Goal: Task Accomplishment & Management: Complete application form

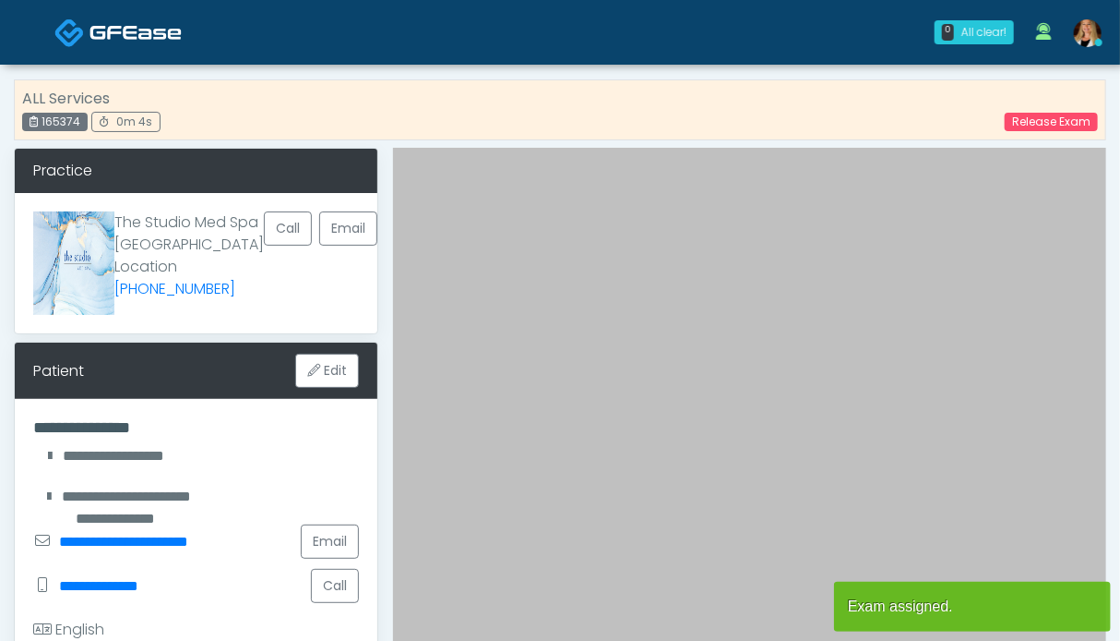
scroll to position [646, 0]
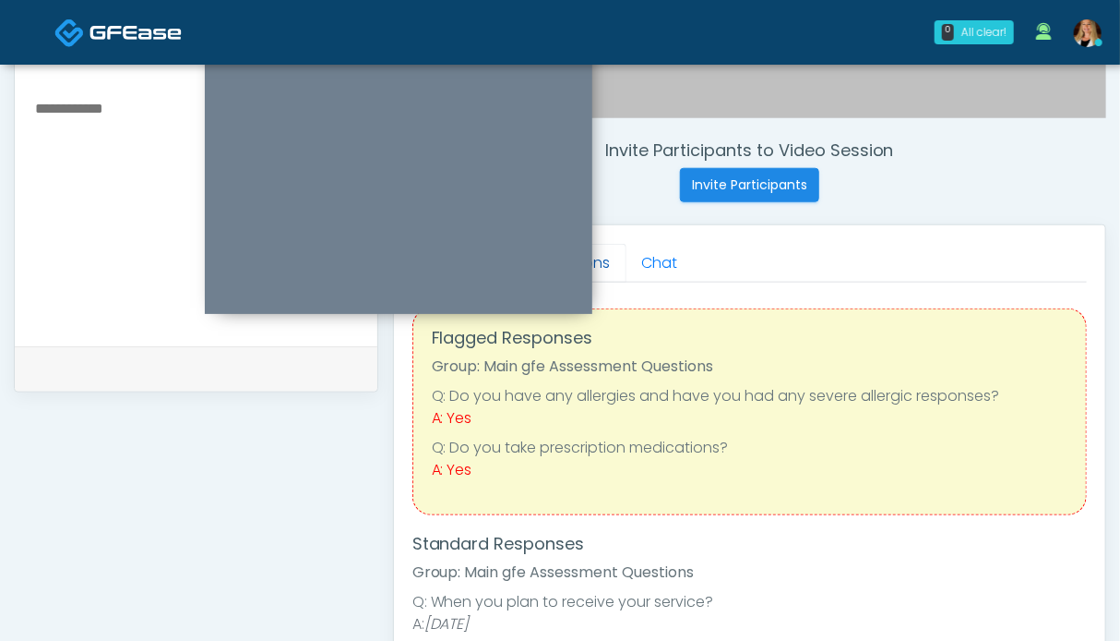
click at [605, 259] on link "Questions" at bounding box center [574, 263] width 104 height 39
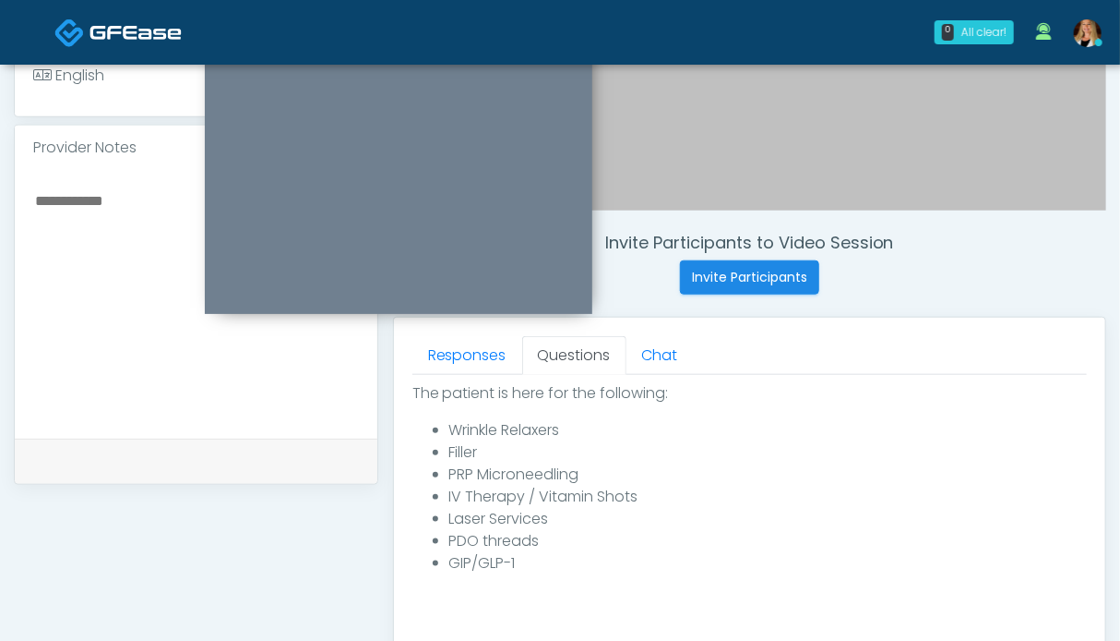
scroll to position [1014, 0]
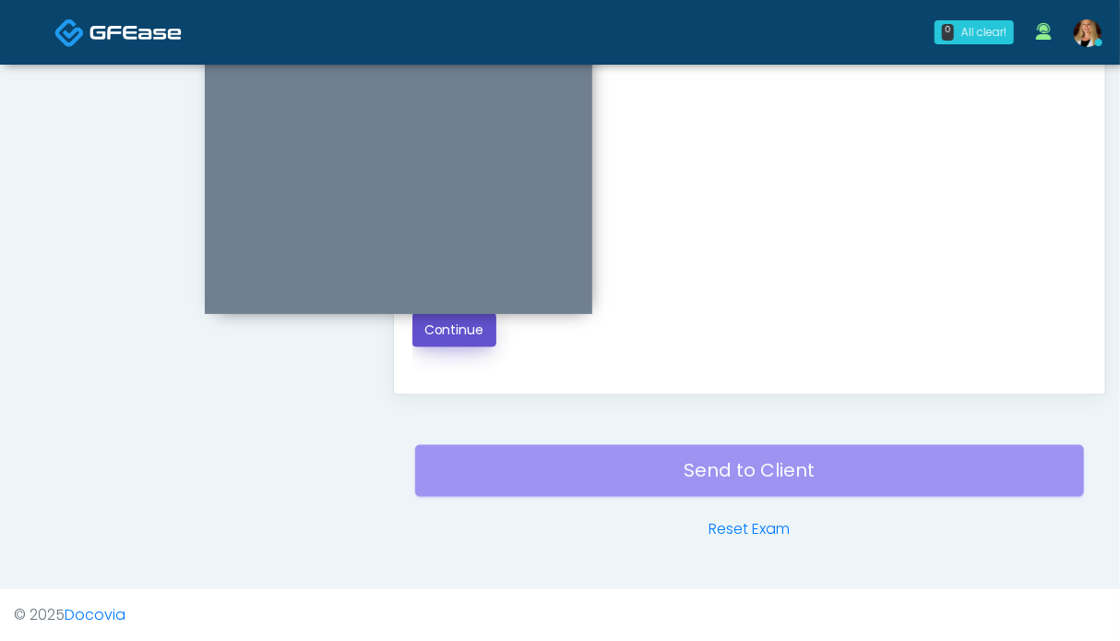
click at [461, 334] on button "Continue" at bounding box center [455, 330] width 84 height 34
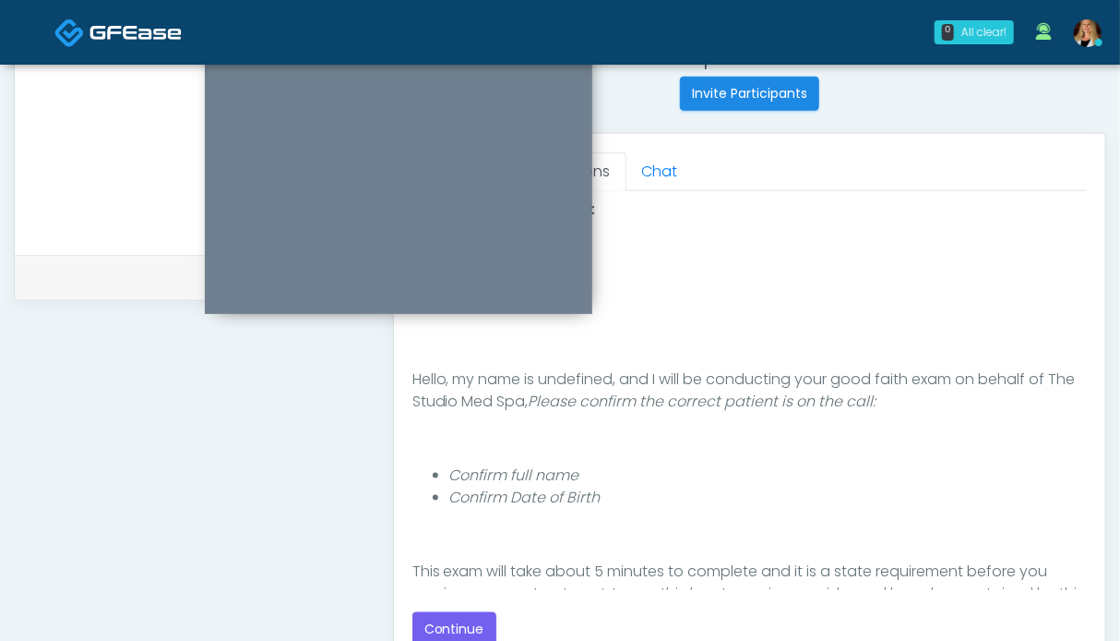
scroll to position [92, 0]
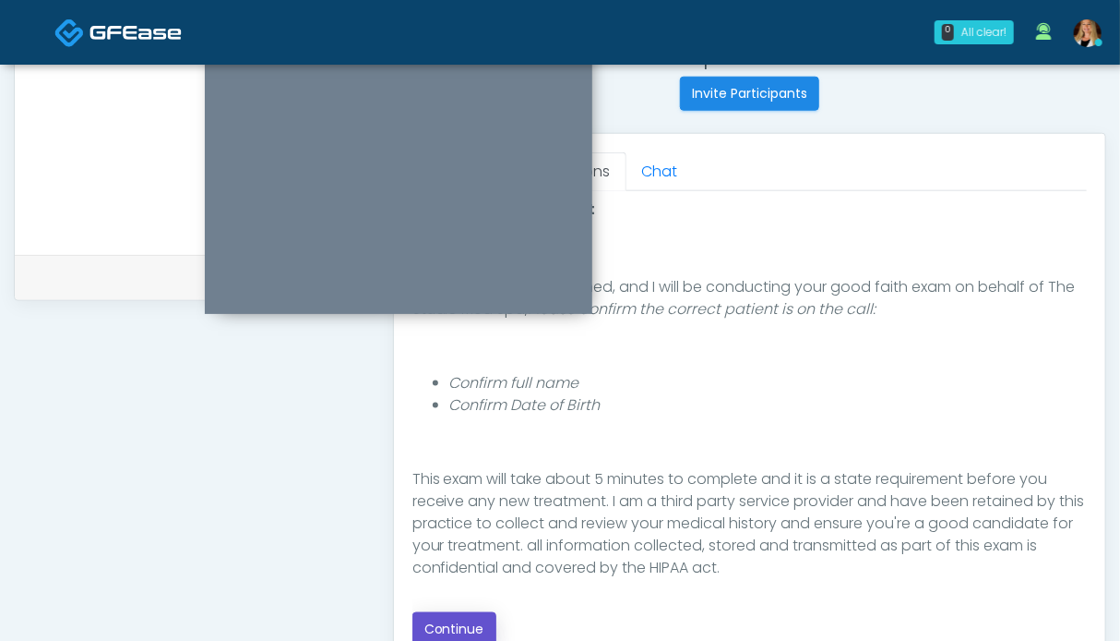
click at [480, 619] on button "Continue" at bounding box center [455, 629] width 84 height 34
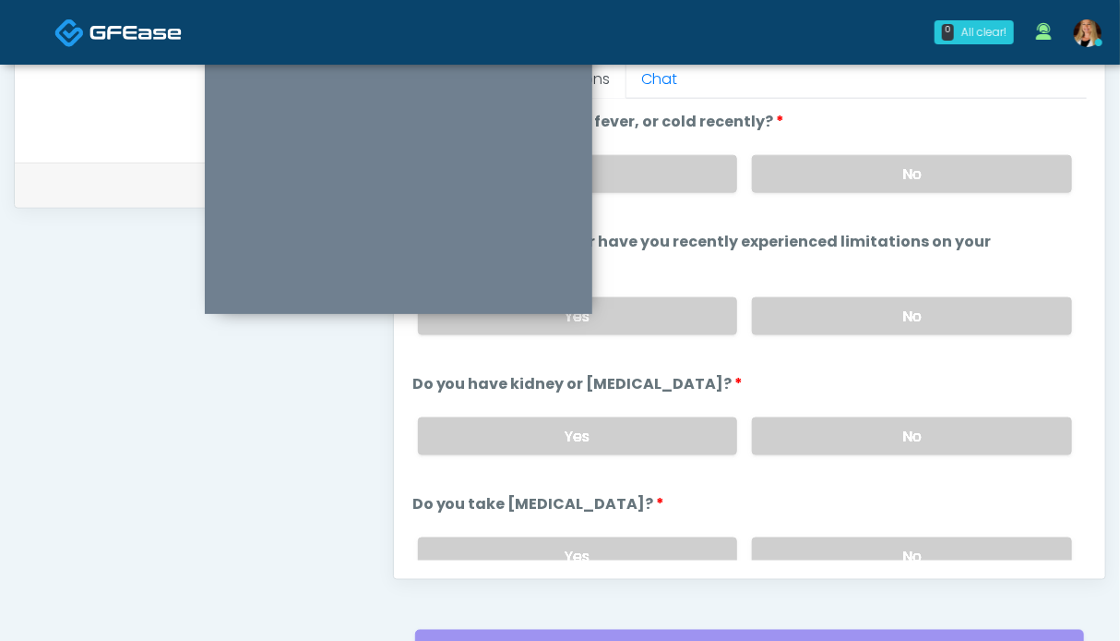
scroll to position [737, 0]
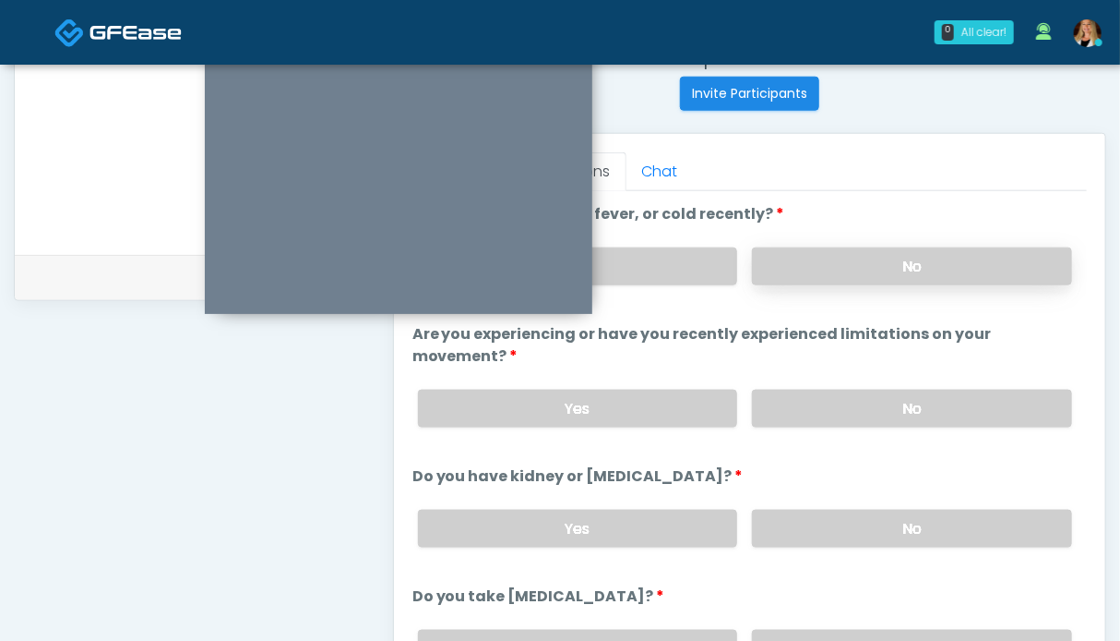
click at [865, 247] on label "No" at bounding box center [912, 266] width 320 height 38
click at [860, 392] on label "No" at bounding box center [912, 408] width 320 height 38
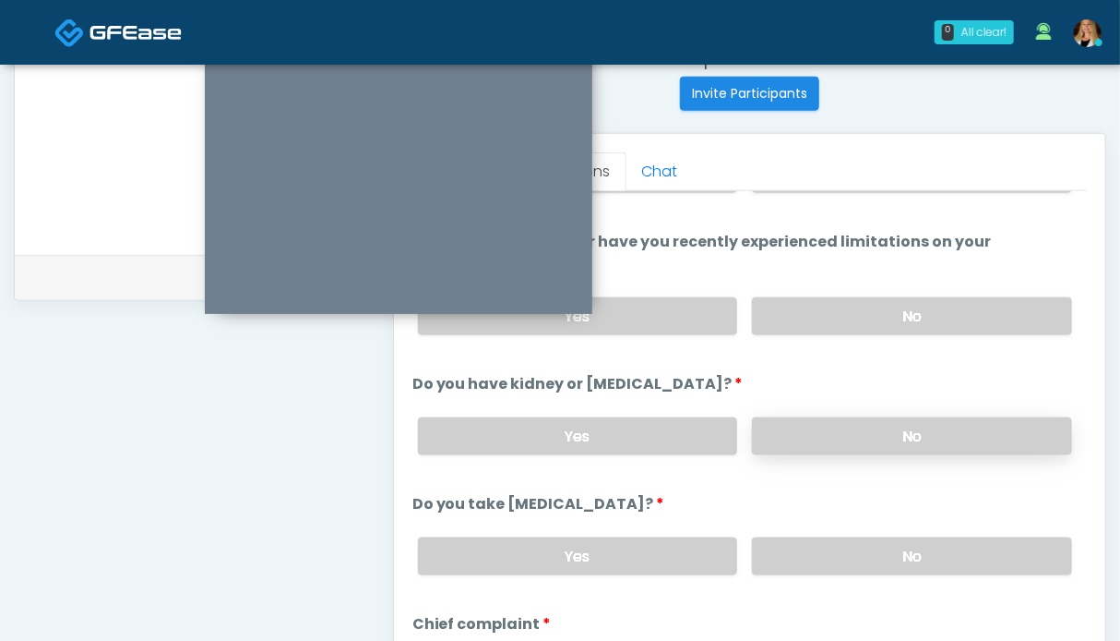
click at [872, 434] on label "No" at bounding box center [912, 436] width 320 height 38
click at [875, 549] on label "No" at bounding box center [912, 556] width 320 height 38
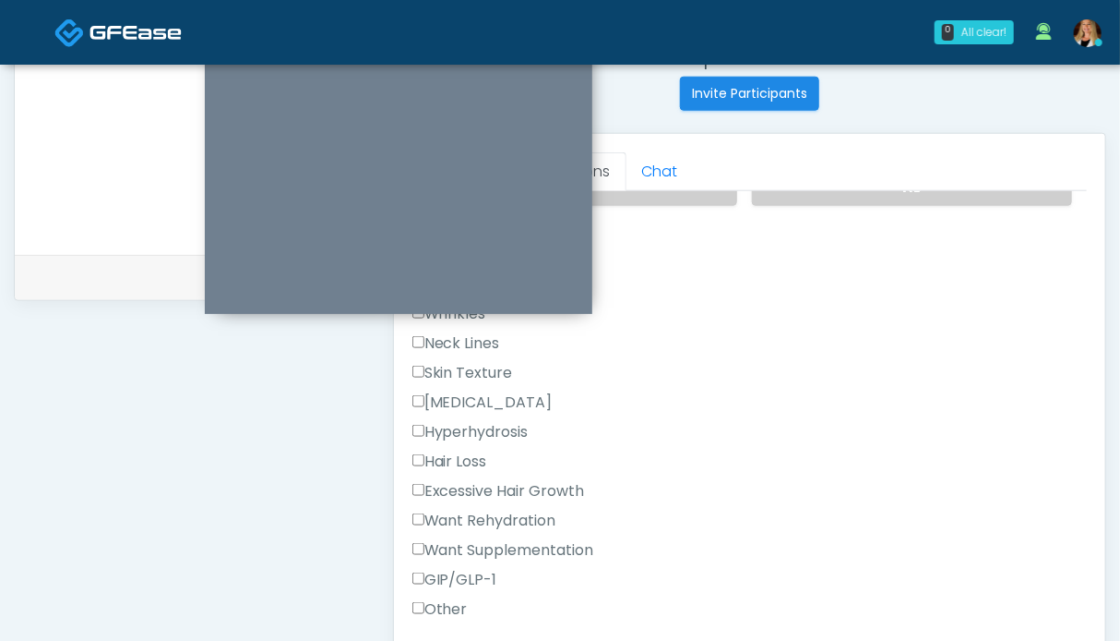
scroll to position [646, 0]
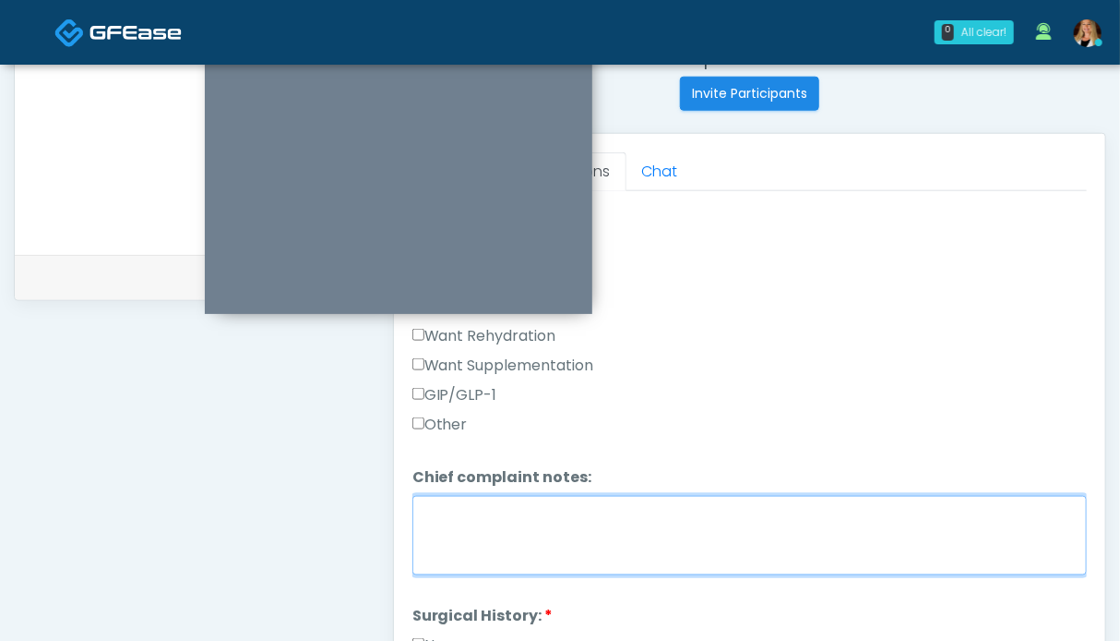
click at [558, 540] on textarea "Chief complaint notes:" at bounding box center [750, 535] width 675 height 79
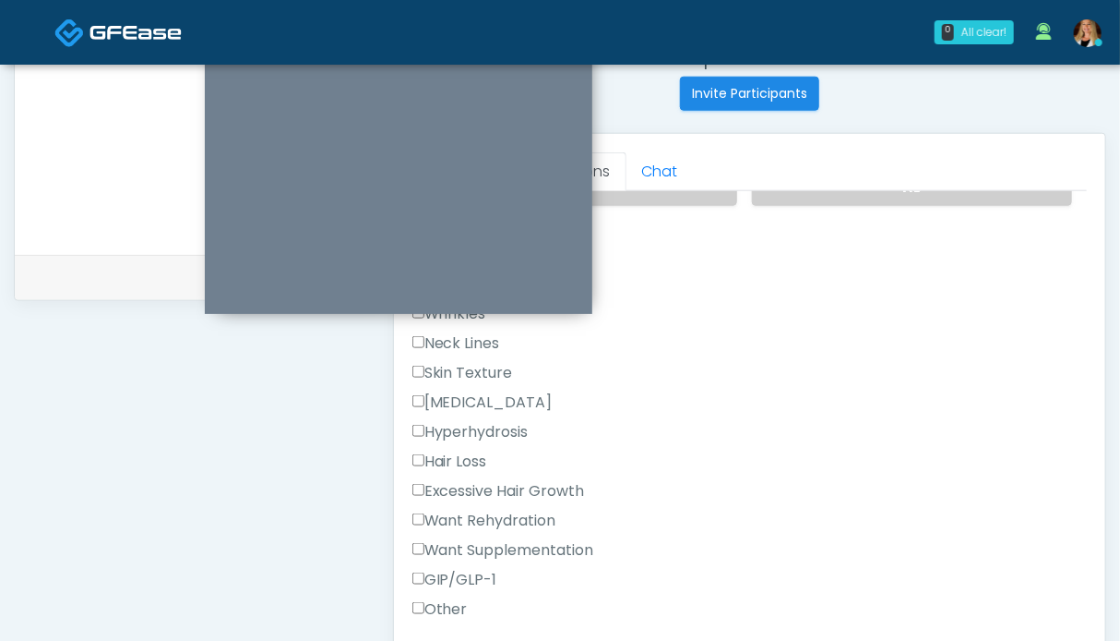
type textarea "**********"
click at [459, 342] on label "Neck Lines" at bounding box center [457, 343] width 88 height 22
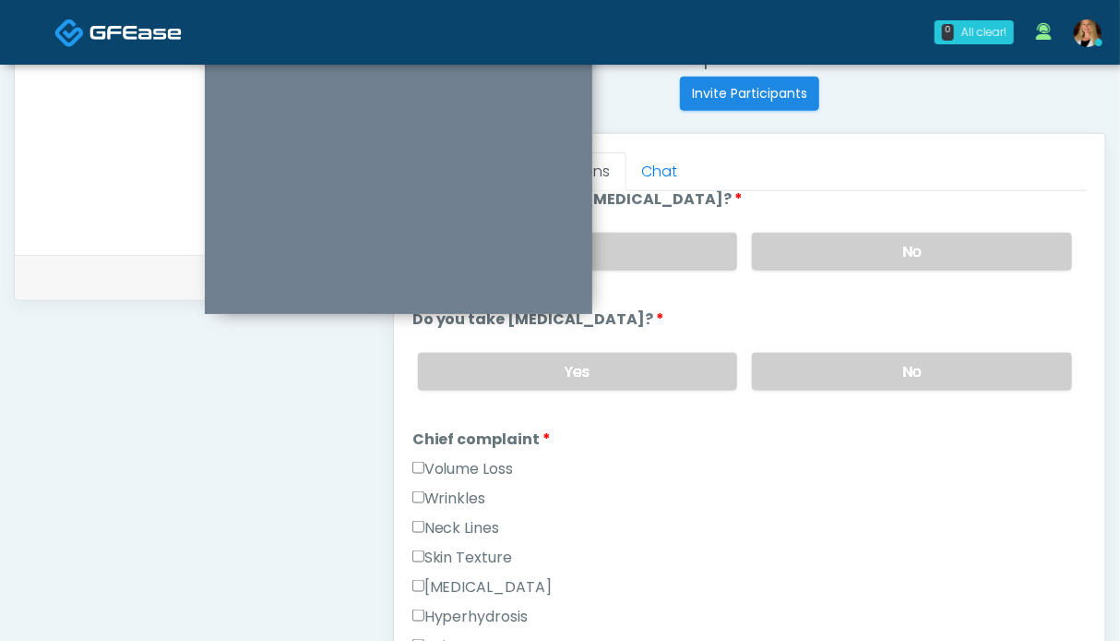
click at [449, 492] on label "Wrinkles" at bounding box center [450, 498] width 74 height 22
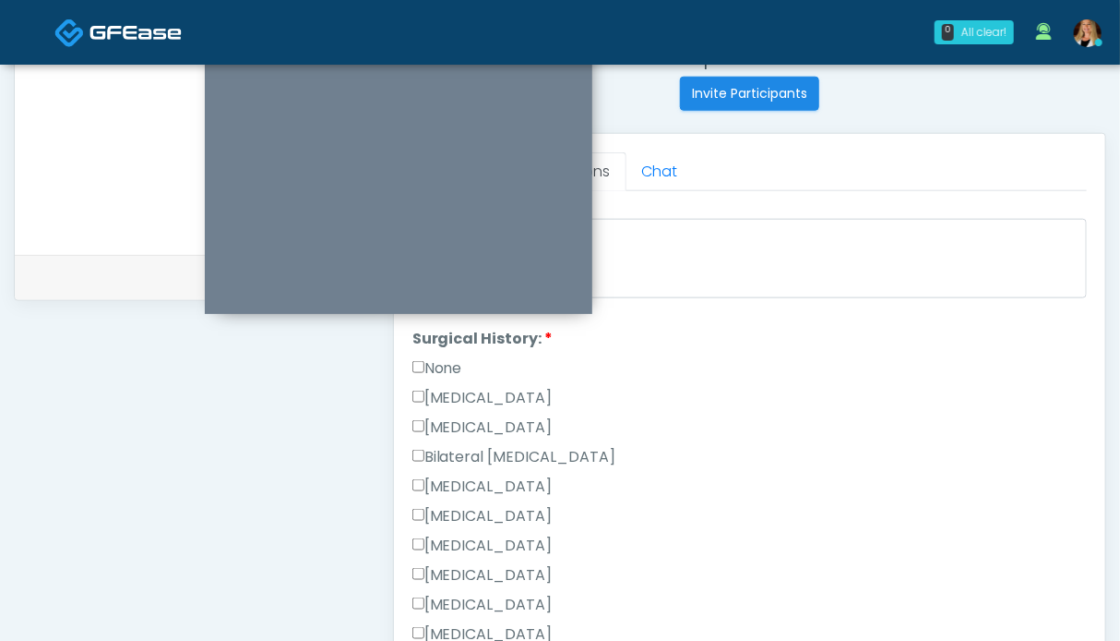
click at [447, 361] on label "None" at bounding box center [438, 368] width 50 height 22
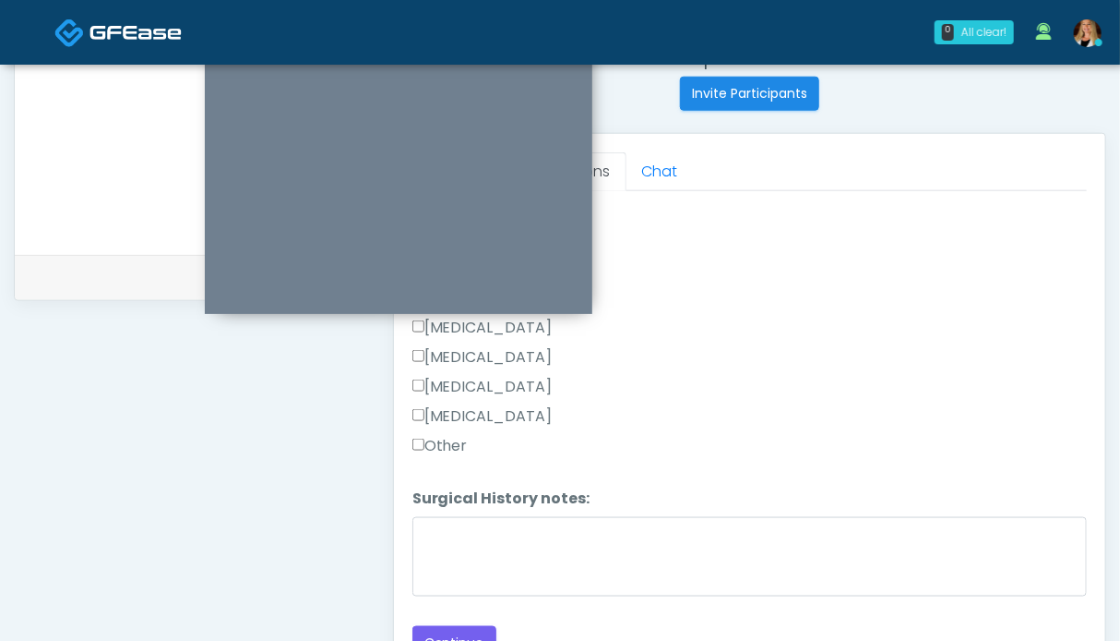
scroll to position [830, 0]
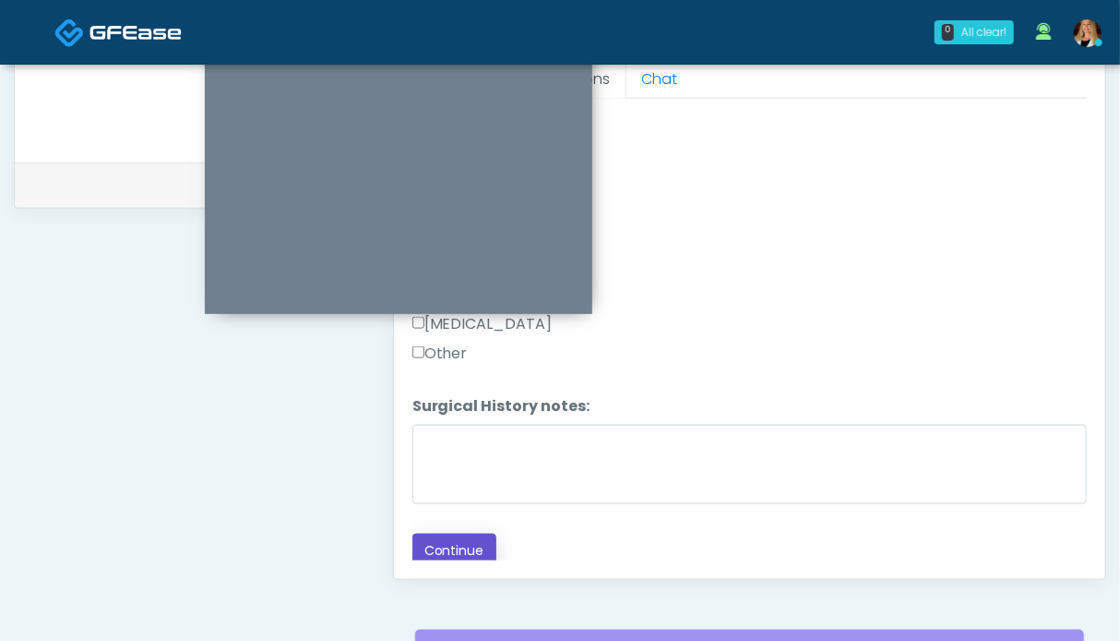
click at [441, 540] on button "Continue" at bounding box center [455, 550] width 84 height 34
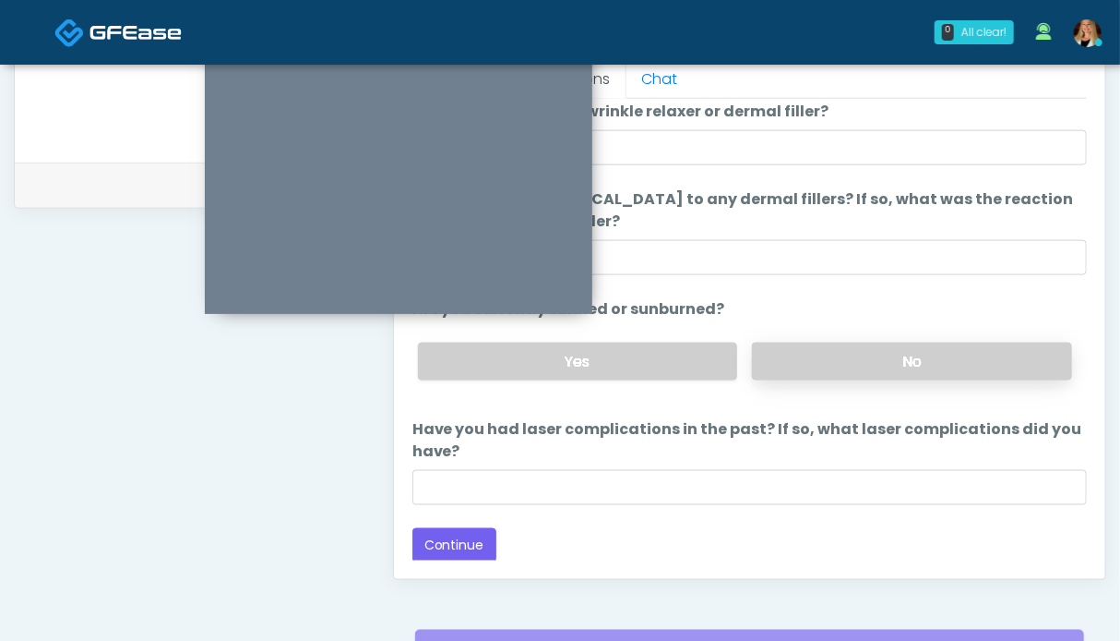
click at [905, 366] on label "No" at bounding box center [912, 361] width 320 height 38
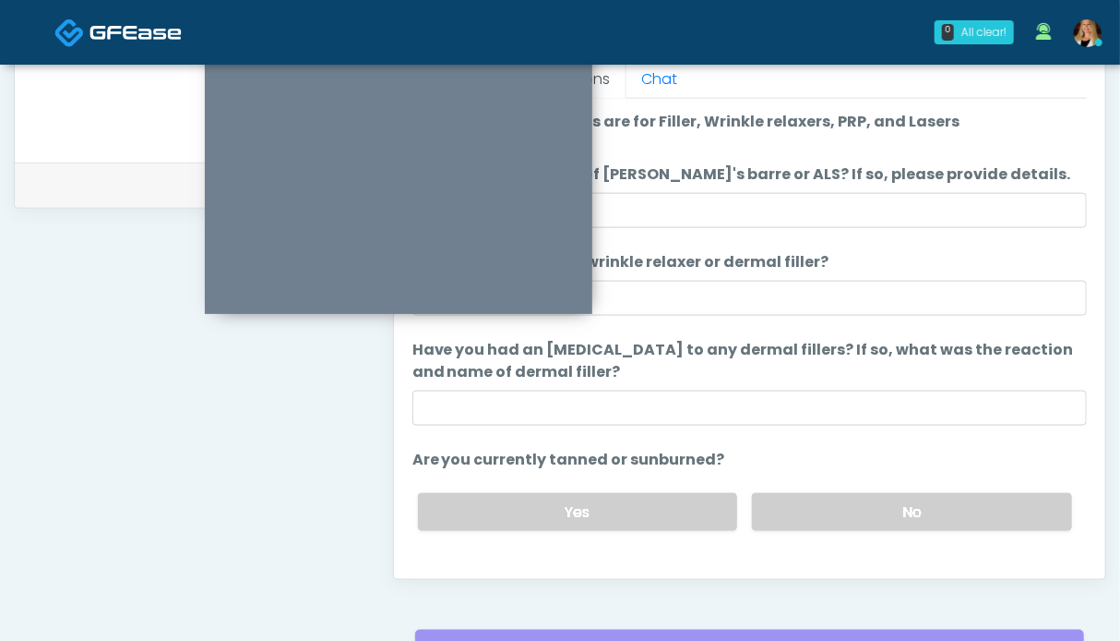
scroll to position [150, 0]
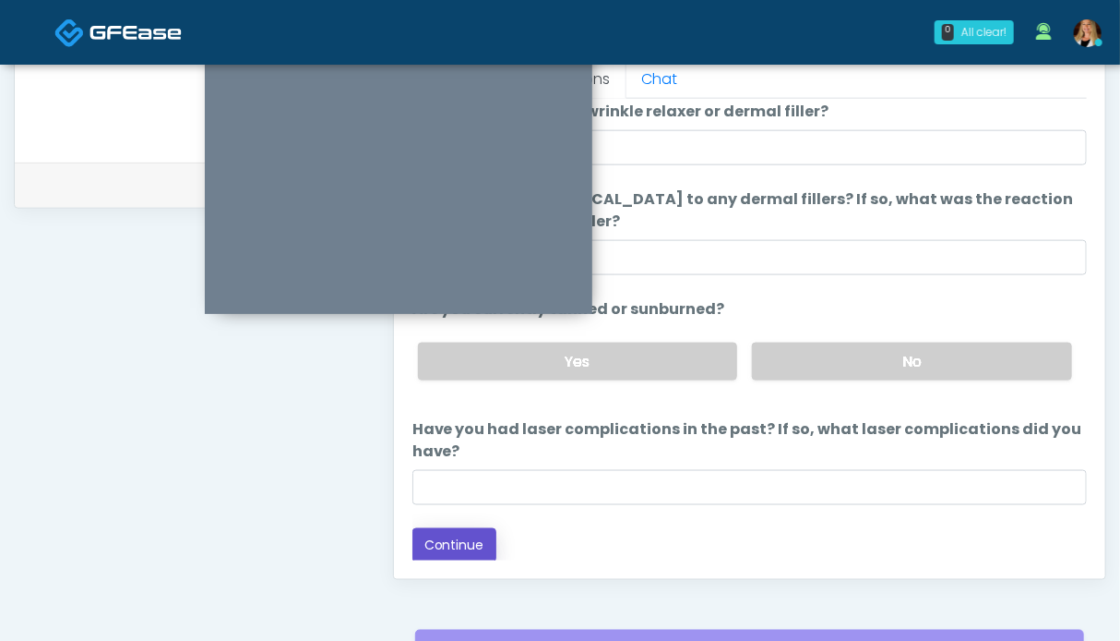
click at [480, 544] on button "Continue" at bounding box center [455, 545] width 84 height 34
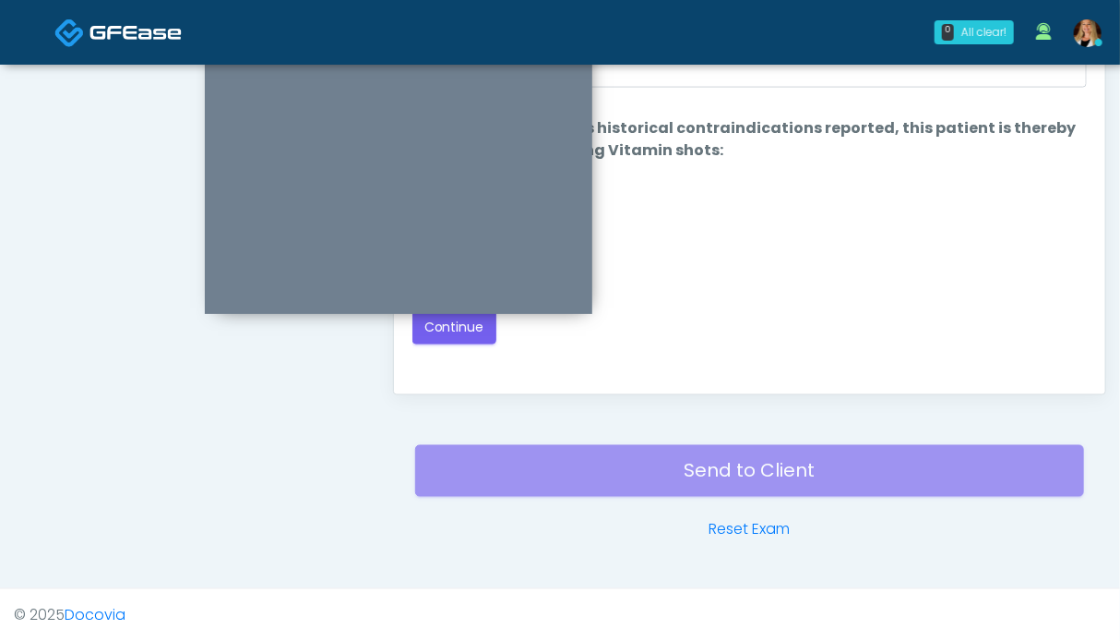
scroll to position [830, 0]
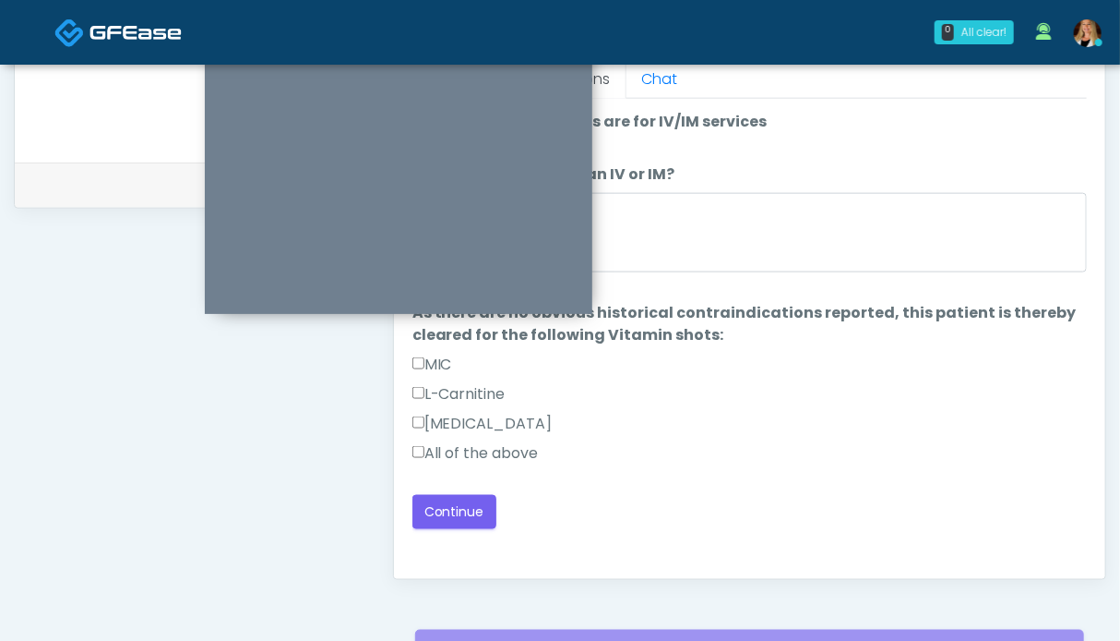
click at [523, 456] on label "All of the above" at bounding box center [476, 453] width 126 height 22
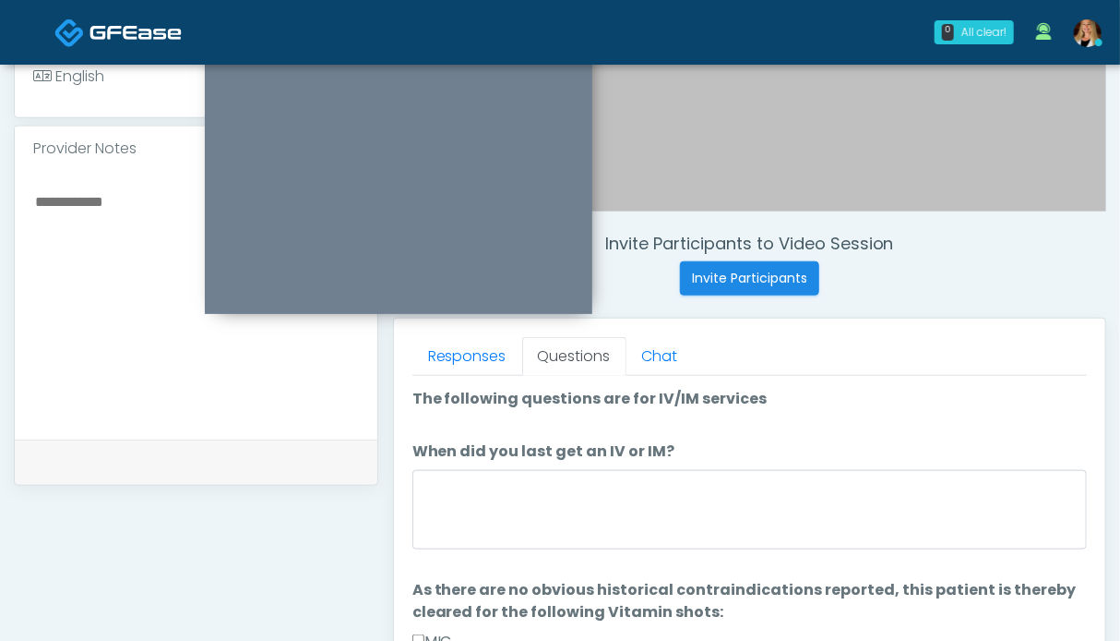
click at [161, 283] on textarea at bounding box center [196, 301] width 326 height 225
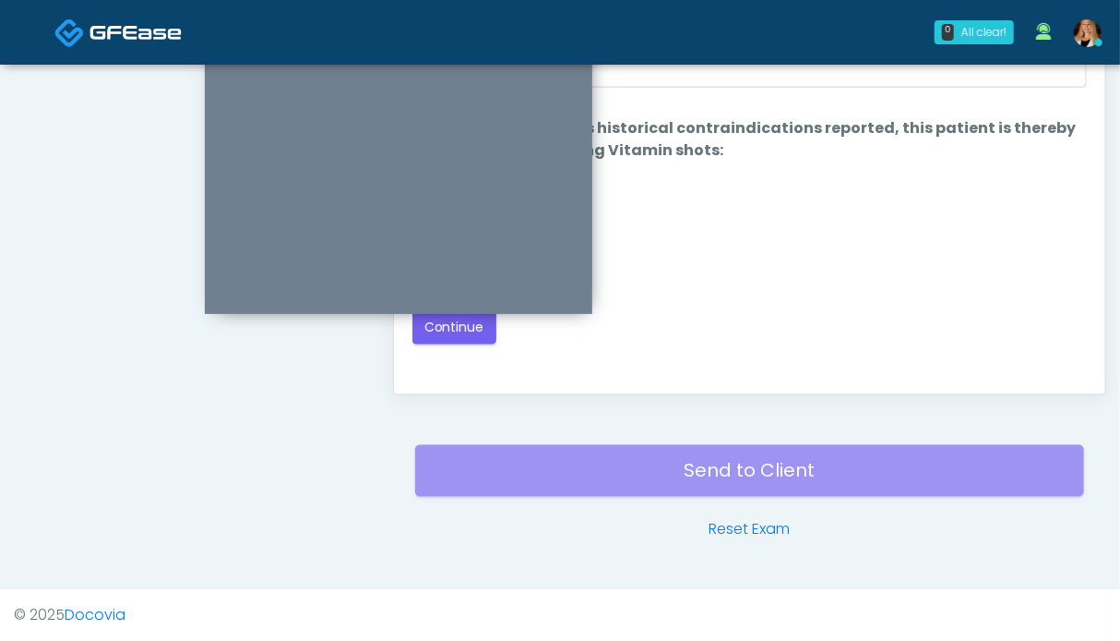
scroll to position [922, 0]
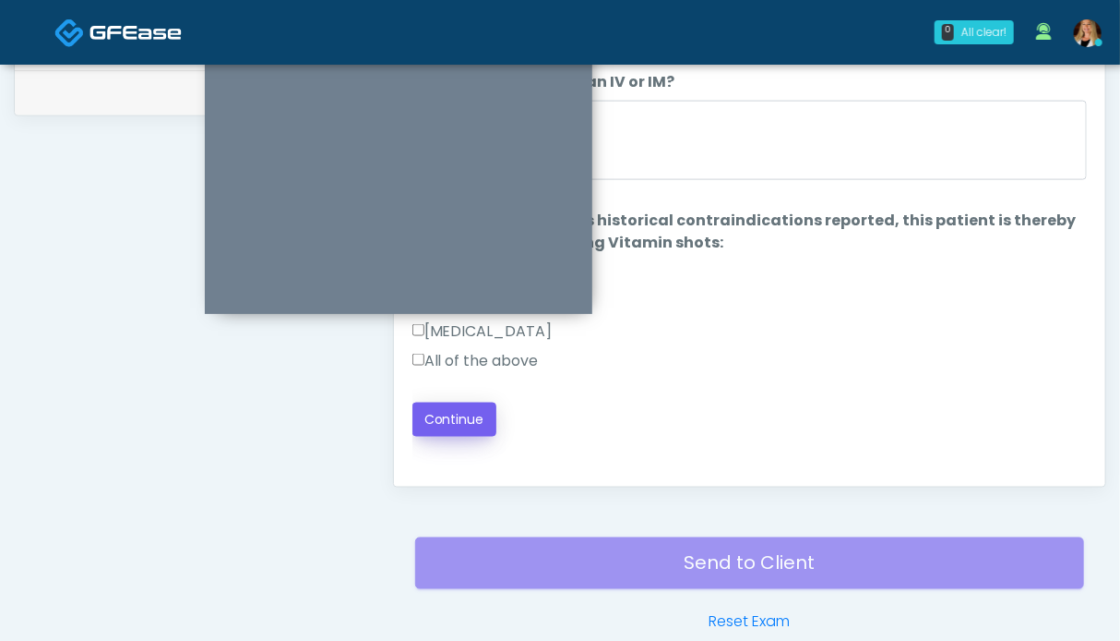
type textarea "**********"
click at [466, 411] on button "Continue" at bounding box center [455, 419] width 84 height 34
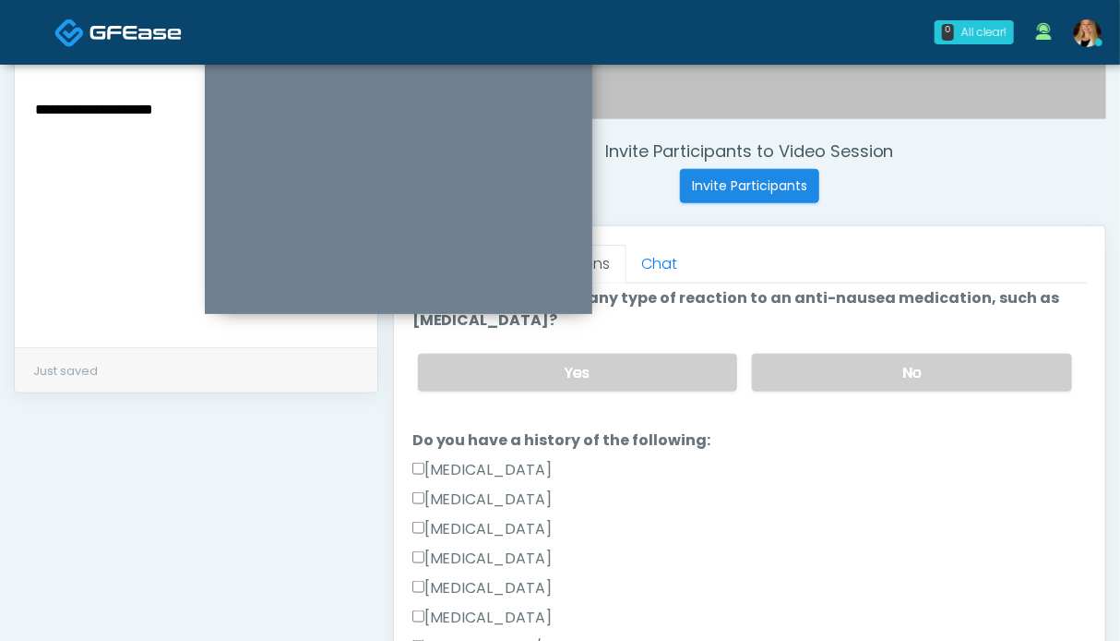
scroll to position [830, 0]
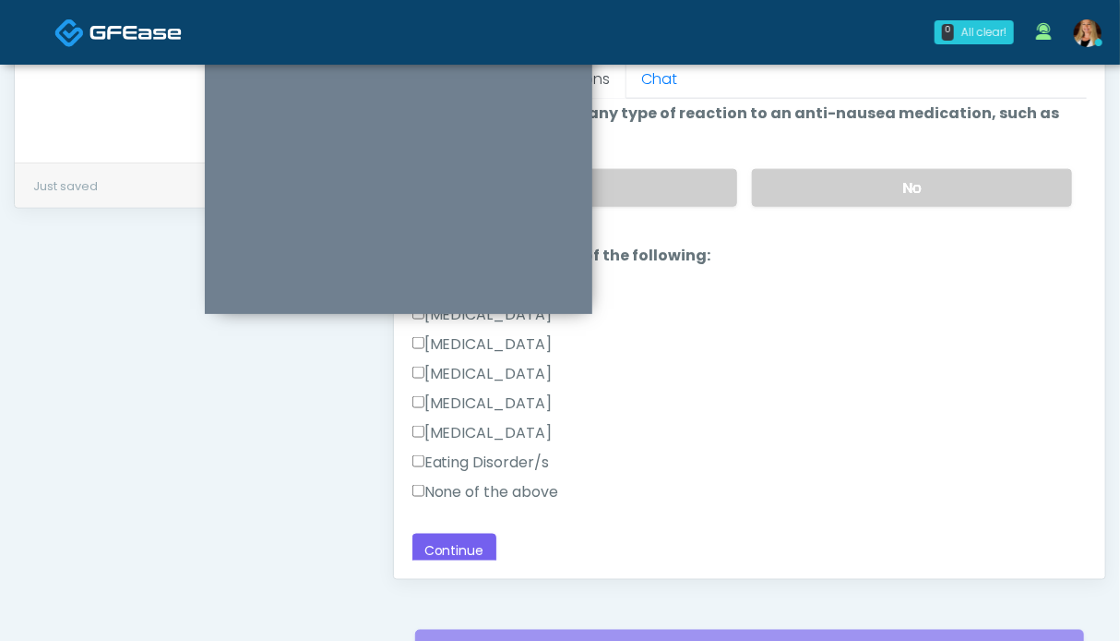
click at [505, 481] on label "None of the above" at bounding box center [486, 492] width 147 height 22
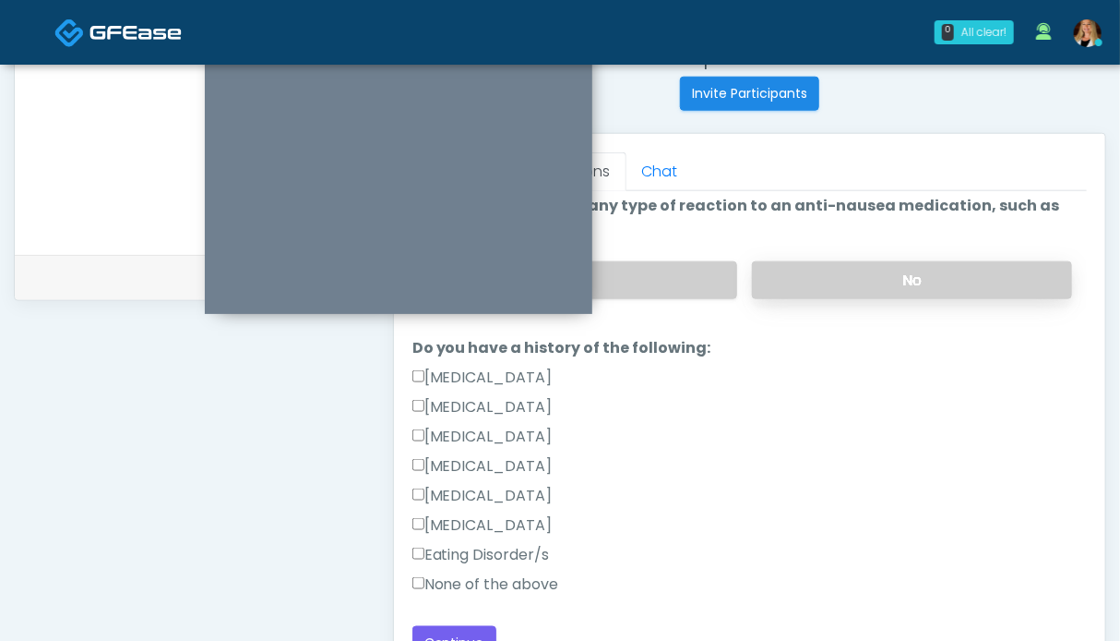
click at [886, 277] on label "No" at bounding box center [912, 280] width 320 height 38
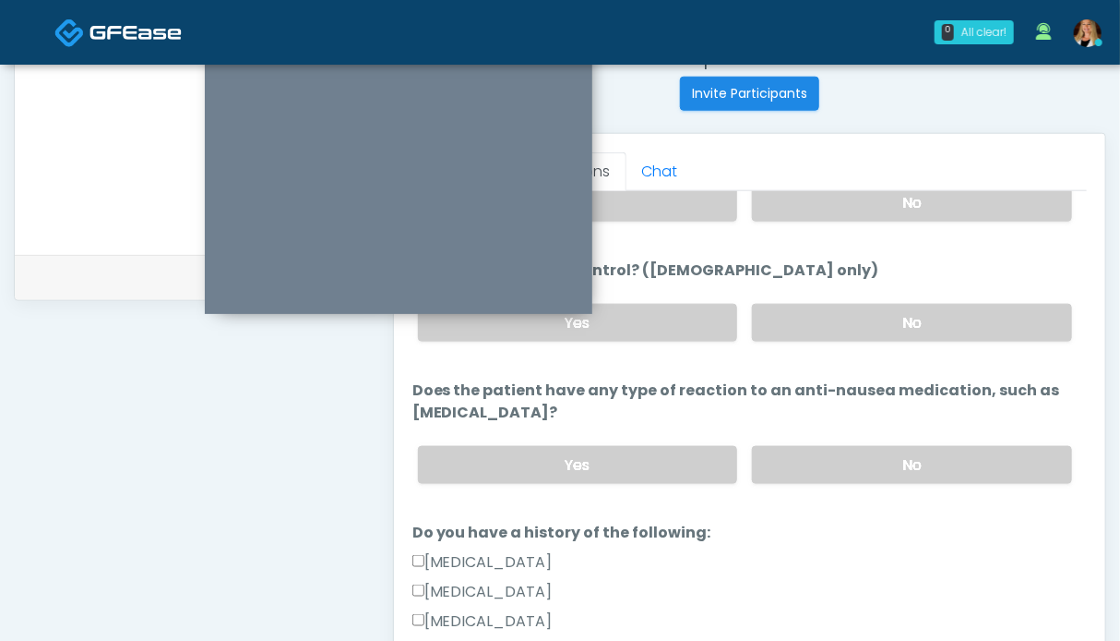
scroll to position [615, 0]
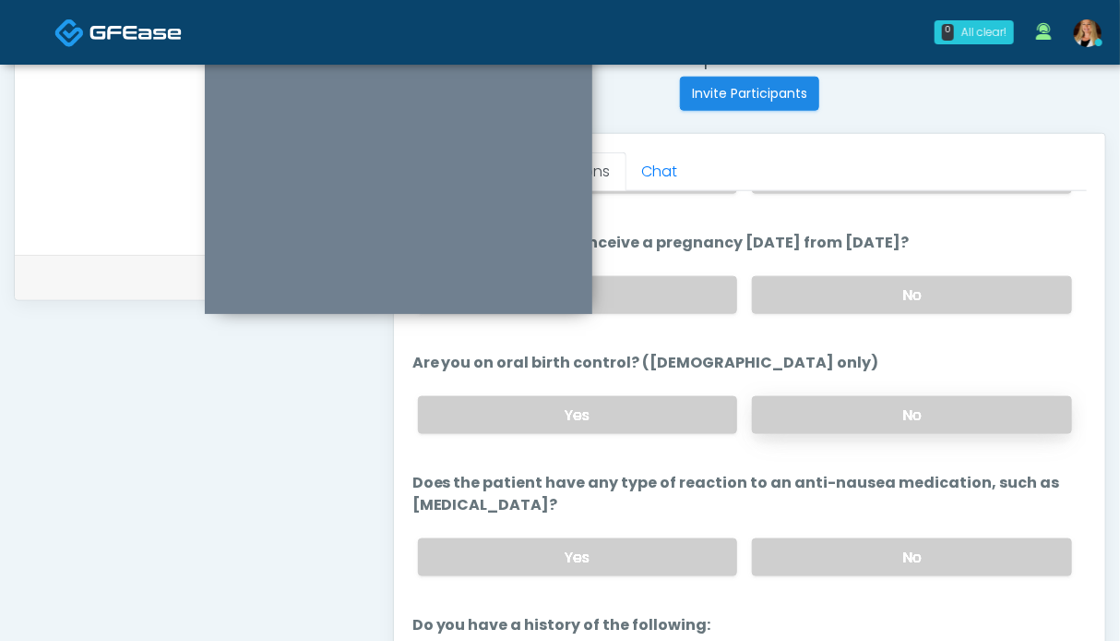
click at [905, 398] on label "No" at bounding box center [912, 415] width 320 height 38
click at [886, 284] on label "No" at bounding box center [912, 295] width 320 height 38
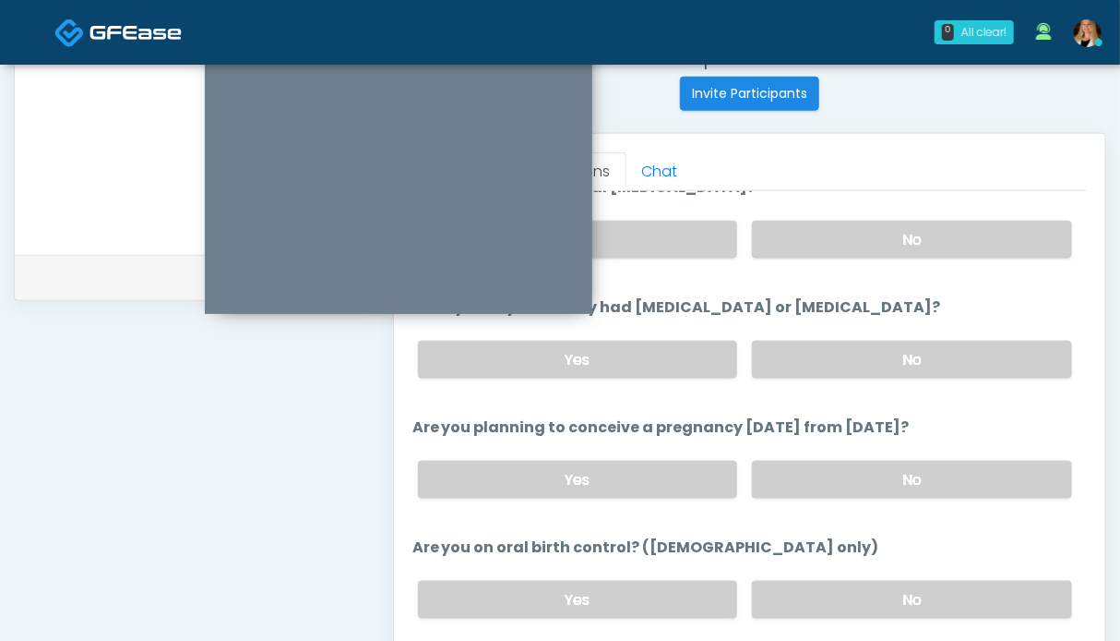
drag, startPoint x: 842, startPoint y: 345, endPoint x: 845, endPoint y: 261, distance: 84.1
click at [842, 344] on label "No" at bounding box center [912, 360] width 320 height 38
click at [845, 245] on label "No" at bounding box center [912, 240] width 320 height 38
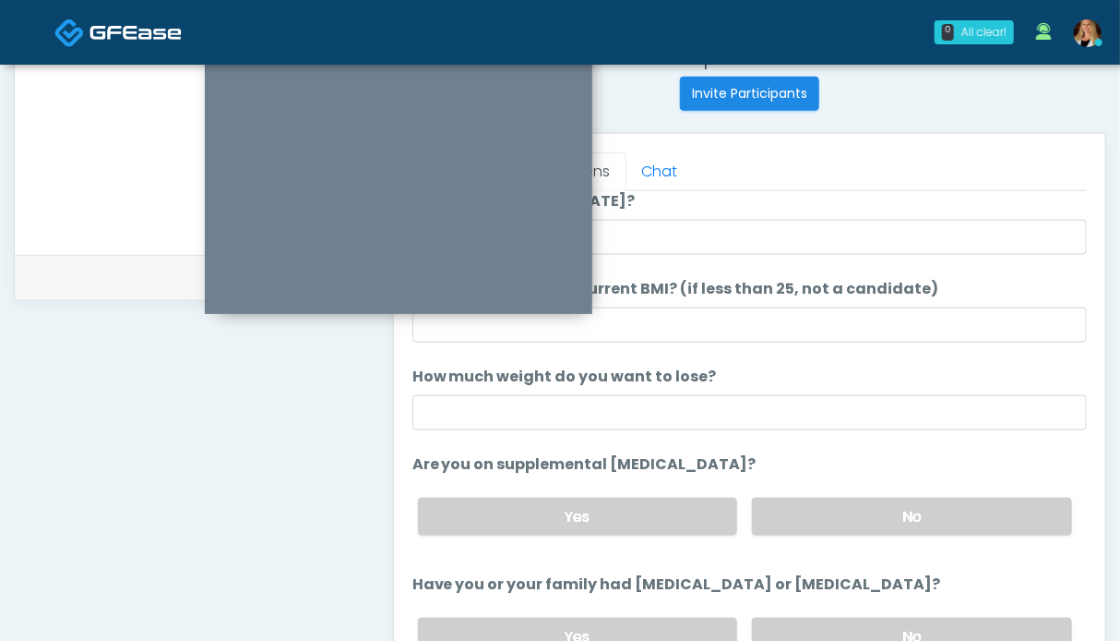
scroll to position [0, 0]
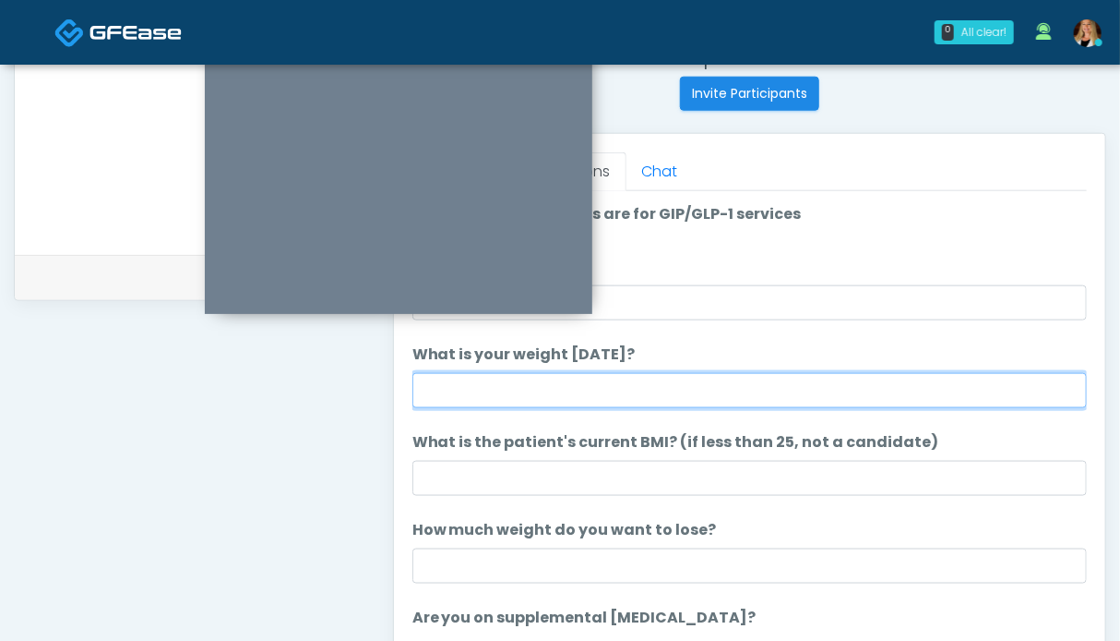
click at [510, 389] on input "What is your weight [DATE]?" at bounding box center [750, 390] width 675 height 35
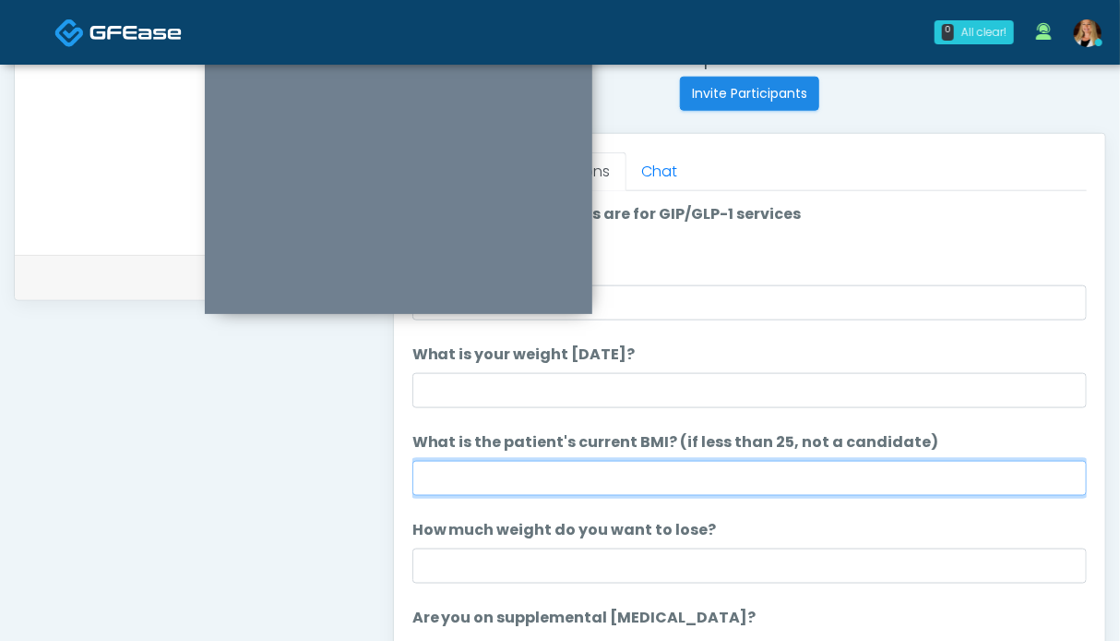
click at [465, 471] on input "What is the patient's current BMI? (if less than 25, not a candidate)" at bounding box center [750, 478] width 675 height 35
type input "****"
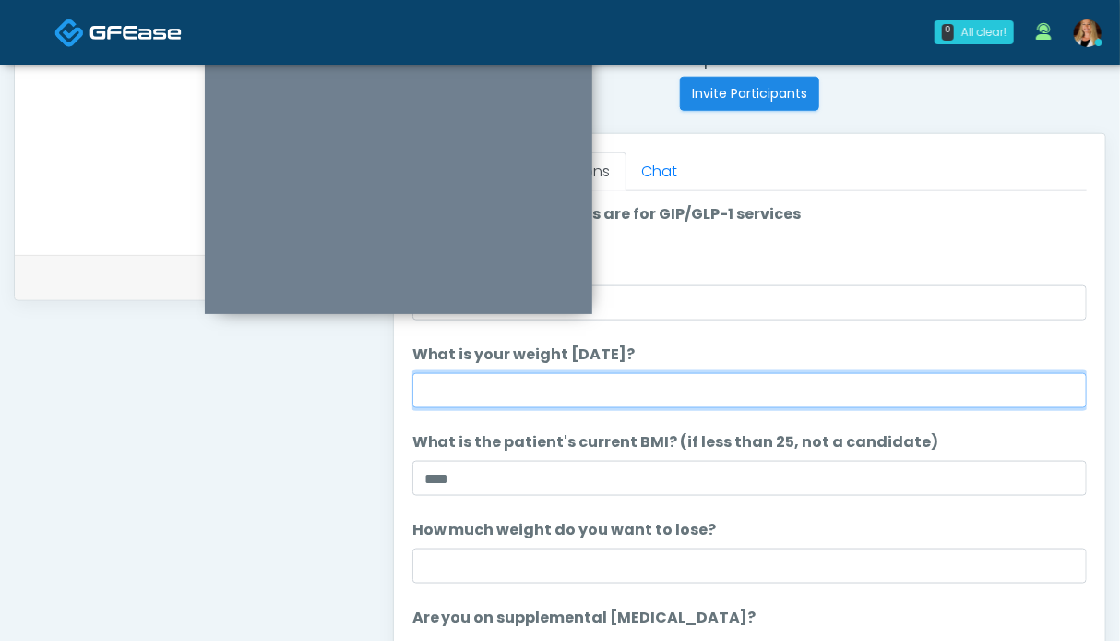
click at [537, 391] on input "What is your weight today?" at bounding box center [750, 390] width 675 height 35
type input "******"
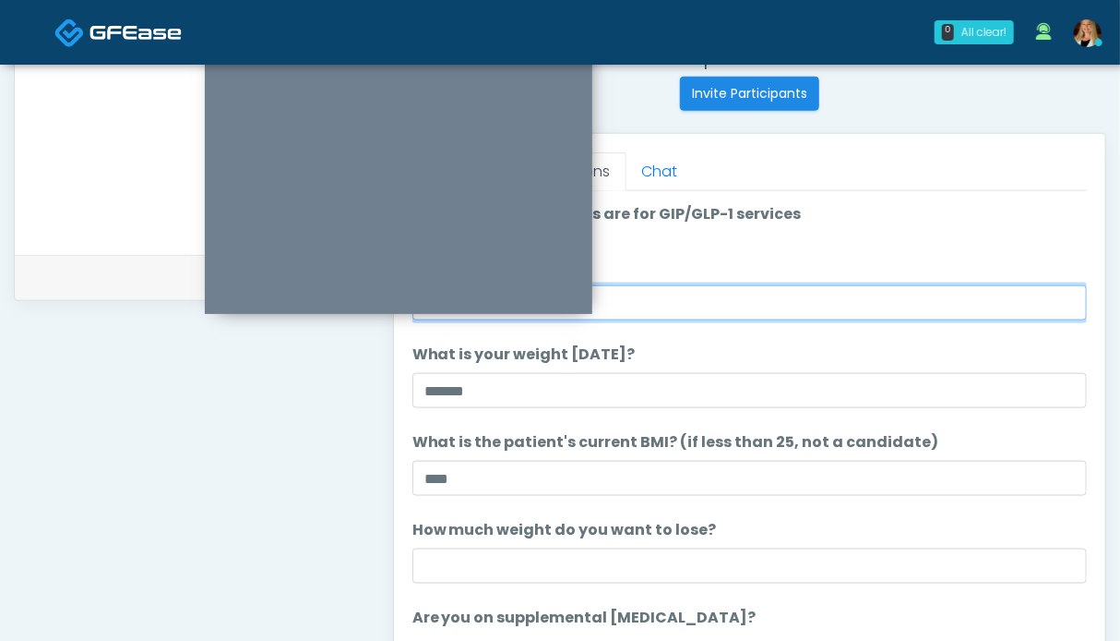
click at [640, 291] on input "What is your height?" at bounding box center [750, 302] width 675 height 35
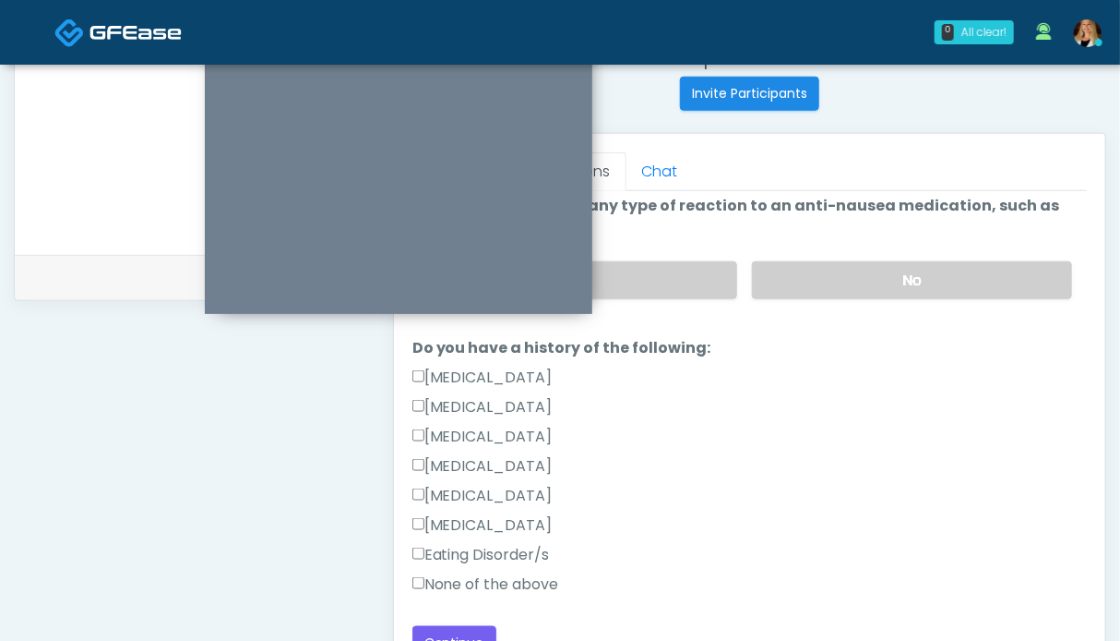
scroll to position [1014, 0]
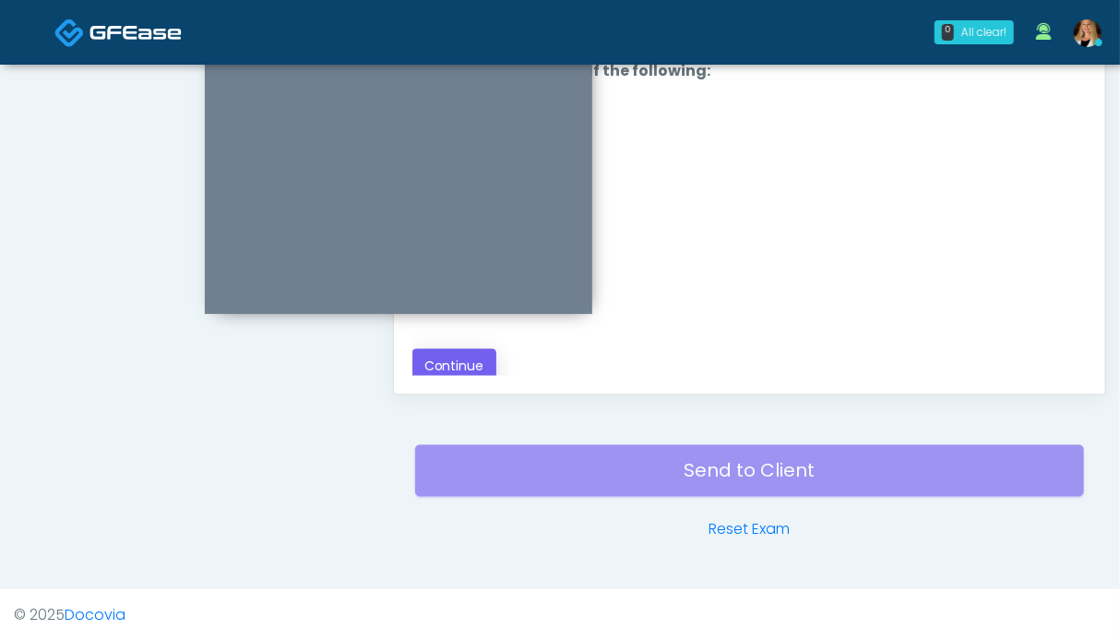
type input "***"
click at [469, 359] on button "Continue" at bounding box center [455, 366] width 84 height 34
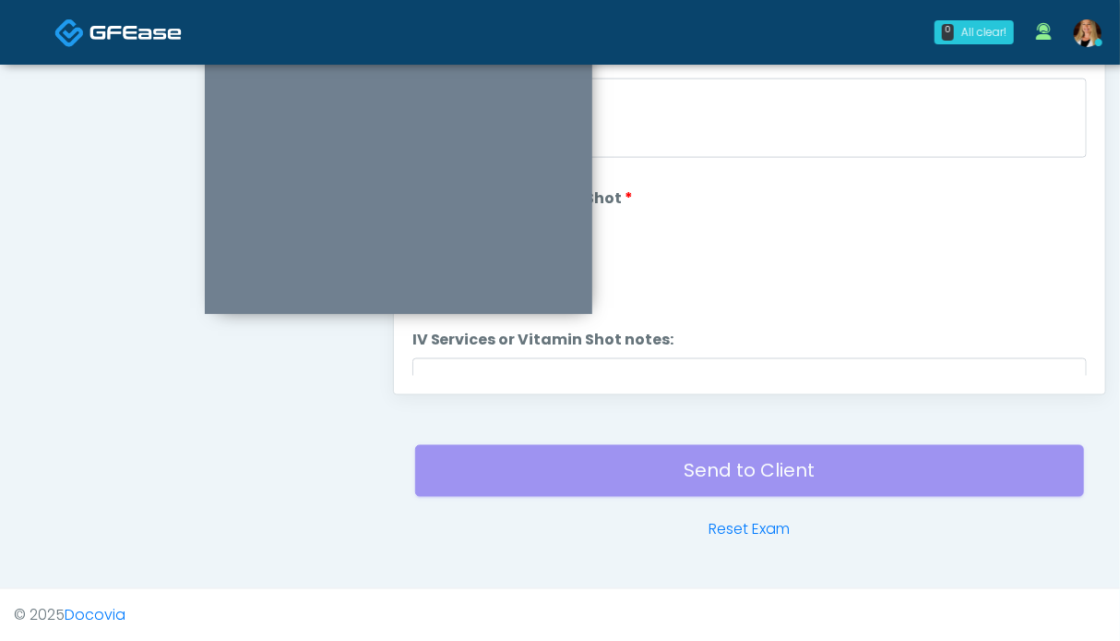
scroll to position [830, 0]
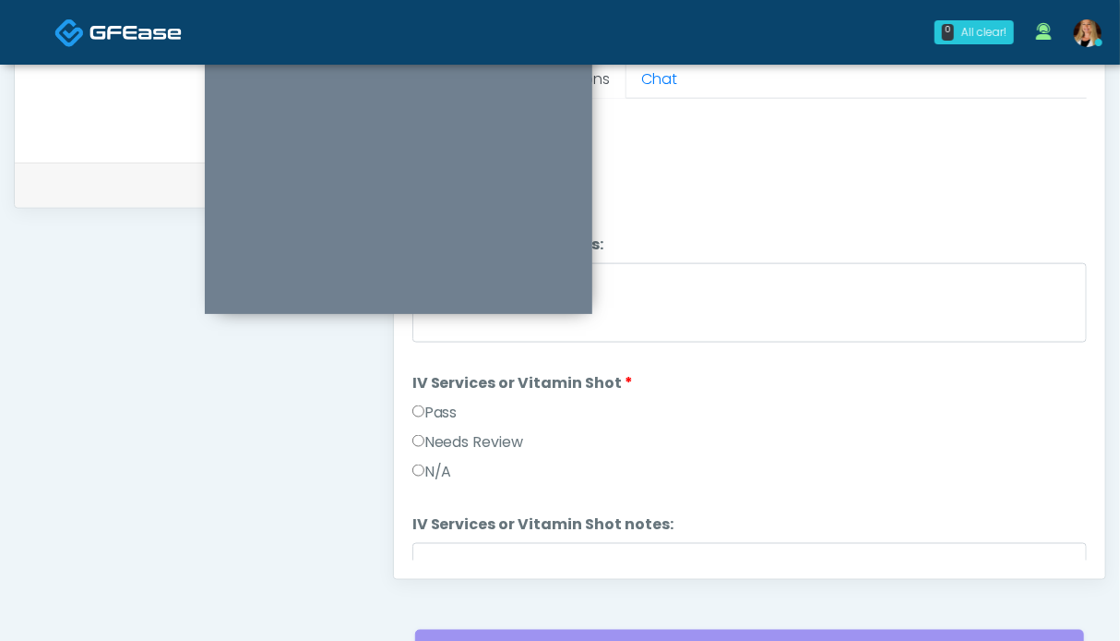
click at [443, 404] on label "Pass" at bounding box center [435, 412] width 45 height 22
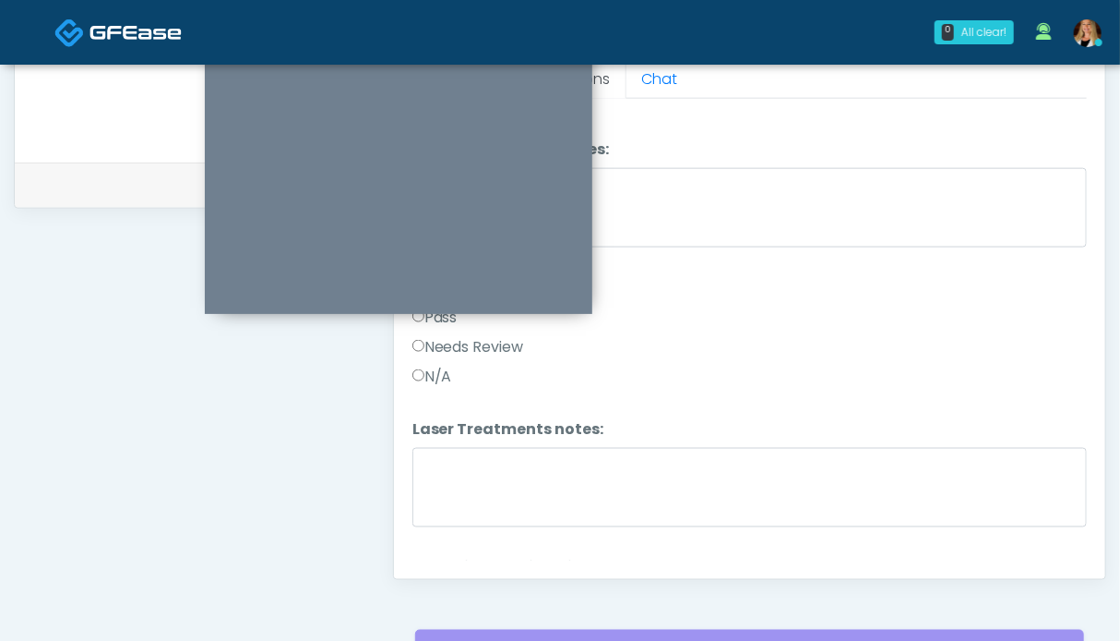
click at [454, 314] on div at bounding box center [399, 179] width 388 height 269
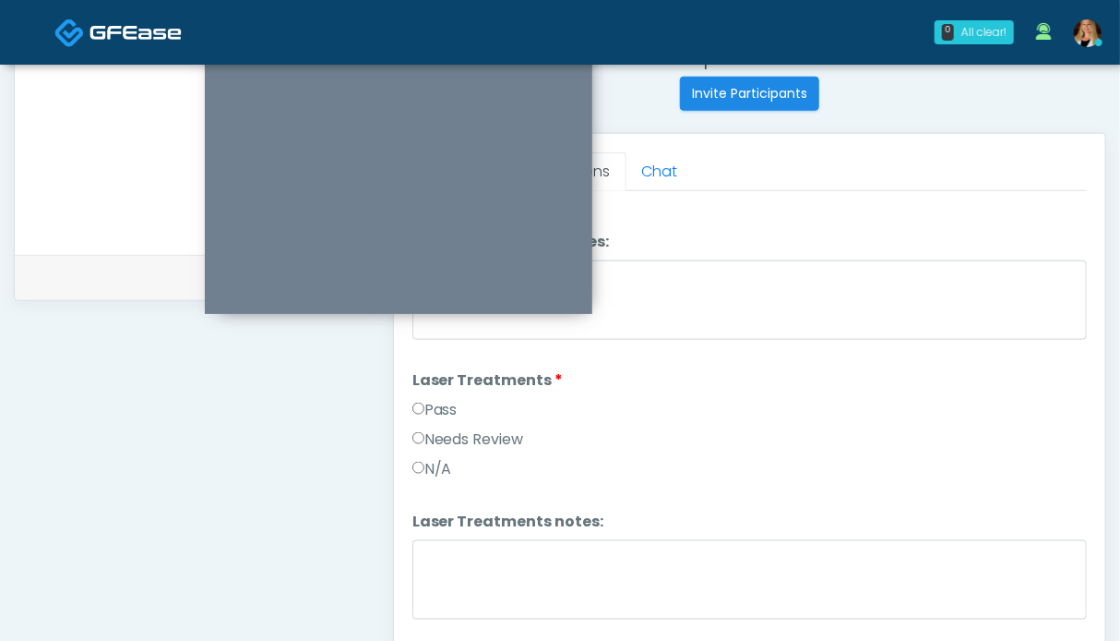
click at [434, 403] on label "Pass" at bounding box center [435, 410] width 45 height 22
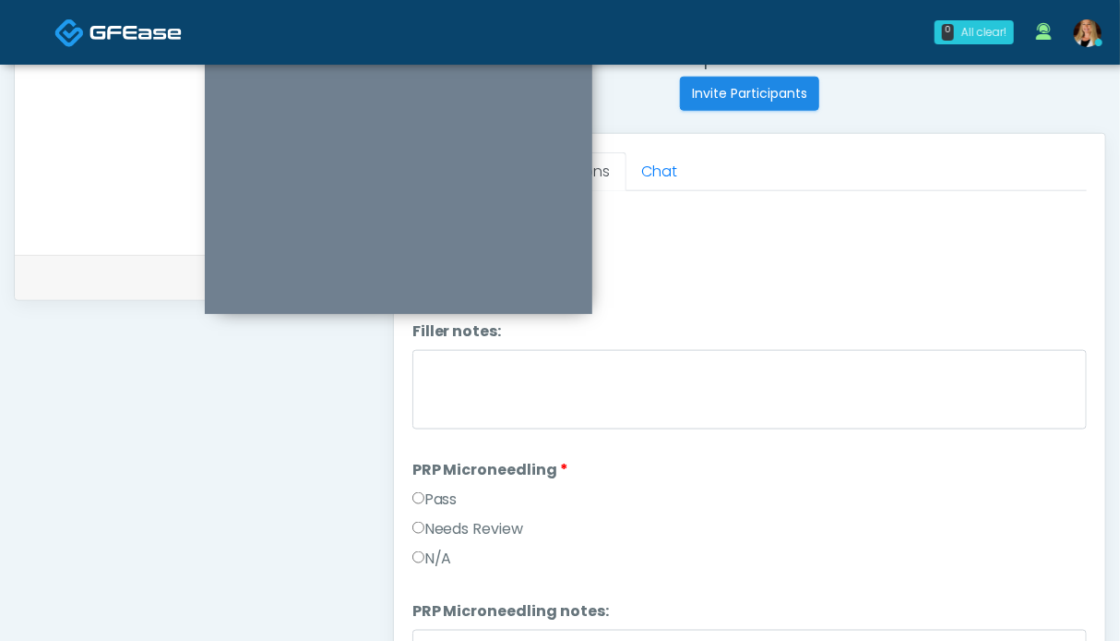
click at [445, 499] on label "Pass" at bounding box center [435, 499] width 45 height 22
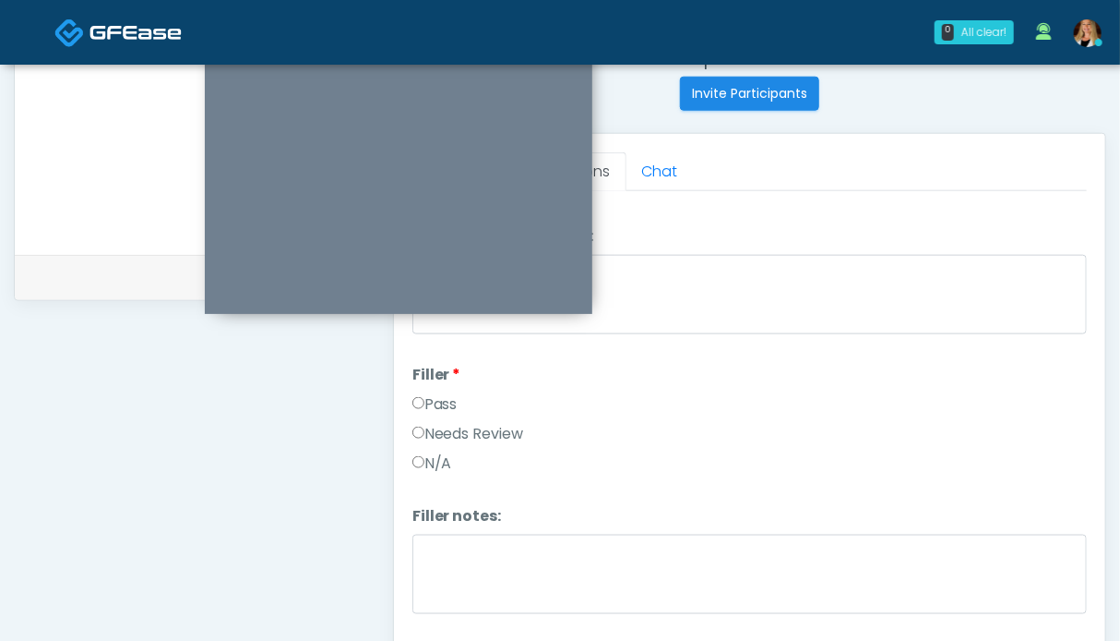
click at [439, 399] on label "Pass" at bounding box center [435, 404] width 45 height 22
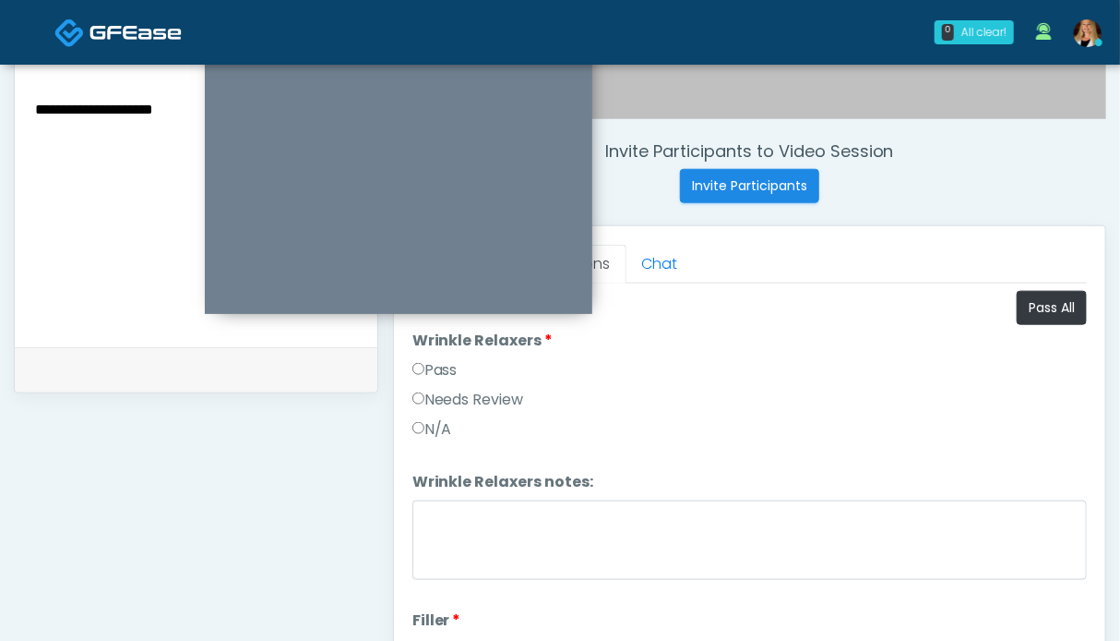
scroll to position [553, 0]
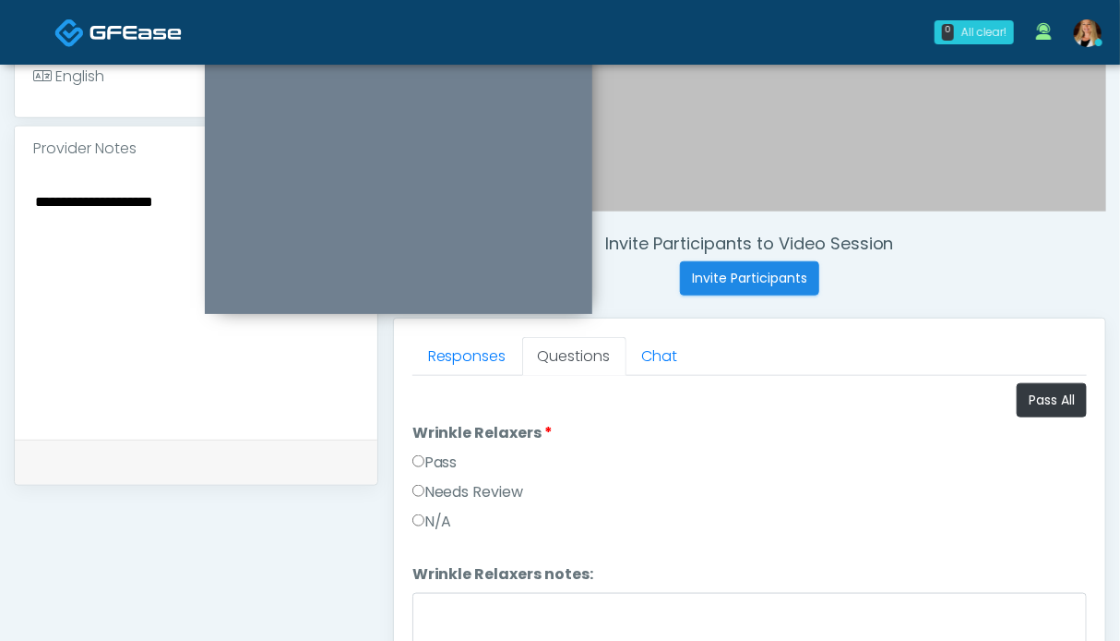
click at [432, 461] on label "Pass" at bounding box center [435, 462] width 45 height 22
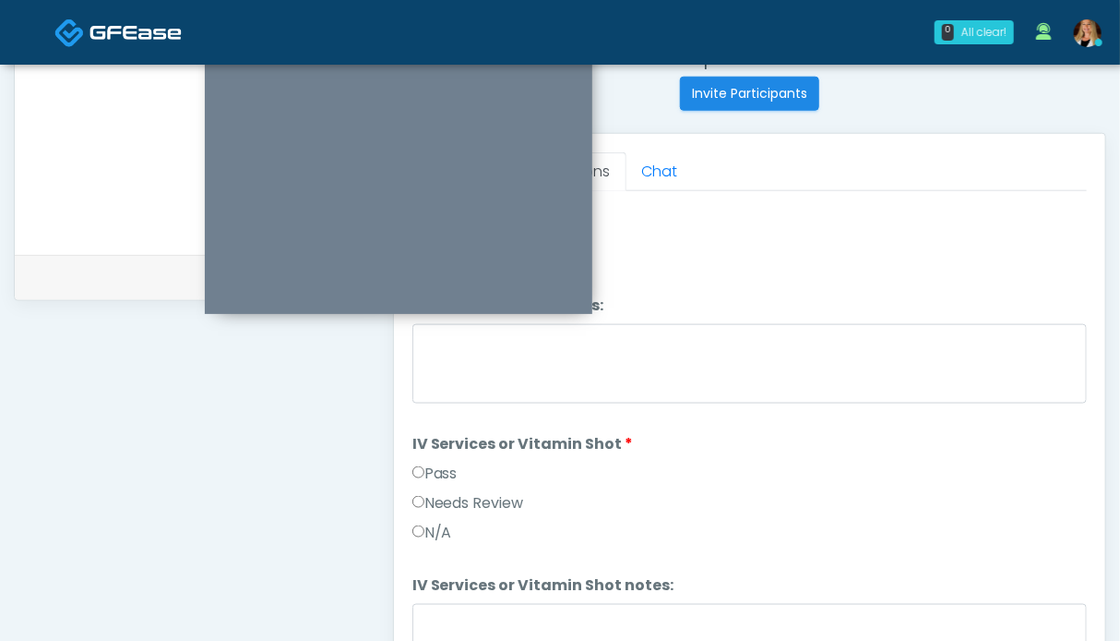
scroll to position [1200, 0]
click at [447, 469] on label "Pass" at bounding box center [435, 476] width 45 height 22
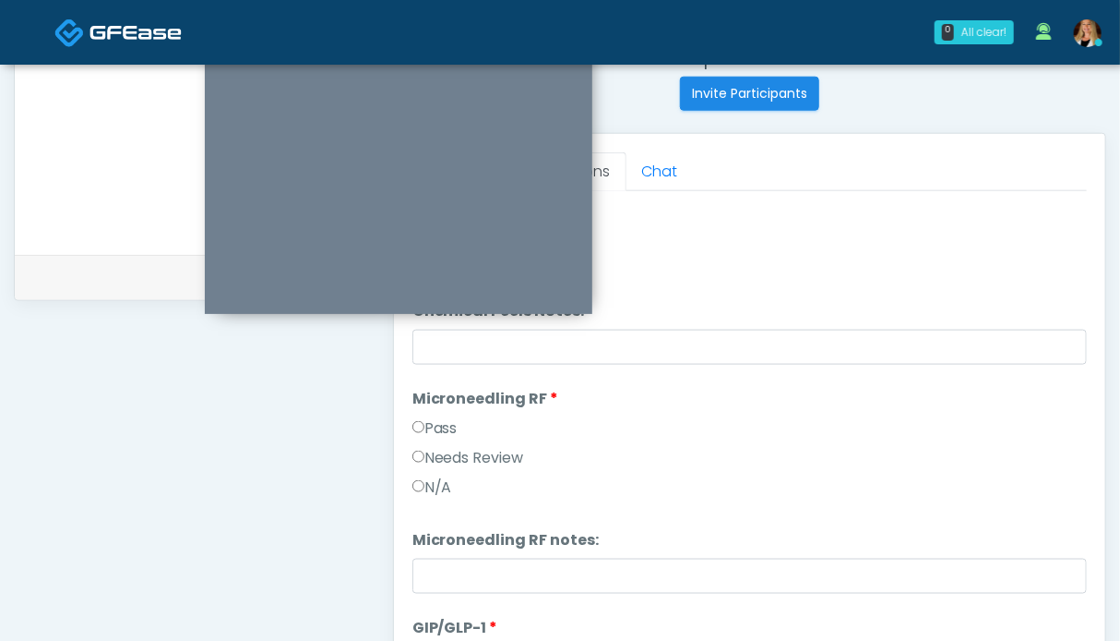
click at [447, 425] on label "Pass" at bounding box center [435, 428] width 45 height 22
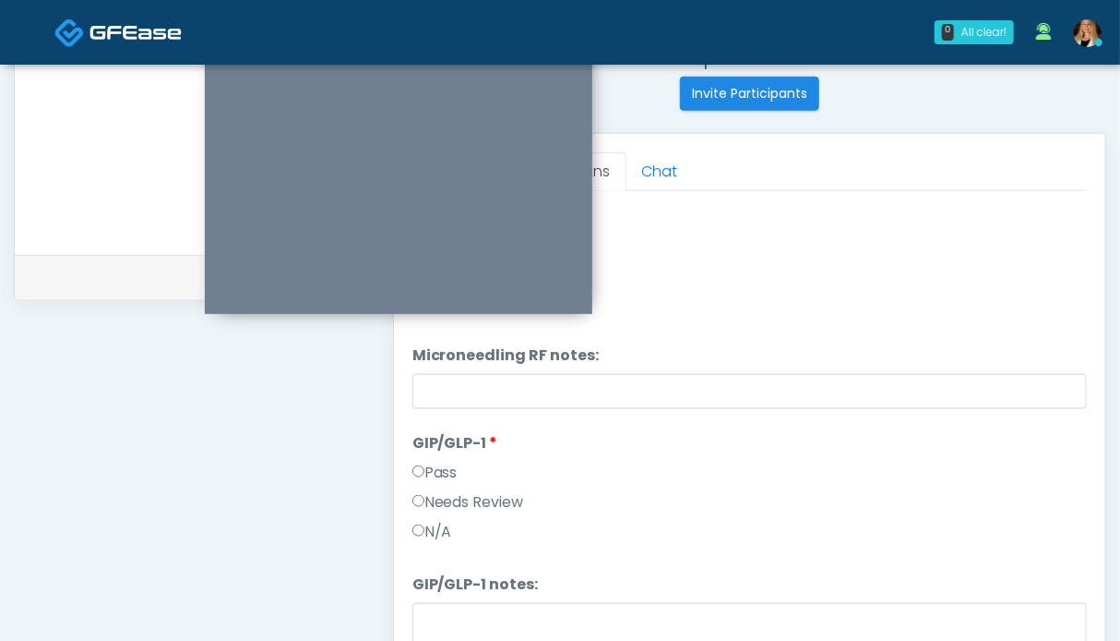
click at [440, 469] on label "Pass" at bounding box center [435, 472] width 45 height 22
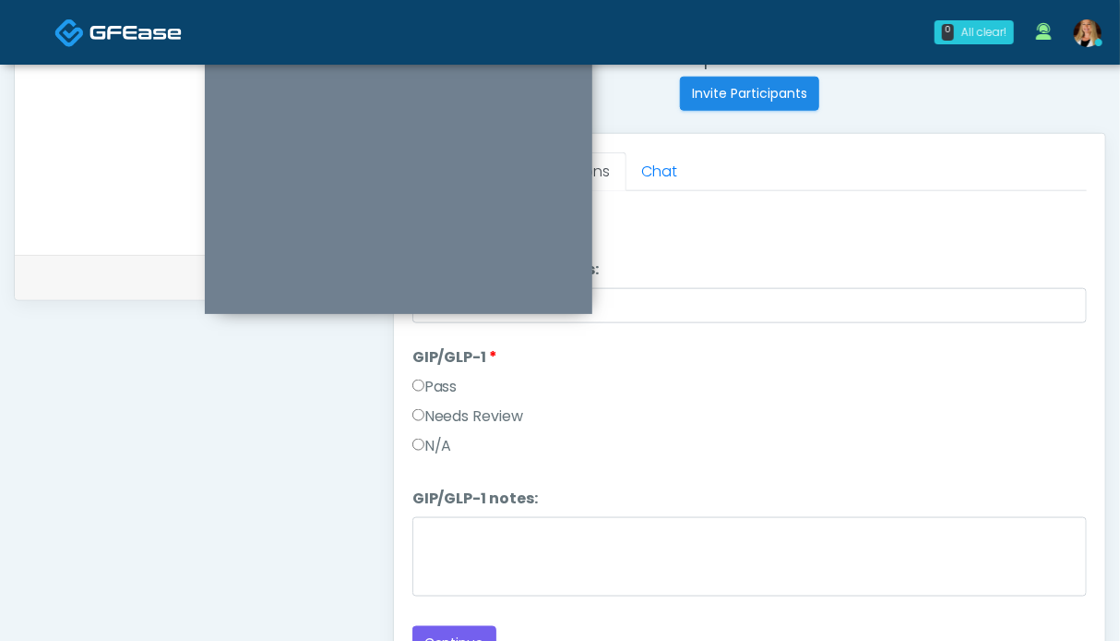
scroll to position [830, 0]
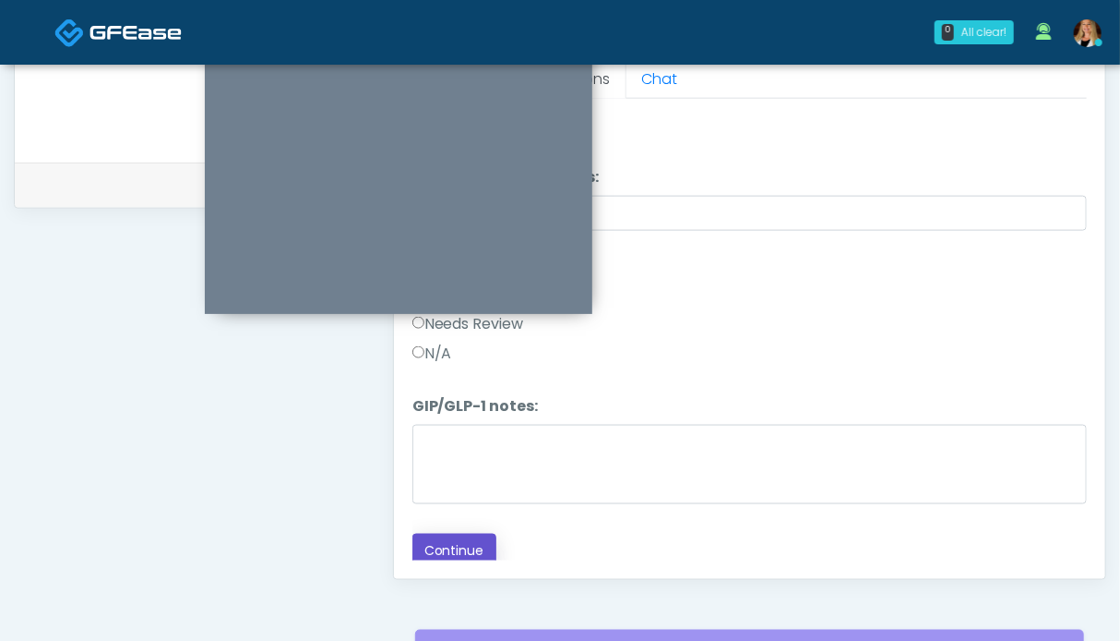
click at [473, 538] on button "Continue" at bounding box center [455, 550] width 84 height 34
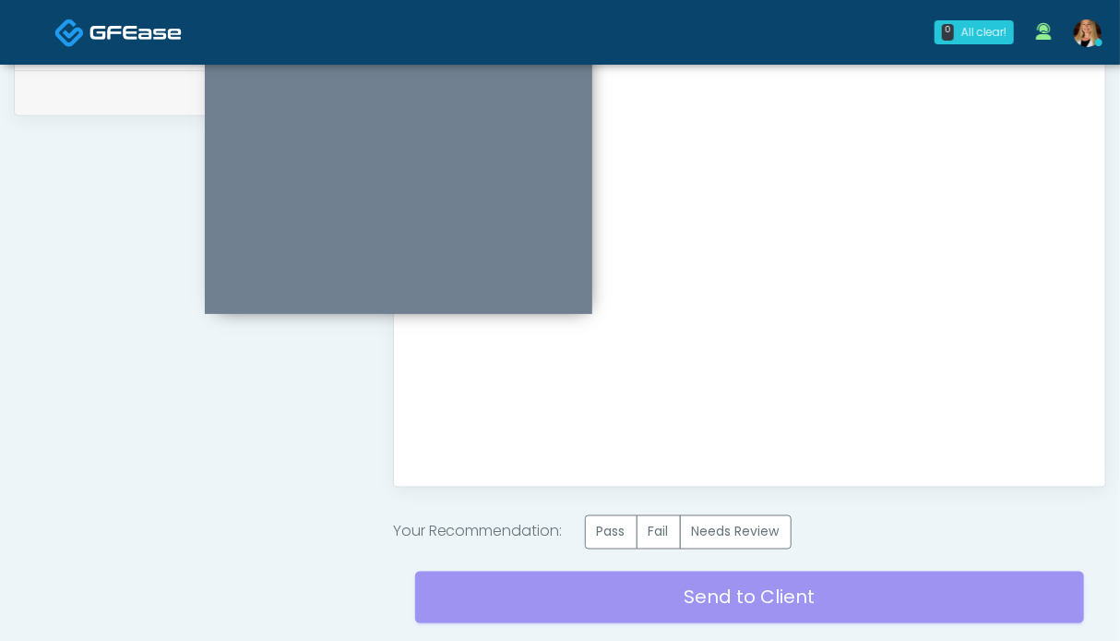
scroll to position [1014, 0]
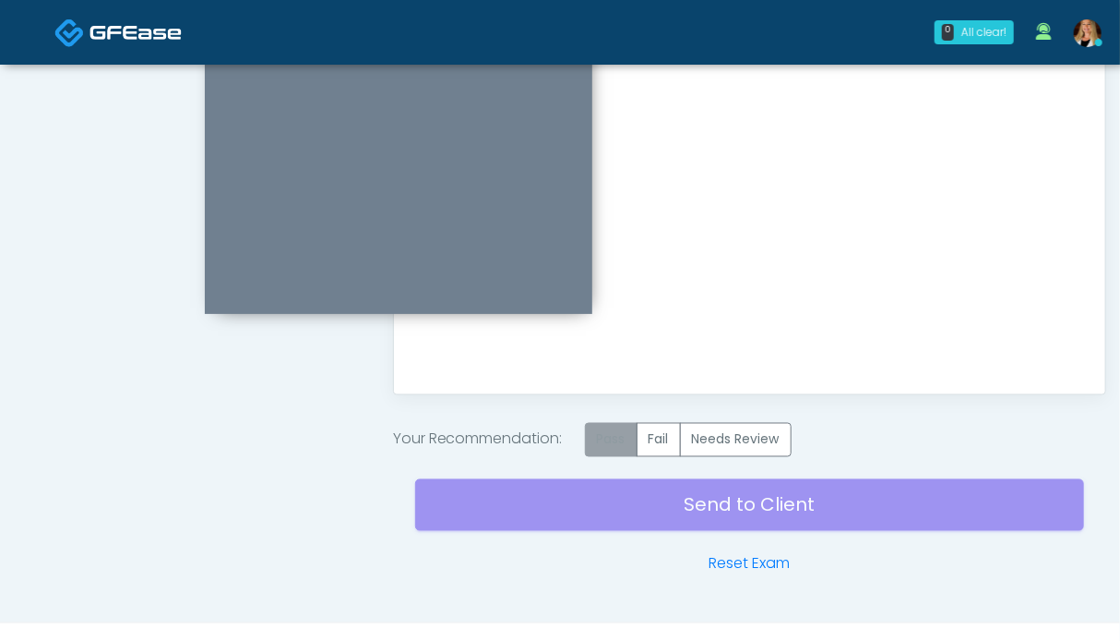
click at [612, 457] on div "Send to Client Reset Exam" at bounding box center [749, 516] width 669 height 118
click at [612, 445] on label "Pass" at bounding box center [611, 440] width 53 height 34
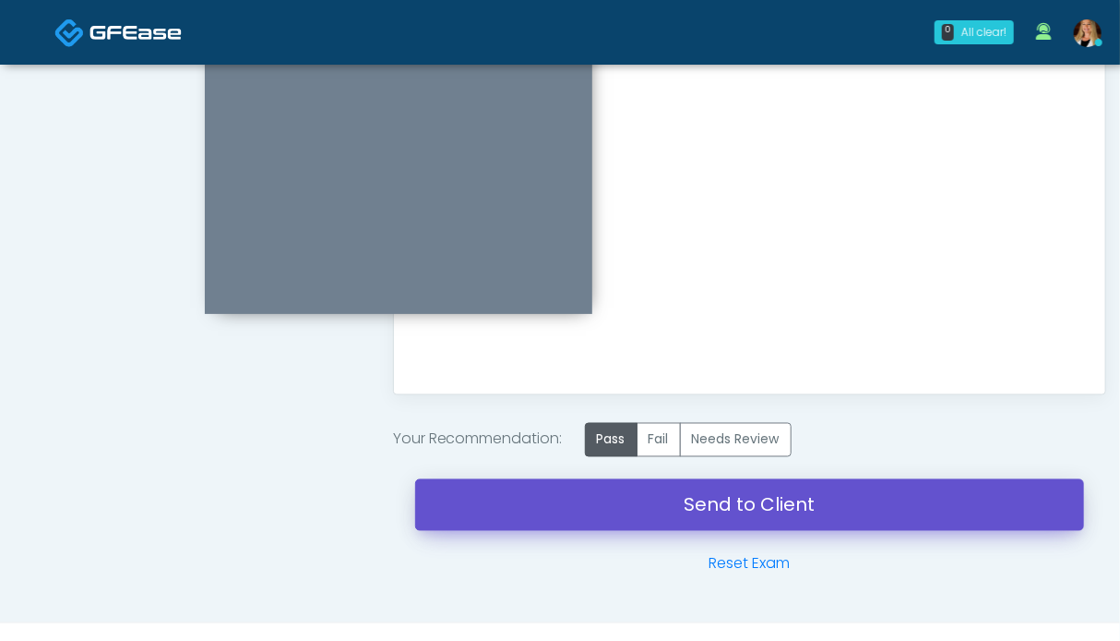
click at [716, 503] on link "Send to Client" at bounding box center [749, 505] width 669 height 52
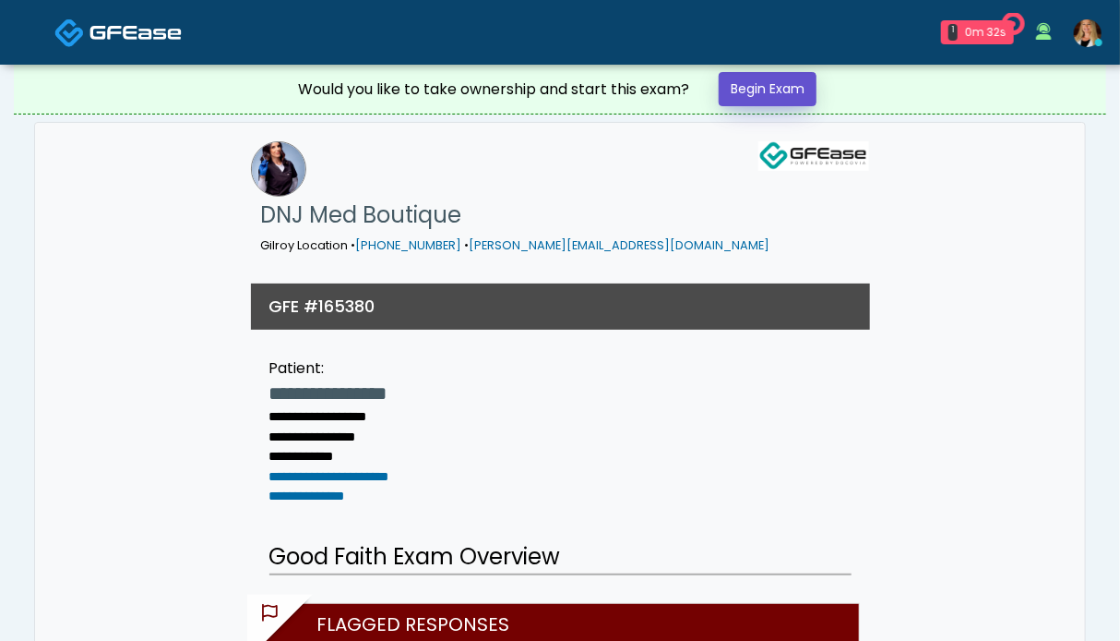
drag, startPoint x: 775, startPoint y: 90, endPoint x: 391, endPoint y: 191, distance: 396.9
click at [775, 90] on link "Begin Exam" at bounding box center [768, 89] width 98 height 34
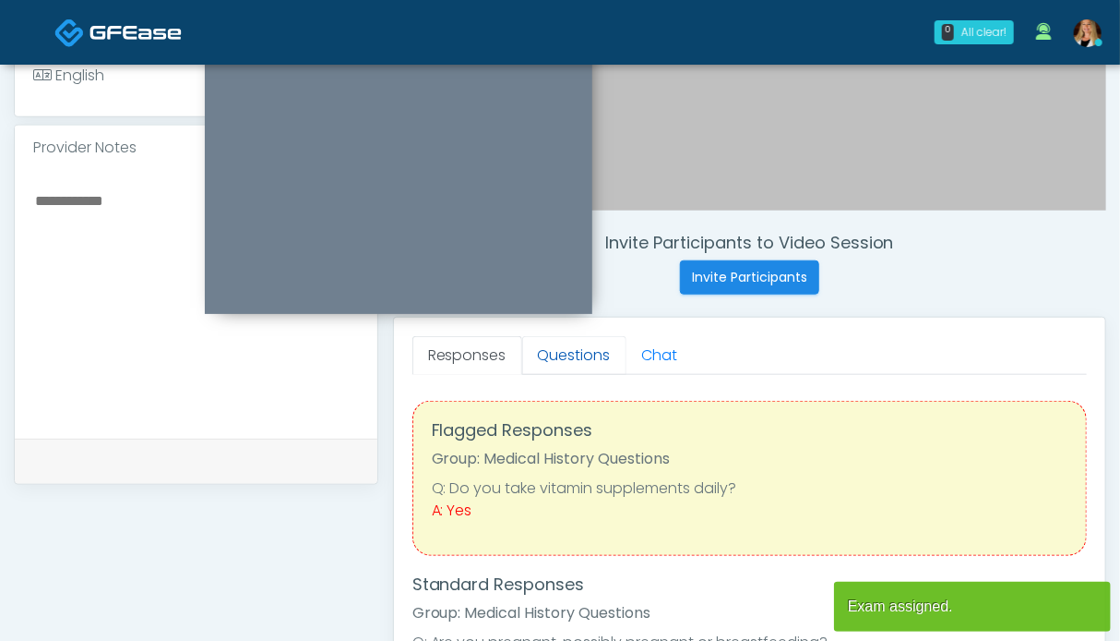
click at [545, 359] on link "Questions" at bounding box center [574, 355] width 104 height 39
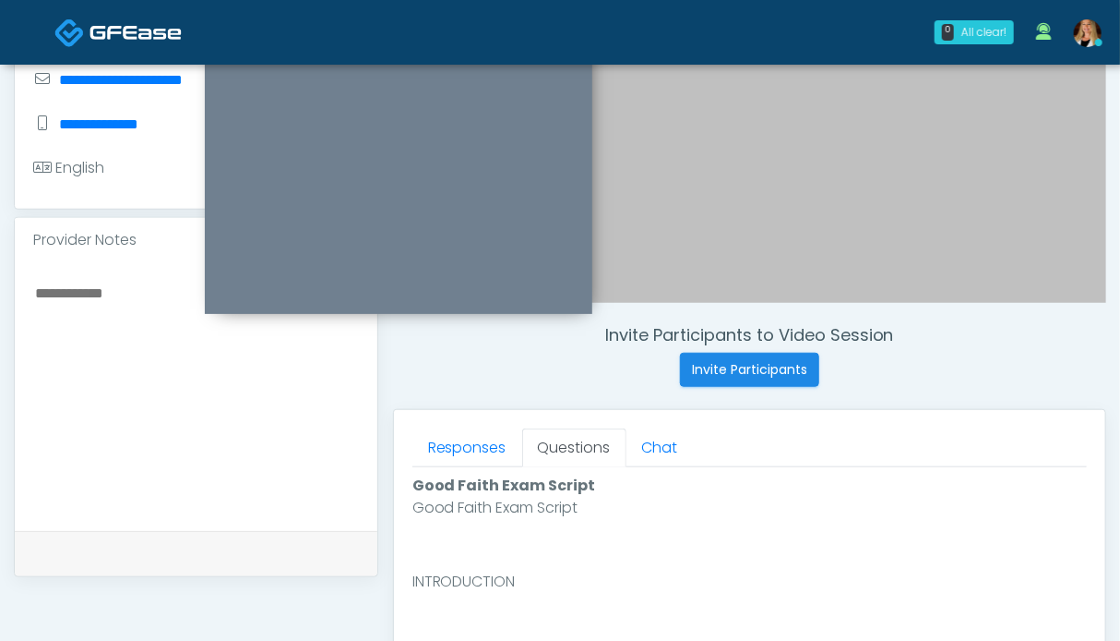
scroll to position [1014, 0]
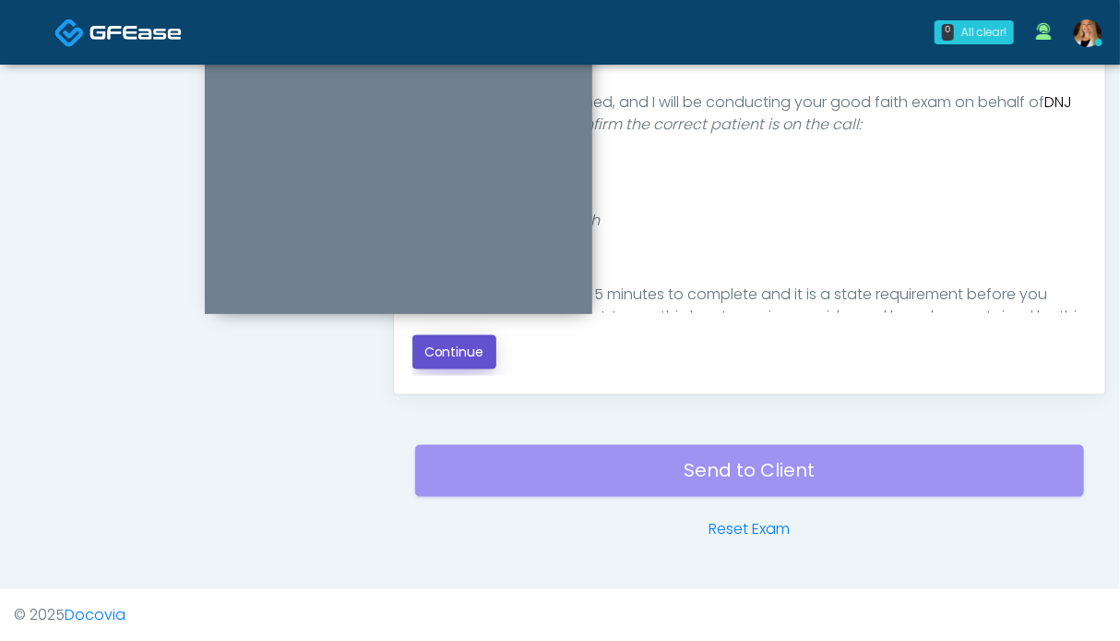
click at [466, 356] on button "Continue" at bounding box center [455, 352] width 84 height 34
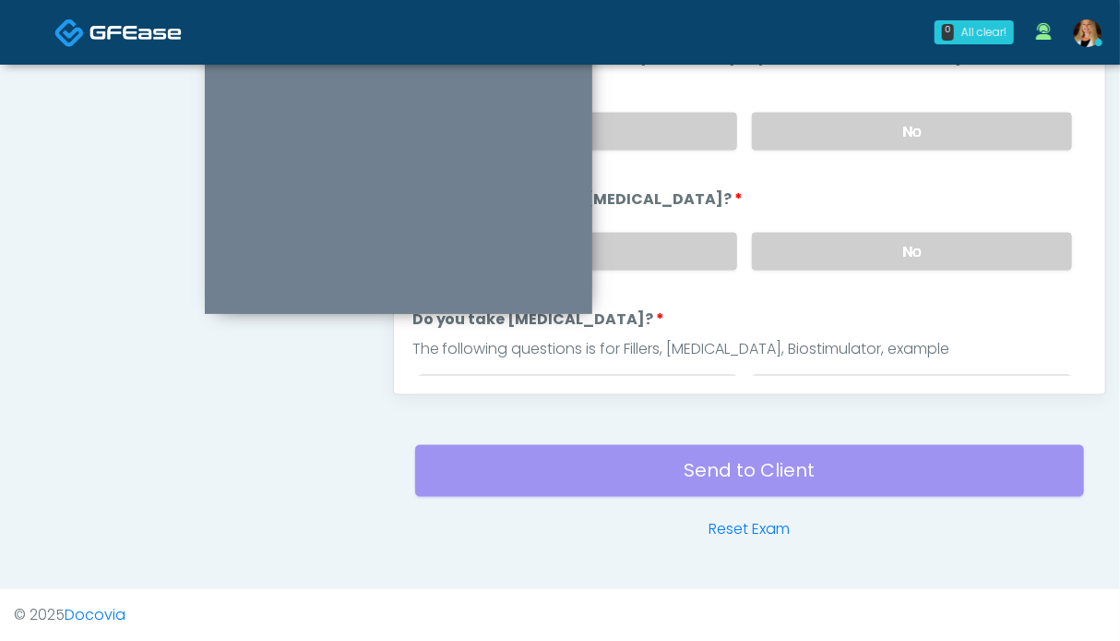
drag, startPoint x: 833, startPoint y: 252, endPoint x: 830, endPoint y: 174, distance: 77.6
click at [833, 250] on label "No" at bounding box center [912, 252] width 320 height 38
click at [831, 138] on label "No" at bounding box center [912, 132] width 320 height 38
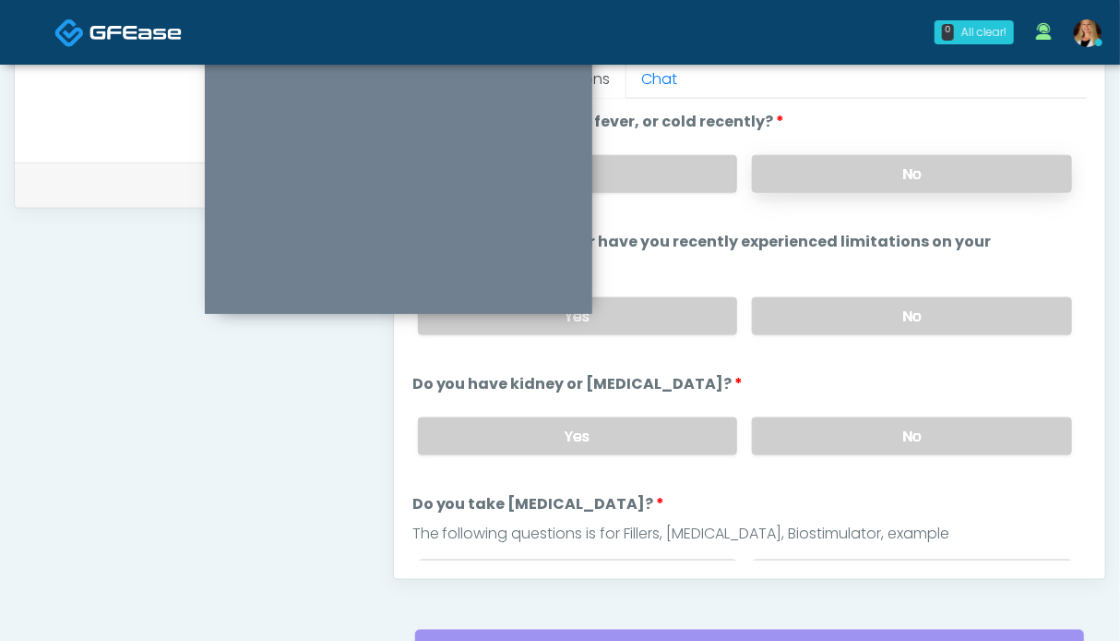
click at [882, 178] on label "No" at bounding box center [912, 174] width 320 height 38
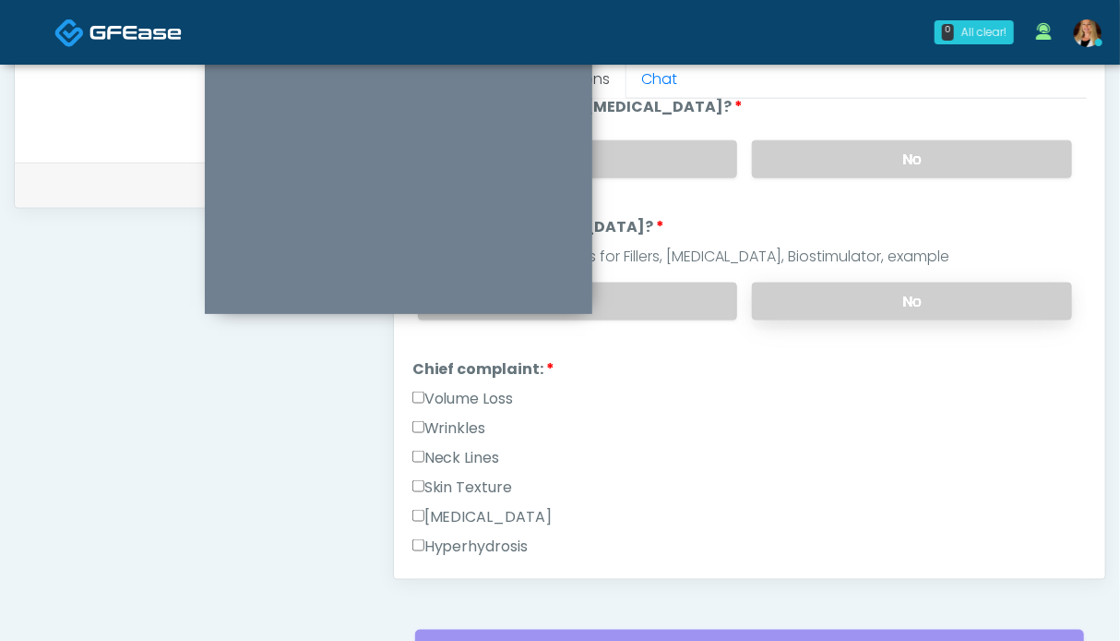
click at [886, 283] on label "No" at bounding box center [912, 301] width 320 height 38
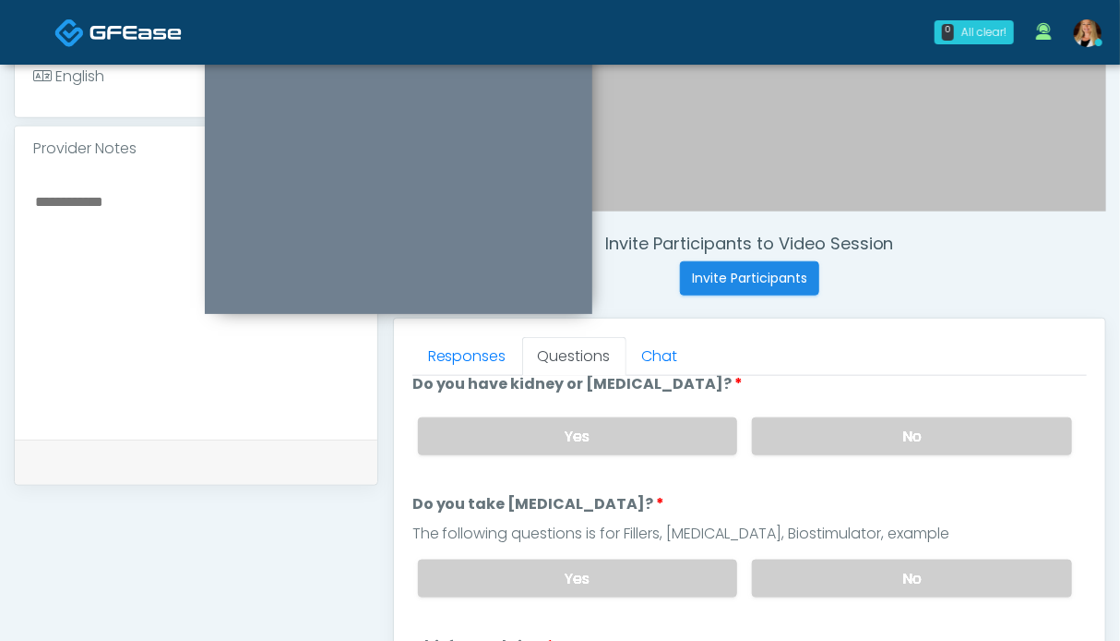
scroll to position [737, 0]
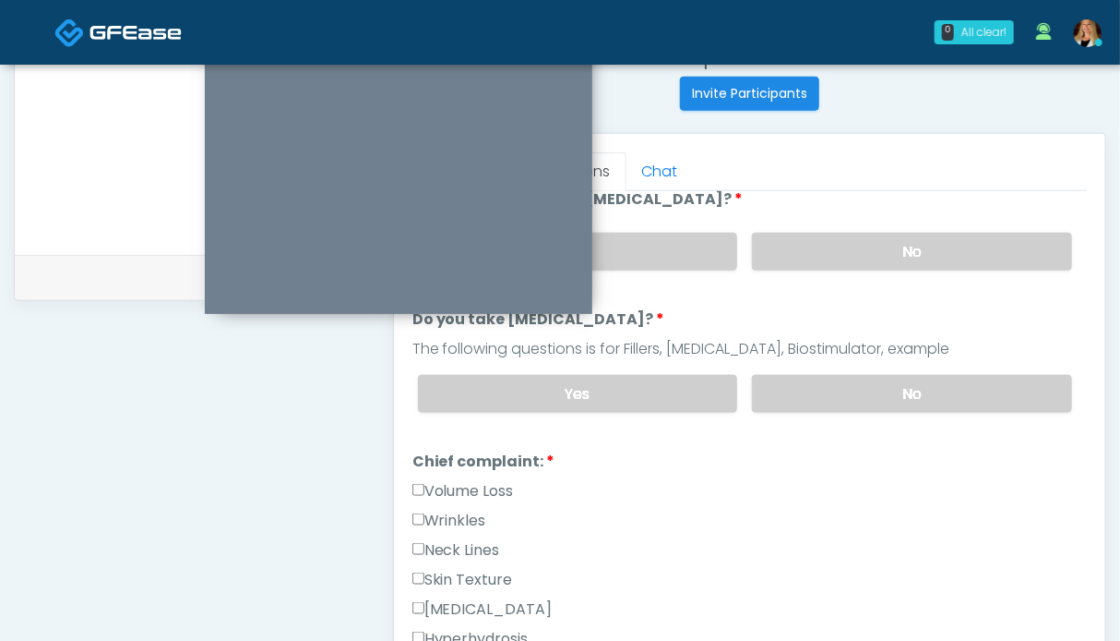
click at [443, 509] on label "Wrinkles" at bounding box center [450, 520] width 74 height 22
click at [455, 480] on label "Volume Loss" at bounding box center [464, 491] width 102 height 22
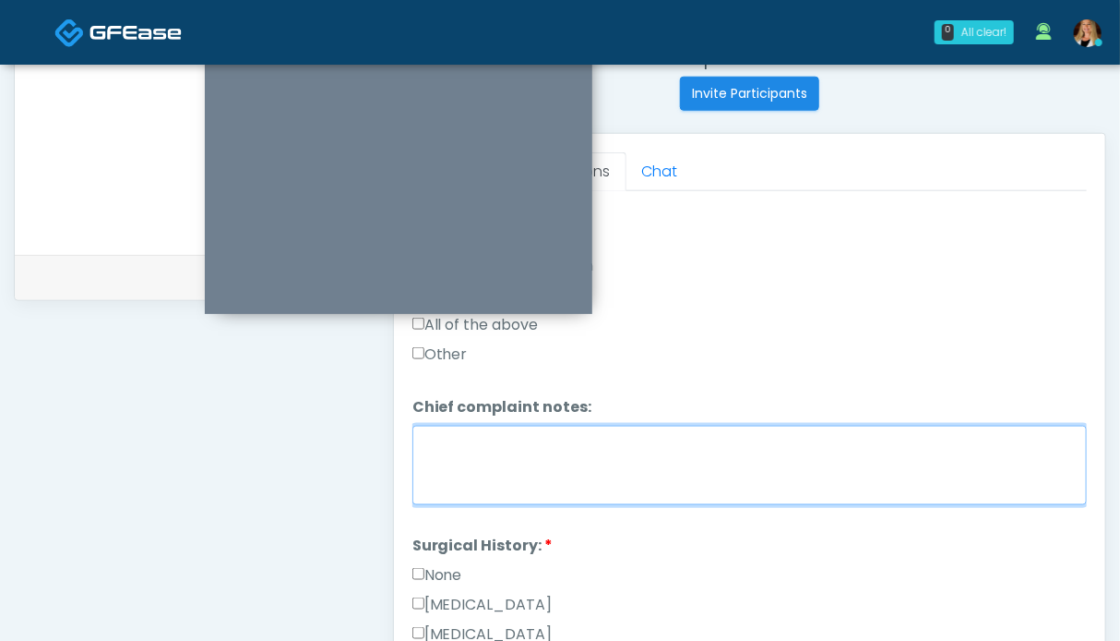
click at [598, 475] on textarea "Chief complaint notes:" at bounding box center [750, 464] width 675 height 79
type textarea "*****"
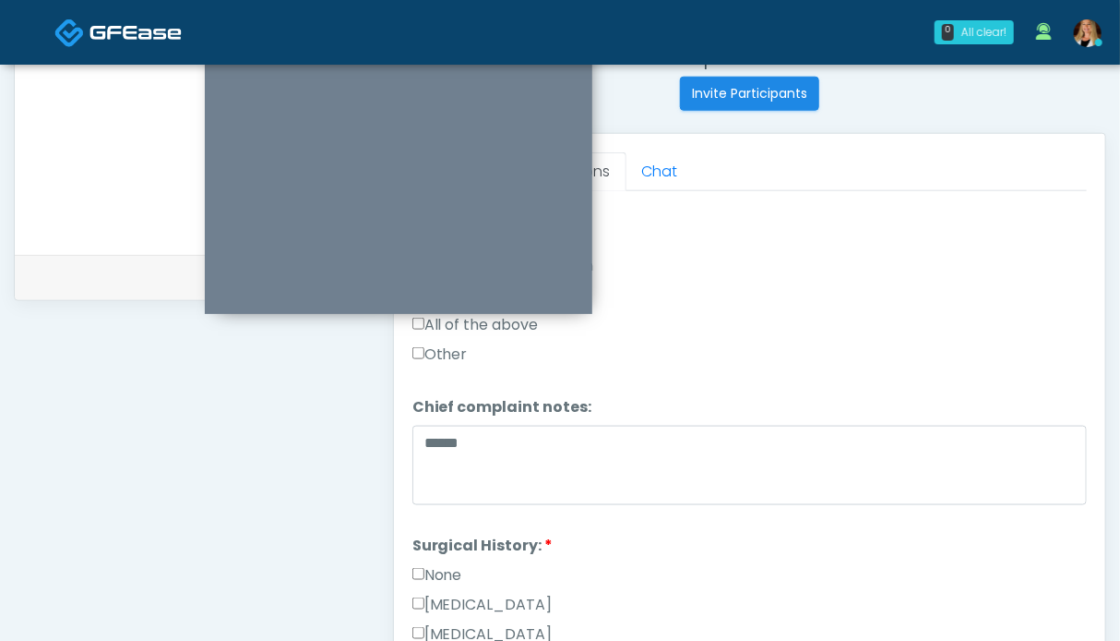
click at [435, 573] on label "None" at bounding box center [438, 575] width 50 height 22
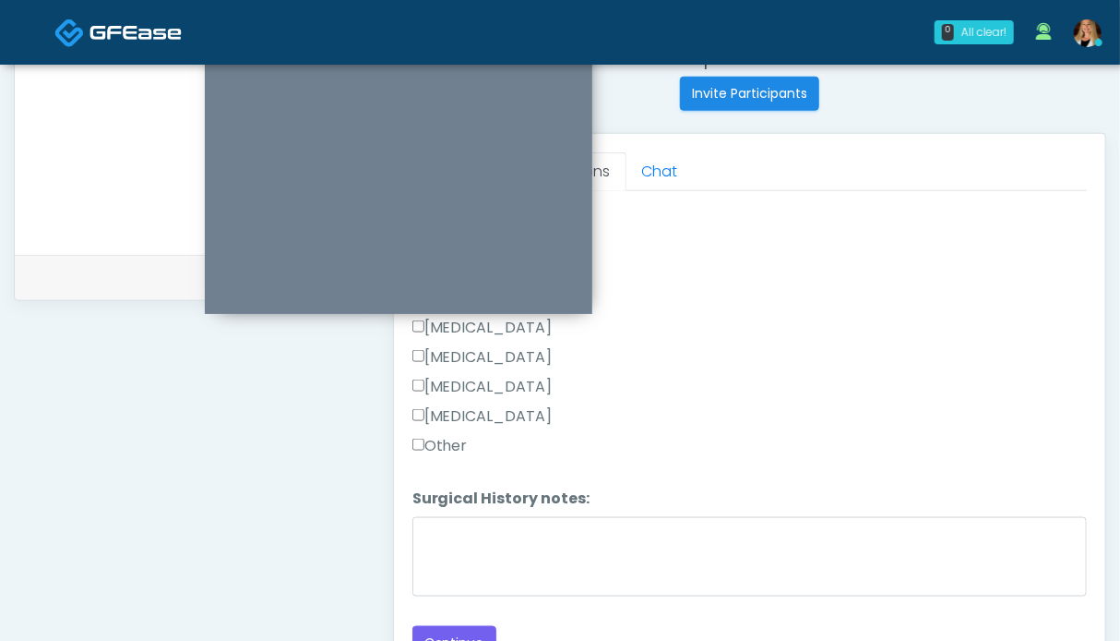
scroll to position [830, 0]
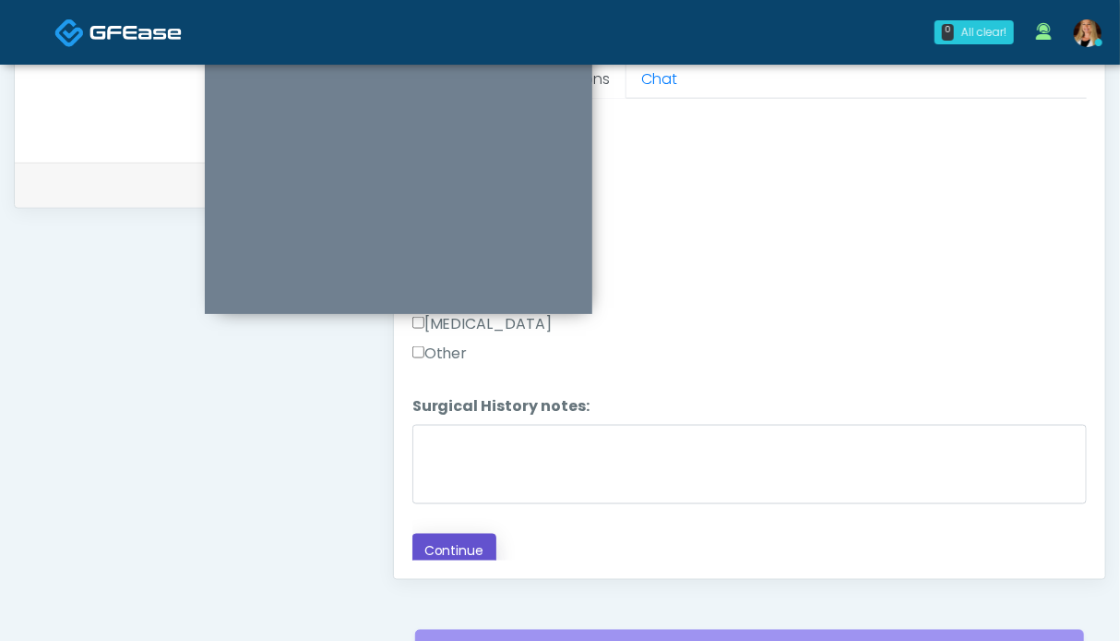
click at [455, 538] on button "Continue" at bounding box center [455, 550] width 84 height 34
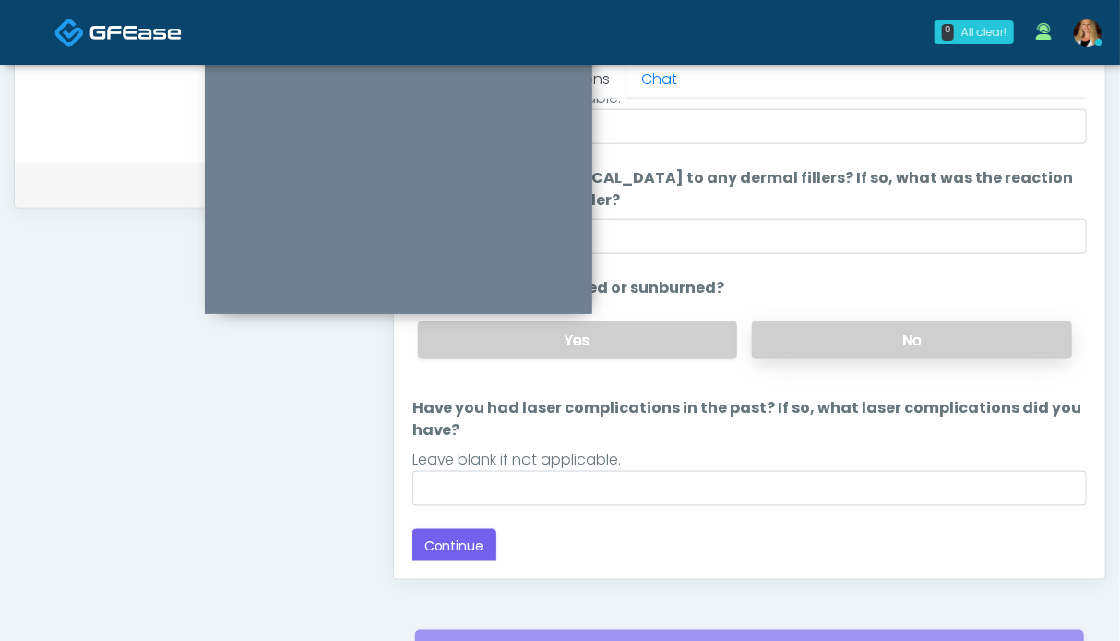
drag, startPoint x: 872, startPoint y: 343, endPoint x: 850, endPoint y: 337, distance: 23.1
click at [872, 341] on label "No" at bounding box center [912, 340] width 320 height 38
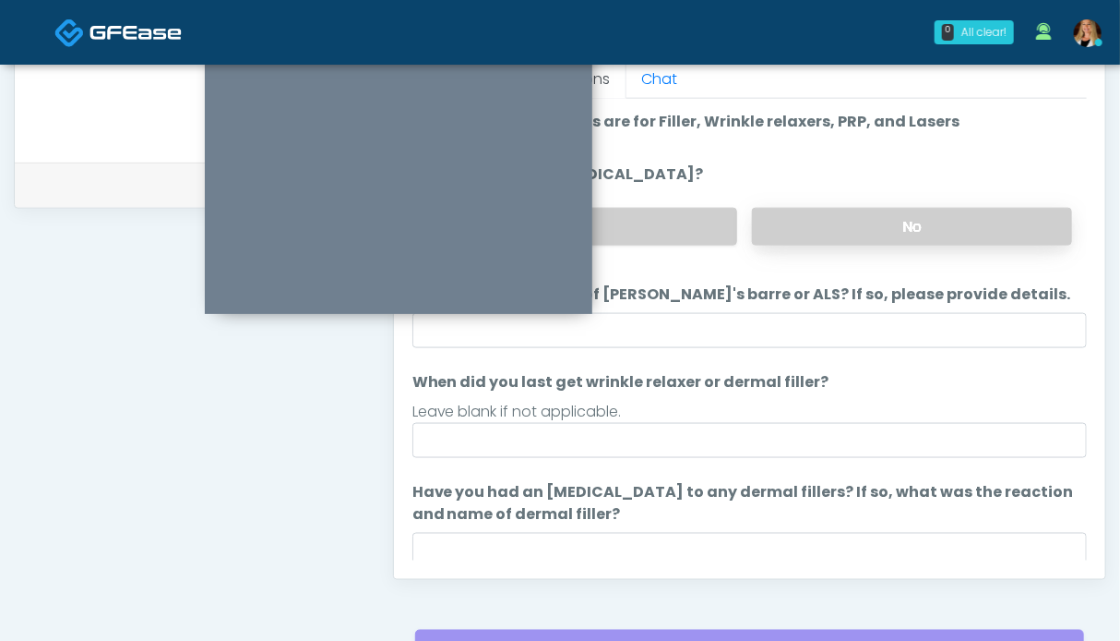
drag, startPoint x: 865, startPoint y: 230, endPoint x: 839, endPoint y: 237, distance: 26.9
click at [865, 229] on label "No" at bounding box center [912, 227] width 320 height 38
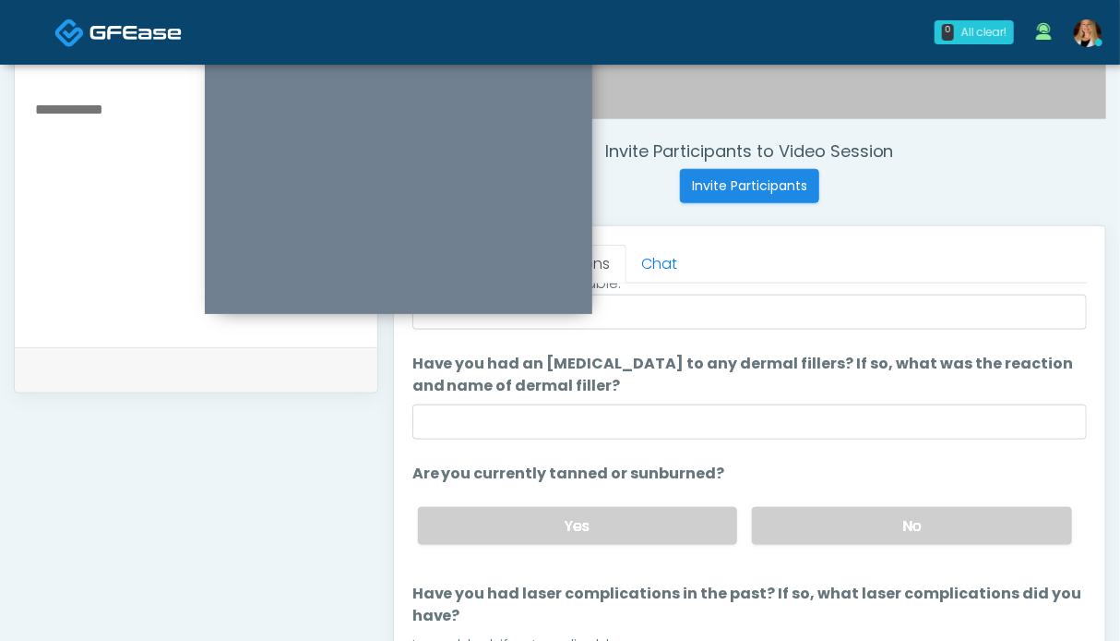
scroll to position [1014, 0]
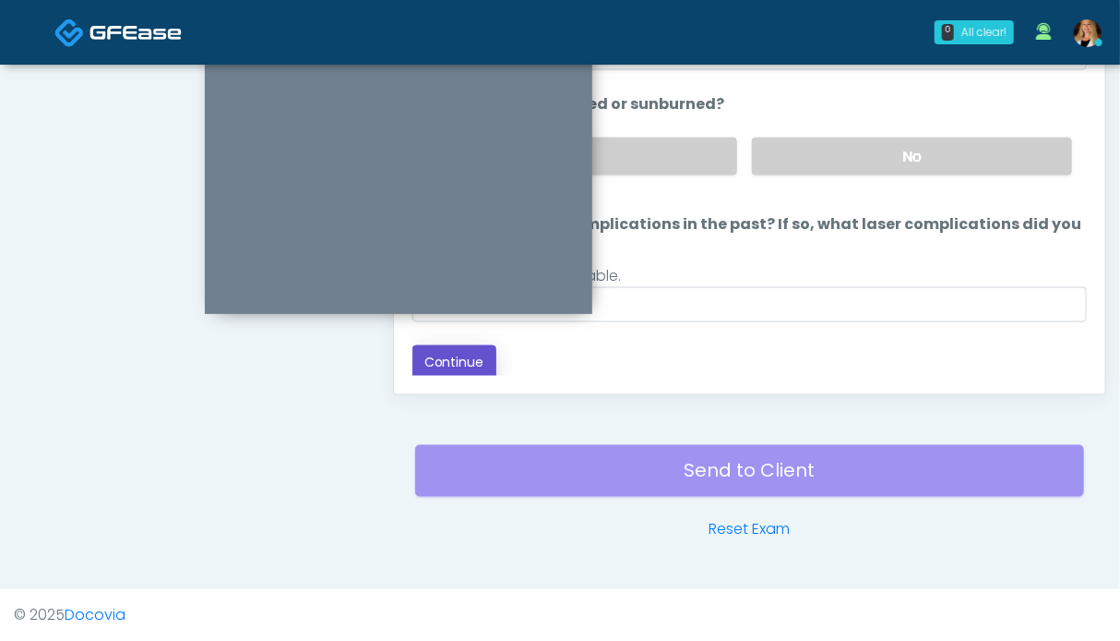
click at [475, 363] on button "Continue" at bounding box center [455, 362] width 84 height 34
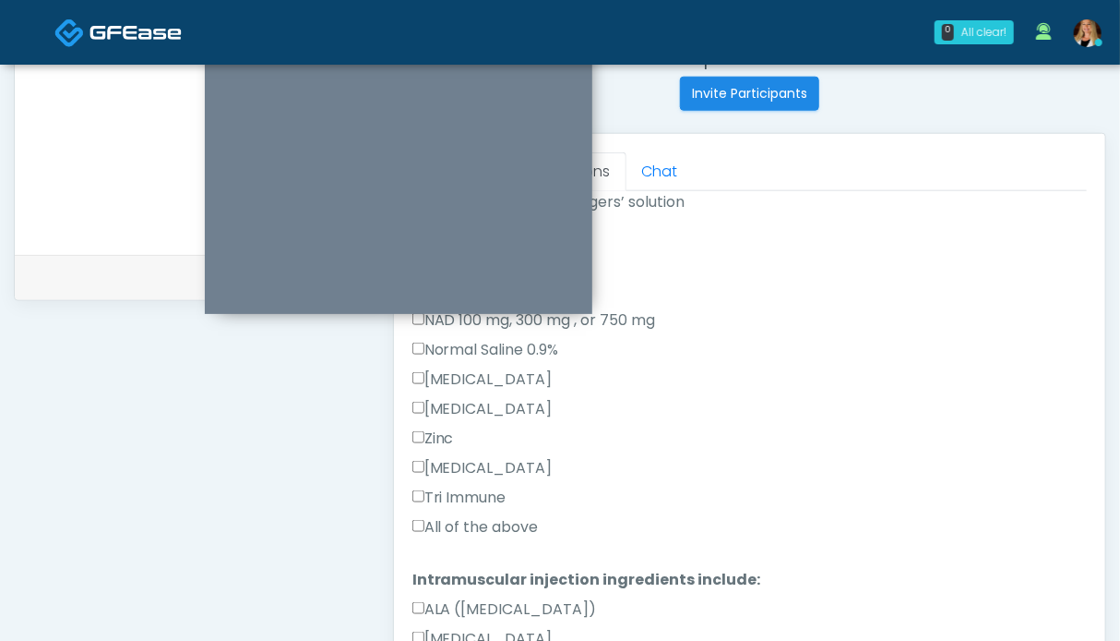
scroll to position [646, 0]
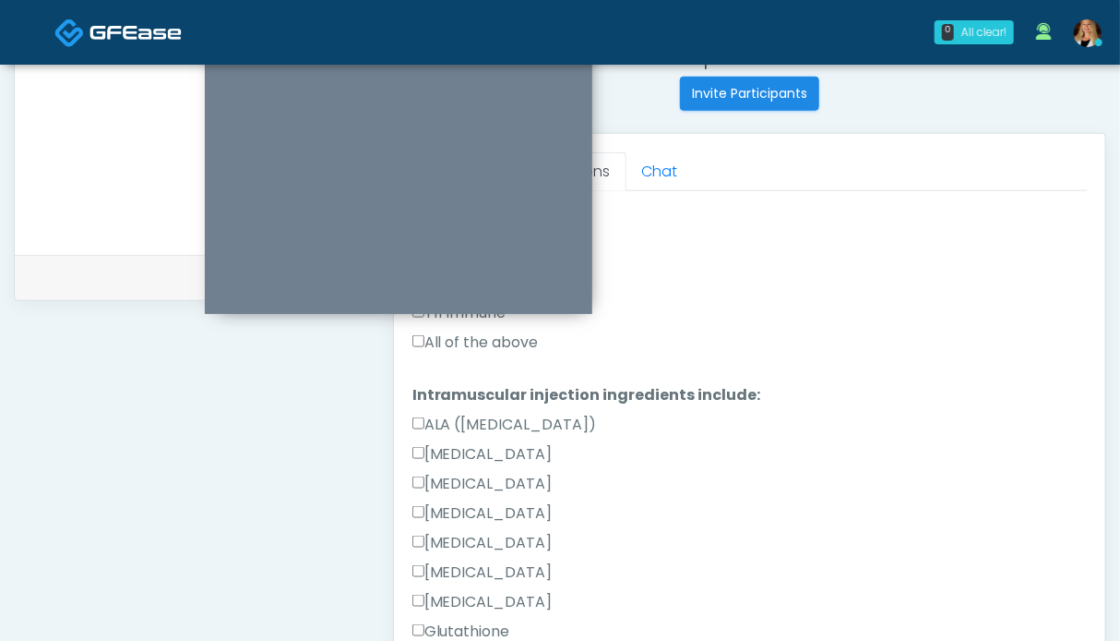
click at [473, 341] on label "All of the above" at bounding box center [476, 342] width 126 height 22
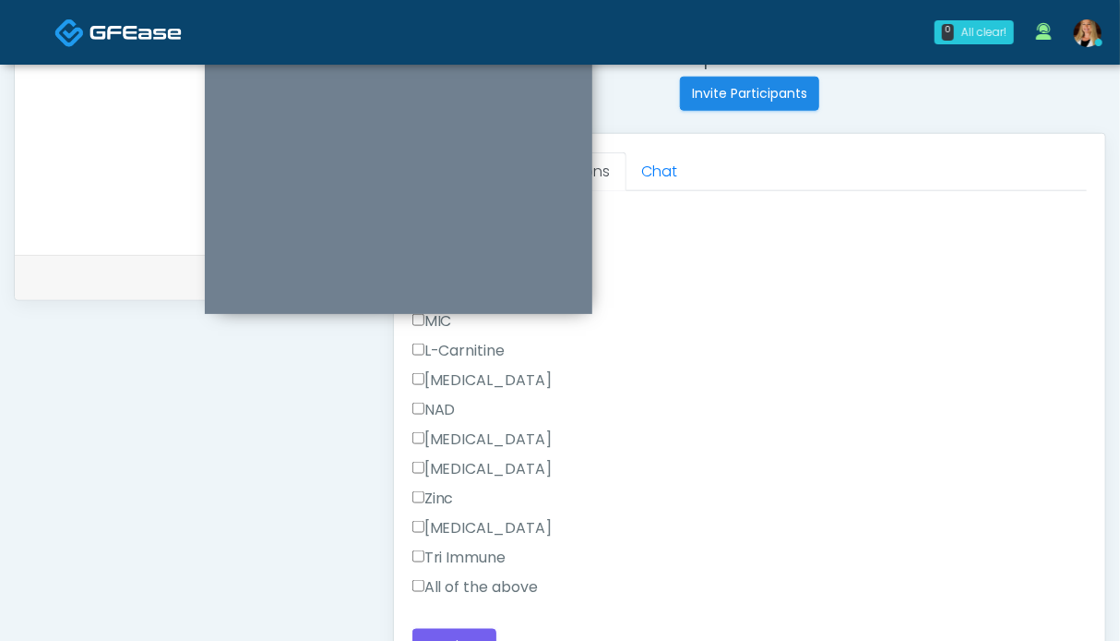
click at [449, 583] on label "All of the above" at bounding box center [476, 587] width 126 height 22
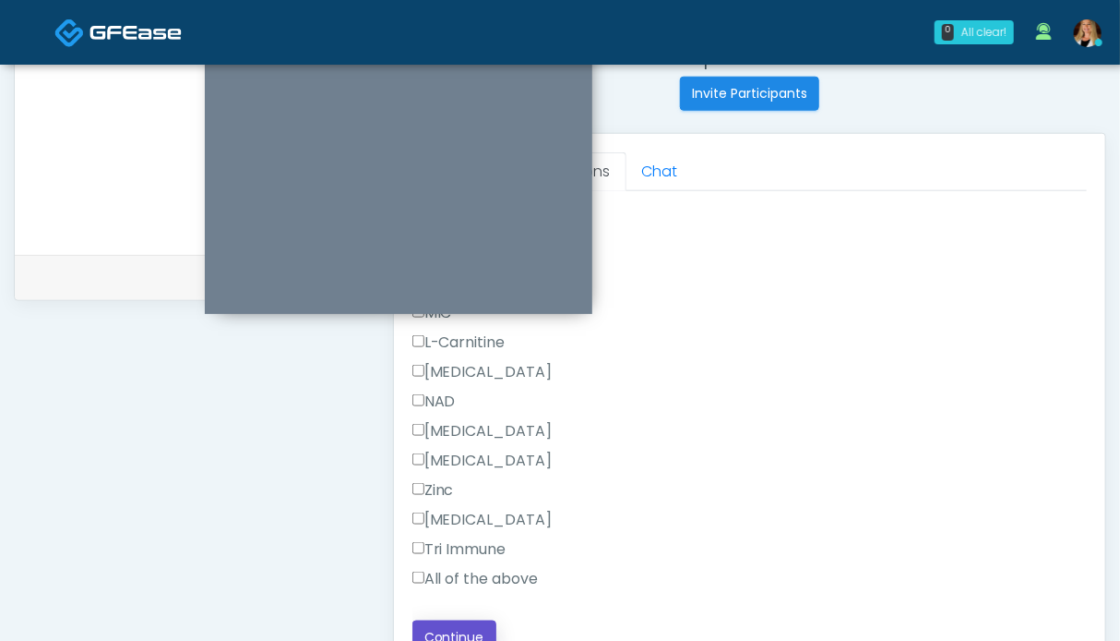
click at [467, 623] on button "Continue" at bounding box center [455, 637] width 84 height 34
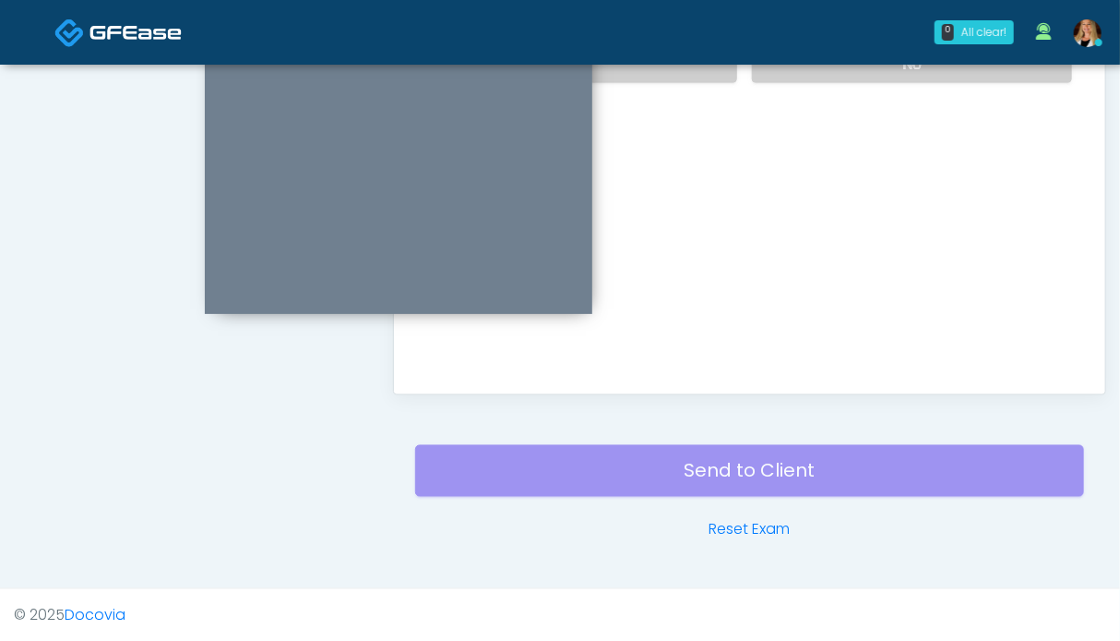
scroll to position [737, 0]
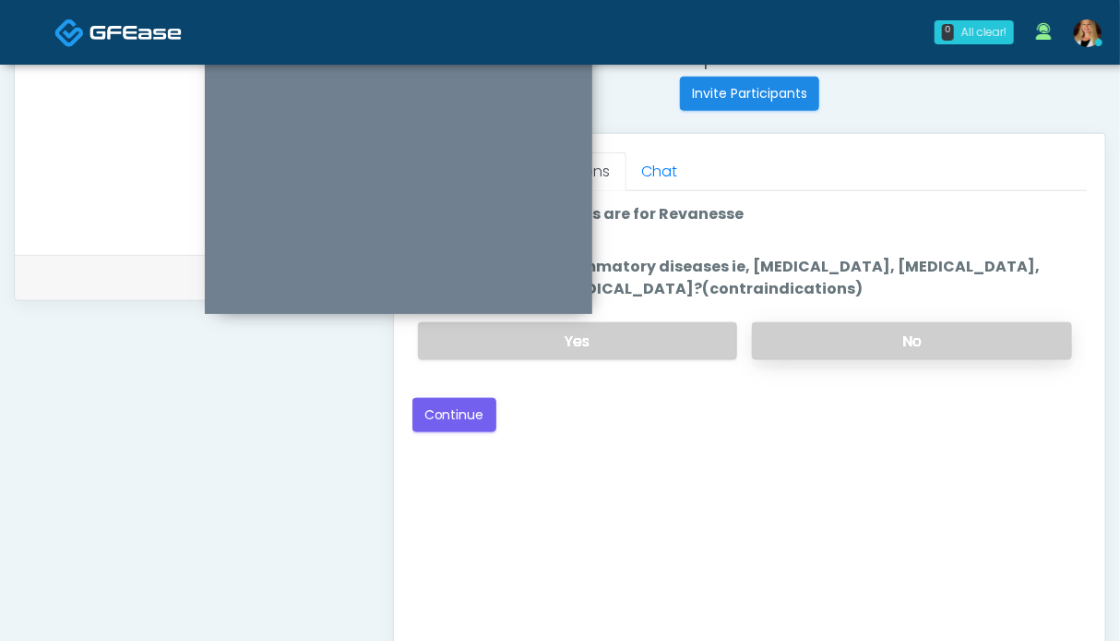
click at [900, 334] on label "No" at bounding box center [912, 341] width 320 height 38
click at [475, 419] on button "Continue" at bounding box center [455, 415] width 84 height 34
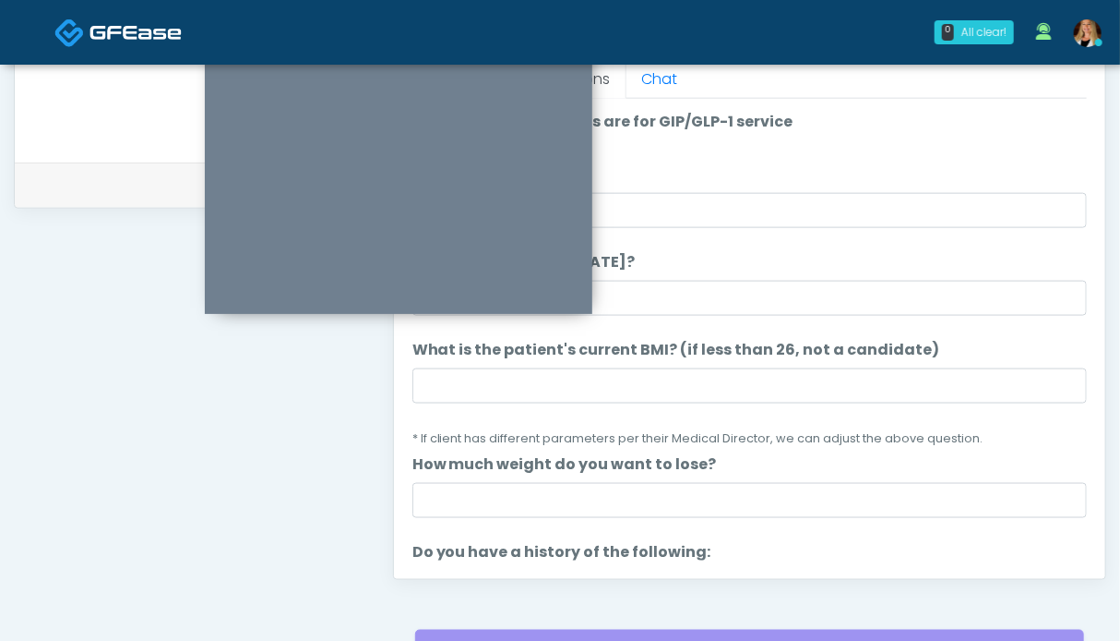
scroll to position [0, 0]
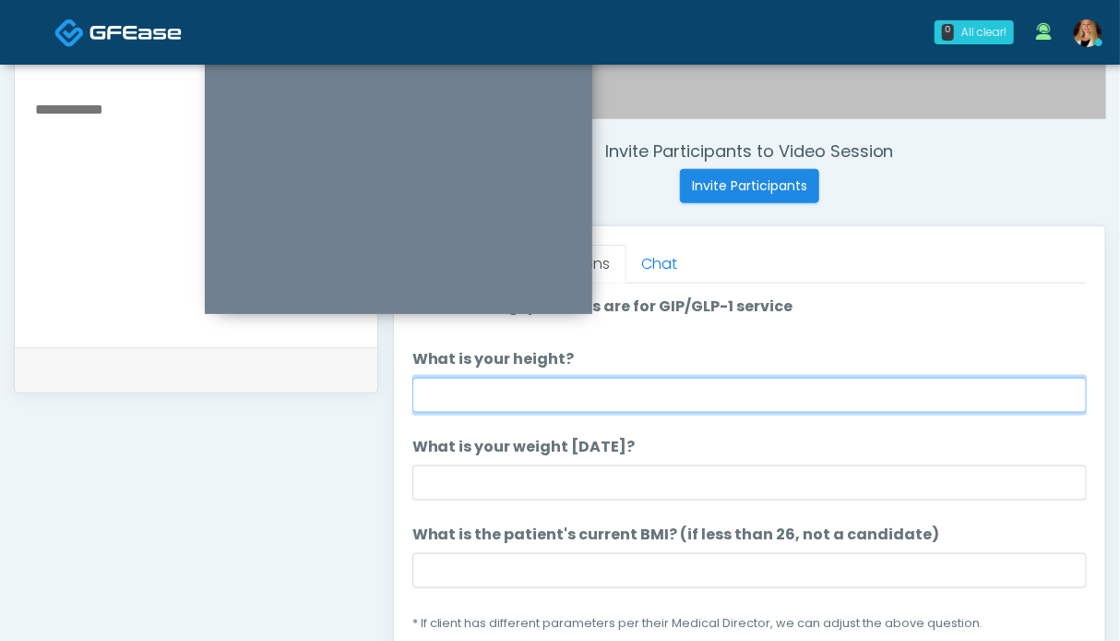
click at [660, 389] on input "What is your height?" at bounding box center [750, 394] width 675 height 35
type input "***"
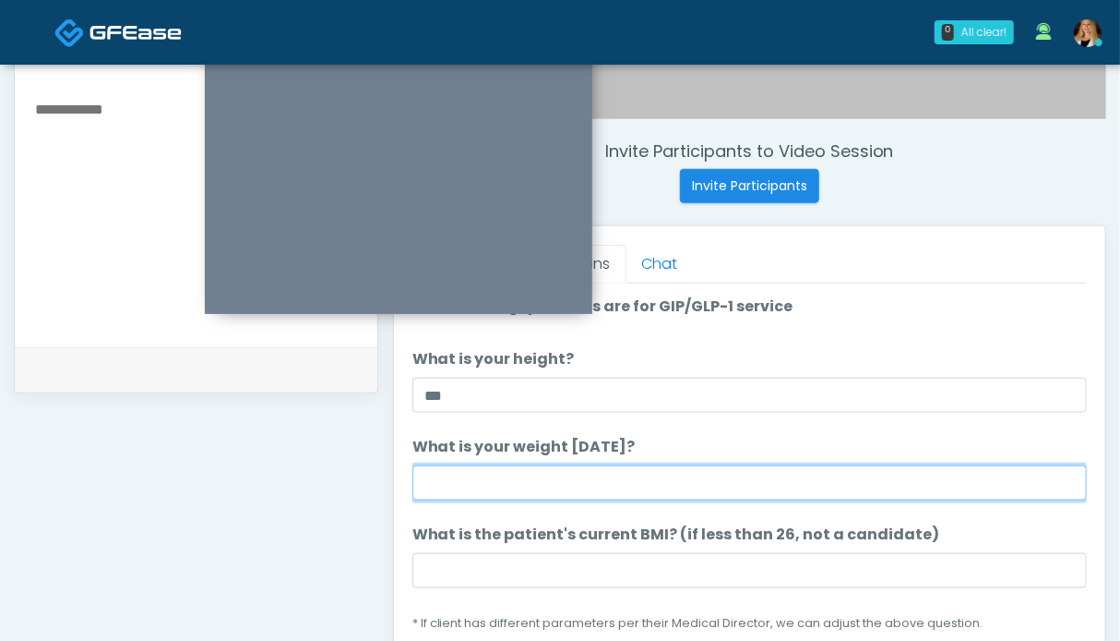
click at [611, 484] on input "What is your weight today?" at bounding box center [750, 482] width 675 height 35
type input "*******"
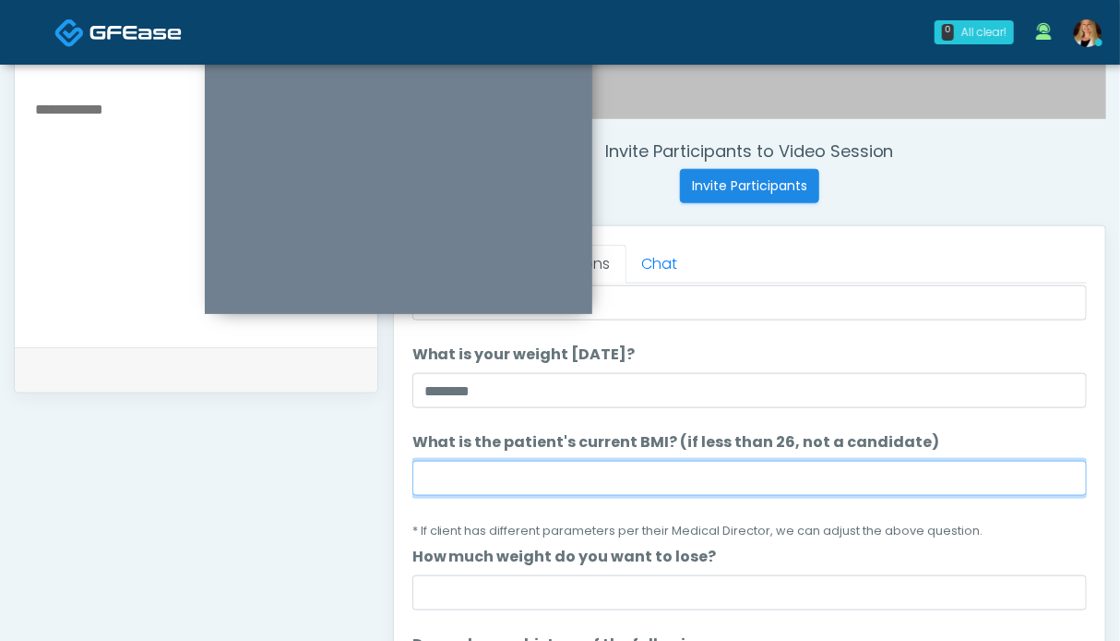
click at [481, 473] on input "What is the patient's current BMI? (if less than 26, not a candidate)" at bounding box center [750, 478] width 675 height 35
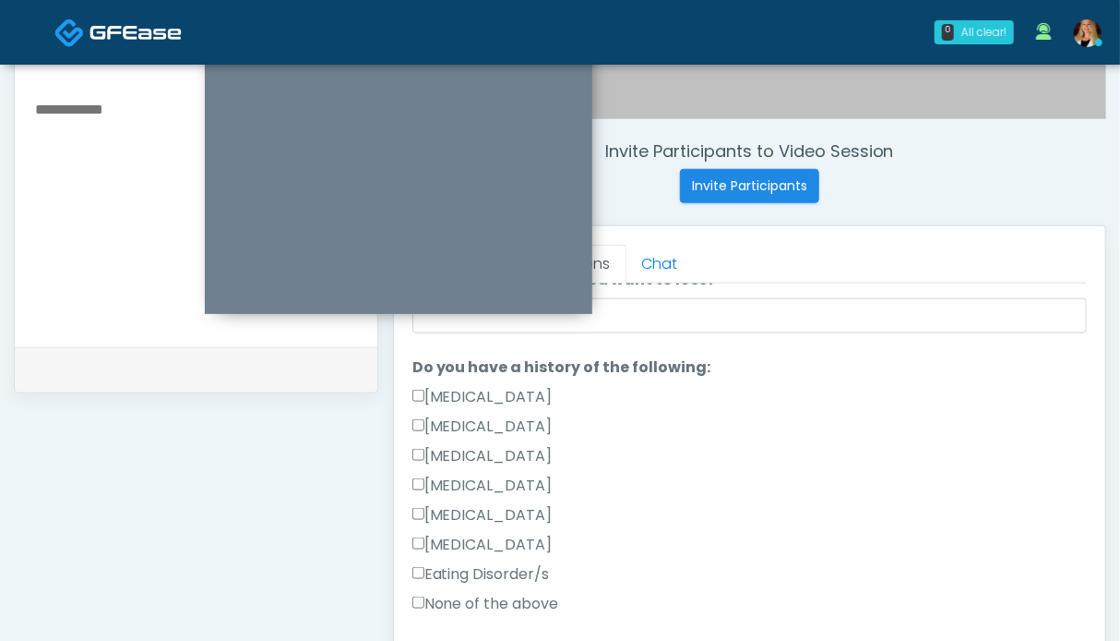
type input "****"
click at [543, 602] on label "None of the above" at bounding box center [486, 604] width 147 height 22
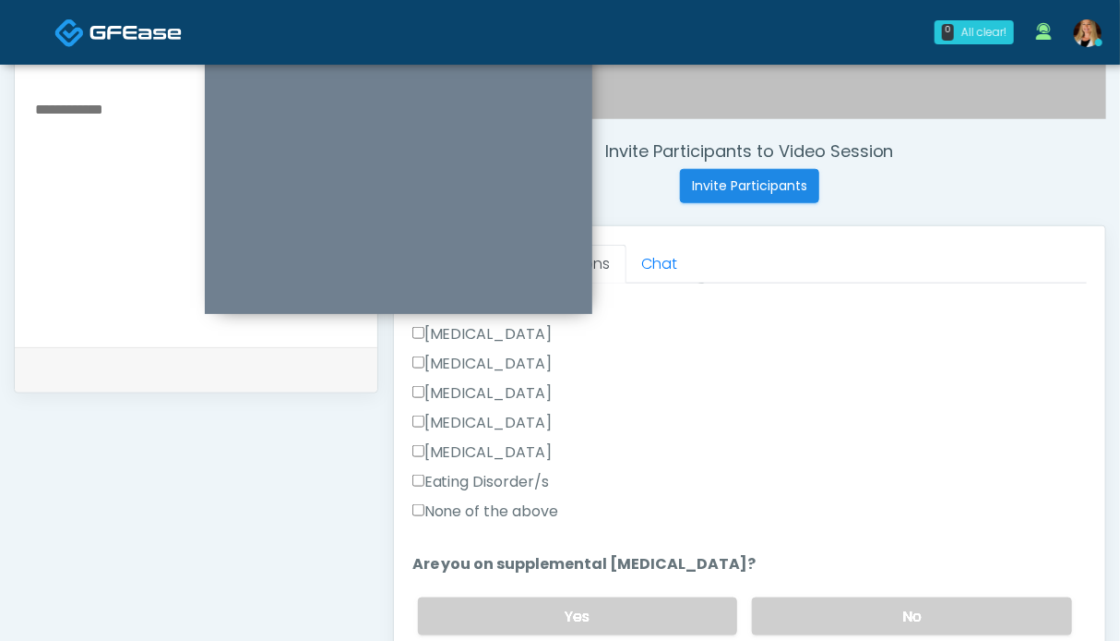
scroll to position [646, 0]
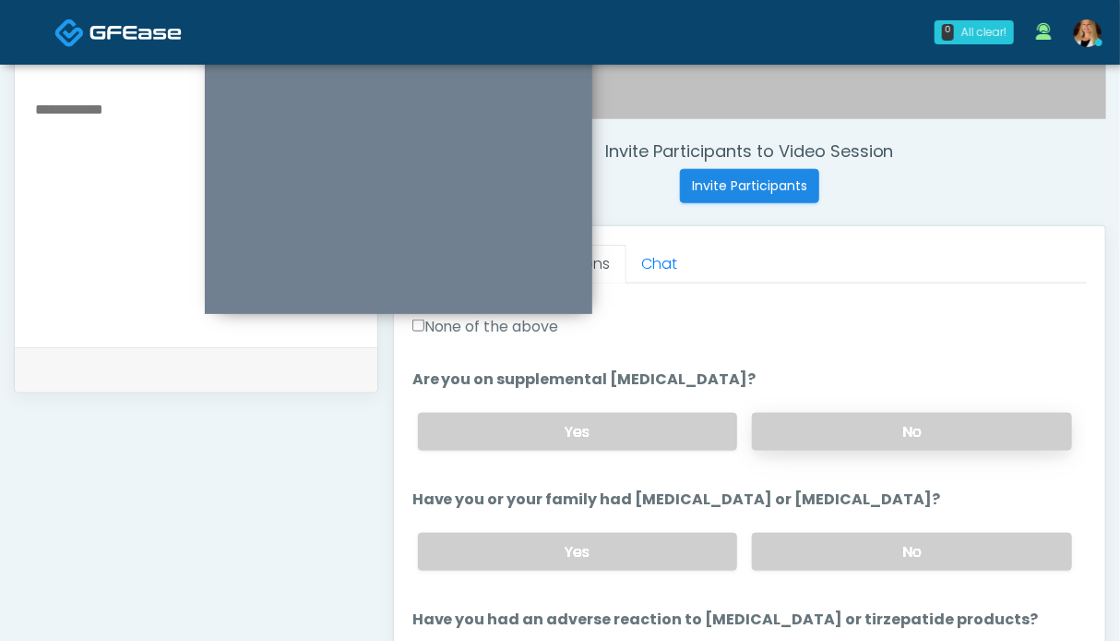
click at [909, 437] on label "No" at bounding box center [912, 432] width 320 height 38
click at [900, 554] on label "No" at bounding box center [912, 552] width 320 height 38
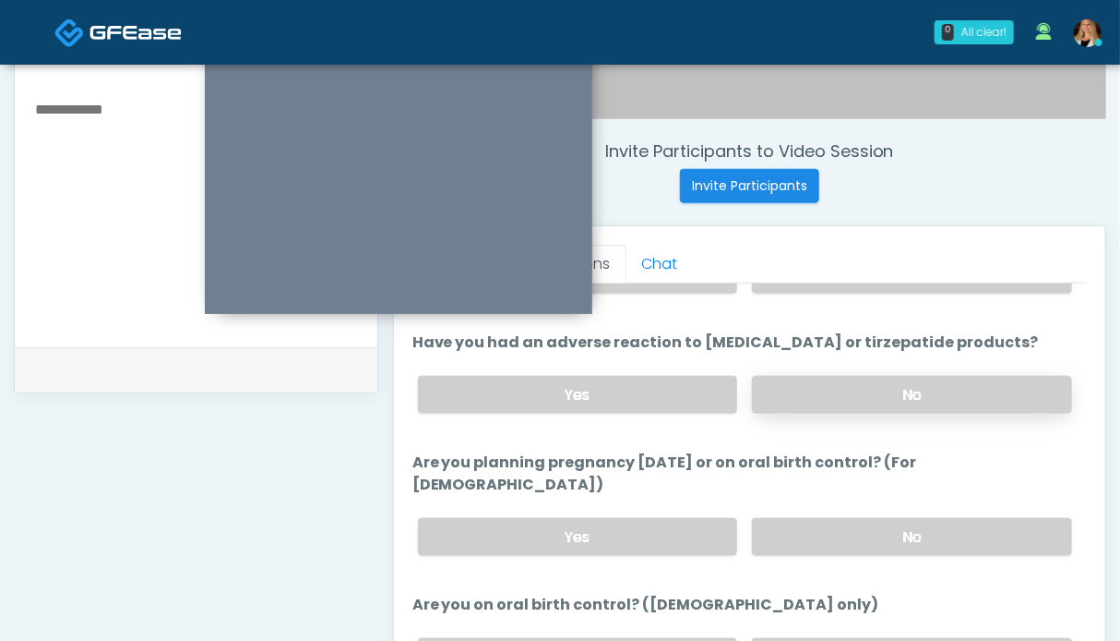
click at [893, 379] on label "No" at bounding box center [912, 395] width 320 height 38
click at [893, 518] on label "No" at bounding box center [912, 537] width 320 height 38
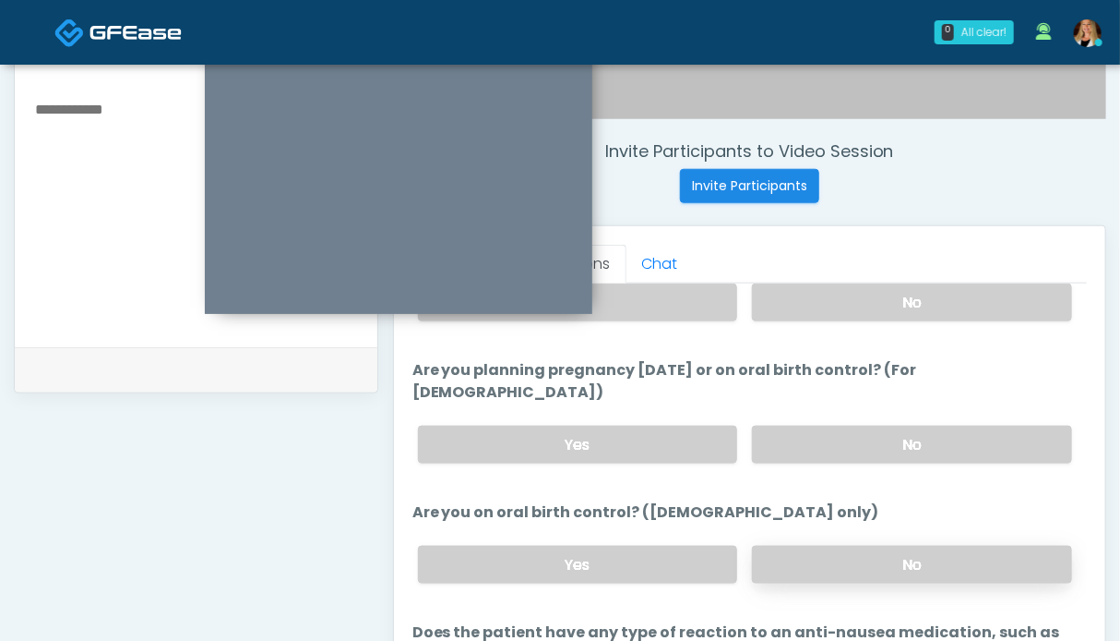
click at [893, 545] on label "No" at bounding box center [912, 564] width 320 height 38
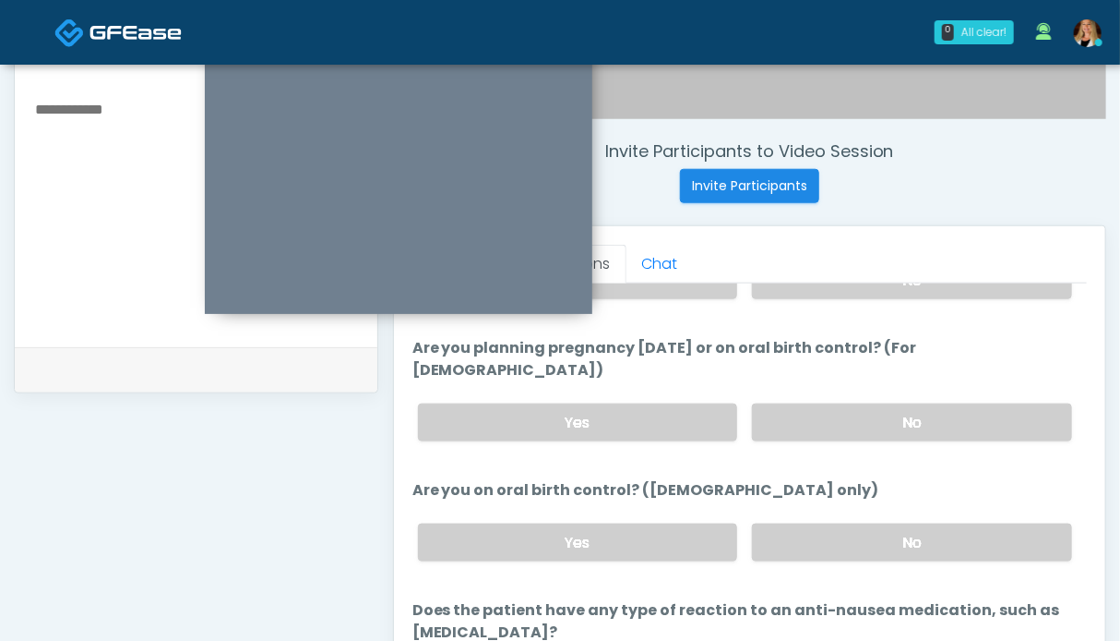
scroll to position [830, 0]
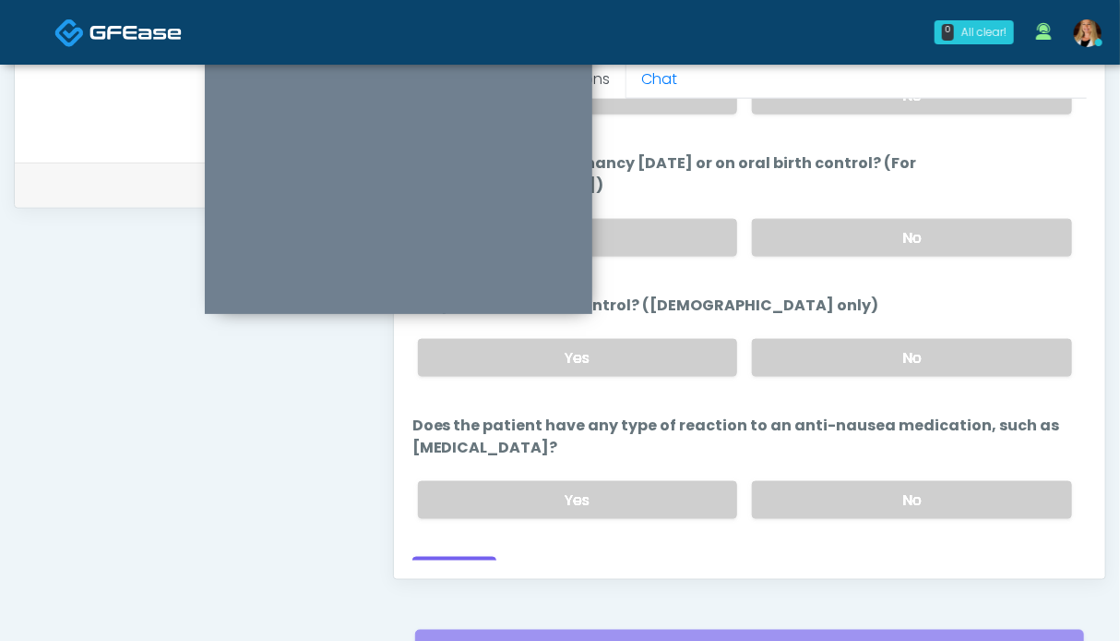
drag, startPoint x: 890, startPoint y: 459, endPoint x: 506, endPoint y: 426, distance: 385.3
click at [887, 481] on label "No" at bounding box center [912, 500] width 320 height 38
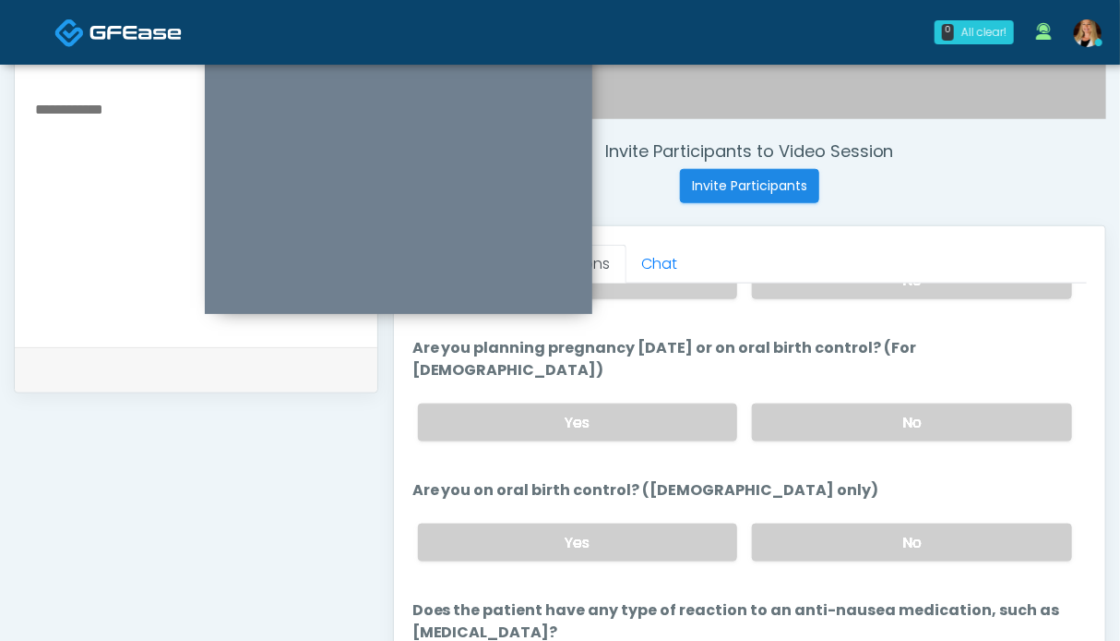
click at [90, 227] on textarea at bounding box center [196, 209] width 326 height 225
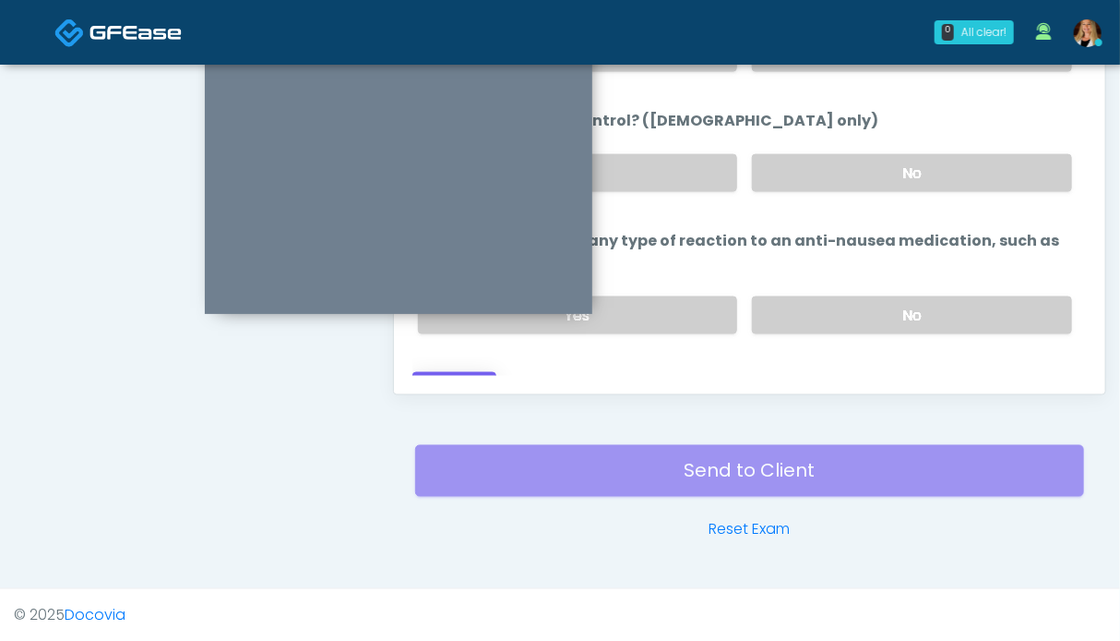
type textarea "*******"
click at [476, 372] on button "Continue" at bounding box center [455, 389] width 84 height 34
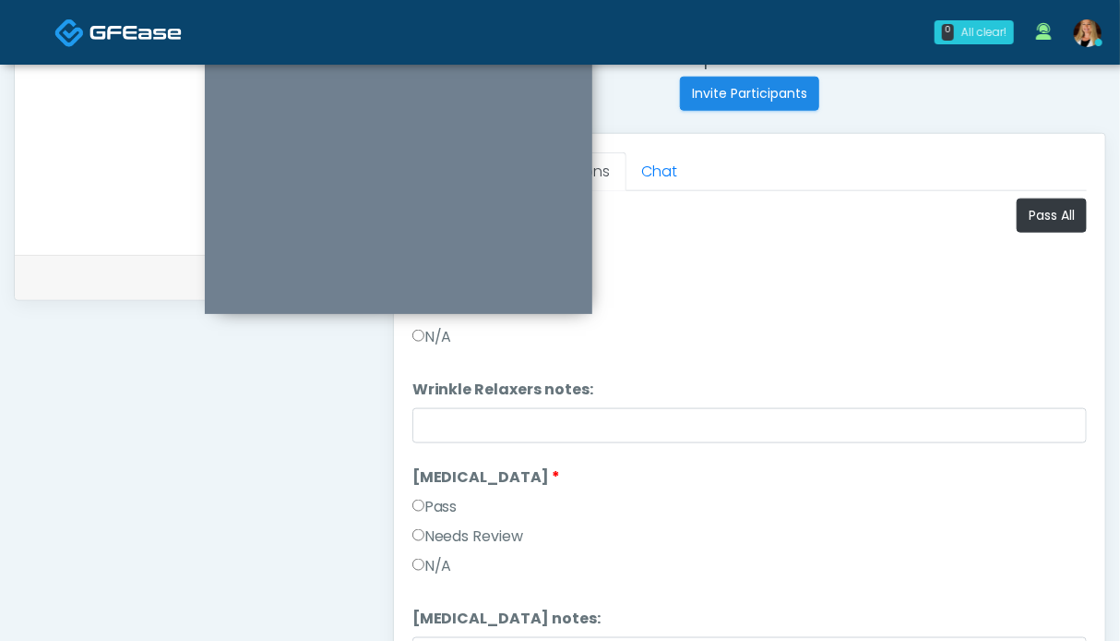
scroll to position [645, 0]
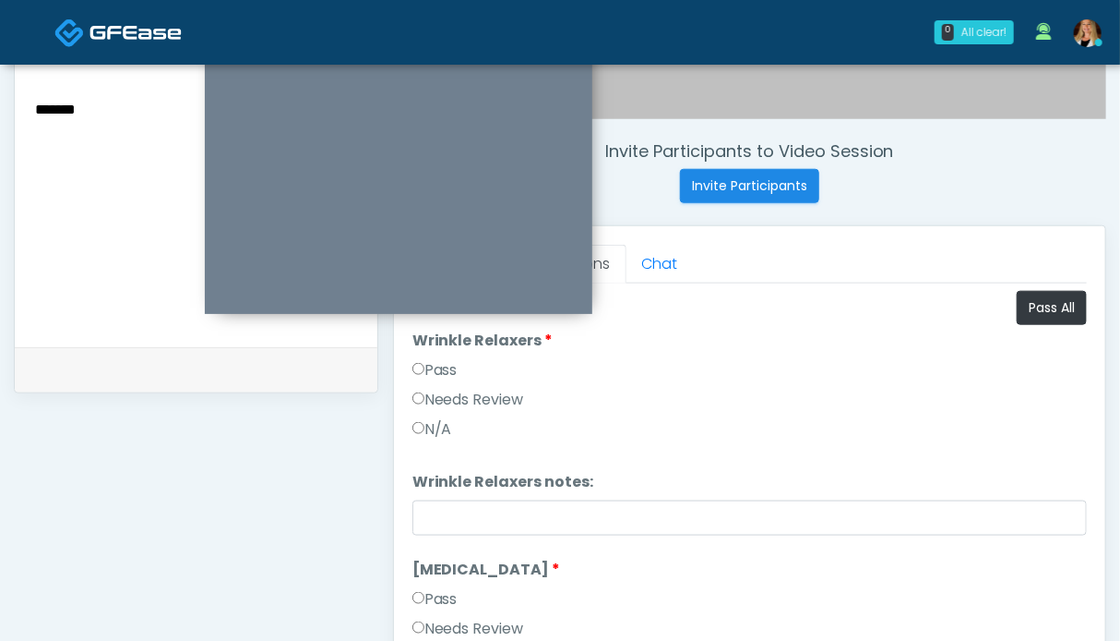
click at [450, 370] on label "Pass" at bounding box center [435, 370] width 45 height 22
click at [448, 598] on label "Pass" at bounding box center [435, 599] width 45 height 22
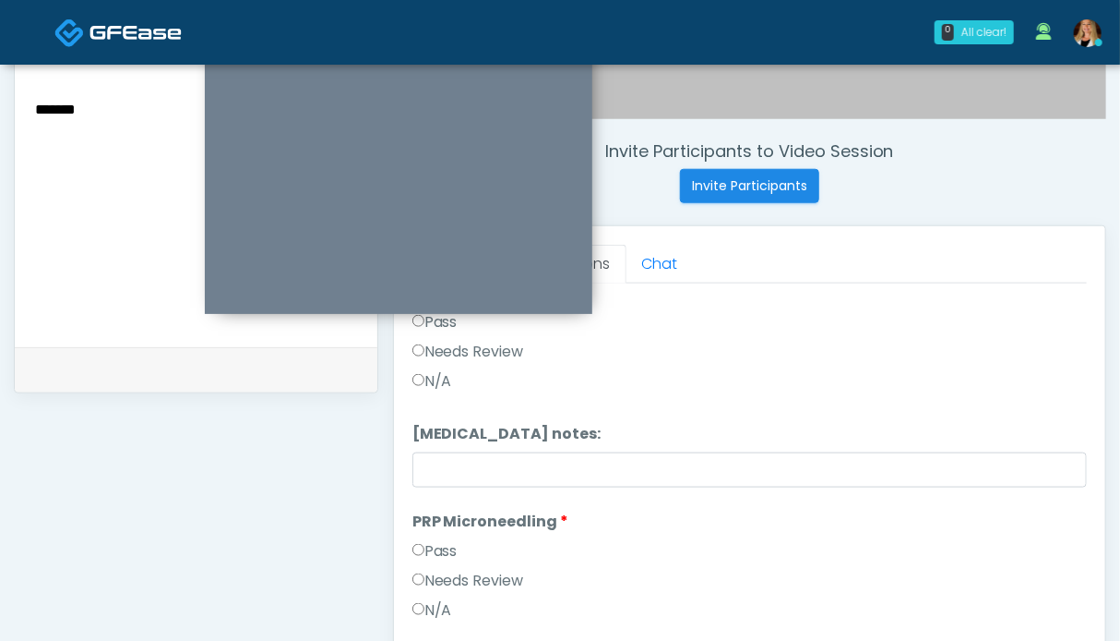
click at [434, 549] on label "Pass" at bounding box center [435, 551] width 45 height 22
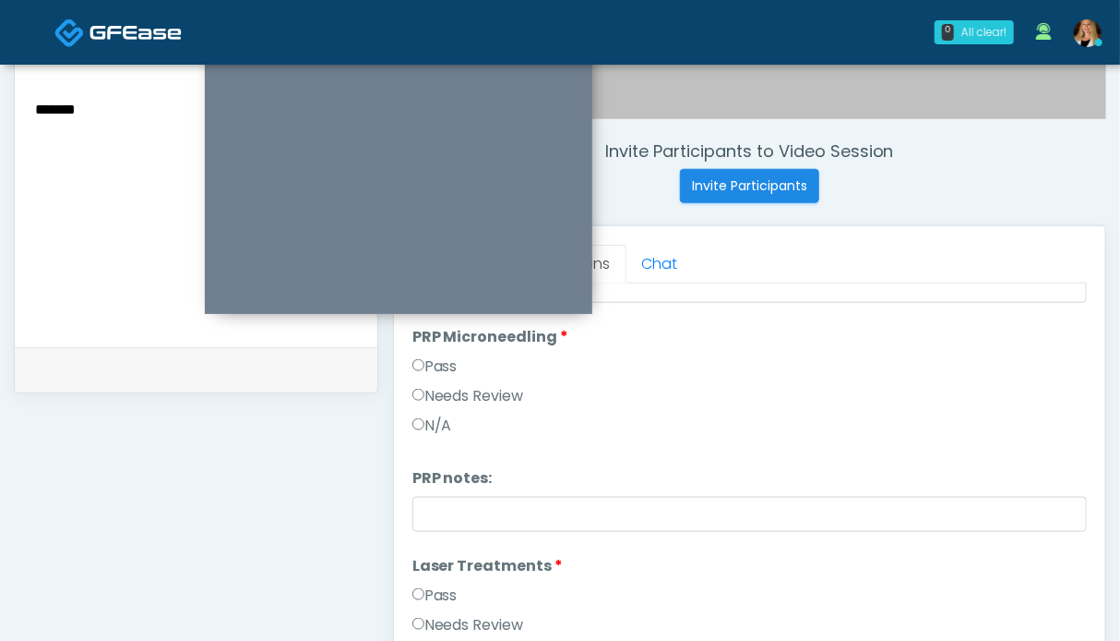
click at [443, 596] on label "Pass" at bounding box center [435, 595] width 45 height 22
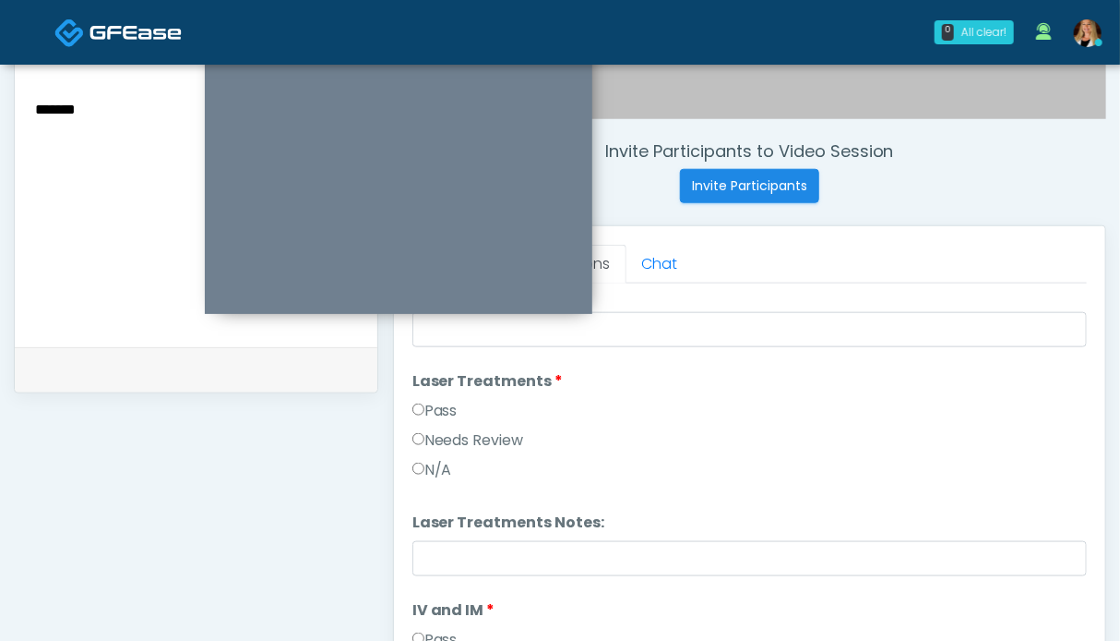
scroll to position [831, 0]
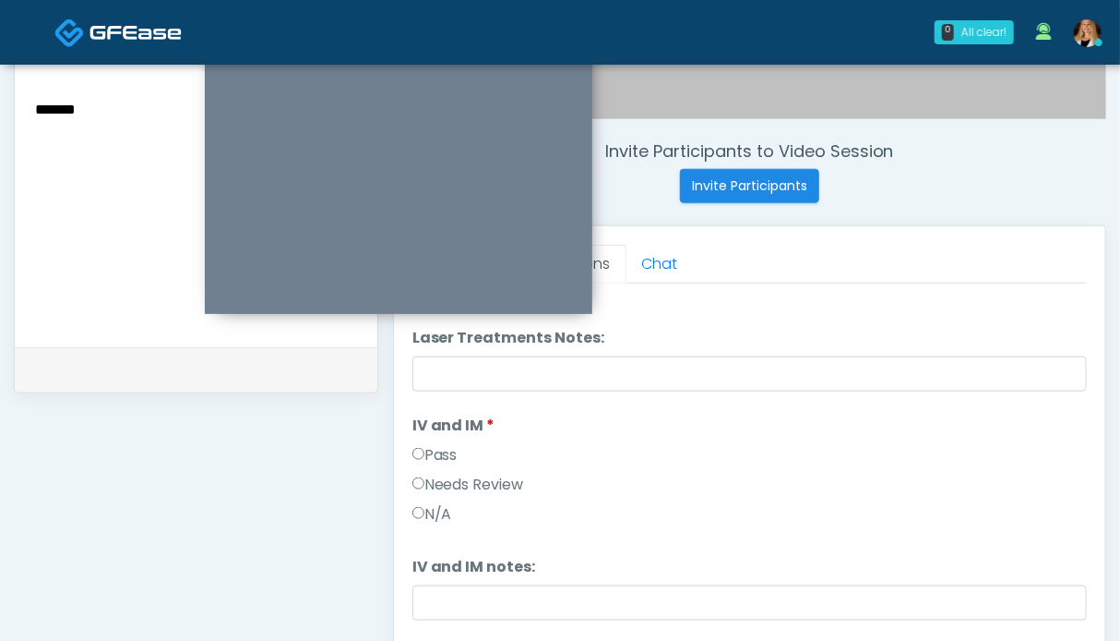
click at [450, 449] on label "Pass" at bounding box center [435, 455] width 45 height 22
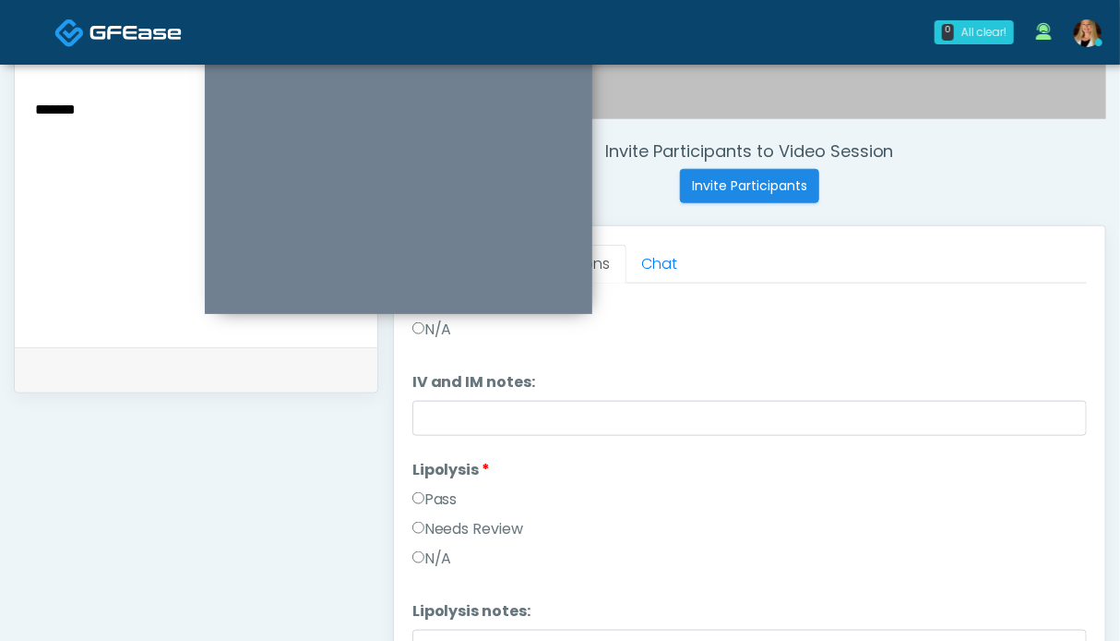
click at [448, 502] on label "Pass" at bounding box center [435, 499] width 45 height 22
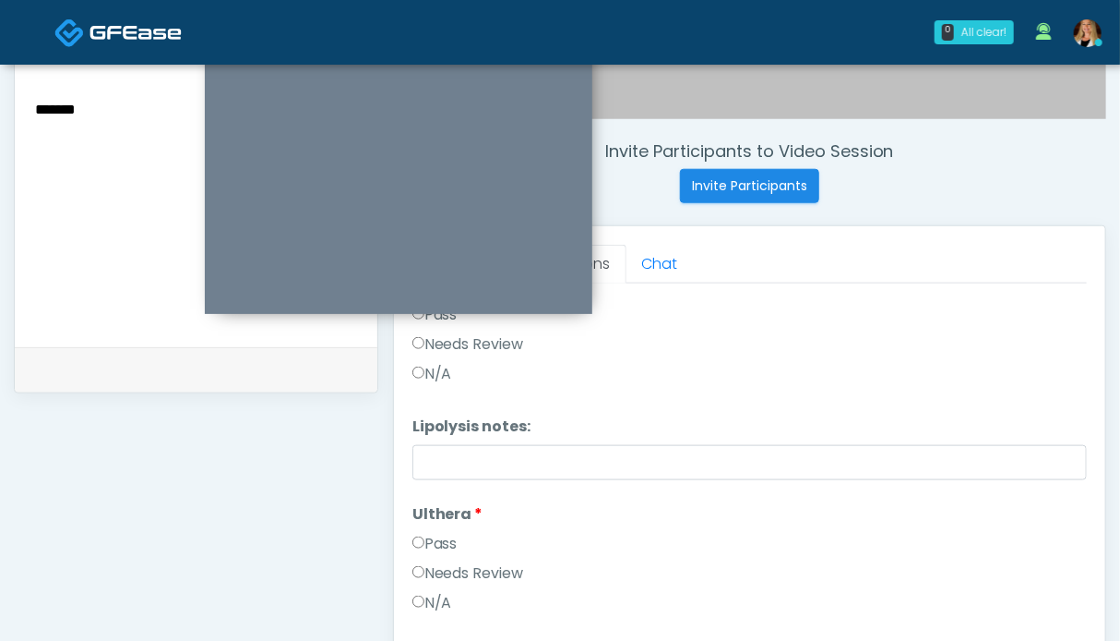
click at [437, 541] on label "Pass" at bounding box center [435, 544] width 45 height 22
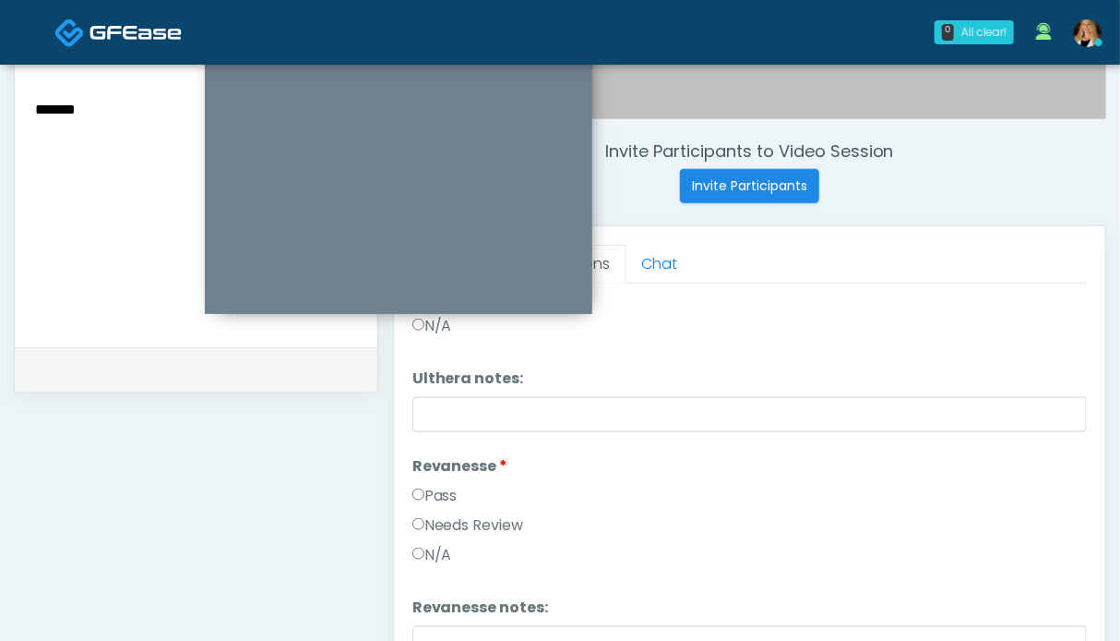
click at [429, 496] on label "Pass" at bounding box center [435, 496] width 45 height 22
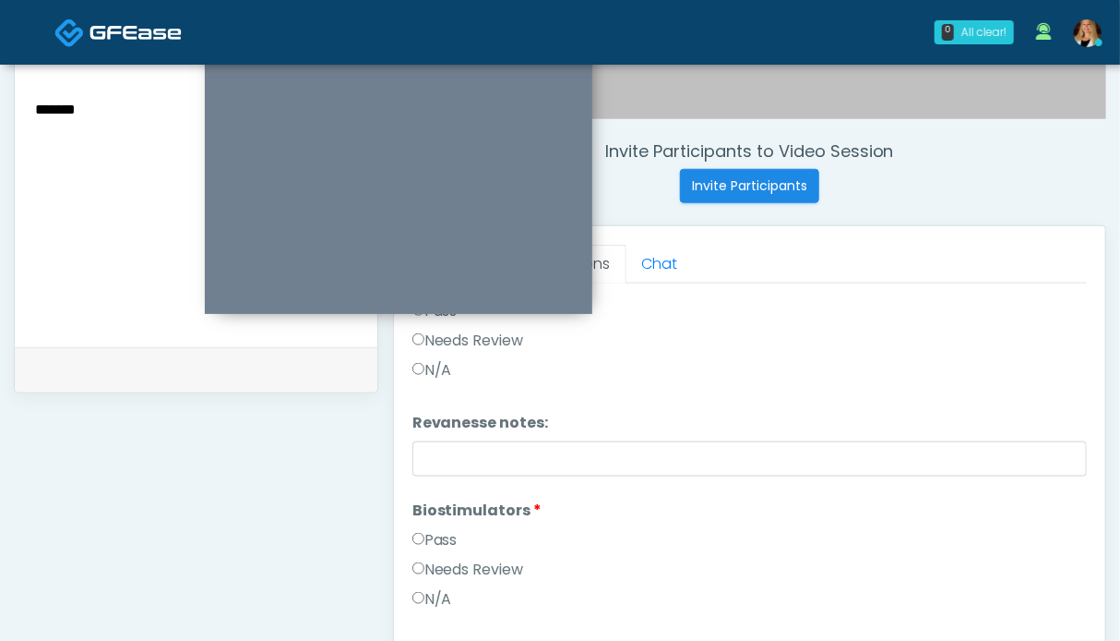
click at [434, 536] on label "Pass" at bounding box center [435, 540] width 45 height 22
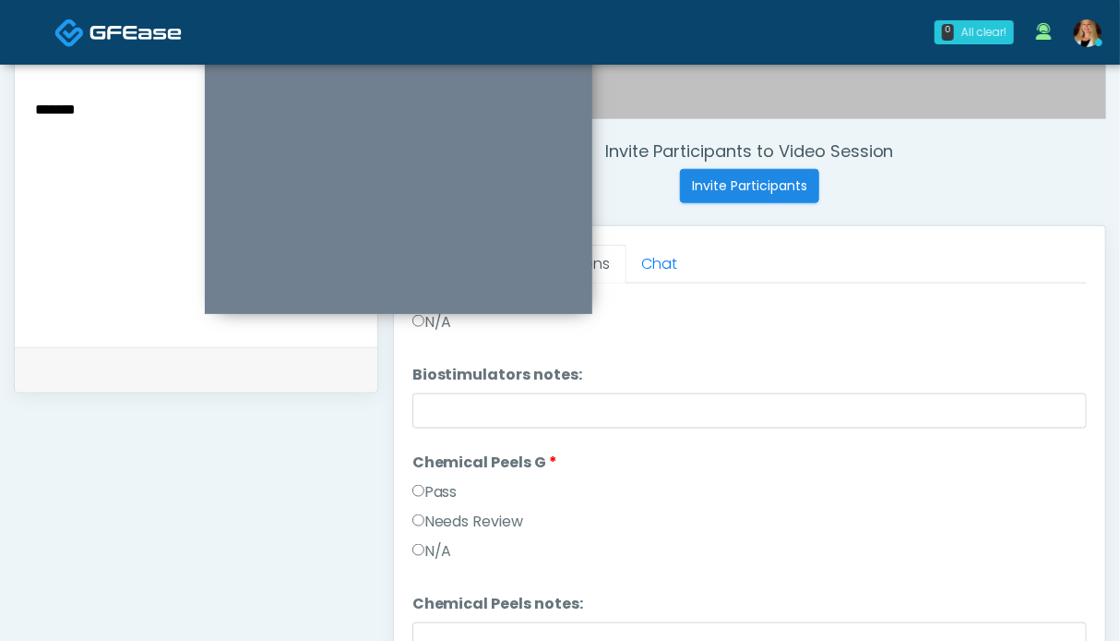
click at [434, 494] on label "Pass" at bounding box center [435, 492] width 45 height 22
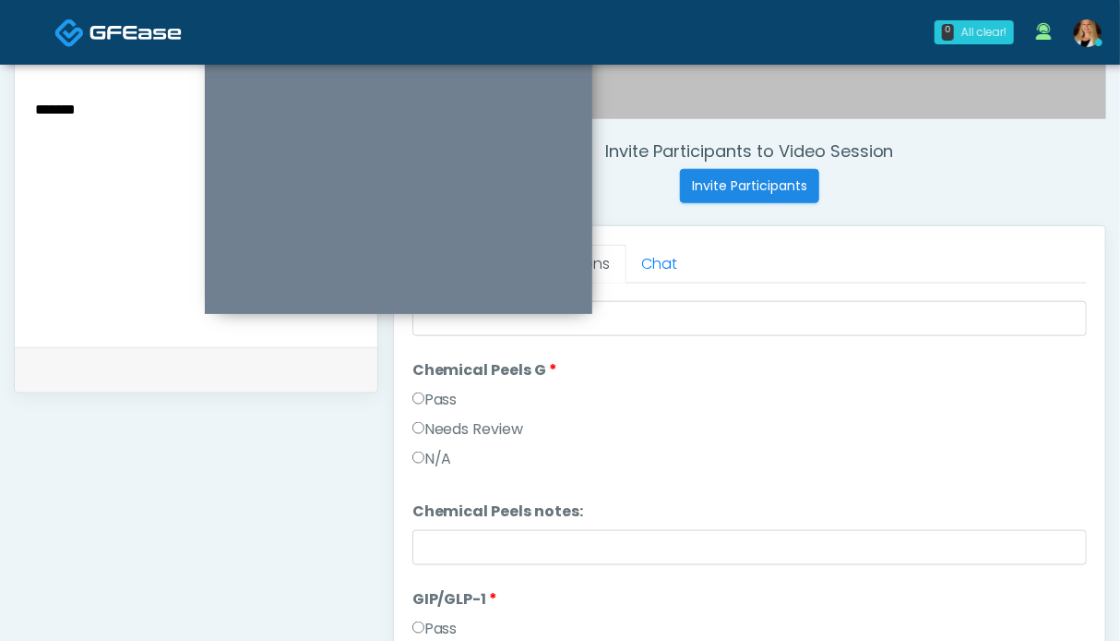
scroll to position [2123, 0]
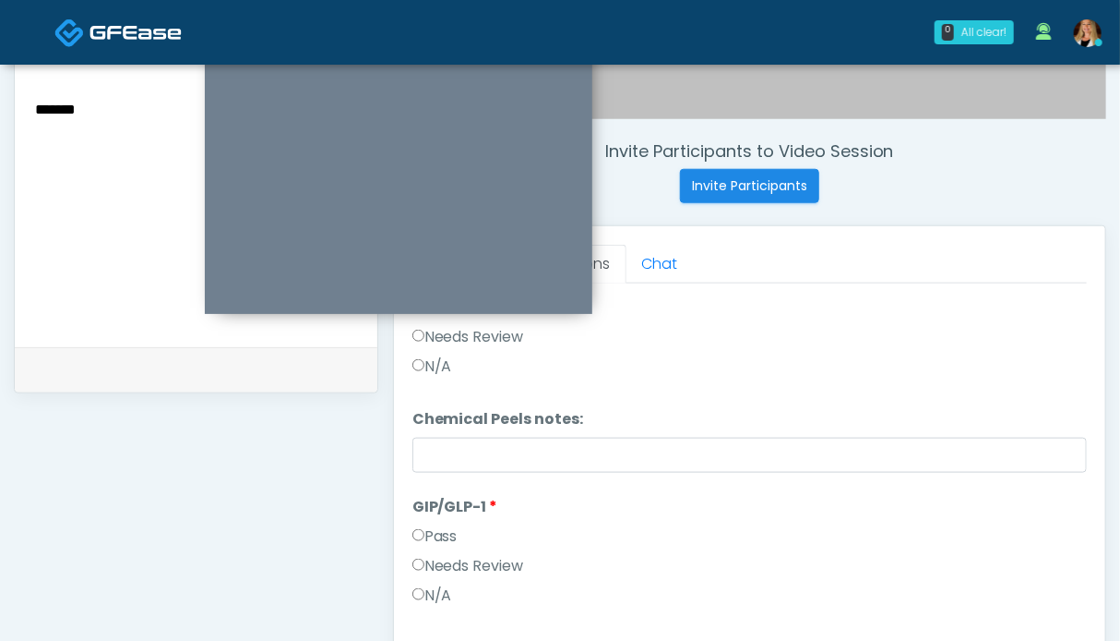
click at [442, 530] on label "Pass" at bounding box center [435, 536] width 45 height 22
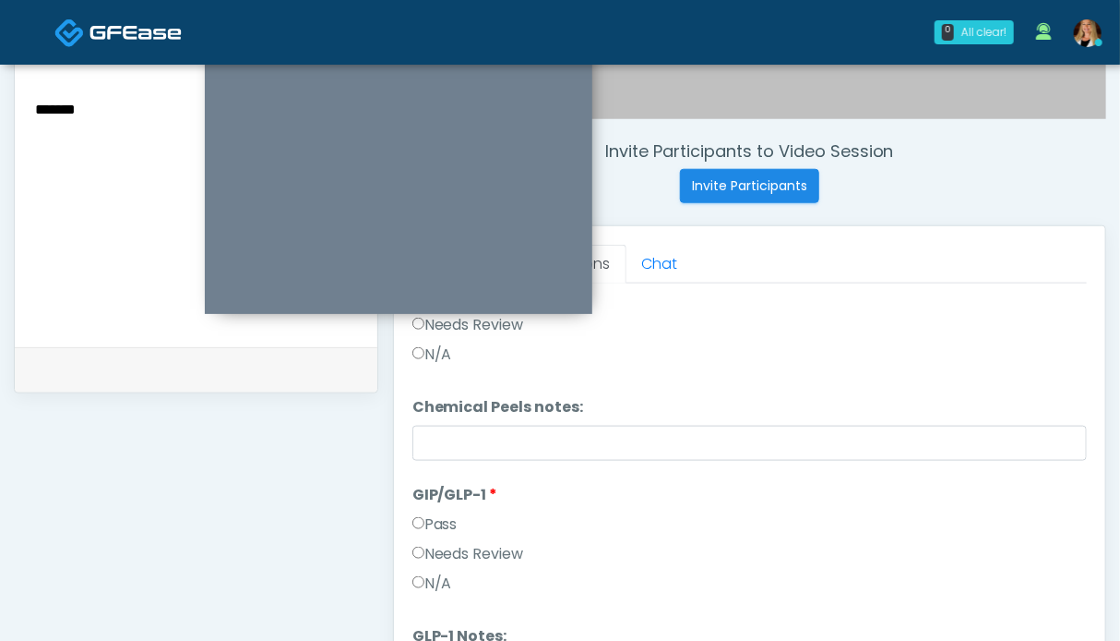
click at [485, 551] on label "Needs Review" at bounding box center [469, 554] width 112 height 22
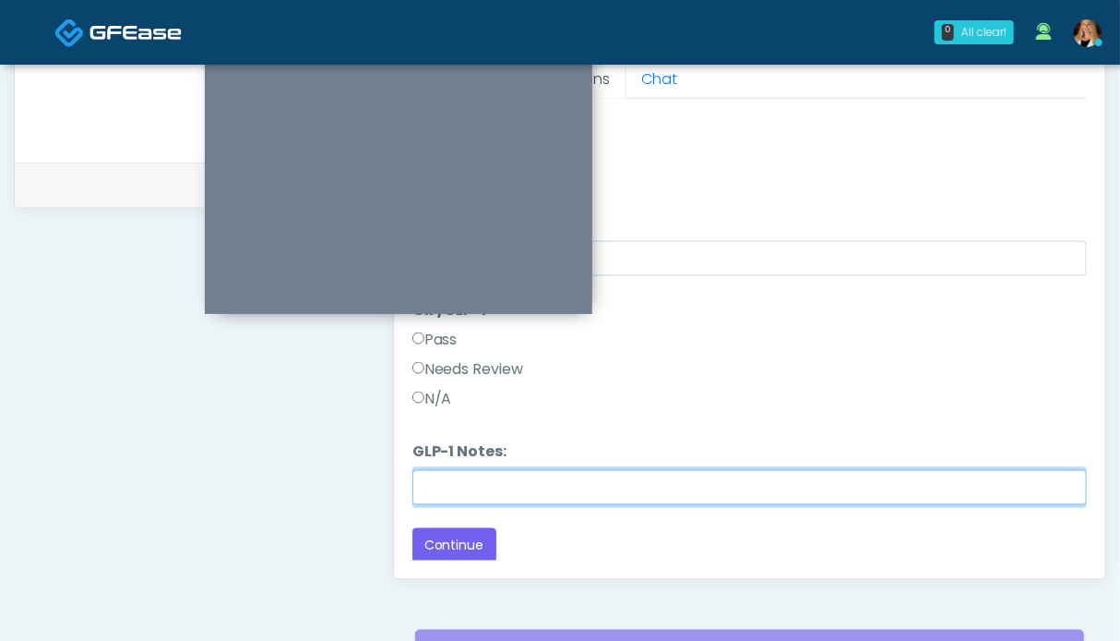
click at [551, 485] on input "GLP-1 Notes:" at bounding box center [750, 487] width 675 height 35
type input "**********"
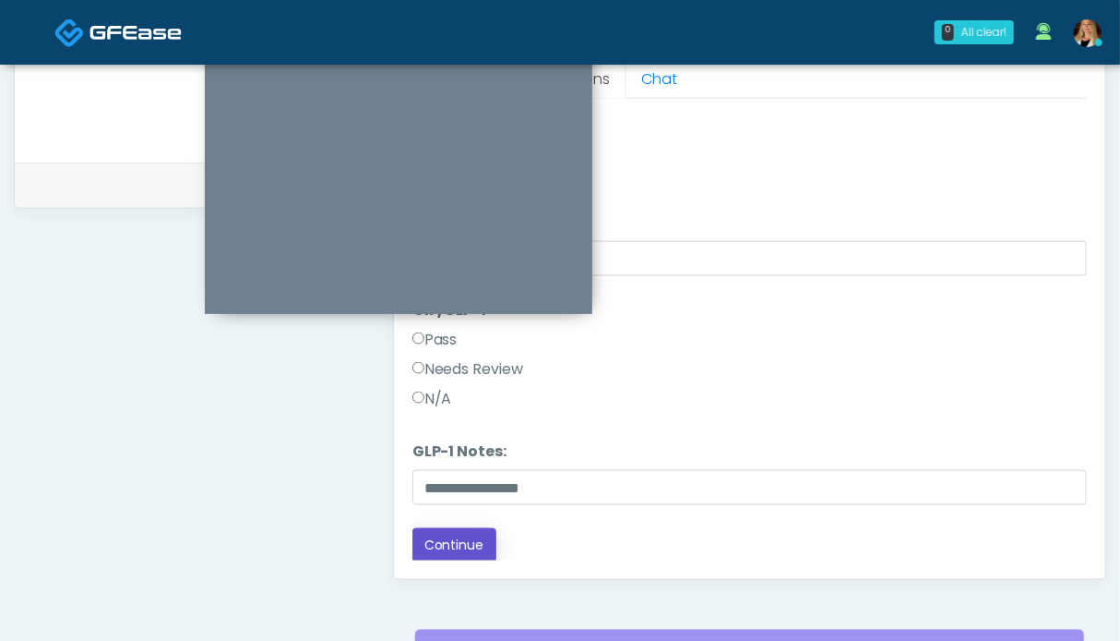
click at [475, 550] on button "Continue" at bounding box center [455, 545] width 84 height 34
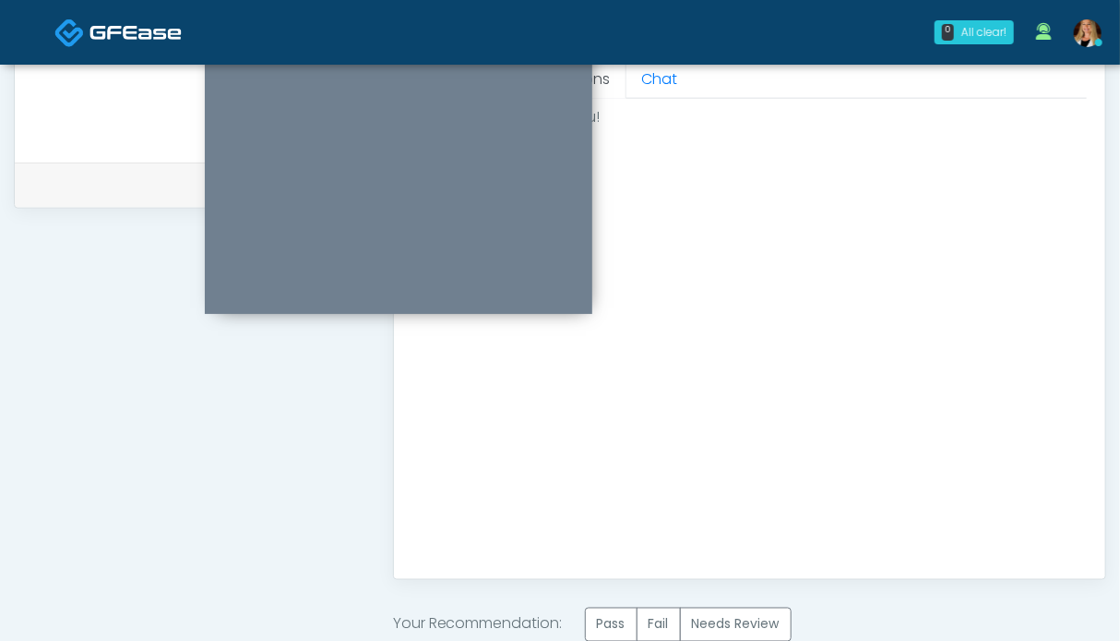
scroll to position [1048, 0]
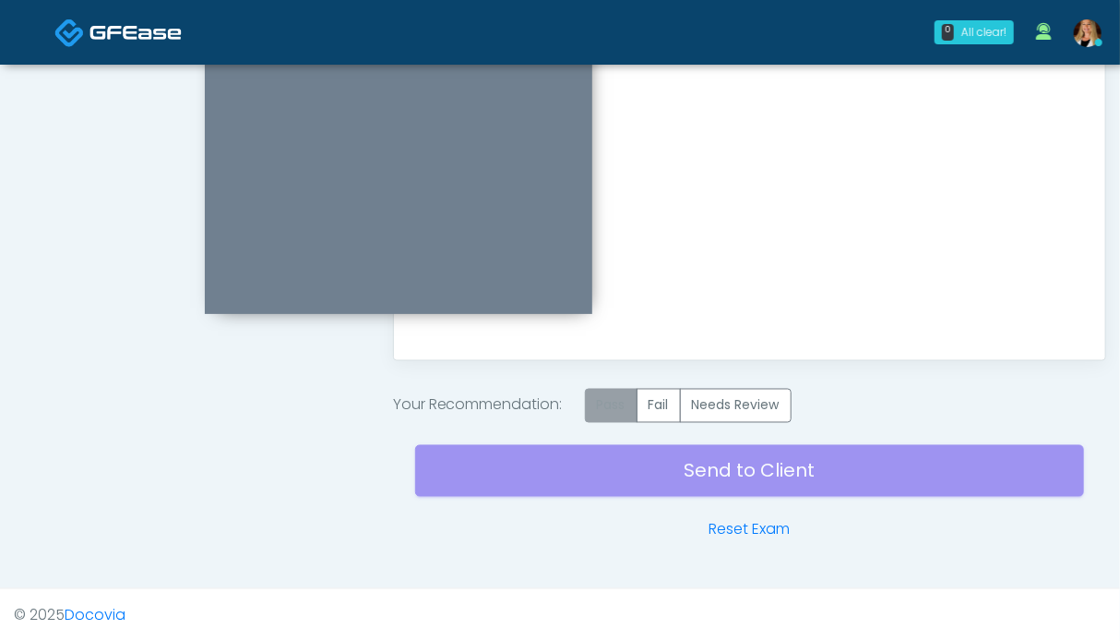
click at [620, 410] on label "Pass" at bounding box center [611, 406] width 53 height 34
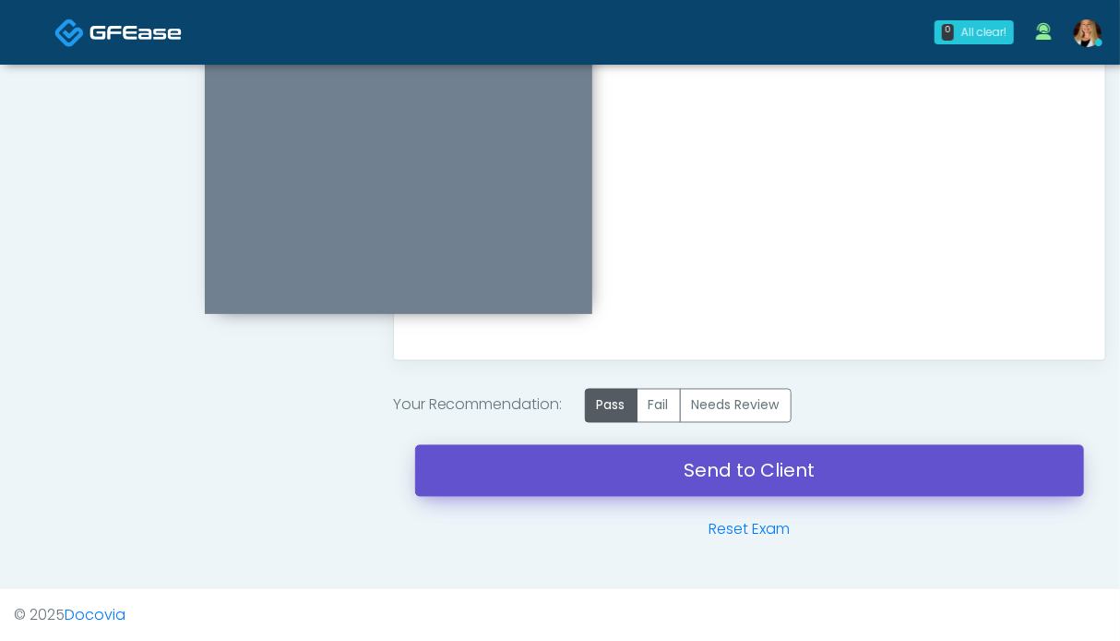
click at [716, 476] on link "Send to Client" at bounding box center [749, 471] width 669 height 52
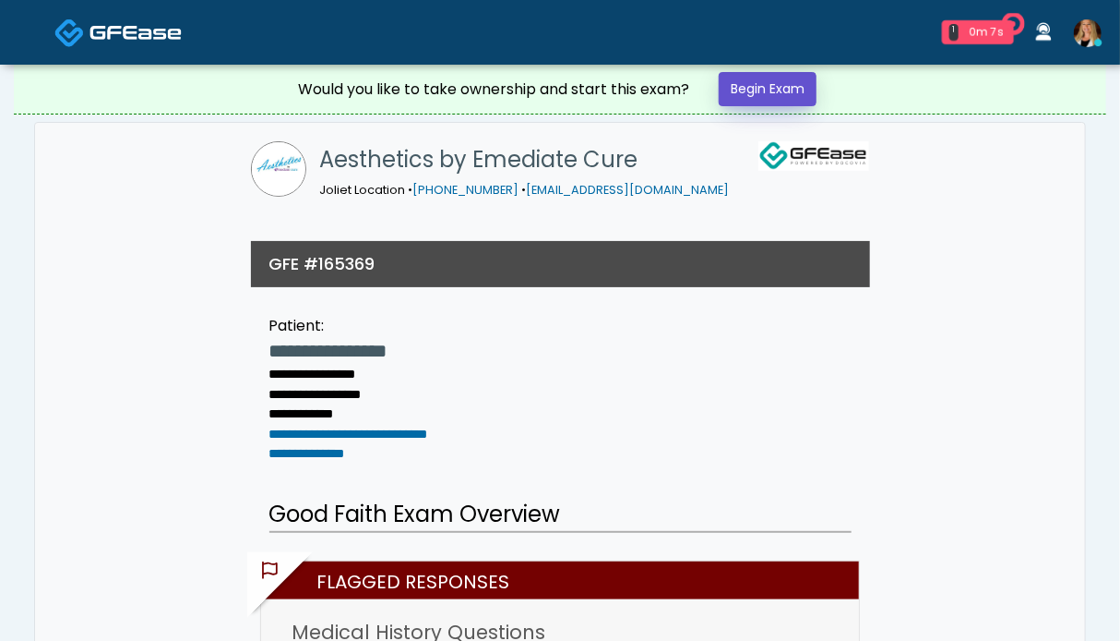
click at [783, 86] on link "Begin Exam" at bounding box center [768, 89] width 98 height 34
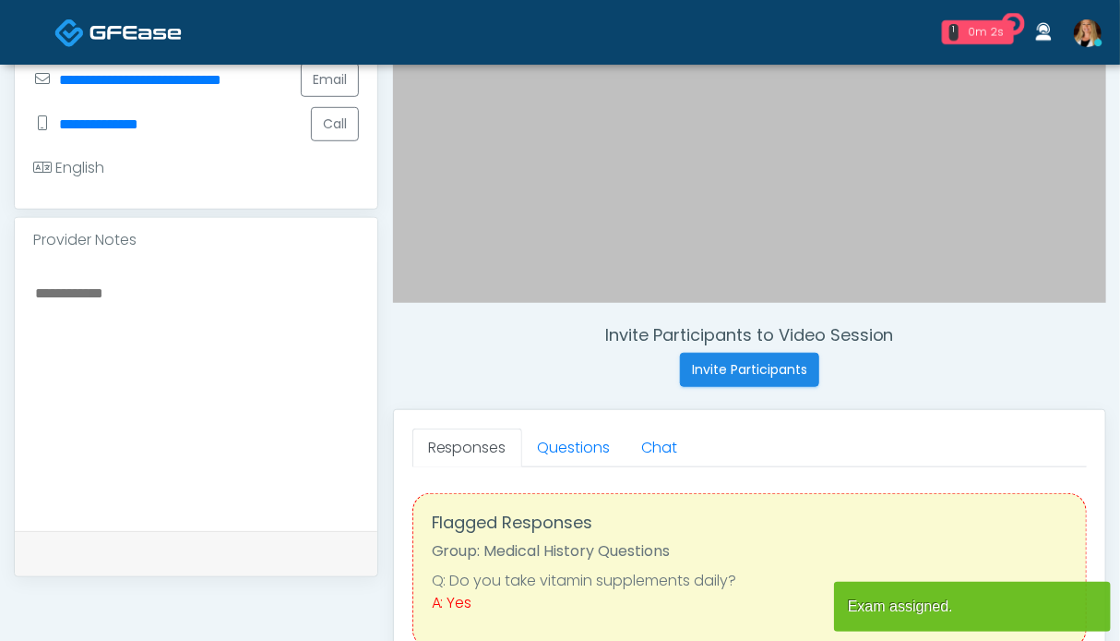
scroll to position [461, 0]
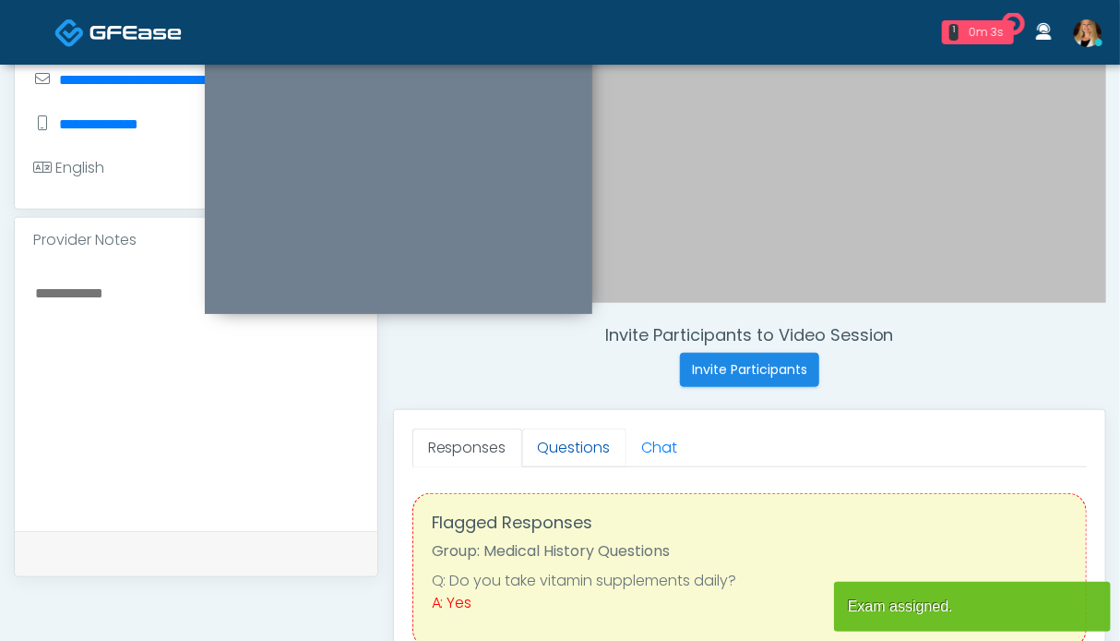
click at [546, 447] on link "Questions" at bounding box center [574, 447] width 104 height 39
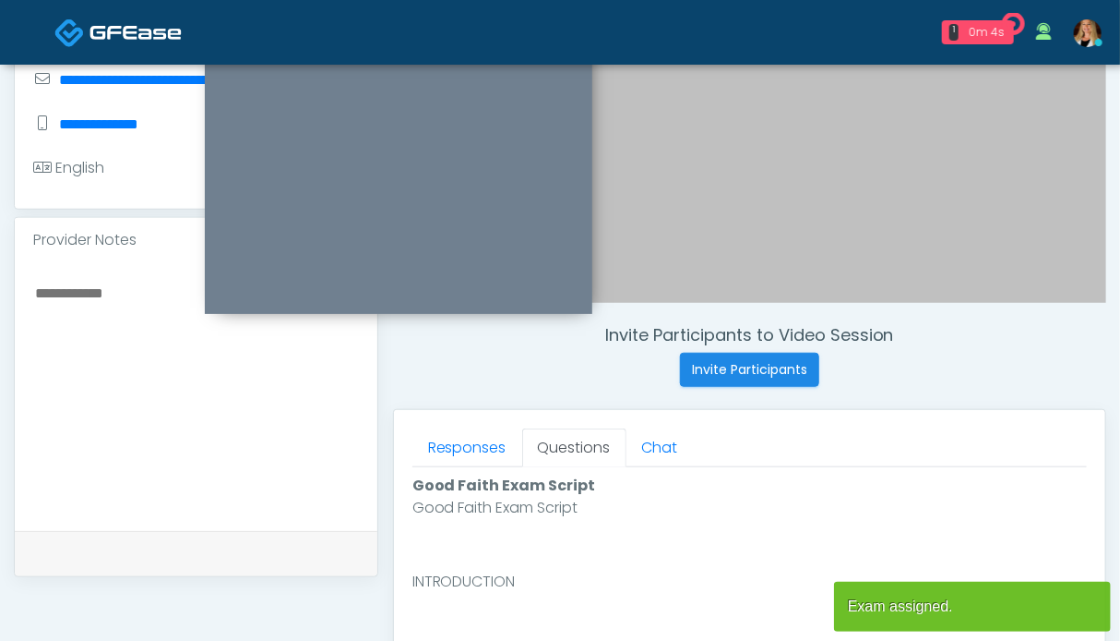
scroll to position [831, 0]
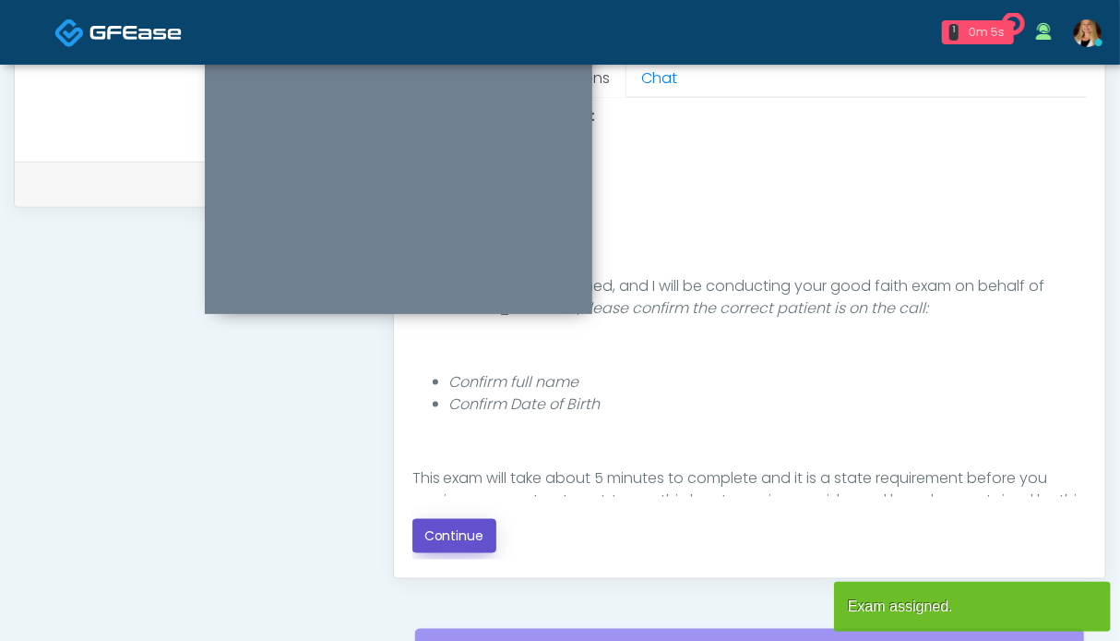
click at [458, 539] on button "Continue" at bounding box center [455, 536] width 84 height 34
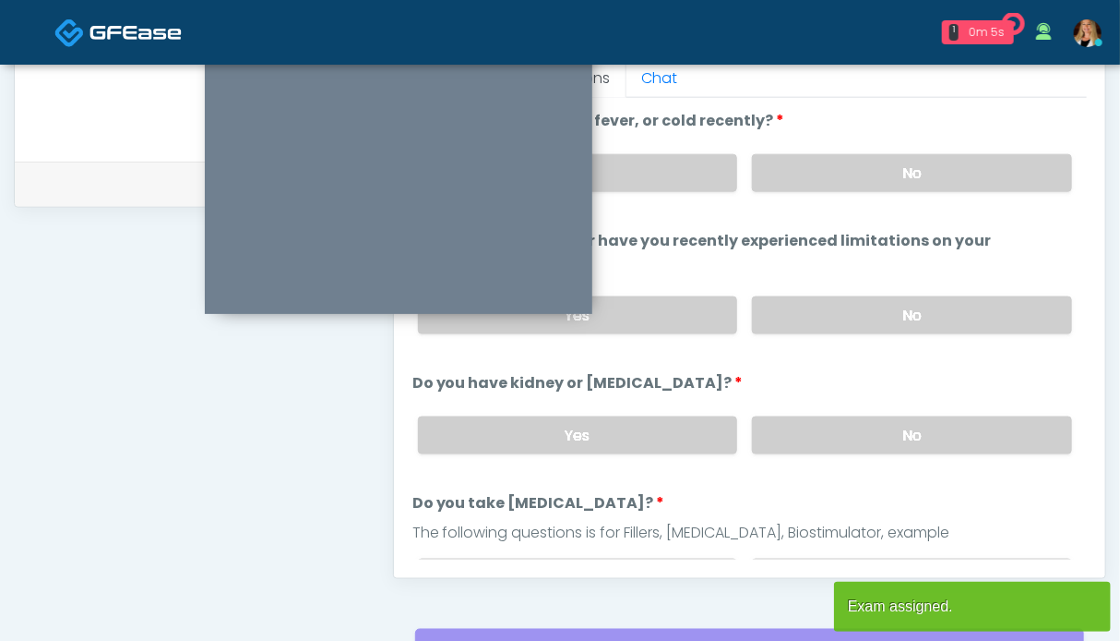
scroll to position [1014, 0]
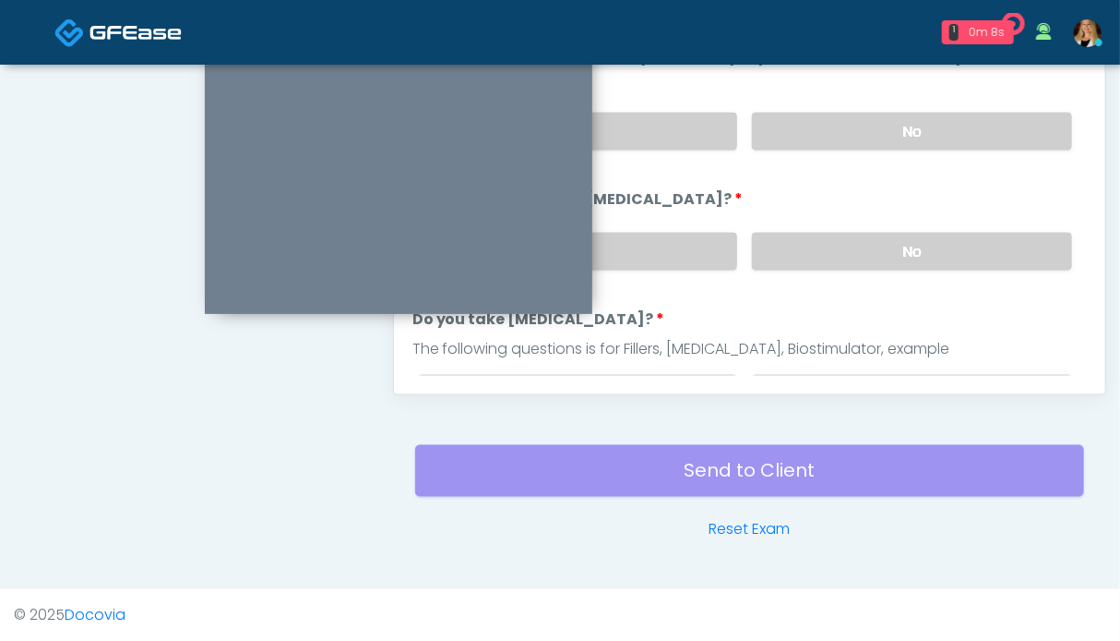
drag, startPoint x: 901, startPoint y: 250, endPoint x: 893, endPoint y: 178, distance: 72.5
click at [901, 248] on label "No" at bounding box center [912, 252] width 320 height 38
click at [893, 128] on label "No" at bounding box center [912, 132] width 320 height 38
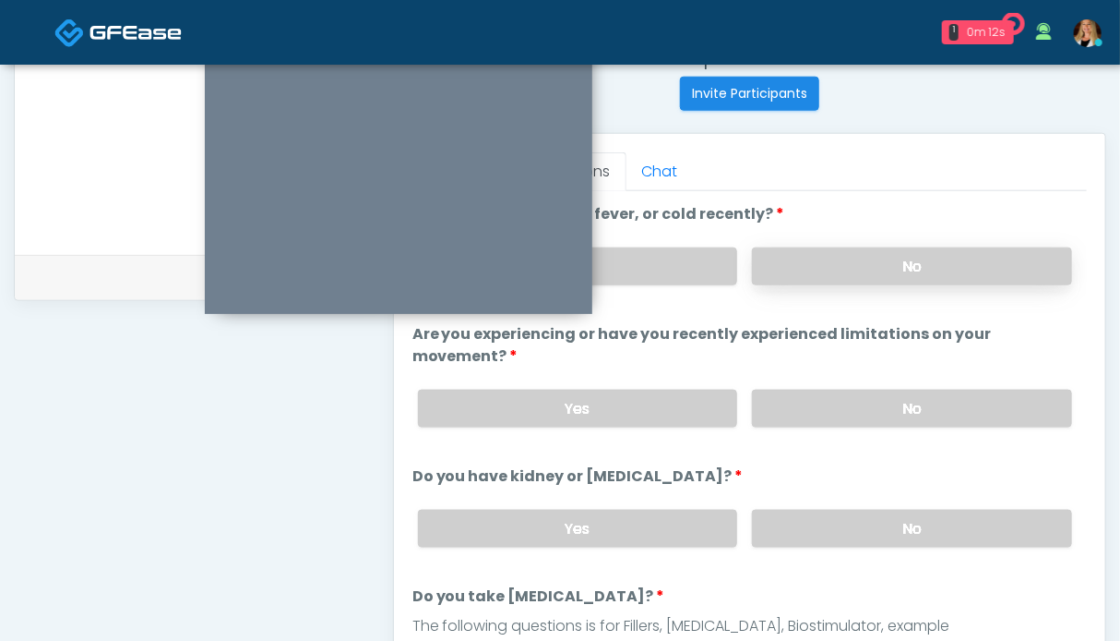
click at [879, 259] on label "No" at bounding box center [912, 266] width 320 height 38
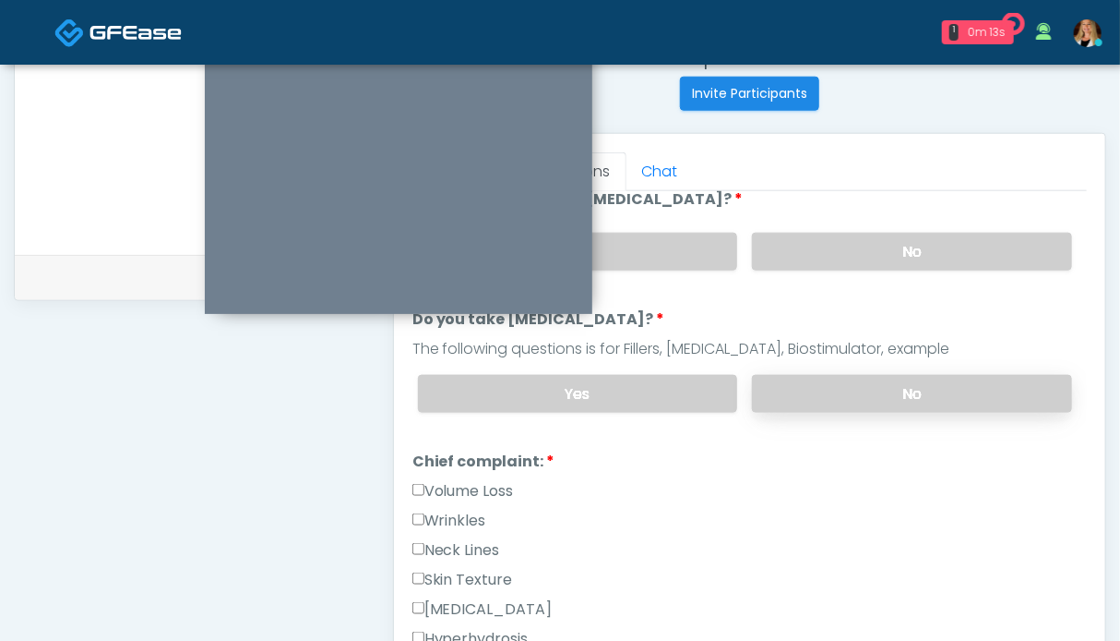
click at [881, 380] on label "No" at bounding box center [912, 394] width 320 height 38
click at [442, 509] on label "Wrinkles" at bounding box center [450, 520] width 74 height 22
click at [447, 539] on label "Neck Lines" at bounding box center [457, 550] width 88 height 22
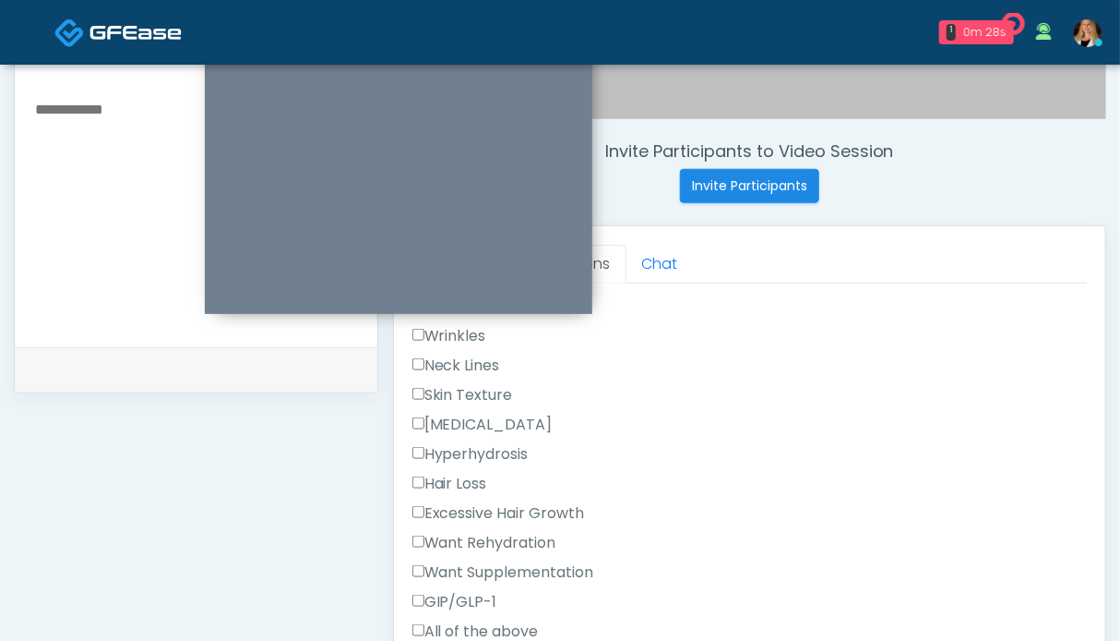
scroll to position [923, 0]
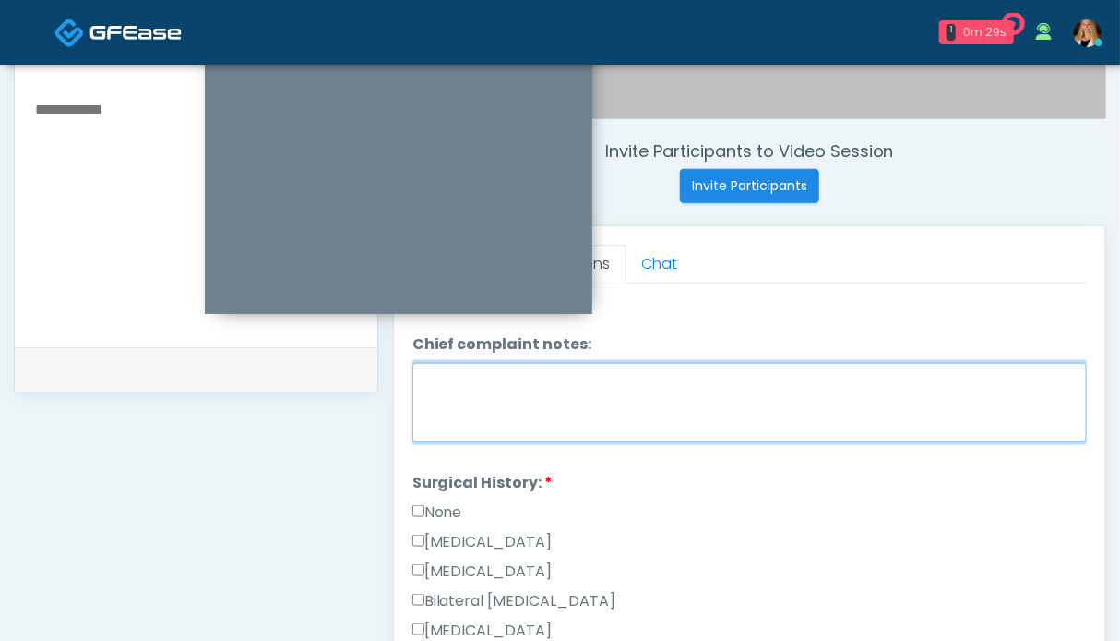
click at [545, 395] on textarea "Chief complaint notes:" at bounding box center [750, 402] width 675 height 79
click at [583, 377] on textarea "**********" at bounding box center [750, 402] width 675 height 79
type textarea "**********"
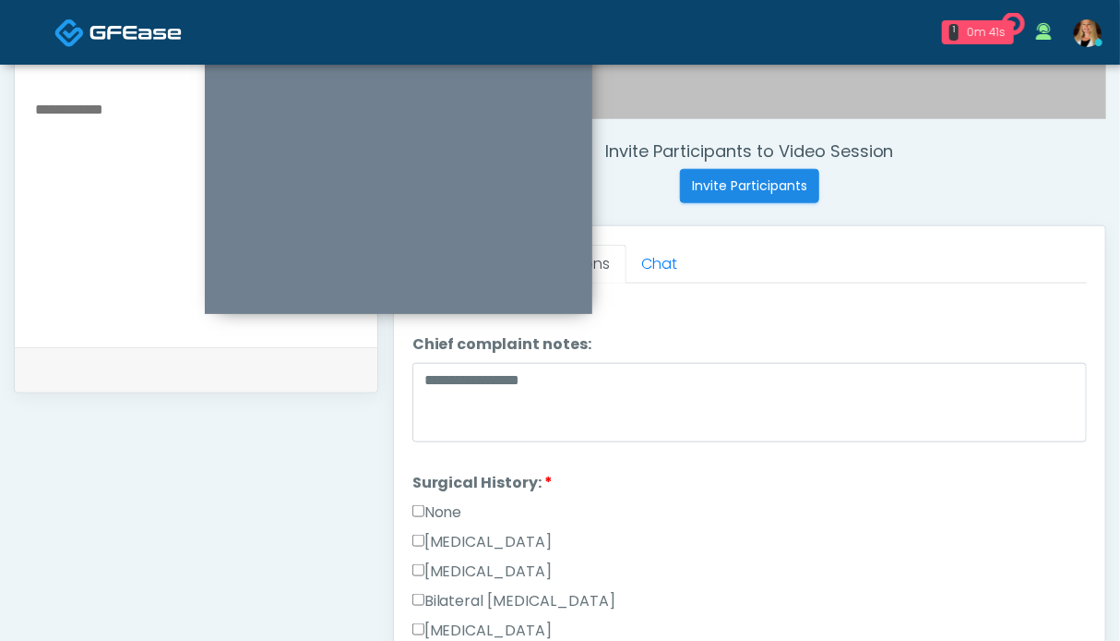
click at [454, 506] on label "None" at bounding box center [438, 512] width 50 height 22
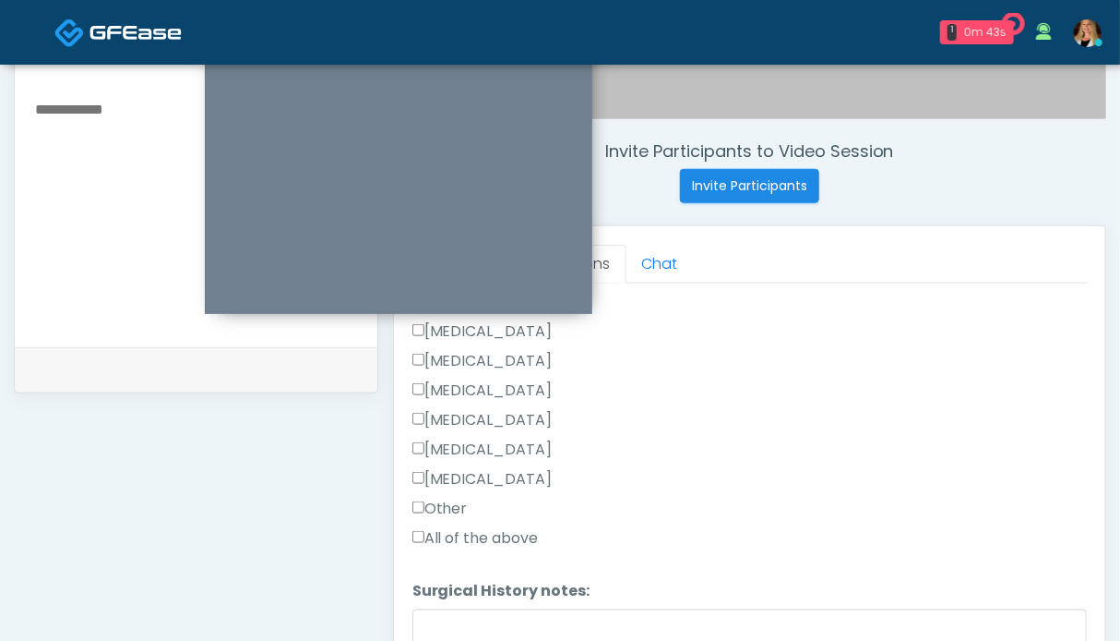
scroll to position [922, 0]
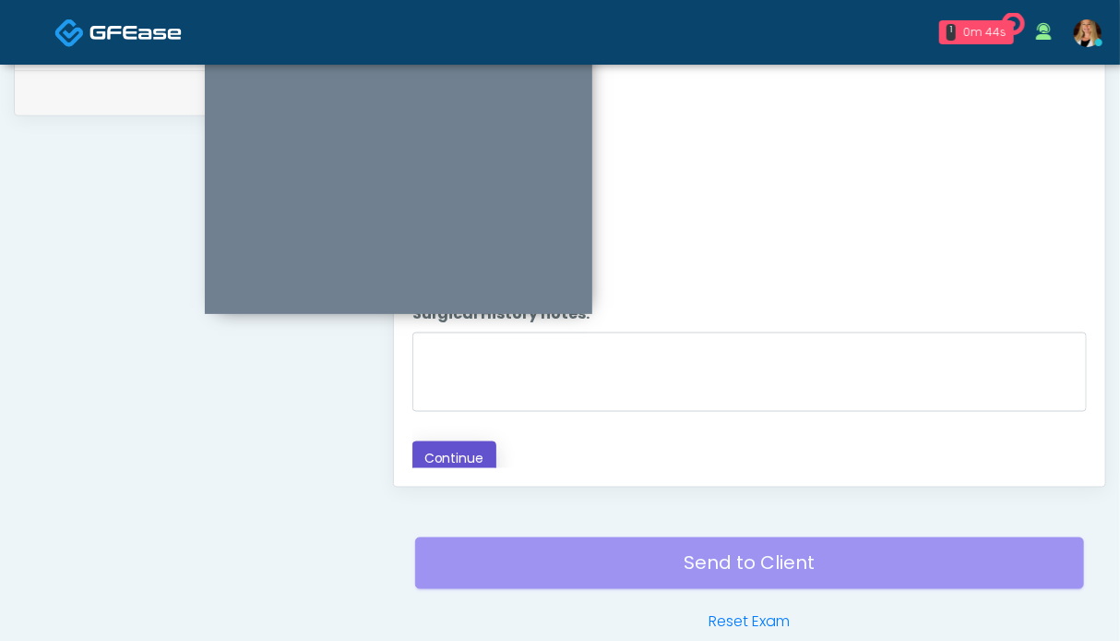
click at [469, 449] on button "Continue" at bounding box center [455, 458] width 84 height 34
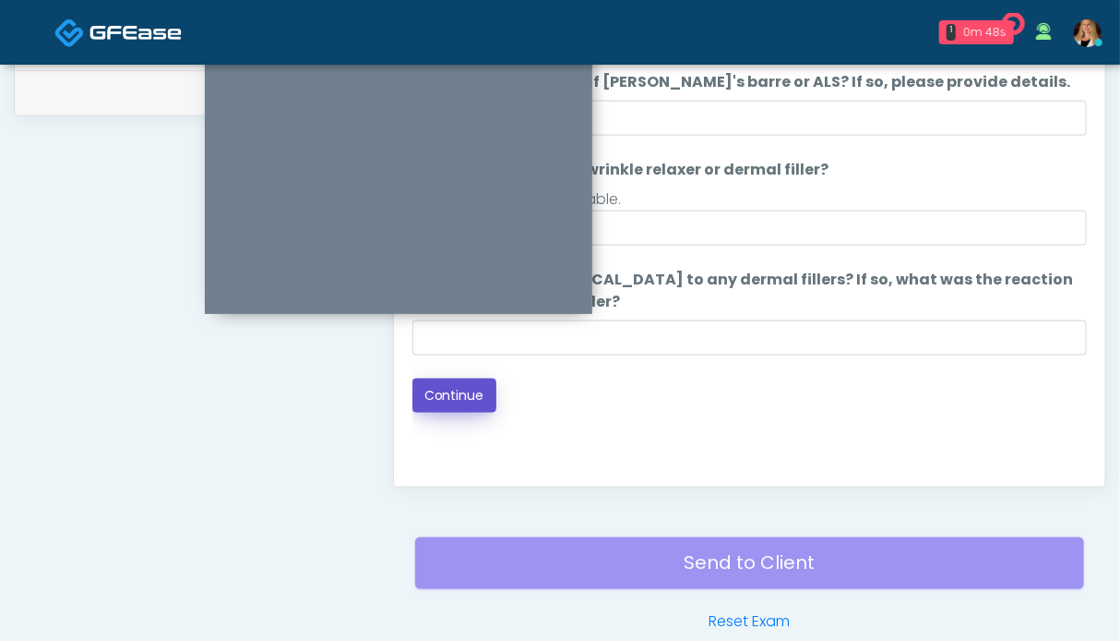
click at [465, 401] on button "Continue" at bounding box center [455, 395] width 84 height 34
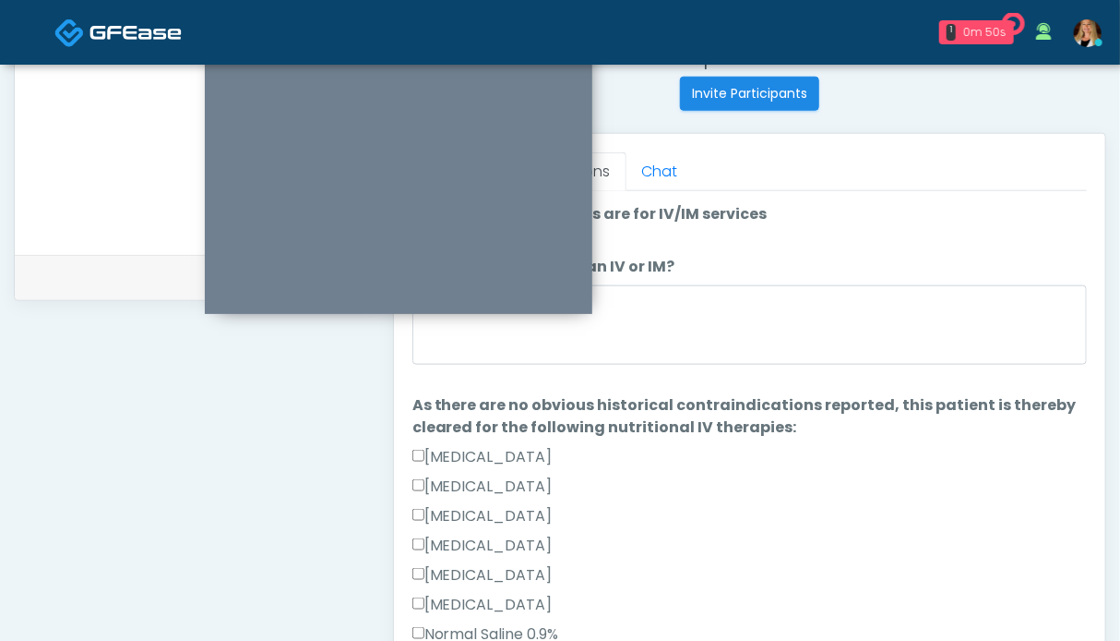
scroll to position [277, 0]
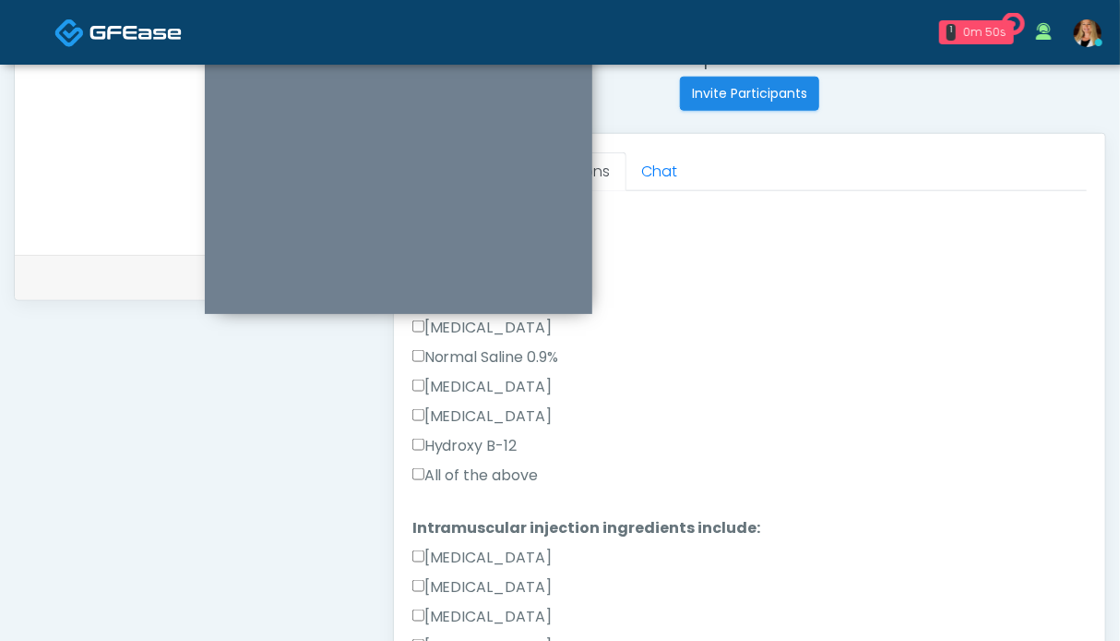
click at [502, 469] on label "All of the above" at bounding box center [476, 475] width 126 height 22
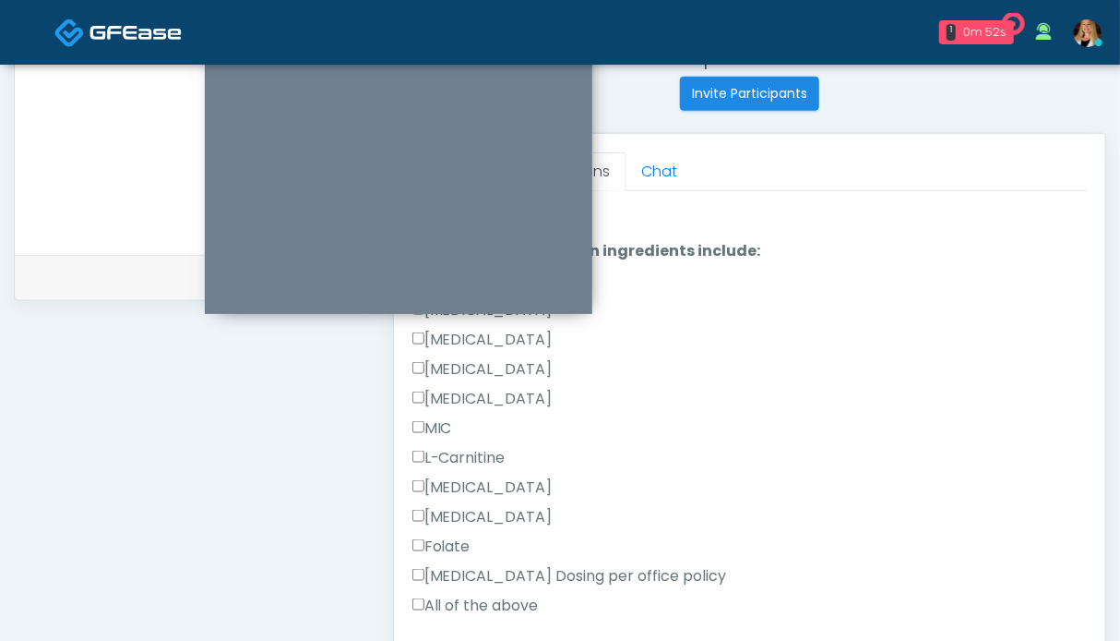
click at [471, 602] on label "All of the above" at bounding box center [476, 605] width 126 height 22
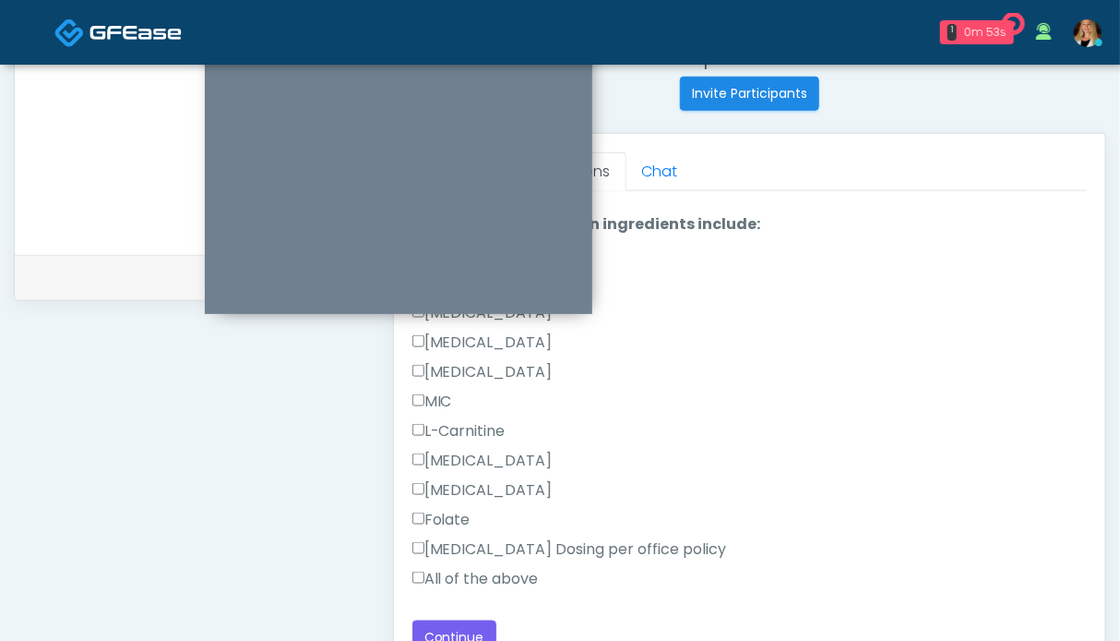
scroll to position [922, 0]
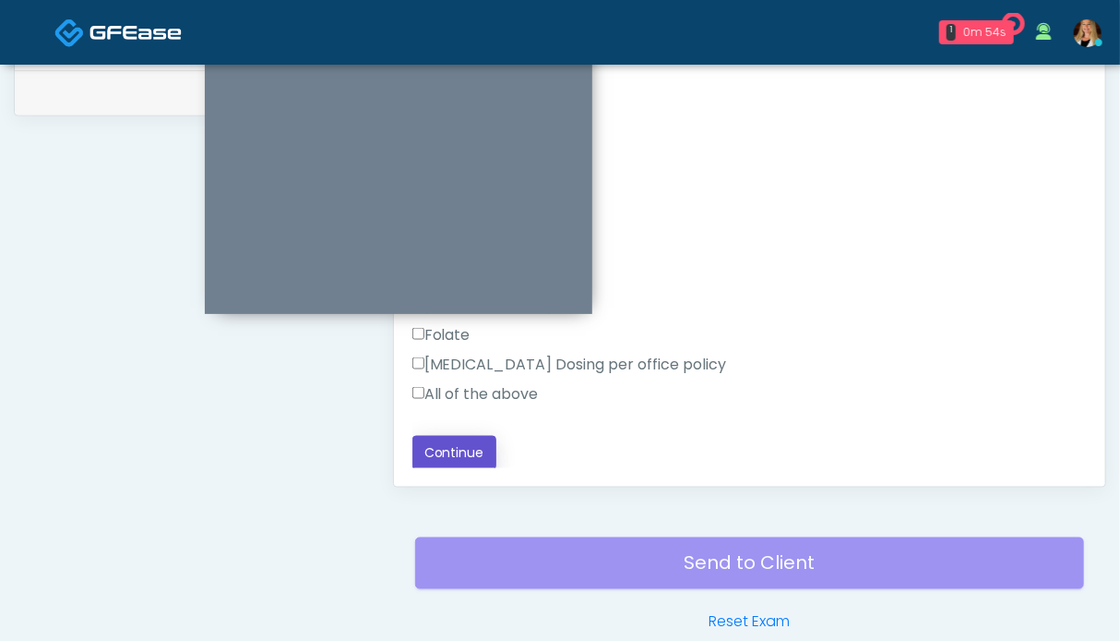
click at [473, 450] on button "Continue" at bounding box center [455, 453] width 84 height 34
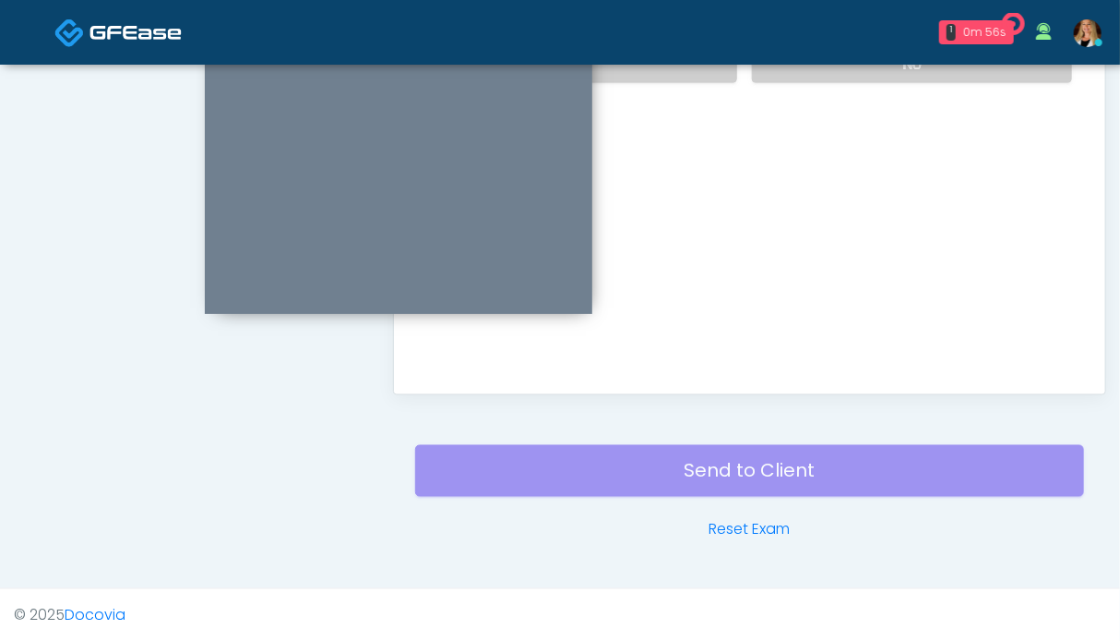
scroll to position [830, 0]
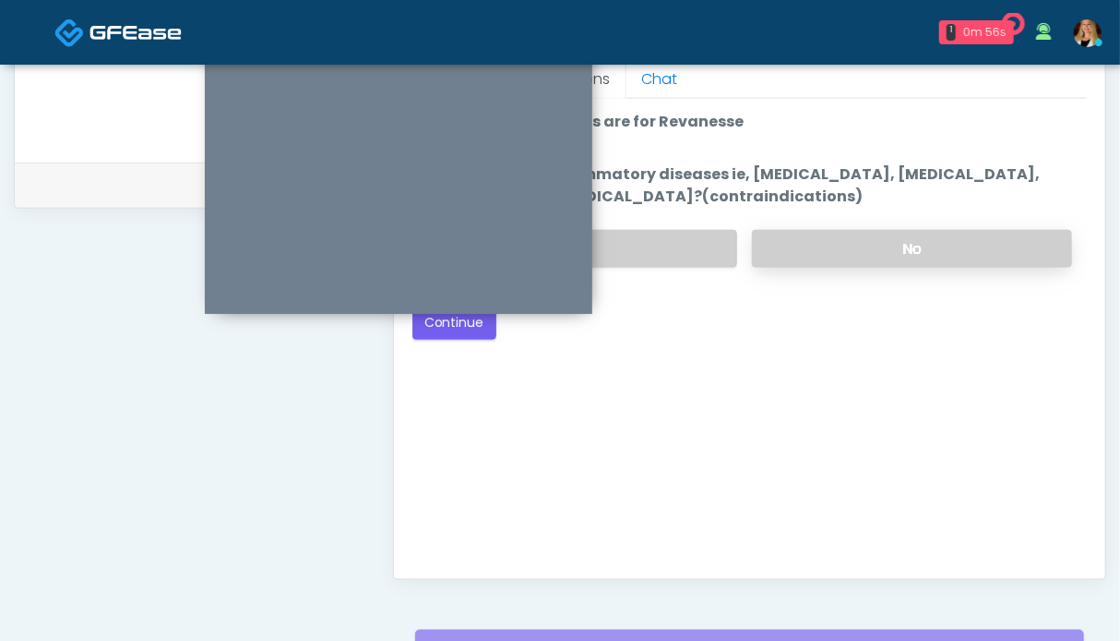
drag, startPoint x: 817, startPoint y: 252, endPoint x: 796, endPoint y: 255, distance: 21.4
click at [817, 251] on label "No" at bounding box center [912, 249] width 320 height 38
click at [437, 329] on button "Continue" at bounding box center [455, 323] width 84 height 34
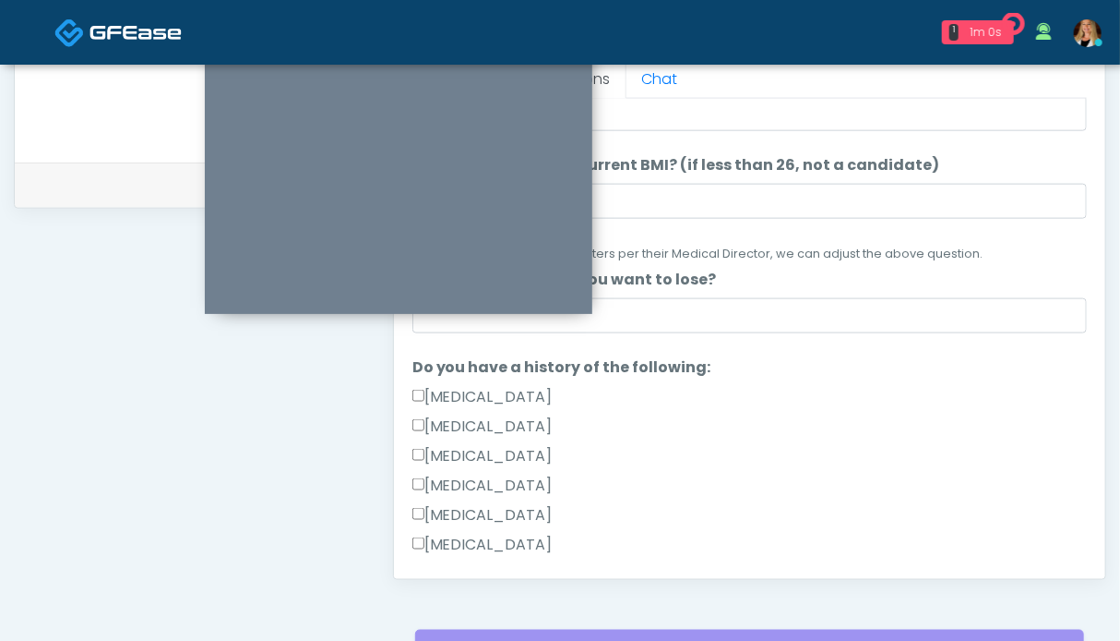
scroll to position [369, 0]
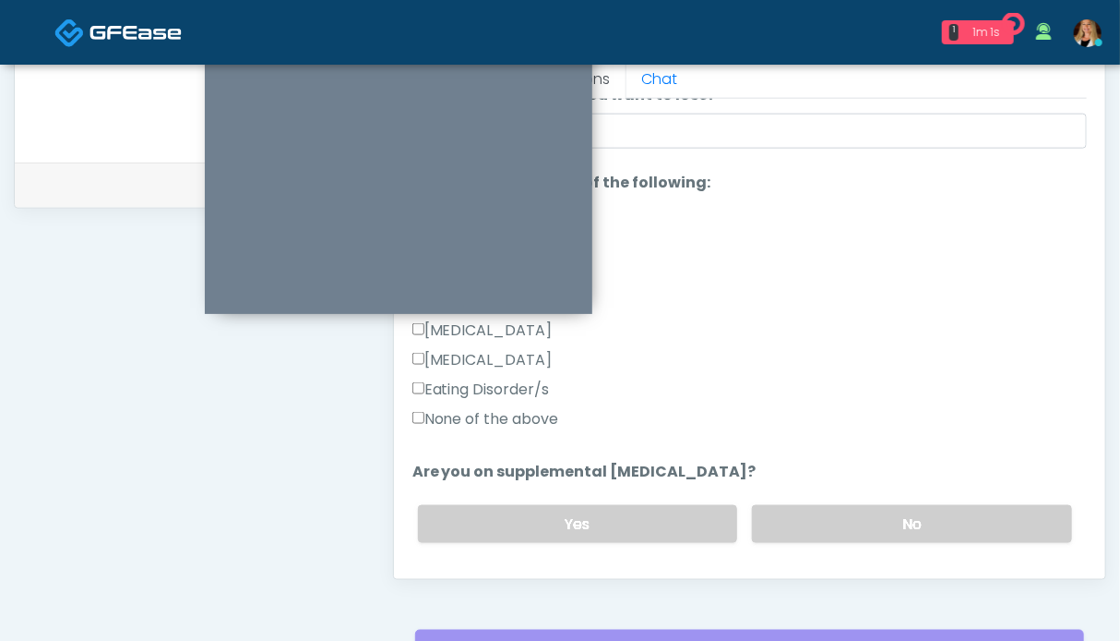
click at [511, 418] on label "None of the above" at bounding box center [486, 419] width 147 height 22
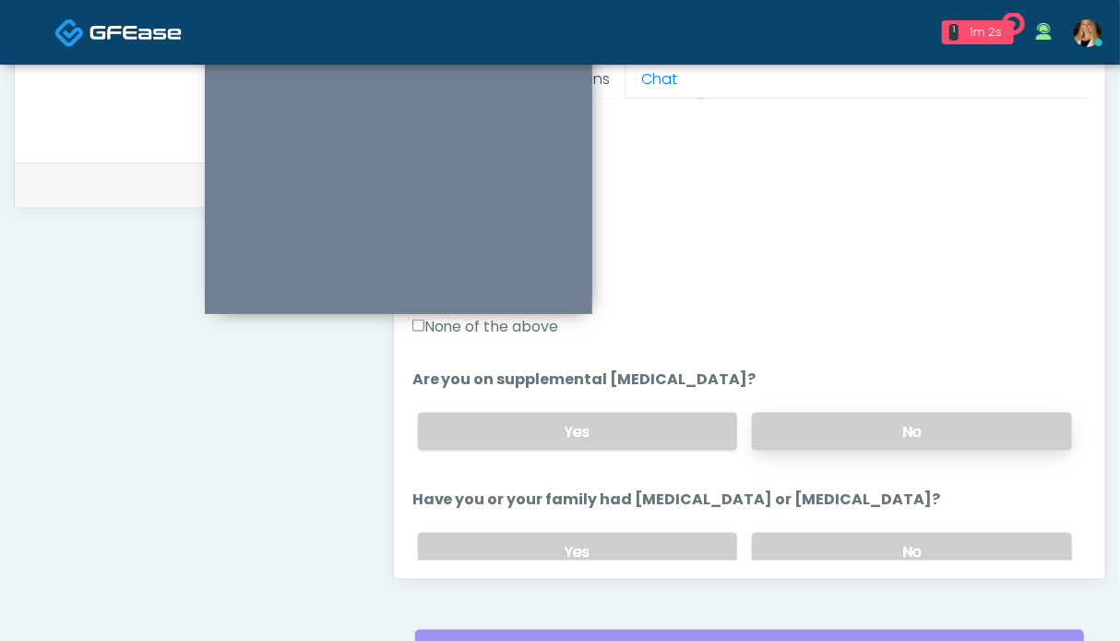
click at [833, 427] on label "No" at bounding box center [912, 432] width 320 height 38
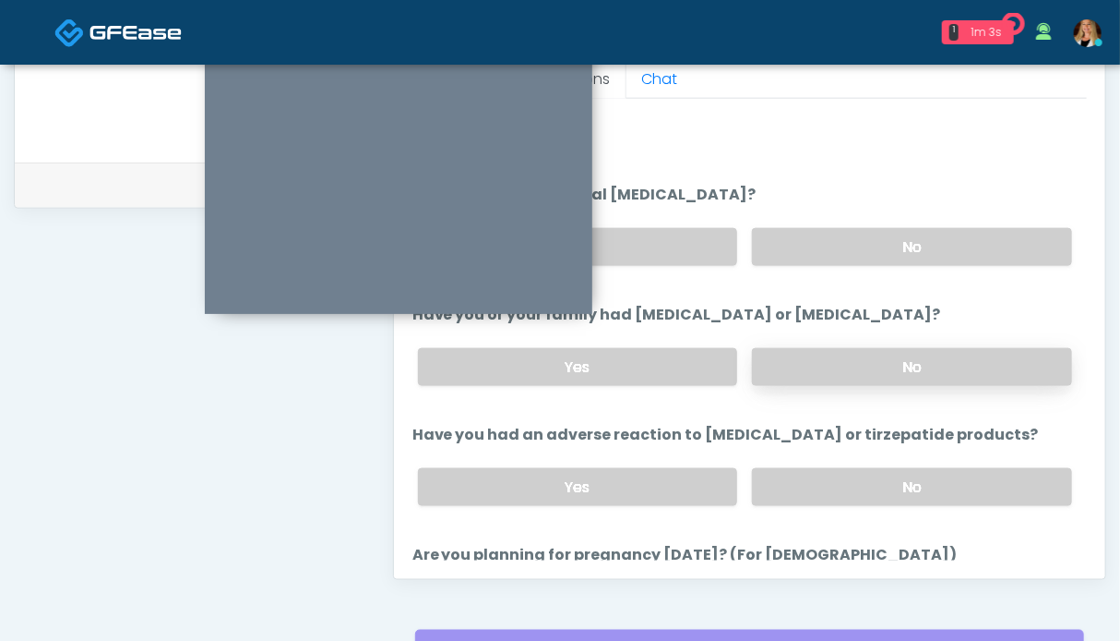
click at [853, 361] on label "No" at bounding box center [912, 367] width 320 height 38
click at [860, 457] on div "Yes No" at bounding box center [745, 486] width 684 height 67
drag, startPoint x: 871, startPoint y: 480, endPoint x: 845, endPoint y: 483, distance: 26.0
click at [871, 480] on label "No" at bounding box center [912, 487] width 320 height 38
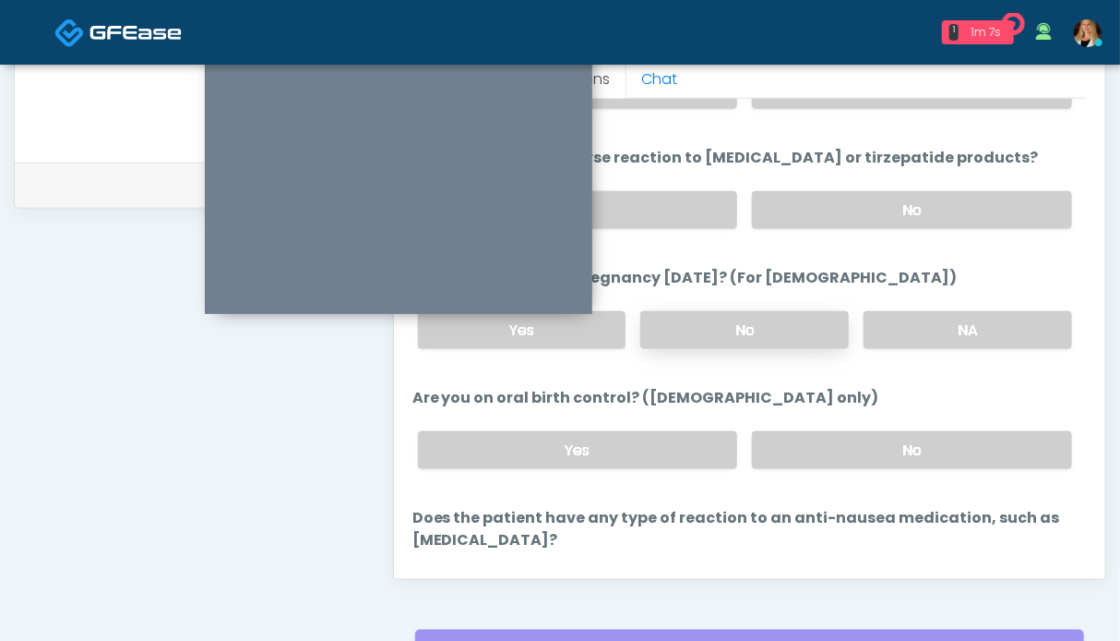
click at [753, 322] on label "No" at bounding box center [745, 330] width 209 height 38
click at [797, 438] on label "No" at bounding box center [912, 450] width 320 height 38
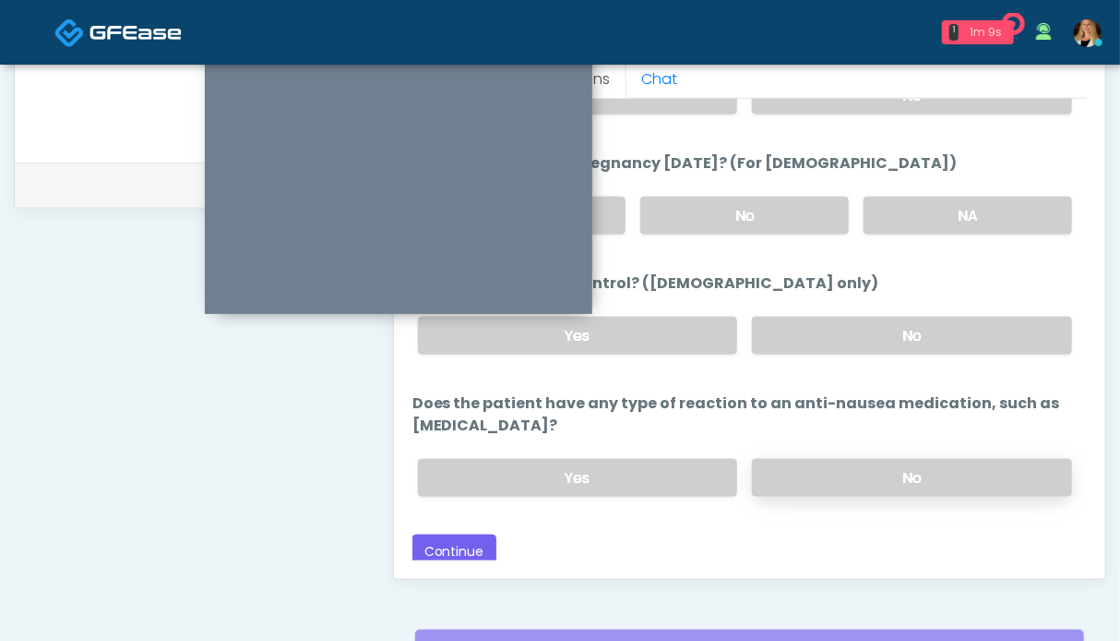
click at [828, 470] on label "No" at bounding box center [912, 478] width 320 height 38
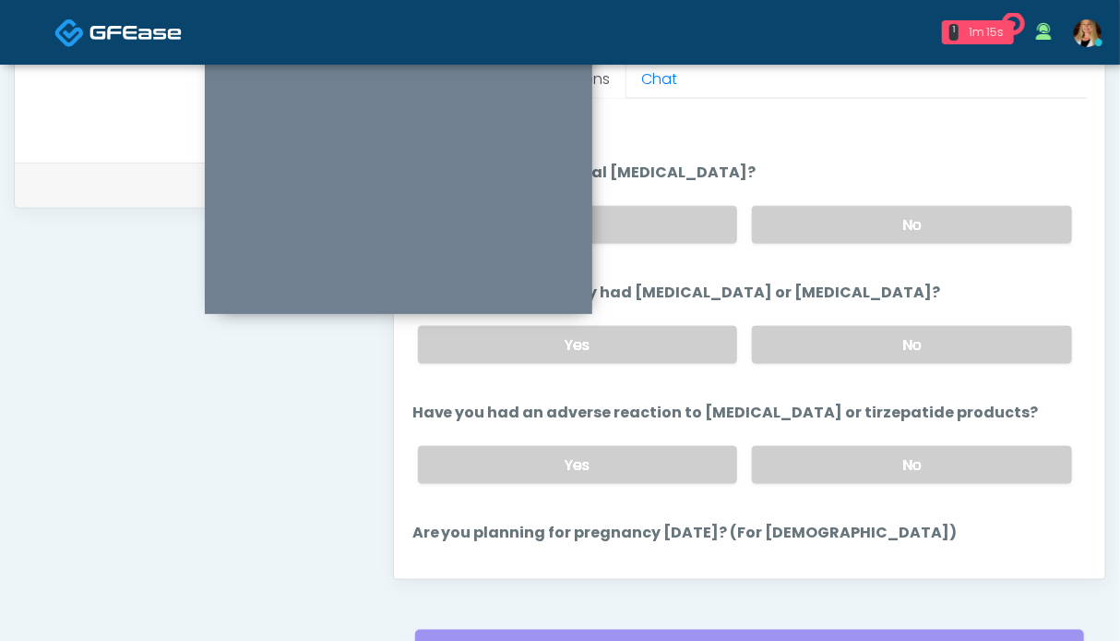
scroll to position [576, 0]
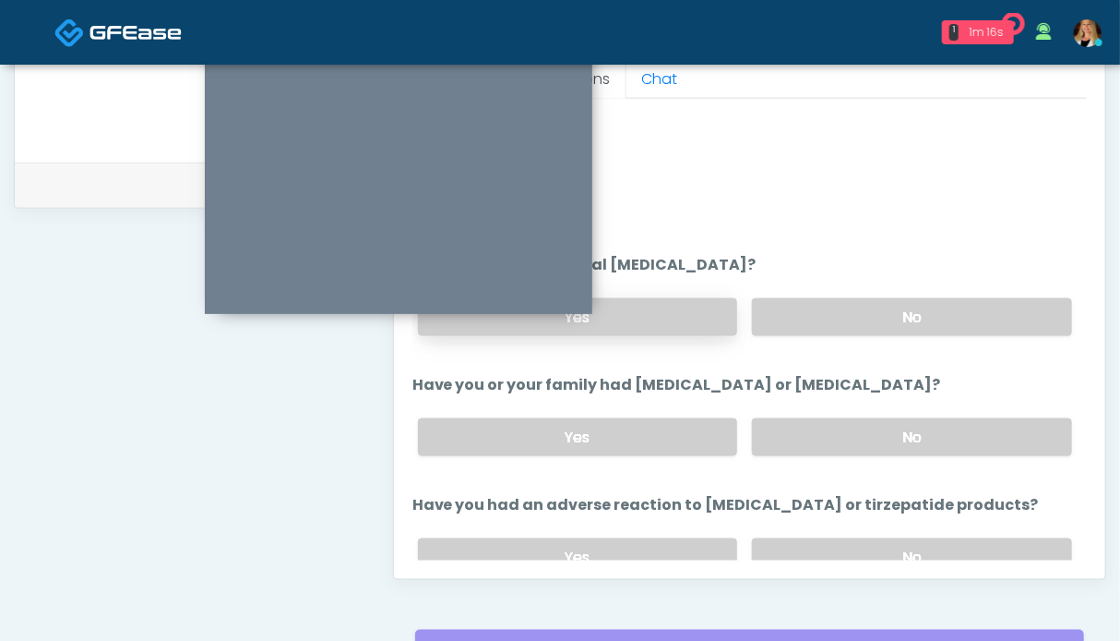
click at [617, 326] on label "Yes" at bounding box center [578, 317] width 320 height 38
click at [267, 445] on div "**********" at bounding box center [196, 22] width 365 height 1408
click at [282, 399] on div "**********" at bounding box center [196, 22] width 365 height 1408
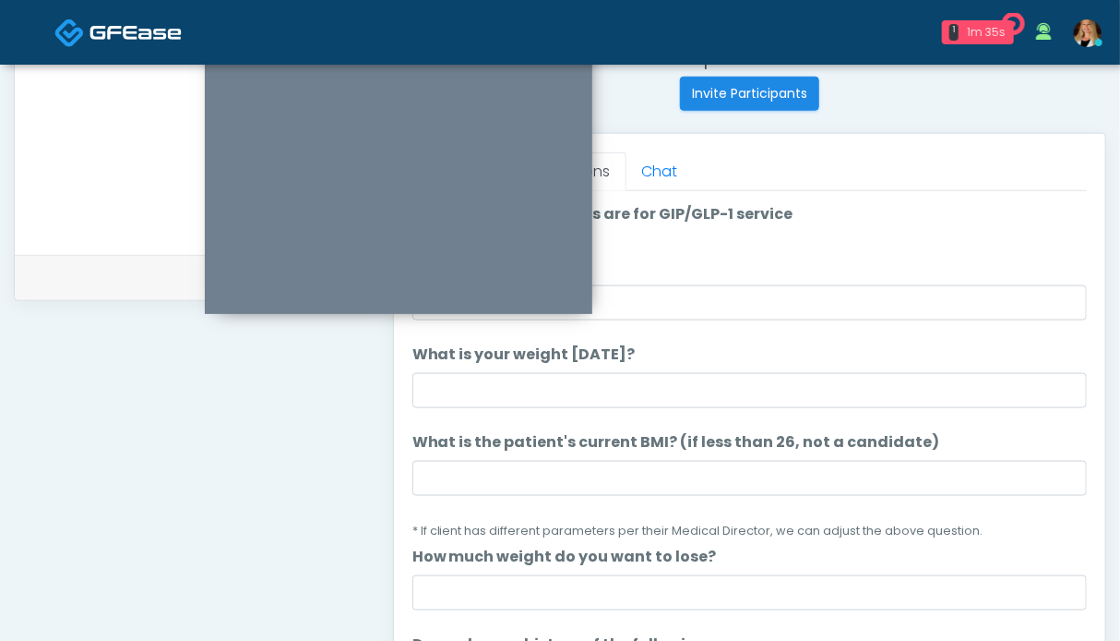
scroll to position [645, 0]
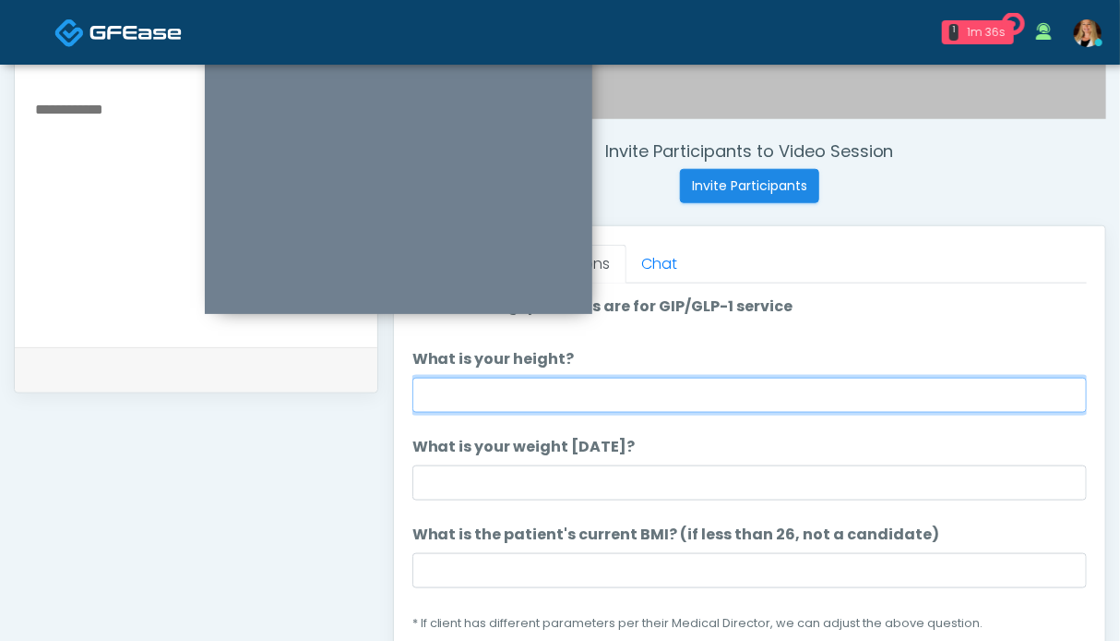
click at [557, 397] on input "What is your height?" at bounding box center [750, 394] width 675 height 35
type input "***"
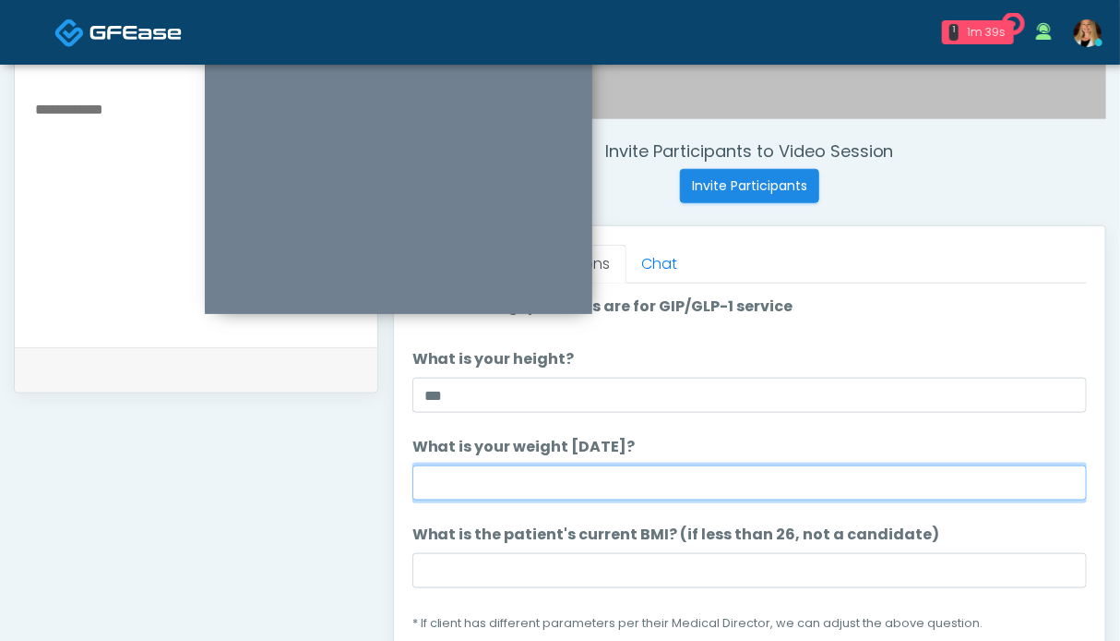
click at [545, 475] on input "What is your weight today?" at bounding box center [750, 482] width 675 height 35
type input "*******"
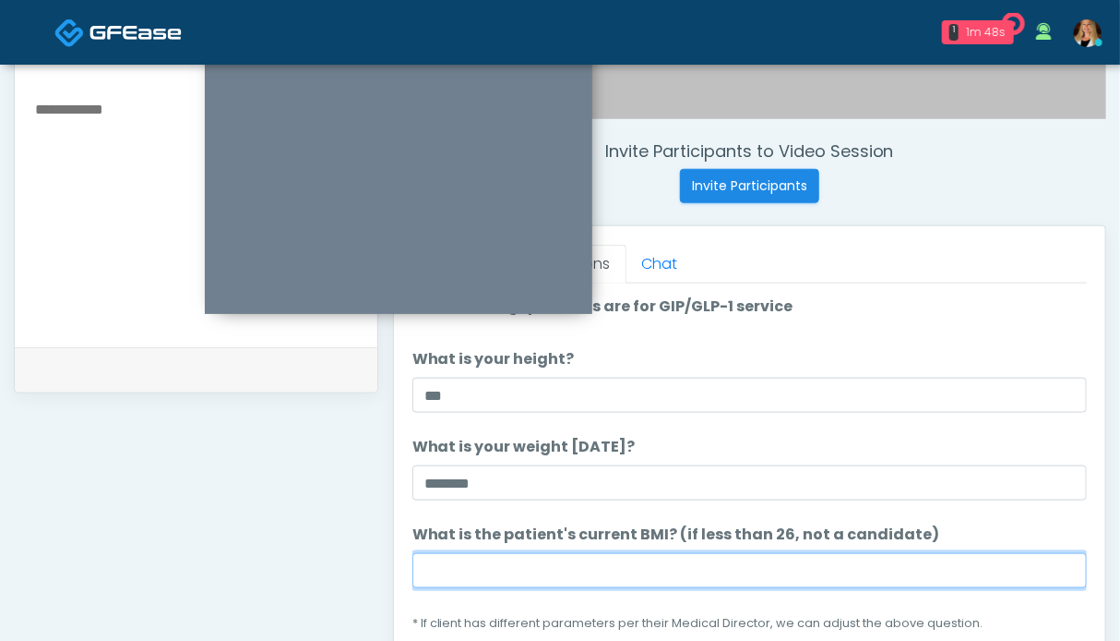
click at [456, 561] on input "What is the patient's current BMI? (if less than 26, not a candidate)" at bounding box center [750, 570] width 675 height 35
type input "****"
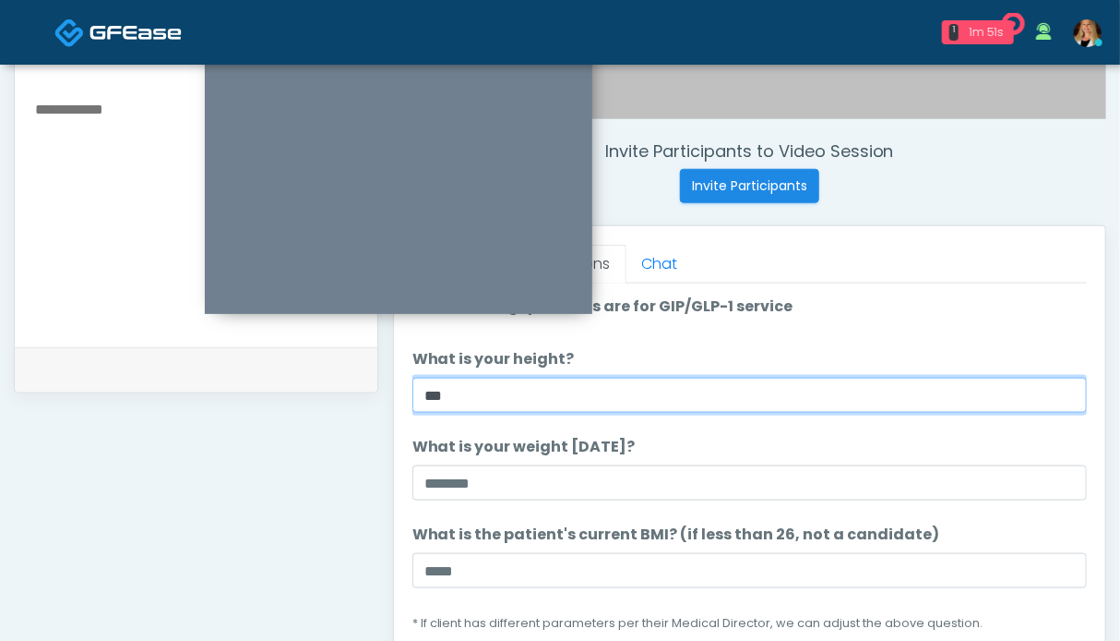
click at [855, 403] on input "***" at bounding box center [750, 394] width 675 height 35
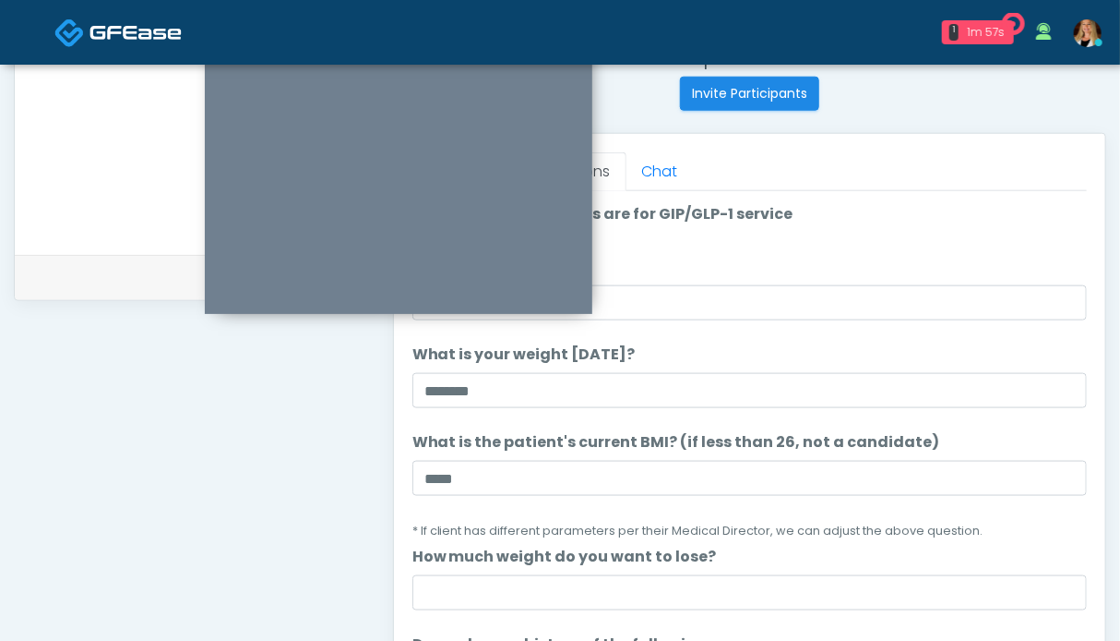
scroll to position [830, 0]
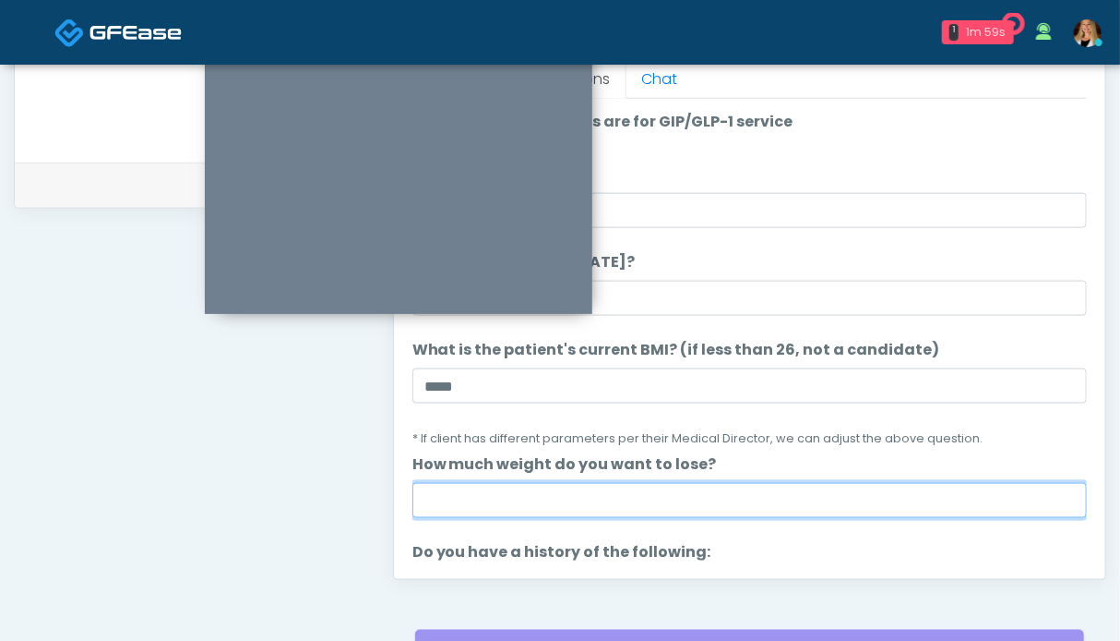
click at [529, 498] on input "How much weight do you want to lose?" at bounding box center [750, 500] width 675 height 35
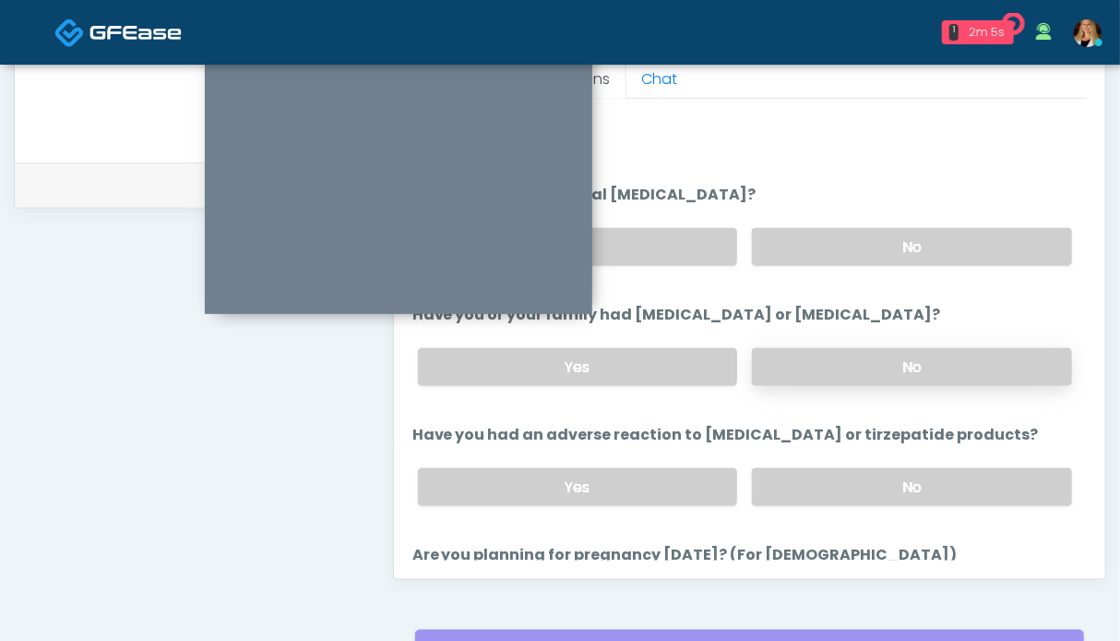
scroll to position [1037, 0]
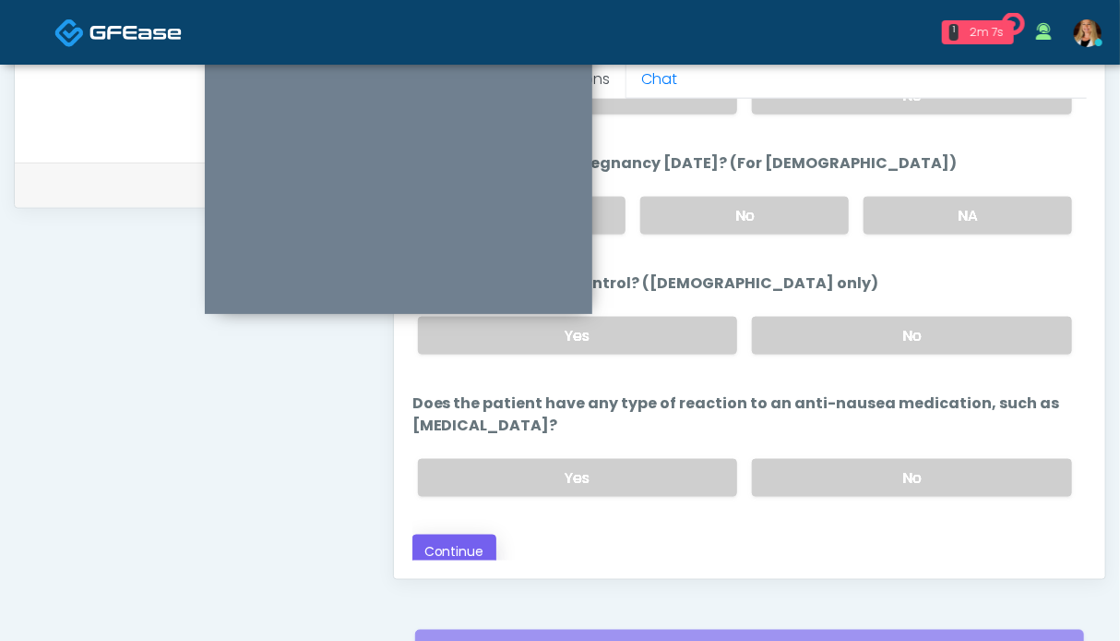
type input "**********"
click at [490, 538] on button "Continue" at bounding box center [455, 551] width 84 height 34
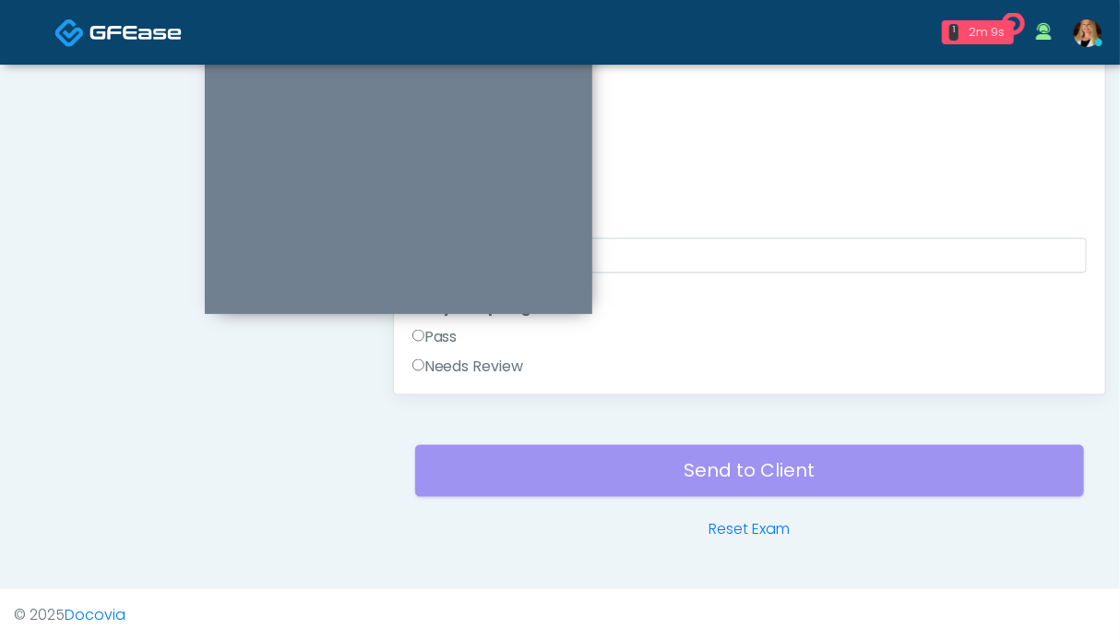
scroll to position [922, 0]
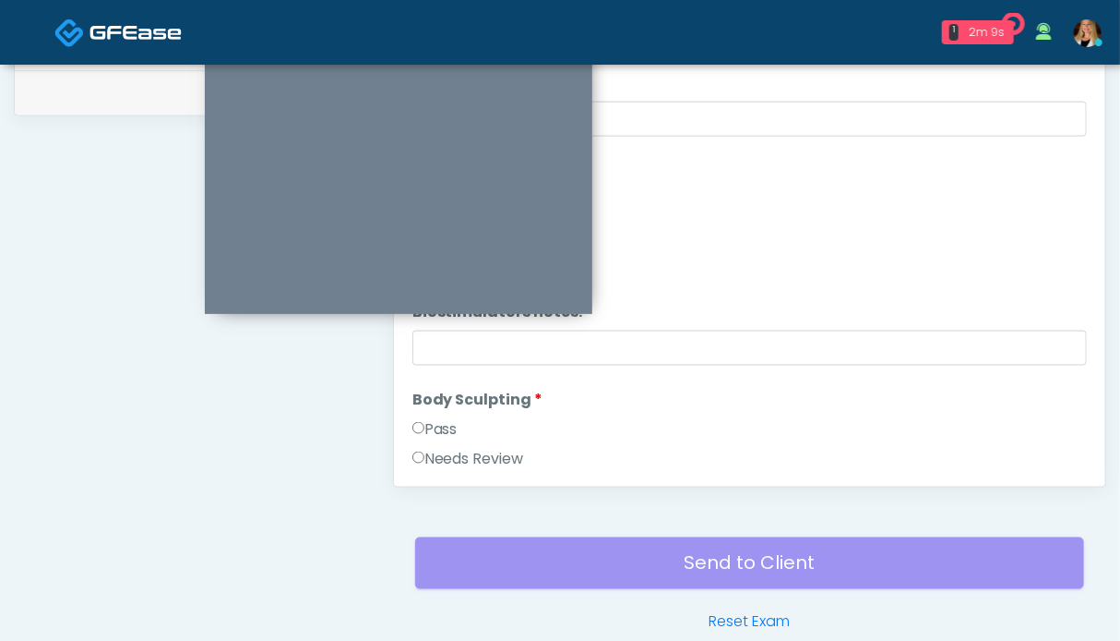
click at [435, 435] on label "Pass" at bounding box center [435, 429] width 45 height 22
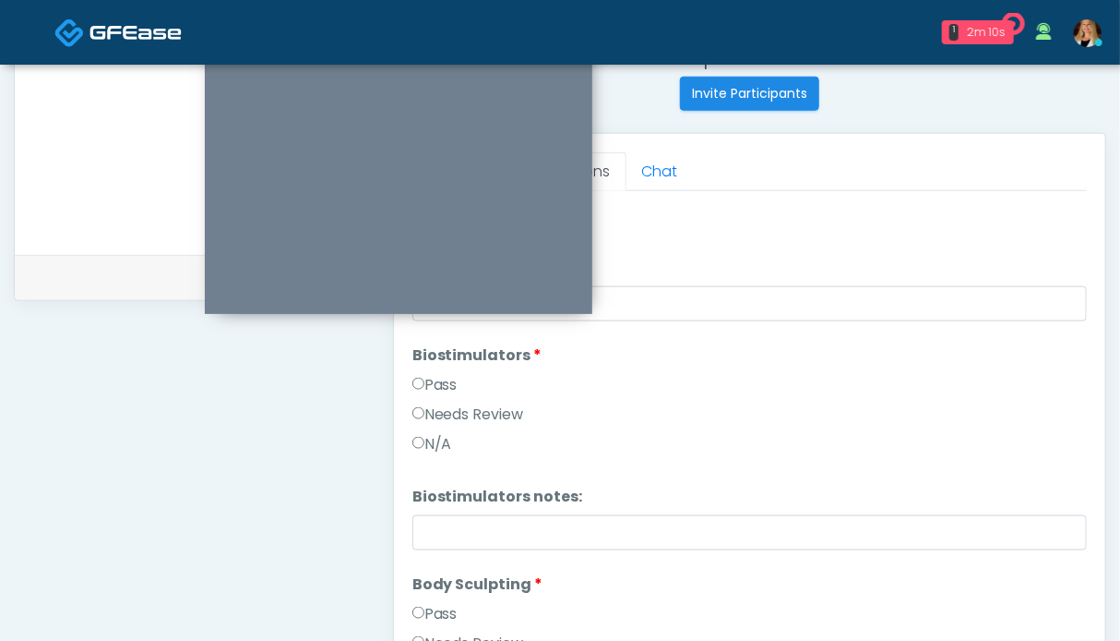
click at [447, 381] on label "Pass" at bounding box center [435, 385] width 45 height 22
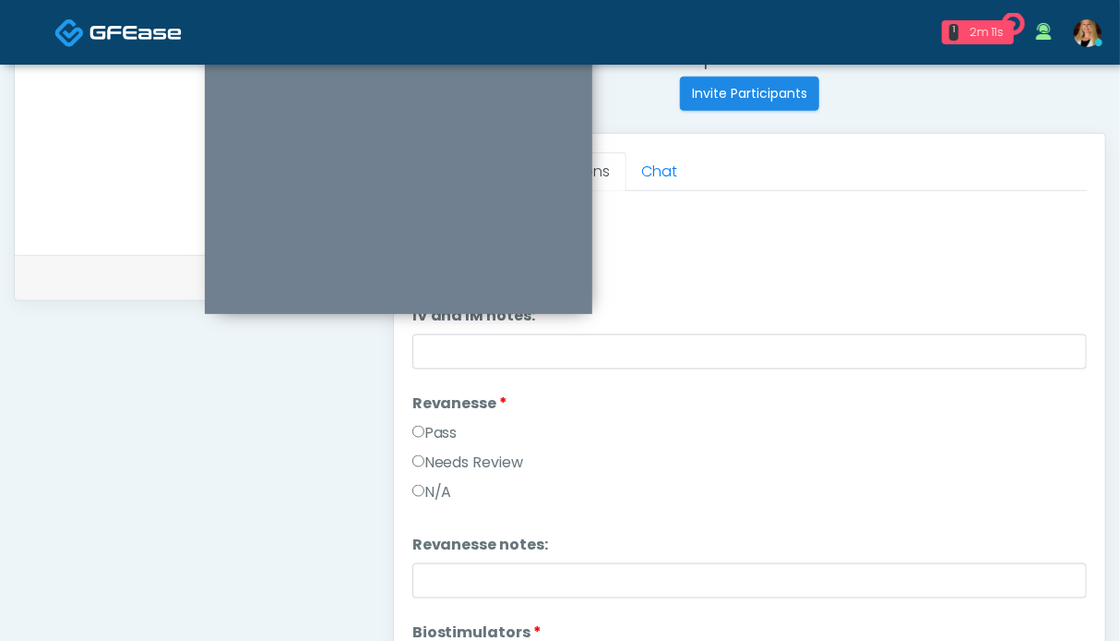
click at [439, 429] on label "Pass" at bounding box center [435, 433] width 45 height 22
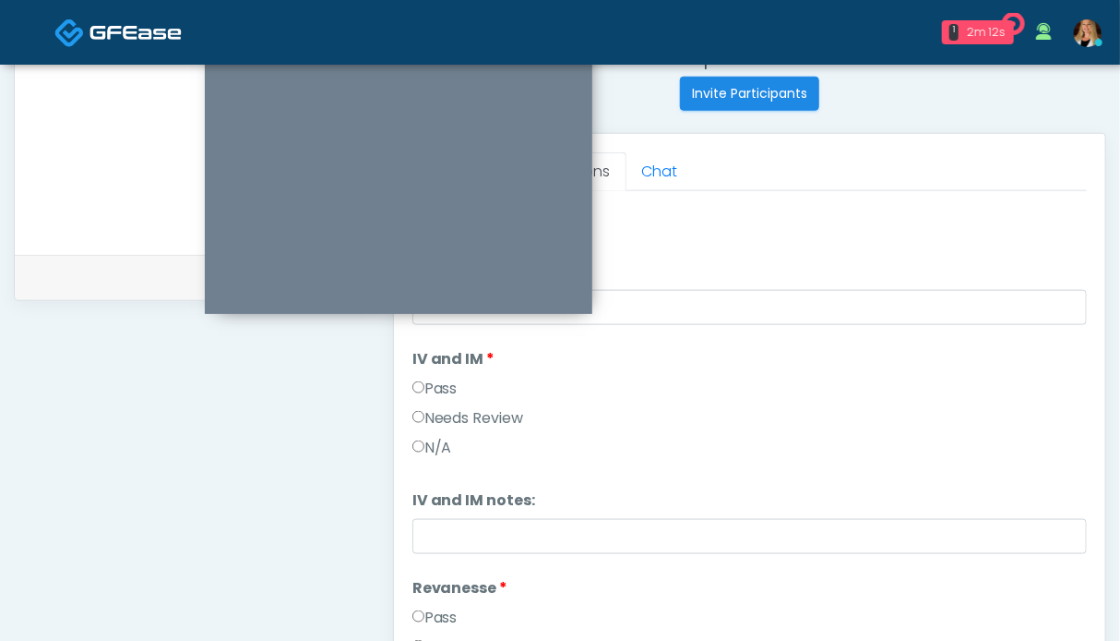
click at [443, 387] on label "Pass" at bounding box center [435, 388] width 45 height 22
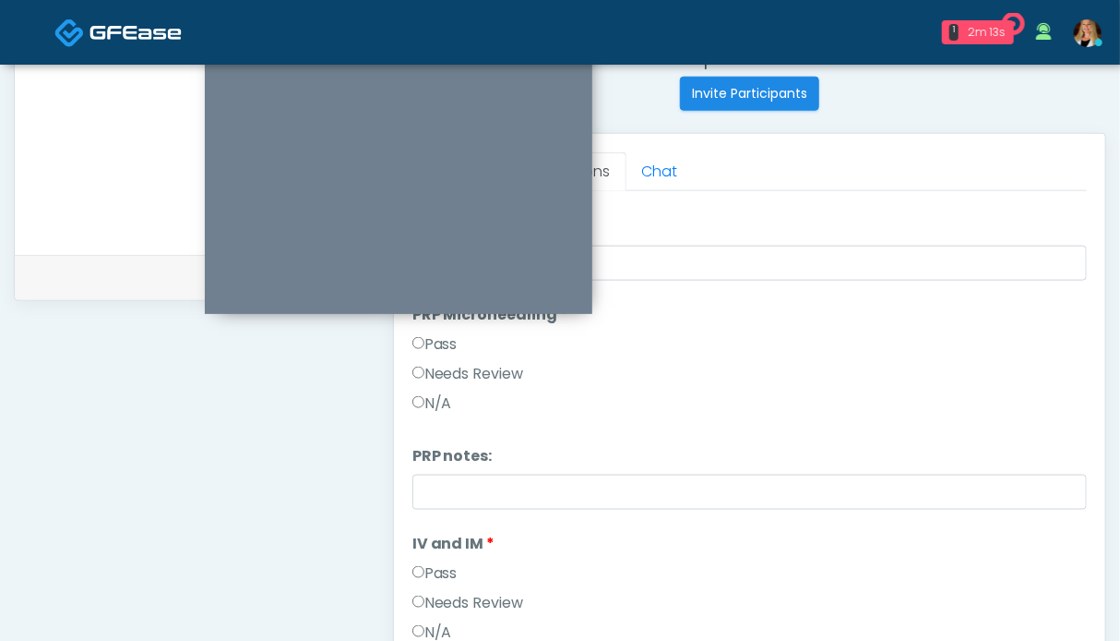
click at [439, 352] on label "Pass" at bounding box center [435, 344] width 45 height 22
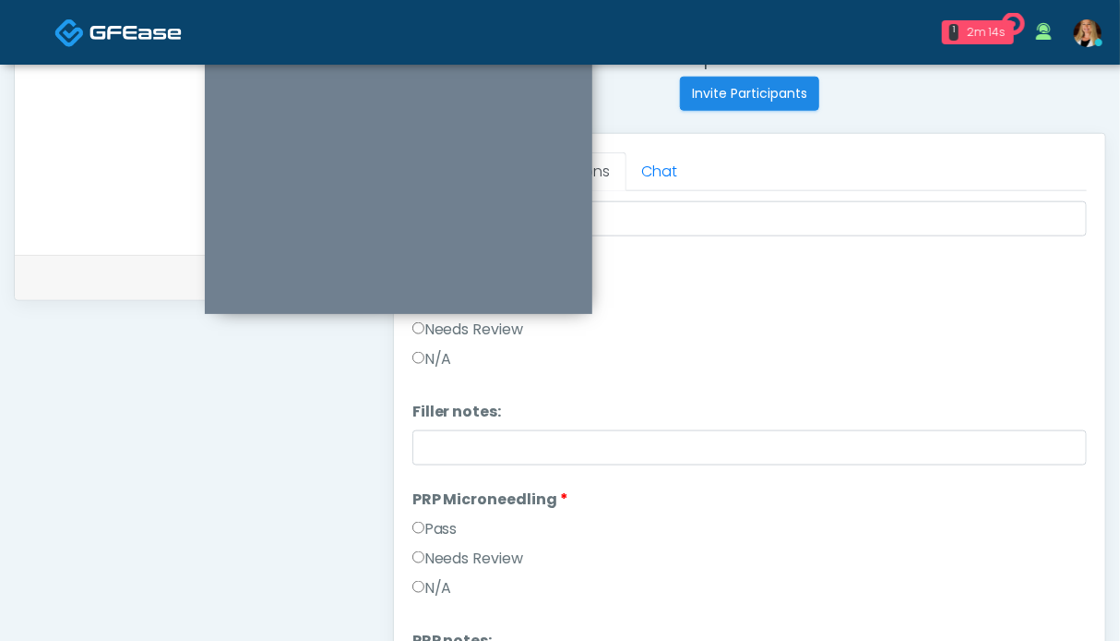
scroll to position [22, 0]
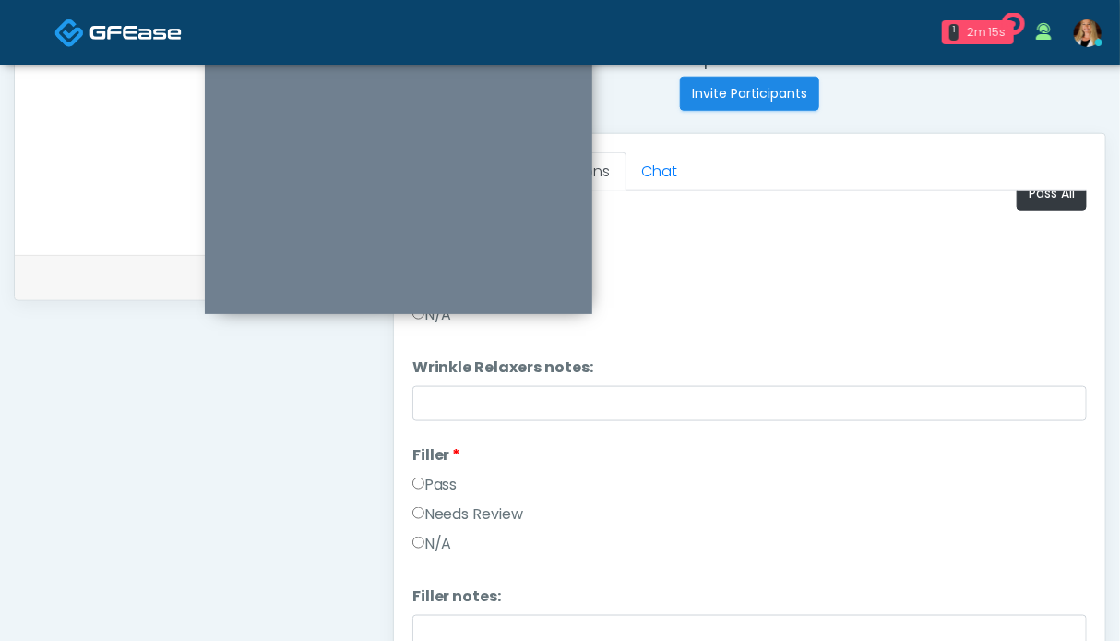
click at [442, 483] on label "Pass" at bounding box center [435, 484] width 45 height 22
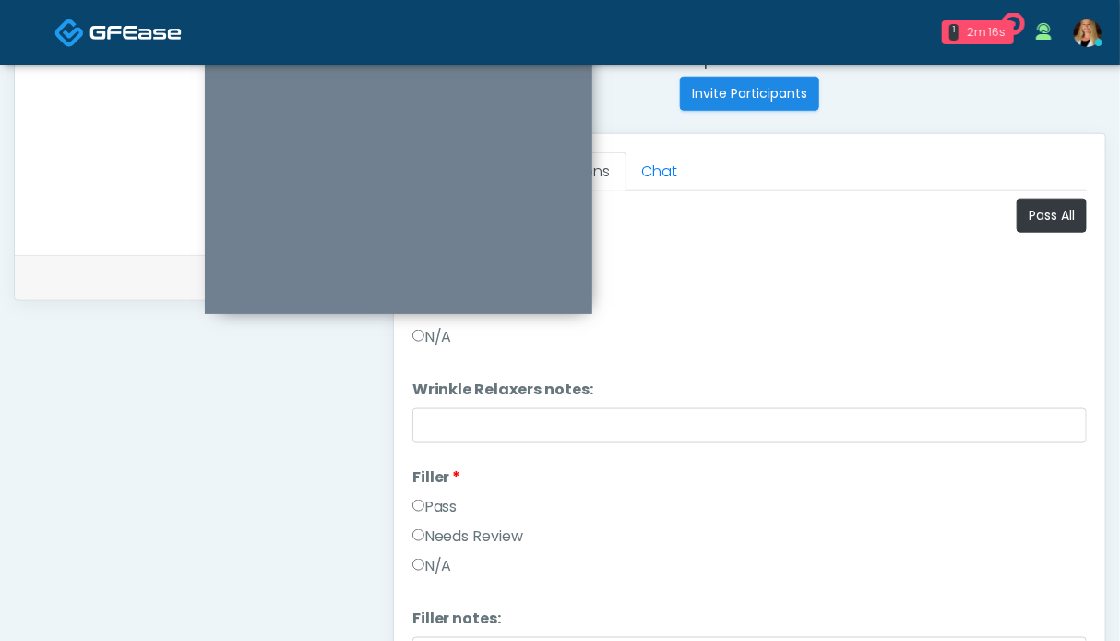
scroll to position [645, 0]
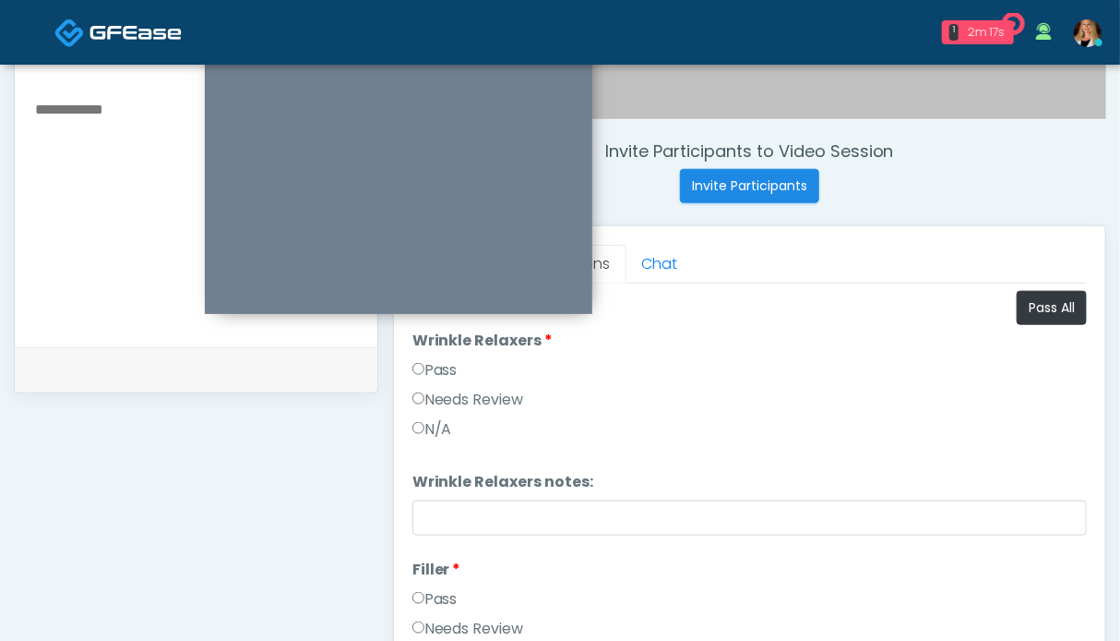
click at [437, 372] on label "Pass" at bounding box center [435, 370] width 45 height 22
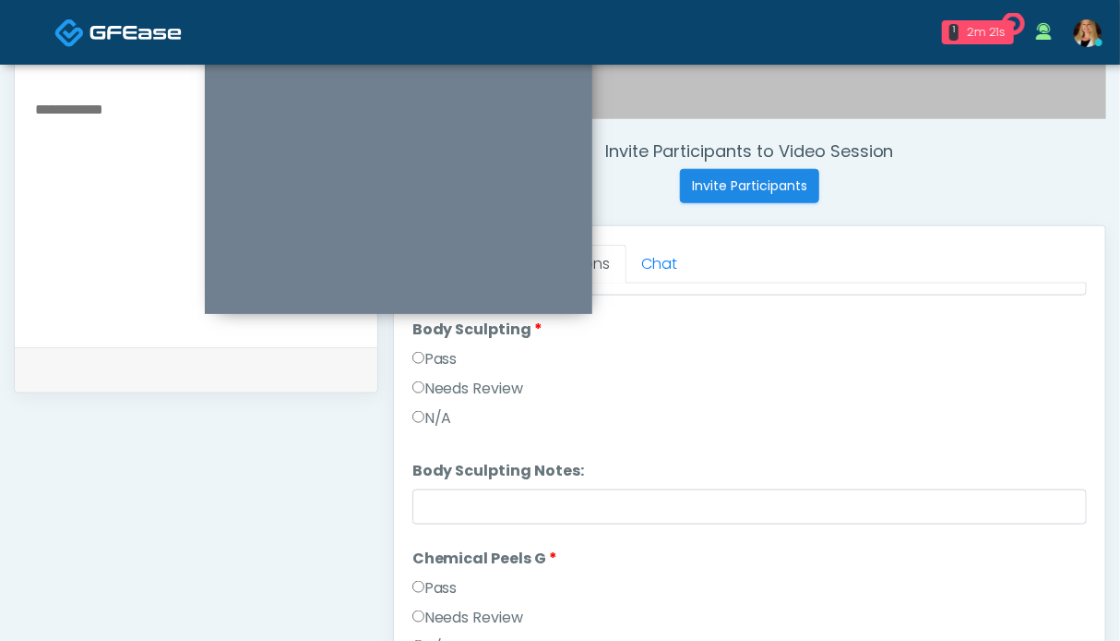
scroll to position [1569, 0]
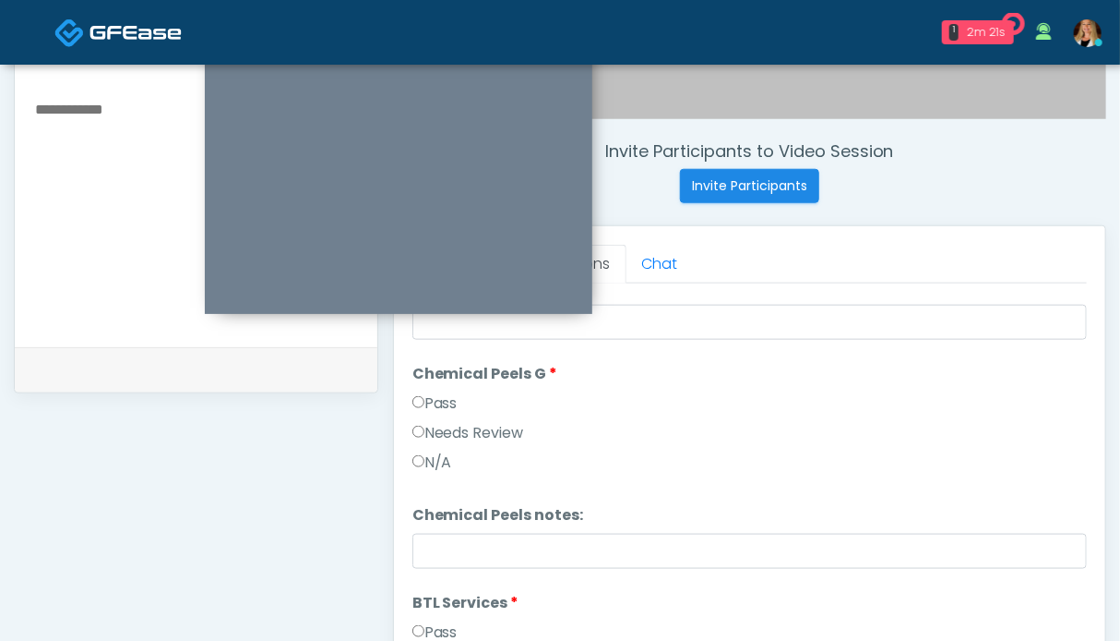
click at [448, 401] on label "Pass" at bounding box center [435, 403] width 45 height 22
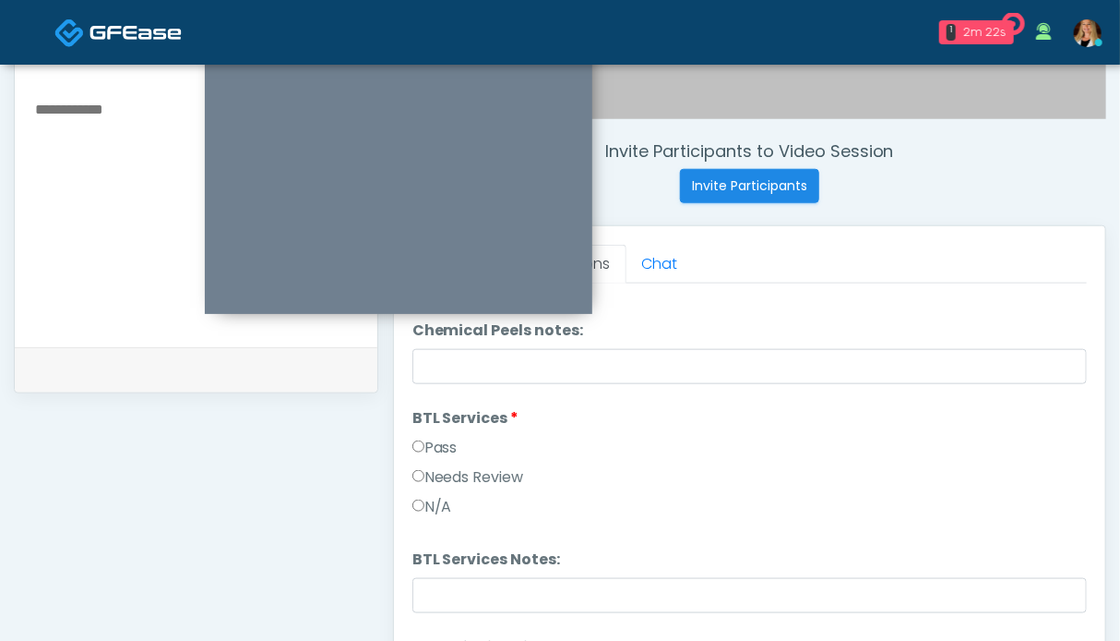
click at [441, 451] on label "Pass" at bounding box center [435, 448] width 45 height 22
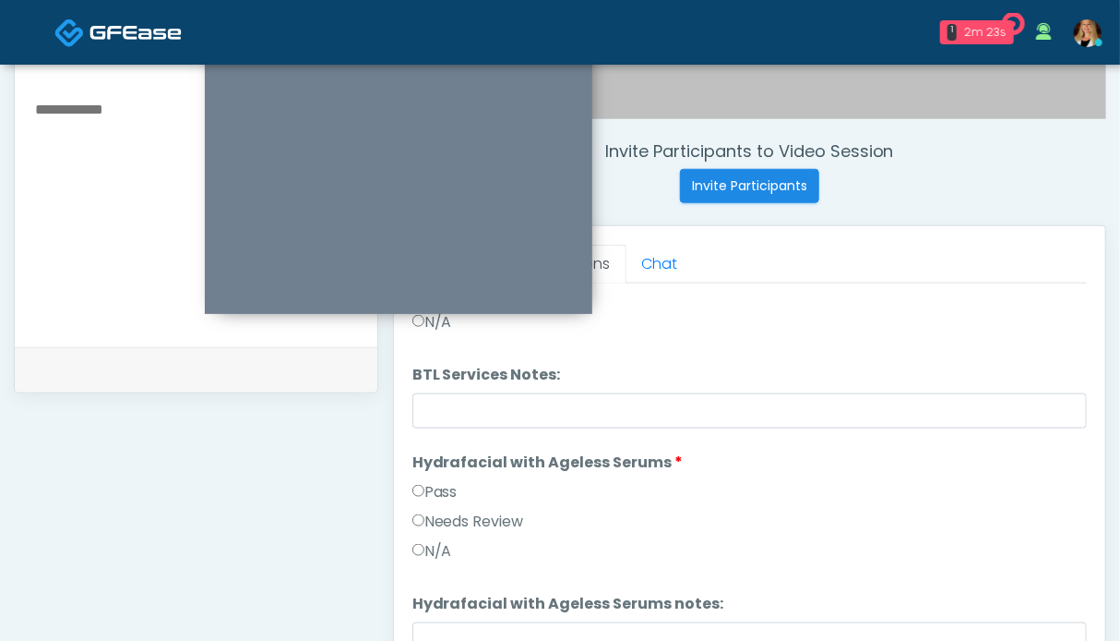
click at [447, 492] on label "Pass" at bounding box center [435, 492] width 45 height 22
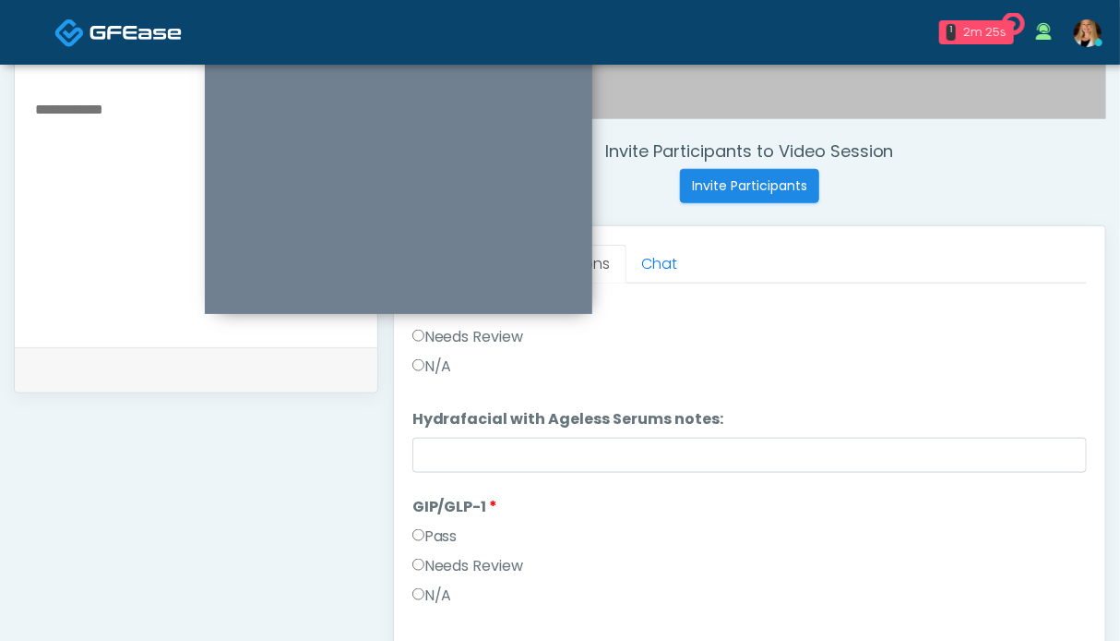
click at [441, 535] on label "Pass" at bounding box center [435, 536] width 45 height 22
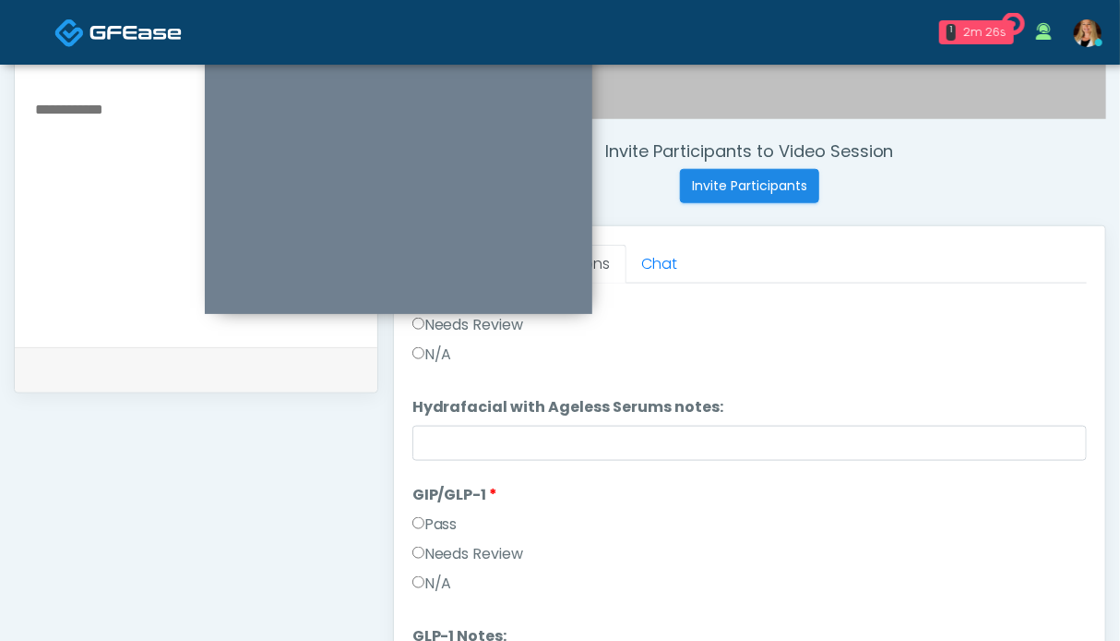
scroll to position [830, 0]
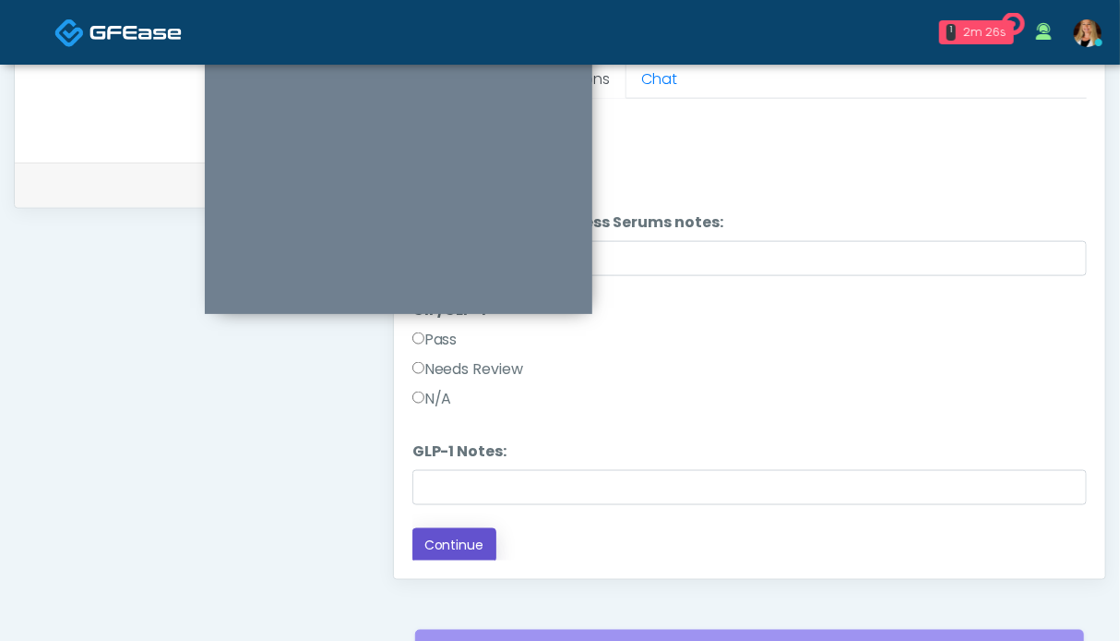
click at [447, 543] on button "Continue" at bounding box center [455, 545] width 84 height 34
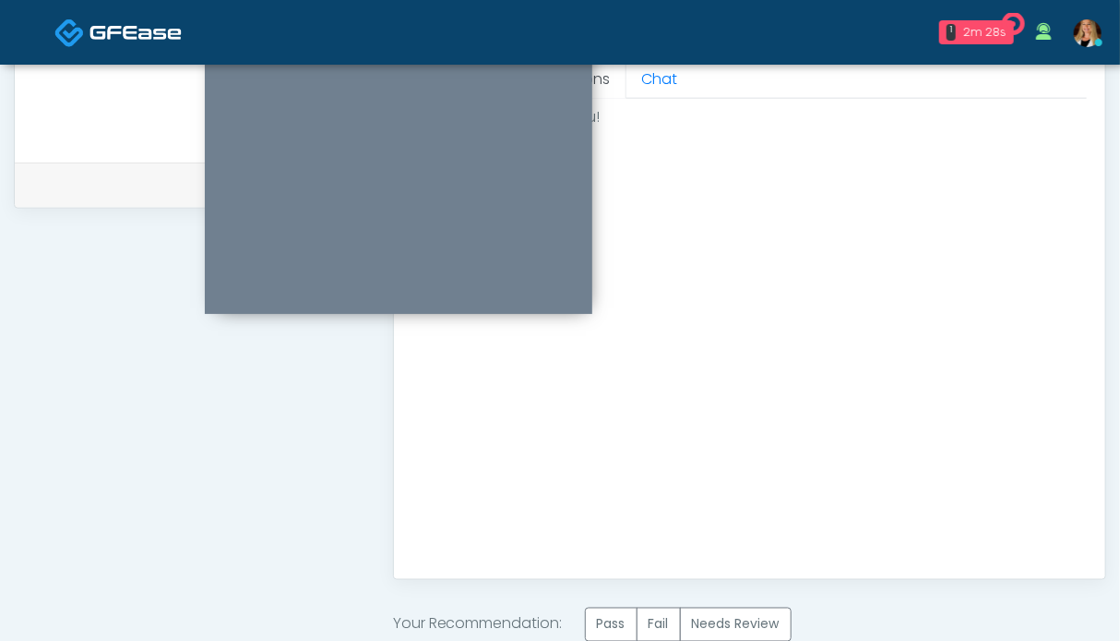
scroll to position [922, 0]
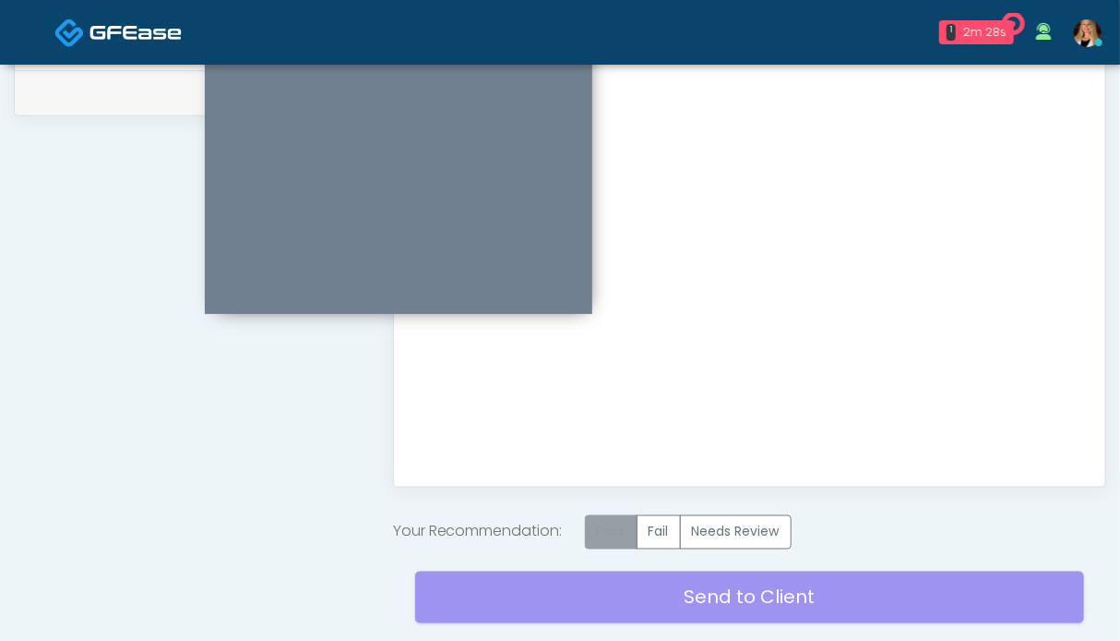
click at [605, 540] on label "Pass" at bounding box center [611, 532] width 53 height 34
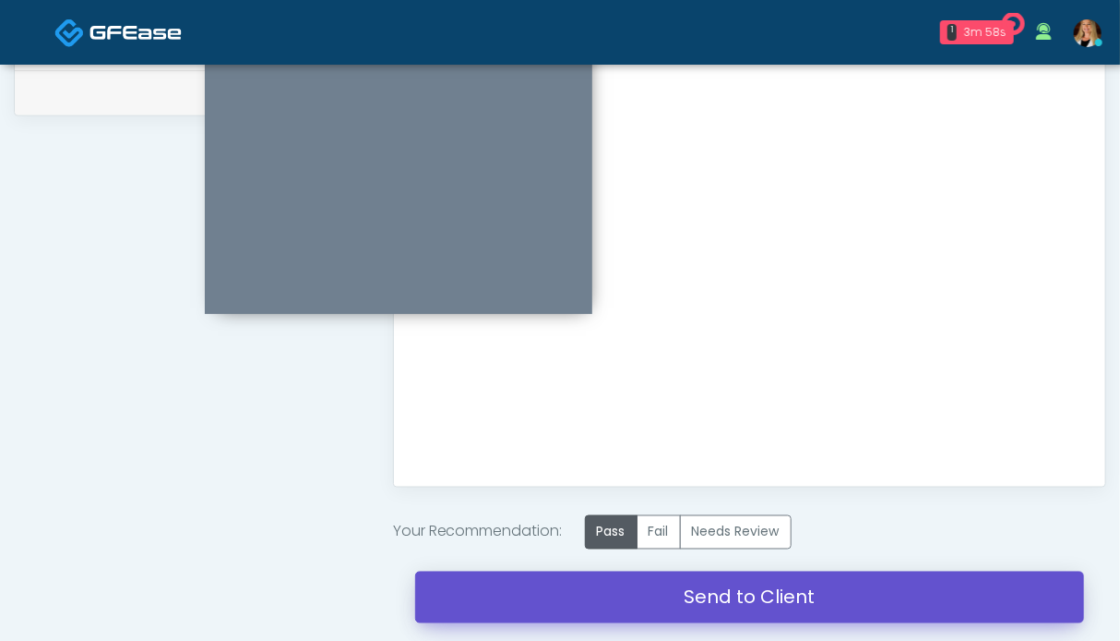
click at [629, 587] on link "Send to Client" at bounding box center [749, 597] width 669 height 52
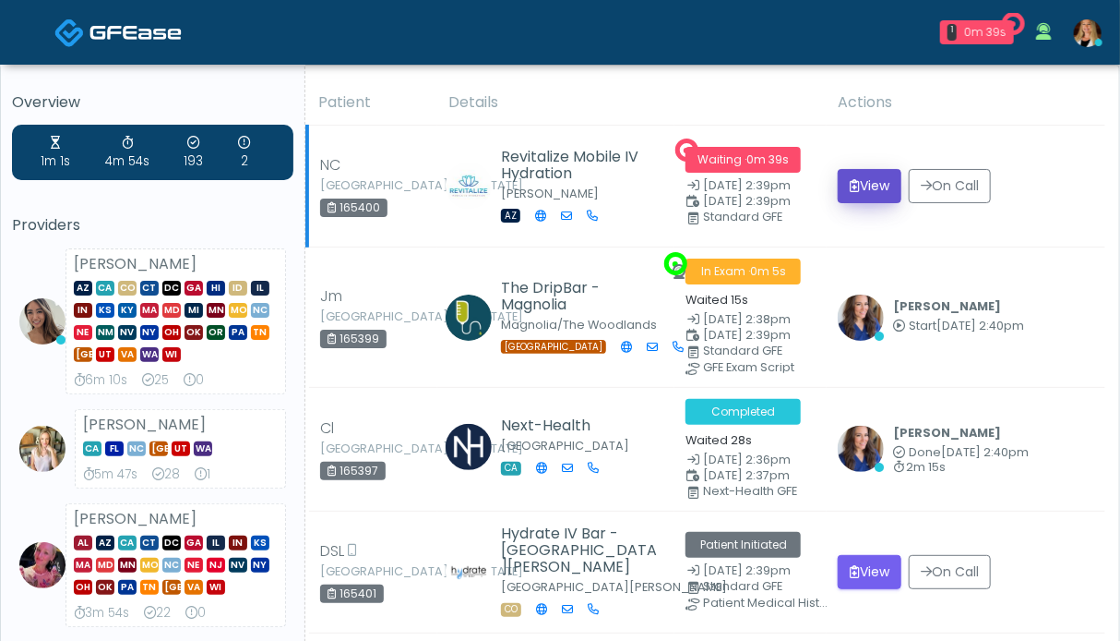
click at [873, 190] on button "View" at bounding box center [870, 186] width 64 height 34
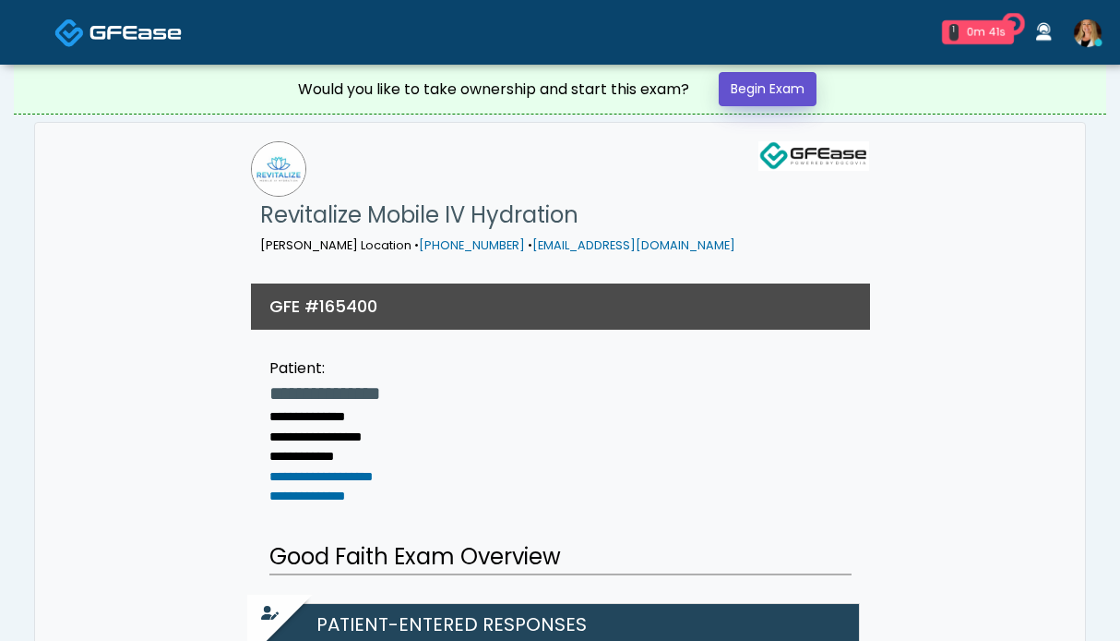
click at [749, 88] on link "Begin Exam" at bounding box center [768, 89] width 98 height 34
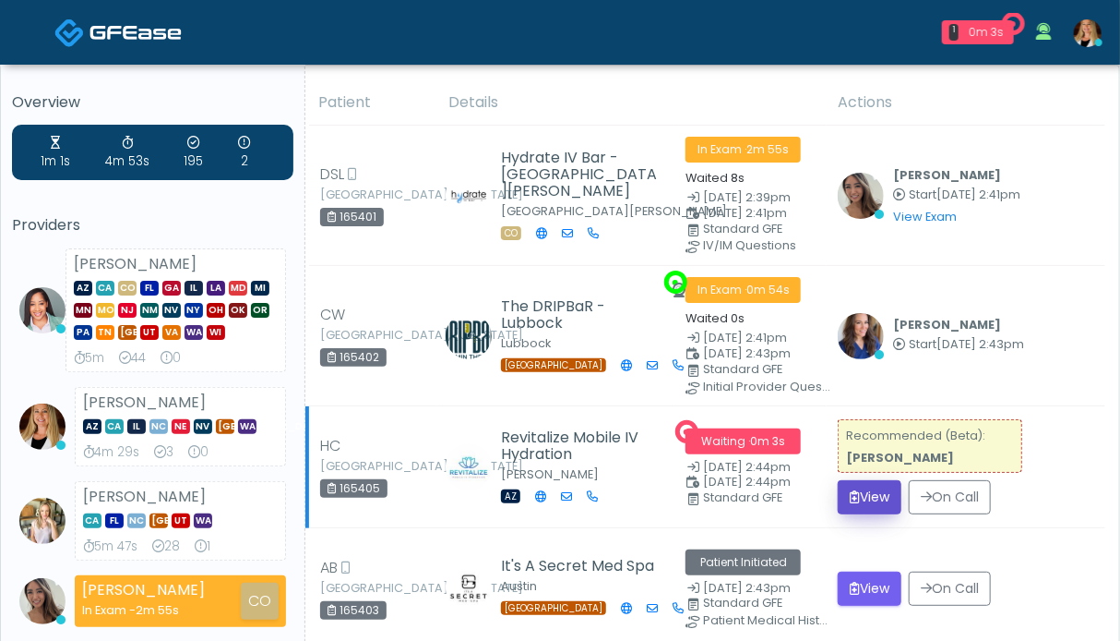
click at [879, 489] on button "View" at bounding box center [870, 497] width 64 height 34
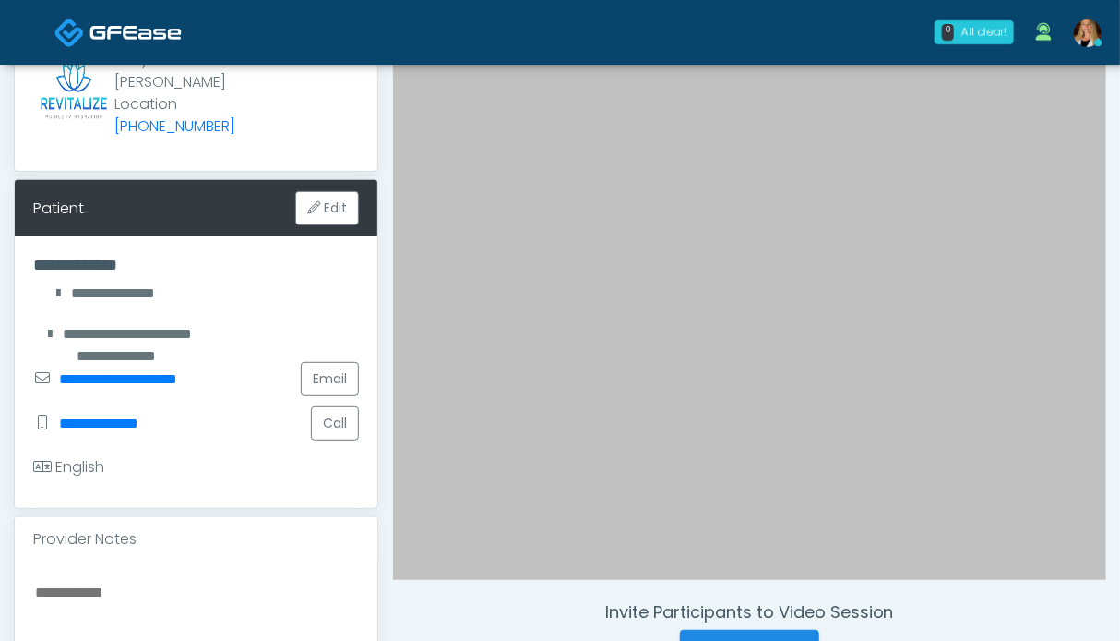
scroll to position [369, 0]
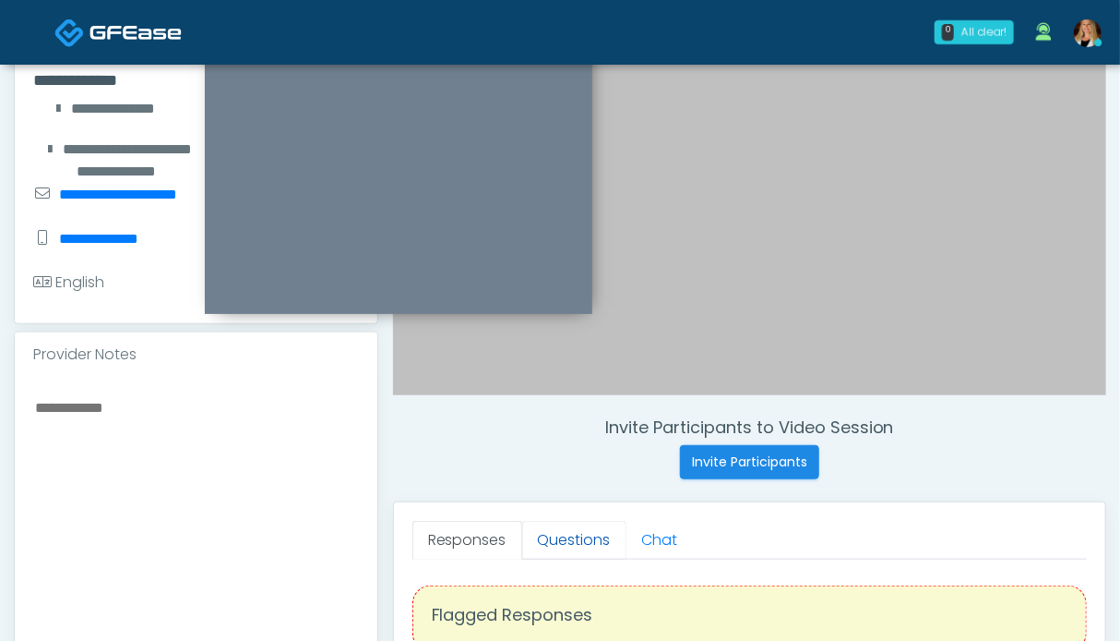
click at [572, 540] on link "Questions" at bounding box center [574, 540] width 104 height 39
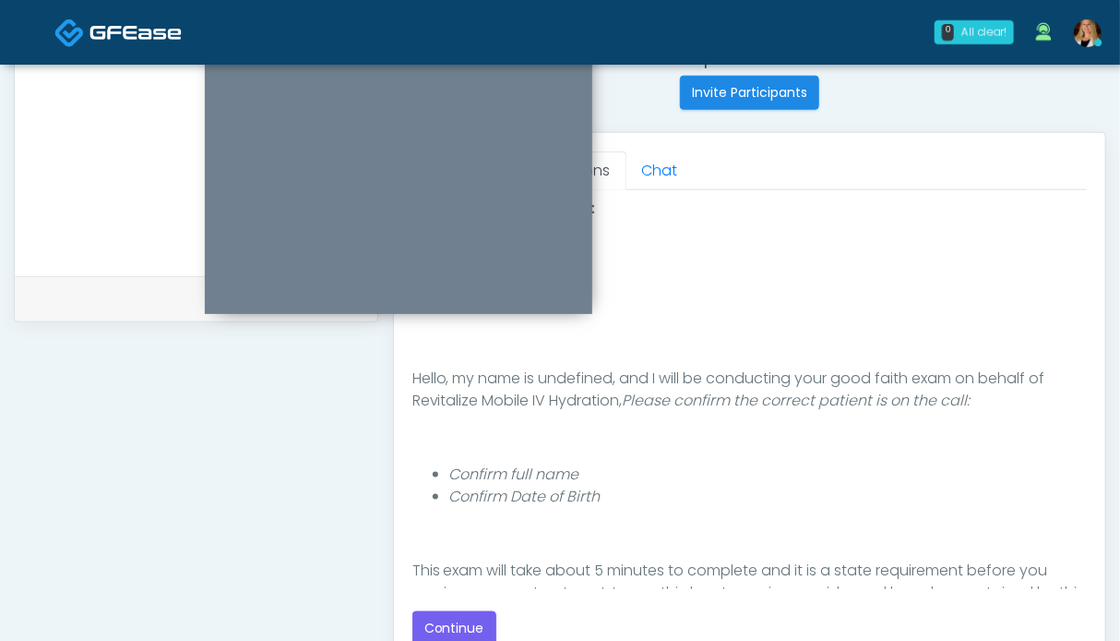
scroll to position [831, 0]
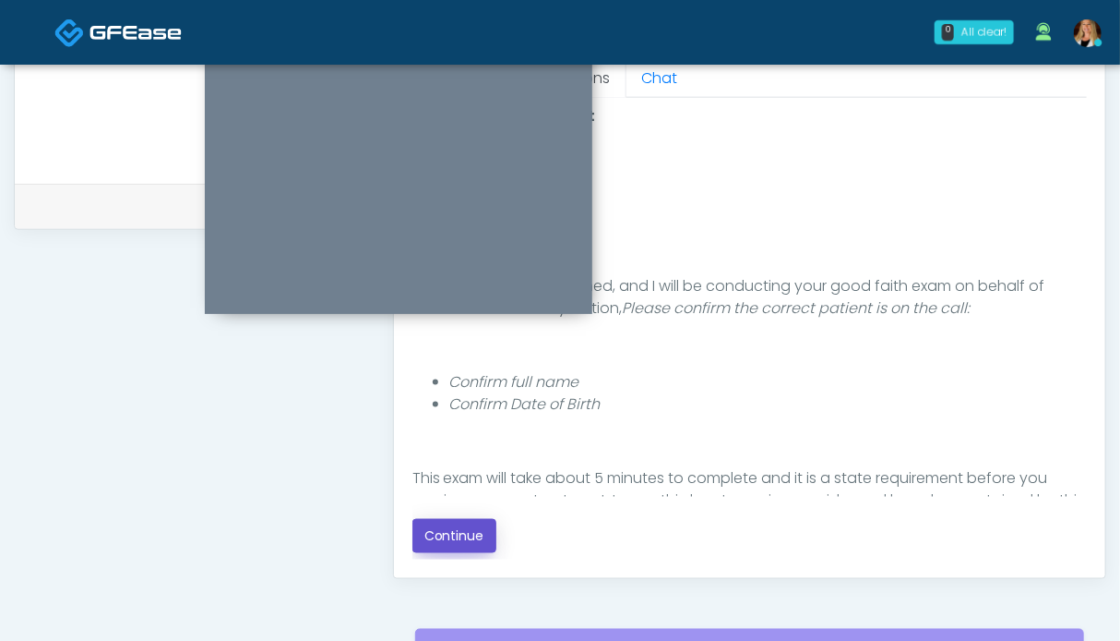
click at [429, 528] on button "Continue" at bounding box center [455, 536] width 84 height 34
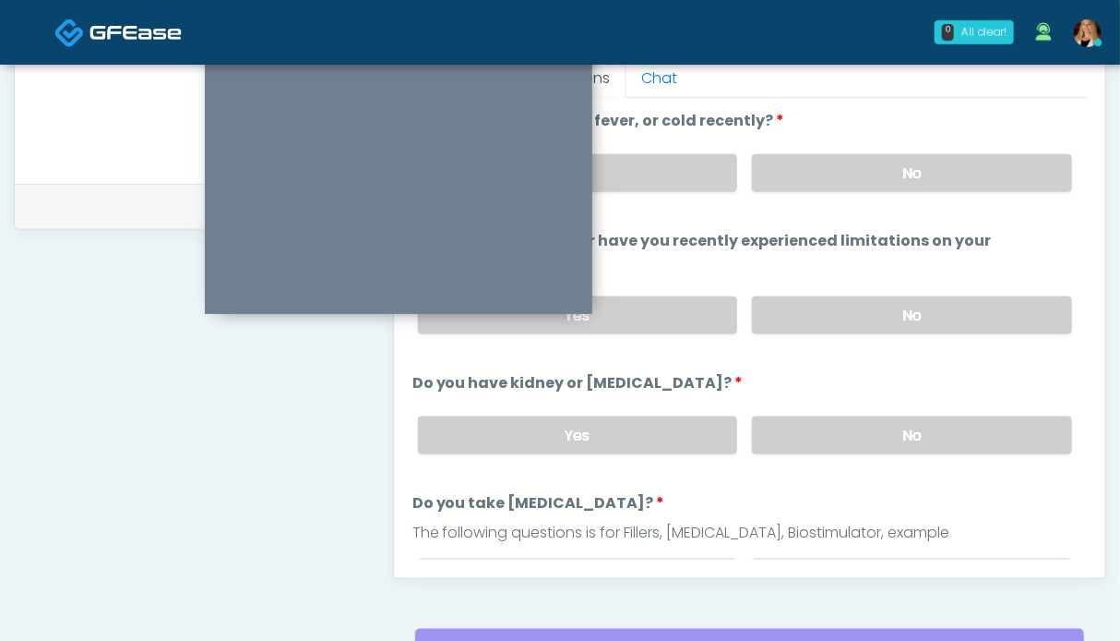
scroll to position [1014, 0]
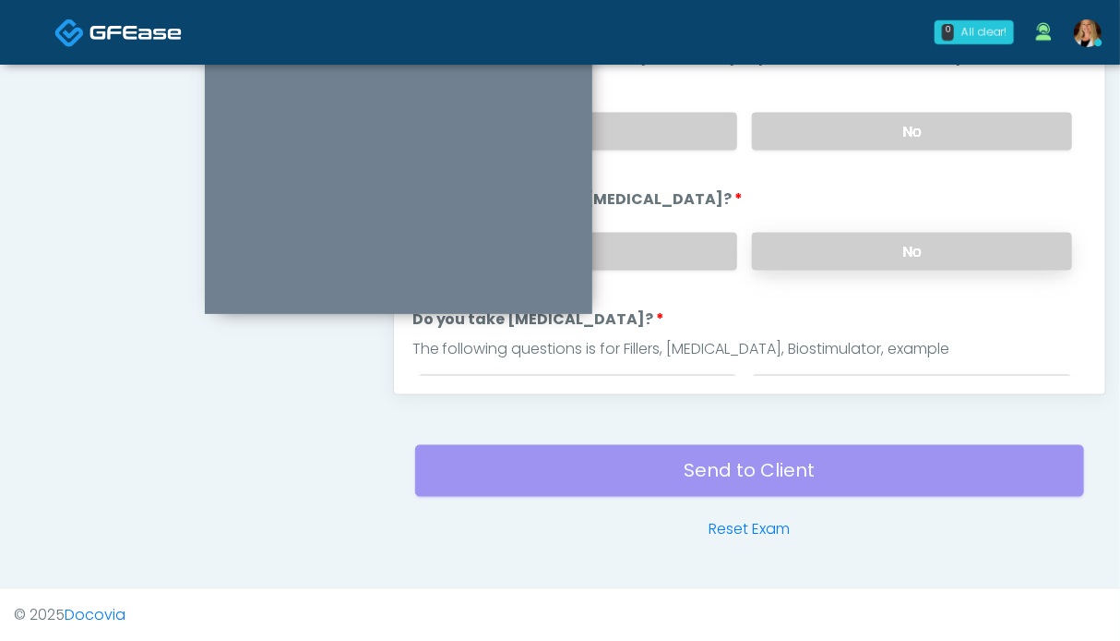
click at [905, 245] on label "No" at bounding box center [912, 252] width 320 height 38
click at [920, 124] on label "No" at bounding box center [912, 132] width 320 height 38
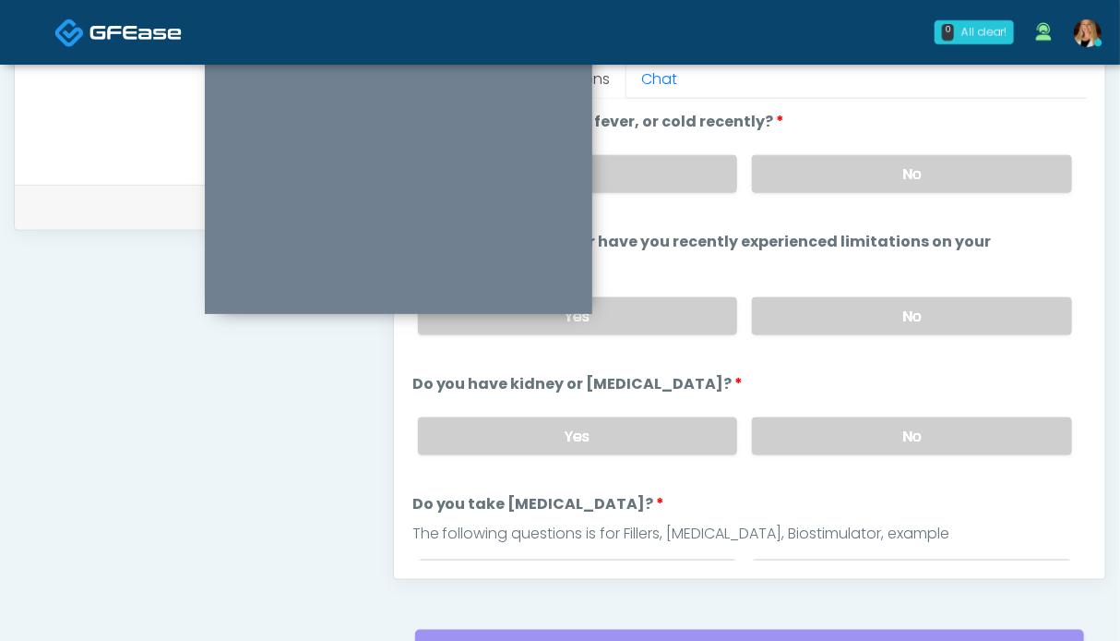
scroll to position [737, 0]
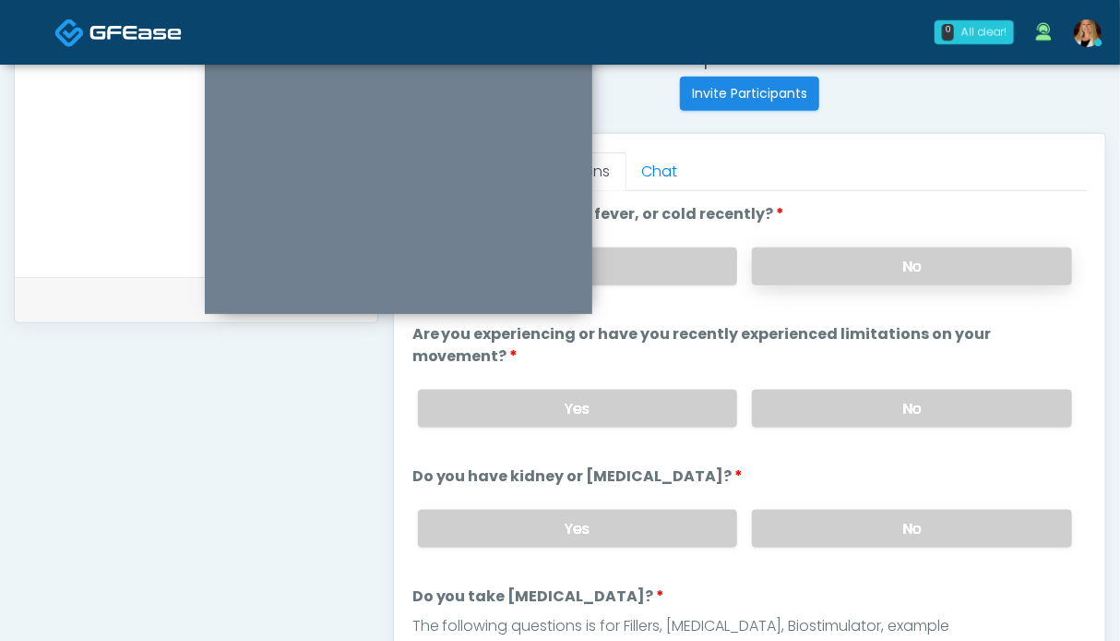
click at [899, 270] on label "No" at bounding box center [912, 266] width 320 height 38
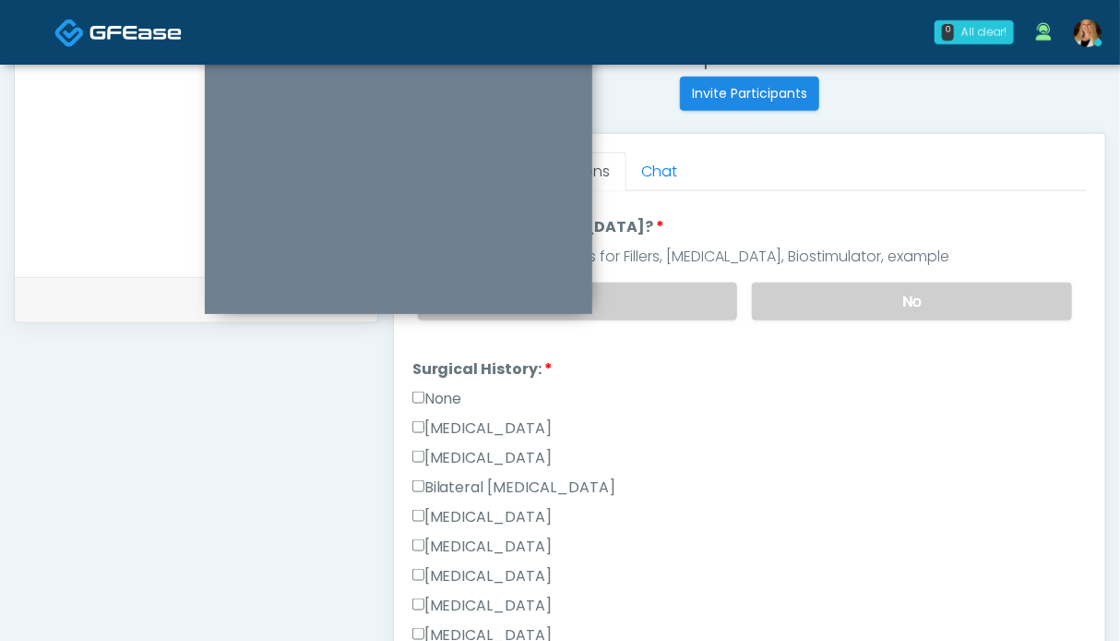
drag, startPoint x: 893, startPoint y: 300, endPoint x: 625, endPoint y: 385, distance: 281.7
click at [893, 300] on label "No" at bounding box center [912, 301] width 320 height 38
click at [444, 388] on label "None" at bounding box center [438, 399] width 50 height 22
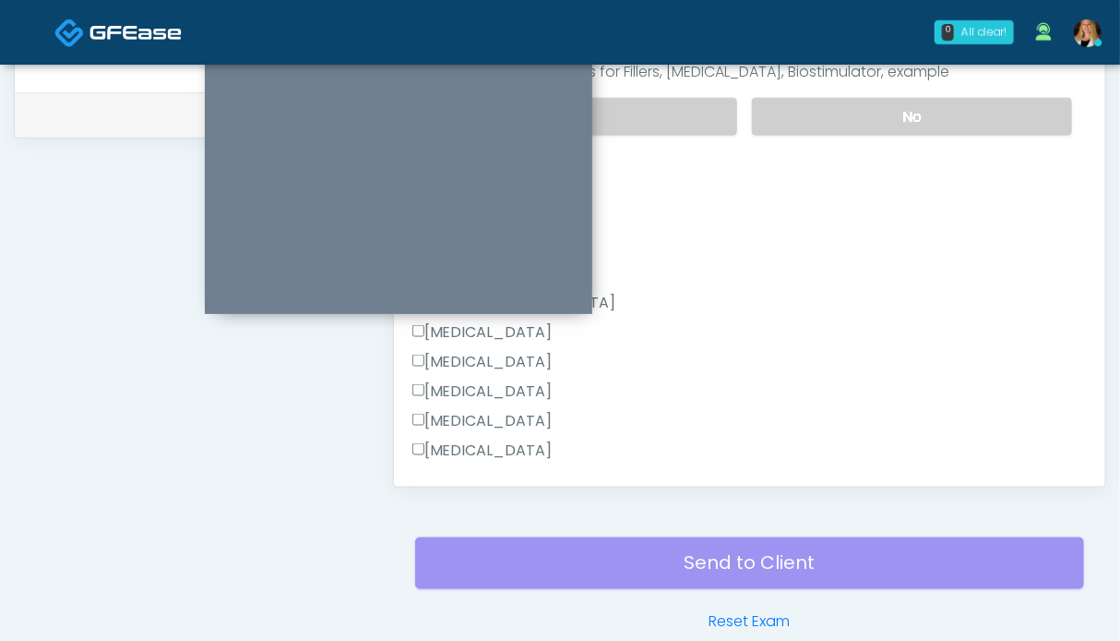
scroll to position [677, 0]
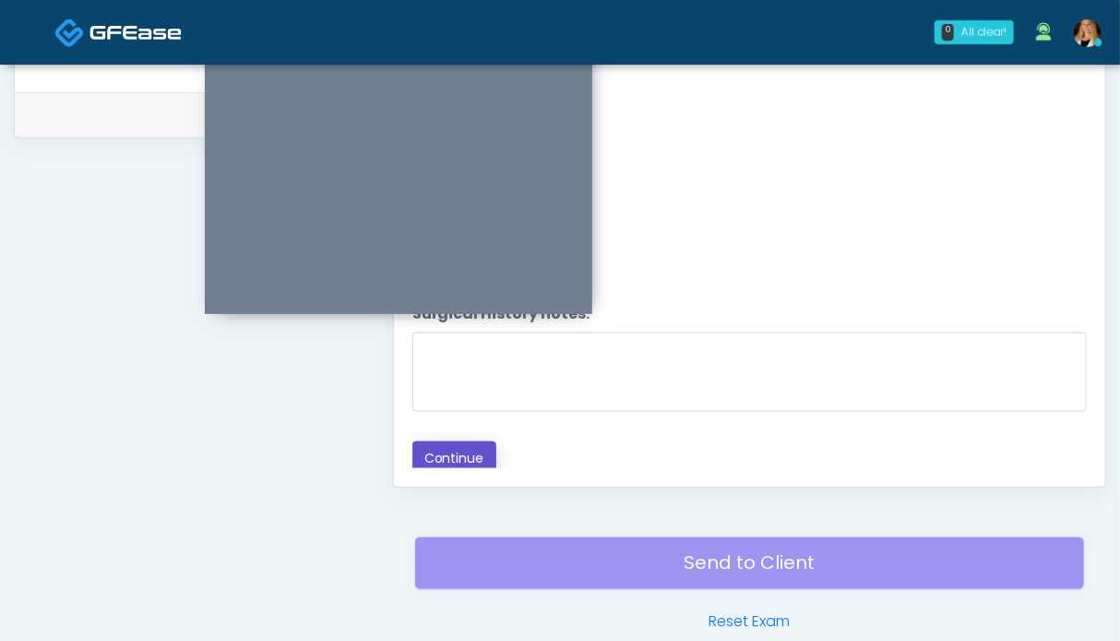
click at [479, 443] on button "Continue" at bounding box center [455, 458] width 84 height 34
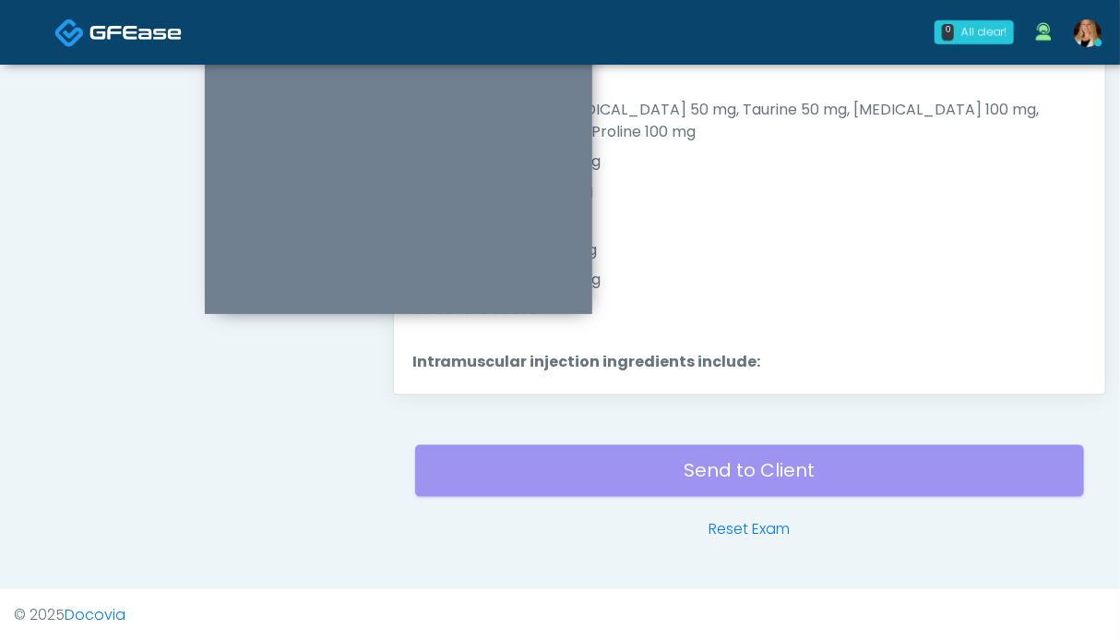
scroll to position [830, 0]
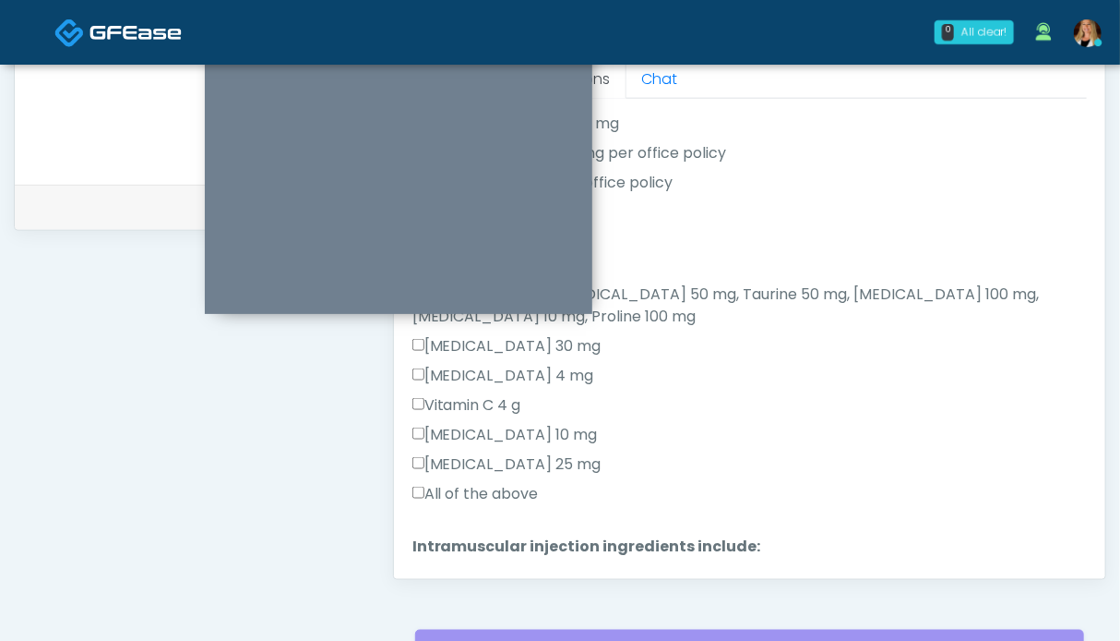
click at [490, 483] on label "All of the above" at bounding box center [476, 494] width 126 height 22
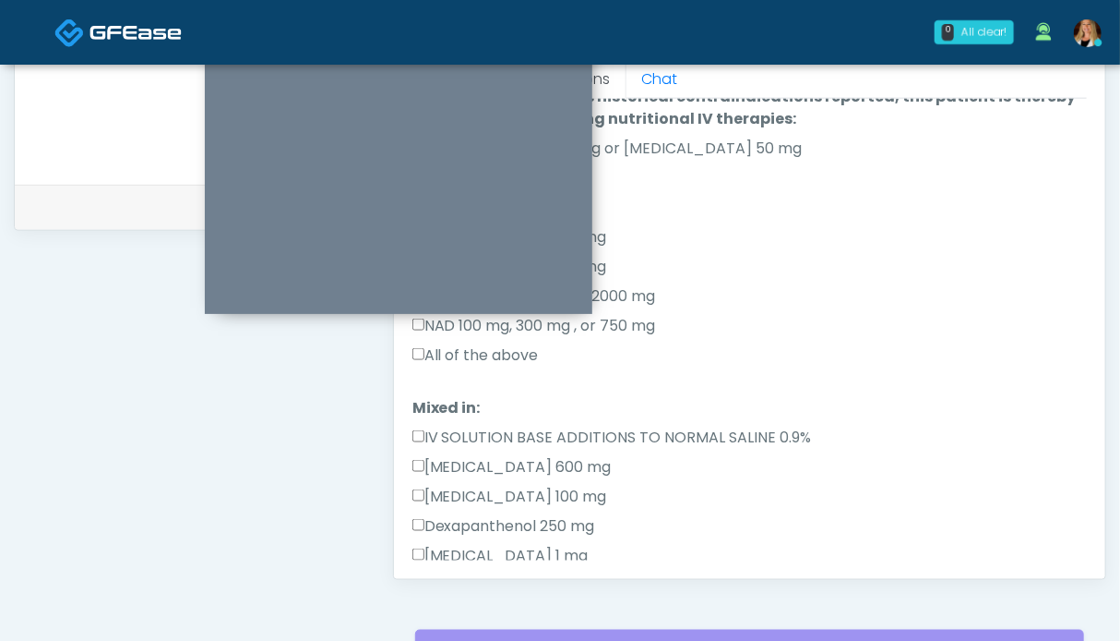
click at [516, 350] on label "All of the above" at bounding box center [476, 355] width 126 height 22
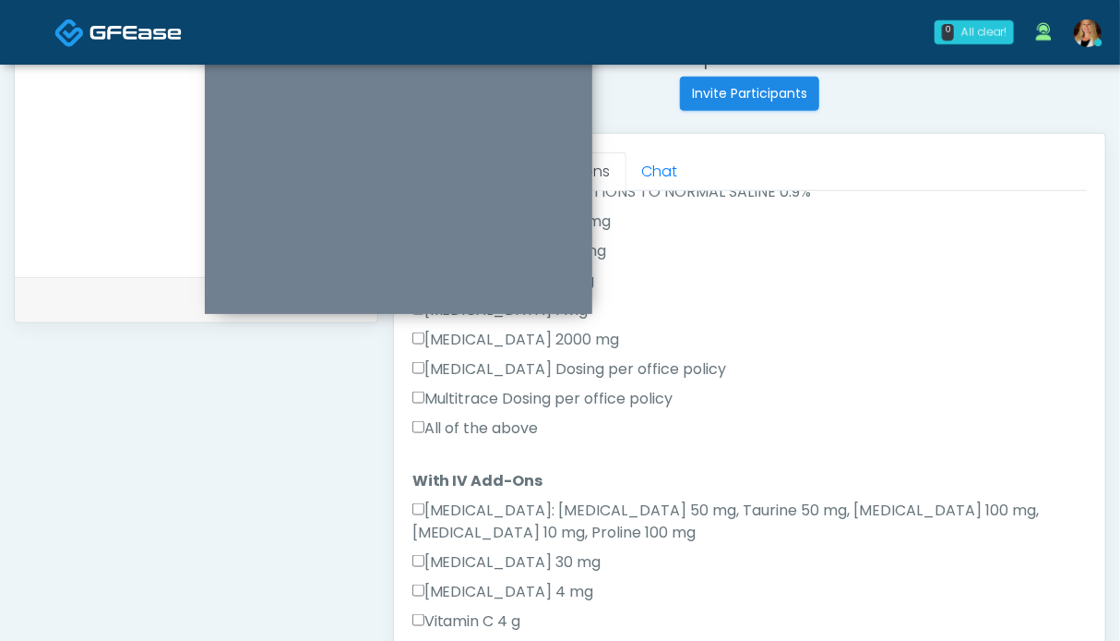
scroll to position [461, 0]
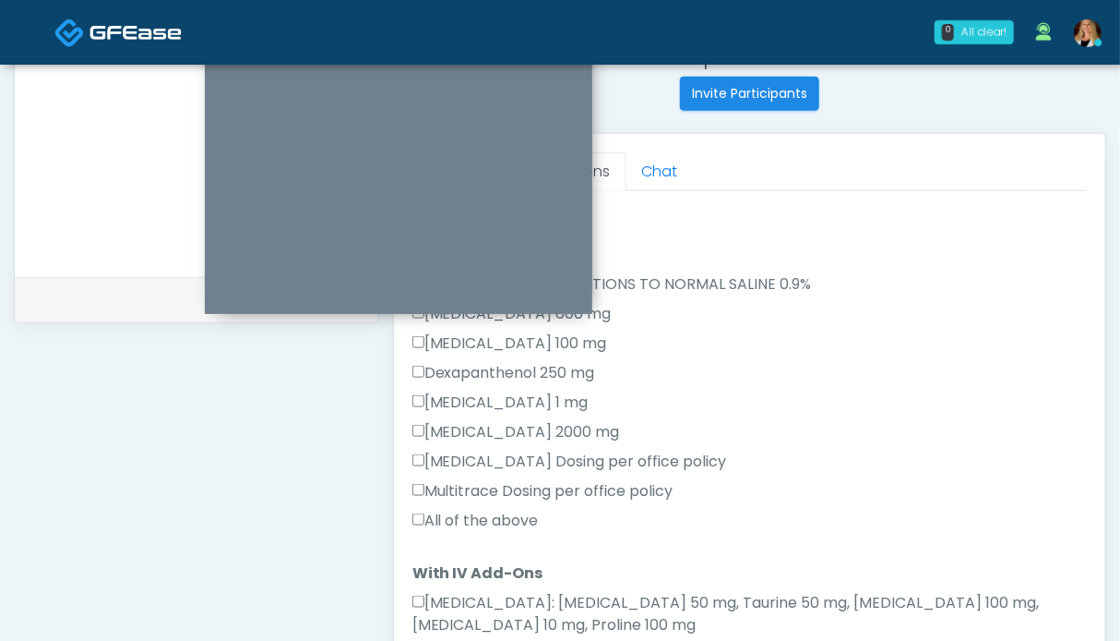
click at [467, 515] on label "All of the above" at bounding box center [476, 520] width 126 height 22
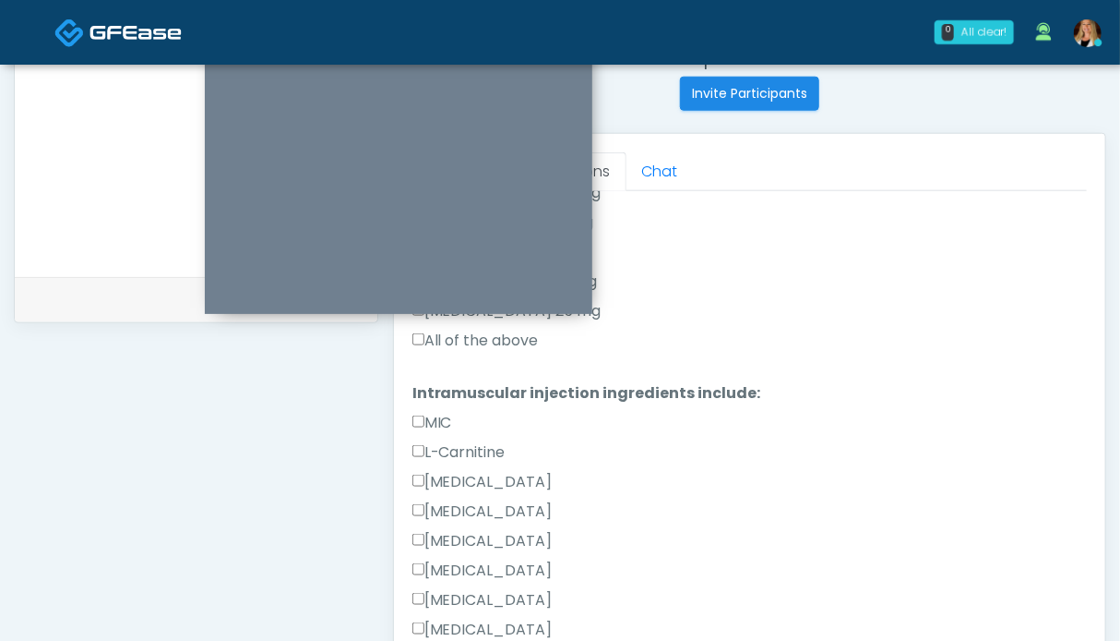
scroll to position [1011, 0]
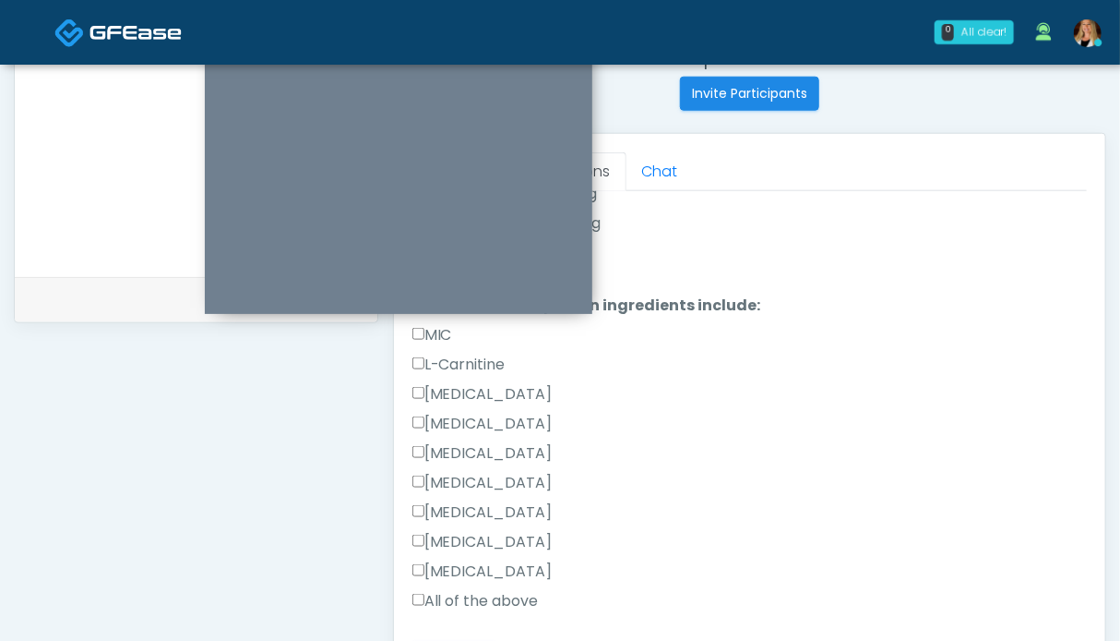
click at [469, 590] on label "All of the above" at bounding box center [476, 601] width 126 height 22
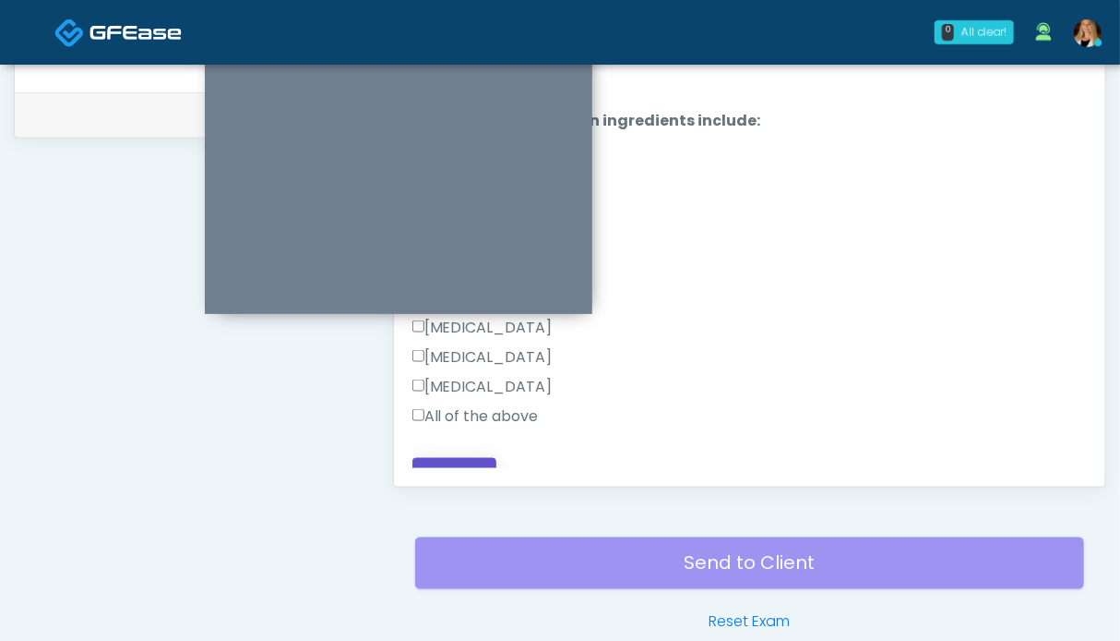
click at [467, 458] on button "Continue" at bounding box center [455, 475] width 84 height 34
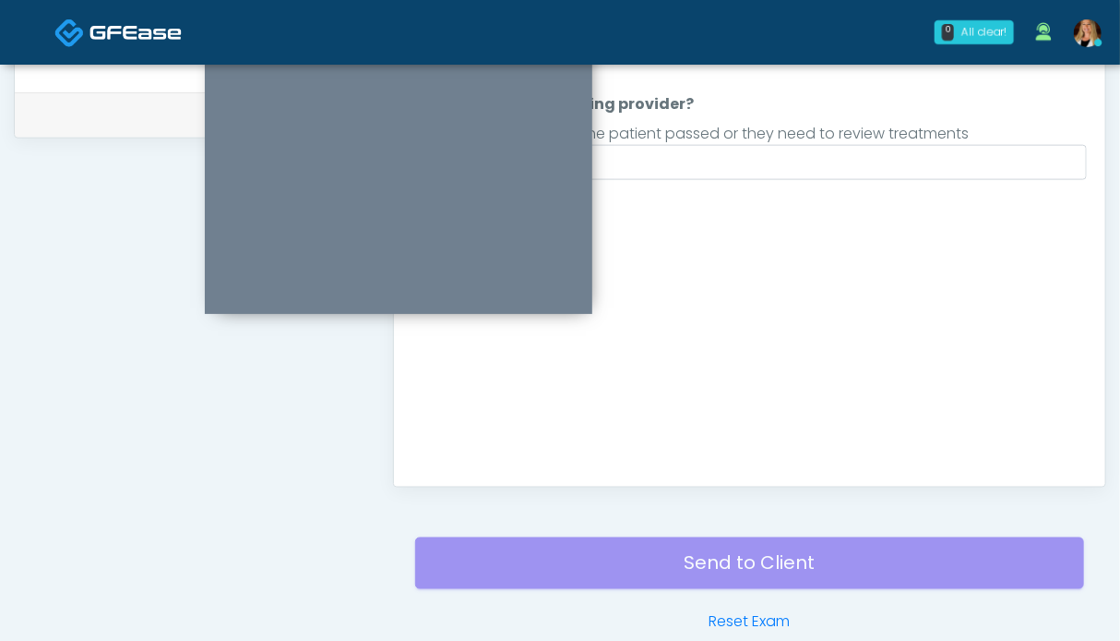
scroll to position [645, 0]
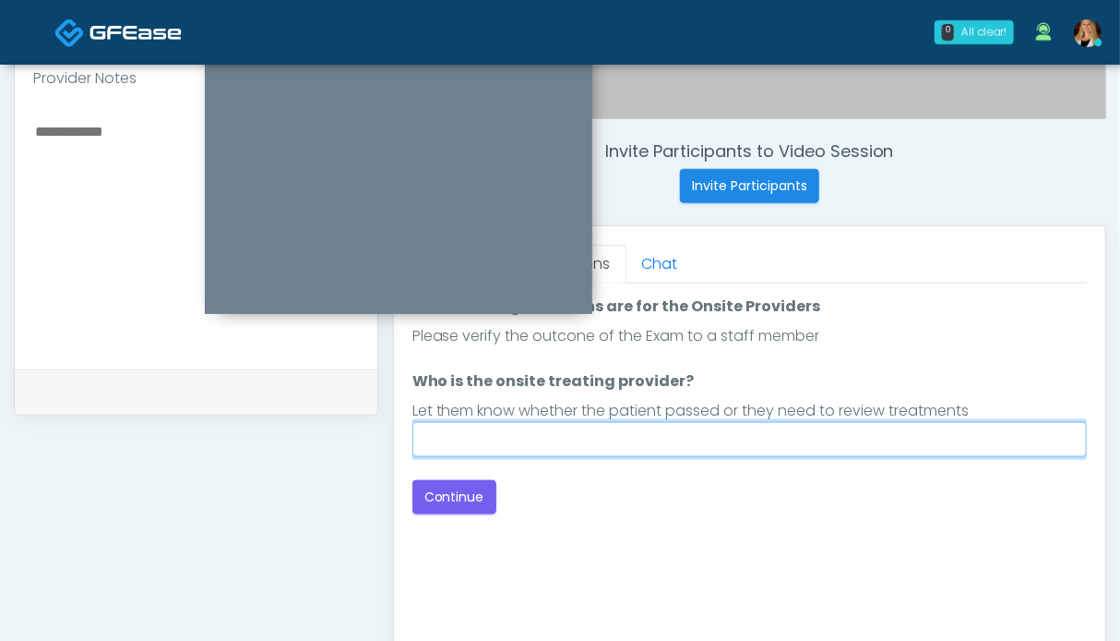
click at [622, 433] on input "Who is the onsite treating provider?" at bounding box center [750, 439] width 675 height 35
type input "*********"
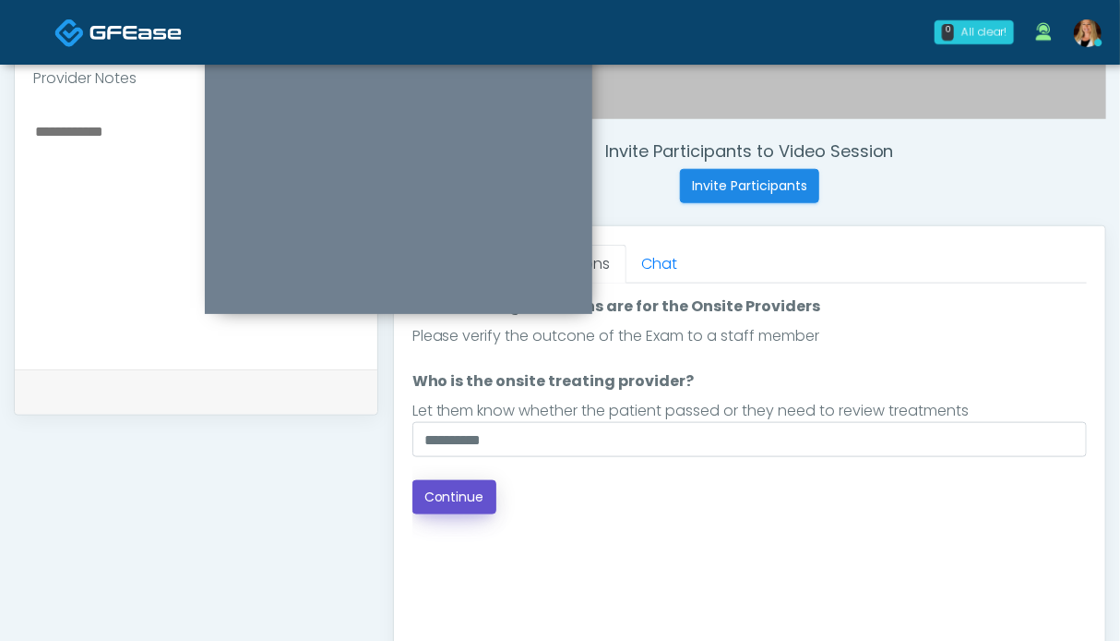
click at [473, 491] on button "Continue" at bounding box center [455, 497] width 84 height 34
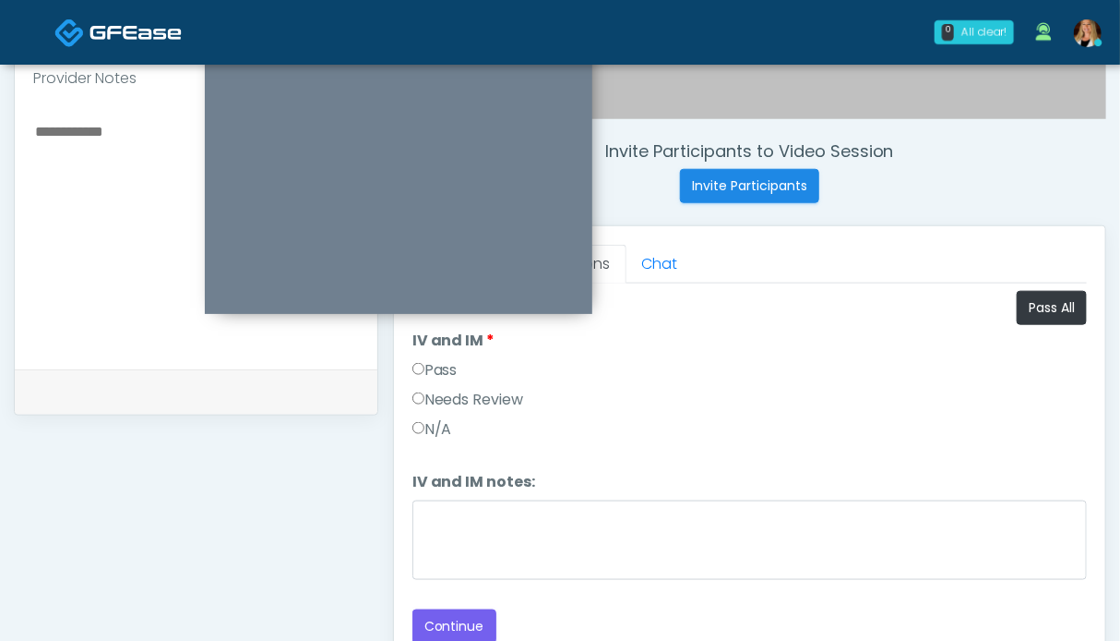
scroll to position [553, 0]
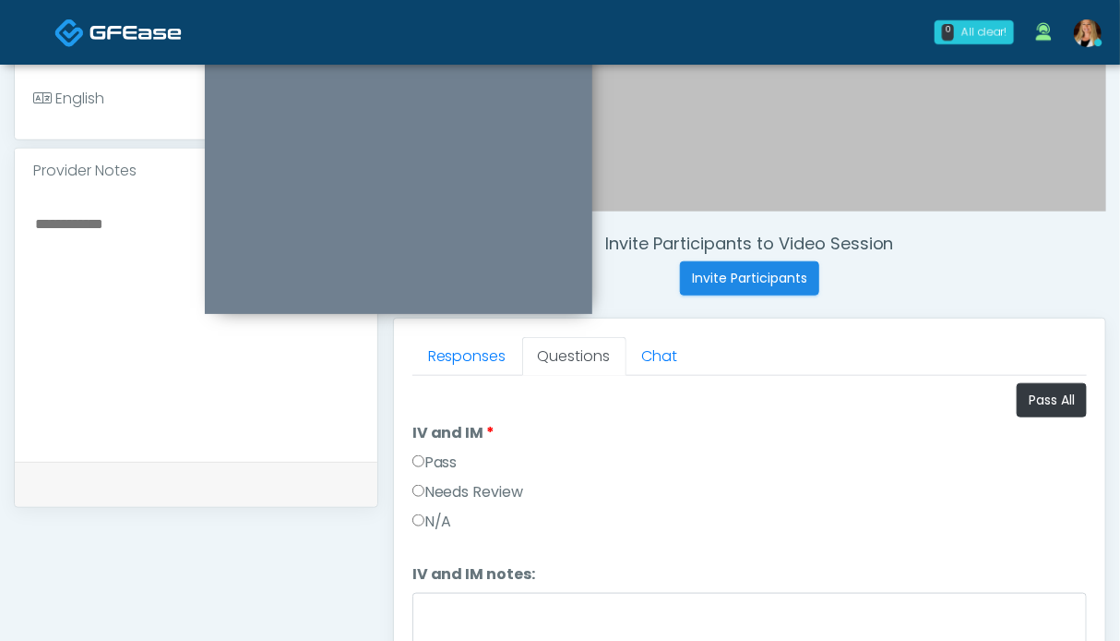
drag, startPoint x: 436, startPoint y: 461, endPoint x: 356, endPoint y: 451, distance: 80.0
click at [436, 461] on label "Pass" at bounding box center [435, 462] width 45 height 22
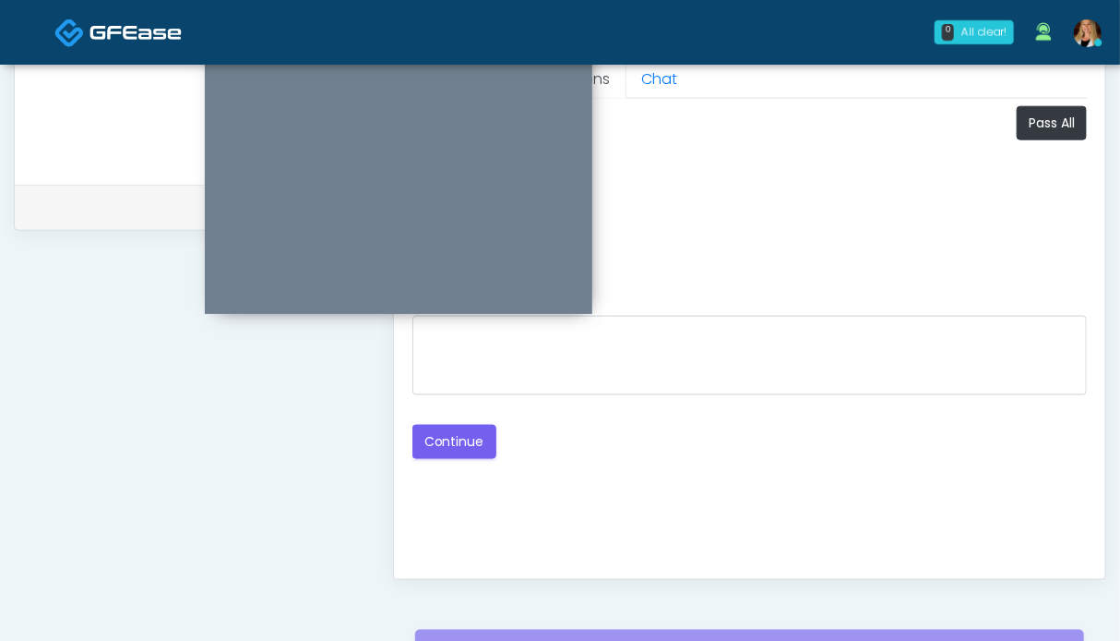
scroll to position [922, 0]
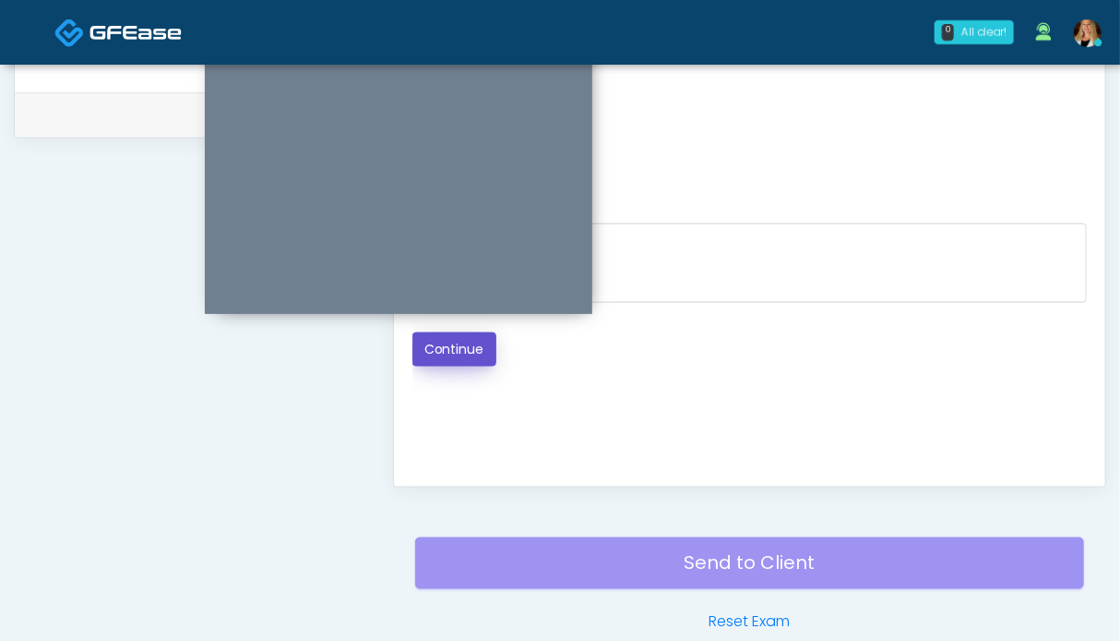
click at [447, 351] on button "Continue" at bounding box center [455, 349] width 84 height 34
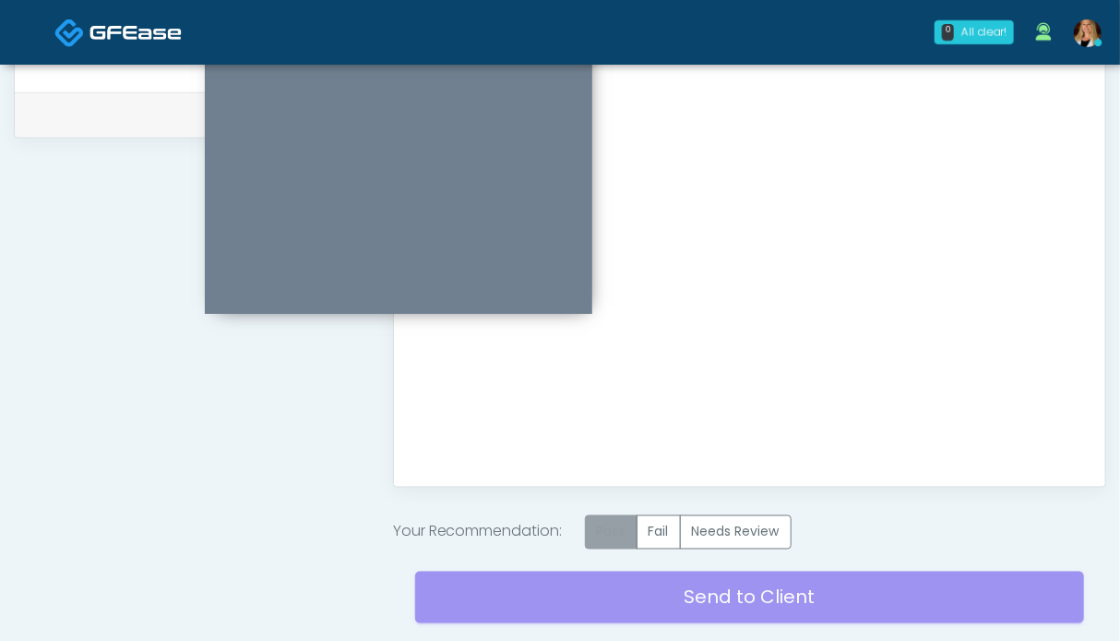
click at [629, 534] on label "Pass" at bounding box center [611, 532] width 53 height 34
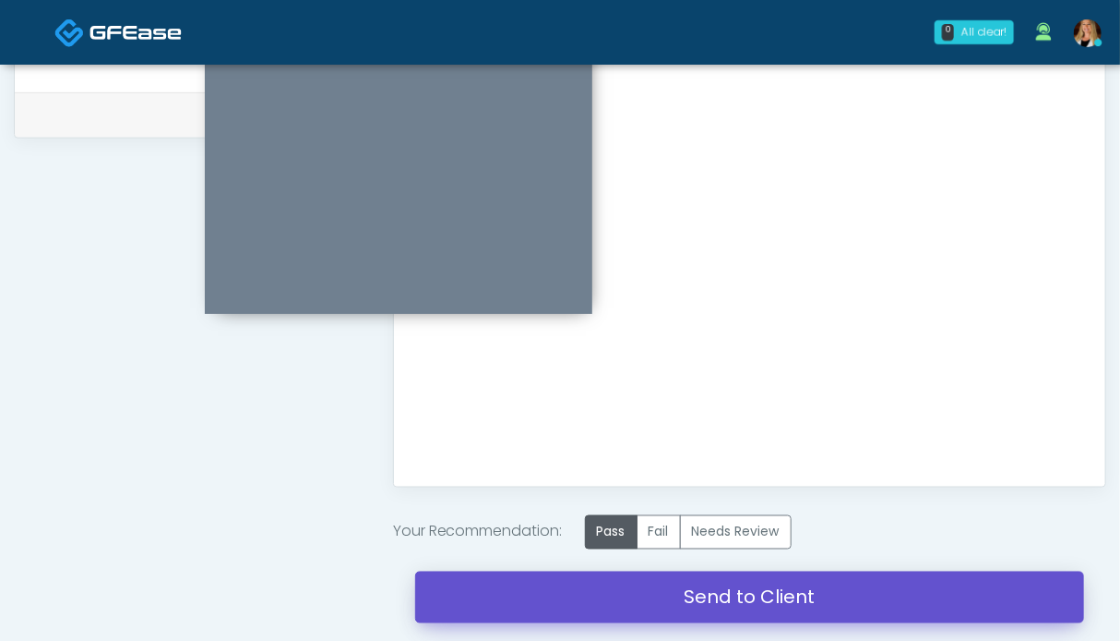
click at [787, 598] on link "Send to Client" at bounding box center [749, 597] width 669 height 52
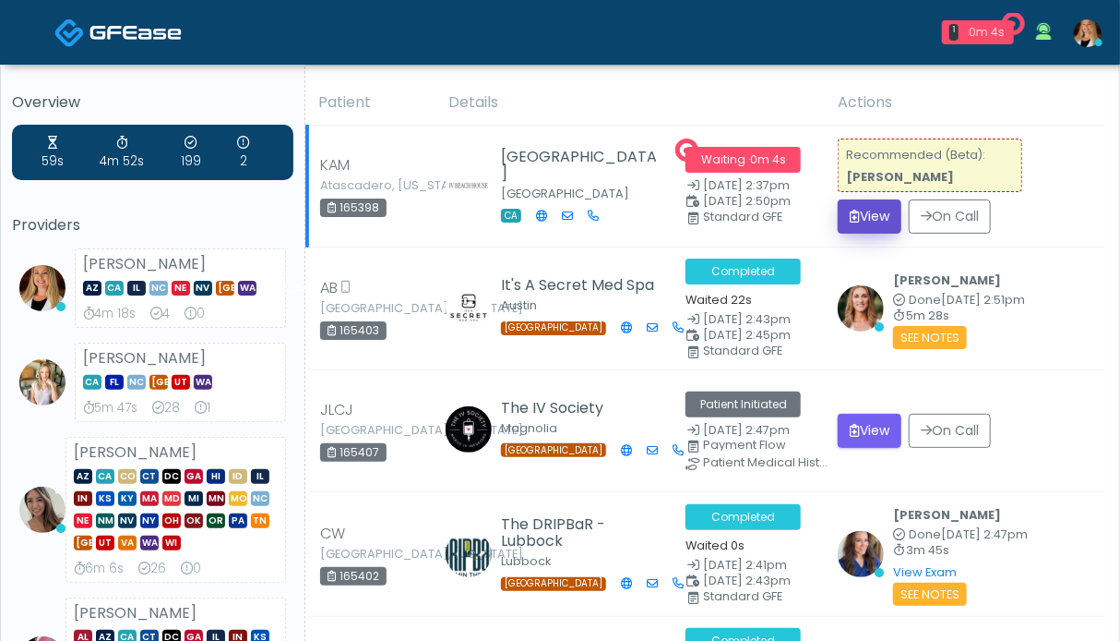
click at [875, 219] on button "View" at bounding box center [870, 216] width 64 height 34
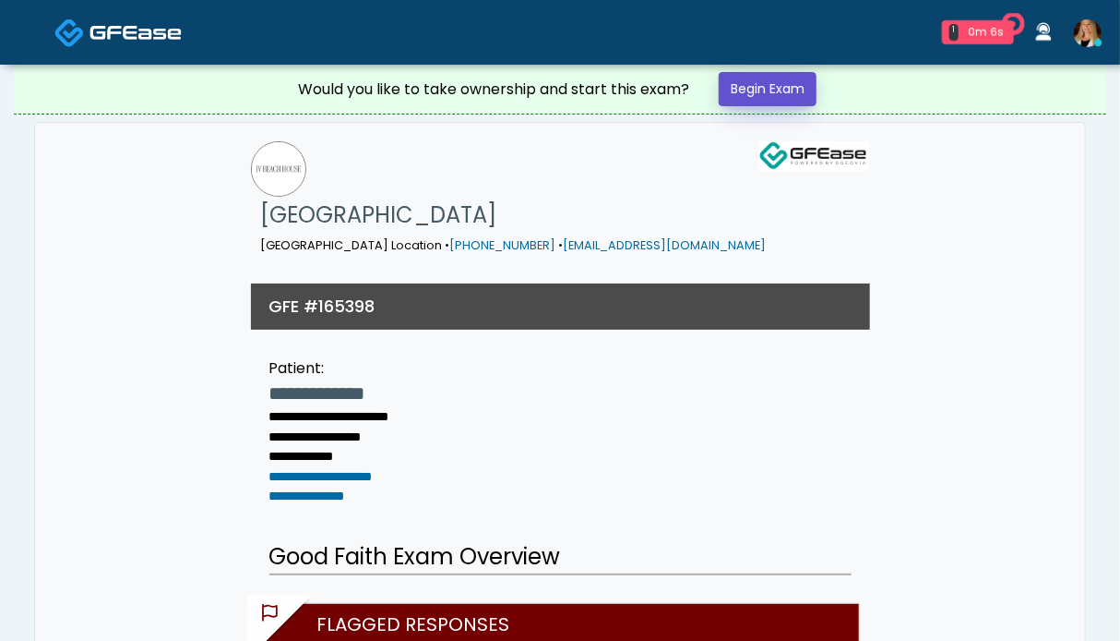
click at [736, 92] on link "Begin Exam" at bounding box center [768, 89] width 98 height 34
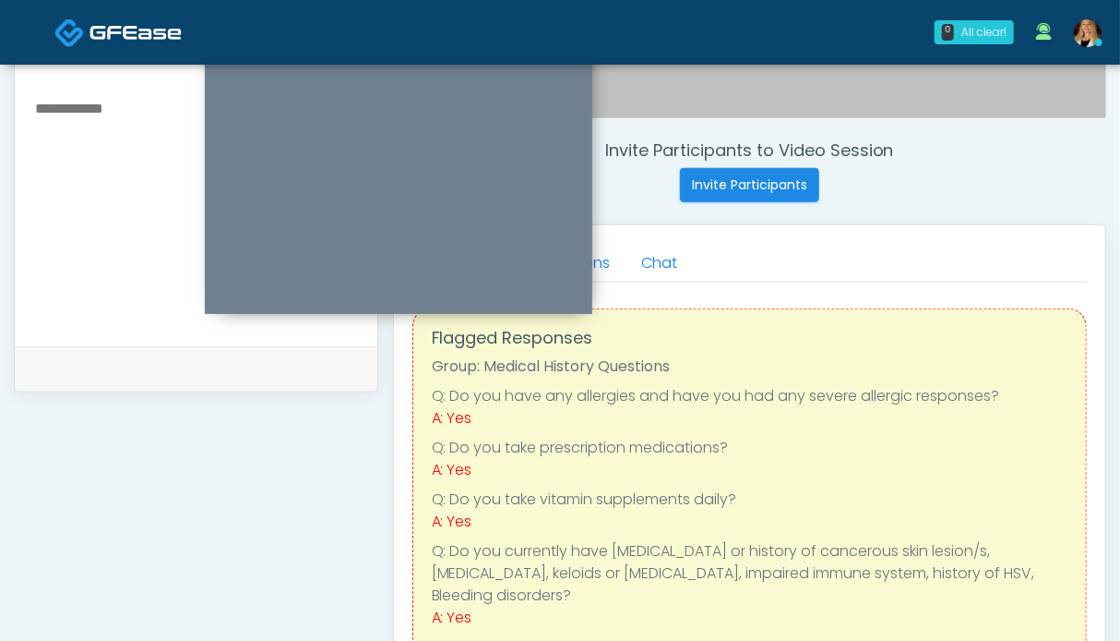
scroll to position [461, 0]
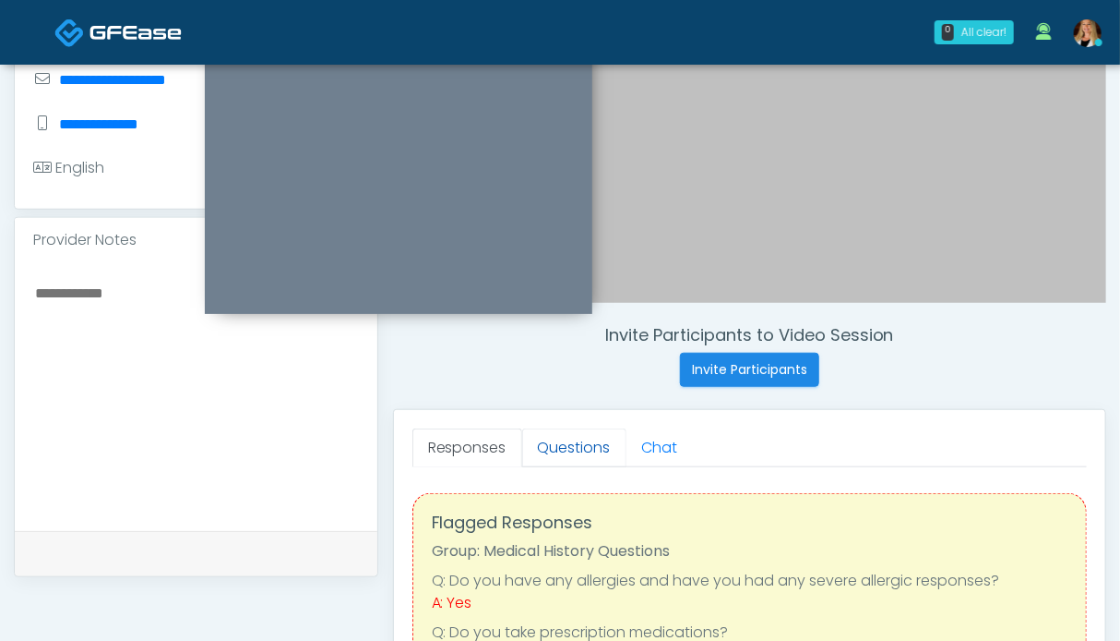
drag, startPoint x: 572, startPoint y: 443, endPoint x: 558, endPoint y: 438, distance: 14.6
click at [569, 441] on link "Questions" at bounding box center [574, 447] width 104 height 39
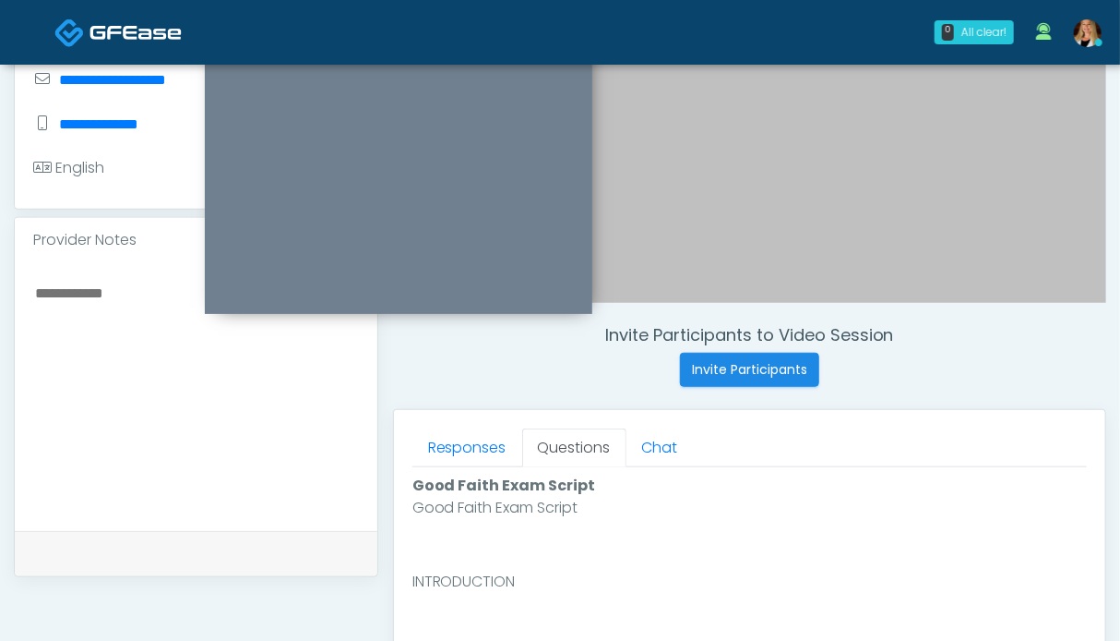
scroll to position [831, 0]
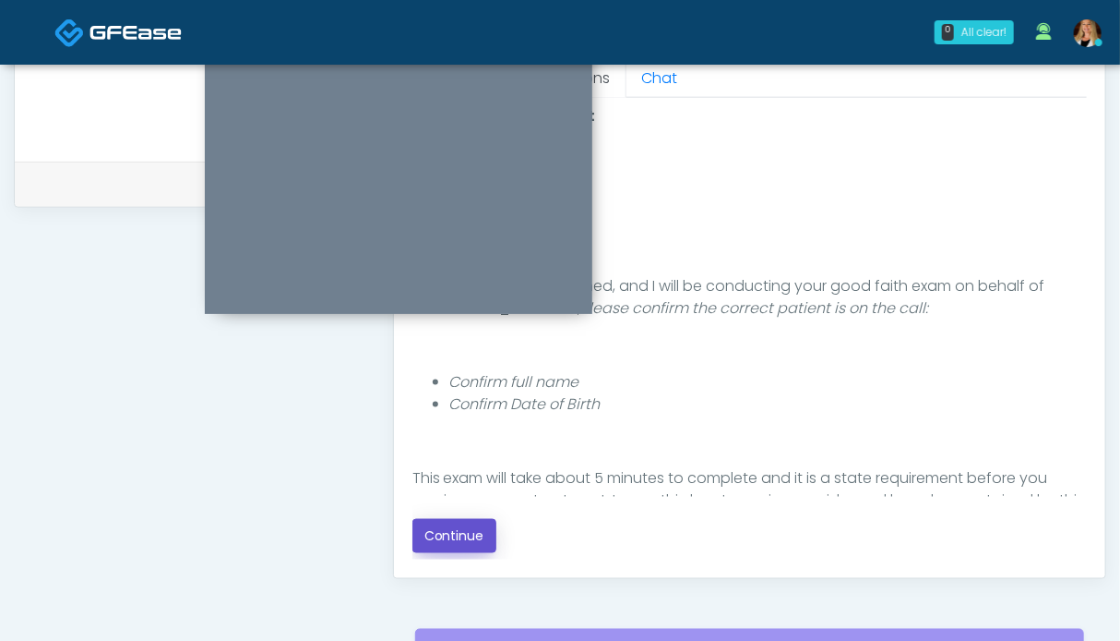
click at [446, 533] on button "Continue" at bounding box center [455, 536] width 84 height 34
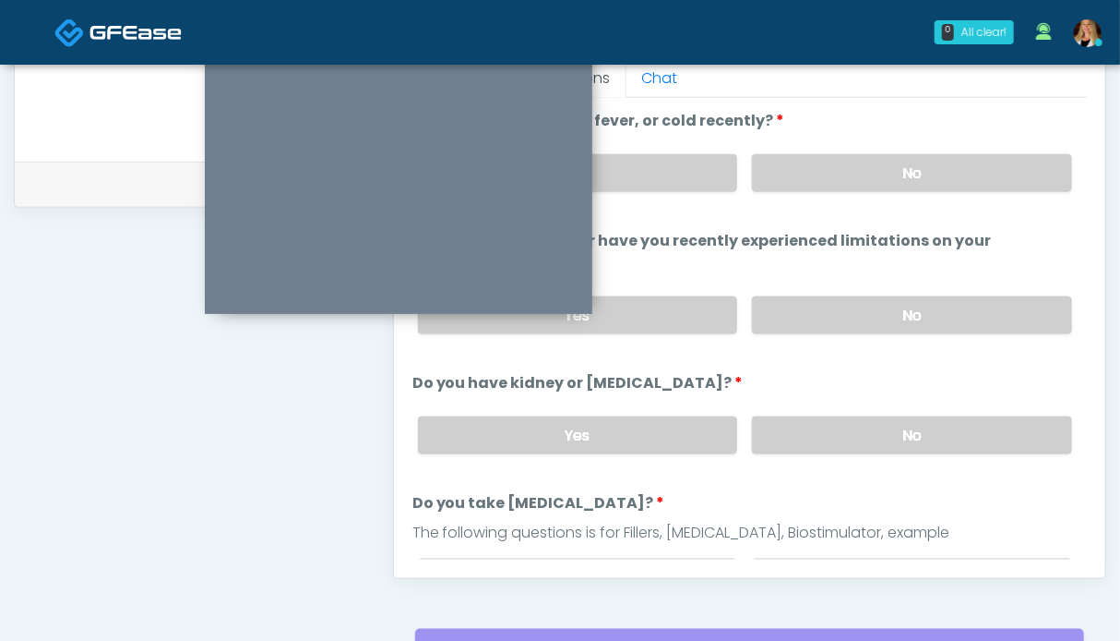
scroll to position [1014, 0]
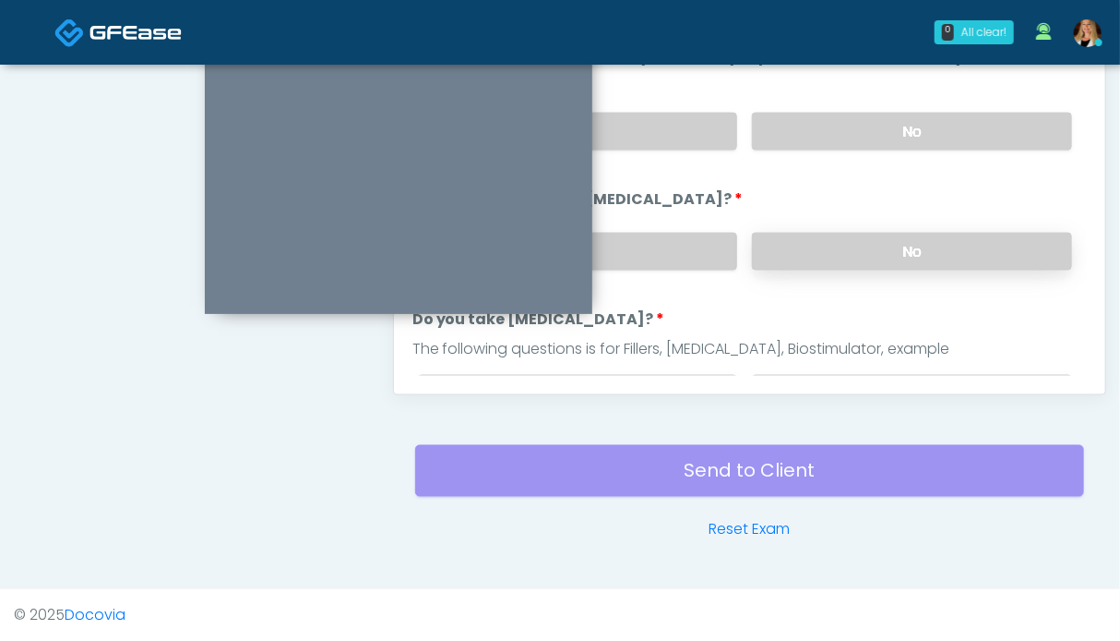
click at [868, 248] on label "No" at bounding box center [912, 252] width 320 height 38
click at [878, 133] on label "No" at bounding box center [912, 132] width 320 height 38
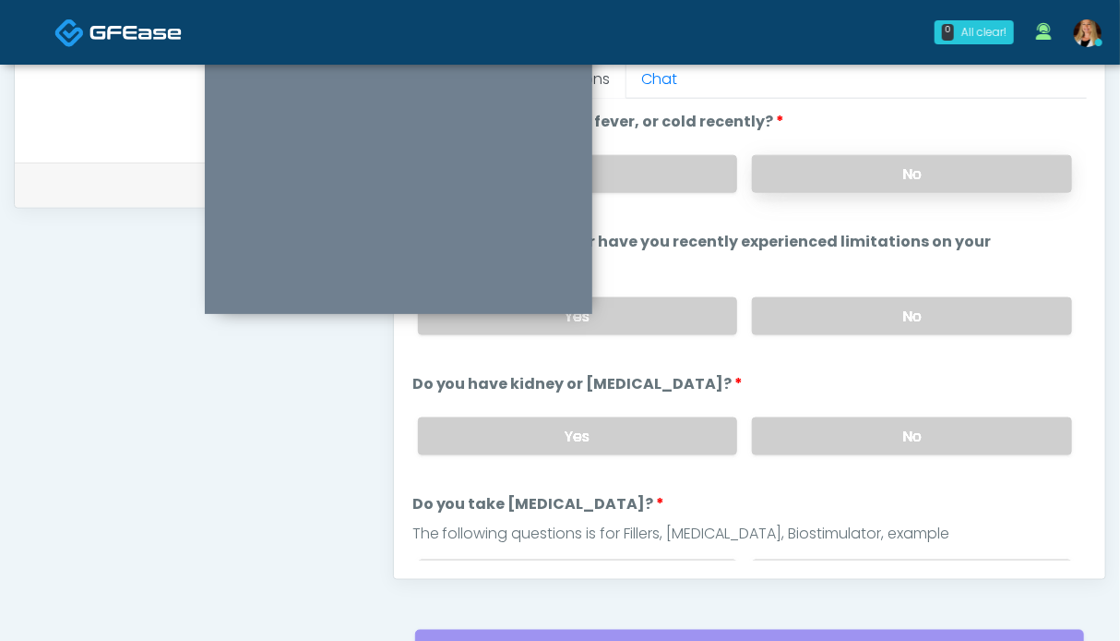
click at [854, 178] on label "No" at bounding box center [912, 174] width 320 height 38
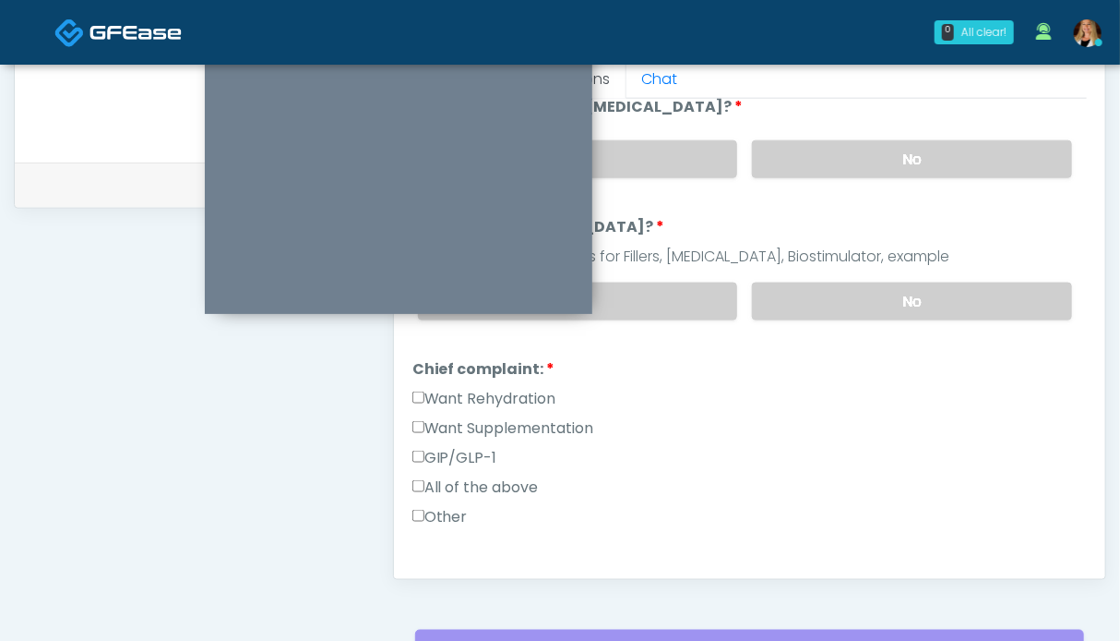
drag, startPoint x: 851, startPoint y: 290, endPoint x: 658, endPoint y: 333, distance: 197.7
click at [849, 289] on label "No" at bounding box center [912, 301] width 320 height 38
click at [484, 396] on label "Want Rehydration" at bounding box center [485, 399] width 144 height 22
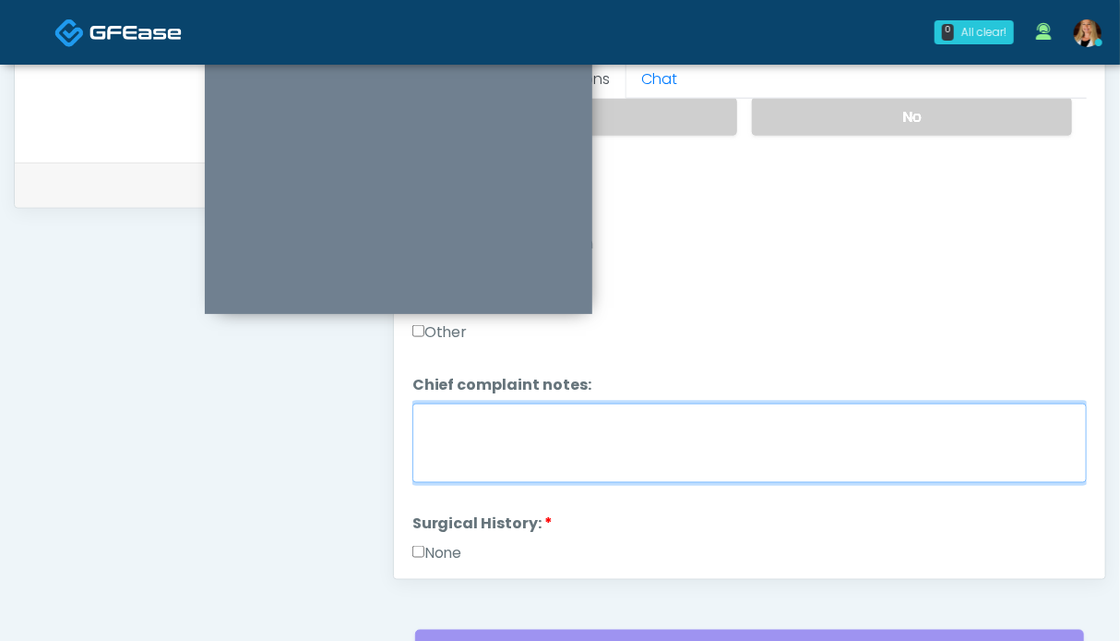
click at [479, 435] on textarea "Chief complaint notes:" at bounding box center [750, 442] width 675 height 79
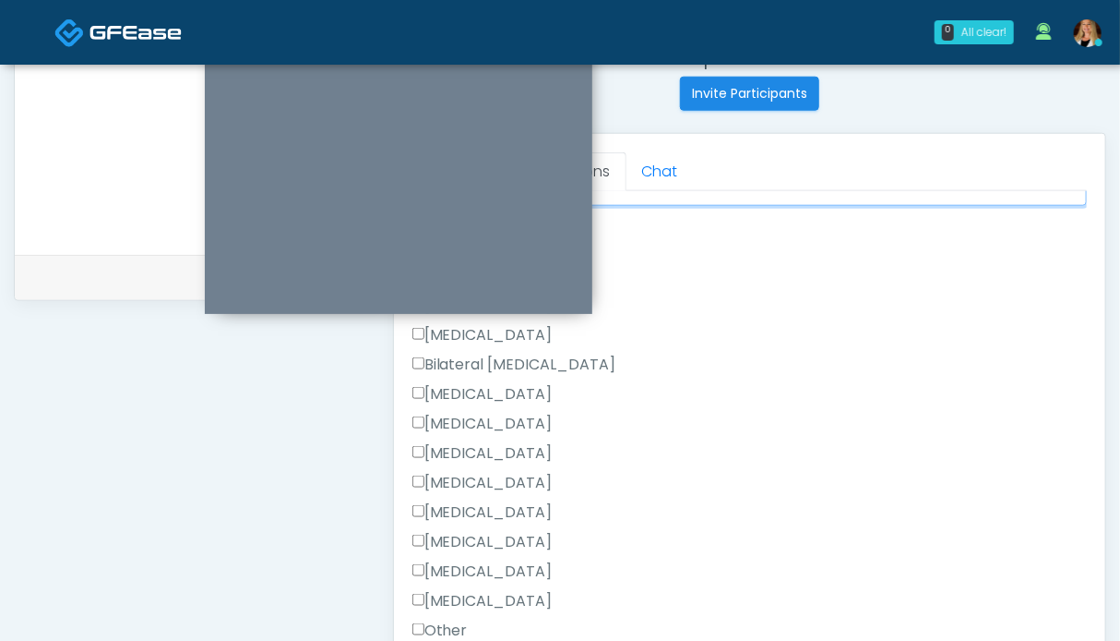
scroll to position [646, 0]
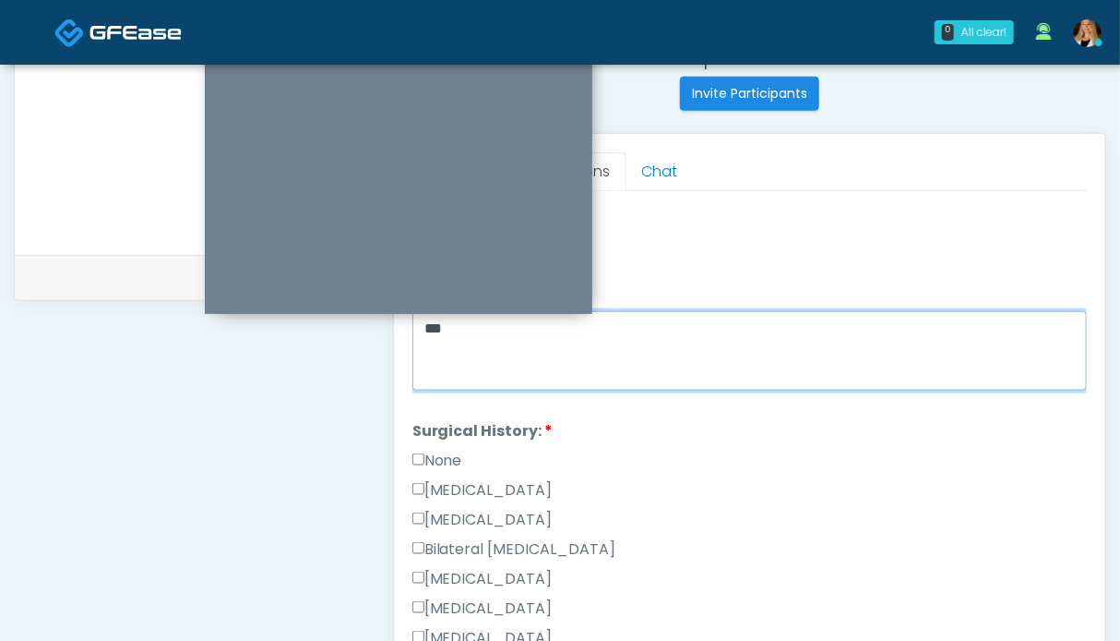
type textarea "**"
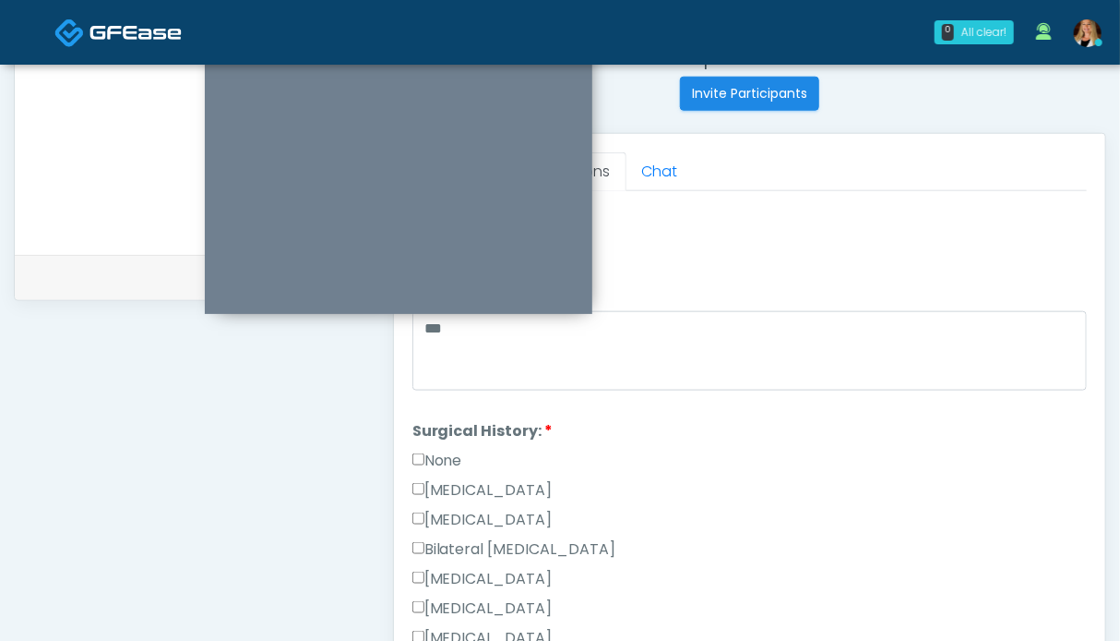
drag, startPoint x: 434, startPoint y: 454, endPoint x: 452, endPoint y: 449, distance: 19.3
click at [434, 453] on label "None" at bounding box center [438, 460] width 50 height 22
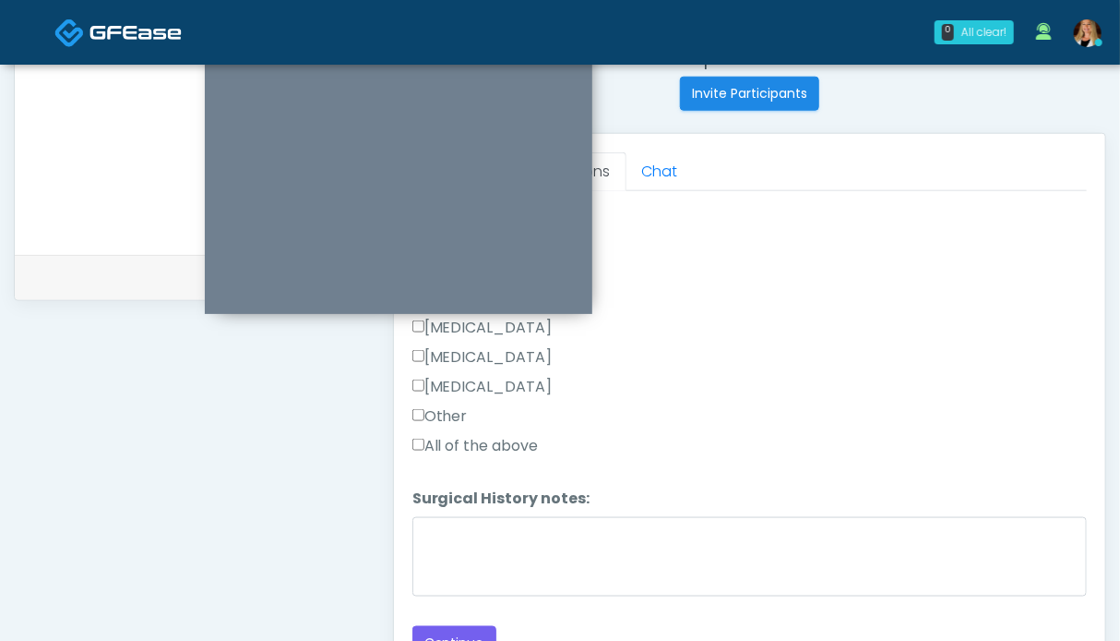
scroll to position [922, 0]
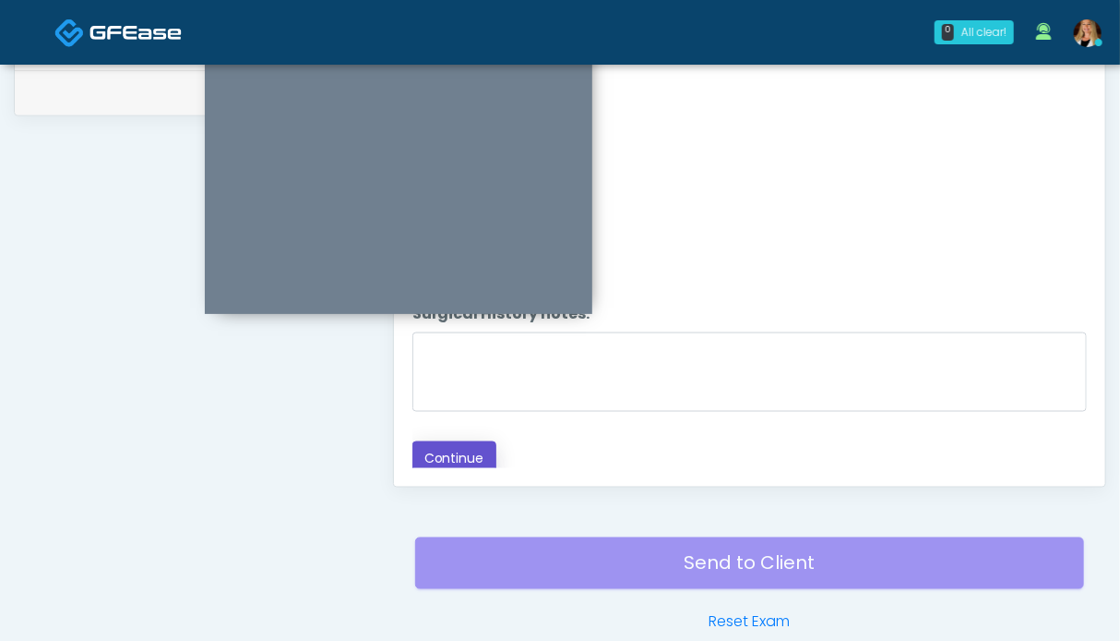
click at [464, 458] on button "Continue" at bounding box center [455, 458] width 84 height 34
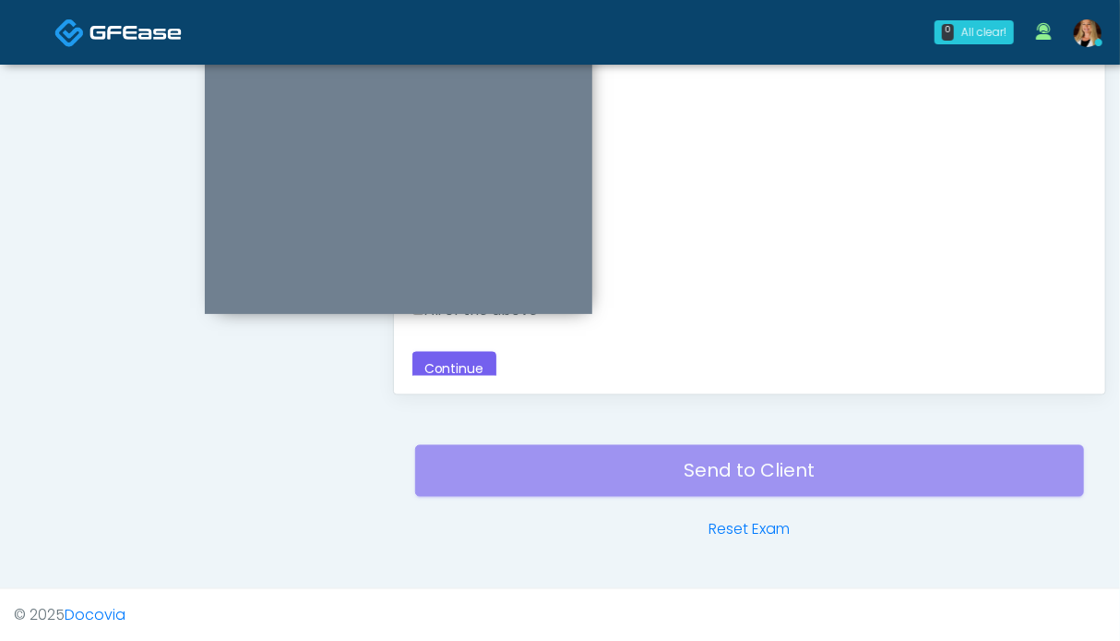
scroll to position [737, 0]
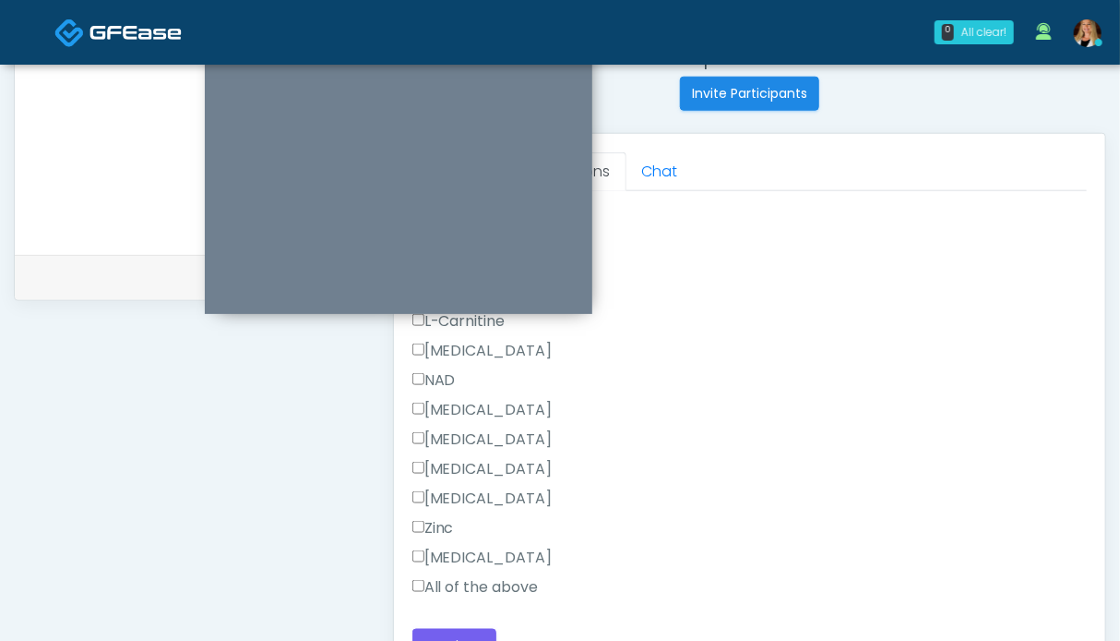
click at [475, 584] on label "All of the above" at bounding box center [476, 587] width 126 height 22
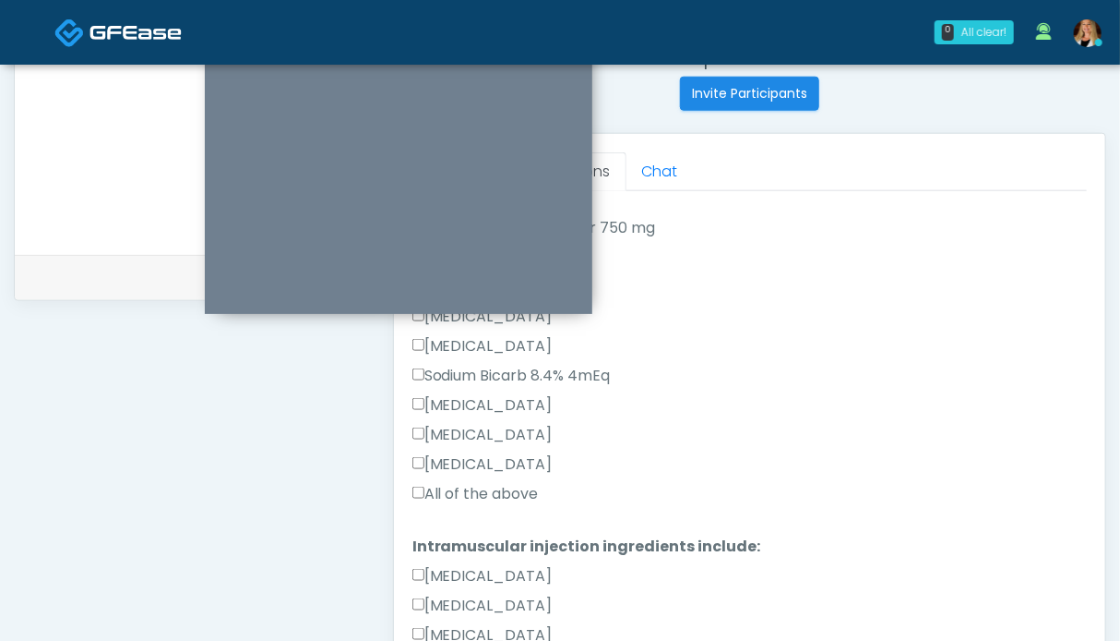
click at [465, 498] on label "All of the above" at bounding box center [476, 494] width 126 height 22
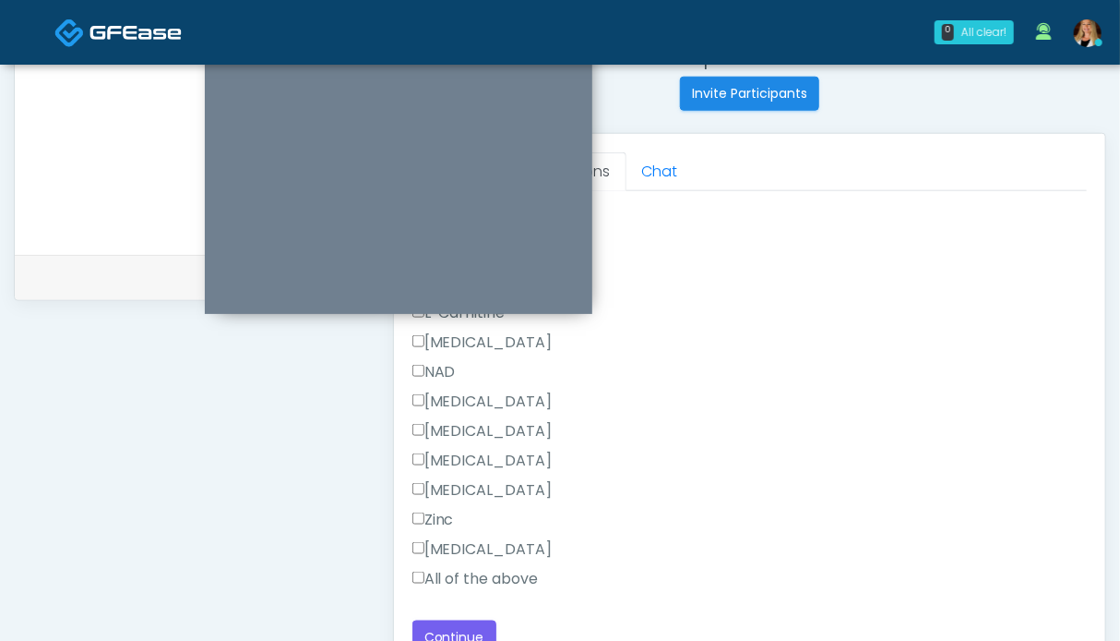
scroll to position [1014, 0]
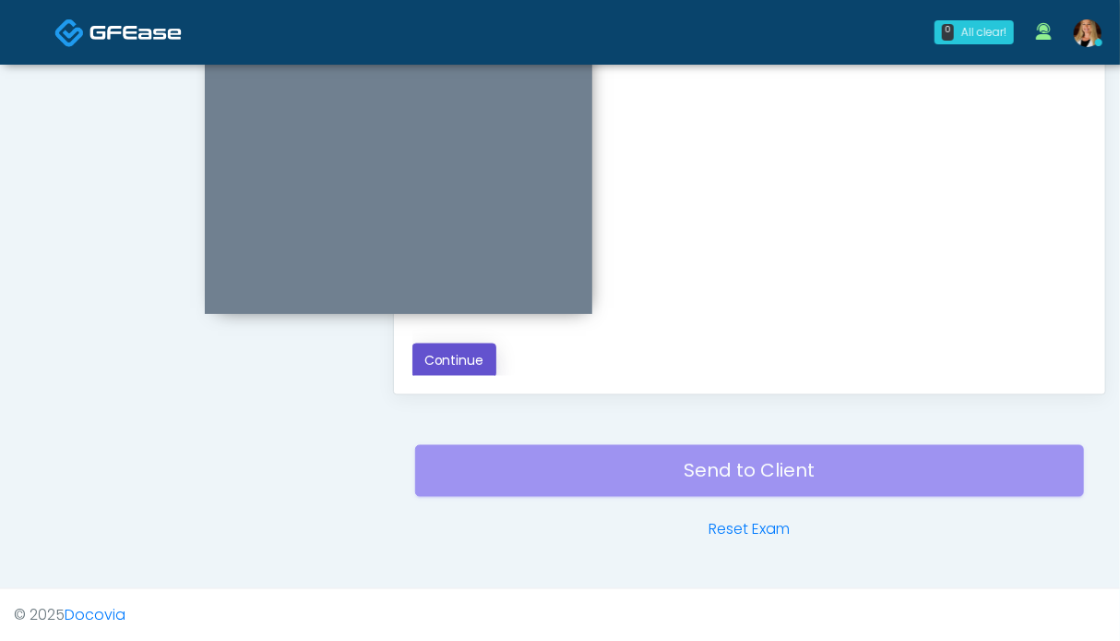
click at [461, 348] on button "Continue" at bounding box center [455, 360] width 84 height 34
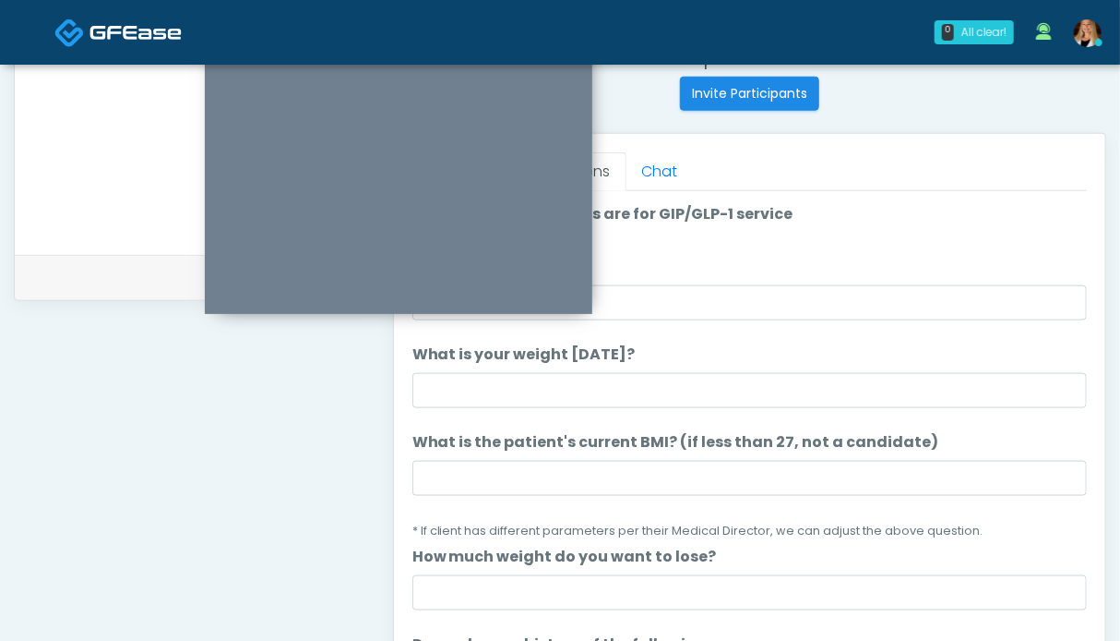
scroll to position [645, 0]
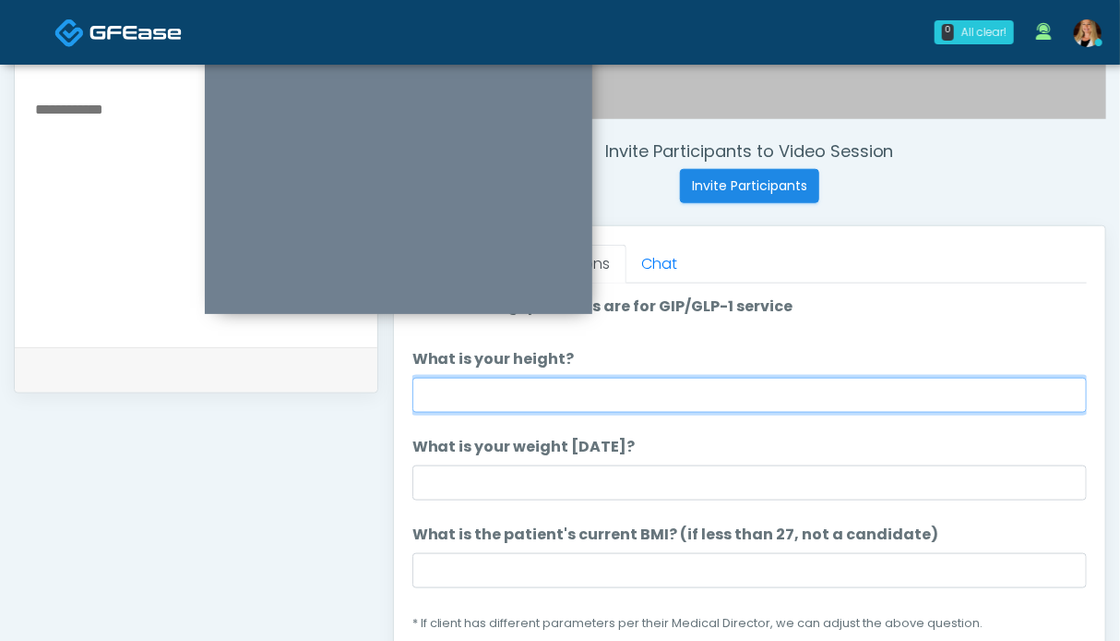
click at [573, 389] on input "What is your height?" at bounding box center [750, 394] width 675 height 35
type input "***"
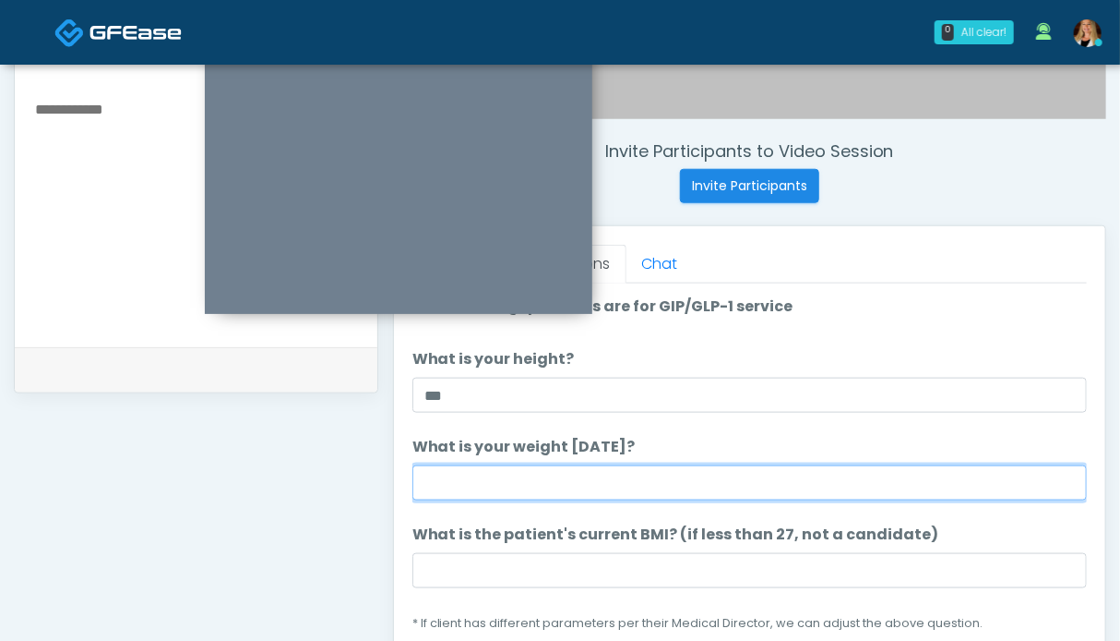
click at [534, 479] on input "What is your weight today?" at bounding box center [750, 482] width 675 height 35
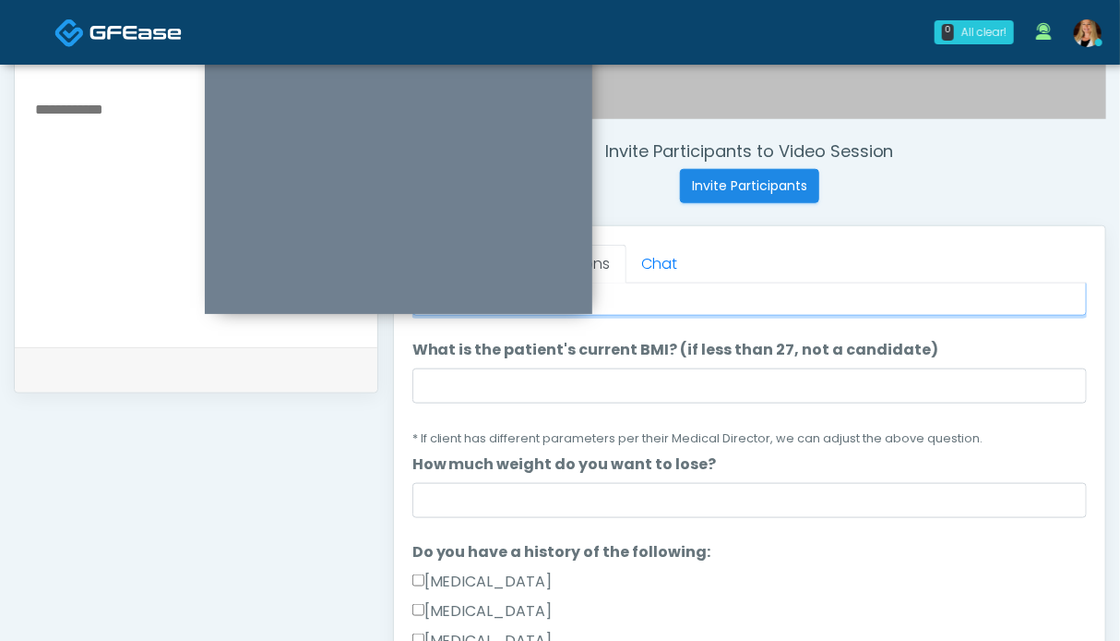
scroll to position [369, 0]
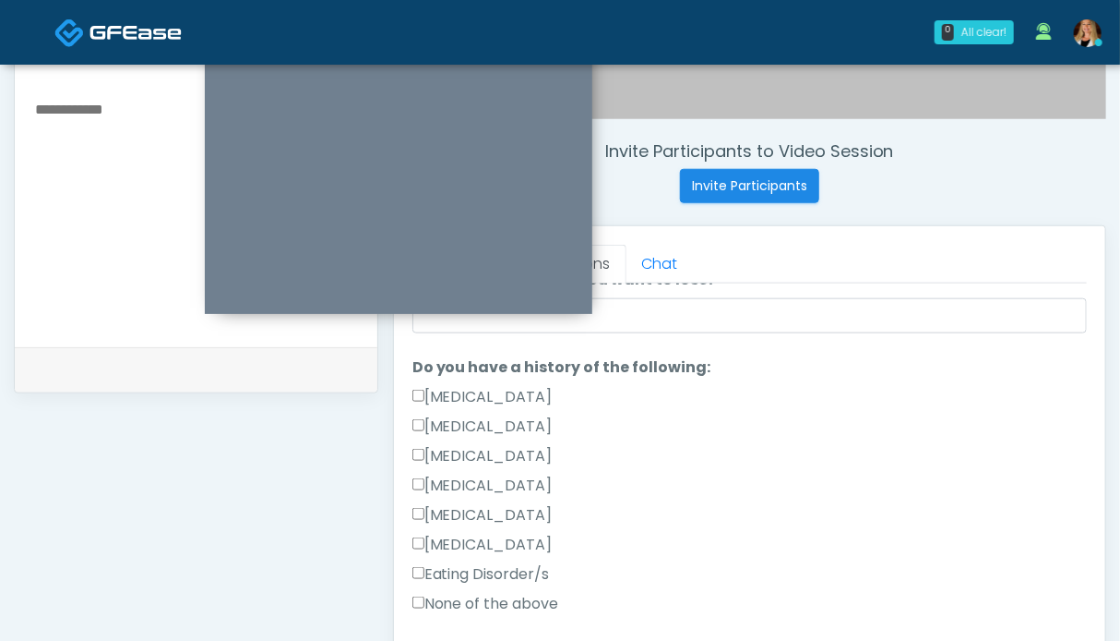
type input "******"
click at [472, 605] on label "None of the above" at bounding box center [486, 604] width 147 height 22
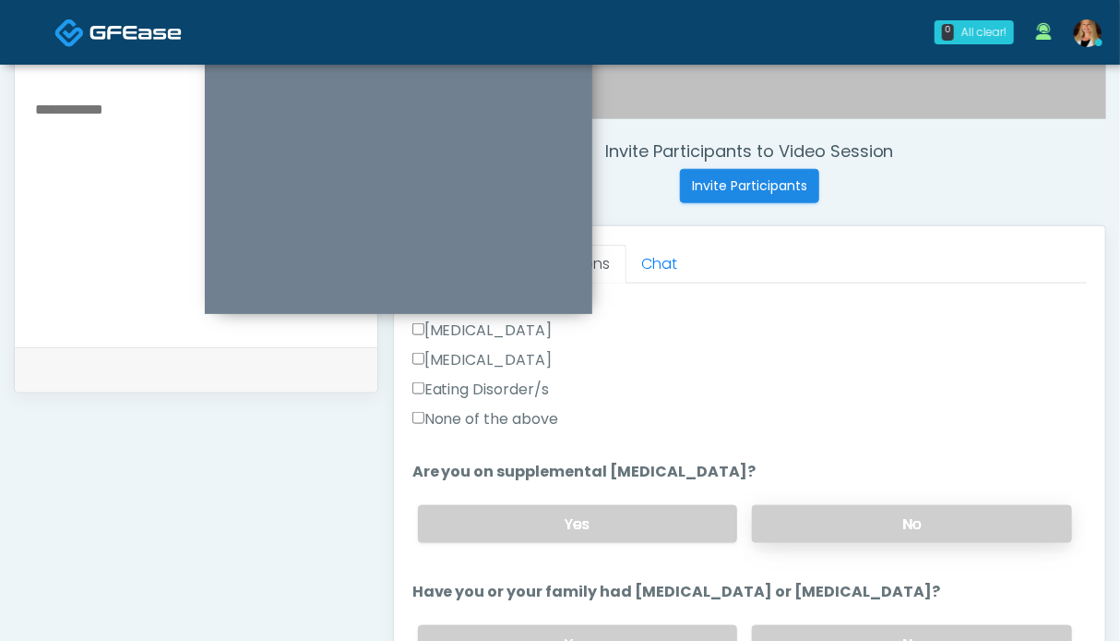
click at [785, 515] on label "No" at bounding box center [912, 524] width 320 height 38
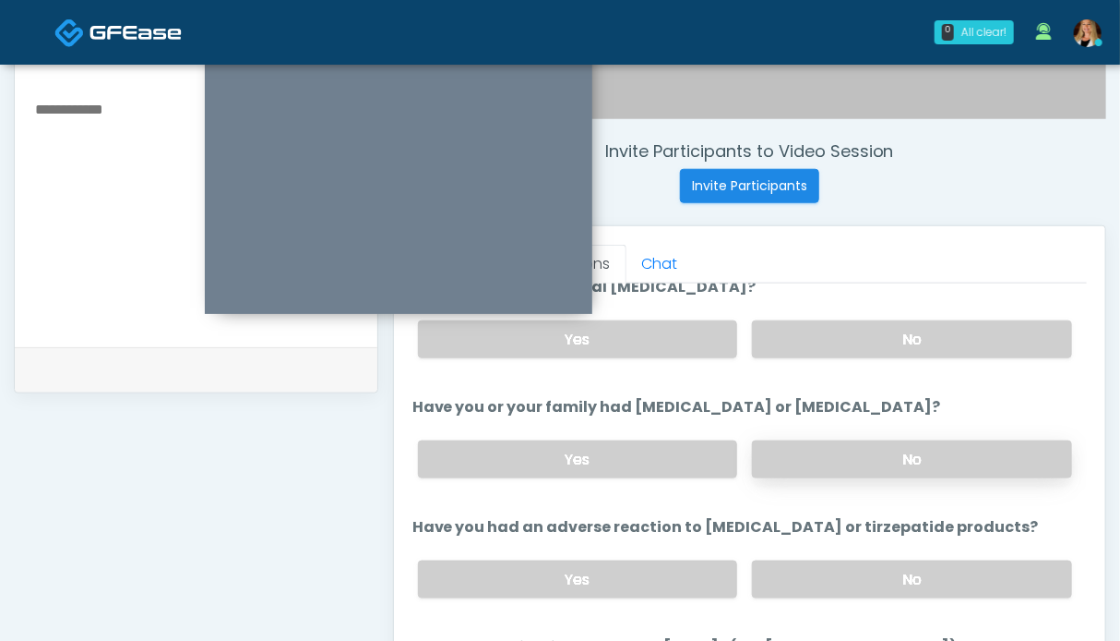
click at [801, 460] on label "No" at bounding box center [912, 459] width 320 height 38
click at [809, 560] on label "No" at bounding box center [912, 579] width 320 height 38
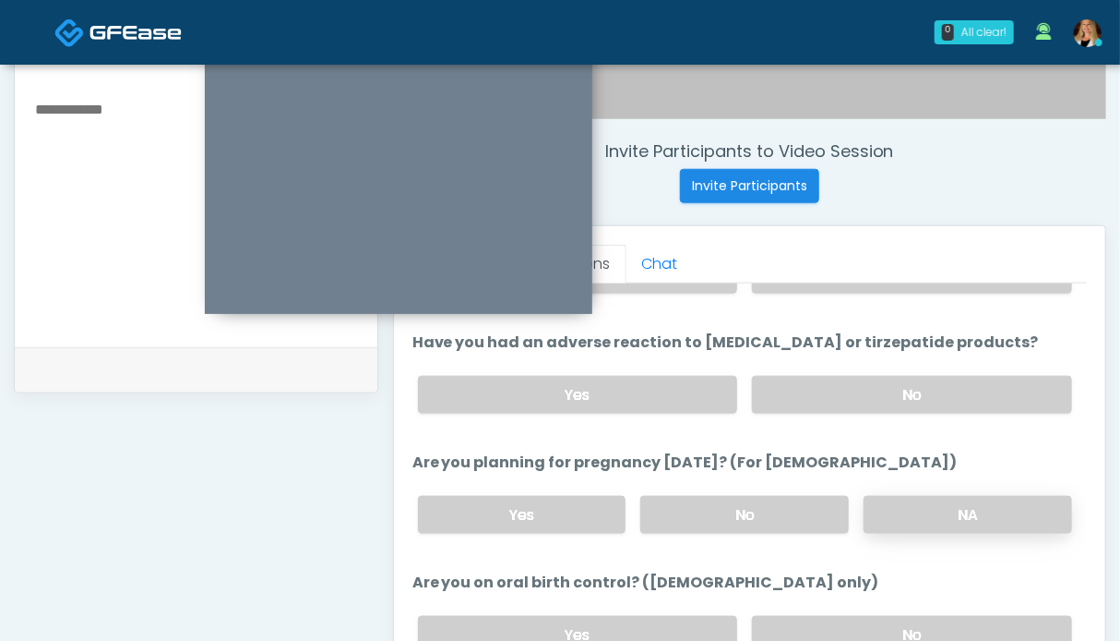
drag, startPoint x: 893, startPoint y: 516, endPoint x: 862, endPoint y: 521, distance: 31.9
click at [892, 516] on label "NA" at bounding box center [968, 515] width 209 height 38
click at [813, 509] on label "No" at bounding box center [745, 515] width 209 height 38
click at [953, 500] on label "NA" at bounding box center [968, 515] width 209 height 38
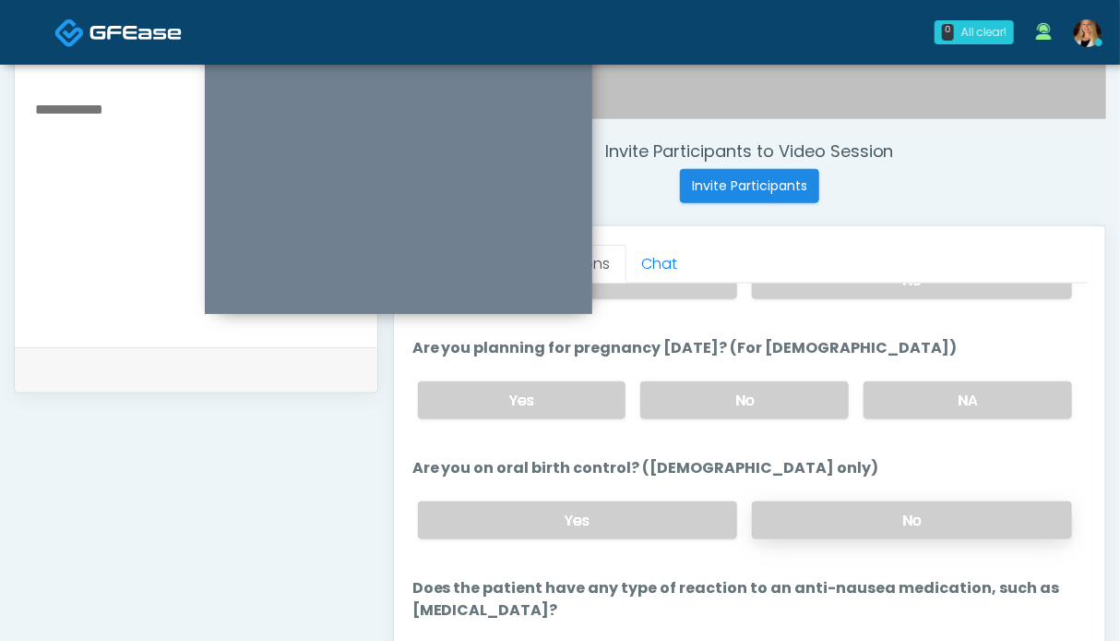
click at [845, 516] on label "No" at bounding box center [912, 520] width 320 height 38
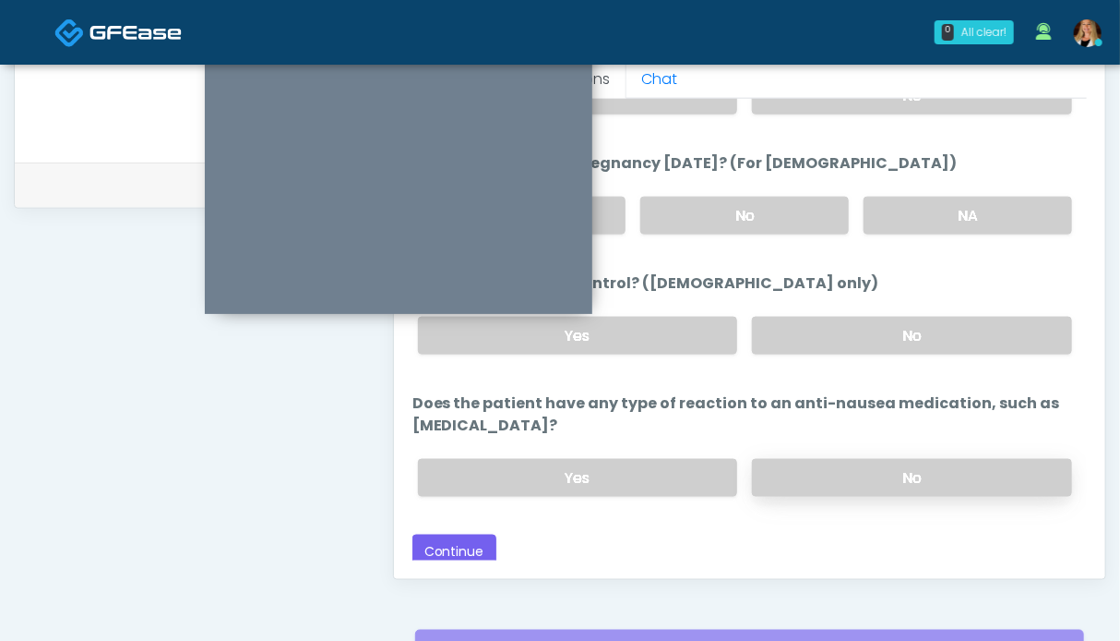
click at [849, 481] on label "No" at bounding box center [912, 478] width 320 height 38
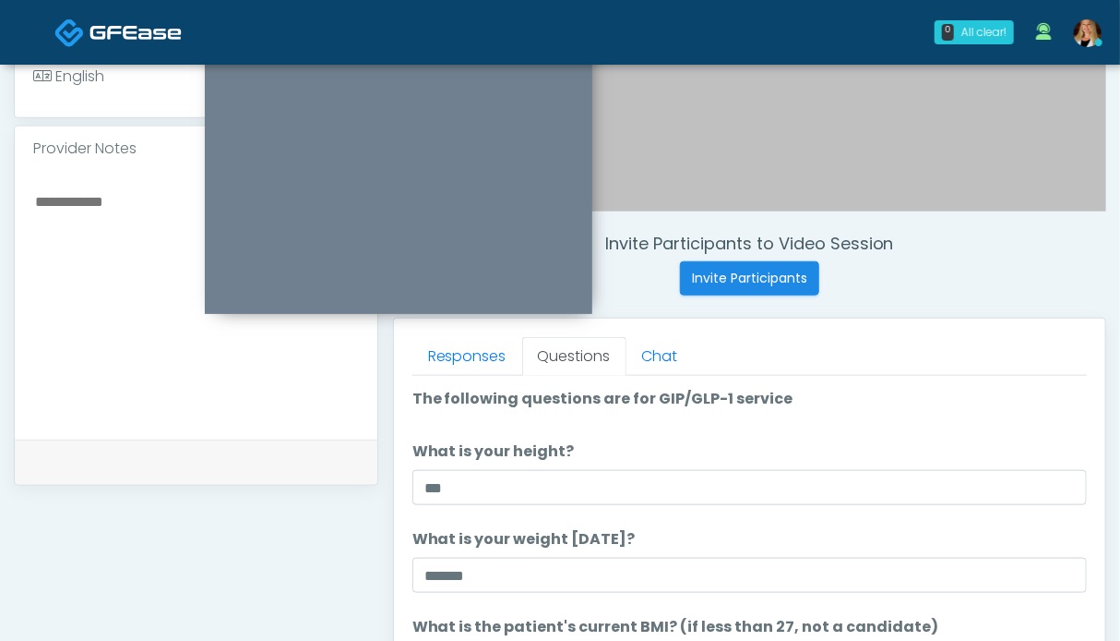
scroll to position [185, 0]
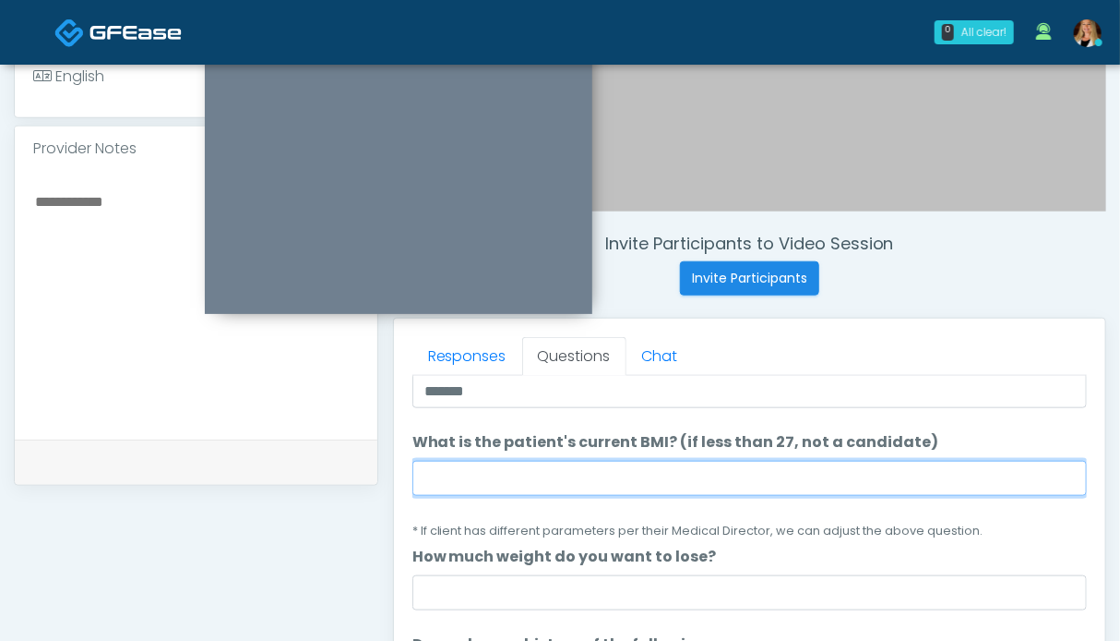
click at [531, 477] on input "What is the patient's current BMI? (if less than 27, not a candidate)" at bounding box center [750, 478] width 675 height 35
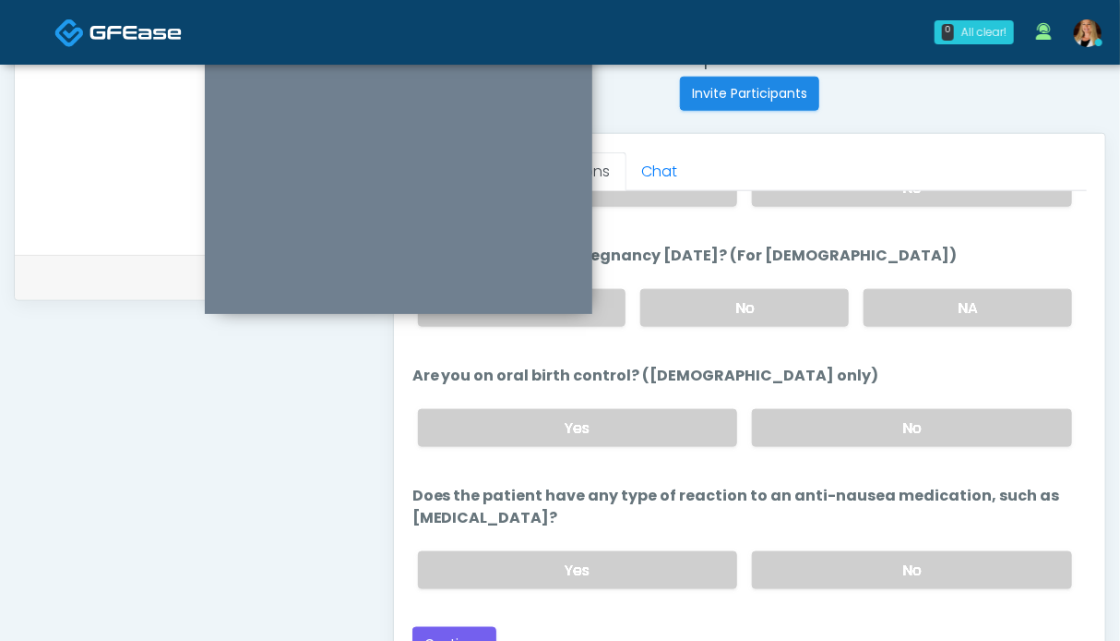
scroll to position [830, 0]
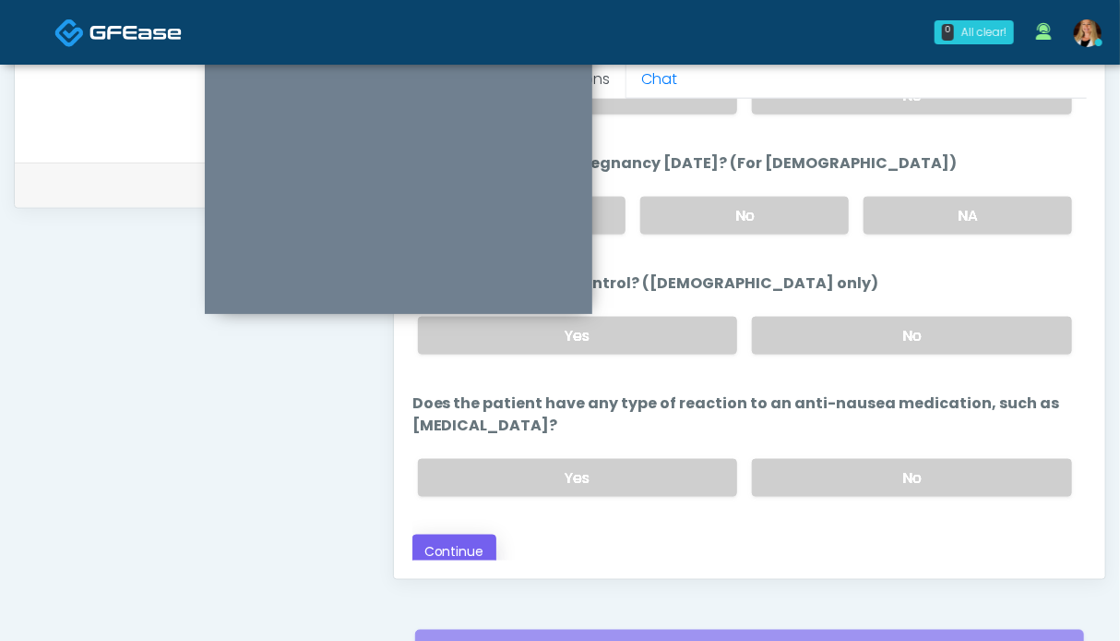
type input "****"
click at [458, 539] on button "Continue" at bounding box center [455, 551] width 84 height 34
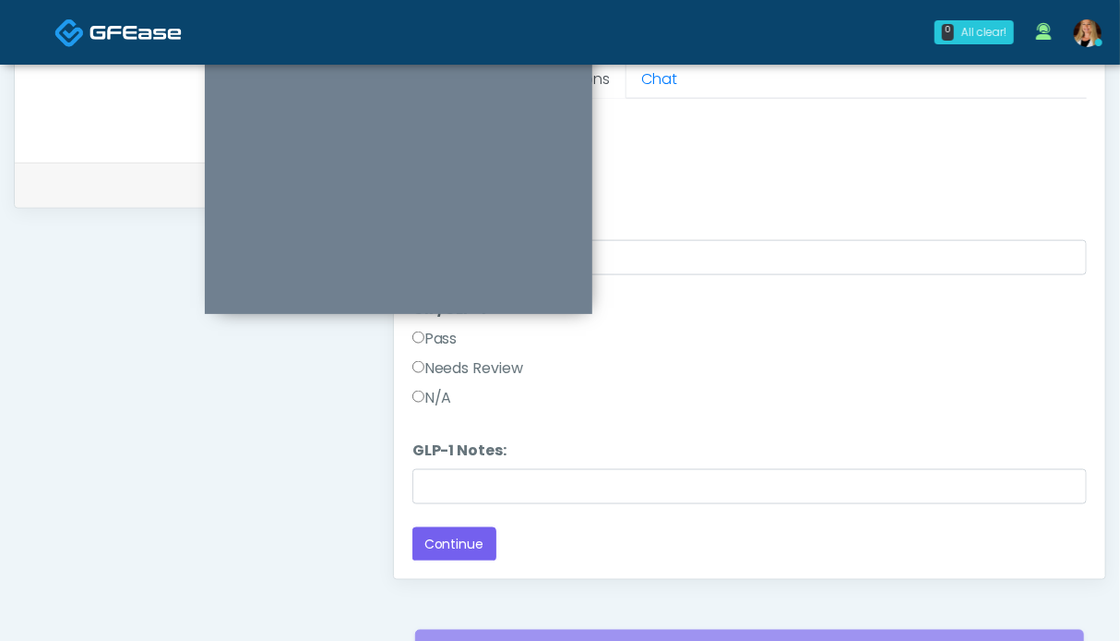
click at [441, 336] on label "Pass" at bounding box center [435, 339] width 45 height 22
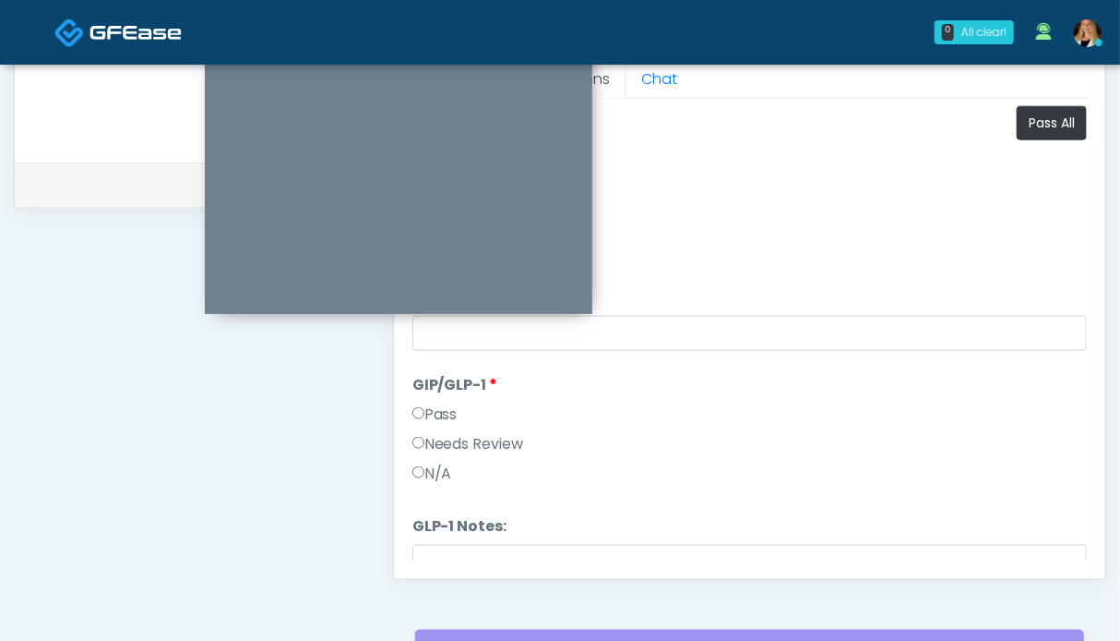
scroll to position [645, 0]
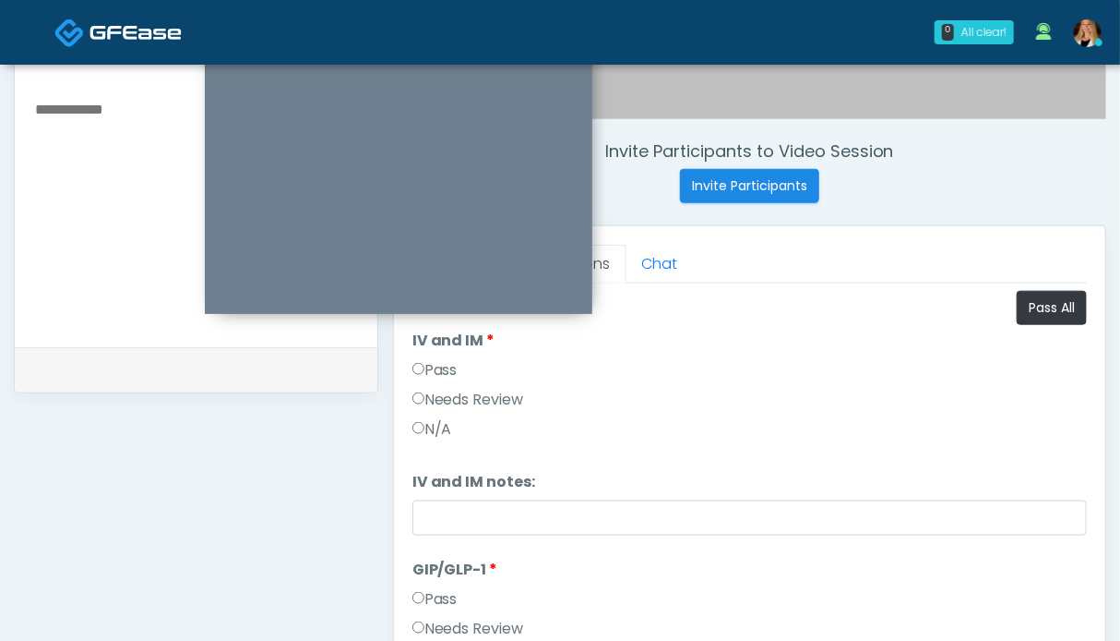
click at [445, 366] on label "Pass" at bounding box center [435, 370] width 45 height 22
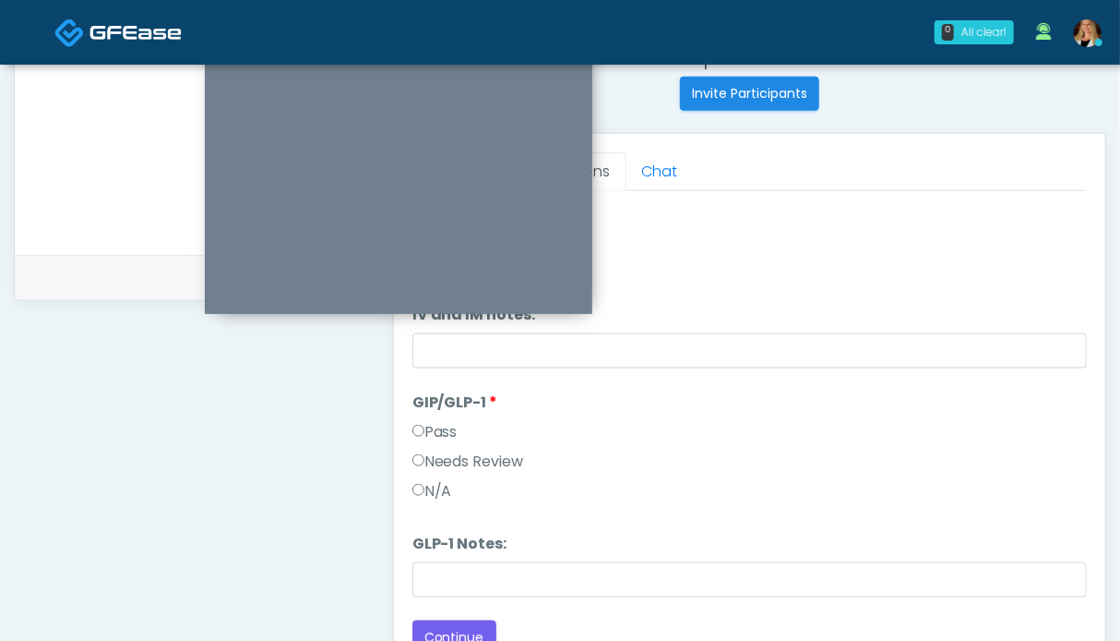
scroll to position [1014, 0]
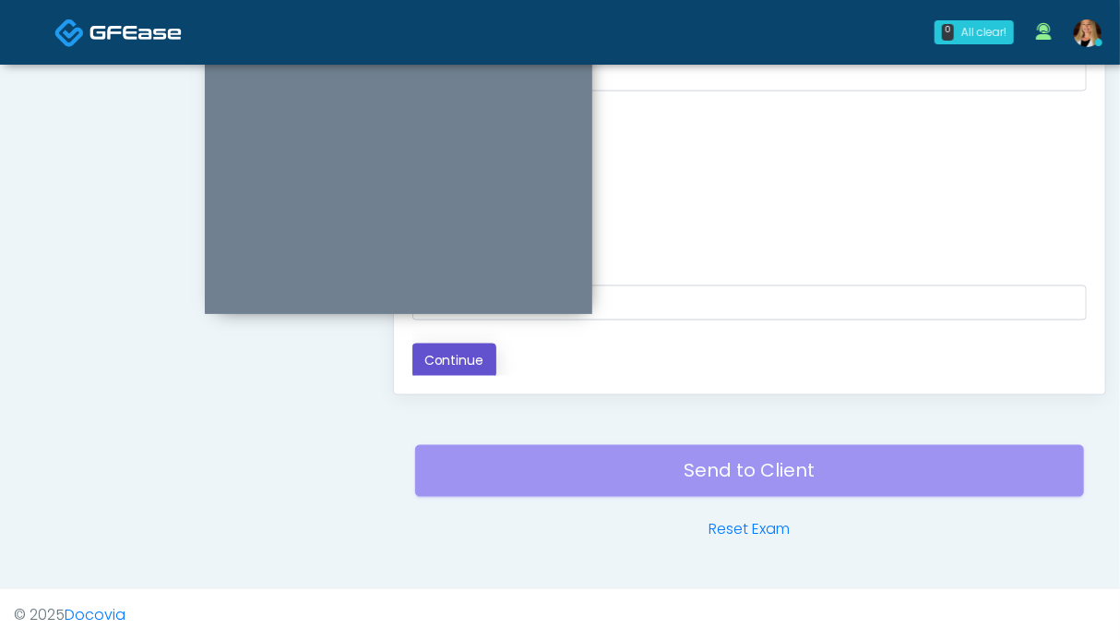
click at [445, 367] on button "Continue" at bounding box center [455, 360] width 84 height 34
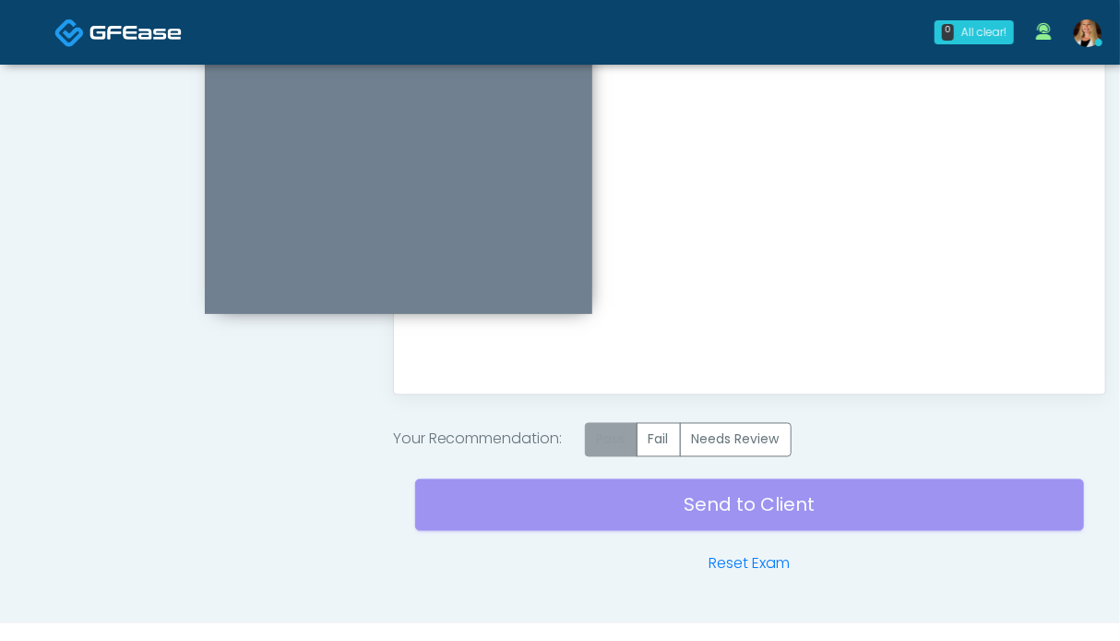
click at [620, 437] on label "Pass" at bounding box center [611, 440] width 53 height 34
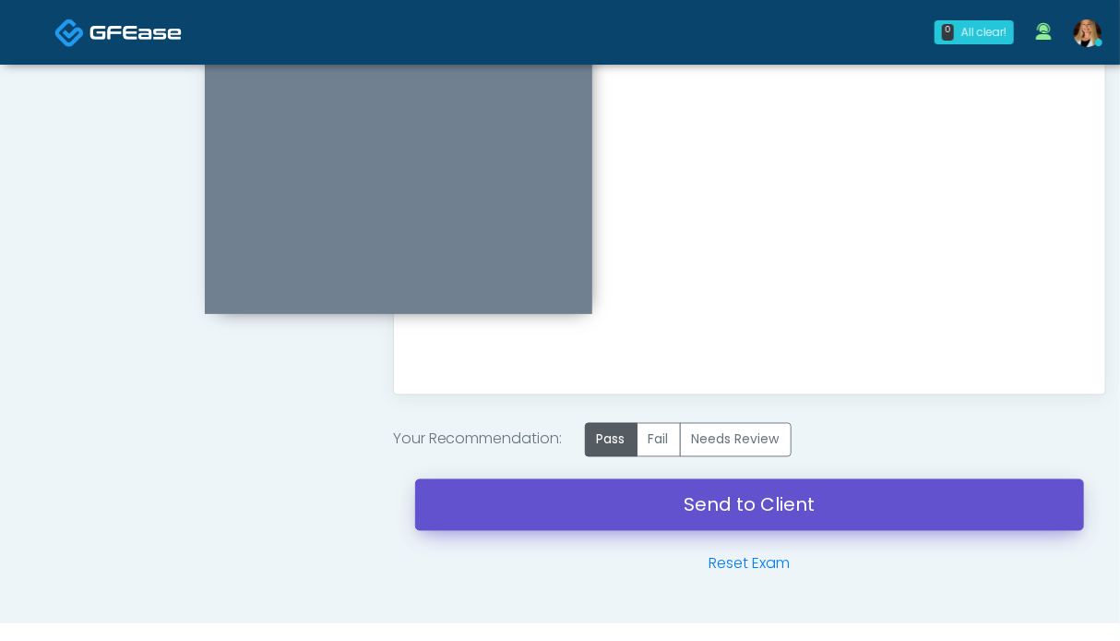
click at [767, 508] on link "Send to Client" at bounding box center [749, 505] width 669 height 52
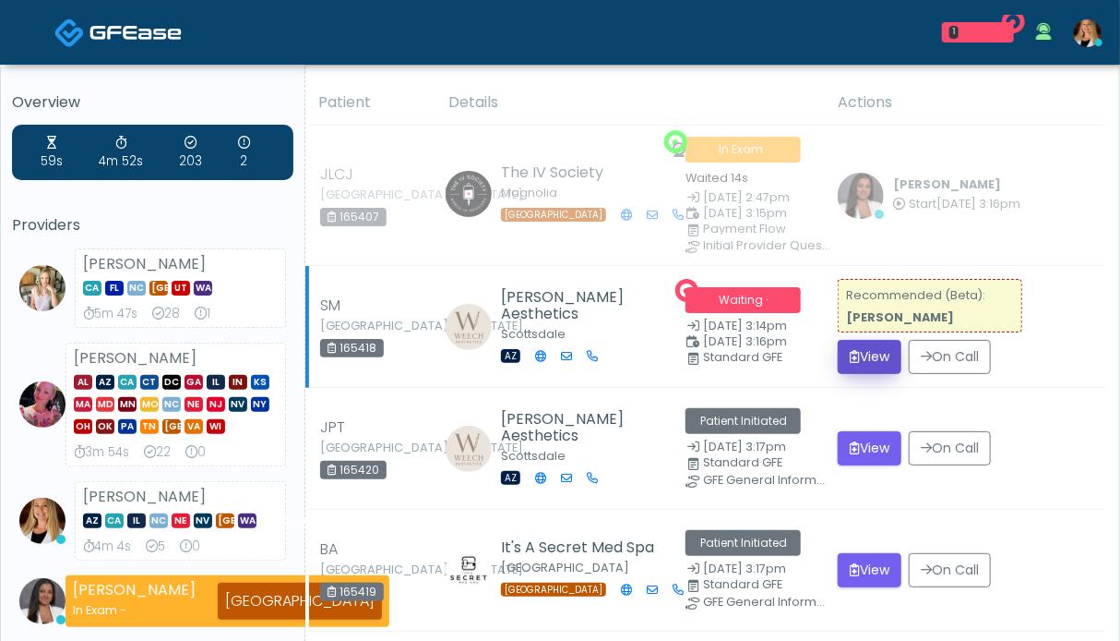
click at [882, 359] on button "View" at bounding box center [870, 357] width 64 height 34
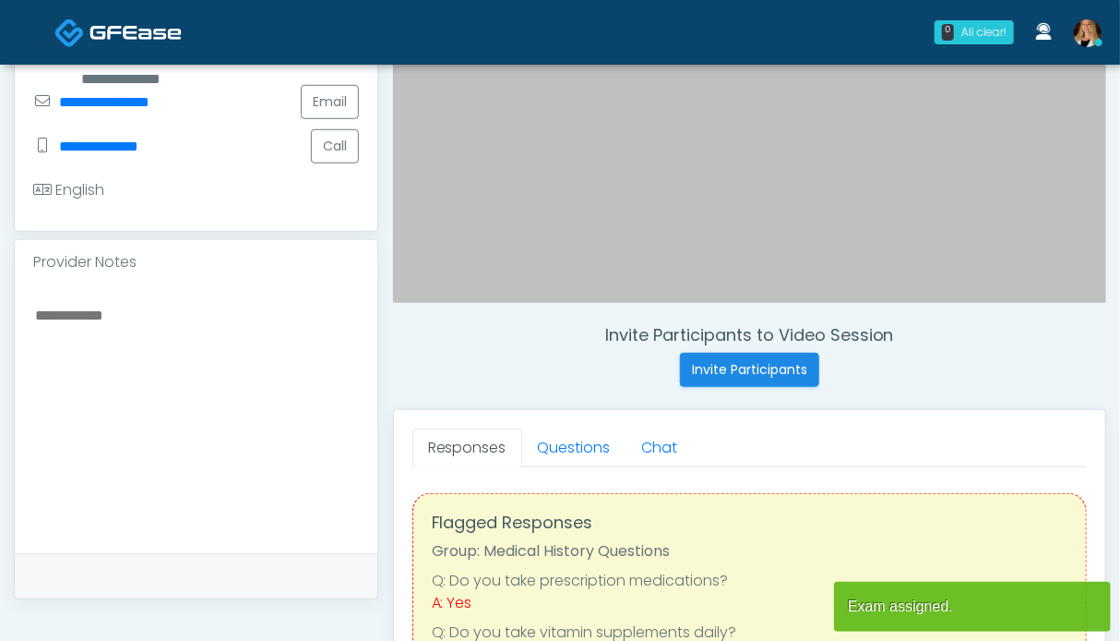
scroll to position [554, 0]
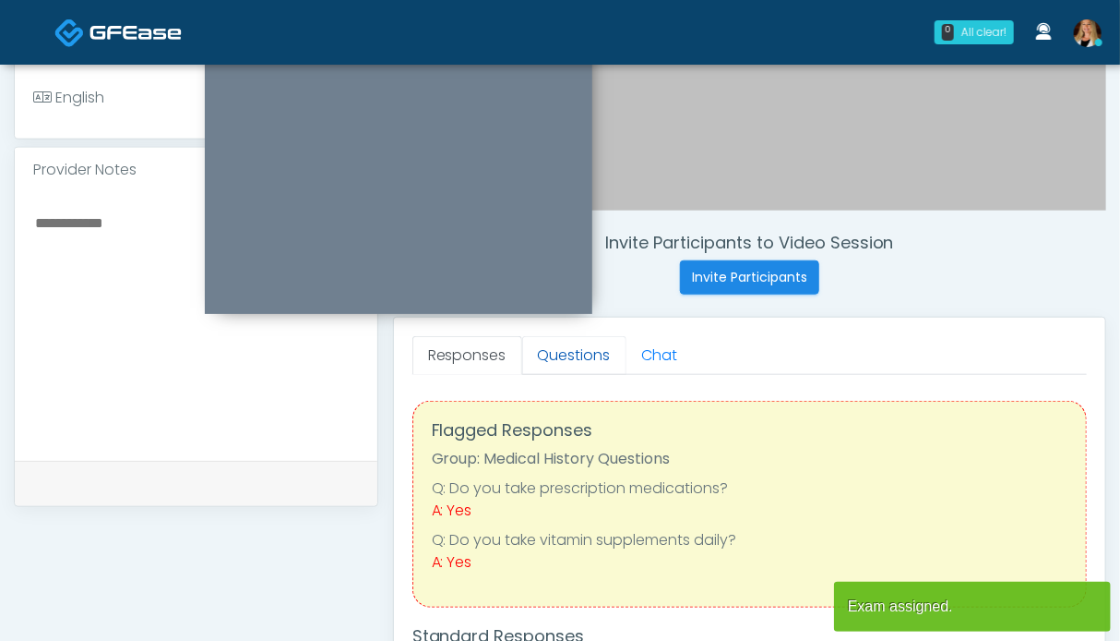
click at [573, 355] on link "Questions" at bounding box center [574, 355] width 104 height 39
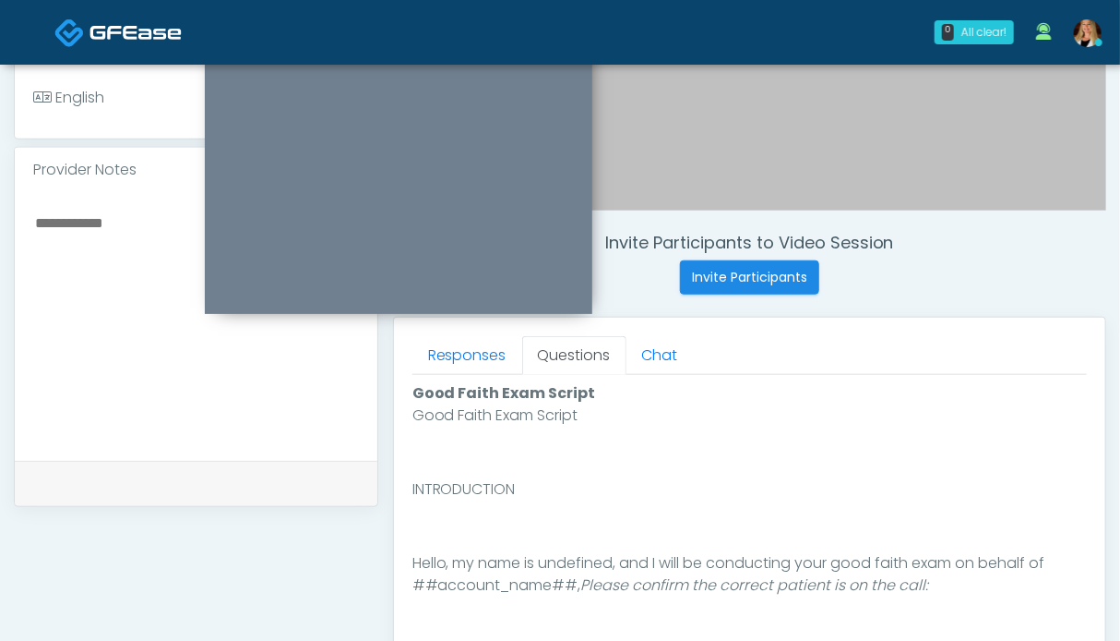
scroll to position [923, 0]
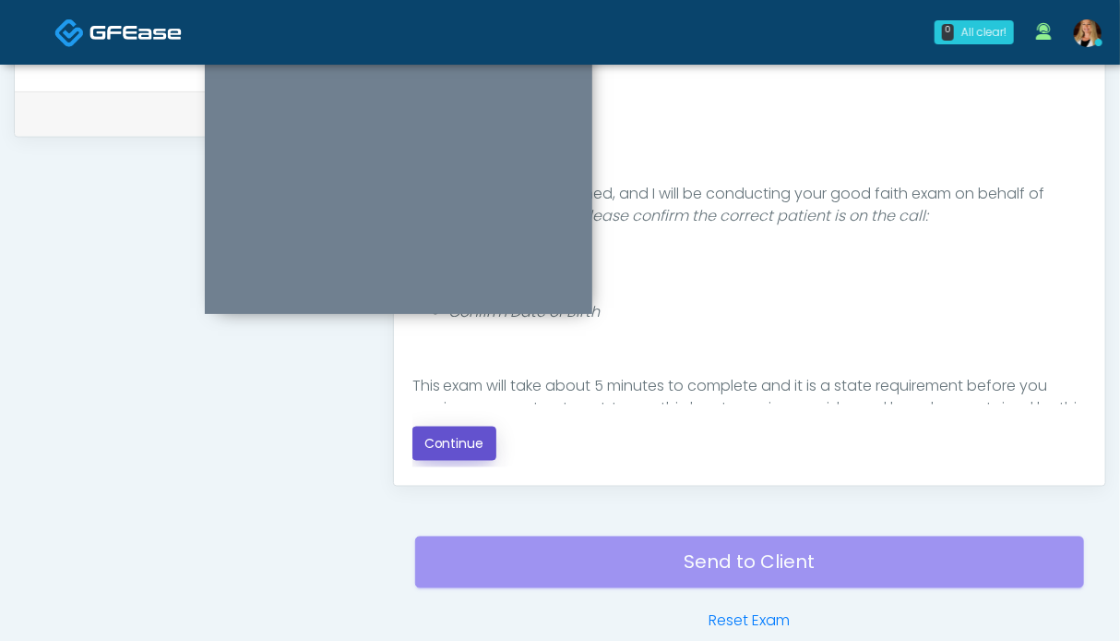
click at [451, 444] on button "Continue" at bounding box center [455, 443] width 84 height 34
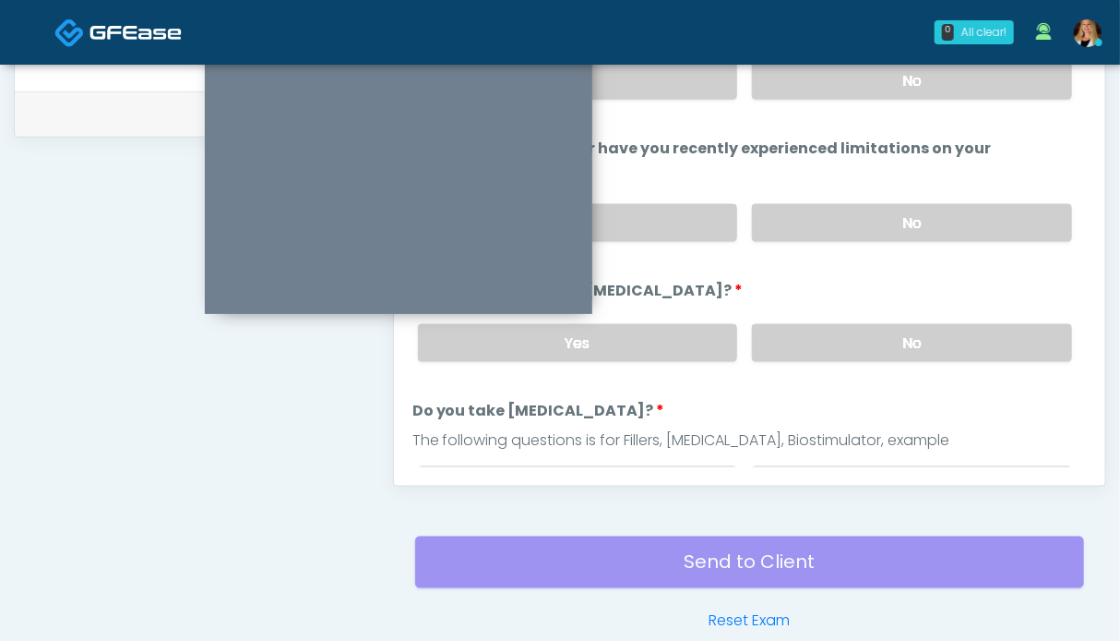
scroll to position [645, 0]
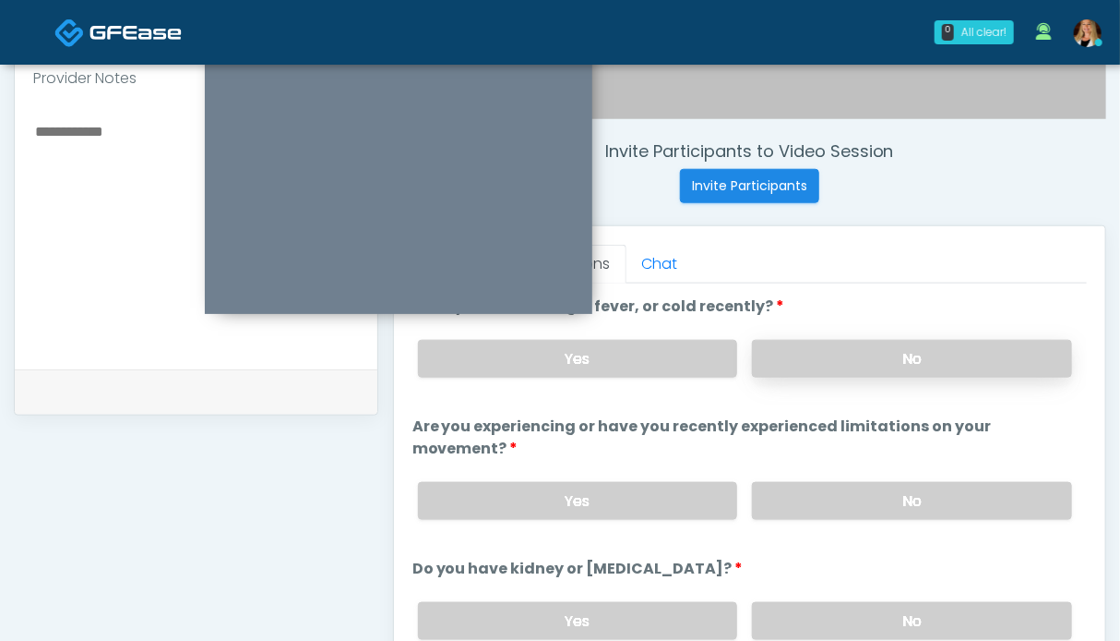
click at [923, 362] on label "No" at bounding box center [912, 359] width 320 height 38
click at [886, 506] on label "No" at bounding box center [912, 501] width 320 height 38
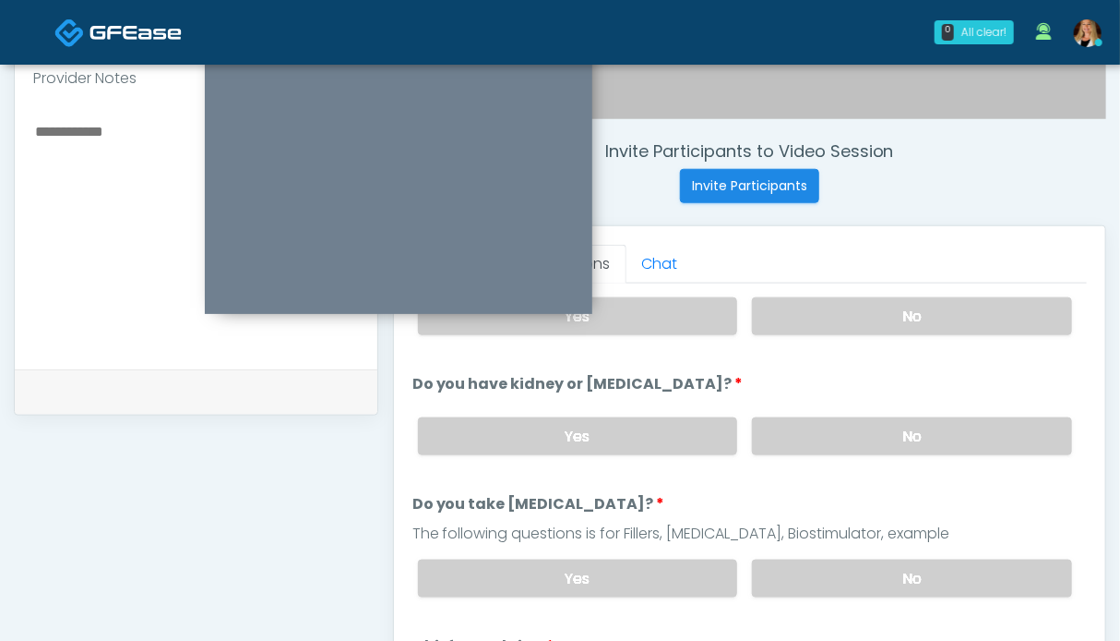
drag, startPoint x: 930, startPoint y: 435, endPoint x: 927, endPoint y: 467, distance: 32.5
click at [930, 437] on label "No" at bounding box center [912, 436] width 320 height 38
click at [893, 575] on label "No" at bounding box center [912, 578] width 320 height 38
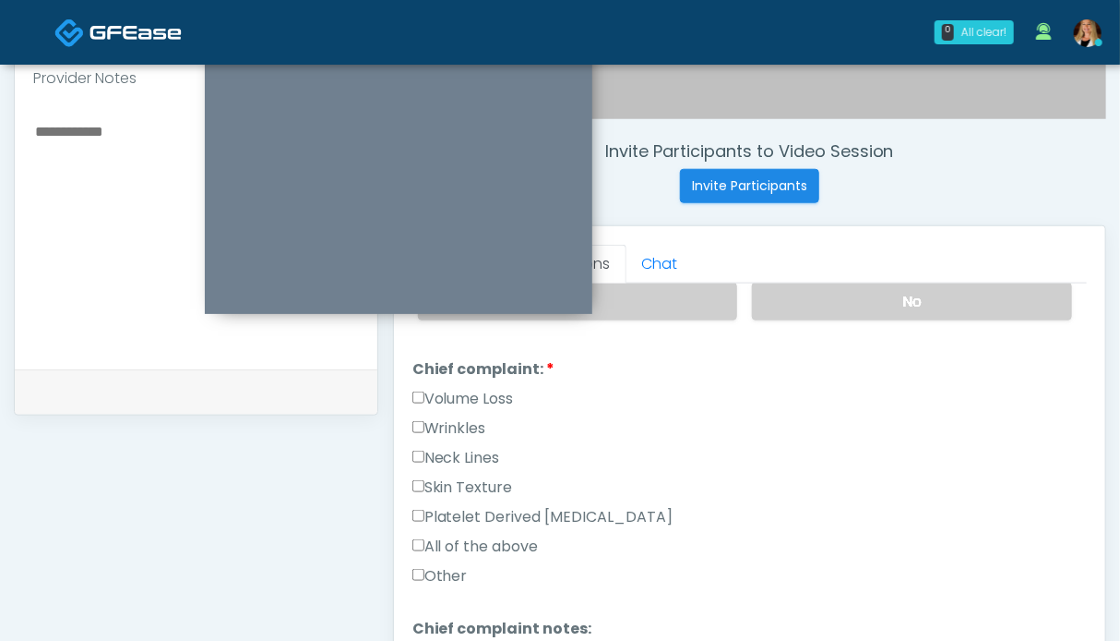
click at [476, 392] on label "Volume Loss" at bounding box center [464, 399] width 102 height 22
click at [466, 422] on label "Wrinkles" at bounding box center [450, 428] width 74 height 22
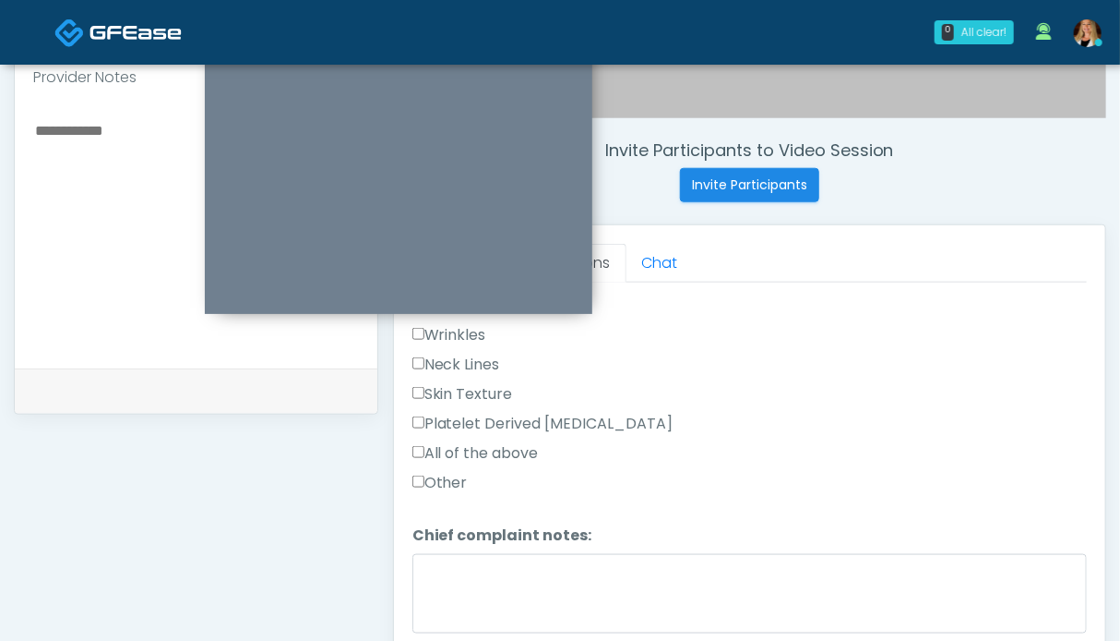
scroll to position [646, 0]
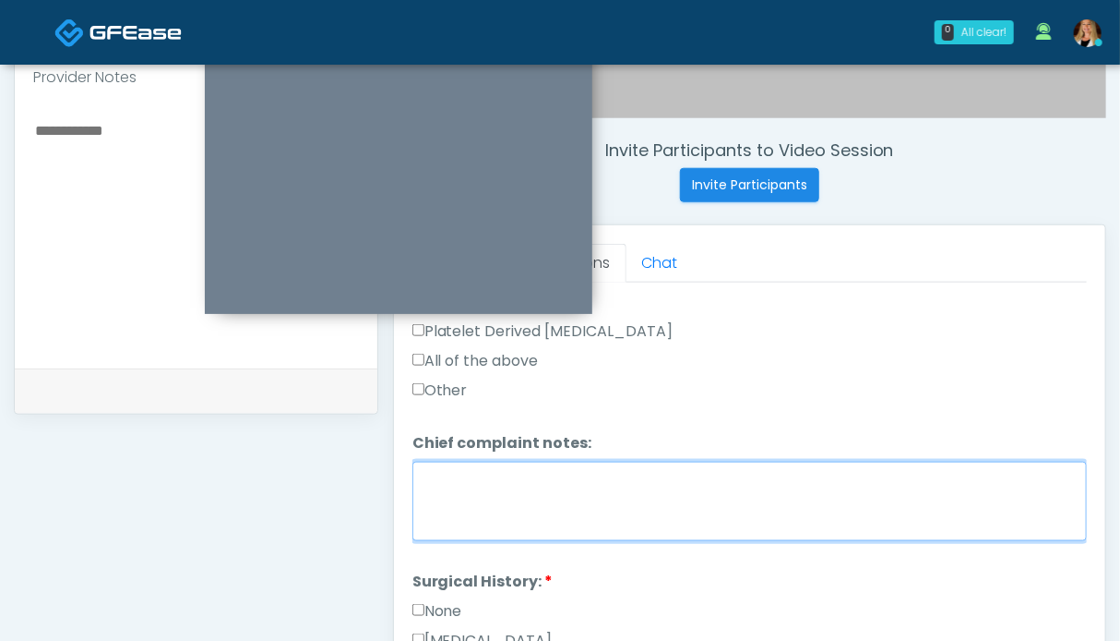
click at [525, 500] on textarea "Chief complaint notes:" at bounding box center [750, 500] width 675 height 79
type textarea "*******"
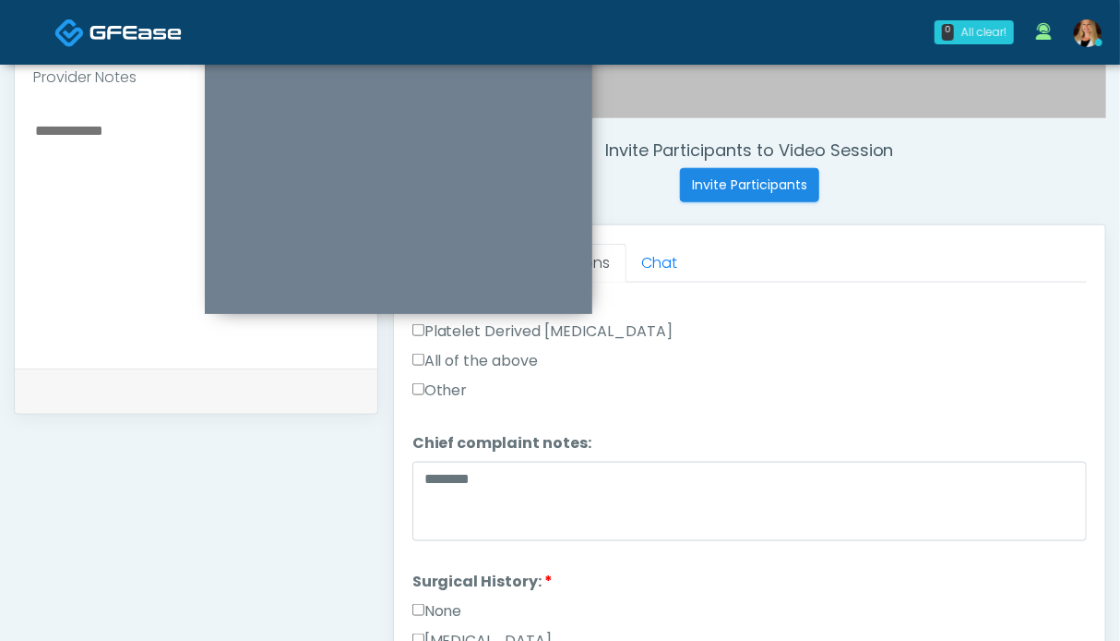
click at [458, 600] on label "None" at bounding box center [438, 611] width 50 height 22
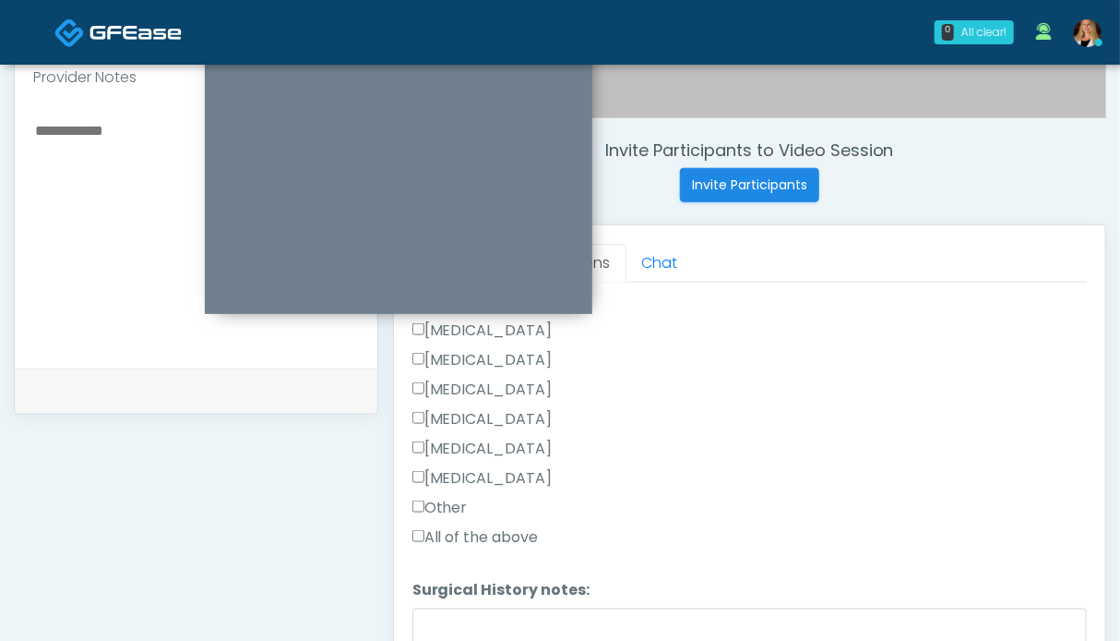
scroll to position [738, 0]
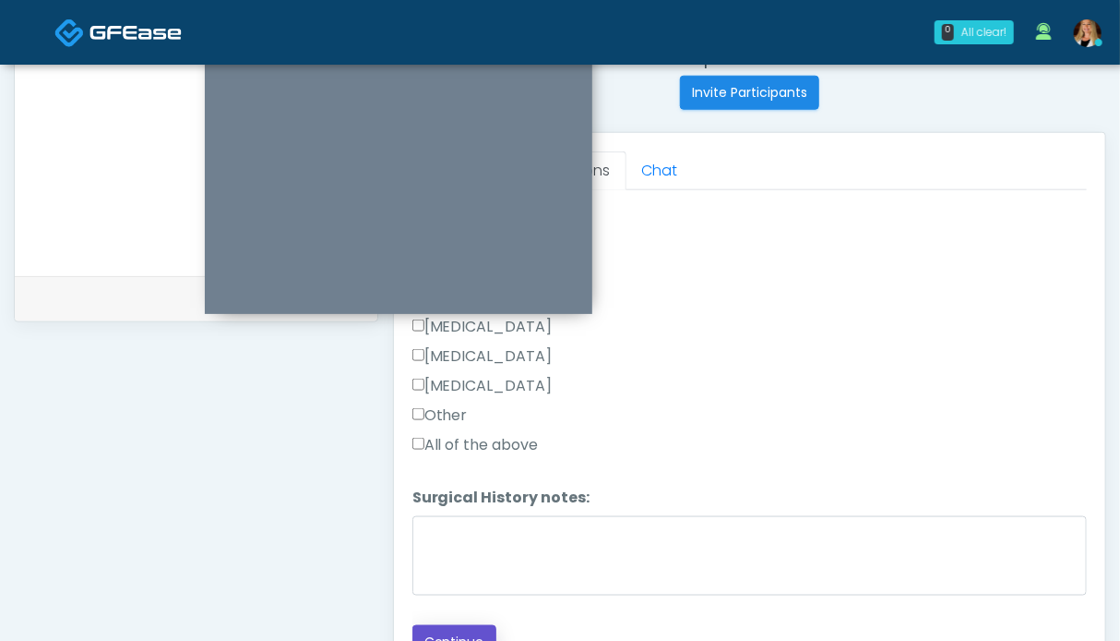
click at [449, 629] on button "Continue" at bounding box center [455, 642] width 84 height 34
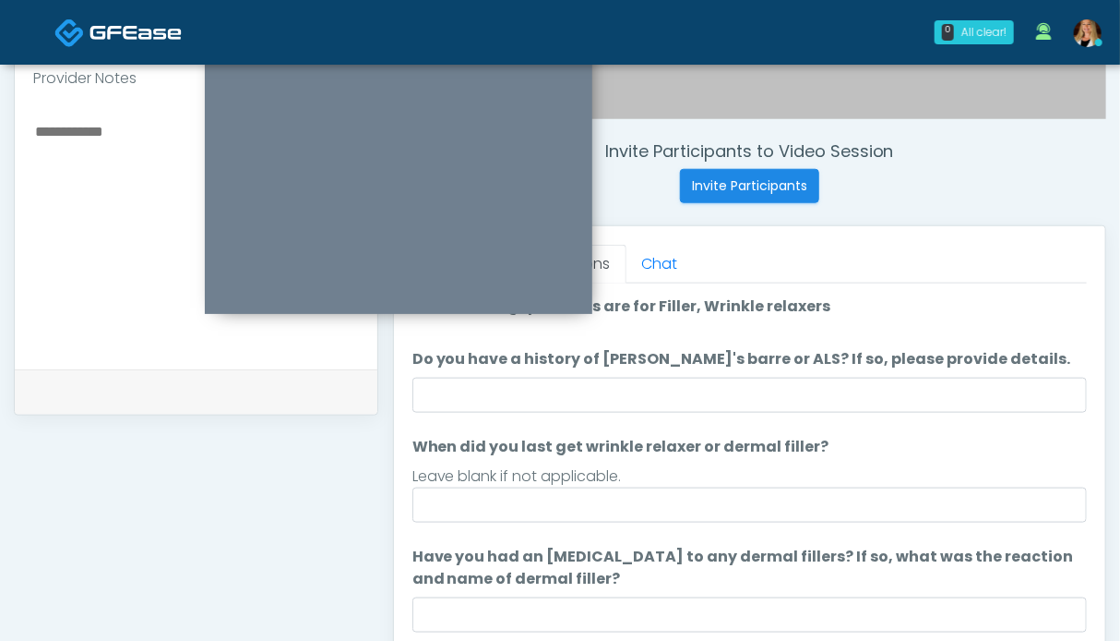
scroll to position [830, 0]
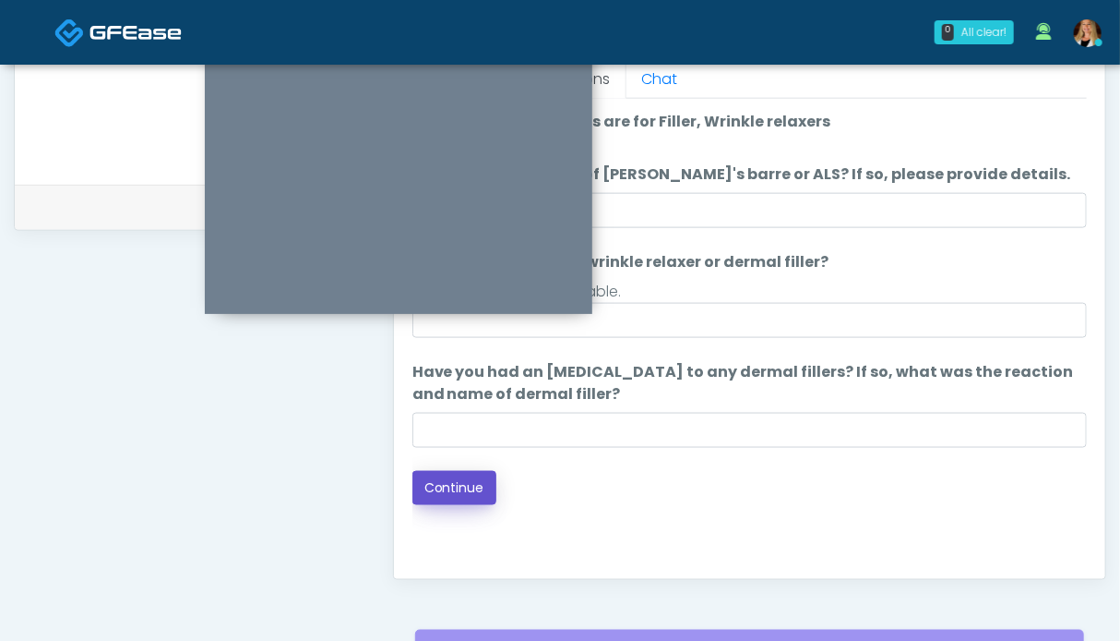
click at [463, 483] on button "Continue" at bounding box center [455, 488] width 84 height 34
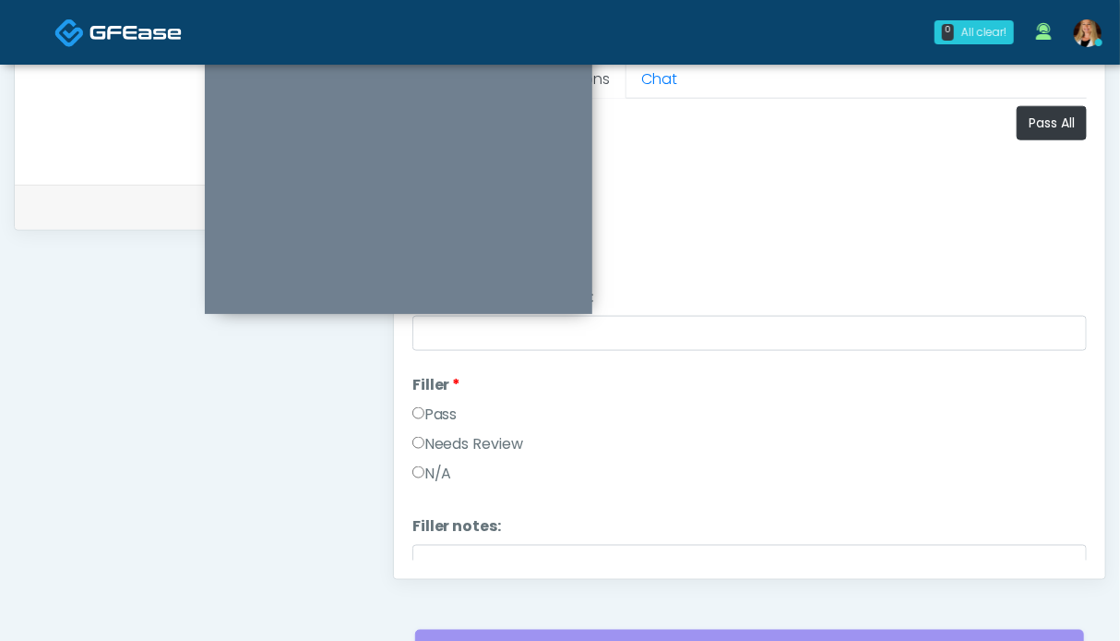
click at [444, 405] on label "Pass" at bounding box center [435, 414] width 45 height 22
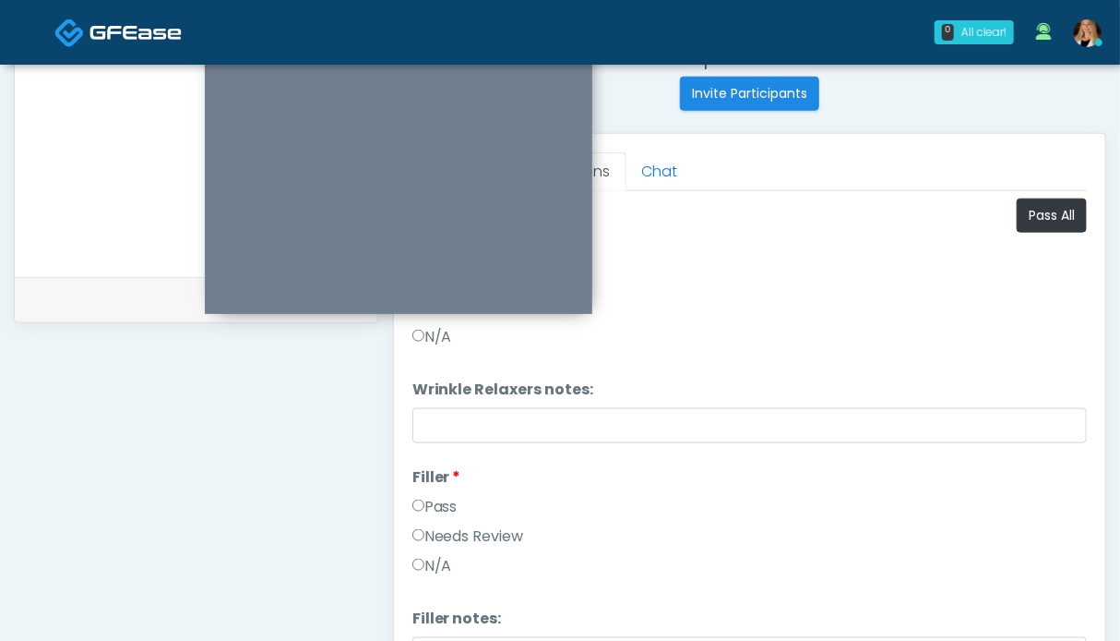
scroll to position [645, 0]
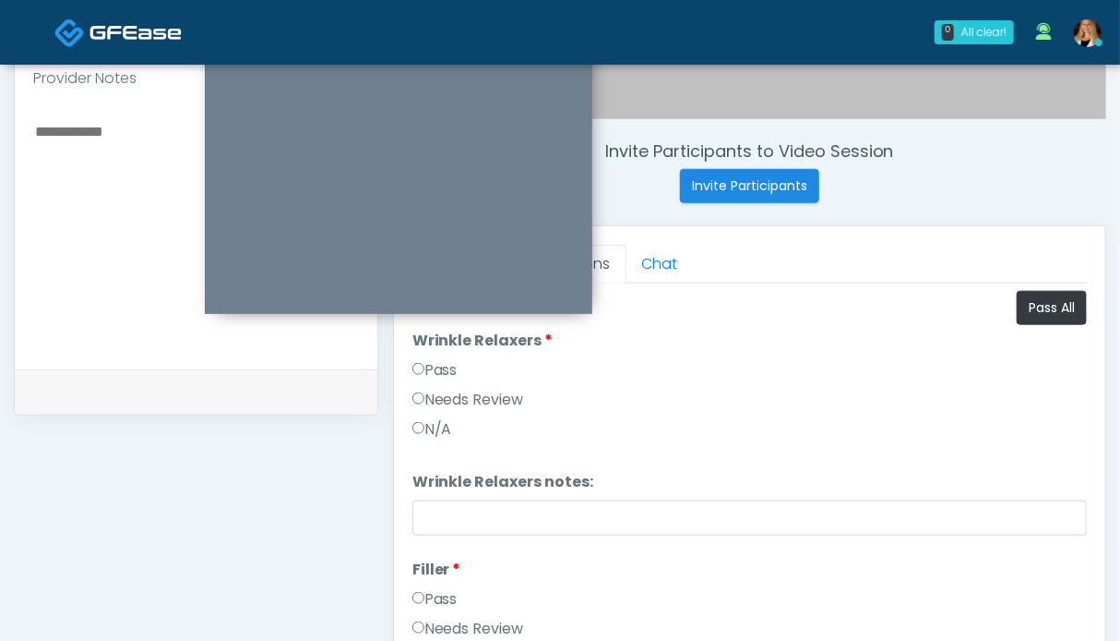
click at [449, 369] on label "Pass" at bounding box center [435, 370] width 45 height 22
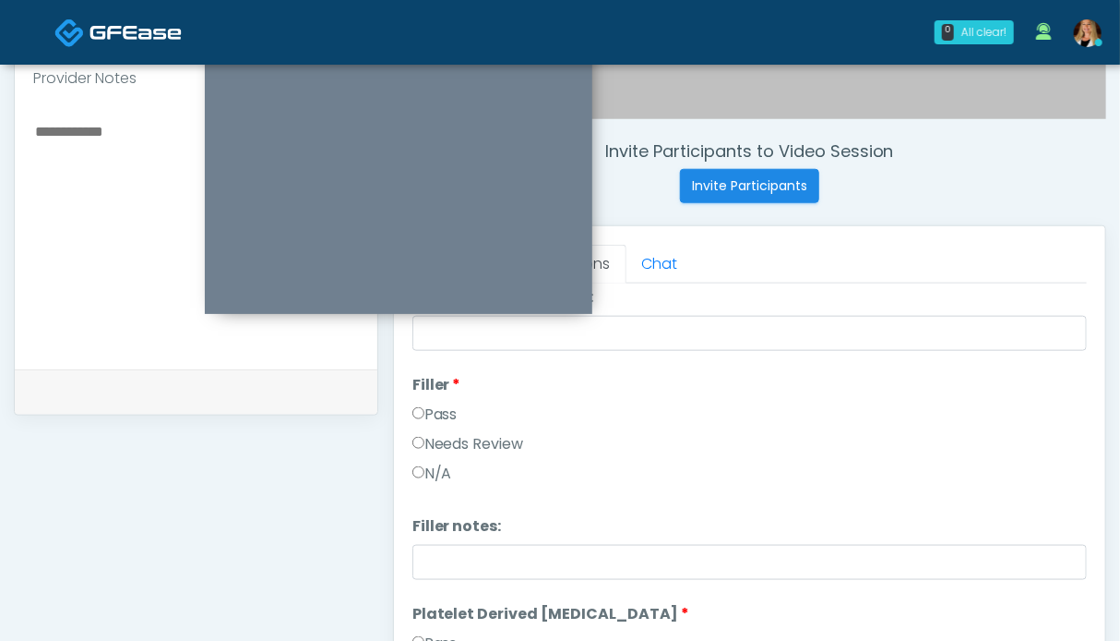
scroll to position [369, 0]
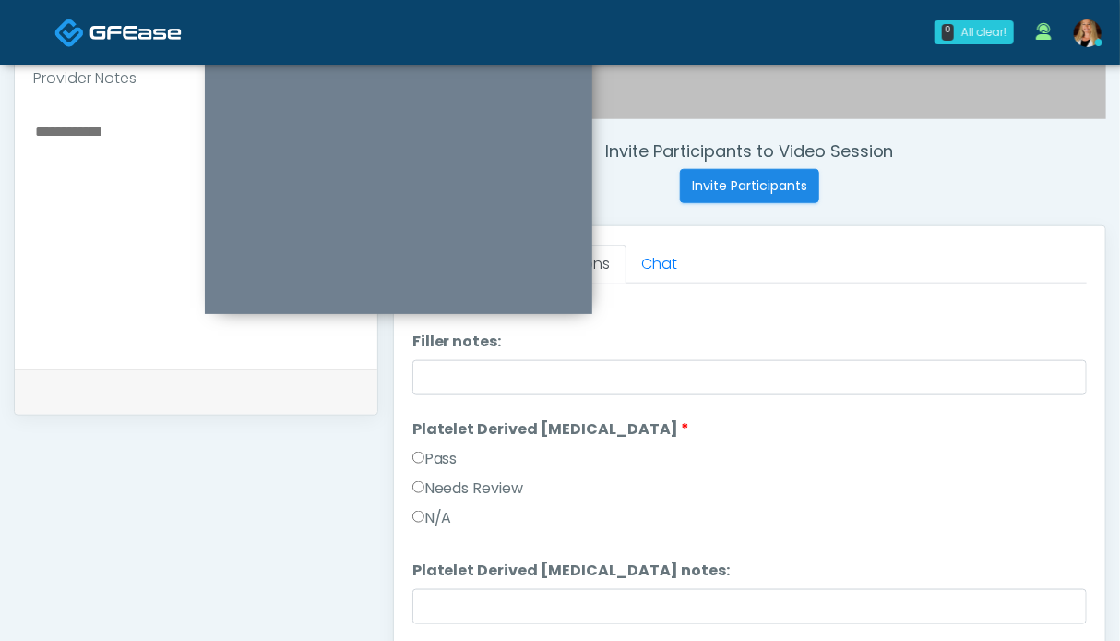
click at [436, 451] on label "Pass" at bounding box center [435, 459] width 45 height 22
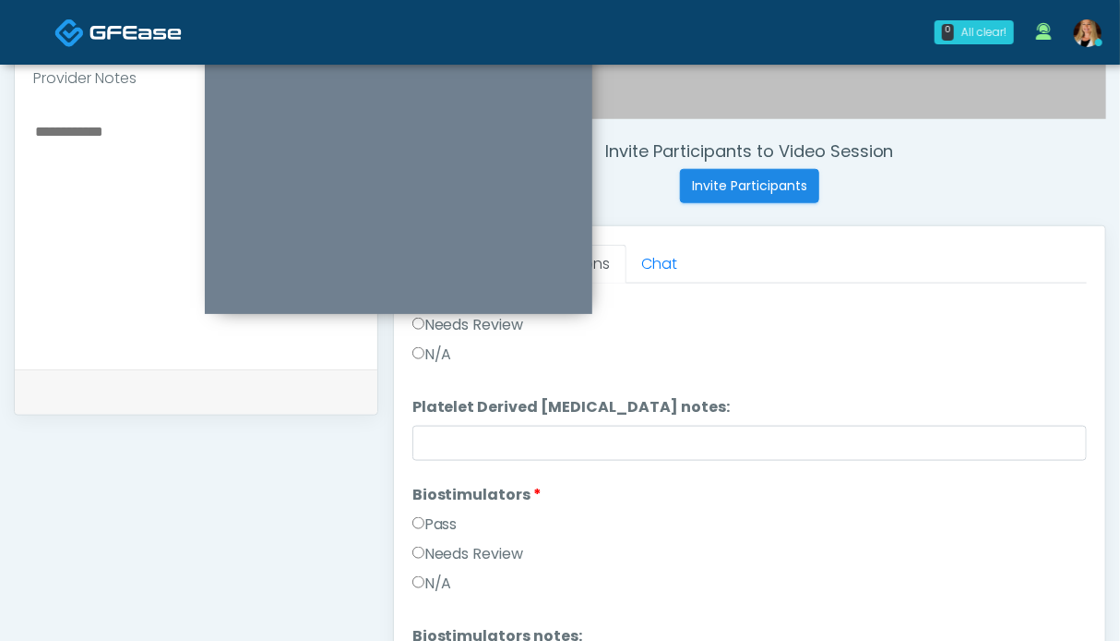
click at [439, 524] on label "Pass" at bounding box center [435, 524] width 45 height 22
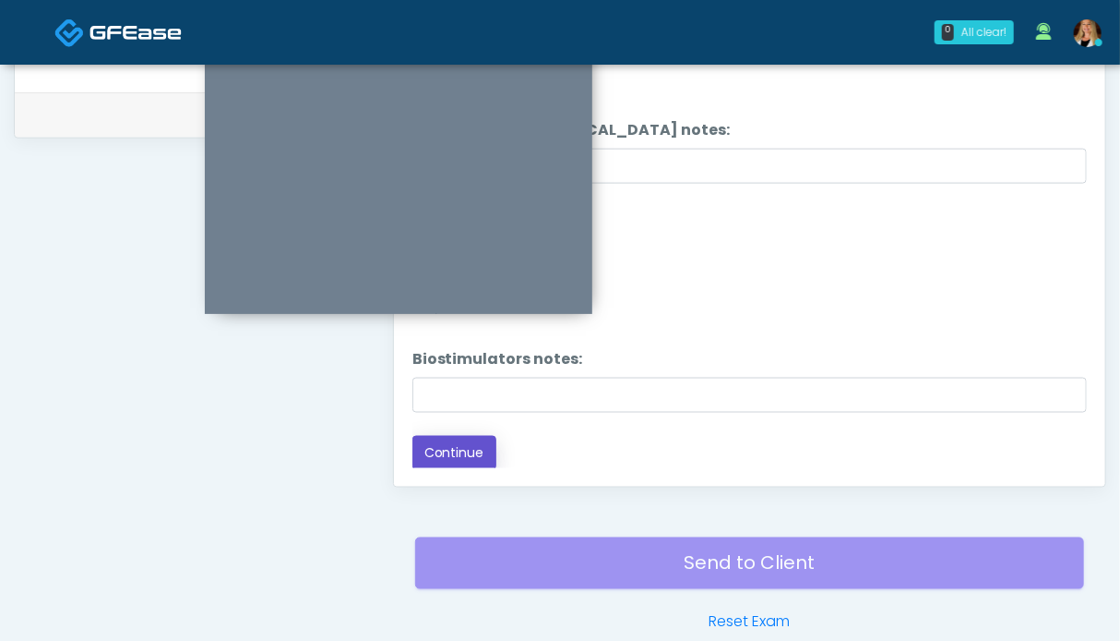
click at [453, 455] on button "Continue" at bounding box center [455, 453] width 84 height 34
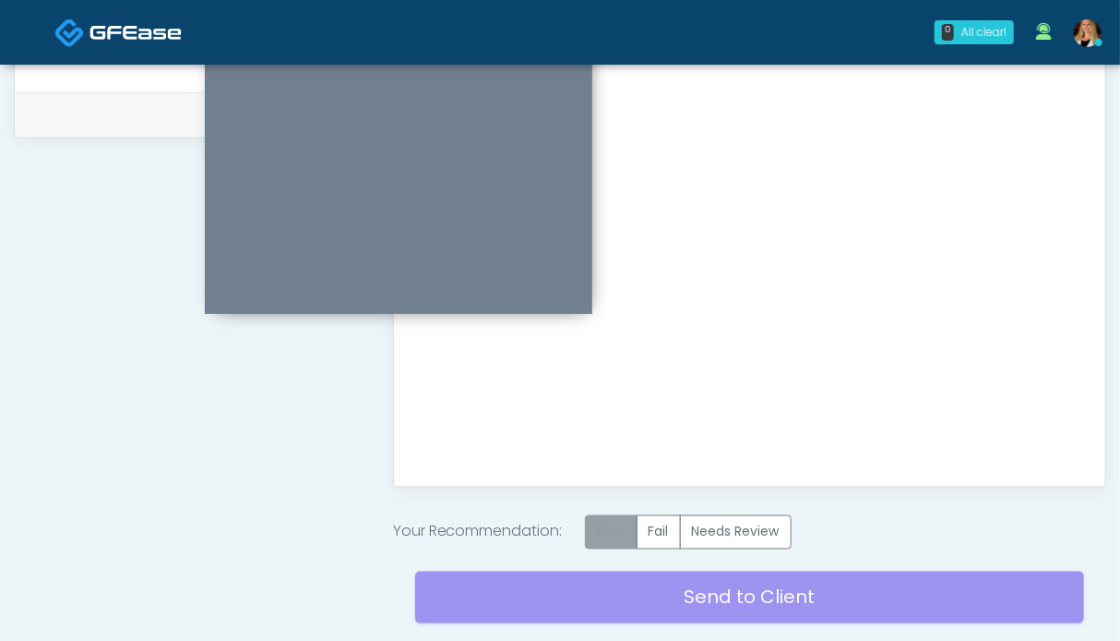
click at [613, 531] on label "Pass" at bounding box center [611, 532] width 53 height 34
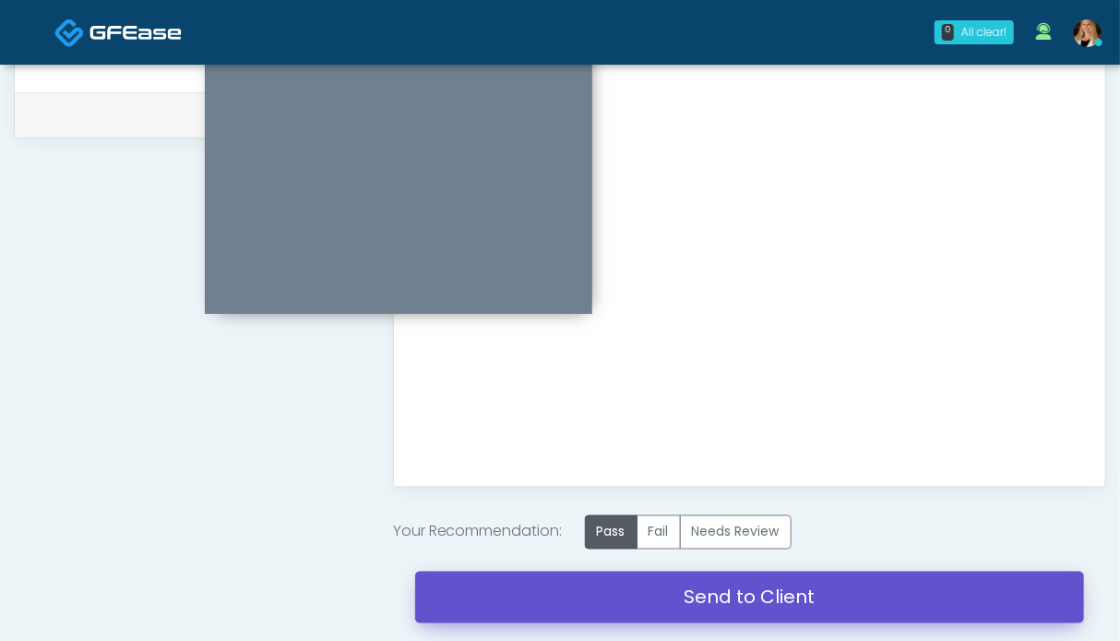
click at [728, 590] on link "Send to Client" at bounding box center [749, 597] width 669 height 52
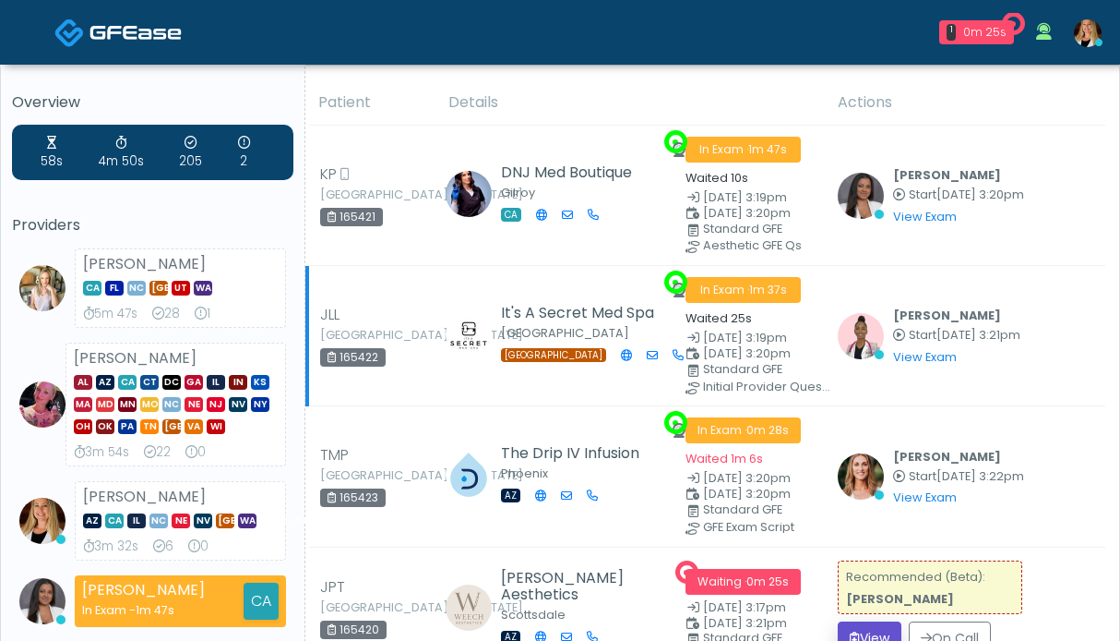
click at [879, 621] on button "View" at bounding box center [870, 638] width 64 height 34
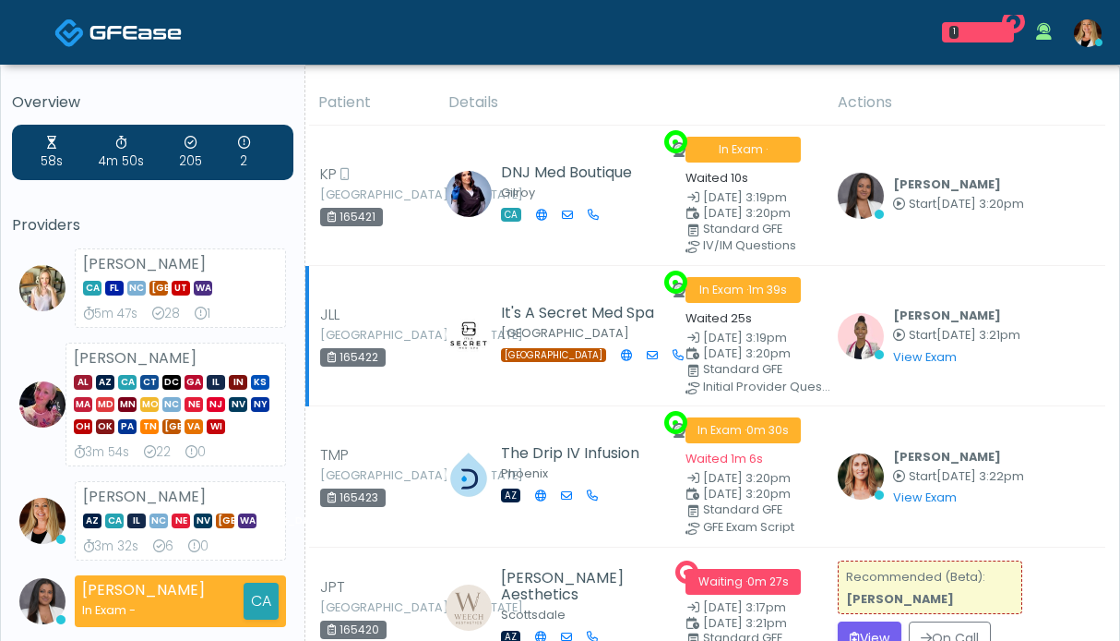
scroll to position [185, 0]
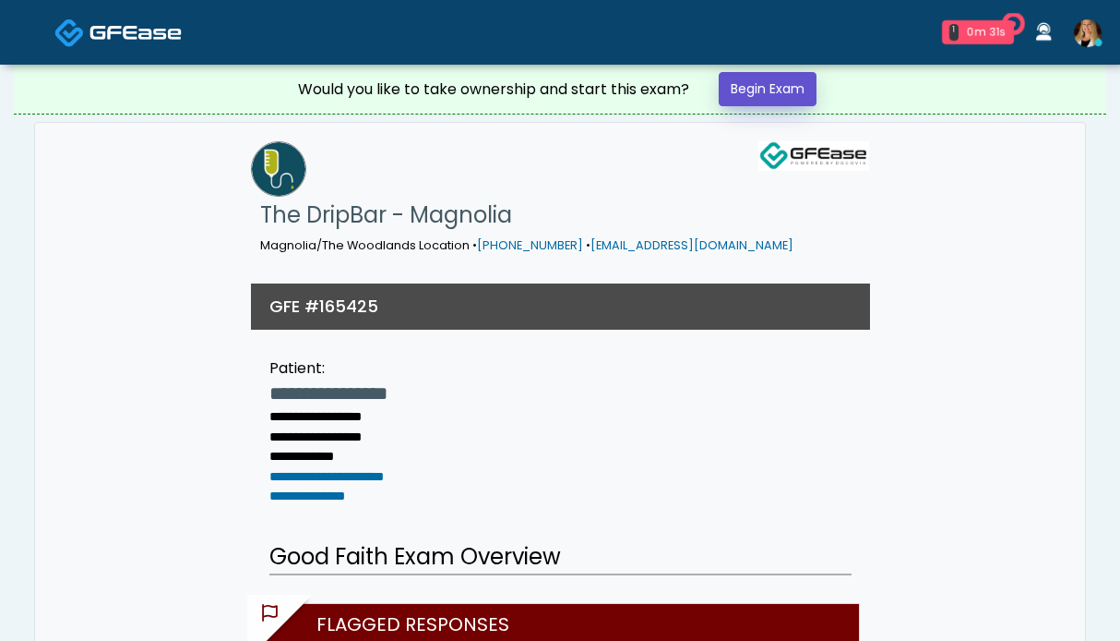
click at [799, 88] on link "Begin Exam" at bounding box center [768, 89] width 98 height 34
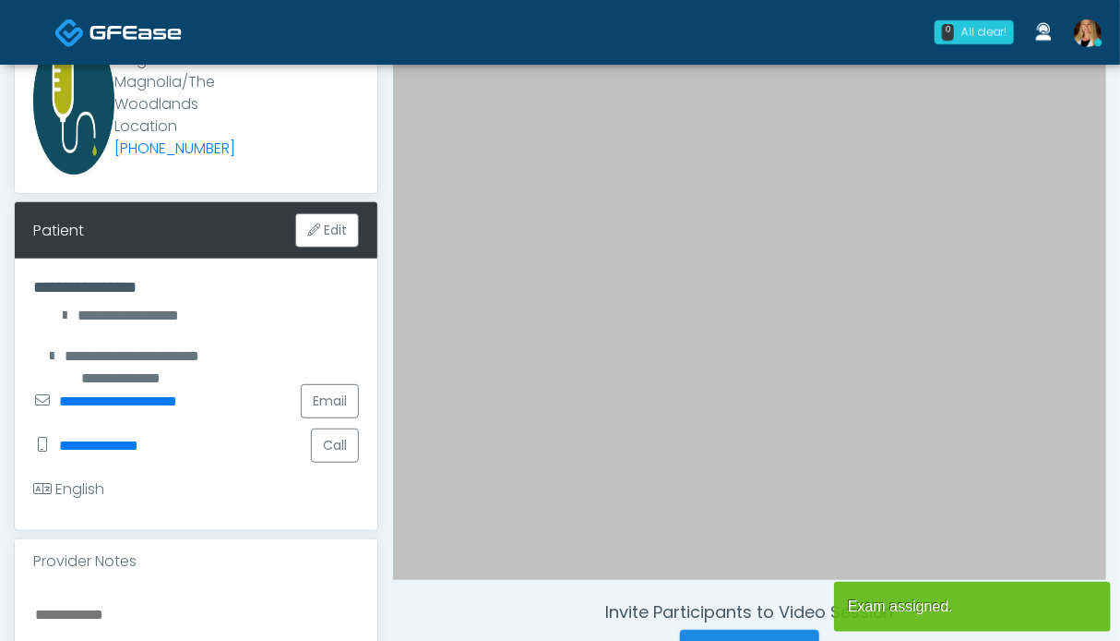
scroll to position [554, 0]
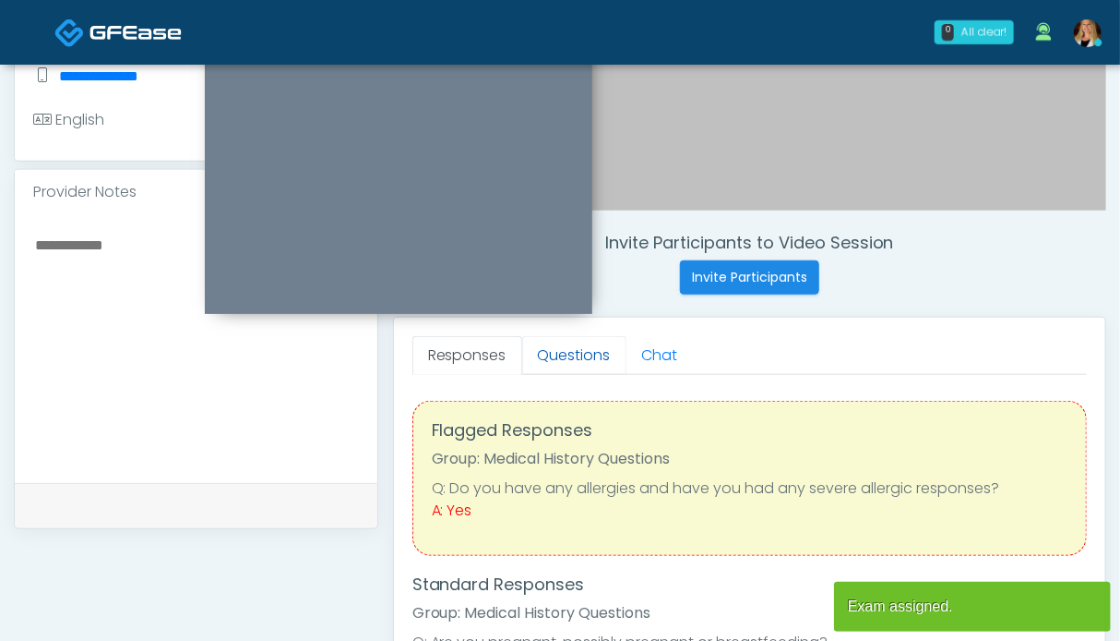
click at [594, 360] on link "Questions" at bounding box center [574, 355] width 104 height 39
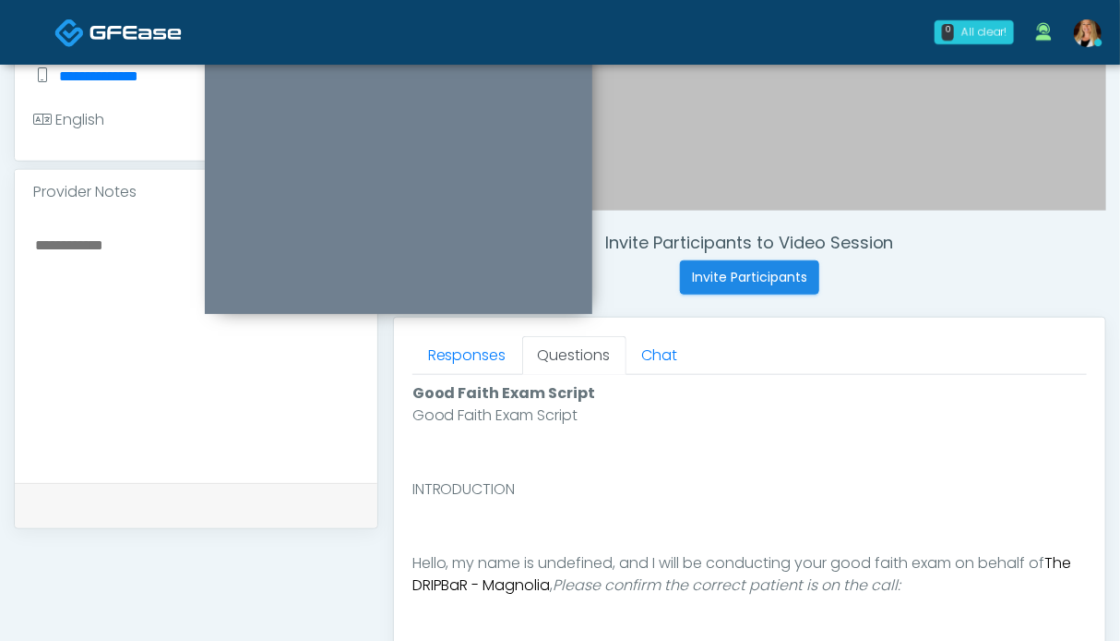
scroll to position [831, 0]
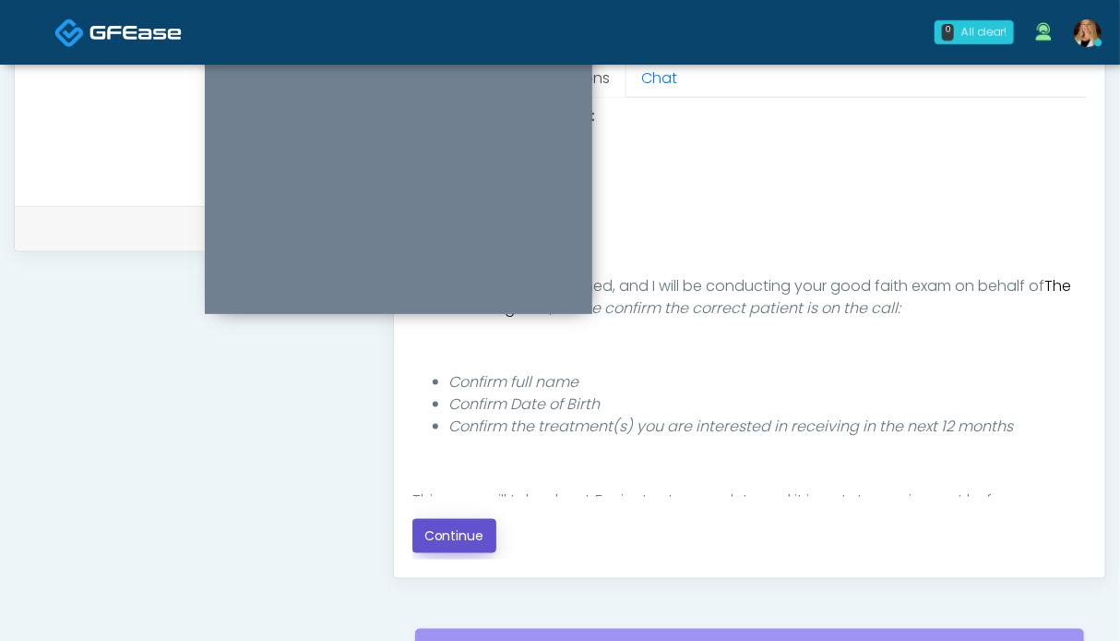
click at [431, 534] on button "Continue" at bounding box center [455, 536] width 84 height 34
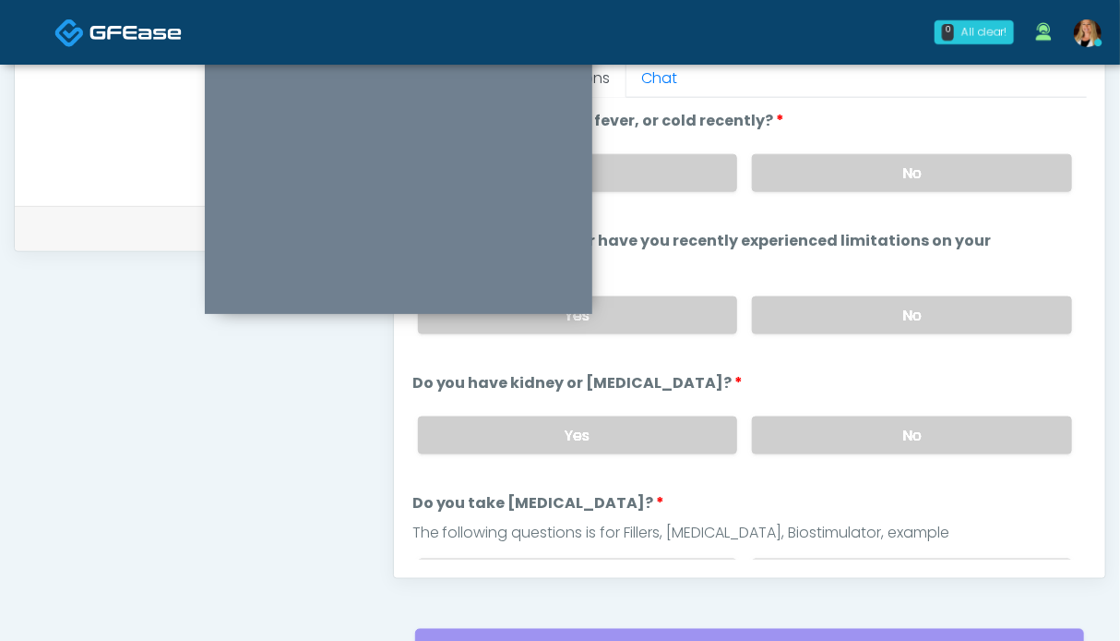
scroll to position [1014, 0]
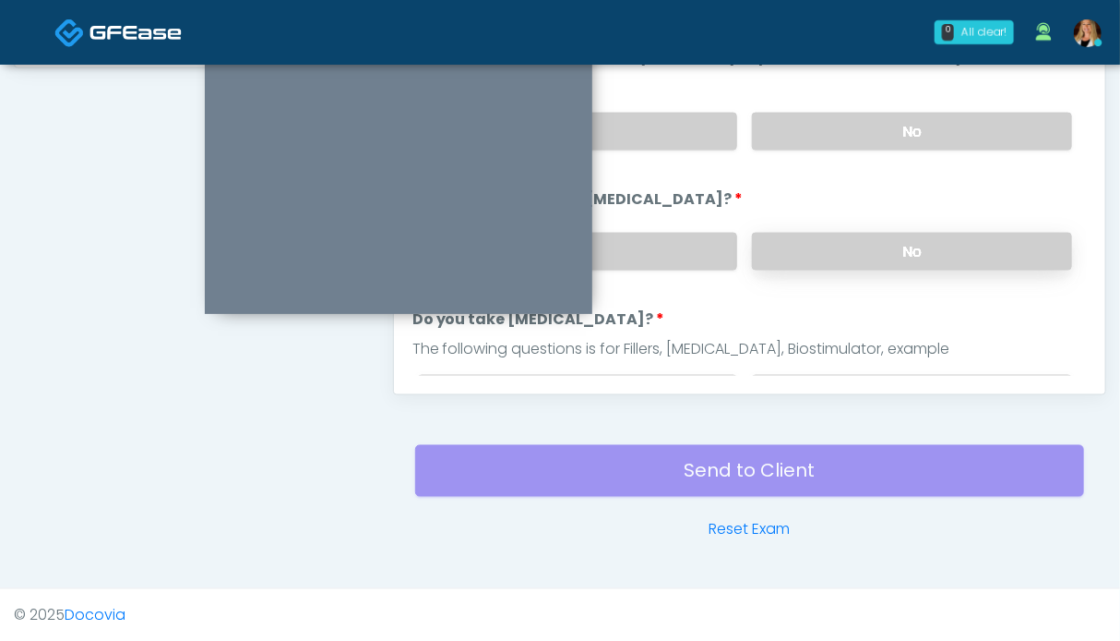
click at [835, 253] on label "No" at bounding box center [912, 252] width 320 height 38
click at [857, 125] on label "No" at bounding box center [912, 132] width 320 height 38
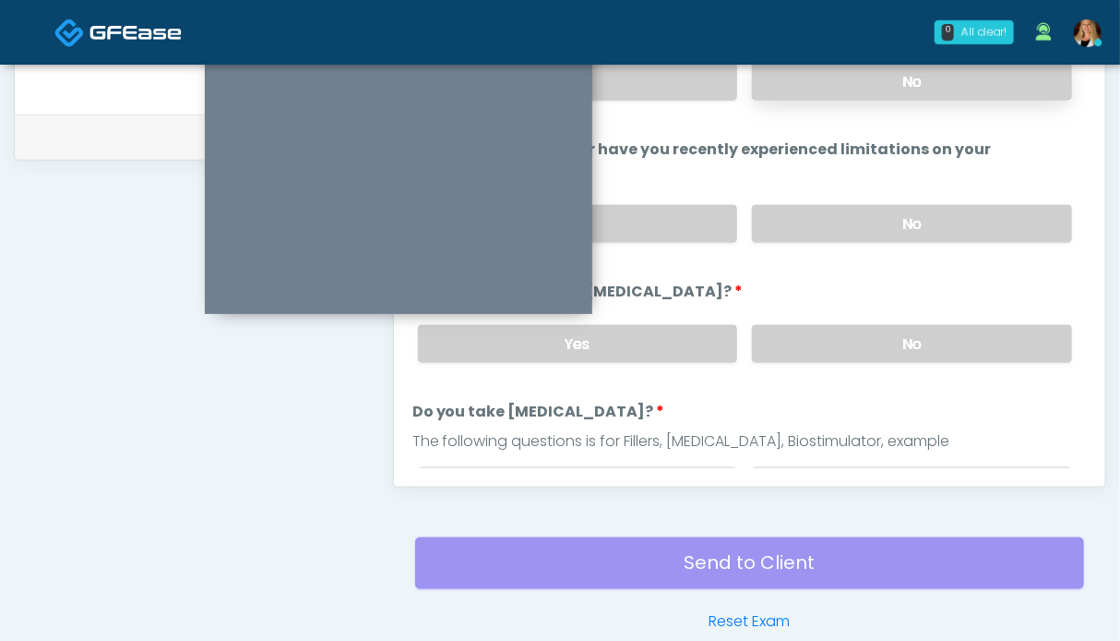
click at [884, 85] on label "No" at bounding box center [912, 82] width 320 height 38
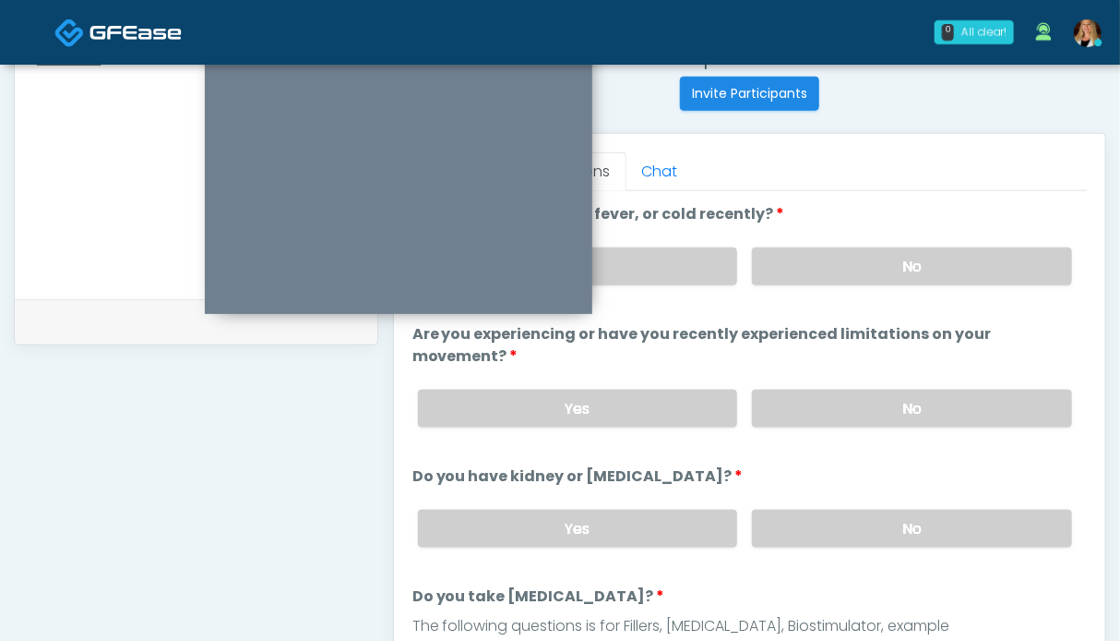
scroll to position [185, 0]
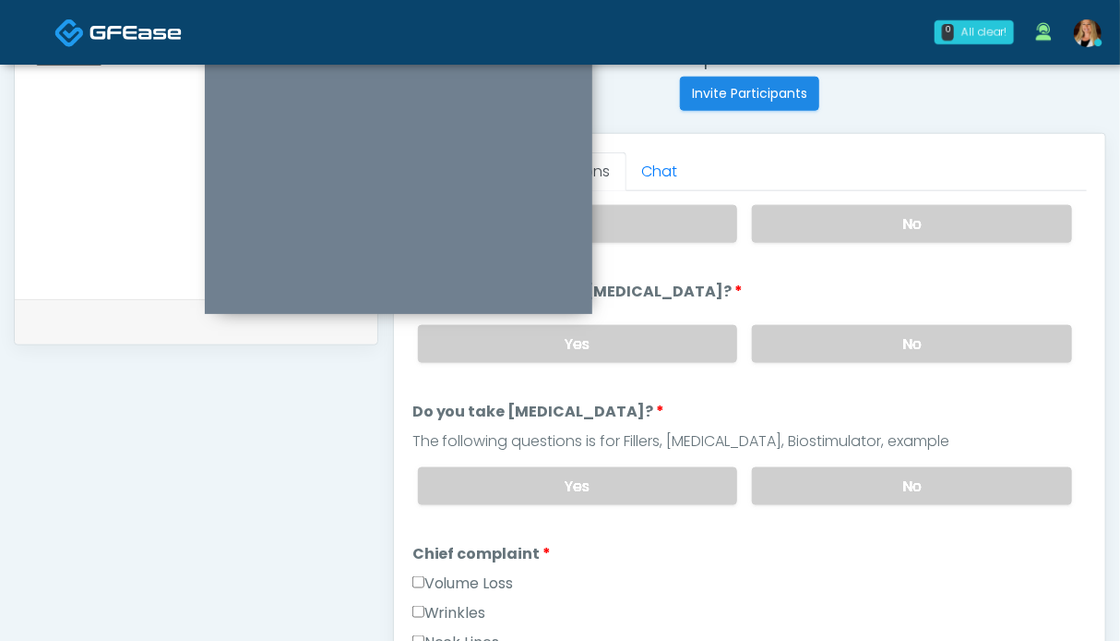
click at [850, 499] on div "Yes No" at bounding box center [745, 485] width 684 height 67
click at [837, 478] on label "No" at bounding box center [912, 486] width 320 height 38
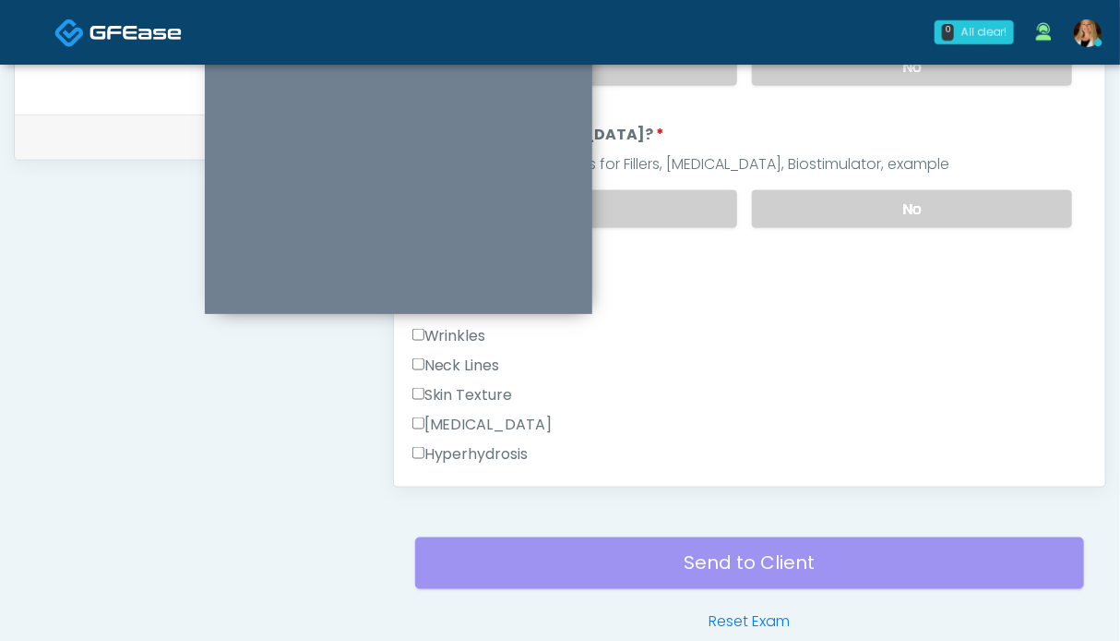
scroll to position [369, 0]
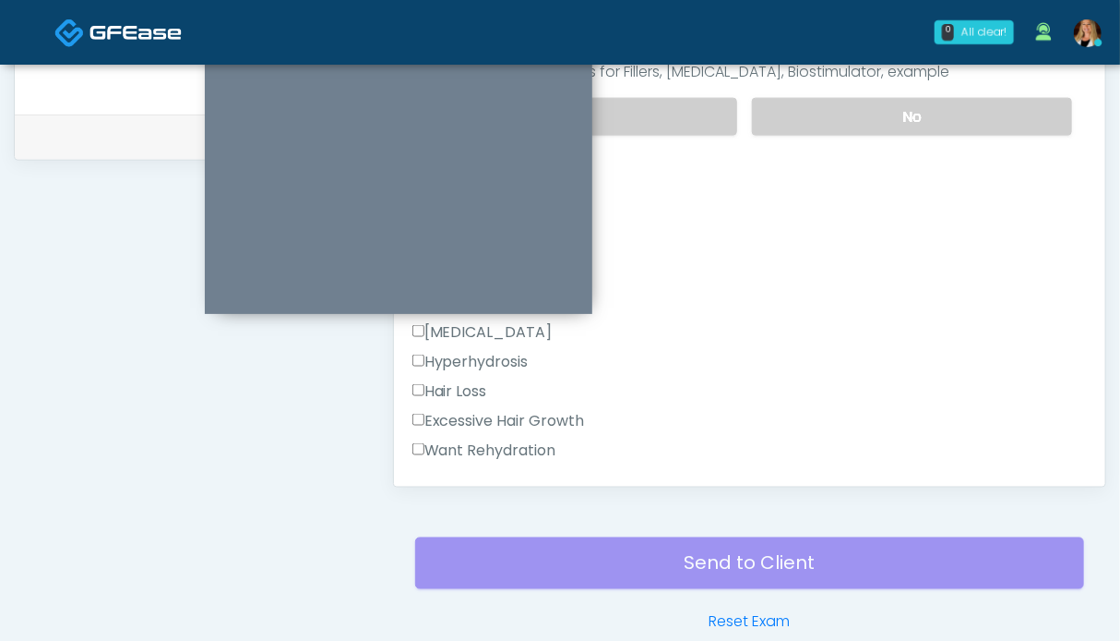
click at [473, 440] on label "Want Rehydration" at bounding box center [485, 450] width 144 height 22
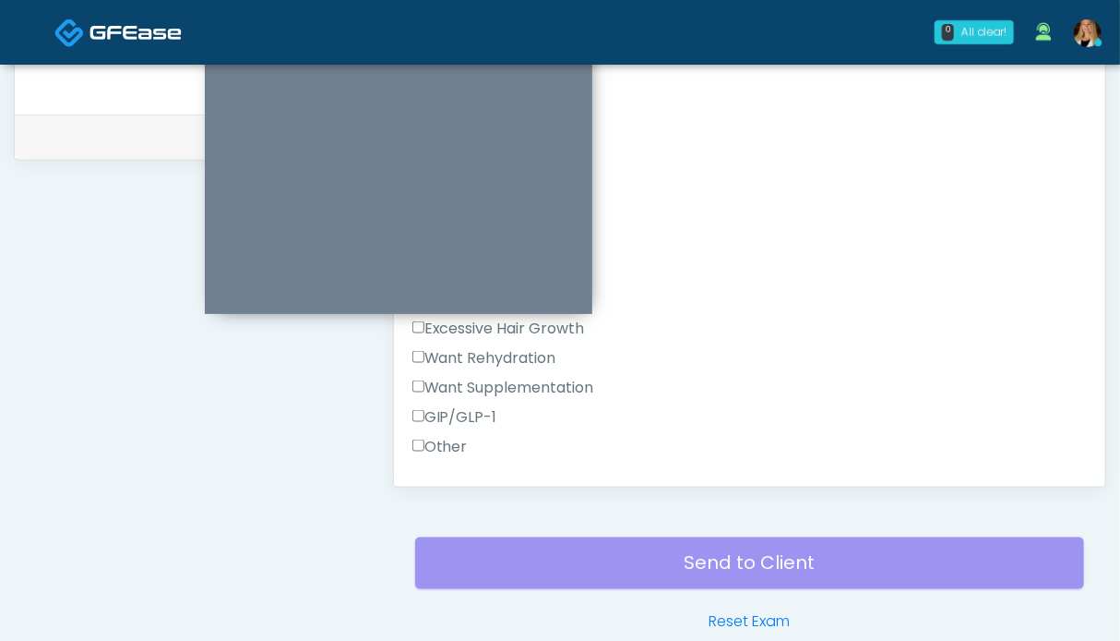
click at [456, 437] on label "Other" at bounding box center [440, 447] width 55 height 22
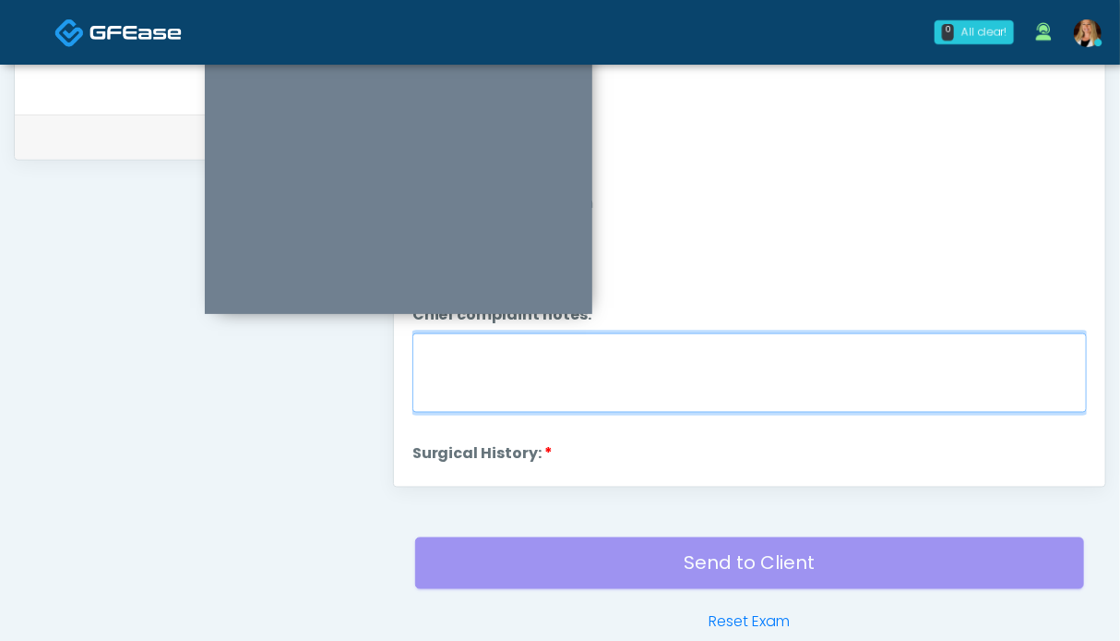
click at [611, 370] on textarea "Chief complaint notes:" at bounding box center [750, 372] width 675 height 79
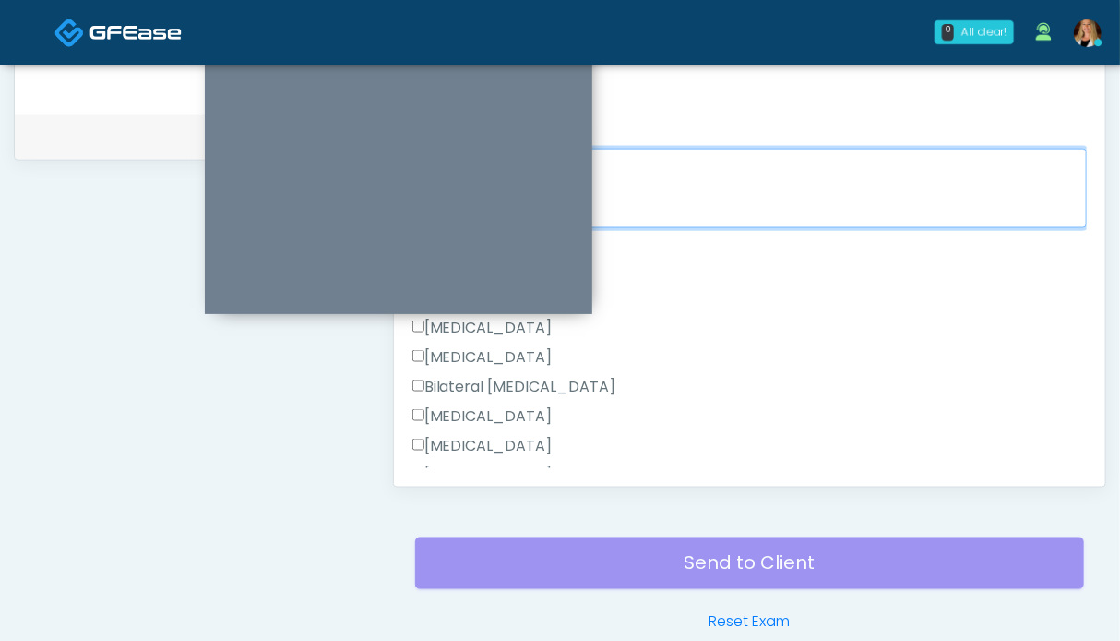
scroll to position [738, 0]
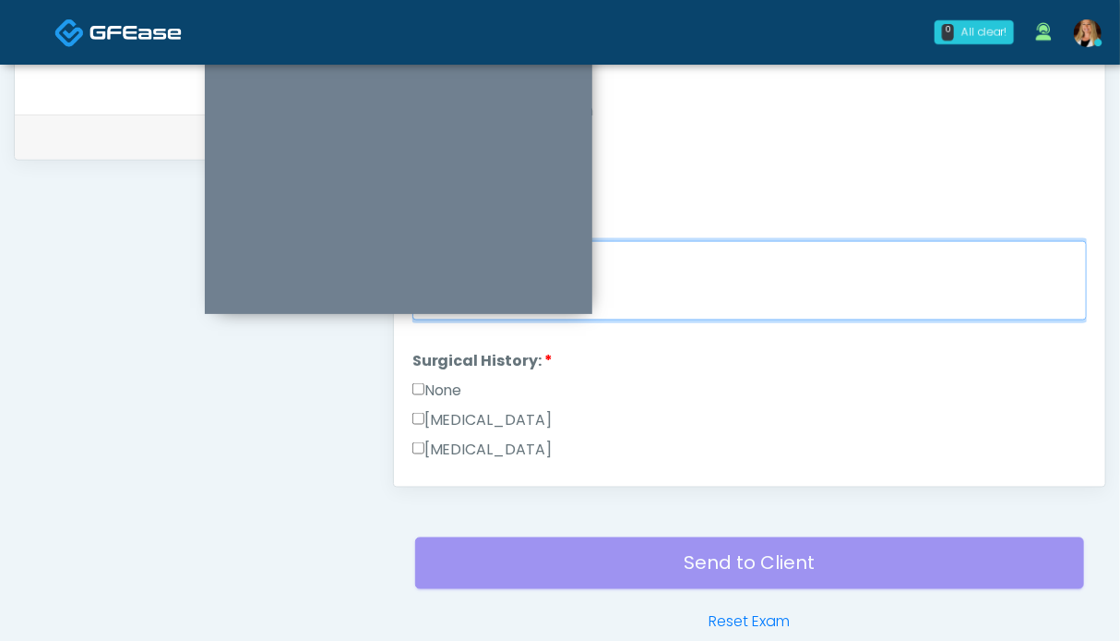
type textarea "**********"
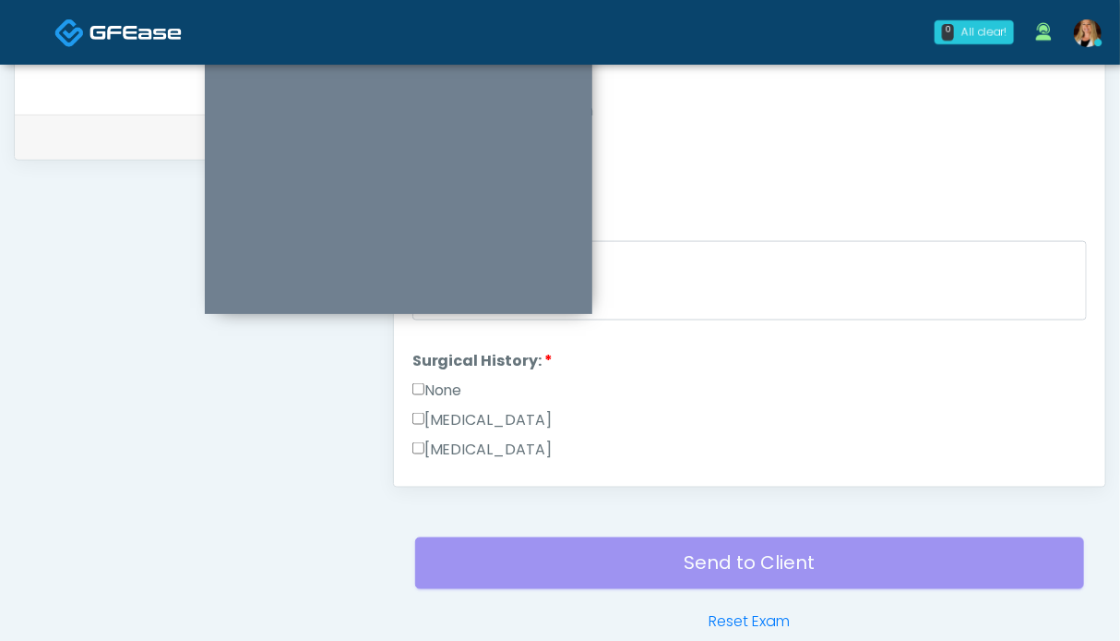
click at [447, 379] on label "None" at bounding box center [438, 390] width 50 height 22
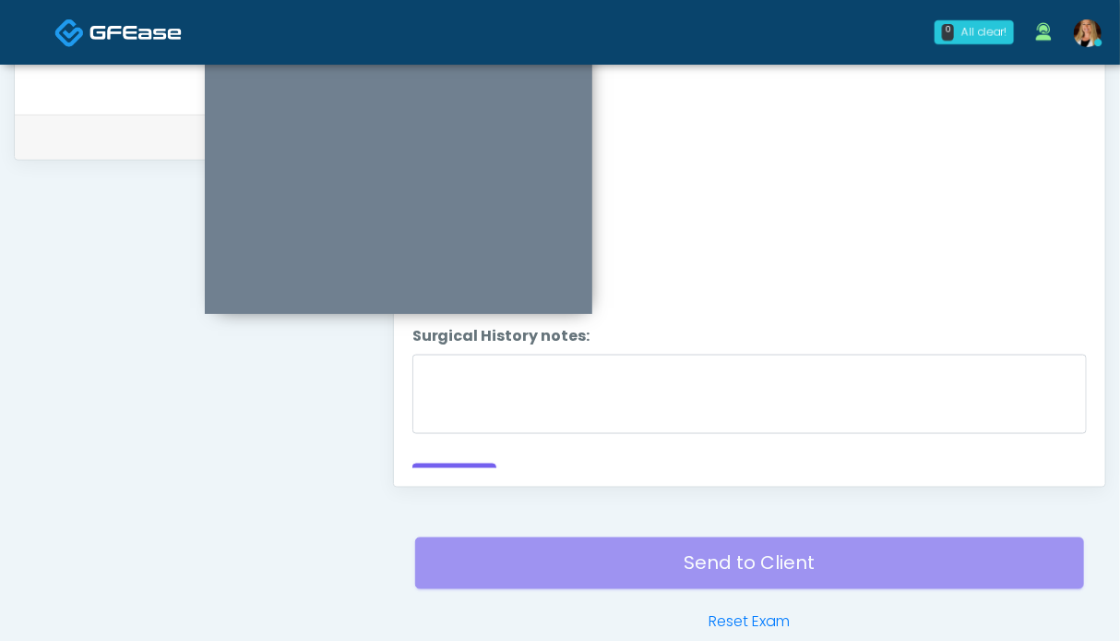
scroll to position [1222, 0]
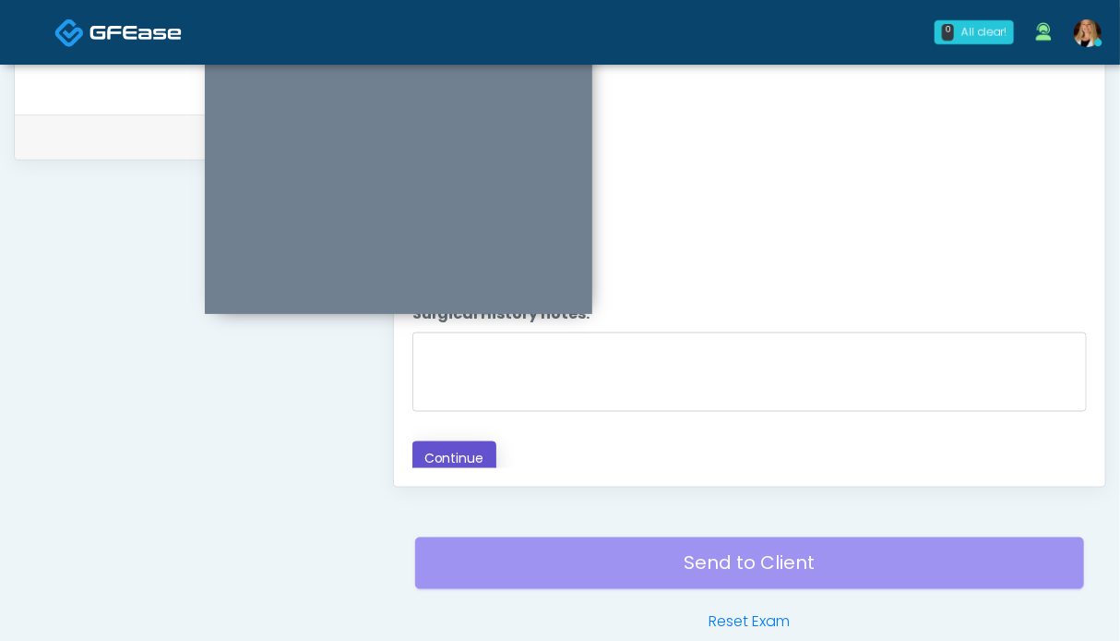
click at [474, 451] on button "Continue" at bounding box center [455, 458] width 84 height 34
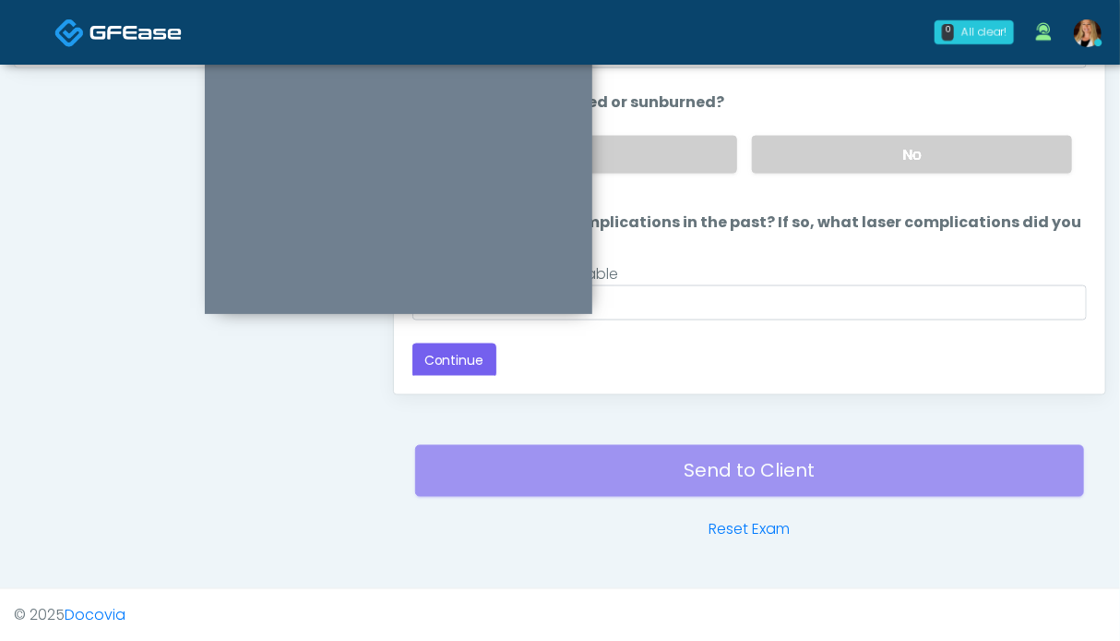
scroll to position [830, 0]
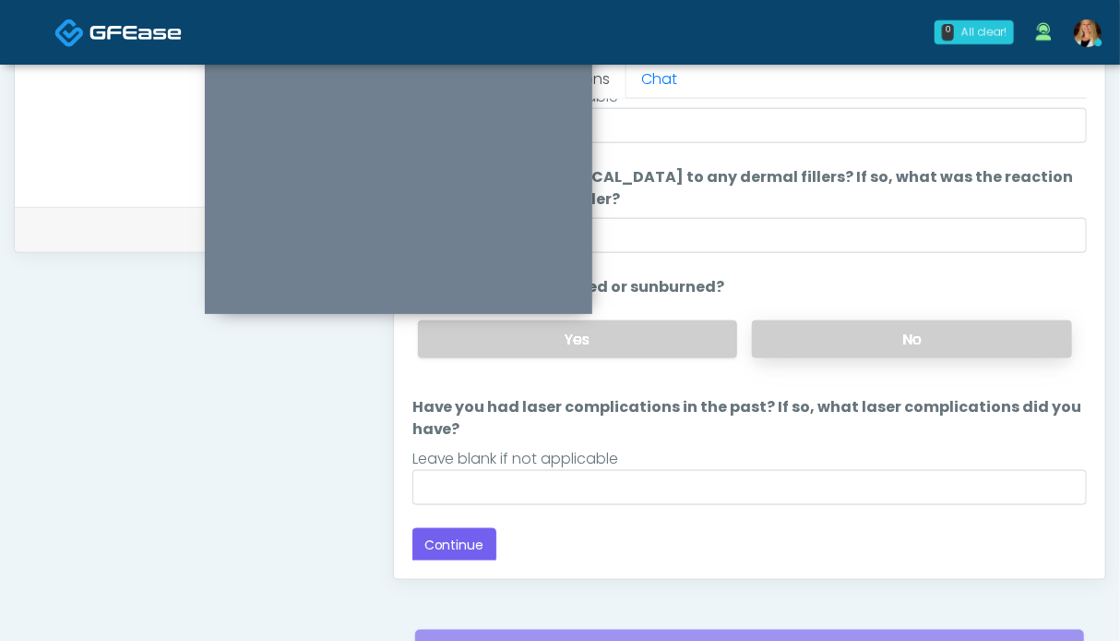
click at [827, 331] on label "No" at bounding box center [912, 339] width 320 height 38
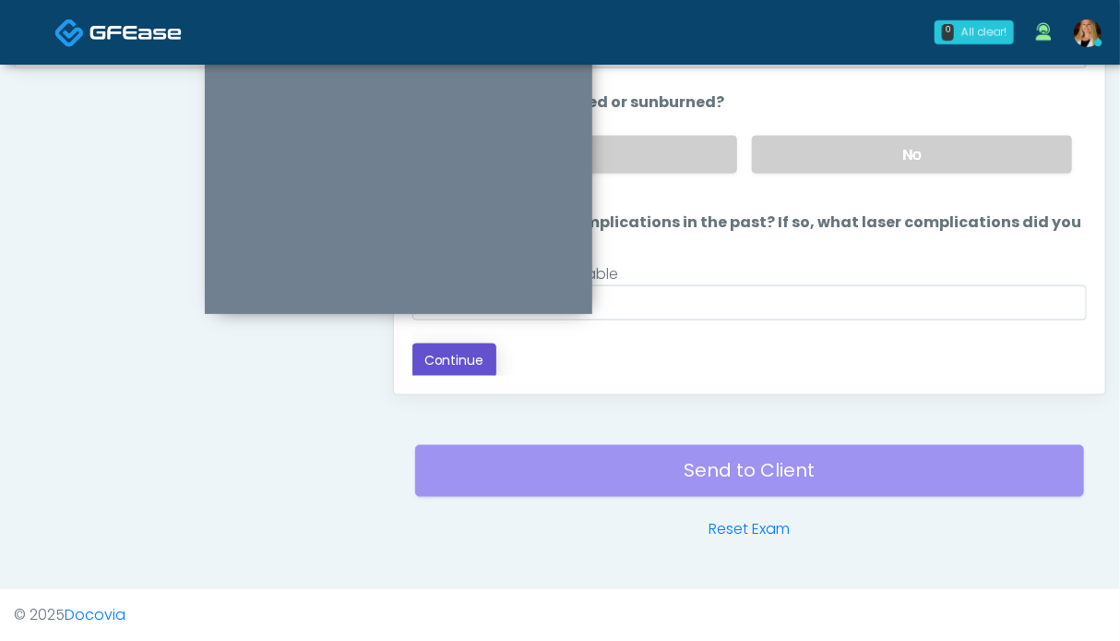
click at [461, 367] on button "Continue" at bounding box center [455, 360] width 84 height 34
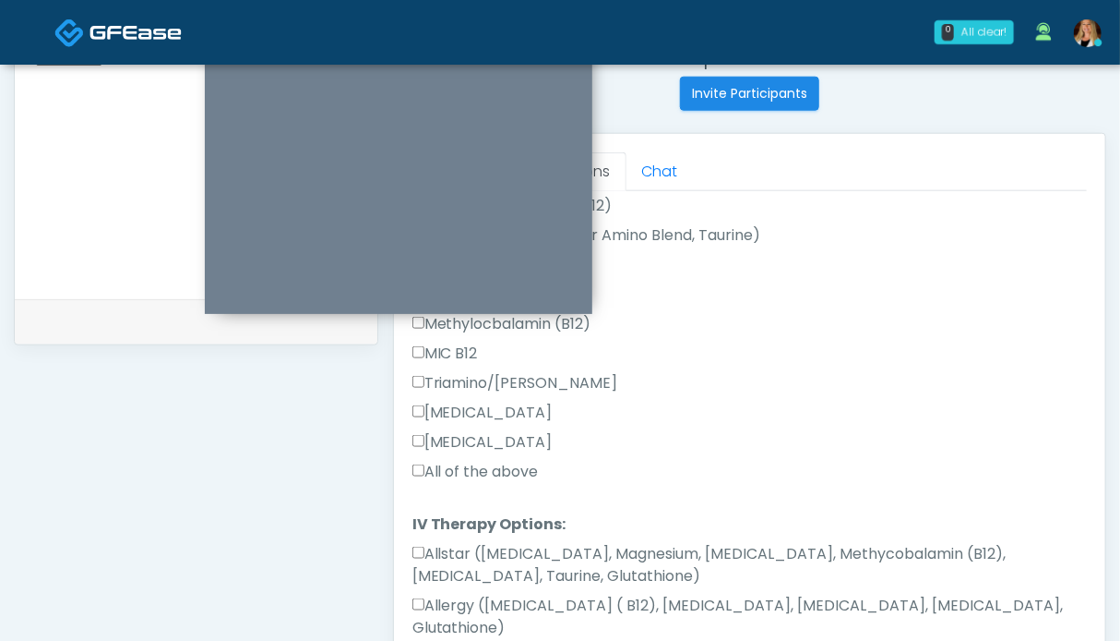
scroll to position [461, 0]
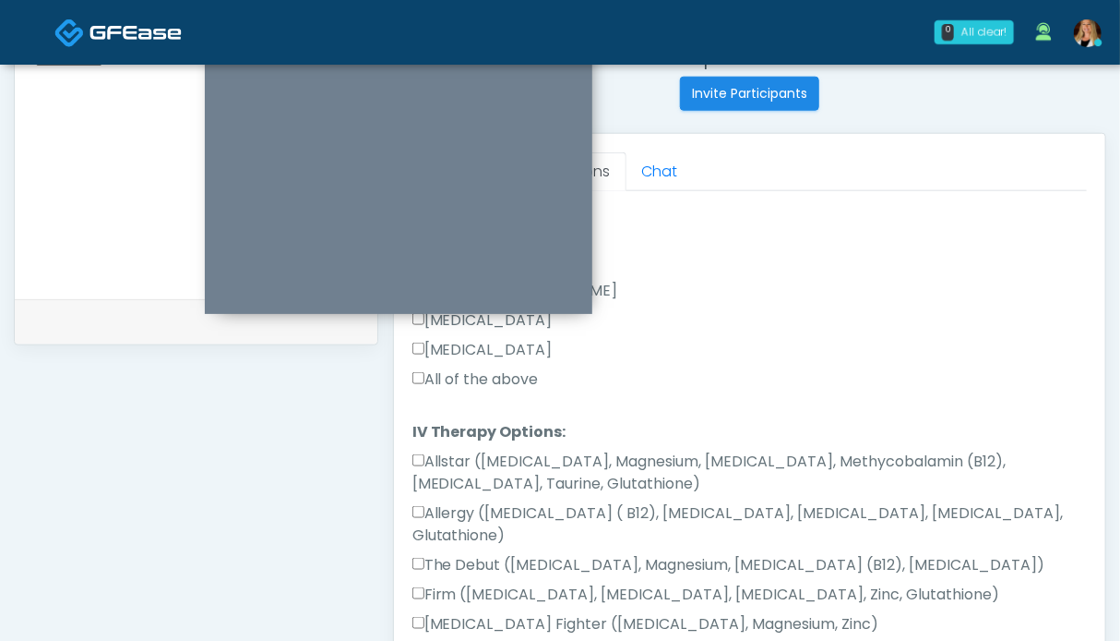
click at [450, 368] on label "All of the above" at bounding box center [476, 379] width 126 height 22
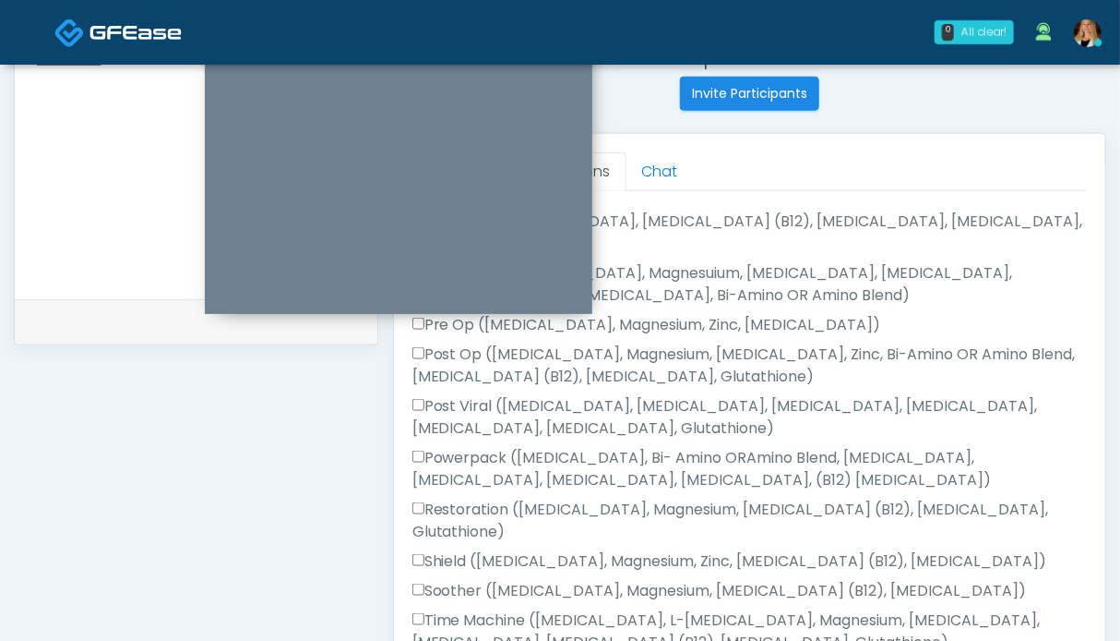
scroll to position [979, 0]
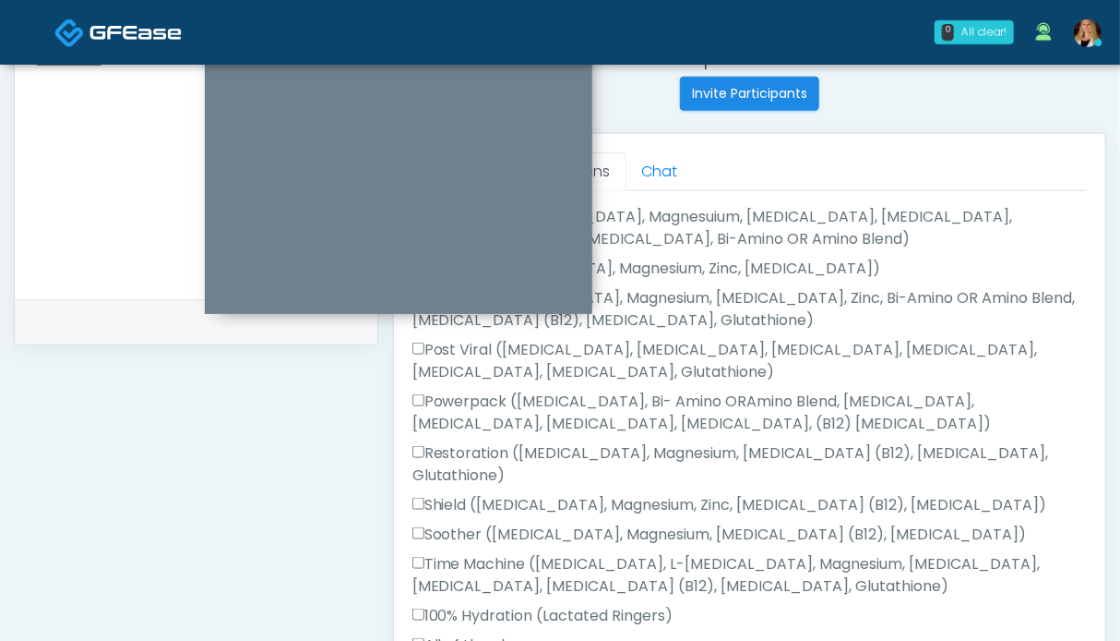
click at [476, 634] on label "All of the above" at bounding box center [476, 645] width 126 height 22
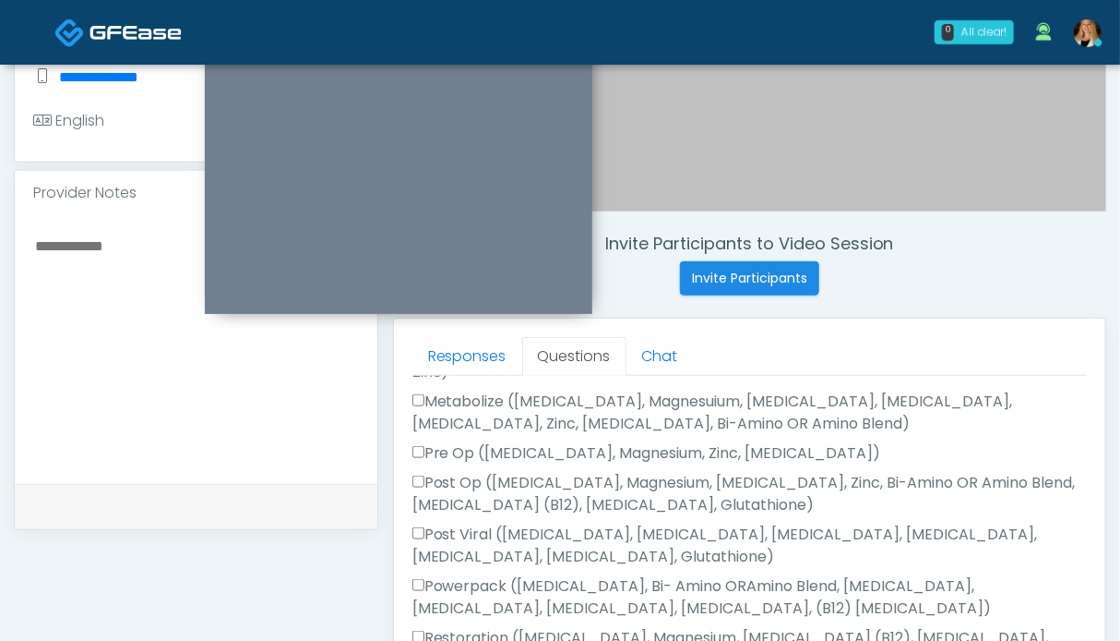
scroll to position [461, 0]
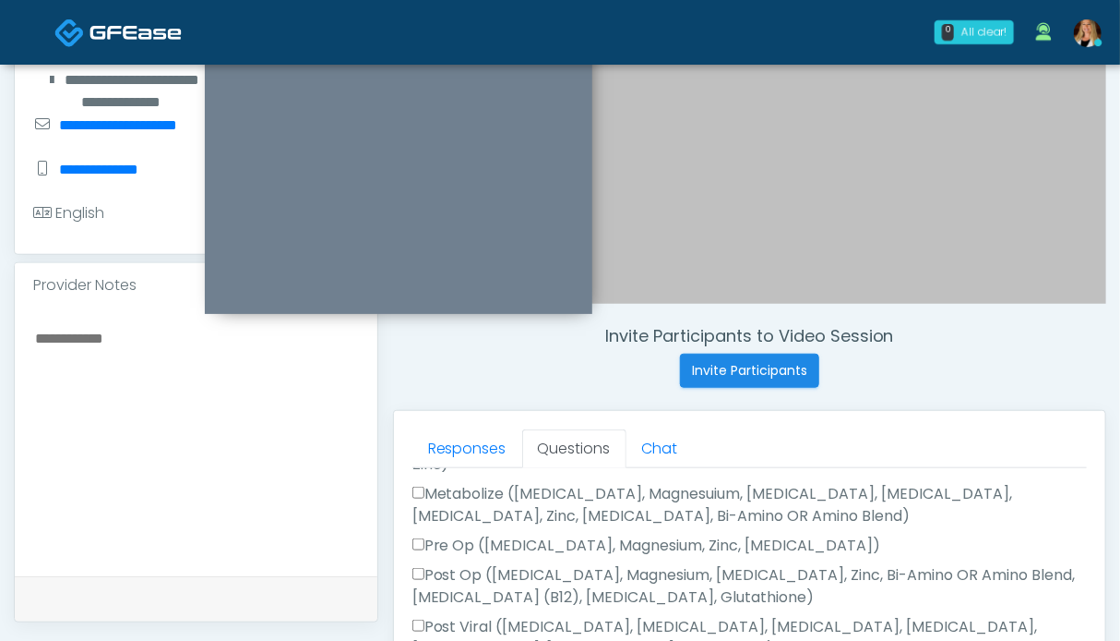
click at [123, 355] on textarea at bounding box center [196, 438] width 326 height 225
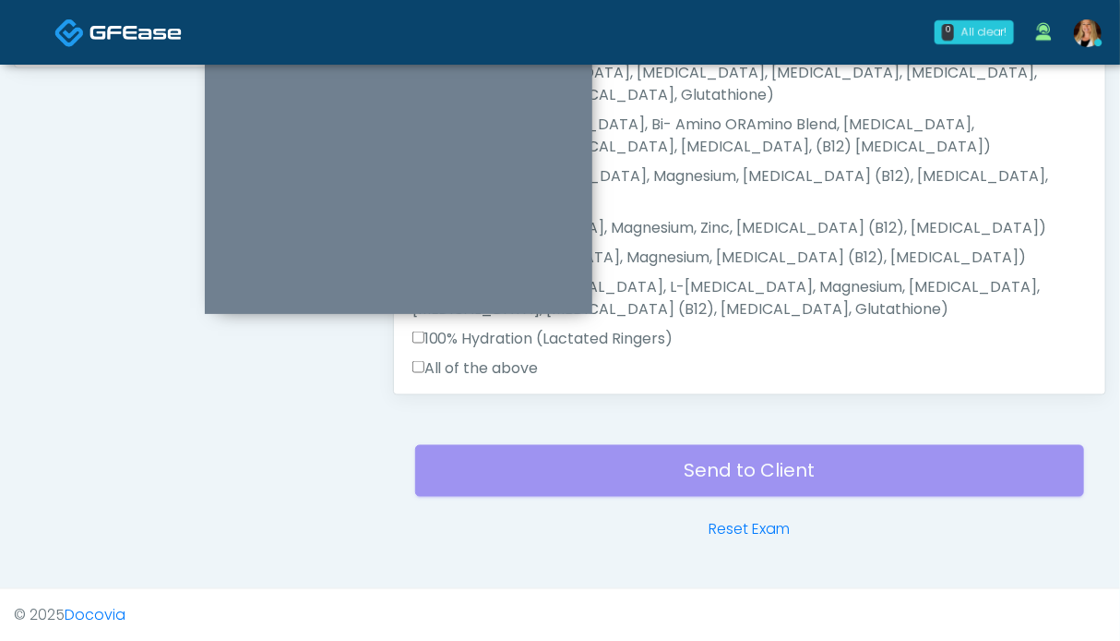
scroll to position [830, 0]
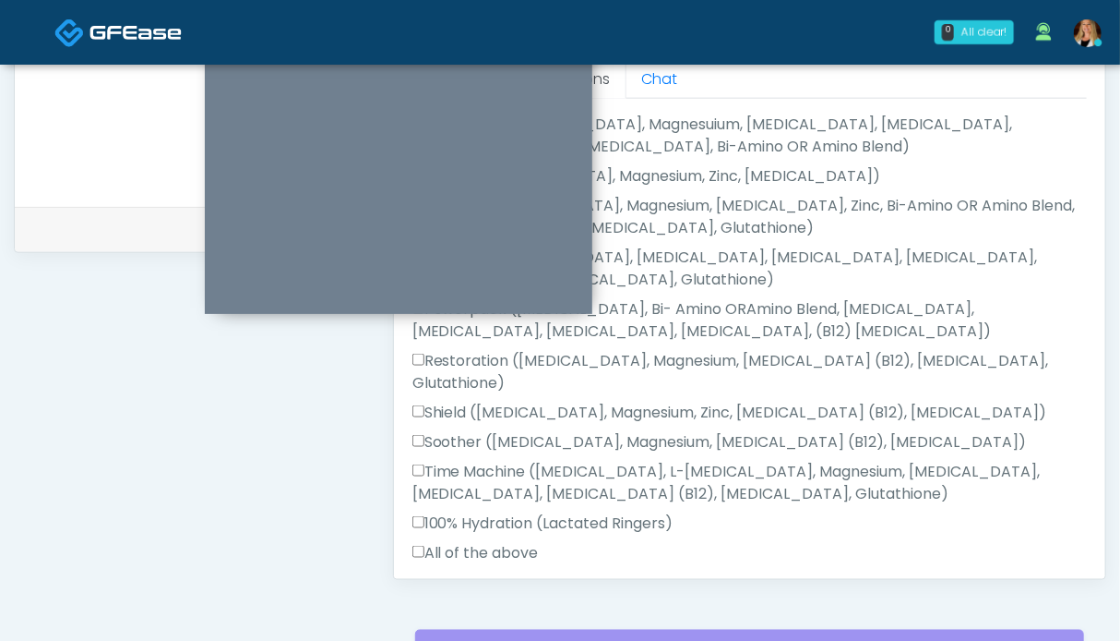
type textarea "**********"
click at [450, 594] on button "Continue" at bounding box center [455, 611] width 84 height 34
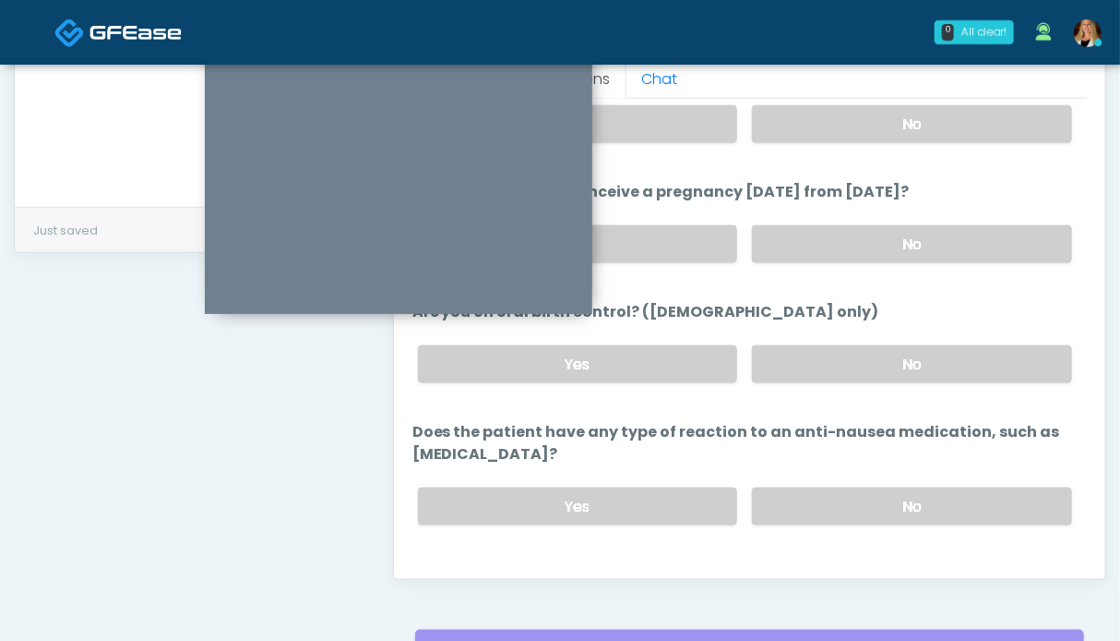
scroll to position [1014, 0]
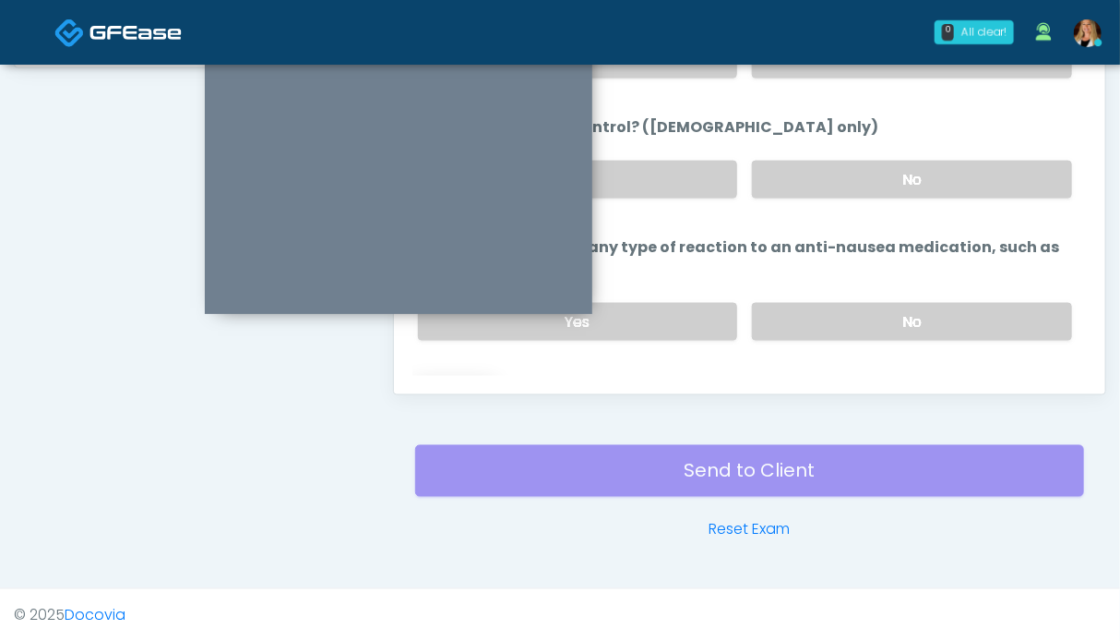
click at [443, 378] on button "Continue" at bounding box center [455, 395] width 84 height 34
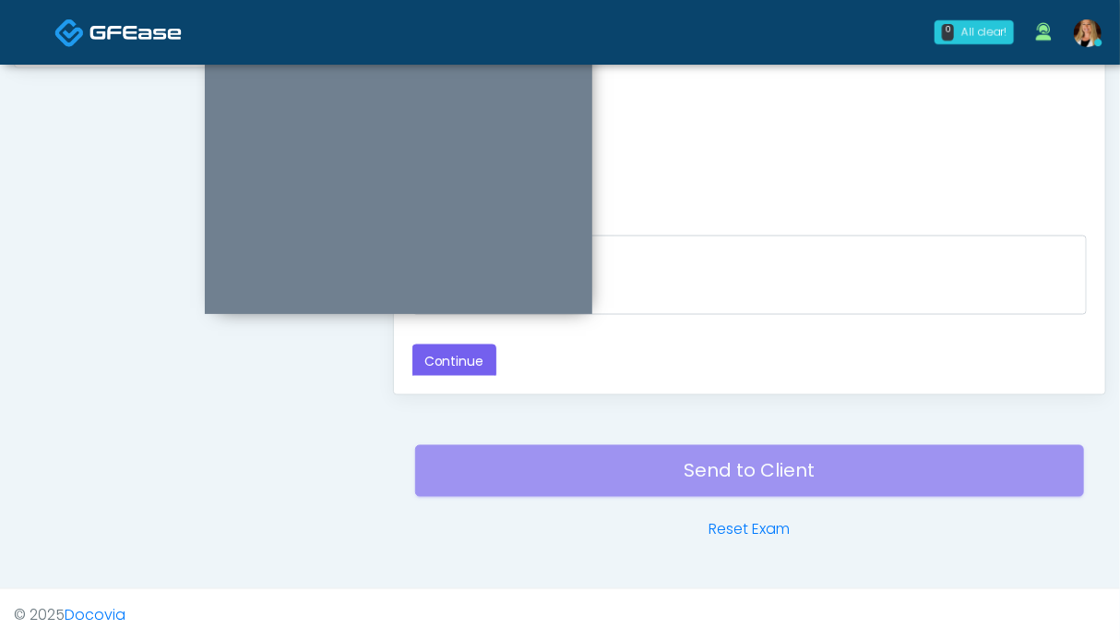
scroll to position [737, 0]
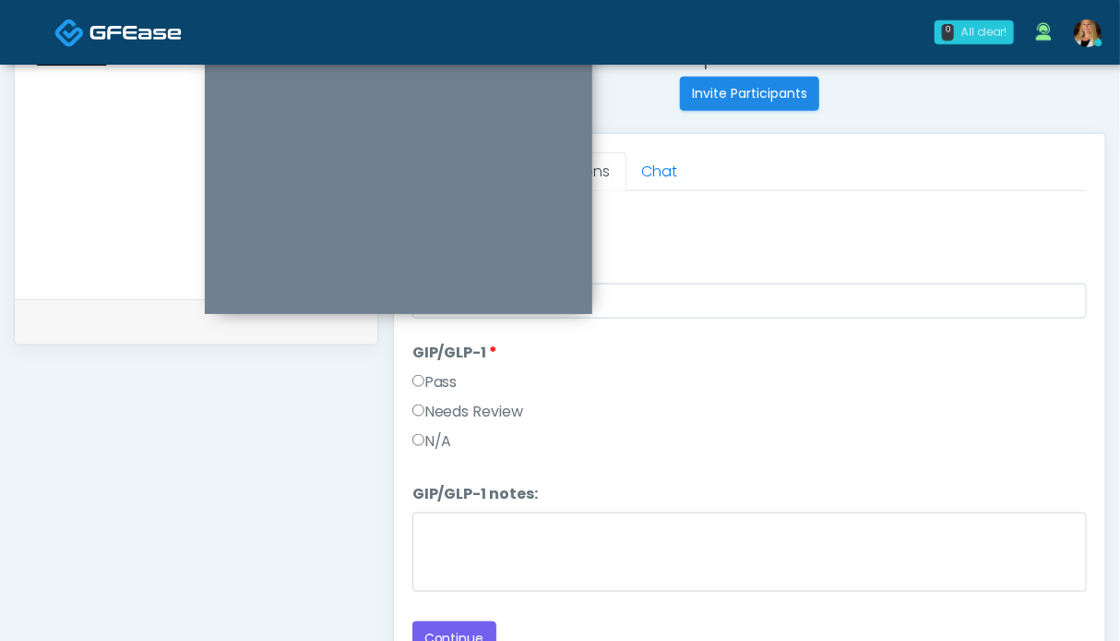
click at [441, 435] on label "N/A" at bounding box center [433, 441] width 40 height 22
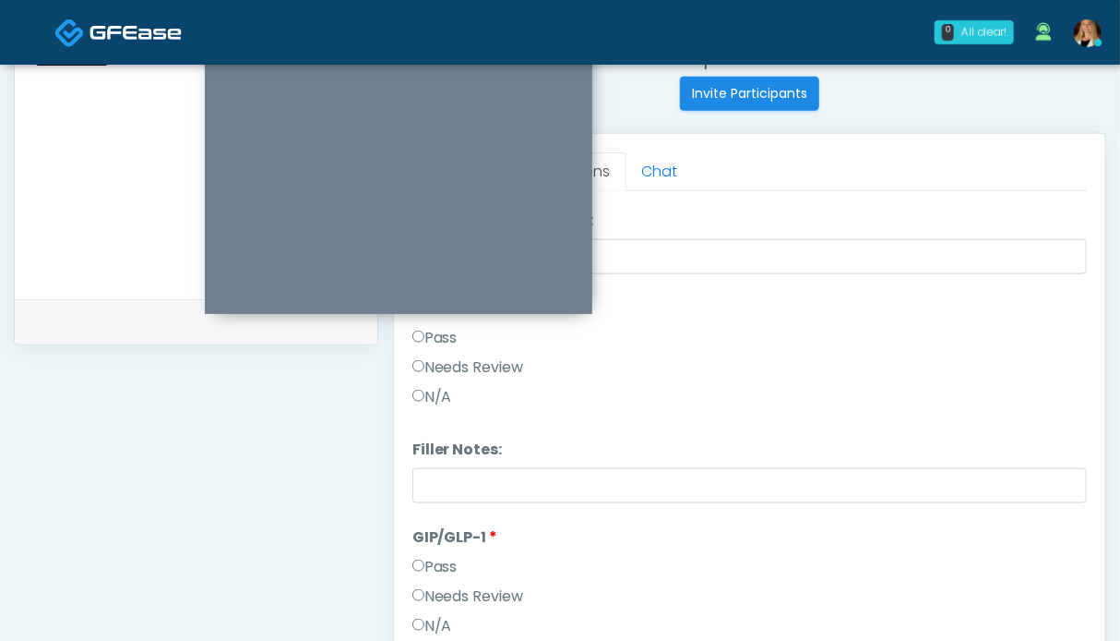
drag, startPoint x: 441, startPoint y: 337, endPoint x: 485, endPoint y: 380, distance: 61.3
click at [441, 337] on label "Pass" at bounding box center [435, 338] width 45 height 22
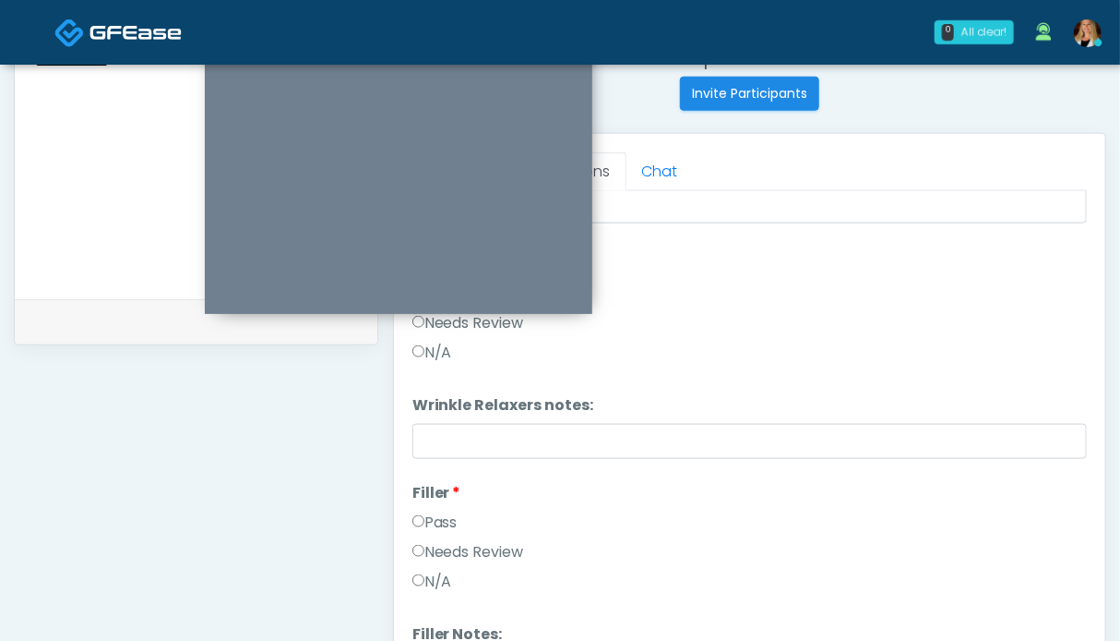
scroll to position [172, 0]
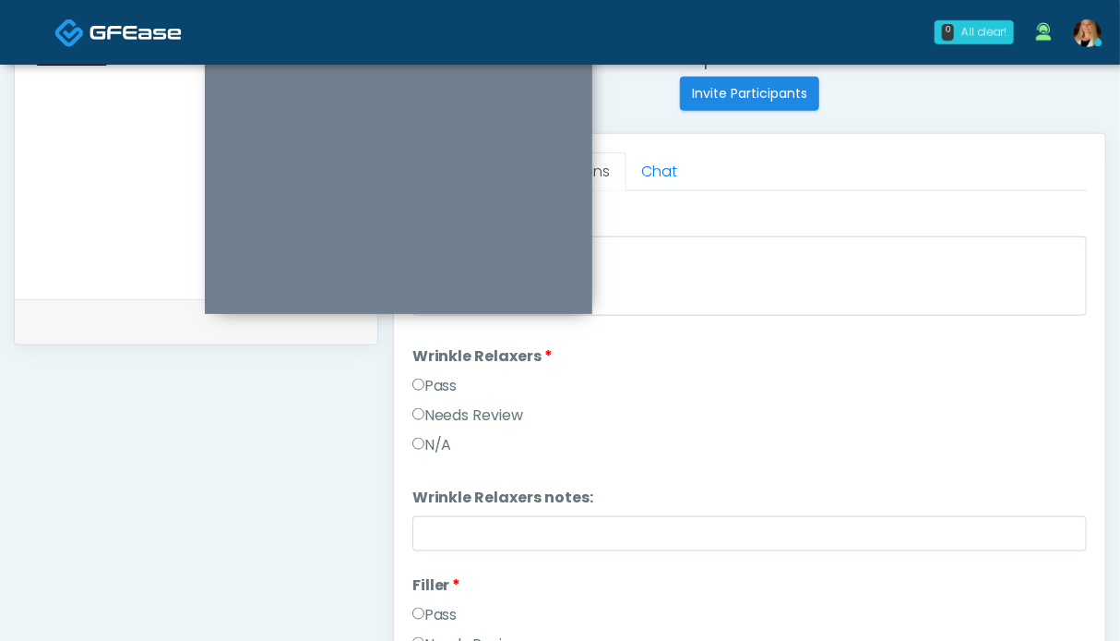
click at [438, 377] on label "Pass" at bounding box center [435, 386] width 45 height 22
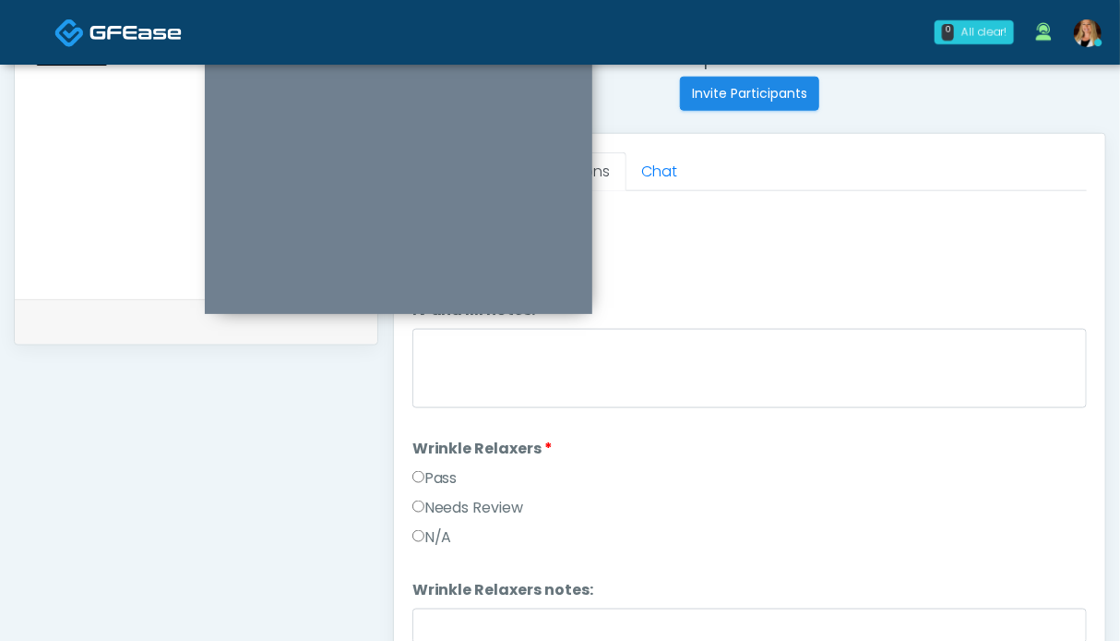
scroll to position [0, 0]
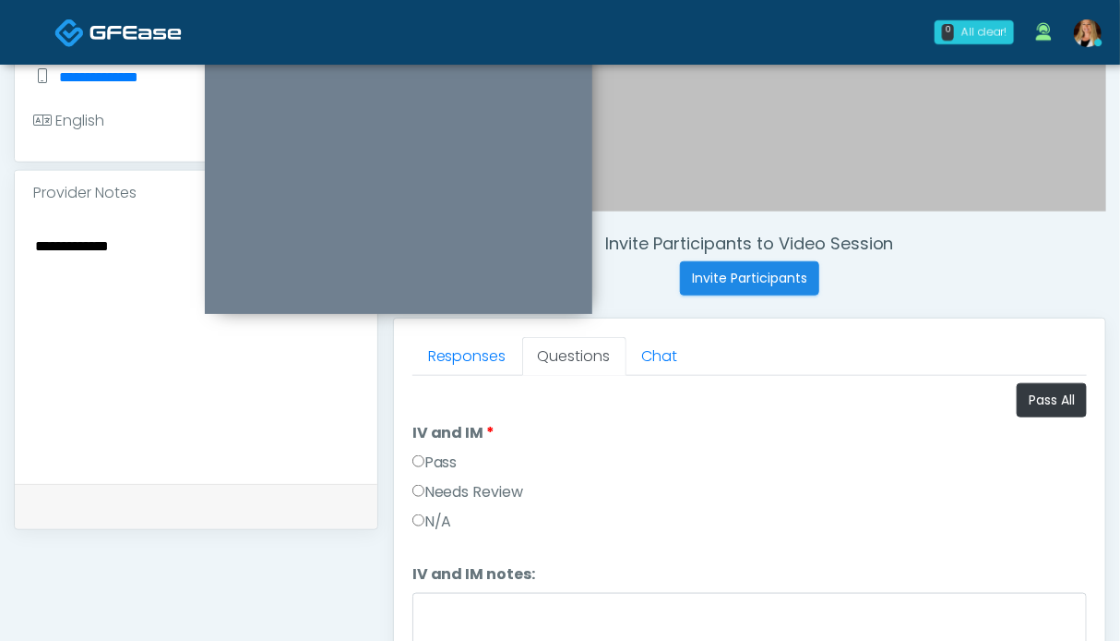
click at [448, 459] on label "Pass" at bounding box center [435, 462] width 45 height 22
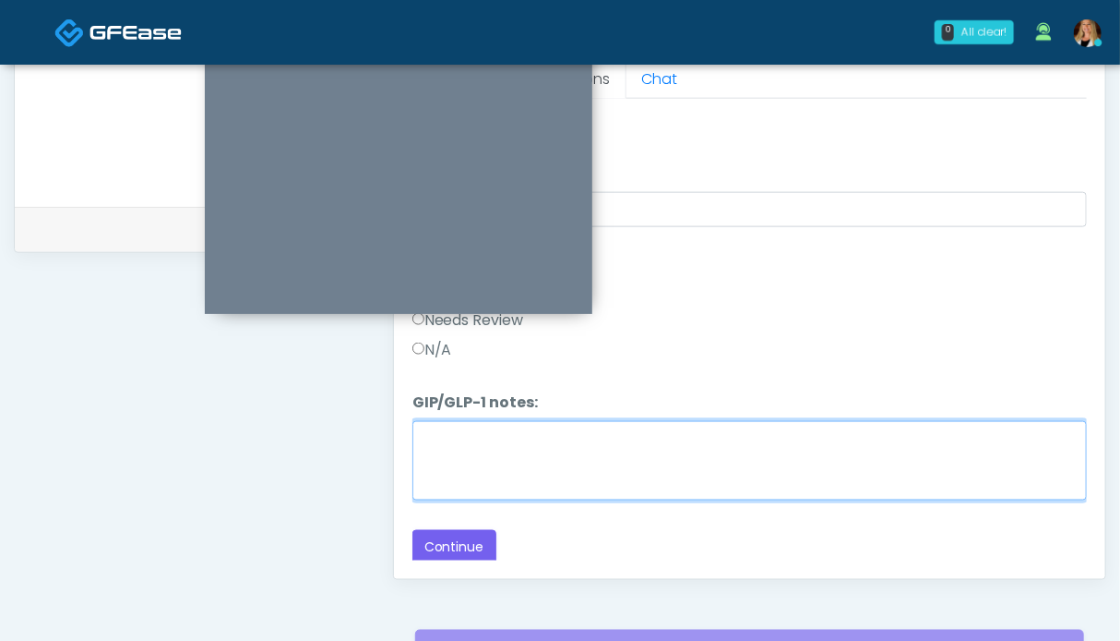
click at [527, 434] on textarea "GIP/GLP-1 notes:" at bounding box center [750, 460] width 675 height 79
type textarea "*"
type textarea "*********"
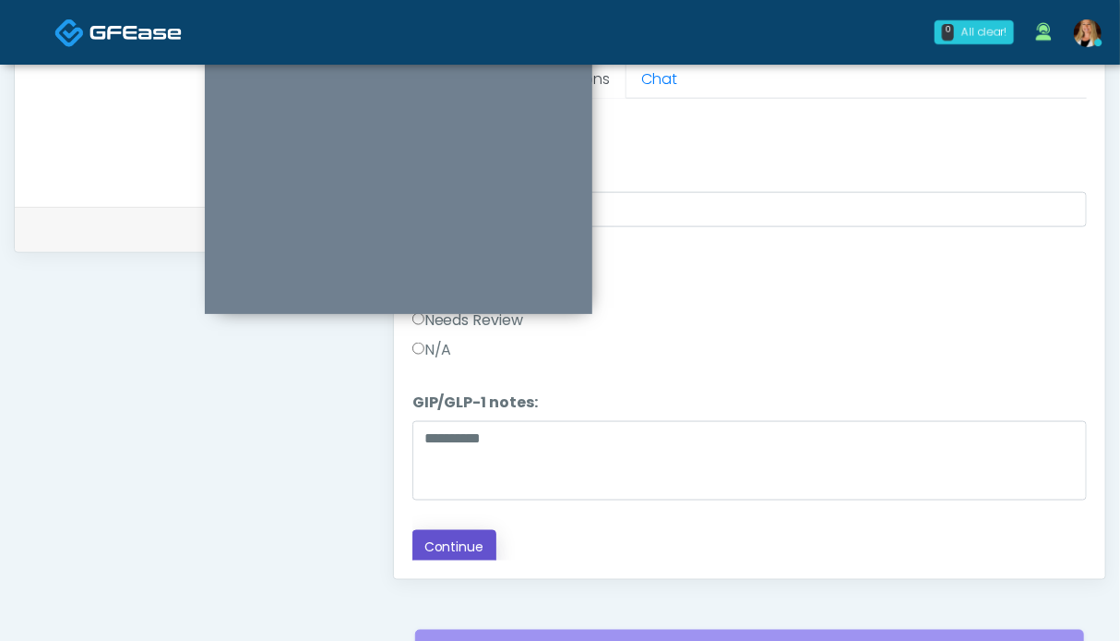
click at [465, 544] on button "Continue" at bounding box center [455, 547] width 84 height 34
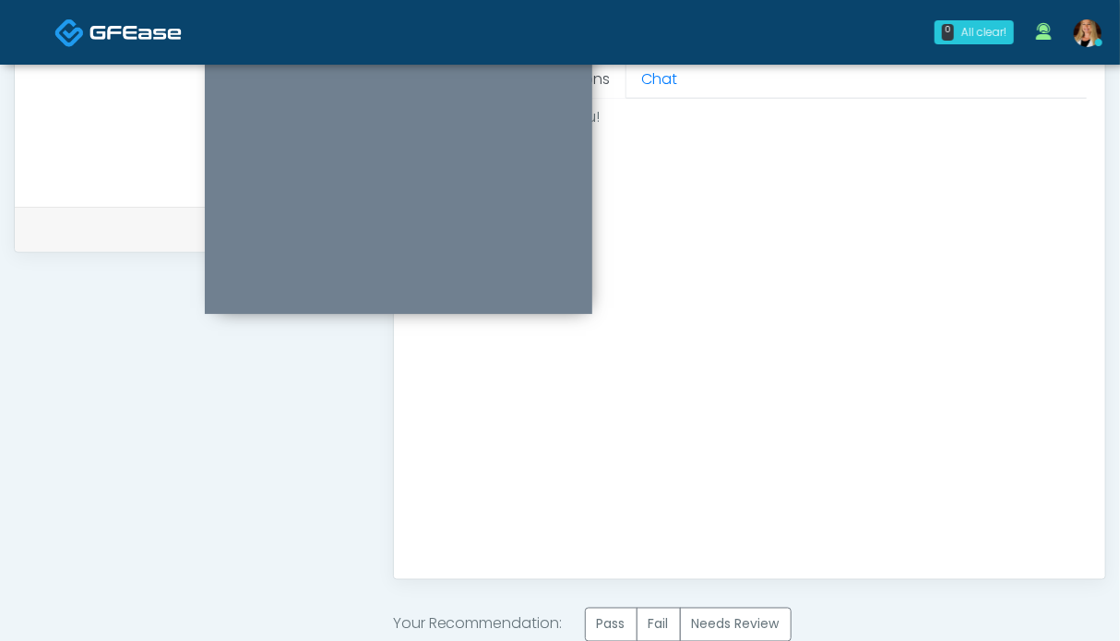
scroll to position [1014, 0]
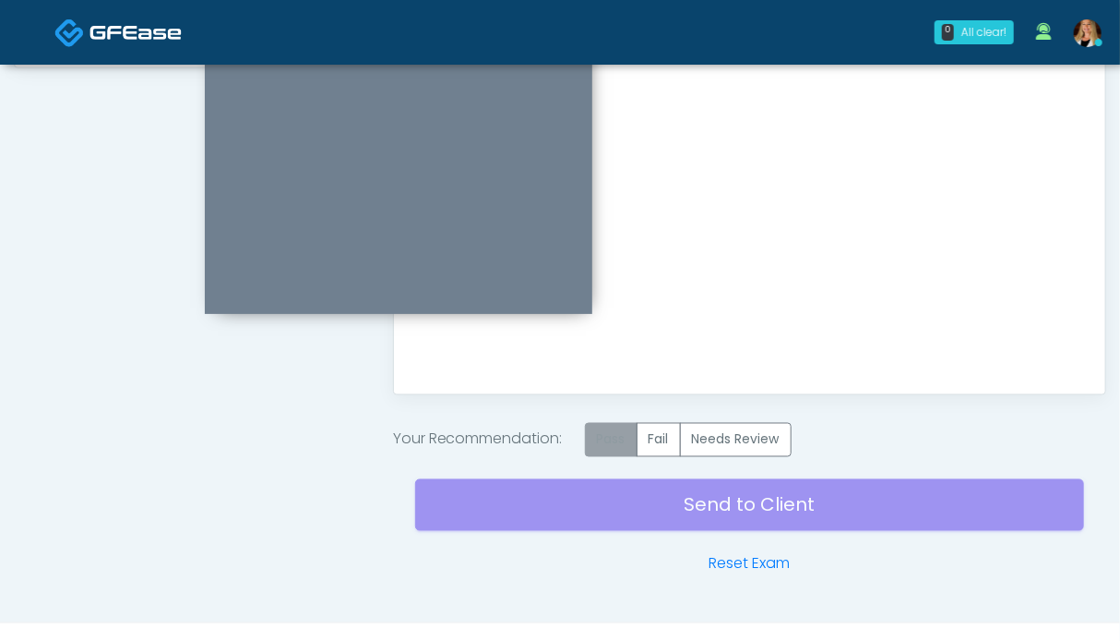
click at [606, 438] on label "Pass" at bounding box center [611, 440] width 53 height 34
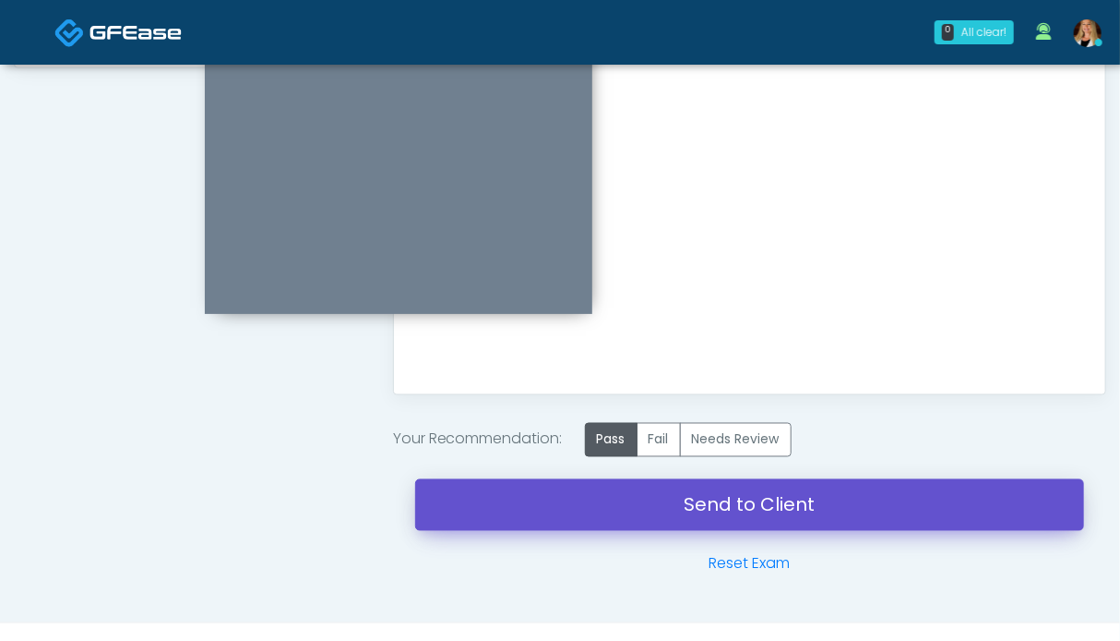
click at [733, 504] on link "Send to Client" at bounding box center [749, 505] width 669 height 52
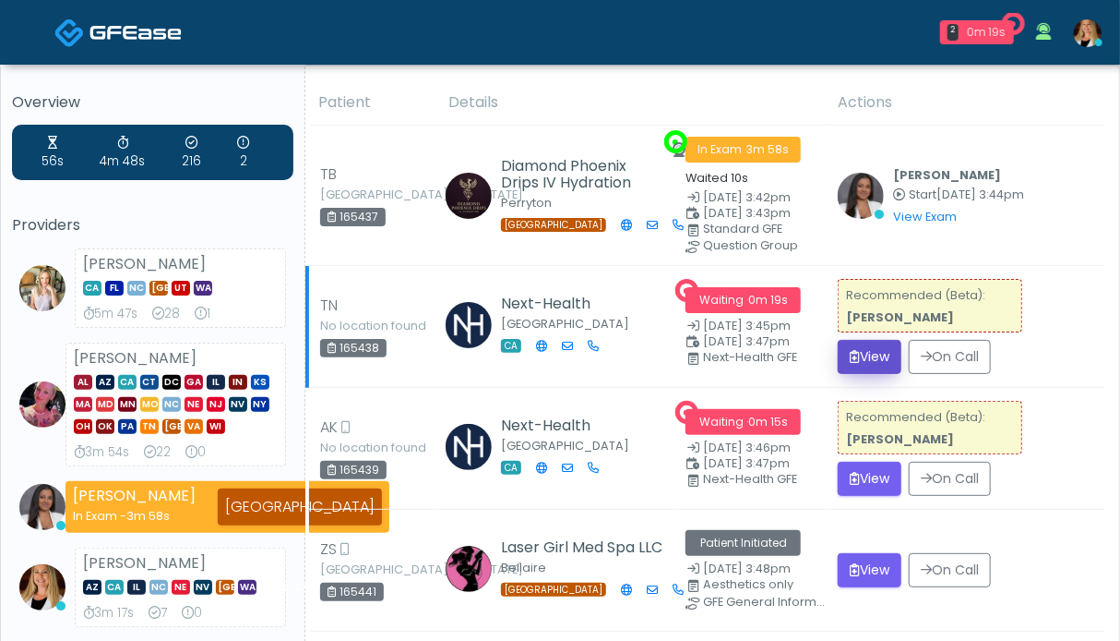
click at [873, 352] on button "View" at bounding box center [870, 357] width 64 height 34
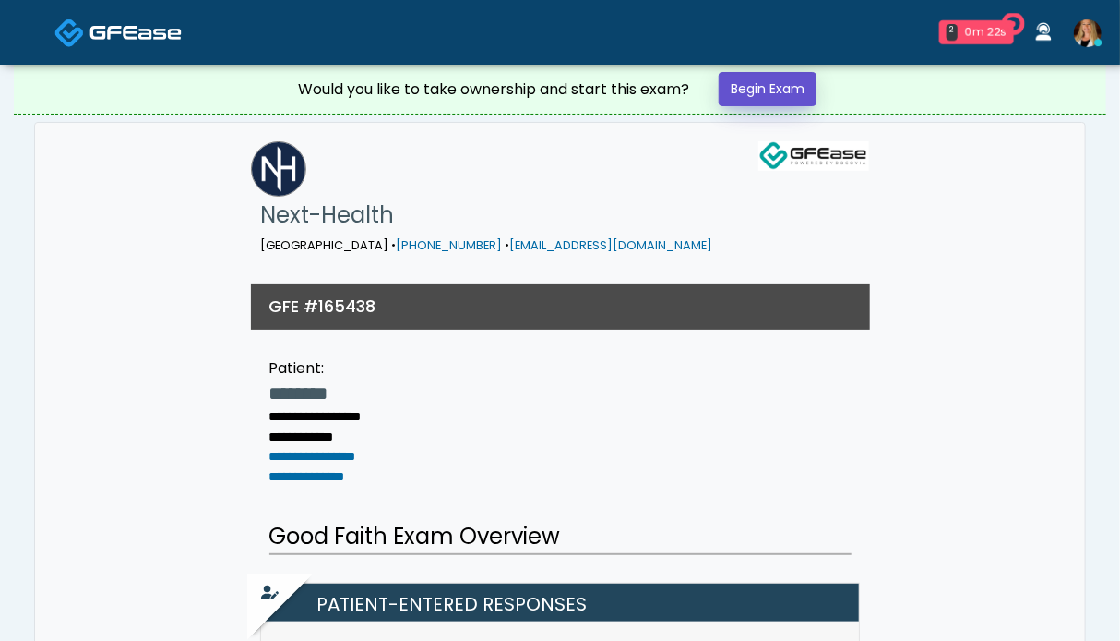
click at [749, 95] on link "Begin Exam" at bounding box center [768, 89] width 98 height 34
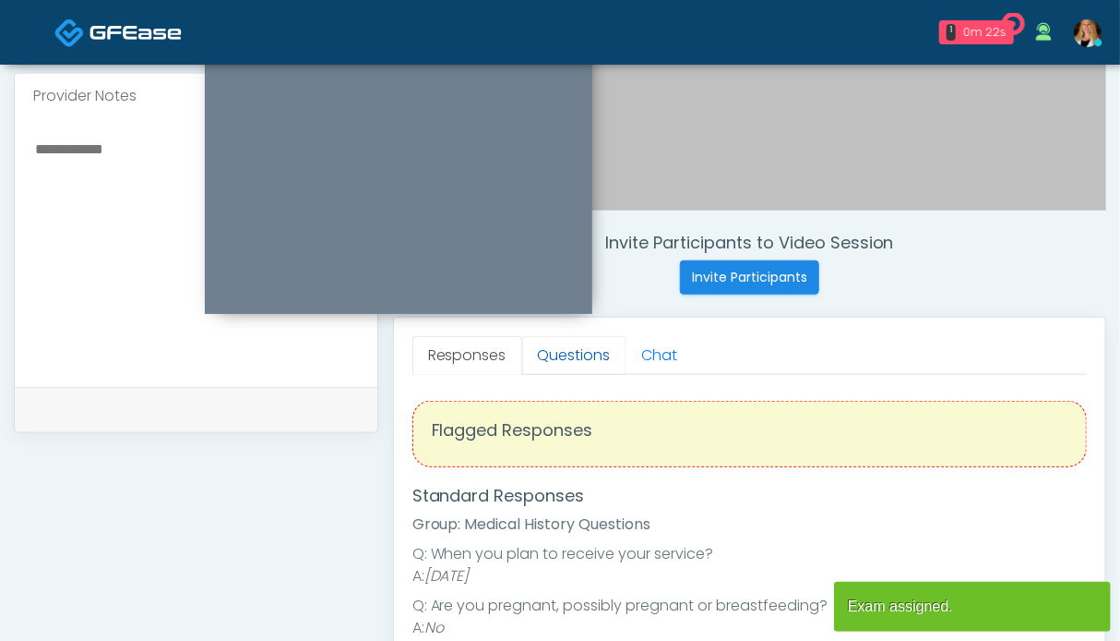
click at [545, 366] on link "Questions" at bounding box center [574, 355] width 104 height 39
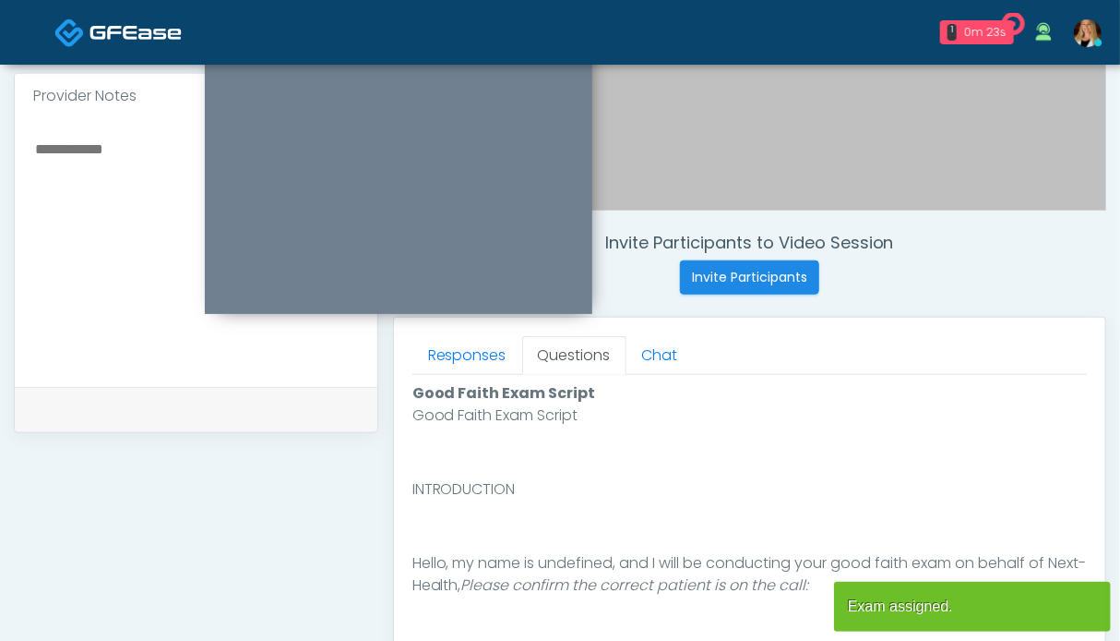
scroll to position [831, 0]
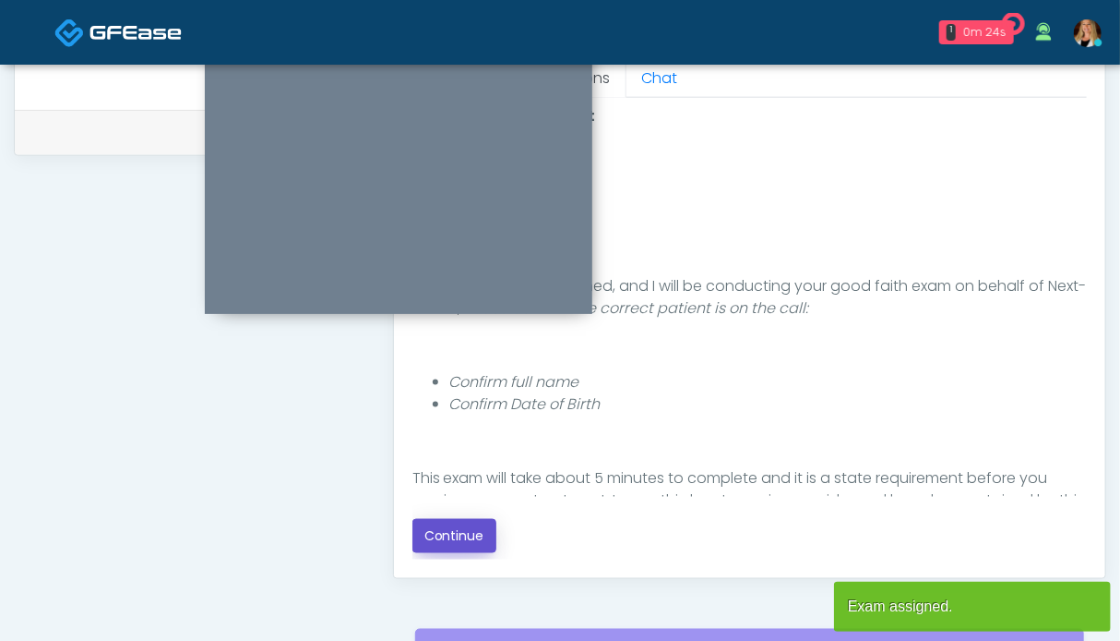
click at [458, 524] on button "Continue" at bounding box center [455, 536] width 84 height 34
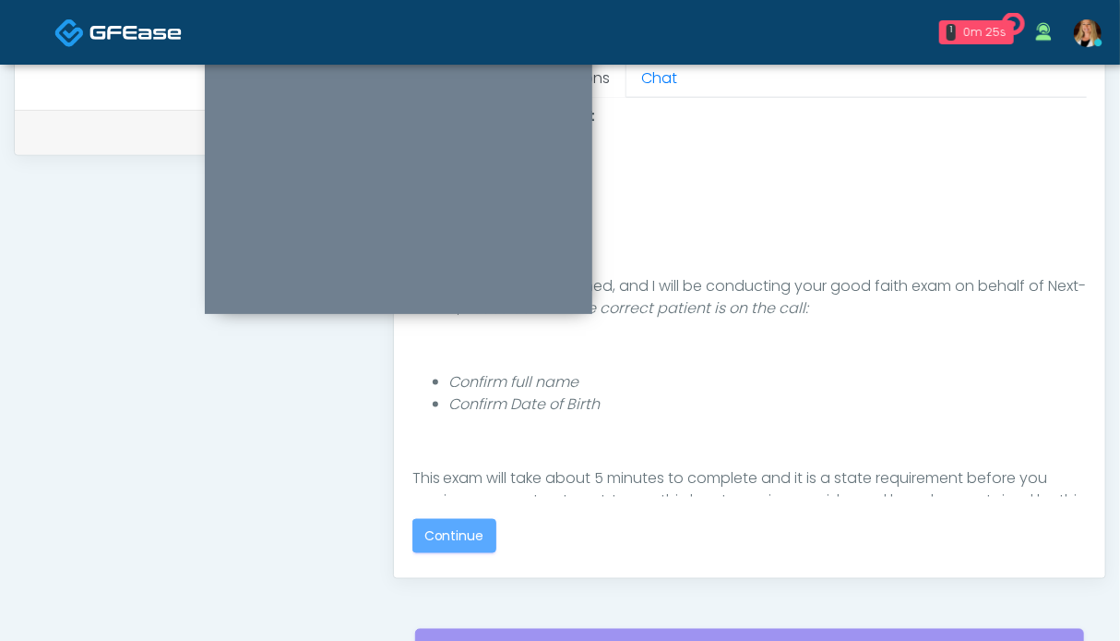
scroll to position [1014, 0]
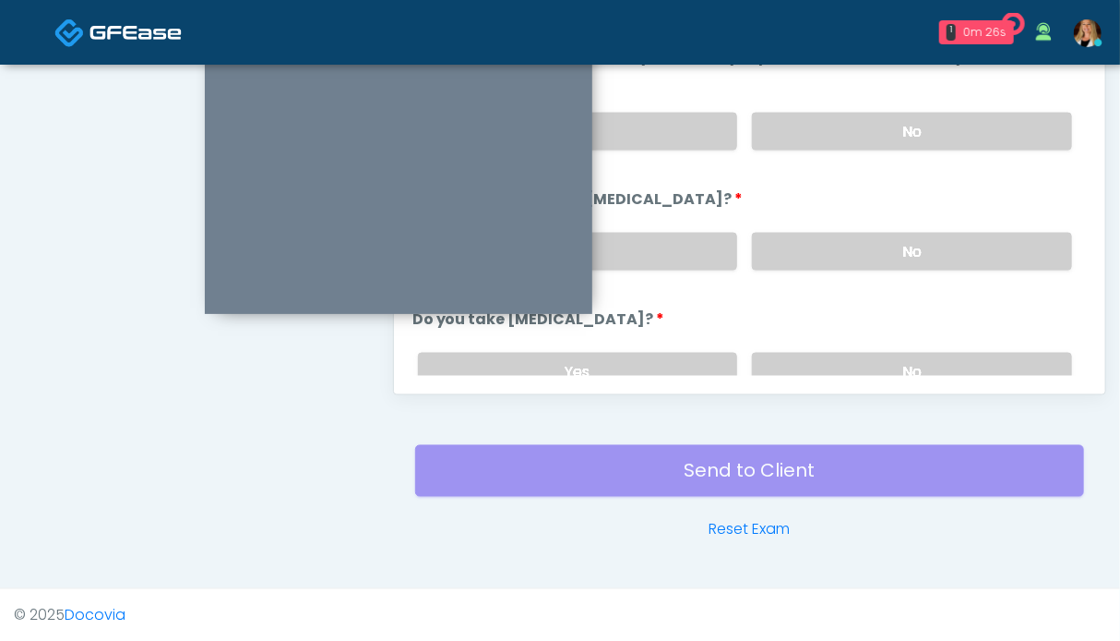
drag, startPoint x: 868, startPoint y: 256, endPoint x: 868, endPoint y: 222, distance: 33.2
click at [868, 256] on label "No" at bounding box center [912, 252] width 320 height 38
click at [871, 137] on label "No" at bounding box center [912, 132] width 320 height 38
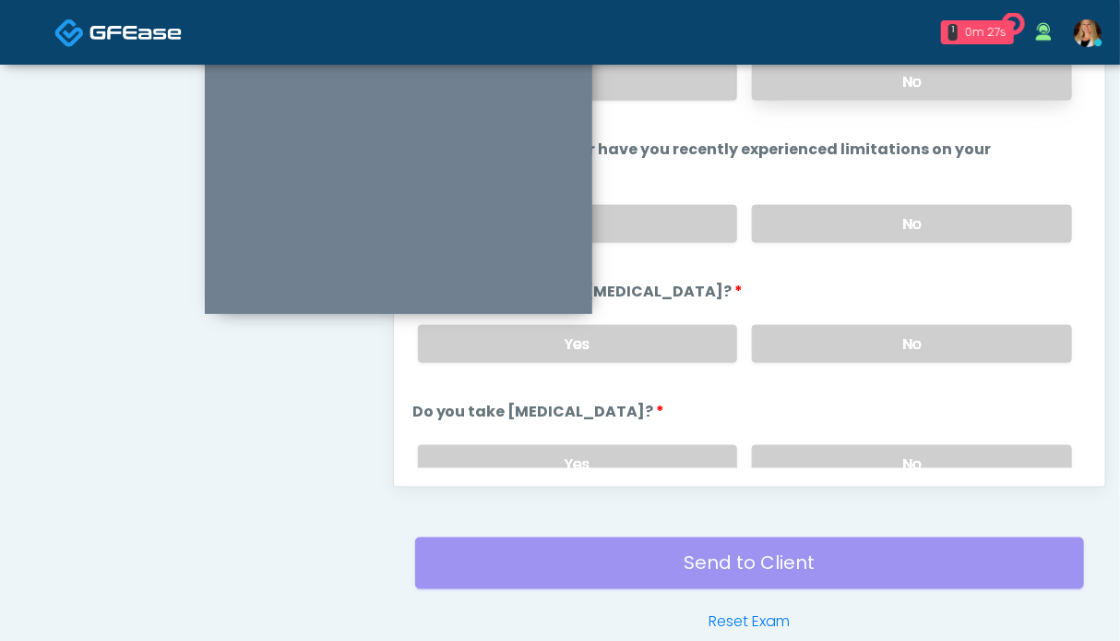
click at [886, 88] on label "No" at bounding box center [912, 82] width 320 height 38
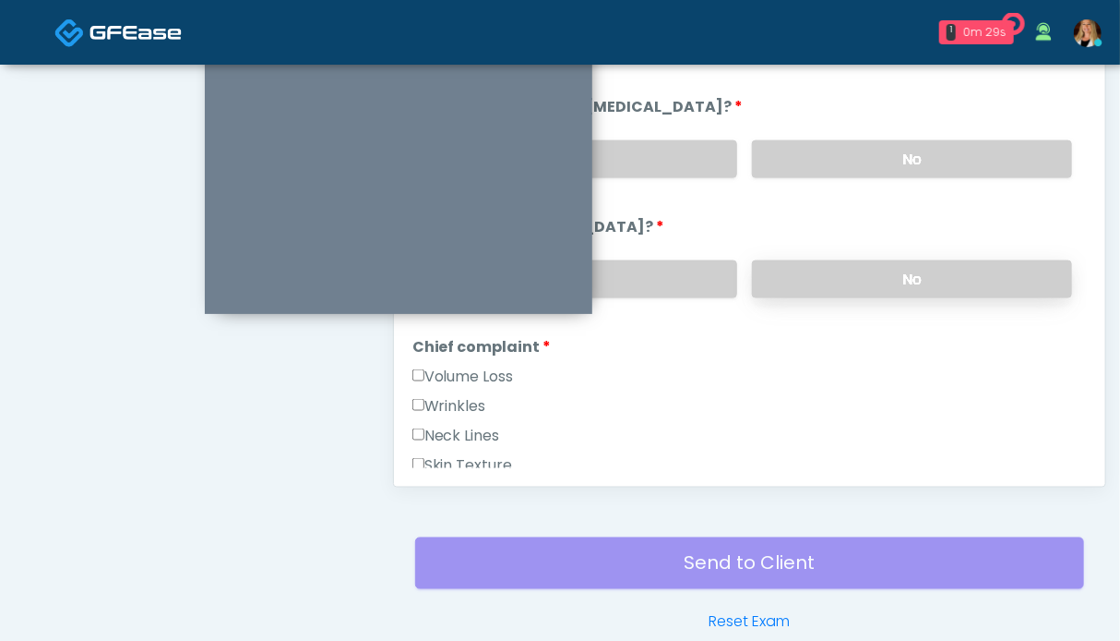
click at [883, 280] on label "No" at bounding box center [912, 279] width 320 height 38
click at [447, 373] on label "Volume Loss" at bounding box center [464, 376] width 102 height 22
click at [446, 400] on label "Wrinkles" at bounding box center [450, 406] width 74 height 22
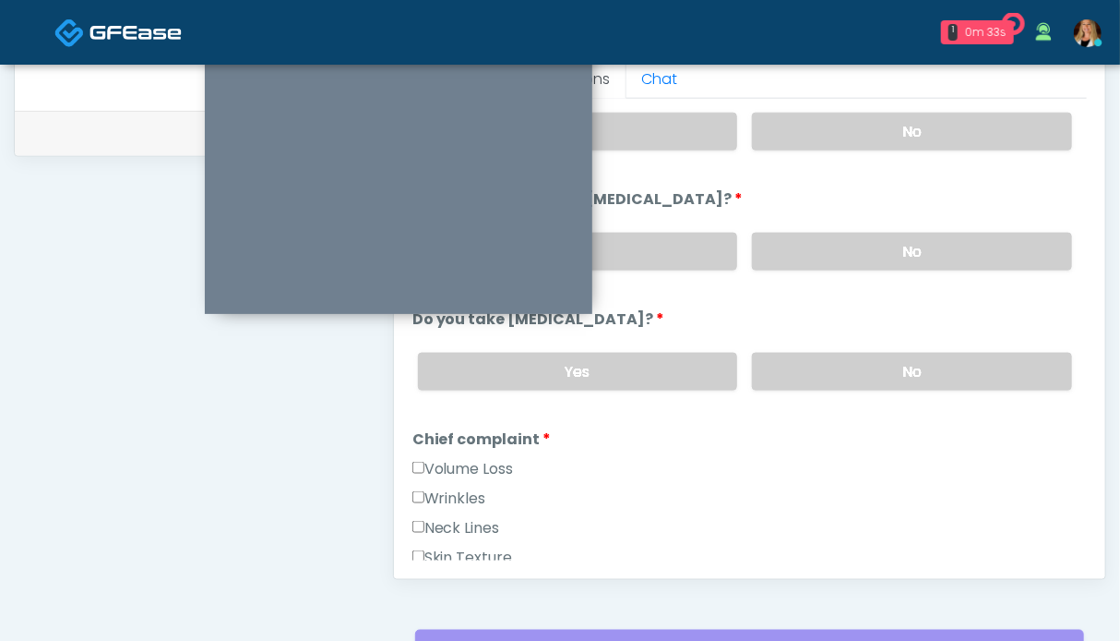
scroll to position [461, 0]
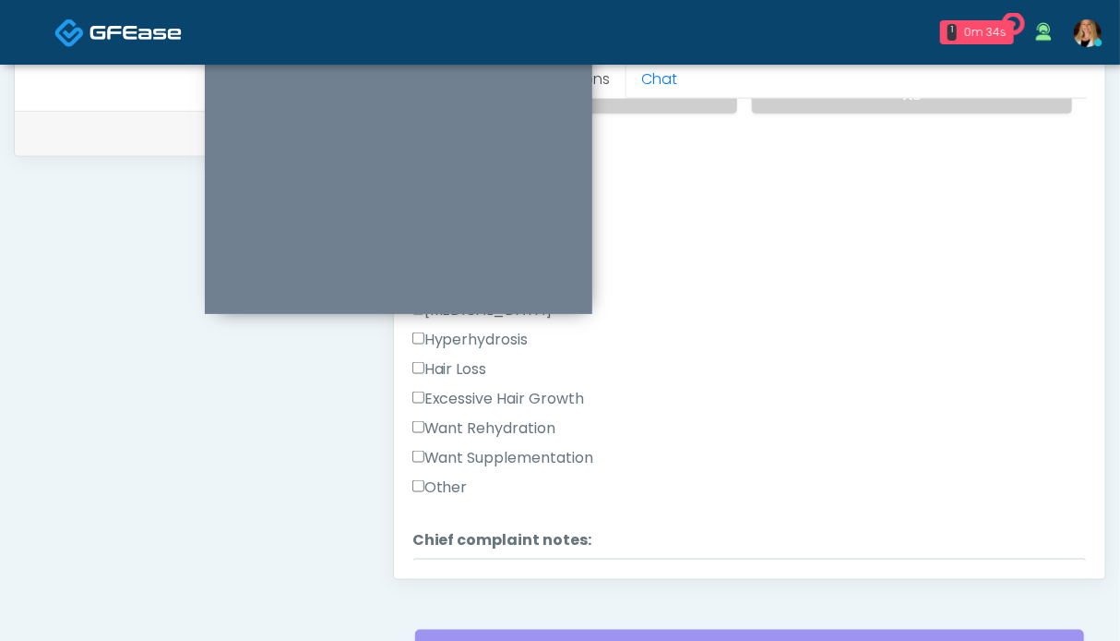
click at [497, 423] on label "Want Rehydration" at bounding box center [485, 428] width 144 height 22
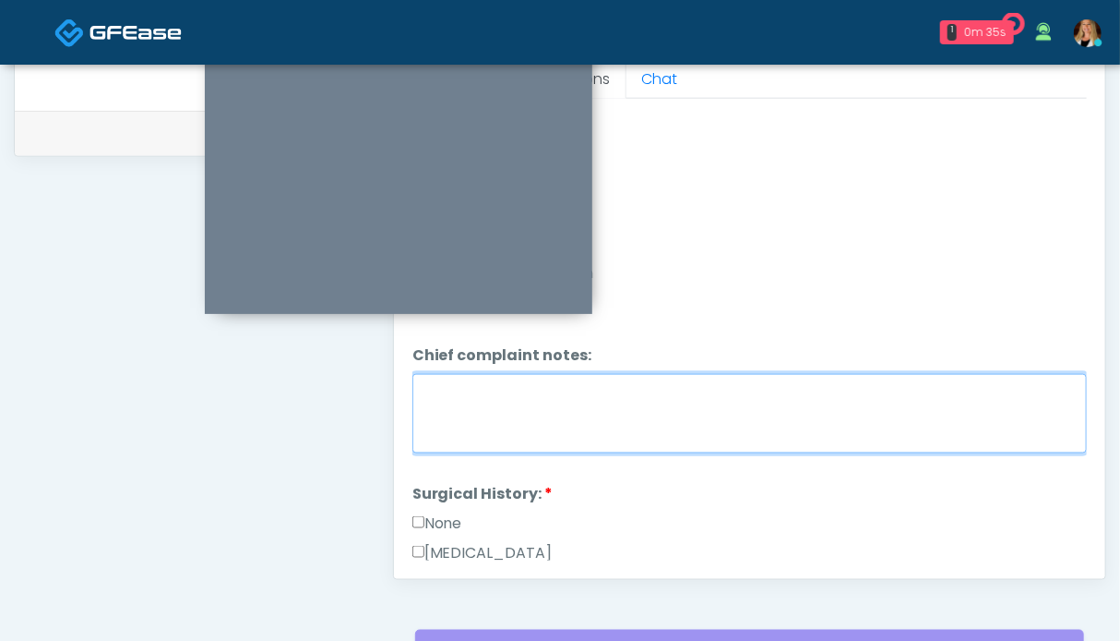
drag, startPoint x: 504, startPoint y: 418, endPoint x: 504, endPoint y: 407, distance: 11.1
click at [504, 417] on textarea "Chief complaint notes:" at bounding box center [750, 413] width 675 height 79
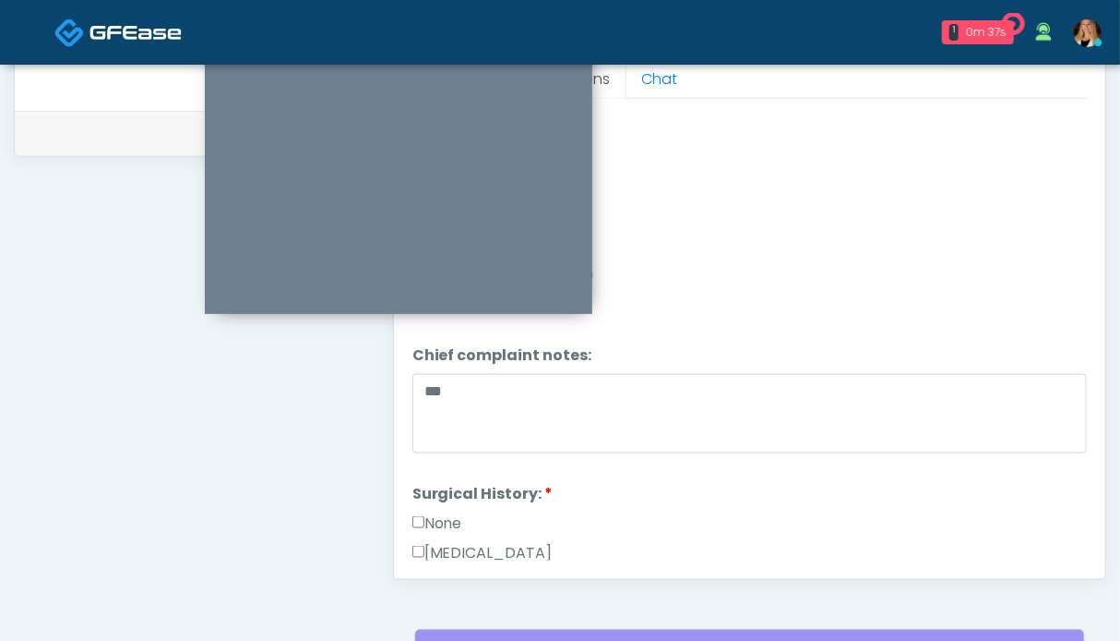
click at [462, 512] on label "None" at bounding box center [438, 523] width 50 height 22
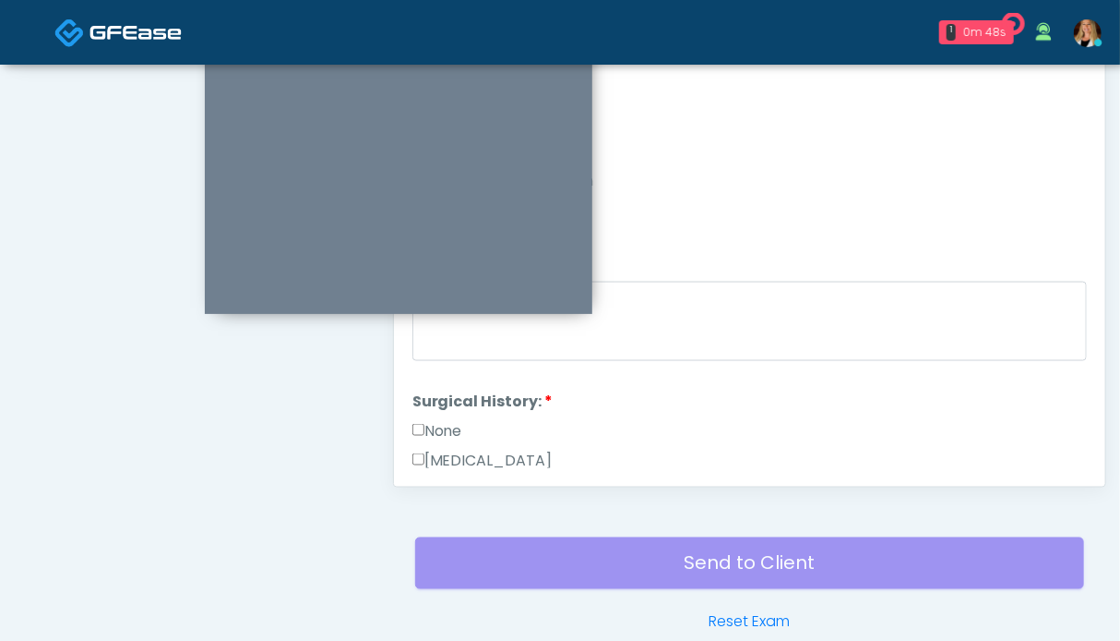
scroll to position [554, 0]
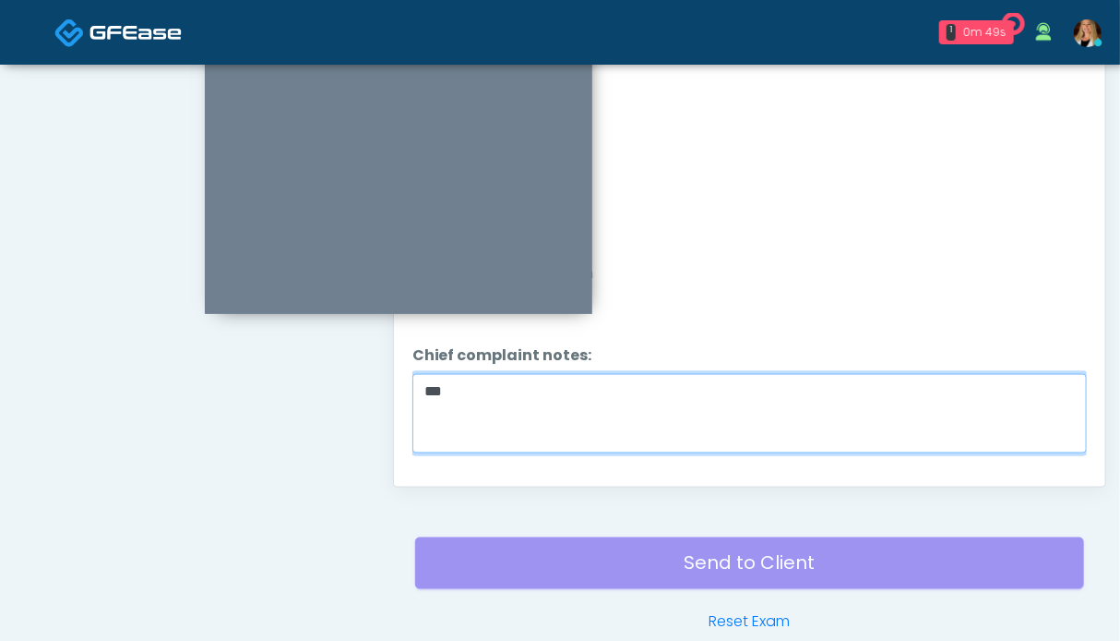
click at [535, 388] on textarea "**" at bounding box center [750, 413] width 675 height 79
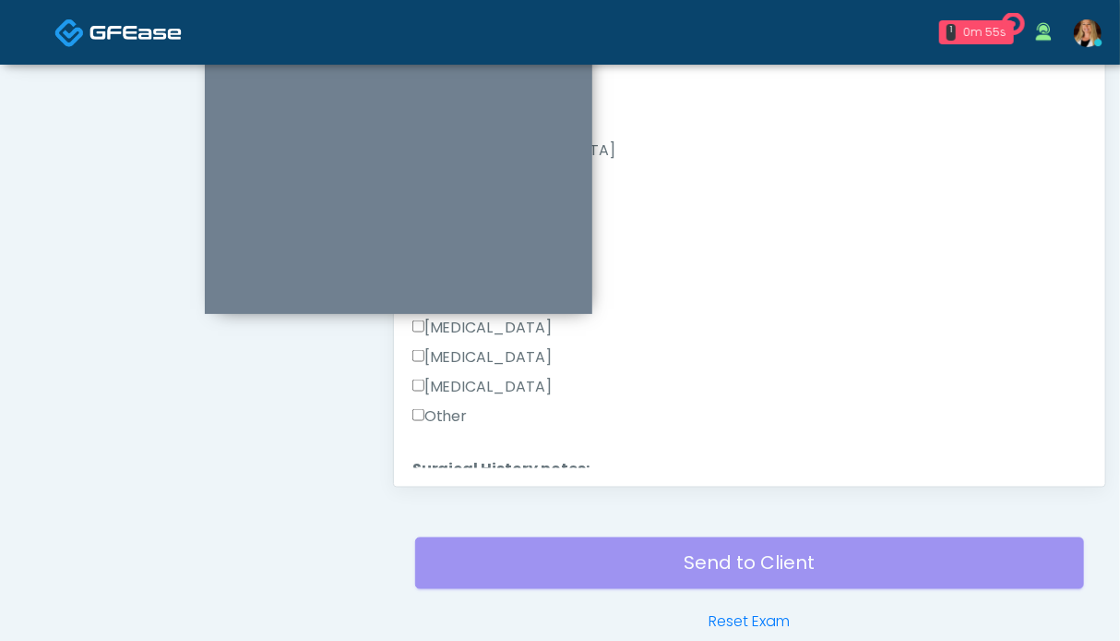
scroll to position [1170, 0]
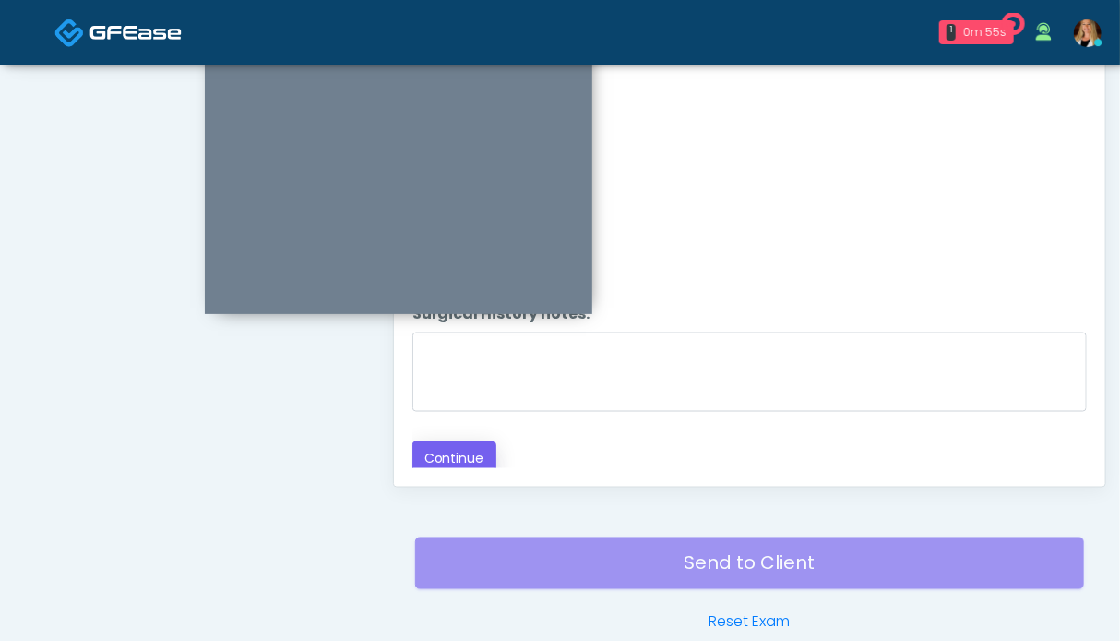
type textarea "**********"
click at [462, 443] on button "Continue" at bounding box center [455, 458] width 84 height 34
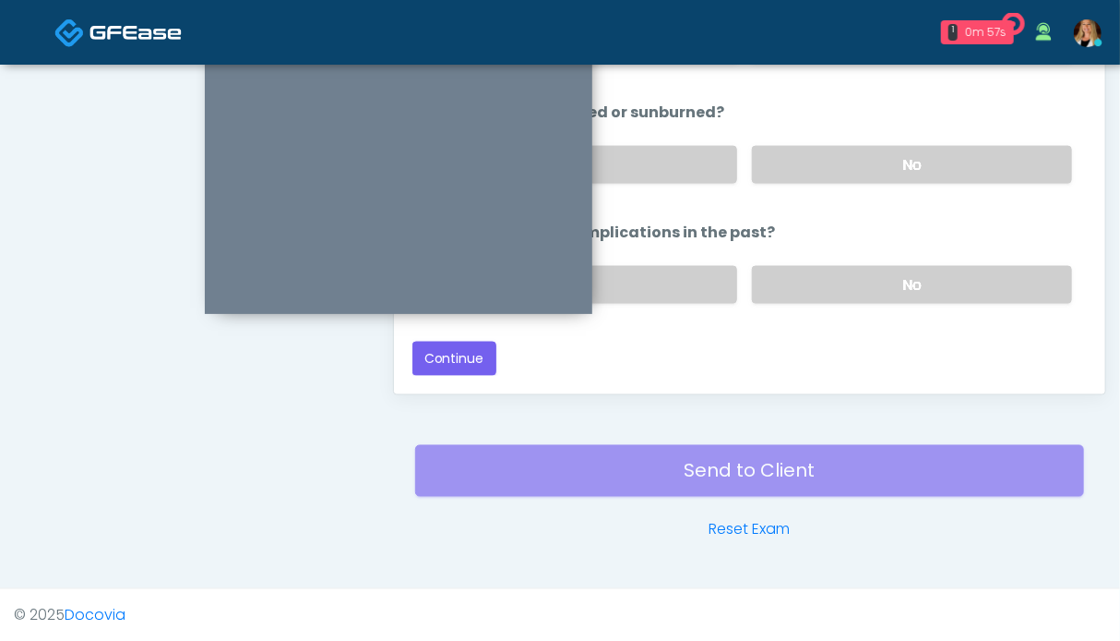
scroll to position [212, 0]
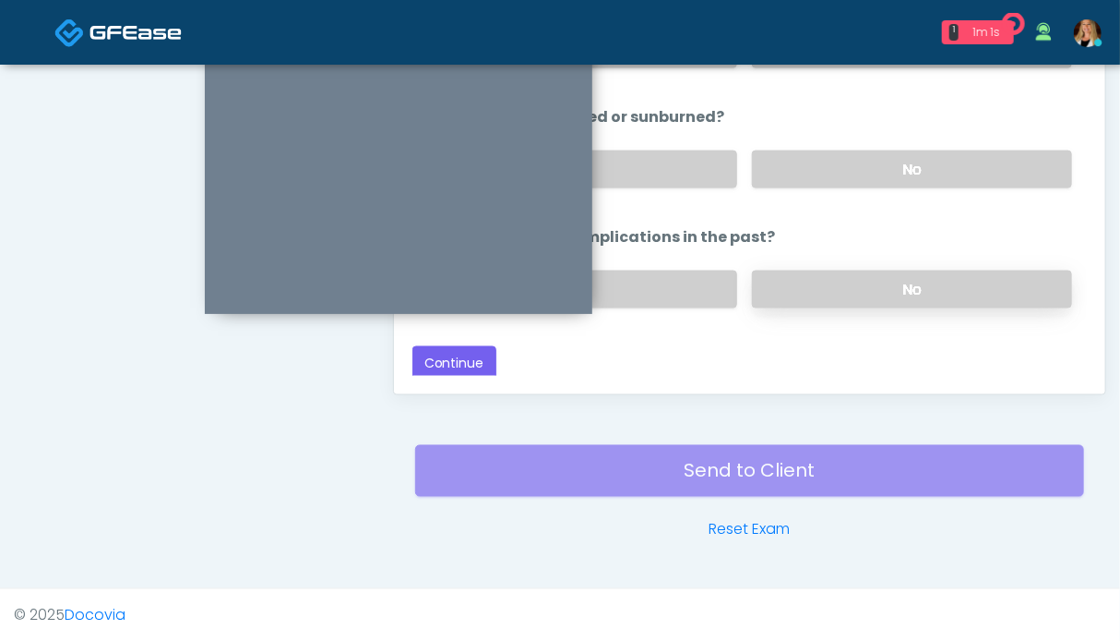
click at [838, 278] on label "No" at bounding box center [912, 289] width 320 height 38
click at [820, 150] on label "No" at bounding box center [912, 169] width 320 height 38
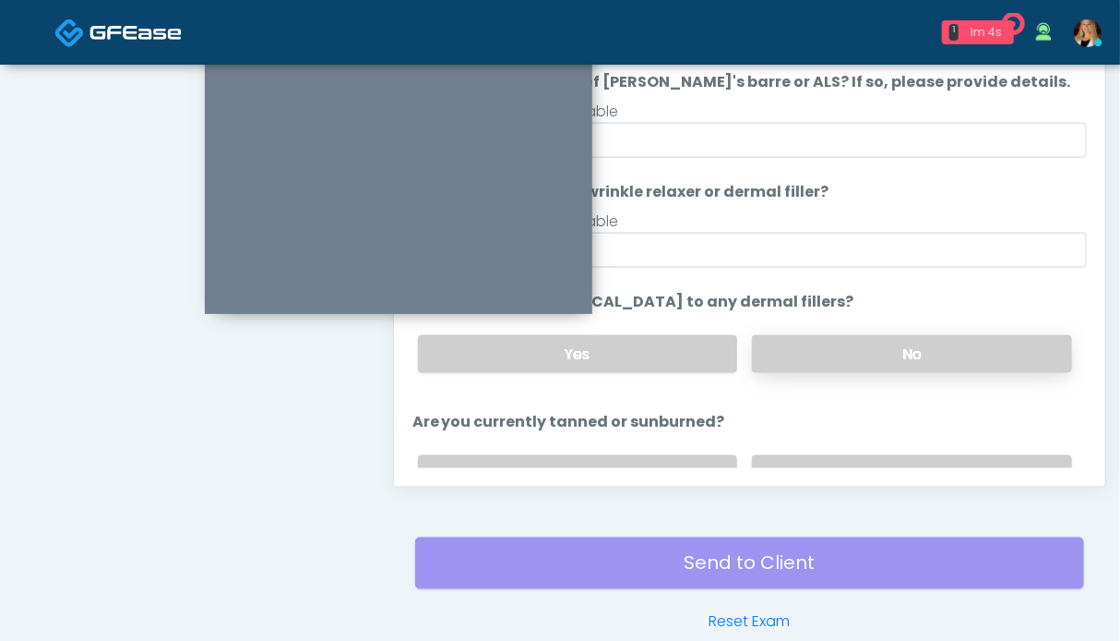
click at [841, 341] on label "No" at bounding box center [912, 354] width 320 height 38
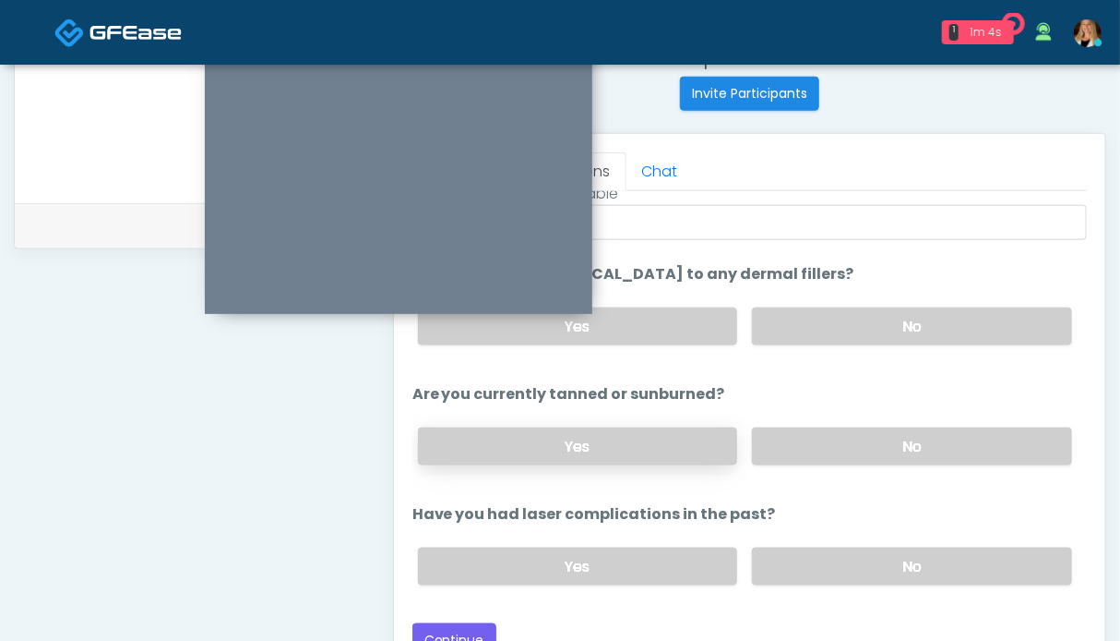
scroll to position [830, 0]
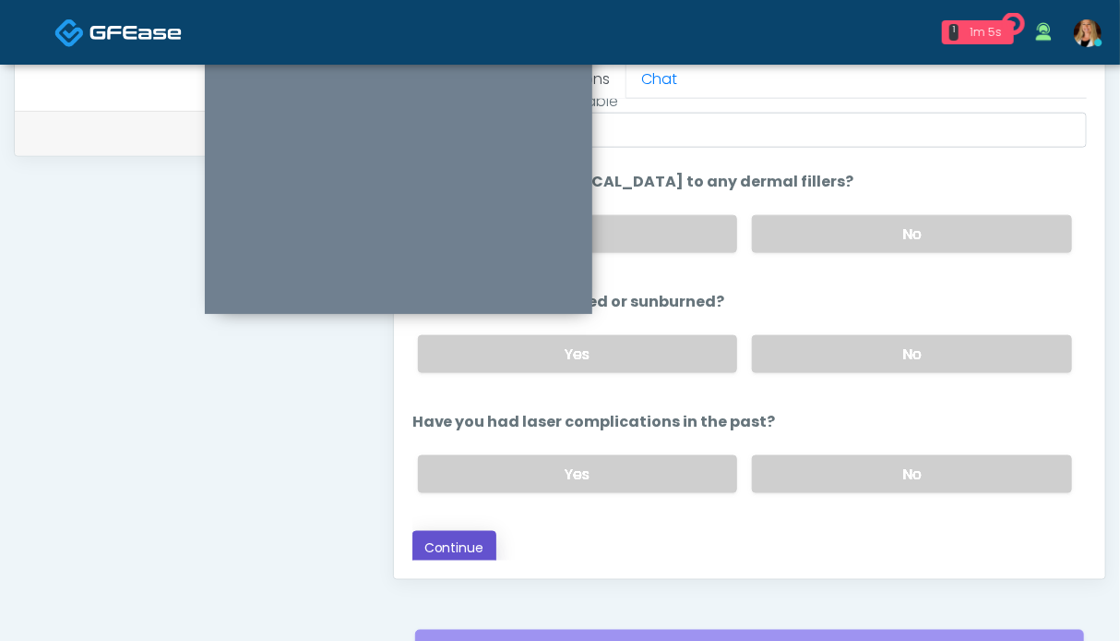
click at [465, 536] on button "Continue" at bounding box center [455, 548] width 84 height 34
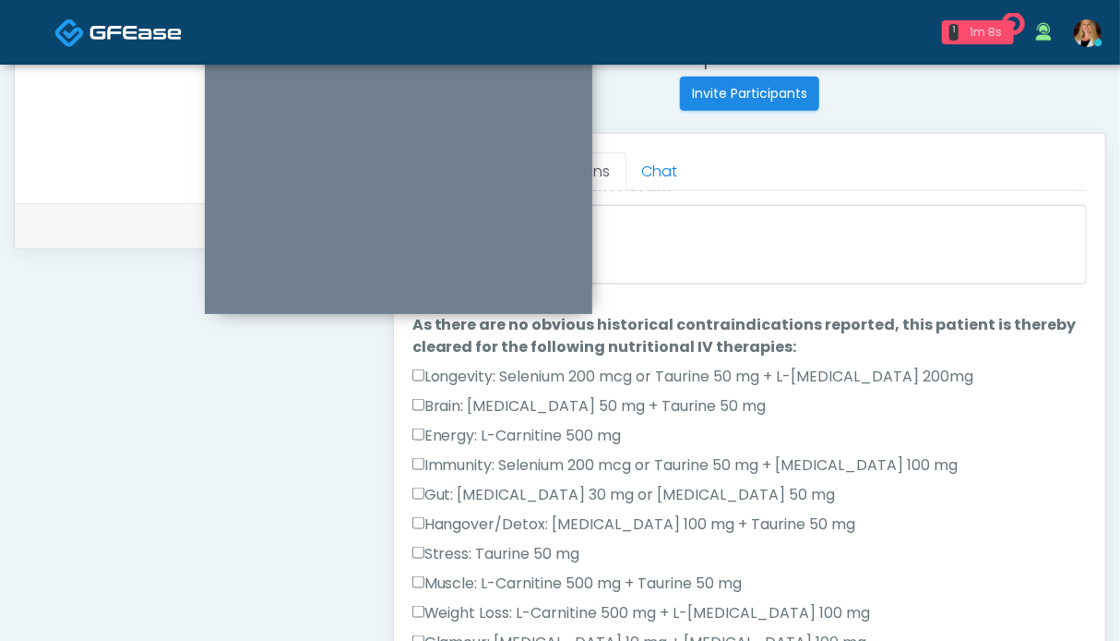
scroll to position [0, 0]
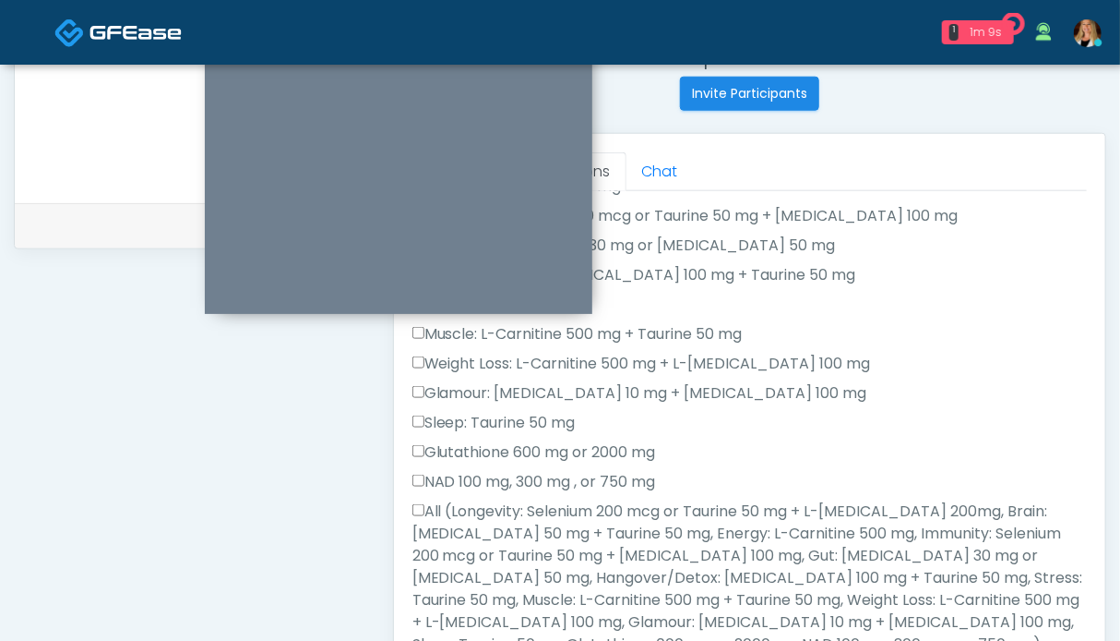
click at [491, 527] on label "All (Longevity: Selenium 200 mcg or Taurine 50 mg + L-[MEDICAL_DATA] 200mg, Bra…" at bounding box center [750, 577] width 675 height 155
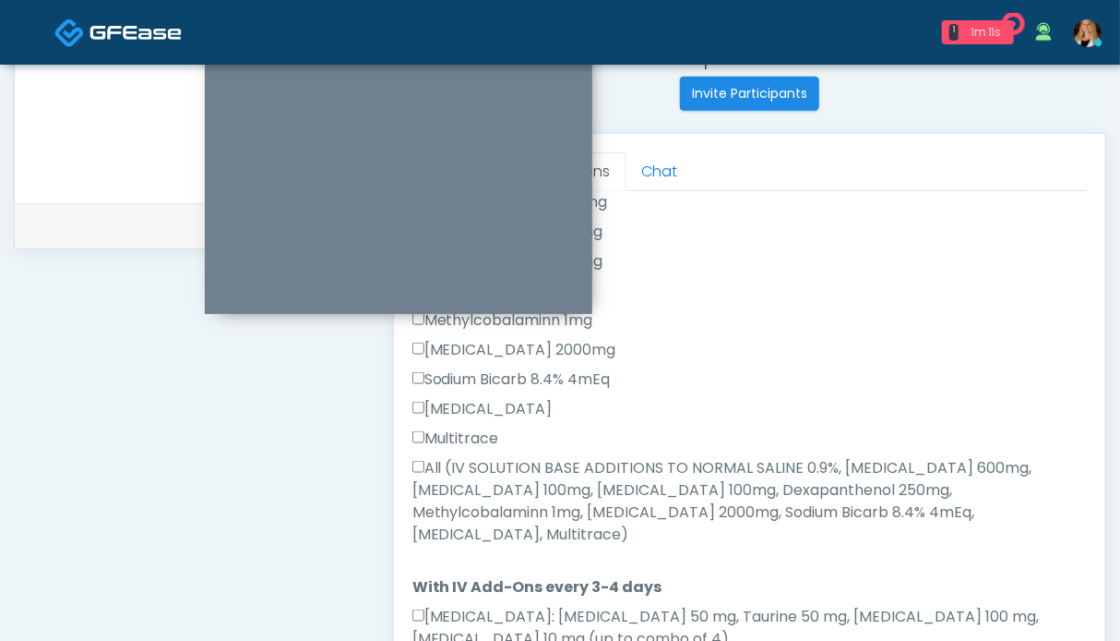
click at [498, 483] on label "All (IV SOLUTION BASE ADDITIONS TO NORMAL SALINE 0.9%, [MEDICAL_DATA] 600mg, [M…" at bounding box center [750, 501] width 675 height 89
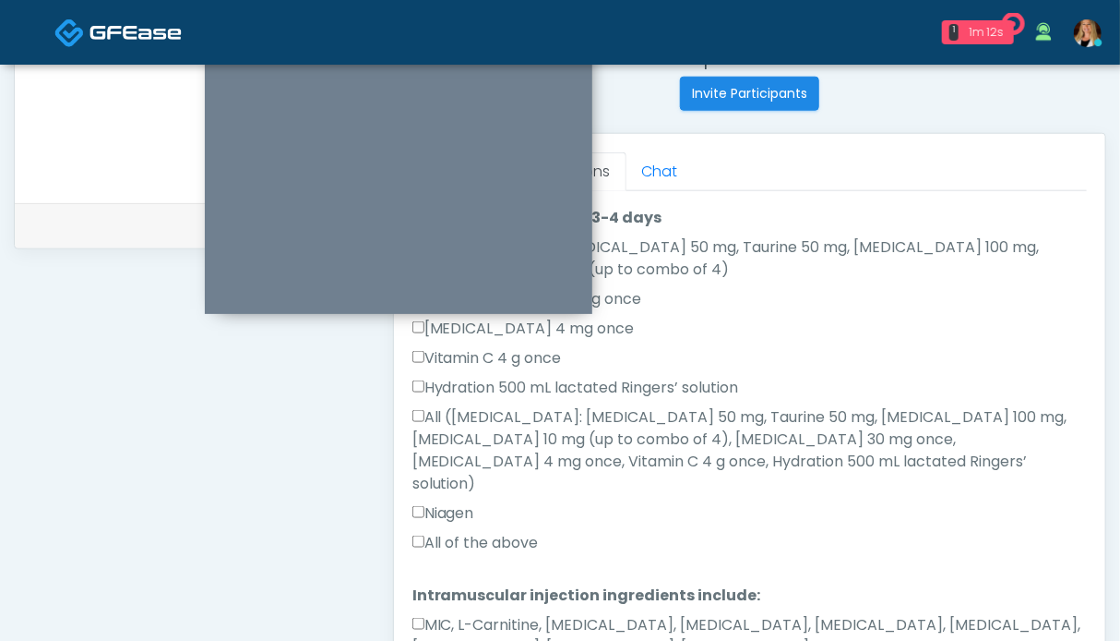
click at [473, 532] on label "All of the above" at bounding box center [476, 543] width 126 height 22
click at [476, 614] on label "MIC, L-Carnitine, [MEDICAL_DATA], [MEDICAL_DATA], [MEDICAL_DATA], [MEDICAL_DATA…" at bounding box center [750, 636] width 675 height 44
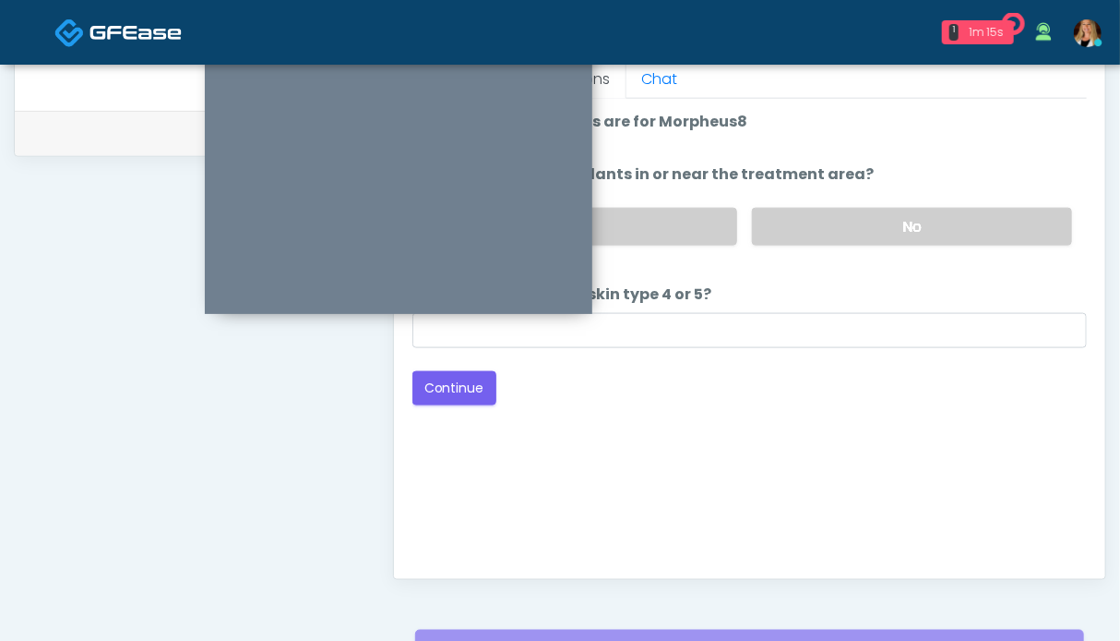
scroll to position [737, 0]
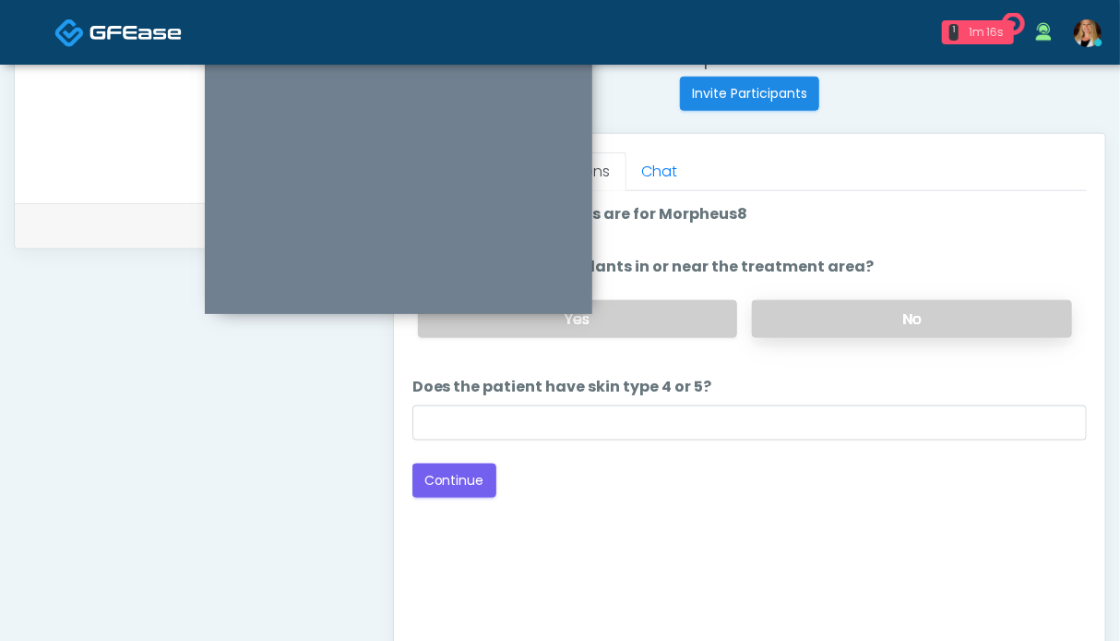
click at [869, 323] on label "No" at bounding box center [912, 319] width 320 height 38
click at [470, 475] on button "Continue" at bounding box center [455, 480] width 84 height 34
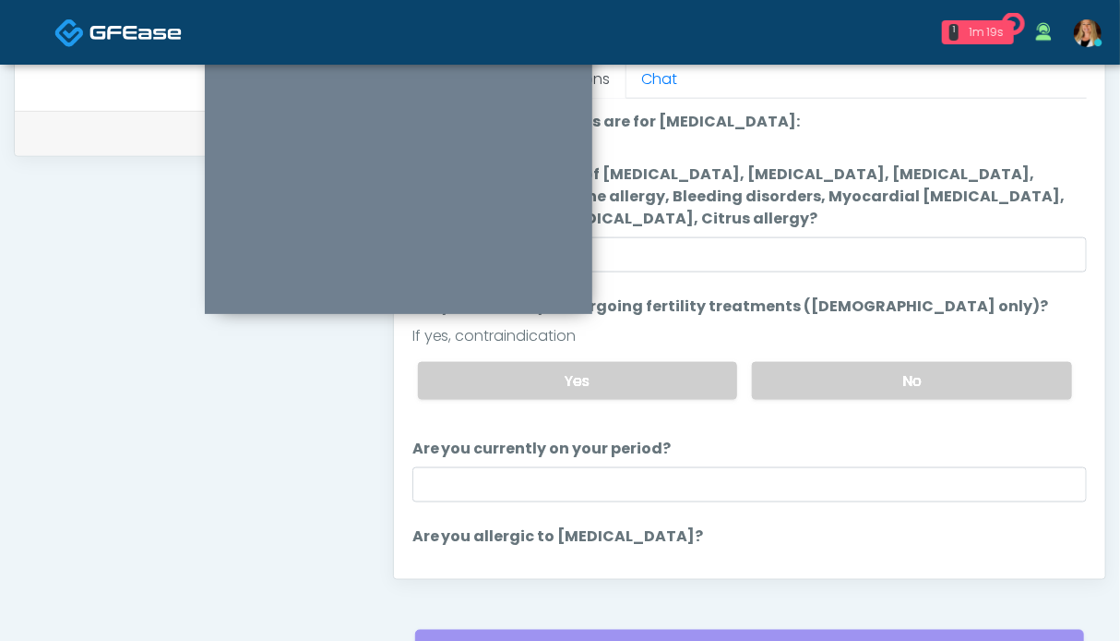
scroll to position [0, 0]
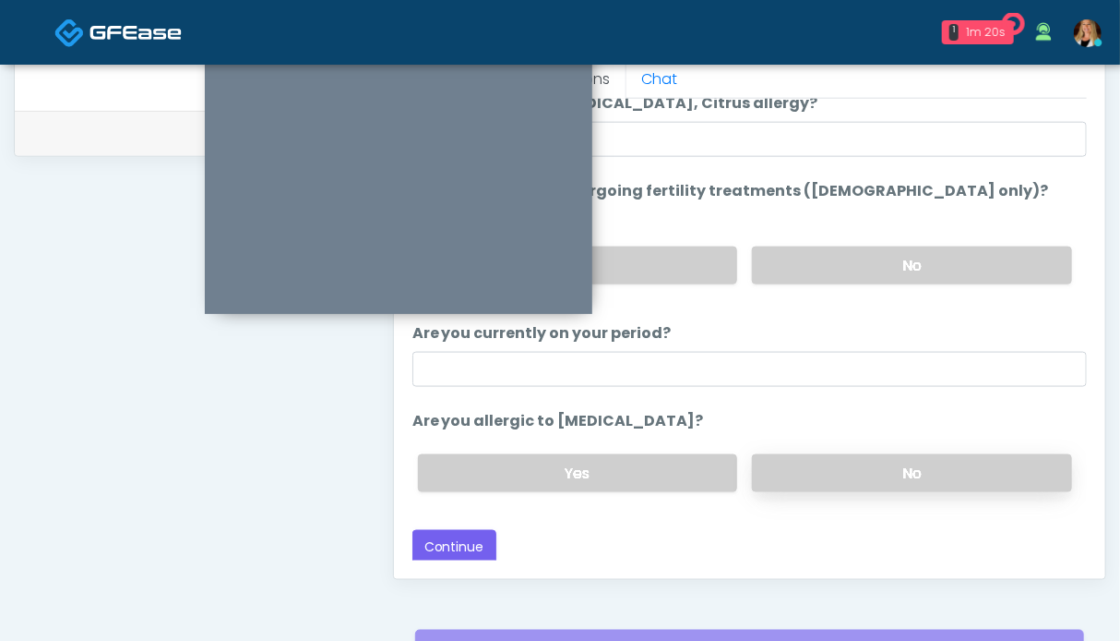
click at [853, 456] on label "No" at bounding box center [912, 473] width 320 height 38
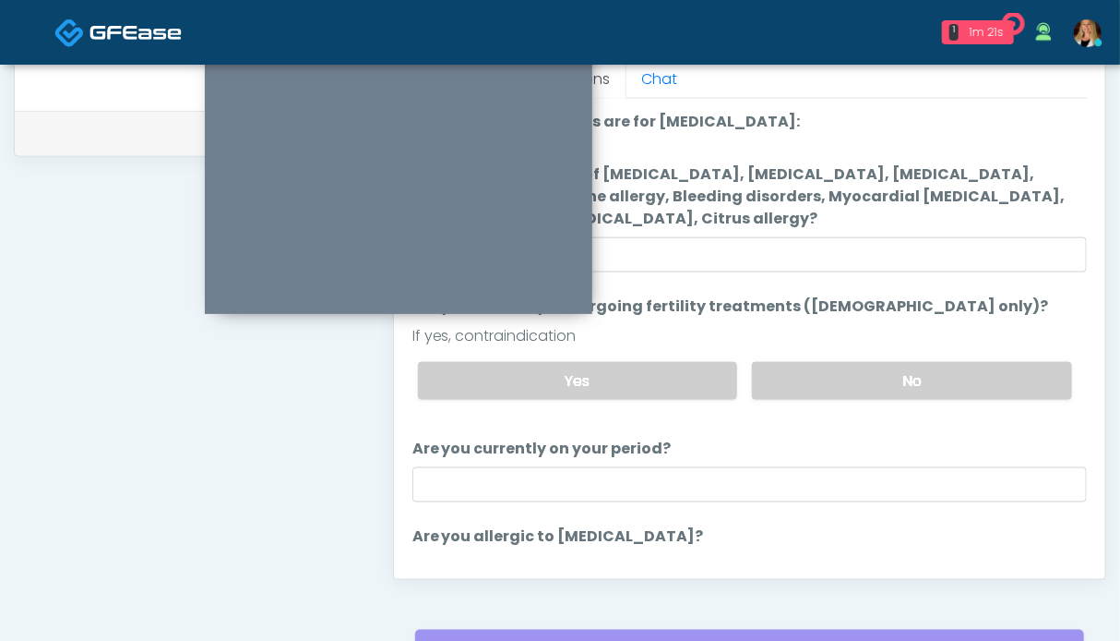
scroll to position [115, 0]
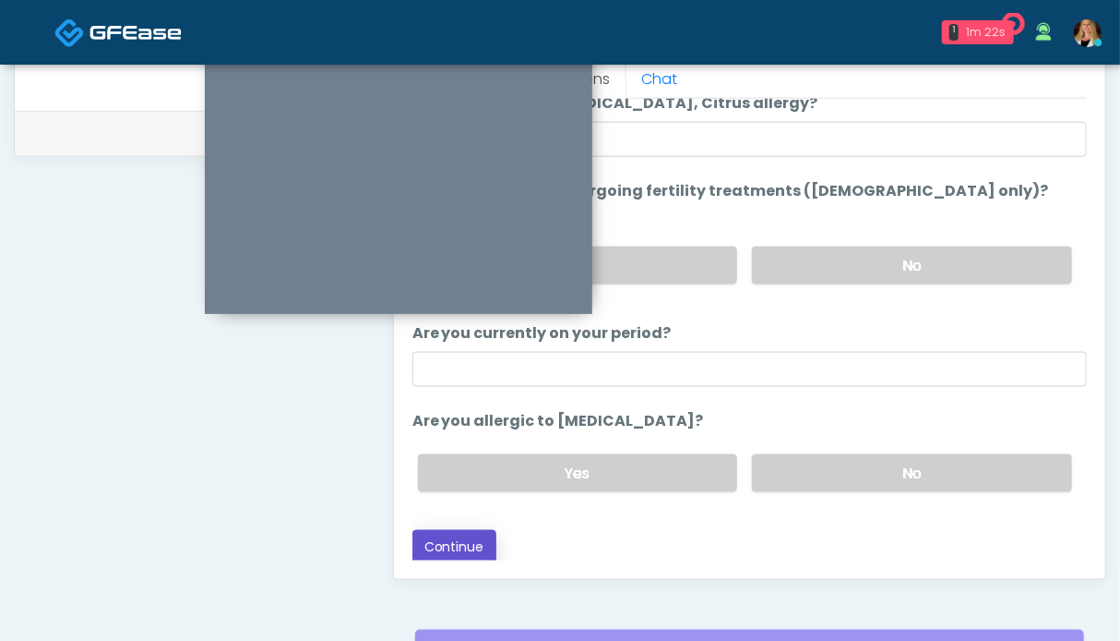
click at [458, 543] on button "Continue" at bounding box center [455, 547] width 84 height 34
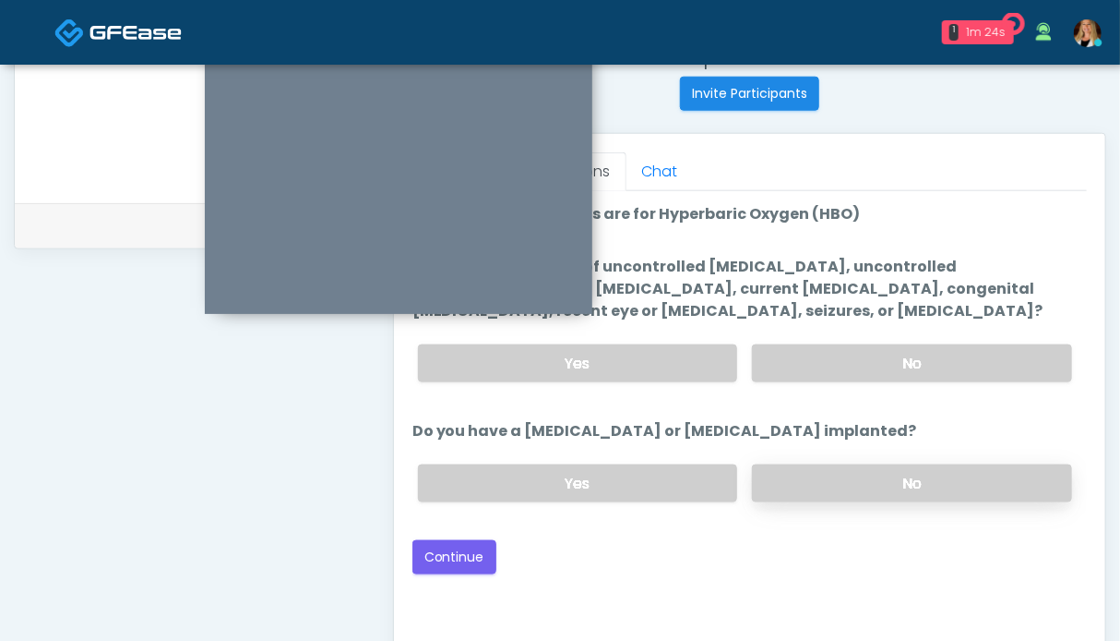
click at [934, 464] on label "No" at bounding box center [912, 483] width 320 height 38
click at [916, 338] on div "Yes No" at bounding box center [745, 362] width 684 height 67
click at [905, 337] on div "Yes No" at bounding box center [745, 362] width 684 height 67
click at [893, 351] on label "No" at bounding box center [912, 363] width 320 height 38
click at [465, 556] on button "Continue" at bounding box center [455, 557] width 84 height 34
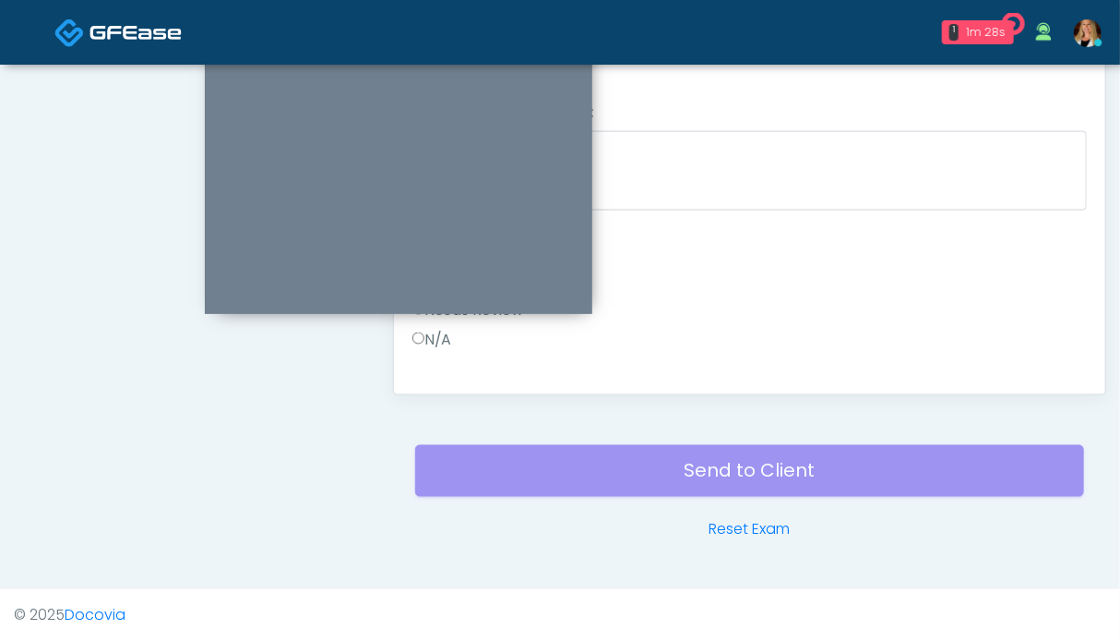
scroll to position [922, 0]
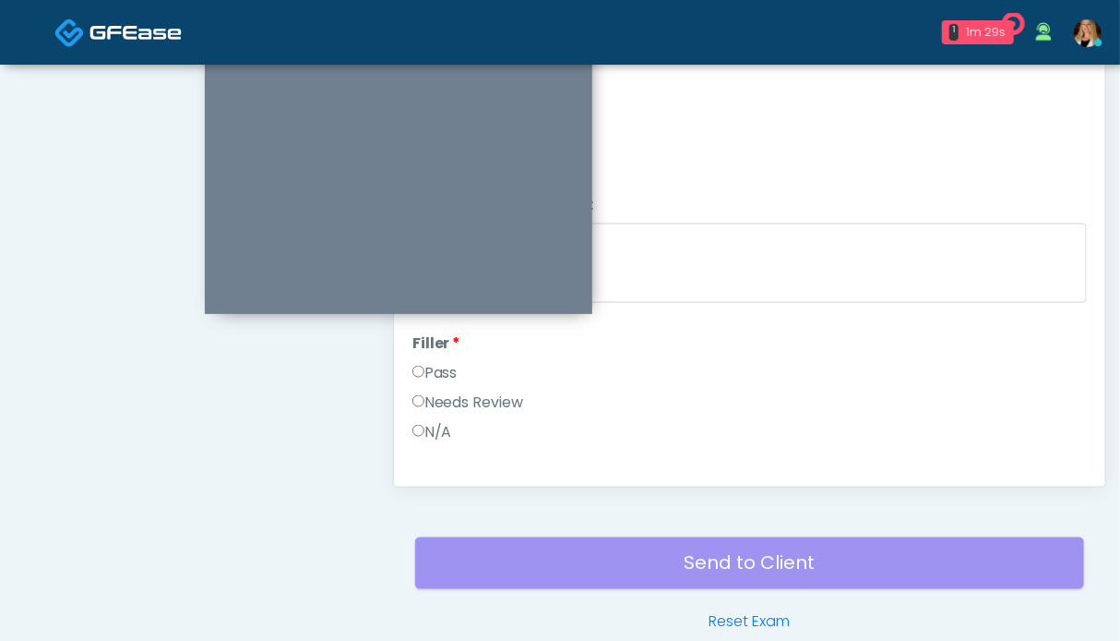
click at [433, 368] on label "Pass" at bounding box center [435, 373] width 45 height 22
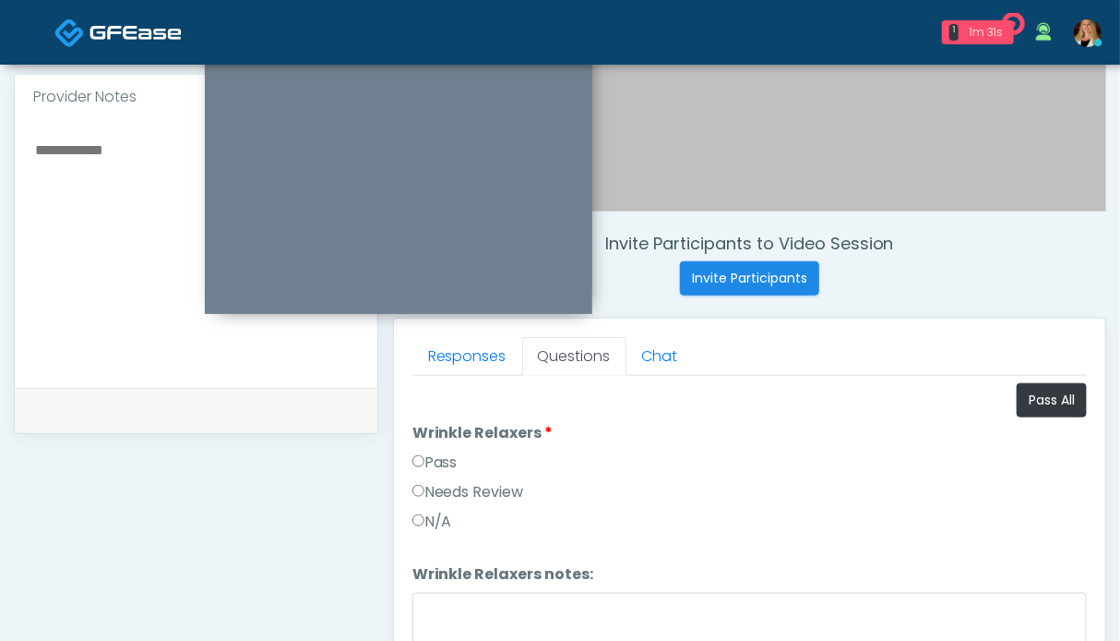
click at [450, 447] on li "Wrinkle Relaxers Wrinkle Relaxers Pass Needs Review N/A" at bounding box center [750, 481] width 675 height 118
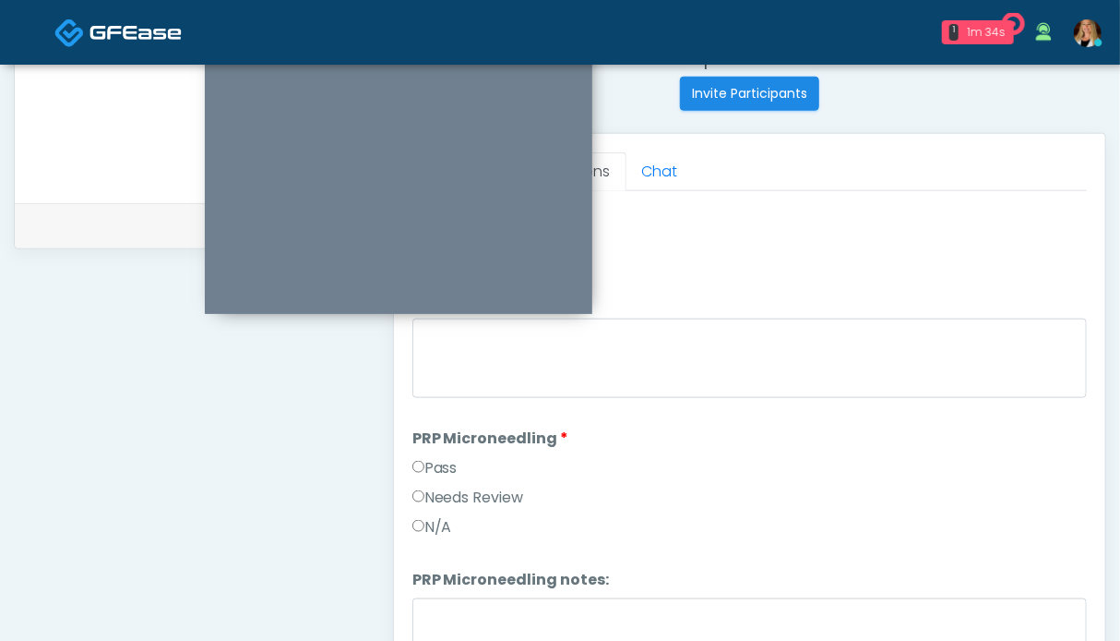
click at [439, 469] on label "Pass" at bounding box center [435, 468] width 45 height 22
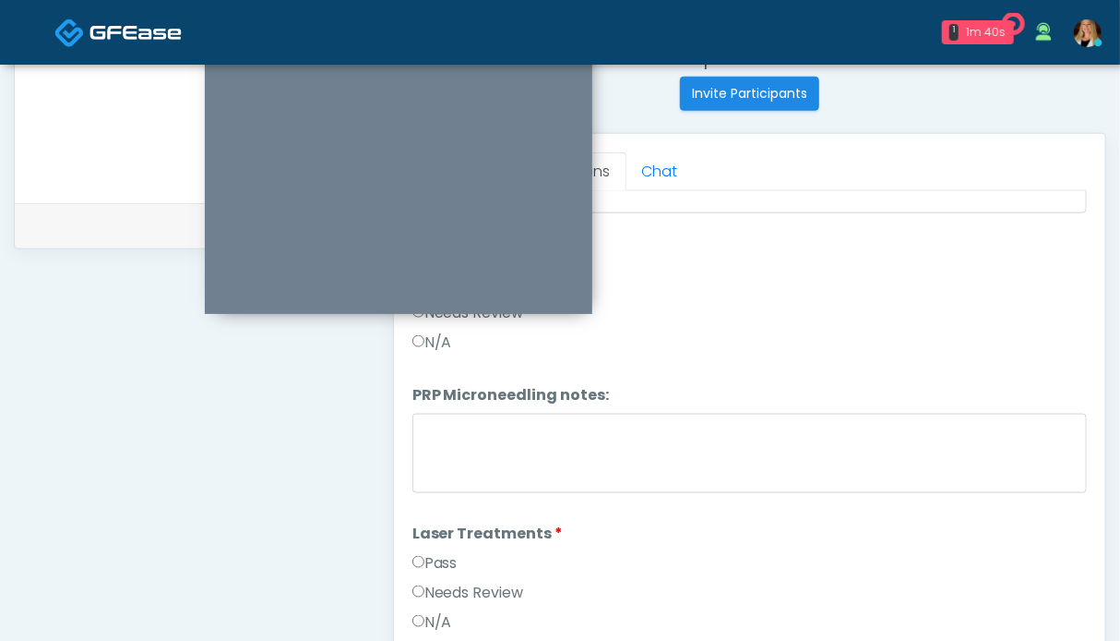
click at [428, 553] on label "Pass" at bounding box center [435, 563] width 45 height 22
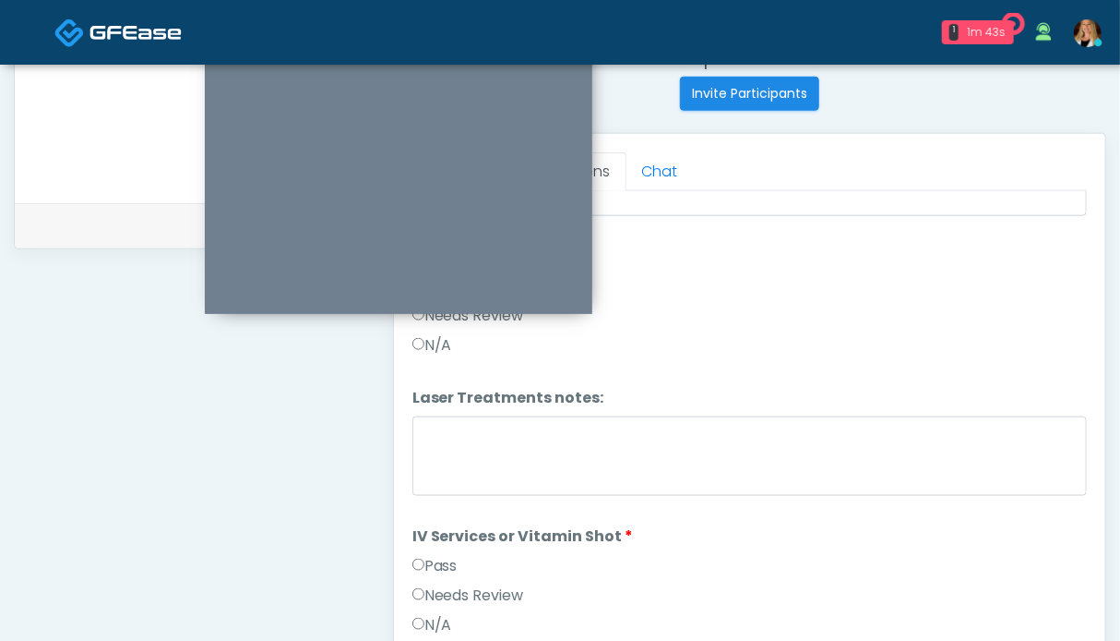
click at [450, 557] on label "Pass" at bounding box center [435, 566] width 45 height 22
click at [438, 561] on label "Pass" at bounding box center [435, 568] width 45 height 22
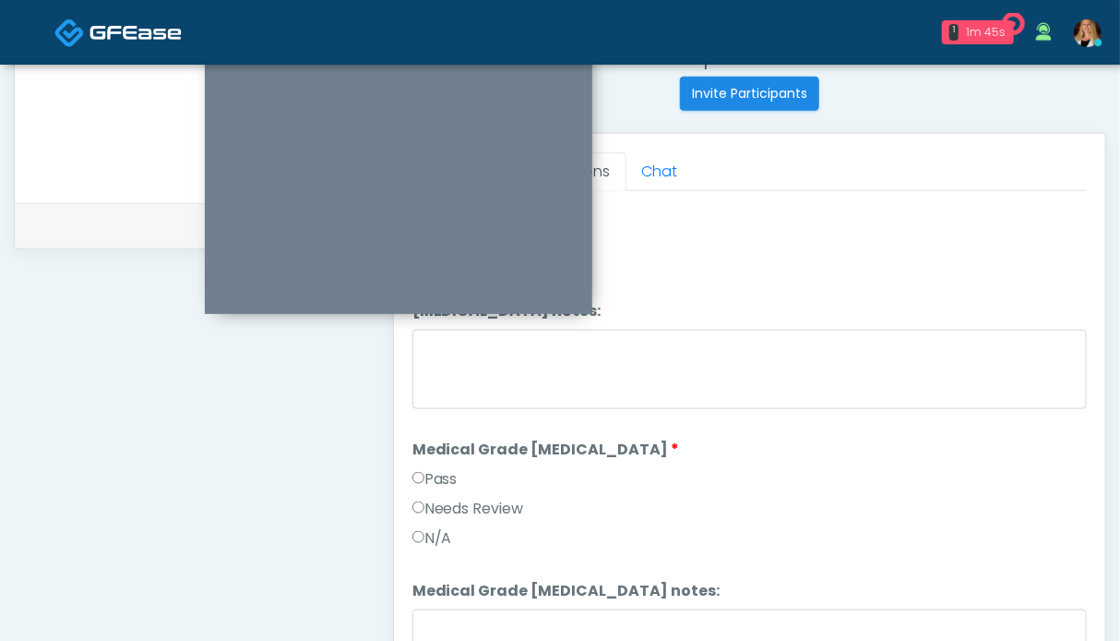
click at [440, 477] on label "Pass" at bounding box center [435, 479] width 45 height 22
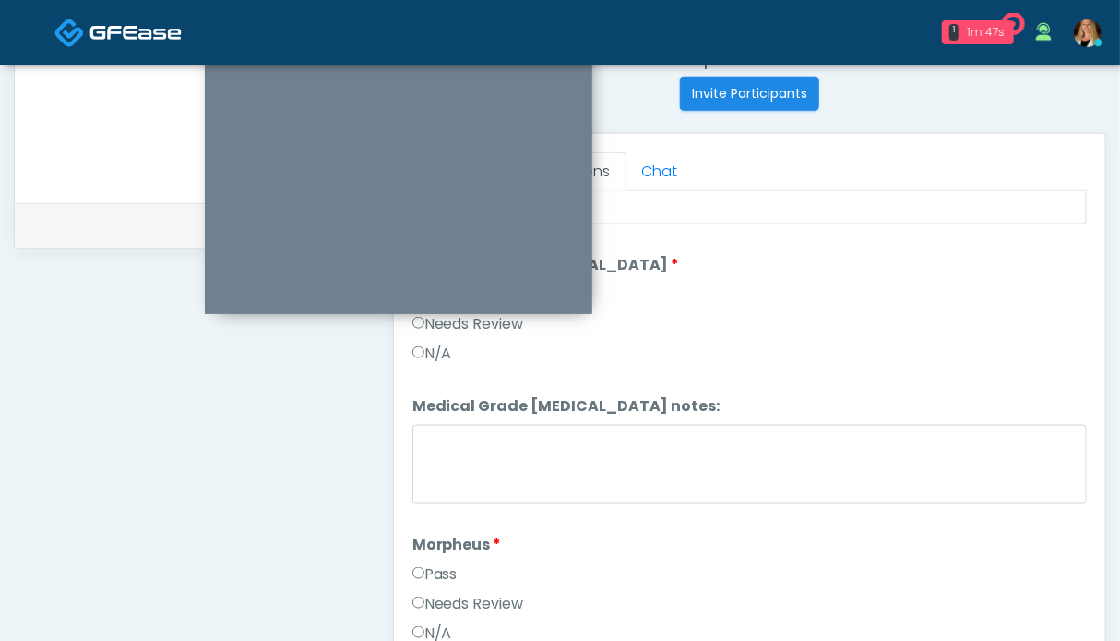
click at [437, 563] on label "Pass" at bounding box center [435, 574] width 45 height 22
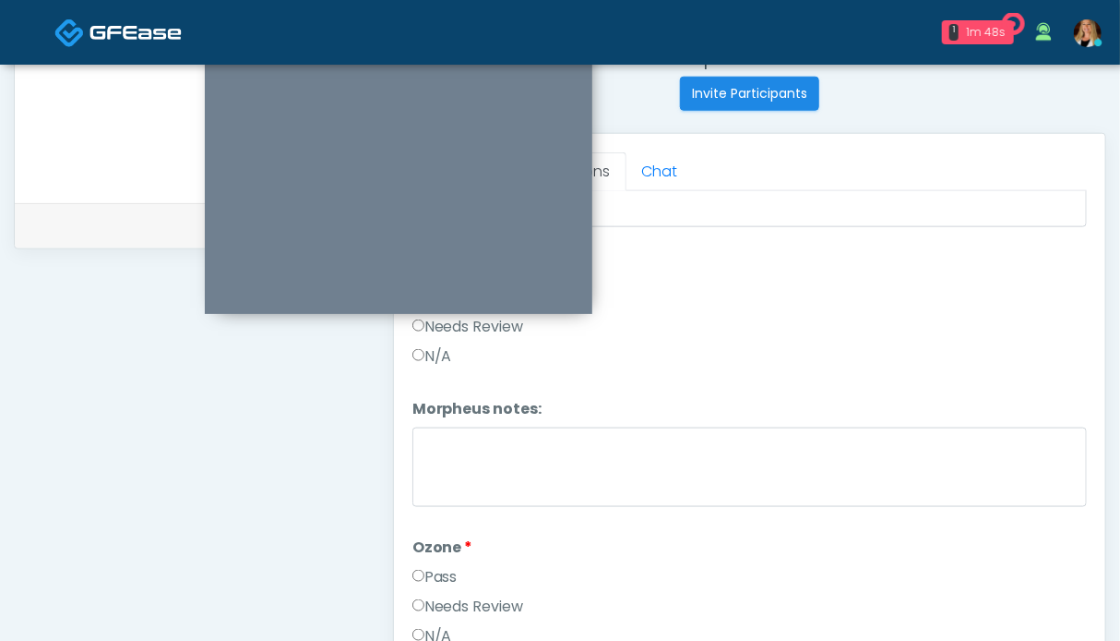
click at [439, 566] on label "Pass" at bounding box center [435, 577] width 45 height 22
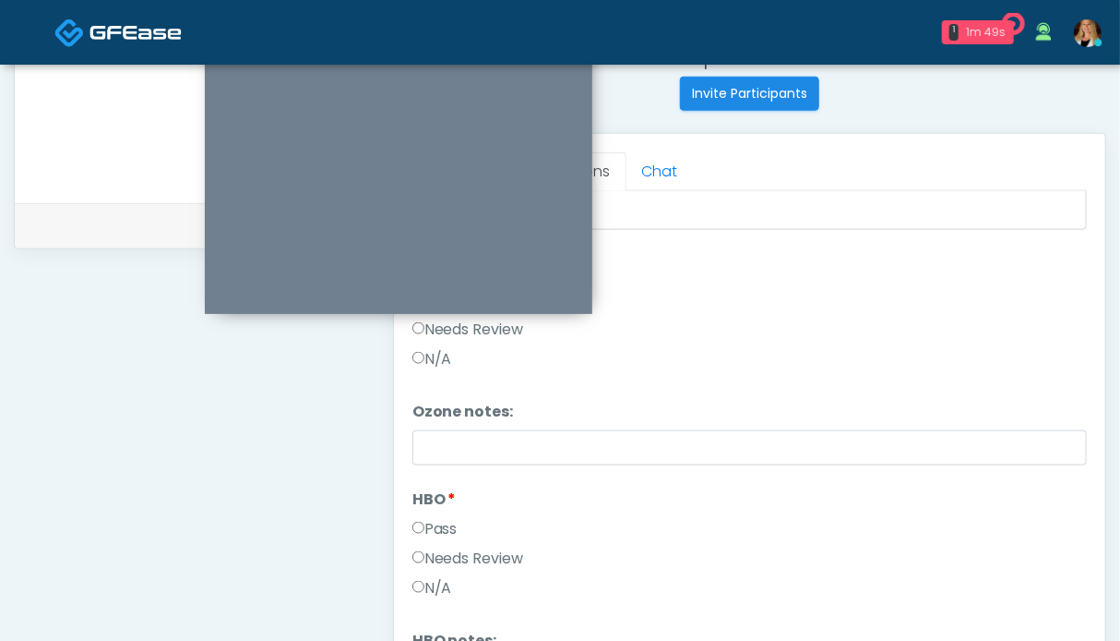
click at [425, 518] on label "Pass" at bounding box center [435, 529] width 45 height 22
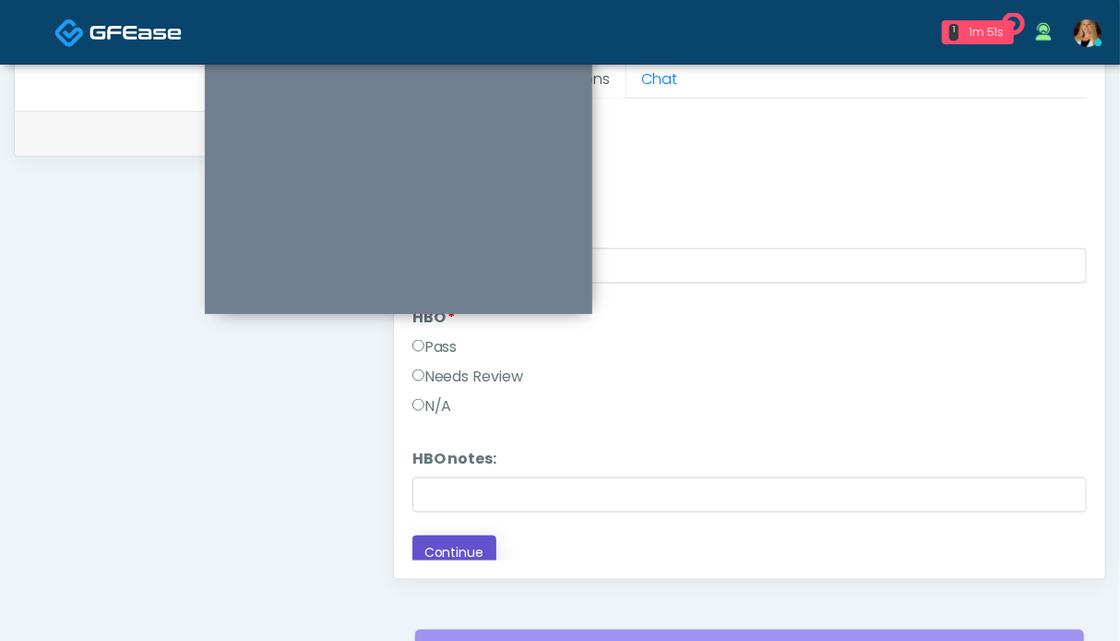
click at [449, 537] on button "Continue" at bounding box center [455, 552] width 84 height 34
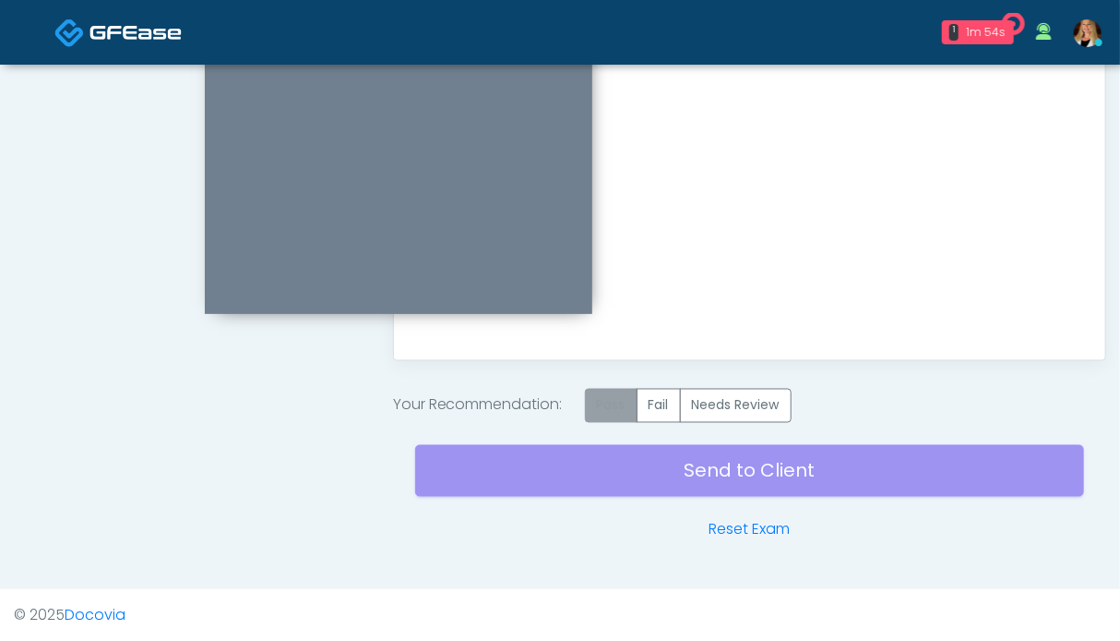
click at [622, 407] on label "Pass" at bounding box center [611, 406] width 53 height 34
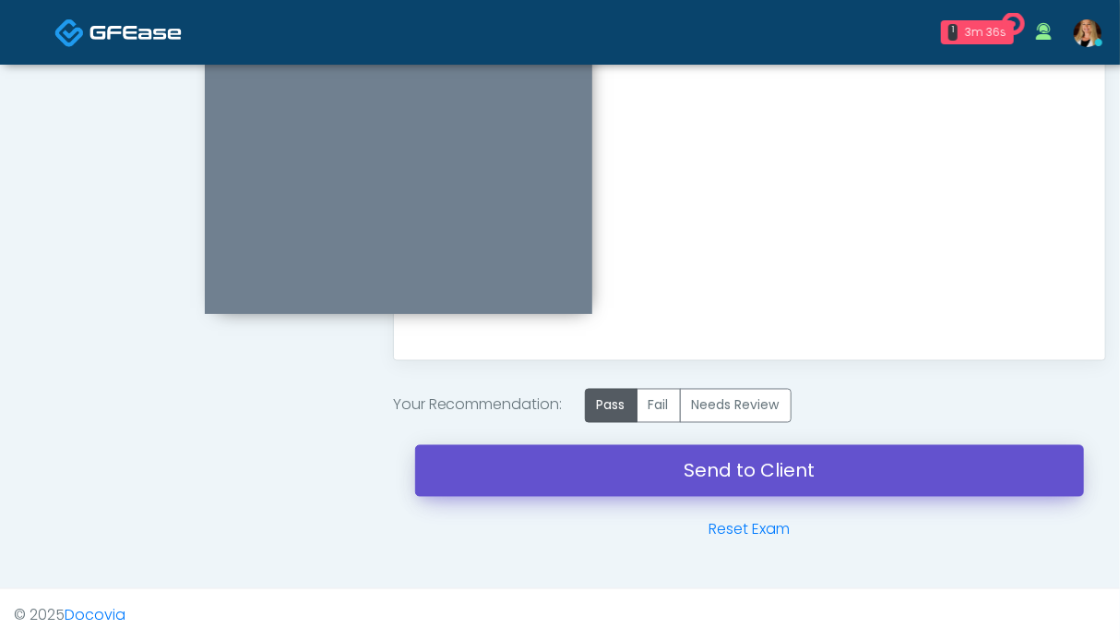
click at [686, 470] on link "Send to Client" at bounding box center [749, 471] width 669 height 52
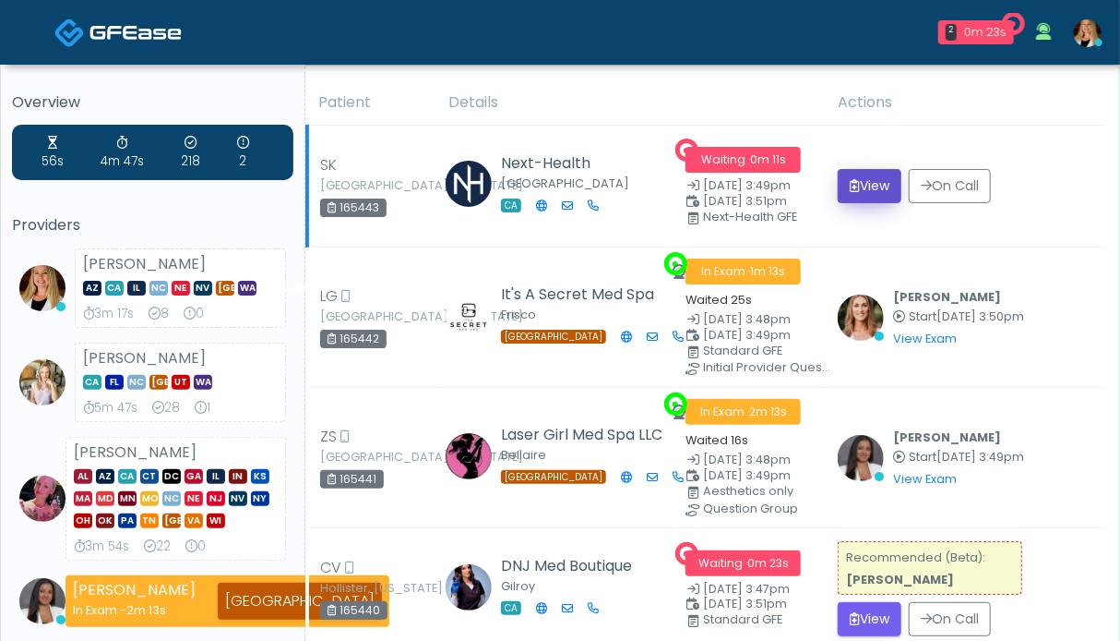
click at [882, 184] on button "View" at bounding box center [870, 186] width 64 height 34
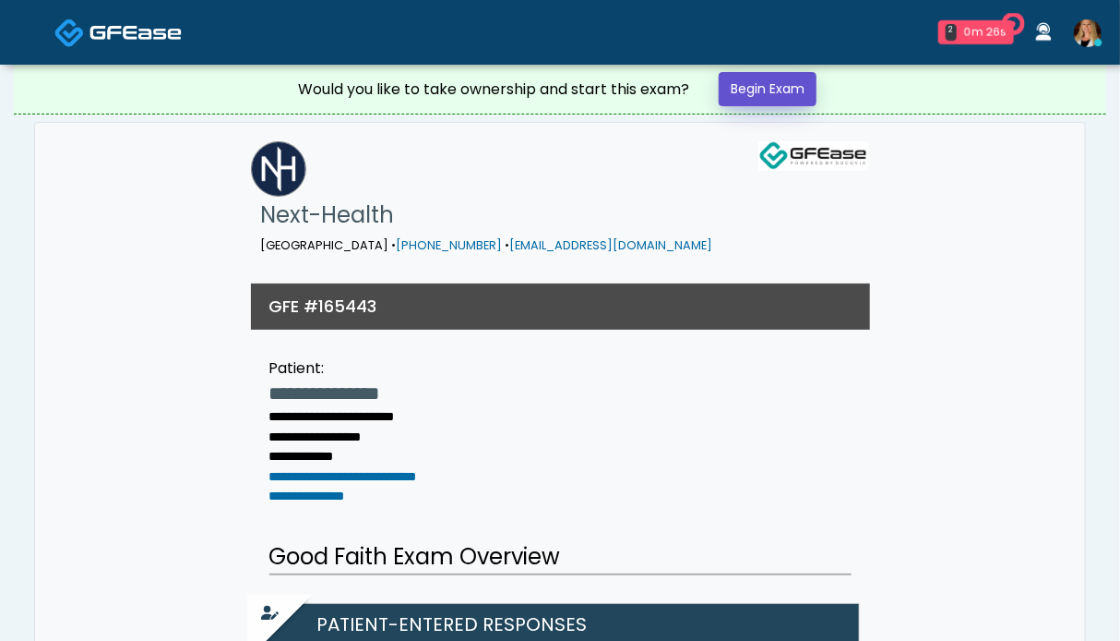
click at [789, 87] on link "Begin Exam" at bounding box center [768, 89] width 98 height 34
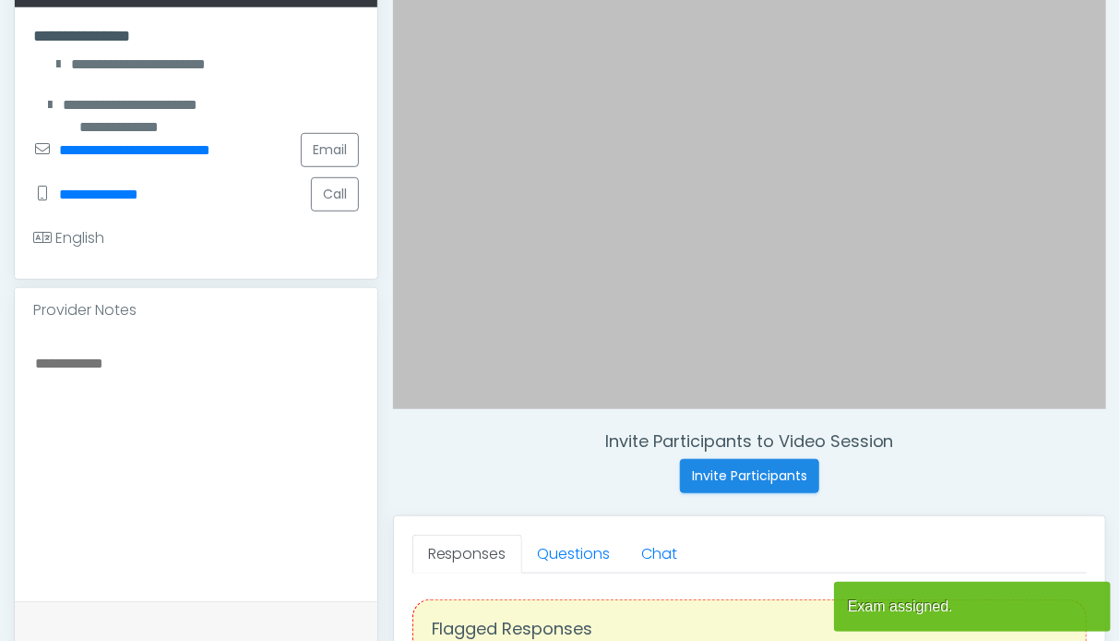
scroll to position [554, 0]
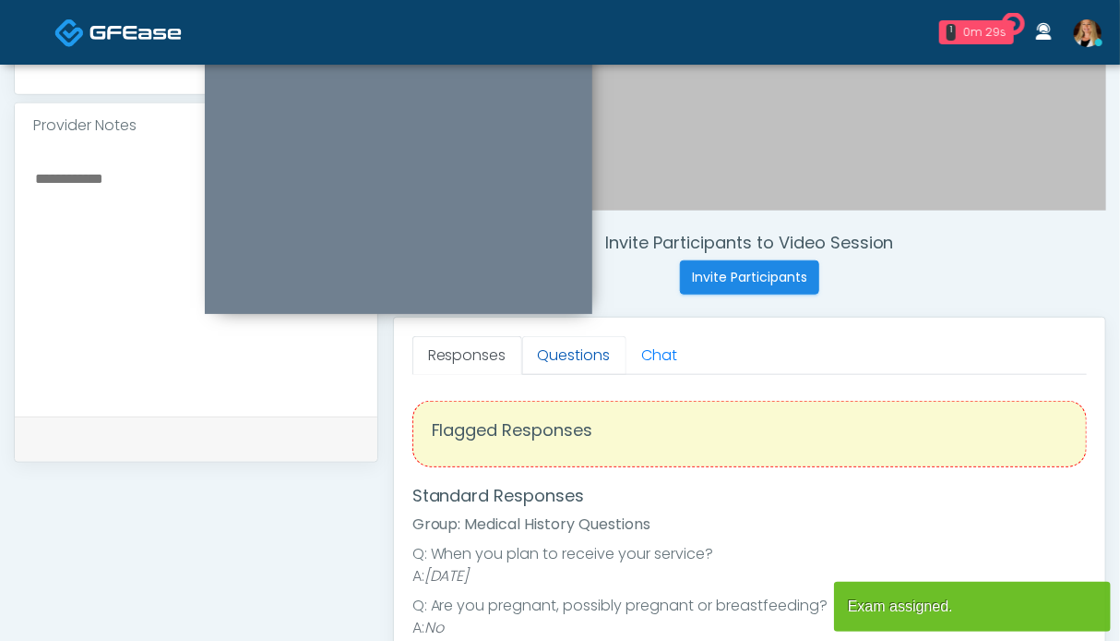
click at [597, 351] on link "Questions" at bounding box center [574, 355] width 104 height 39
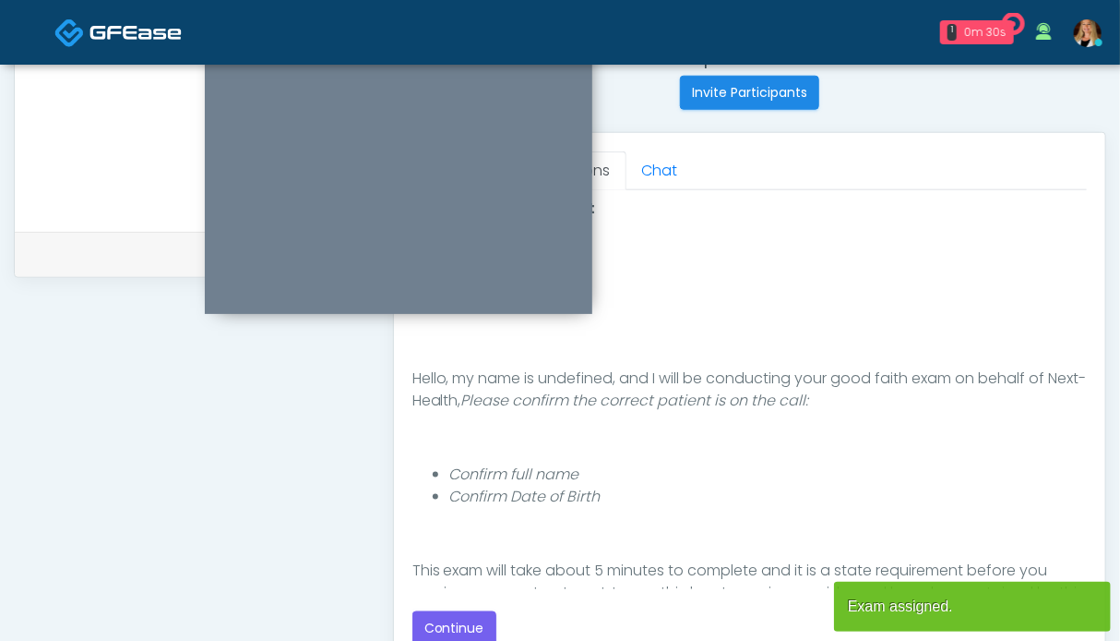
scroll to position [831, 0]
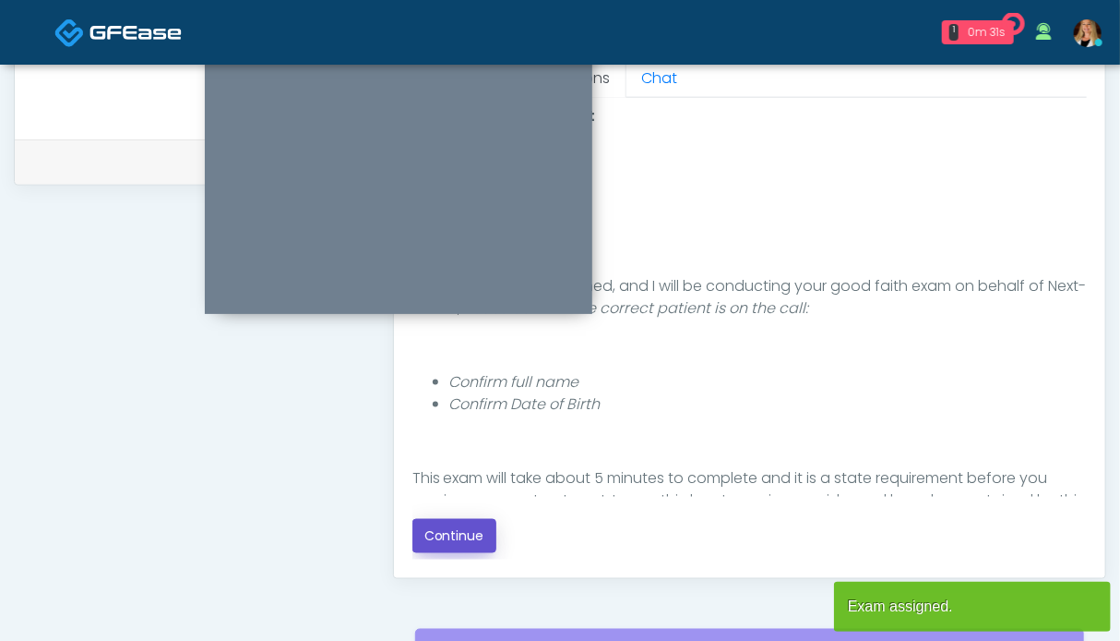
click at [444, 544] on button "Continue" at bounding box center [455, 536] width 84 height 34
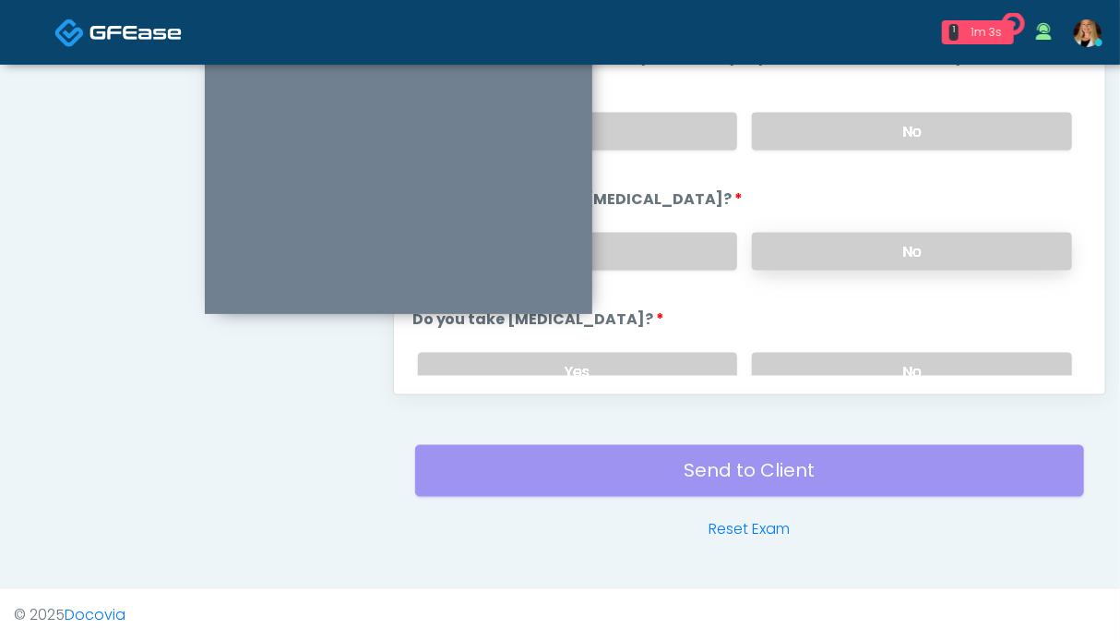
click at [827, 237] on label "No" at bounding box center [912, 252] width 320 height 38
click at [843, 133] on label "No" at bounding box center [912, 132] width 320 height 38
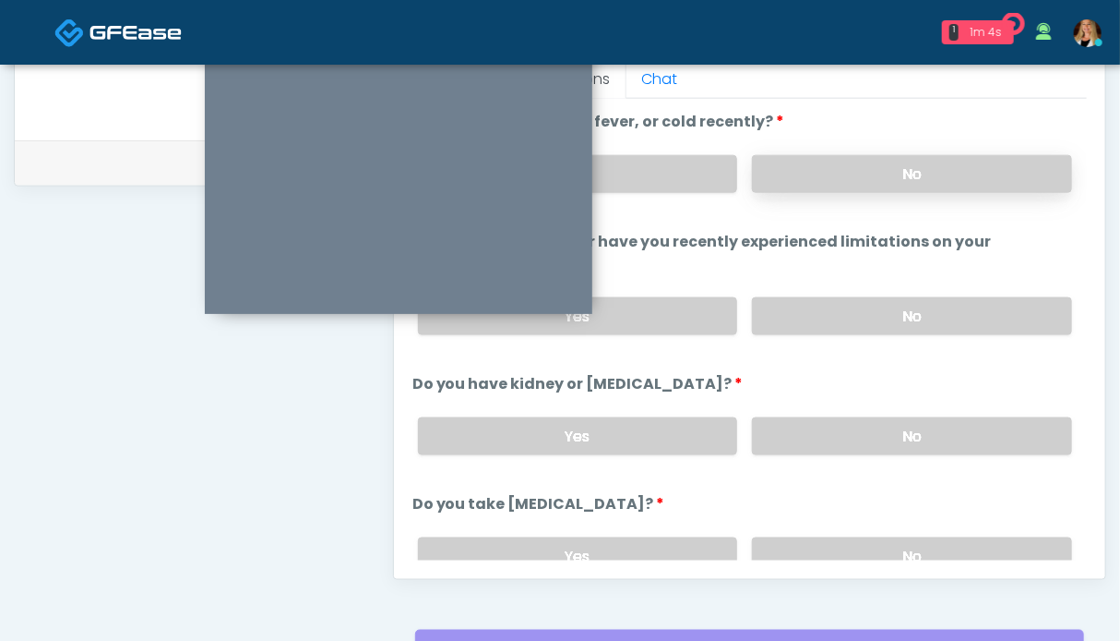
click at [893, 169] on label "No" at bounding box center [912, 174] width 320 height 38
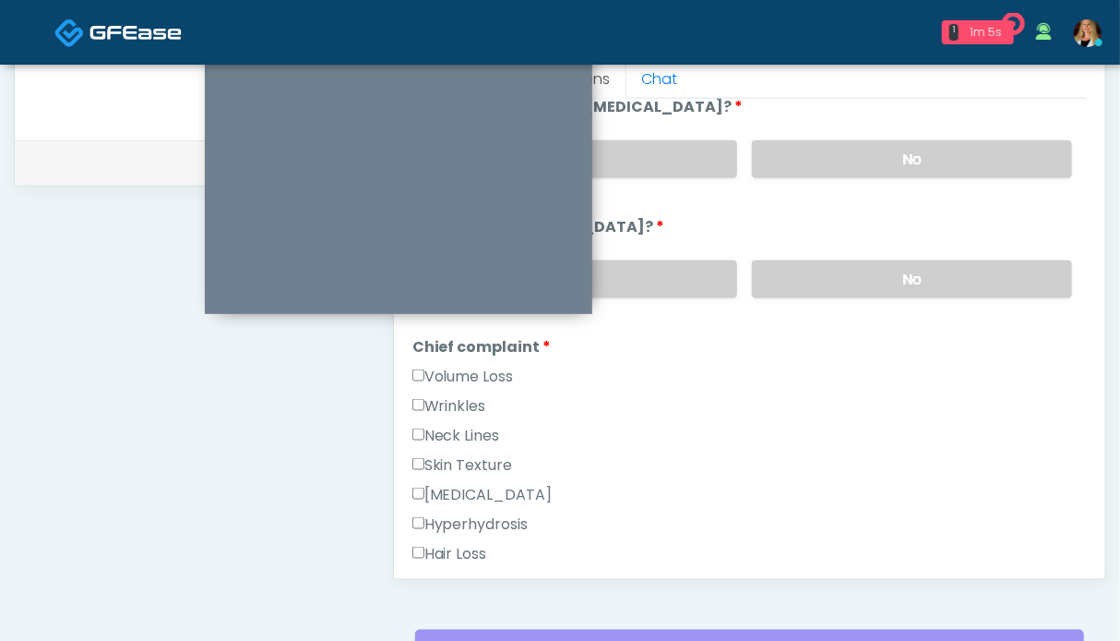
drag, startPoint x: 906, startPoint y: 269, endPoint x: 640, endPoint y: 347, distance: 278.0
click at [905, 269] on label "No" at bounding box center [912, 279] width 320 height 38
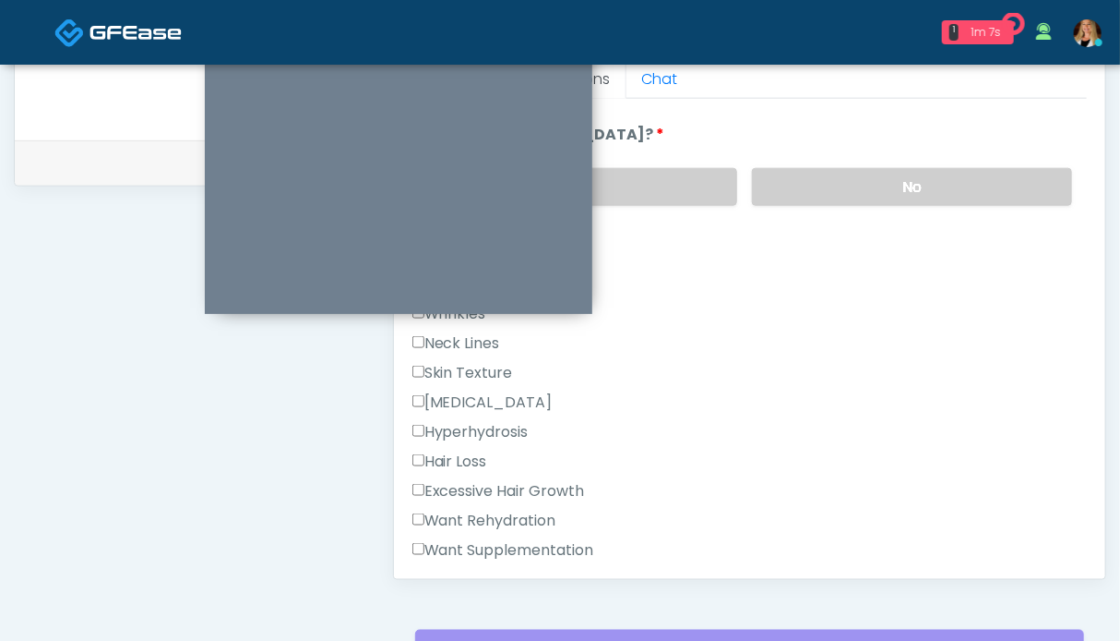
click at [465, 518] on label "Want Rehydration" at bounding box center [485, 520] width 144 height 22
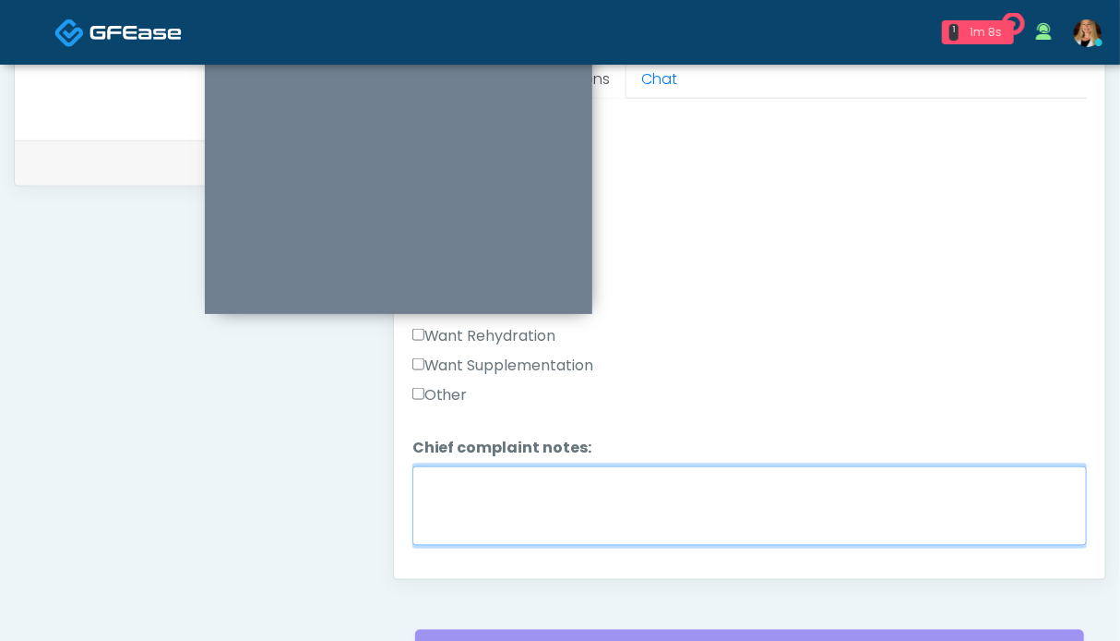
click at [550, 509] on textarea "Chief complaint notes:" at bounding box center [750, 505] width 675 height 79
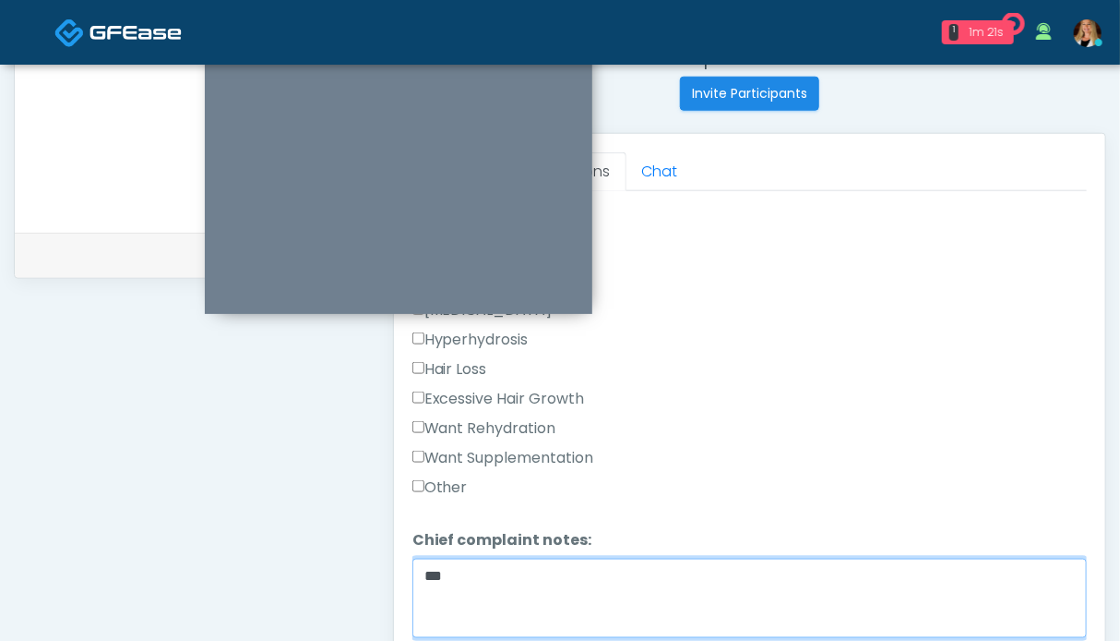
scroll to position [461, 0]
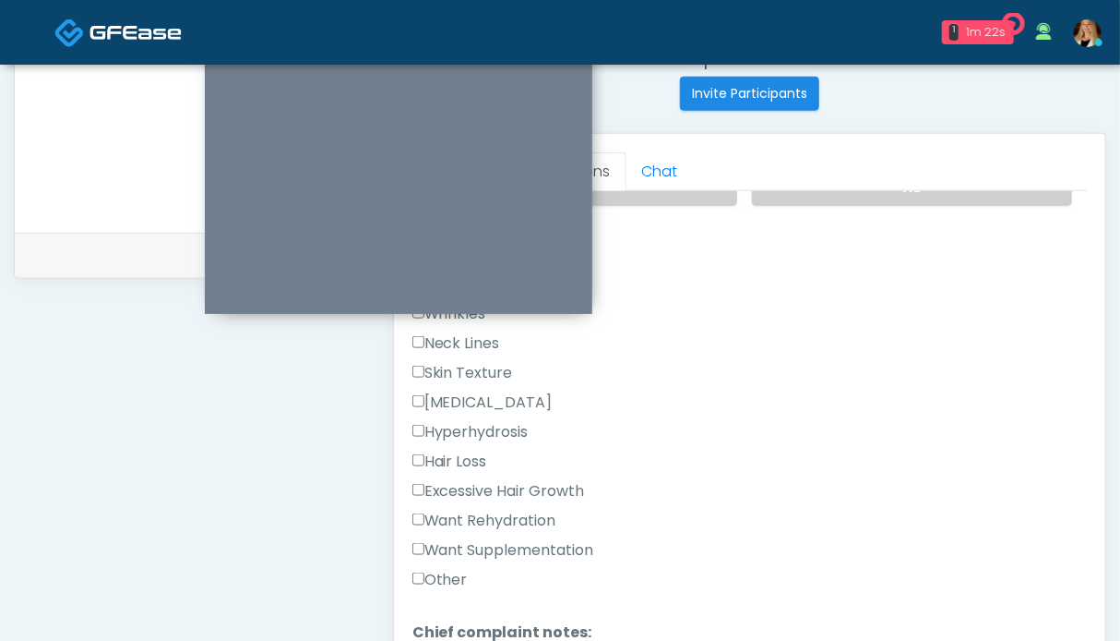
click at [450, 364] on label "Skin Texture" at bounding box center [463, 373] width 101 height 22
click at [452, 335] on label "Neck Lines" at bounding box center [457, 343] width 88 height 22
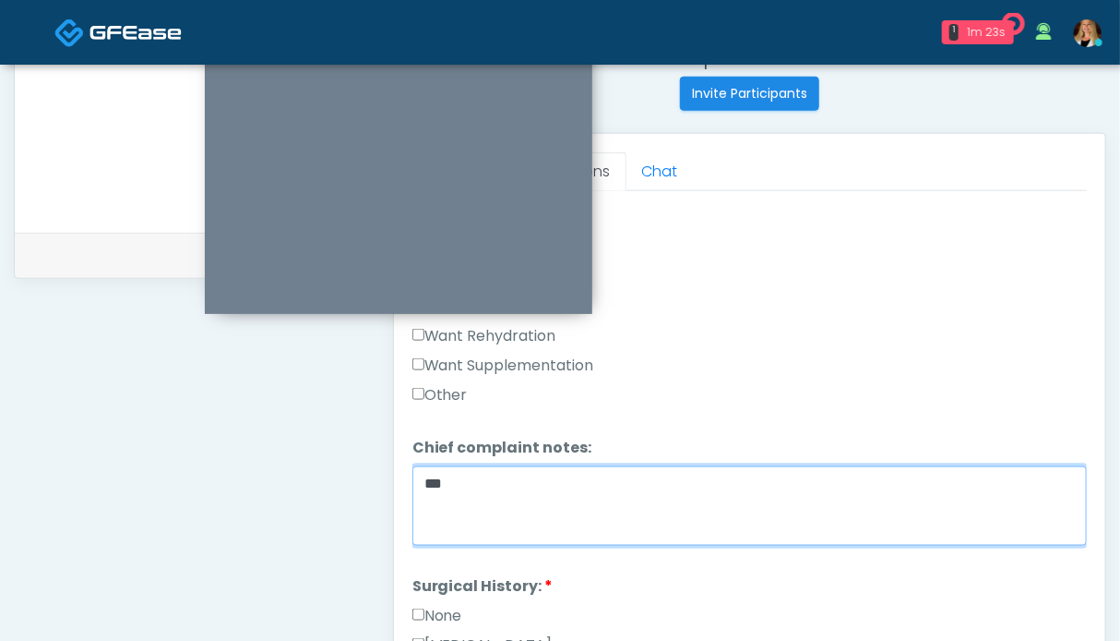
click at [377, 478] on div "**********" at bounding box center [560, 114] width 1093 height 1408
type textarea "*****"
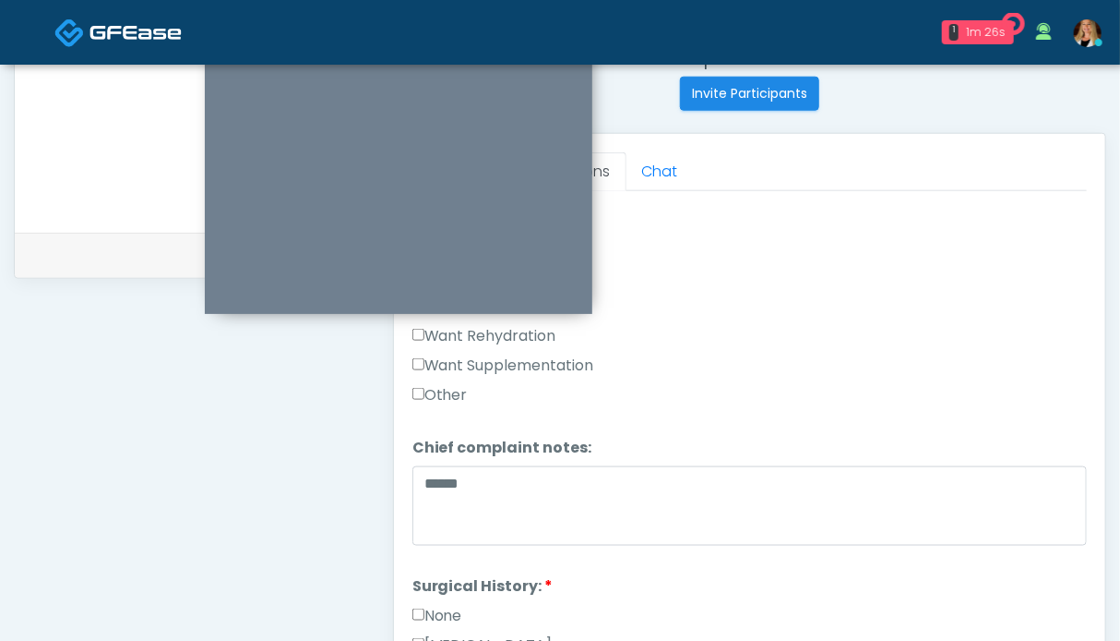
click at [429, 610] on label "None" at bounding box center [438, 616] width 50 height 22
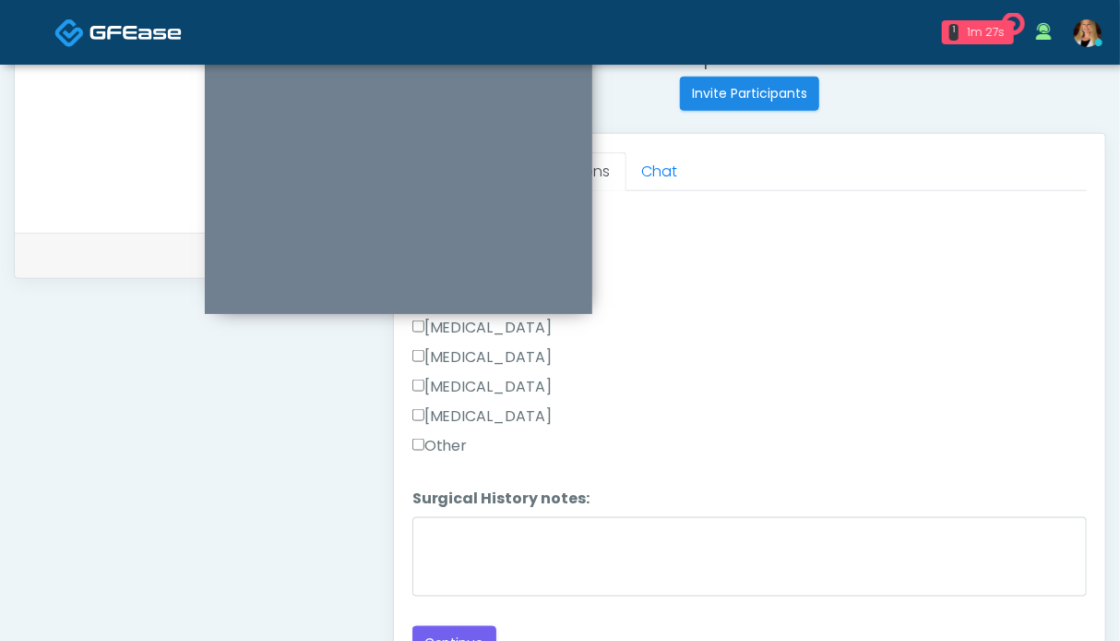
scroll to position [922, 0]
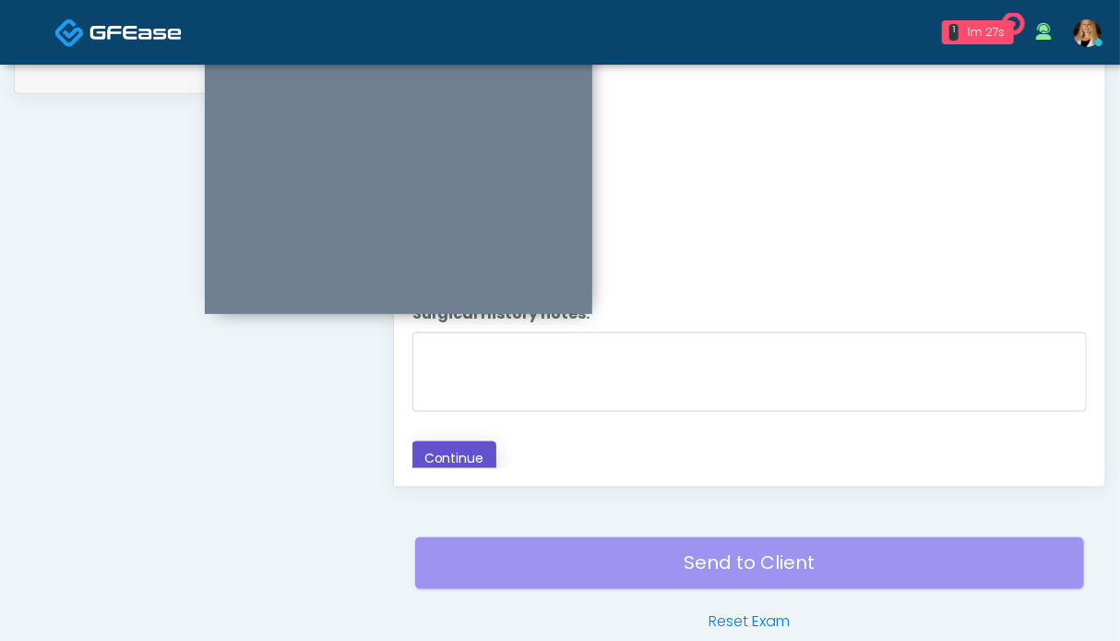
click at [471, 444] on button "Continue" at bounding box center [455, 458] width 84 height 34
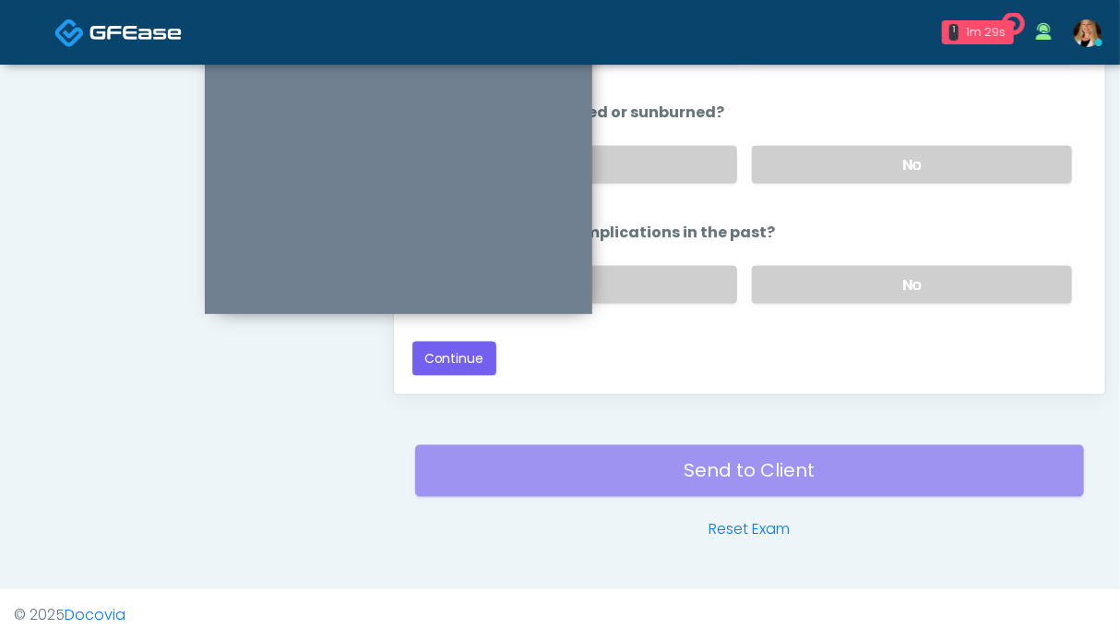
scroll to position [212, 0]
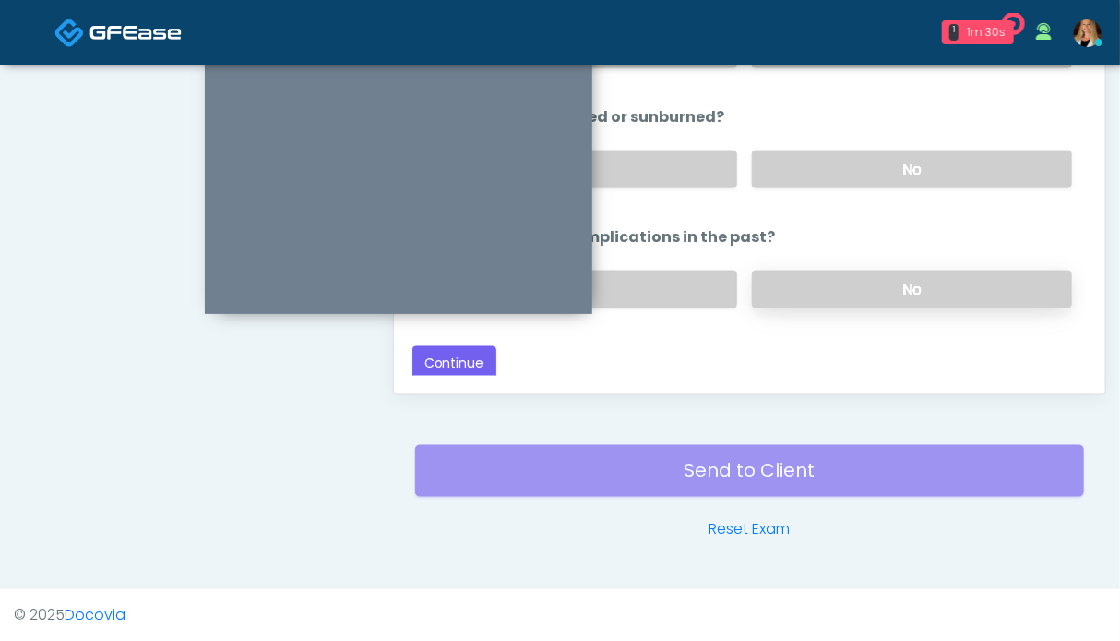
click at [845, 296] on label "No" at bounding box center [912, 289] width 320 height 38
click at [845, 165] on label "No" at bounding box center [912, 169] width 320 height 38
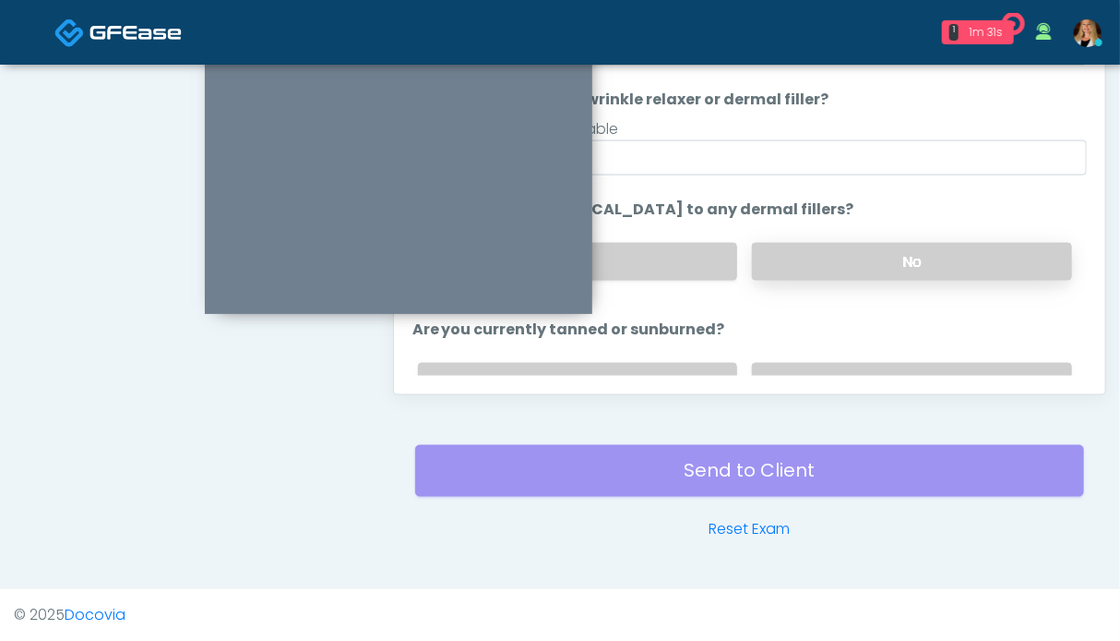
click at [880, 255] on label "No" at bounding box center [912, 262] width 320 height 38
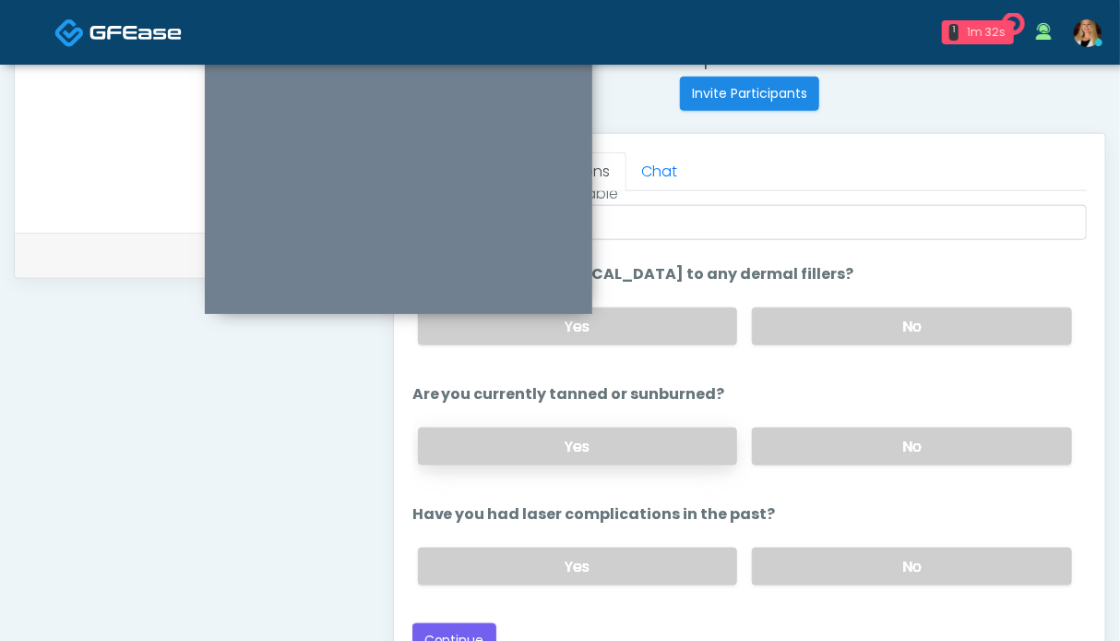
scroll to position [830, 0]
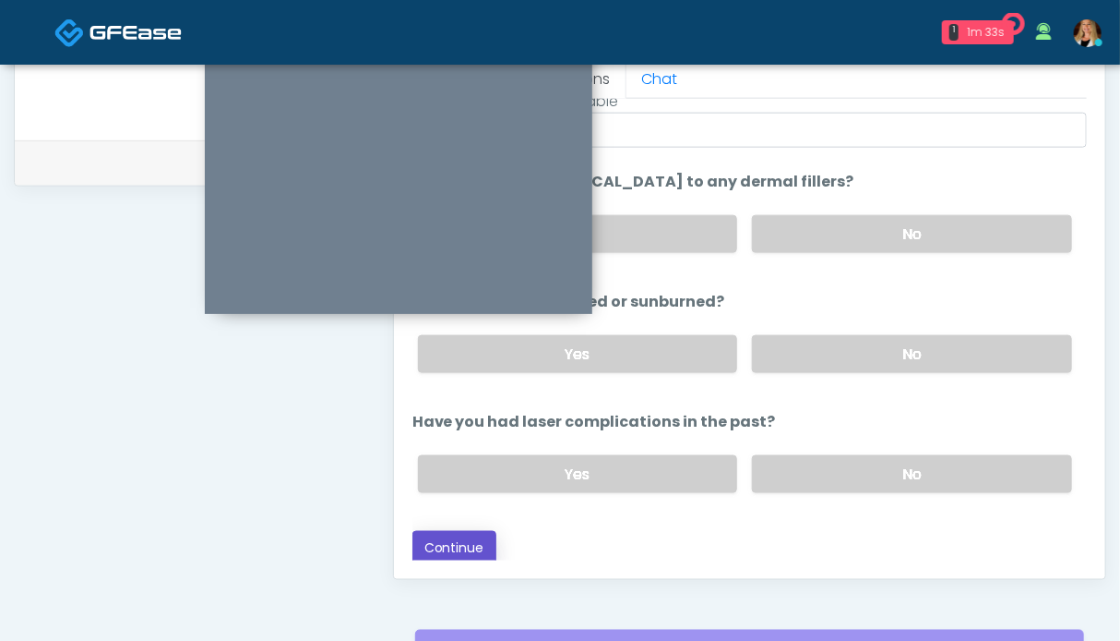
click at [466, 540] on button "Continue" at bounding box center [455, 548] width 84 height 34
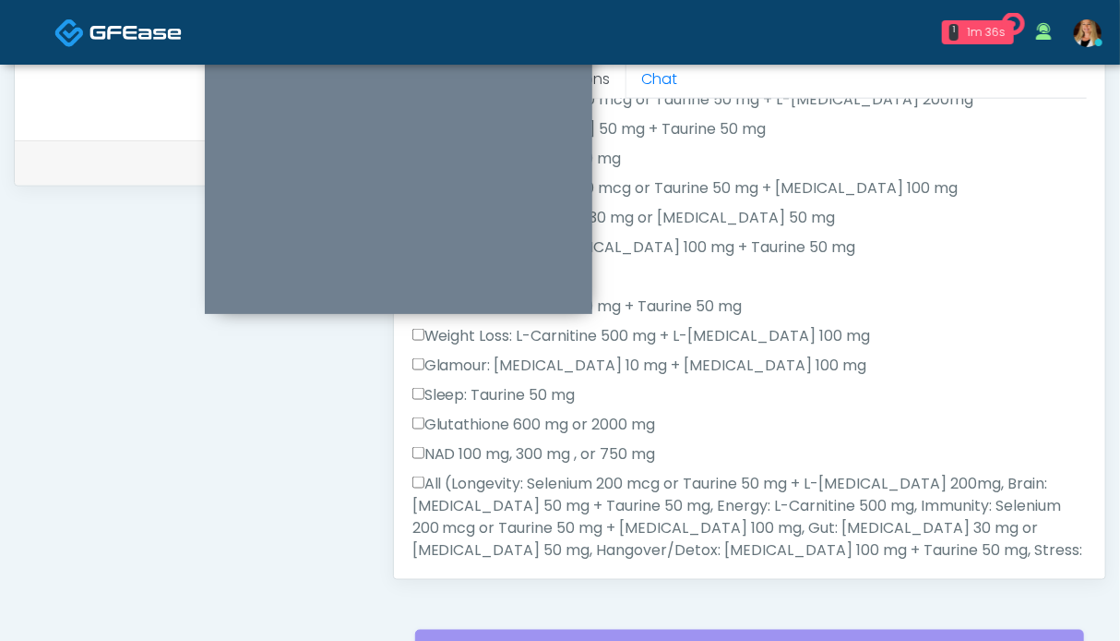
click at [453, 490] on label "All (Longevity: Selenium 200 mcg or Taurine 50 mg + L-Arginine 200mg, Brain: Gl…" at bounding box center [750, 550] width 675 height 155
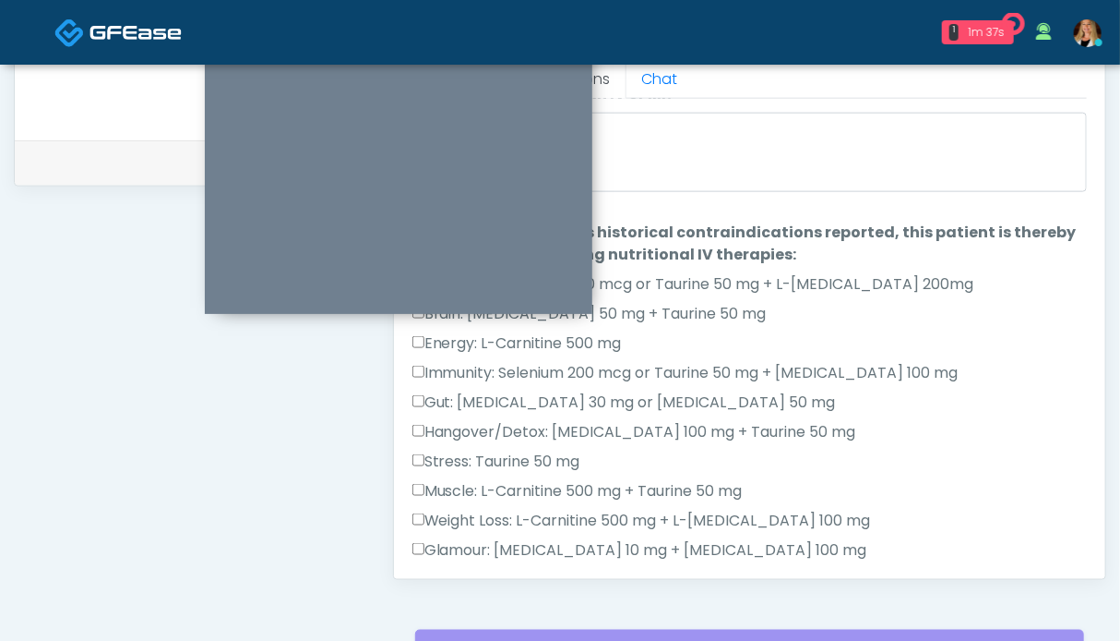
scroll to position [0, 0]
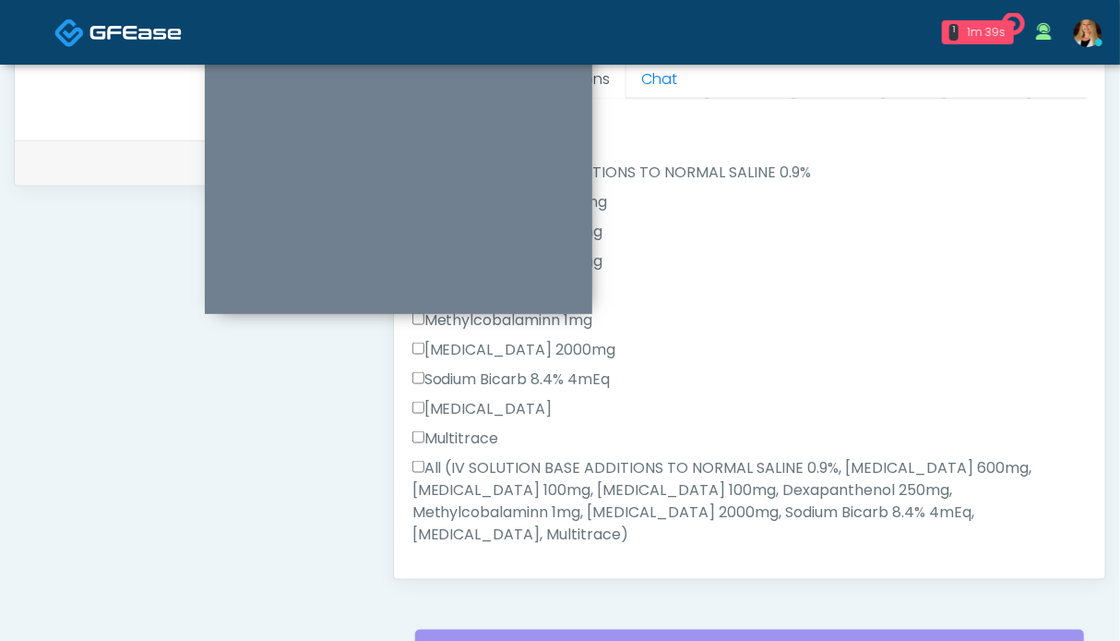
click at [493, 471] on label "All (IV SOLUTION BASE ADDITIONS TO NORMAL SALINE 0.9%, Magnesium Chloride 600mg…" at bounding box center [750, 501] width 675 height 89
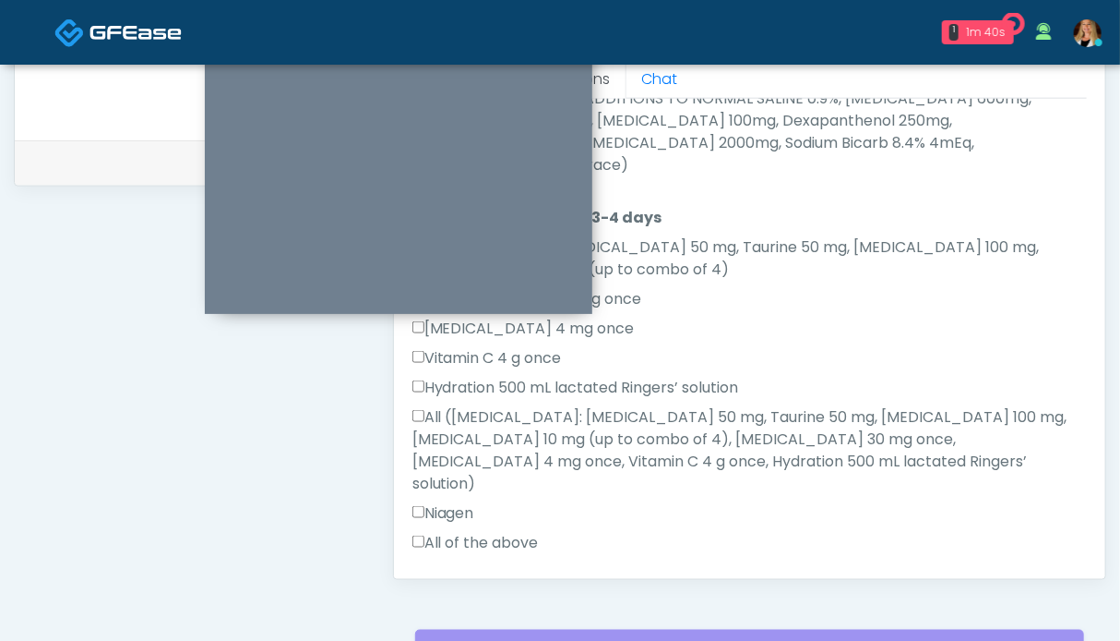
click at [457, 532] on label "All of the above" at bounding box center [476, 543] width 126 height 22
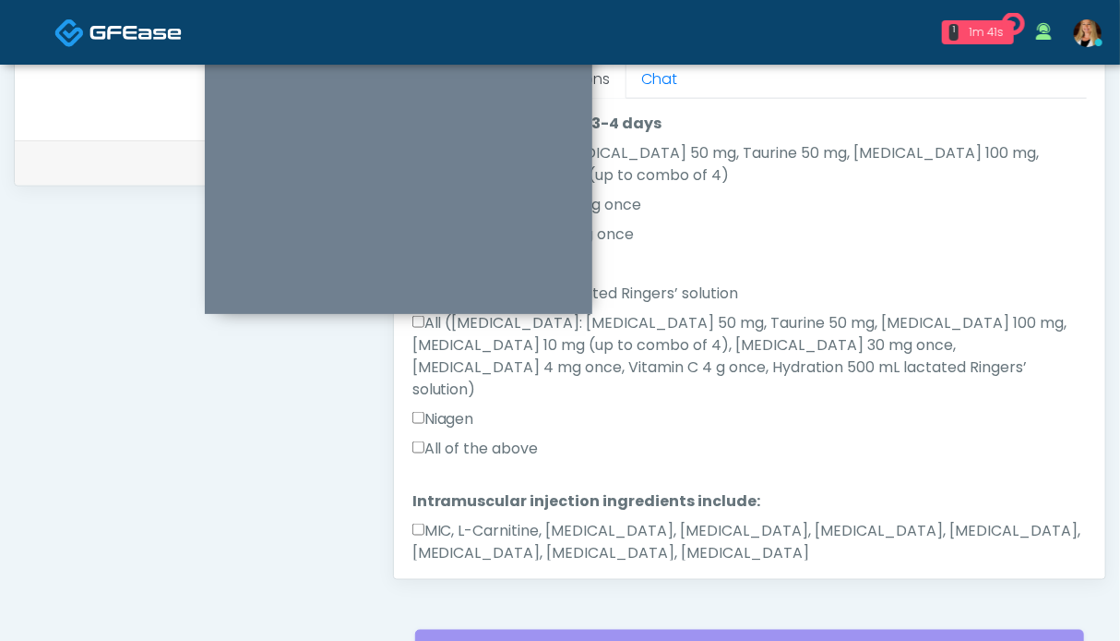
click at [504, 520] on label "MIC, L-Carnitine, Methylcobalamin, Glycine, B-Complex, Lycine, Biotin, Vitamin …" at bounding box center [750, 542] width 675 height 44
click at [420, 594] on button "Continue" at bounding box center [455, 611] width 84 height 34
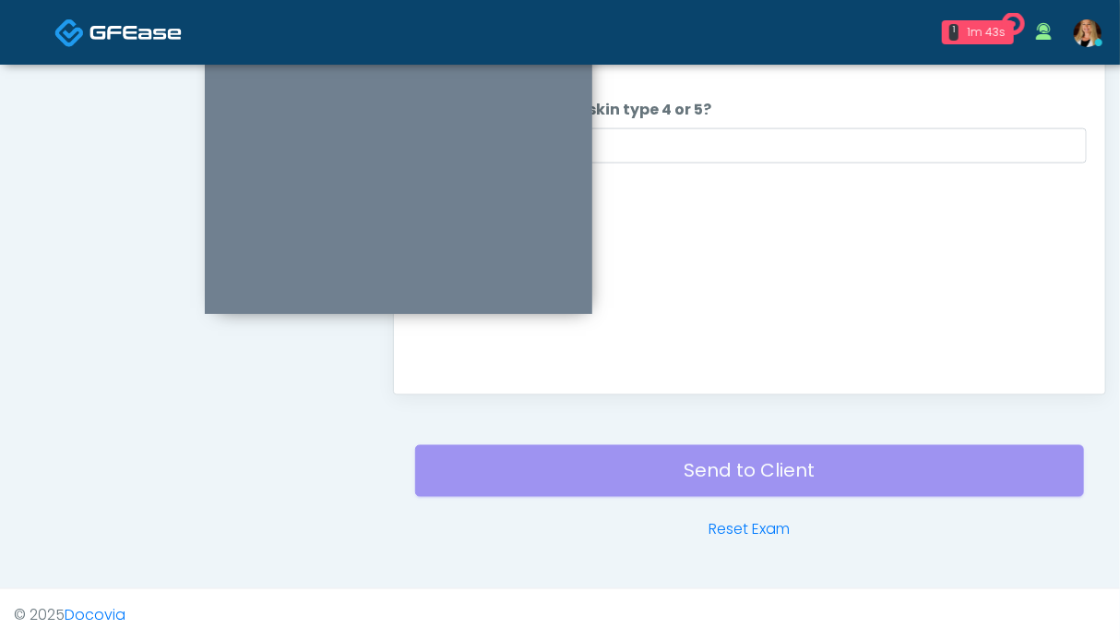
scroll to position [737, 0]
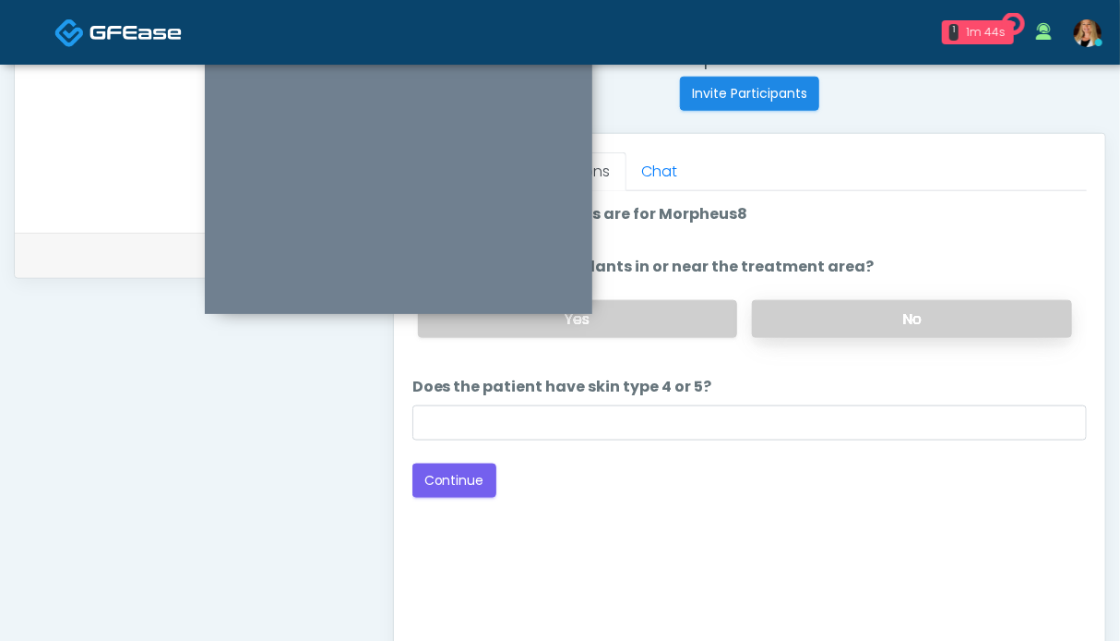
click at [915, 316] on label "No" at bounding box center [912, 319] width 320 height 38
click at [485, 485] on button "Continue" at bounding box center [455, 480] width 84 height 34
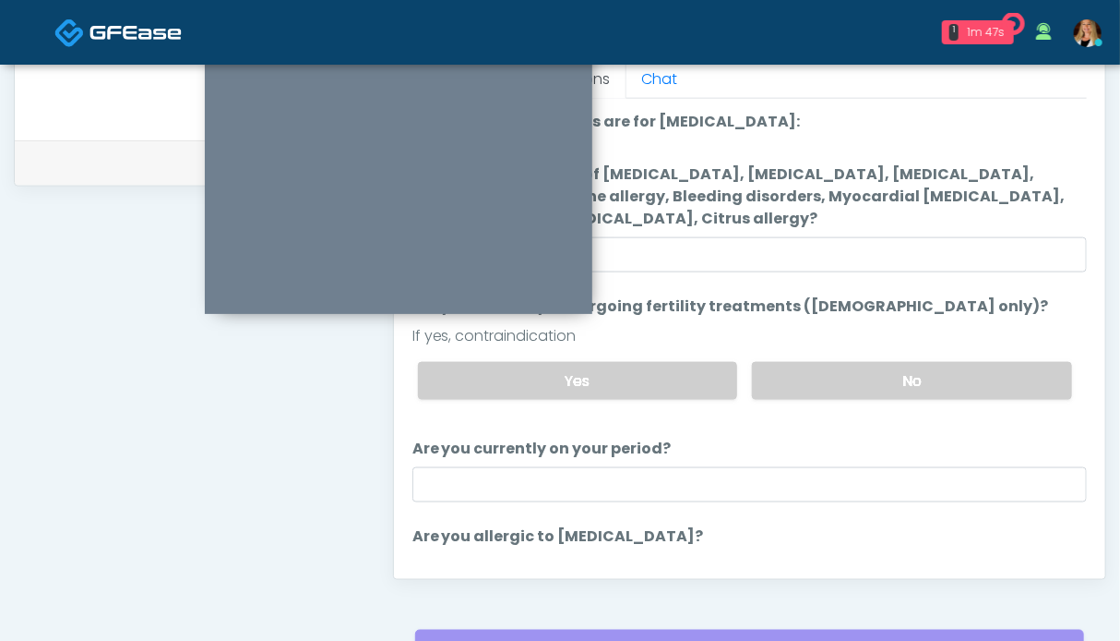
scroll to position [115, 0]
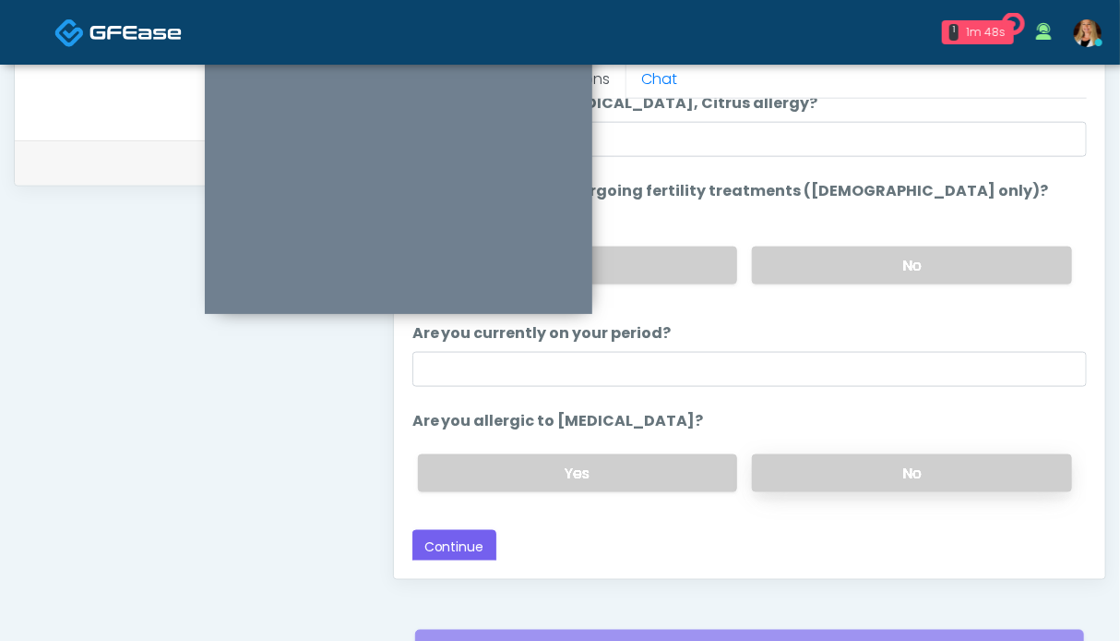
click at [846, 473] on label "No" at bounding box center [912, 473] width 320 height 38
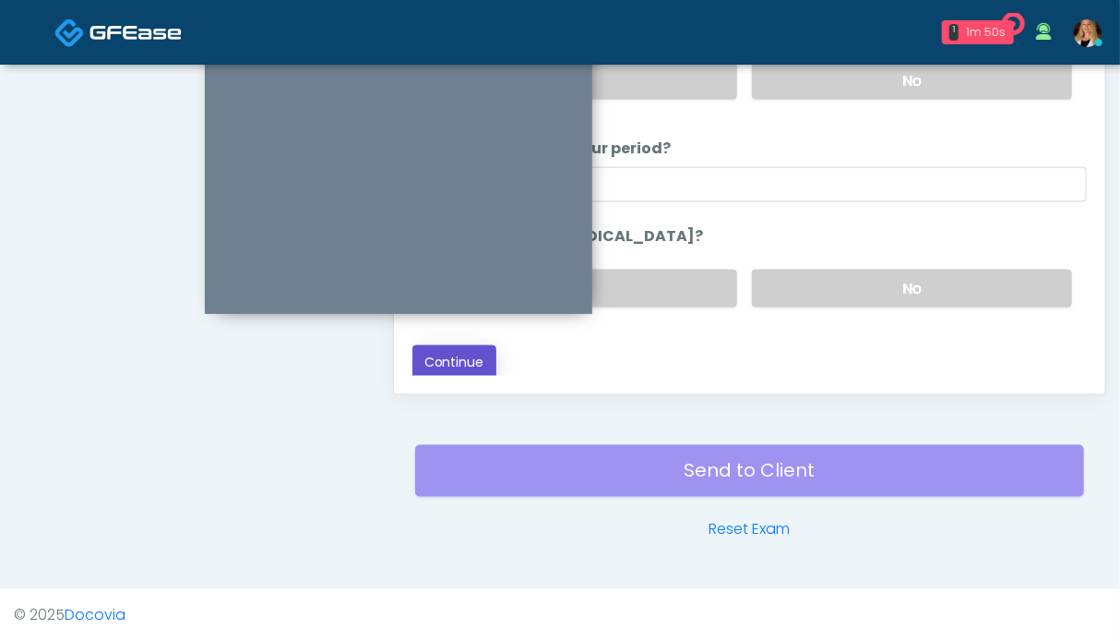
click at [483, 348] on button "Continue" at bounding box center [455, 362] width 84 height 34
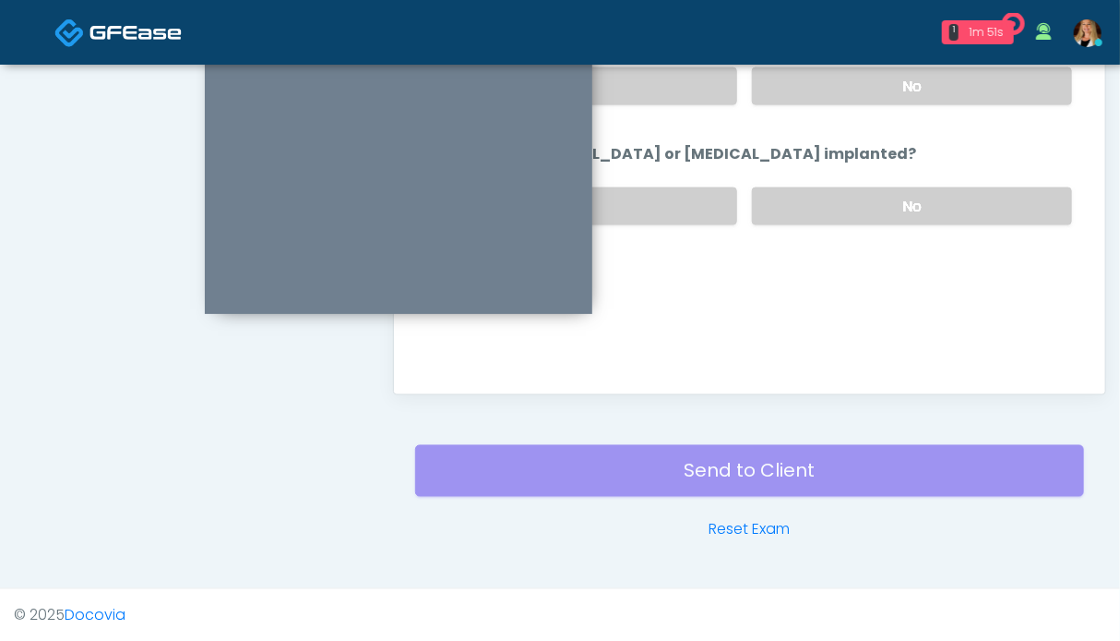
scroll to position [0, 0]
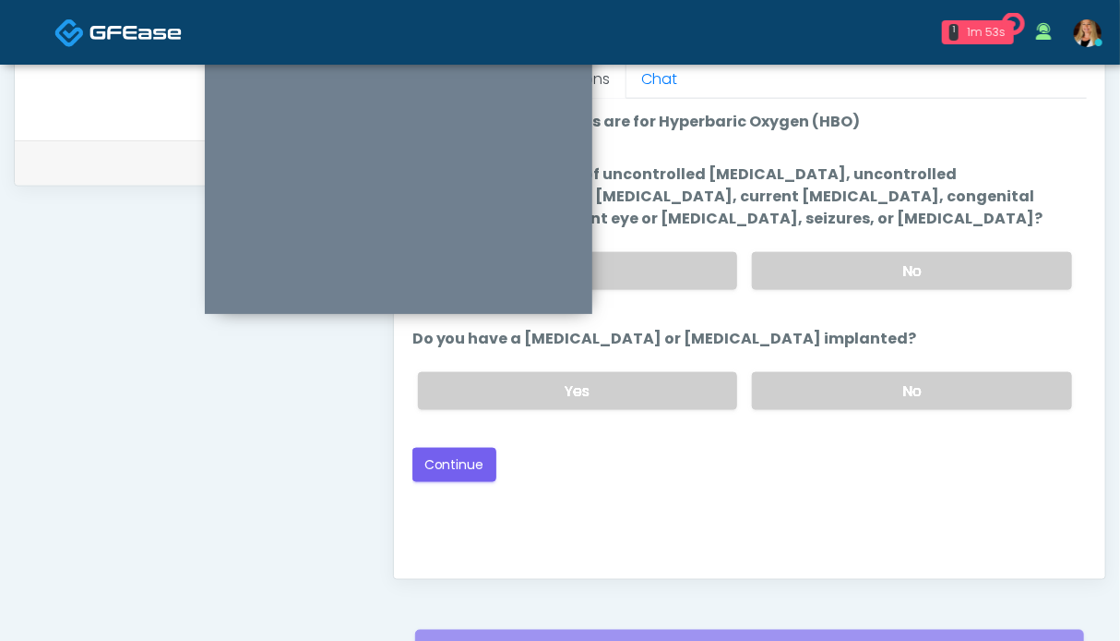
drag, startPoint x: 908, startPoint y: 389, endPoint x: 901, endPoint y: 318, distance: 72.4
click at [908, 389] on label "No" at bounding box center [912, 391] width 320 height 38
click at [894, 263] on label "No" at bounding box center [912, 271] width 320 height 38
click at [470, 472] on button "Continue" at bounding box center [455, 465] width 84 height 34
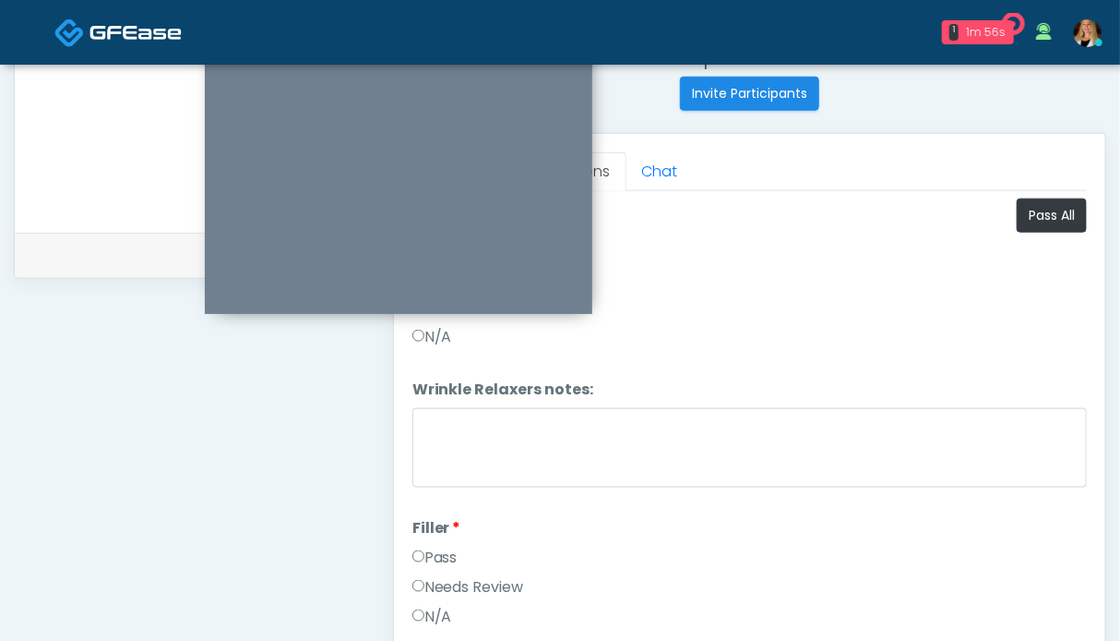
click at [440, 546] on label "Pass" at bounding box center [435, 557] width 45 height 22
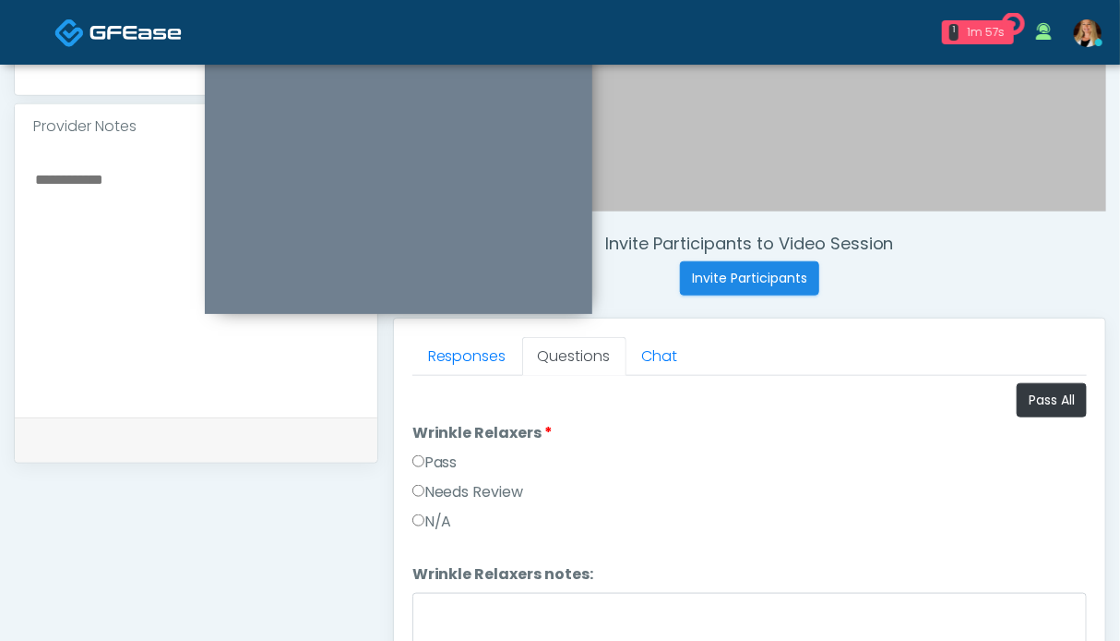
click at [447, 467] on label "Pass" at bounding box center [435, 462] width 45 height 22
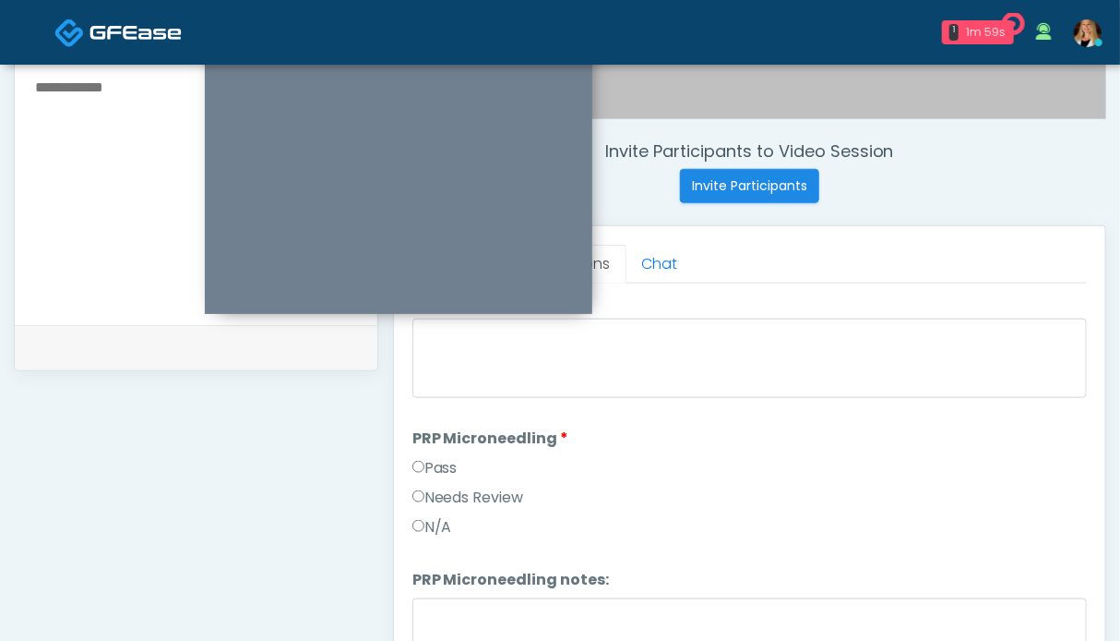
click at [432, 473] on label "Pass" at bounding box center [435, 468] width 45 height 22
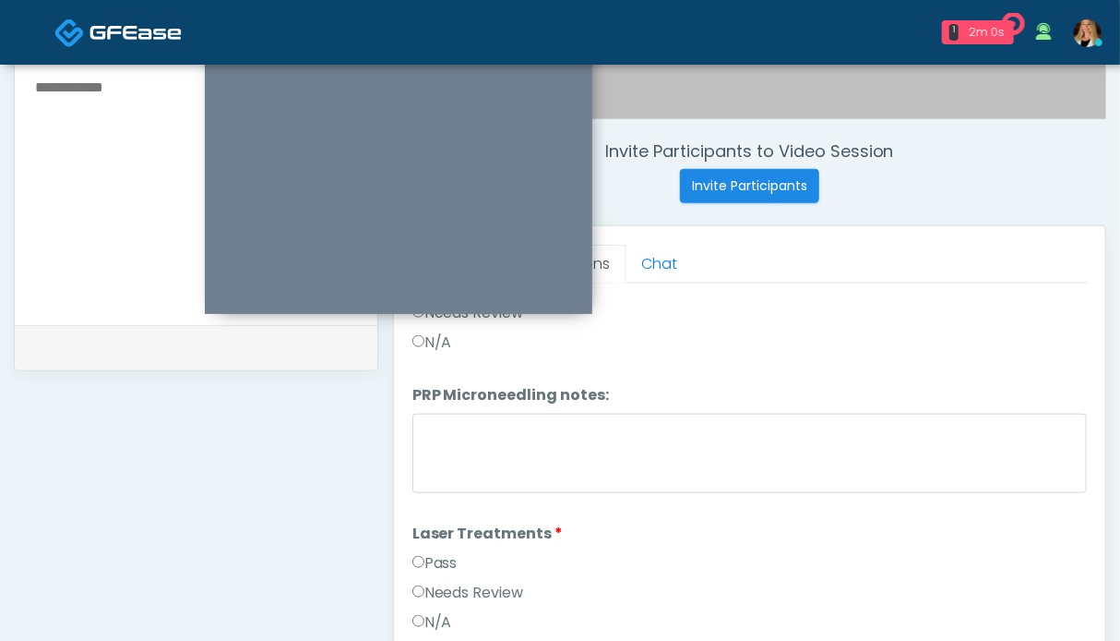
click at [425, 560] on label "Pass" at bounding box center [435, 563] width 45 height 22
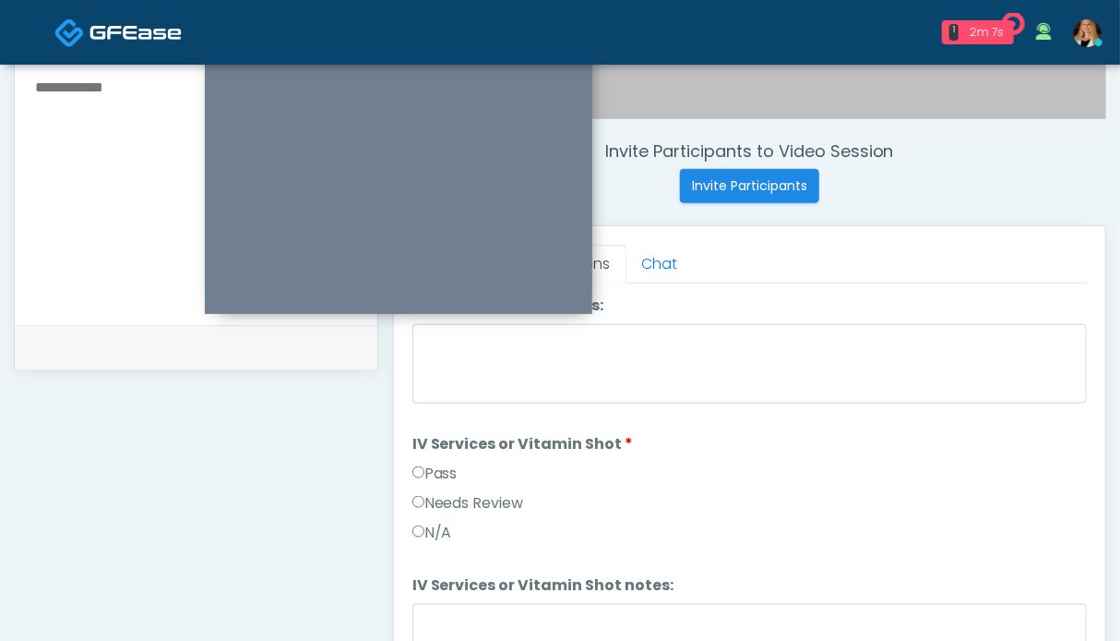
click at [442, 462] on label "Pass" at bounding box center [435, 473] width 45 height 22
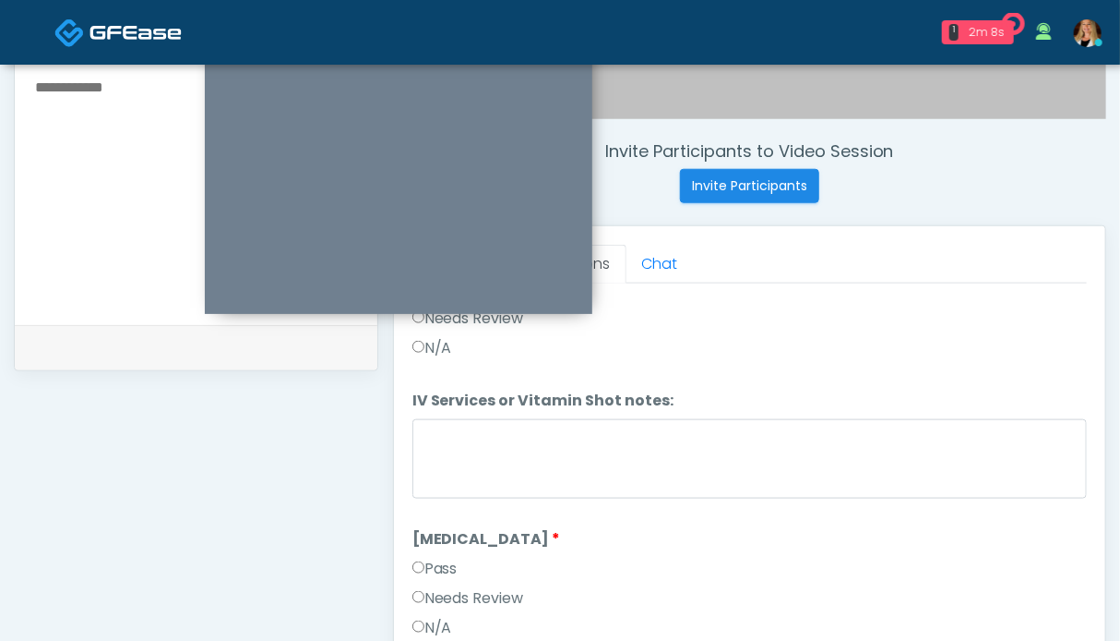
click at [443, 571] on label "Pass" at bounding box center [435, 568] width 45 height 22
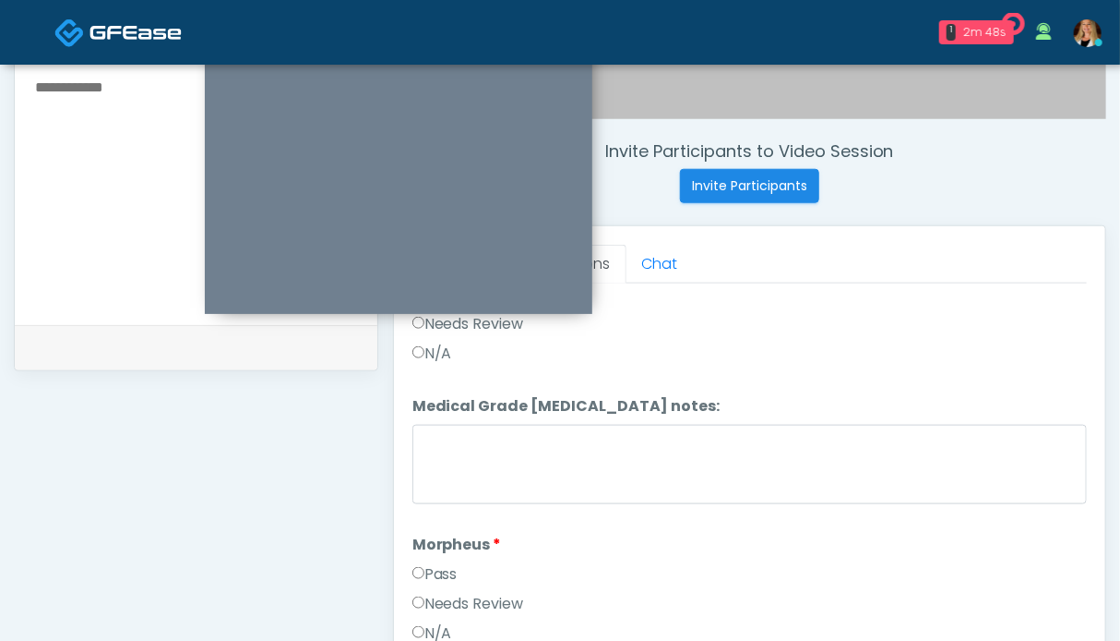
scroll to position [1661, 0]
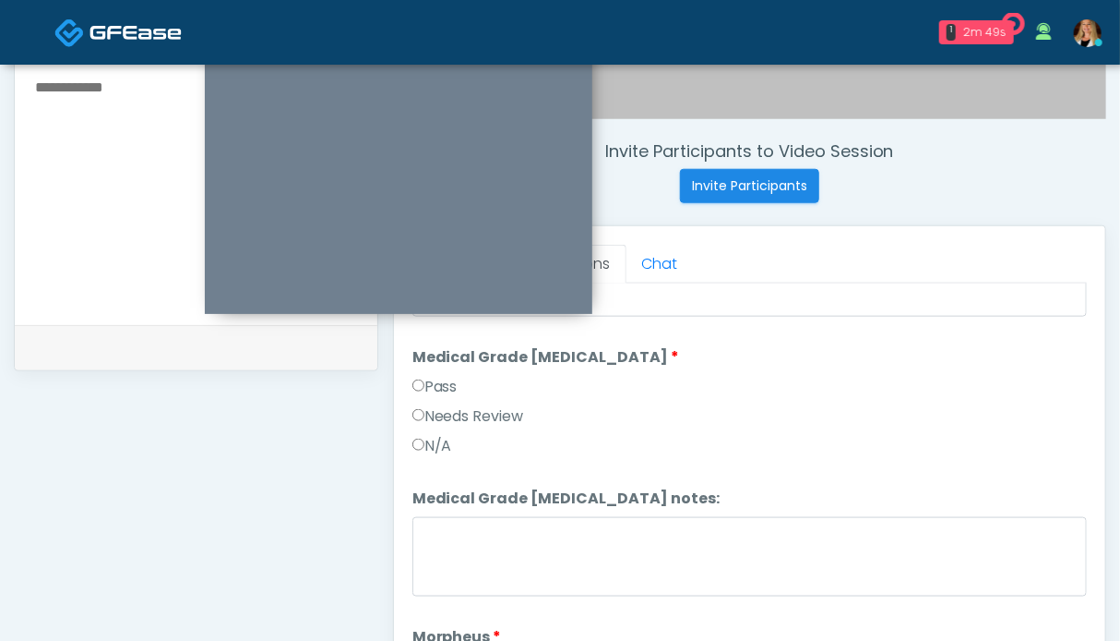
click at [437, 376] on label "Pass" at bounding box center [435, 387] width 45 height 22
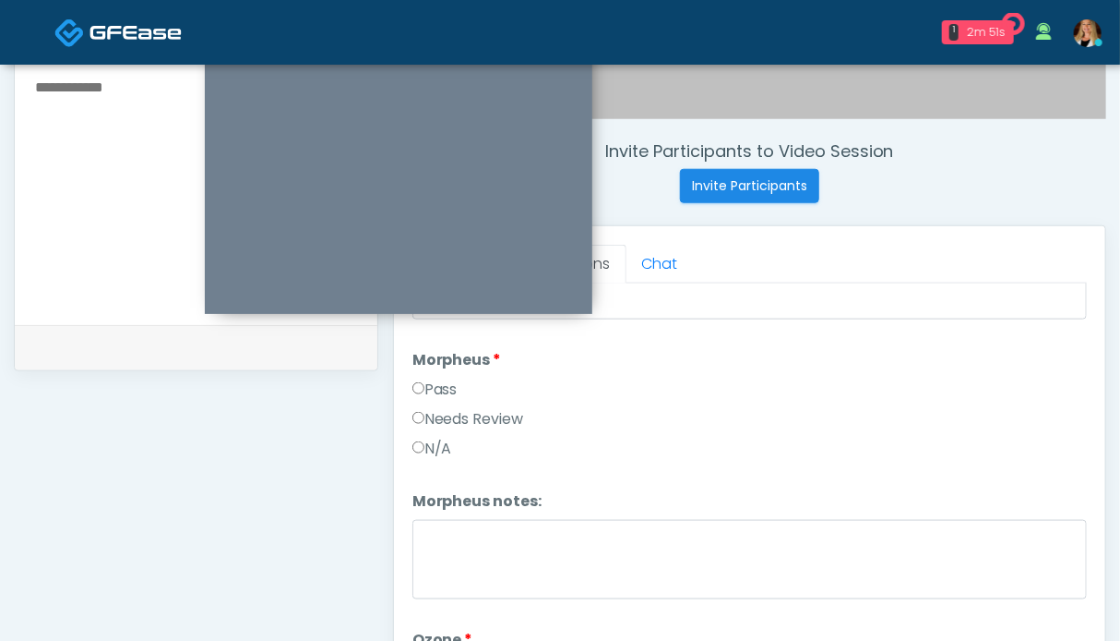
click at [432, 381] on label "Pass" at bounding box center [435, 389] width 45 height 22
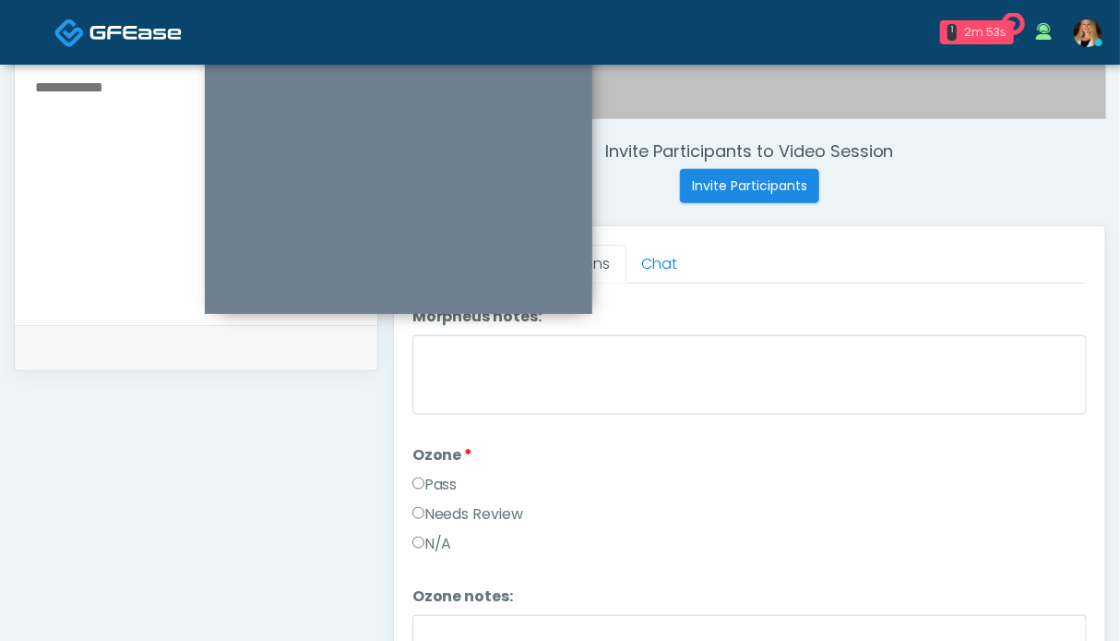
click at [437, 473] on label "Pass" at bounding box center [435, 484] width 45 height 22
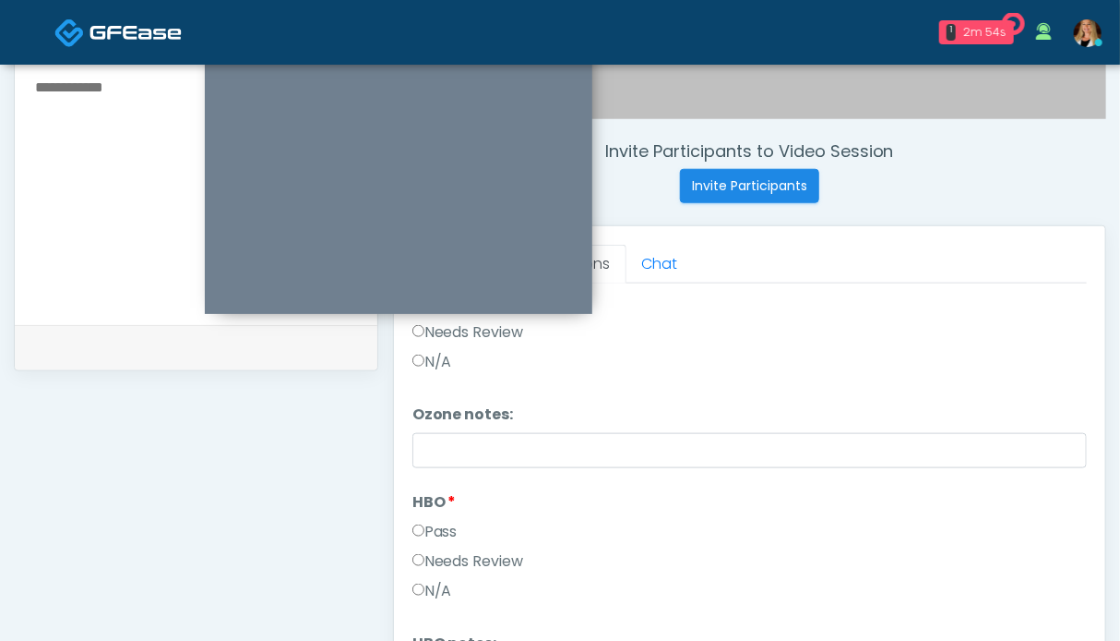
click at [443, 521] on label "Pass" at bounding box center [435, 532] width 45 height 22
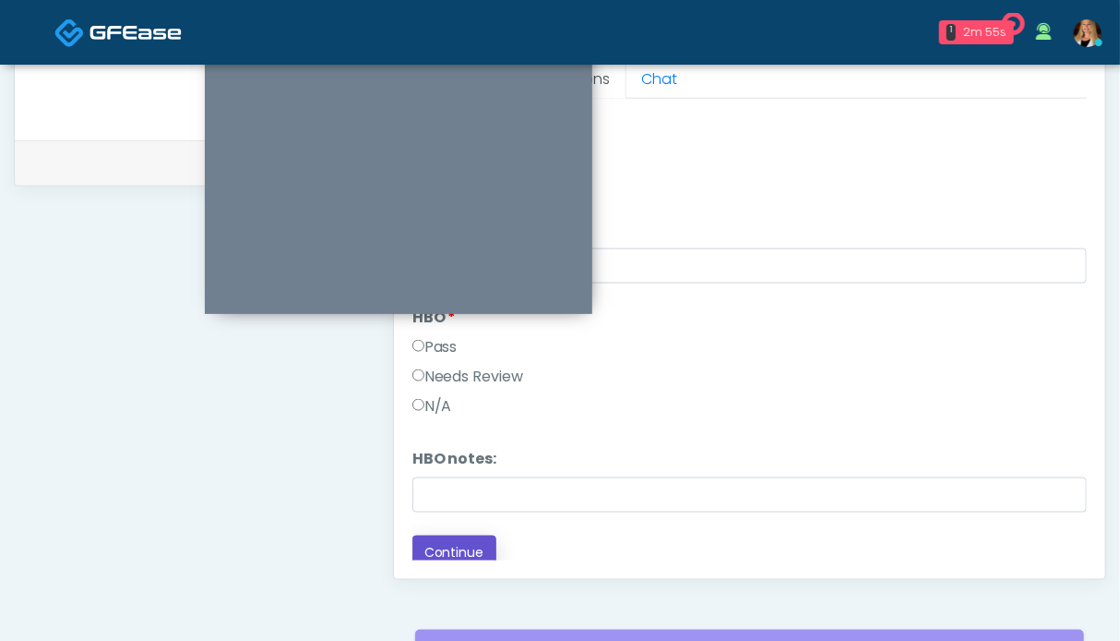
click at [454, 539] on button "Continue" at bounding box center [455, 552] width 84 height 34
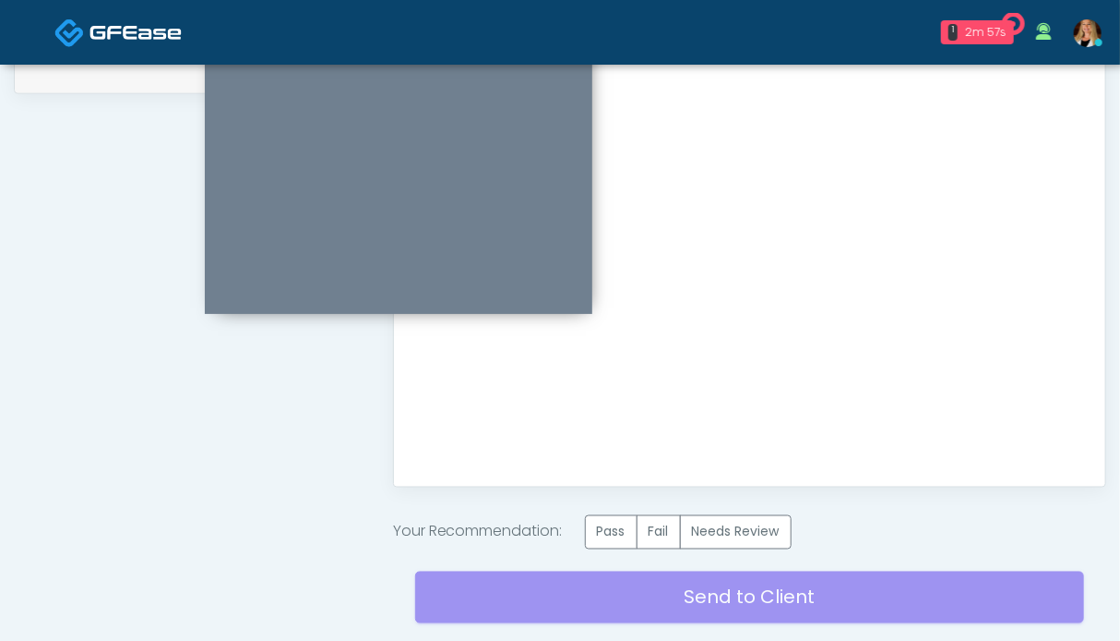
scroll to position [1014, 0]
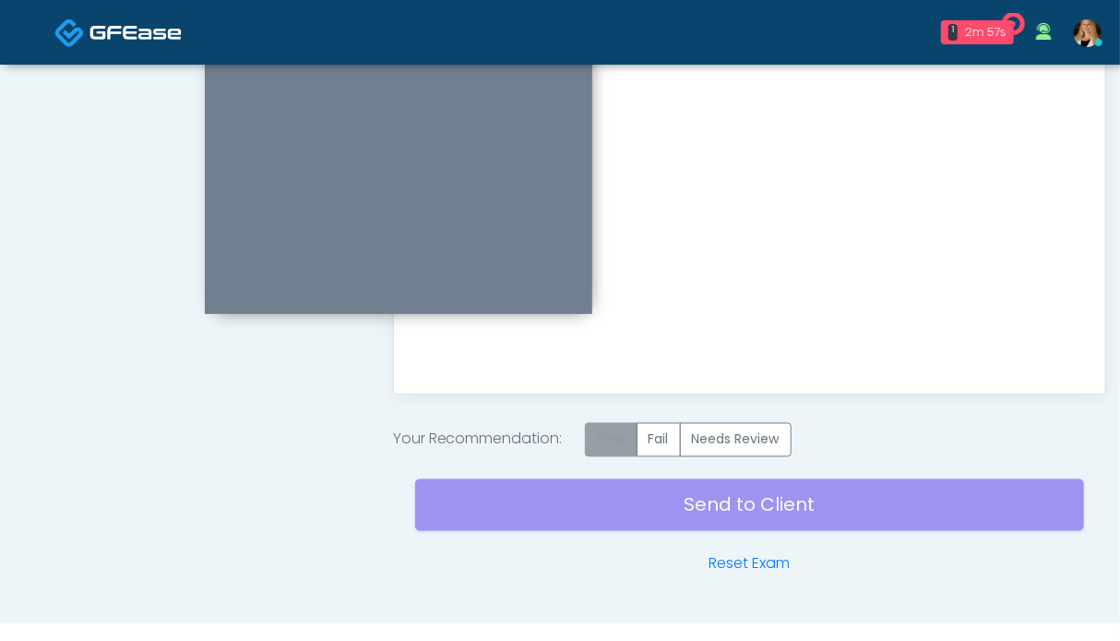
click at [628, 440] on label "Pass" at bounding box center [611, 440] width 53 height 34
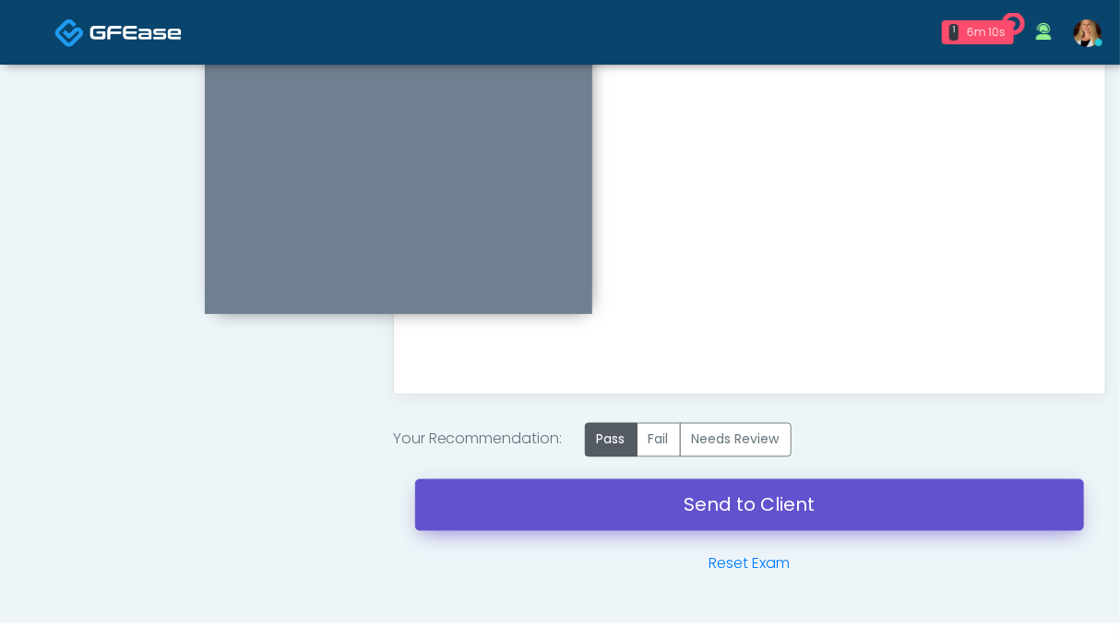
click at [793, 507] on link "Send to Client" at bounding box center [749, 505] width 669 height 52
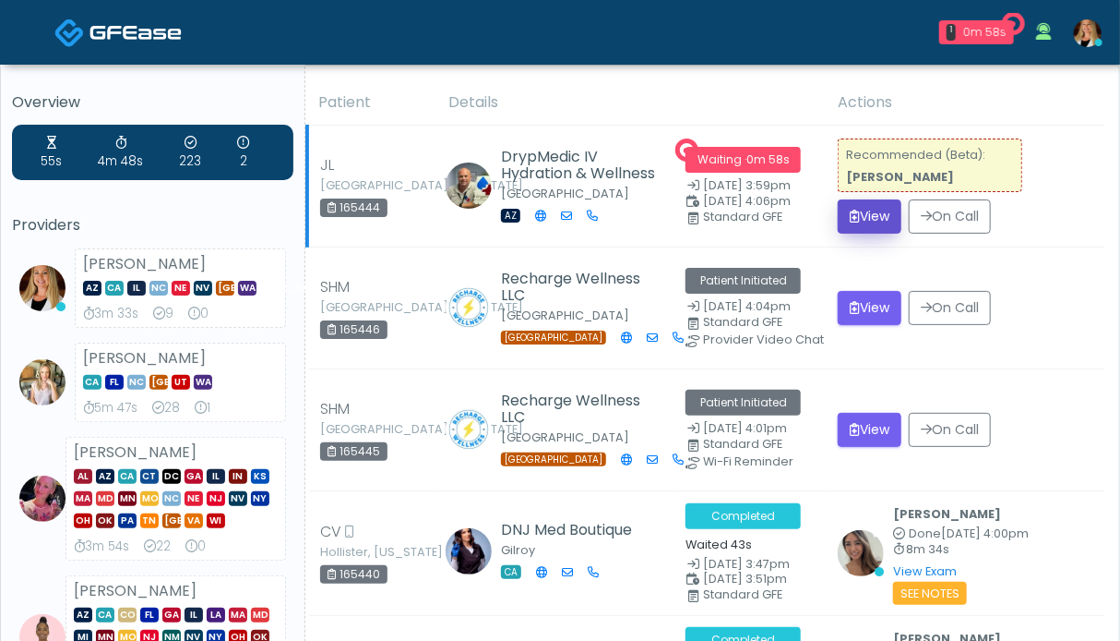
click at [884, 219] on button "View" at bounding box center [870, 216] width 64 height 34
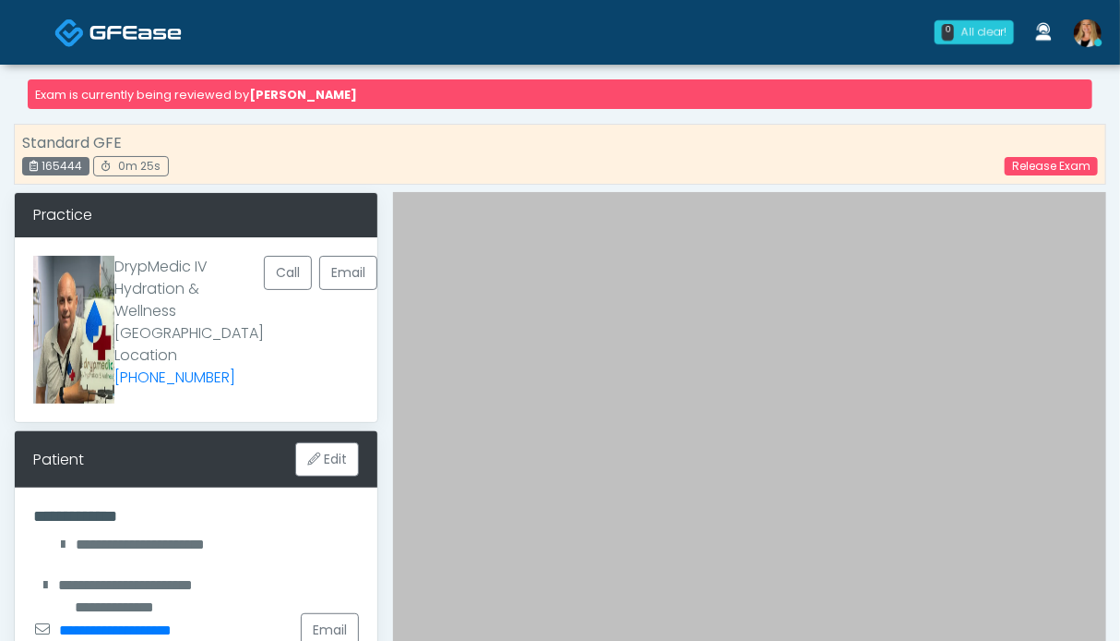
click at [137, 29] on img at bounding box center [136, 32] width 92 height 18
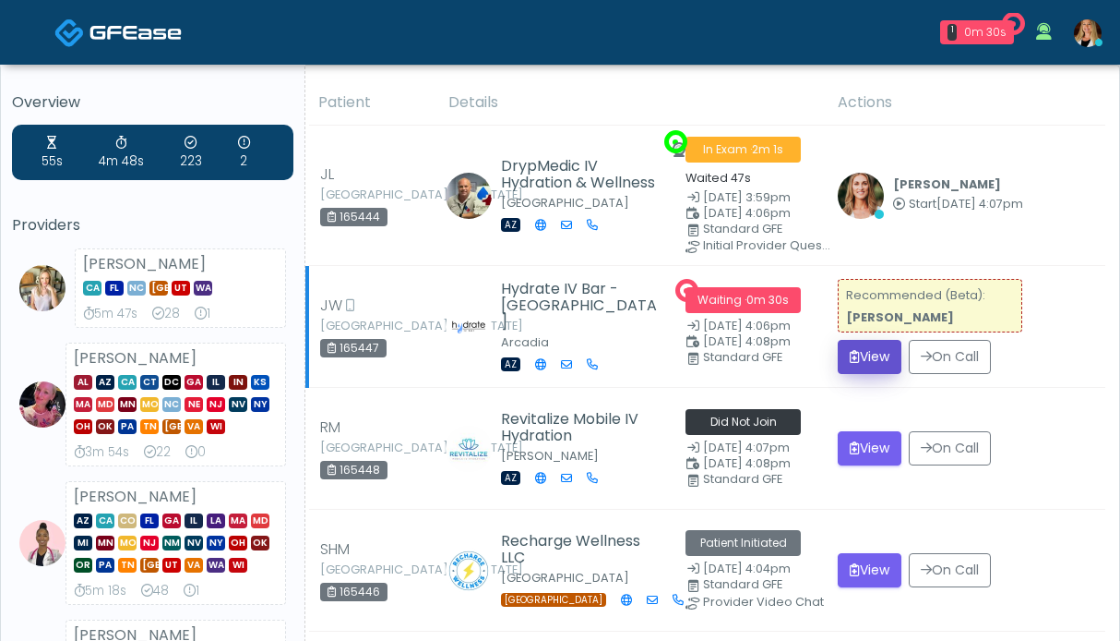
click at [876, 355] on button "View" at bounding box center [870, 357] width 64 height 34
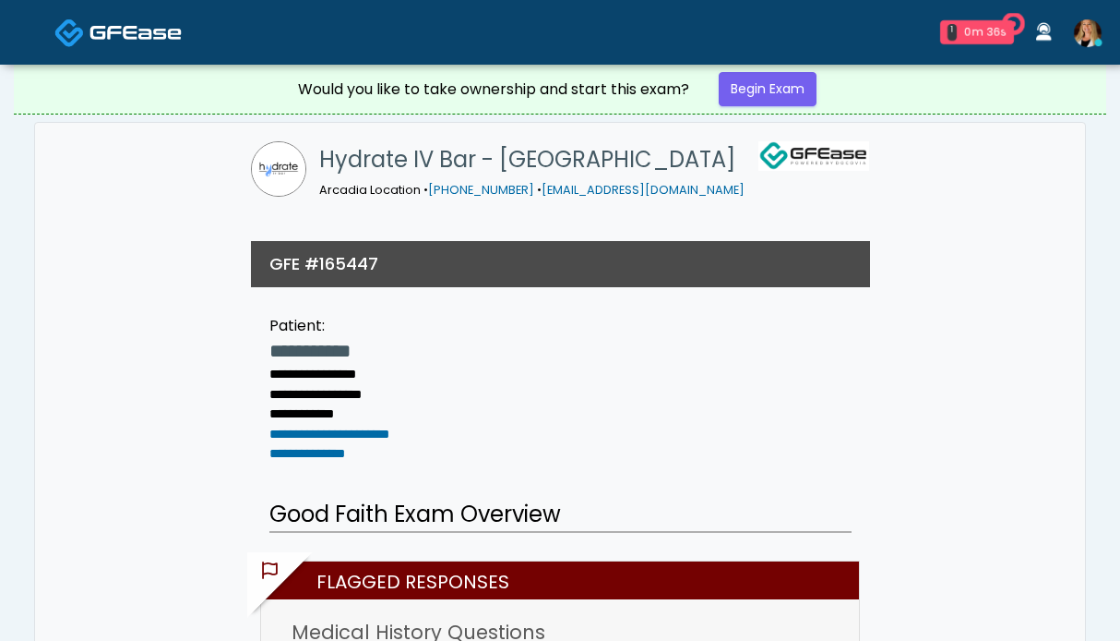
click at [742, 94] on link "Begin Exam" at bounding box center [768, 89] width 98 height 34
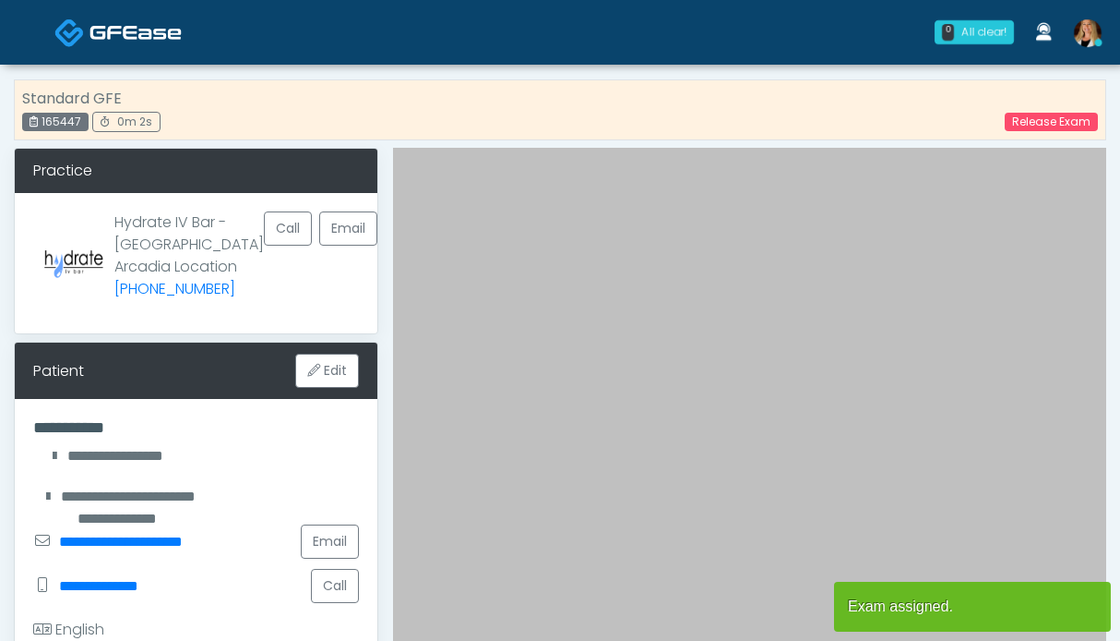
scroll to position [461, 0]
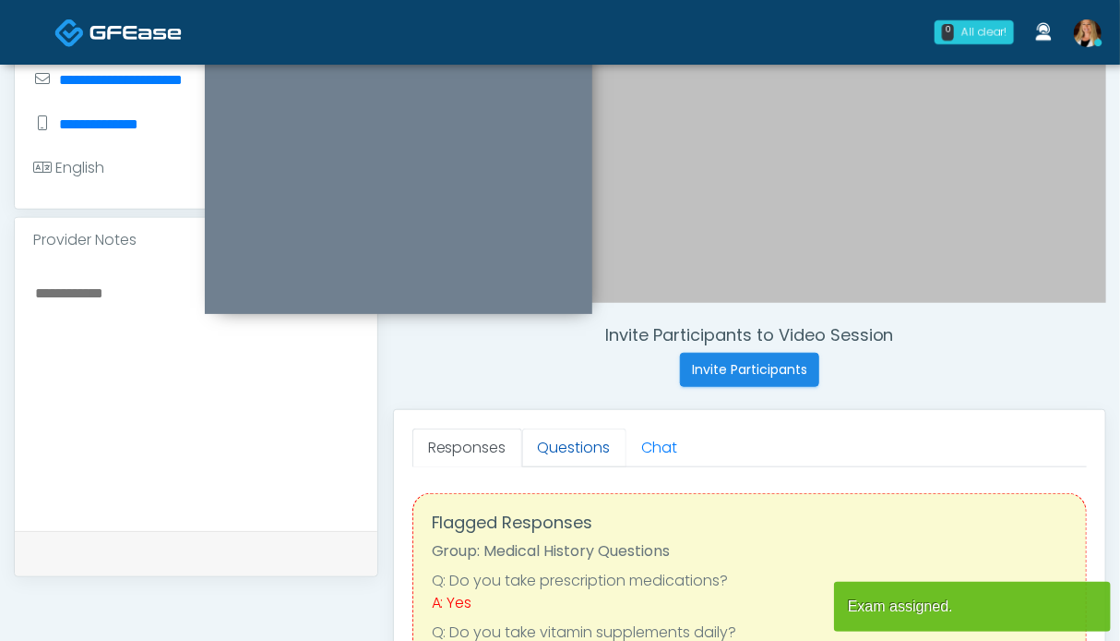
click at [577, 445] on link "Questions" at bounding box center [574, 447] width 104 height 39
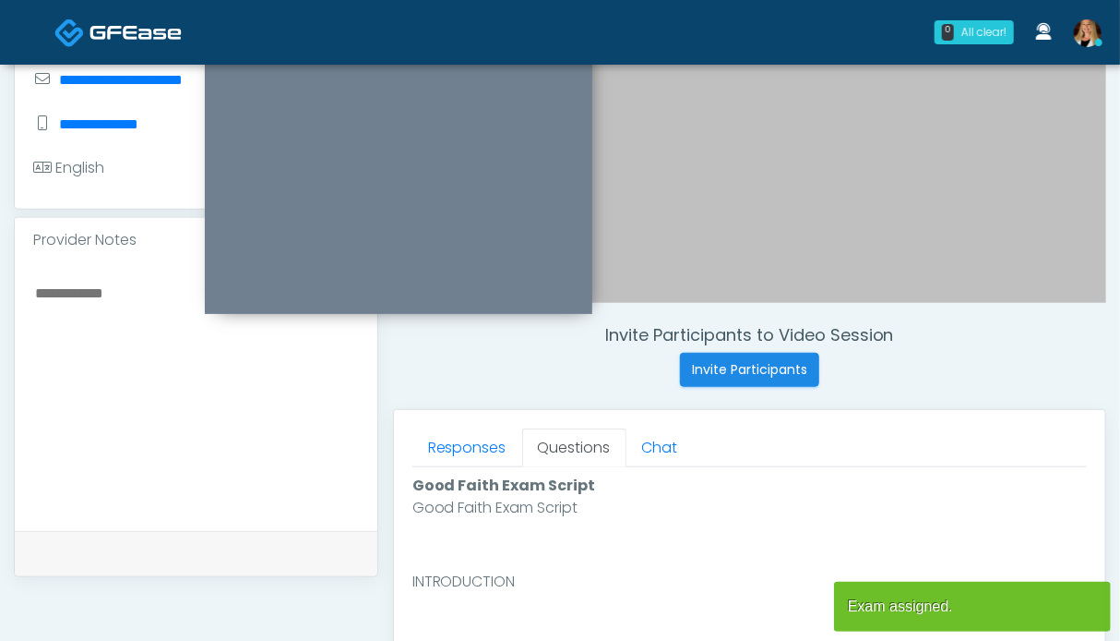
scroll to position [1014, 0]
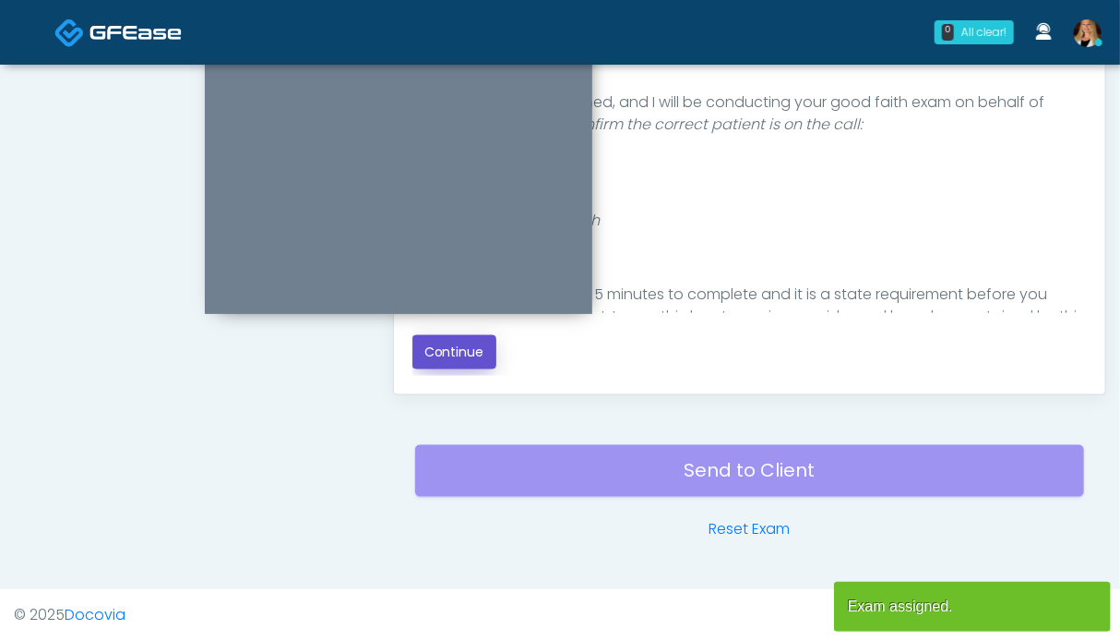
click at [436, 357] on button "Continue" at bounding box center [455, 352] width 84 height 34
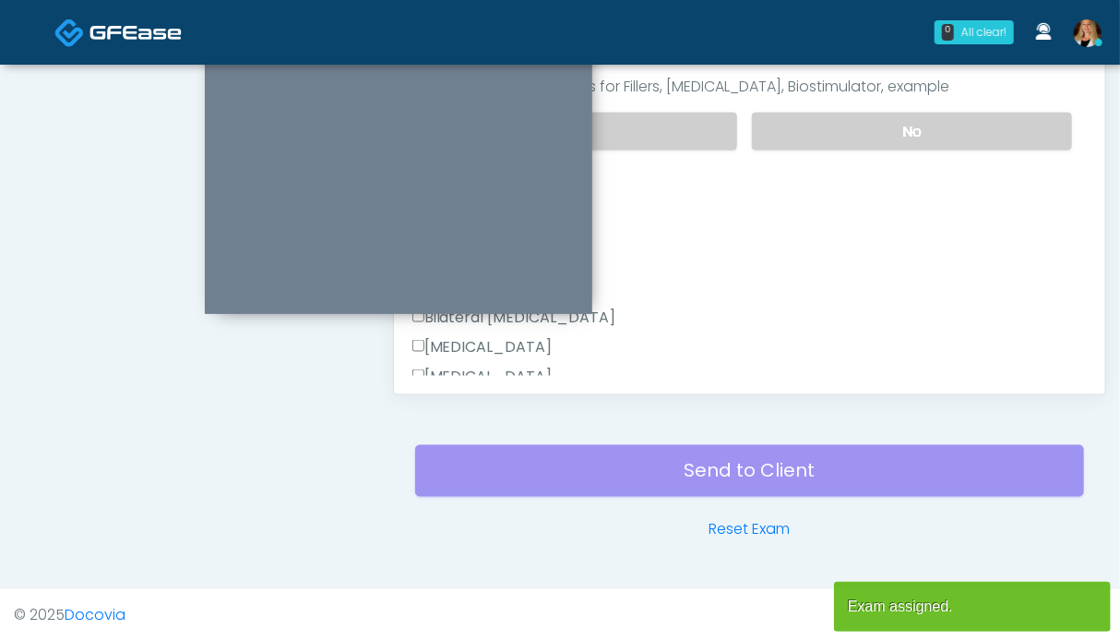
scroll to position [830, 0]
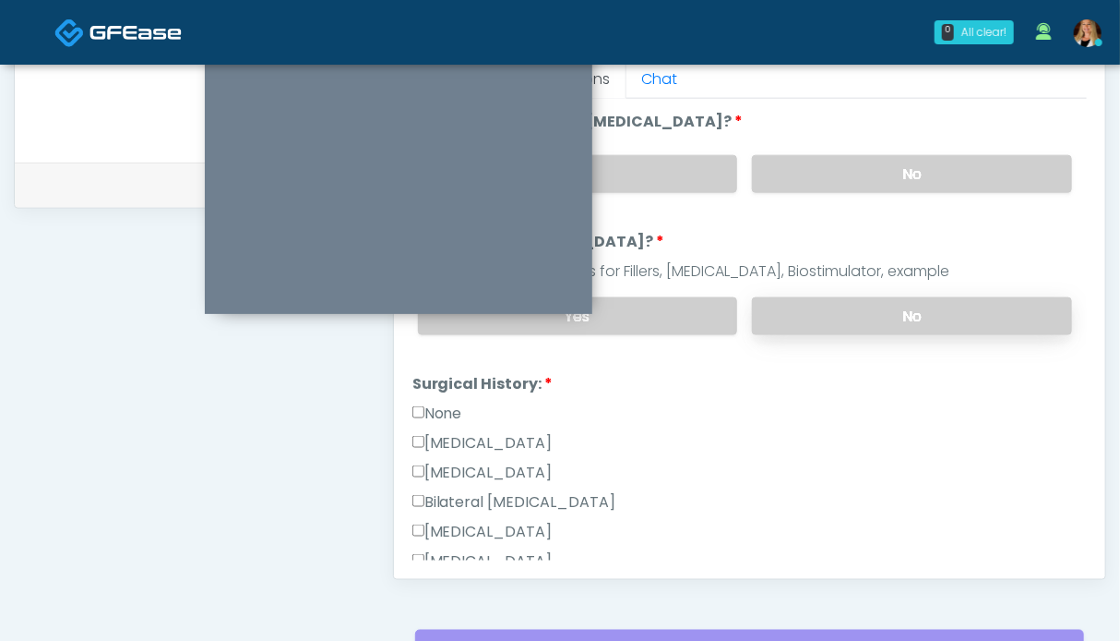
click at [845, 311] on label "No" at bounding box center [912, 316] width 320 height 38
click at [862, 174] on label "No" at bounding box center [912, 174] width 320 height 38
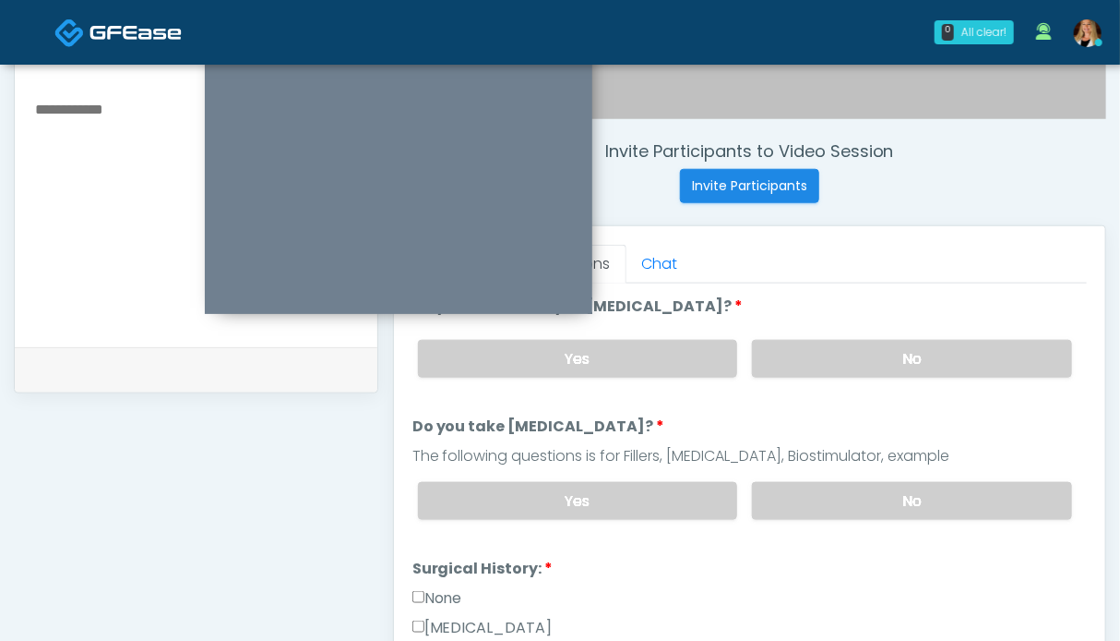
scroll to position [922, 0]
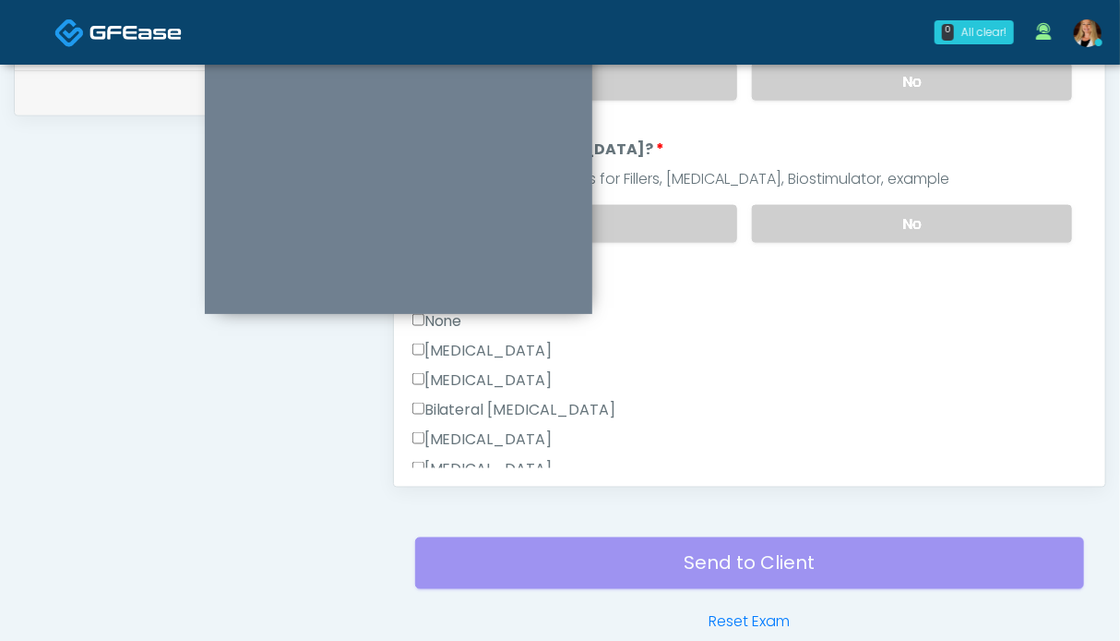
click at [460, 322] on label "None" at bounding box center [438, 321] width 50 height 22
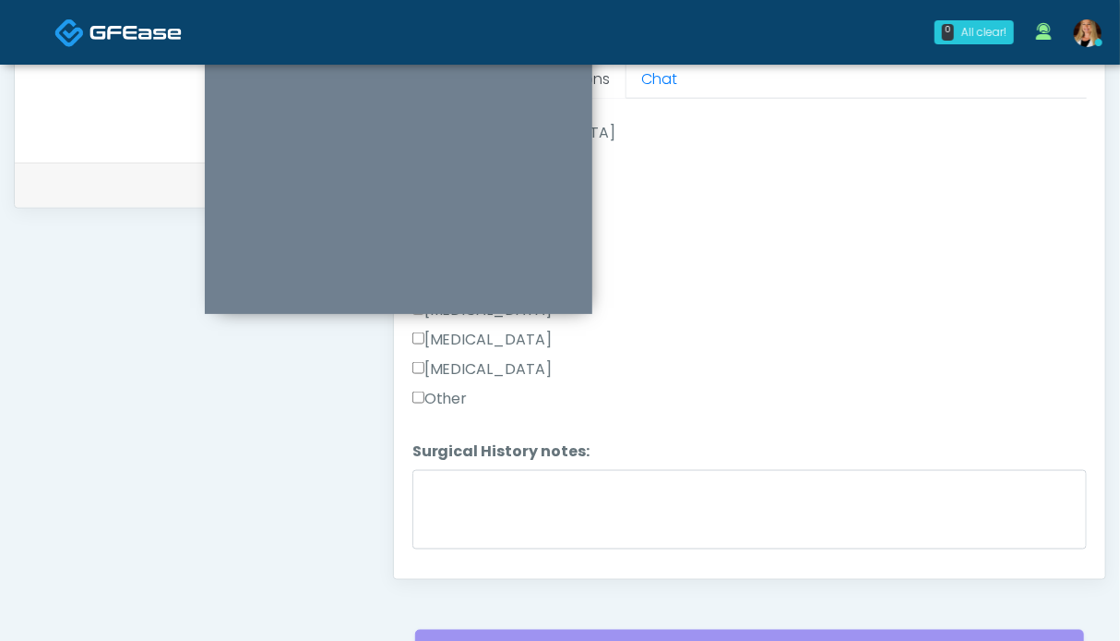
scroll to position [417, 0]
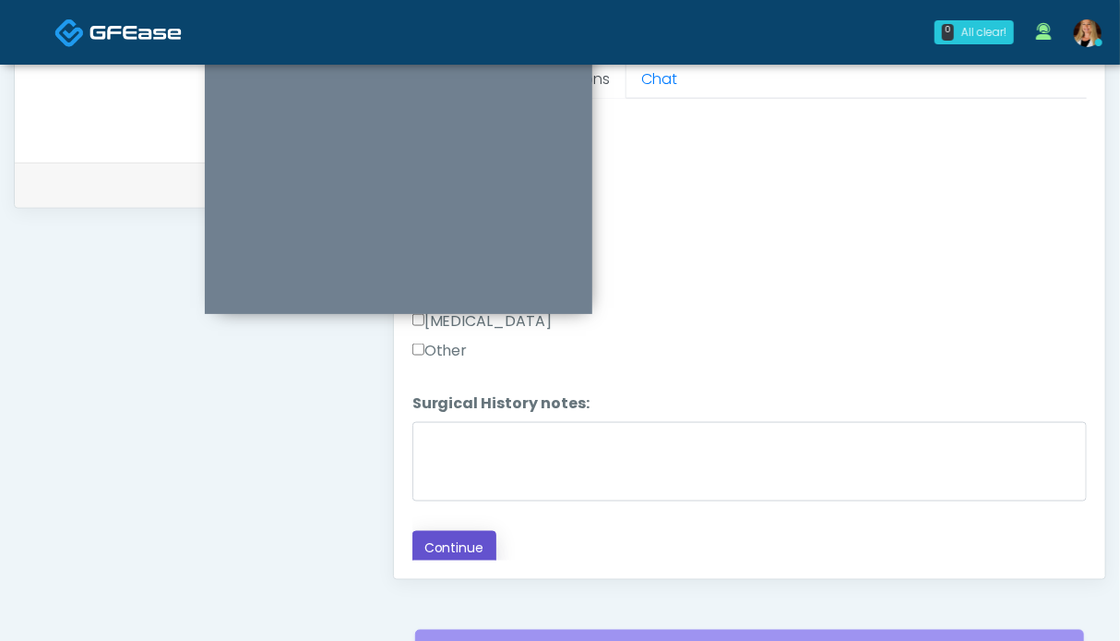
click at [471, 536] on button "Continue" at bounding box center [455, 548] width 84 height 34
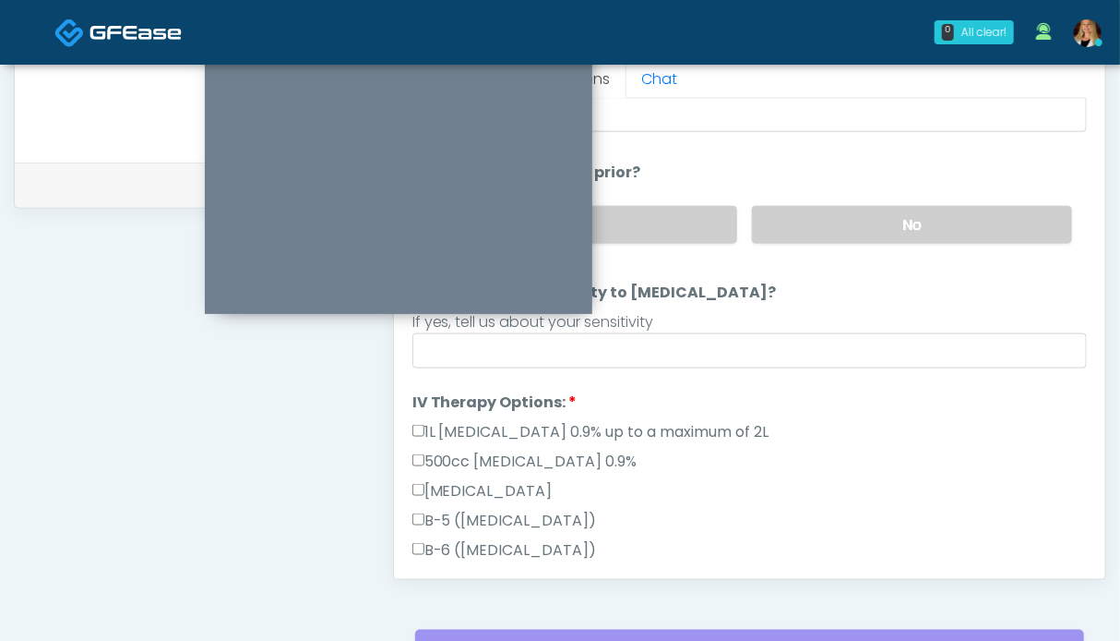
scroll to position [48, 0]
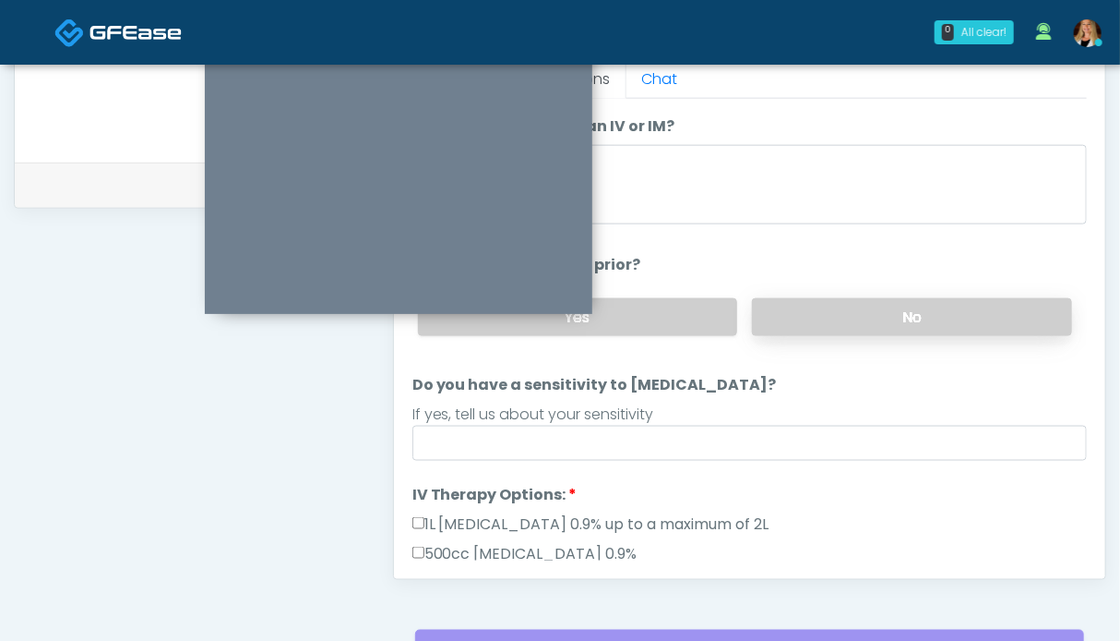
click at [808, 315] on label "No" at bounding box center [912, 317] width 320 height 38
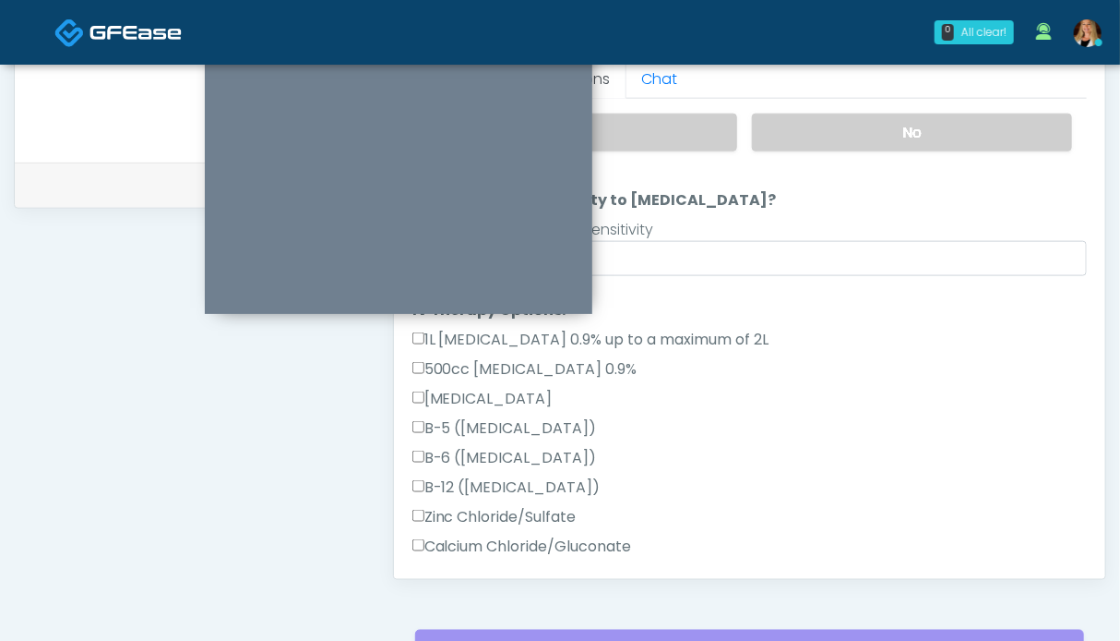
scroll to position [602, 0]
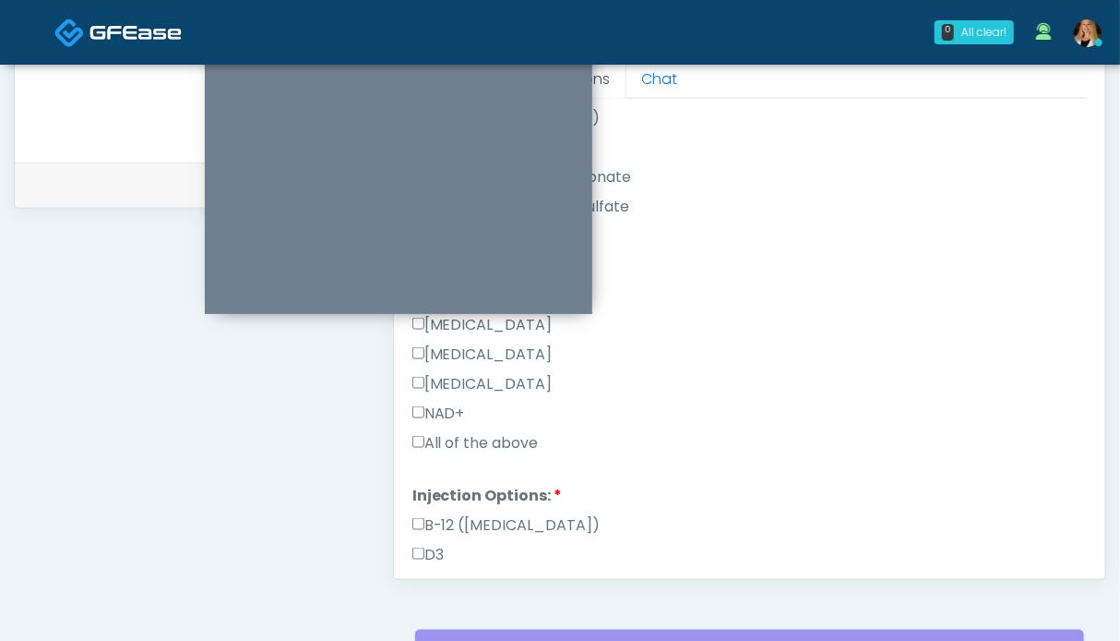
click at [487, 447] on label "All of the above" at bounding box center [476, 443] width 126 height 22
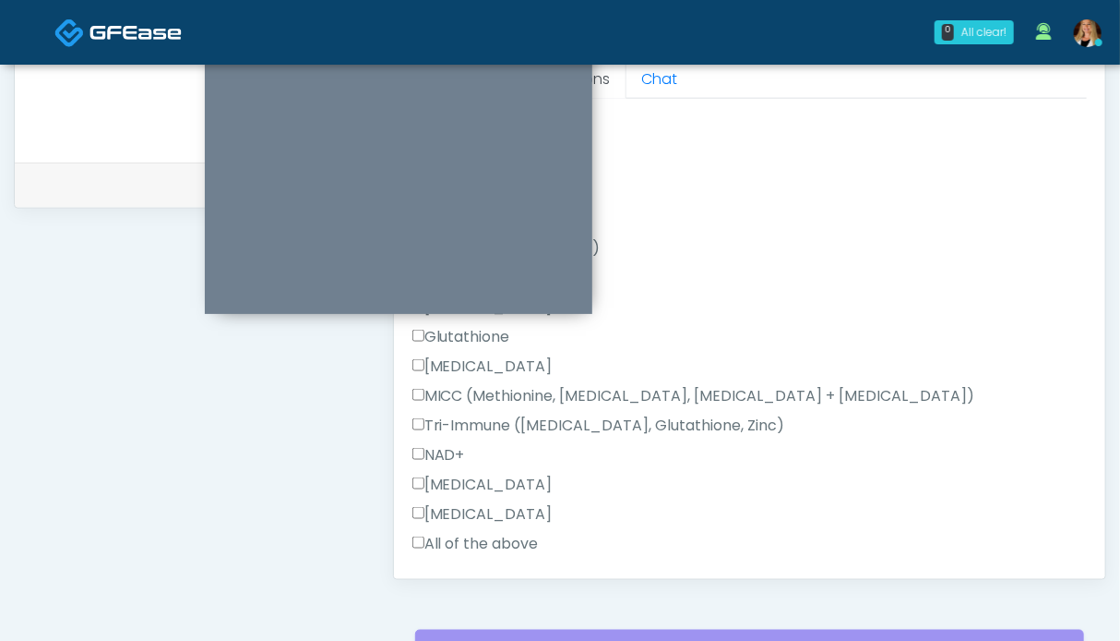
scroll to position [934, 0]
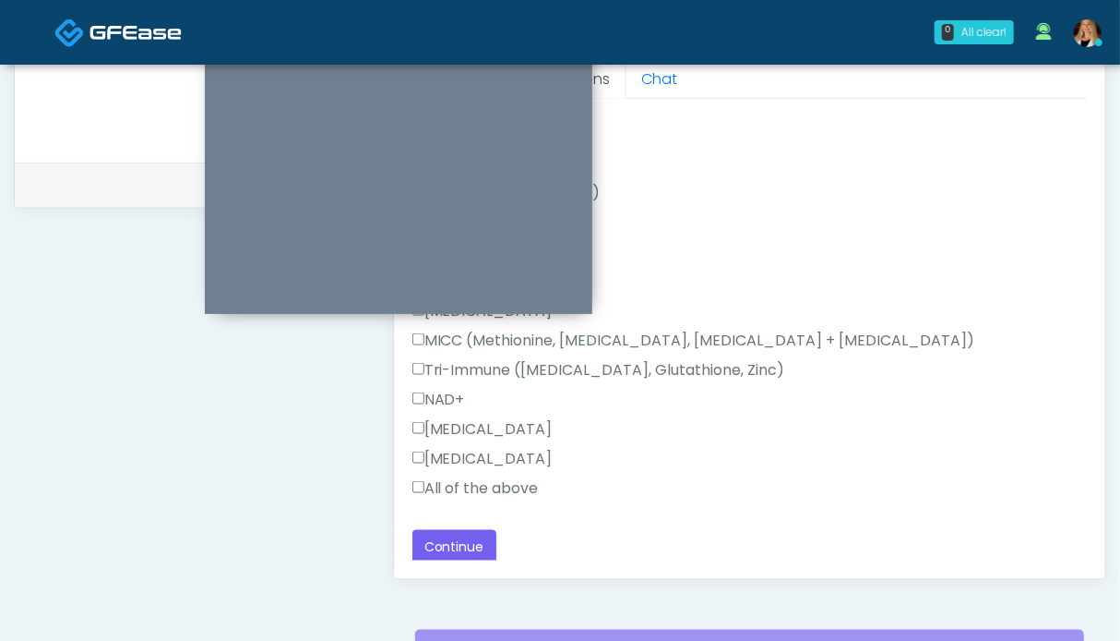
click at [469, 482] on label "All of the above" at bounding box center [476, 488] width 126 height 22
click at [452, 547] on button "Continue" at bounding box center [455, 547] width 84 height 34
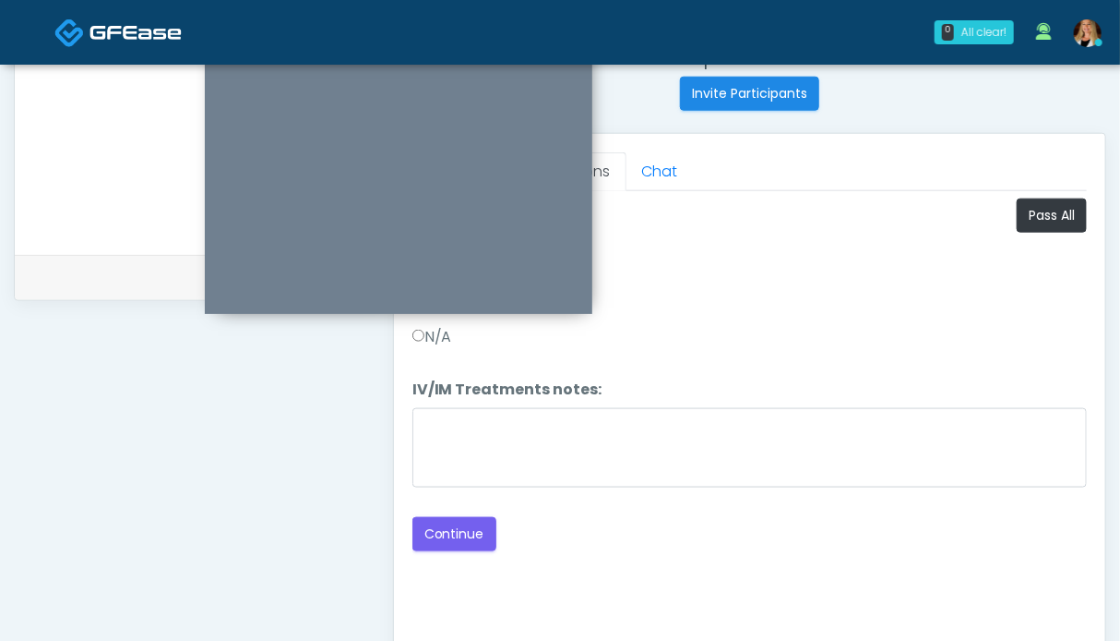
scroll to position [645, 0]
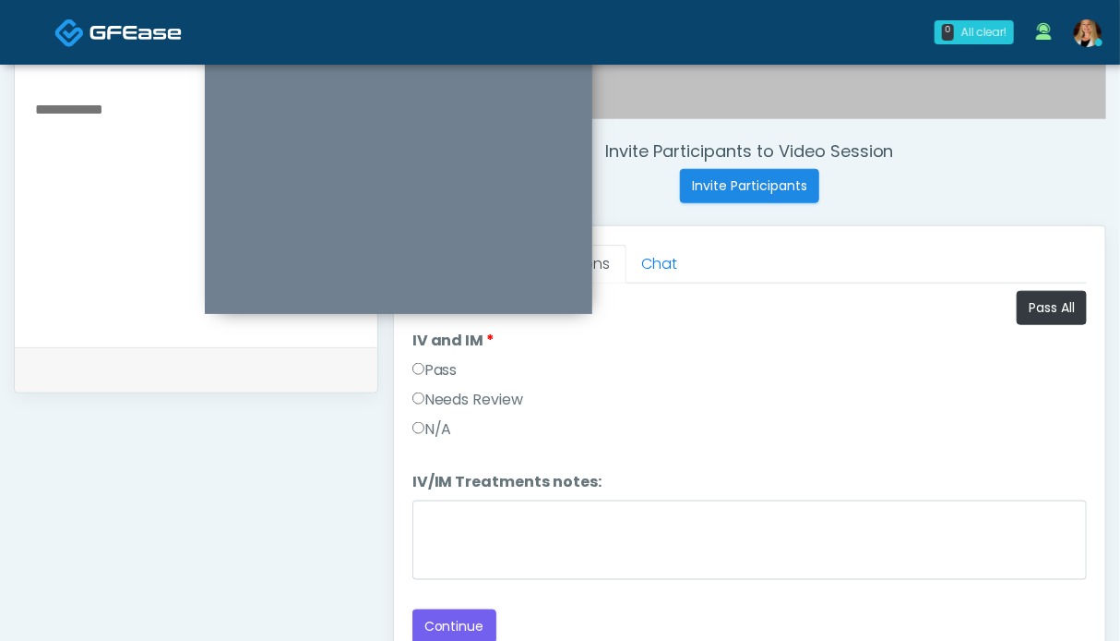
click at [450, 366] on label "Pass" at bounding box center [435, 370] width 45 height 22
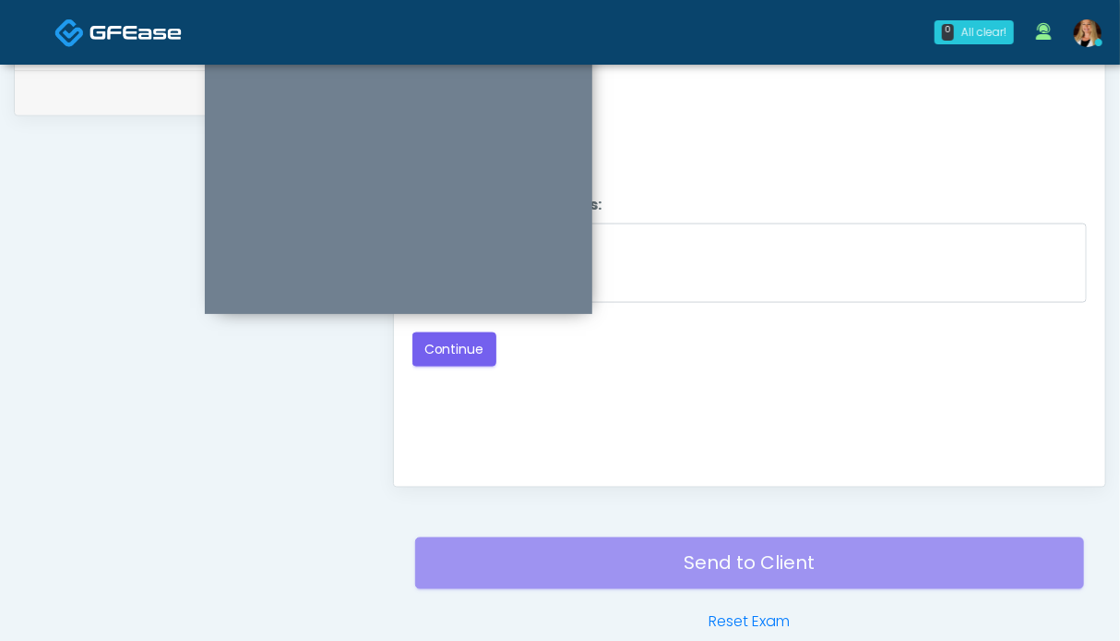
scroll to position [830, 0]
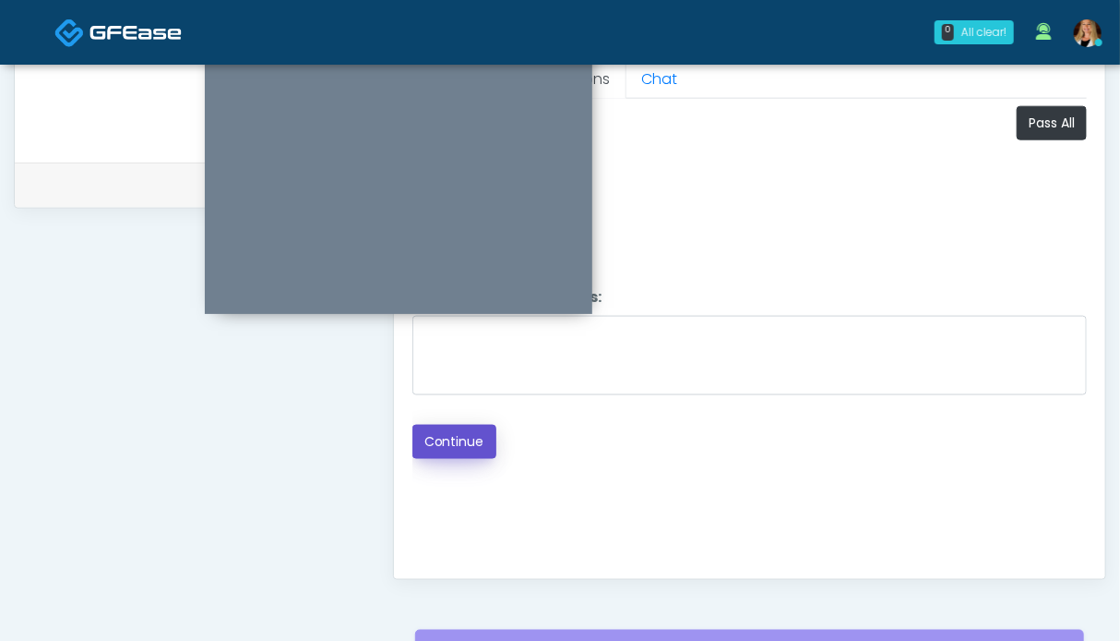
click at [460, 436] on button "Continue" at bounding box center [455, 442] width 84 height 34
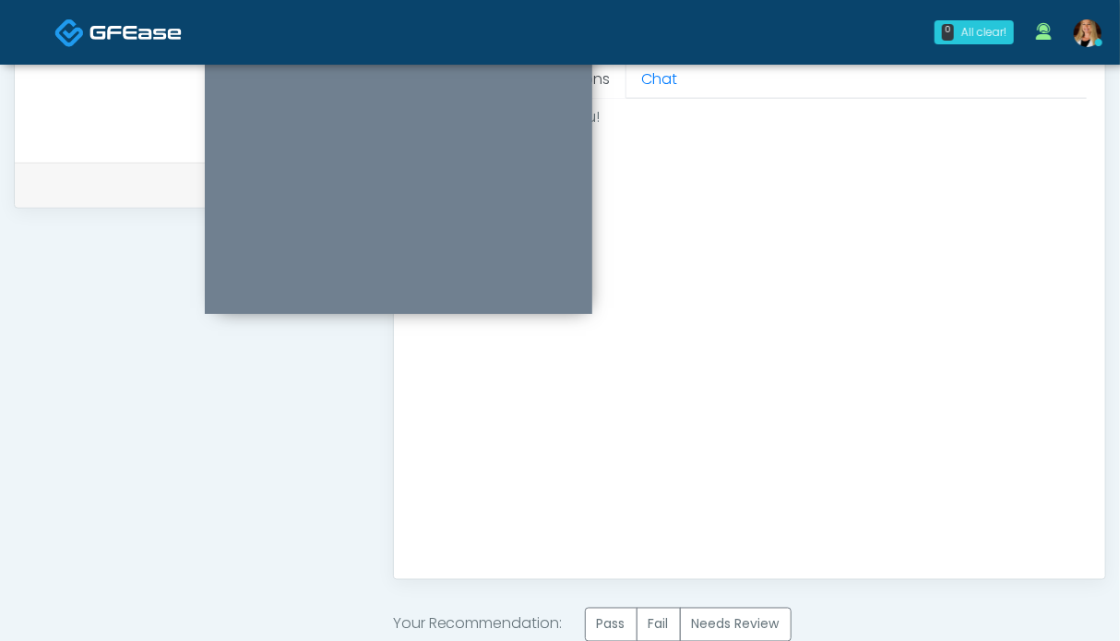
scroll to position [922, 0]
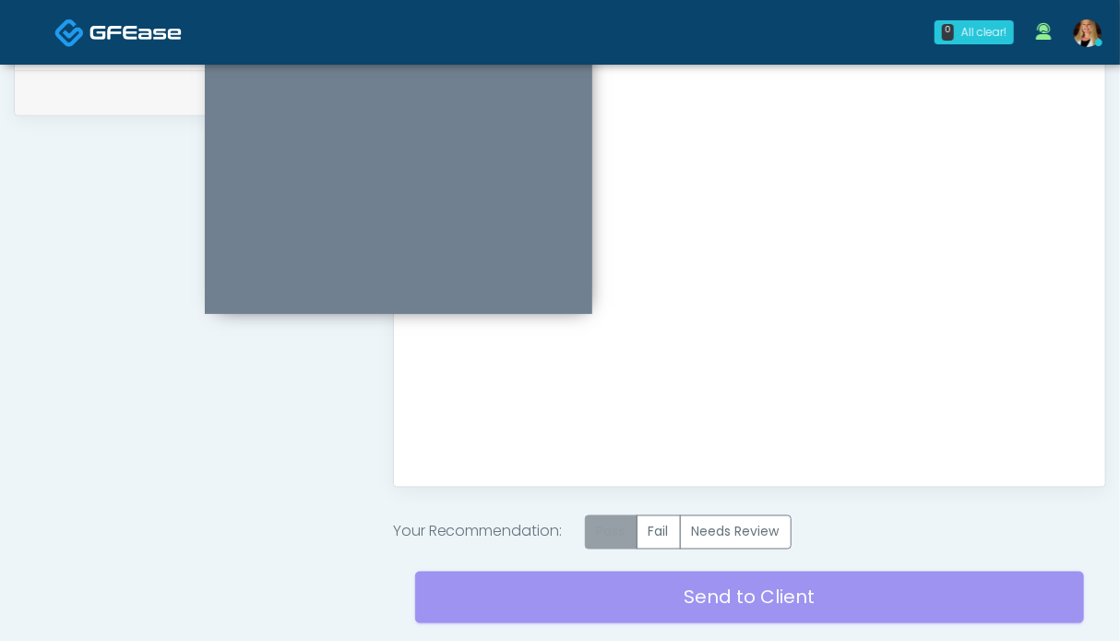
click at [610, 529] on label "Pass" at bounding box center [611, 532] width 53 height 34
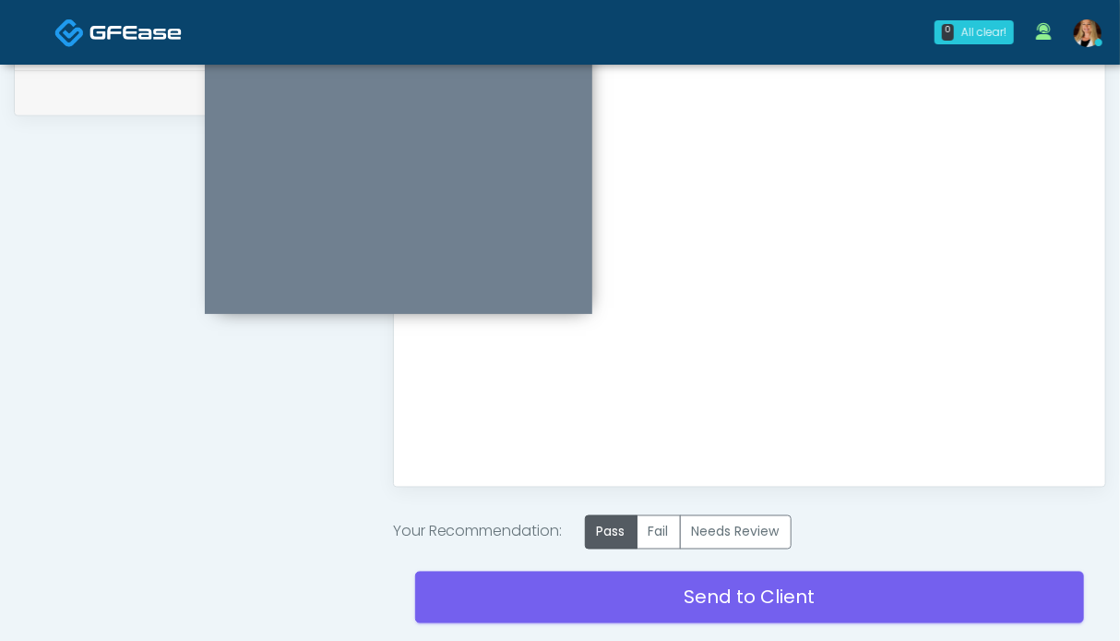
scroll to position [1014, 0]
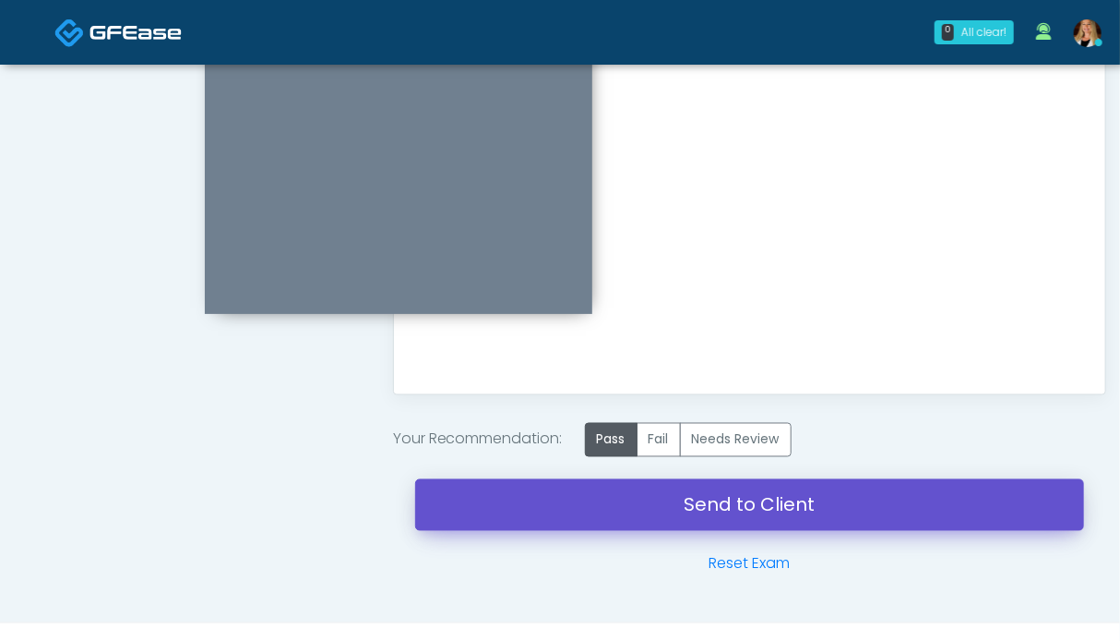
click at [631, 497] on link "Send to Client" at bounding box center [749, 505] width 669 height 52
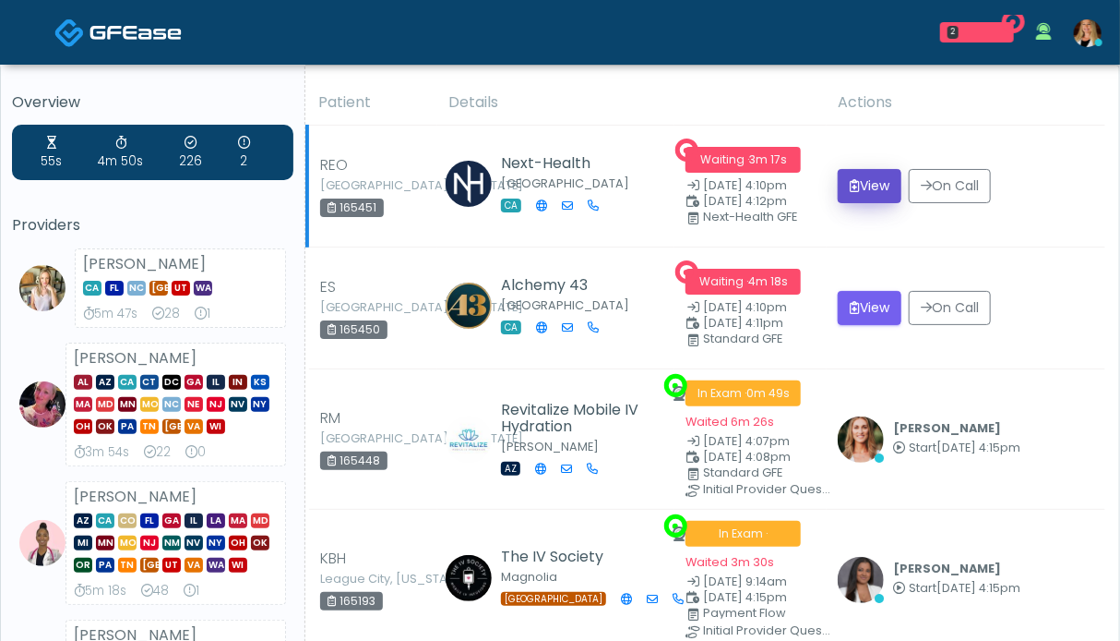
click at [862, 190] on button "View" at bounding box center [870, 186] width 64 height 34
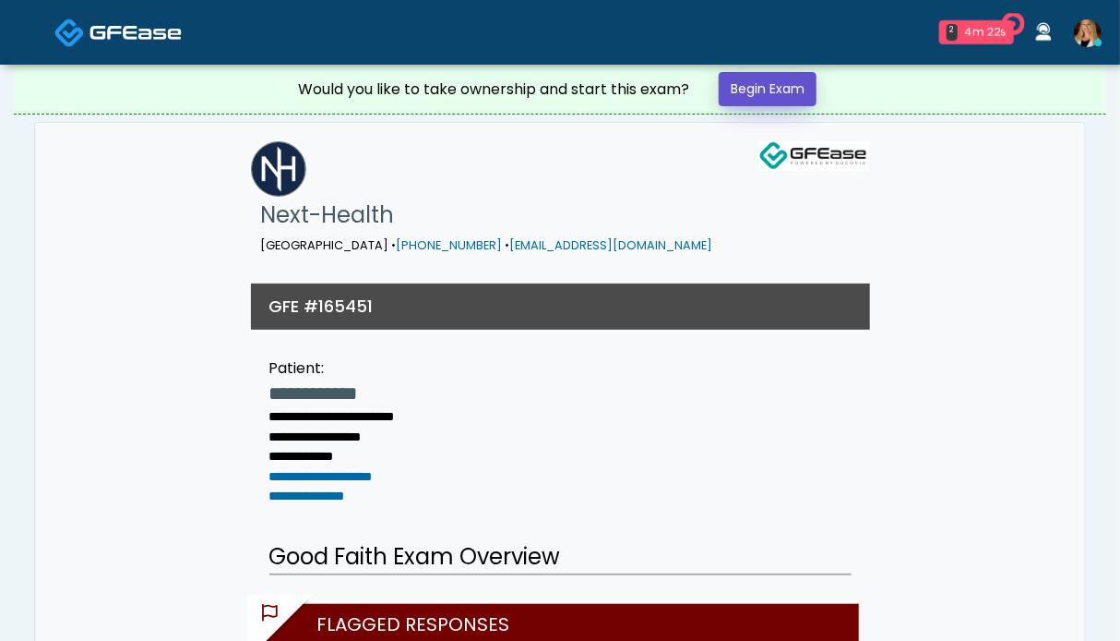
click at [749, 91] on link "Begin Exam" at bounding box center [768, 89] width 98 height 34
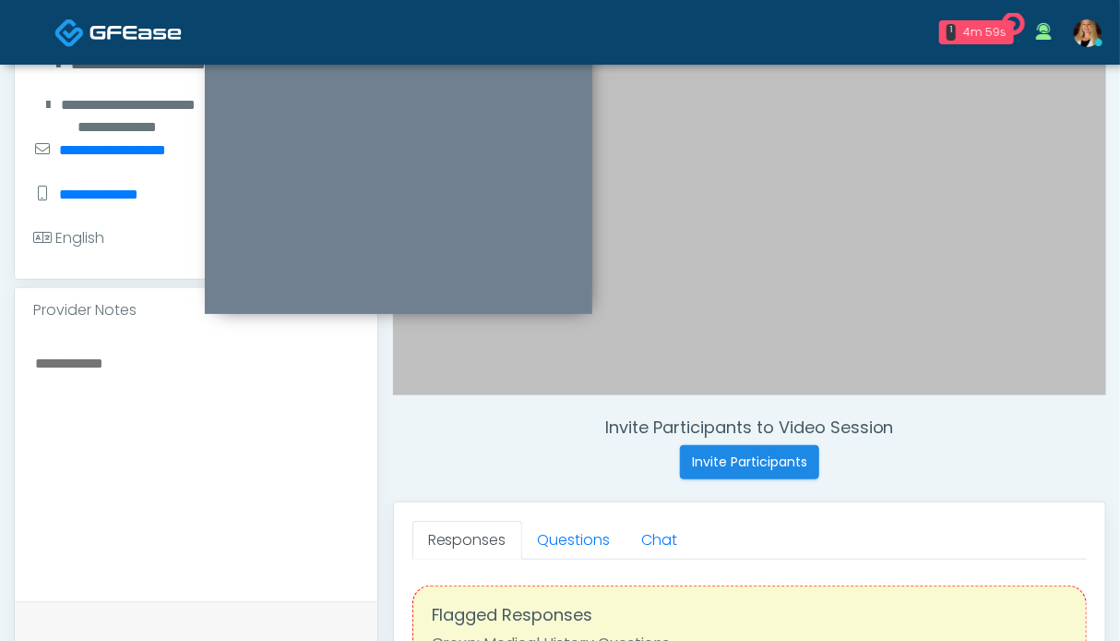
scroll to position [554, 0]
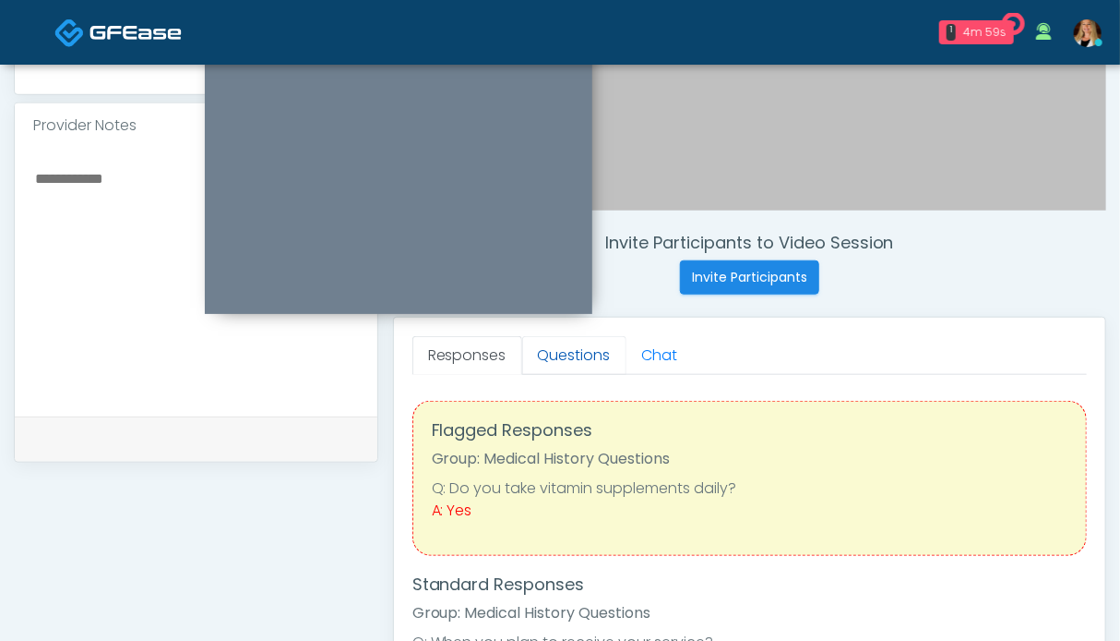
click at [565, 358] on link "Questions" at bounding box center [574, 355] width 104 height 39
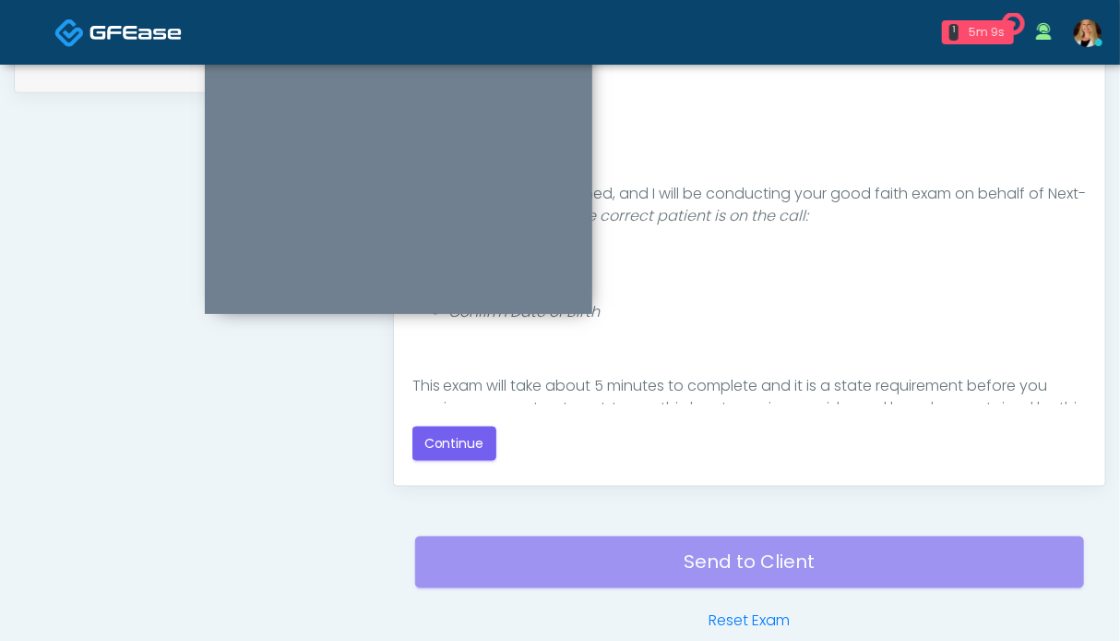
scroll to position [1014, 0]
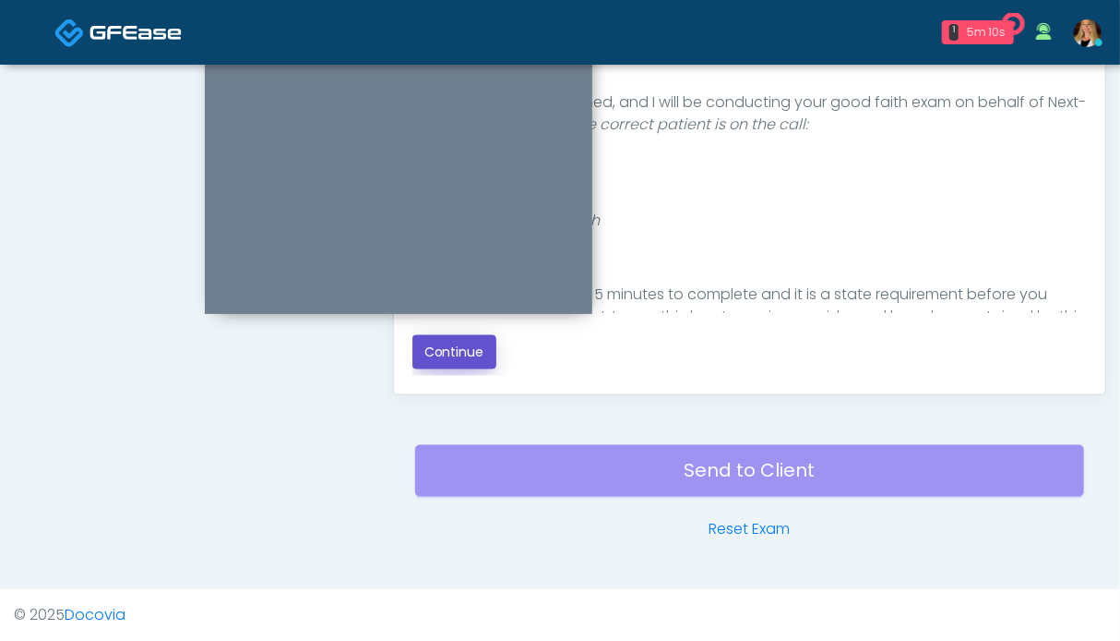
click at [450, 350] on button "Continue" at bounding box center [455, 352] width 84 height 34
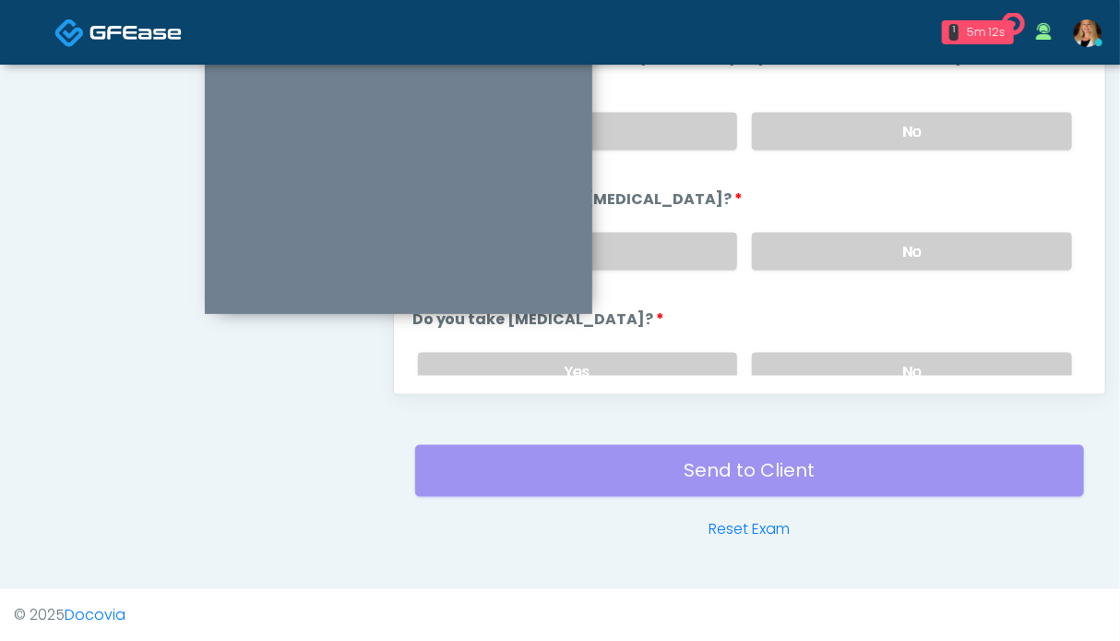
scroll to position [922, 0]
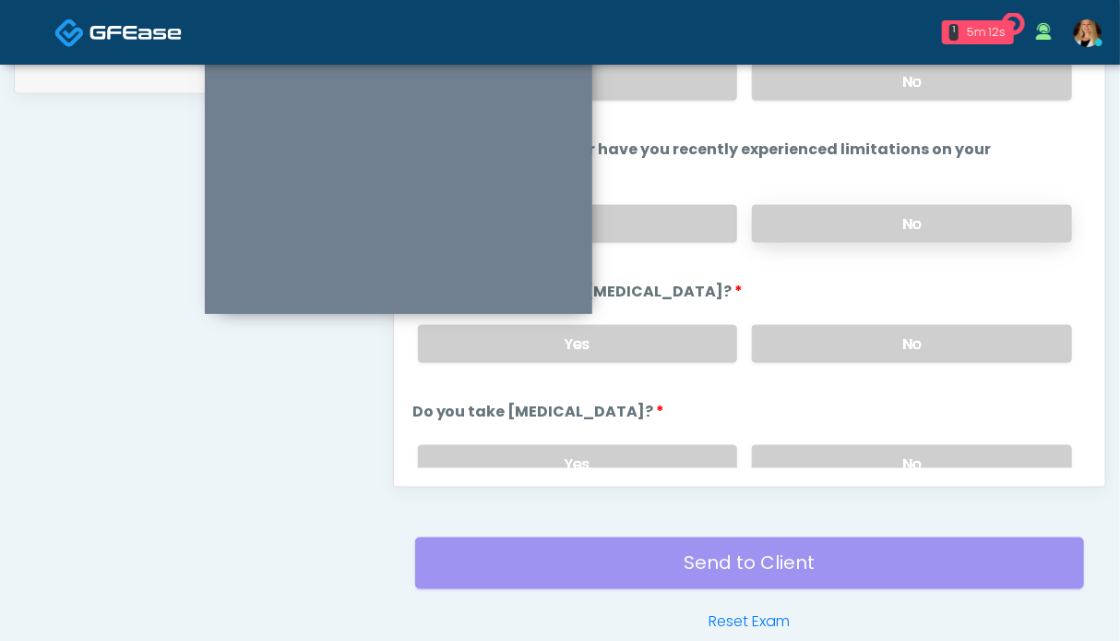
click at [846, 225] on label "No" at bounding box center [912, 224] width 320 height 38
click at [845, 325] on label "No" at bounding box center [912, 344] width 320 height 38
click at [844, 90] on label "No" at bounding box center [912, 82] width 320 height 38
click at [878, 450] on label "No" at bounding box center [912, 464] width 320 height 38
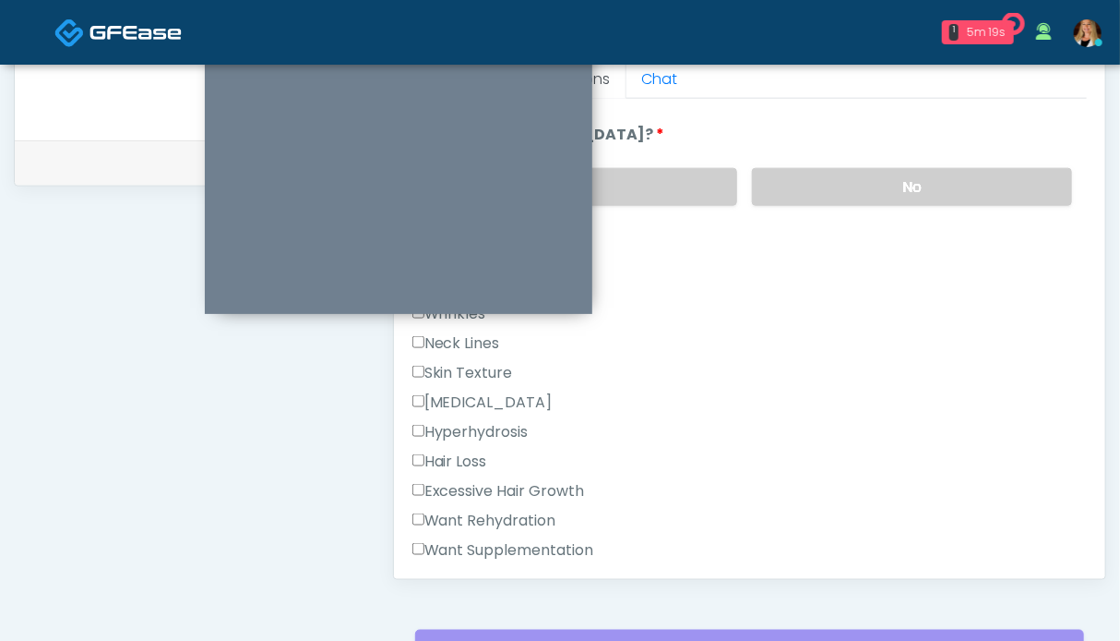
scroll to position [185, 0]
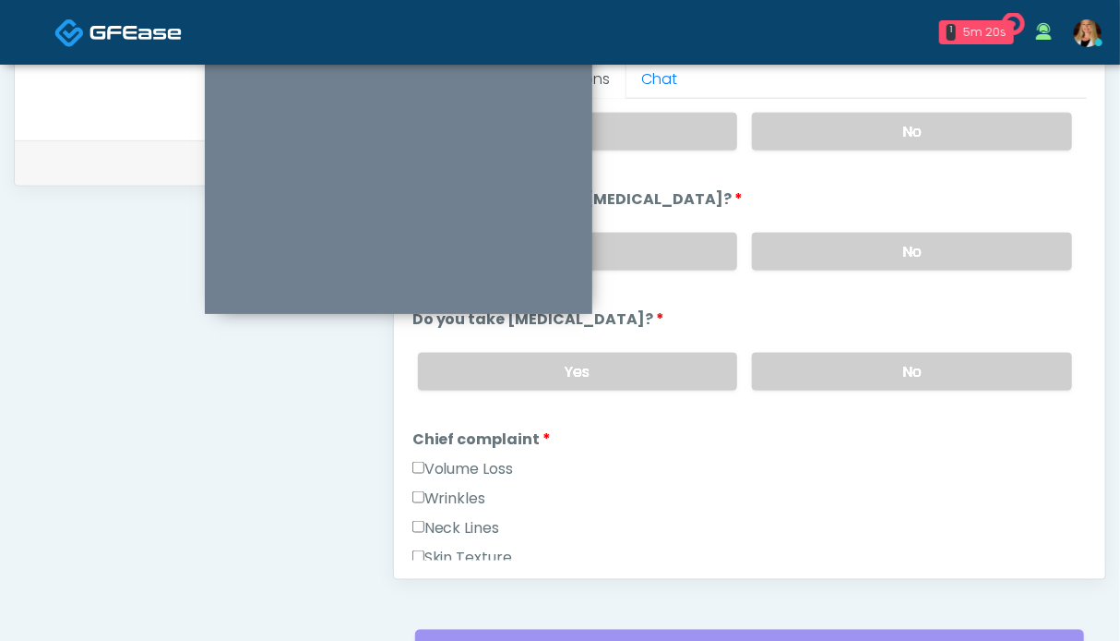
click at [447, 497] on label "Wrinkles" at bounding box center [450, 498] width 74 height 22
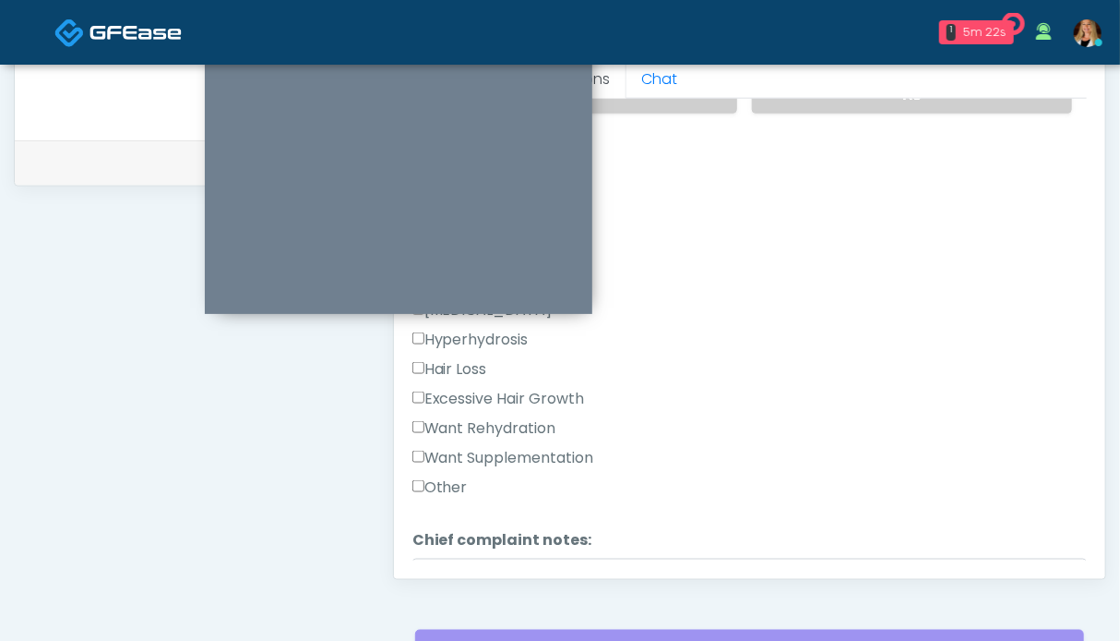
click at [469, 426] on label "Want Rehydration" at bounding box center [485, 428] width 144 height 22
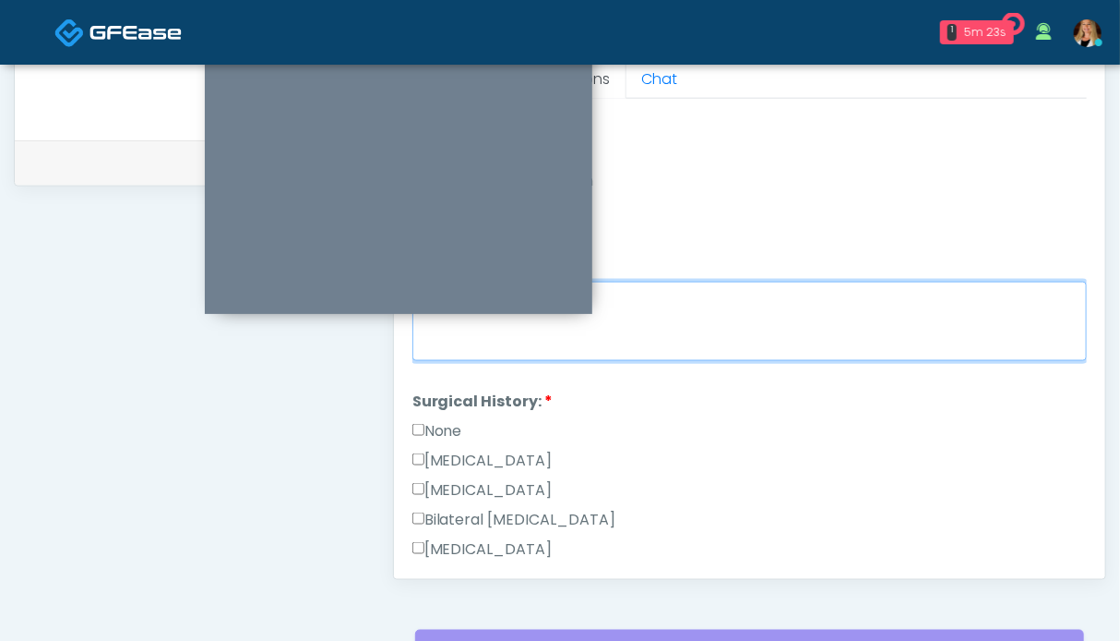
click at [653, 328] on textarea "Chief complaint notes:" at bounding box center [750, 321] width 675 height 79
type textarea "**"
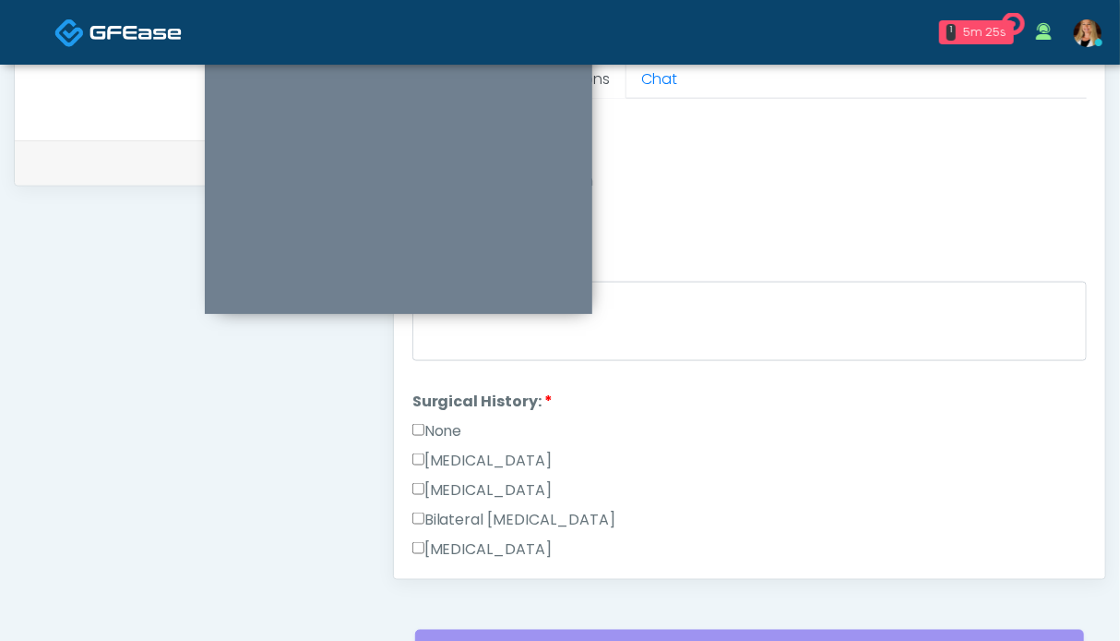
click at [433, 425] on label "None" at bounding box center [438, 431] width 50 height 22
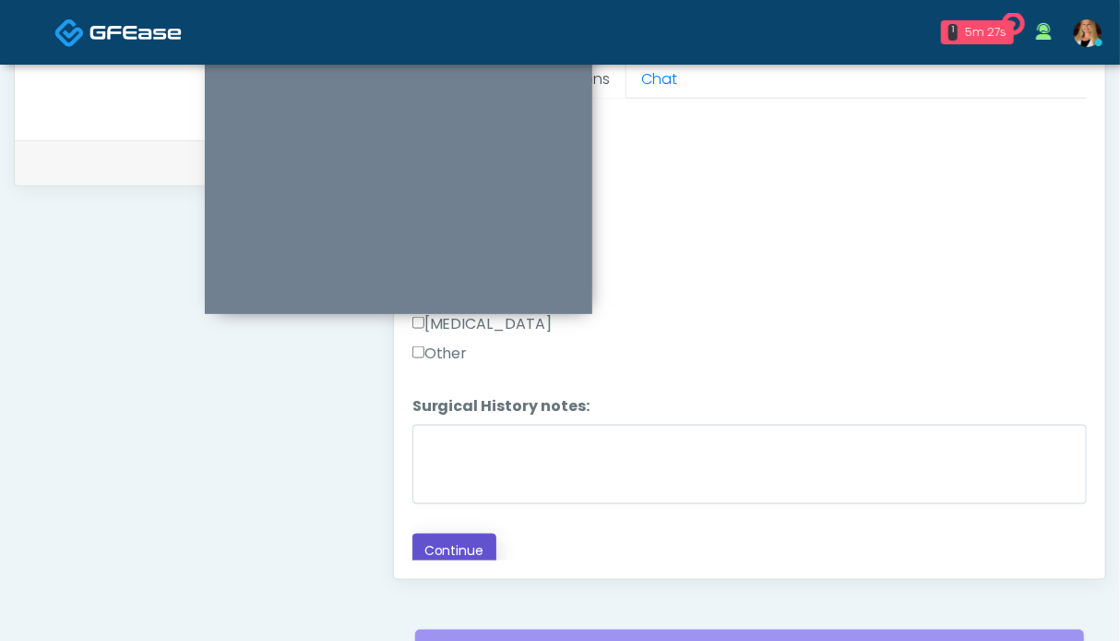
click at [436, 545] on button "Continue" at bounding box center [455, 550] width 84 height 34
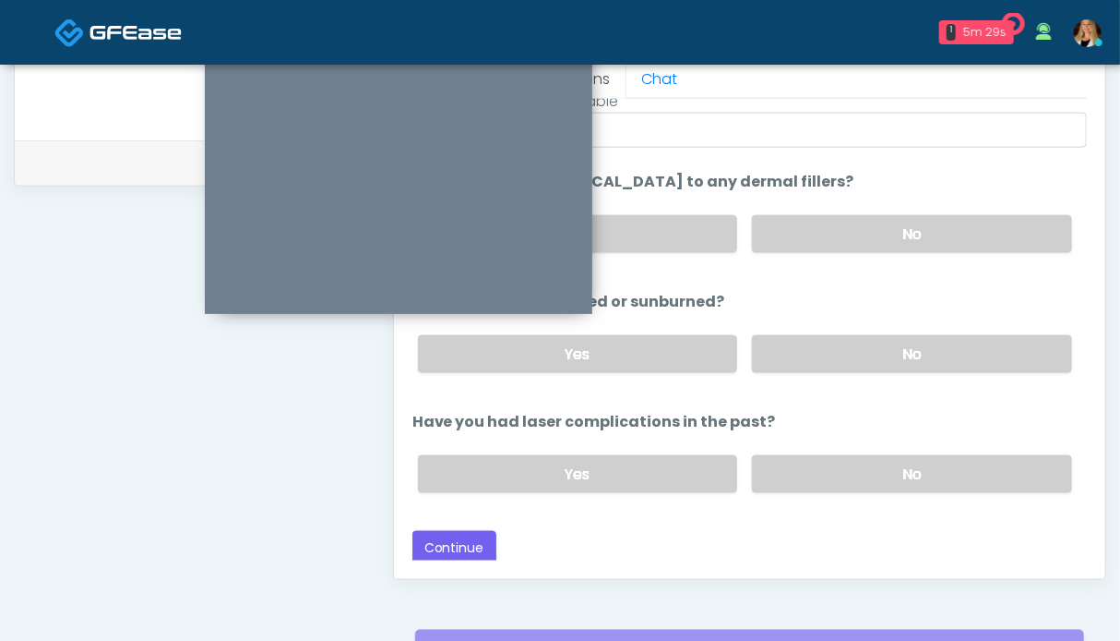
scroll to position [737, 0]
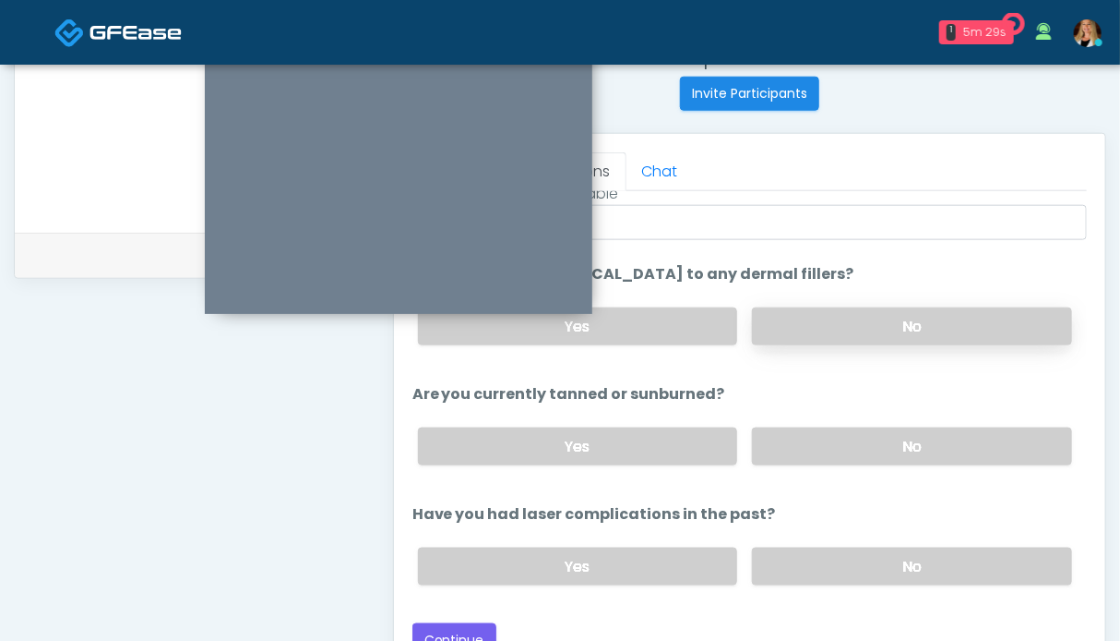
click at [867, 326] on label "No" at bounding box center [912, 326] width 320 height 38
click at [869, 449] on label "No" at bounding box center [912, 446] width 320 height 38
click at [871, 555] on label "No" at bounding box center [912, 566] width 320 height 38
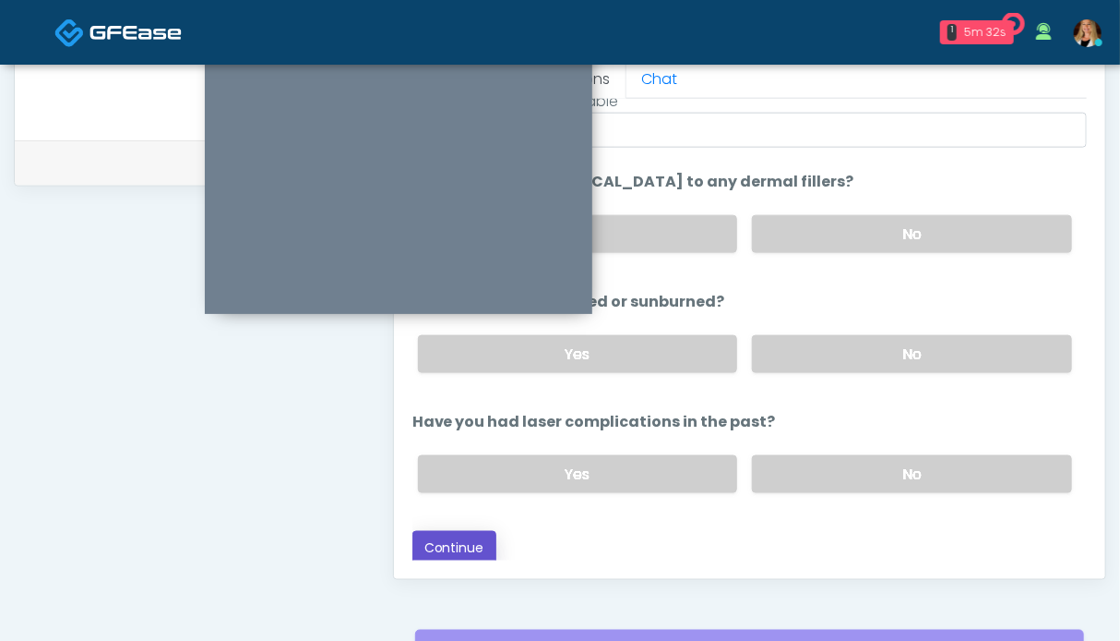
click at [473, 540] on button "Continue" at bounding box center [455, 548] width 84 height 34
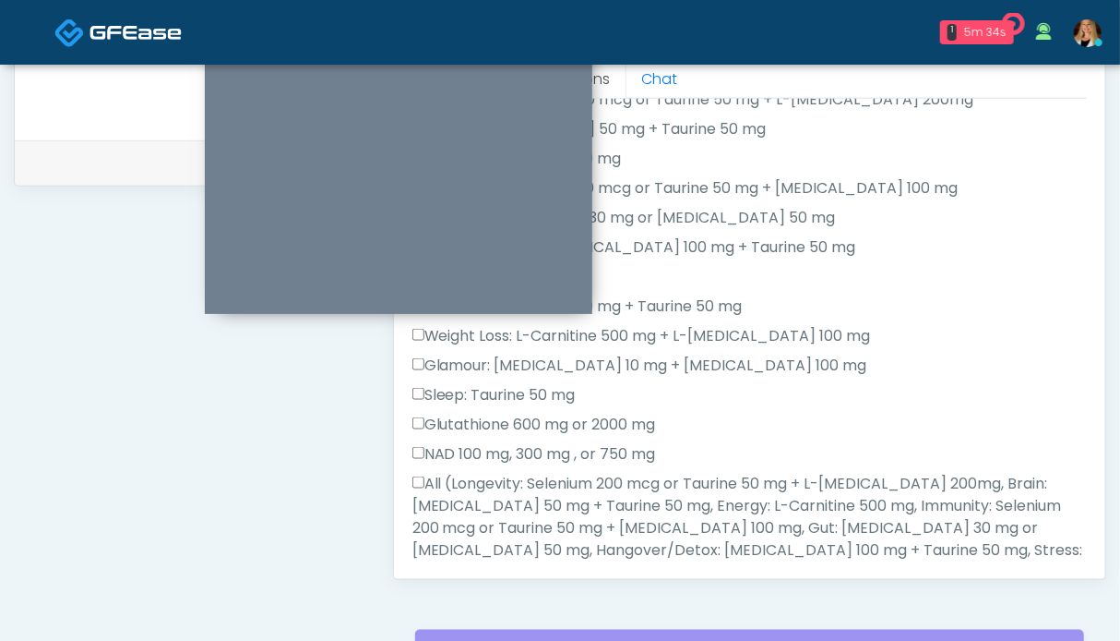
scroll to position [737, 0]
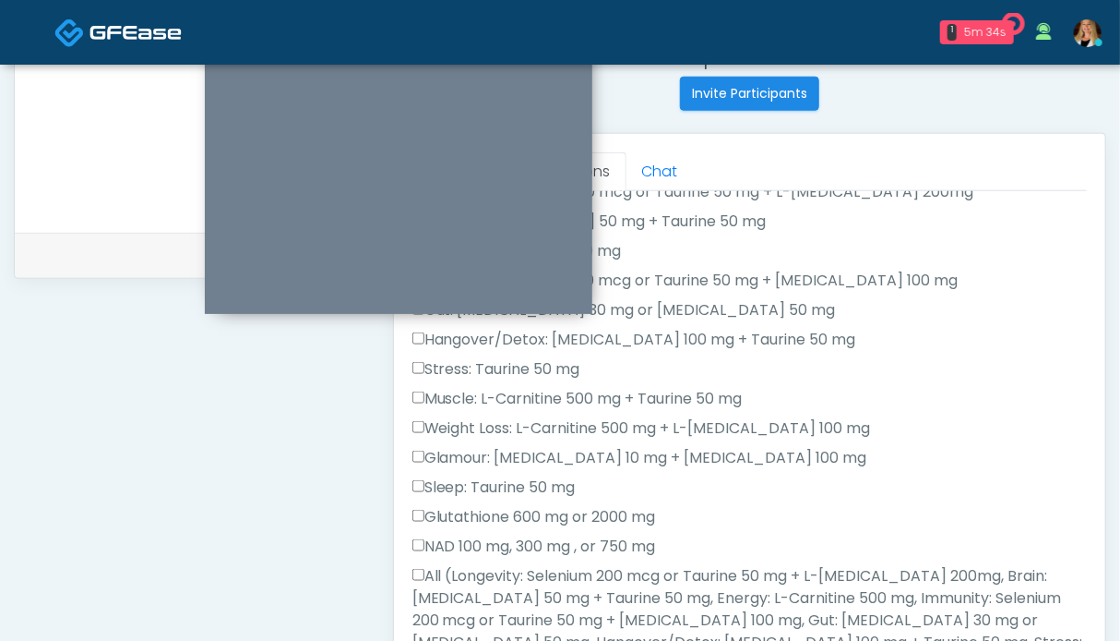
click at [495, 606] on label "All (Longevity: Selenium 200 mcg or Taurine 50 mg + L-Arginine 200mg, Brain: Gl…" at bounding box center [750, 642] width 675 height 155
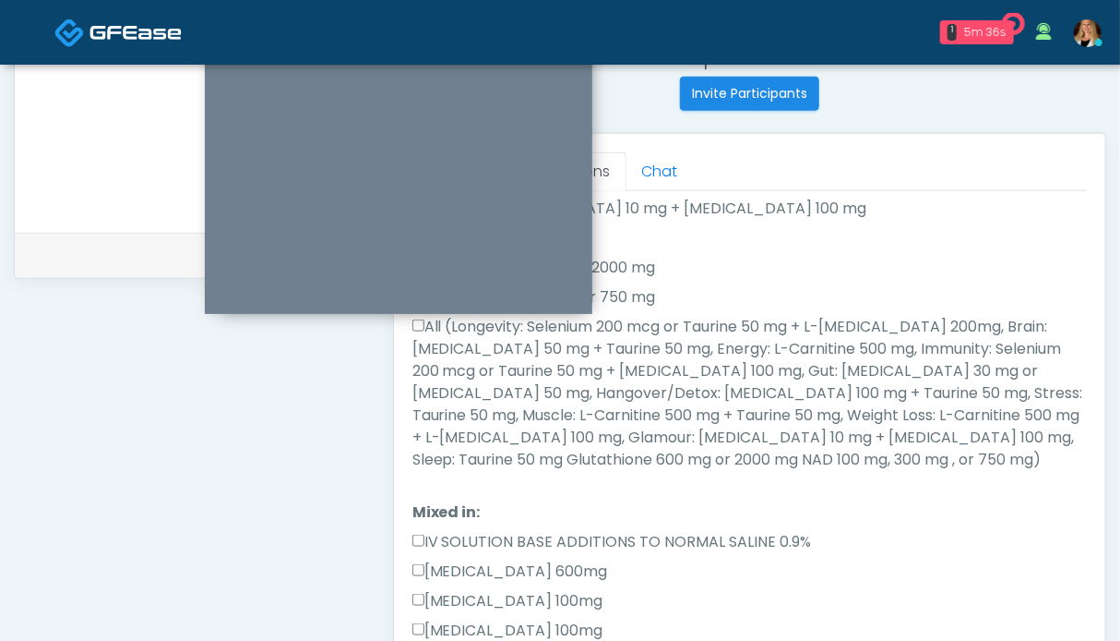
scroll to position [831, 0]
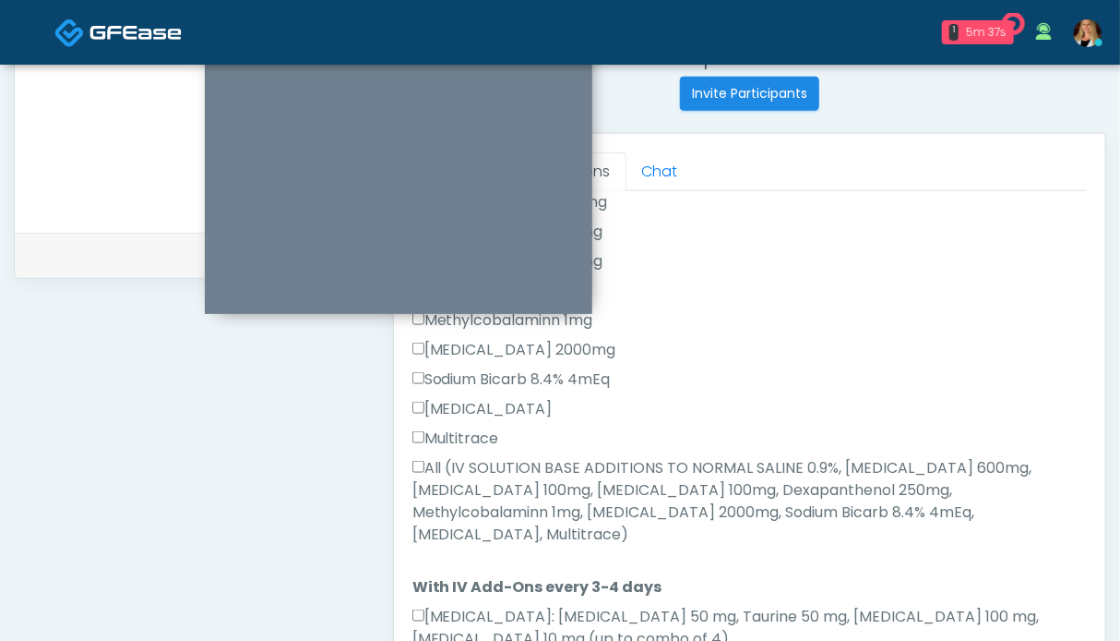
click at [477, 500] on label "All (IV SOLUTION BASE ADDITIONS TO NORMAL SALINE 0.9%, Magnesium Chloride 600mg…" at bounding box center [750, 501] width 675 height 89
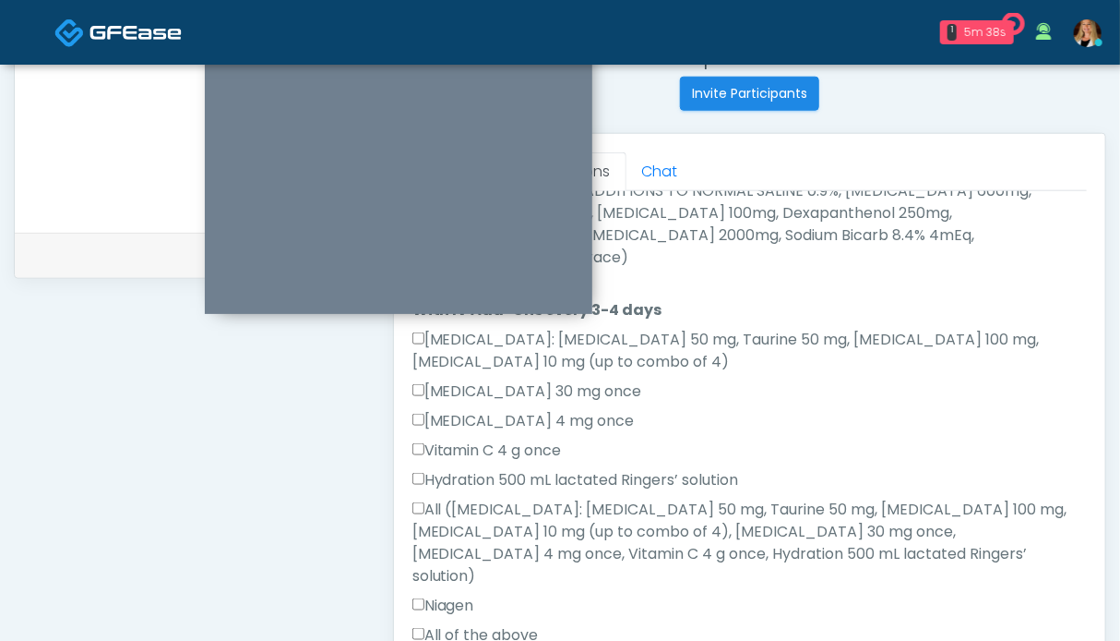
scroll to position [1200, 0]
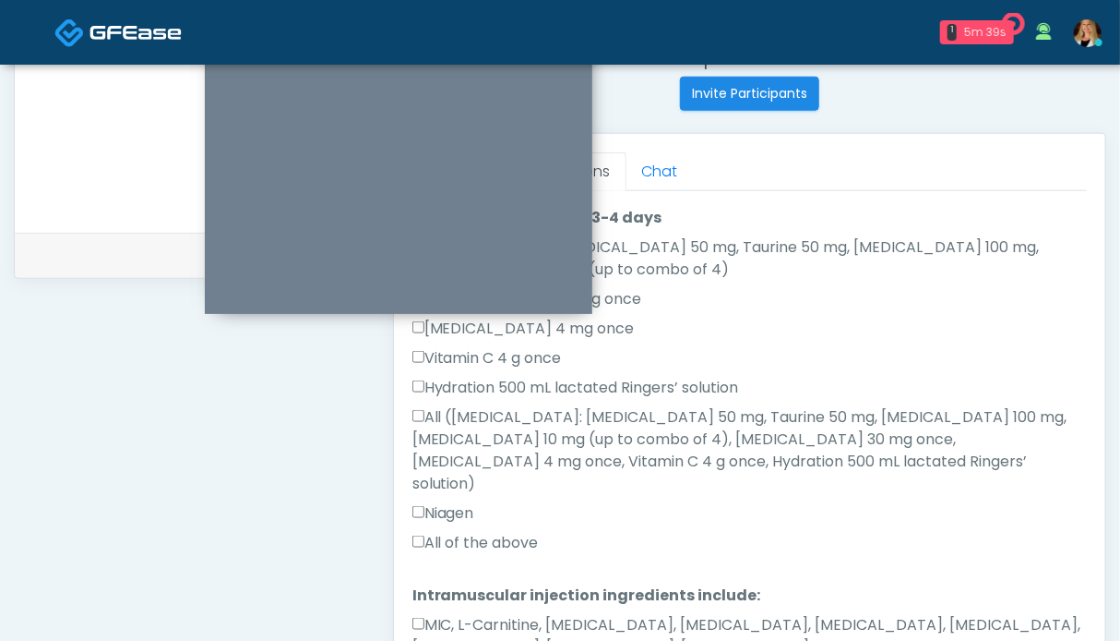
click at [476, 532] on label "All of the above" at bounding box center [476, 543] width 126 height 22
click at [475, 614] on label "MIC, L-Carnitine, Methylcobalamin, Glycine, B-Complex, Lycine, Biotin, Vitamin …" at bounding box center [750, 636] width 675 height 44
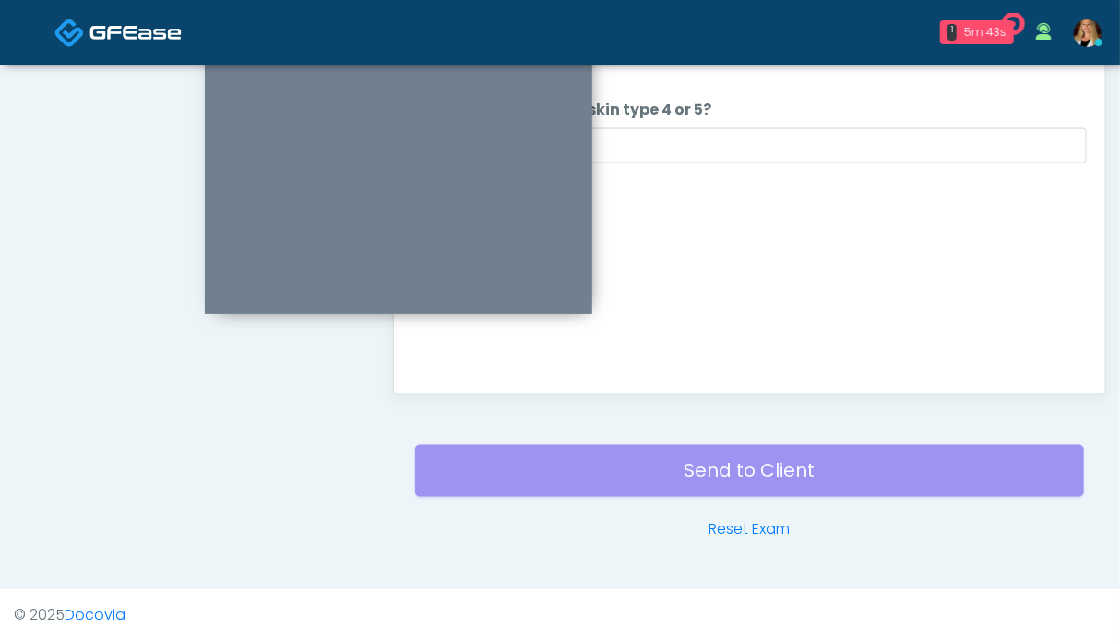
scroll to position [737, 0]
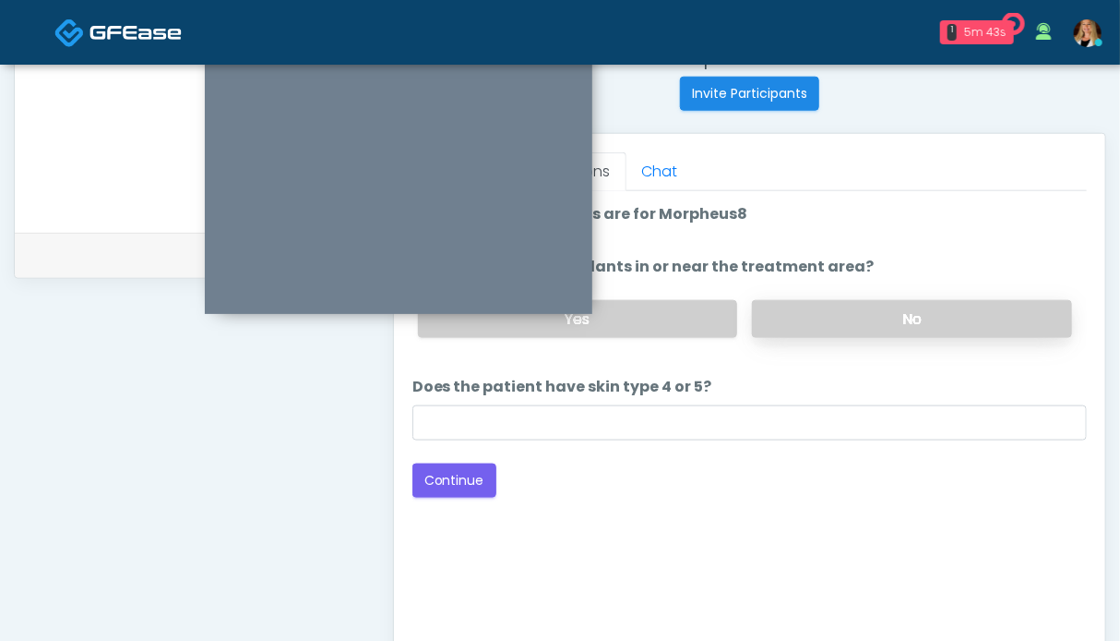
drag, startPoint x: 907, startPoint y: 309, endPoint x: 897, endPoint y: 308, distance: 10.2
click at [906, 309] on label "No" at bounding box center [912, 319] width 320 height 38
click at [479, 478] on button "Continue" at bounding box center [455, 480] width 84 height 34
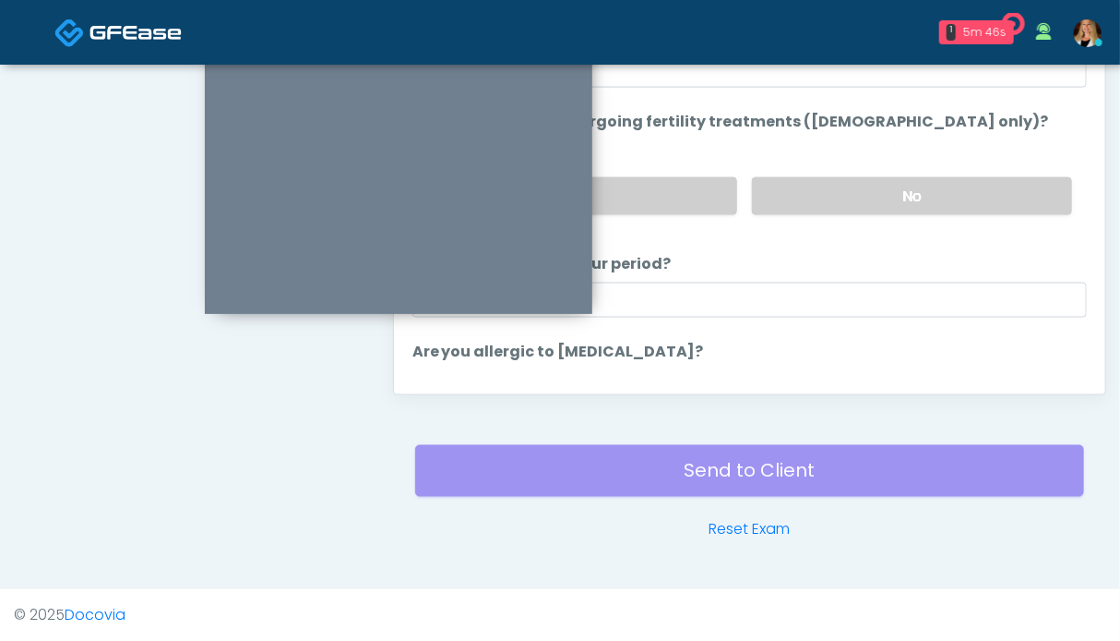
scroll to position [830, 0]
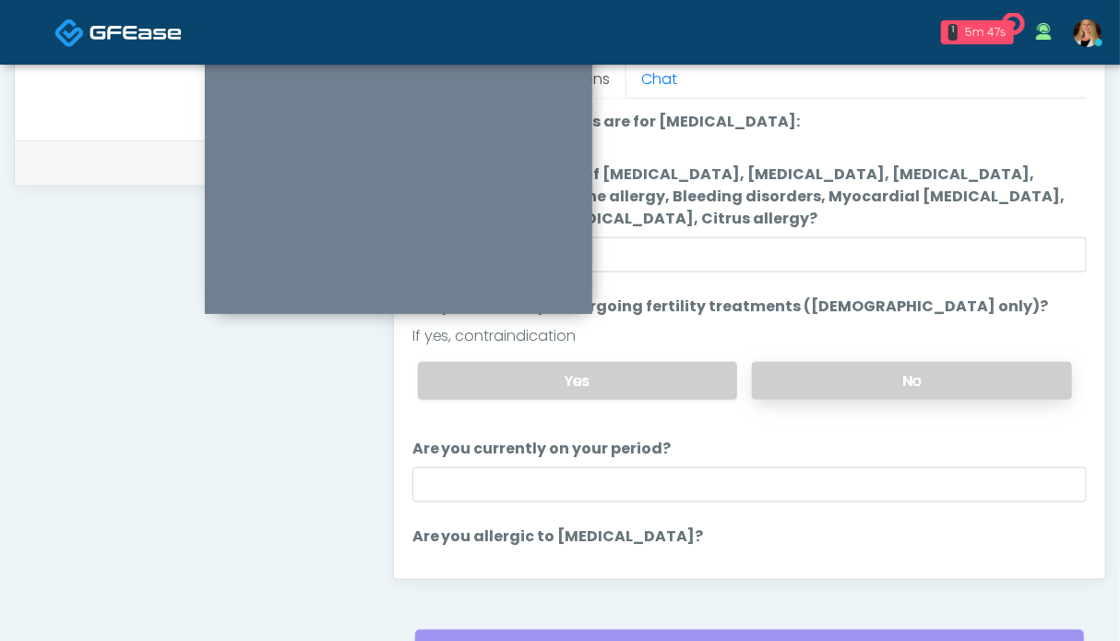
click at [836, 371] on label "No" at bounding box center [912, 381] width 320 height 38
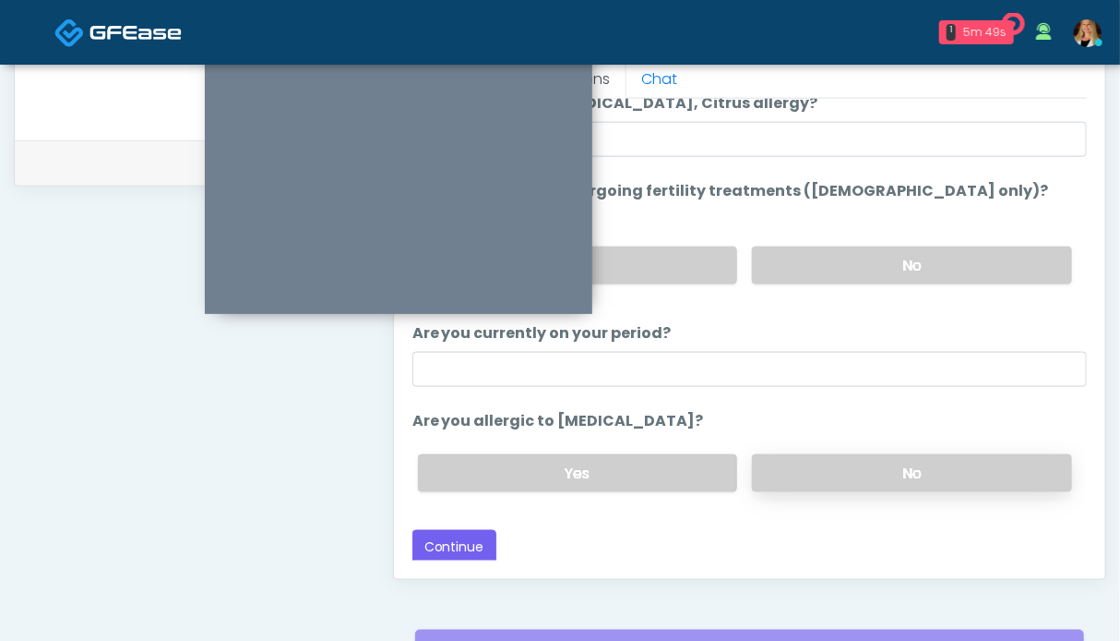
click at [797, 461] on label "No" at bounding box center [912, 473] width 320 height 38
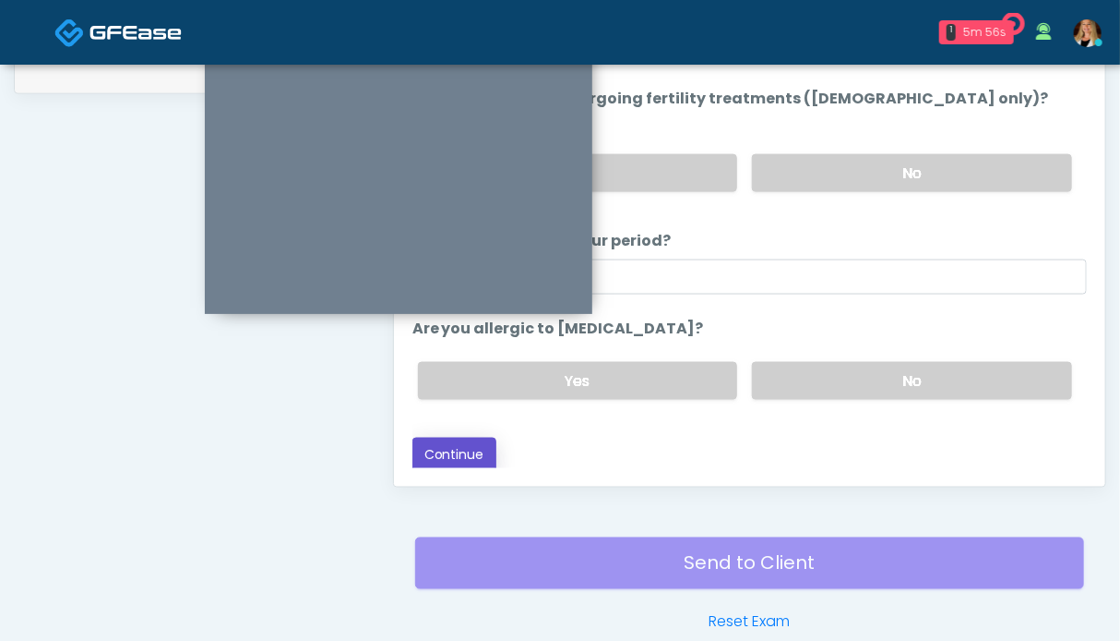
click at [465, 451] on button "Continue" at bounding box center [455, 454] width 84 height 34
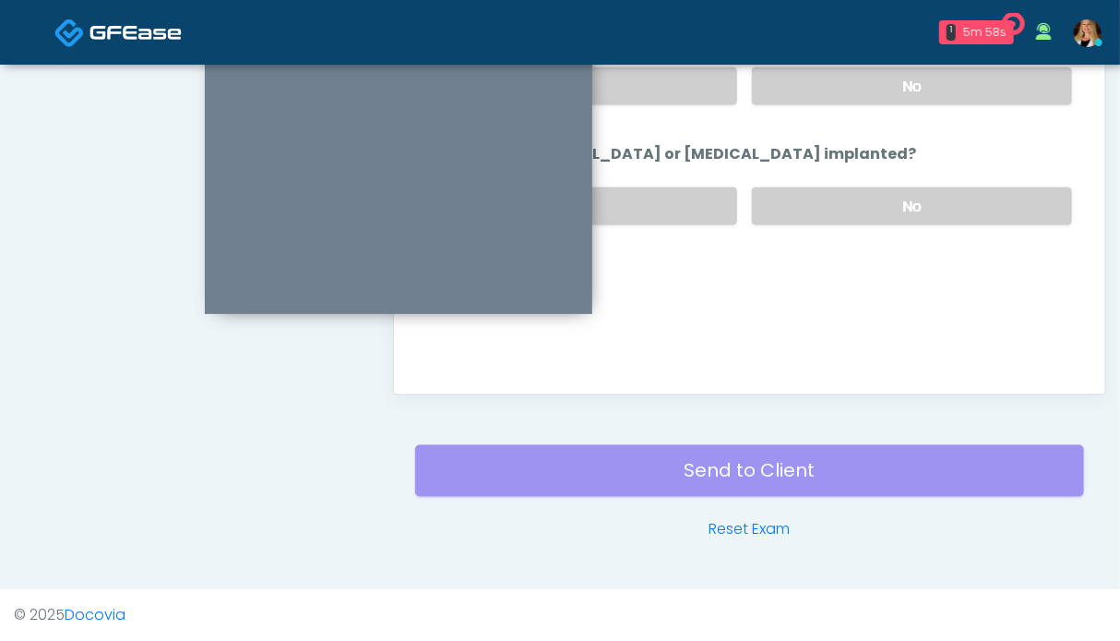
scroll to position [0, 0]
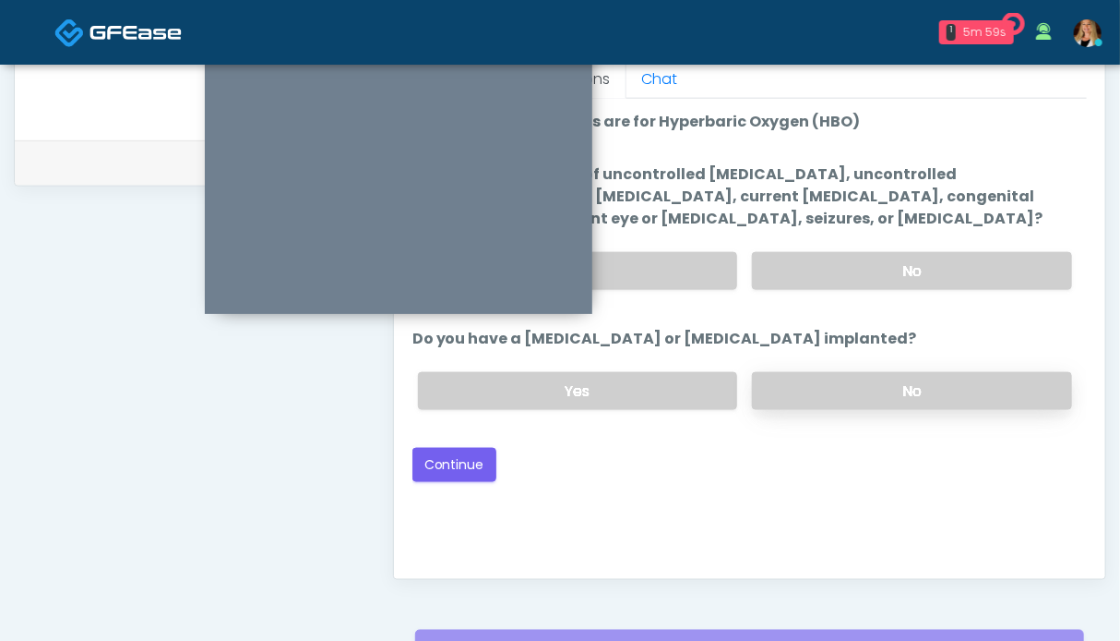
click at [859, 396] on label "No" at bounding box center [912, 391] width 320 height 38
click at [860, 266] on label "No" at bounding box center [912, 271] width 320 height 38
click at [457, 466] on button "Continue" at bounding box center [455, 465] width 84 height 34
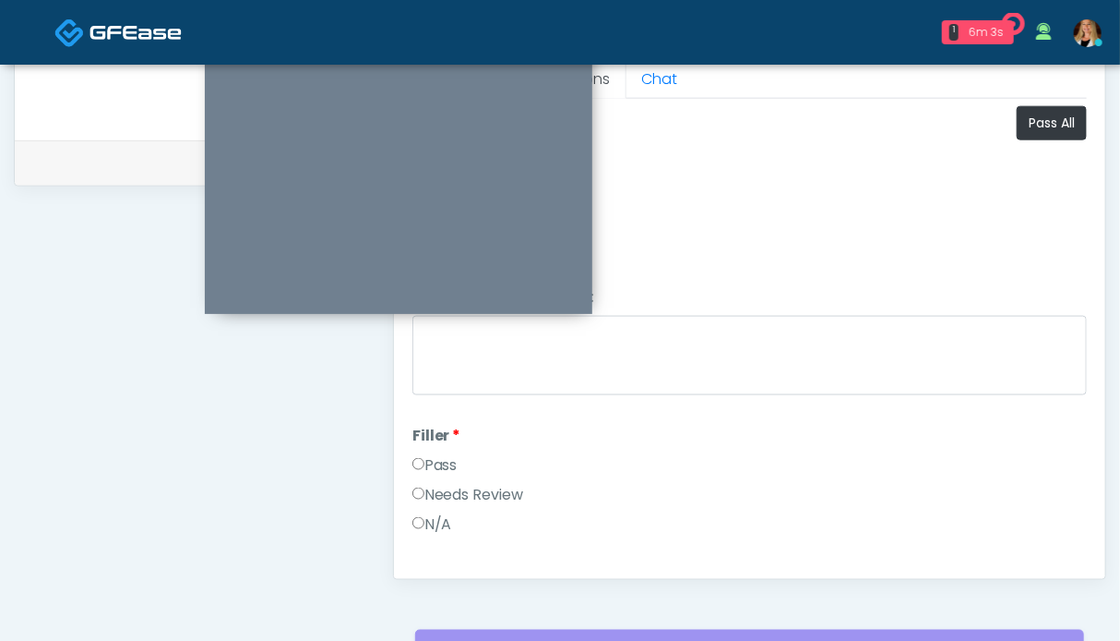
click at [423, 449] on li "Filler Filler Pass Needs Review N/A" at bounding box center [750, 484] width 675 height 118
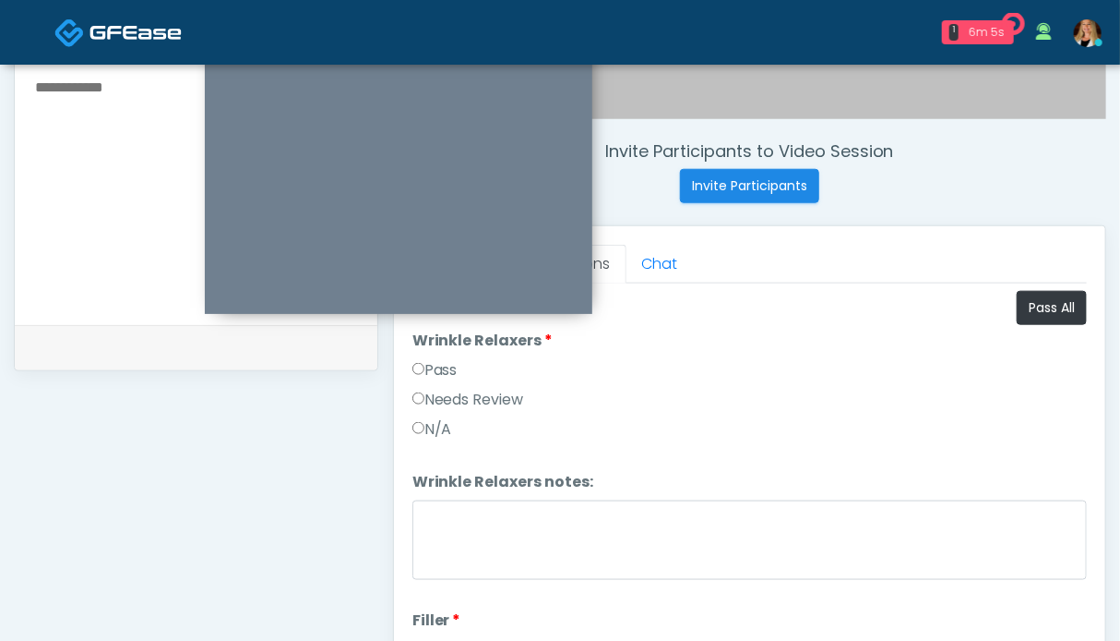
click at [436, 368] on label "Pass" at bounding box center [435, 370] width 45 height 22
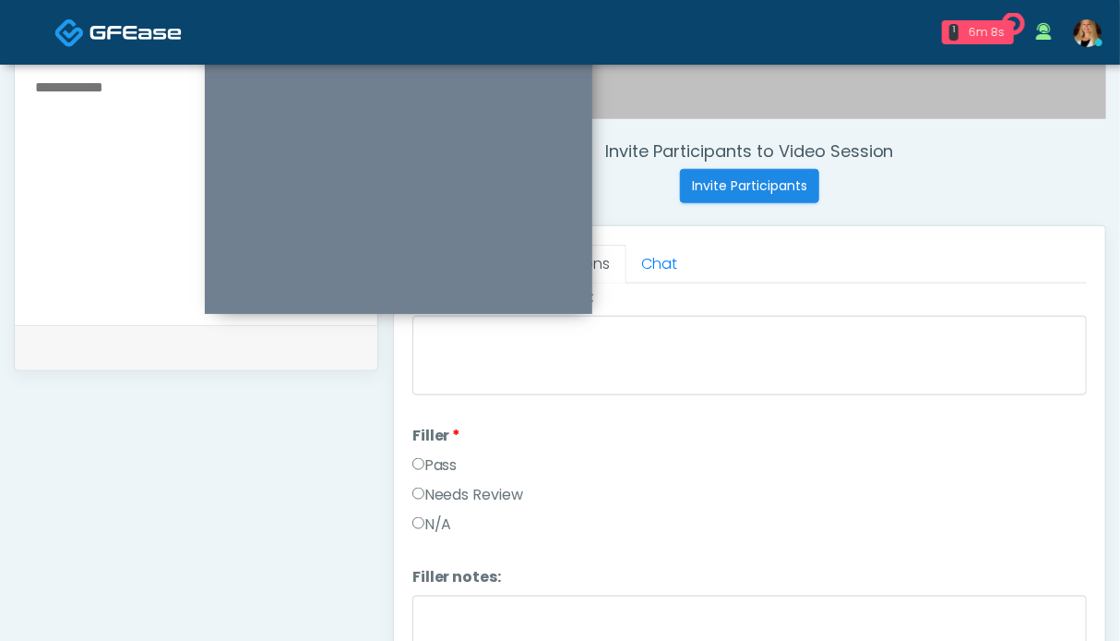
click at [443, 463] on label "Pass" at bounding box center [435, 465] width 45 height 22
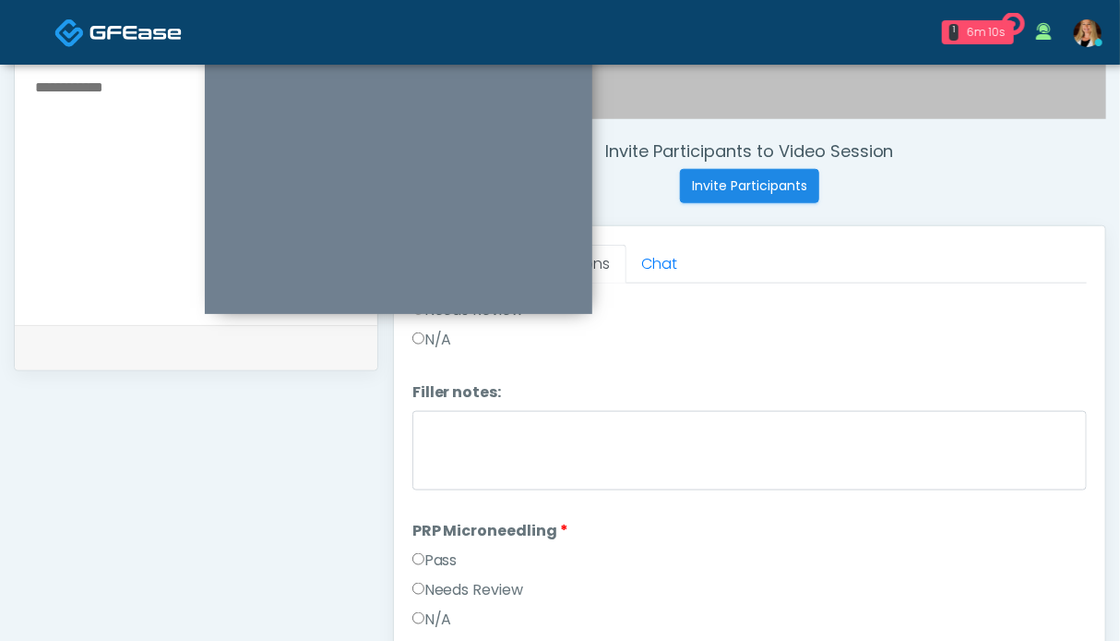
click at [443, 549] on label "Pass" at bounding box center [435, 560] width 45 height 22
click at [446, 557] on label "Pass" at bounding box center [435, 563] width 45 height 22
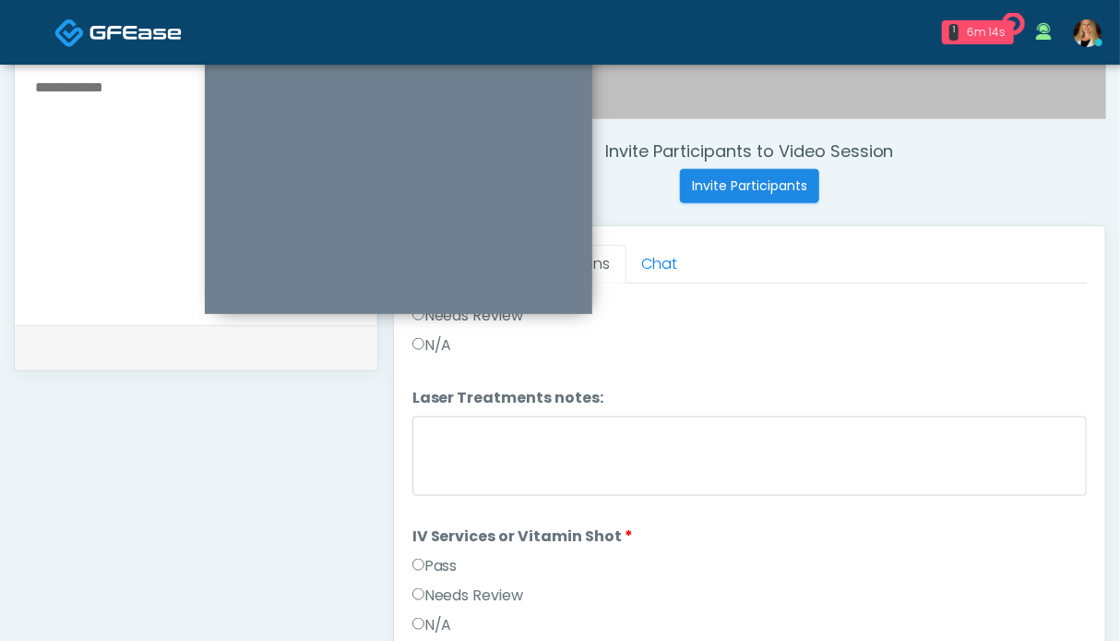
click at [440, 562] on label "Pass" at bounding box center [435, 566] width 45 height 22
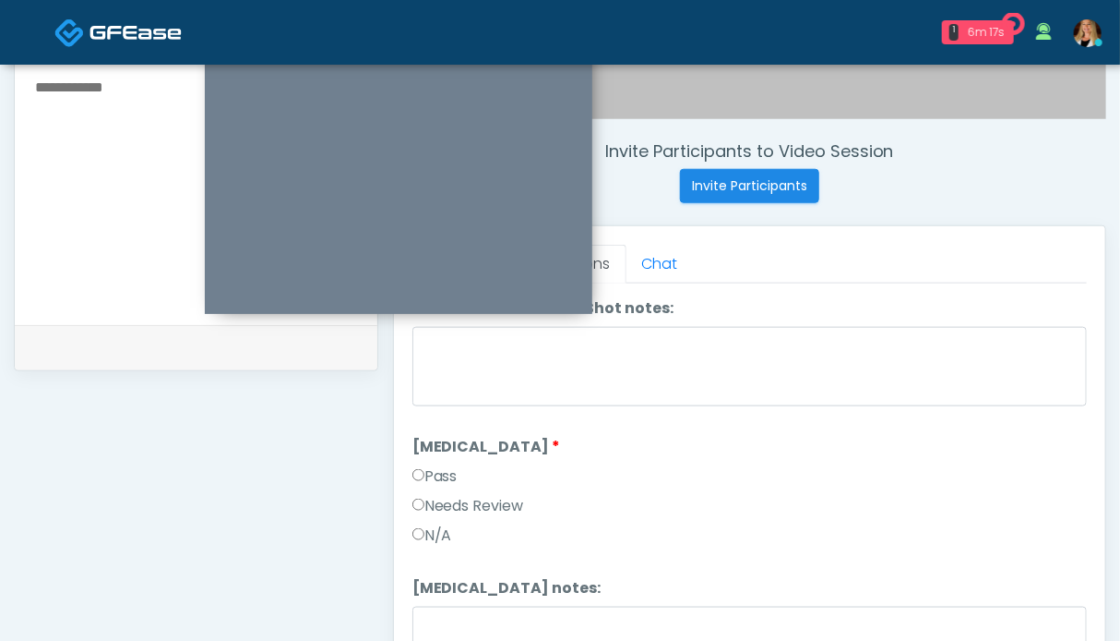
click at [458, 470] on label "Pass" at bounding box center [435, 476] width 45 height 22
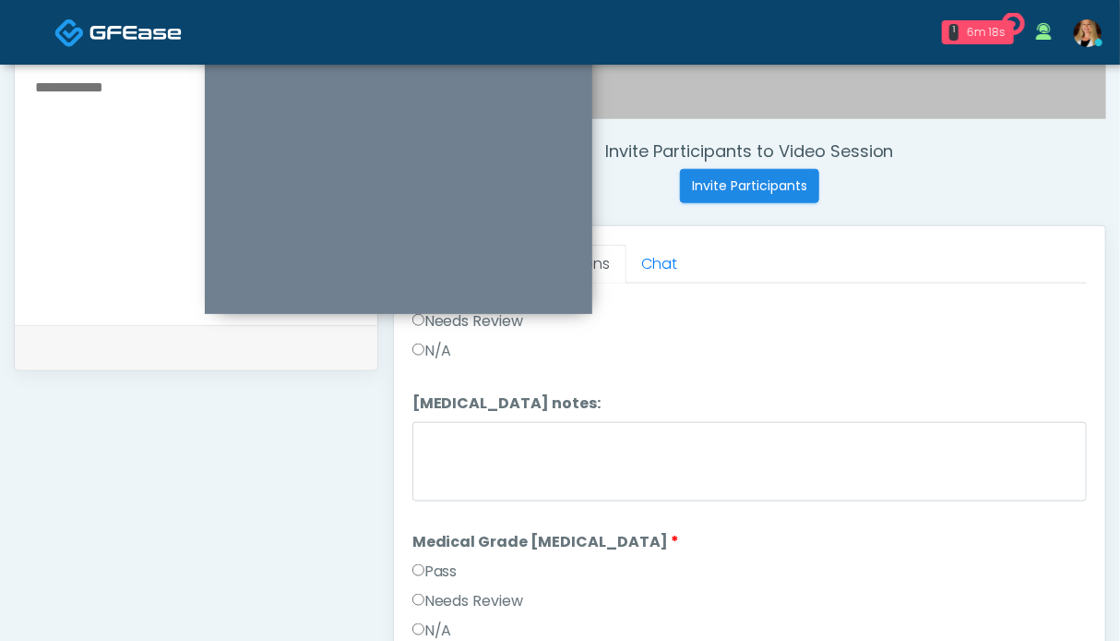
click at [436, 560] on label "Pass" at bounding box center [435, 571] width 45 height 22
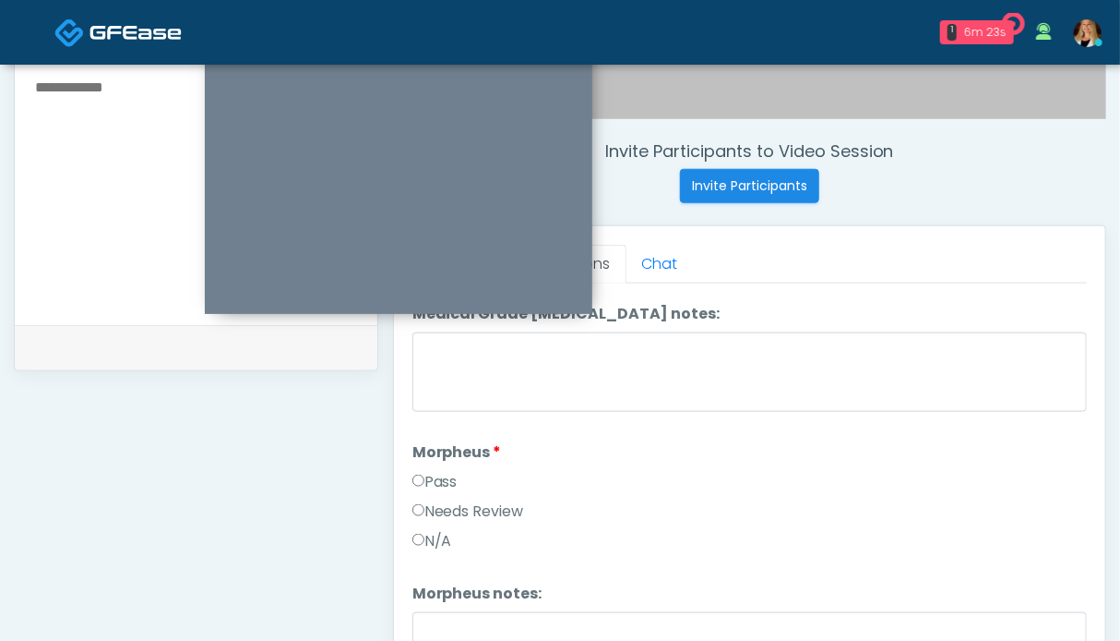
click at [450, 471] on label "Pass" at bounding box center [435, 482] width 45 height 22
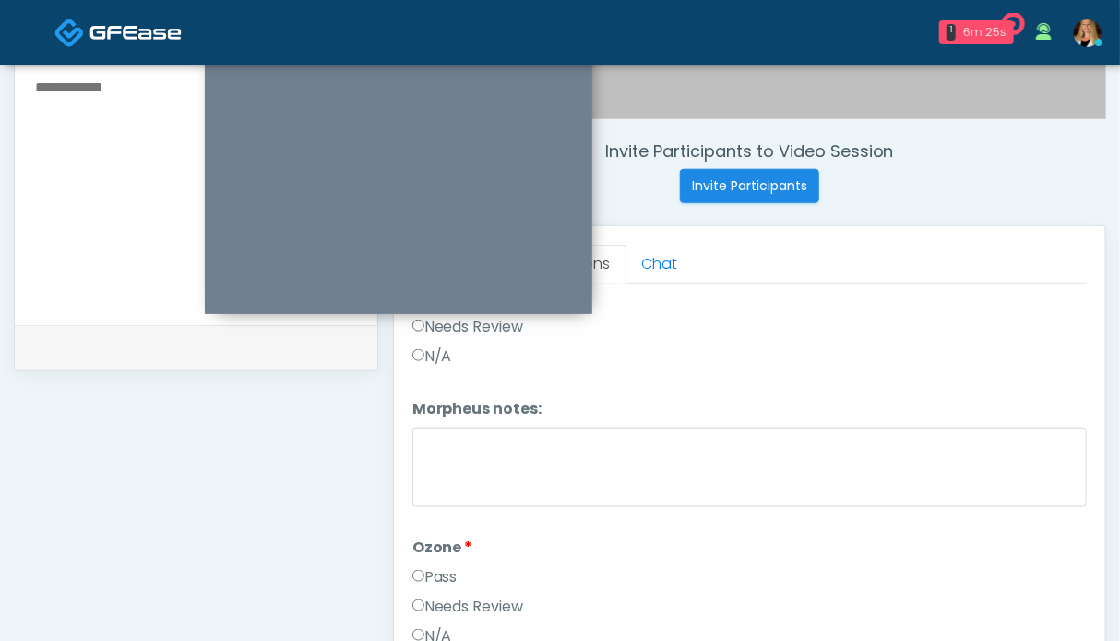
click at [437, 568] on label "Pass" at bounding box center [435, 577] width 45 height 22
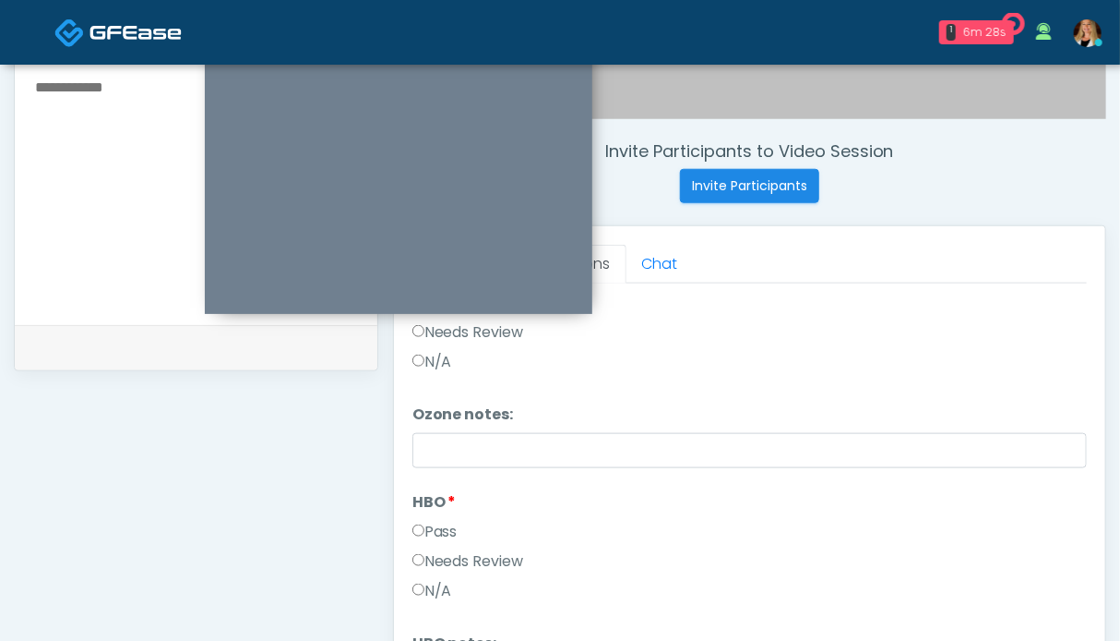
click at [436, 521] on label "Pass" at bounding box center [435, 532] width 45 height 22
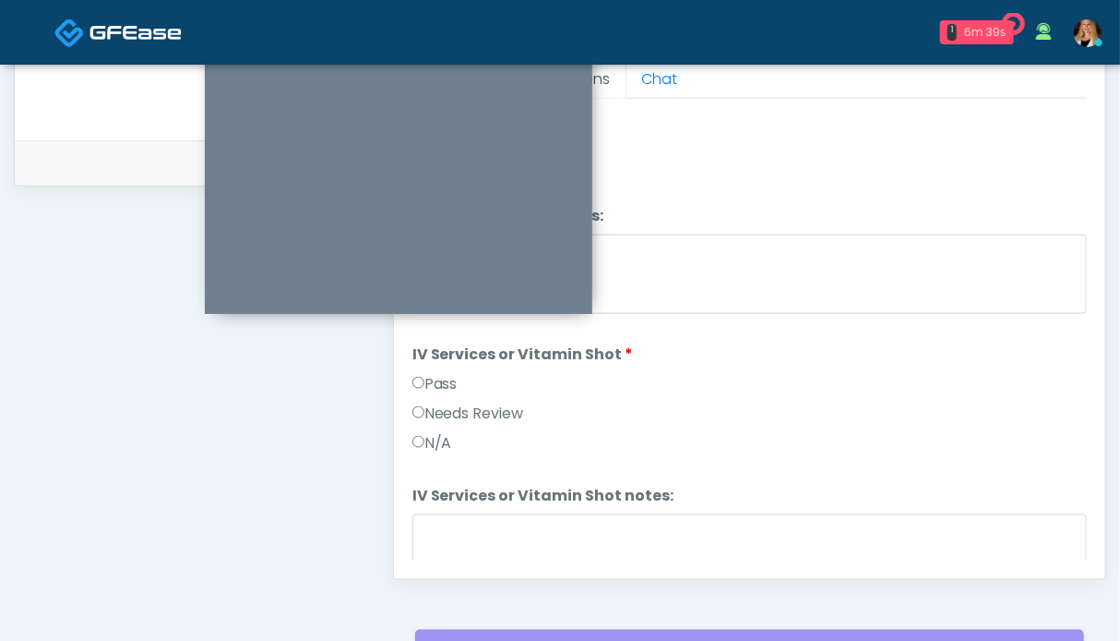
scroll to position [1012, 0]
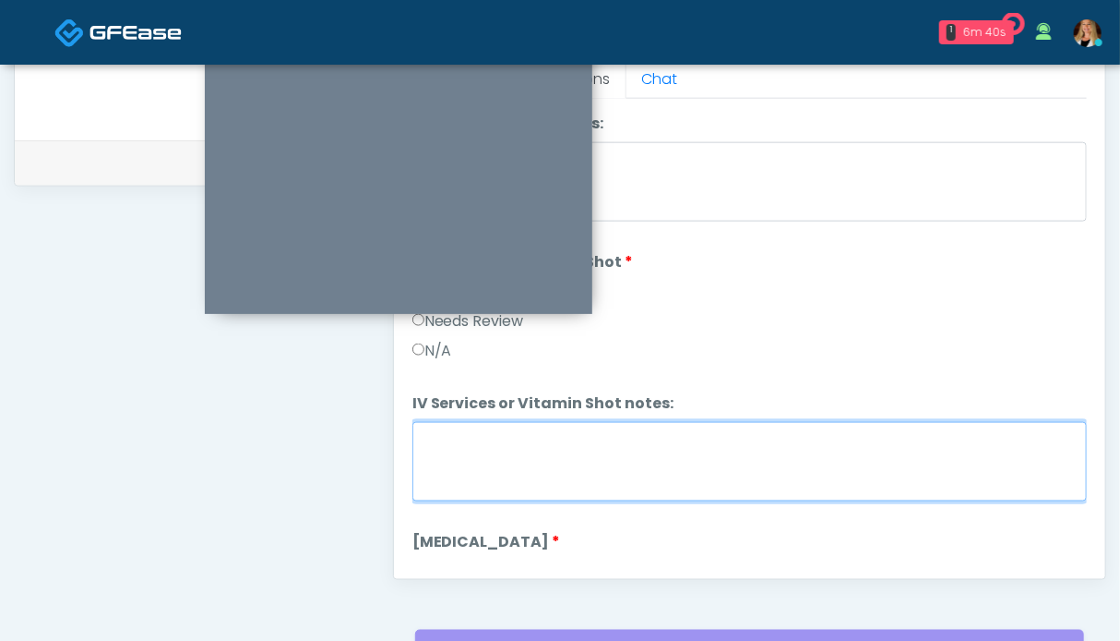
click at [513, 471] on textarea "IV Services or Vitamin Shot notes:" at bounding box center [750, 461] width 675 height 79
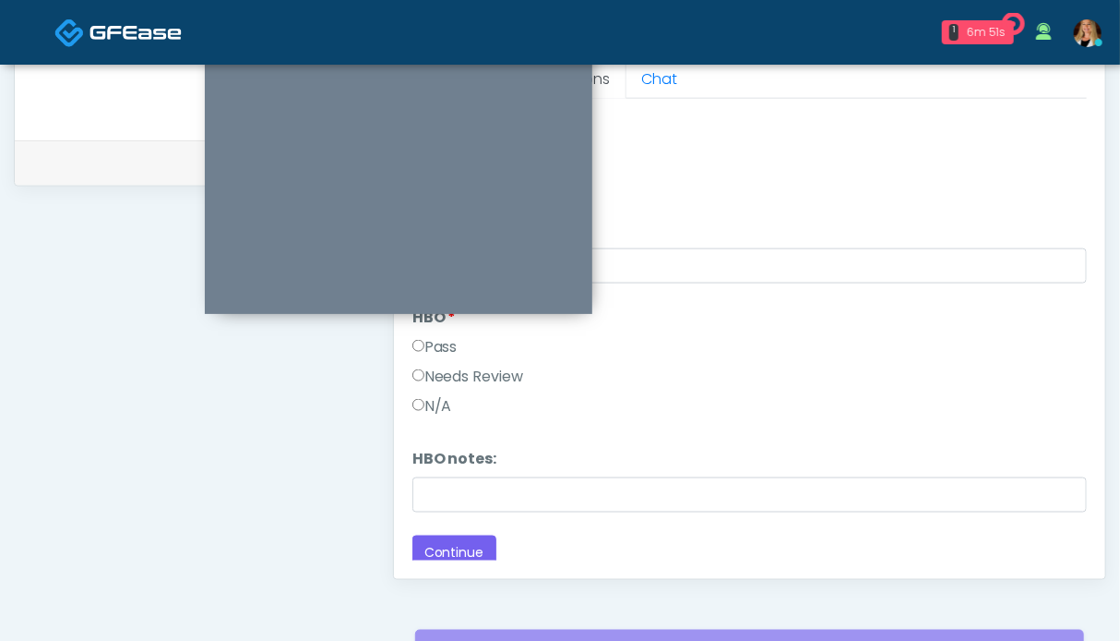
scroll to position [922, 0]
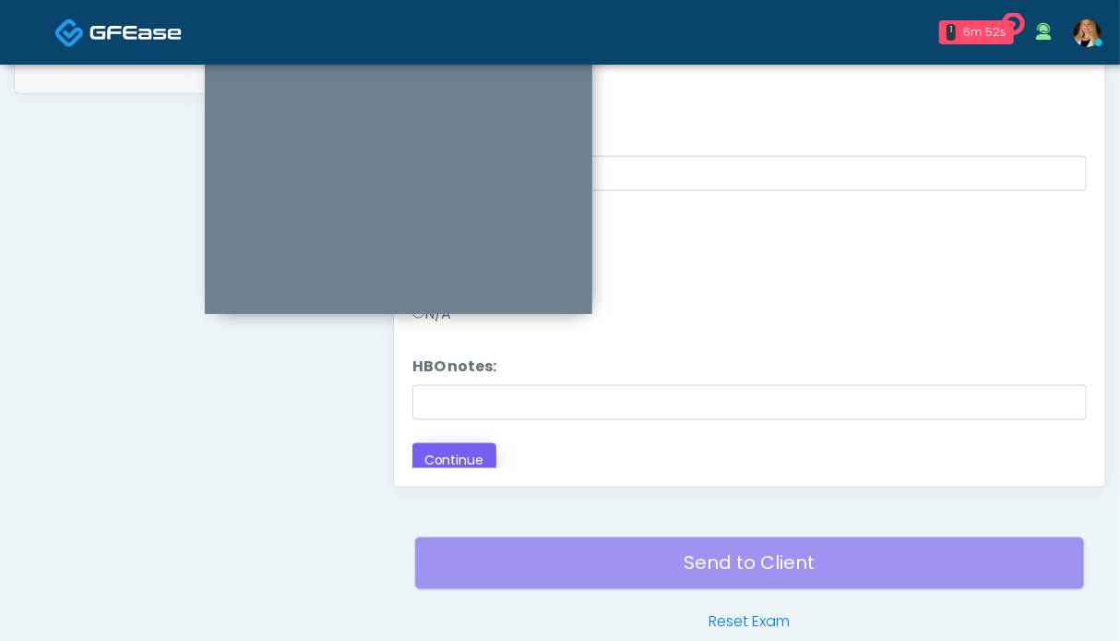
type textarea "**********"
click at [435, 447] on button "Continue" at bounding box center [455, 460] width 84 height 34
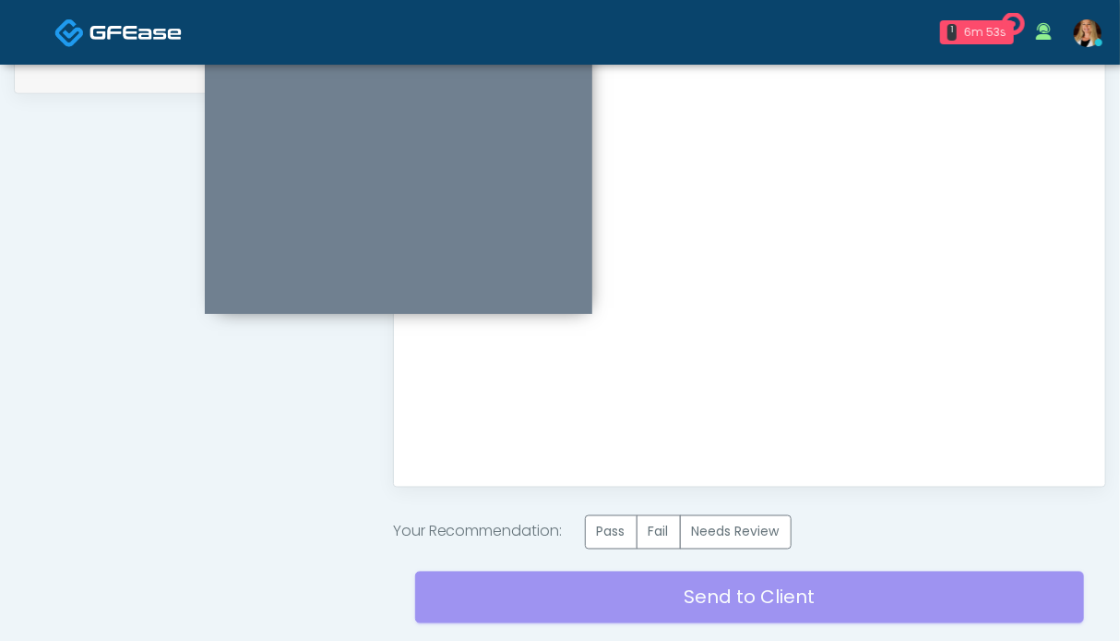
scroll to position [0, 0]
click at [605, 530] on label "Pass" at bounding box center [611, 532] width 53 height 34
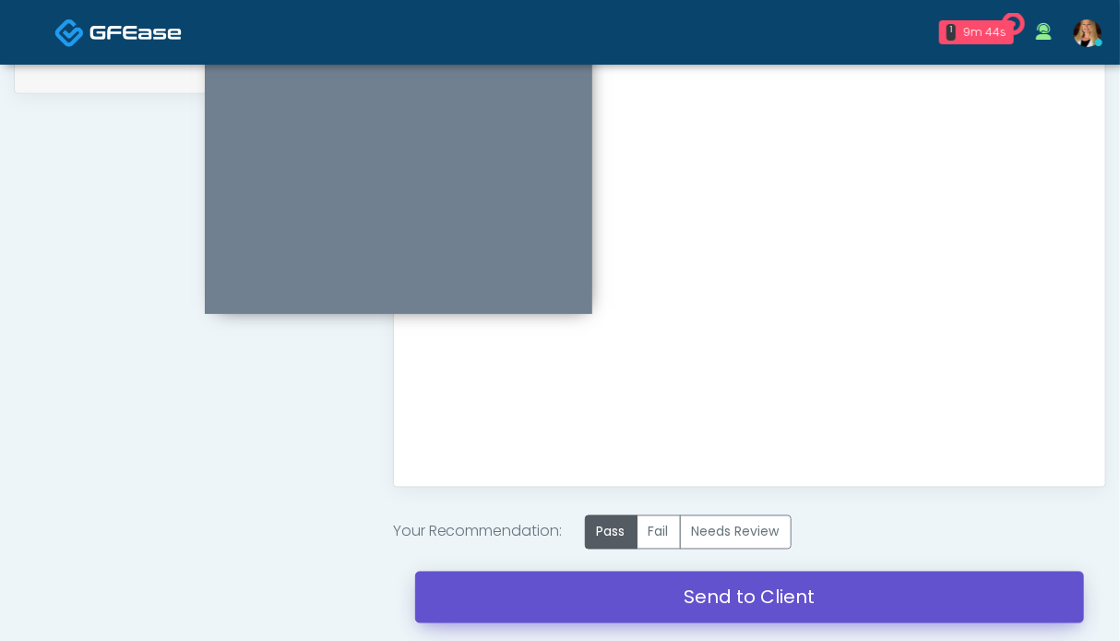
click at [685, 571] on link "Send to Client" at bounding box center [749, 597] width 669 height 52
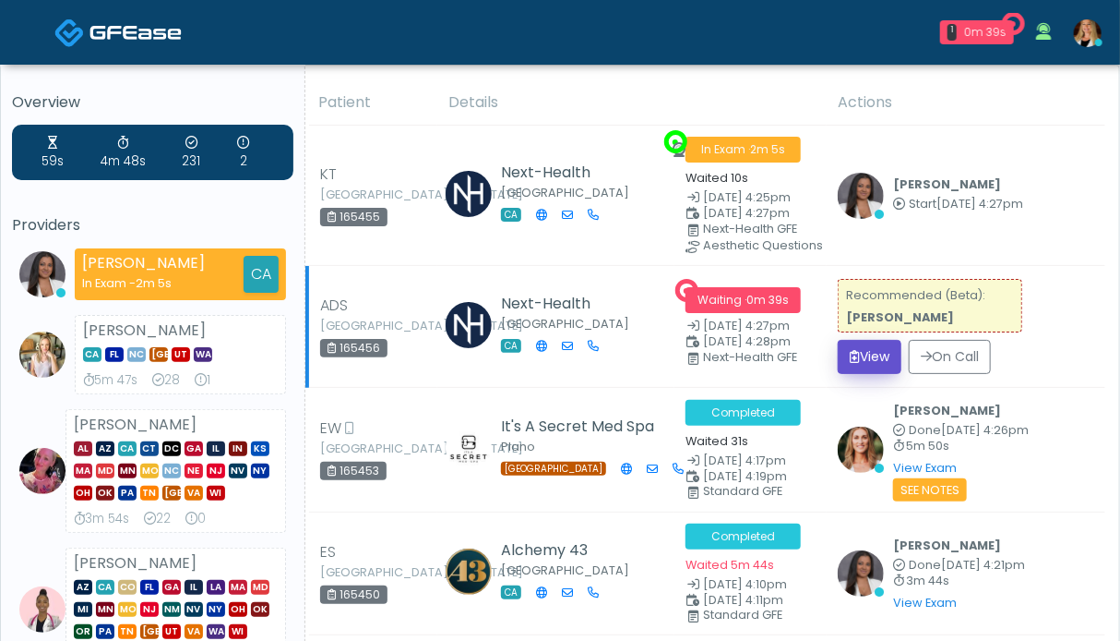
click at [875, 346] on button "View" at bounding box center [870, 357] width 64 height 34
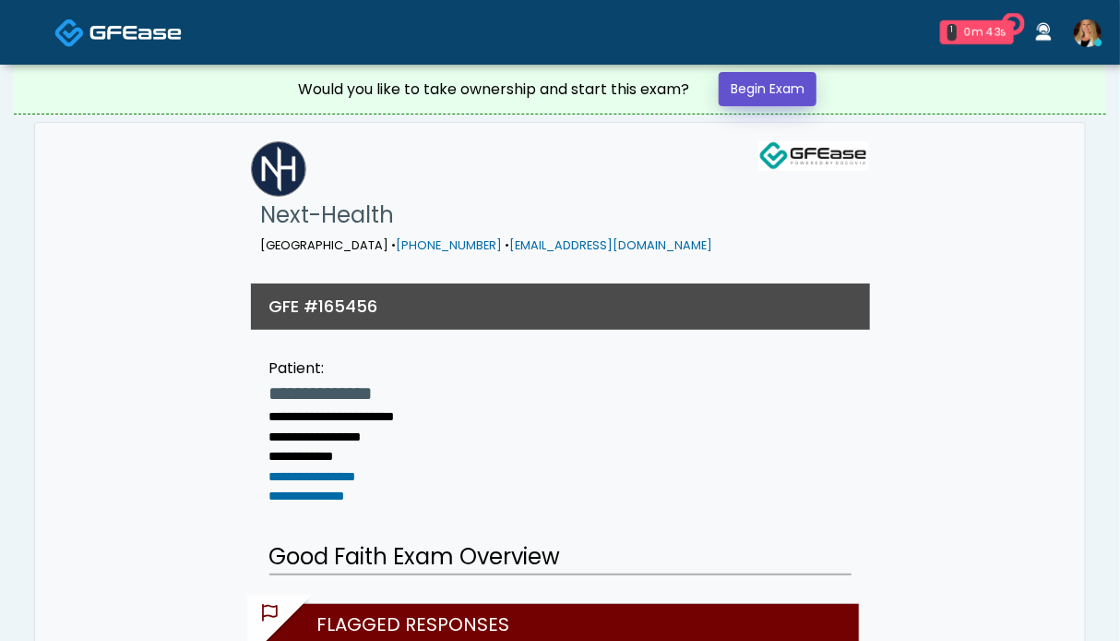
click at [758, 91] on link "Begin Exam" at bounding box center [768, 89] width 98 height 34
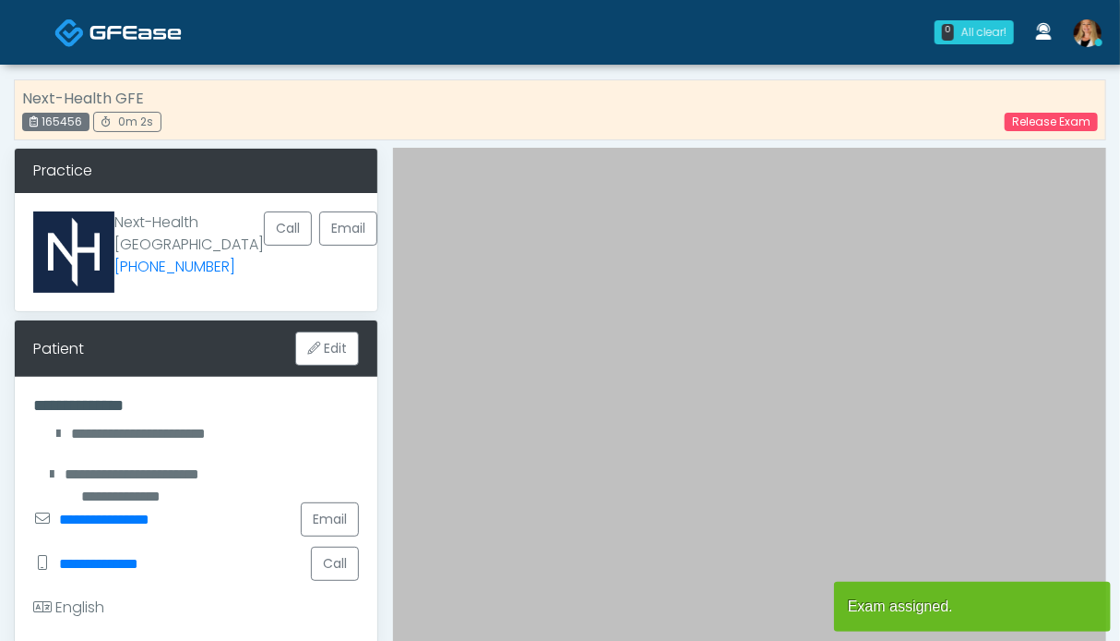
scroll to position [461, 0]
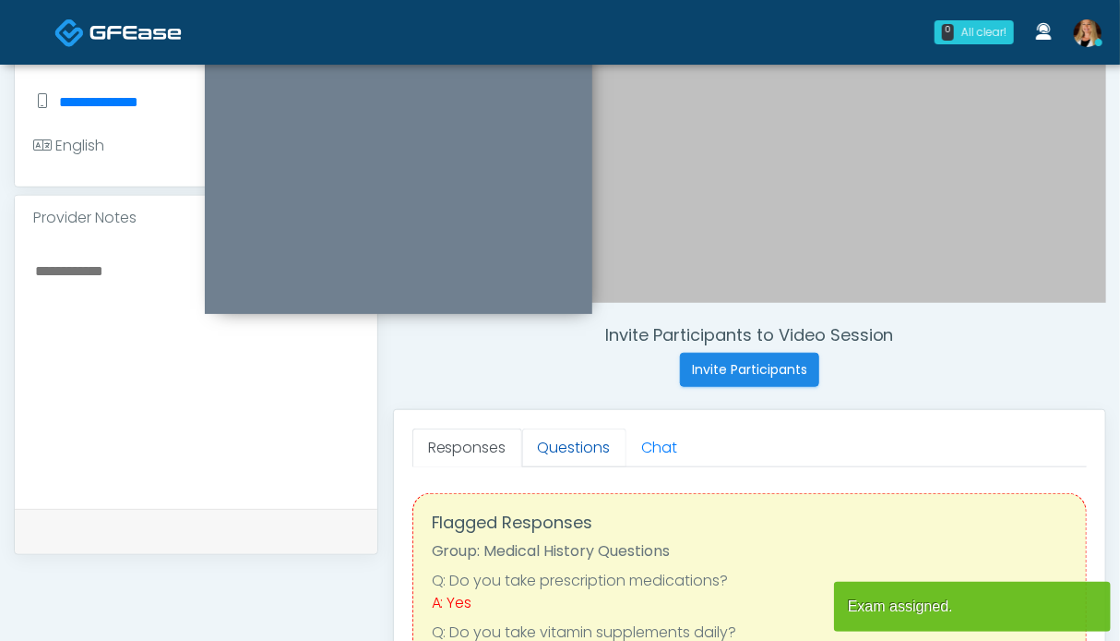
click at [550, 447] on link "Questions" at bounding box center [574, 447] width 104 height 39
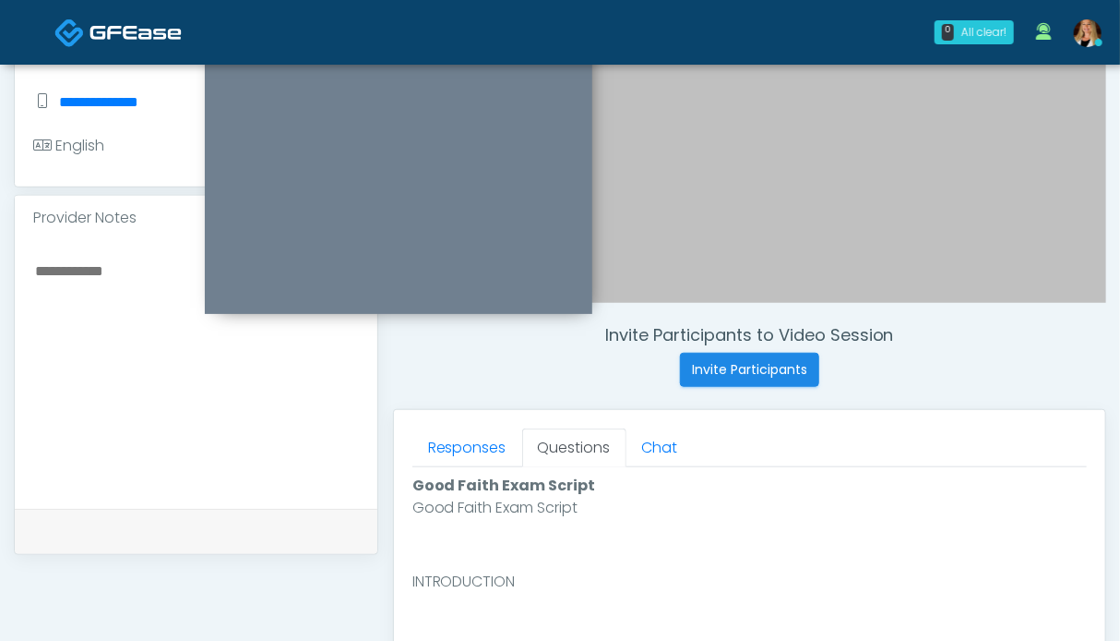
scroll to position [923, 0]
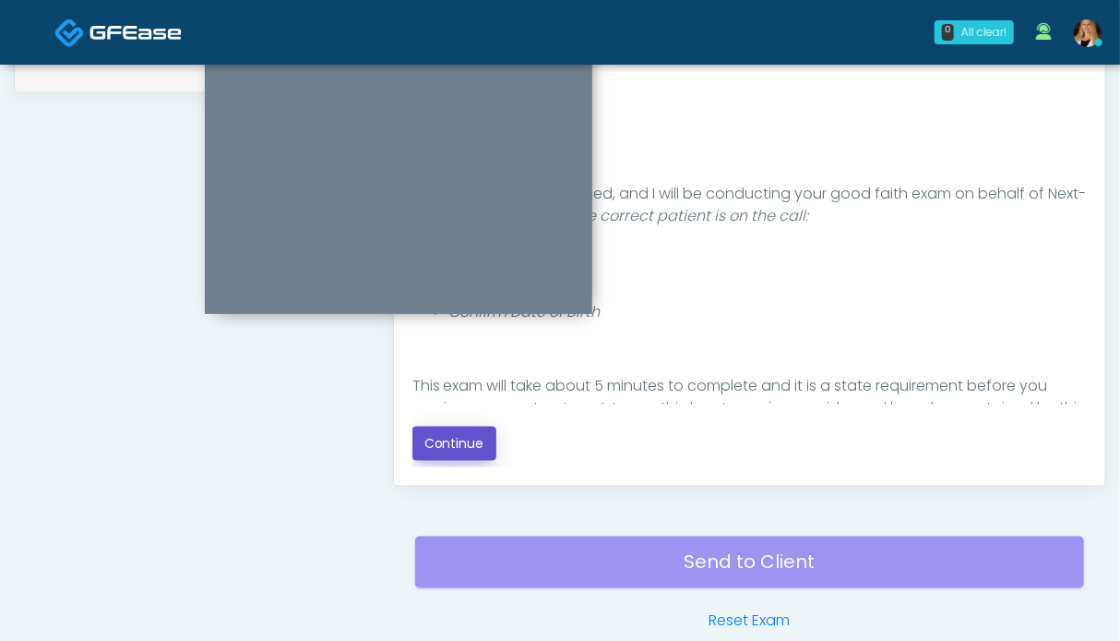
click at [424, 447] on button "Continue" at bounding box center [455, 443] width 84 height 34
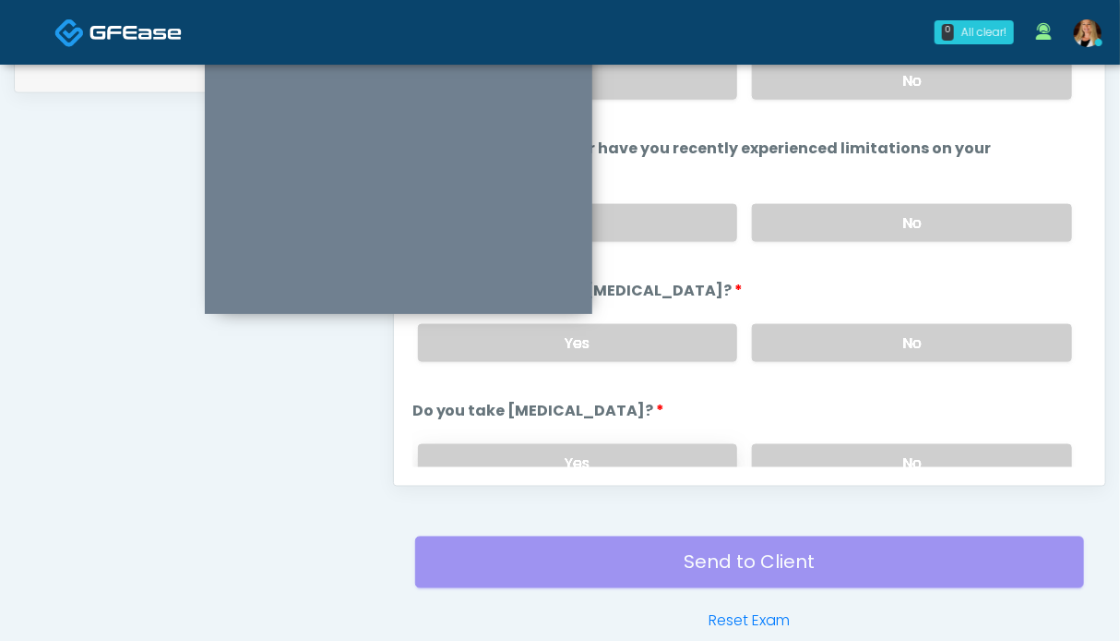
scroll to position [1014, 0]
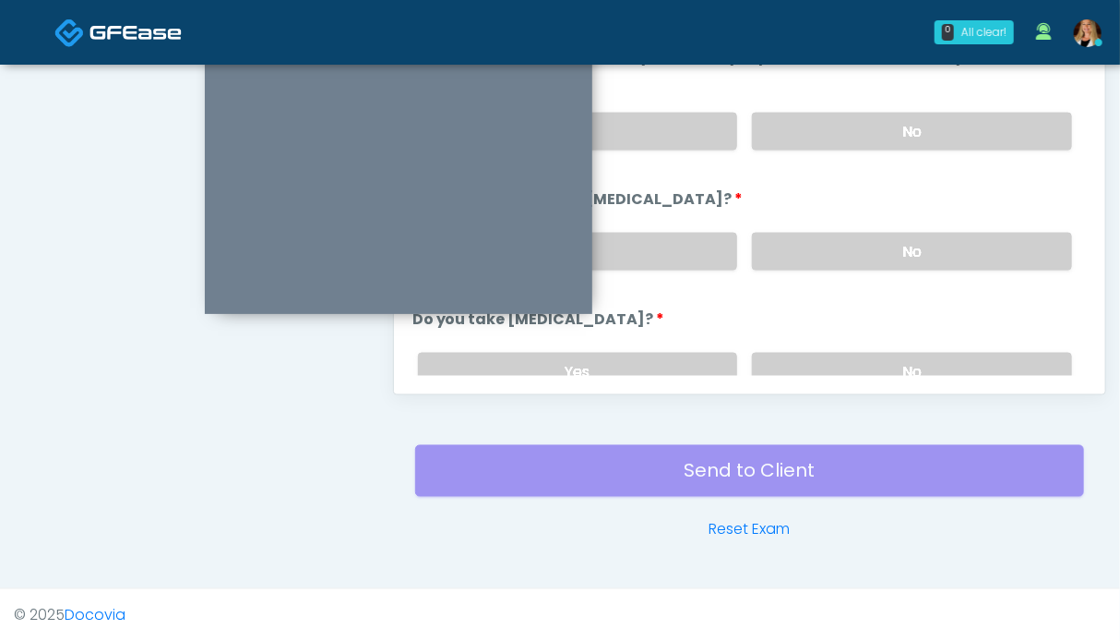
click at [807, 358] on label "No" at bounding box center [912, 372] width 320 height 38
click at [823, 246] on label "No" at bounding box center [912, 252] width 320 height 38
click at [827, 135] on label "No" at bounding box center [912, 132] width 320 height 38
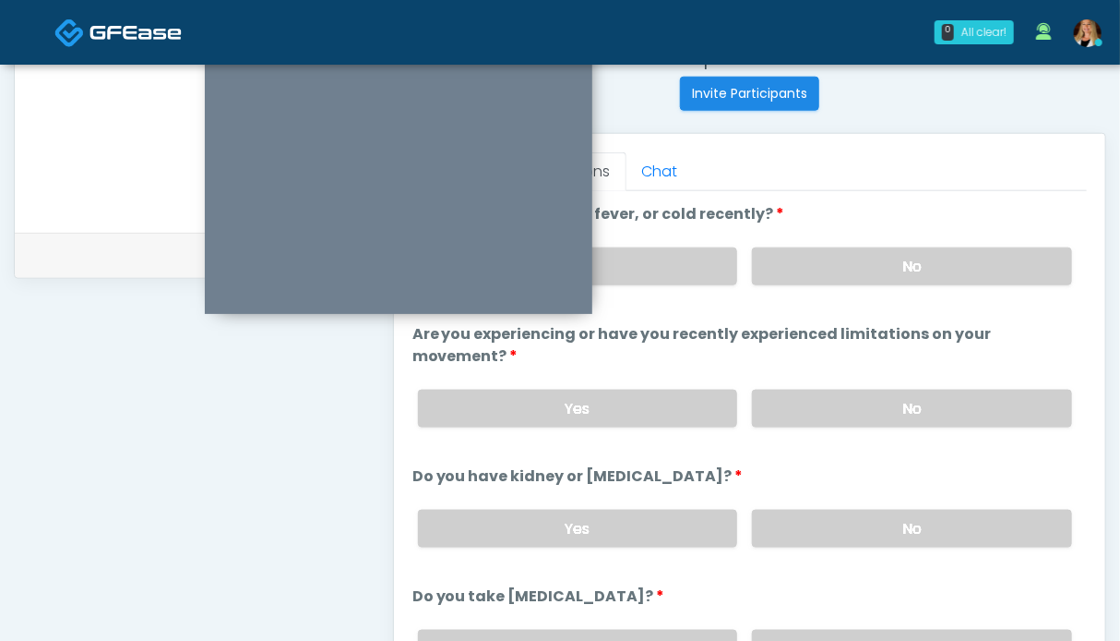
scroll to position [277, 0]
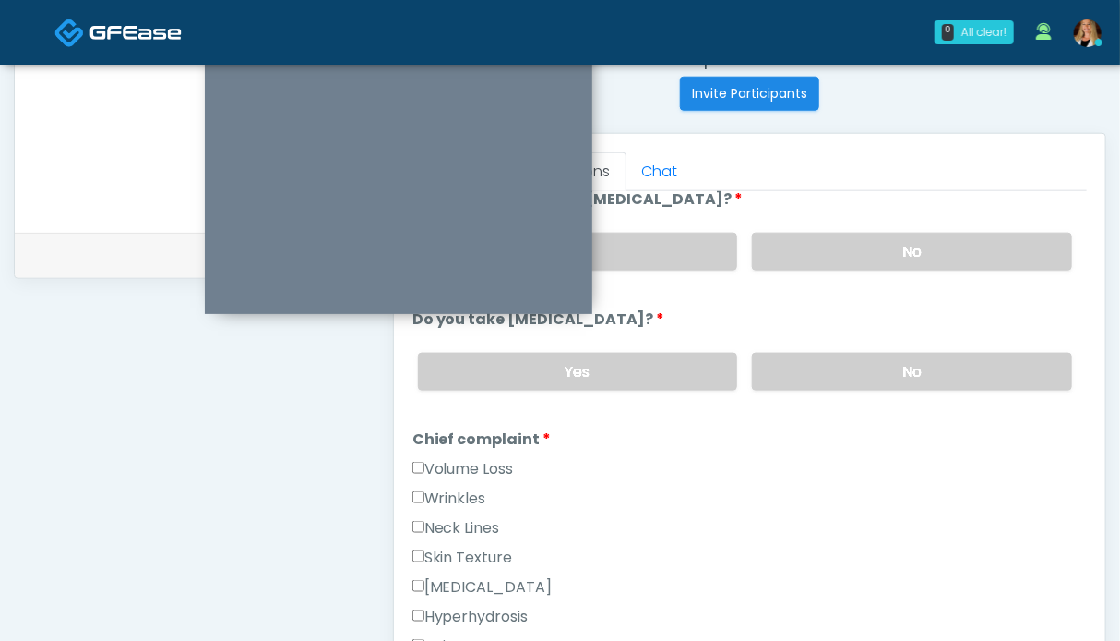
click at [461, 488] on label "Wrinkles" at bounding box center [450, 498] width 74 height 22
click at [461, 517] on label "Neck Lines" at bounding box center [457, 528] width 88 height 22
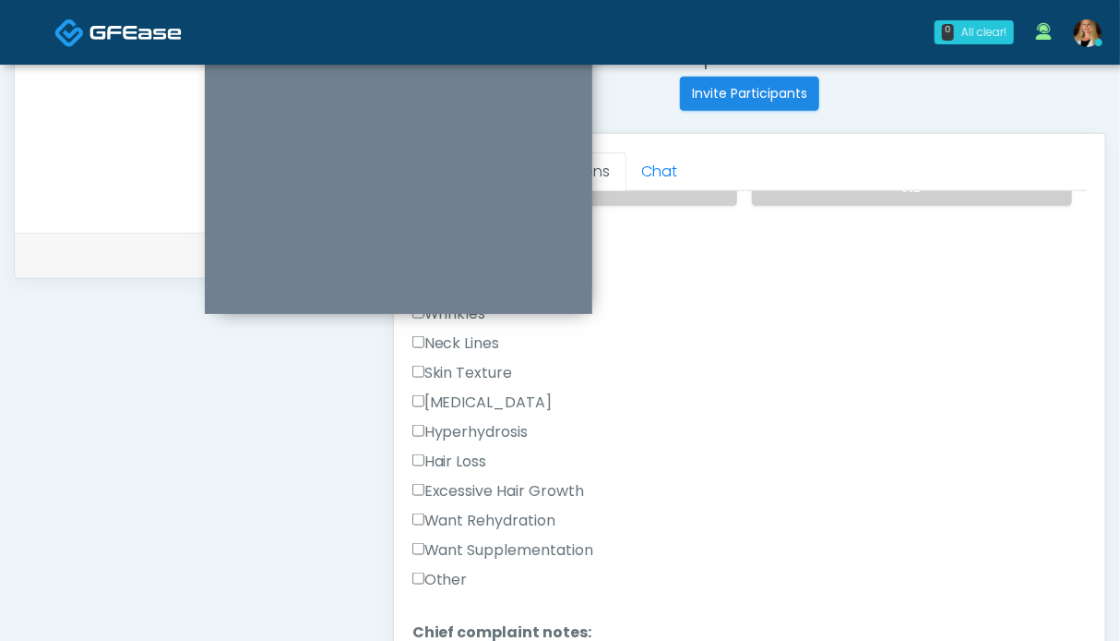
click at [476, 517] on label "Want Rehydration" at bounding box center [485, 520] width 144 height 22
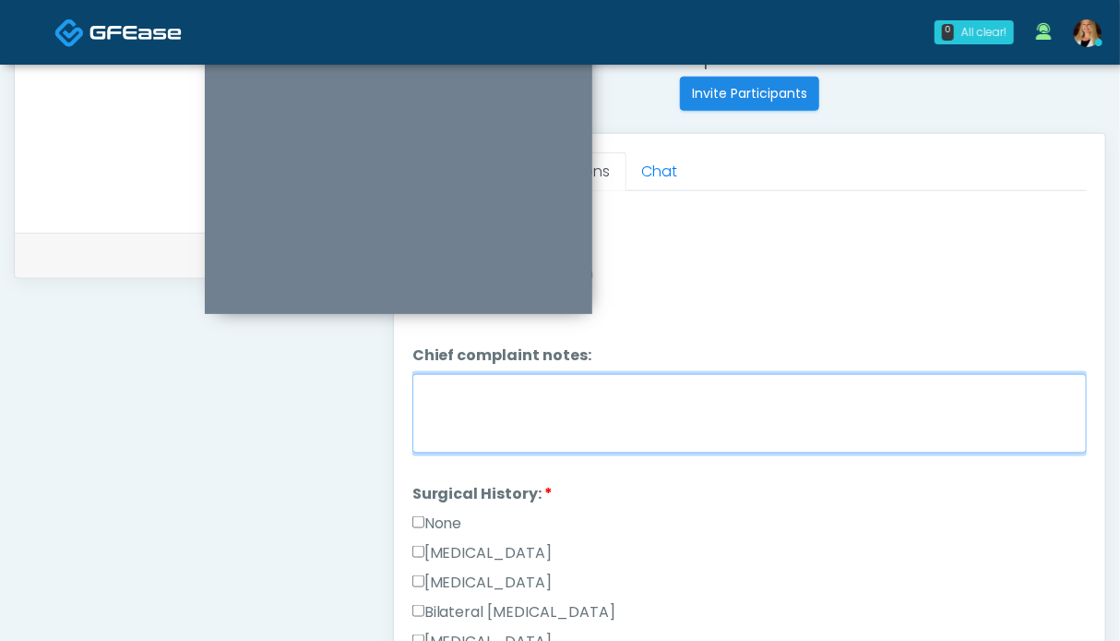
click at [636, 411] on textarea "Chief complaint notes:" at bounding box center [750, 413] width 675 height 79
type textarea "**"
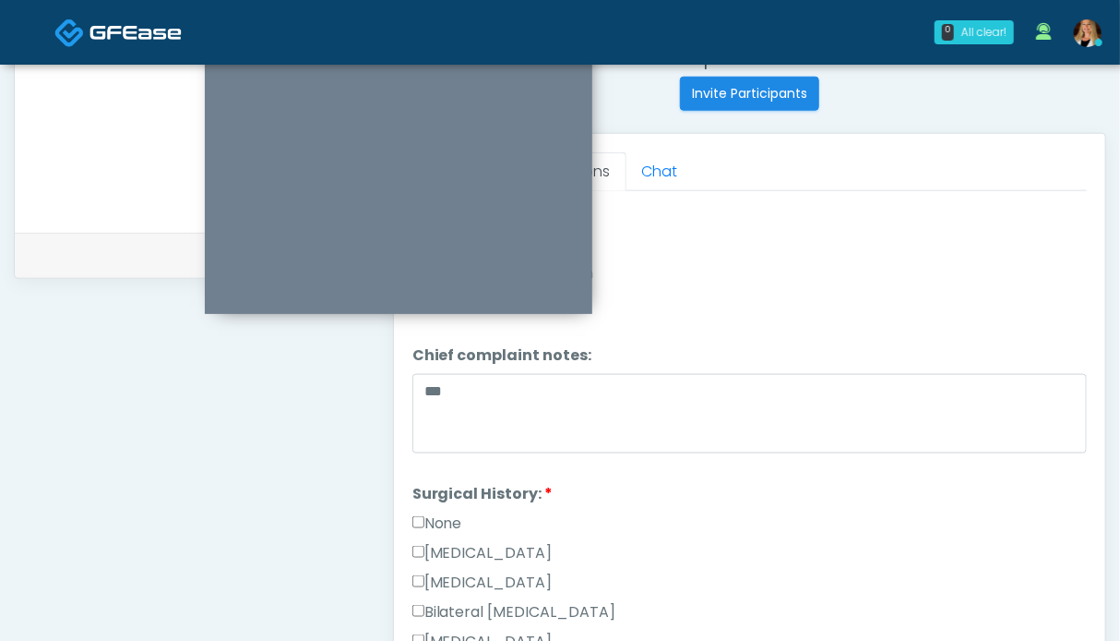
click at [425, 517] on label "None" at bounding box center [438, 523] width 50 height 22
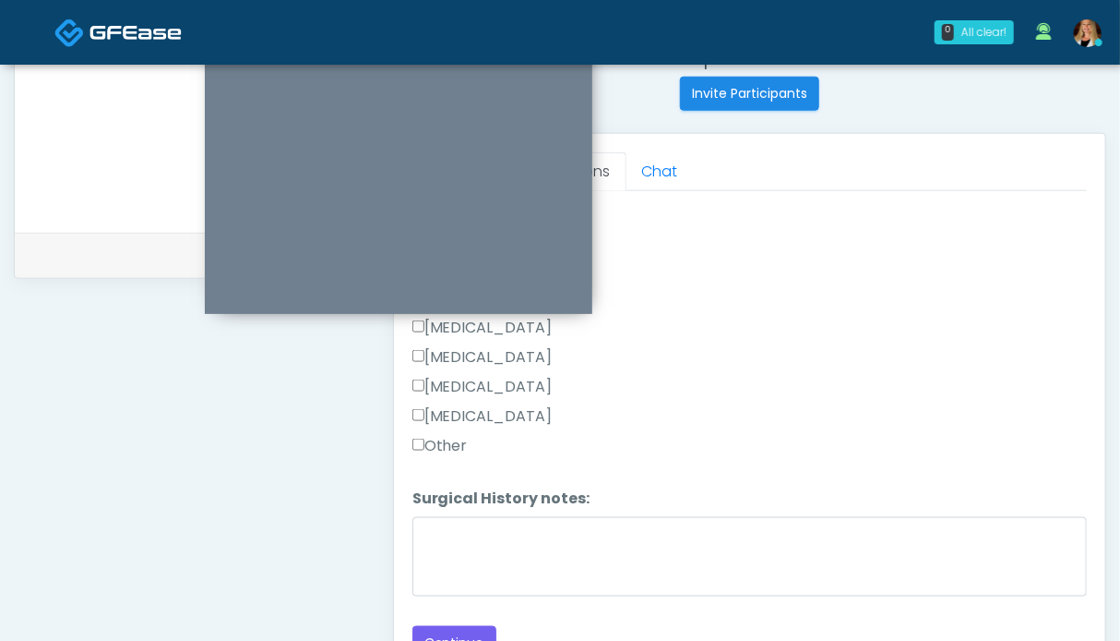
scroll to position [922, 0]
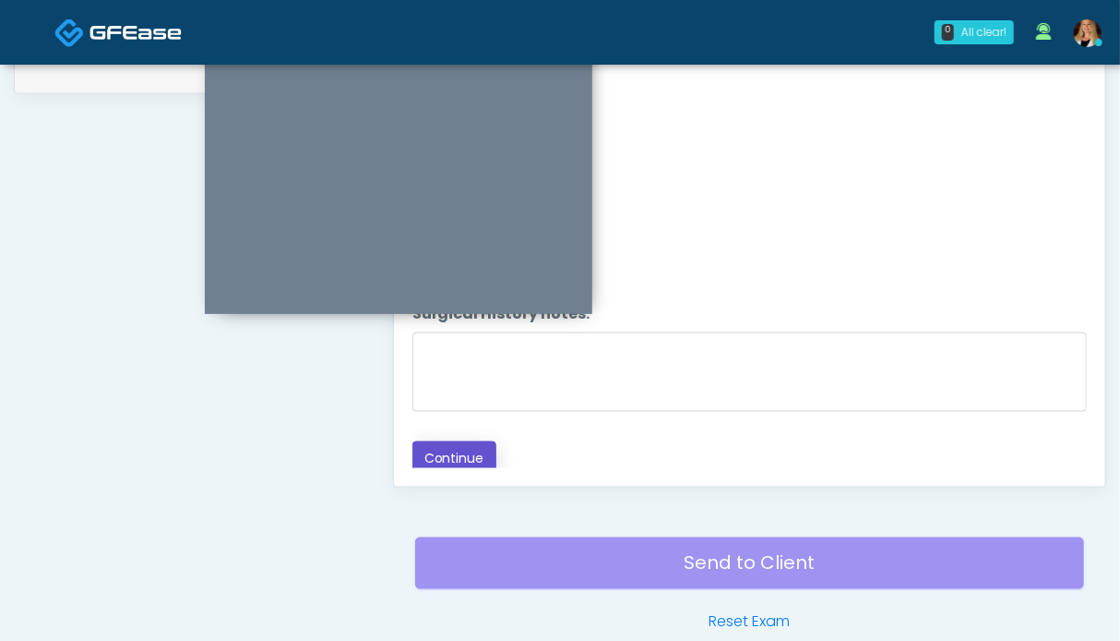
click at [471, 450] on button "Continue" at bounding box center [455, 458] width 84 height 34
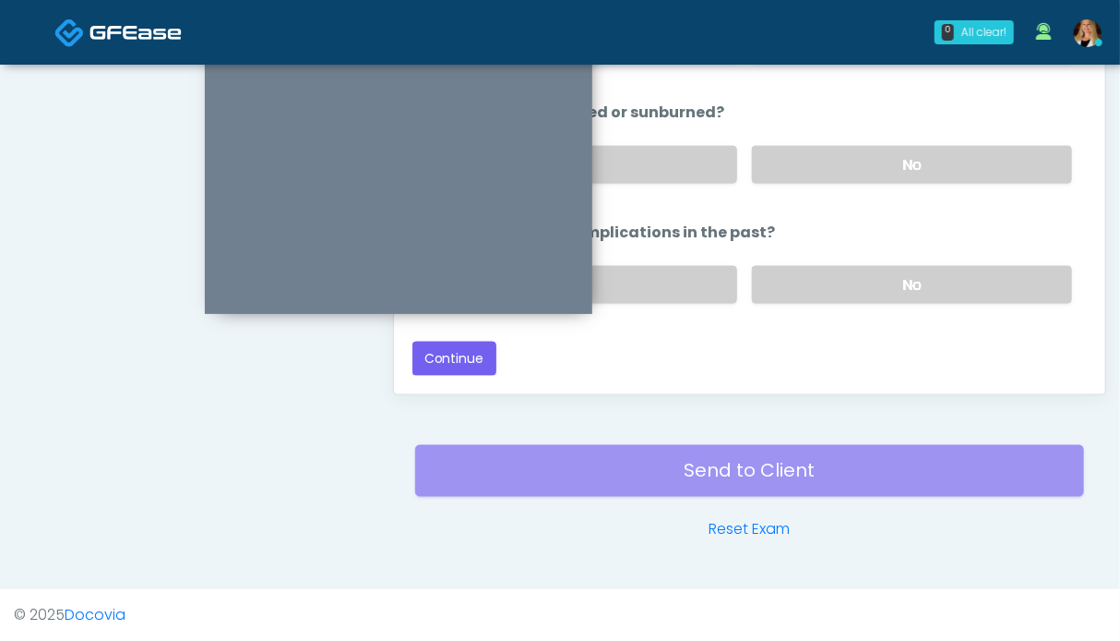
scroll to position [212, 0]
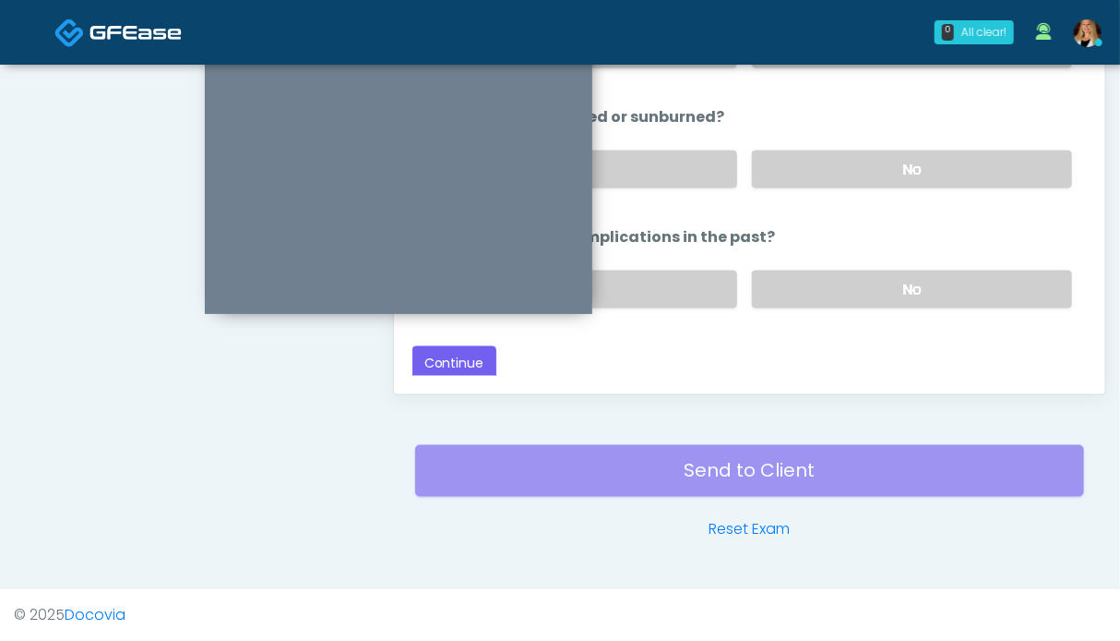
drag, startPoint x: 934, startPoint y: 280, endPoint x: 932, endPoint y: 201, distance: 78.5
click at [934, 277] on label "No" at bounding box center [912, 289] width 320 height 38
click at [926, 150] on label "No" at bounding box center [912, 169] width 320 height 38
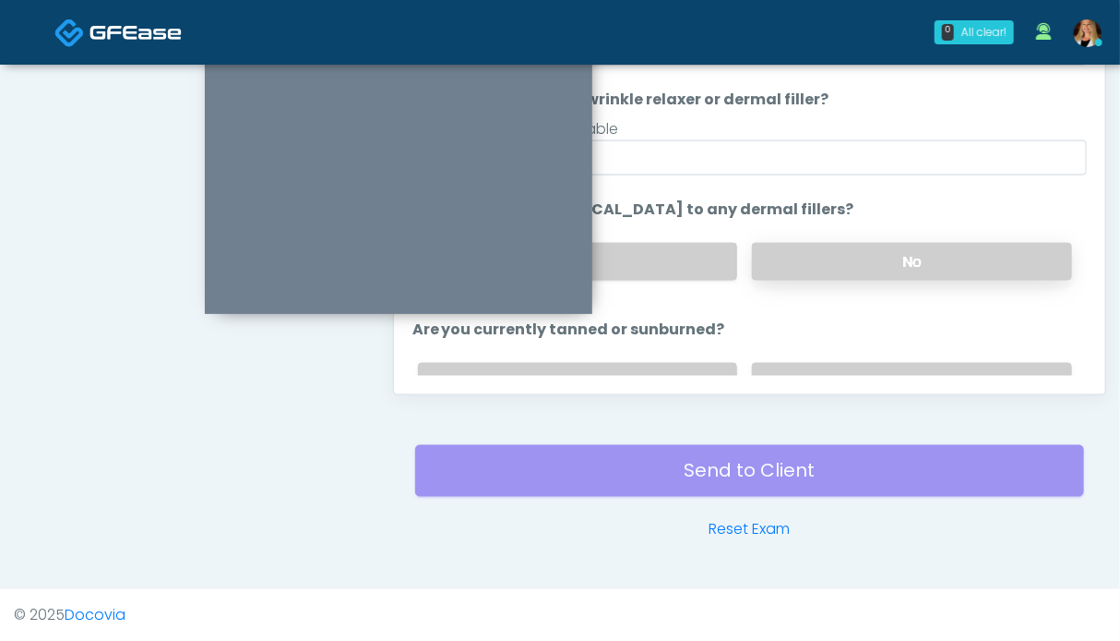
click at [892, 256] on label "No" at bounding box center [912, 262] width 320 height 38
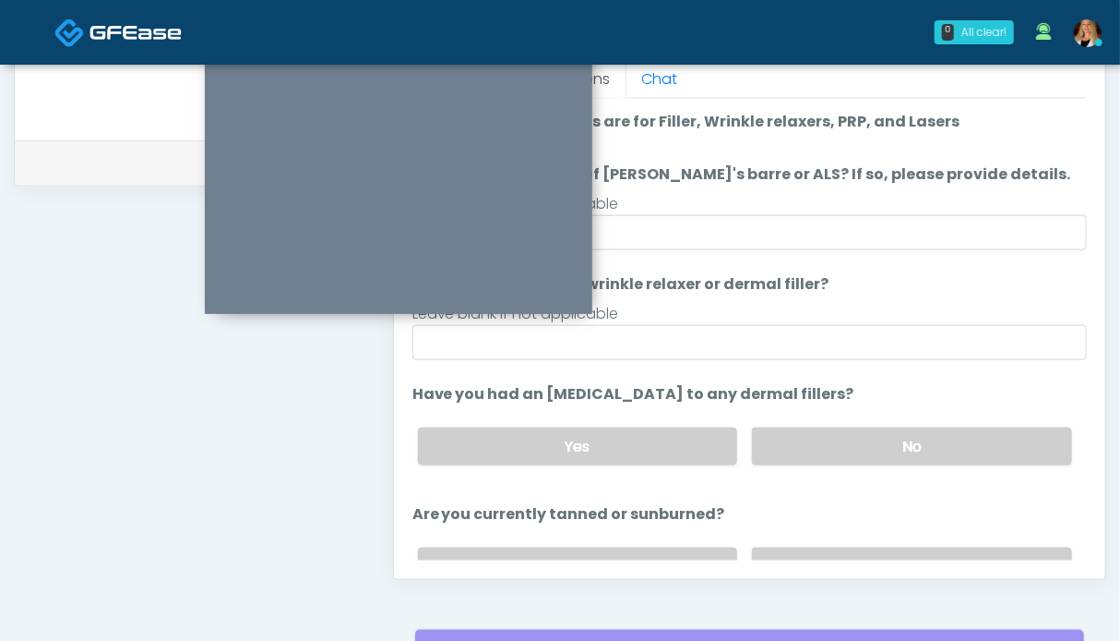
scroll to position [212, 0]
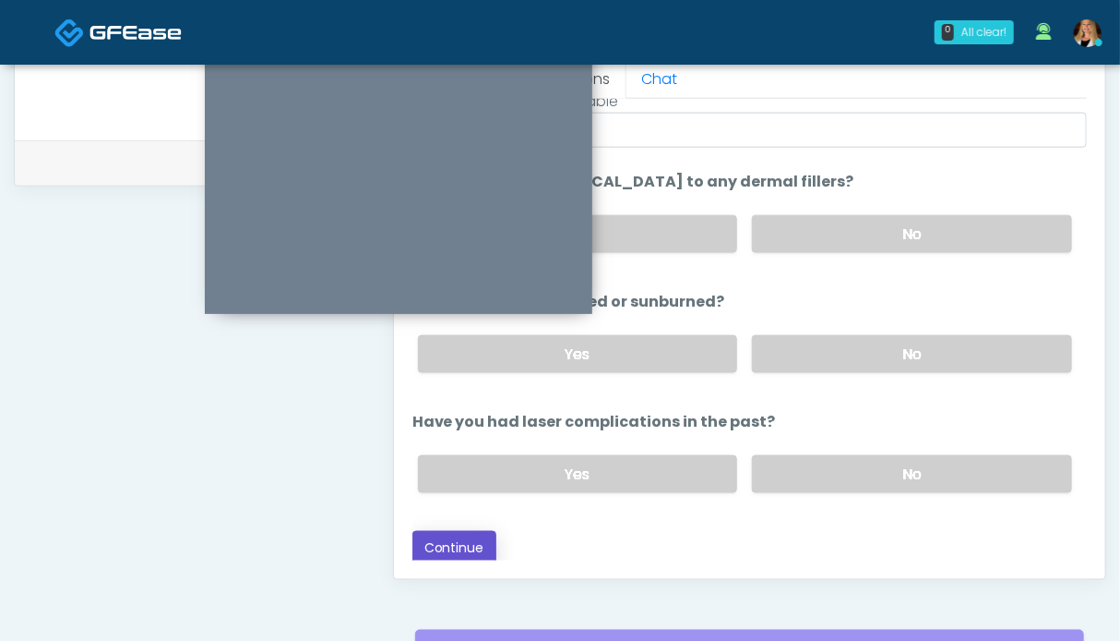
click at [475, 544] on button "Continue" at bounding box center [455, 548] width 84 height 34
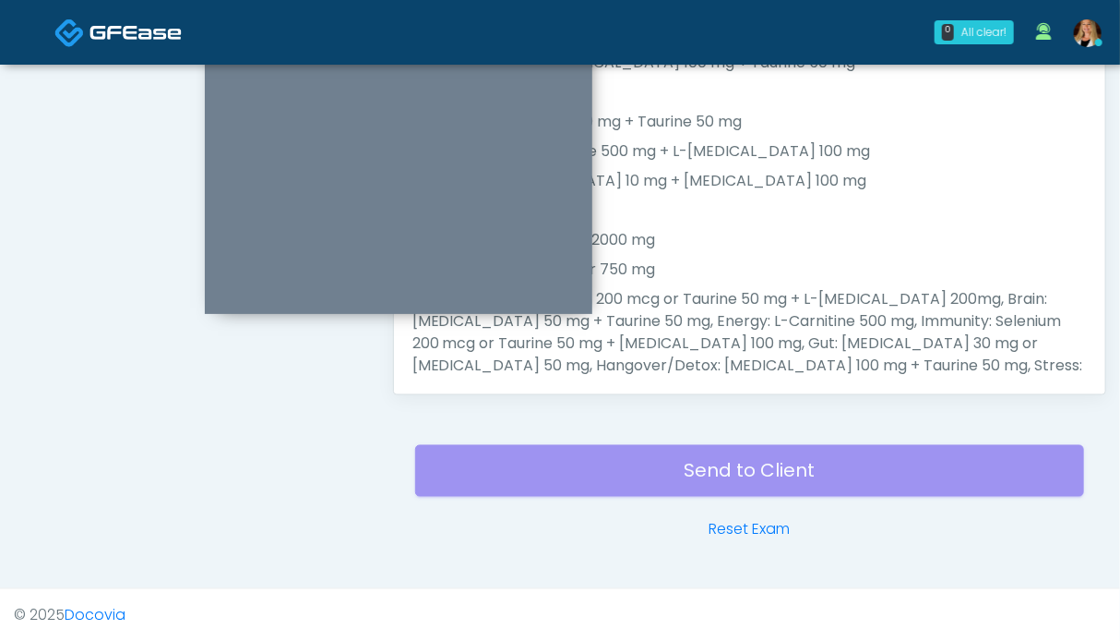
scroll to position [830, 0]
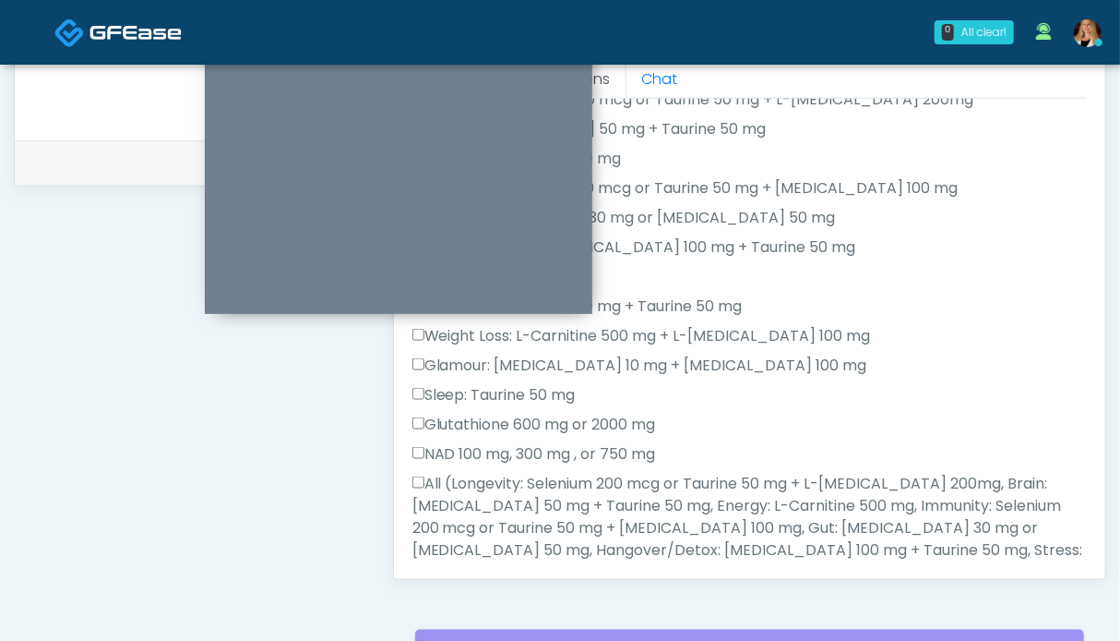
click at [495, 511] on label "All (Longevity: Selenium 200 mcg or Taurine 50 mg + L-Arginine 200mg, Brain: Gl…" at bounding box center [750, 550] width 675 height 155
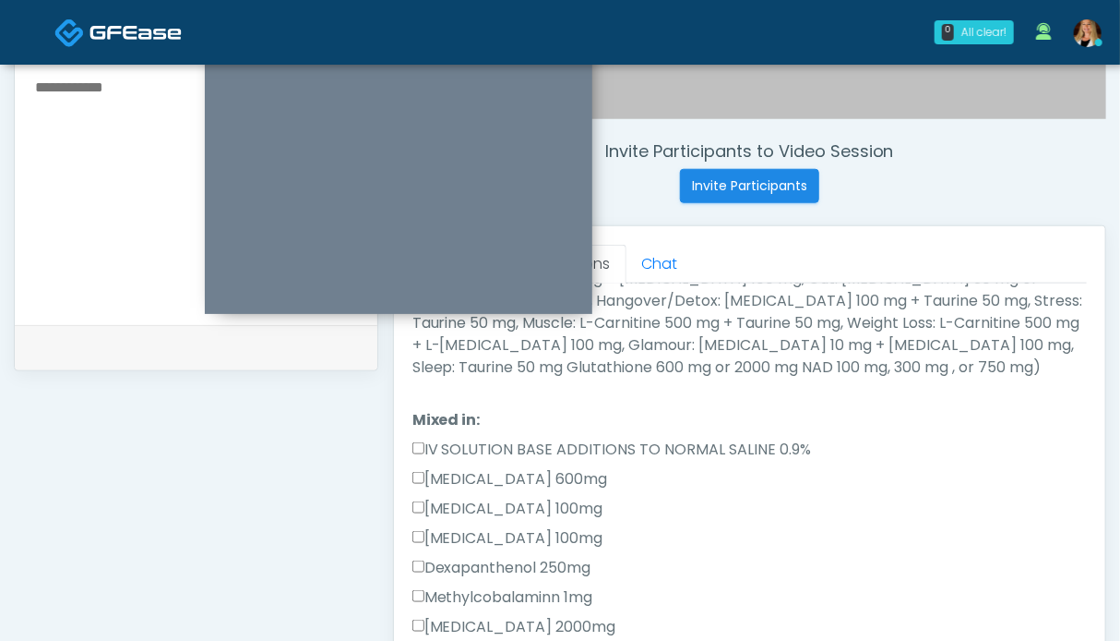
scroll to position [923, 0]
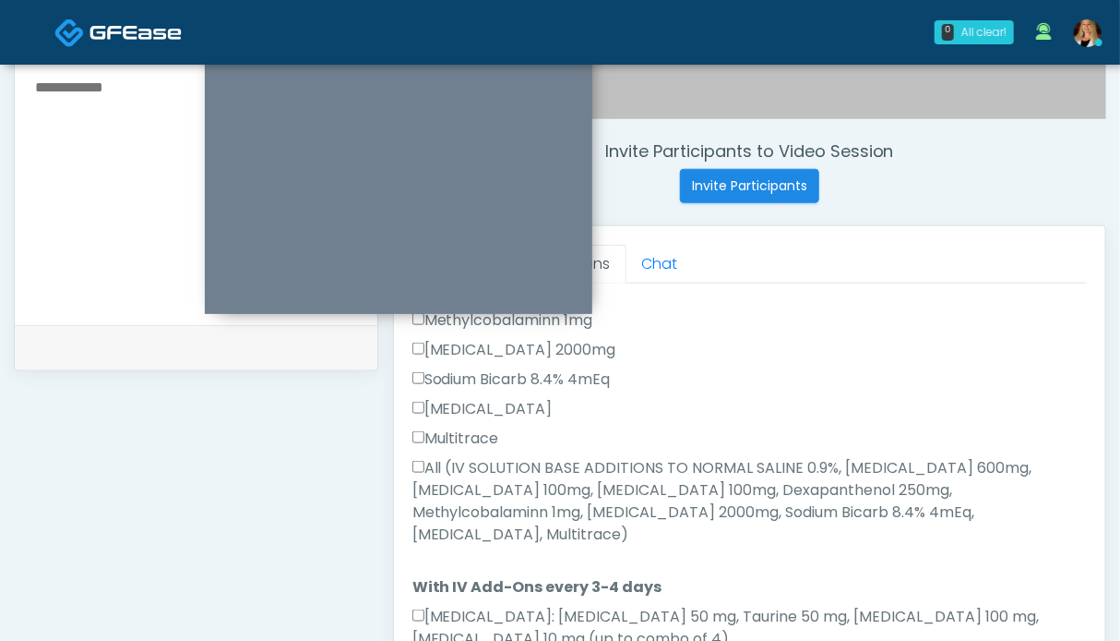
click at [513, 491] on label "All (IV SOLUTION BASE ADDITIONS TO NORMAL SALINE 0.9%, Magnesium Chloride 600mg…" at bounding box center [750, 501] width 675 height 89
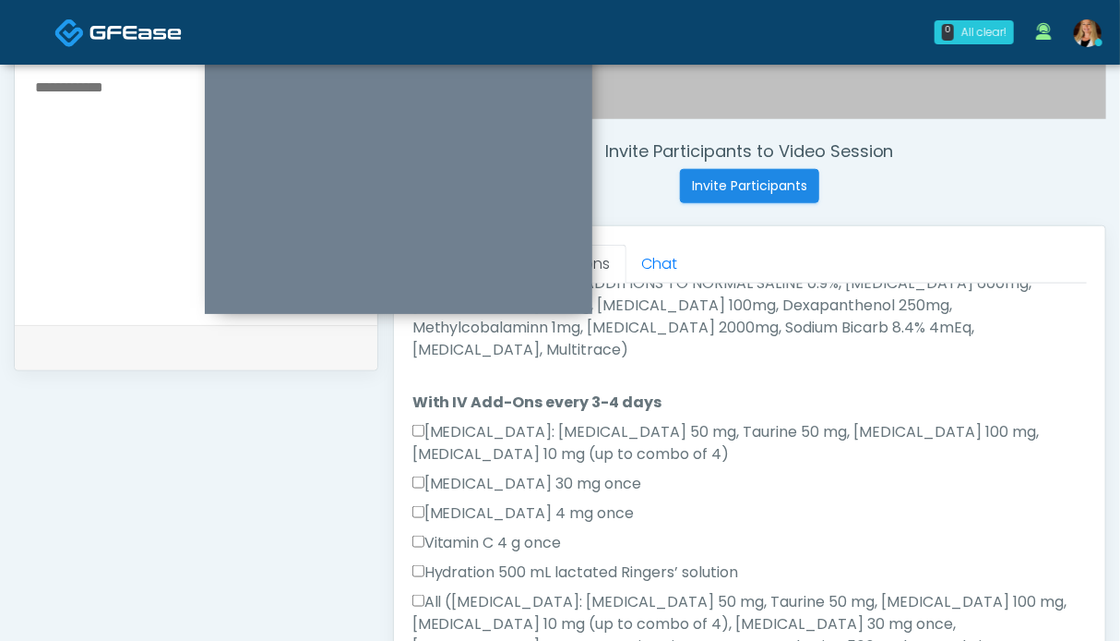
scroll to position [1202, 0]
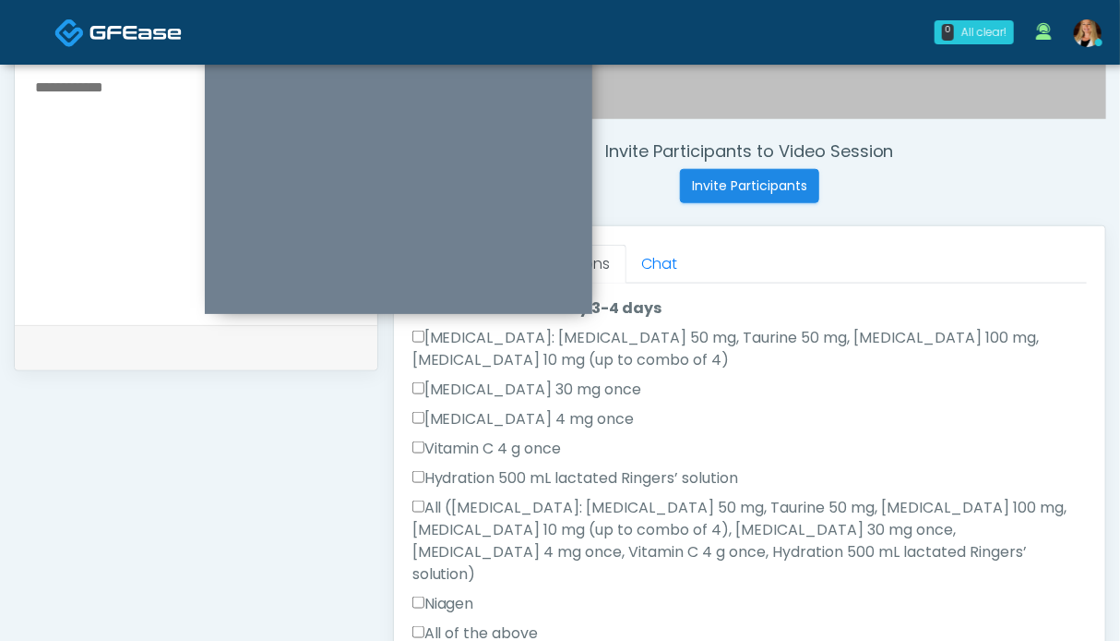
click at [450, 622] on label "All of the above" at bounding box center [476, 633] width 126 height 22
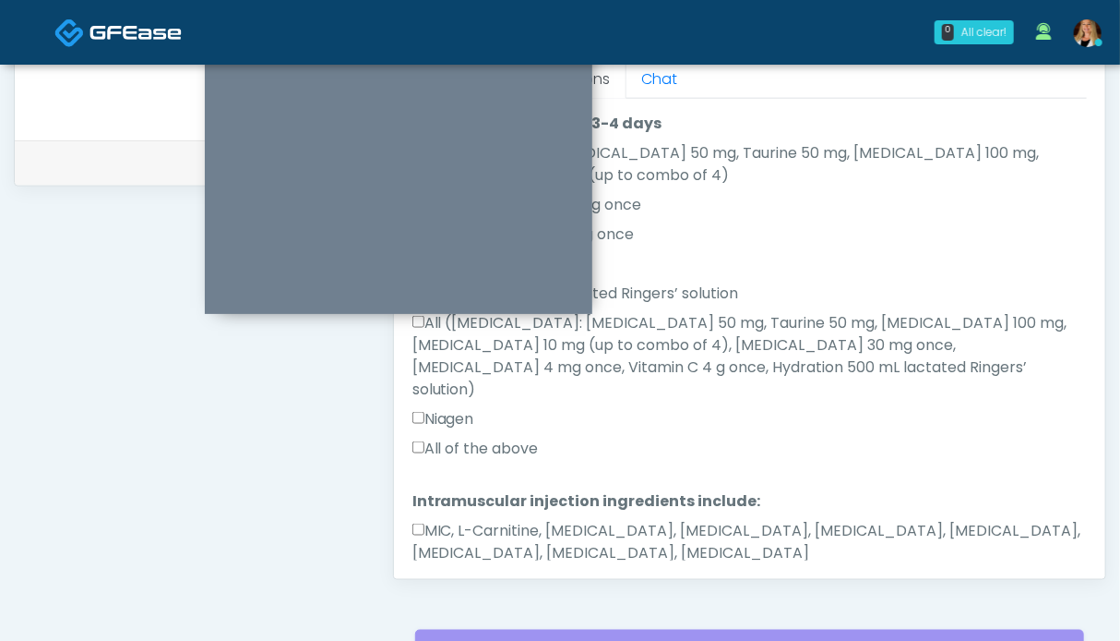
scroll to position [922, 0]
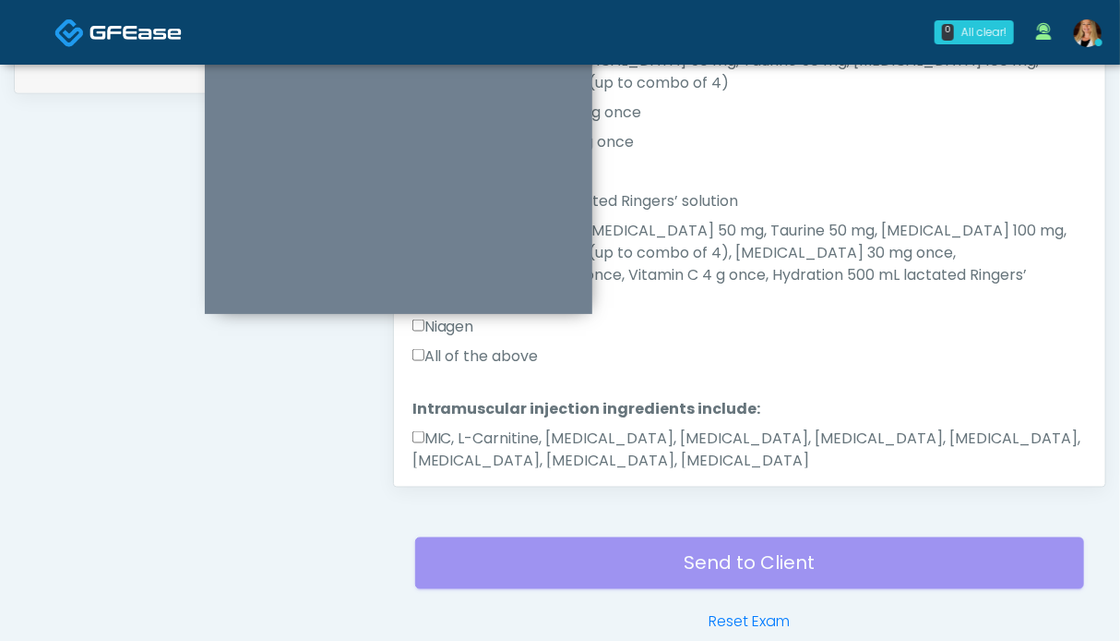
click at [519, 427] on label "MIC, L-Carnitine, Methylcobalamin, Glycine, B-Complex, Lycine, Biotin, Vitamin …" at bounding box center [750, 449] width 675 height 44
click at [467, 502] on button "Continue" at bounding box center [455, 519] width 84 height 34
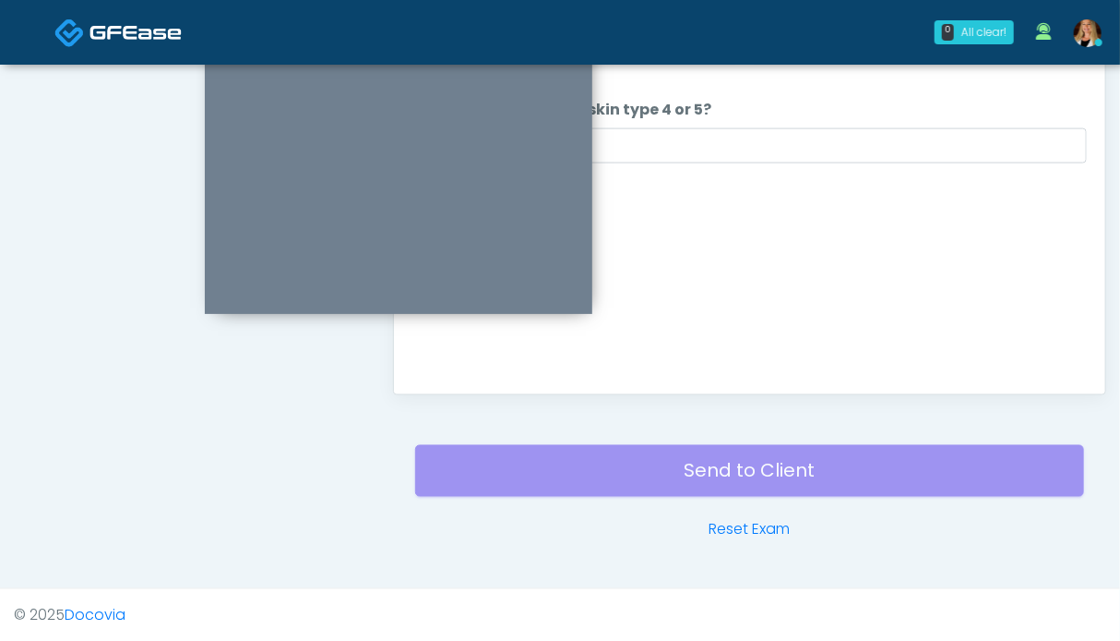
scroll to position [830, 0]
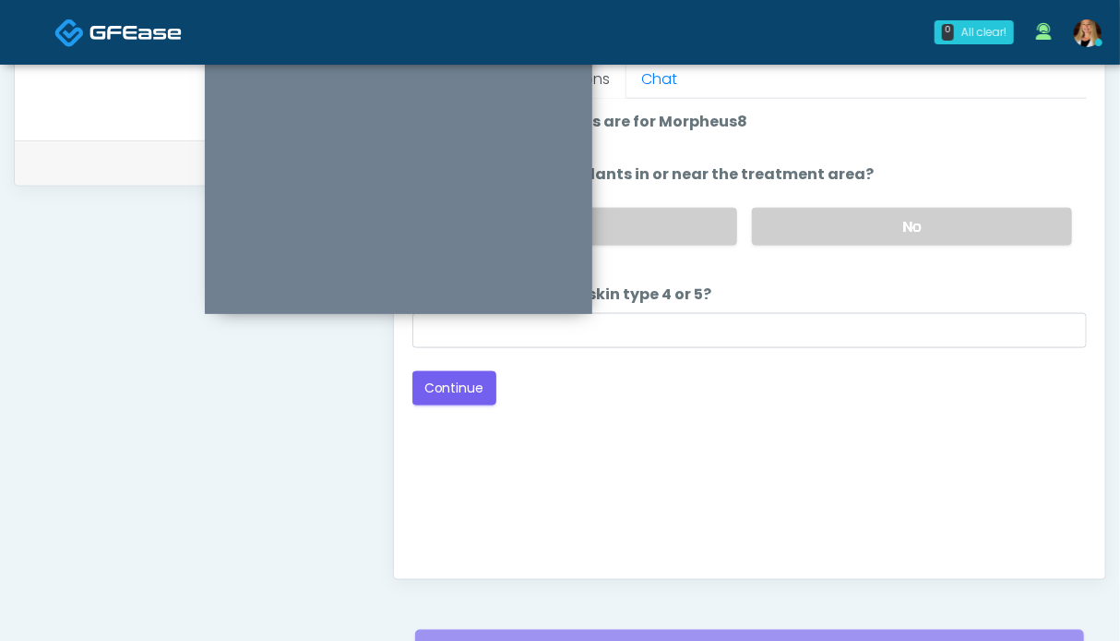
click at [926, 234] on label "No" at bounding box center [912, 227] width 320 height 38
click at [462, 383] on button "Continue" at bounding box center [455, 388] width 84 height 34
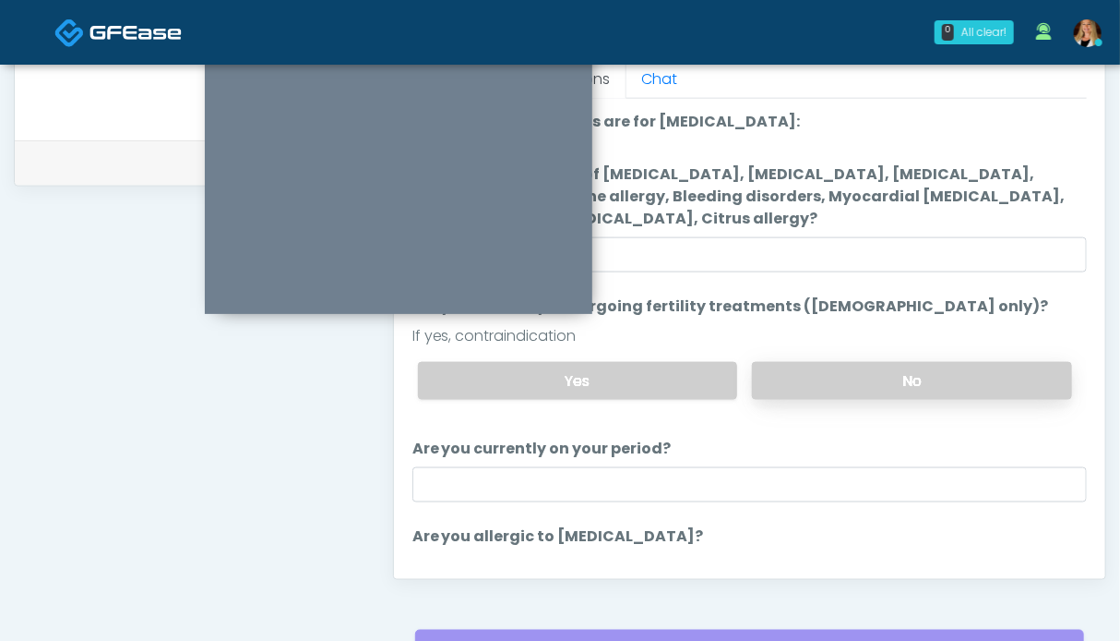
click at [816, 381] on label "No" at bounding box center [912, 381] width 320 height 38
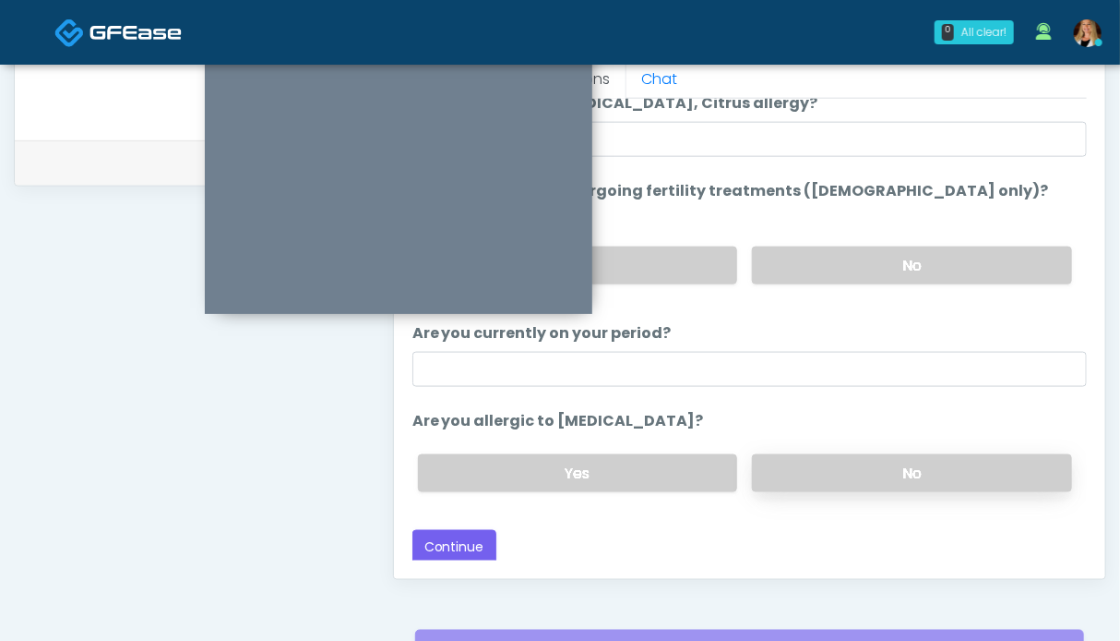
click at [829, 464] on label "No" at bounding box center [912, 473] width 320 height 38
click at [439, 547] on button "Continue" at bounding box center [455, 547] width 84 height 34
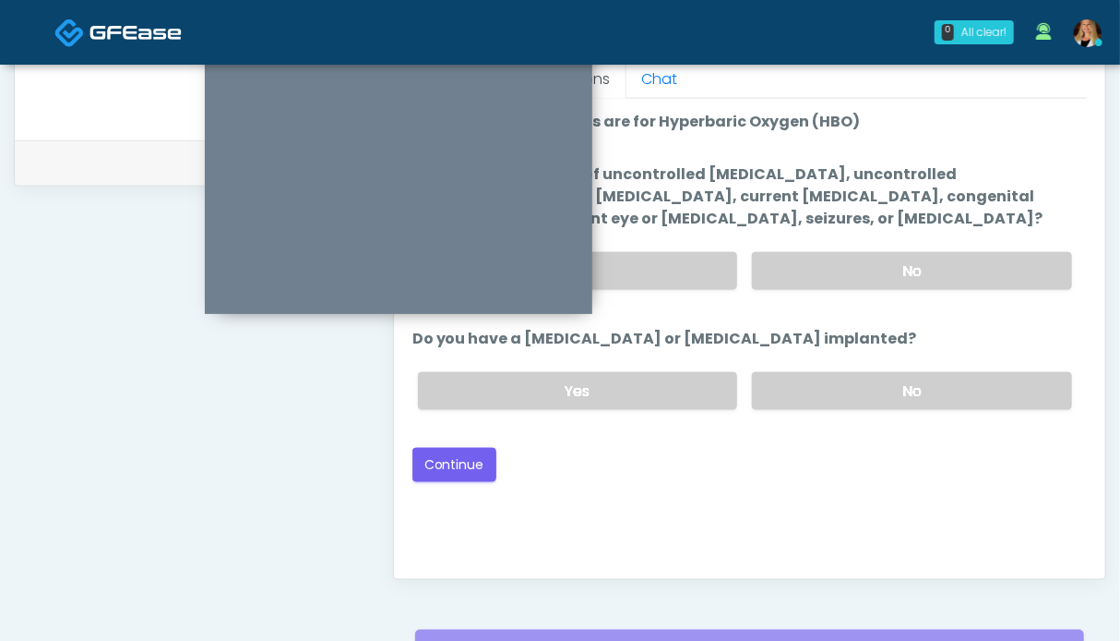
scroll to position [1014, 0]
click at [881, 385] on label "No" at bounding box center [912, 391] width 320 height 38
click at [887, 282] on label "No" at bounding box center [912, 271] width 320 height 38
click at [469, 464] on button "Continue" at bounding box center [455, 465] width 84 height 34
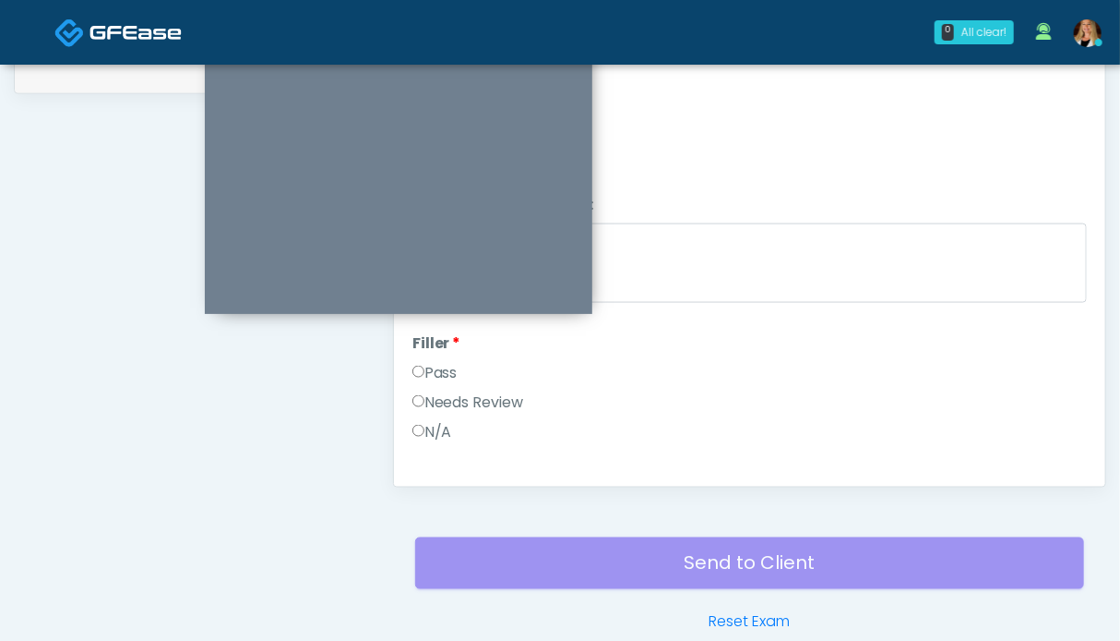
click at [443, 365] on label "Pass" at bounding box center [435, 373] width 45 height 22
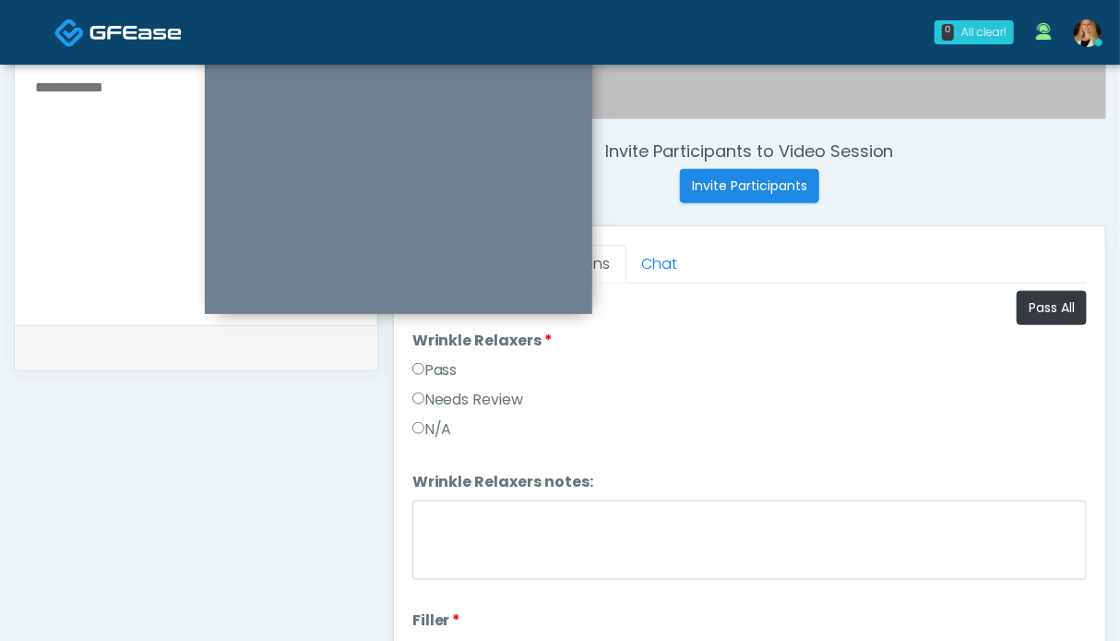
click at [436, 368] on label "Pass" at bounding box center [435, 370] width 45 height 22
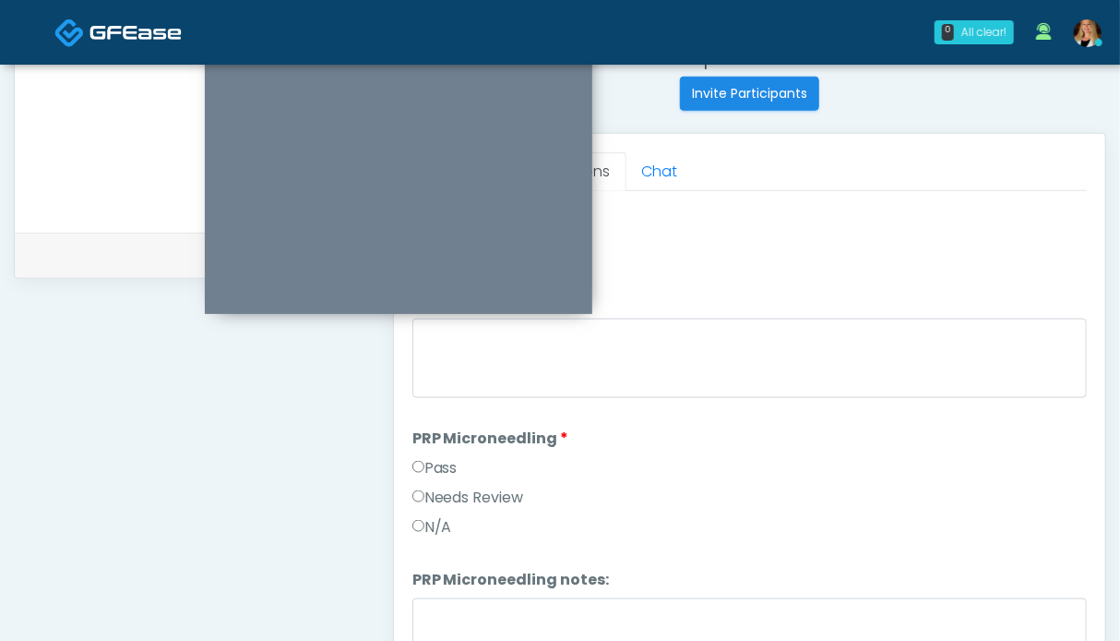
click at [439, 467] on label "Pass" at bounding box center [435, 468] width 45 height 22
click at [436, 460] on label "Pass" at bounding box center [435, 471] width 45 height 22
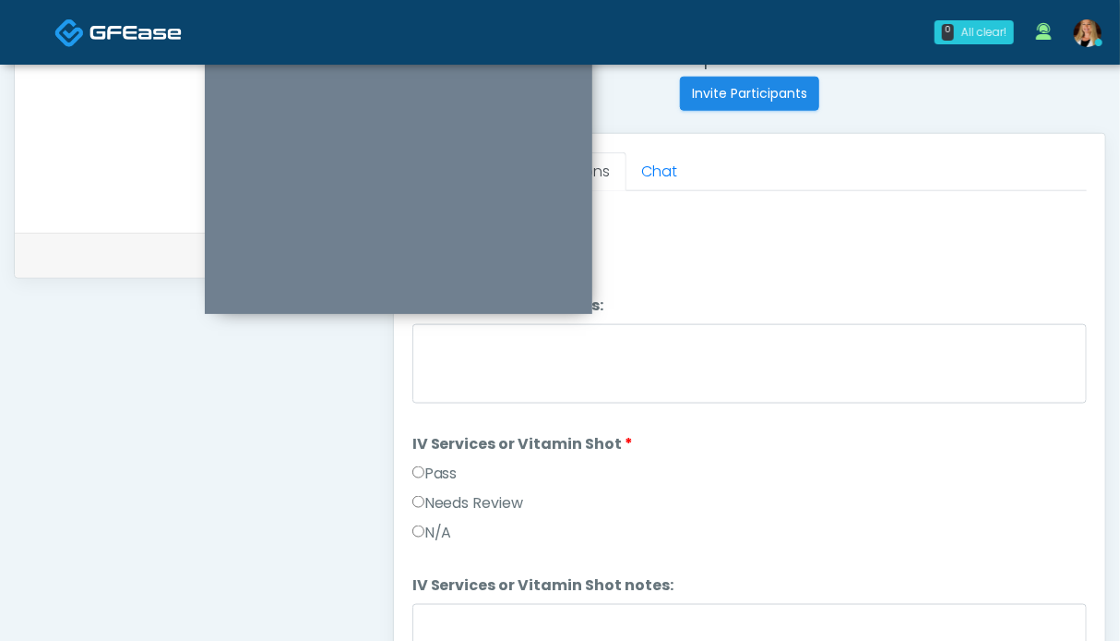
click at [447, 470] on label "Pass" at bounding box center [435, 473] width 45 height 22
click at [439, 465] on label "Pass" at bounding box center [435, 476] width 45 height 22
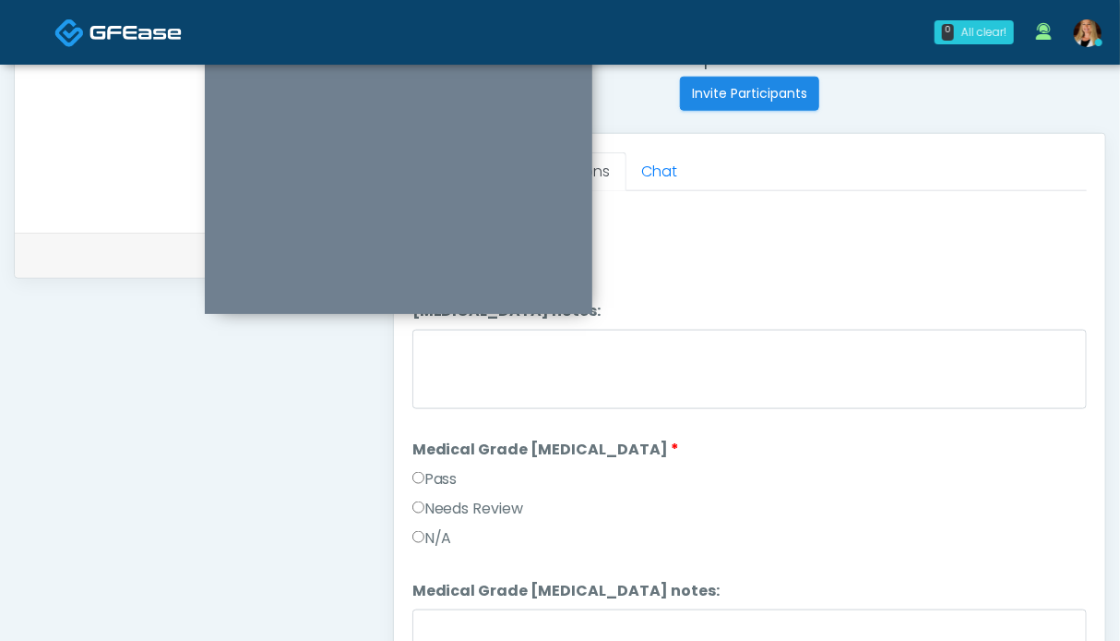
click at [437, 468] on label "Pass" at bounding box center [435, 479] width 45 height 22
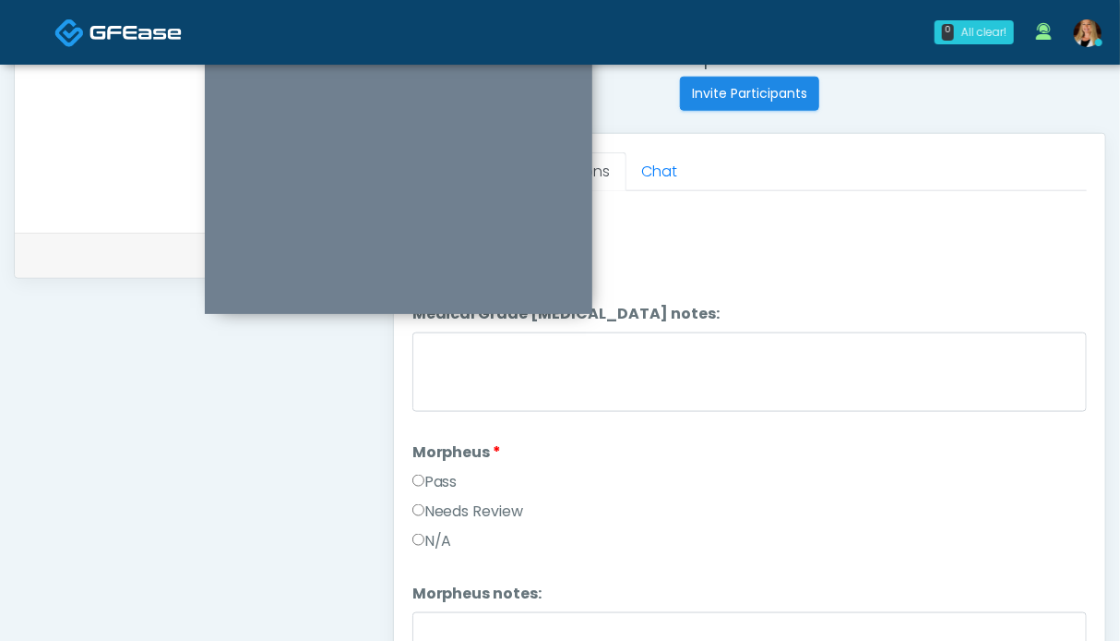
click at [445, 471] on label "Pass" at bounding box center [435, 482] width 45 height 22
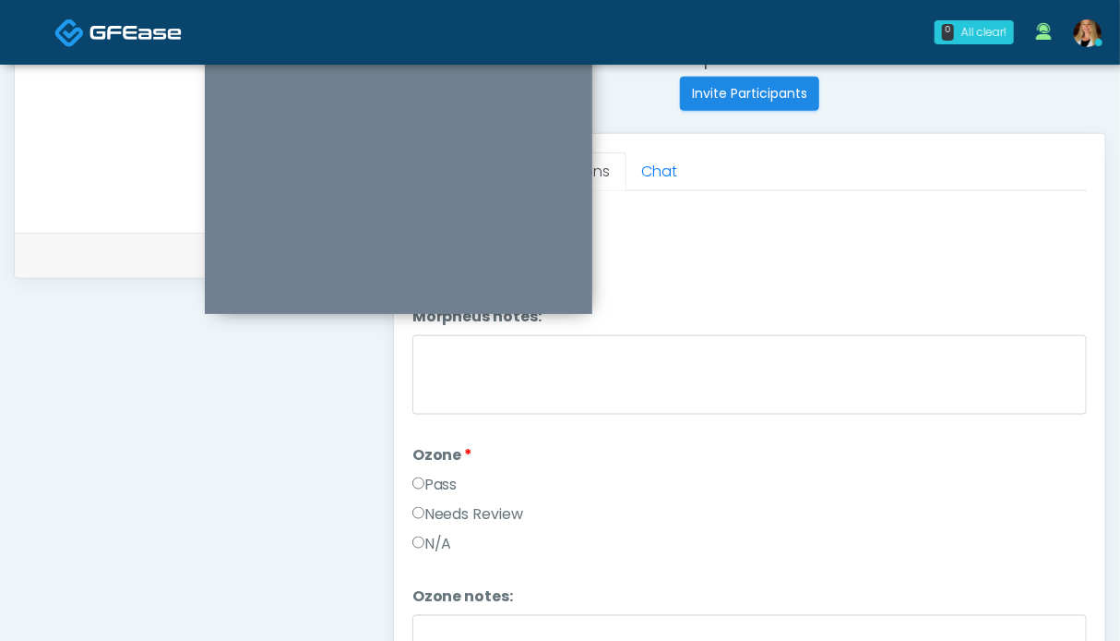
click at [433, 477] on label "Pass" at bounding box center [435, 484] width 45 height 22
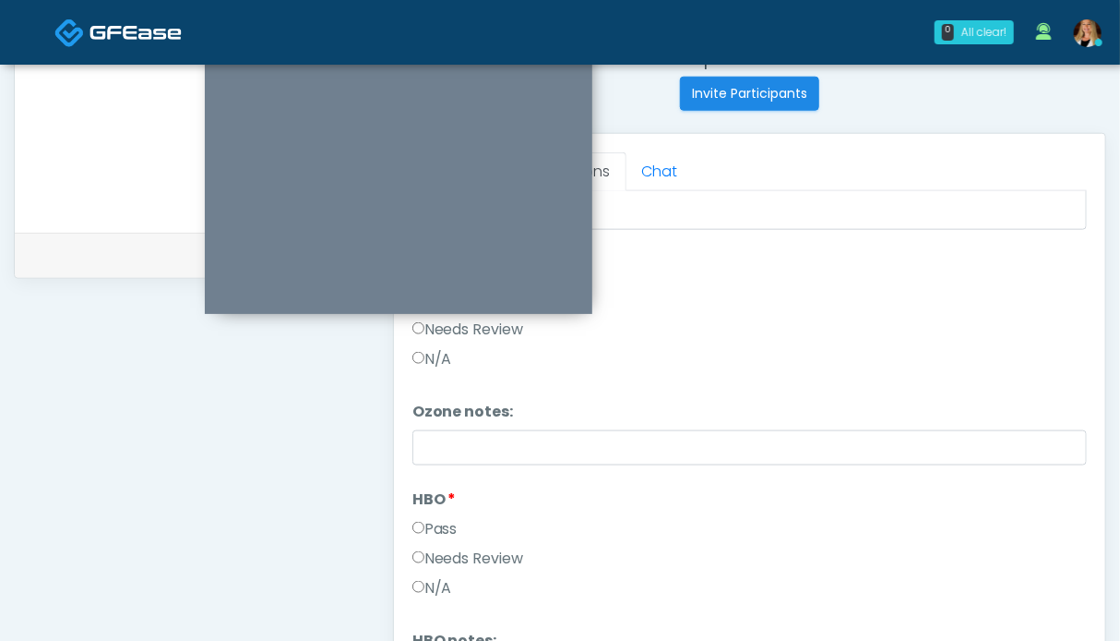
click at [436, 518] on label "Pass" at bounding box center [435, 529] width 45 height 22
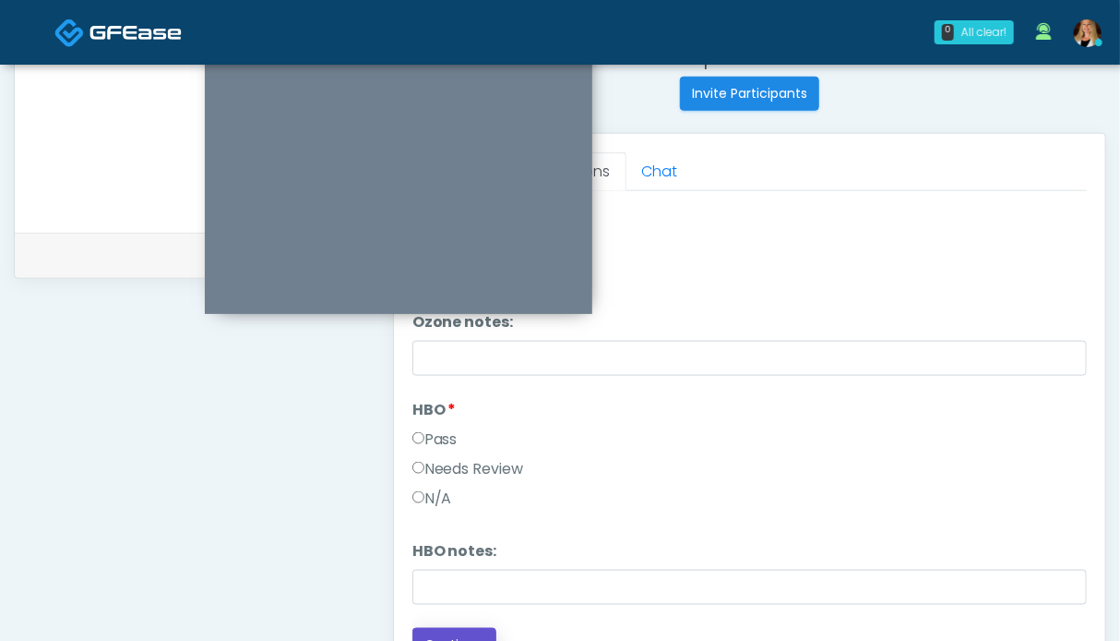
click at [441, 628] on button "Continue" at bounding box center [455, 645] width 84 height 34
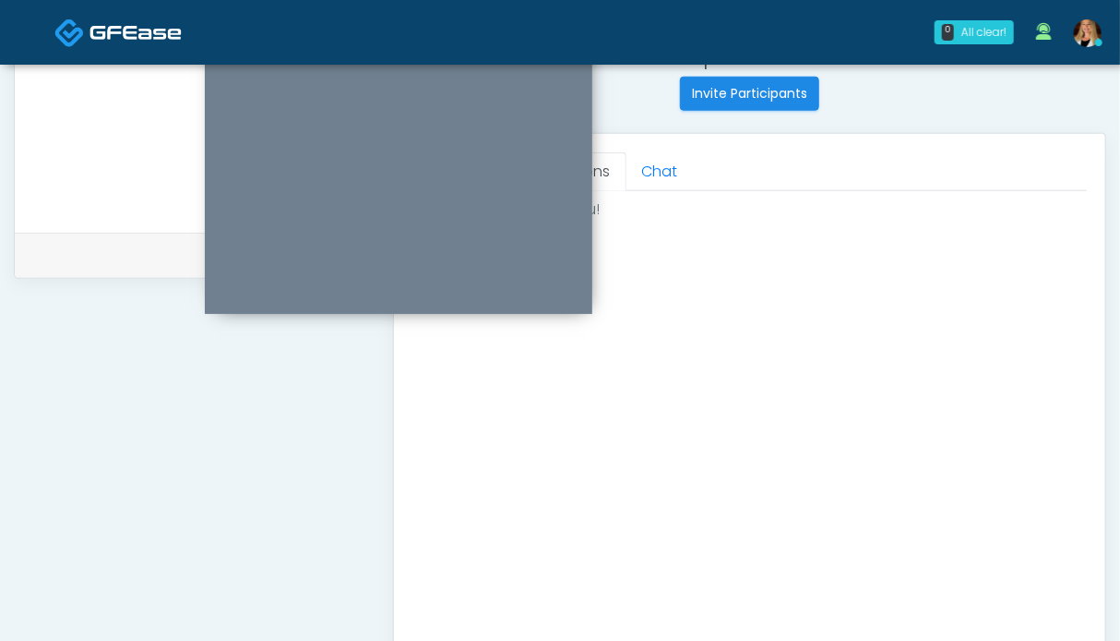
scroll to position [1014, 0]
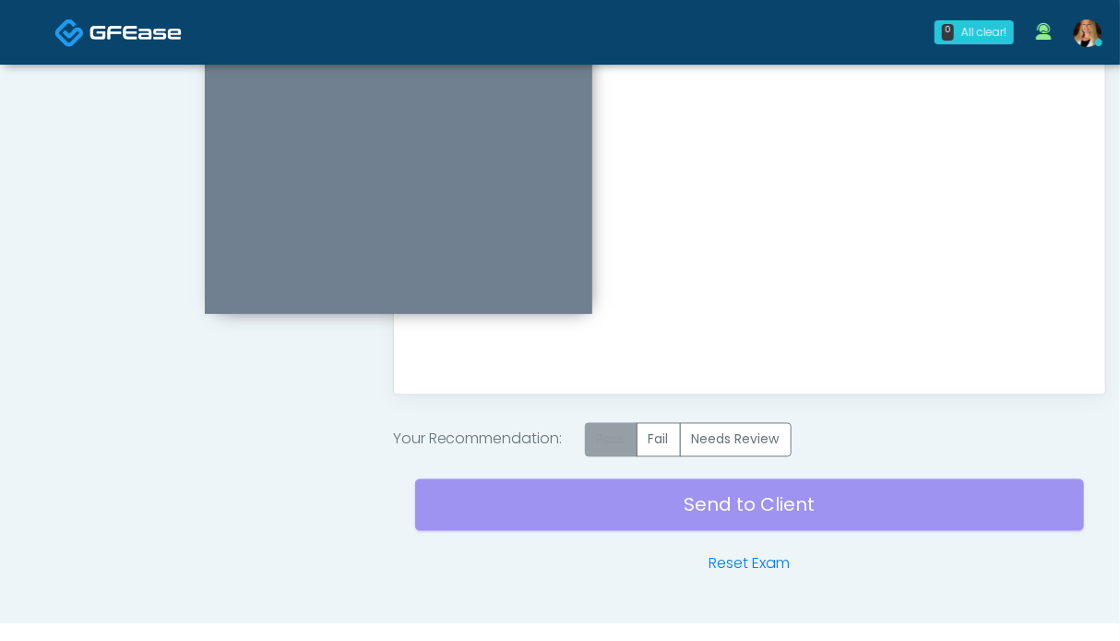
click at [619, 437] on label "Pass" at bounding box center [611, 440] width 53 height 34
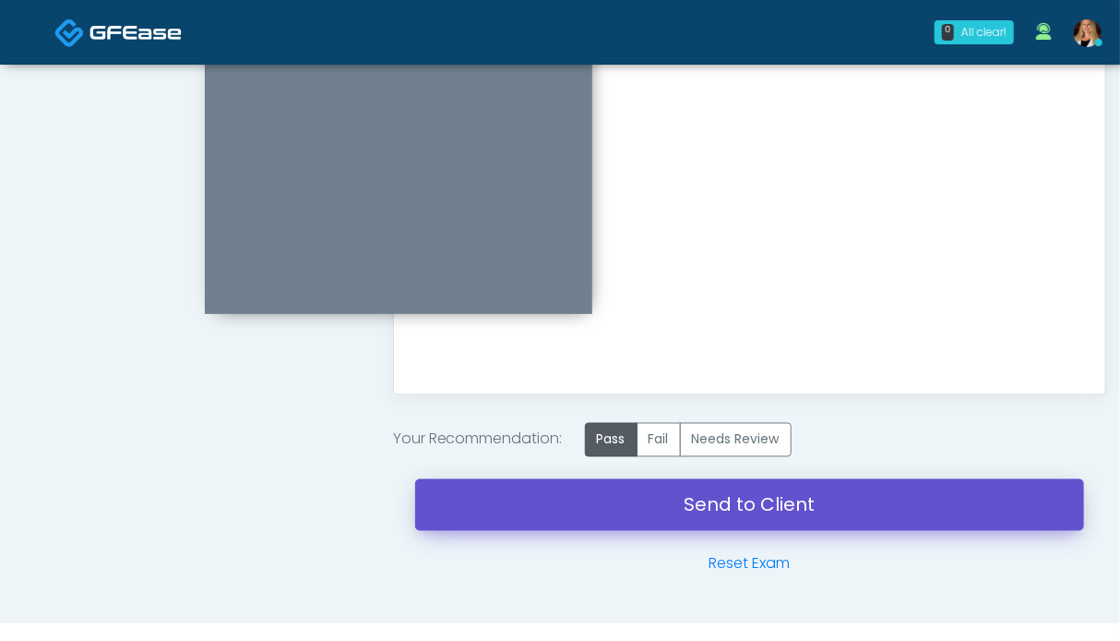
click at [764, 495] on link "Send to Client" at bounding box center [749, 505] width 669 height 52
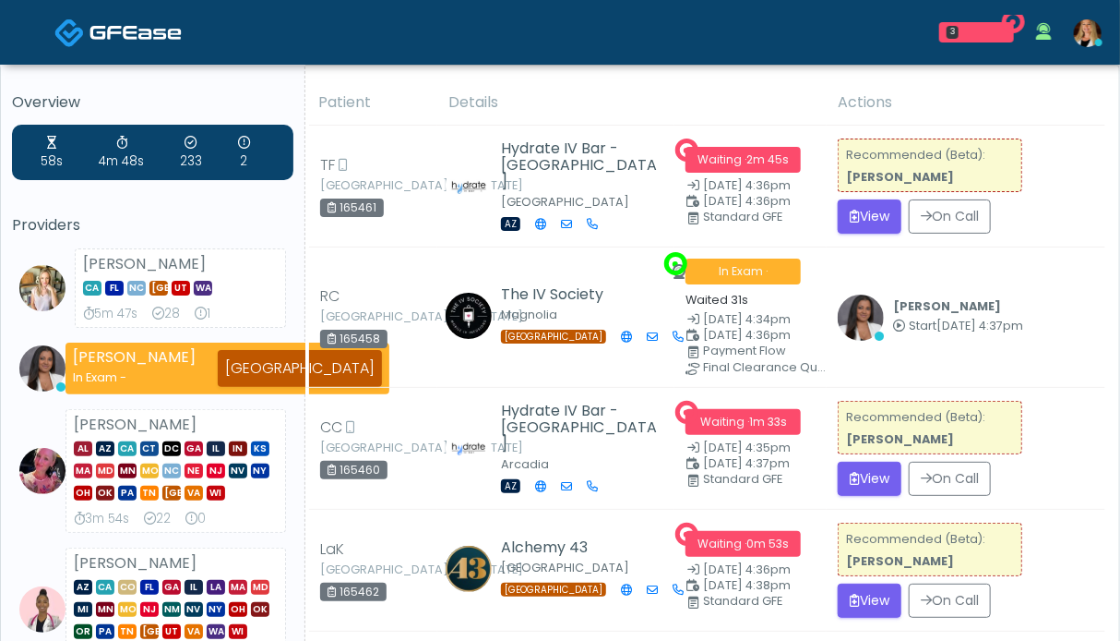
scroll to position [92, 0]
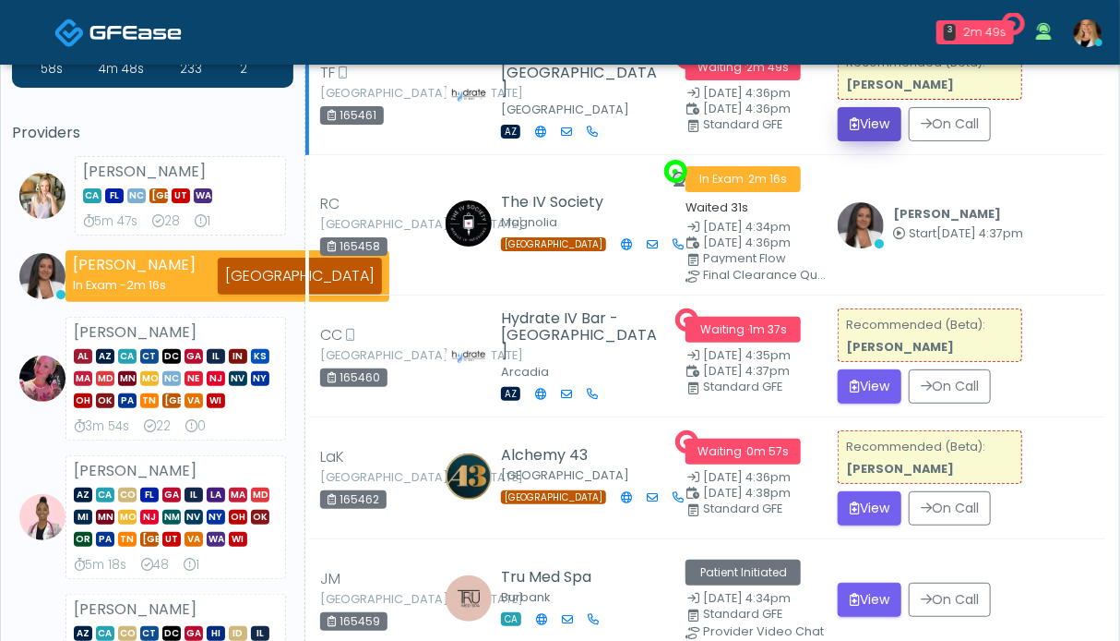
click at [858, 122] on icon "submit" at bounding box center [855, 123] width 10 height 13
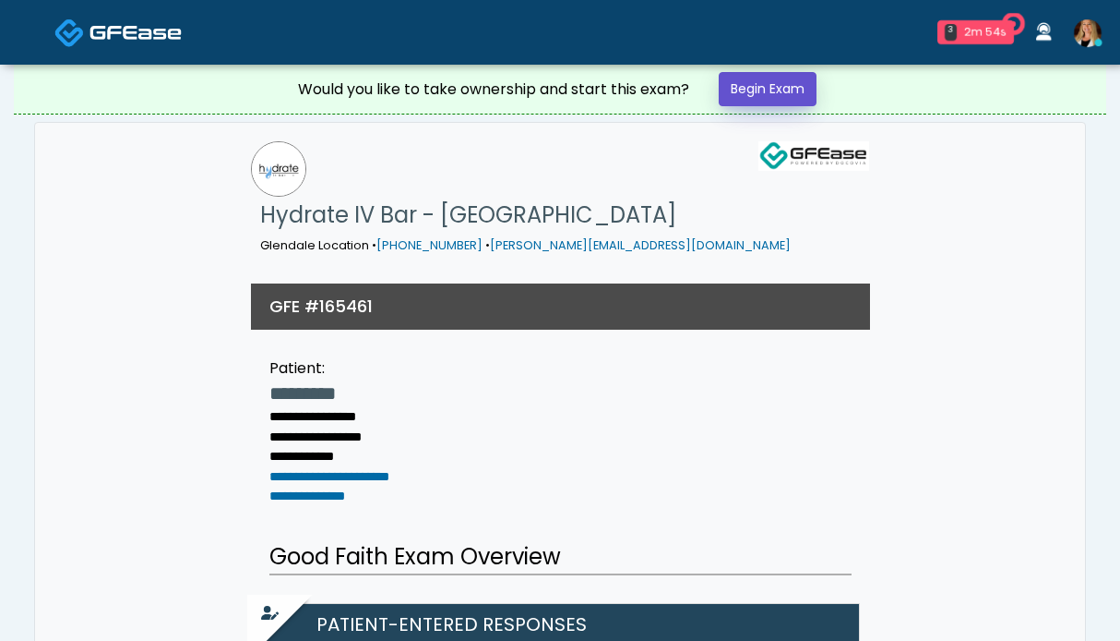
click at [746, 93] on link "Begin Exam" at bounding box center [768, 89] width 98 height 34
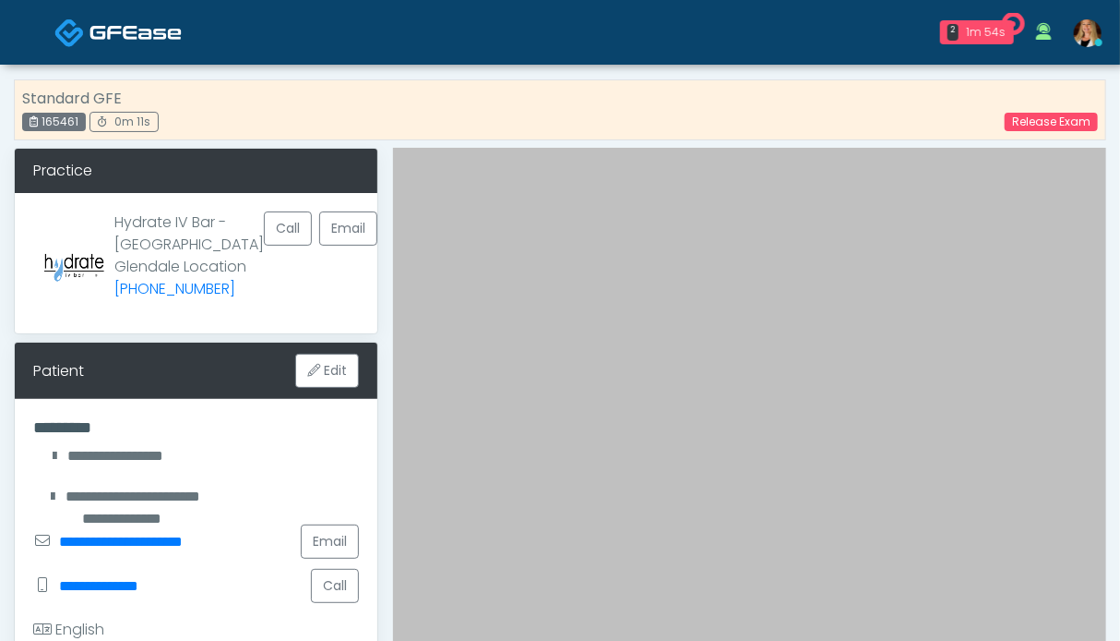
scroll to position [369, 0]
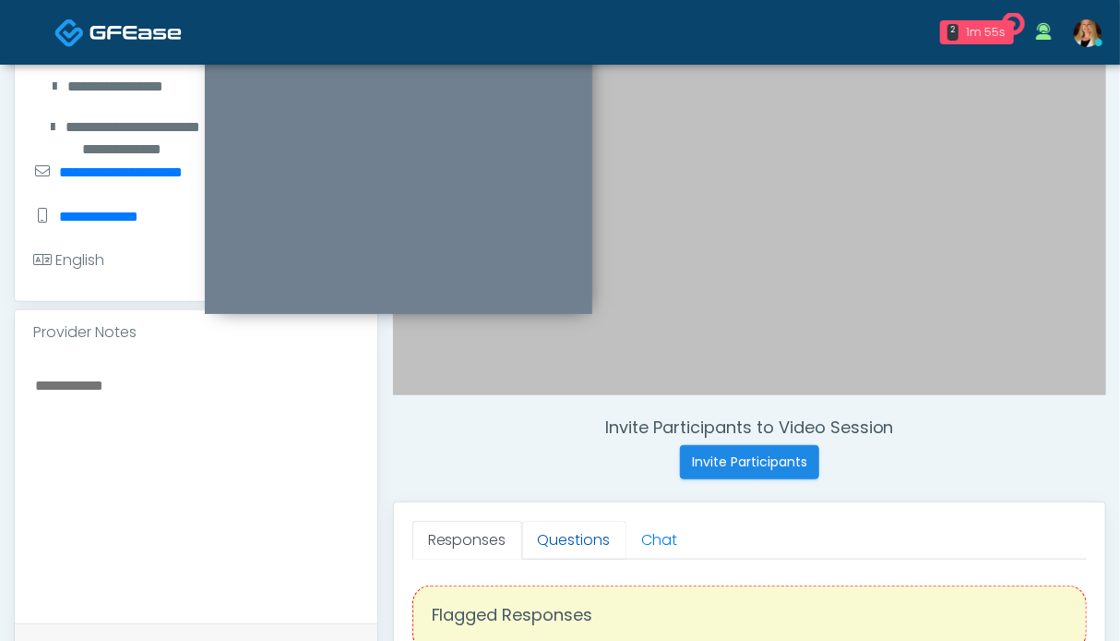
click at [541, 541] on link "Questions" at bounding box center [574, 540] width 104 height 39
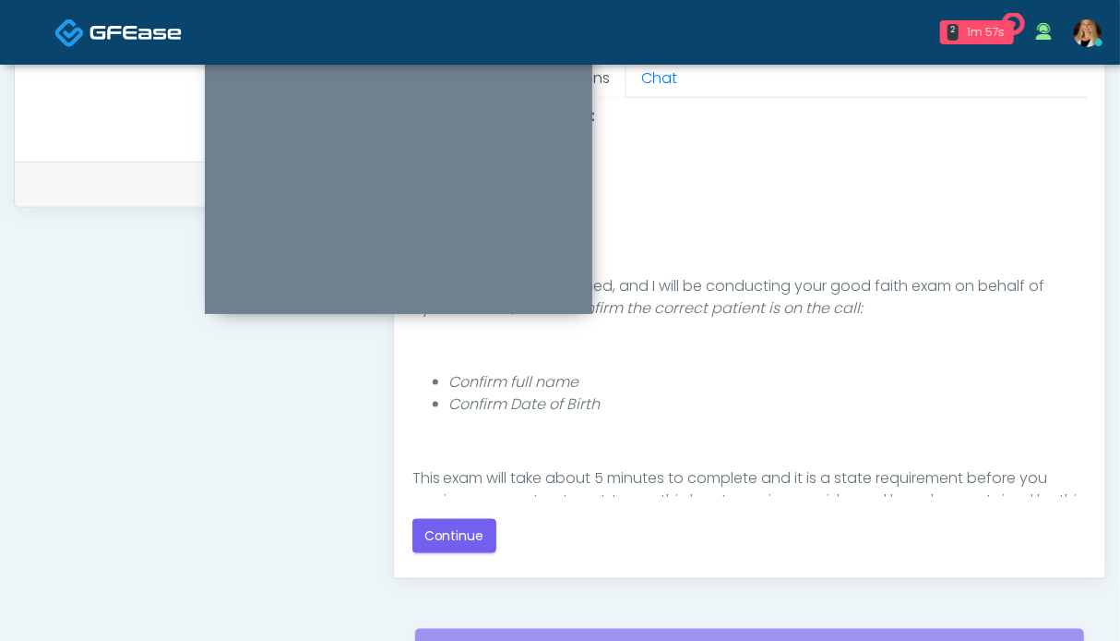
scroll to position [923, 0]
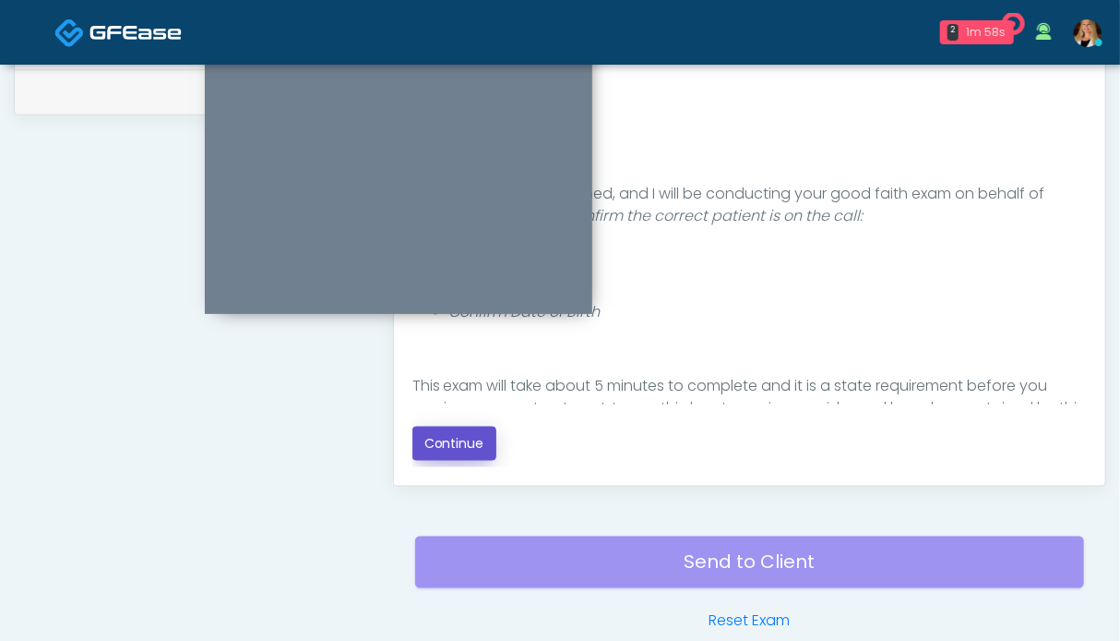
click at [447, 451] on button "Continue" at bounding box center [455, 443] width 84 height 34
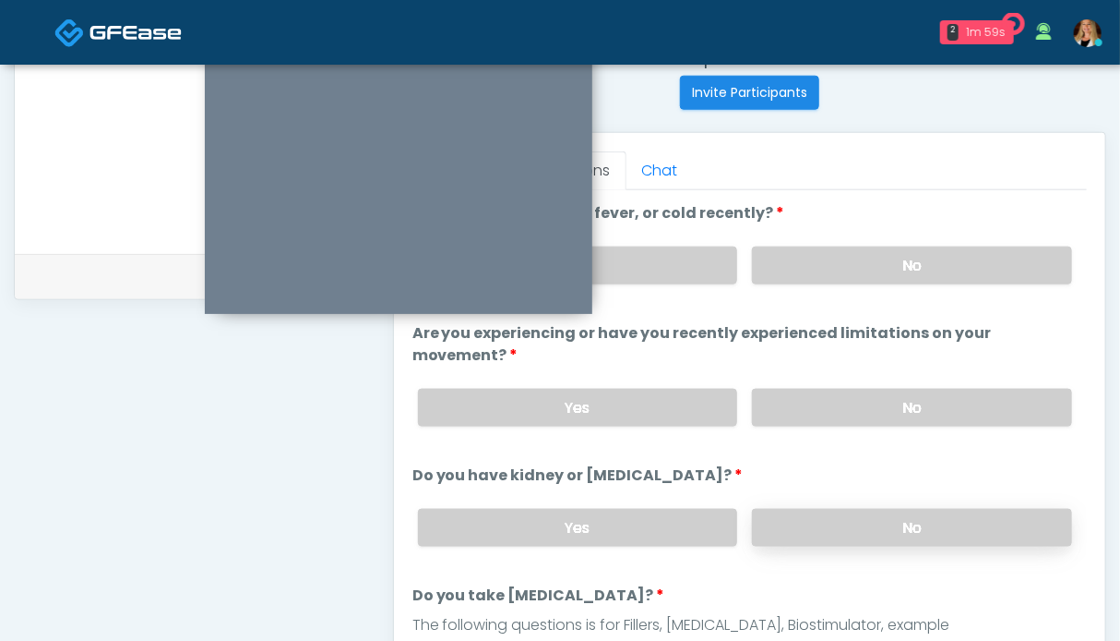
scroll to position [1014, 0]
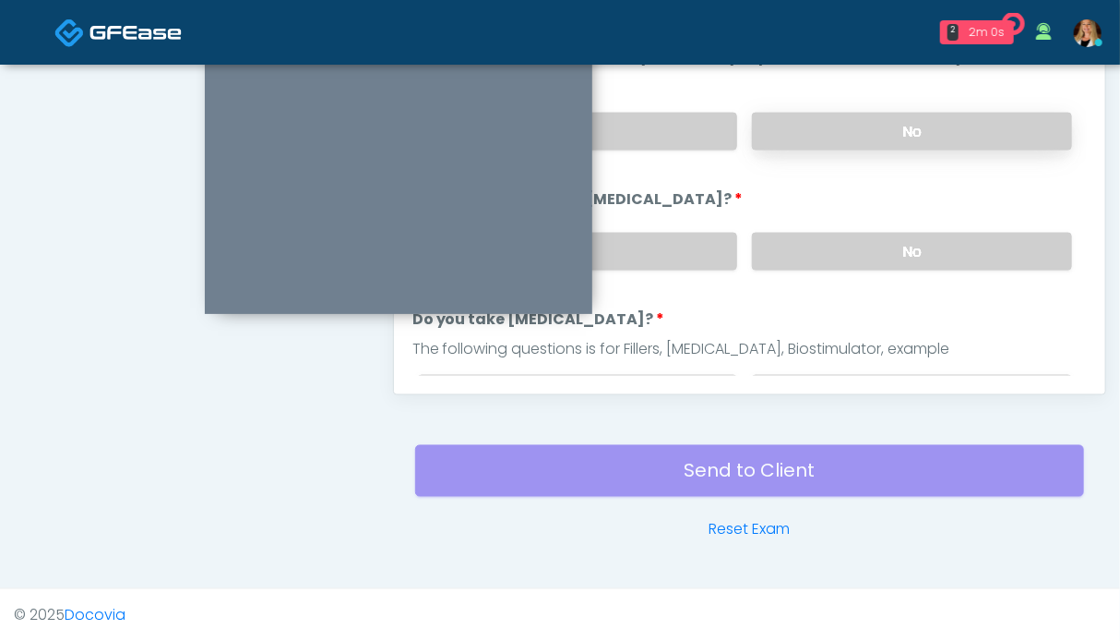
click at [897, 123] on label "No" at bounding box center [912, 132] width 320 height 38
click at [901, 248] on label "No" at bounding box center [912, 252] width 320 height 38
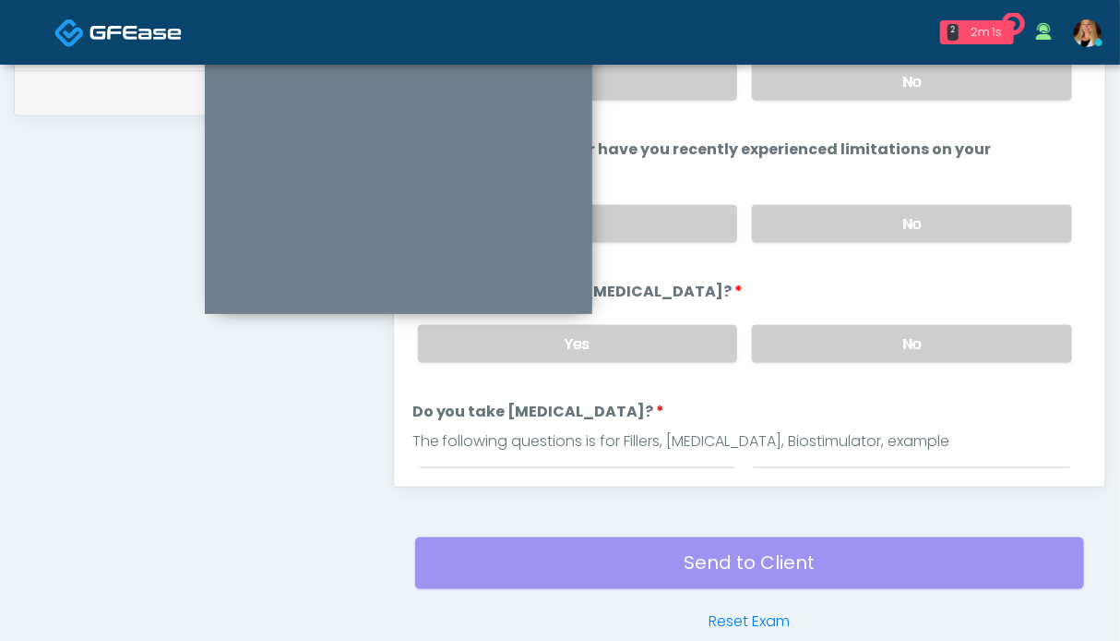
scroll to position [830, 0]
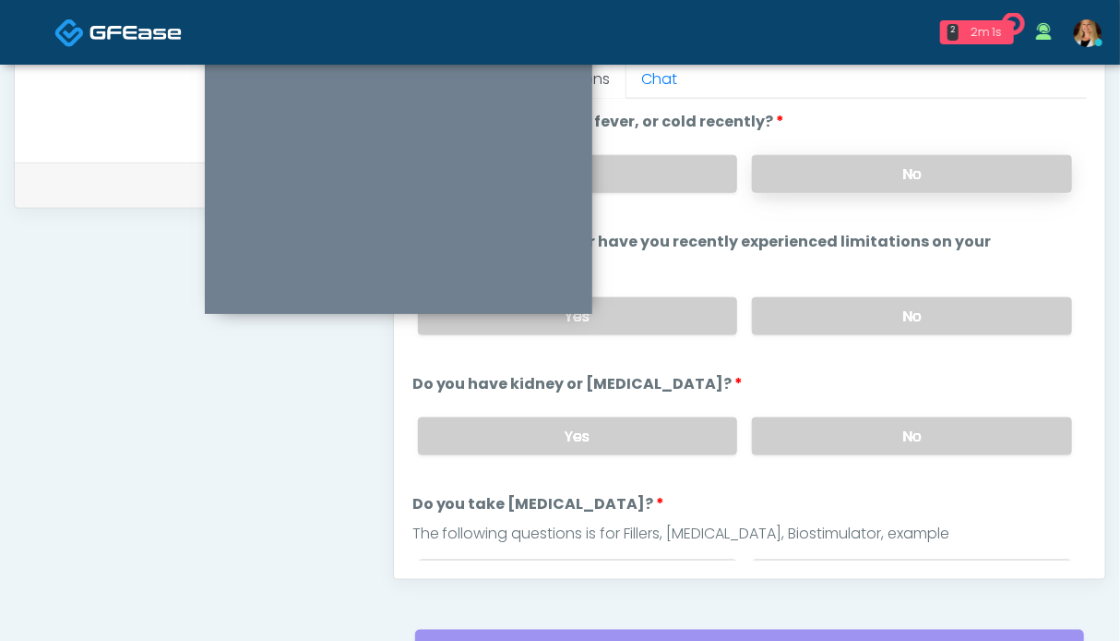
click at [860, 181] on label "No" at bounding box center [912, 174] width 320 height 38
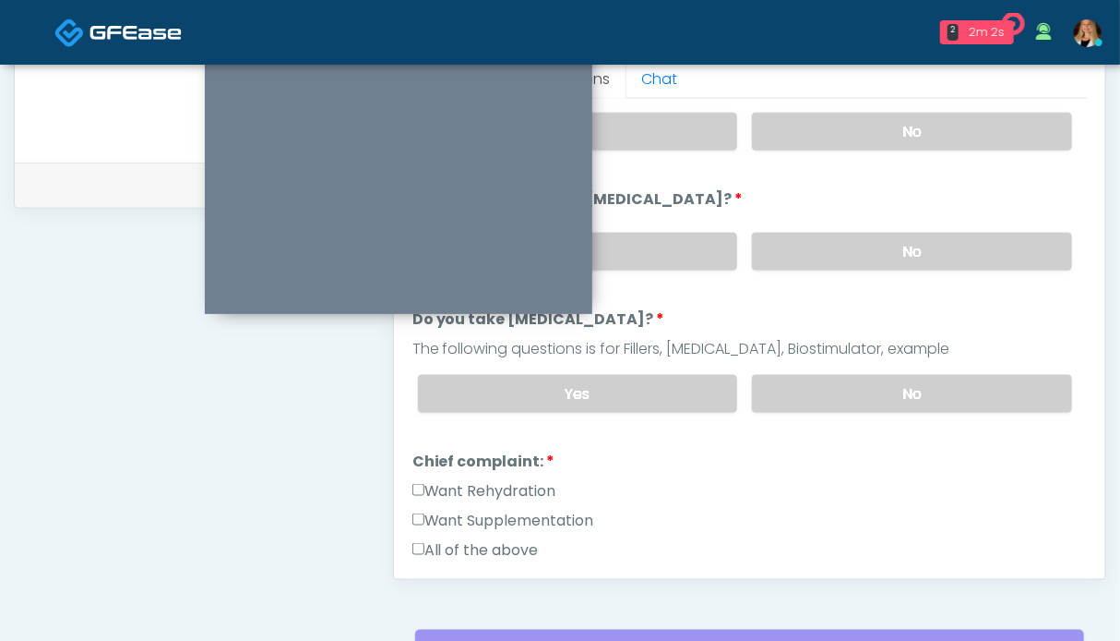
scroll to position [277, 0]
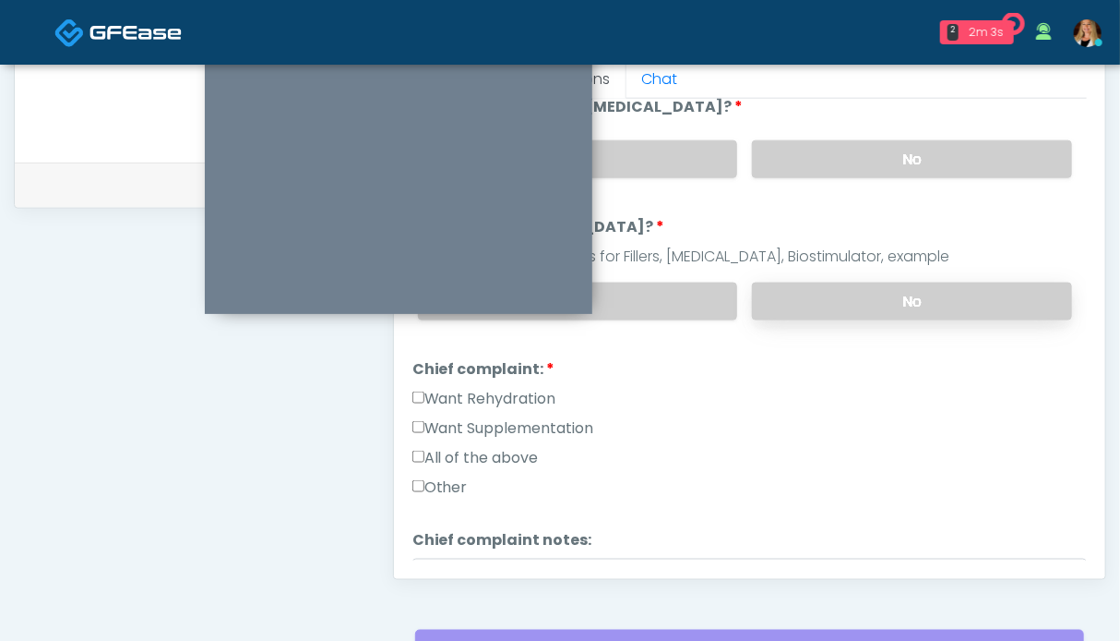
drag, startPoint x: 863, startPoint y: 291, endPoint x: 842, endPoint y: 292, distance: 21.2
click at [862, 291] on label "No" at bounding box center [912, 301] width 320 height 38
click at [473, 389] on label "Want Rehydration" at bounding box center [485, 399] width 144 height 22
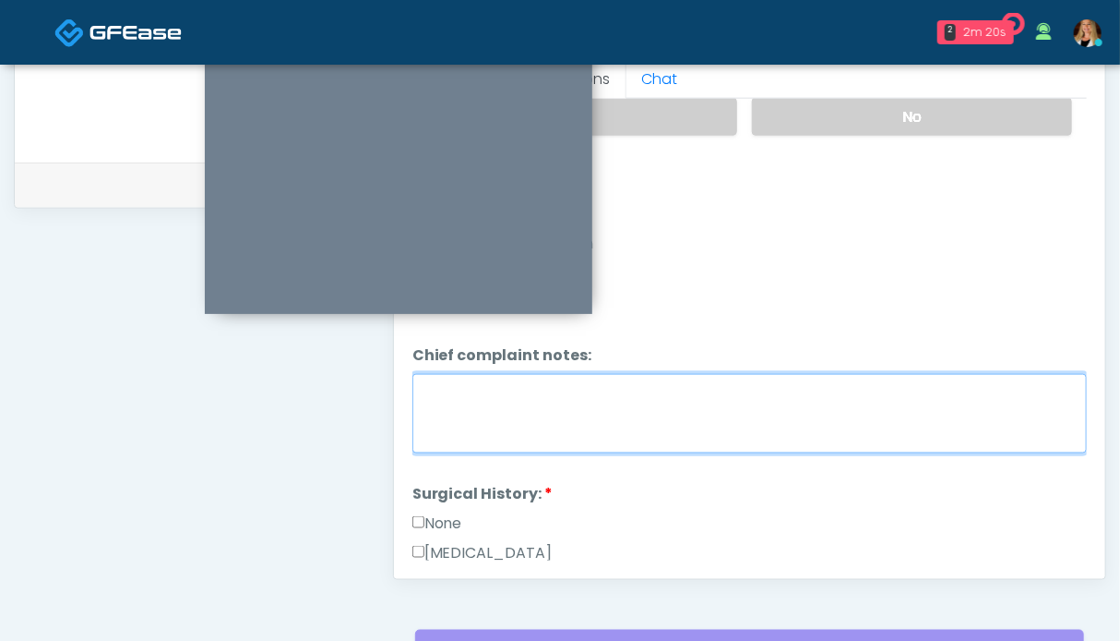
click at [557, 411] on textarea "Chief complaint notes:" at bounding box center [750, 413] width 675 height 79
type textarea "**"
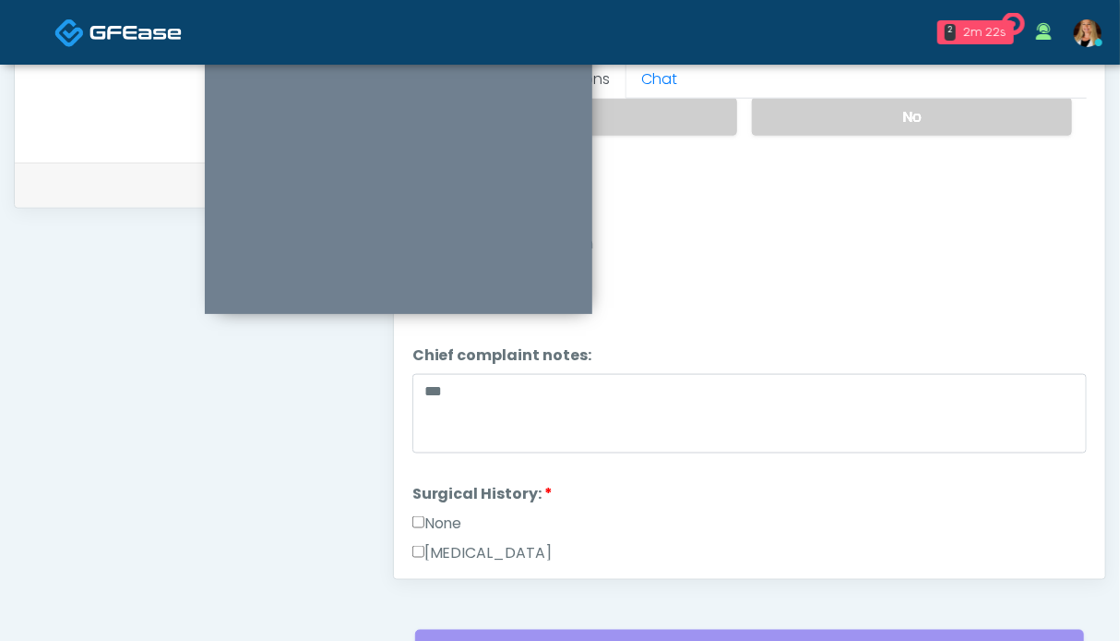
click at [449, 517] on label "None" at bounding box center [438, 523] width 50 height 22
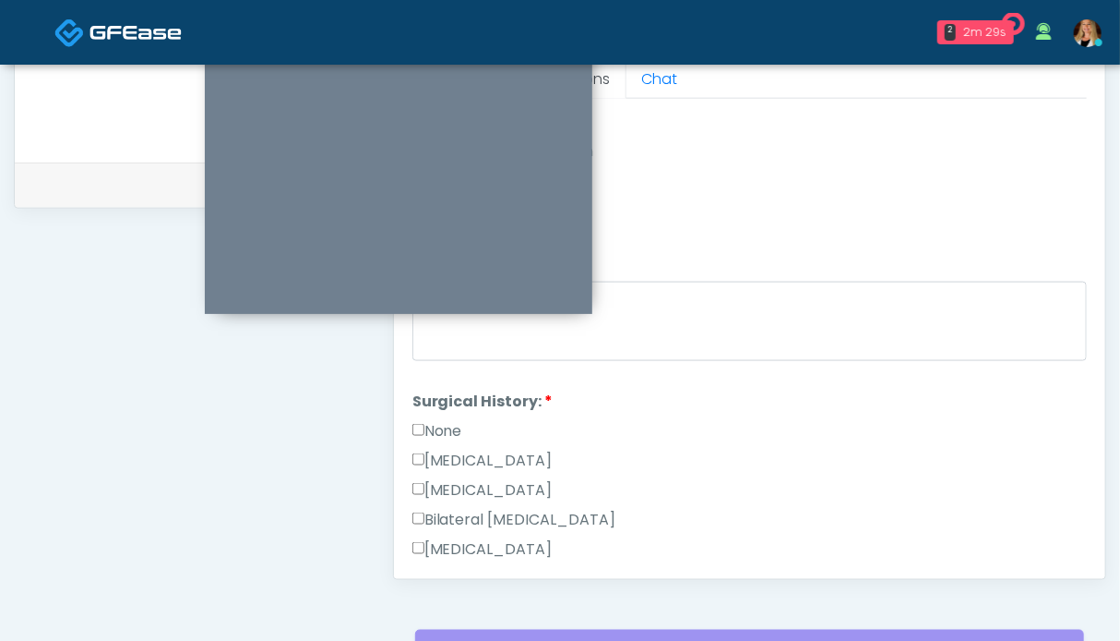
scroll to position [986, 0]
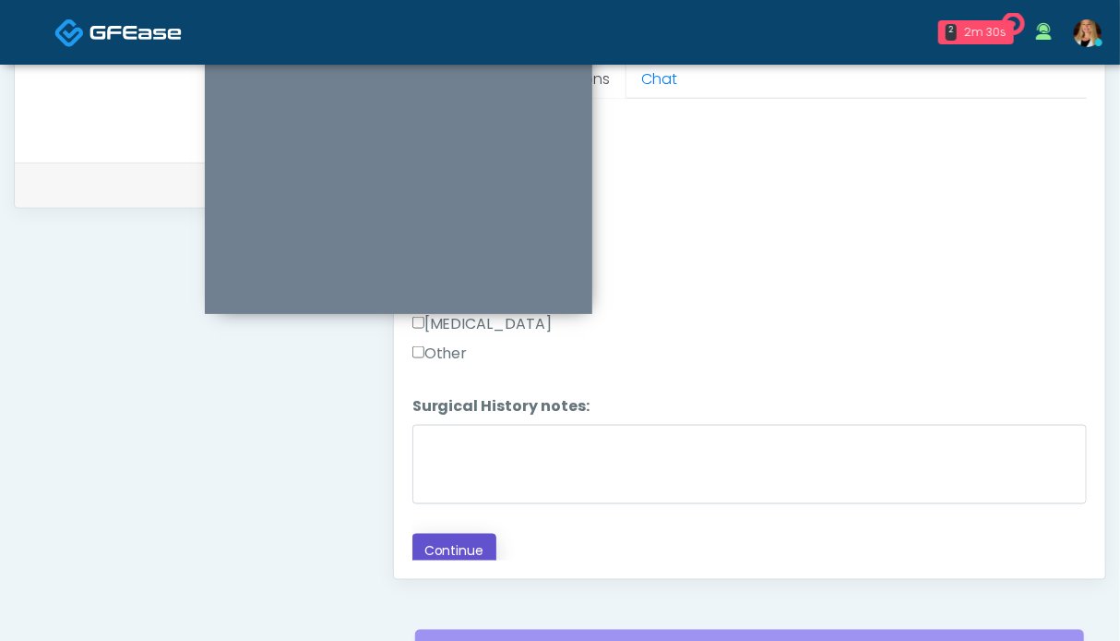
click at [425, 544] on button "Continue" at bounding box center [455, 550] width 84 height 34
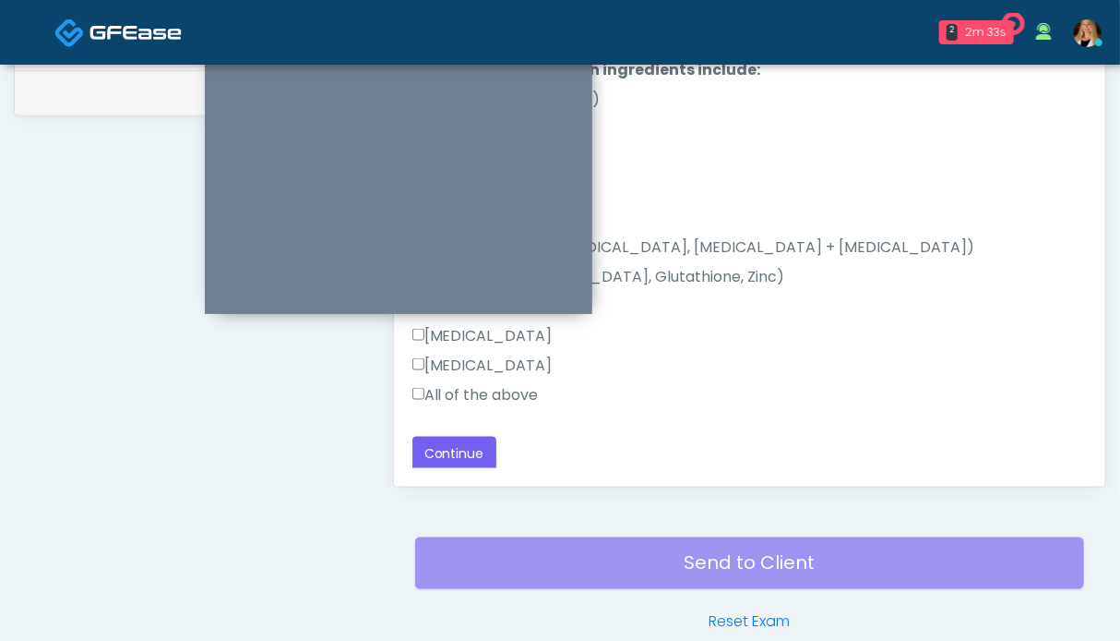
scroll to position [830, 0]
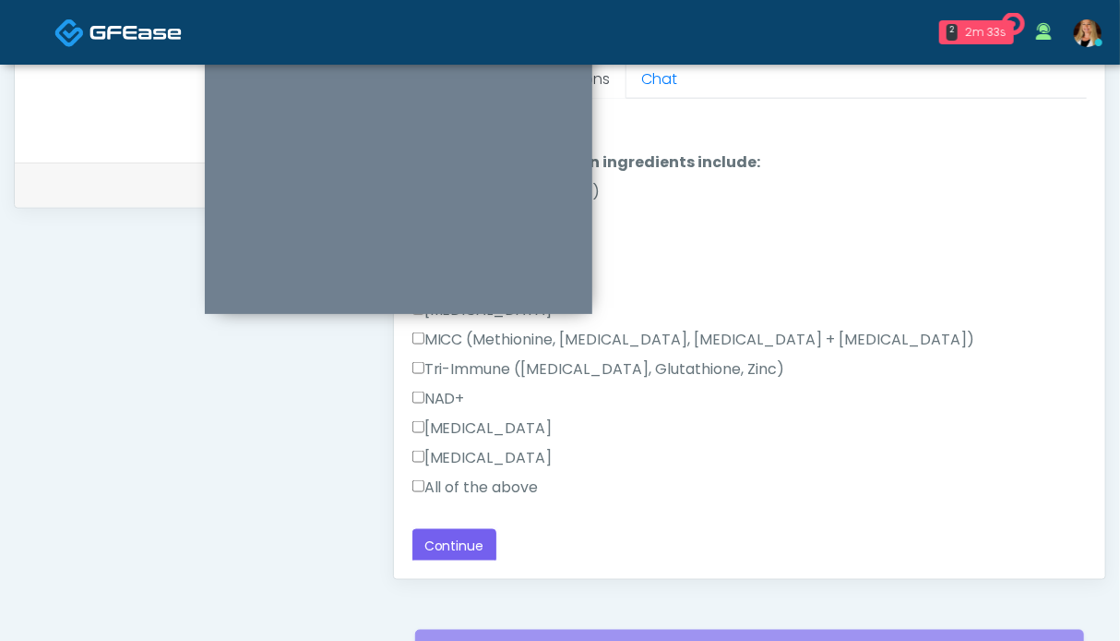
click at [457, 477] on label "All of the above" at bounding box center [476, 487] width 126 height 22
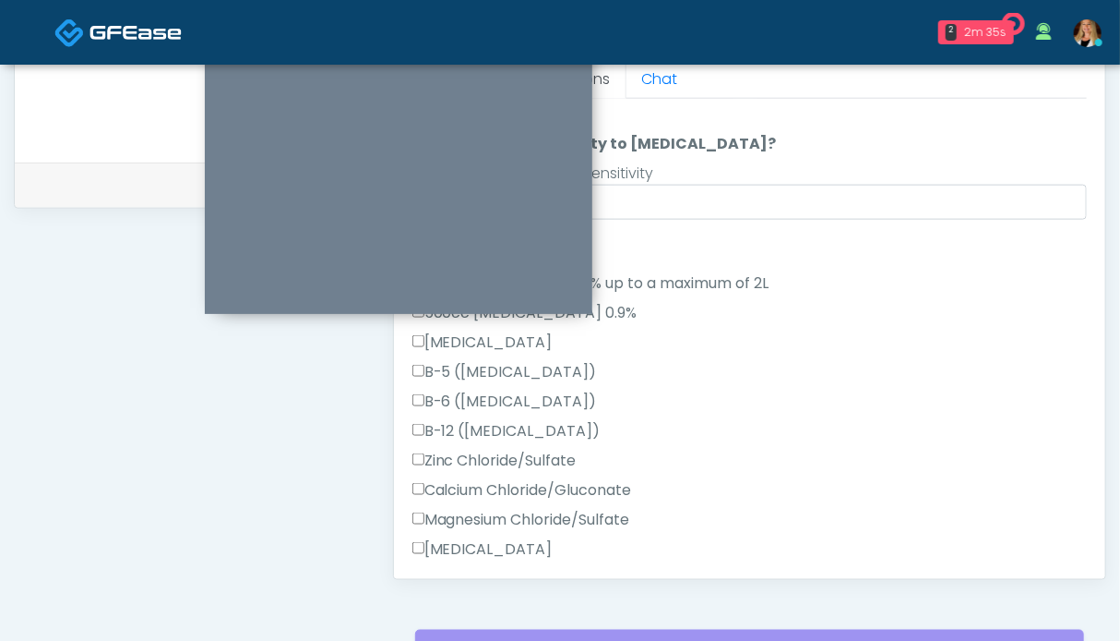
scroll to position [12, 0]
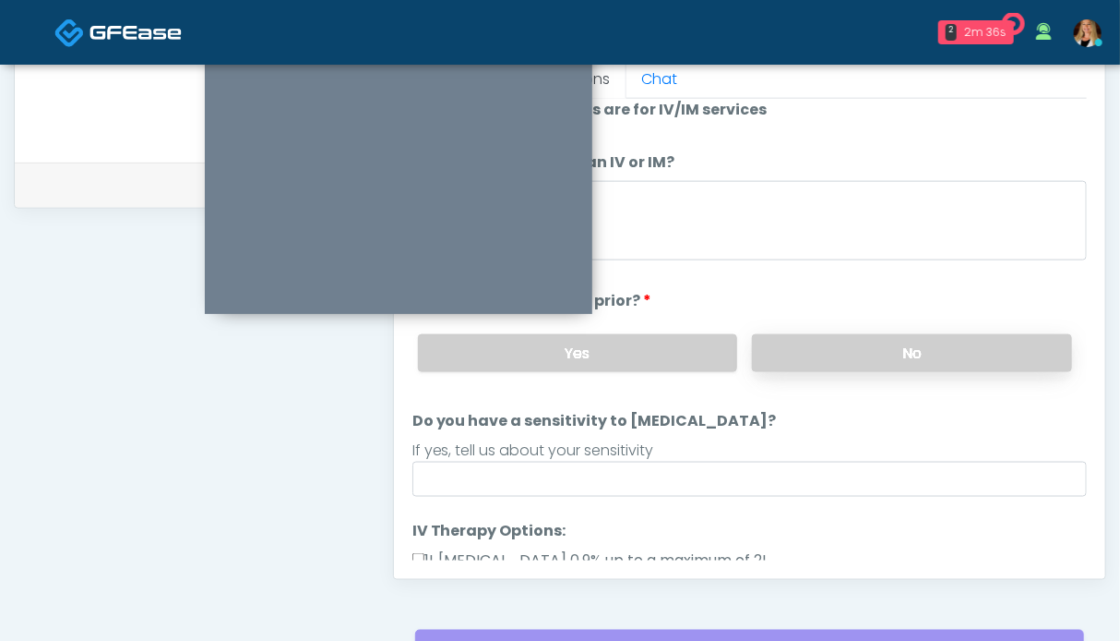
click at [857, 339] on label "No" at bounding box center [912, 353] width 320 height 38
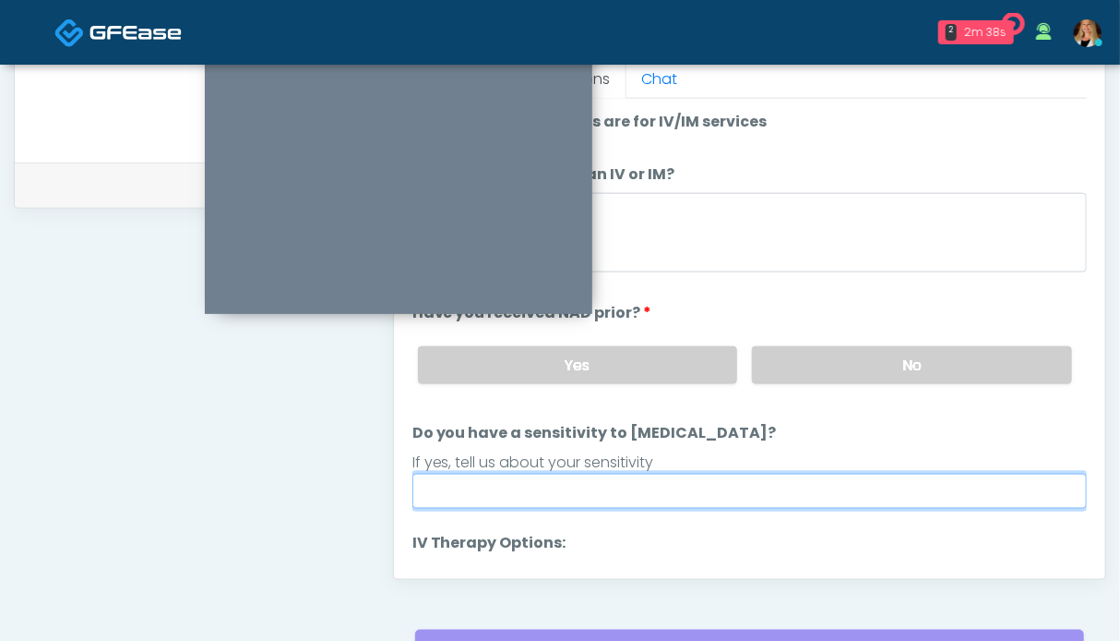
click at [544, 499] on input "Do you have a sensitivity to [MEDICAL_DATA]?" at bounding box center [750, 490] width 675 height 35
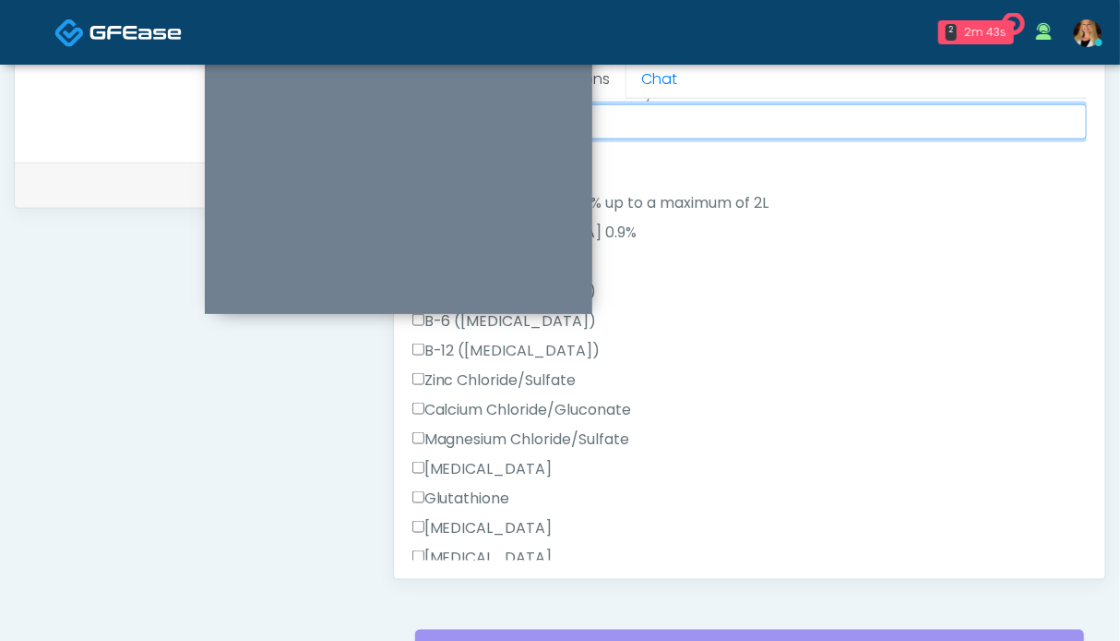
scroll to position [554, 0]
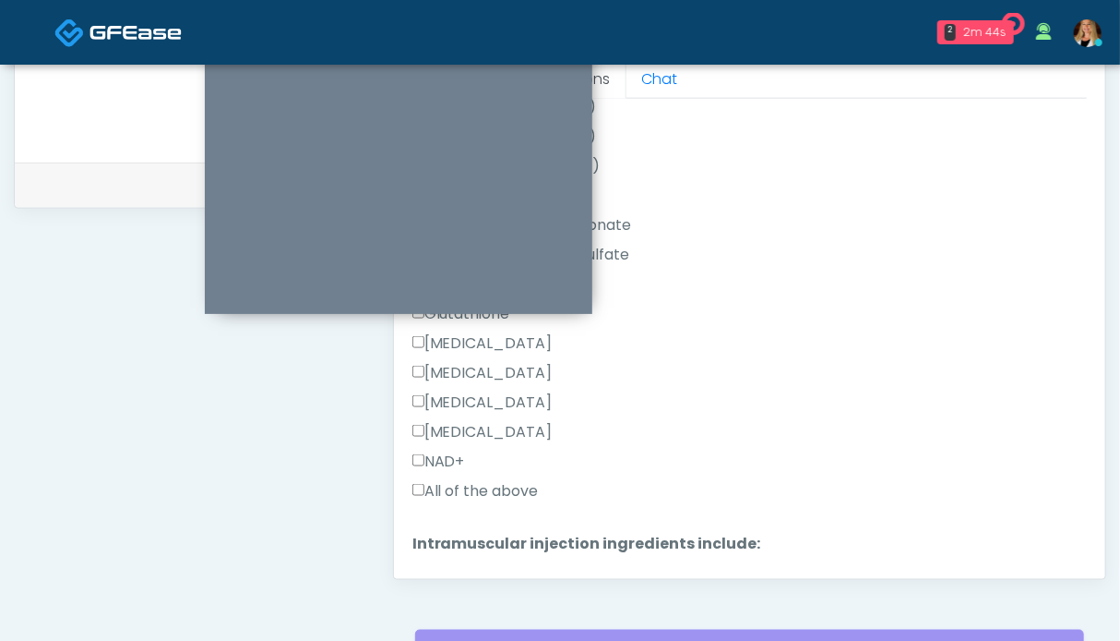
type input "**********"
click at [475, 484] on label "All of the above" at bounding box center [476, 491] width 126 height 22
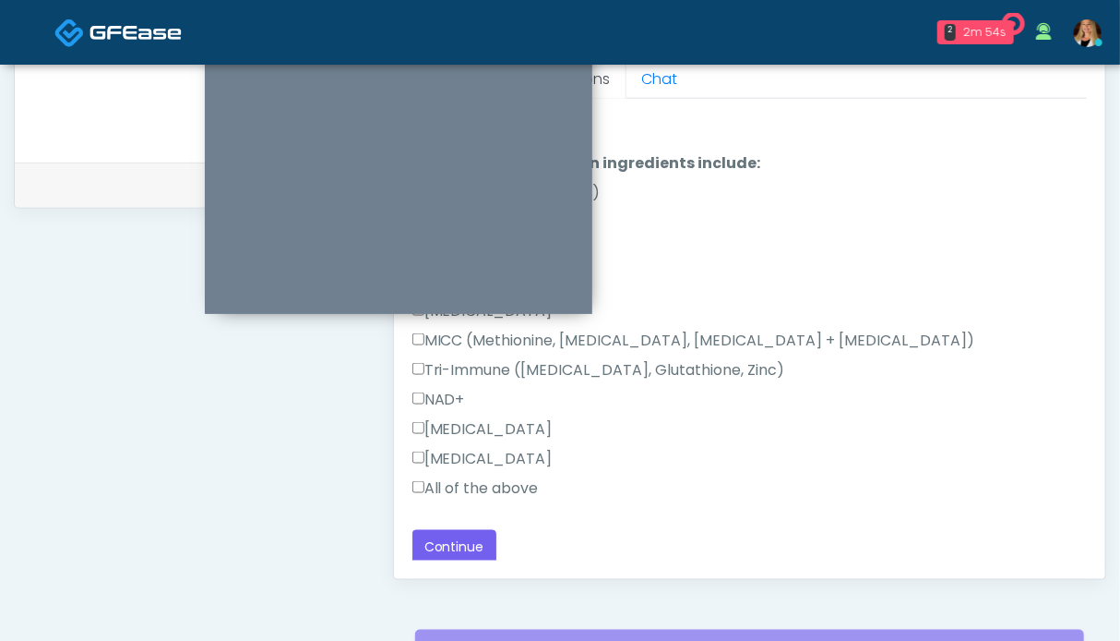
scroll to position [749, 0]
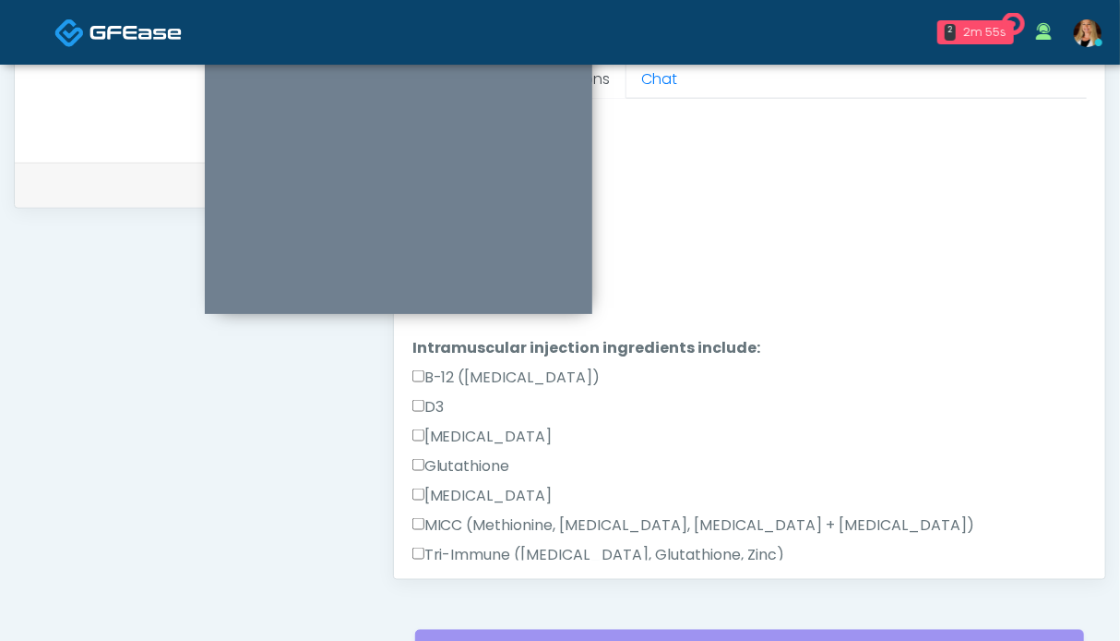
click at [270, 450] on div "**********" at bounding box center [196, 22] width 365 height 1408
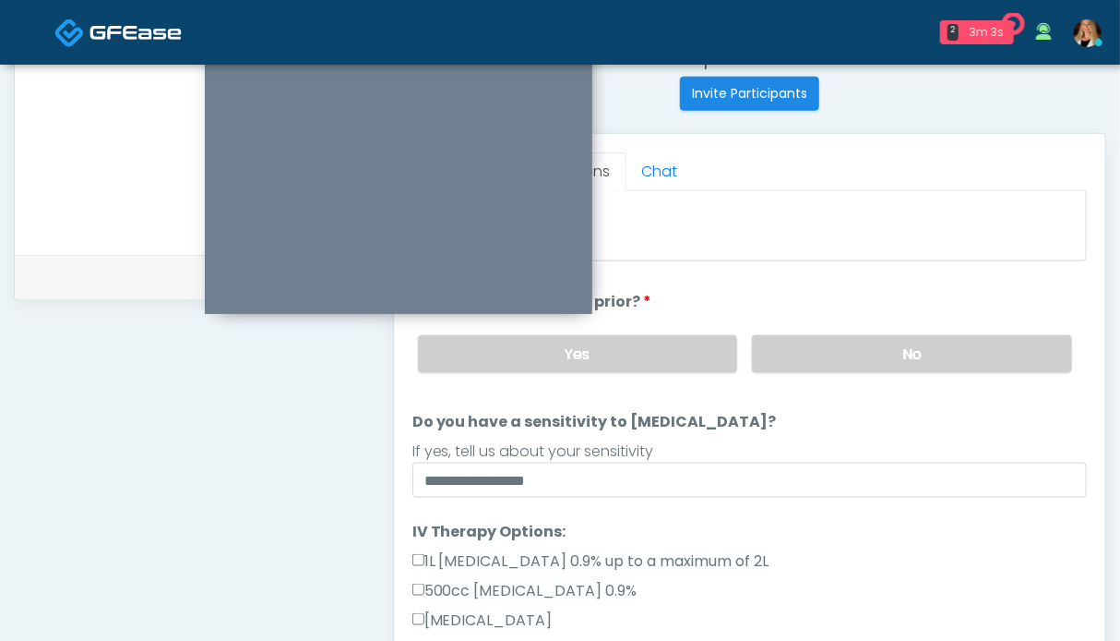
scroll to position [553, 0]
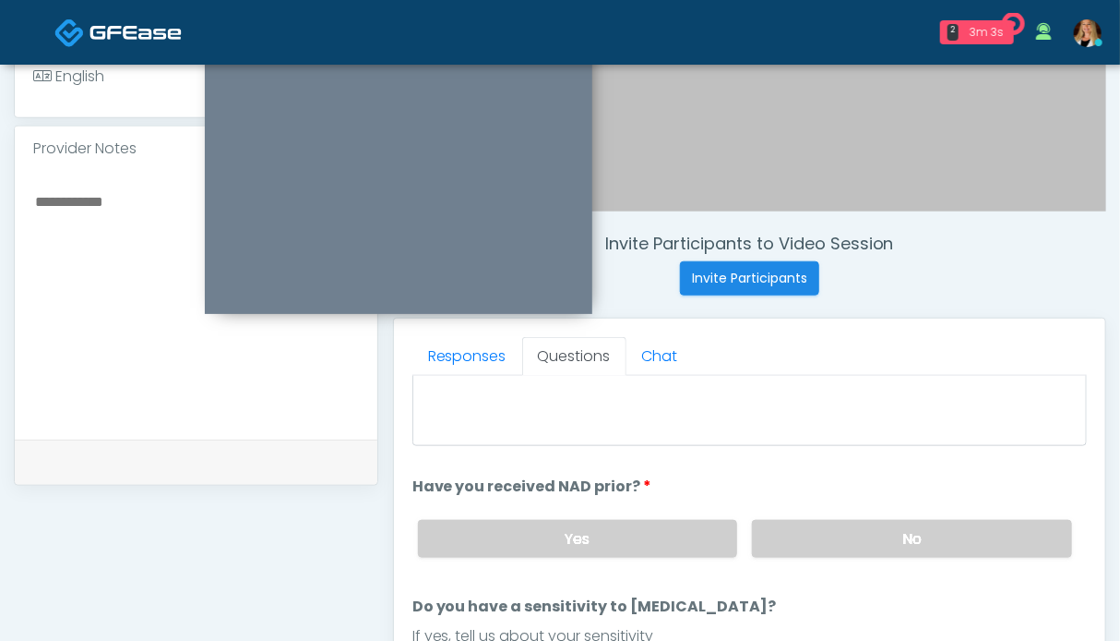
click at [115, 276] on textarea at bounding box center [196, 301] width 326 height 225
drag, startPoint x: 60, startPoint y: 222, endPoint x: 33, endPoint y: 259, distance: 46.4
click at [31, 260] on div "**********" at bounding box center [196, 305] width 363 height 269
drag, startPoint x: 45, startPoint y: 222, endPoint x: 46, endPoint y: 257, distance: 35.1
click at [39, 257] on textarea "**********" at bounding box center [196, 301] width 326 height 225
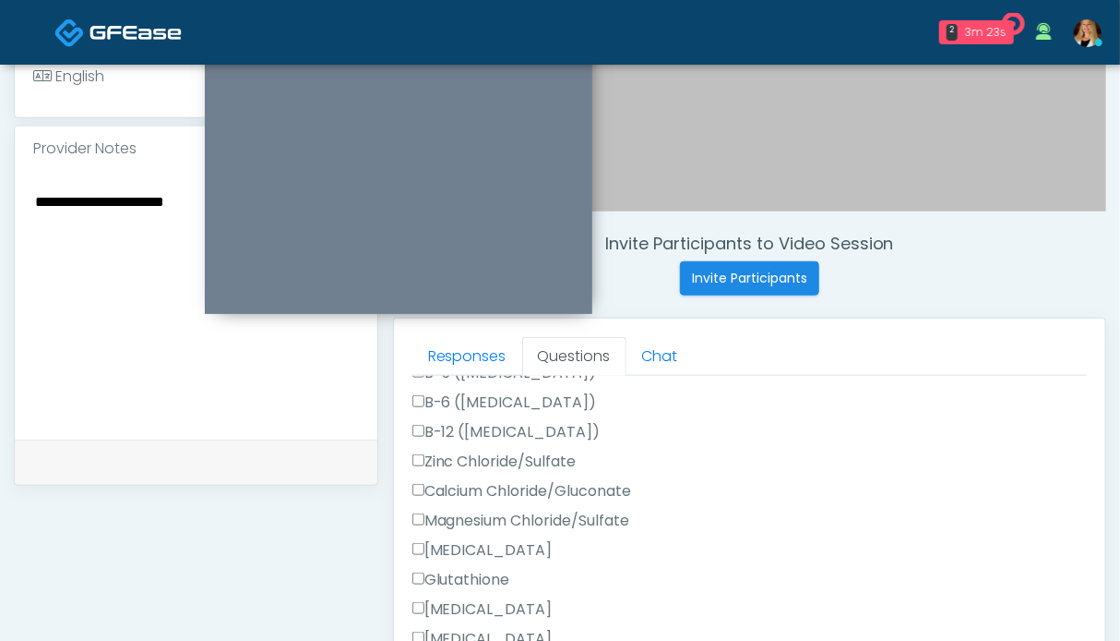
scroll to position [749, 0]
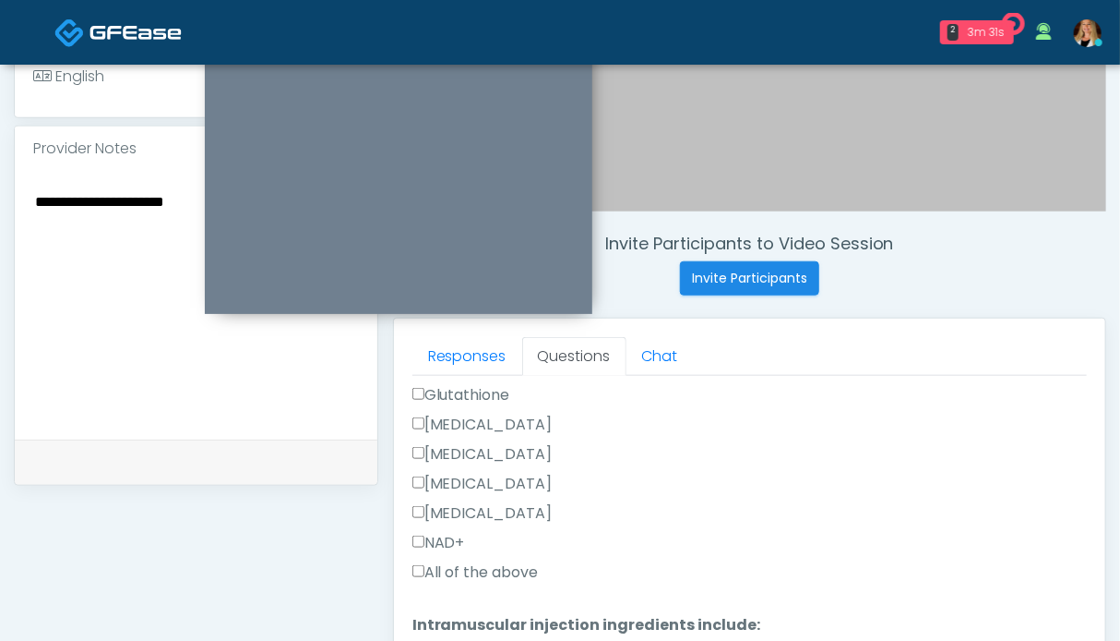
type textarea "**********"
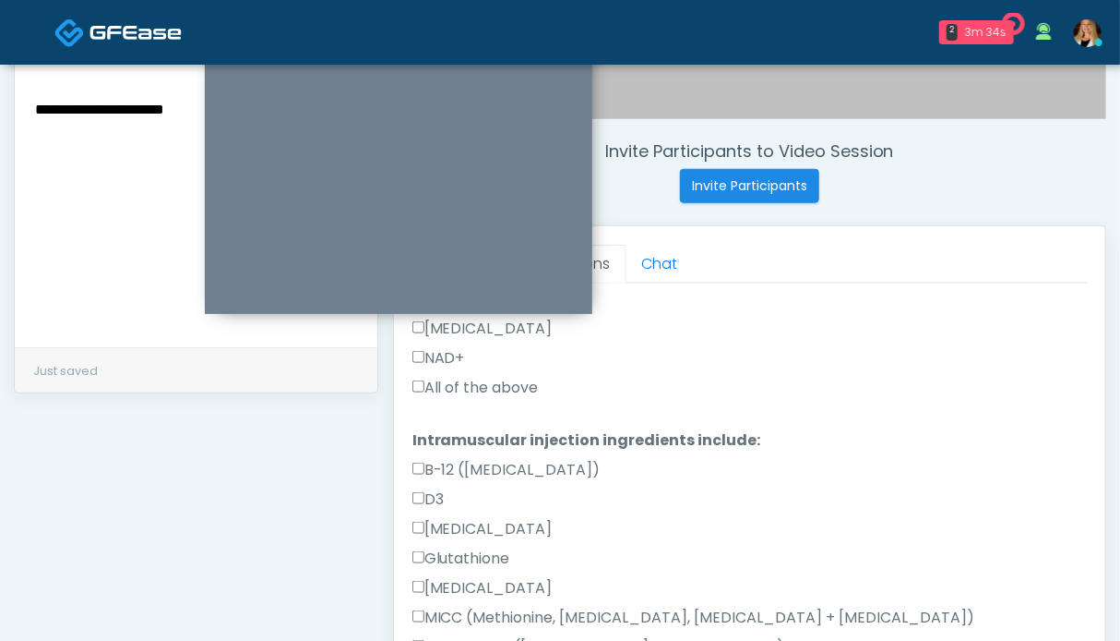
scroll to position [934, 0]
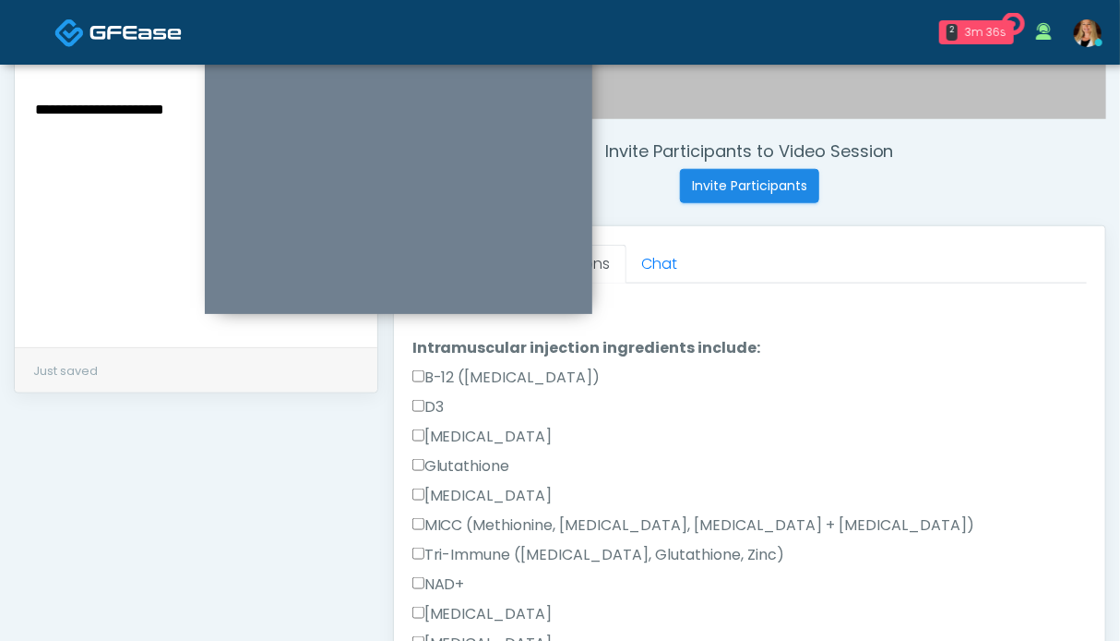
click at [441, 581] on label "NAD+" at bounding box center [439, 584] width 53 height 22
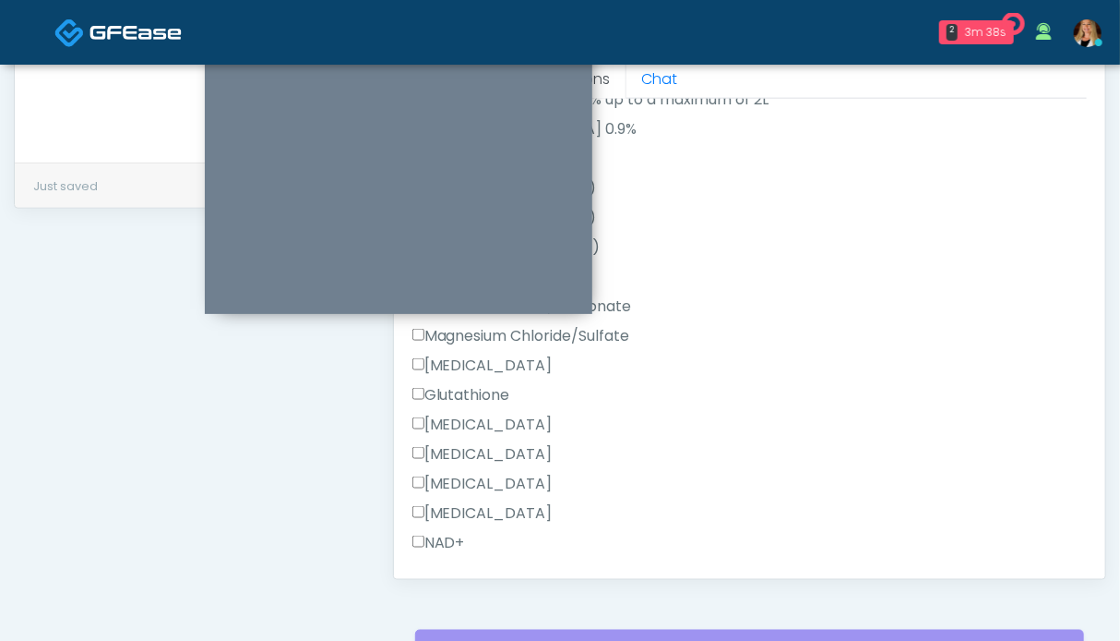
scroll to position [565, 0]
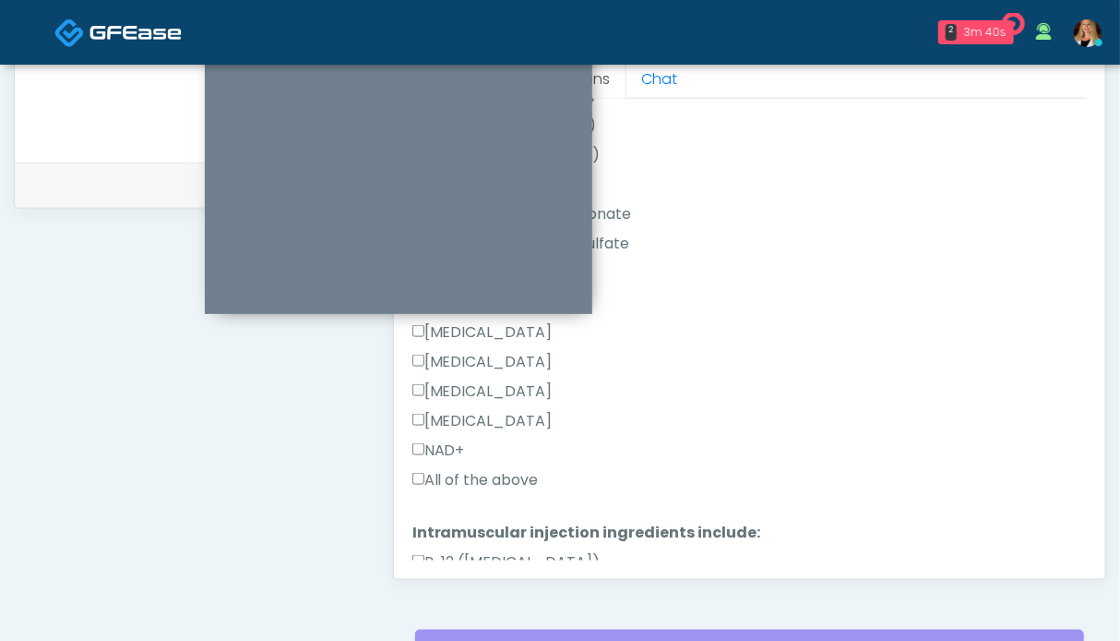
click at [456, 446] on label "NAD+" at bounding box center [439, 450] width 53 height 22
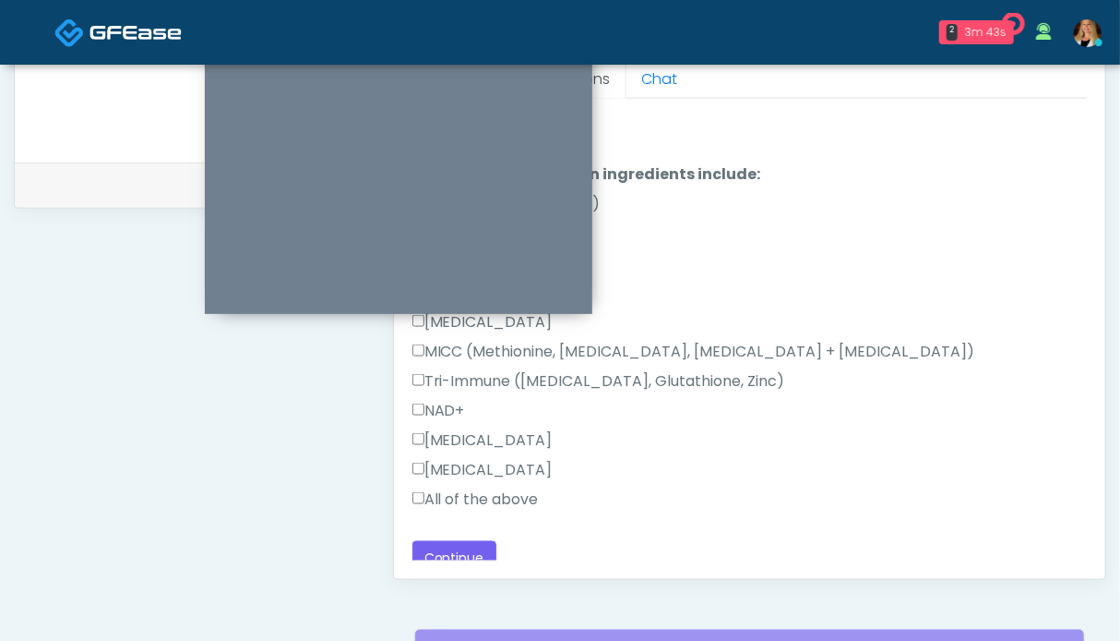
scroll to position [934, 0]
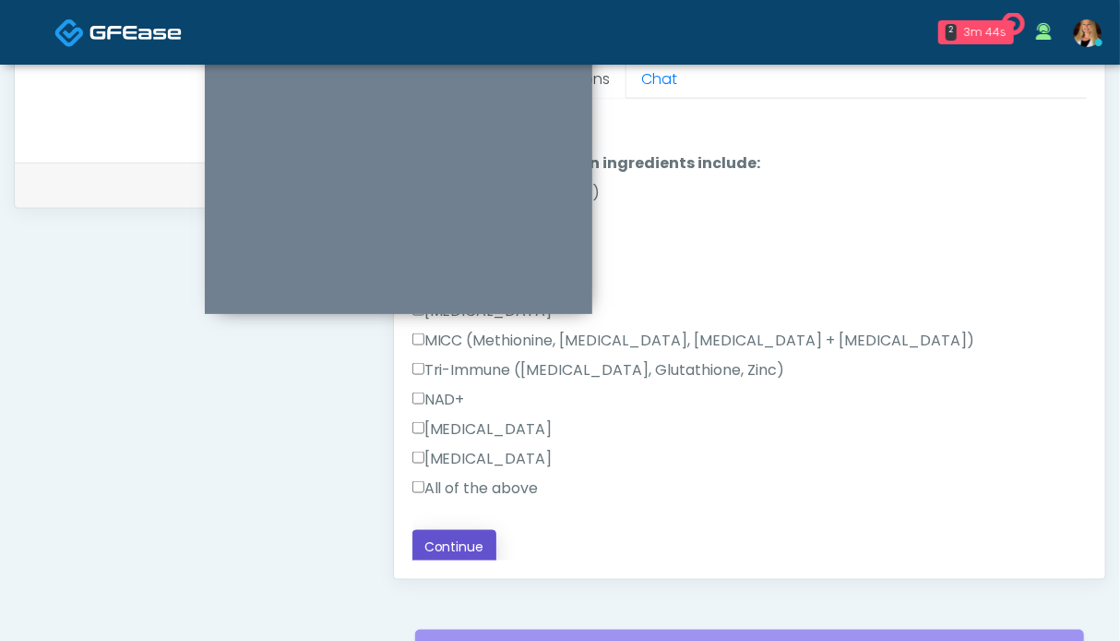
click at [459, 534] on button "Continue" at bounding box center [455, 547] width 84 height 34
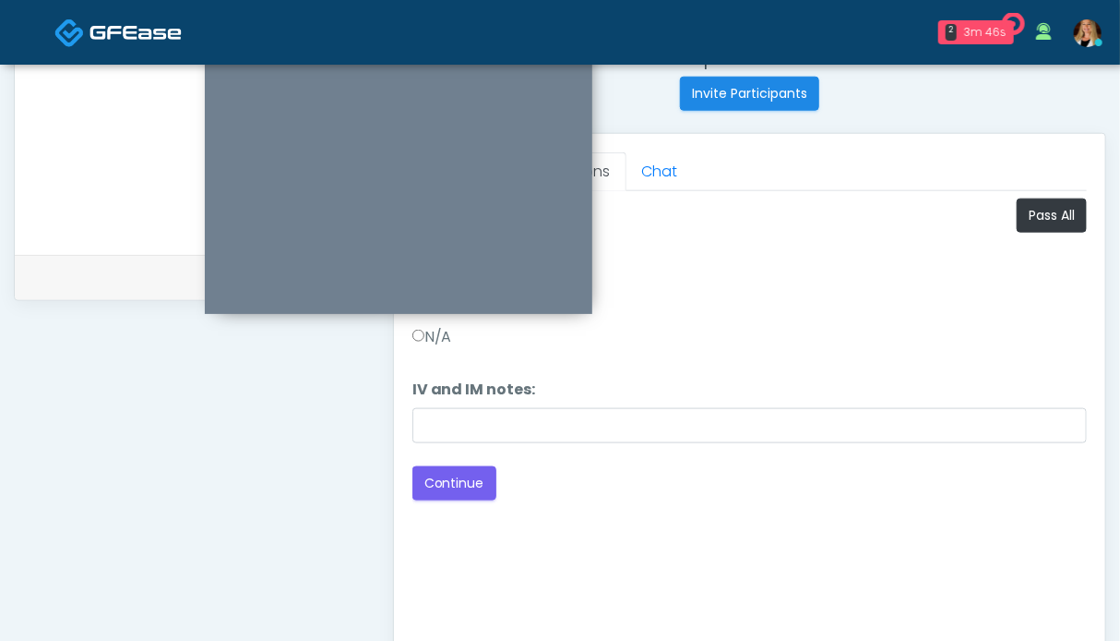
scroll to position [645, 0]
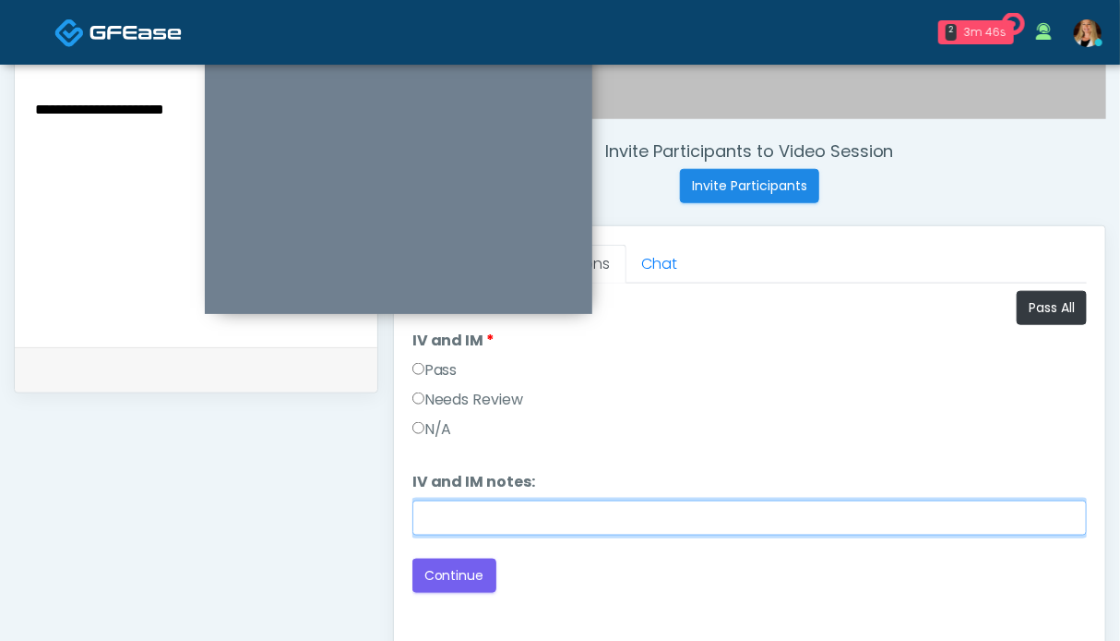
click at [458, 523] on input "IV and IM notes:" at bounding box center [750, 517] width 675 height 35
type input "**********"
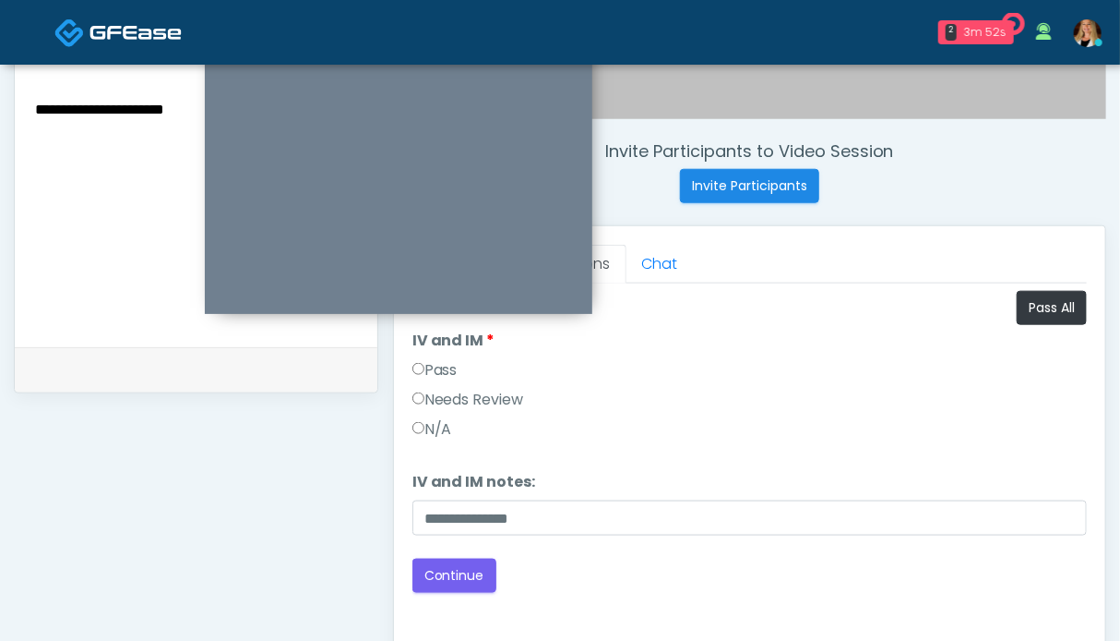
click at [447, 363] on label "Pass" at bounding box center [435, 370] width 45 height 22
click at [450, 575] on button "Continue" at bounding box center [455, 575] width 84 height 34
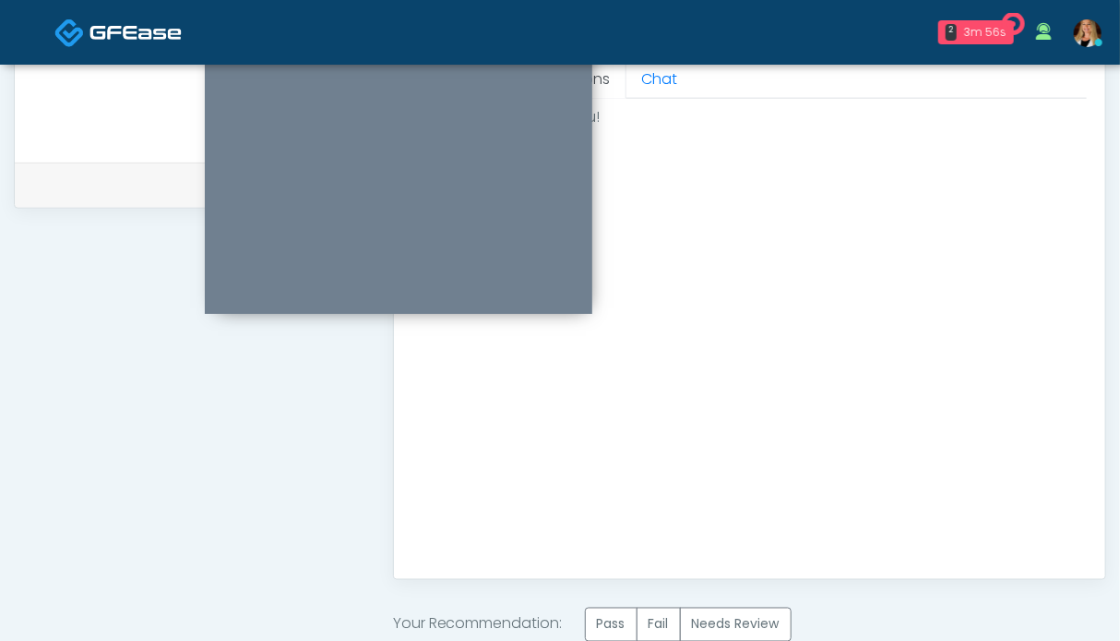
scroll to position [922, 0]
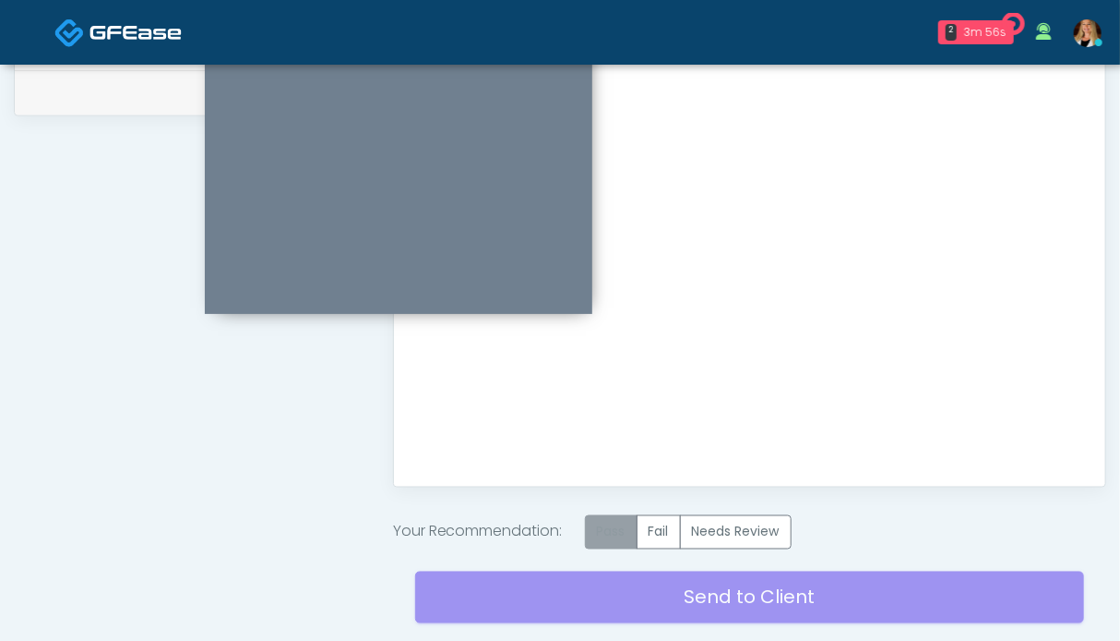
click at [626, 538] on label "Pass" at bounding box center [611, 532] width 53 height 34
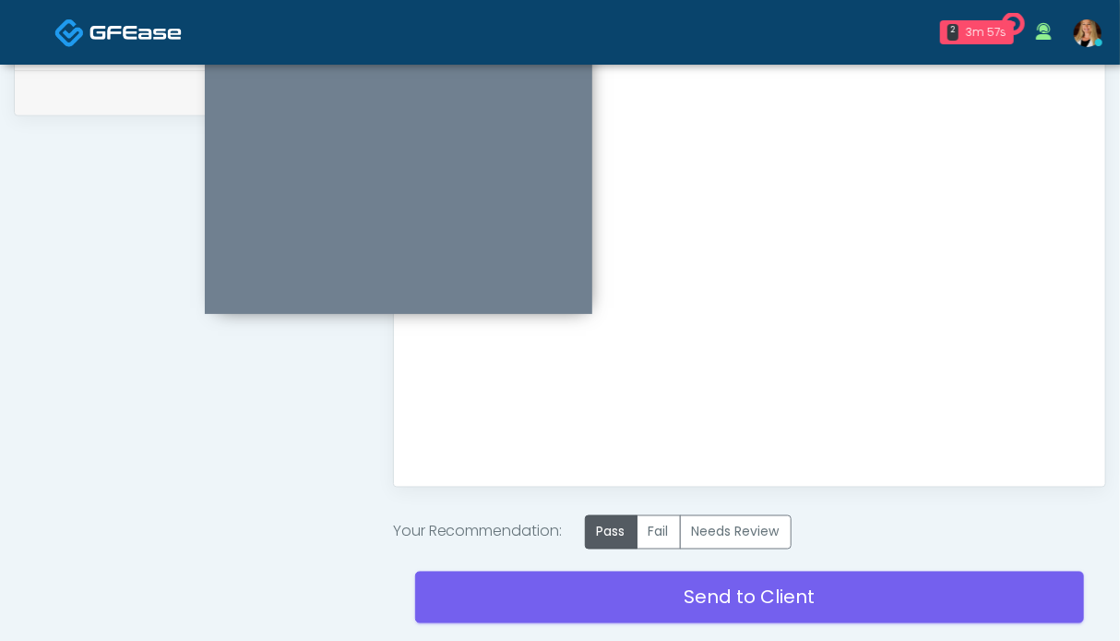
scroll to position [1014, 0]
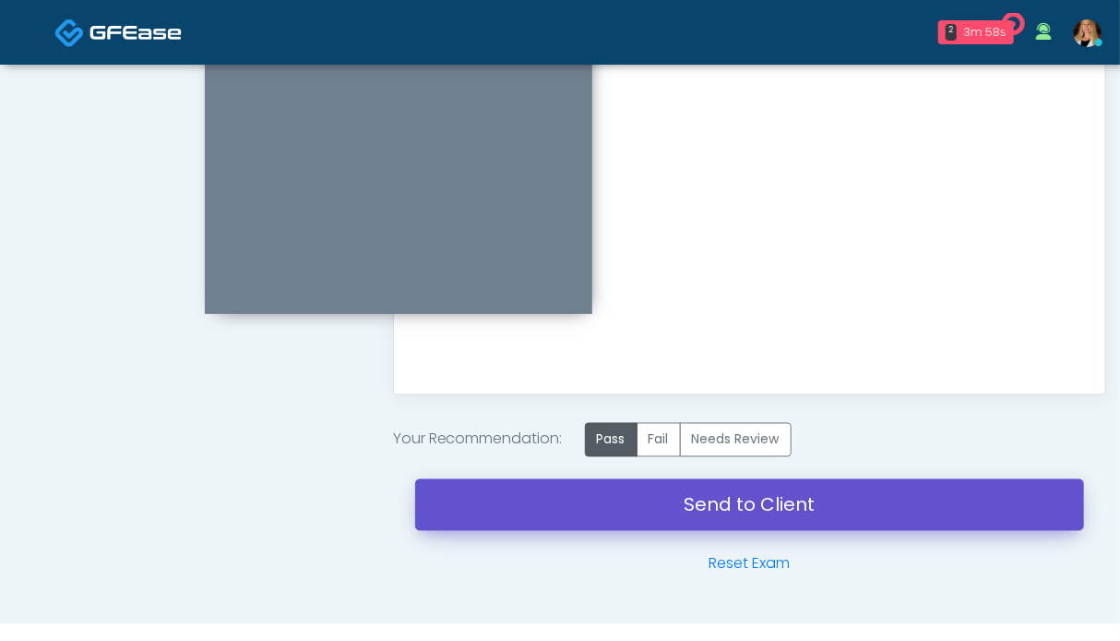
click at [767, 503] on link "Send to Client" at bounding box center [749, 505] width 669 height 52
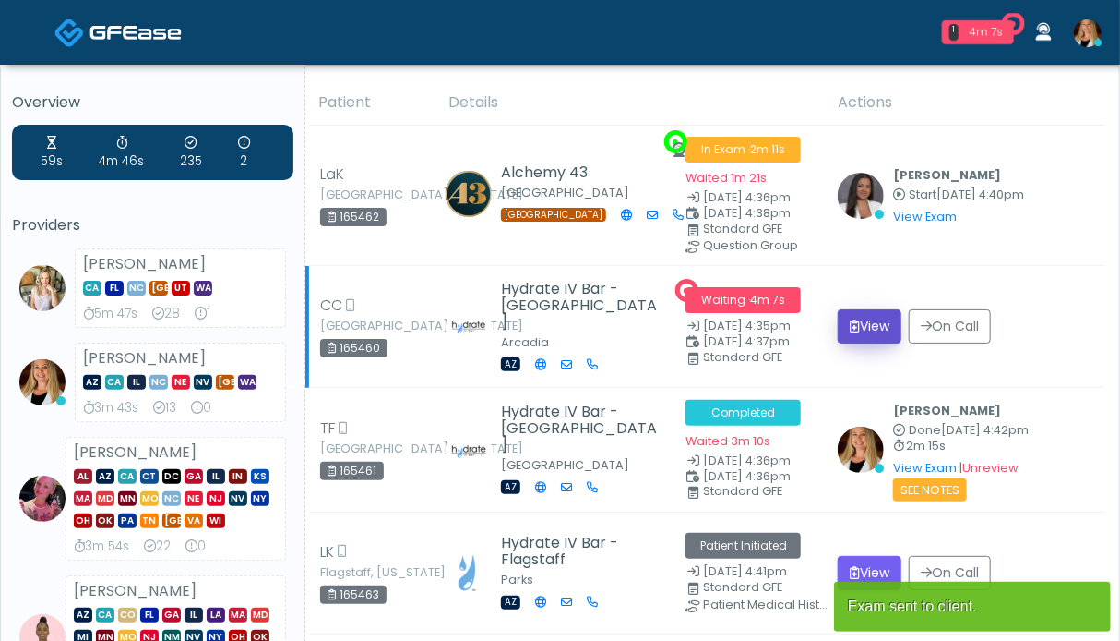
click at [862, 325] on button "View" at bounding box center [870, 326] width 64 height 34
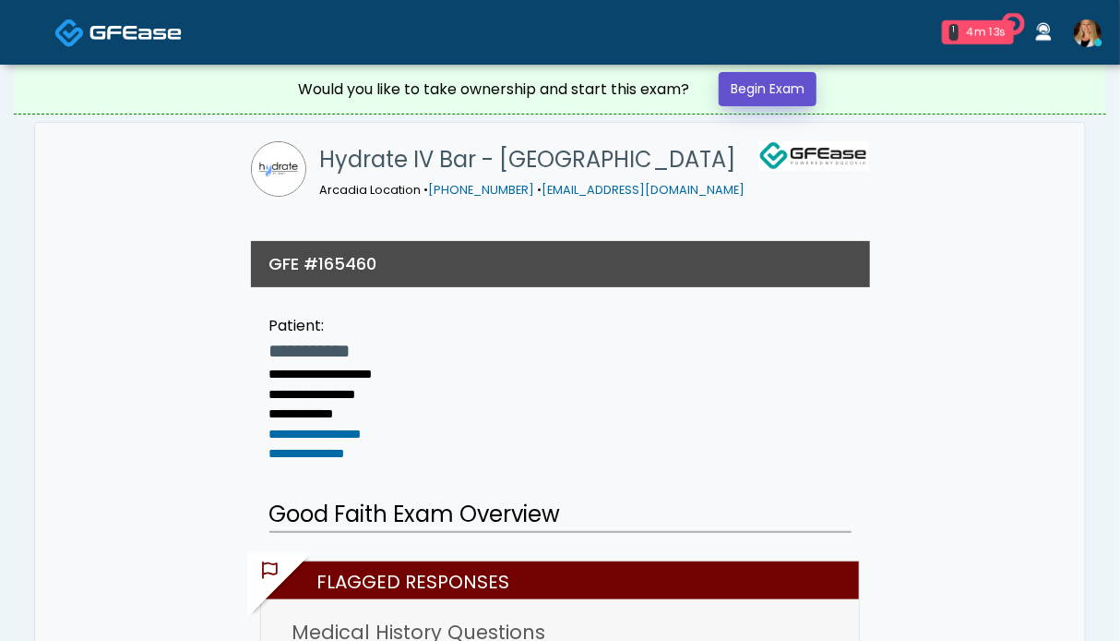
click at [786, 86] on link "Begin Exam" at bounding box center [768, 89] width 98 height 34
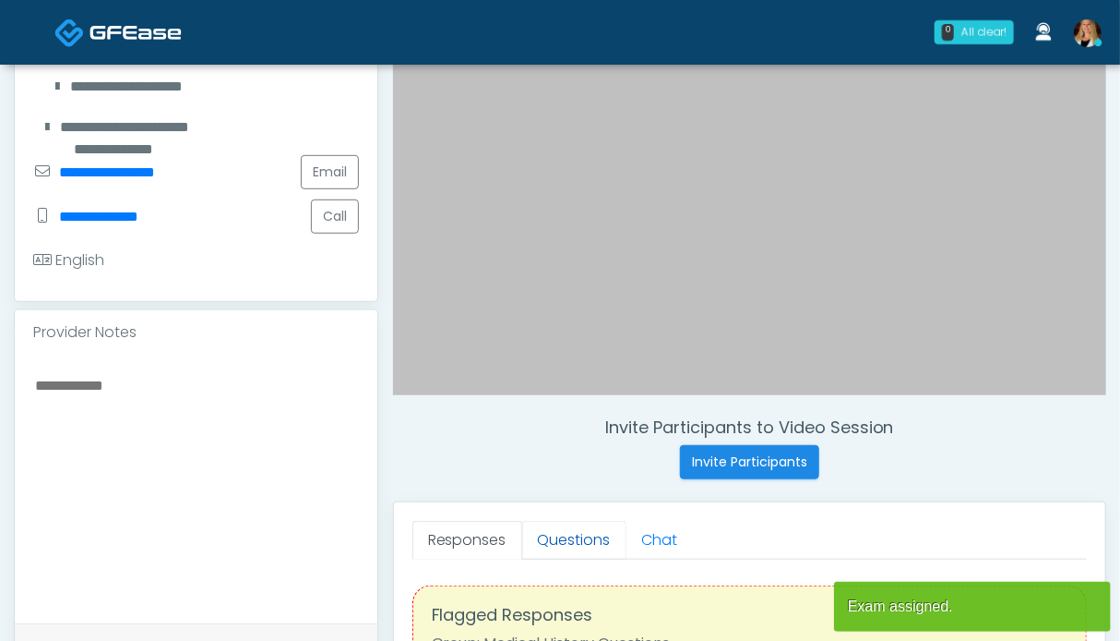
scroll to position [369, 0]
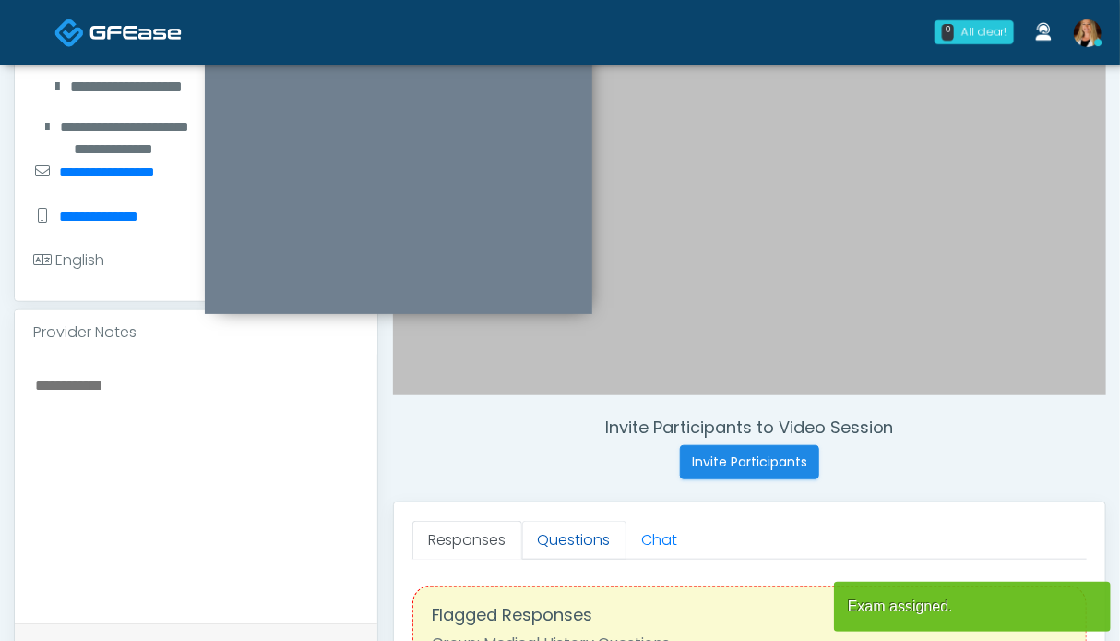
click at [579, 545] on link "Questions" at bounding box center [574, 540] width 104 height 39
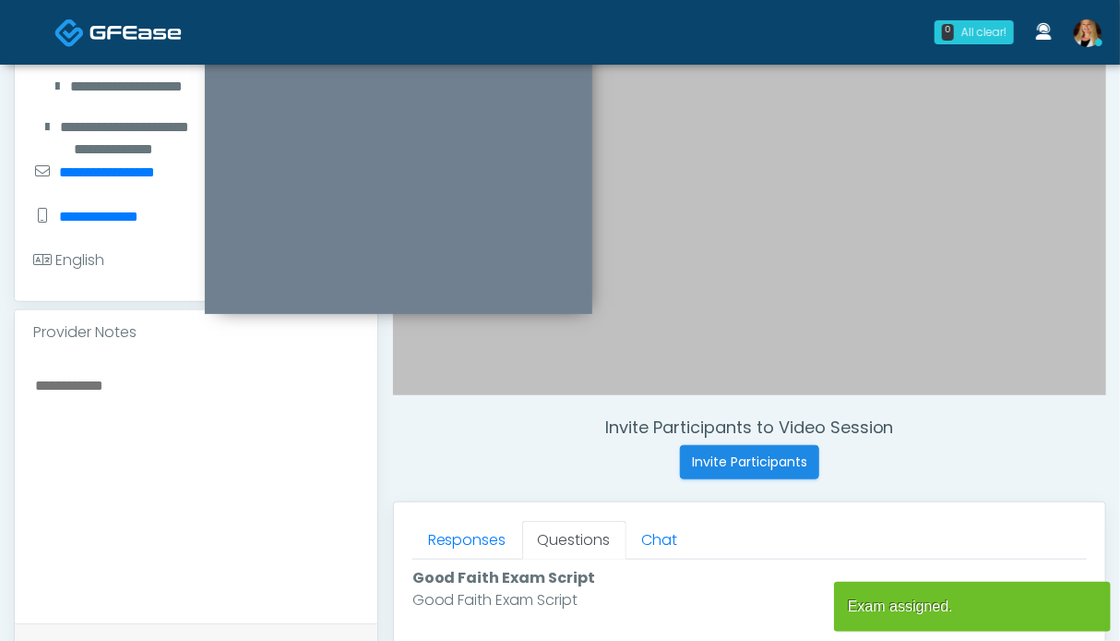
scroll to position [738, 0]
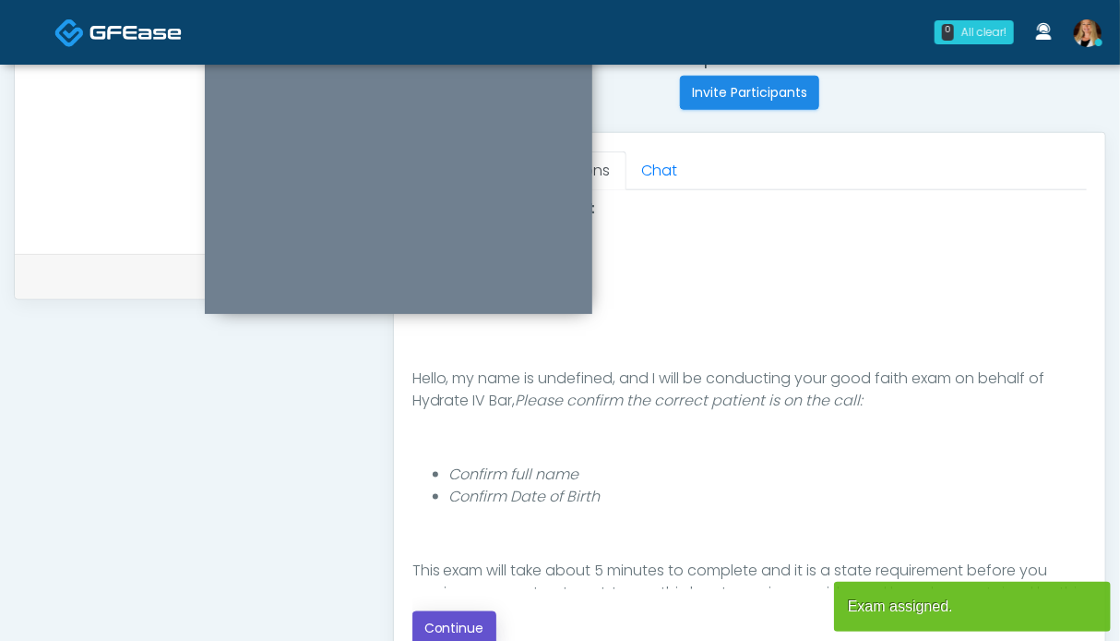
click at [456, 625] on button "Continue" at bounding box center [455, 628] width 84 height 34
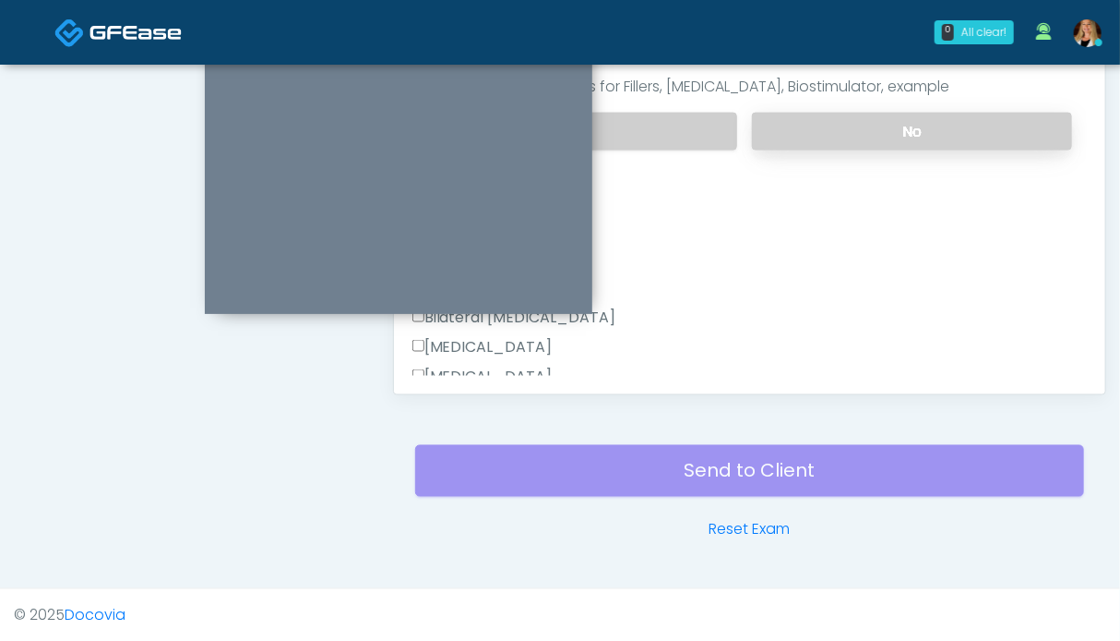
click at [894, 128] on label "No" at bounding box center [912, 132] width 320 height 38
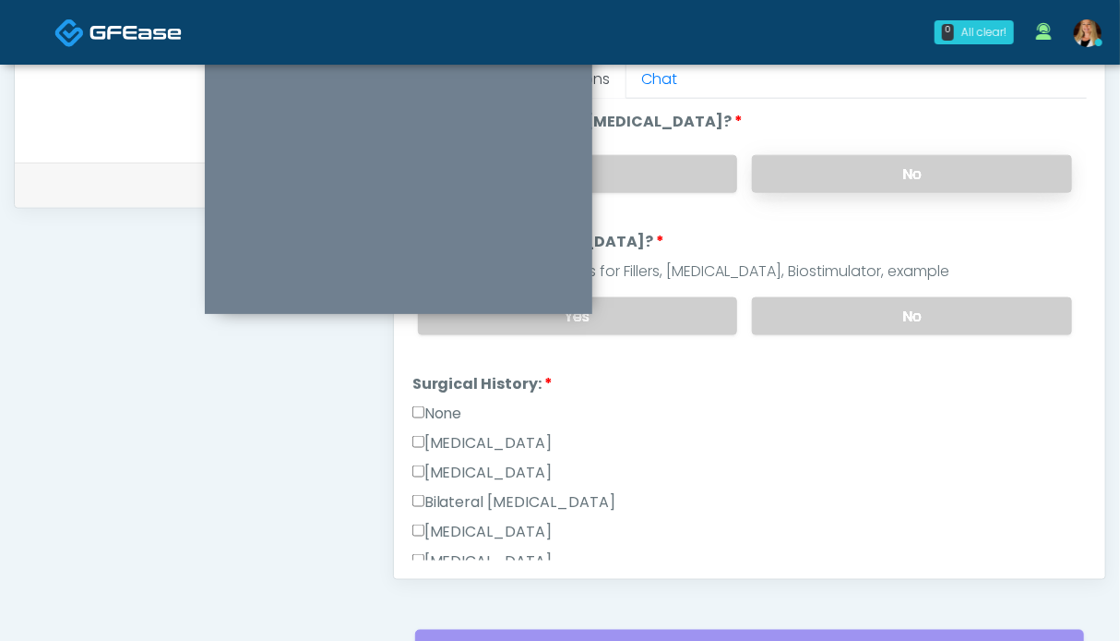
click at [899, 184] on label "No" at bounding box center [912, 174] width 320 height 38
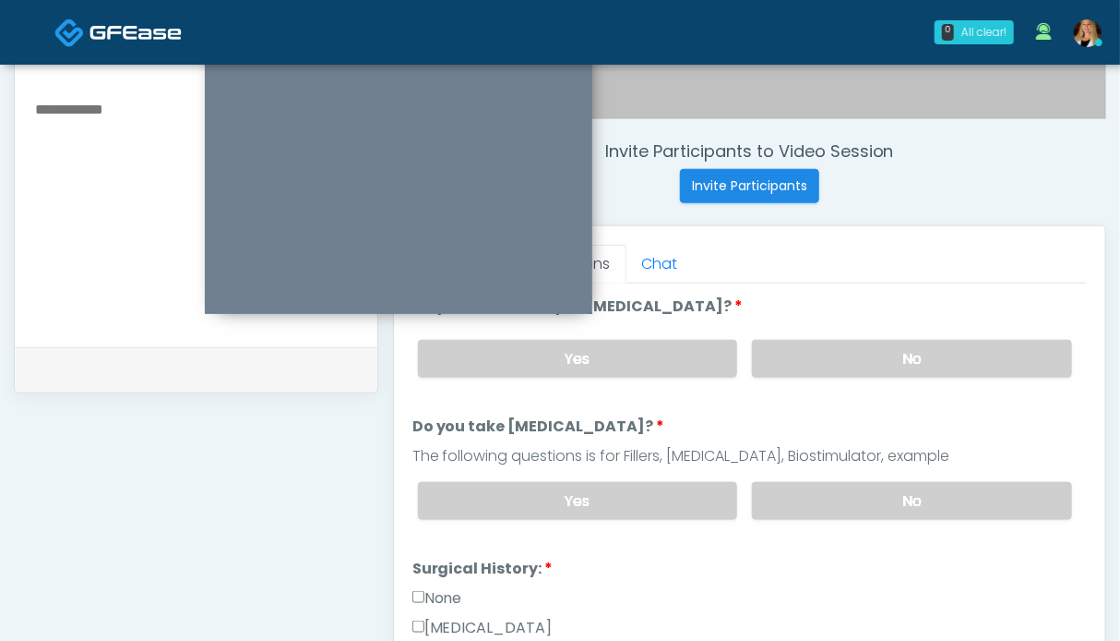
scroll to position [185, 0]
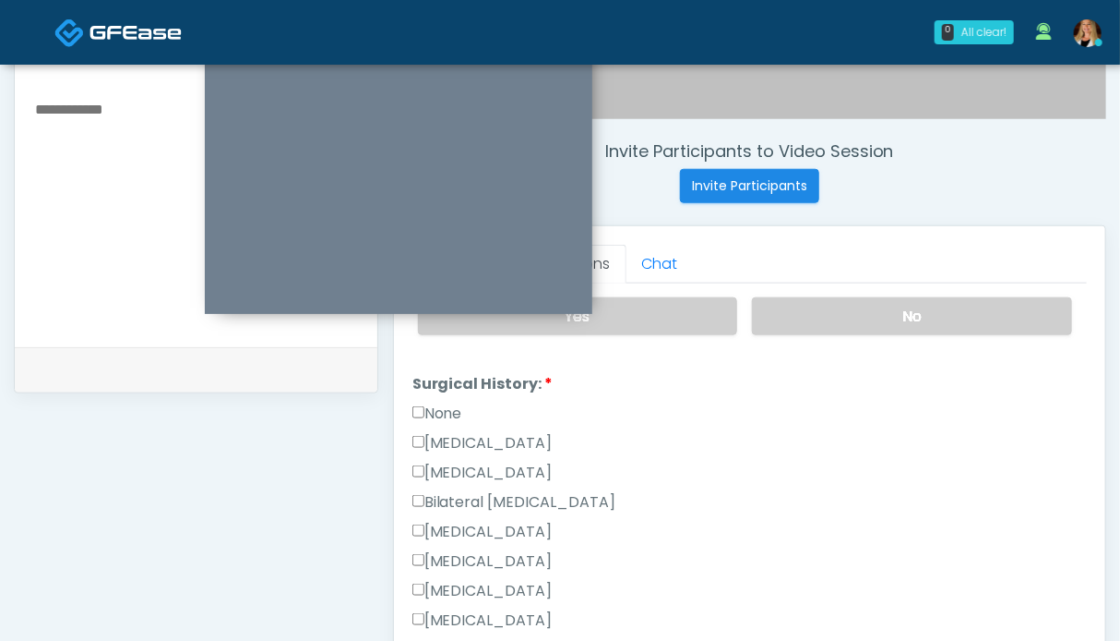
click at [437, 397] on li "Surgical History: Surgical History: None Cesarean Section Hysterectomy Bilatera…" at bounding box center [750, 579] width 675 height 413
click at [433, 410] on label "None" at bounding box center [438, 413] width 50 height 22
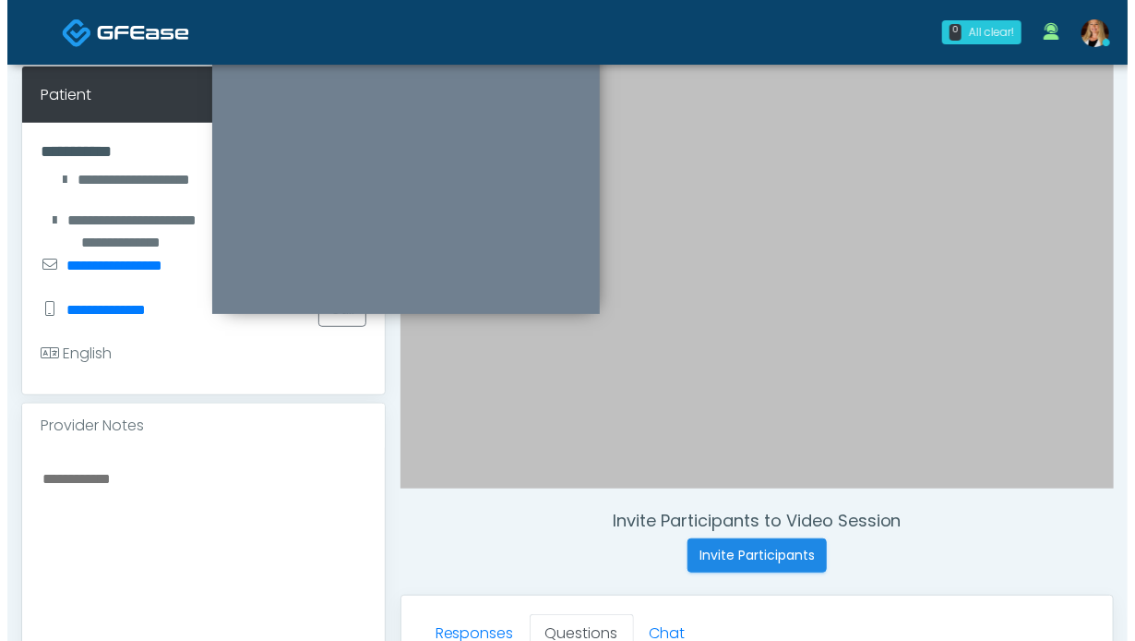
scroll to position [184, 0]
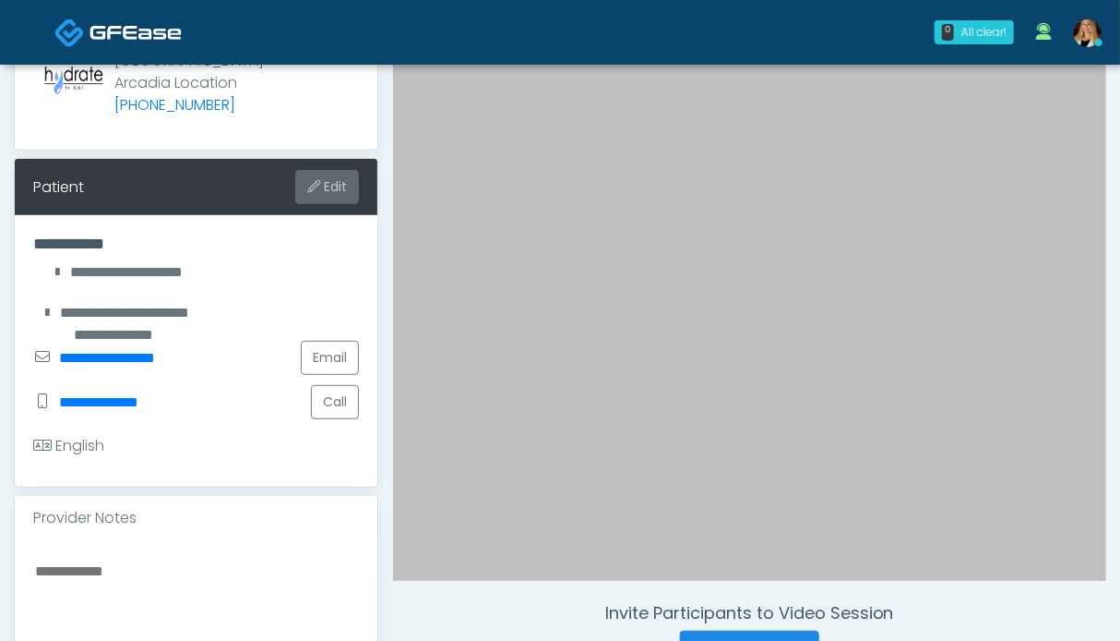
click at [327, 186] on button "Edit" at bounding box center [327, 187] width 64 height 34
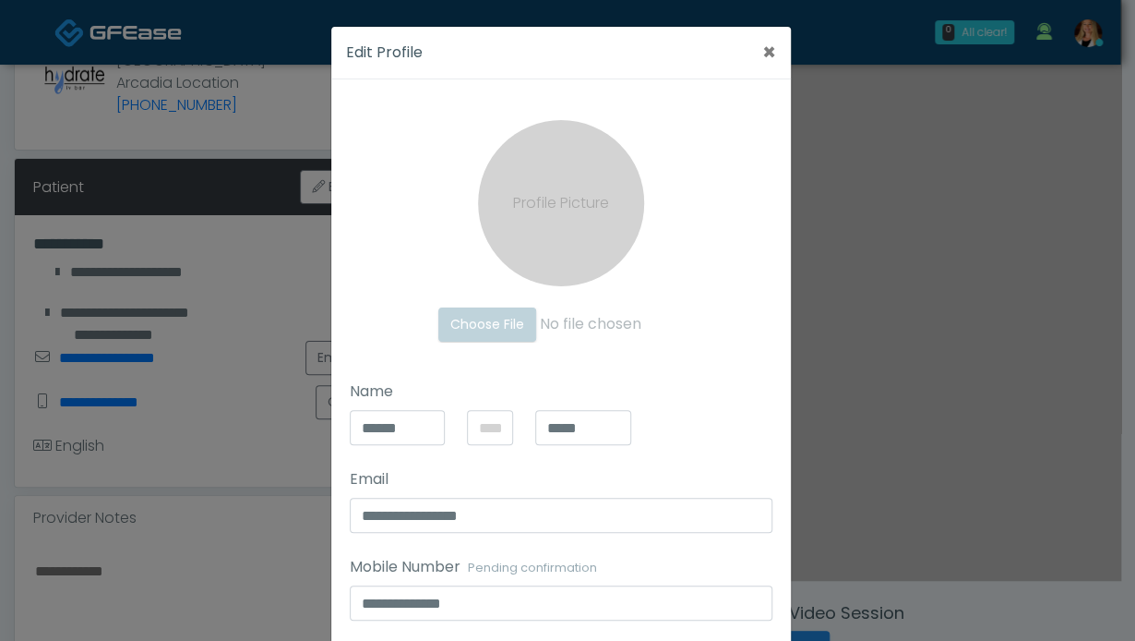
scroll to position [92, 0]
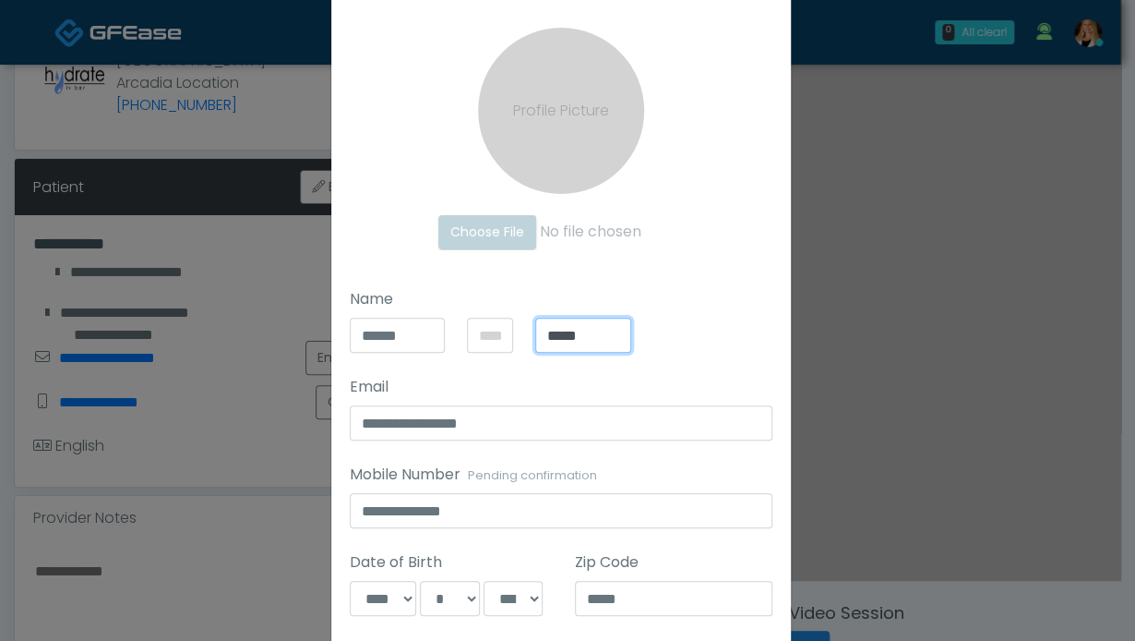
drag, startPoint x: 602, startPoint y: 334, endPoint x: 554, endPoint y: 334, distance: 48.0
click at [554, 334] on input "*****" at bounding box center [583, 335] width 96 height 35
click at [403, 334] on input "*****" at bounding box center [398, 335] width 96 height 35
click at [596, 335] on input "*****" at bounding box center [583, 335] width 96 height 35
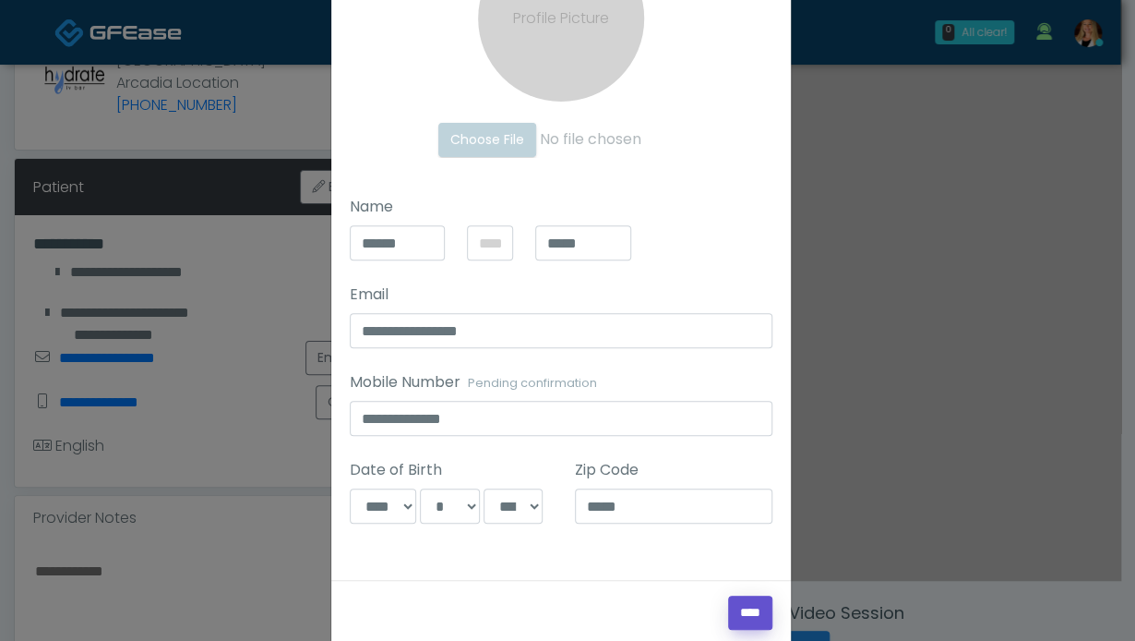
click at [738, 609] on input "****" at bounding box center [750, 612] width 44 height 34
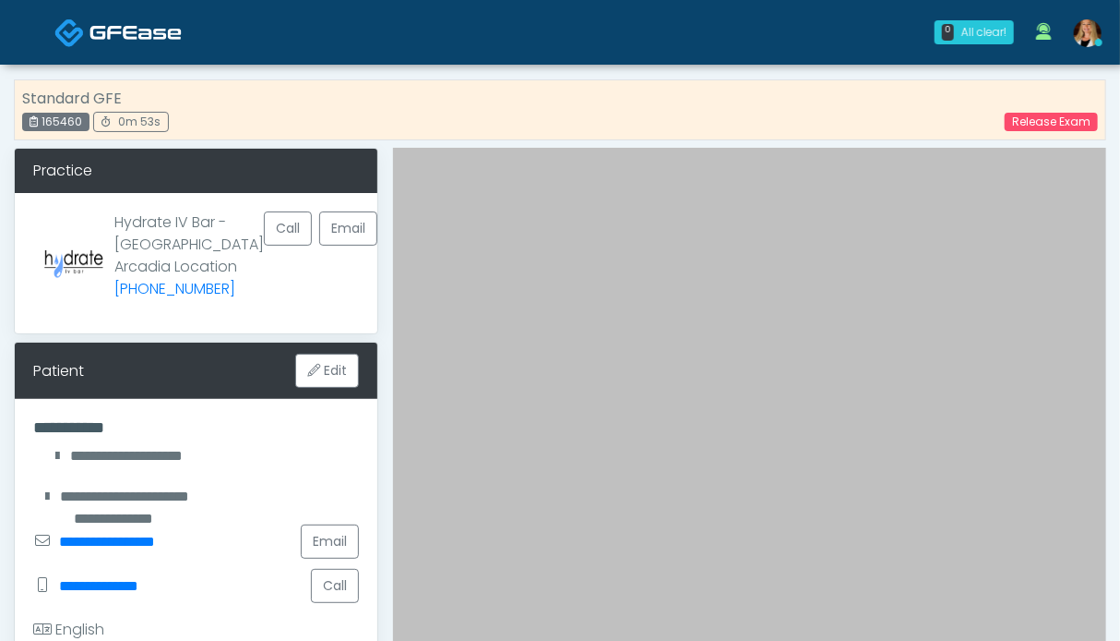
scroll to position [461, 0]
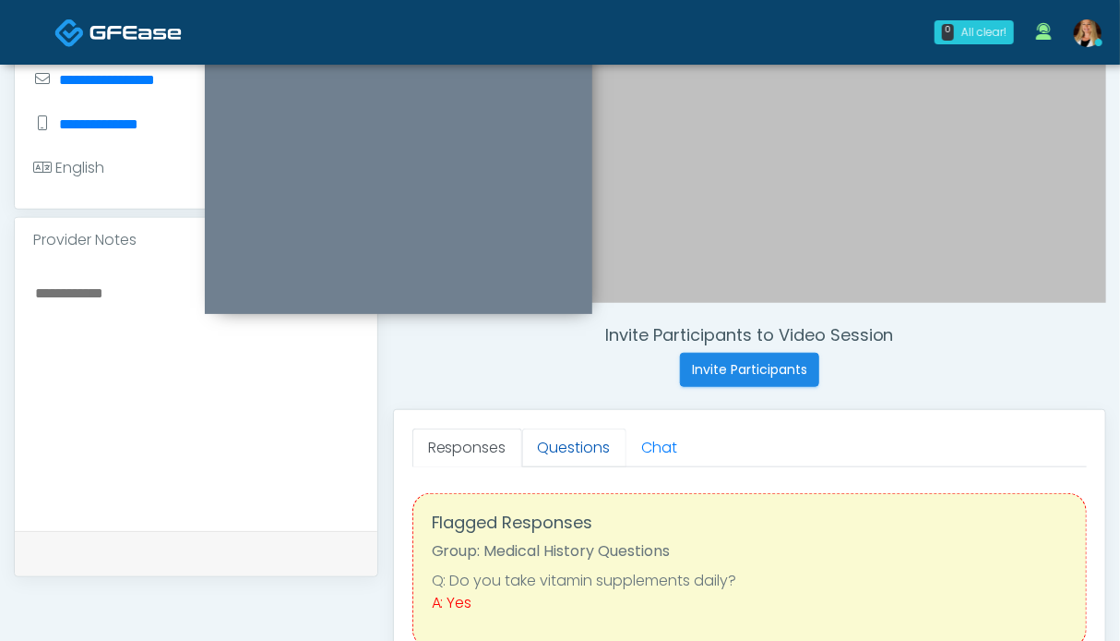
click at [565, 445] on link "Questions" at bounding box center [574, 447] width 104 height 39
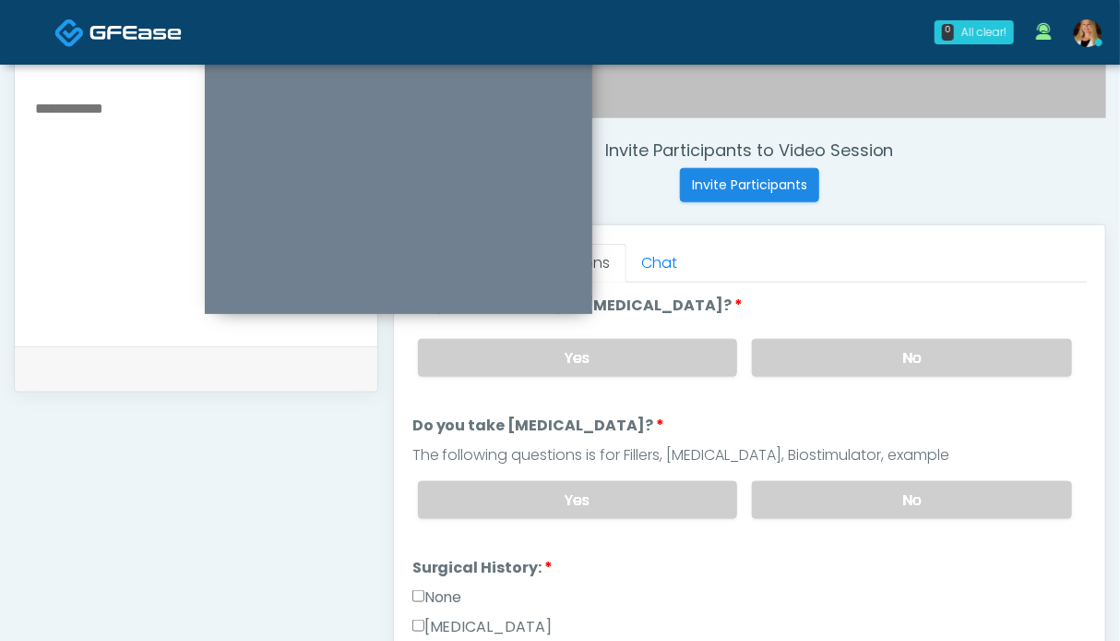
scroll to position [923, 0]
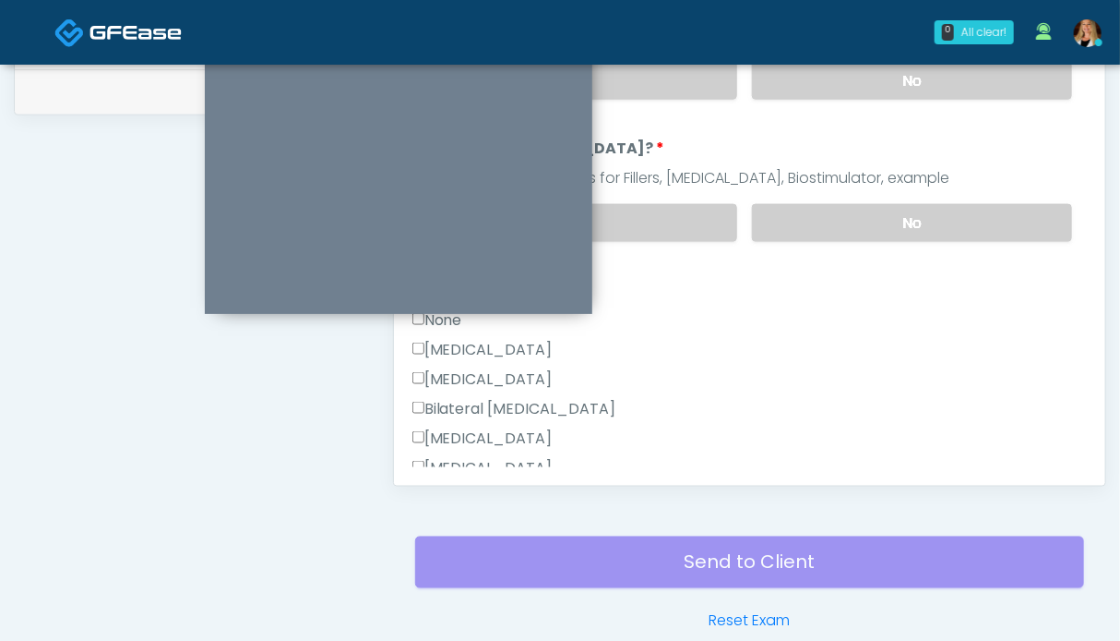
drag, startPoint x: 941, startPoint y: 222, endPoint x: 921, endPoint y: 172, distance: 53.8
click at [941, 220] on label "No" at bounding box center [912, 223] width 320 height 38
drag, startPoint x: 911, startPoint y: 88, endPoint x: 853, endPoint y: 159, distance: 91.8
click at [911, 86] on label "No" at bounding box center [912, 81] width 320 height 38
click at [438, 322] on label "None" at bounding box center [438, 320] width 50 height 22
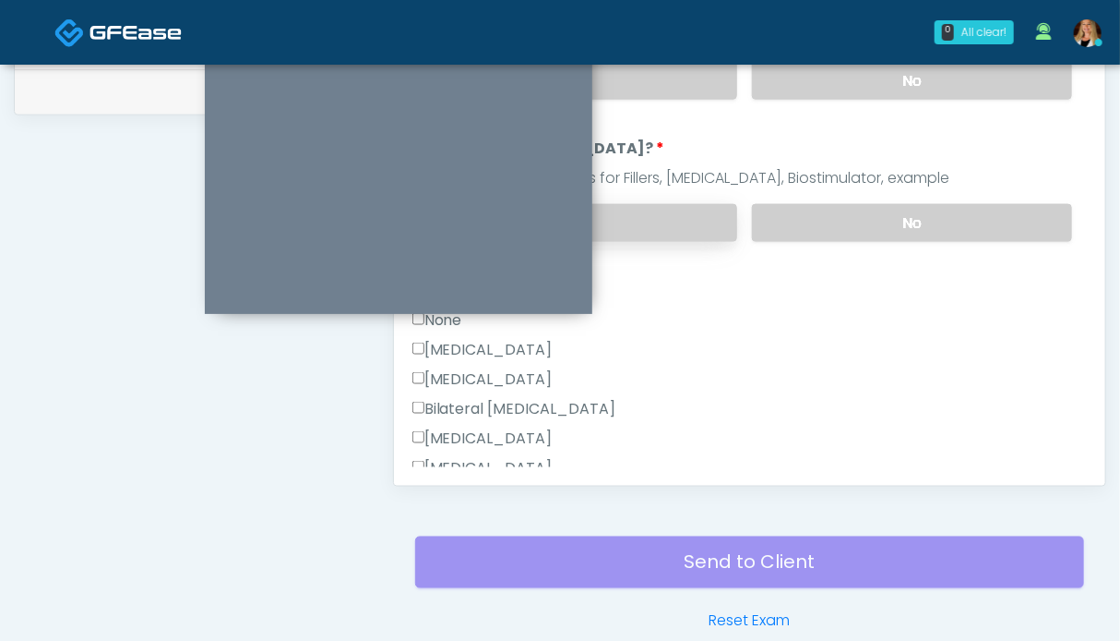
scroll to position [738, 0]
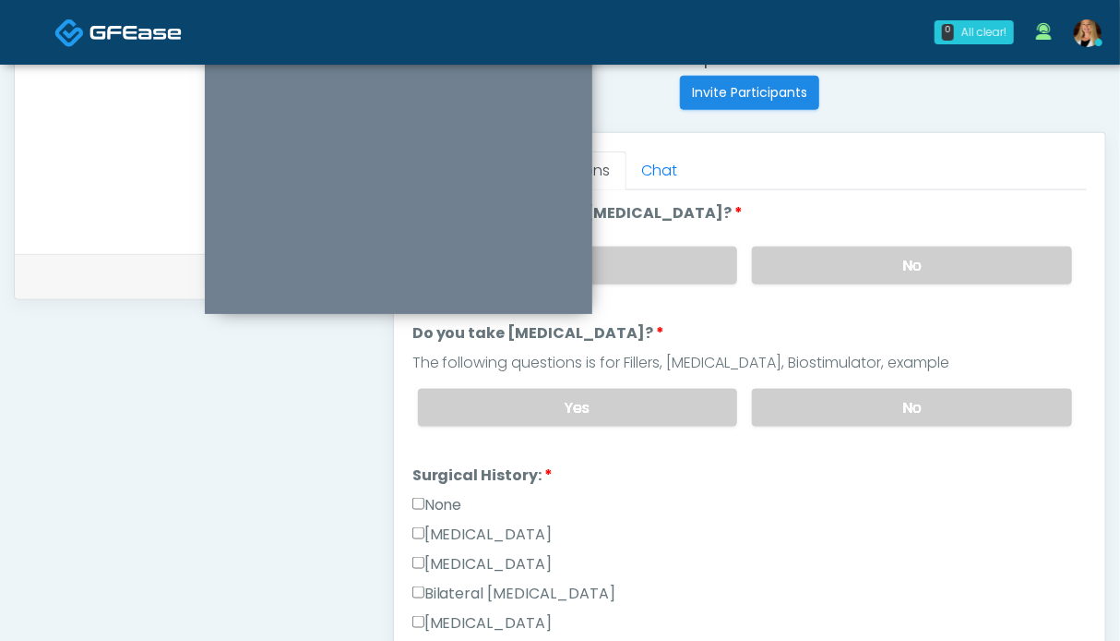
click at [828, 523] on div "[MEDICAL_DATA]" at bounding box center [750, 538] width 675 height 30
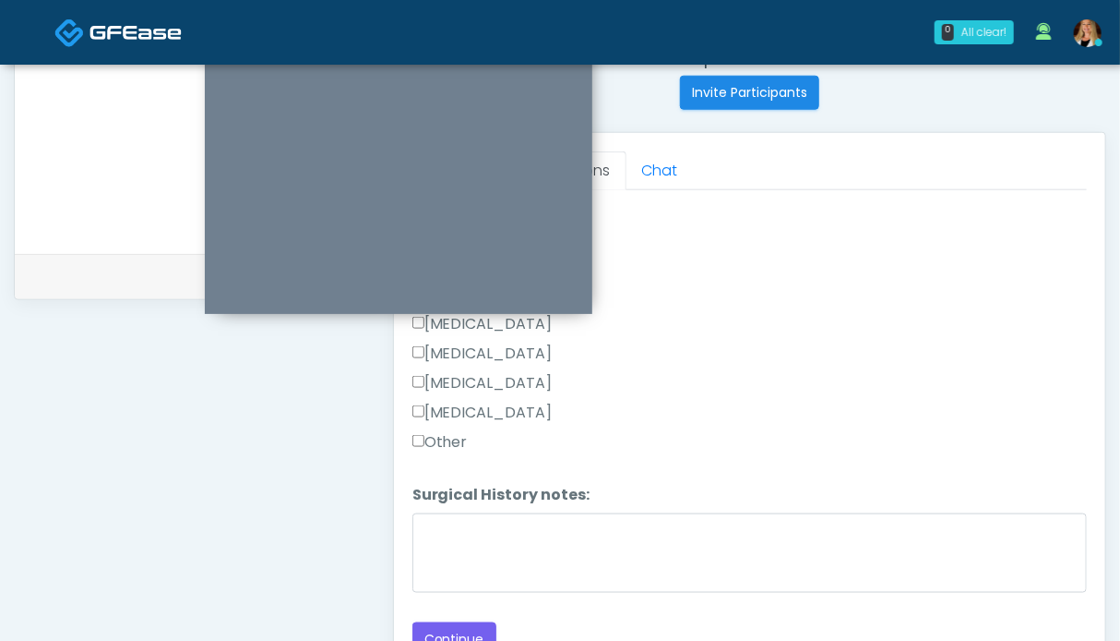
scroll to position [831, 0]
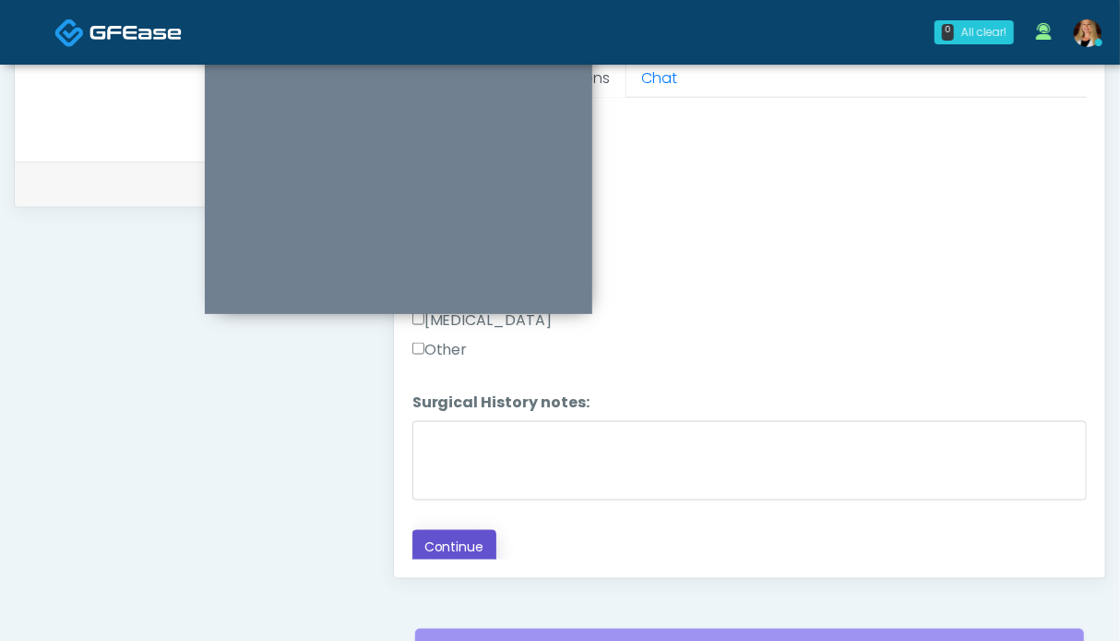
click at [474, 537] on button "Continue" at bounding box center [455, 547] width 84 height 34
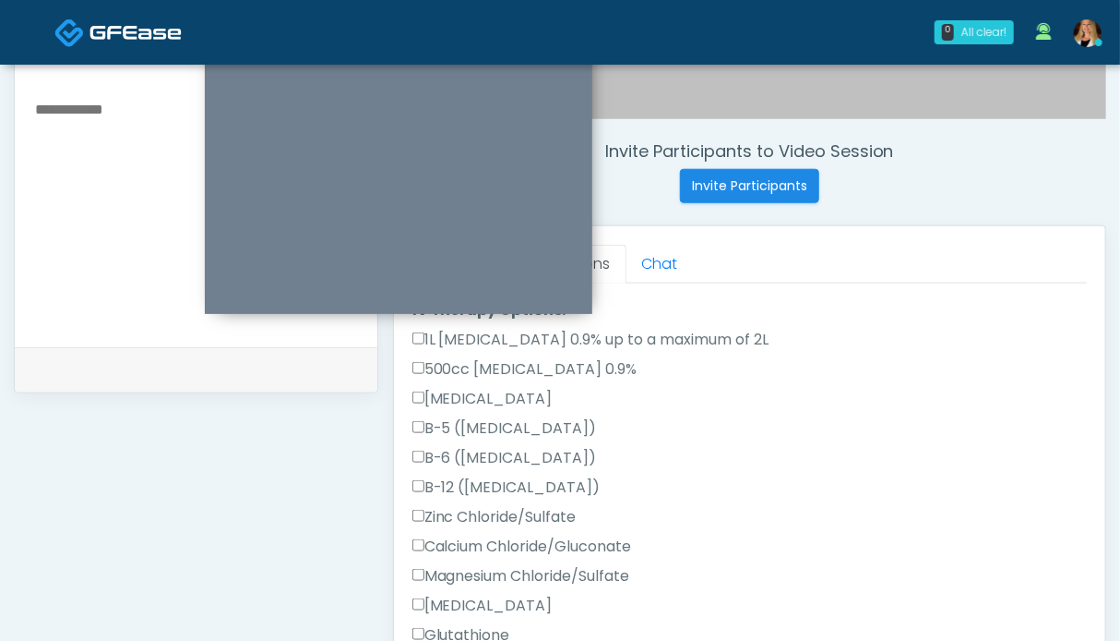
scroll to position [140, 0]
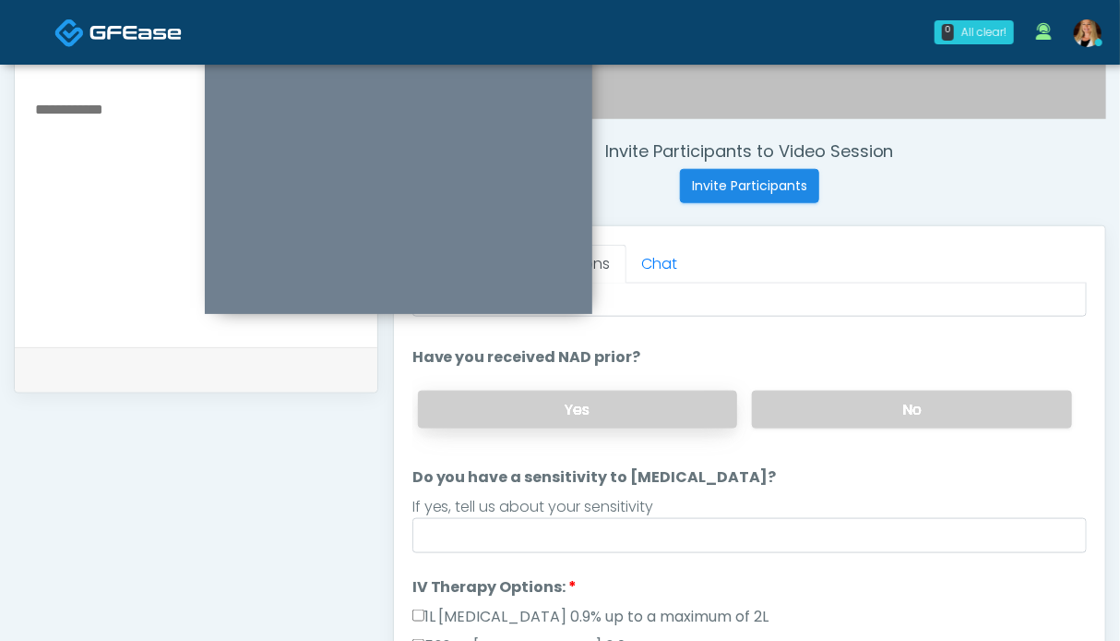
drag, startPoint x: 860, startPoint y: 396, endPoint x: 689, endPoint y: 395, distance: 170.8
click at [857, 396] on label "No" at bounding box center [912, 409] width 320 height 38
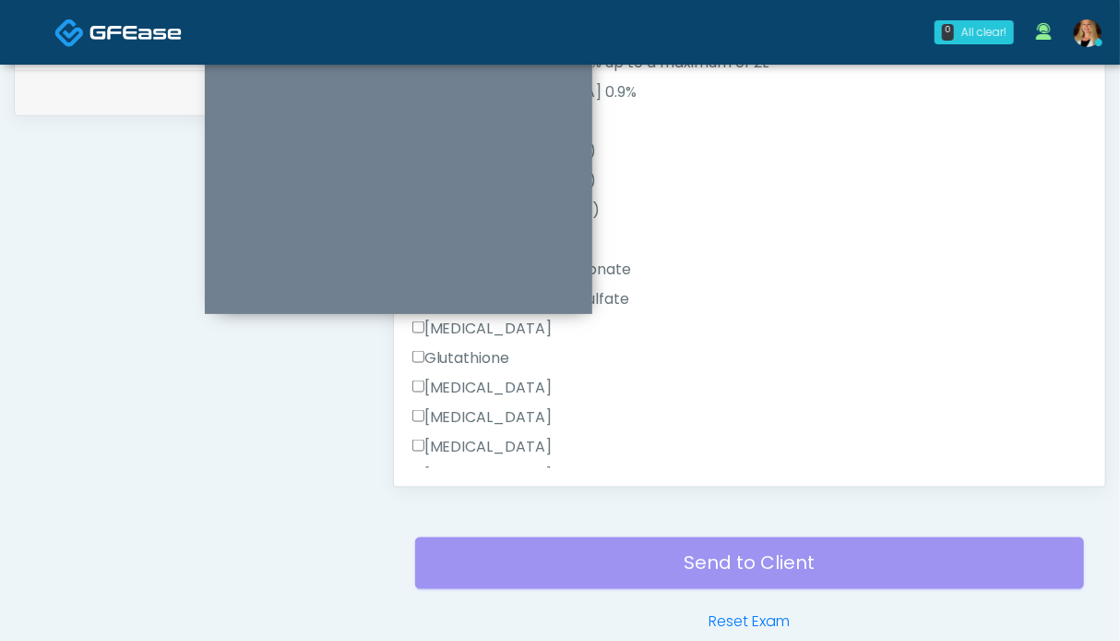
scroll to position [602, 0]
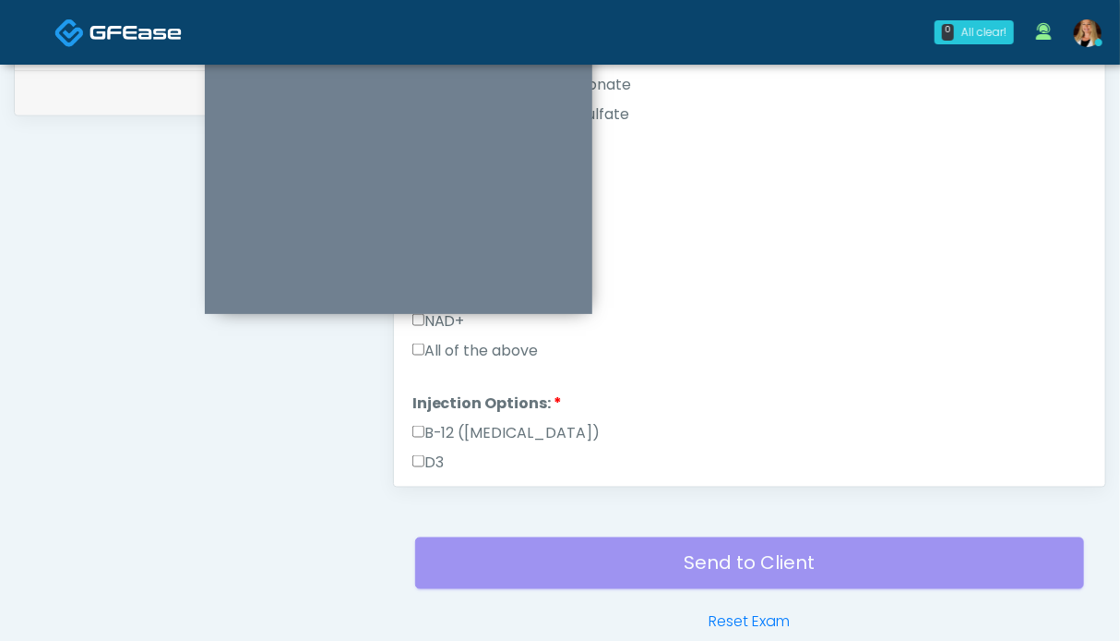
click at [458, 348] on label "All of the above" at bounding box center [476, 351] width 126 height 22
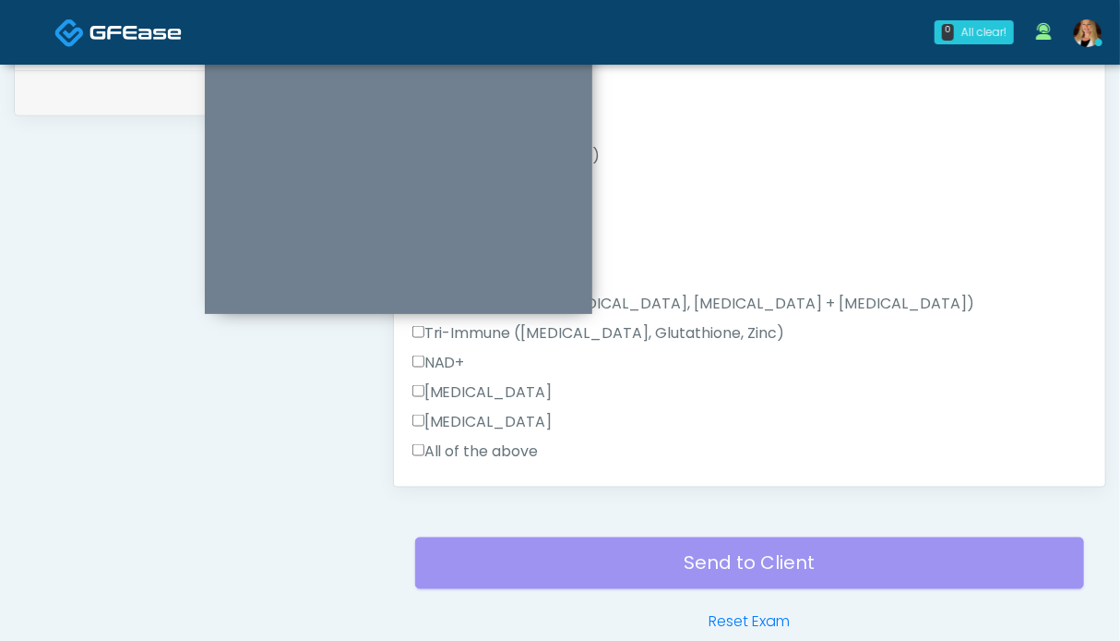
scroll to position [934, 0]
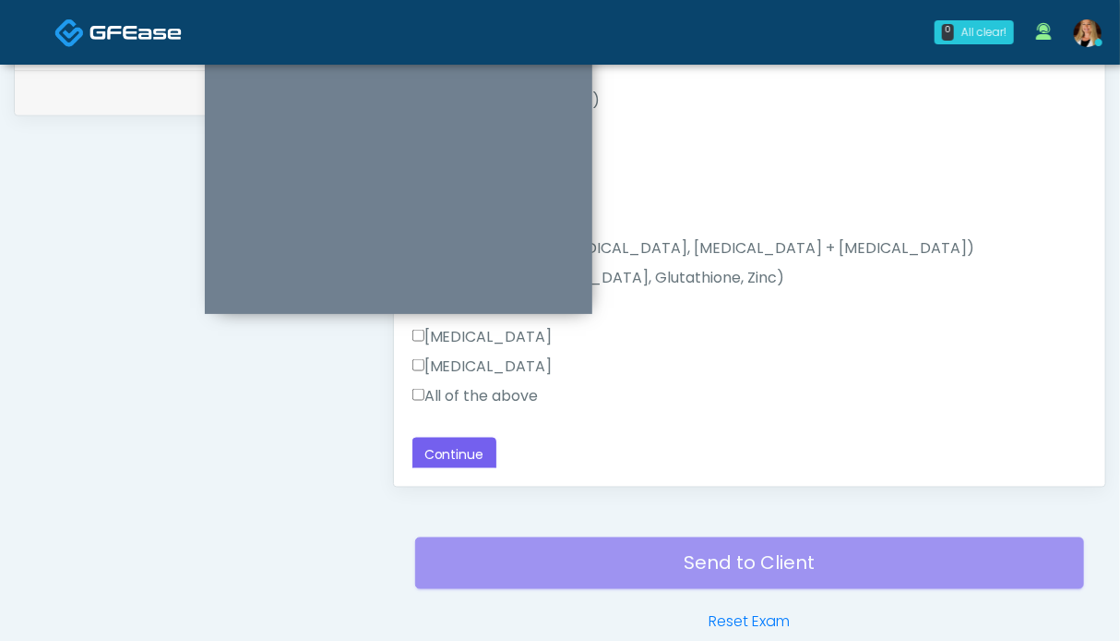
click at [486, 389] on label "All of the above" at bounding box center [476, 396] width 126 height 22
click at [460, 440] on button "Continue" at bounding box center [455, 454] width 84 height 34
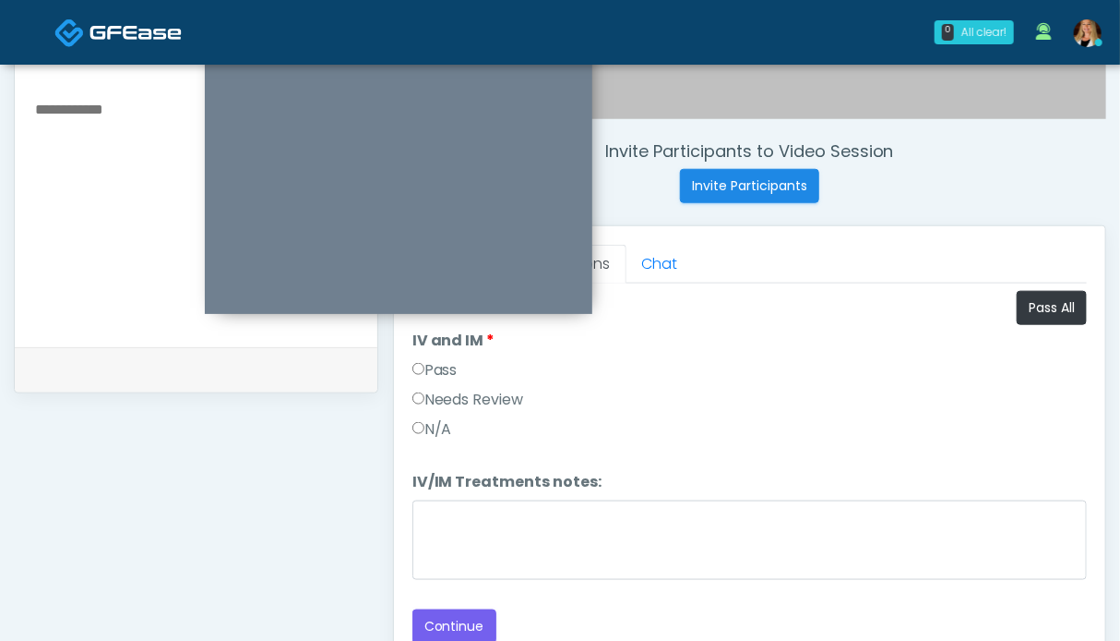
scroll to position [553, 0]
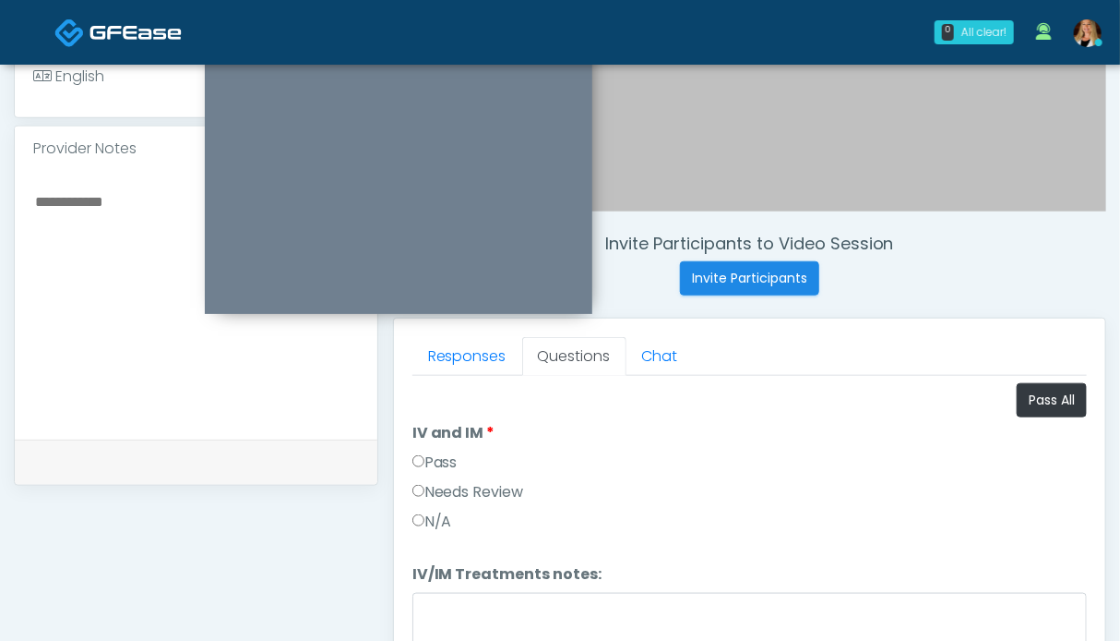
click at [439, 457] on label "Pass" at bounding box center [435, 462] width 45 height 22
click at [100, 222] on textarea at bounding box center [196, 301] width 326 height 225
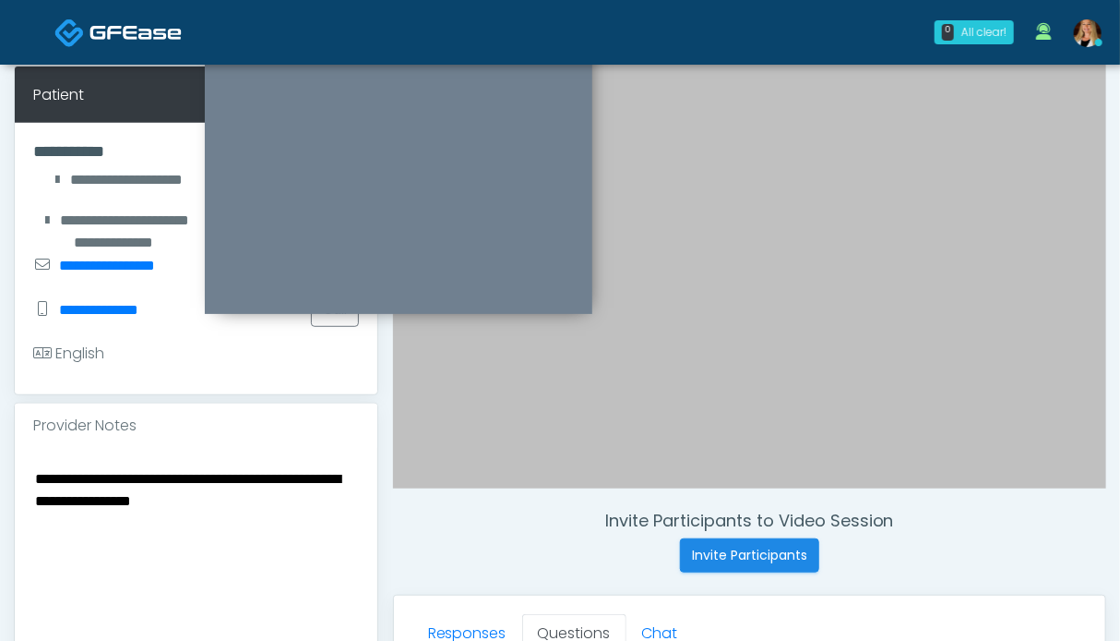
click at [151, 502] on textarea "**********" at bounding box center [196, 578] width 326 height 225
click at [270, 497] on textarea "**********" at bounding box center [196, 578] width 326 height 225
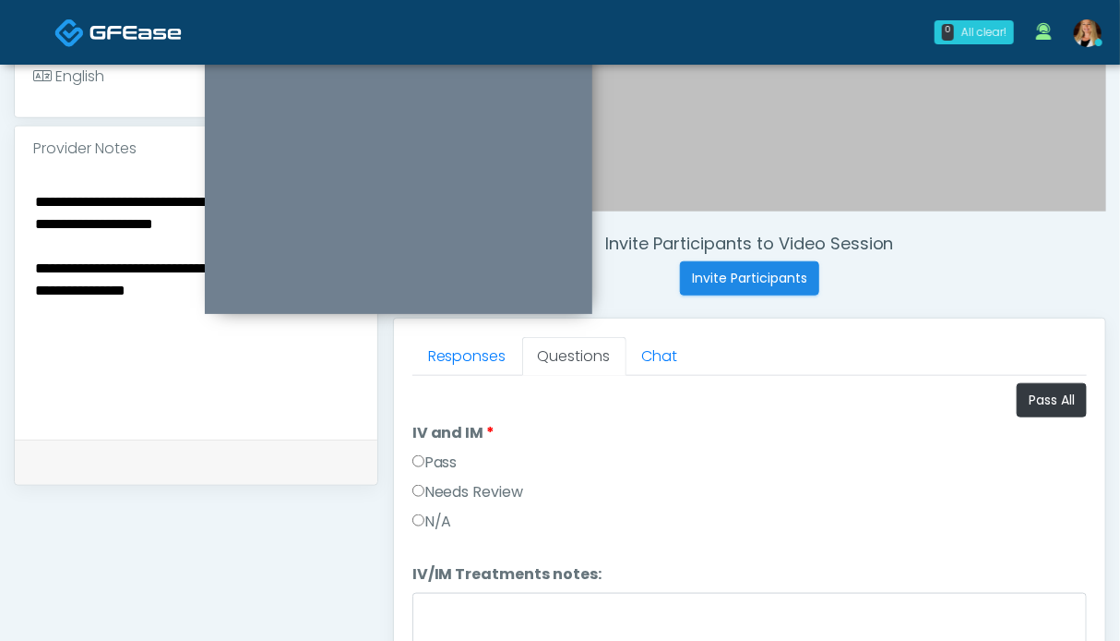
scroll to position [645, 0]
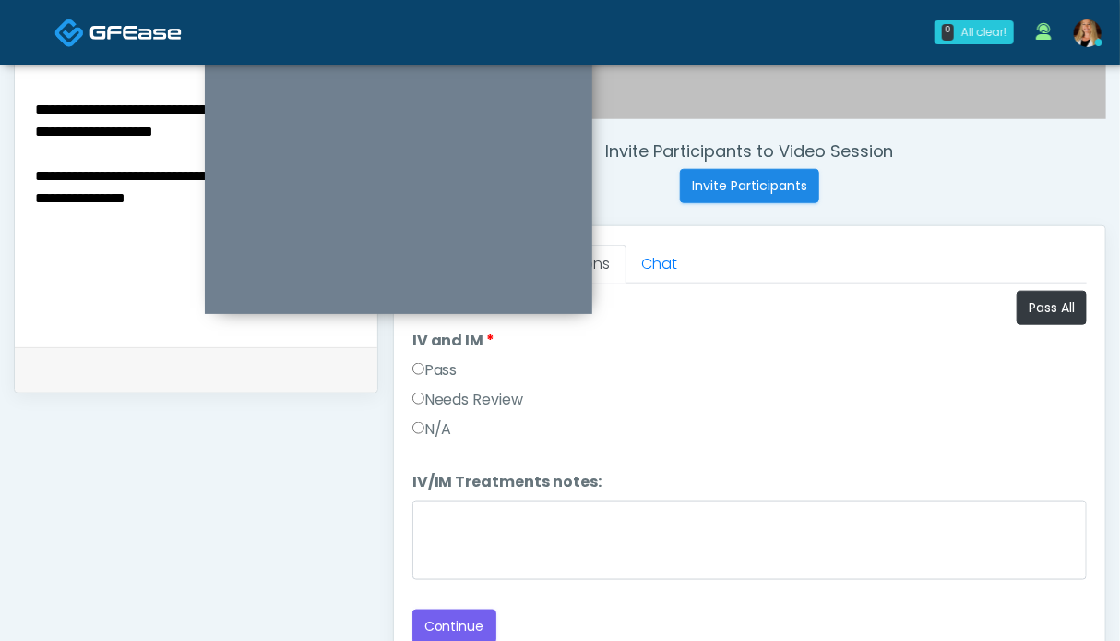
type textarea "**********"
click at [442, 399] on label "Needs Review" at bounding box center [469, 400] width 112 height 22
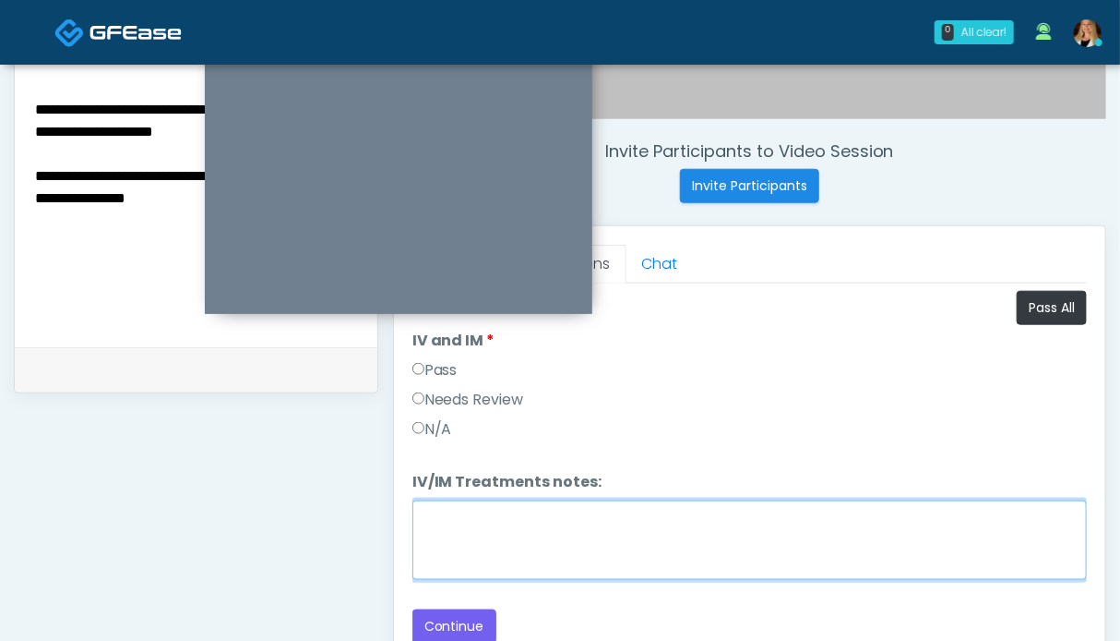
click at [473, 513] on textarea "IV/IM Treatments notes:" at bounding box center [750, 539] width 675 height 79
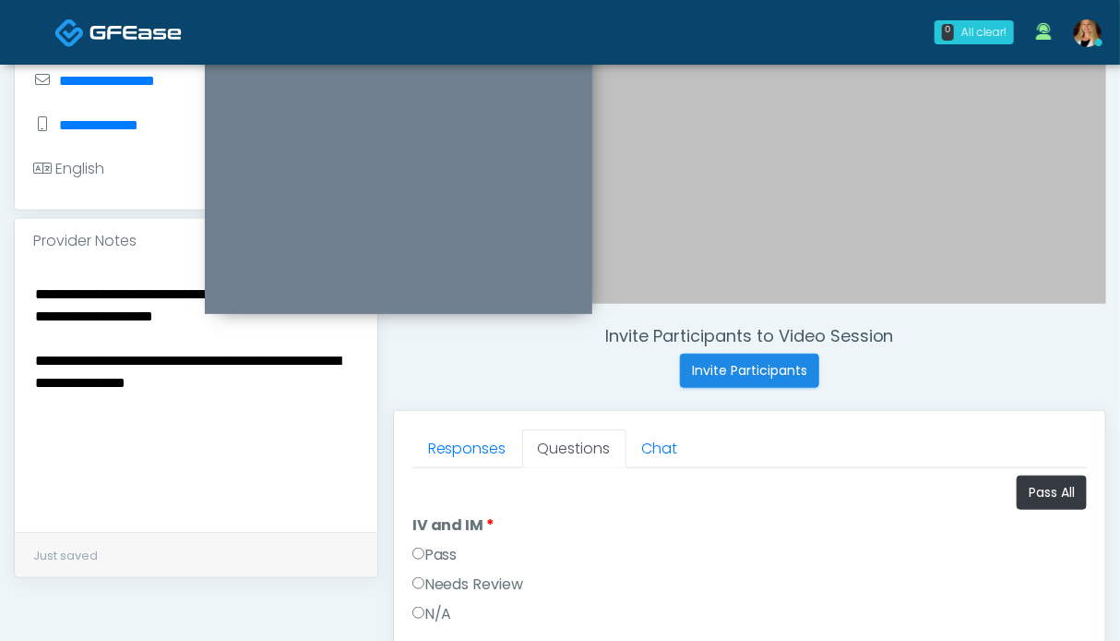
drag, startPoint x: 232, startPoint y: 388, endPoint x: 33, endPoint y: 273, distance: 229.1
click at [33, 273] on div "**********" at bounding box center [196, 397] width 363 height 269
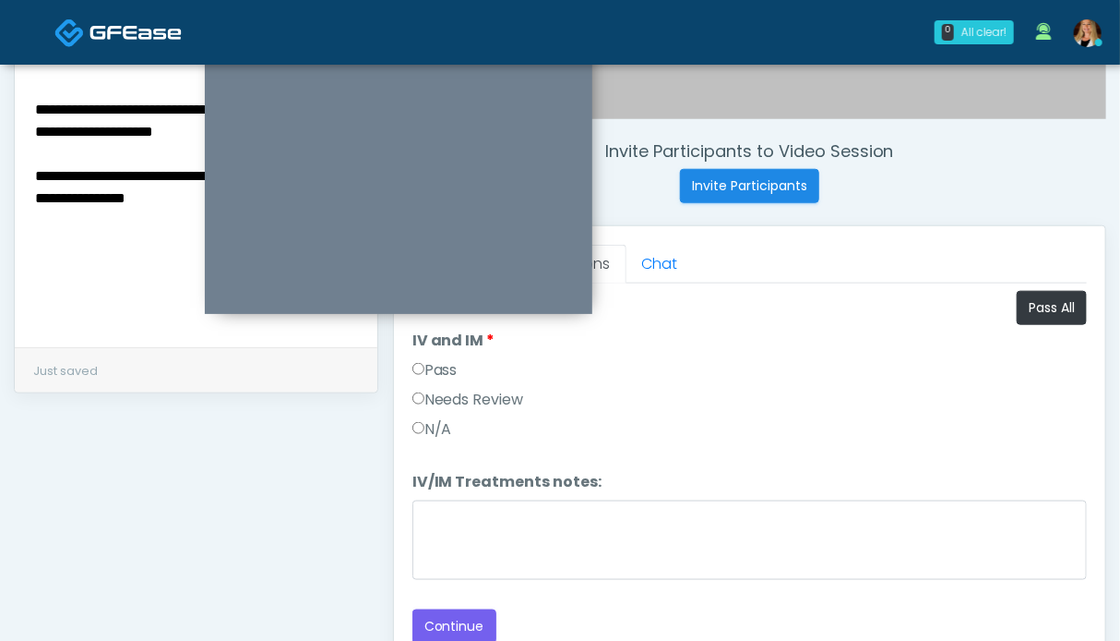
scroll to position [737, 0]
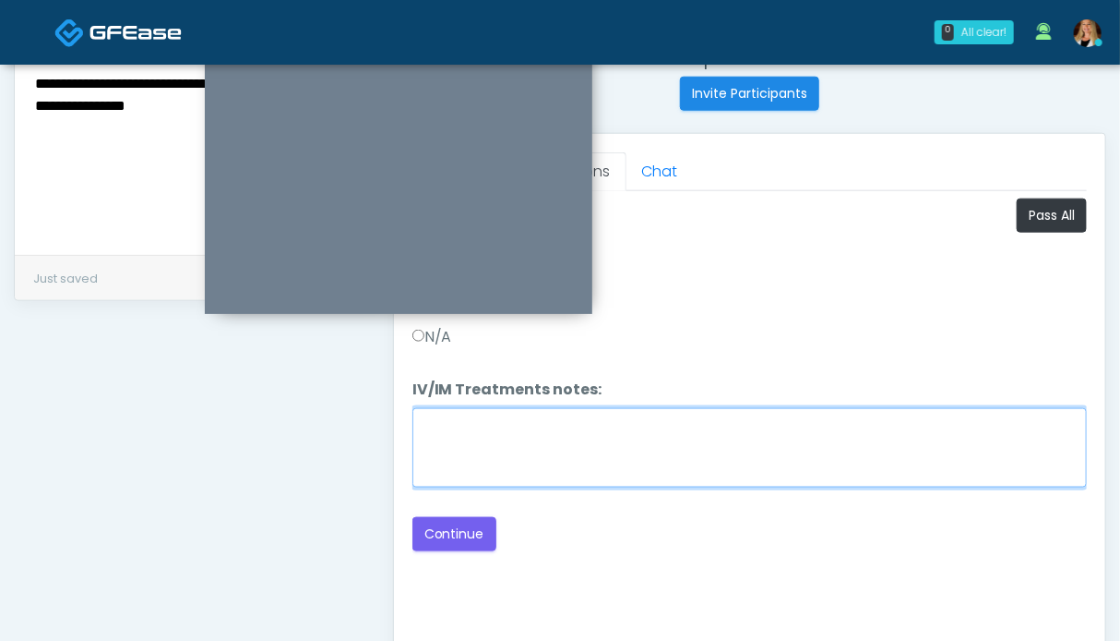
click at [563, 451] on textarea "IV/IM Treatments notes:" at bounding box center [750, 447] width 675 height 79
paste textarea "**********"
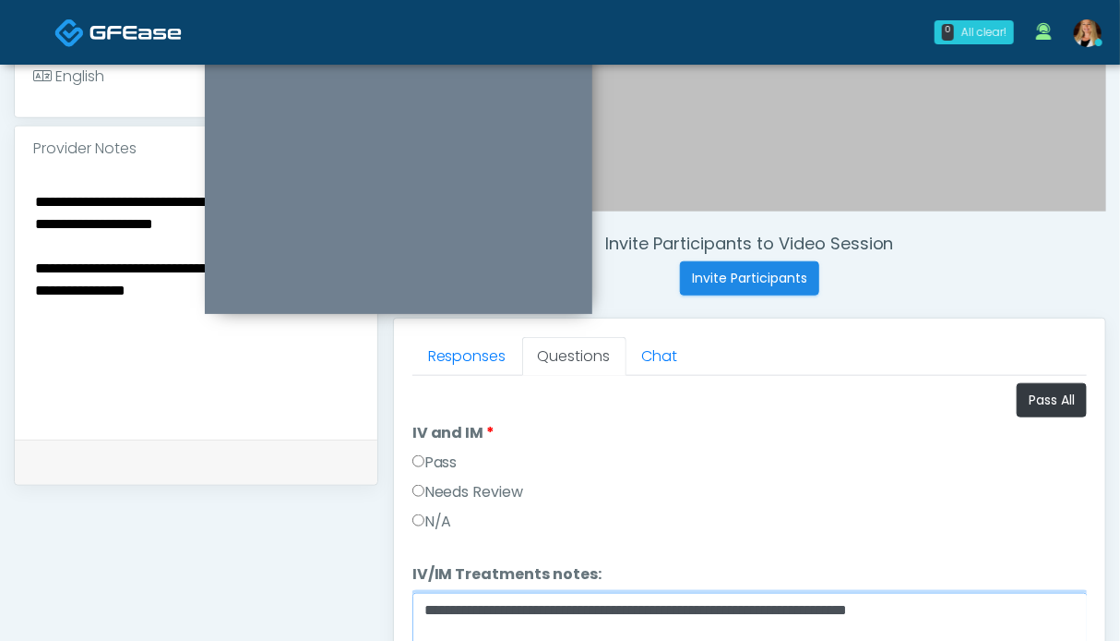
scroll to position [830, 0]
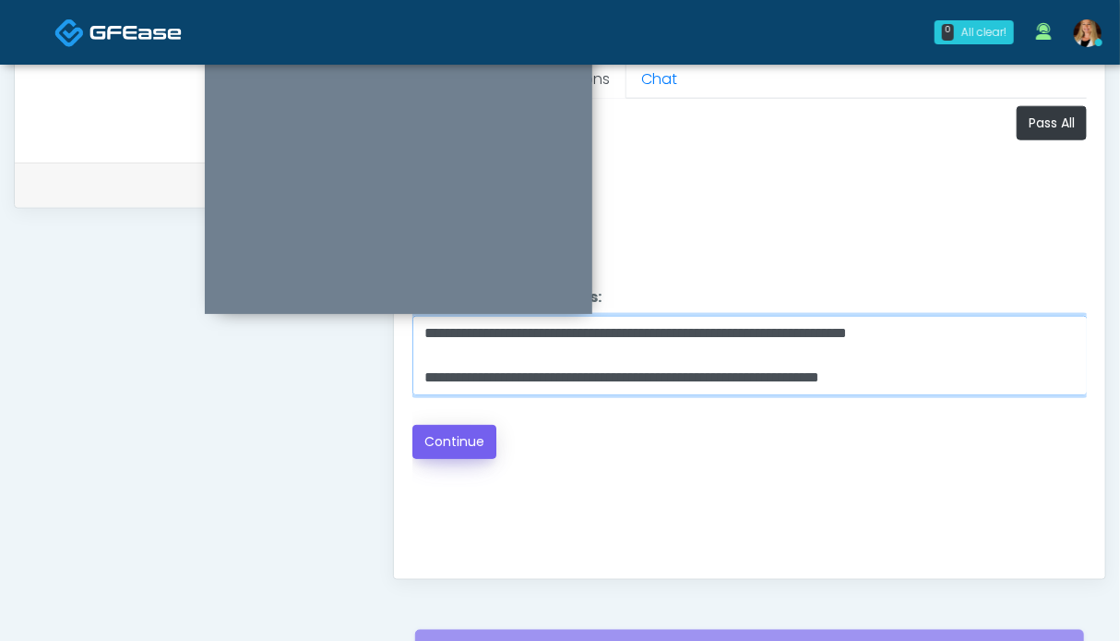
type textarea "**********"
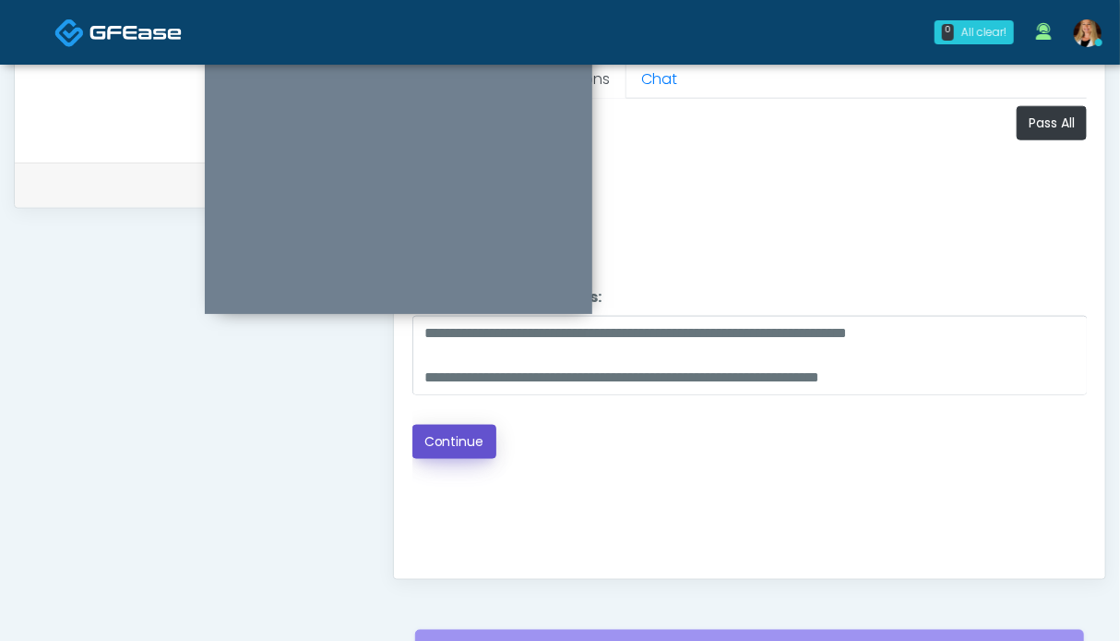
click at [447, 435] on button "Continue" at bounding box center [455, 442] width 84 height 34
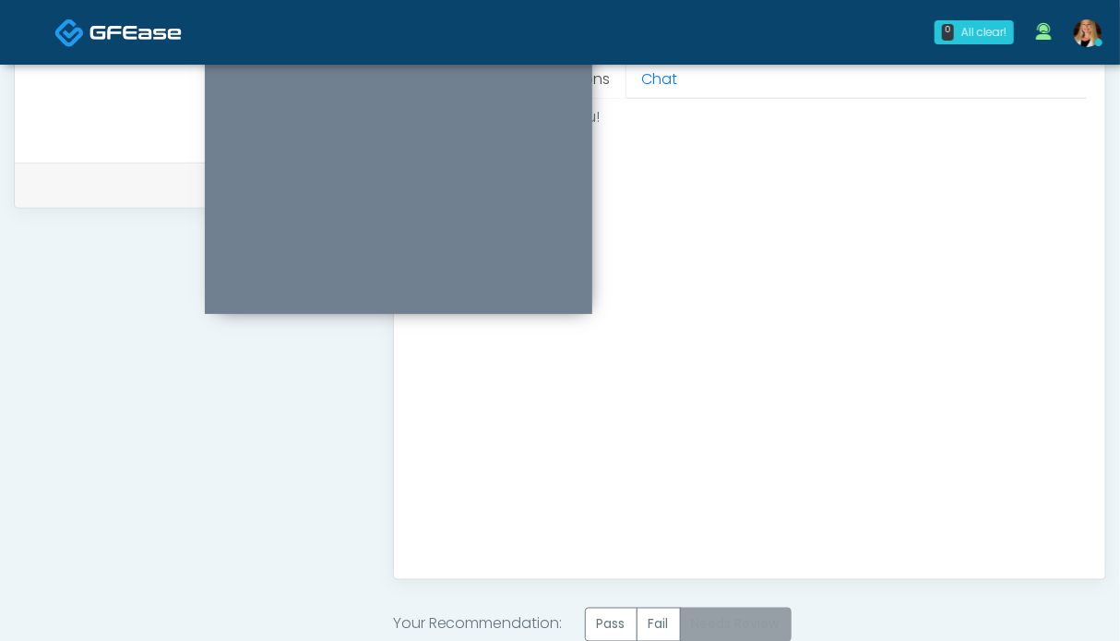
click at [757, 619] on label "Needs Review" at bounding box center [736, 624] width 112 height 34
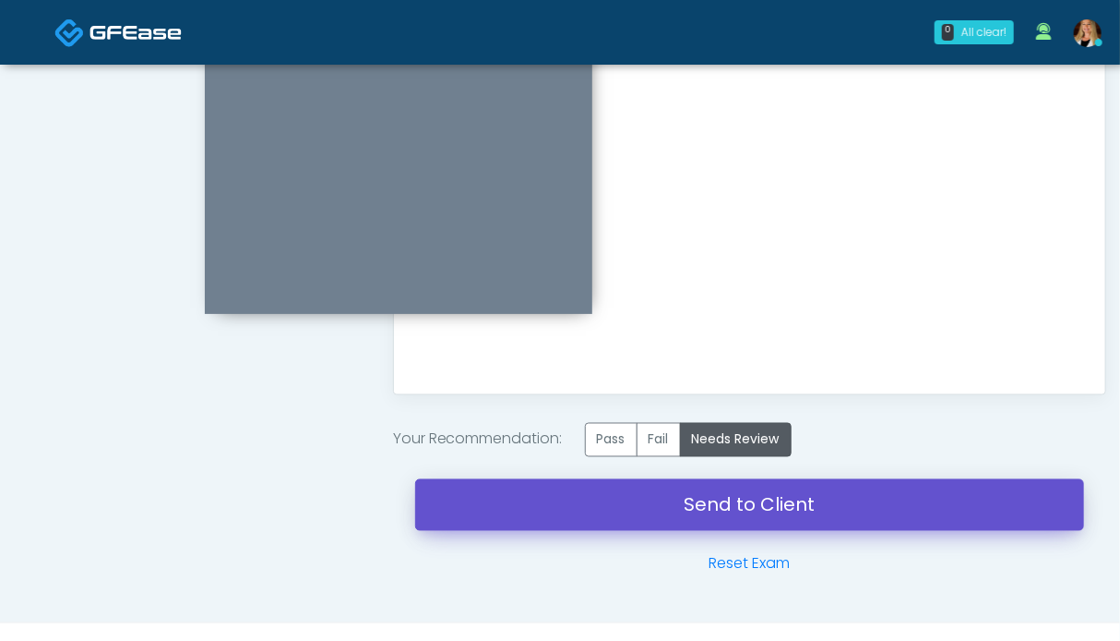
click at [648, 506] on link "Send to Client" at bounding box center [749, 505] width 669 height 52
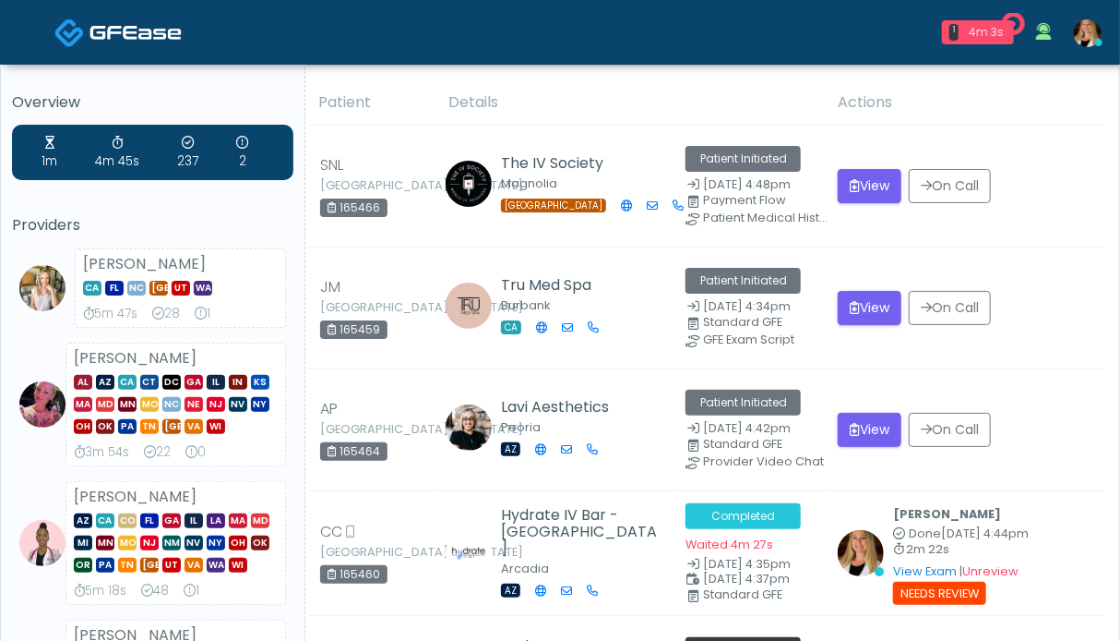
click at [126, 34] on div "year14holdings@gmail.com" at bounding box center [80, 33] width 185 height 46
click at [100, 36] on div "year14holdings@gmail.com" at bounding box center [80, 33] width 185 height 46
click at [99, 37] on div "year14holdings@gmail.com" at bounding box center [80, 33] width 185 height 46
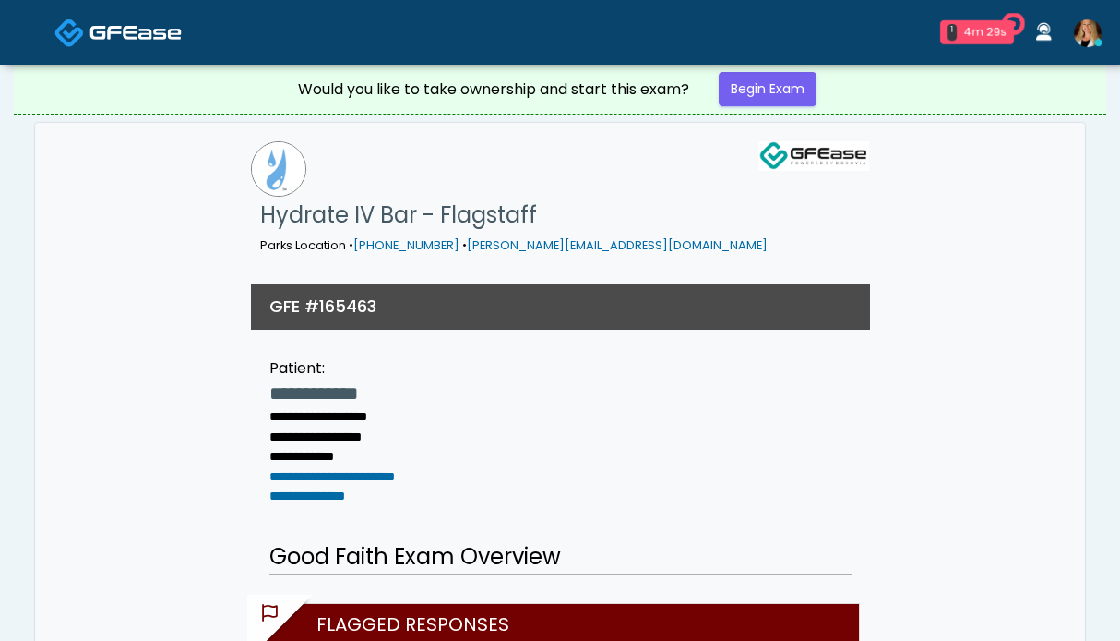
click at [767, 92] on link "Begin Exam" at bounding box center [768, 89] width 98 height 34
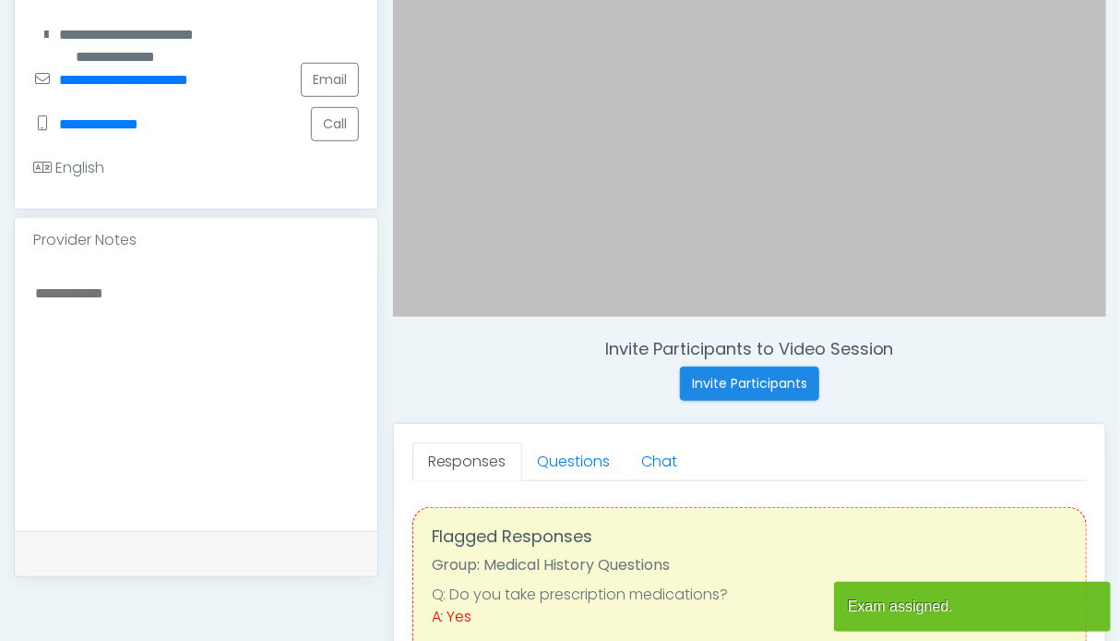
scroll to position [554, 0]
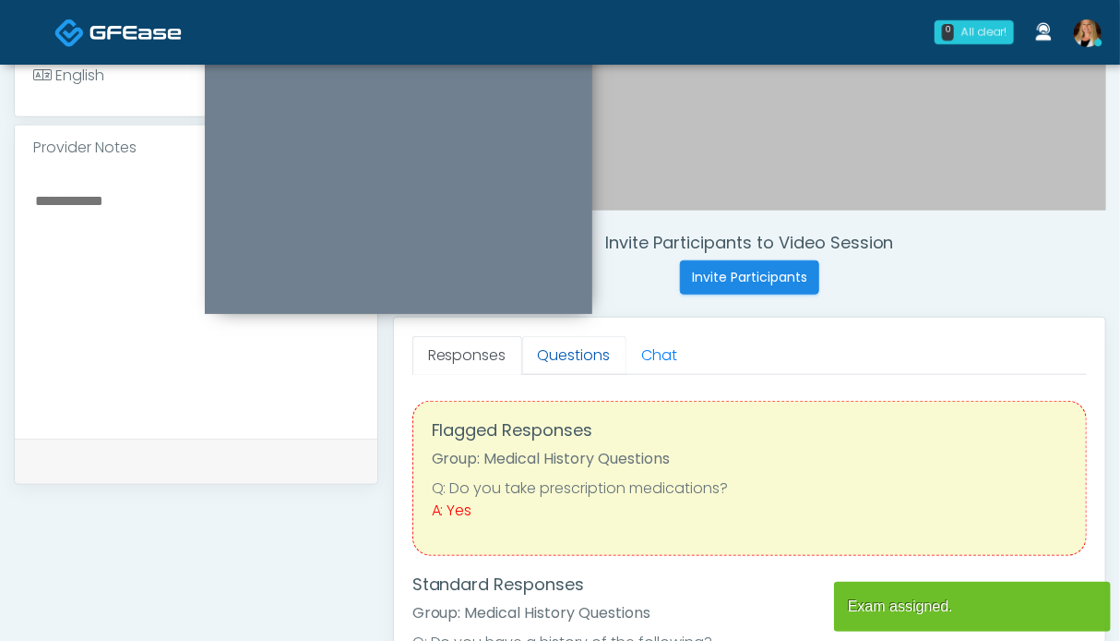
click at [565, 359] on link "Questions" at bounding box center [574, 355] width 104 height 39
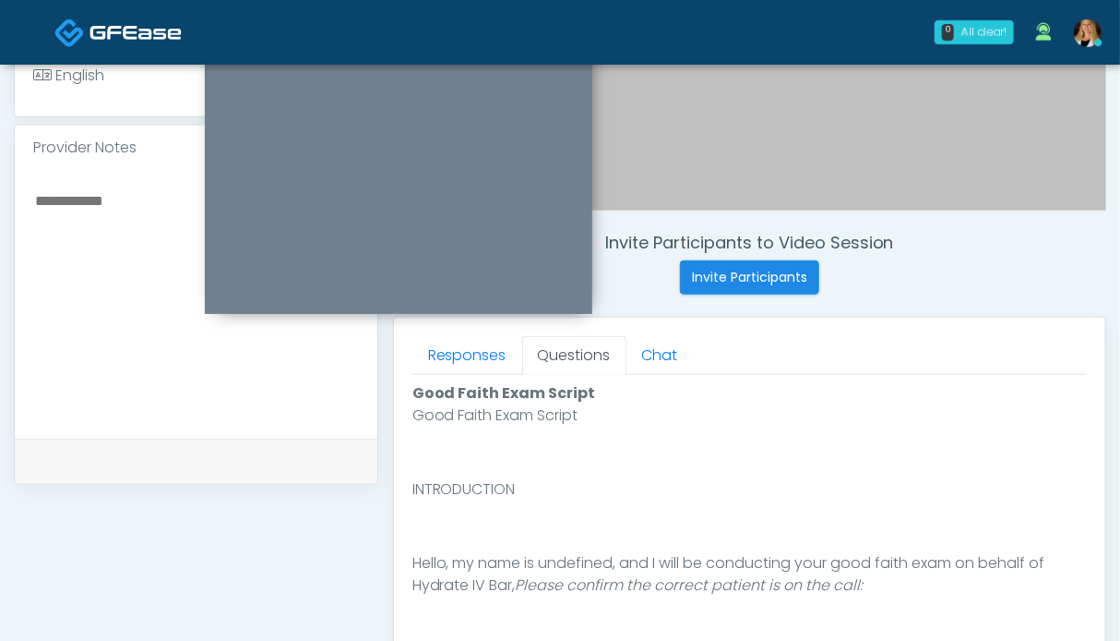
scroll to position [923, 0]
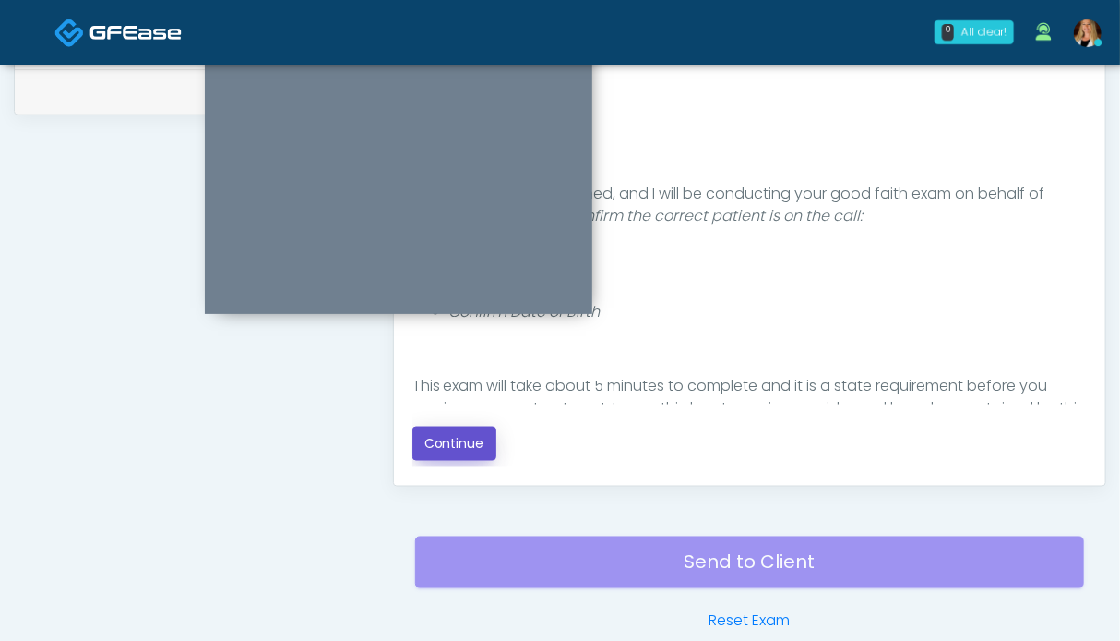
click at [454, 441] on button "Continue" at bounding box center [455, 443] width 84 height 34
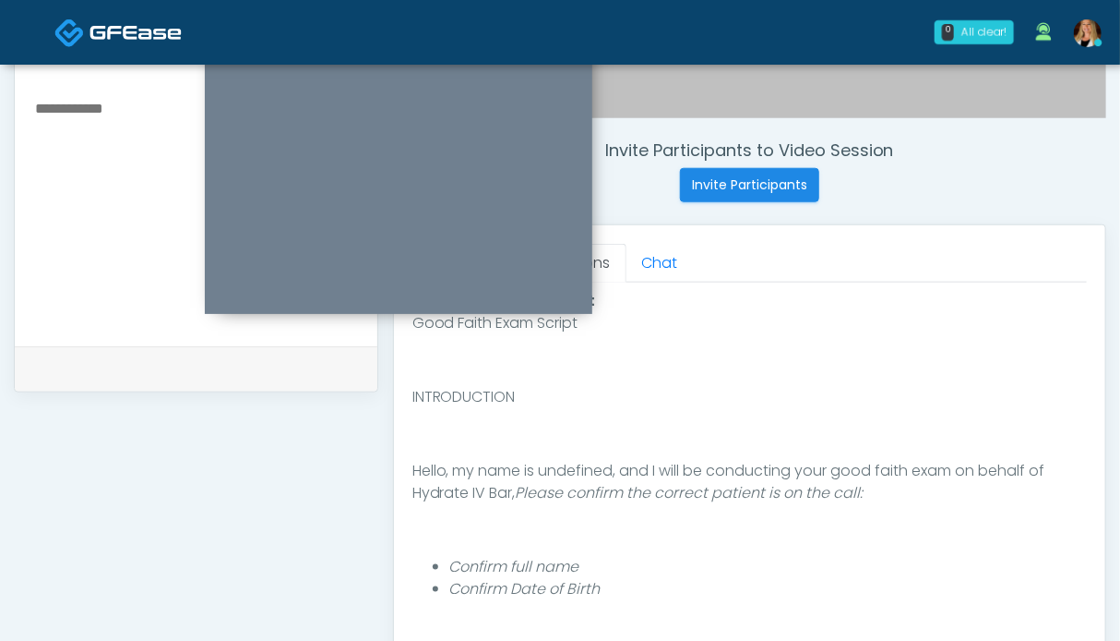
scroll to position [1014, 0]
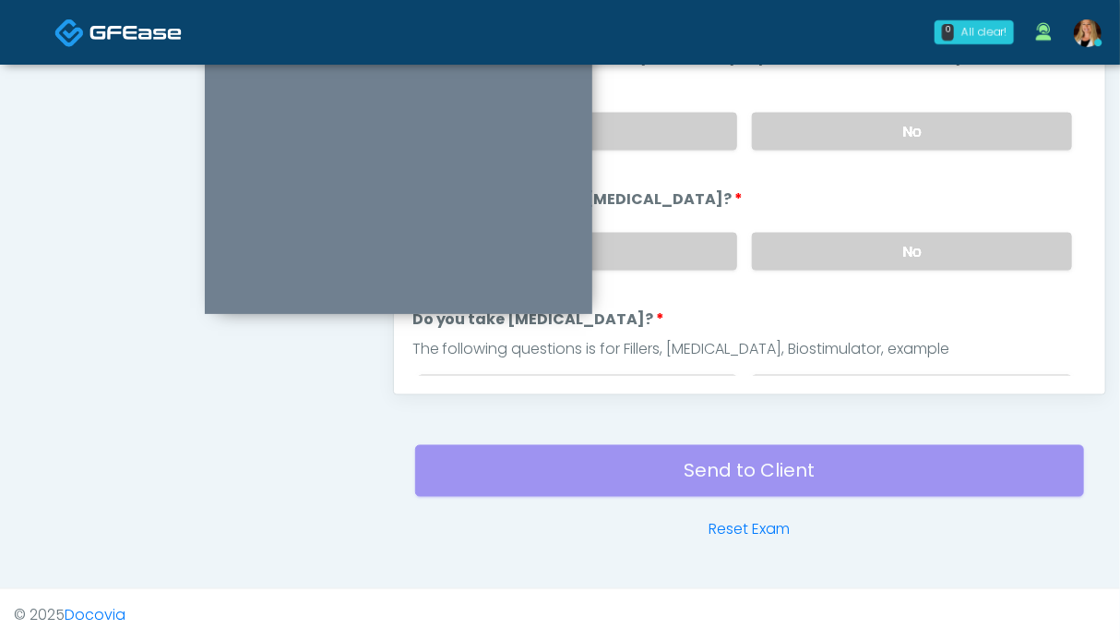
drag, startPoint x: 876, startPoint y: 251, endPoint x: 875, endPoint y: 171, distance: 80.3
click at [875, 251] on label "No" at bounding box center [912, 252] width 320 height 38
click at [875, 127] on label "No" at bounding box center [912, 132] width 320 height 38
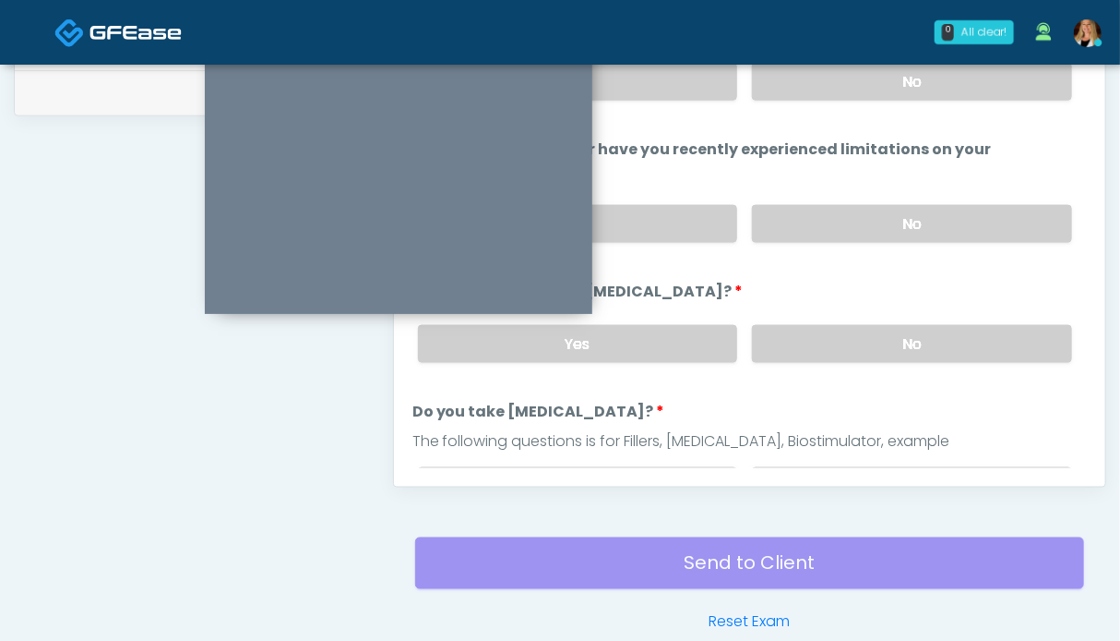
scroll to position [830, 0]
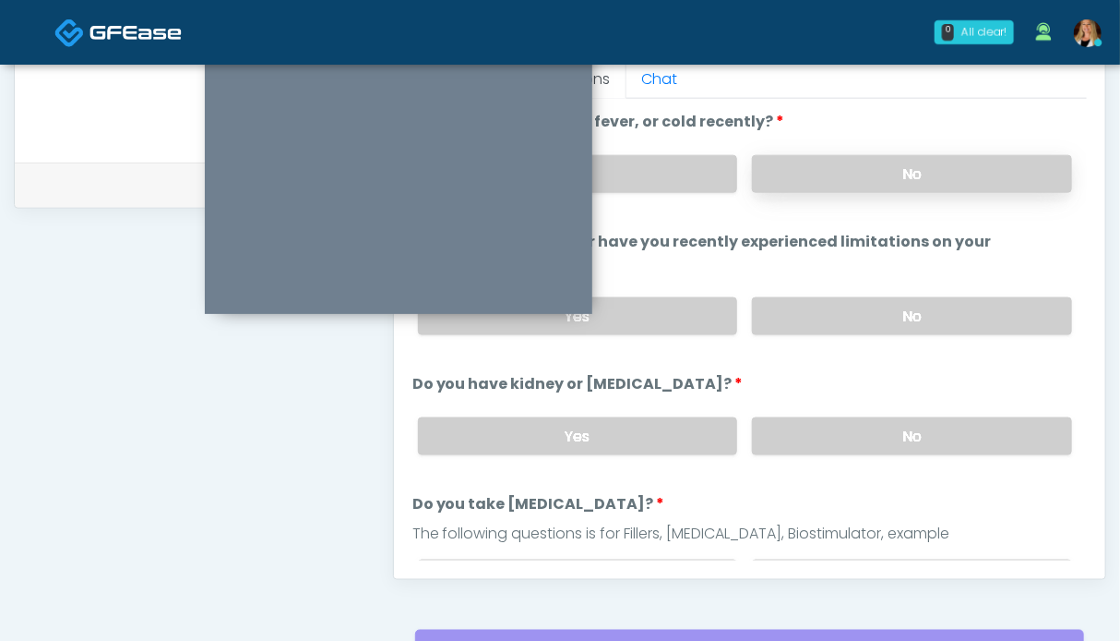
click at [848, 182] on label "No" at bounding box center [912, 174] width 320 height 38
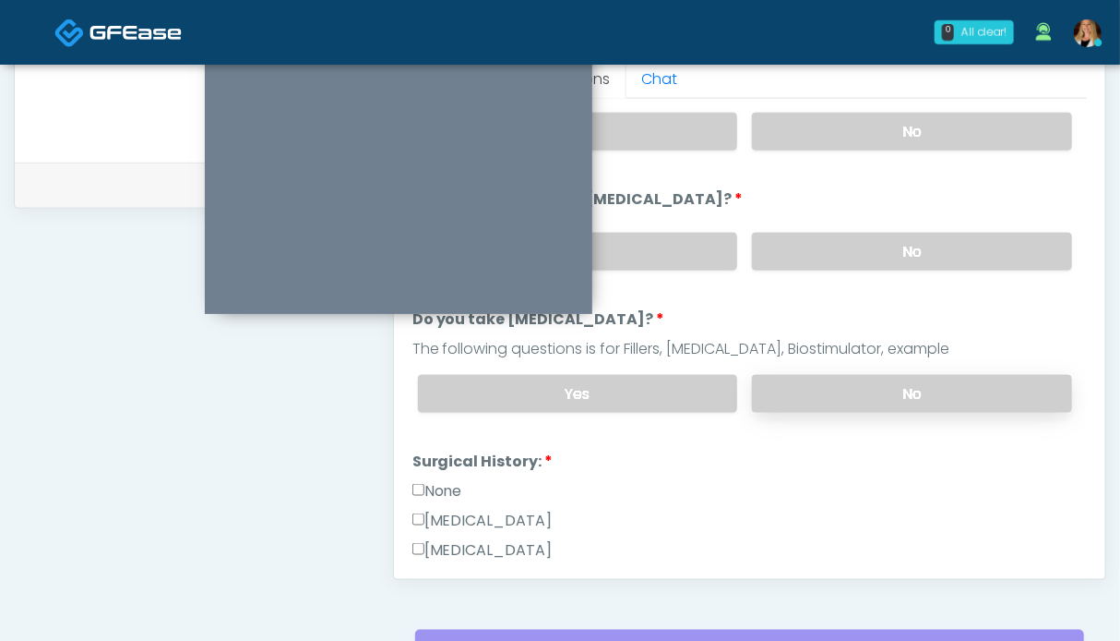
click at [875, 387] on label "No" at bounding box center [912, 394] width 320 height 38
click at [425, 486] on label "None" at bounding box center [438, 491] width 50 height 22
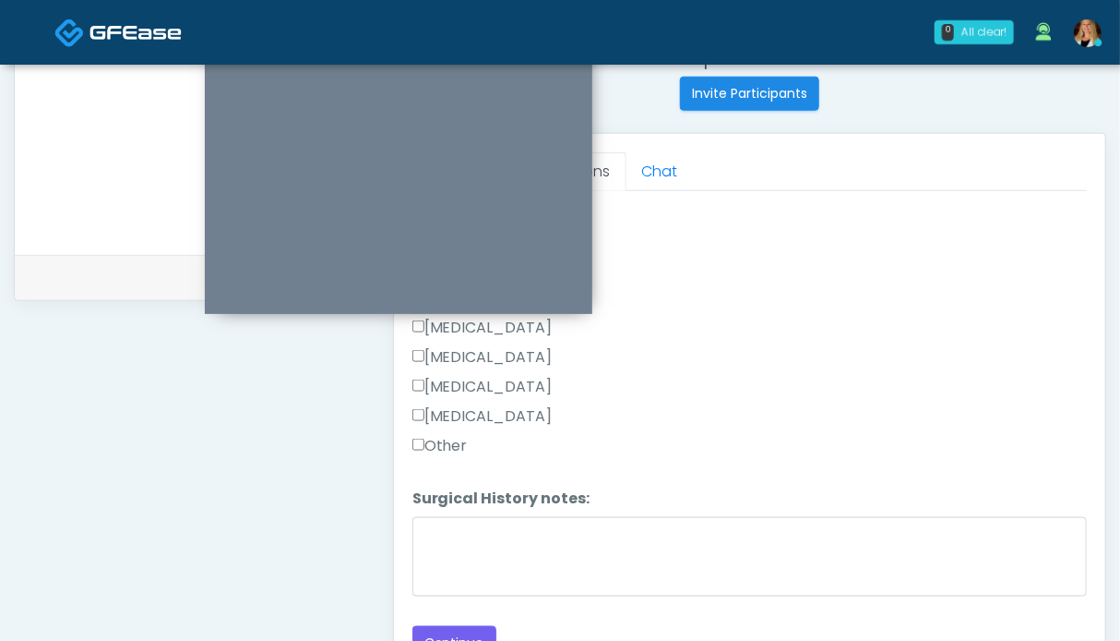
scroll to position [830, 0]
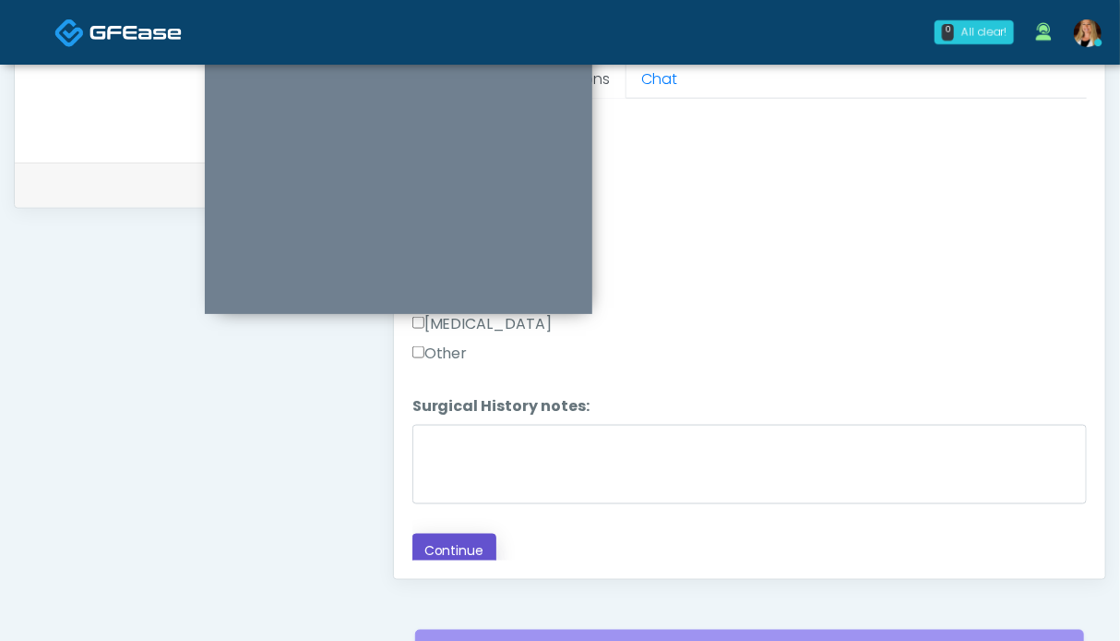
click at [472, 545] on button "Continue" at bounding box center [455, 550] width 84 height 34
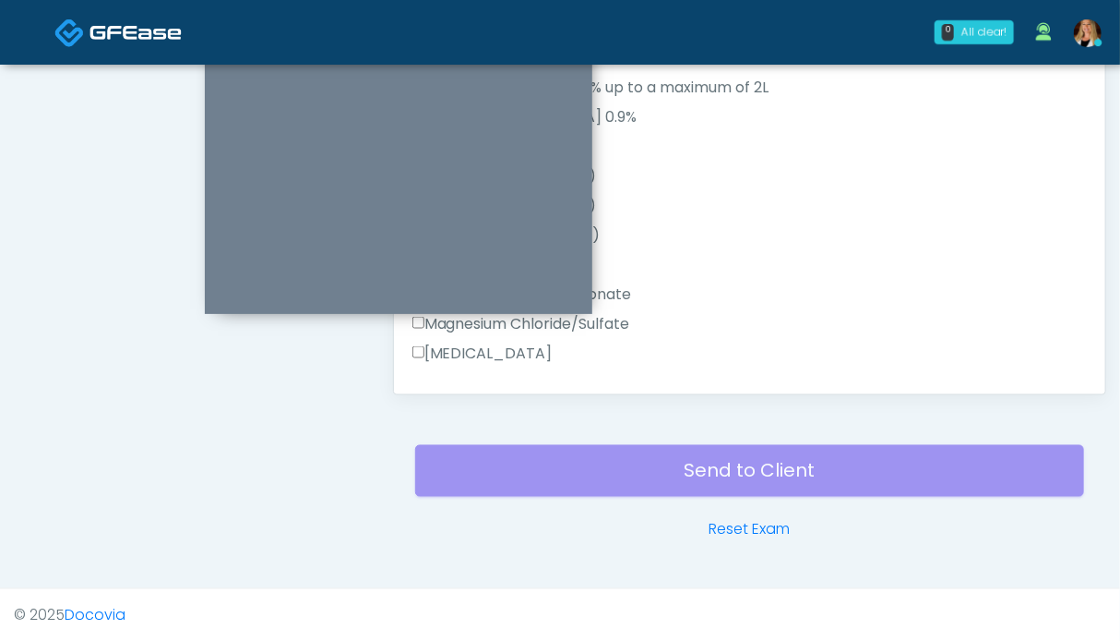
scroll to position [645, 0]
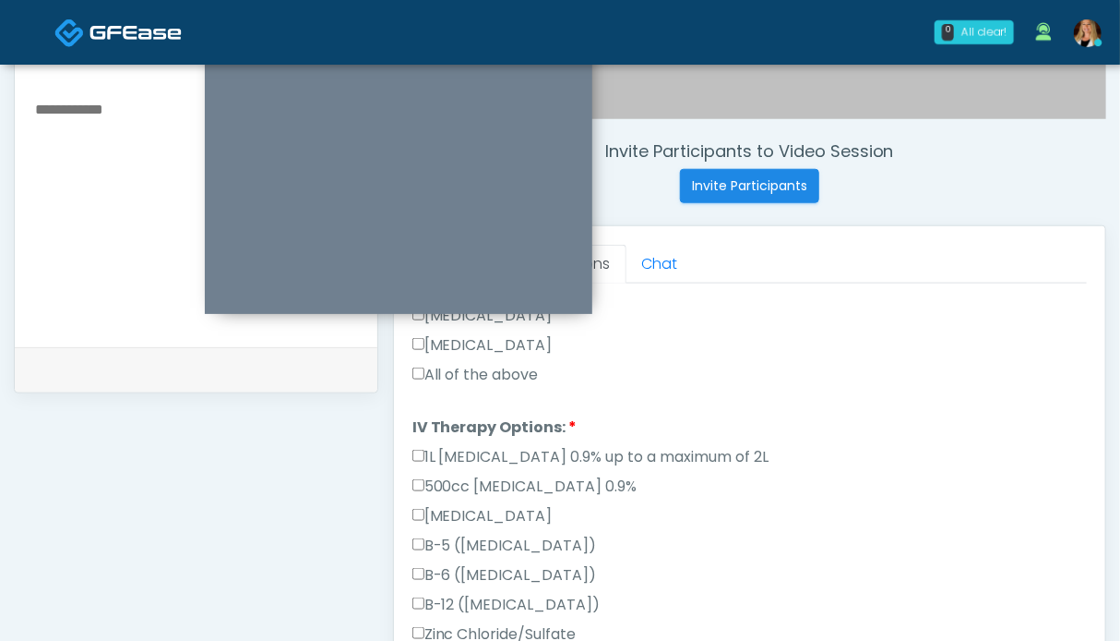
click at [484, 371] on label "All of the above" at bounding box center [476, 375] width 126 height 22
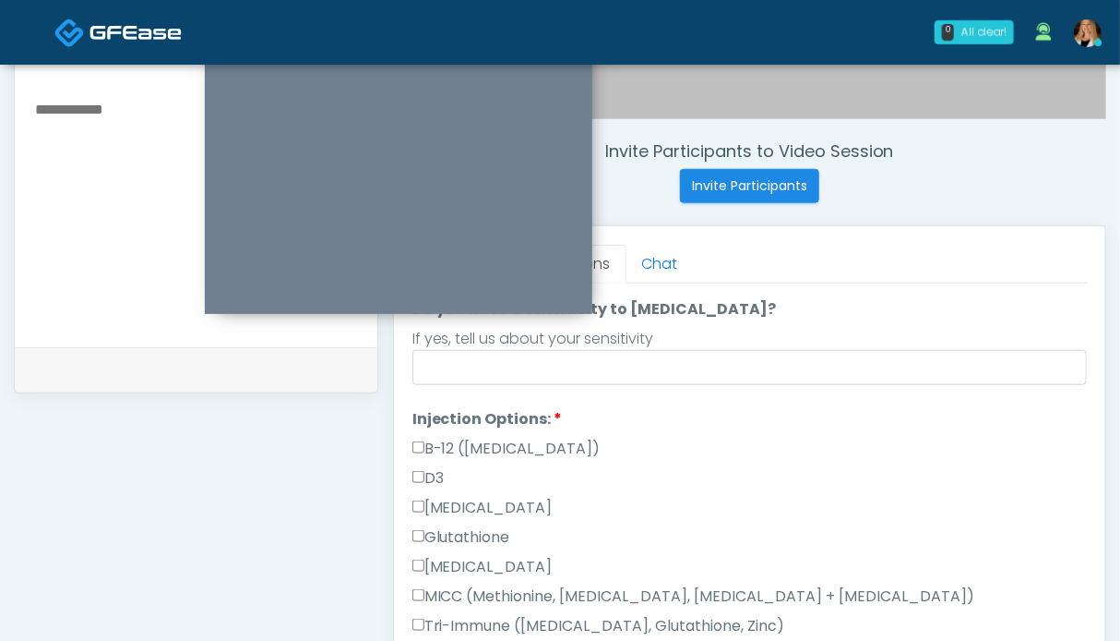
scroll to position [216, 0]
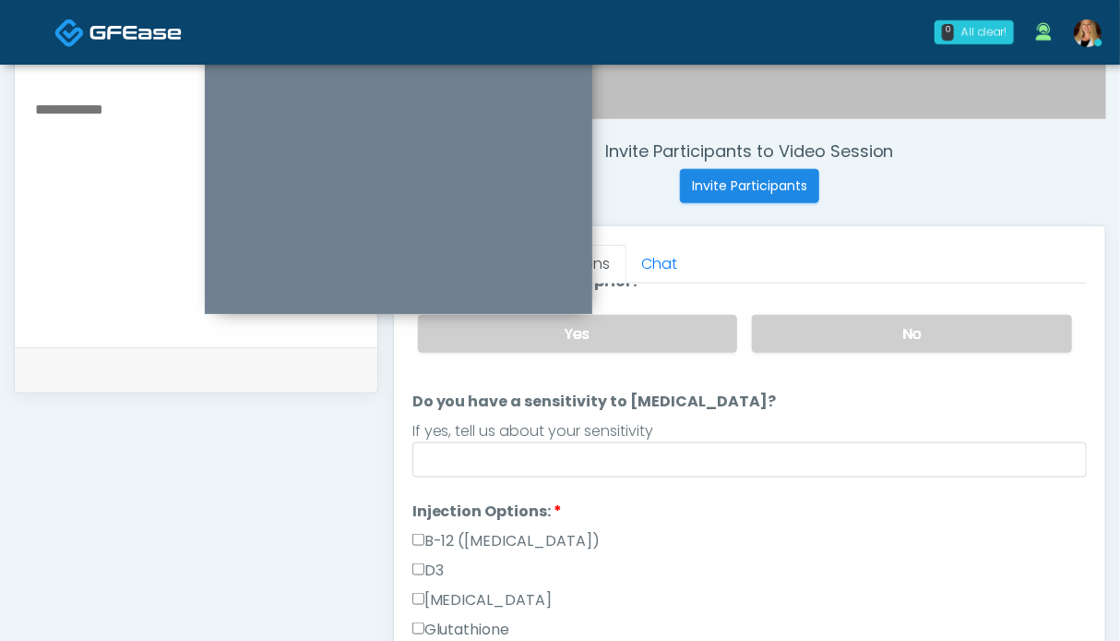
click at [893, 349] on div "Yes No" at bounding box center [745, 333] width 684 height 67
click at [887, 332] on label "No" at bounding box center [912, 334] width 320 height 38
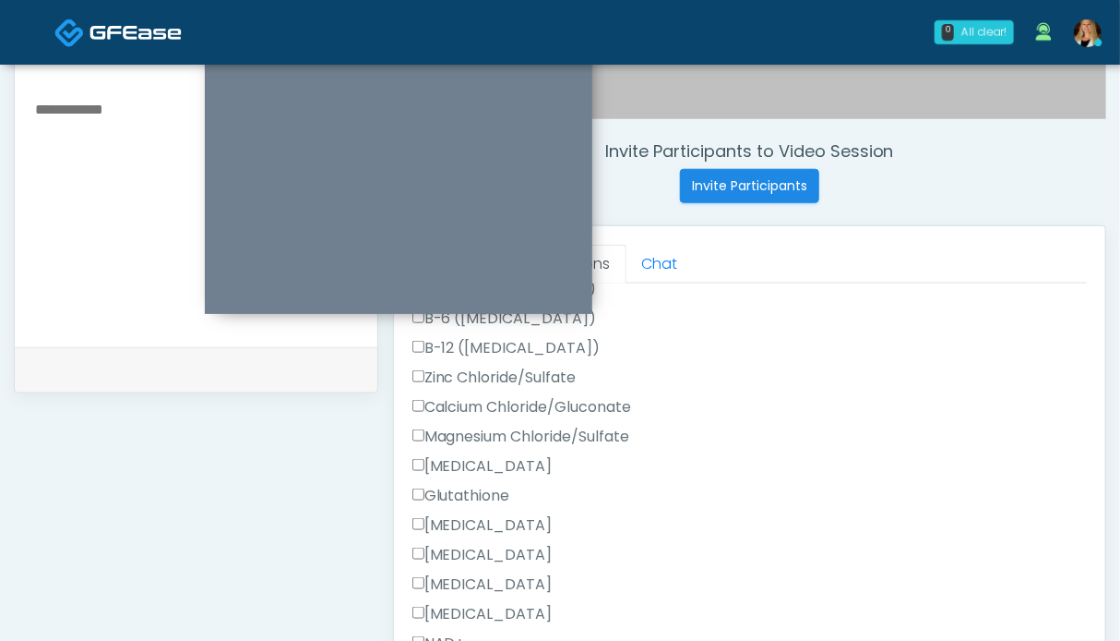
scroll to position [922, 0]
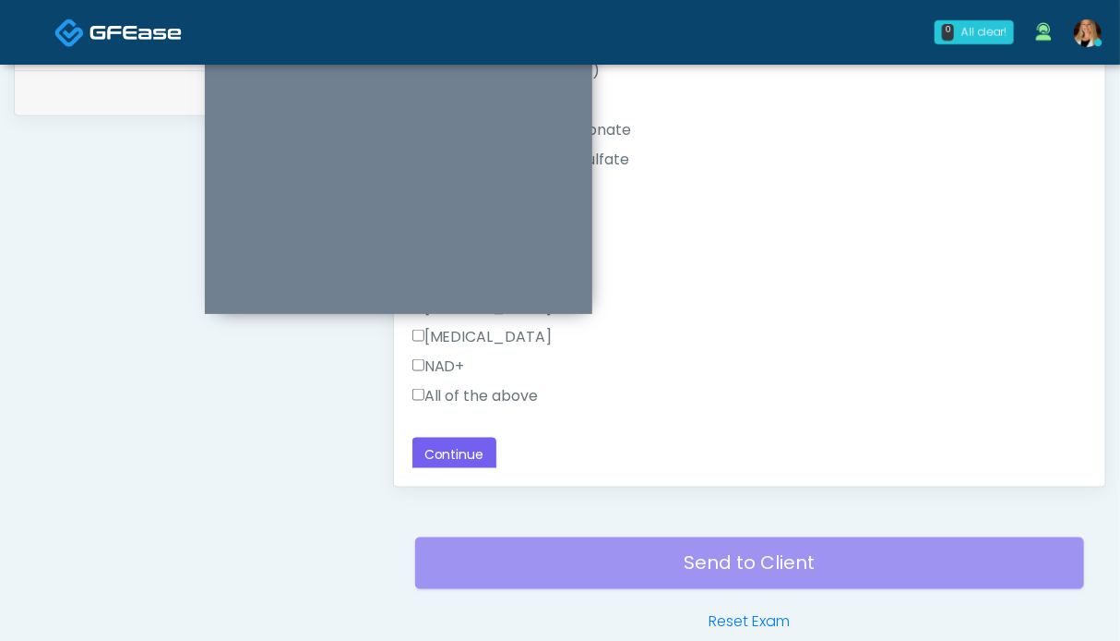
click at [475, 390] on label "All of the above" at bounding box center [476, 396] width 126 height 22
click at [461, 437] on button "Continue" at bounding box center [455, 454] width 84 height 34
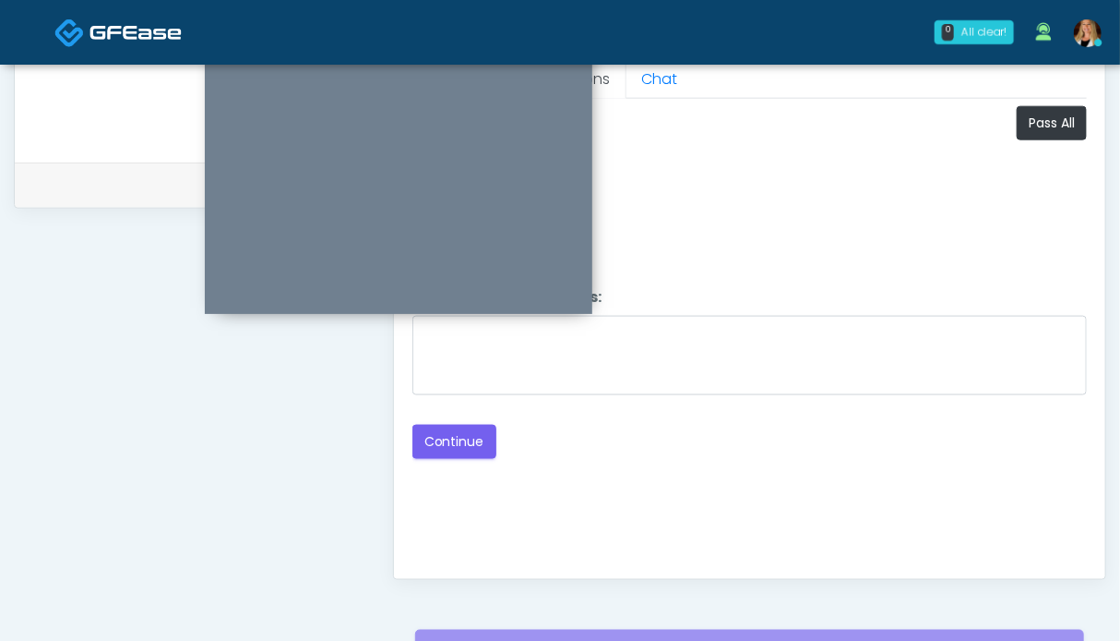
scroll to position [645, 0]
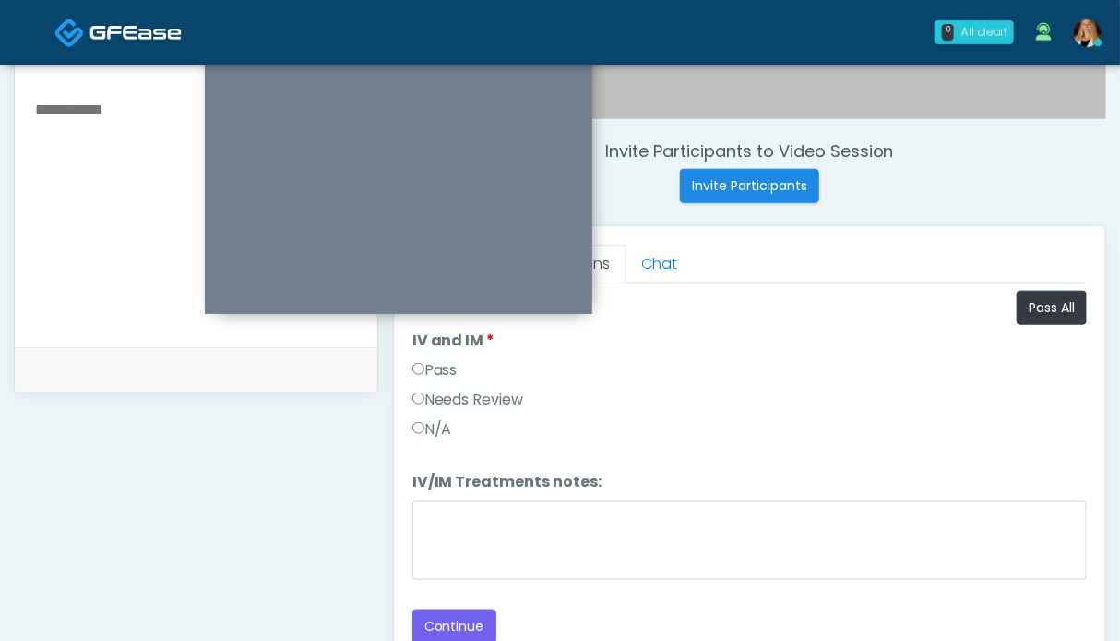
click at [443, 371] on label "Pass" at bounding box center [435, 370] width 45 height 22
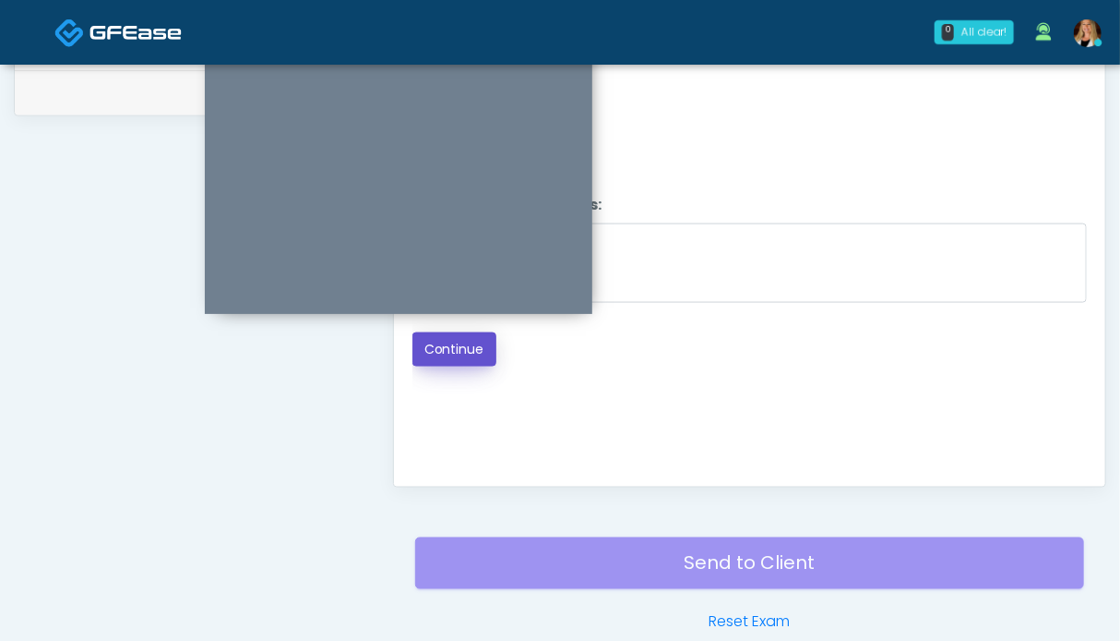
click at [465, 354] on button "Continue" at bounding box center [455, 349] width 84 height 34
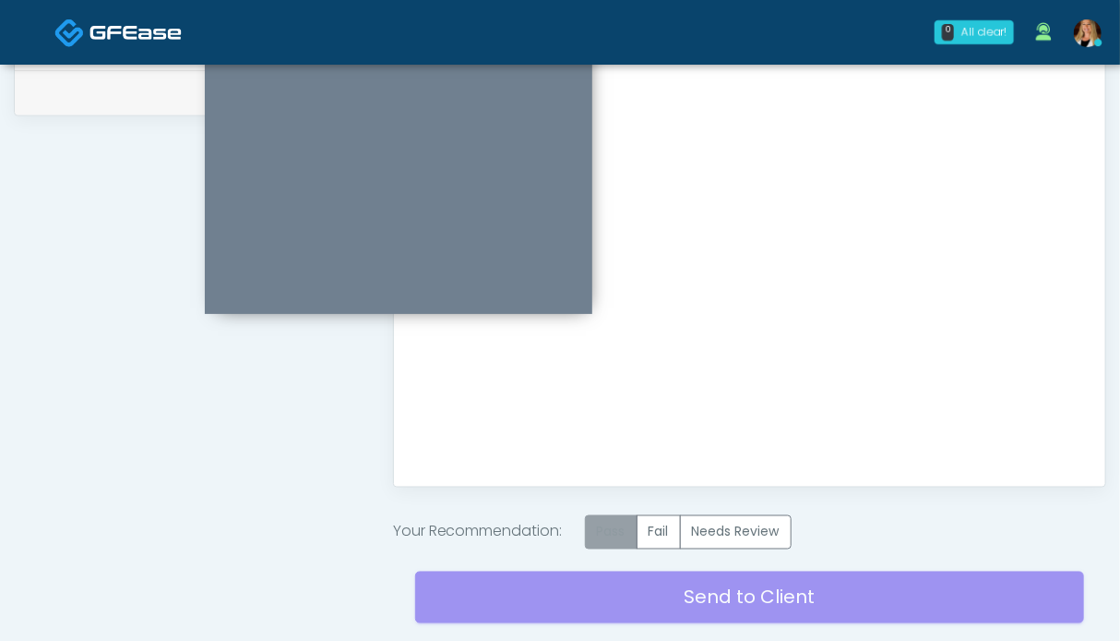
click at [615, 520] on label "Pass" at bounding box center [611, 532] width 53 height 34
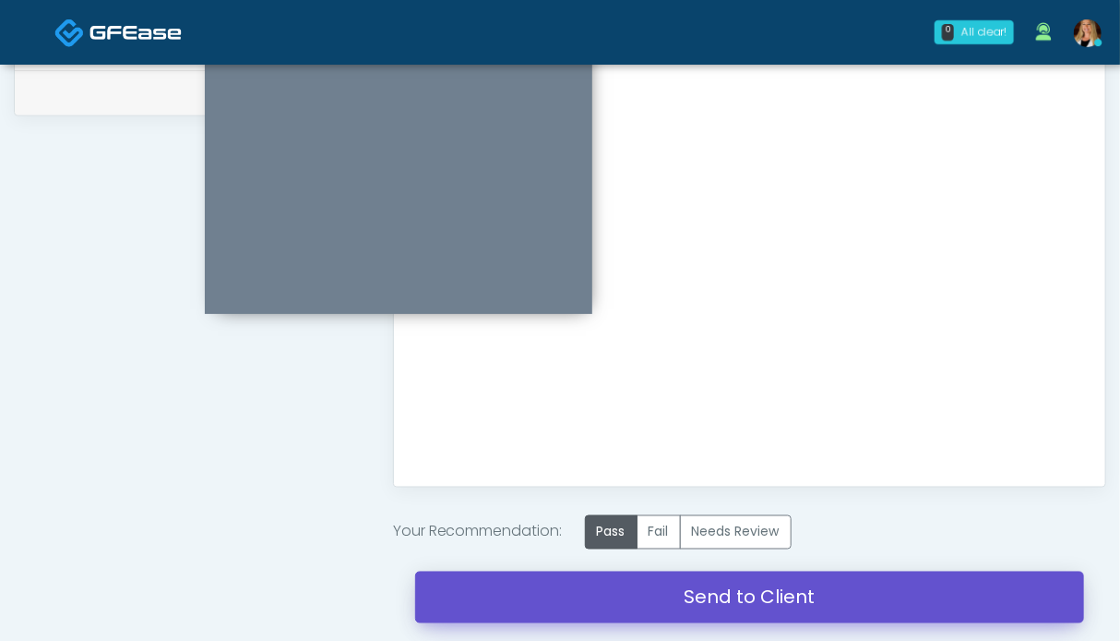
click at [653, 604] on link "Send to Client" at bounding box center [749, 597] width 669 height 52
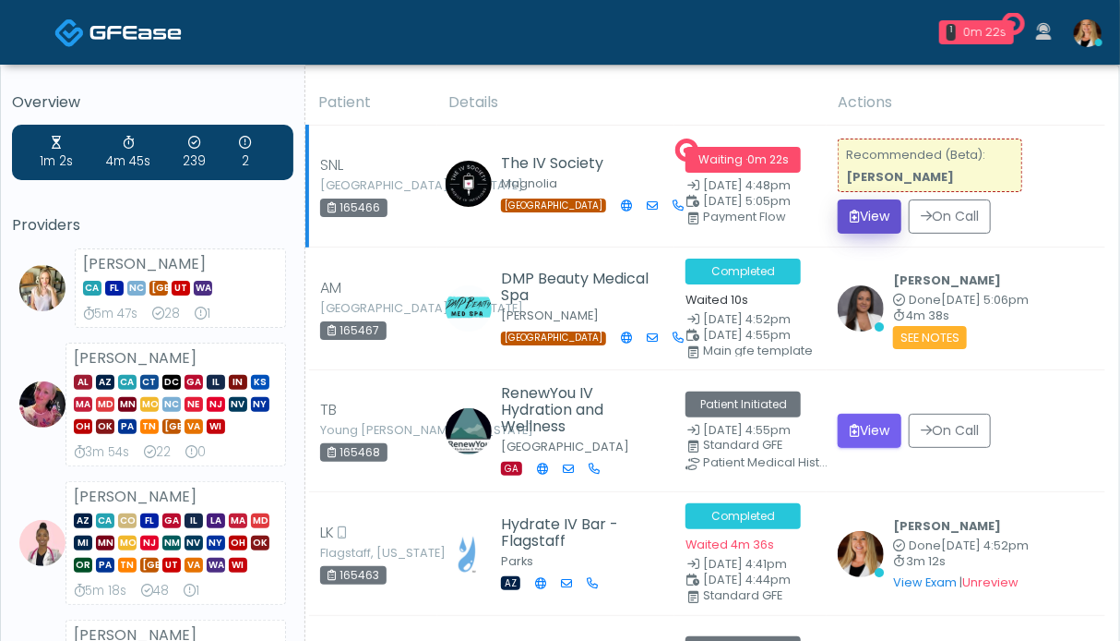
click at [870, 211] on button "View" at bounding box center [870, 216] width 64 height 34
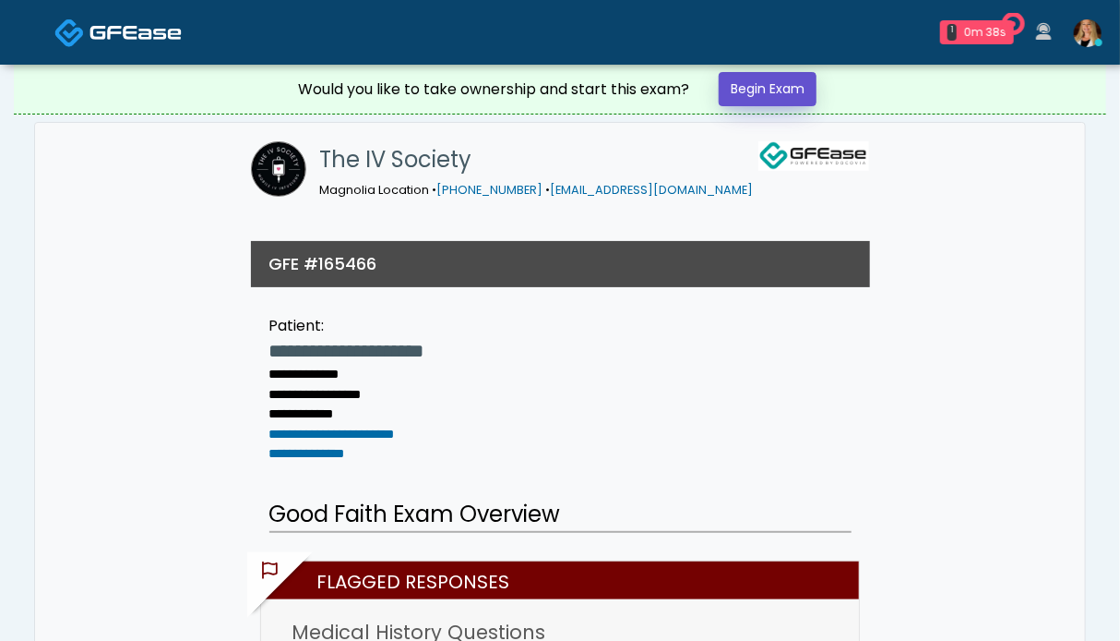
click at [768, 91] on link "Begin Exam" at bounding box center [768, 89] width 98 height 34
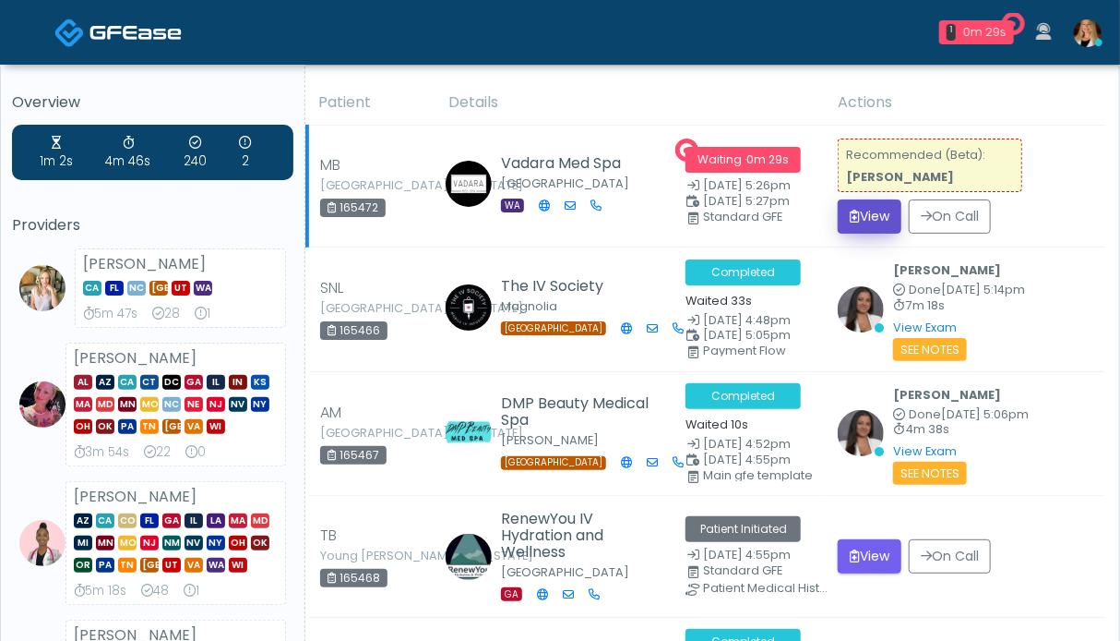
click at [864, 214] on button "View" at bounding box center [870, 216] width 64 height 34
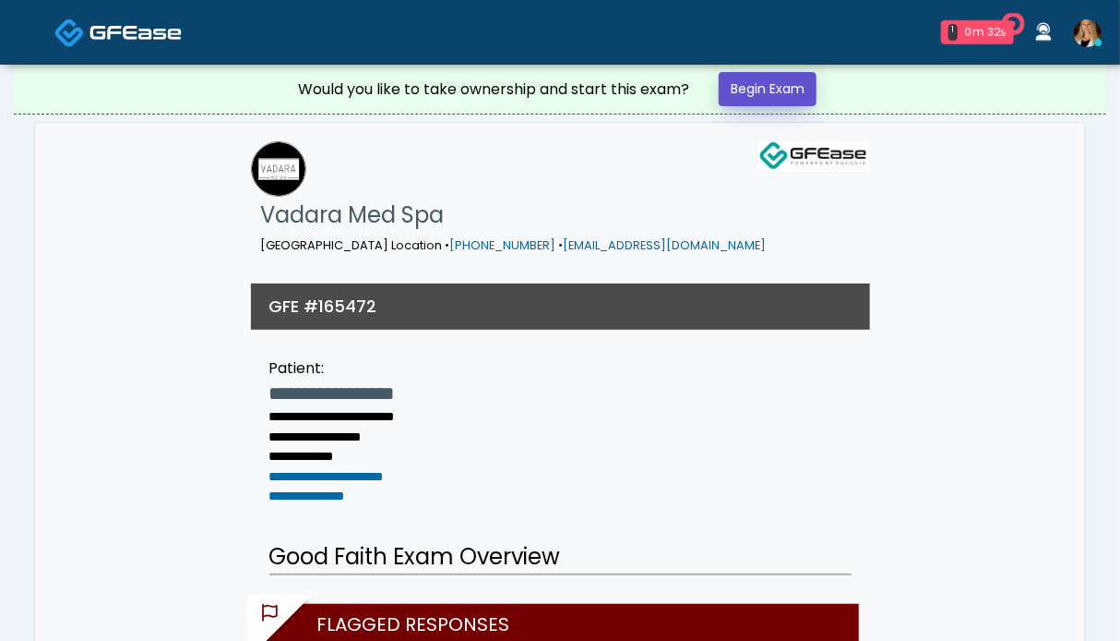
click at [739, 88] on link "Begin Exam" at bounding box center [768, 89] width 98 height 34
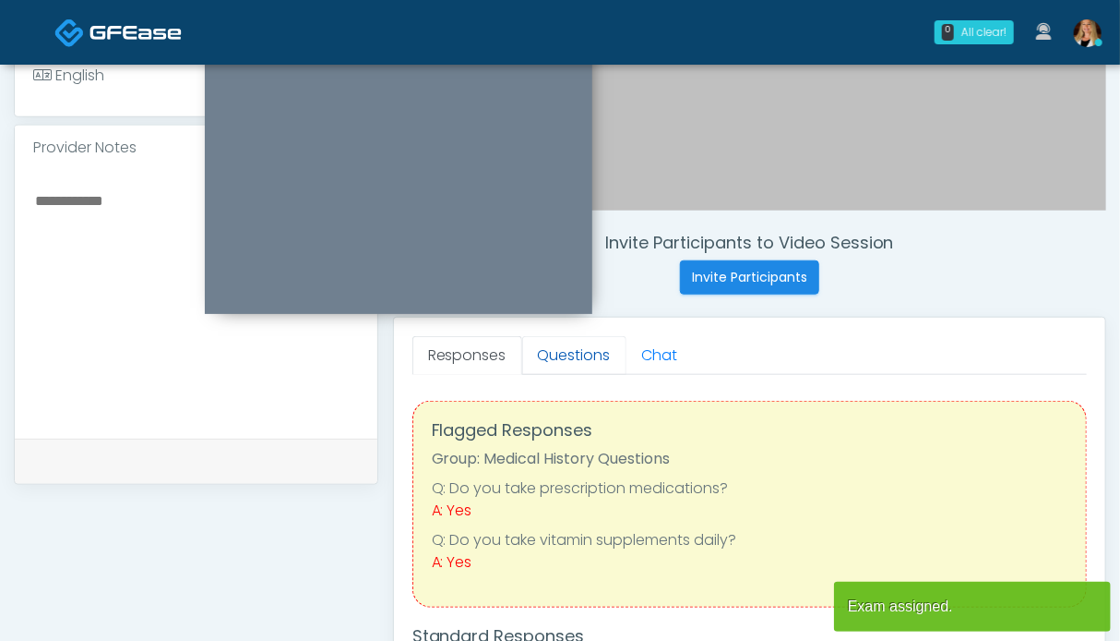
click at [553, 352] on link "Questions" at bounding box center [574, 355] width 104 height 39
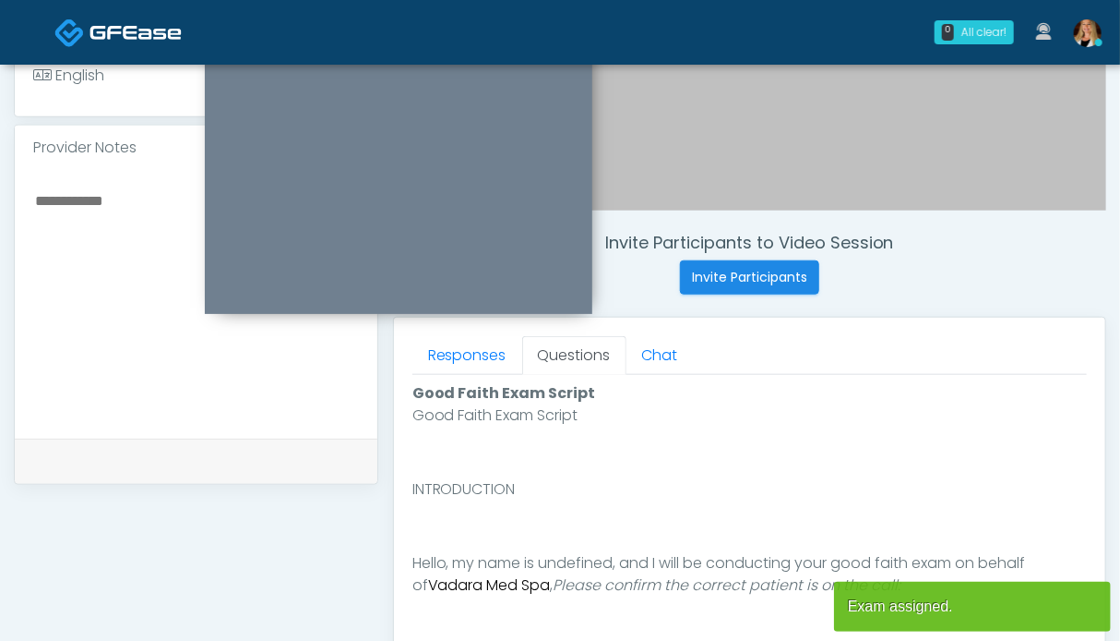
scroll to position [831, 0]
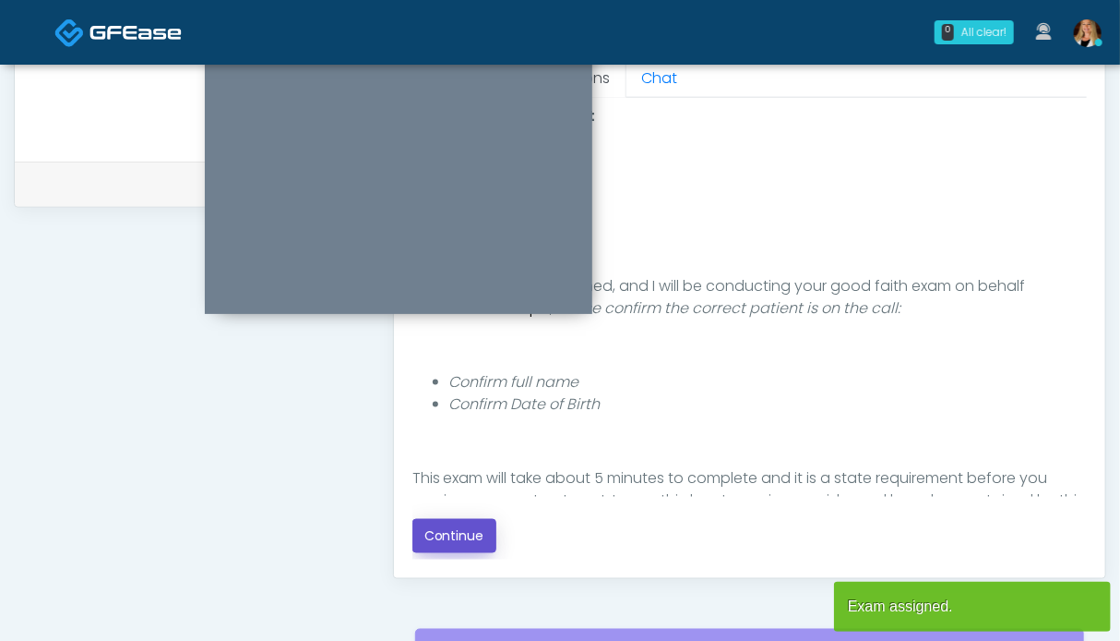
click at [450, 524] on button "Continue" at bounding box center [455, 536] width 84 height 34
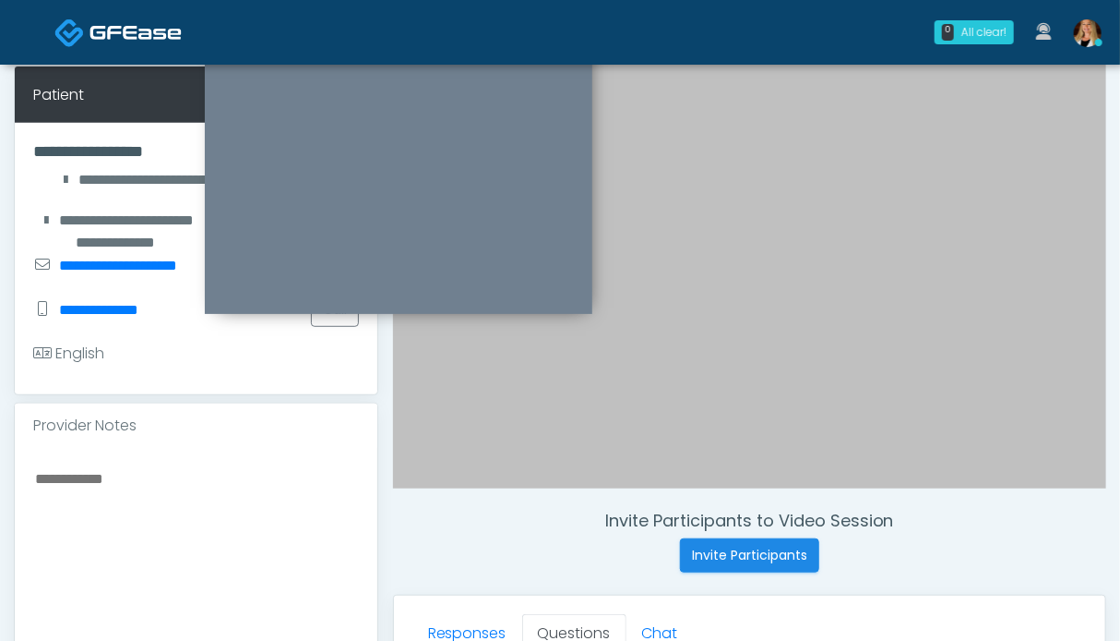
scroll to position [645, 0]
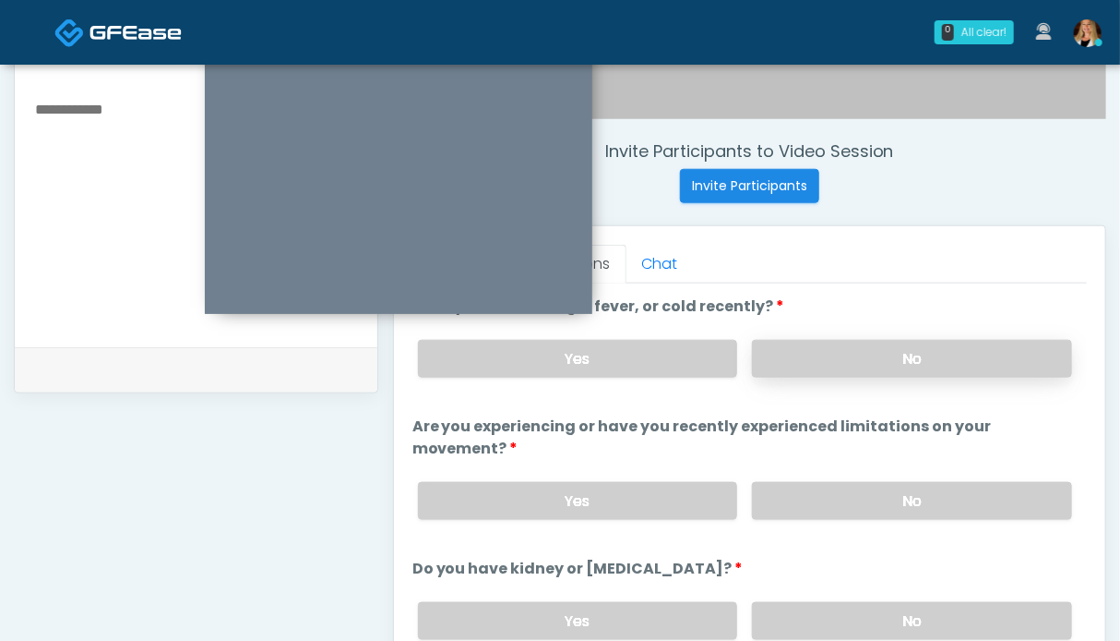
click at [837, 356] on label "No" at bounding box center [912, 359] width 320 height 38
click at [865, 503] on label "No" at bounding box center [912, 501] width 320 height 38
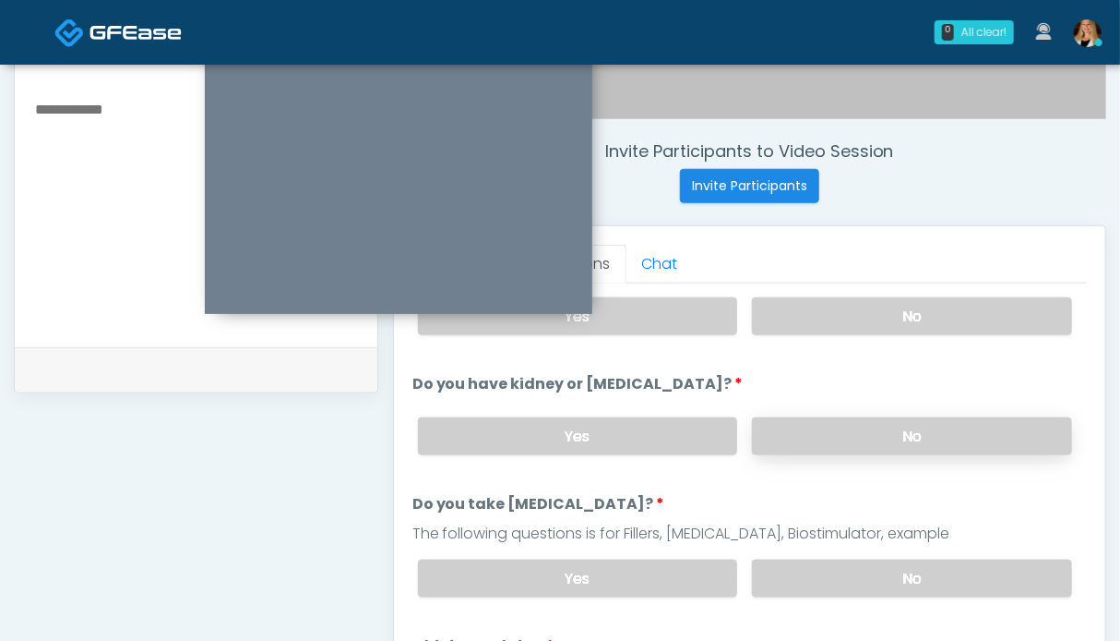
click at [857, 449] on label "No" at bounding box center [912, 436] width 320 height 38
click at [860, 559] on label "No" at bounding box center [912, 578] width 320 height 38
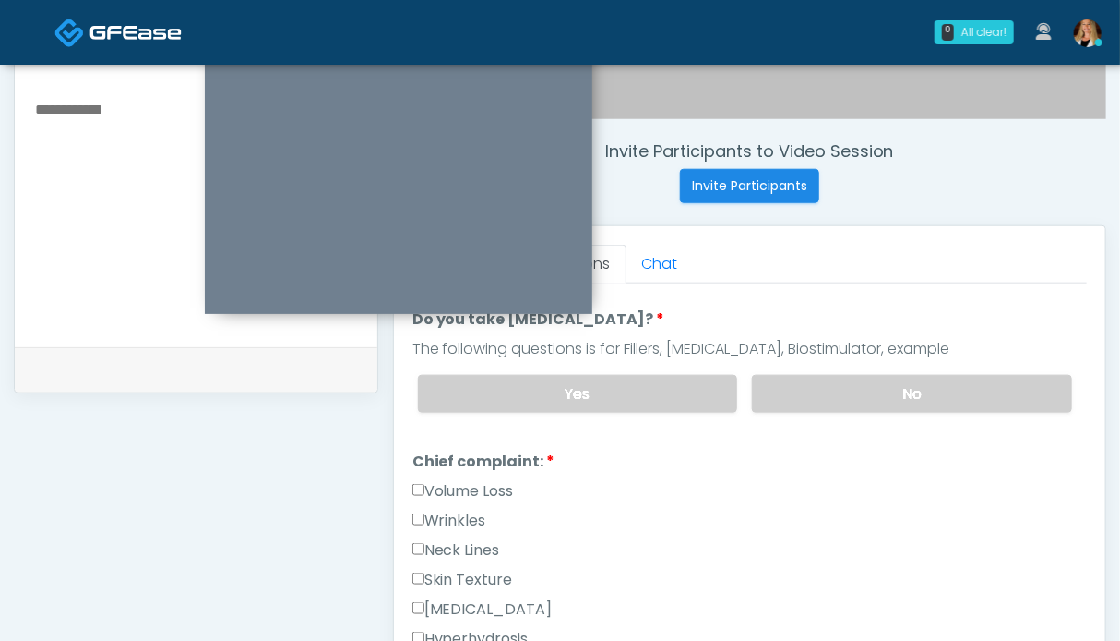
click at [457, 510] on label "Wrinkles" at bounding box center [450, 520] width 74 height 22
drag, startPoint x: 457, startPoint y: 490, endPoint x: 439, endPoint y: 492, distance: 17.6
click at [456, 490] on label "Volume Loss" at bounding box center [464, 491] width 102 height 22
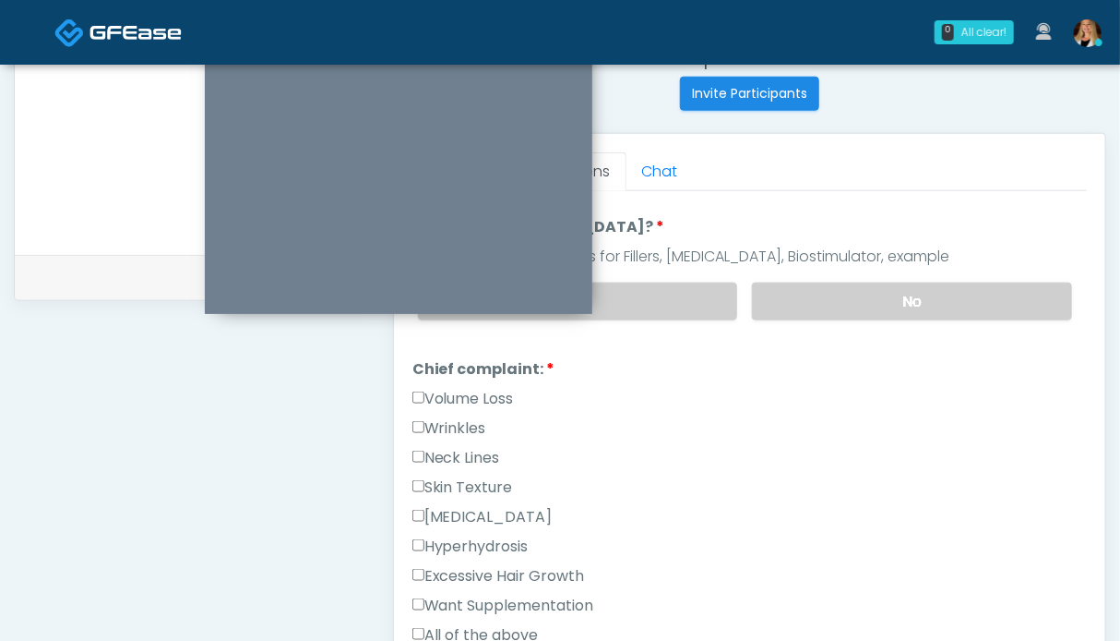
scroll to position [738, 0]
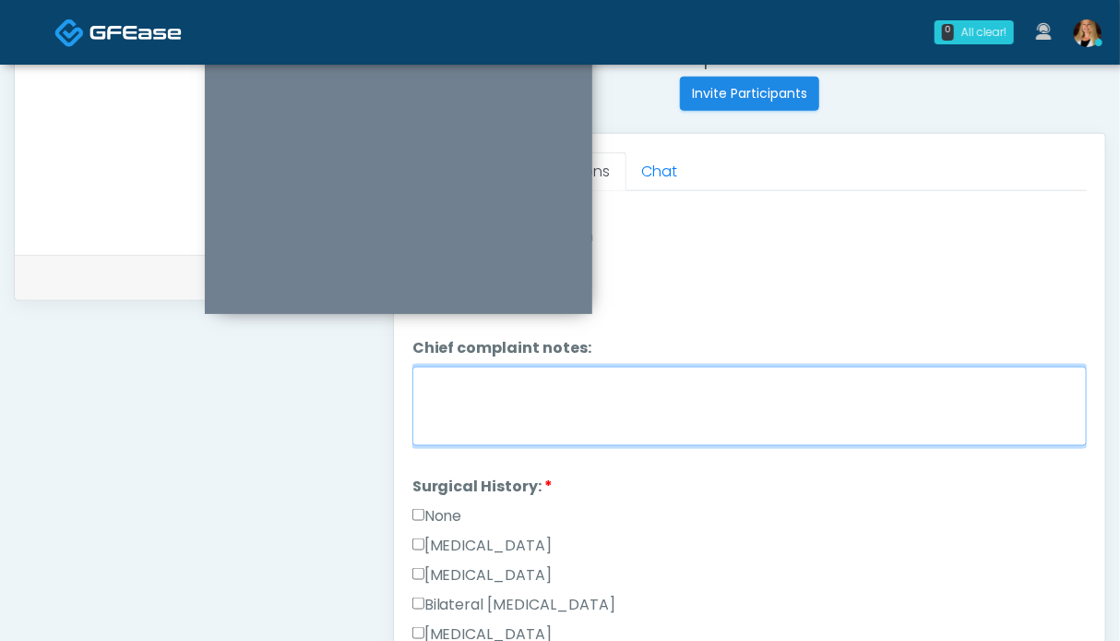
click at [569, 410] on textarea "Chief complaint notes:" at bounding box center [750, 405] width 675 height 79
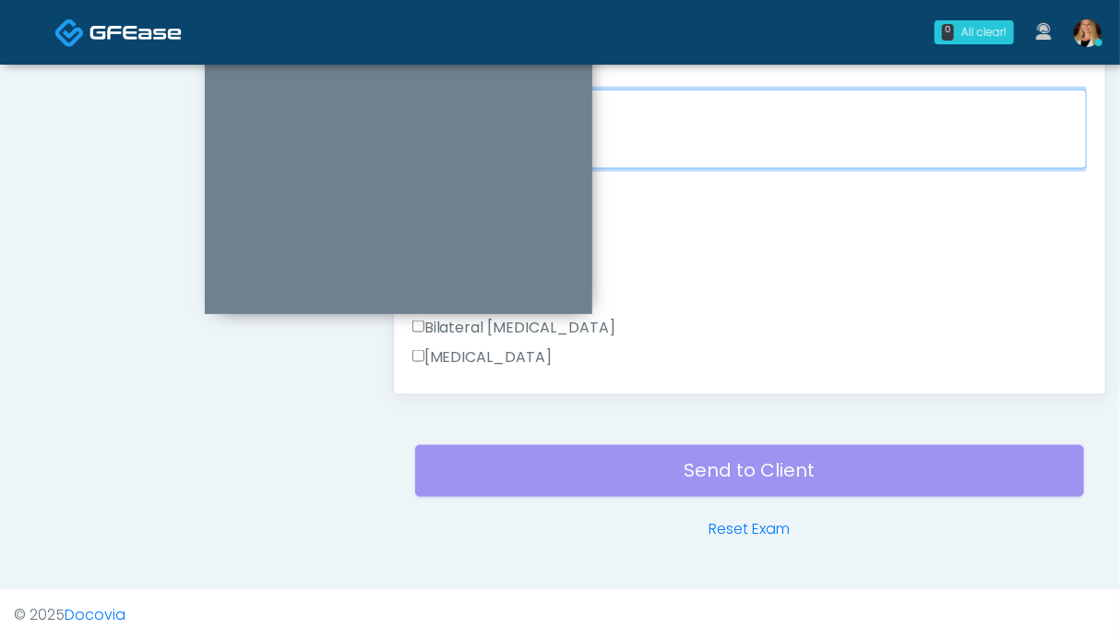
scroll to position [645, 0]
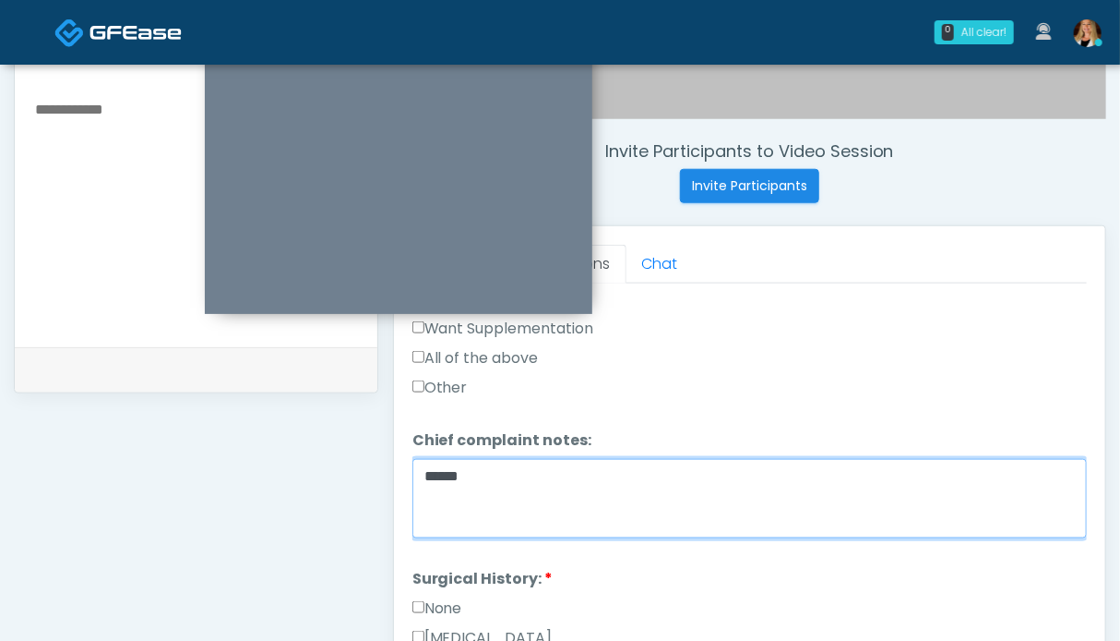
type textarea "*****"
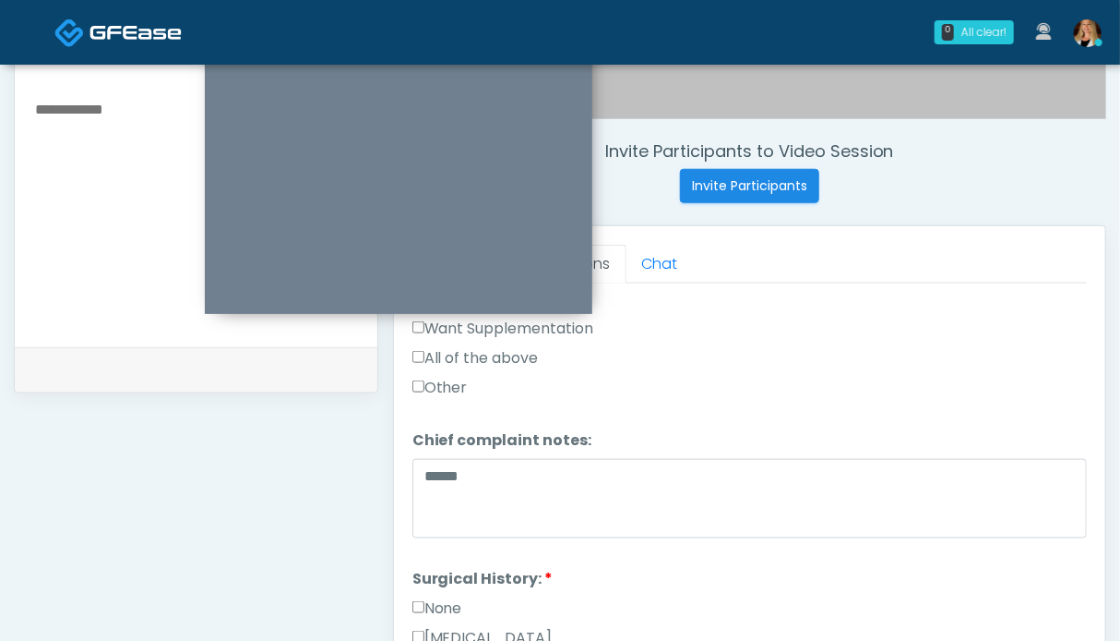
click at [449, 598] on label "None" at bounding box center [438, 608] width 50 height 22
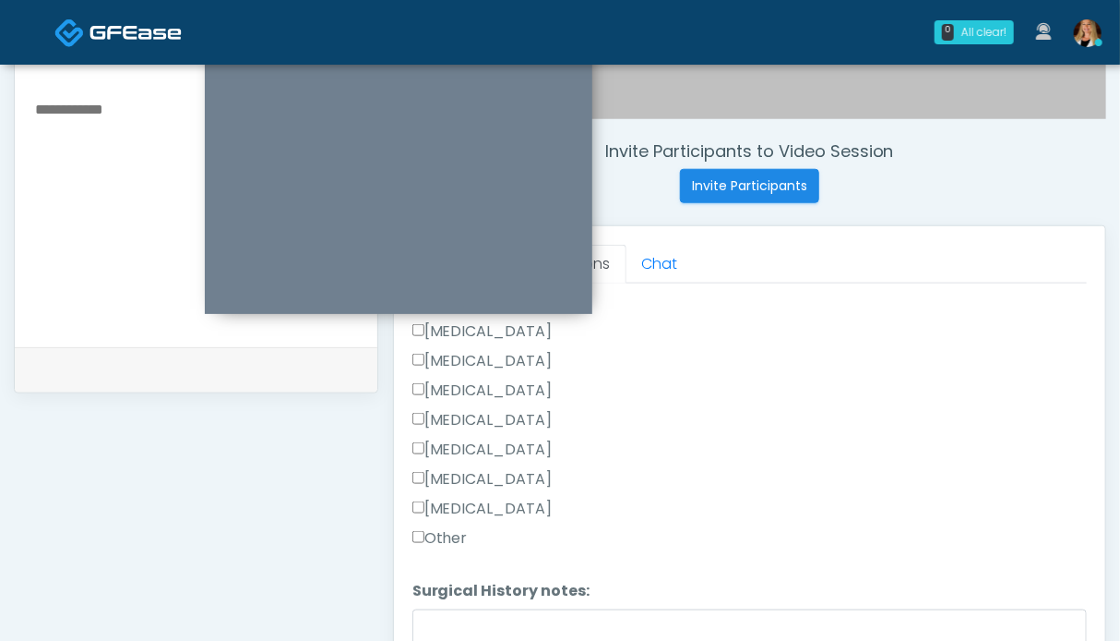
scroll to position [1014, 0]
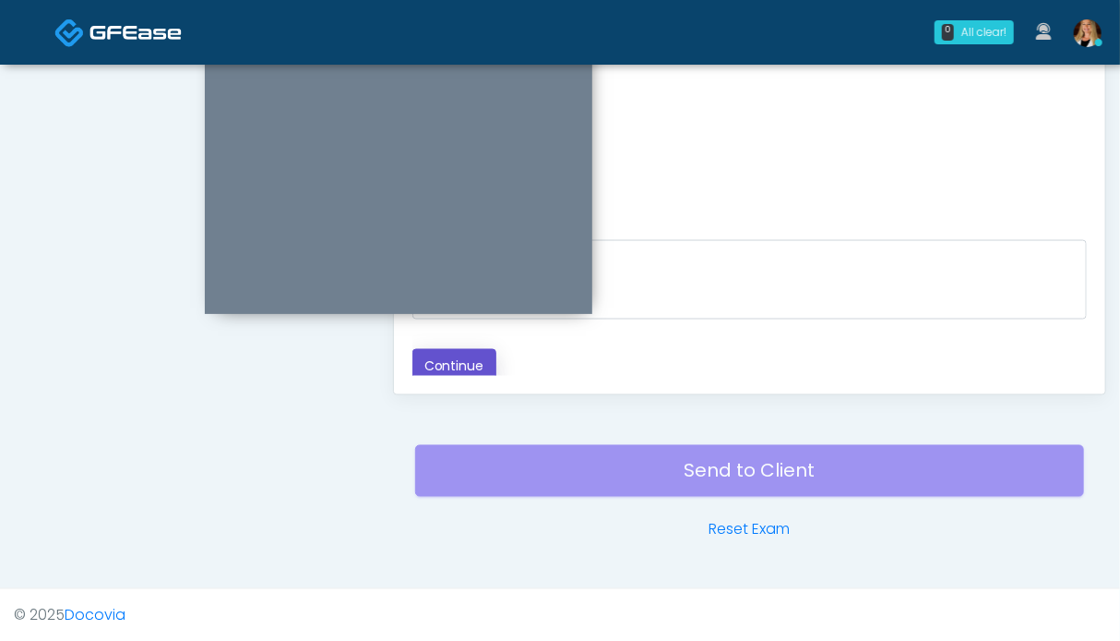
click at [481, 359] on button "Continue" at bounding box center [455, 366] width 84 height 34
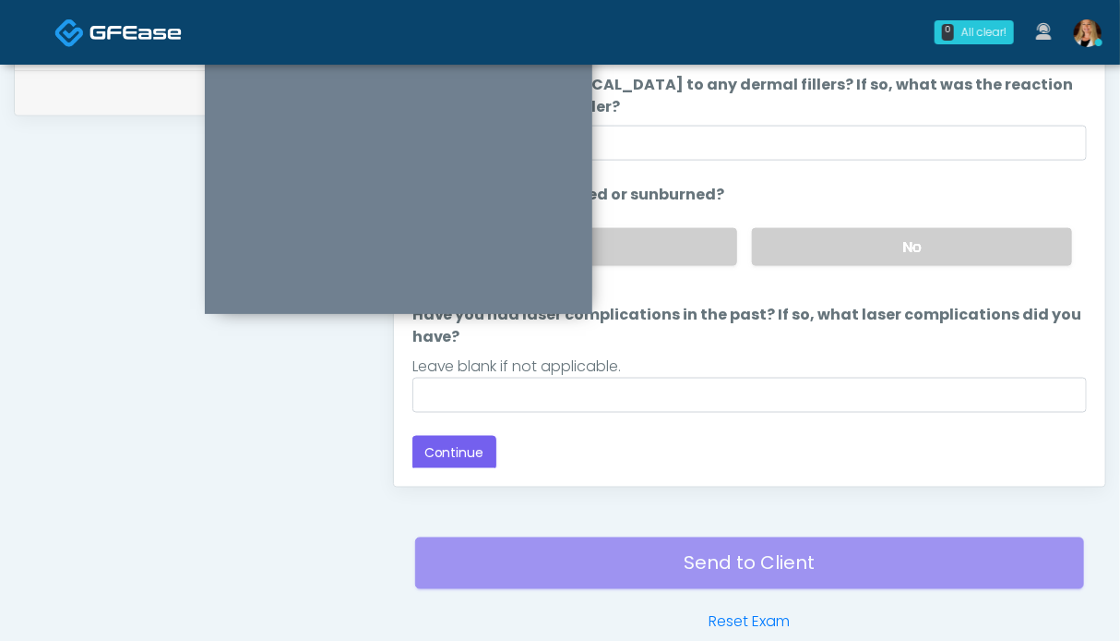
scroll to position [830, 0]
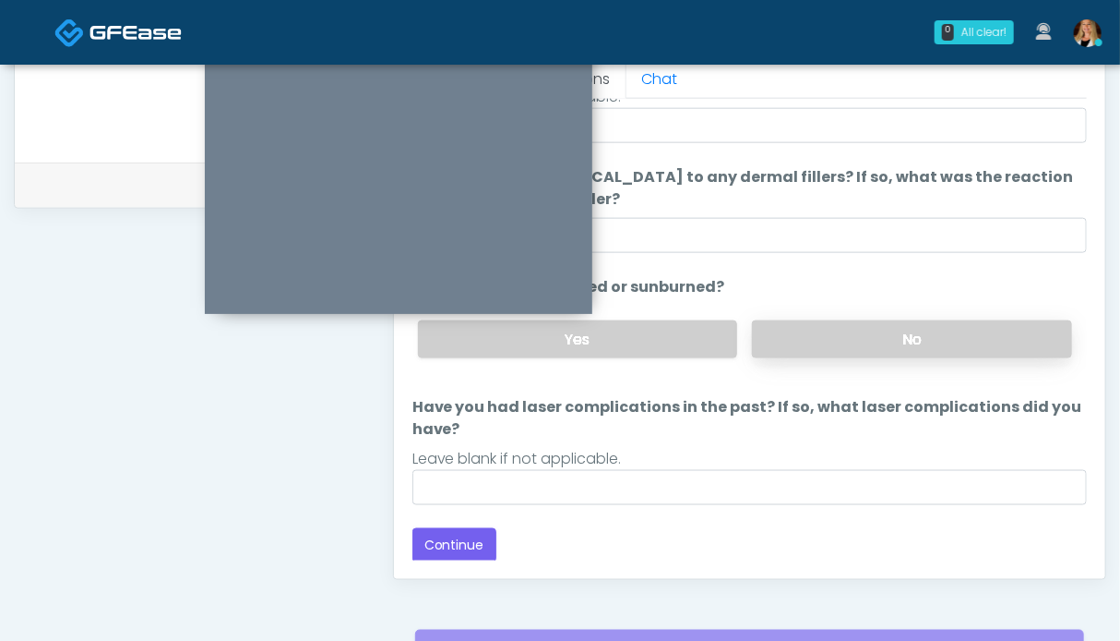
click at [846, 339] on label "No" at bounding box center [912, 339] width 320 height 38
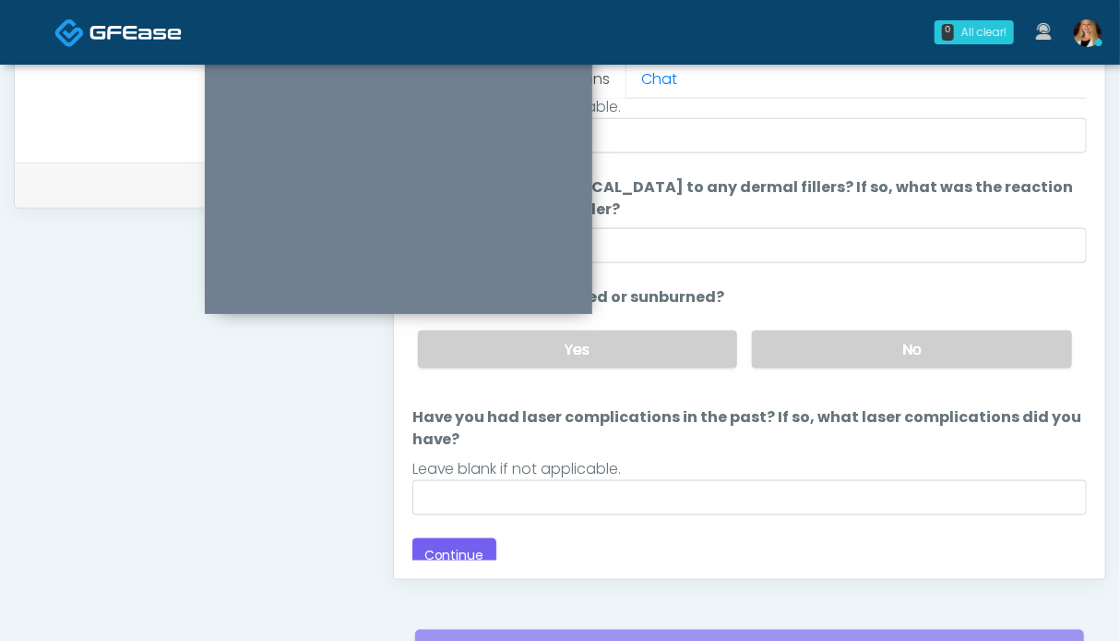
scroll to position [195, 0]
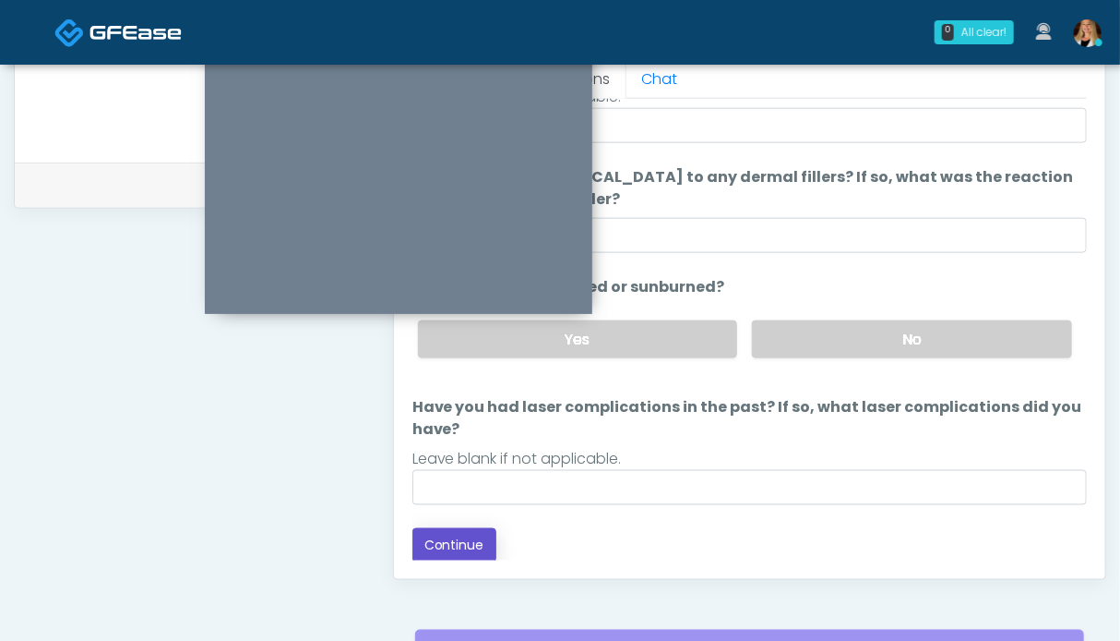
click at [449, 546] on button "Continue" at bounding box center [455, 545] width 84 height 34
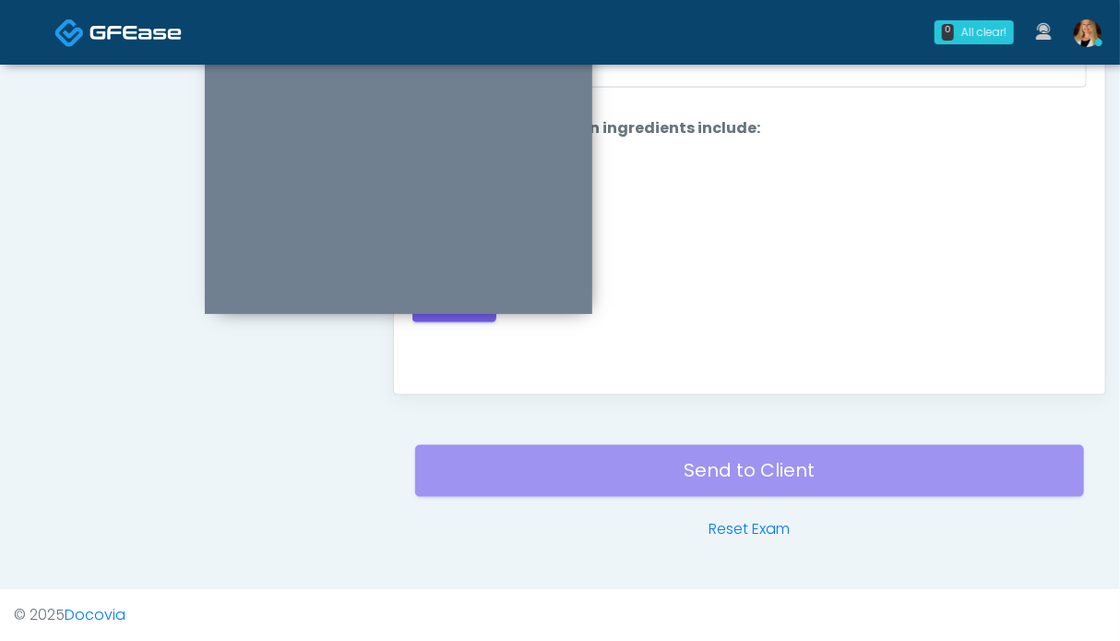
scroll to position [737, 0]
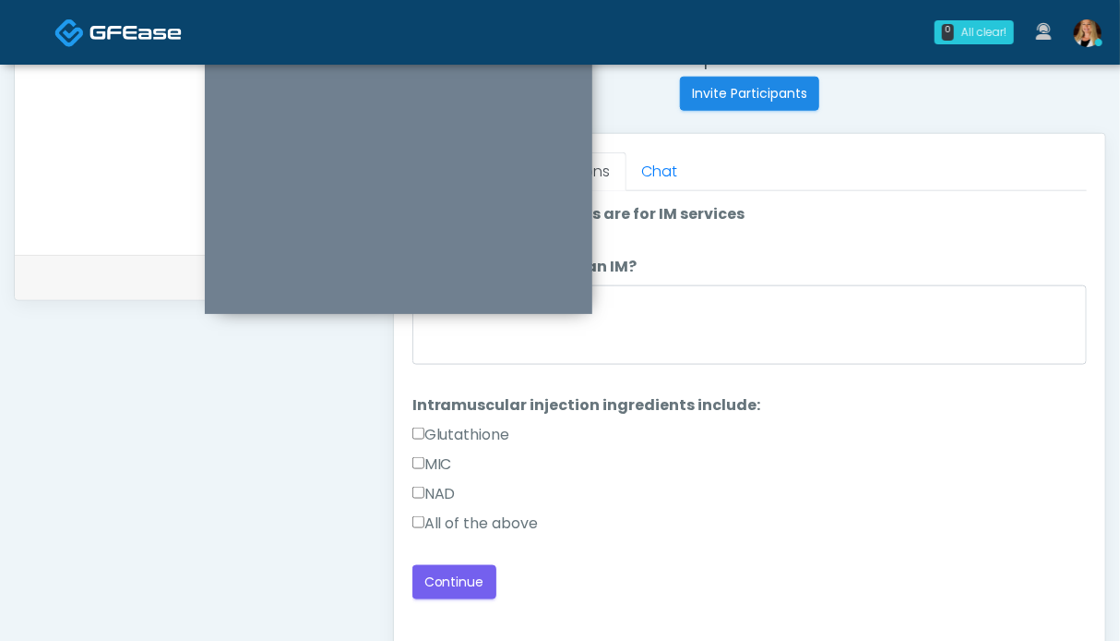
click at [476, 516] on label "All of the above" at bounding box center [476, 523] width 126 height 22
click at [466, 577] on button "Continue" at bounding box center [455, 582] width 84 height 34
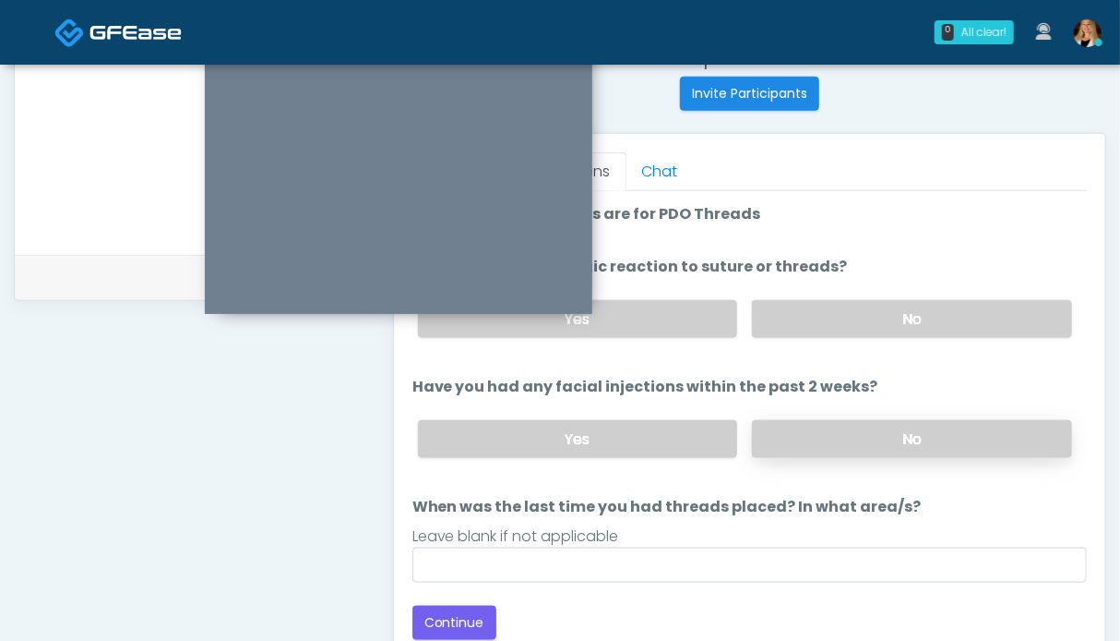
click at [886, 433] on label "No" at bounding box center [912, 439] width 320 height 38
click at [874, 306] on label "No" at bounding box center [912, 319] width 320 height 38
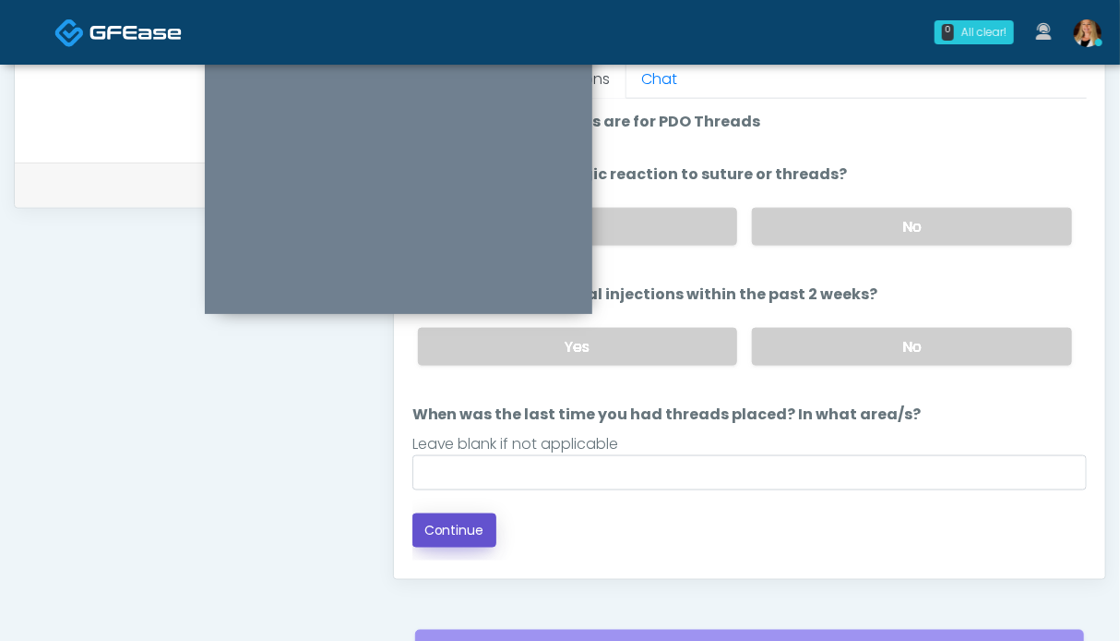
click at [455, 525] on button "Continue" at bounding box center [455, 530] width 84 height 34
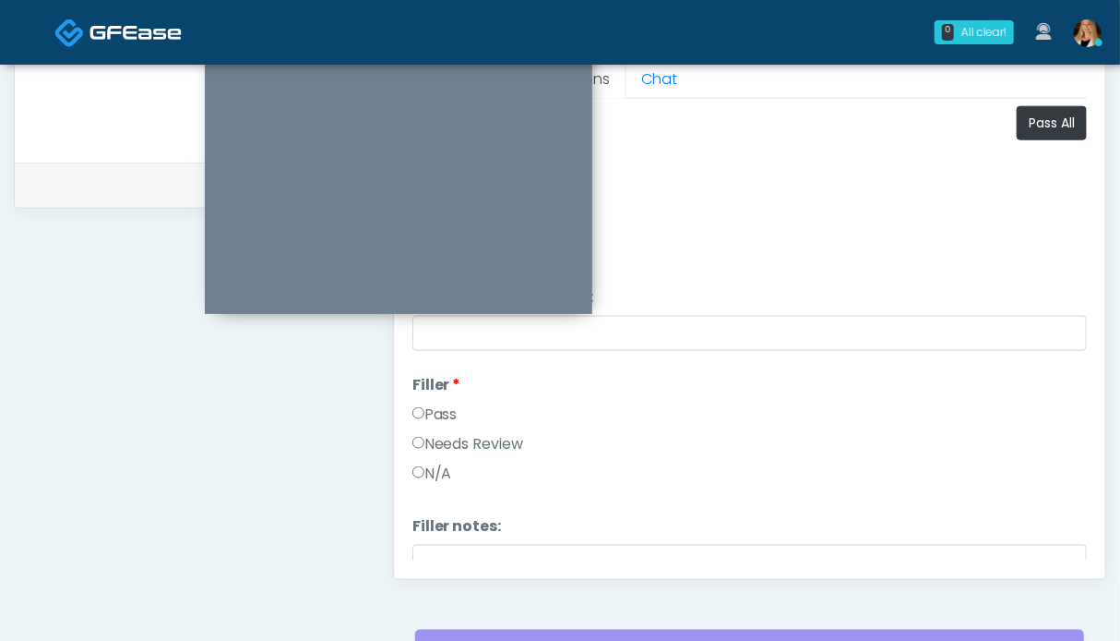
click at [440, 403] on label "Pass" at bounding box center [435, 414] width 45 height 22
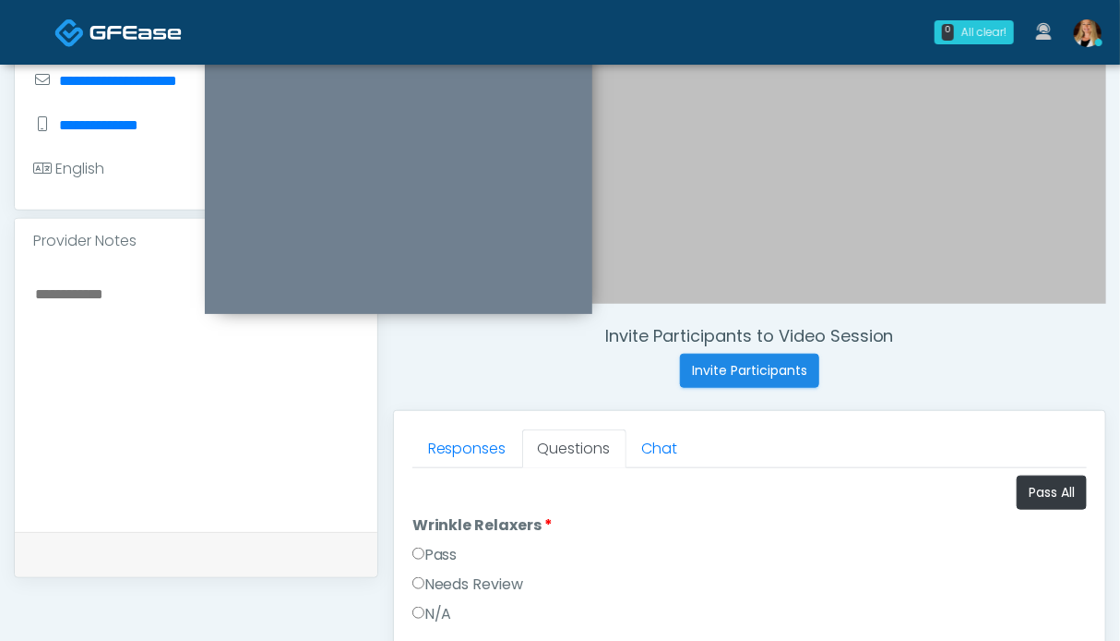
click at [437, 553] on label "Pass" at bounding box center [435, 555] width 45 height 22
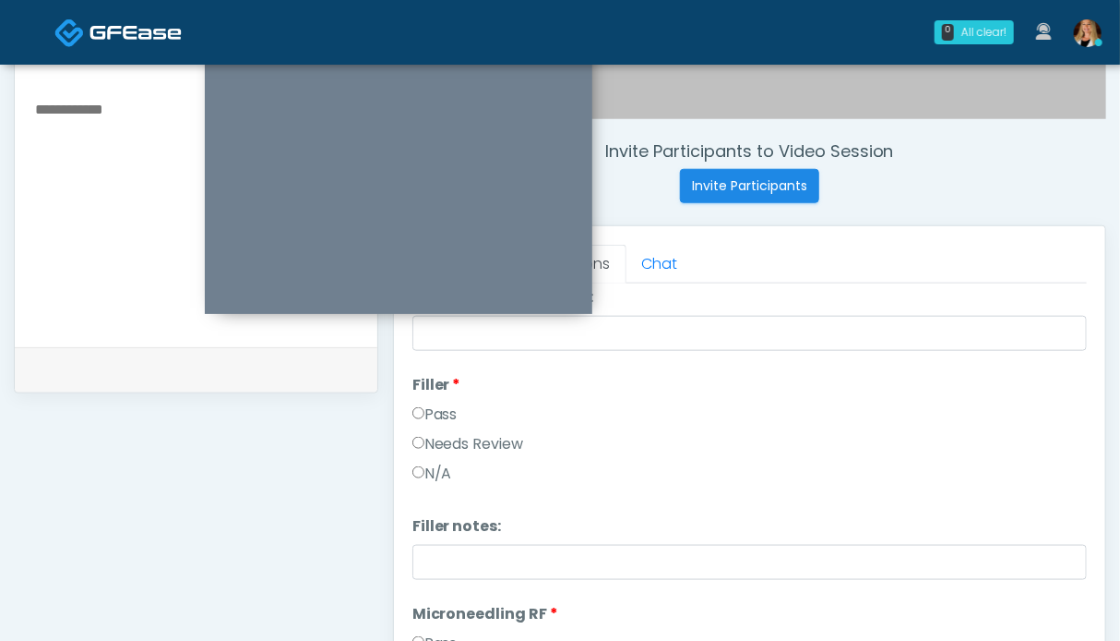
scroll to position [369, 0]
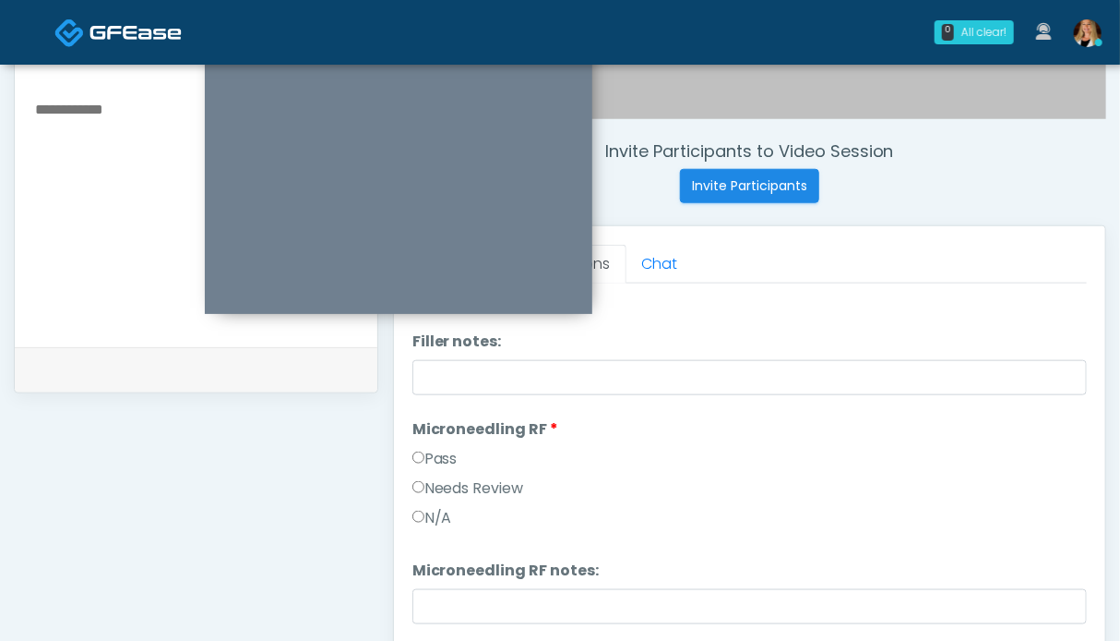
click at [446, 459] on label "Pass" at bounding box center [435, 459] width 45 height 22
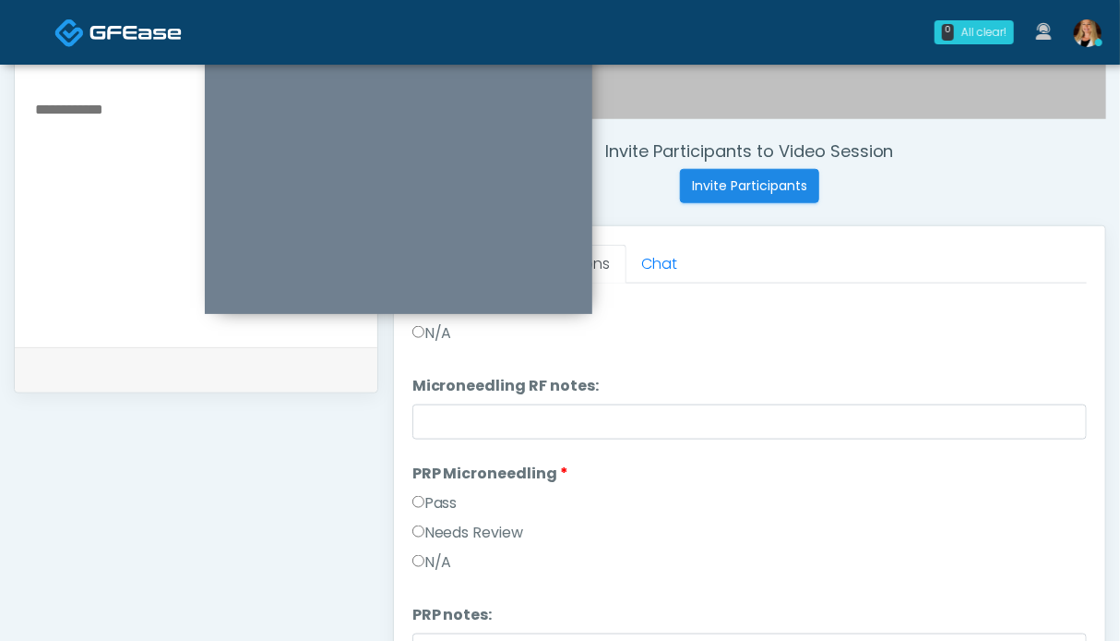
scroll to position [0, 0]
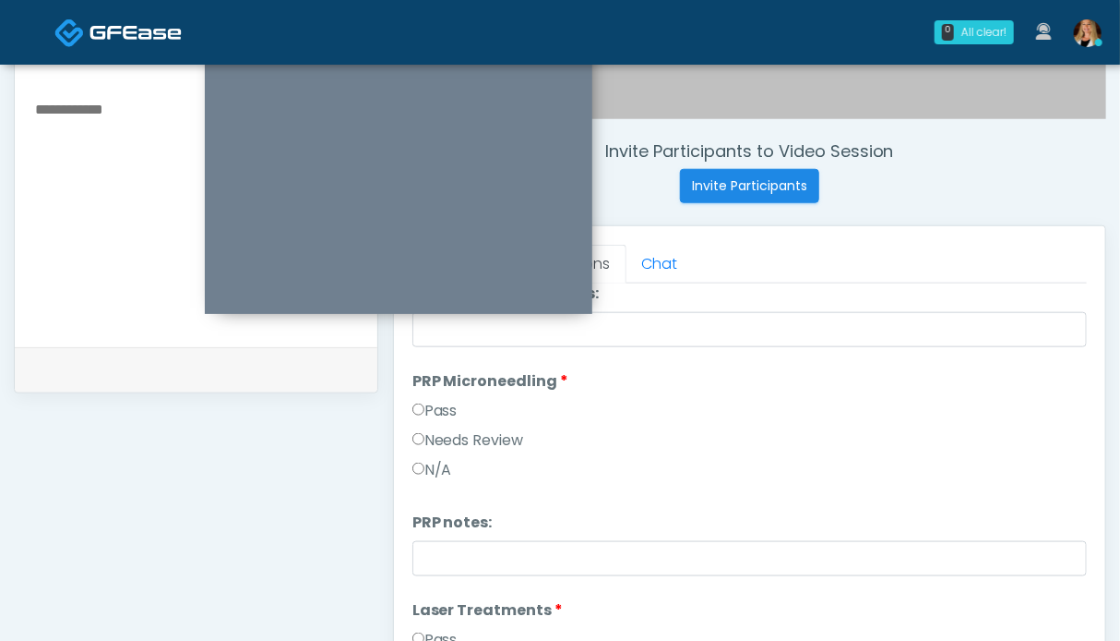
click at [446, 411] on label "Pass" at bounding box center [435, 411] width 45 height 22
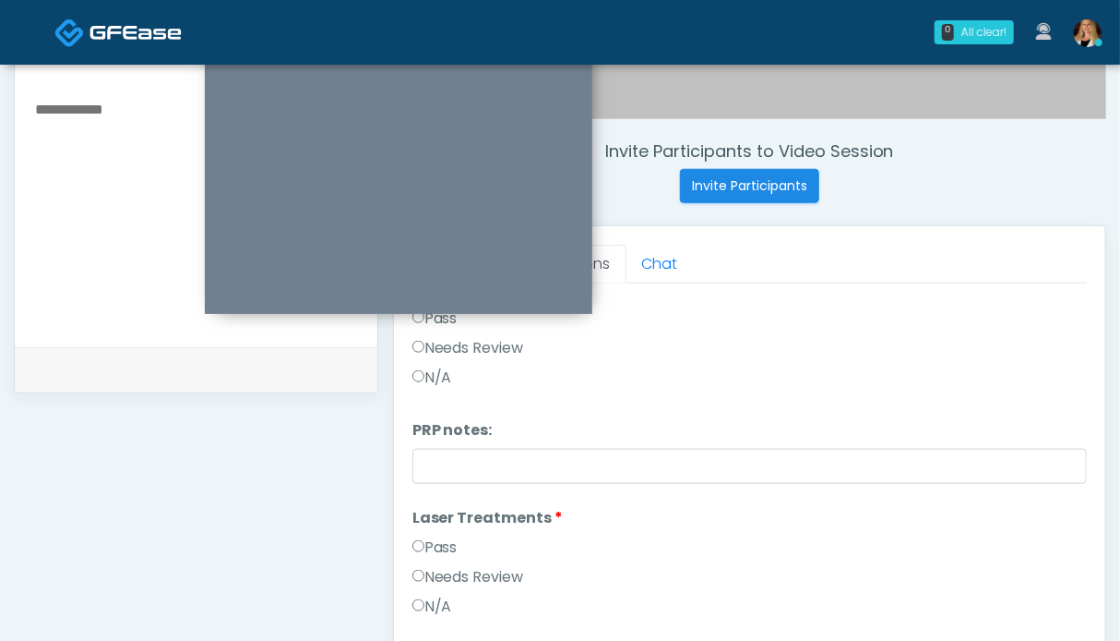
click at [450, 540] on label "Pass" at bounding box center [435, 547] width 45 height 22
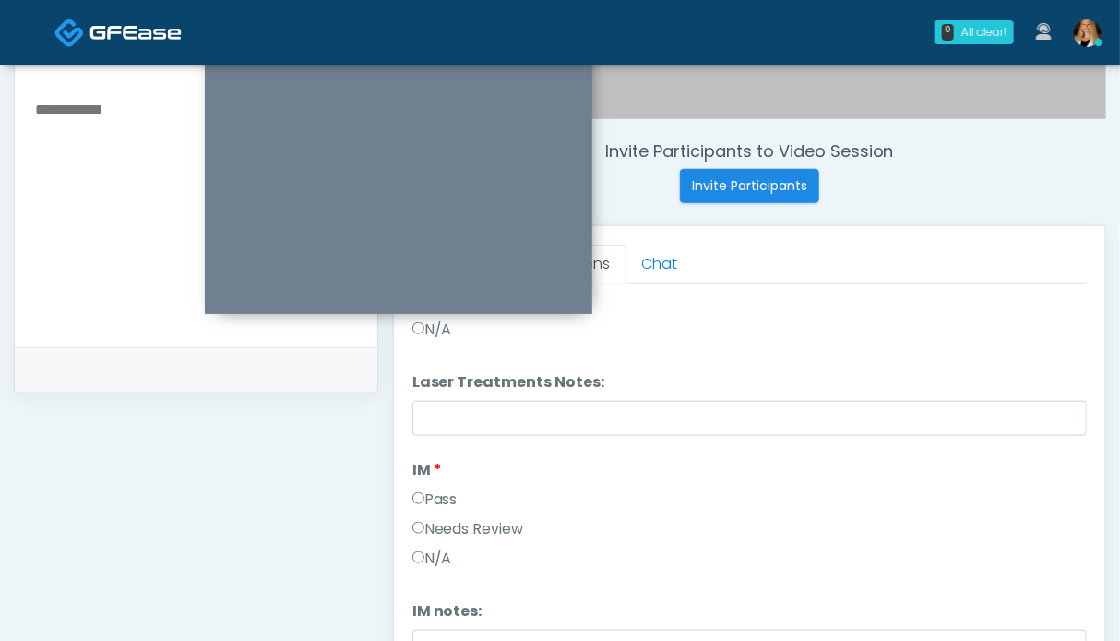
click at [430, 497] on label "Pass" at bounding box center [435, 499] width 45 height 22
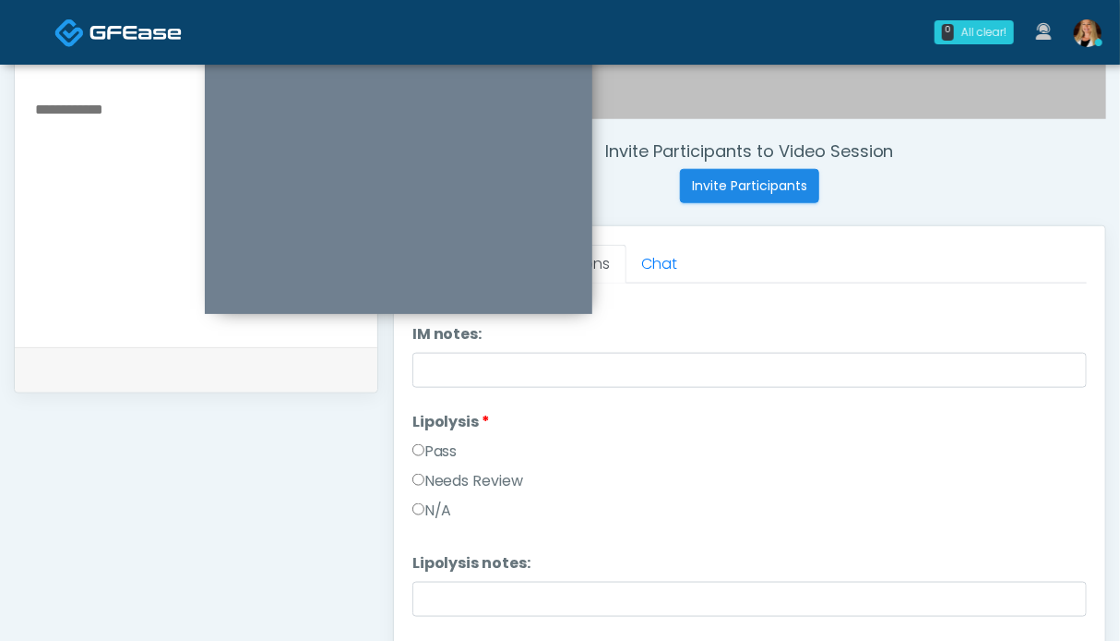
click at [441, 448] on label "Pass" at bounding box center [435, 451] width 45 height 22
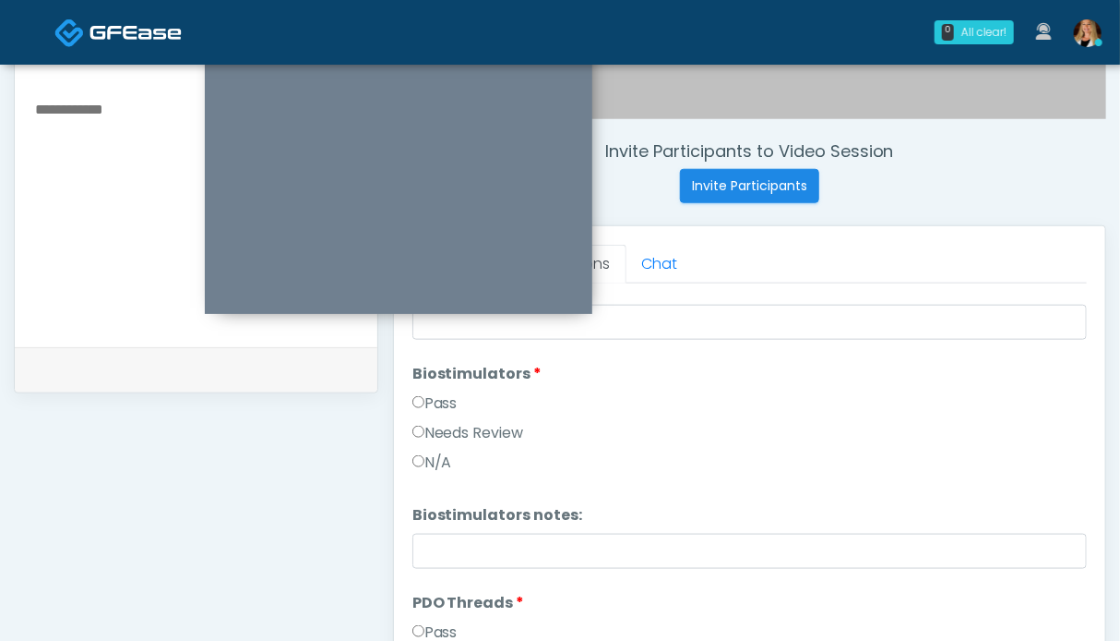
click at [442, 401] on label "Pass" at bounding box center [435, 403] width 45 height 22
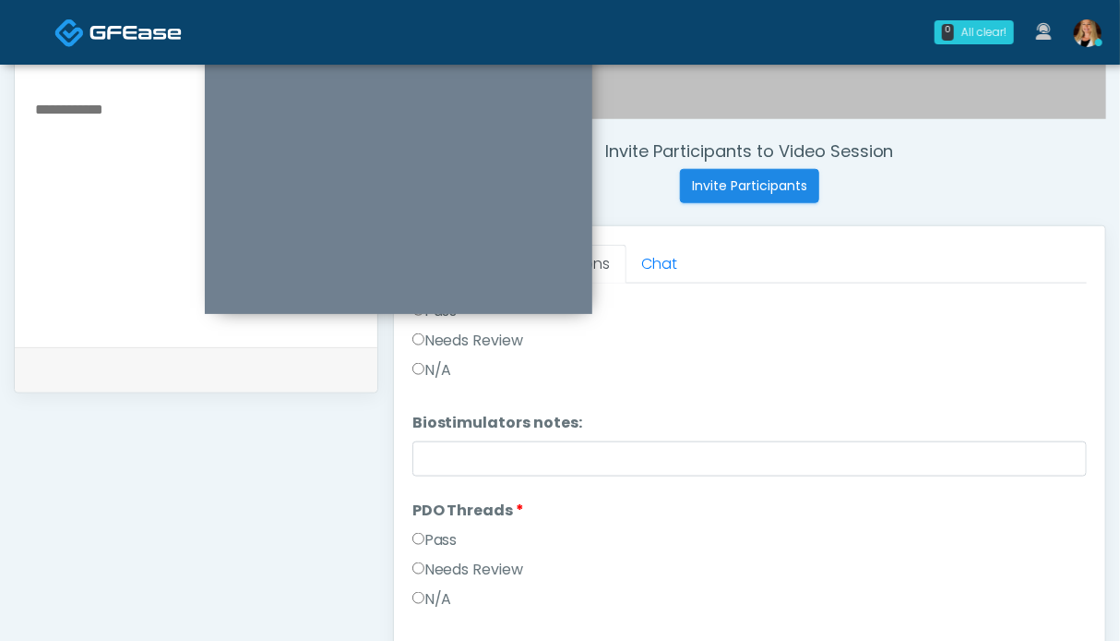
click at [436, 543] on label "Pass" at bounding box center [435, 540] width 45 height 22
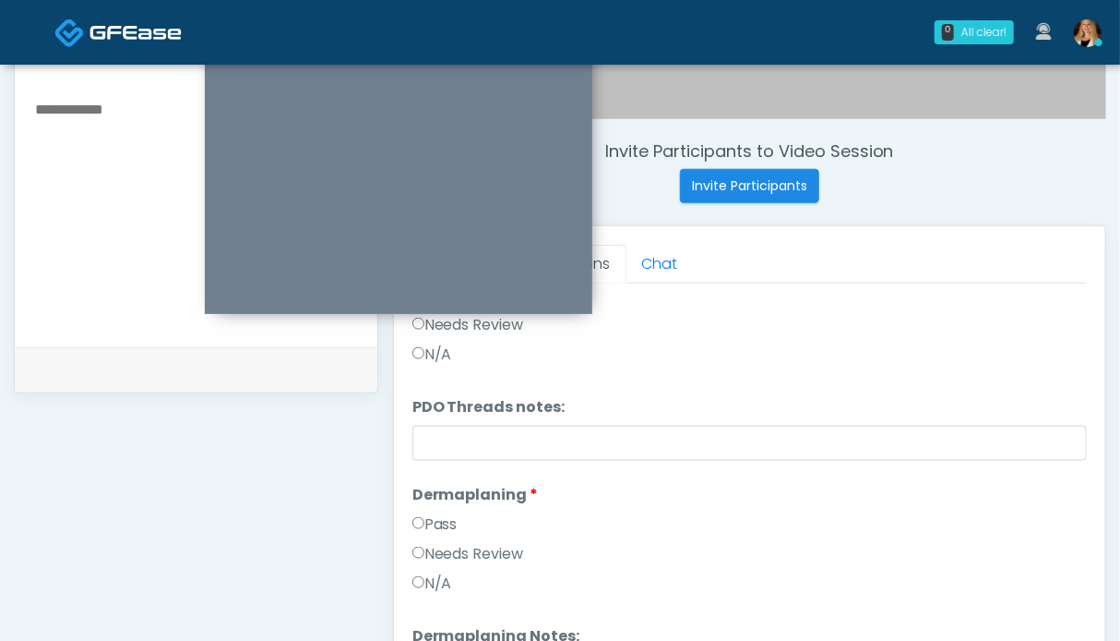
click at [436, 522] on label "Pass" at bounding box center [435, 524] width 45 height 22
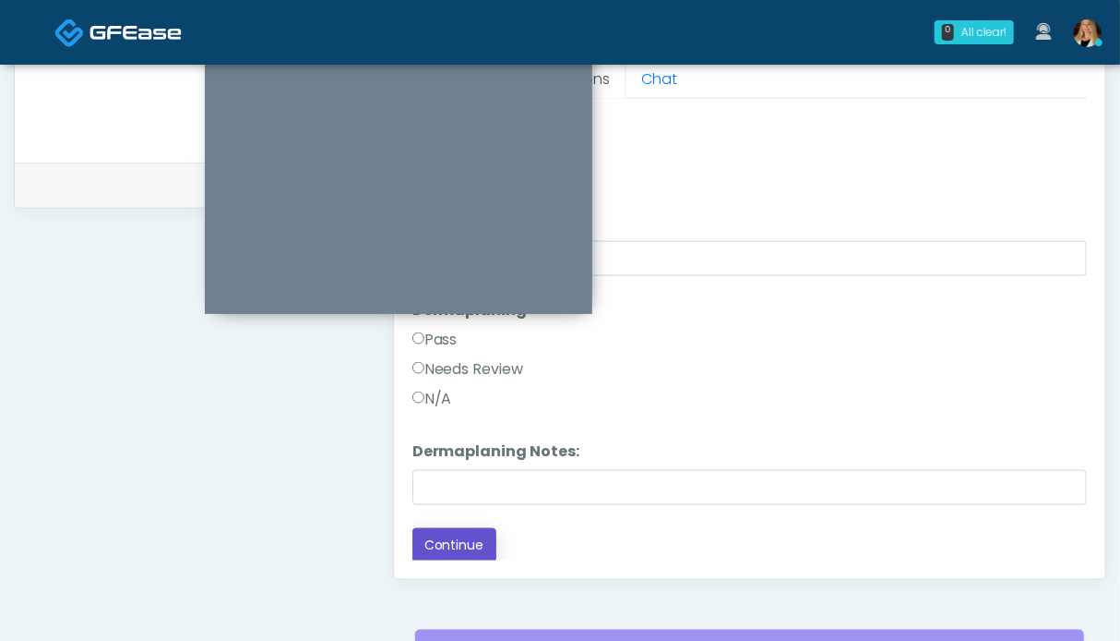
click at [449, 540] on button "Continue" at bounding box center [455, 545] width 84 height 34
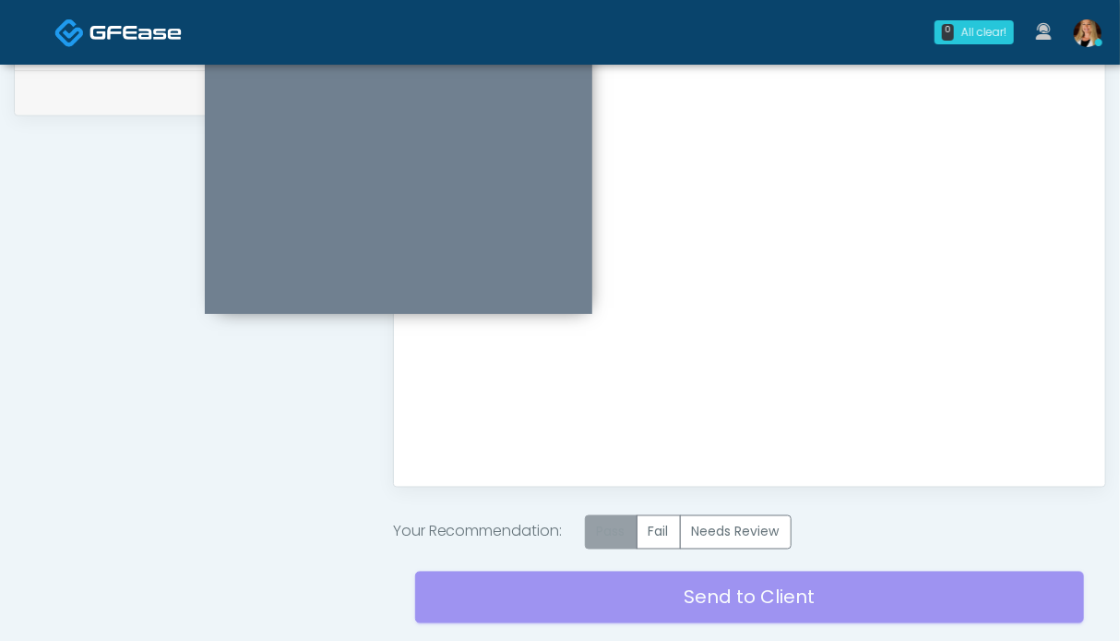
click at [613, 539] on label "Pass" at bounding box center [611, 532] width 53 height 34
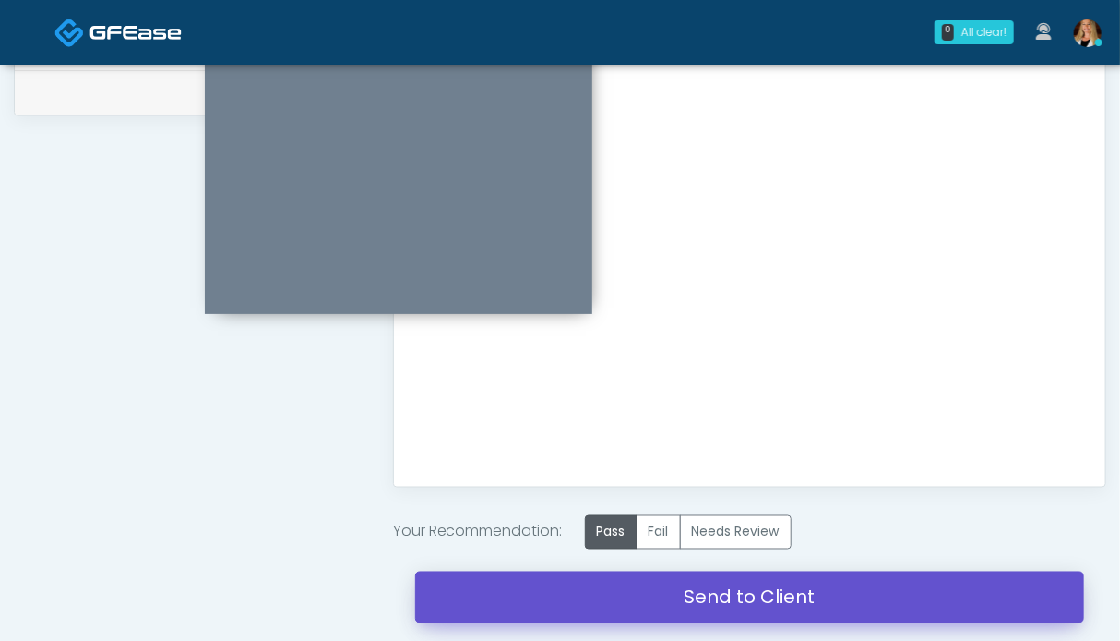
click at [724, 598] on link "Send to Client" at bounding box center [749, 597] width 669 height 52
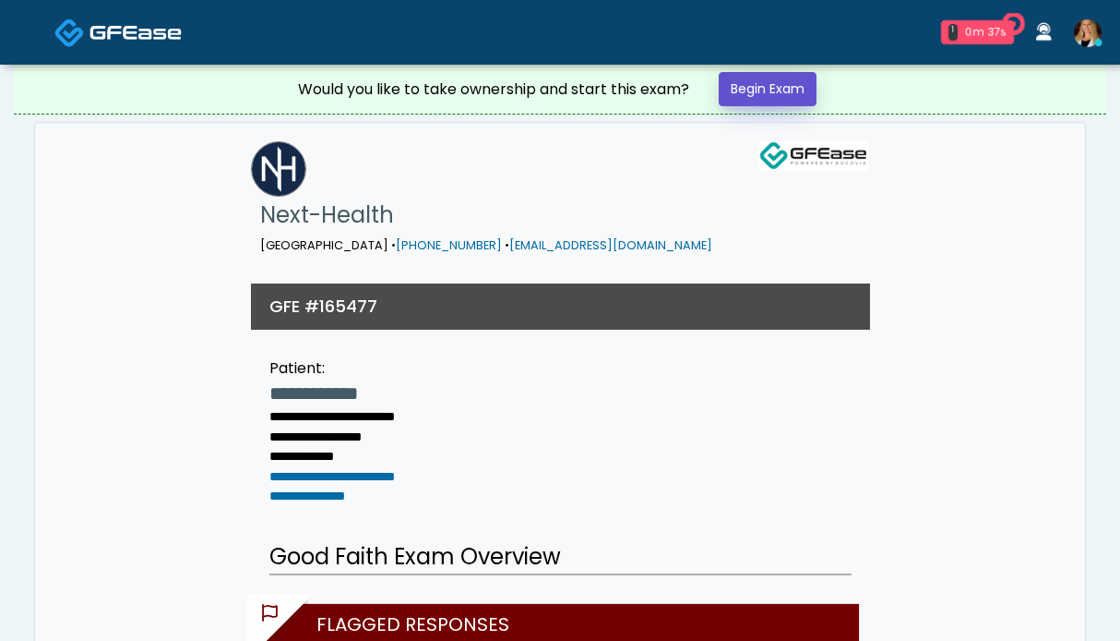
click at [742, 97] on link "Begin Exam" at bounding box center [768, 89] width 98 height 34
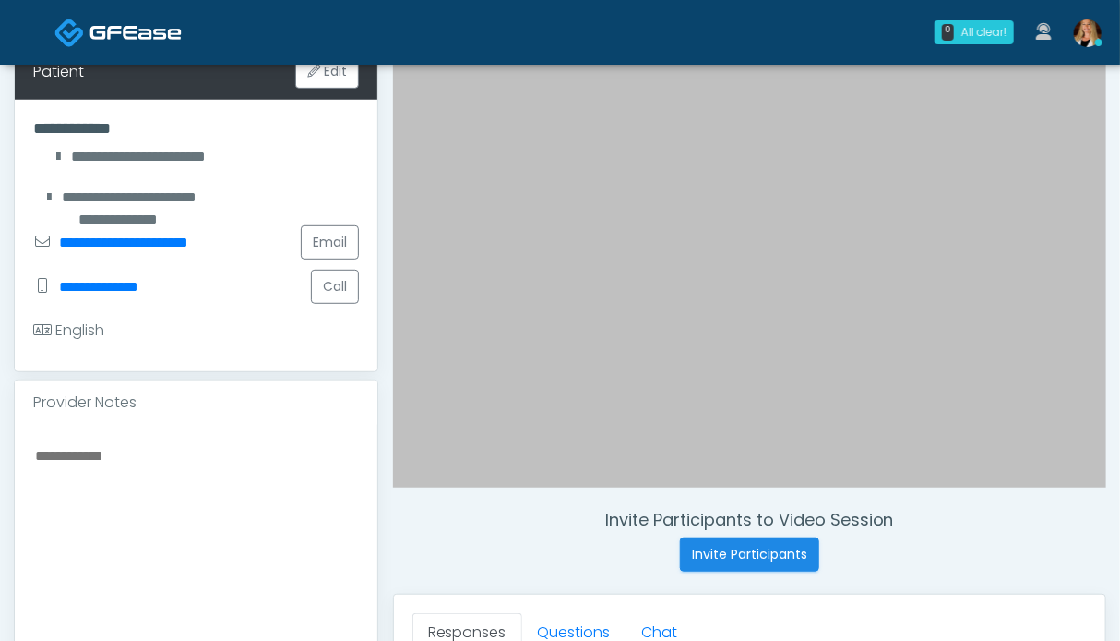
scroll to position [369, 0]
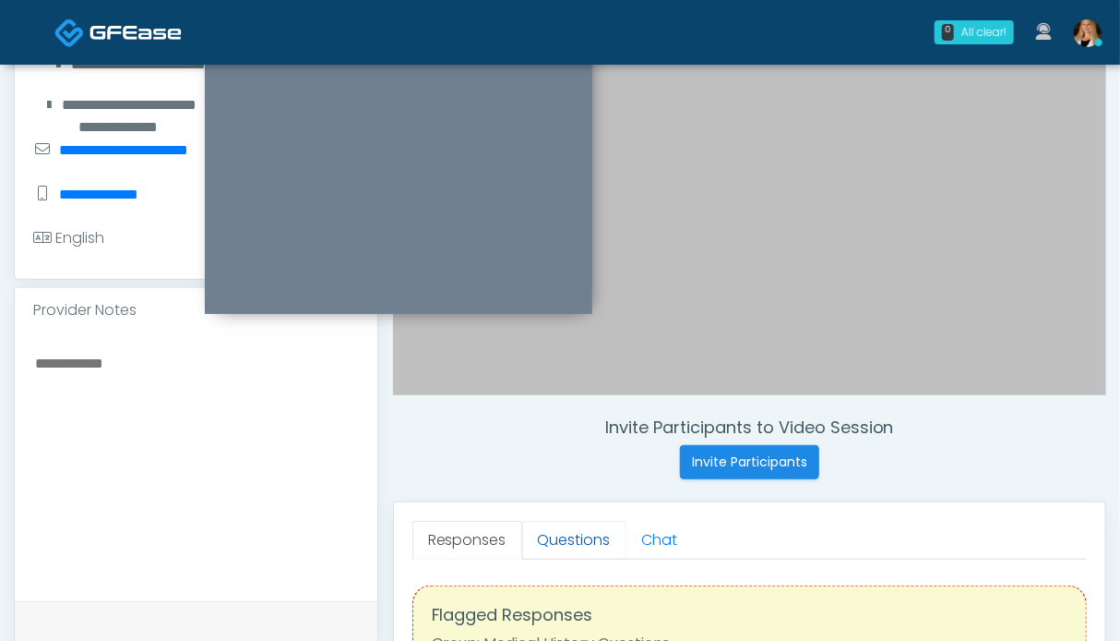
click at [545, 553] on link "Questions" at bounding box center [574, 540] width 104 height 39
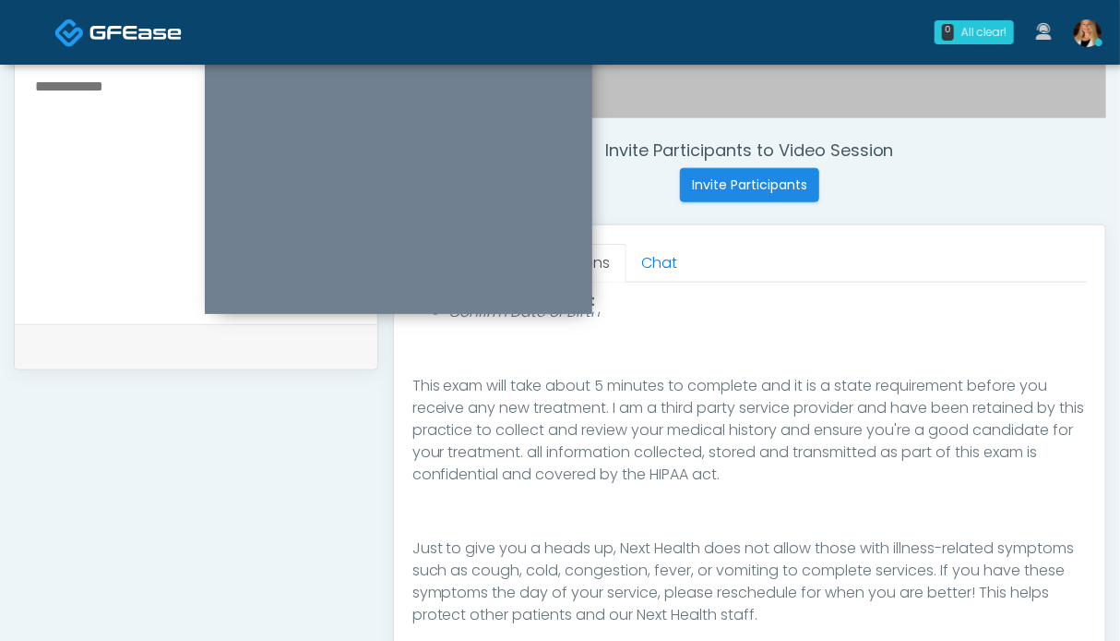
scroll to position [923, 0]
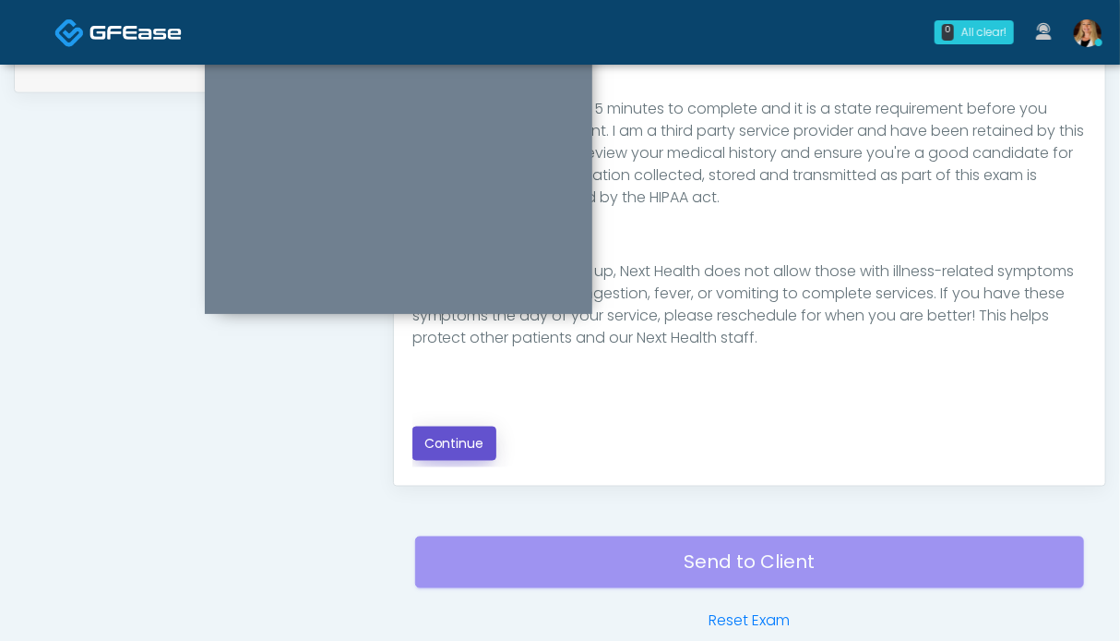
click at [449, 431] on button "Continue" at bounding box center [455, 443] width 84 height 34
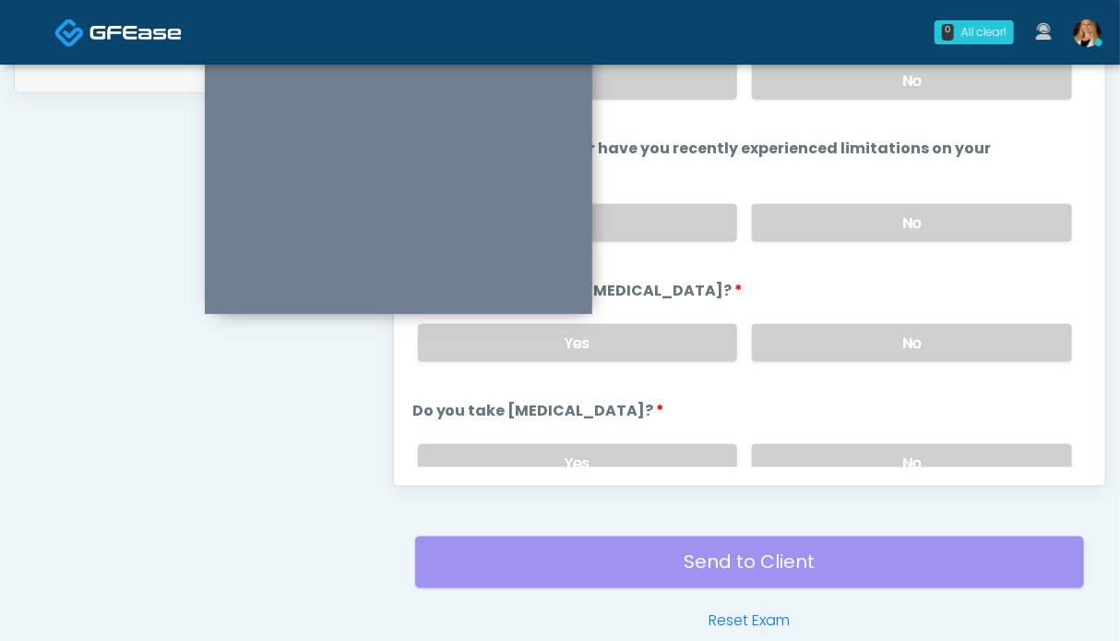
scroll to position [1014, 0]
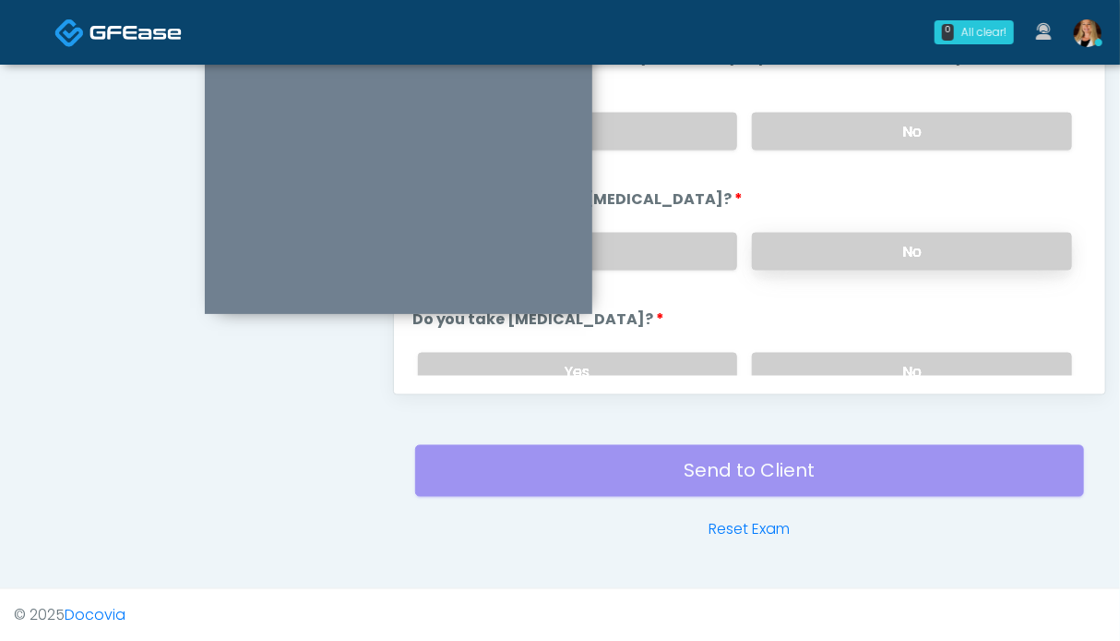
click at [919, 244] on label "No" at bounding box center [912, 252] width 320 height 38
click at [894, 130] on label "No" at bounding box center [912, 132] width 320 height 38
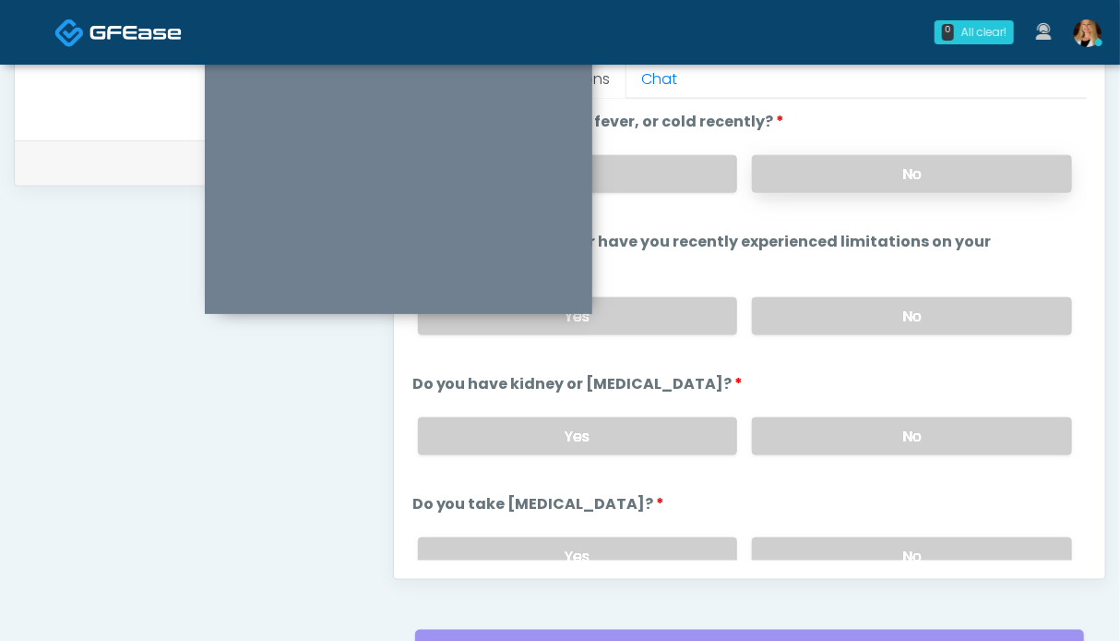
click at [877, 177] on label "No" at bounding box center [912, 174] width 320 height 38
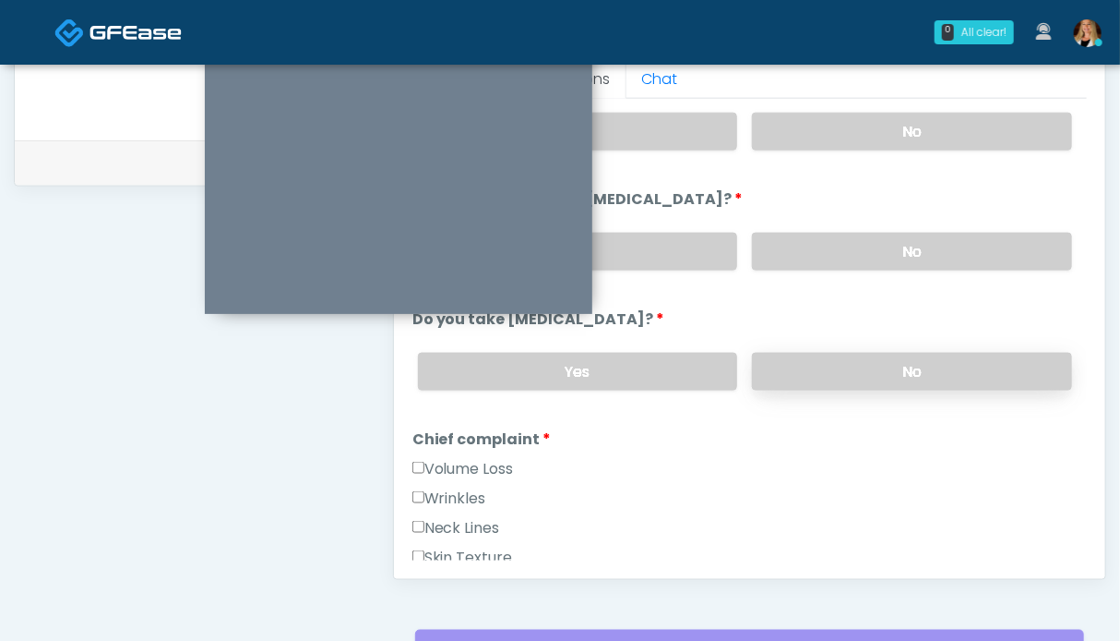
click at [891, 375] on label "No" at bounding box center [912, 372] width 320 height 38
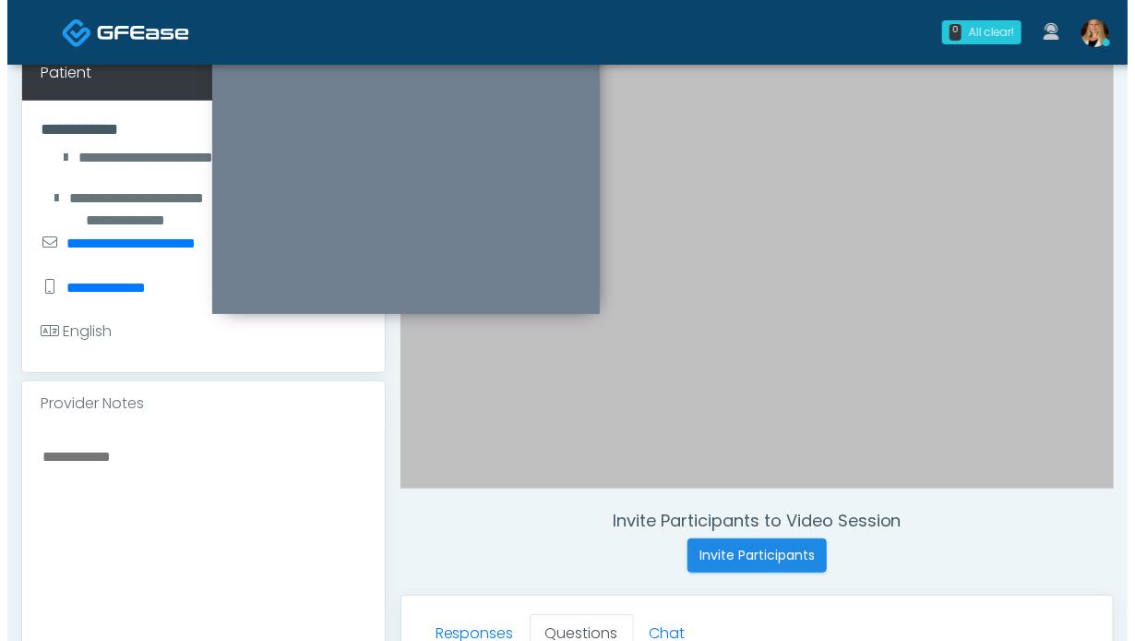
scroll to position [184, 0]
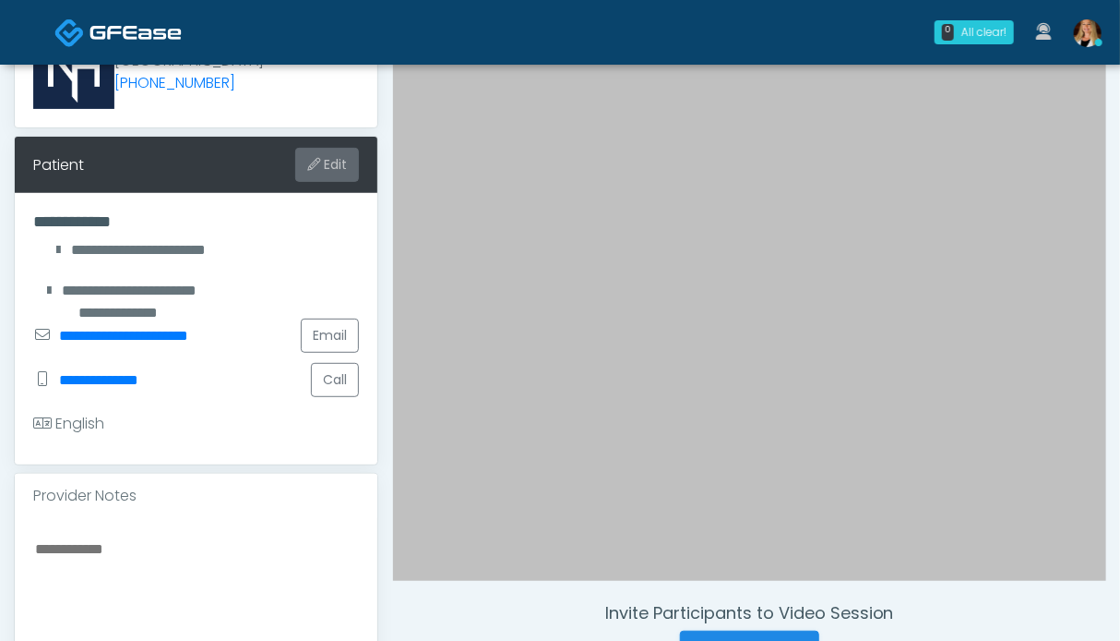
click at [328, 165] on button "Edit" at bounding box center [327, 165] width 64 height 34
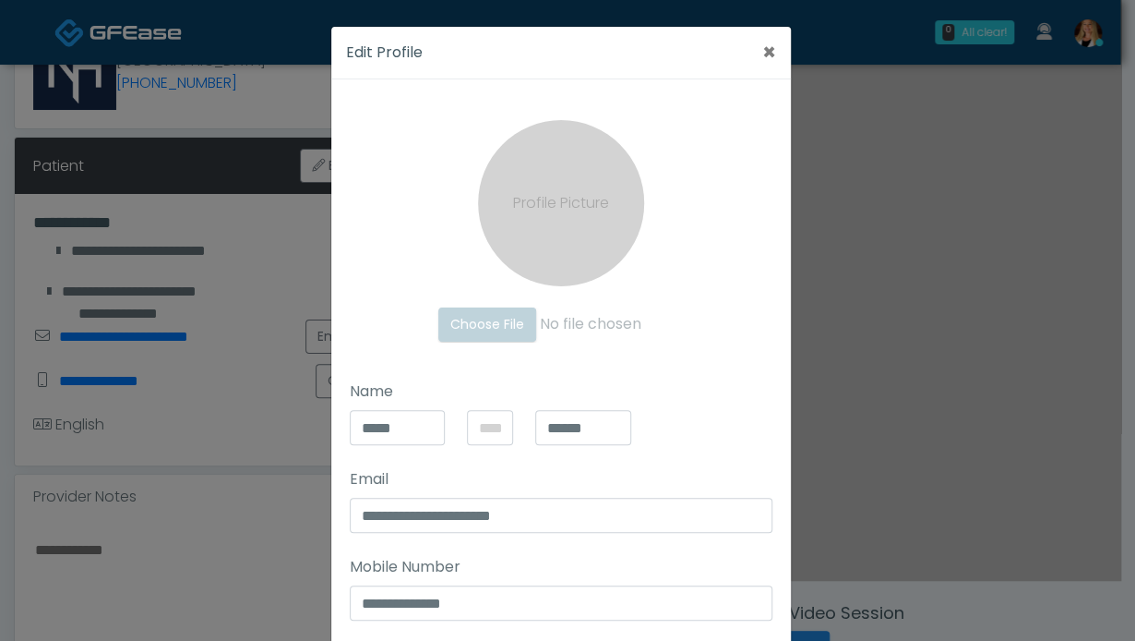
scroll to position [185, 0]
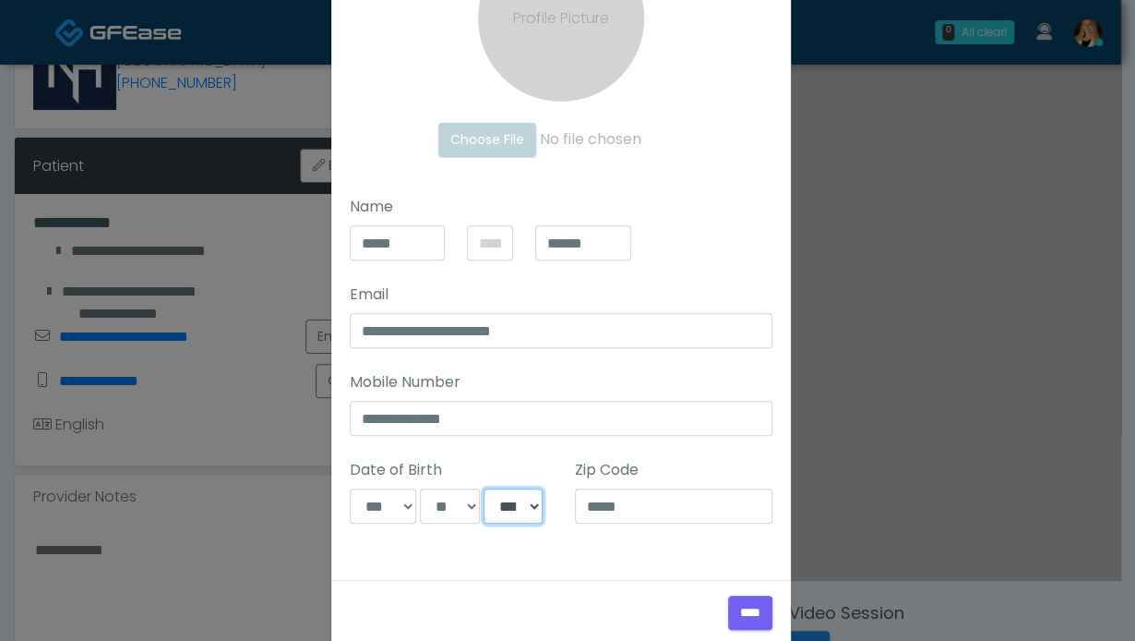
click at [501, 507] on select "**** **** **** **** **** **** **** **** **** **** **** **** **** **** **** ****…" at bounding box center [513, 505] width 59 height 35
select select "****"
click at [484, 488] on select "**** **** **** **** **** **** **** **** **** **** **** **** **** **** **** ****…" at bounding box center [513, 505] width 59 height 35
click at [744, 618] on input "****" at bounding box center [750, 612] width 44 height 34
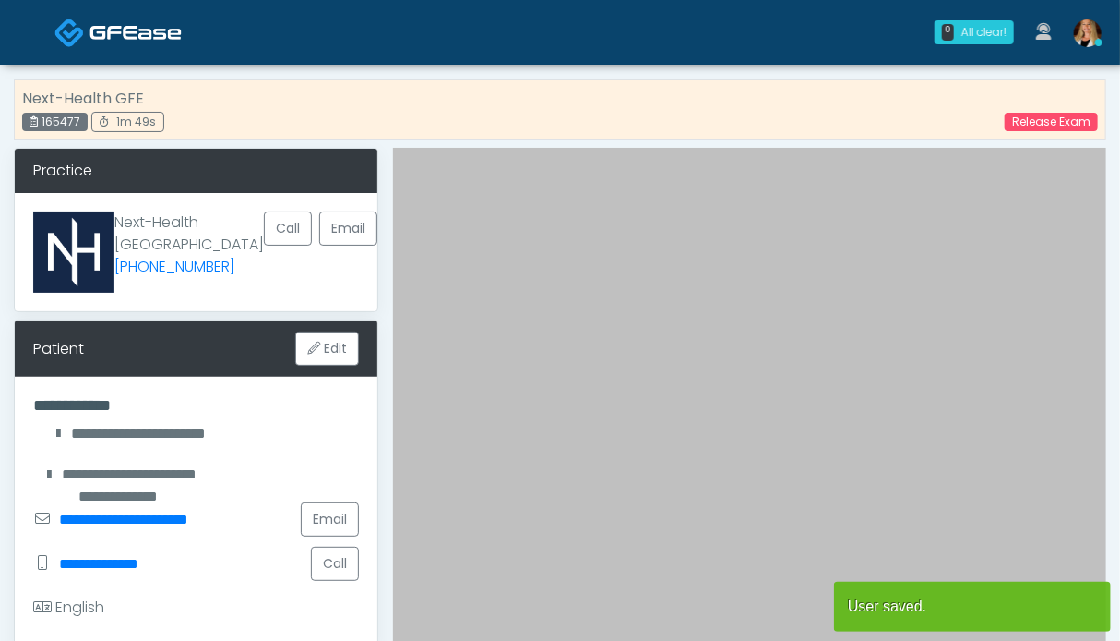
scroll to position [554, 0]
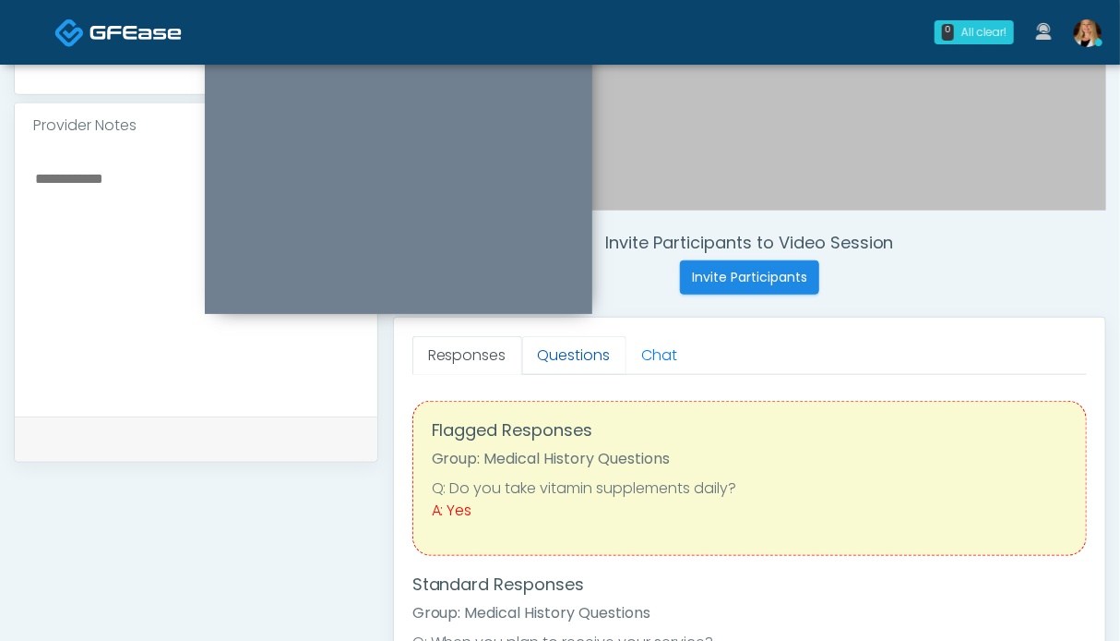
click at [591, 355] on link "Questions" at bounding box center [574, 355] width 104 height 39
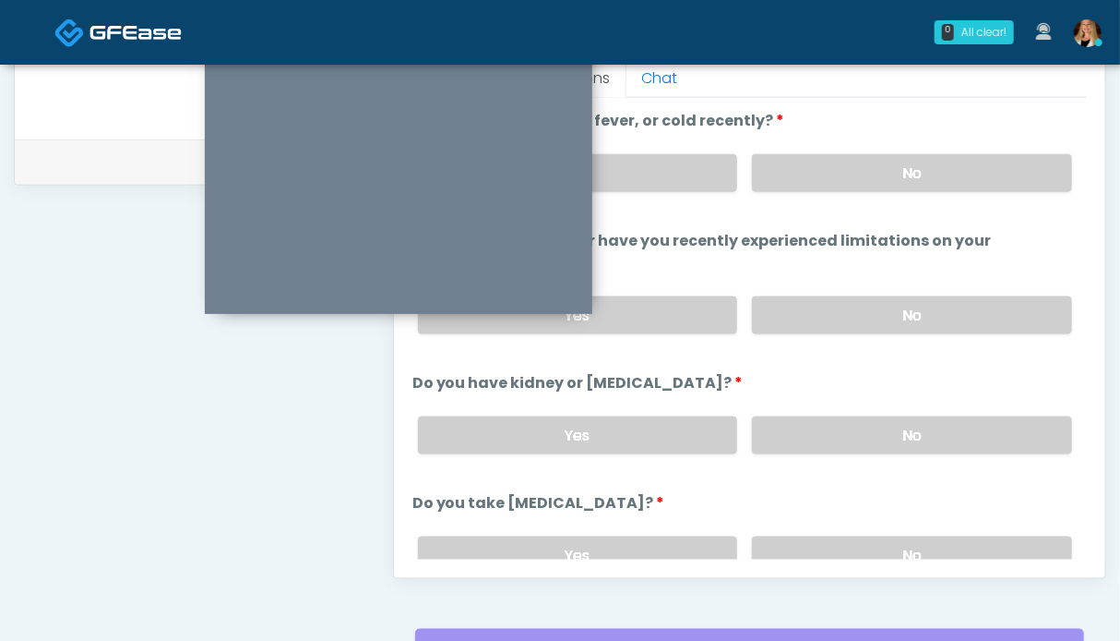
scroll to position [923, 0]
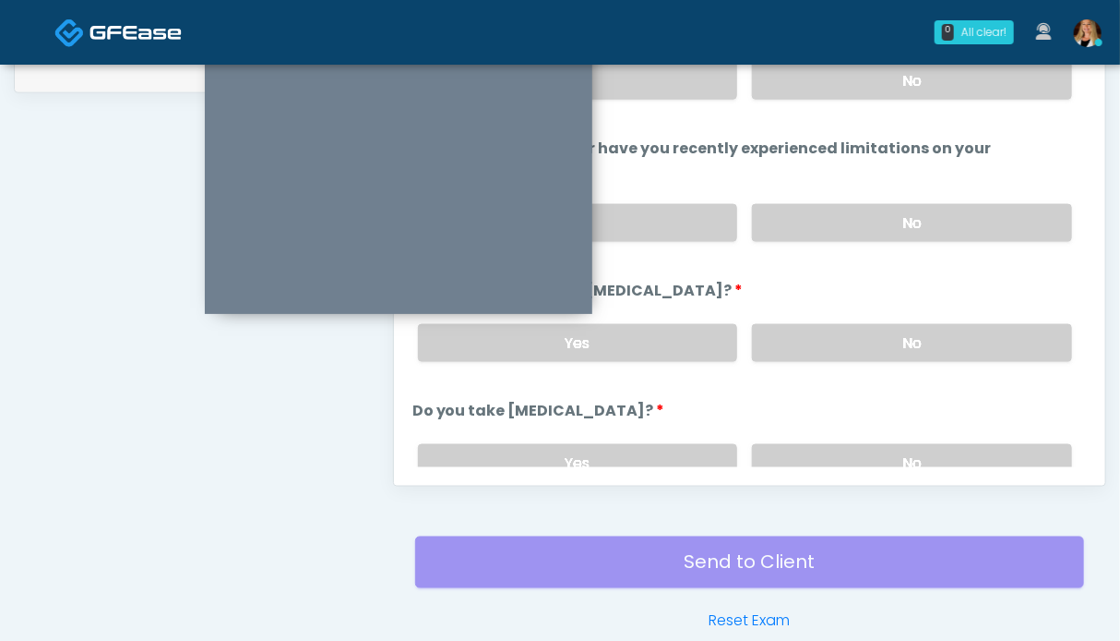
drag, startPoint x: 877, startPoint y: 342, endPoint x: 874, endPoint y: 255, distance: 87.7
click at [877, 340] on label "No" at bounding box center [912, 343] width 320 height 38
click at [875, 217] on label "No" at bounding box center [912, 223] width 320 height 38
click at [875, 89] on label "No" at bounding box center [912, 81] width 320 height 38
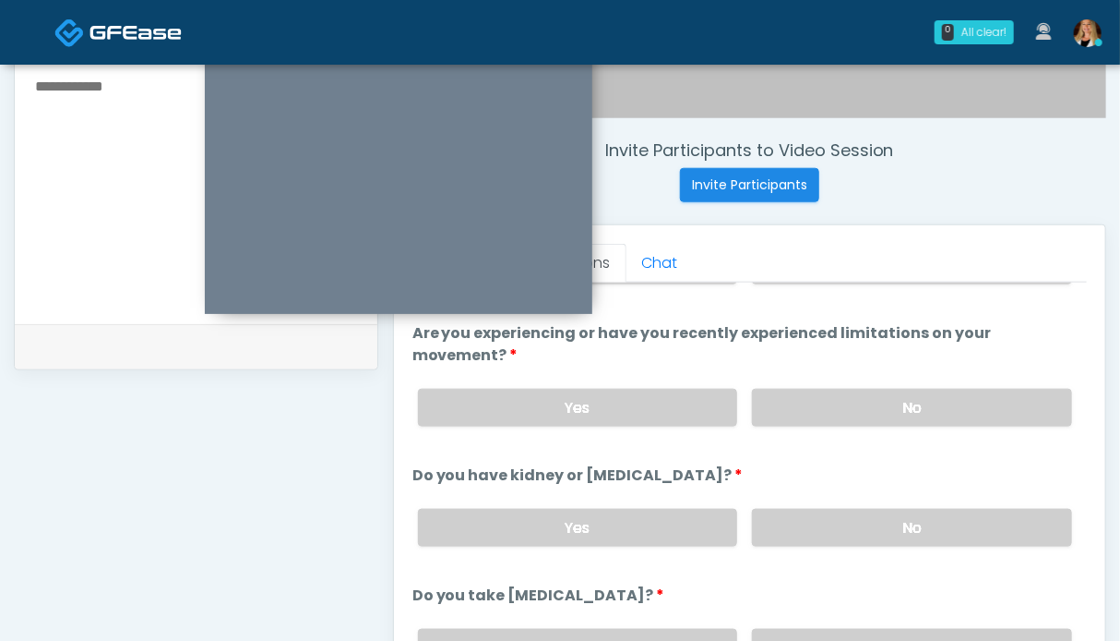
scroll to position [185, 0]
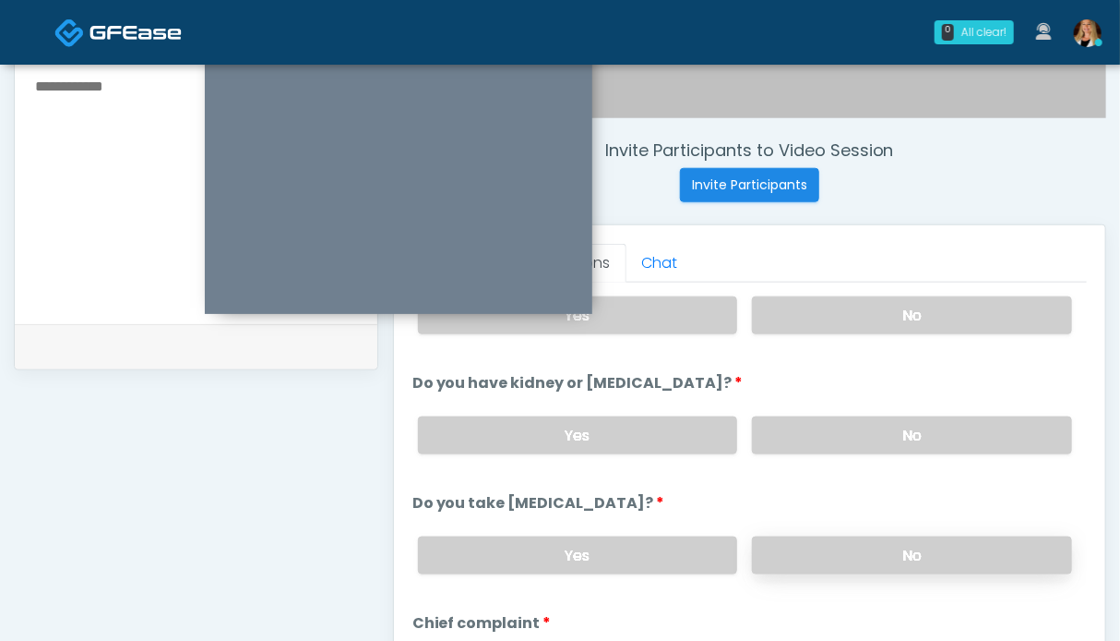
click at [890, 547] on label "No" at bounding box center [912, 555] width 320 height 38
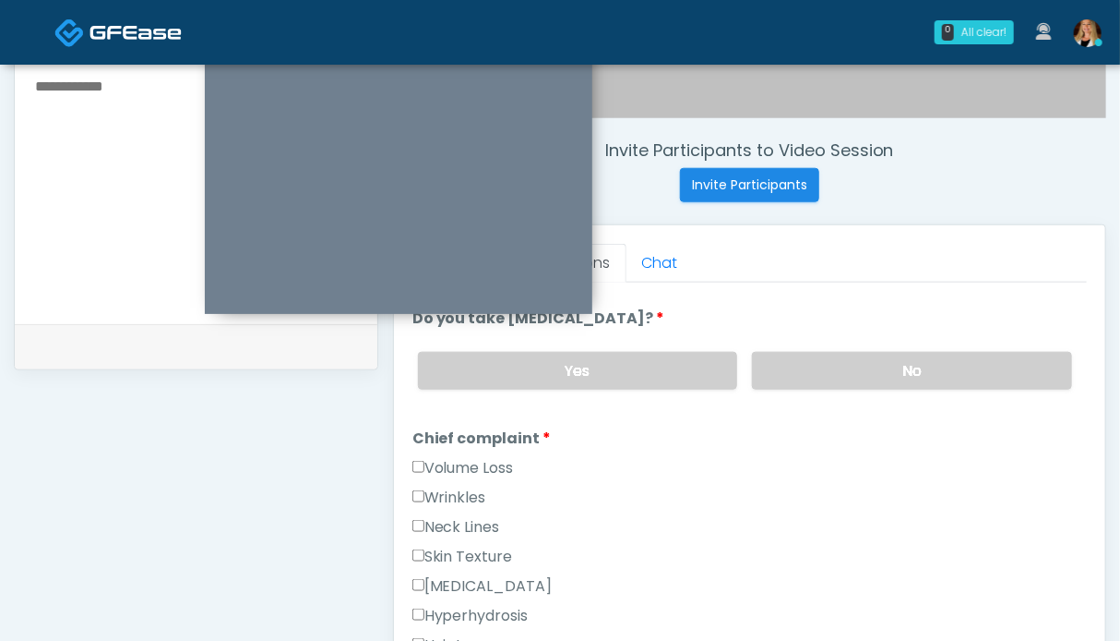
drag, startPoint x: 491, startPoint y: 462, endPoint x: 454, endPoint y: 488, distance: 45.1
click at [490, 462] on label "Volume Loss" at bounding box center [464, 468] width 102 height 22
click at [442, 489] on label "Wrinkles" at bounding box center [450, 497] width 74 height 22
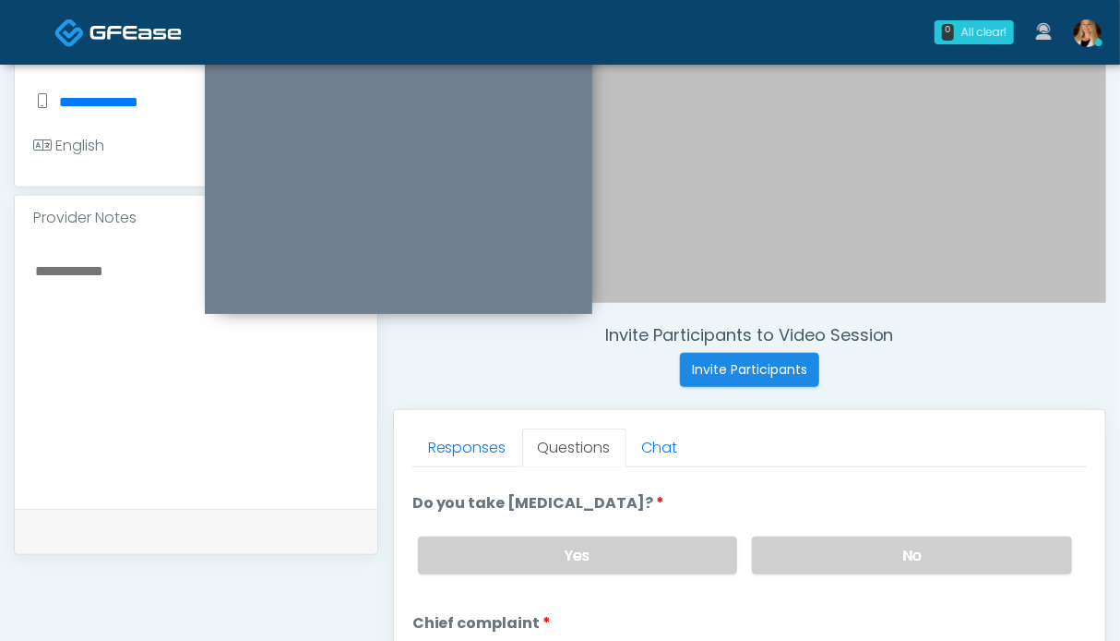
click at [125, 309] on textarea at bounding box center [196, 370] width 326 height 225
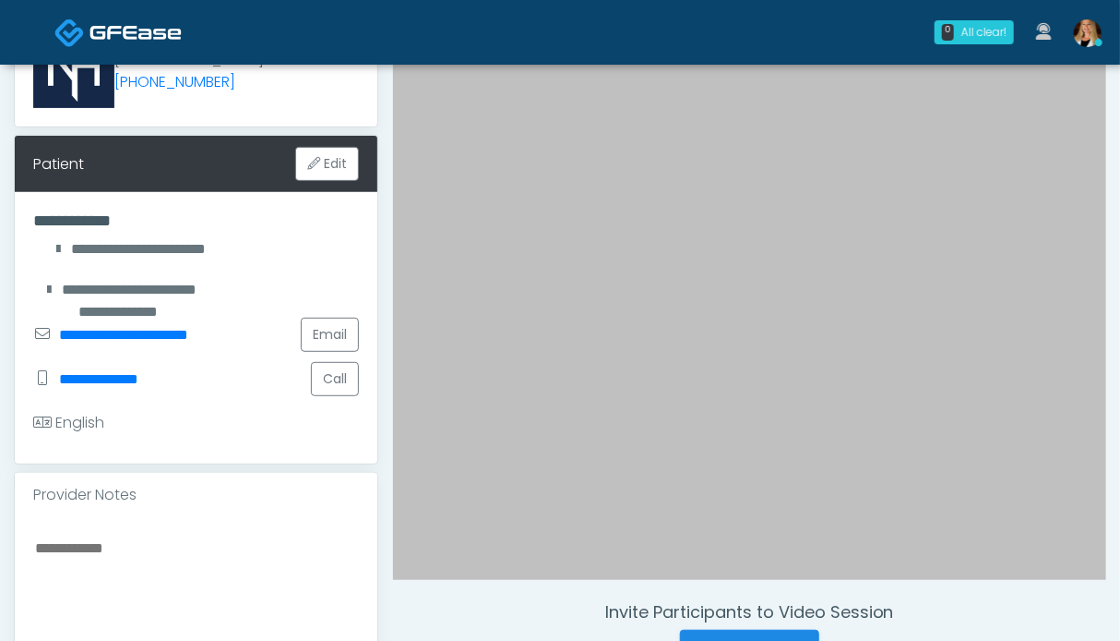
scroll to position [277, 0]
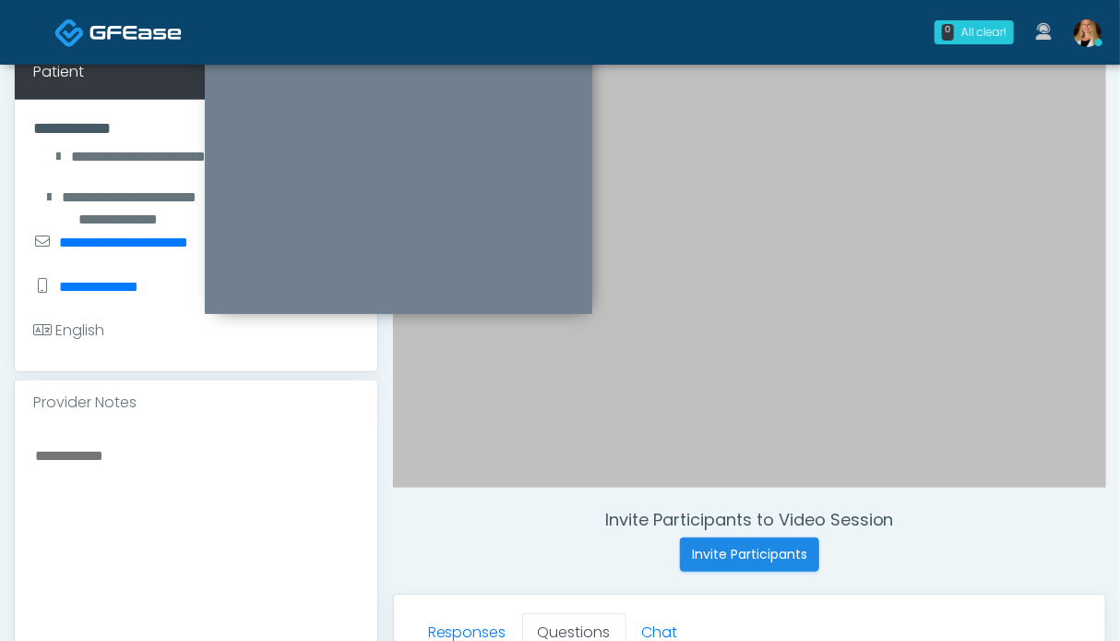
click at [161, 483] on textarea at bounding box center [196, 555] width 326 height 225
click at [54, 466] on textarea at bounding box center [196, 555] width 326 height 225
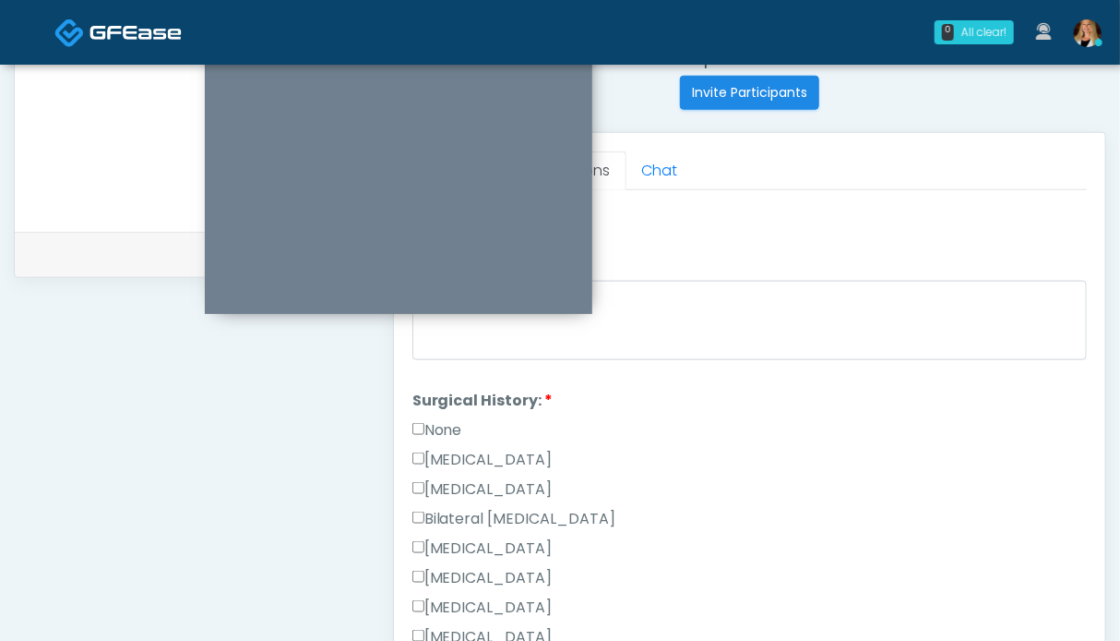
scroll to position [738, 0]
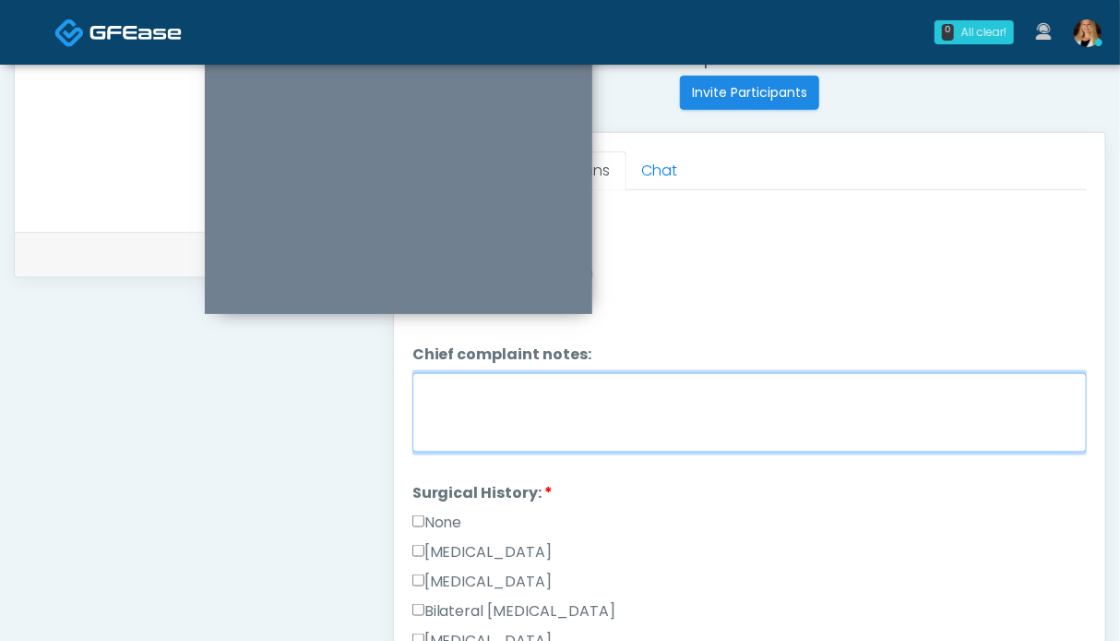
click at [644, 405] on textarea "Chief complaint notes:" at bounding box center [750, 412] width 675 height 79
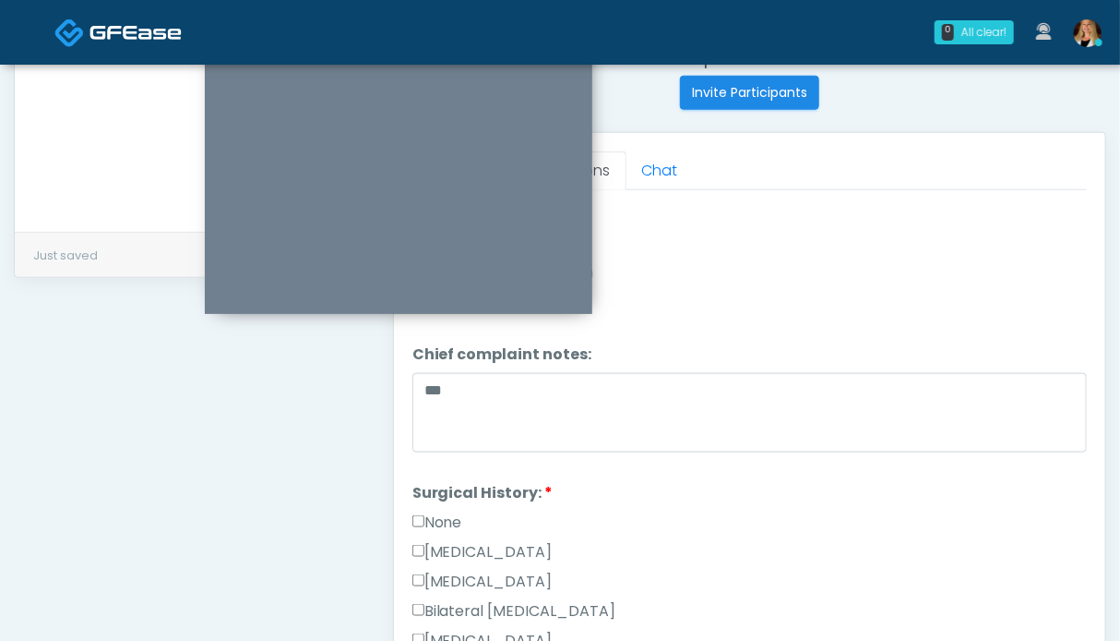
click at [436, 512] on label "None" at bounding box center [438, 522] width 50 height 22
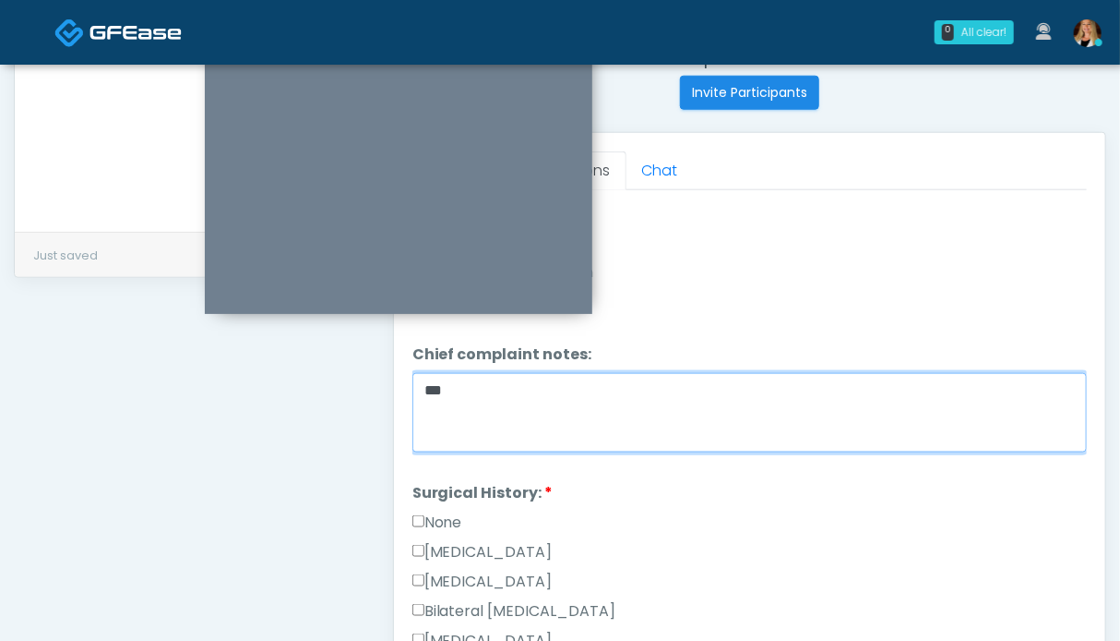
click at [632, 389] on textarea "**" at bounding box center [750, 412] width 675 height 79
type textarea "**********"
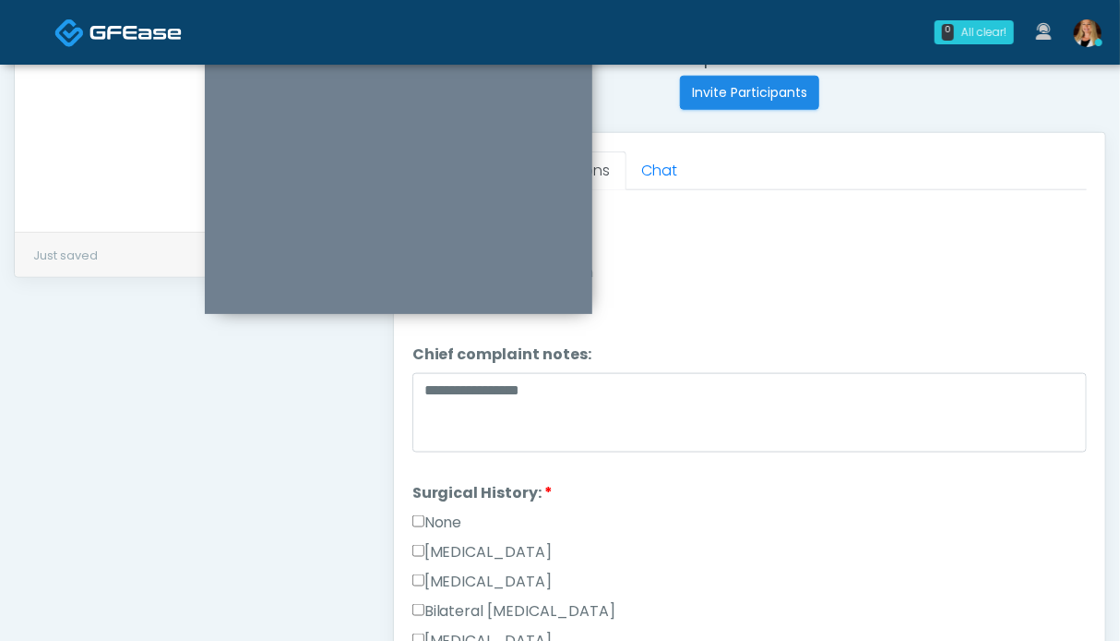
click at [807, 511] on div "None" at bounding box center [750, 526] width 675 height 30
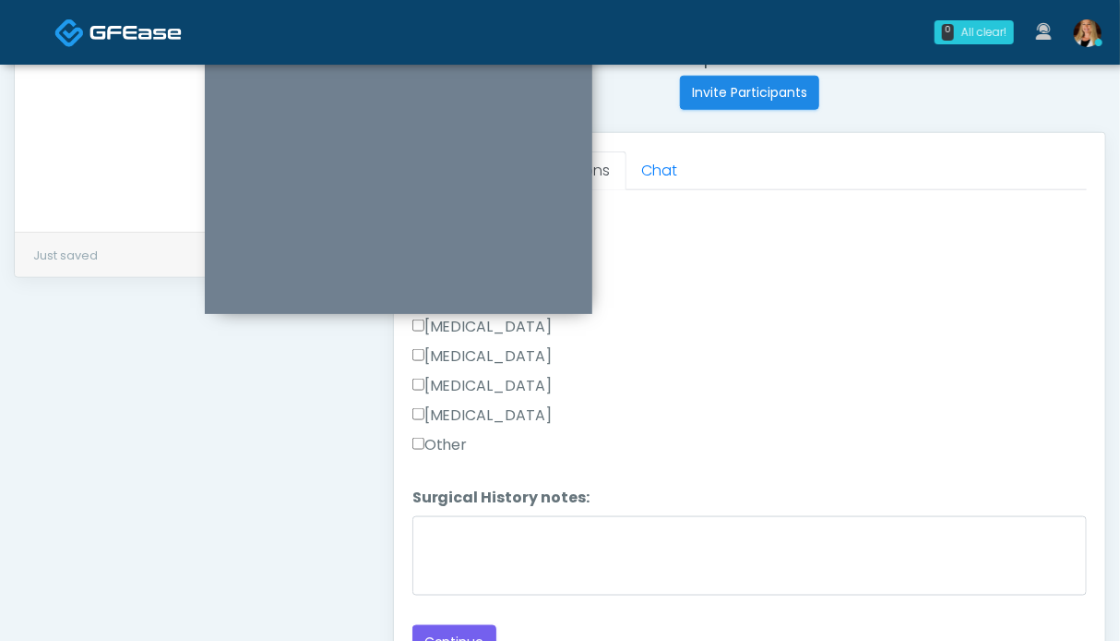
scroll to position [831, 0]
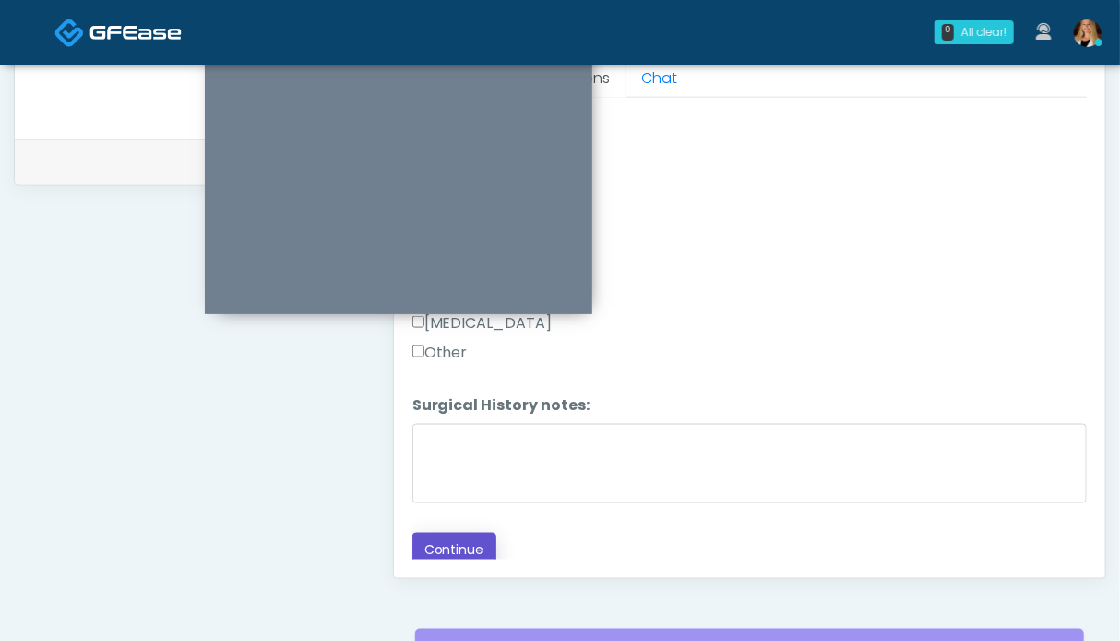
click at [444, 543] on button "Continue" at bounding box center [455, 550] width 84 height 34
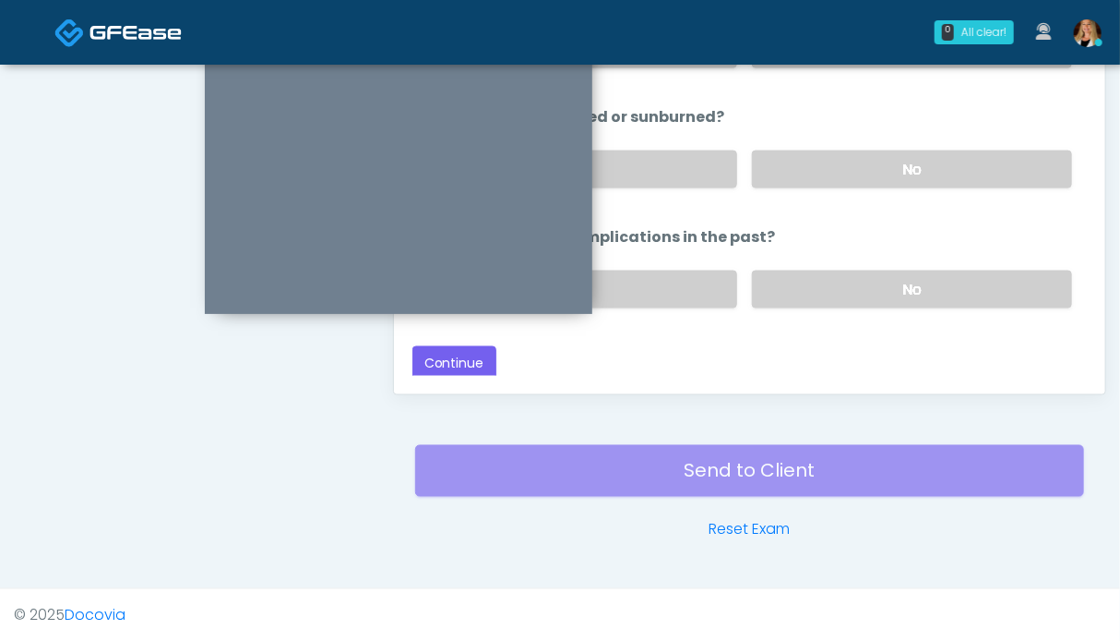
scroll to position [922, 0]
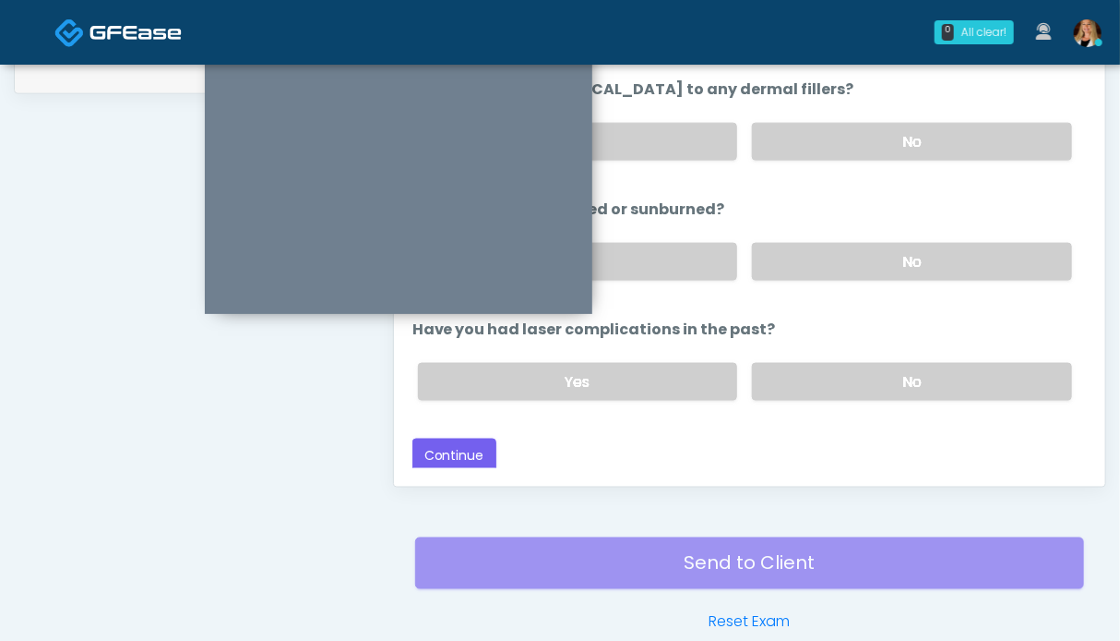
drag, startPoint x: 870, startPoint y: 376, endPoint x: 873, endPoint y: 344, distance: 31.5
click at [870, 370] on label "No" at bounding box center [912, 382] width 320 height 38
drag, startPoint x: 875, startPoint y: 242, endPoint x: 869, endPoint y: 144, distance: 98.0
click at [875, 243] on label "No" at bounding box center [912, 262] width 320 height 38
click at [868, 123] on label "No" at bounding box center [912, 142] width 320 height 38
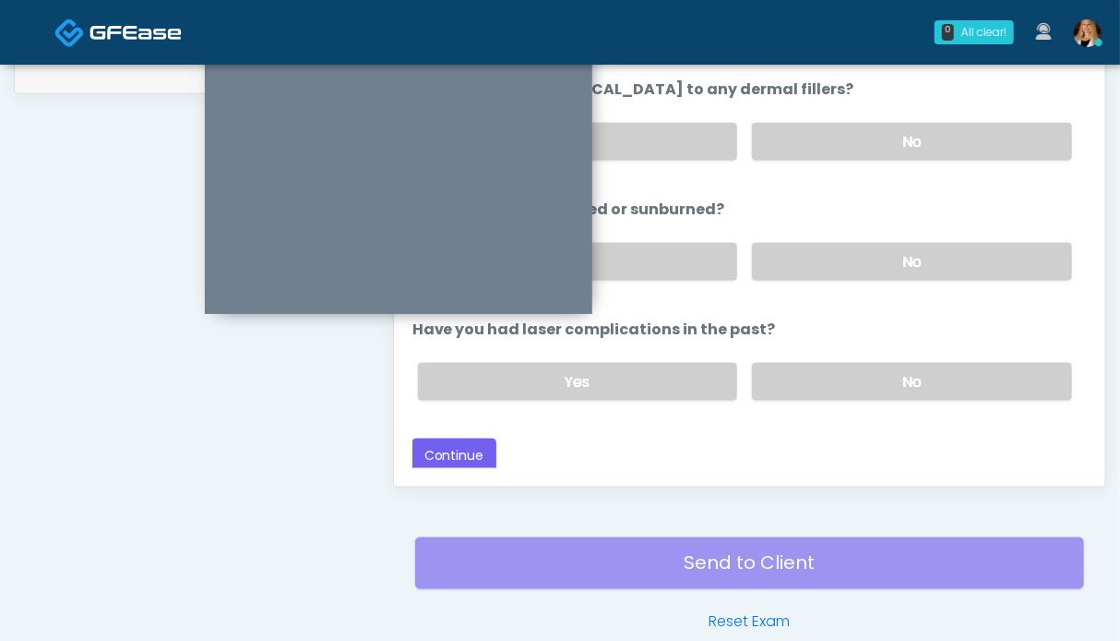
scroll to position [1014, 0]
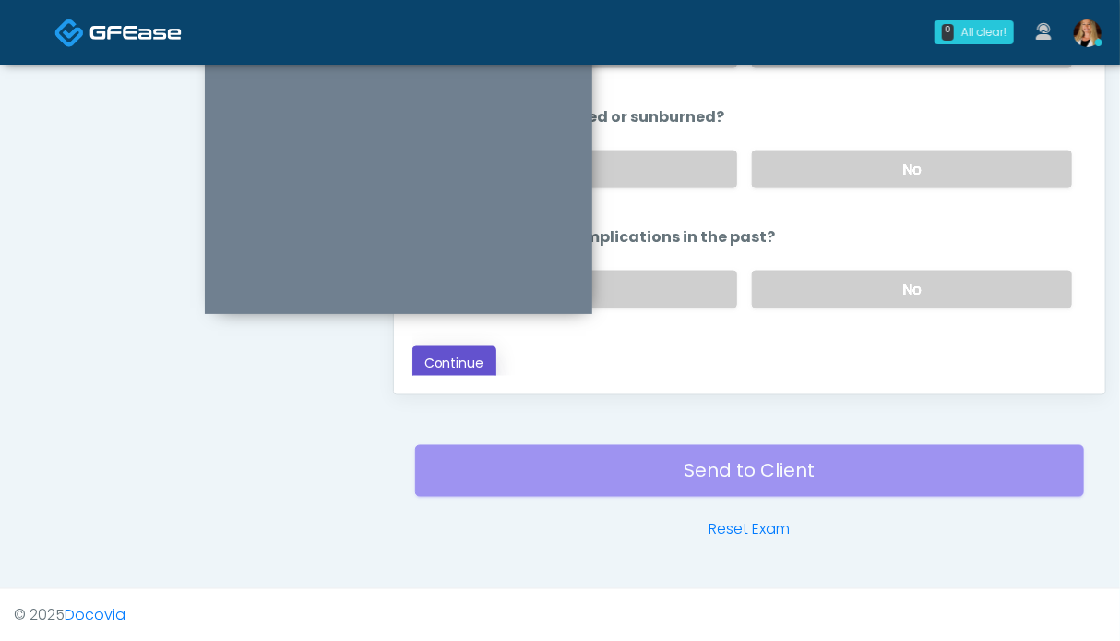
click at [473, 360] on button "Continue" at bounding box center [455, 363] width 84 height 34
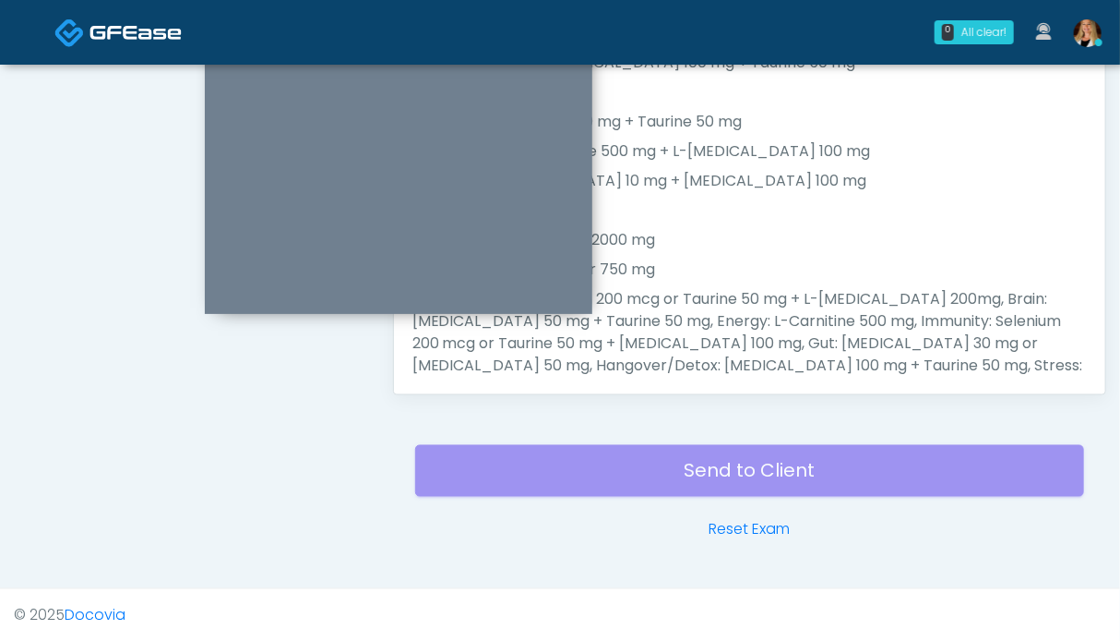
scroll to position [830, 0]
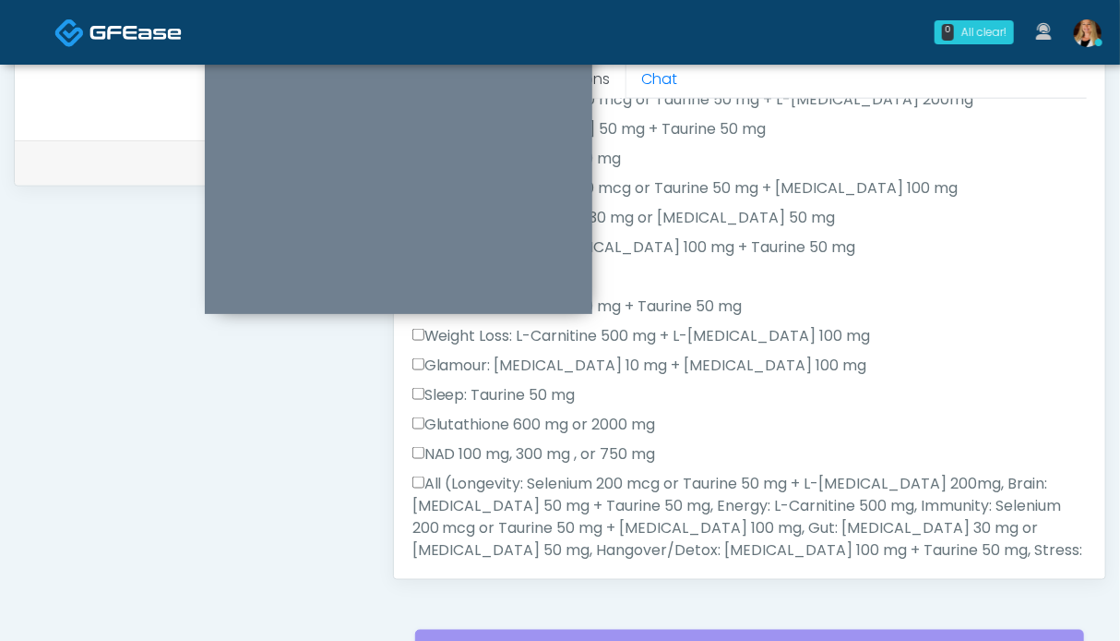
click at [479, 518] on label "All (Longevity: Selenium 200 mcg or Taurine 50 mg + L-Arginine 200mg, Brain: Gl…" at bounding box center [750, 550] width 675 height 155
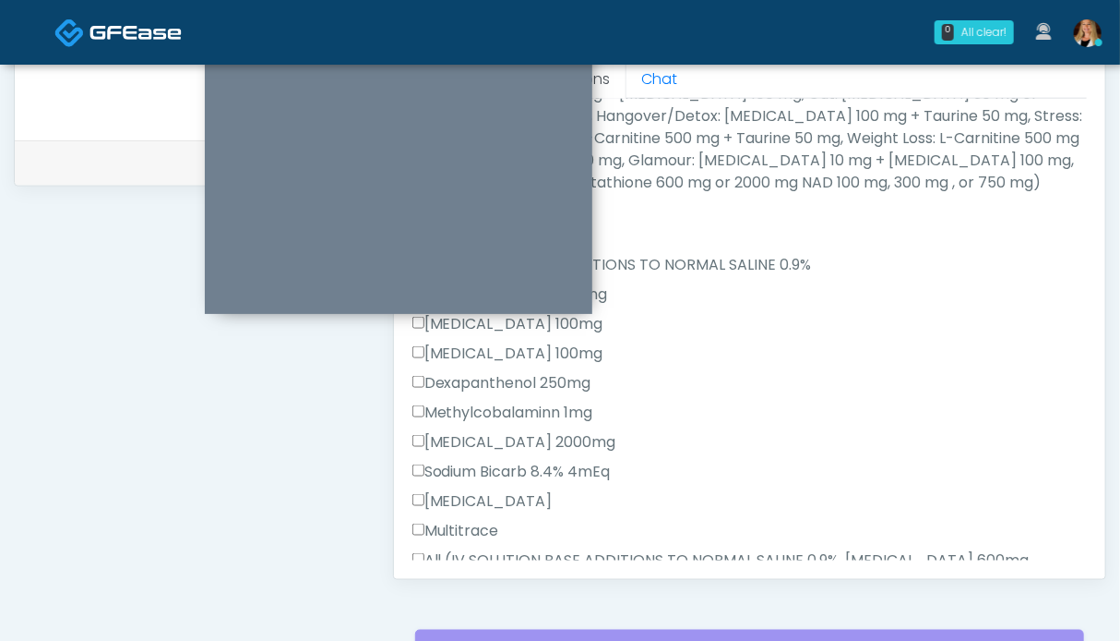
scroll to position [831, 0]
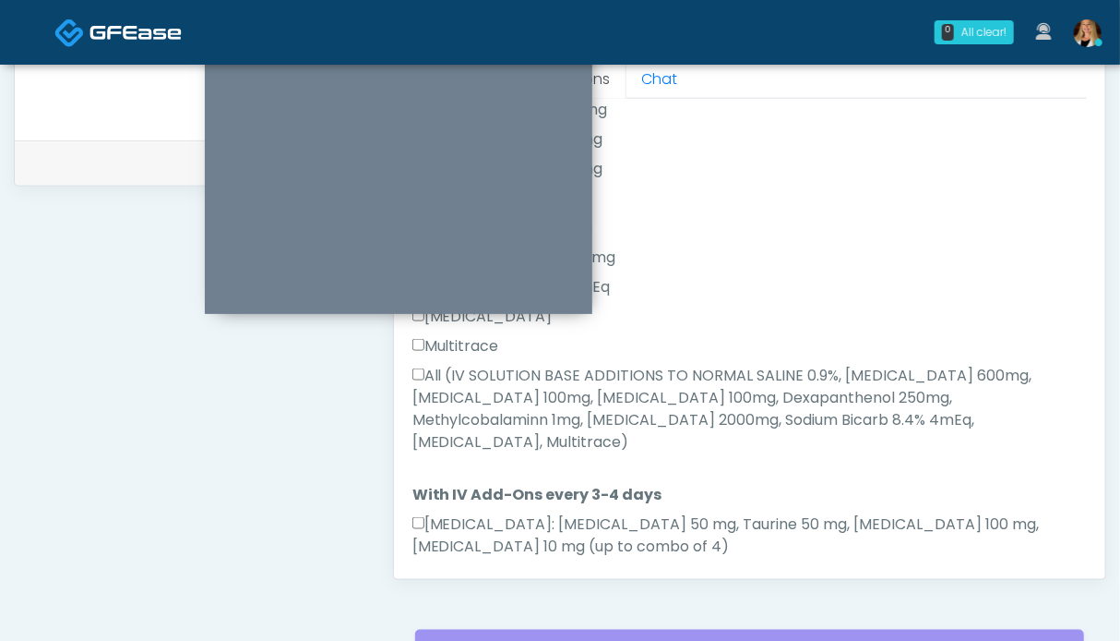
click at [509, 418] on label "All (IV SOLUTION BASE ADDITIONS TO NORMAL SALINE 0.9%, Magnesium Chloride 600mg…" at bounding box center [750, 409] width 675 height 89
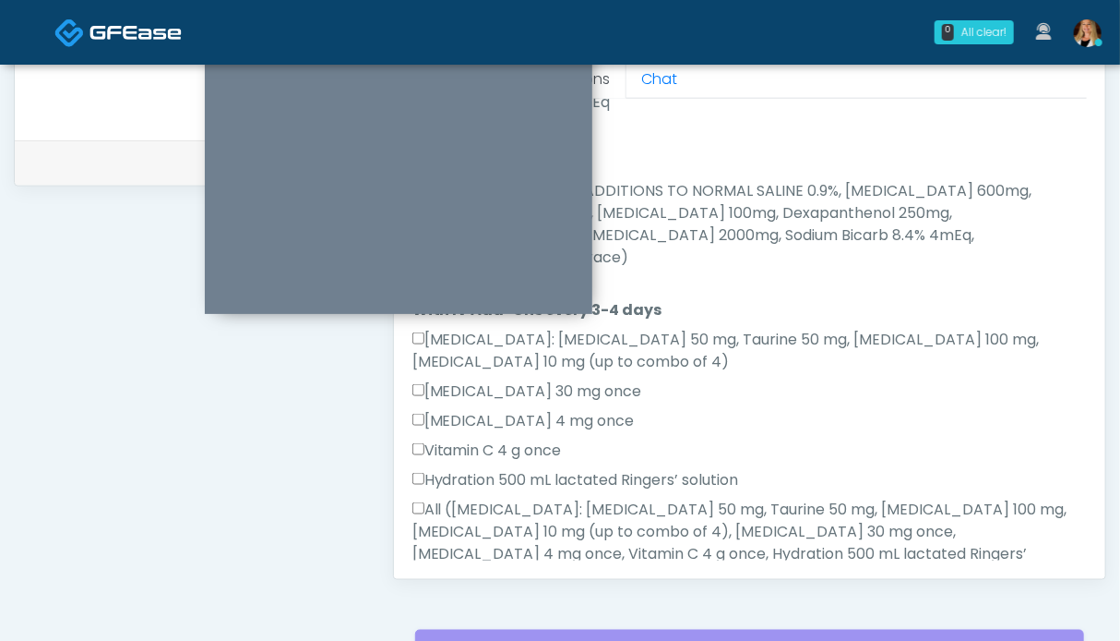
click at [461, 514] on label "All (Amino Acids: Glycine 50 mg, Taurine 50 mg, Lysine 100 mg, Biotin 10 mg (up…" at bounding box center [750, 542] width 675 height 89
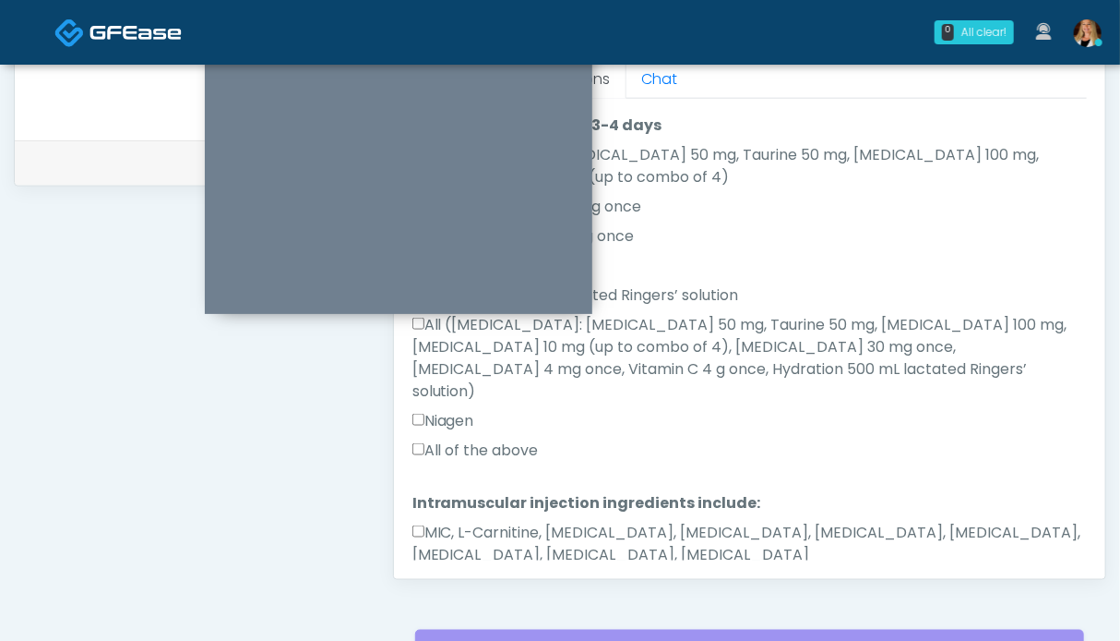
click at [458, 439] on label "All of the above" at bounding box center [476, 450] width 126 height 22
click at [476, 521] on label "MIC, L-Carnitine, Methylcobalamin, Glycine, B-Complex, Lycine, Biotin, Vitamin …" at bounding box center [750, 543] width 675 height 44
click at [456, 596] on button "Continue" at bounding box center [455, 613] width 84 height 34
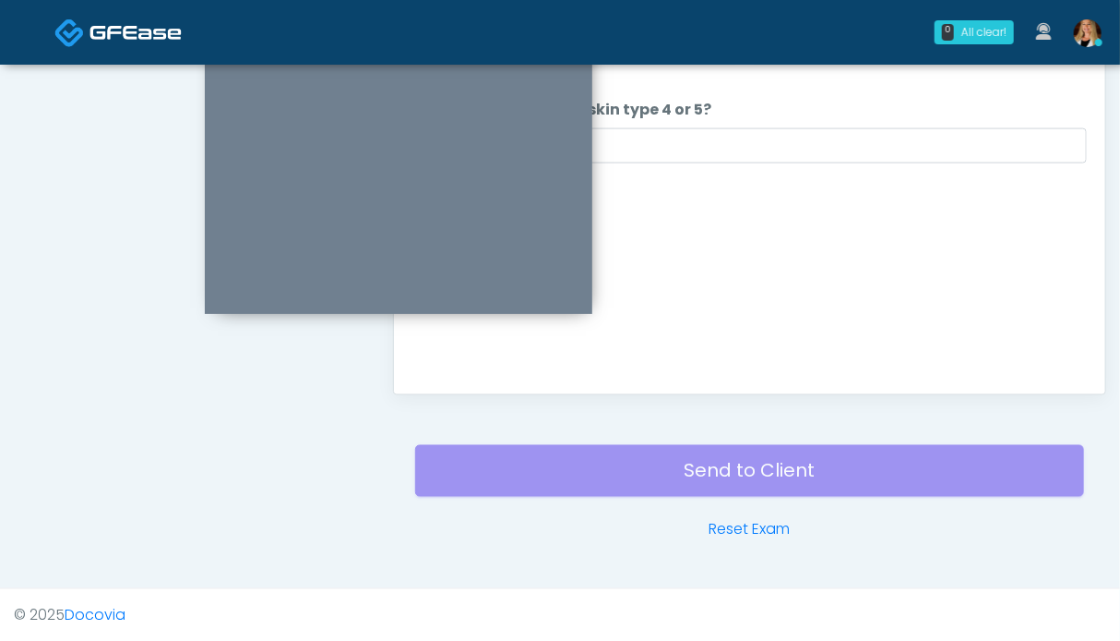
scroll to position [830, 0]
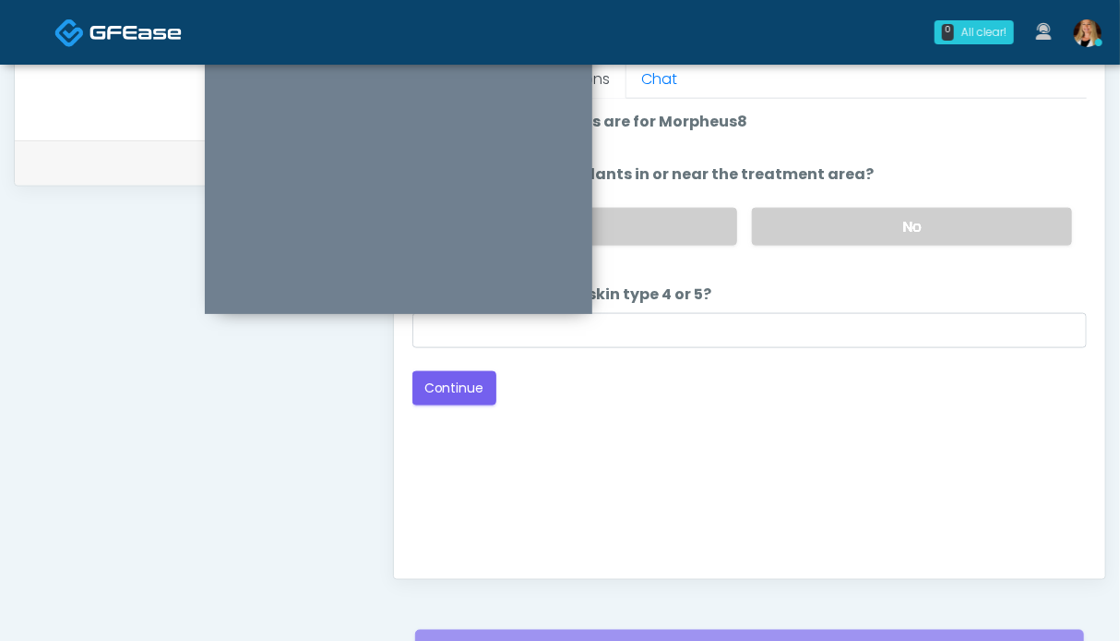
click at [905, 245] on div "Yes No" at bounding box center [745, 226] width 684 height 67
drag, startPoint x: 865, startPoint y: 240, endPoint x: 717, endPoint y: 304, distance: 160.8
click at [864, 240] on label "No" at bounding box center [912, 227] width 320 height 38
click at [447, 387] on button "Continue" at bounding box center [455, 388] width 84 height 34
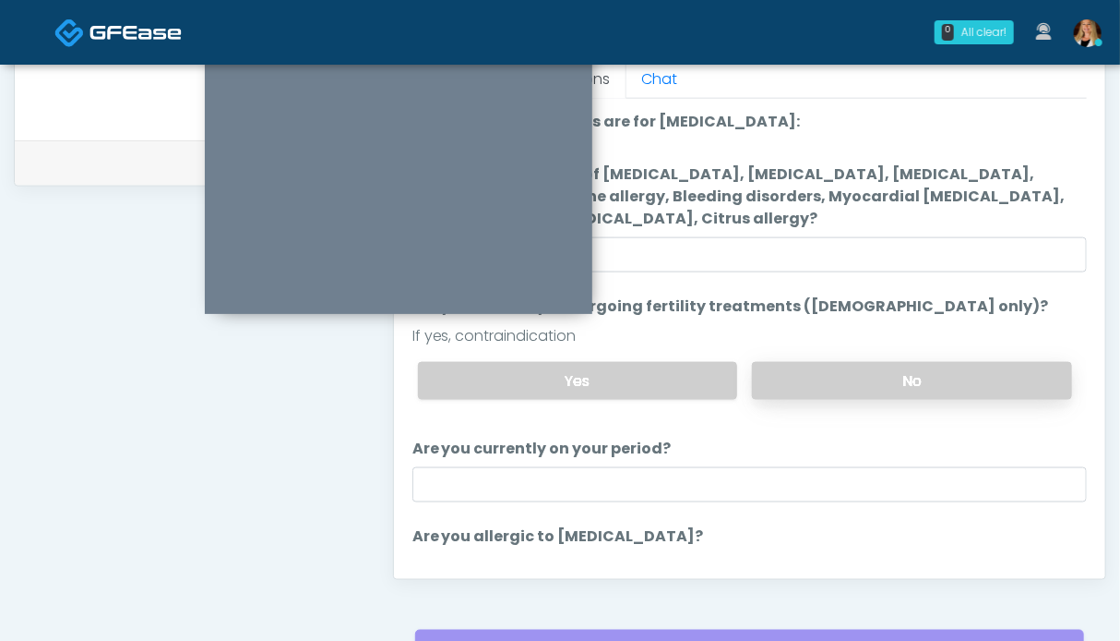
click at [908, 377] on label "No" at bounding box center [912, 381] width 320 height 38
click at [893, 415] on ol "The following questions are for Ozone therapy: The following questions are for …" at bounding box center [750, 366] width 675 height 511
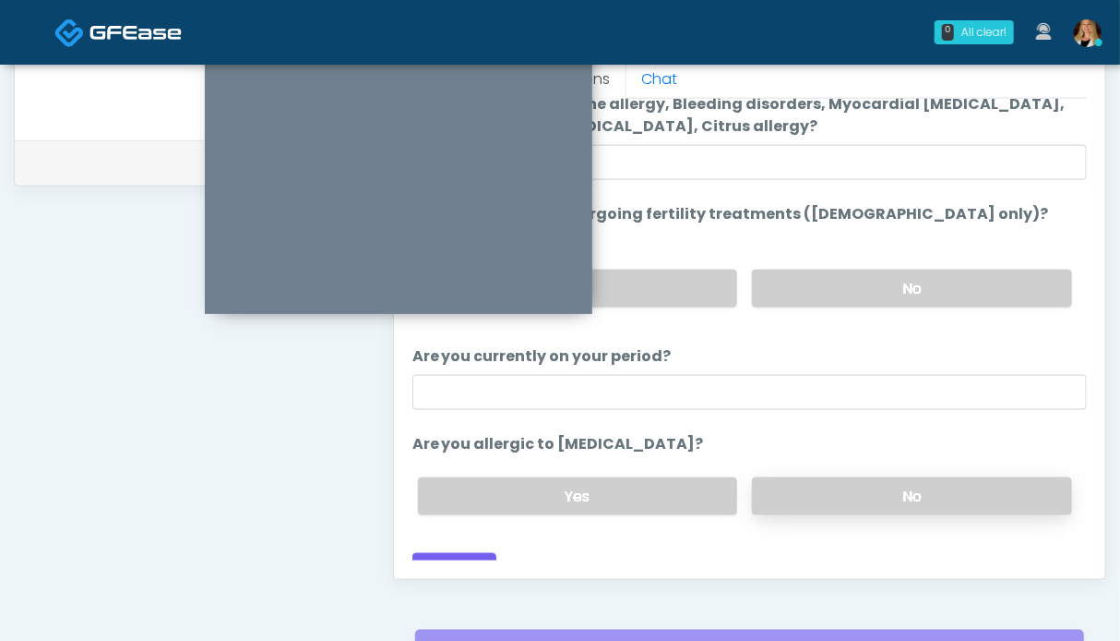
click at [882, 479] on label "No" at bounding box center [912, 496] width 320 height 38
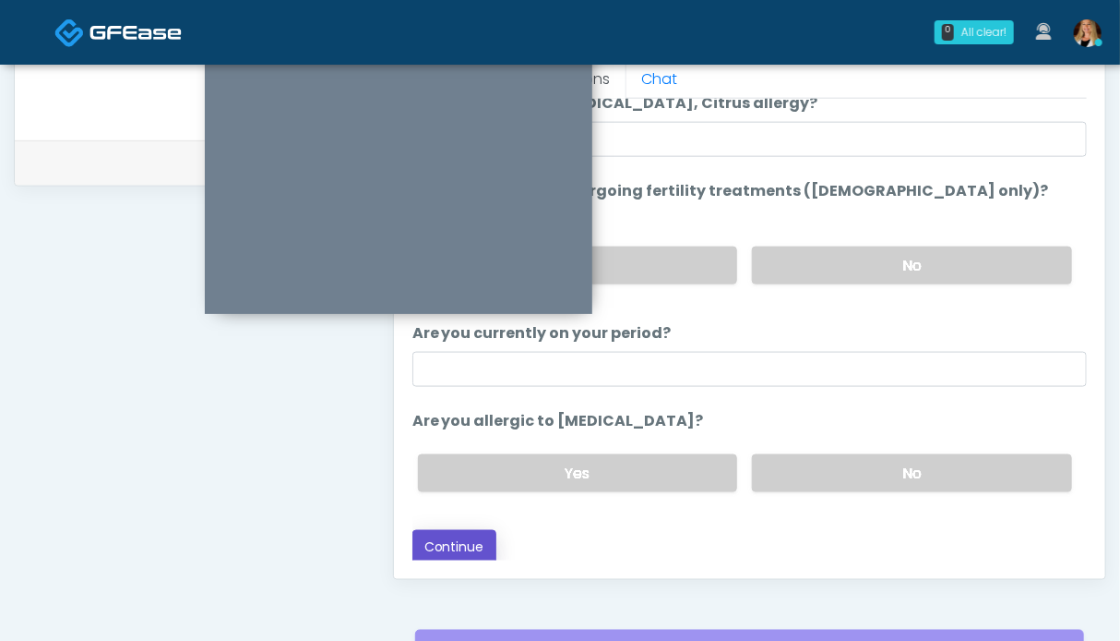
click at [477, 533] on button "Continue" at bounding box center [455, 547] width 84 height 34
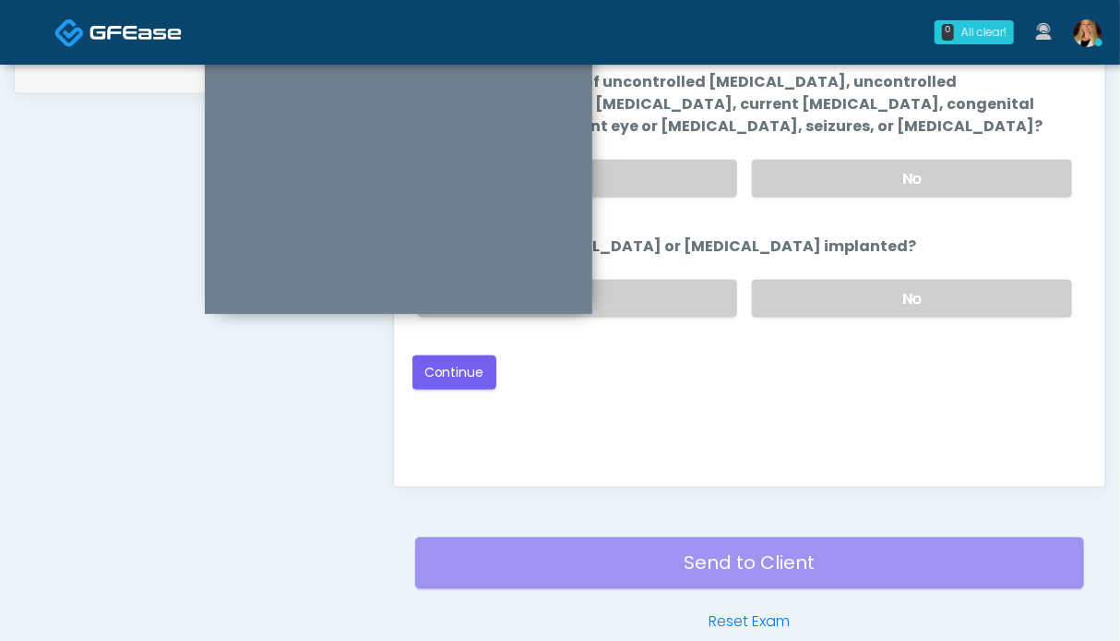
scroll to position [830, 0]
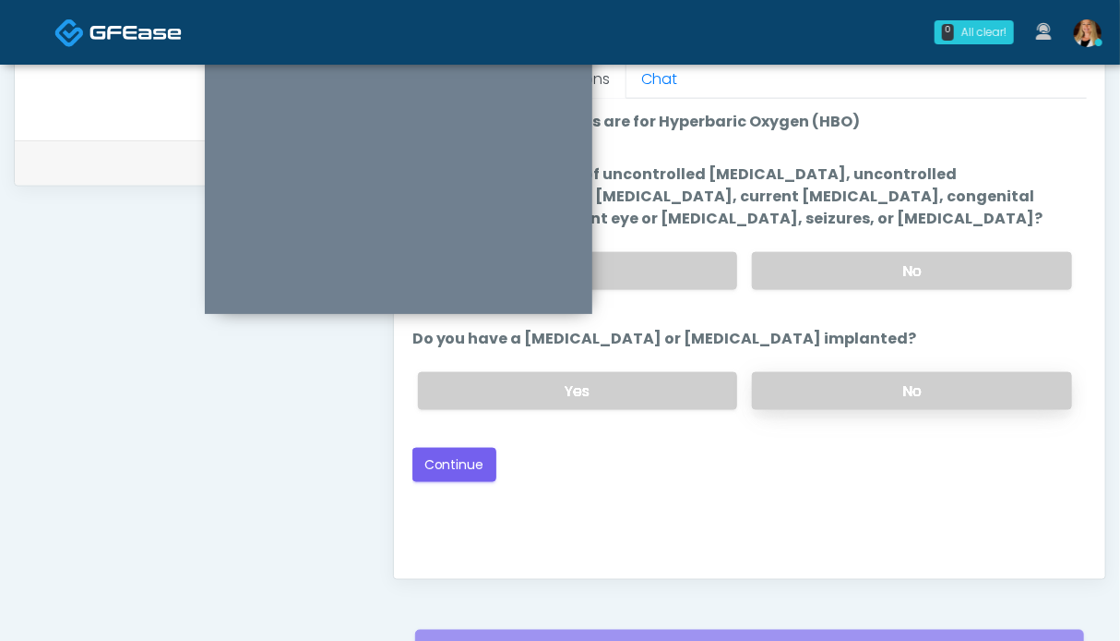
click at [870, 394] on label "No" at bounding box center [912, 391] width 320 height 38
click at [871, 261] on label "No" at bounding box center [912, 271] width 320 height 38
click at [468, 460] on button "Continue" at bounding box center [455, 465] width 84 height 34
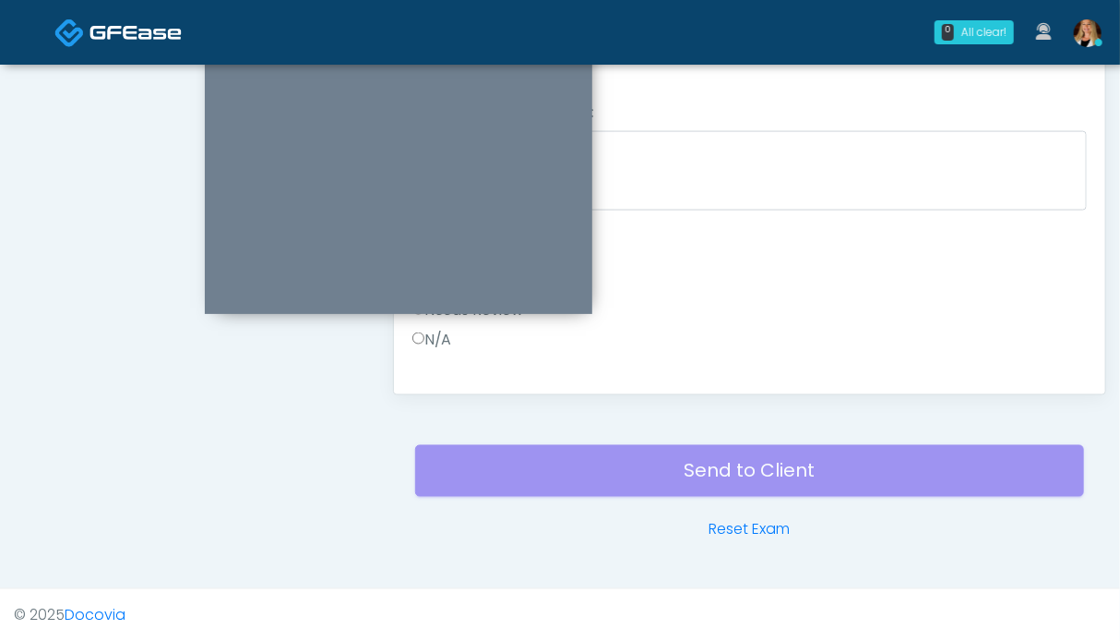
scroll to position [922, 0]
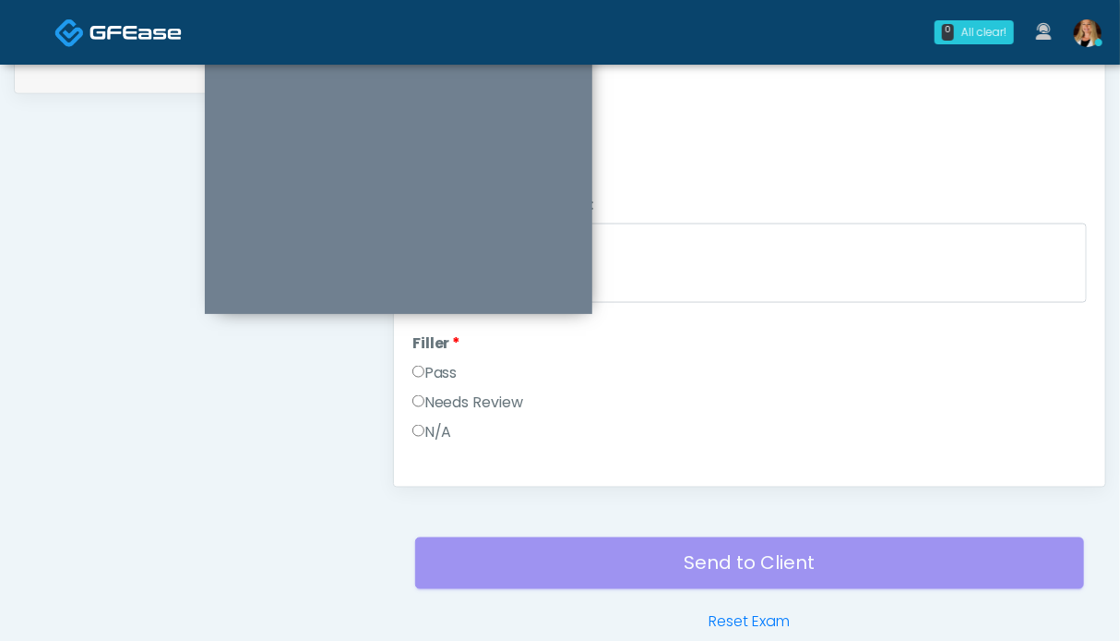
click at [439, 375] on label "Pass" at bounding box center [435, 373] width 45 height 22
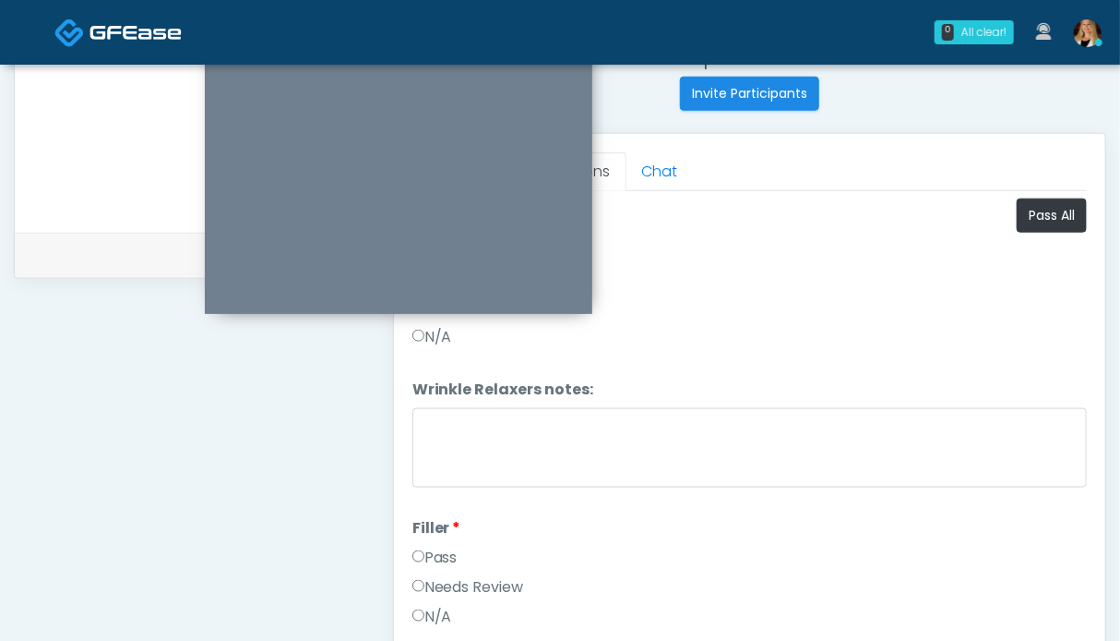
scroll to position [645, 0]
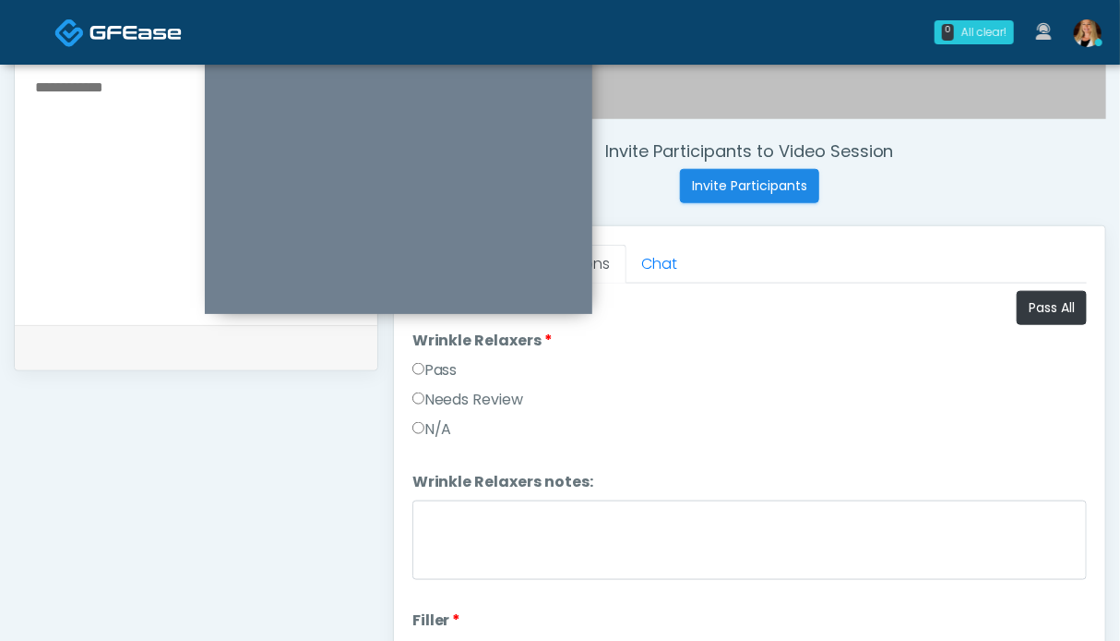
click at [442, 370] on label "Pass" at bounding box center [435, 370] width 45 height 22
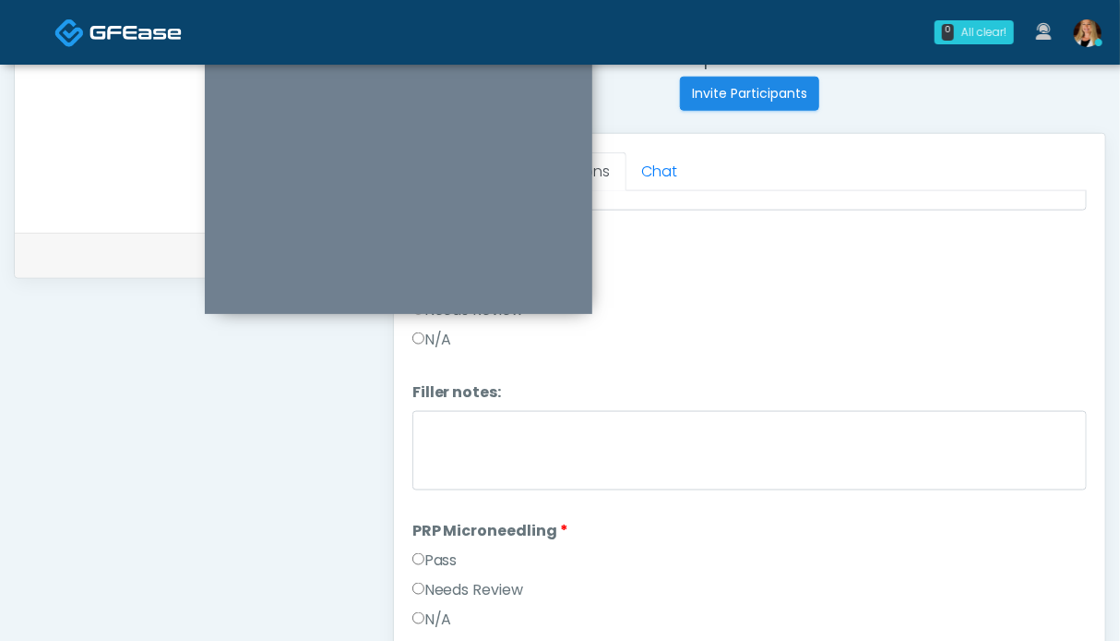
scroll to position [369, 0]
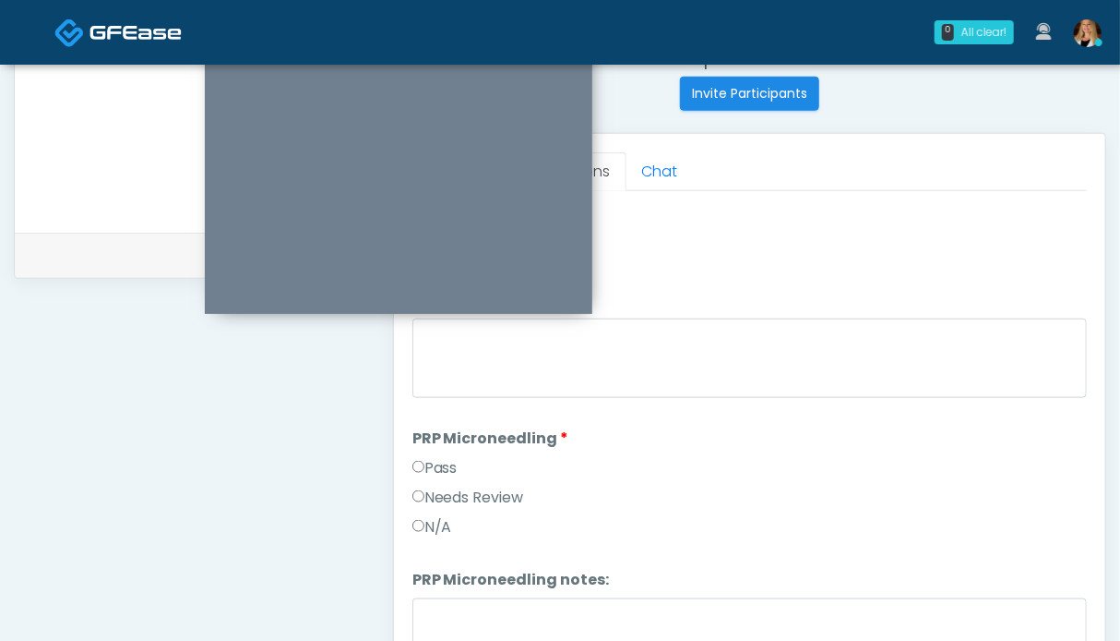
click at [439, 469] on label "Pass" at bounding box center [435, 468] width 45 height 22
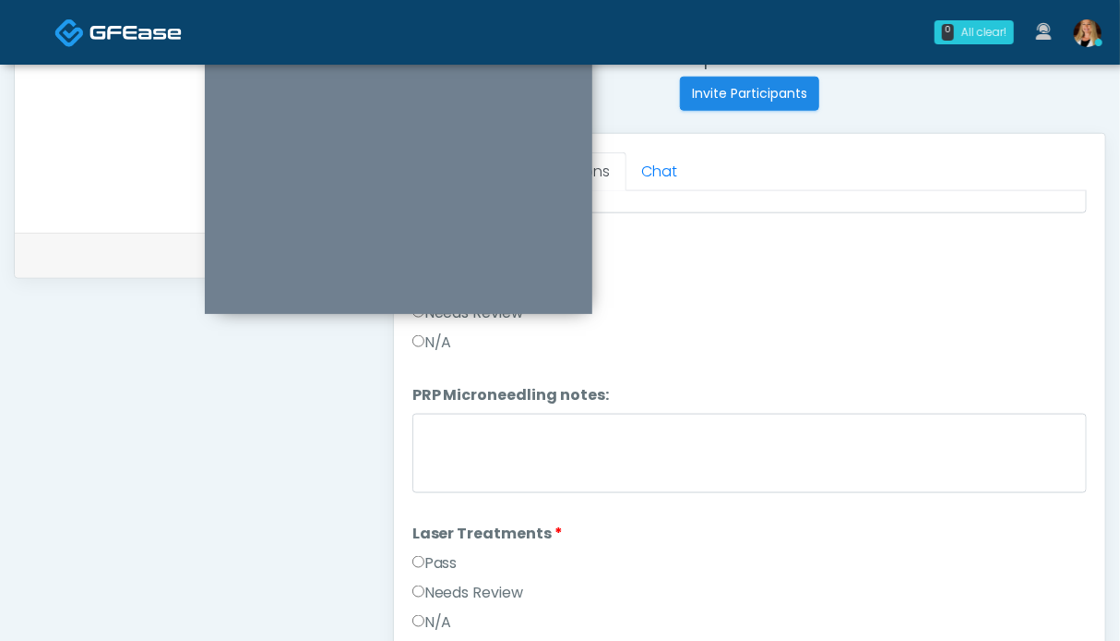
click at [428, 558] on label "Pass" at bounding box center [435, 563] width 45 height 22
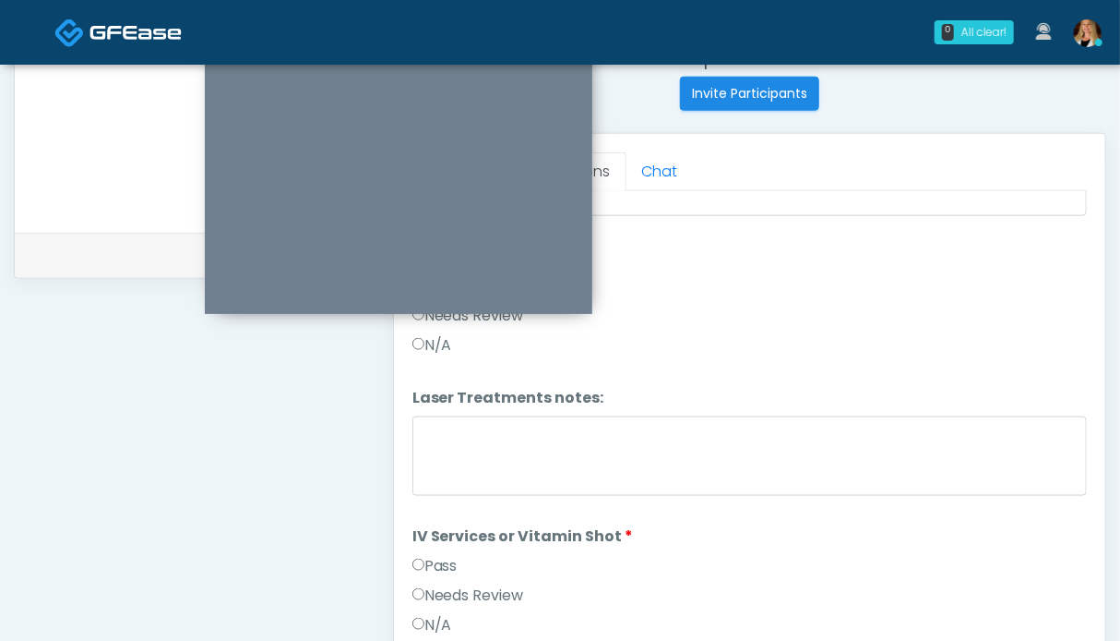
click at [443, 556] on label "Pass" at bounding box center [435, 566] width 45 height 22
click at [437, 557] on label "Pass" at bounding box center [435, 568] width 45 height 22
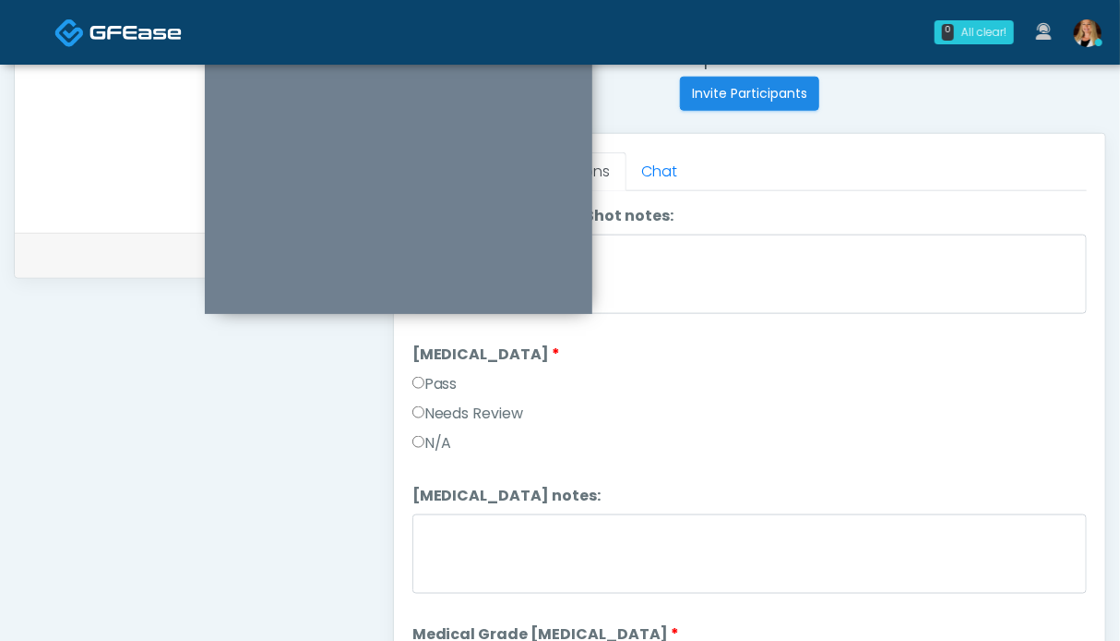
scroll to position [1384, 0]
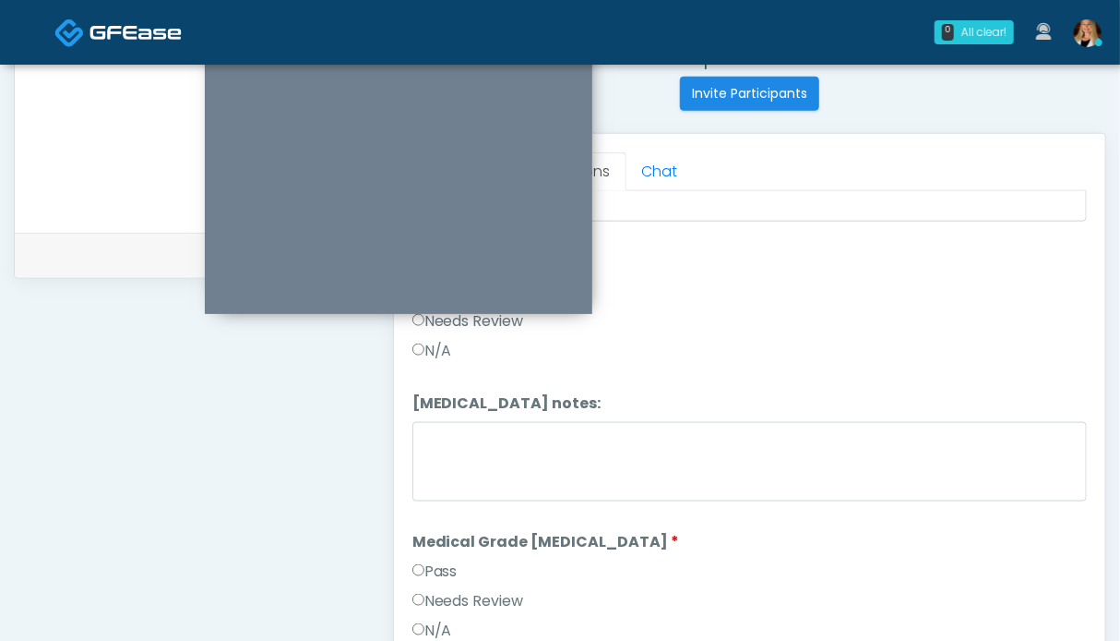
click at [431, 567] on label "Pass" at bounding box center [435, 571] width 45 height 22
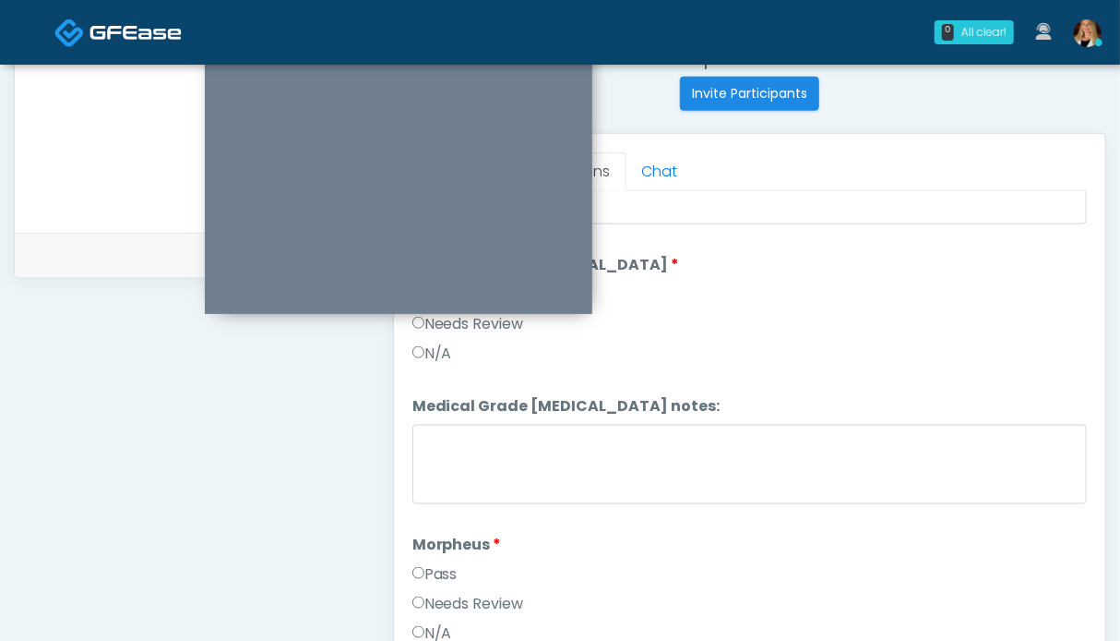
click at [434, 563] on label "Pass" at bounding box center [435, 574] width 45 height 22
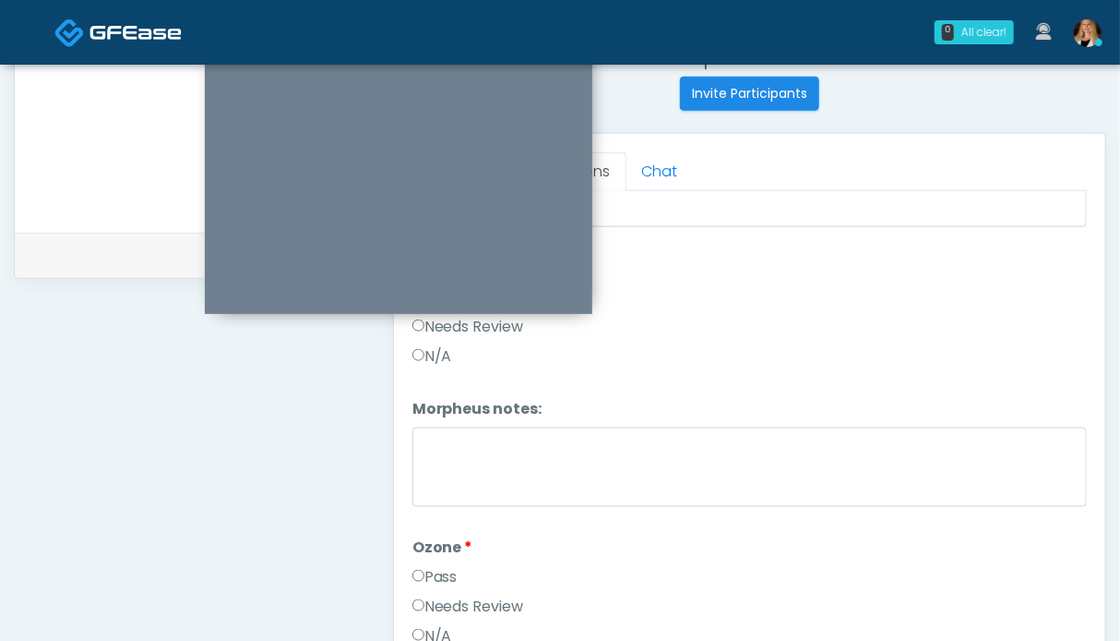
click at [429, 566] on label "Pass" at bounding box center [435, 577] width 45 height 22
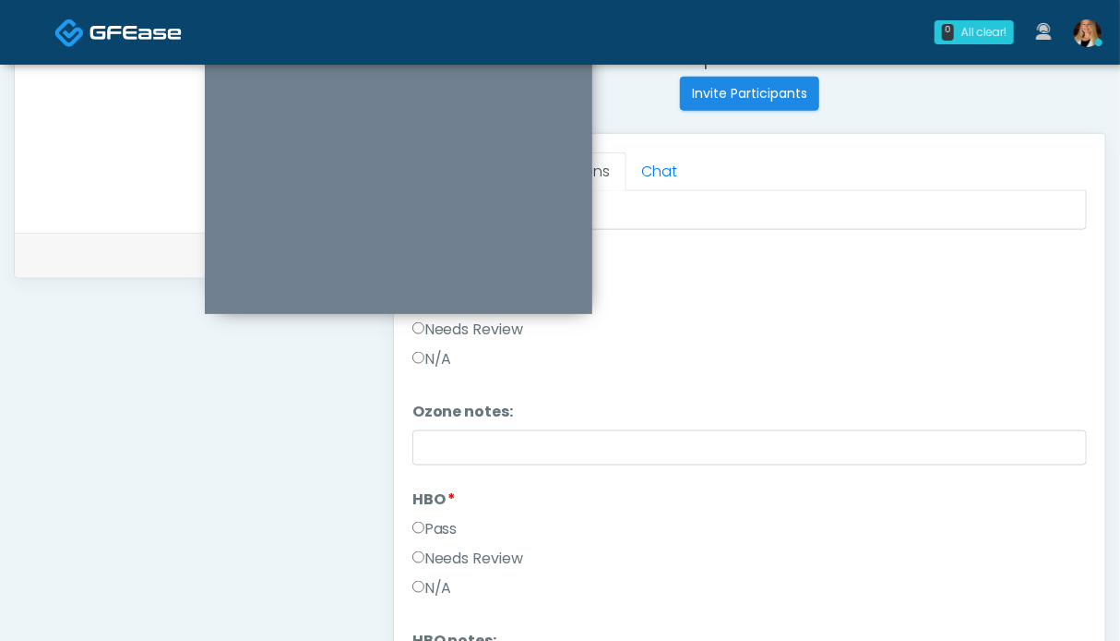
click at [450, 519] on label "Pass" at bounding box center [435, 529] width 45 height 22
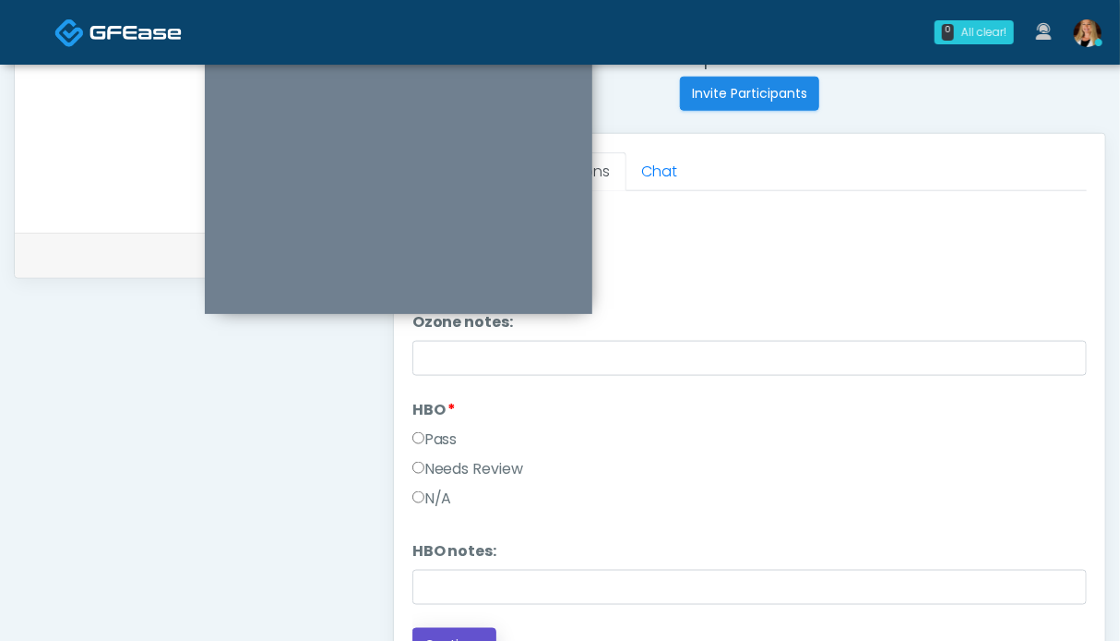
click at [475, 628] on button "Continue" at bounding box center [455, 645] width 84 height 34
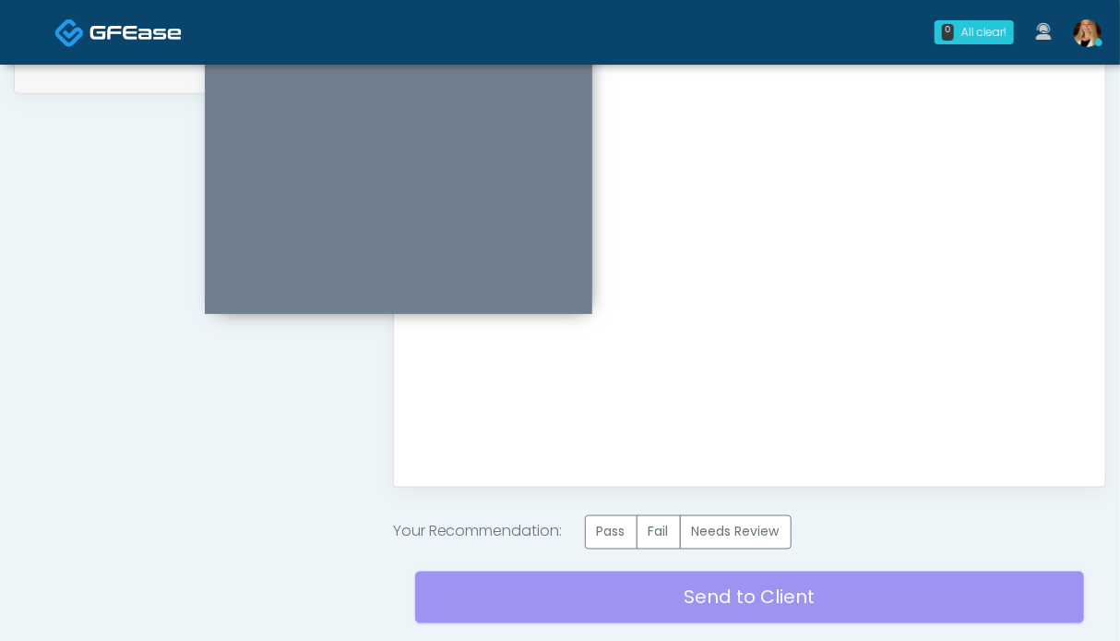
scroll to position [1014, 0]
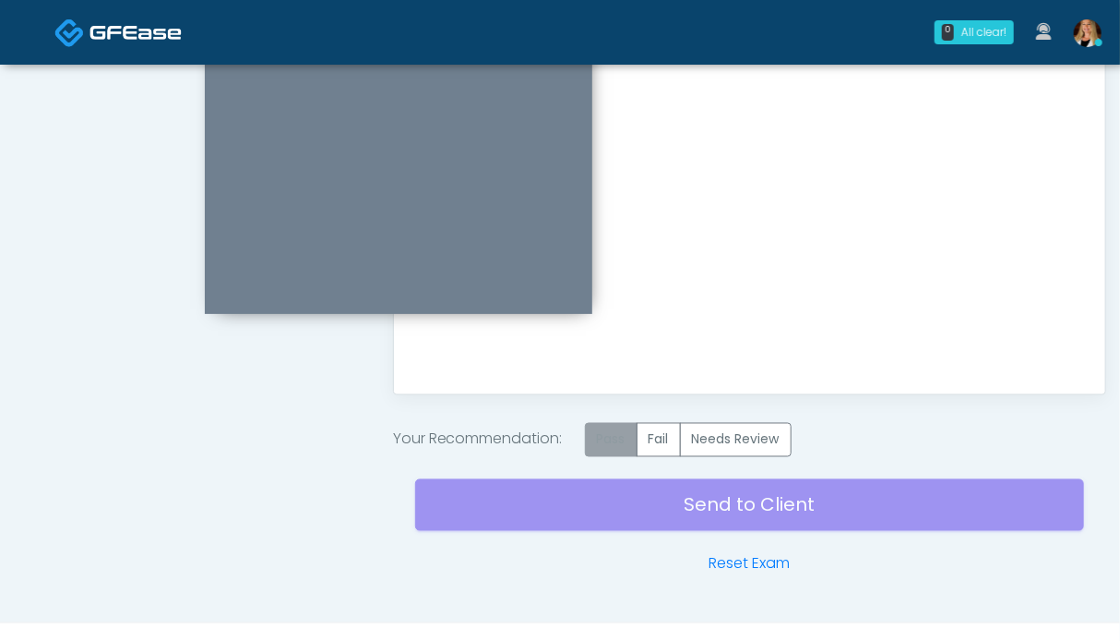
click at [624, 444] on label "Pass" at bounding box center [611, 440] width 53 height 34
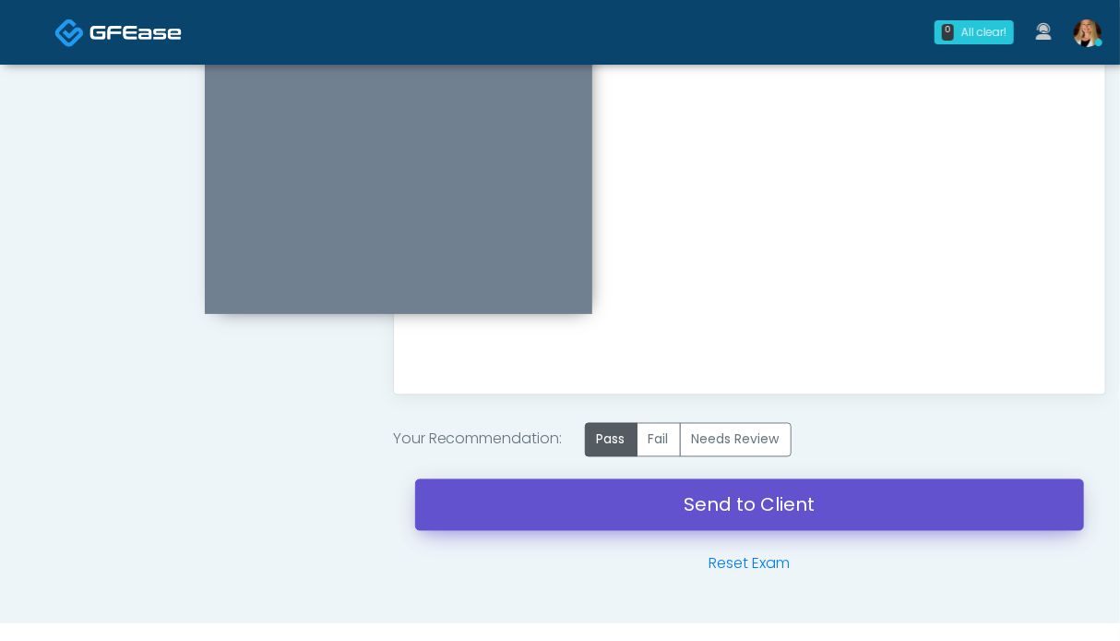
click at [760, 512] on link "Send to Client" at bounding box center [749, 505] width 669 height 52
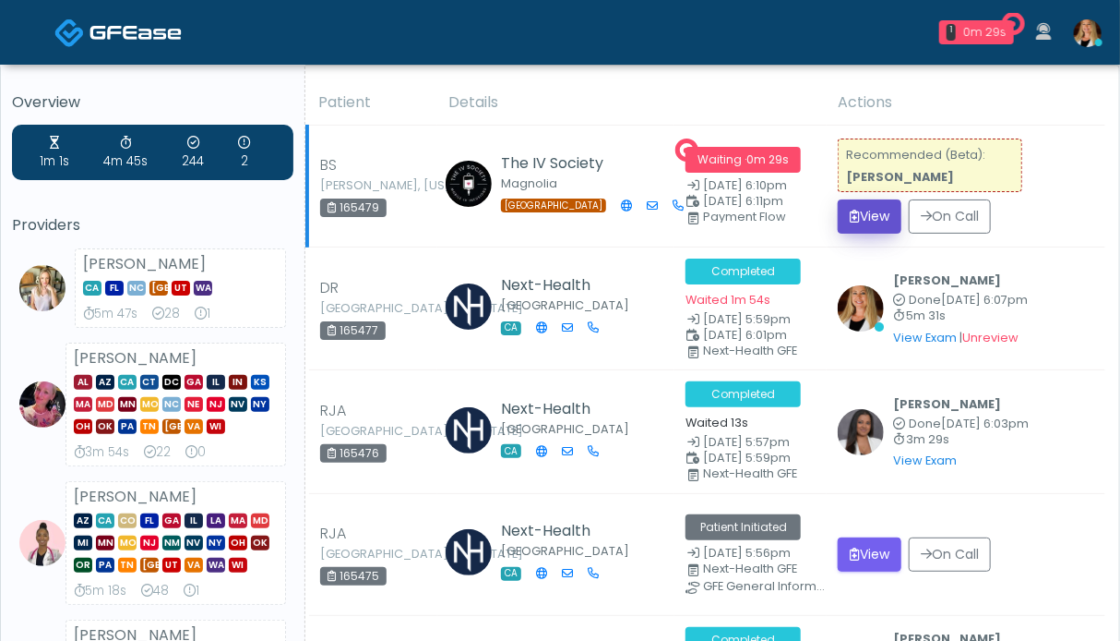
click at [864, 211] on button "View" at bounding box center [870, 216] width 64 height 34
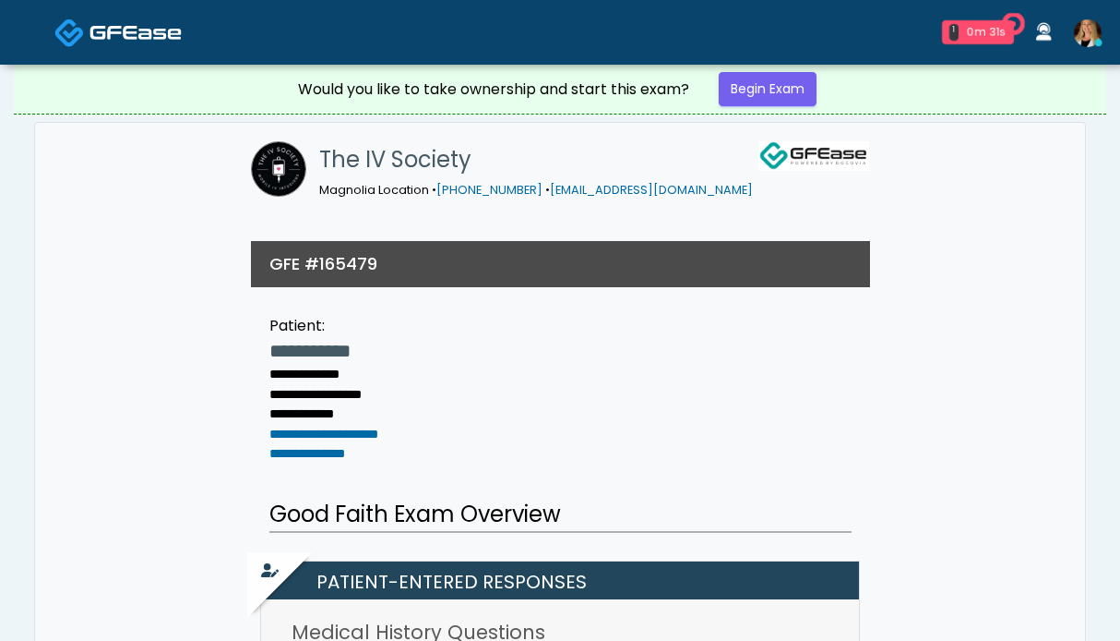
click at [738, 90] on link "Begin Exam" at bounding box center [768, 89] width 98 height 34
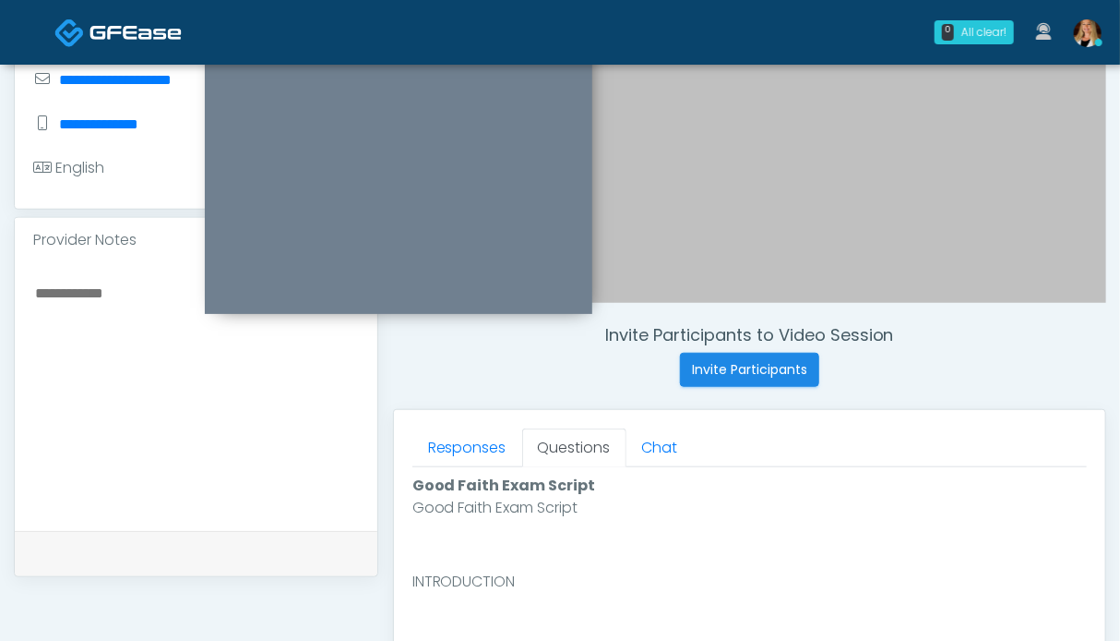
scroll to position [923, 0]
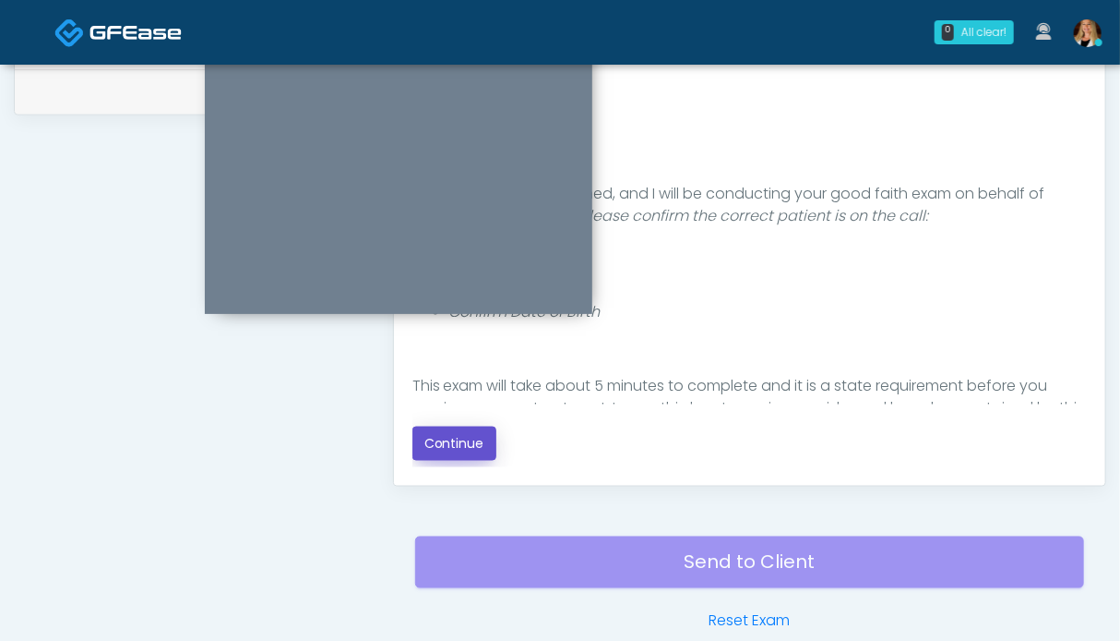
click at [455, 453] on button "Continue" at bounding box center [455, 443] width 84 height 34
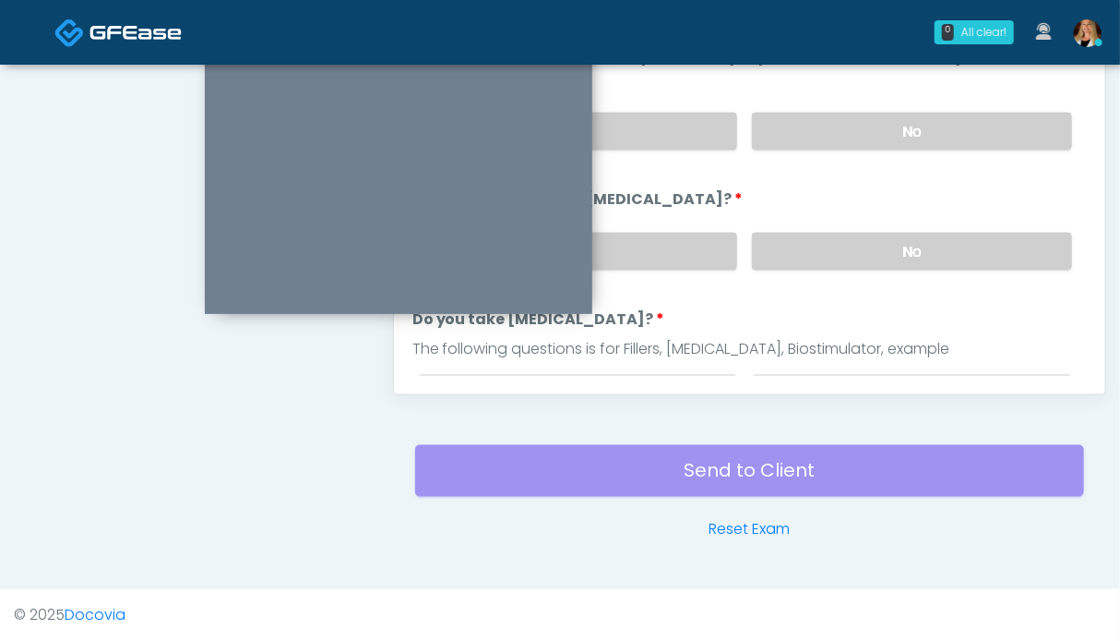
scroll to position [830, 0]
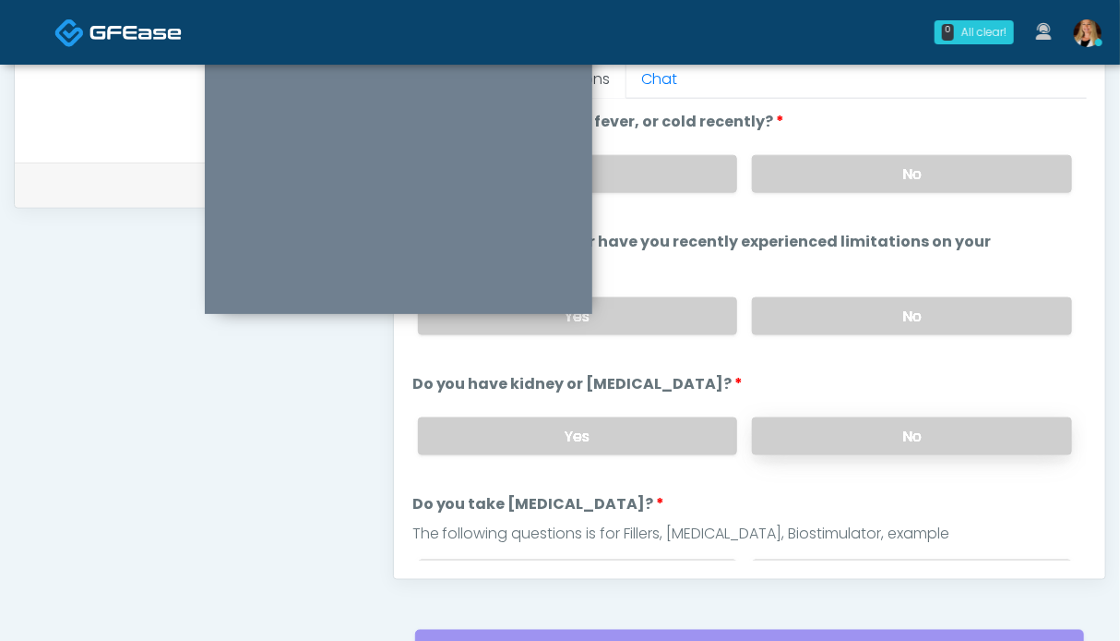
click at [834, 418] on label "No" at bounding box center [912, 436] width 320 height 38
click at [849, 308] on label "No" at bounding box center [912, 316] width 320 height 38
click at [857, 169] on label "No" at bounding box center [912, 174] width 320 height 38
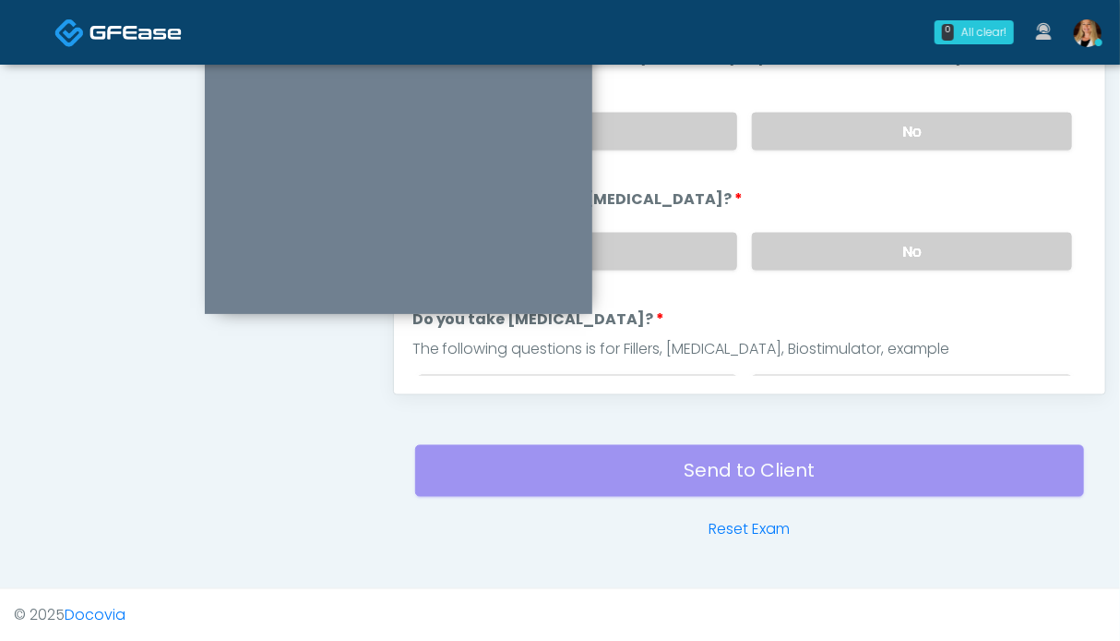
scroll to position [185, 0]
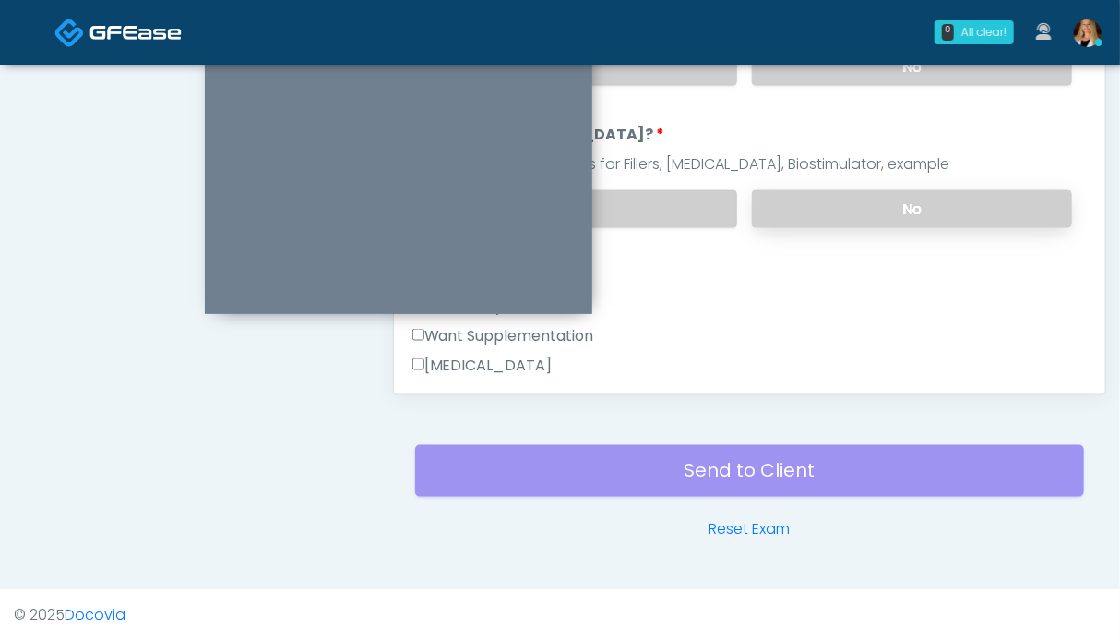
click at [881, 204] on label "No" at bounding box center [912, 209] width 320 height 38
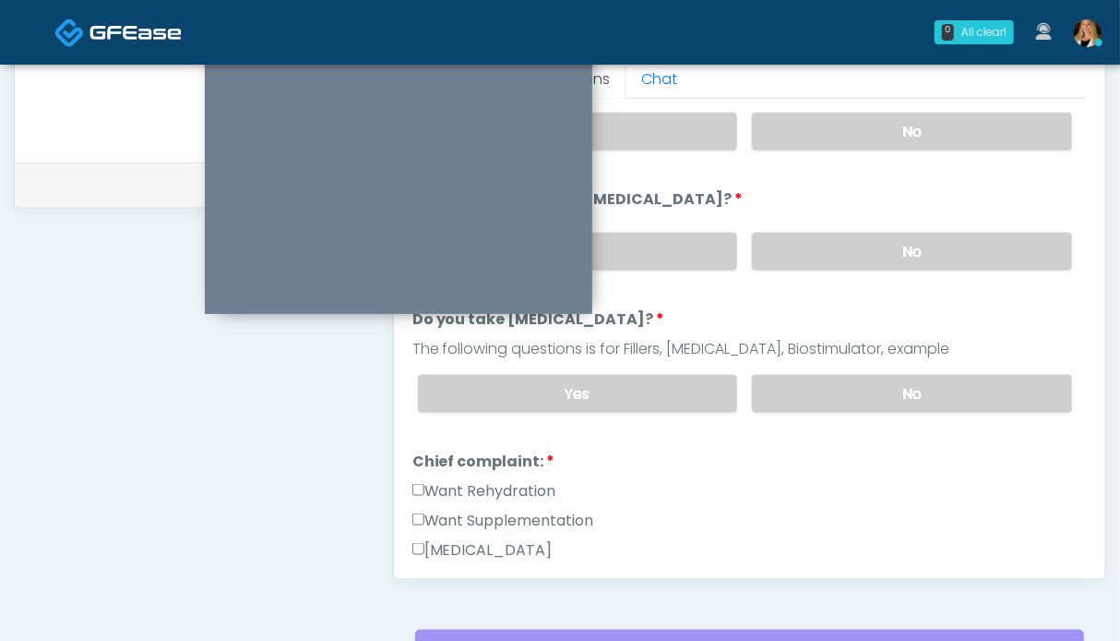
click at [485, 492] on label "Want Rehydration" at bounding box center [485, 491] width 144 height 22
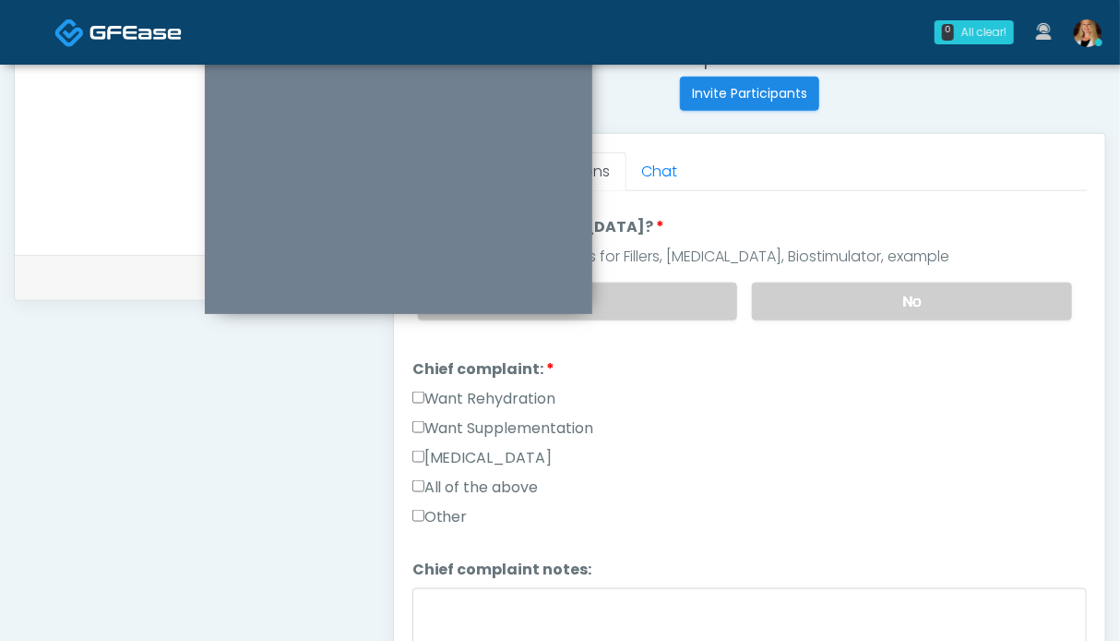
scroll to position [646, 0]
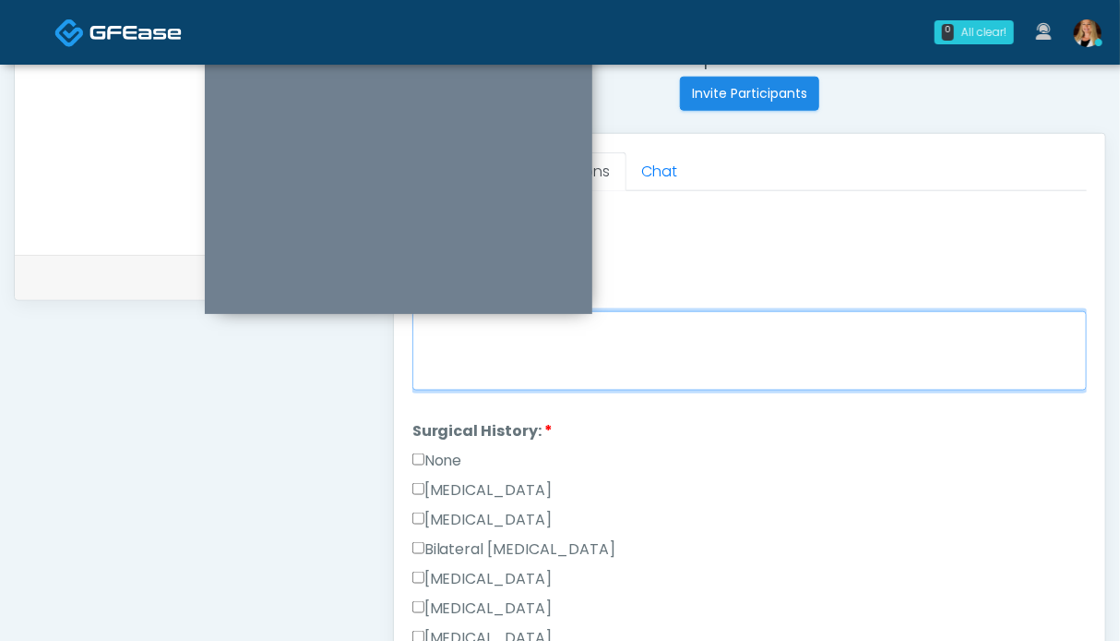
click at [629, 349] on textarea "Chief complaint notes:" at bounding box center [750, 350] width 675 height 79
type textarea "**"
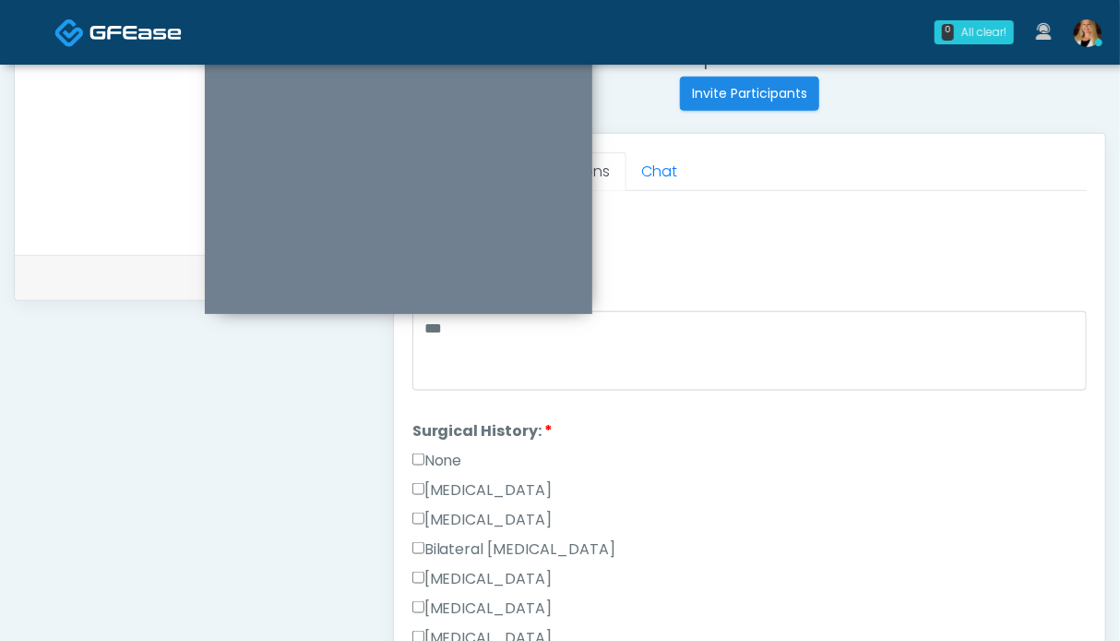
click at [439, 453] on label "None" at bounding box center [438, 460] width 50 height 22
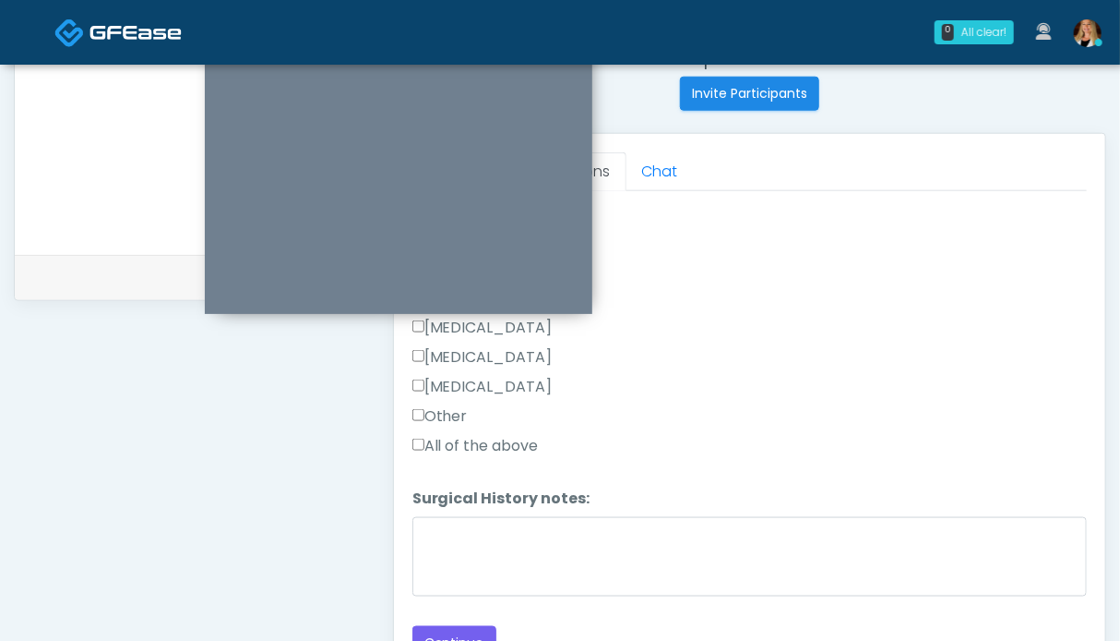
scroll to position [922, 0]
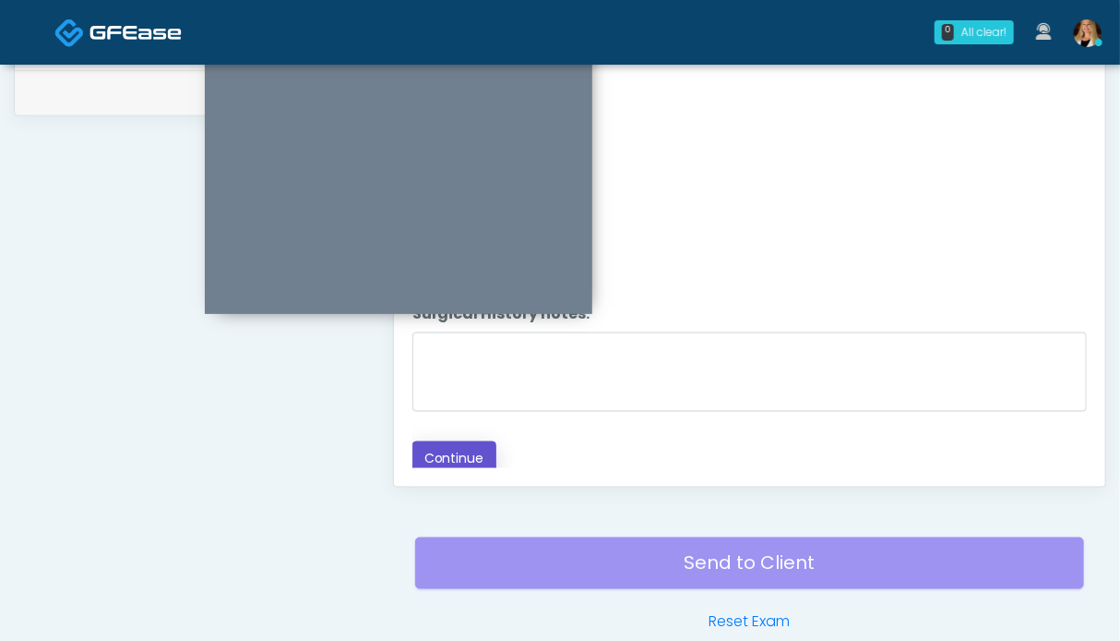
click at [449, 442] on button "Continue" at bounding box center [455, 458] width 84 height 34
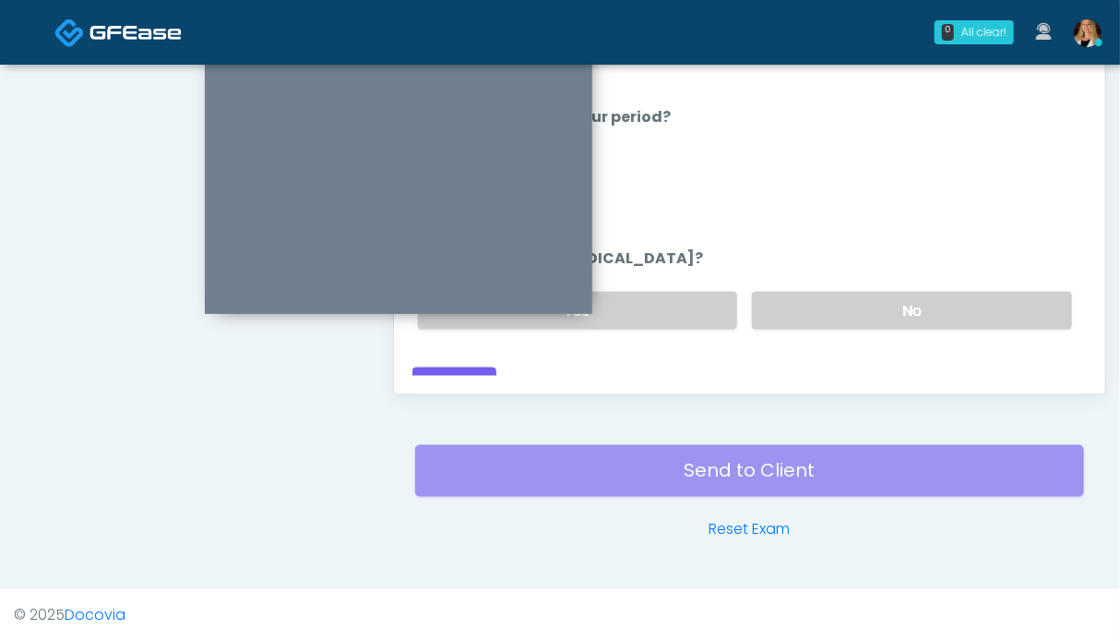
scroll to position [830, 0]
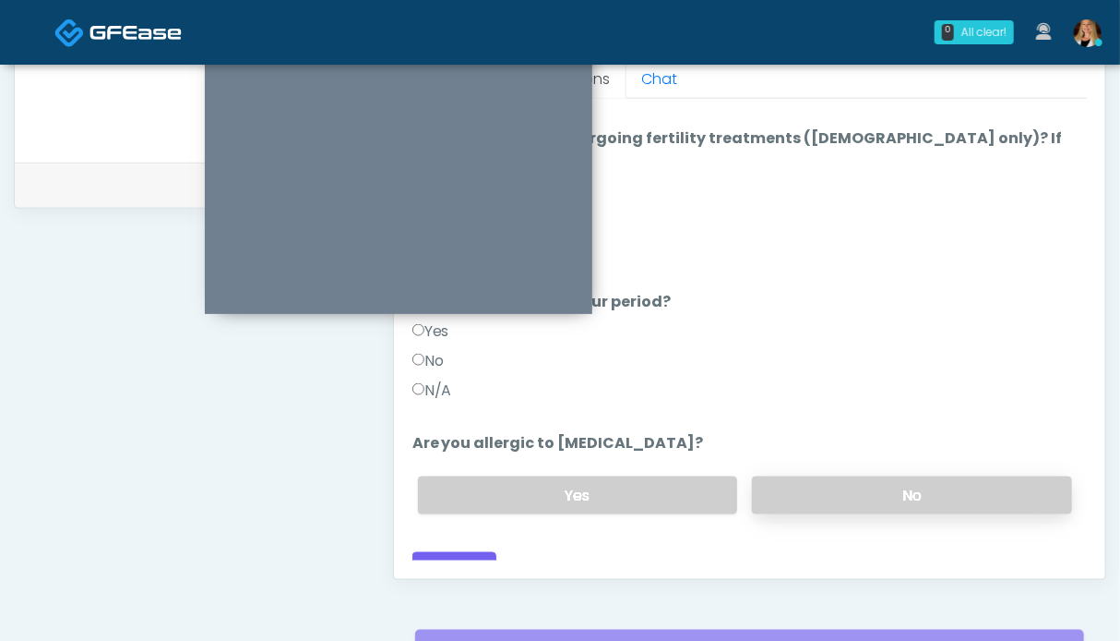
click at [832, 476] on label "No" at bounding box center [912, 495] width 320 height 38
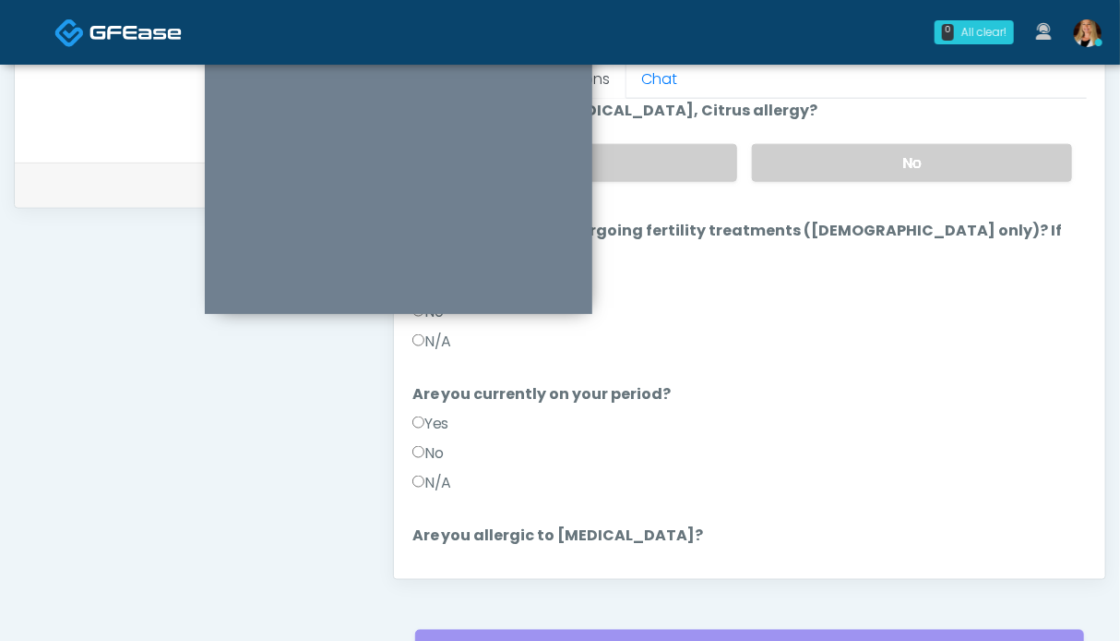
click at [458, 472] on div "N/A" at bounding box center [750, 487] width 675 height 30
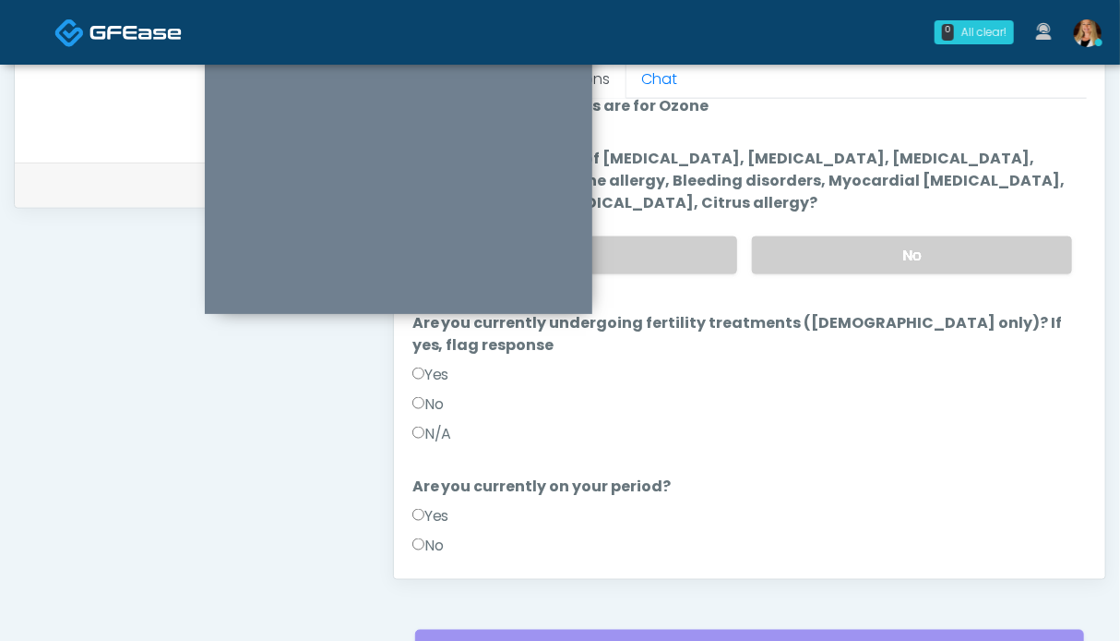
click at [444, 423] on label "N/A" at bounding box center [433, 434] width 40 height 22
click at [434, 564] on label "N/A" at bounding box center [433, 575] width 40 height 22
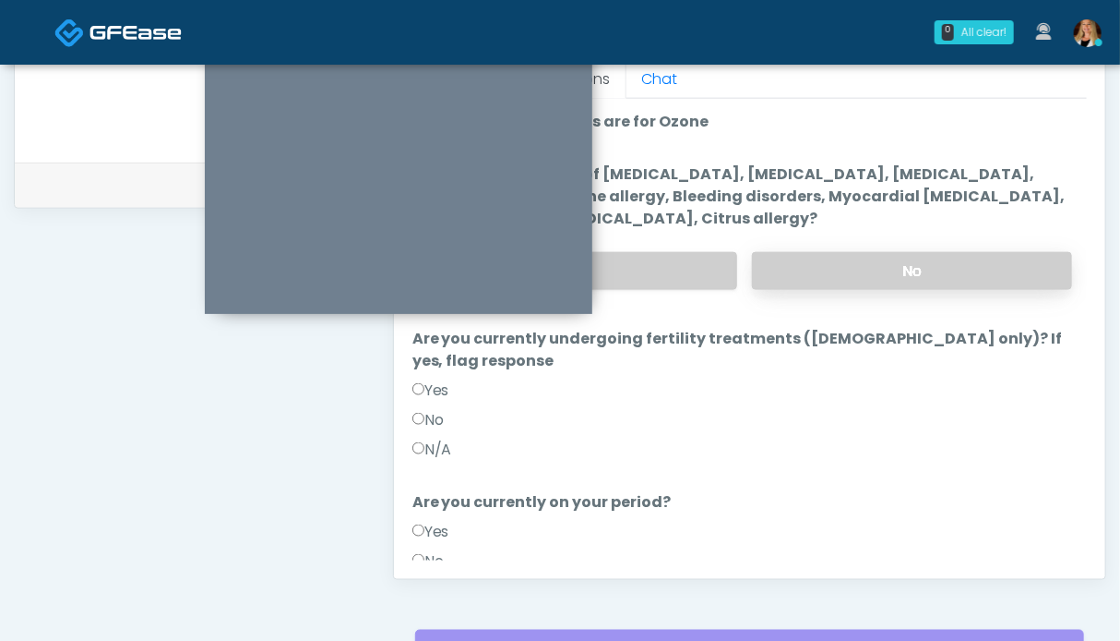
click at [856, 256] on label "No" at bounding box center [912, 271] width 320 height 38
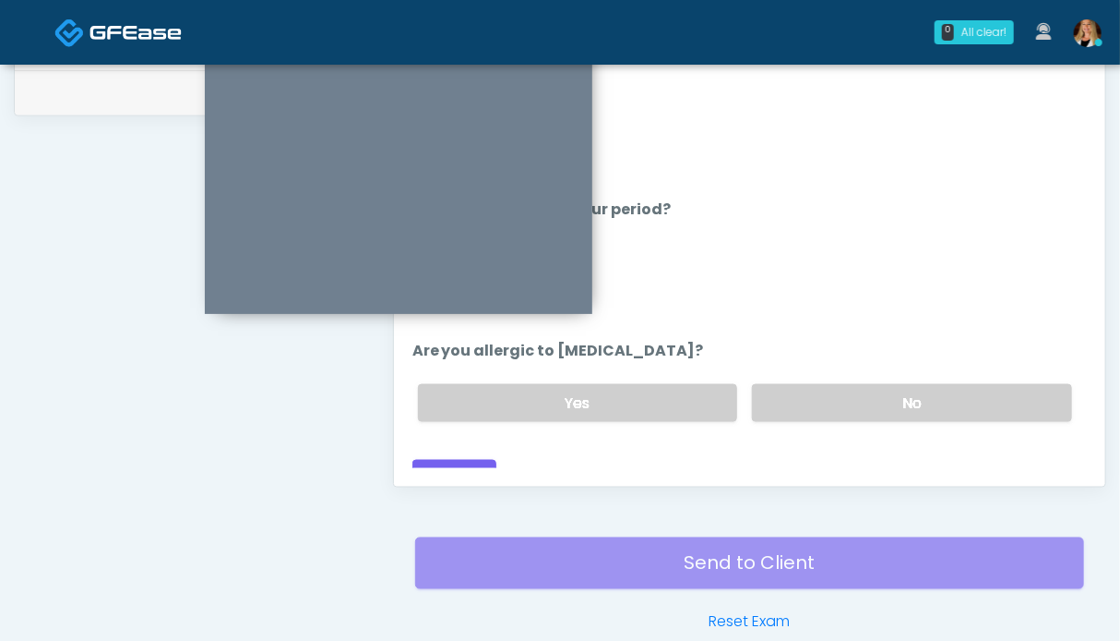
scroll to position [1014, 0]
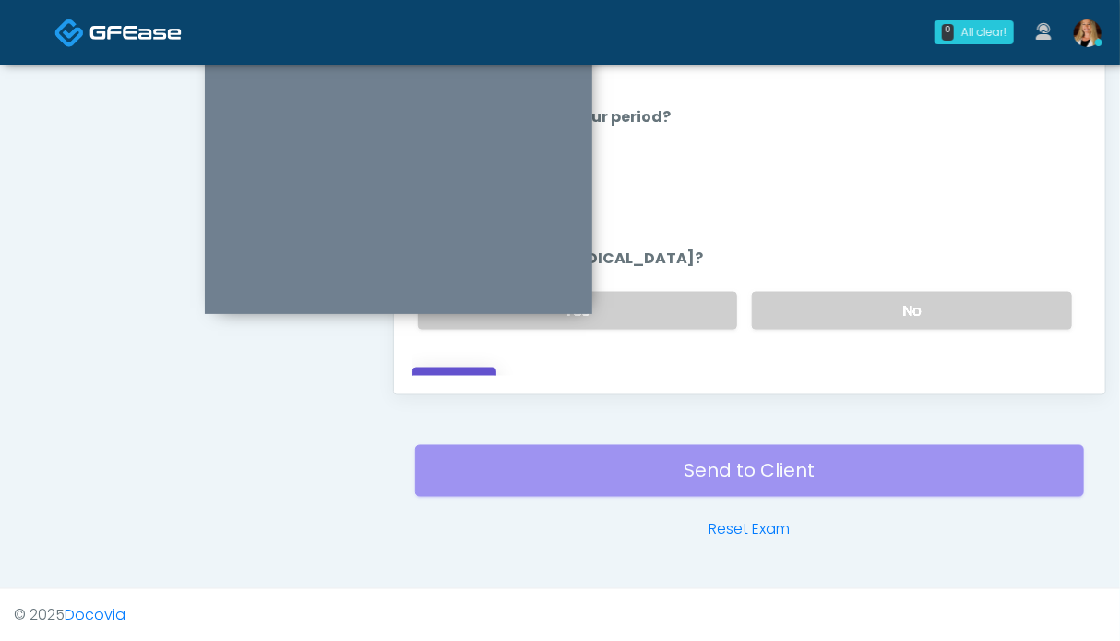
click at [437, 367] on button "Continue" at bounding box center [455, 384] width 84 height 34
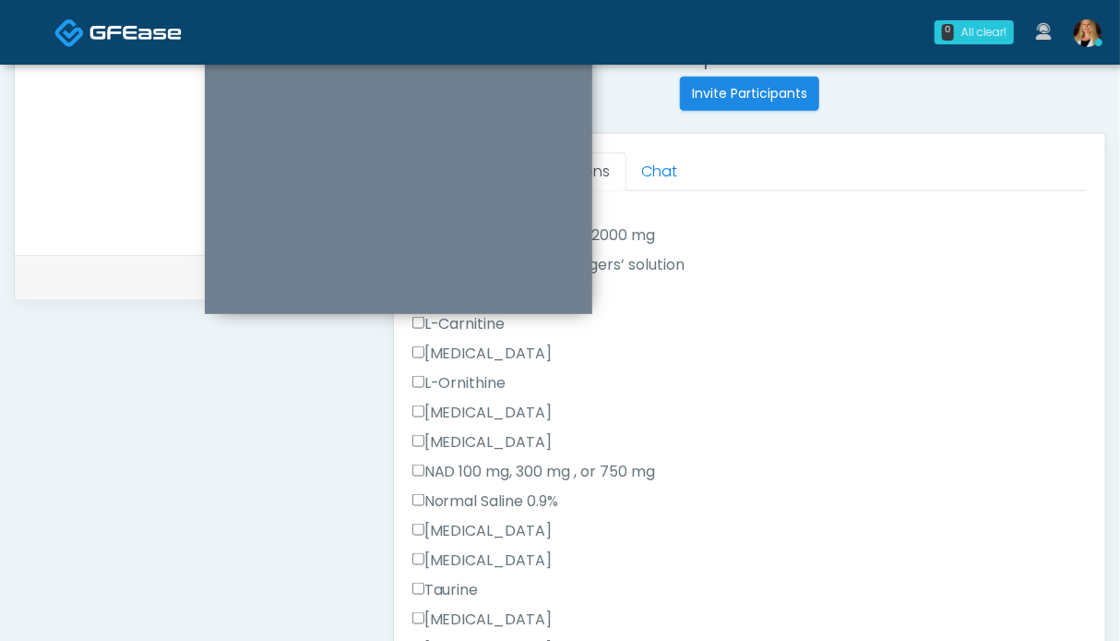
scroll to position [646, 0]
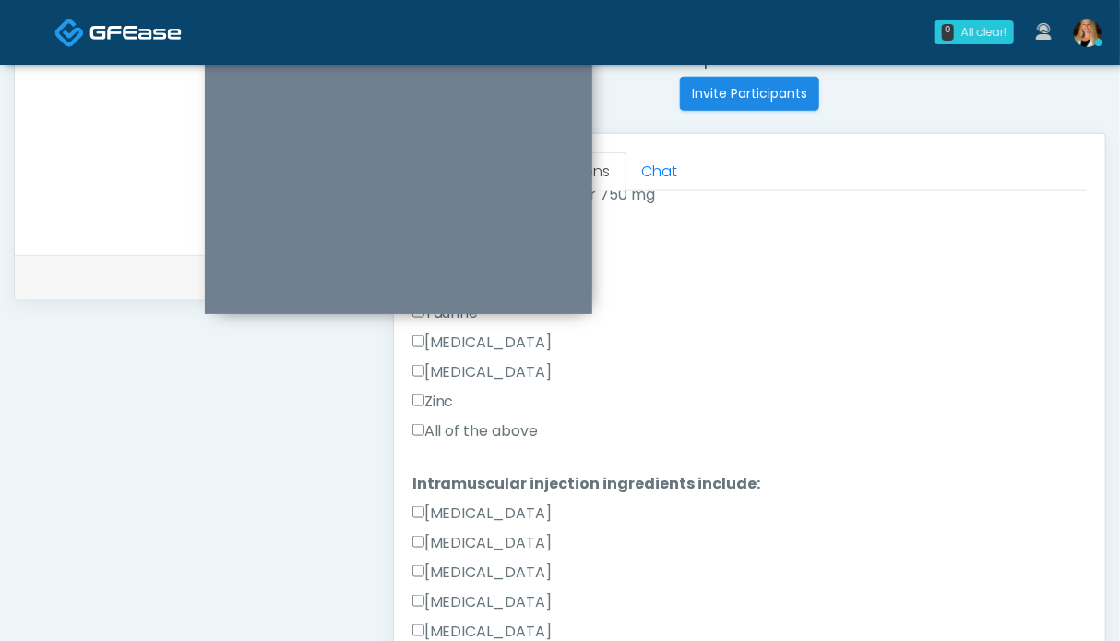
click at [460, 428] on label "All of the above" at bounding box center [476, 431] width 126 height 22
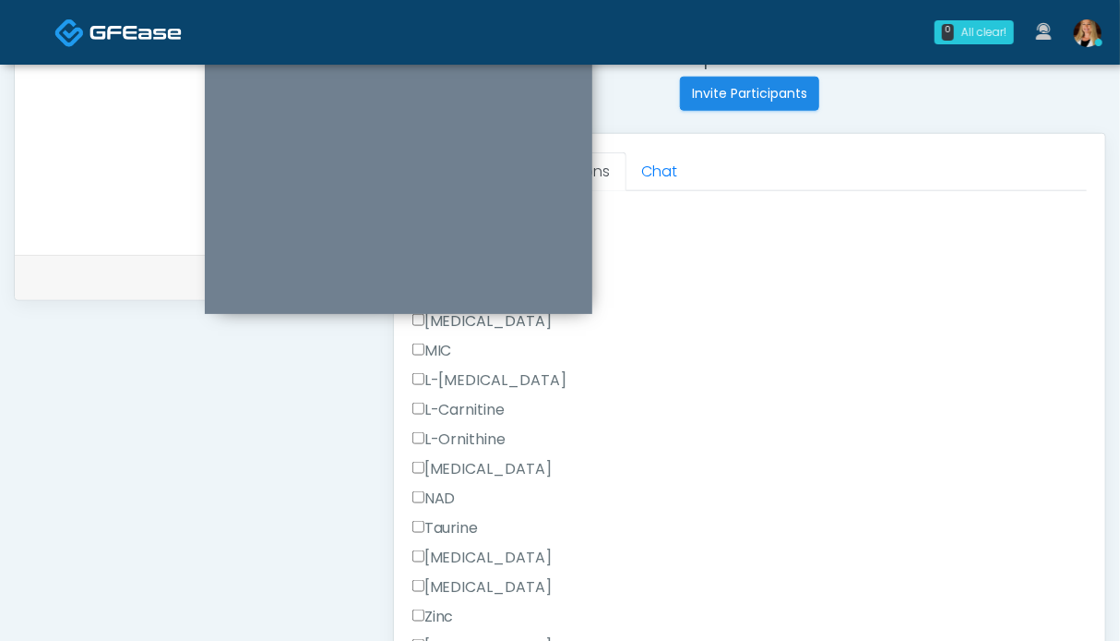
scroll to position [1171, 0]
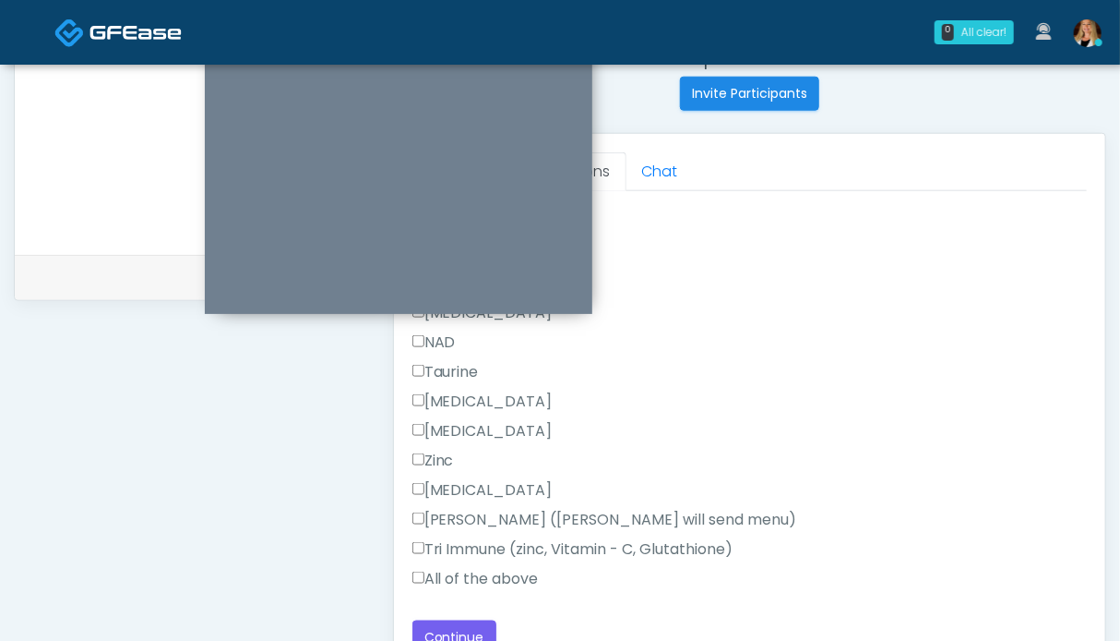
click at [462, 581] on label "All of the above" at bounding box center [476, 579] width 126 height 22
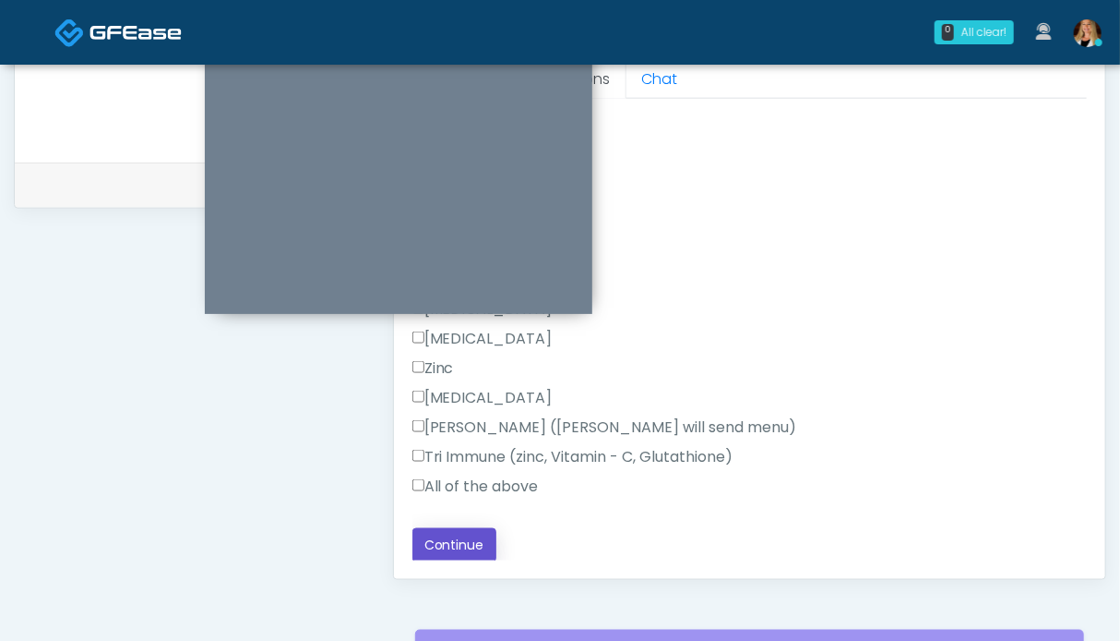
click at [458, 551] on button "Continue" at bounding box center [455, 545] width 84 height 34
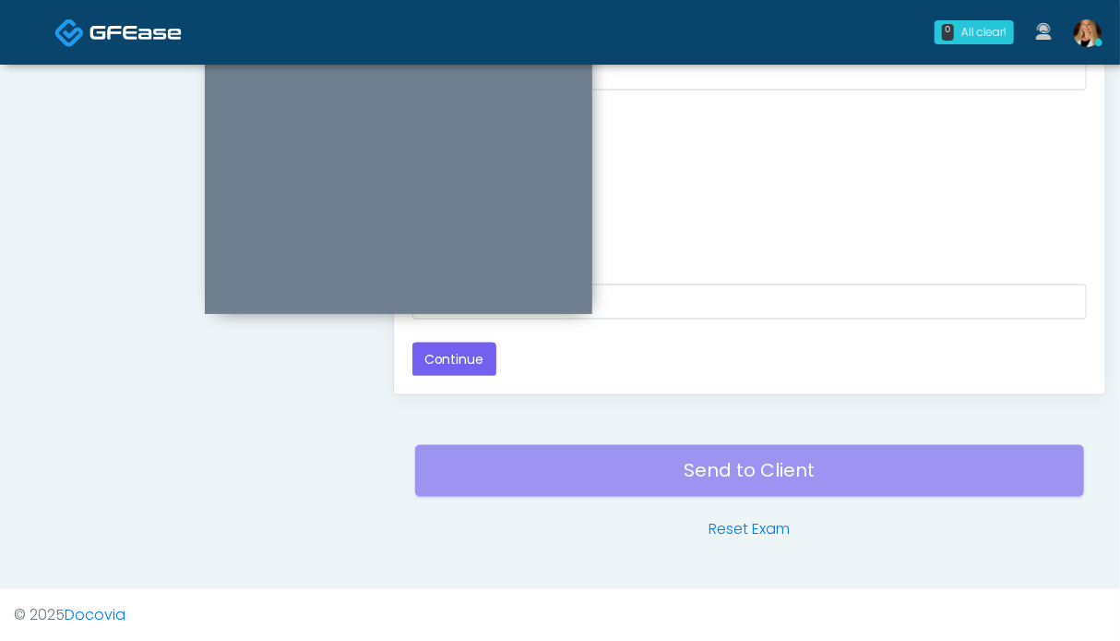
scroll to position [737, 0]
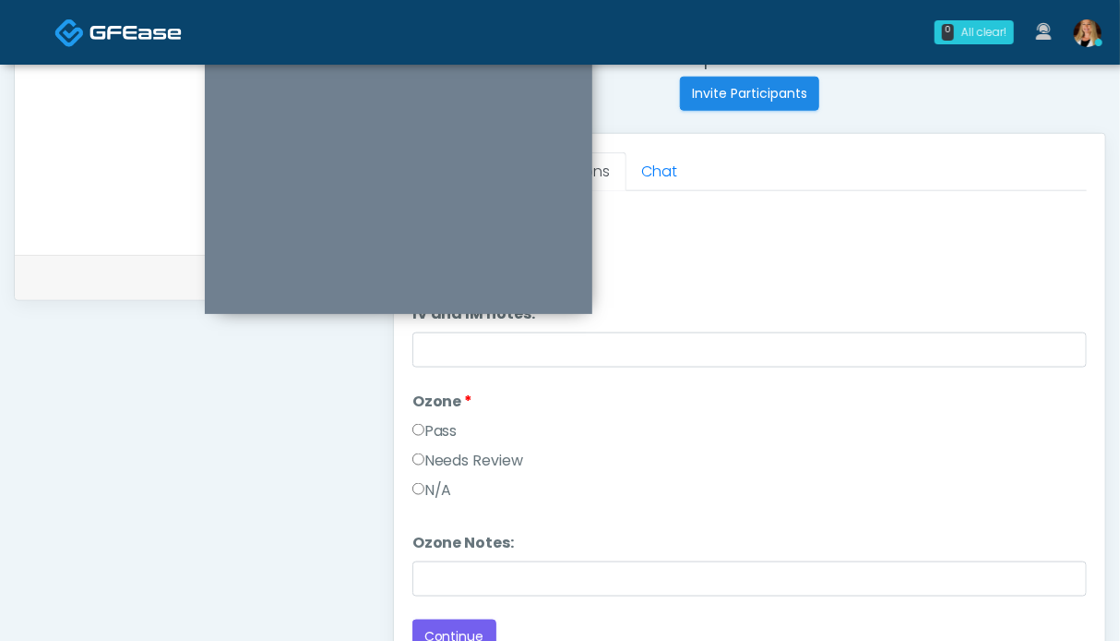
click at [453, 427] on label "Pass" at bounding box center [435, 431] width 45 height 22
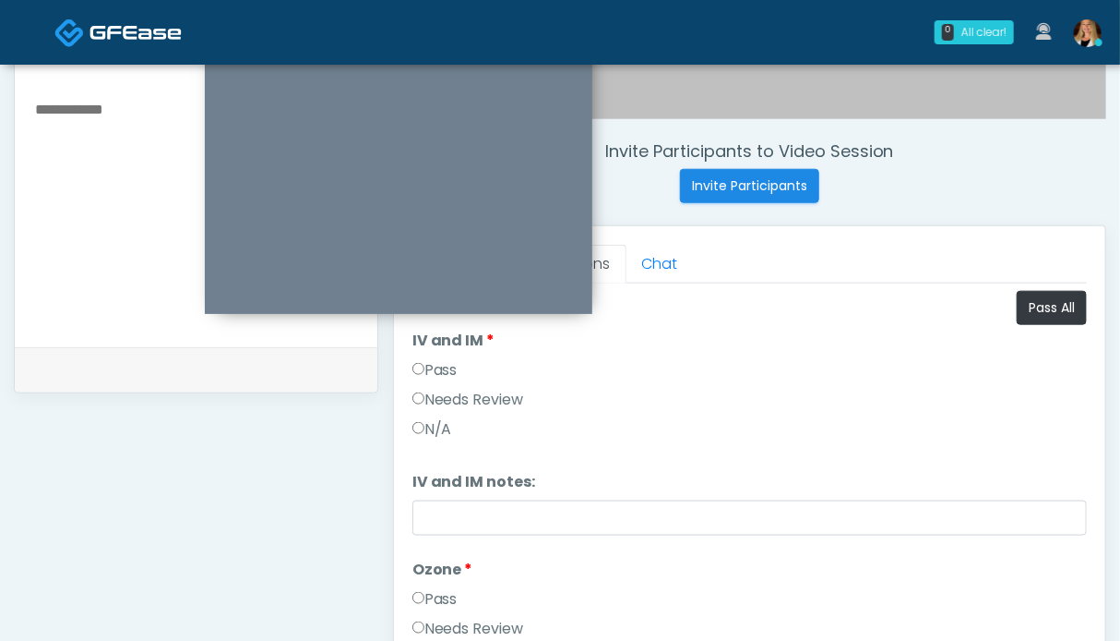
click at [437, 366] on label "Pass" at bounding box center [435, 370] width 45 height 22
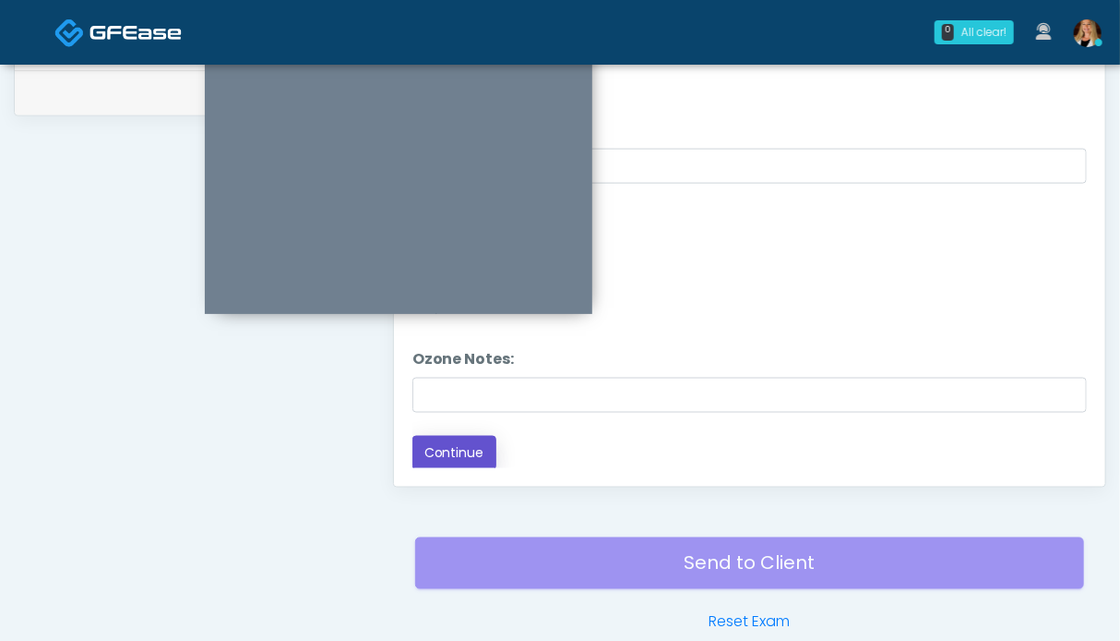
click at [457, 460] on button "Continue" at bounding box center [455, 453] width 84 height 34
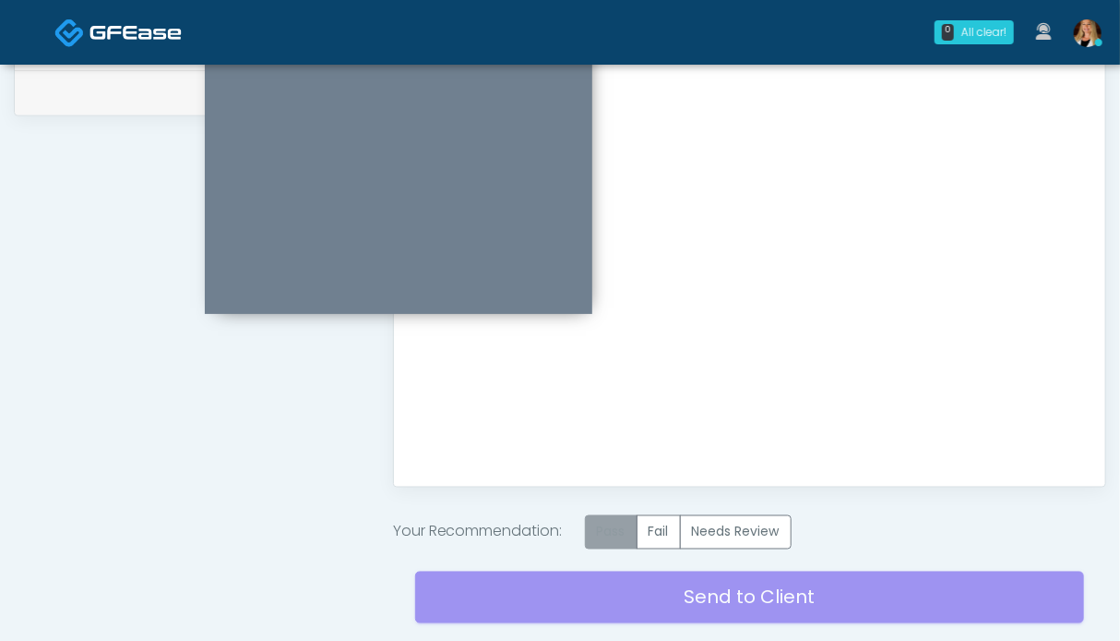
click at [621, 533] on label "Pass" at bounding box center [611, 532] width 53 height 34
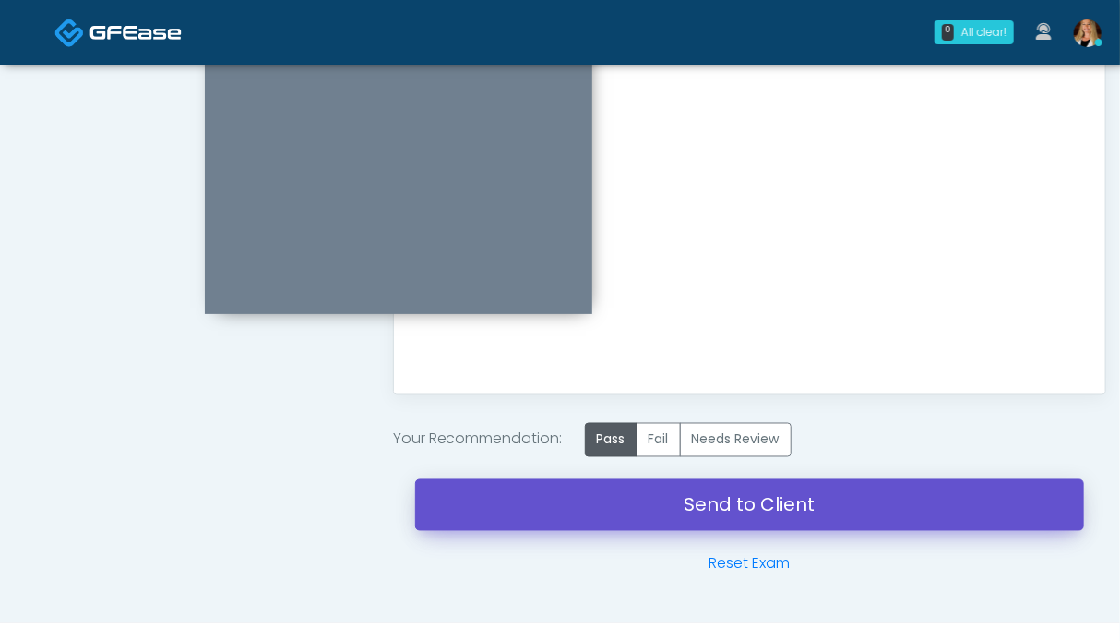
click at [689, 499] on link "Send to Client" at bounding box center [749, 505] width 669 height 52
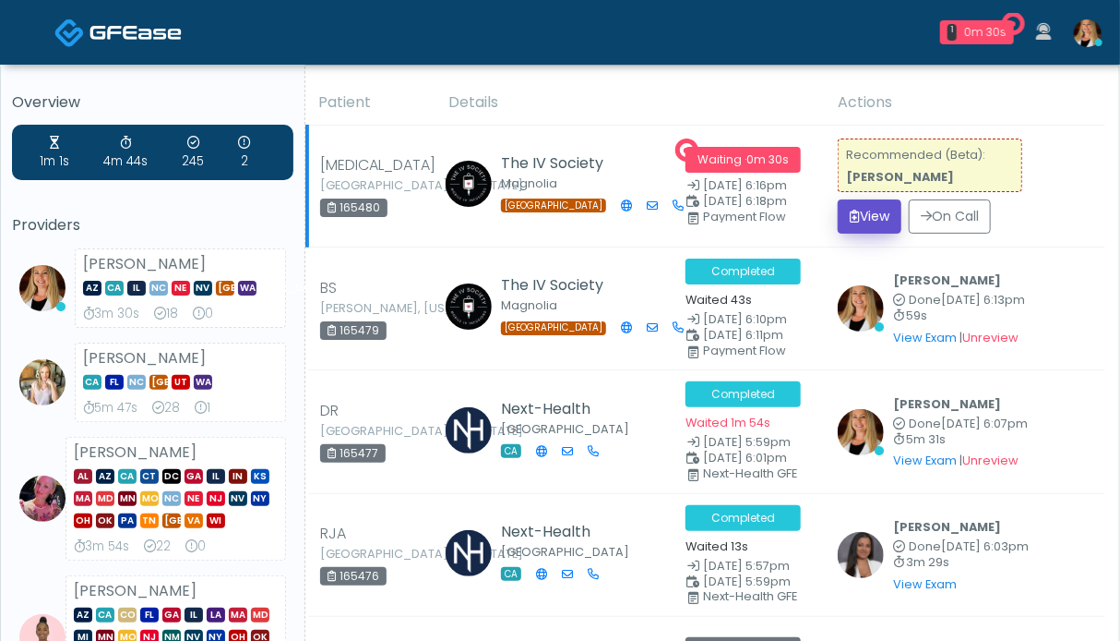
click at [888, 219] on button "View" at bounding box center [870, 216] width 64 height 34
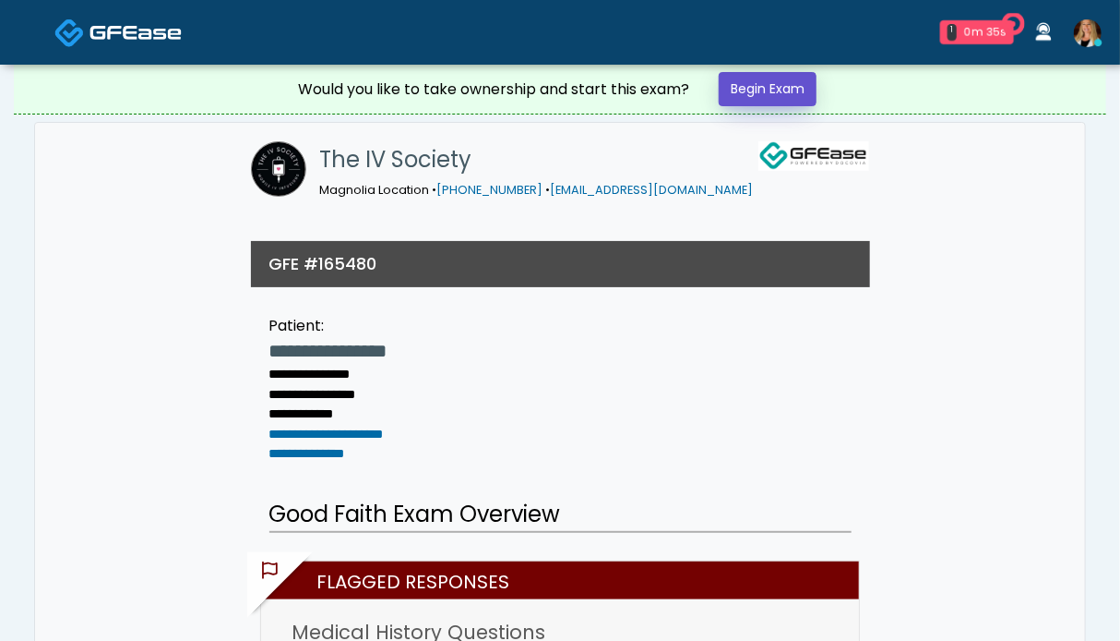
click at [742, 96] on link "Begin Exam" at bounding box center [768, 89] width 98 height 34
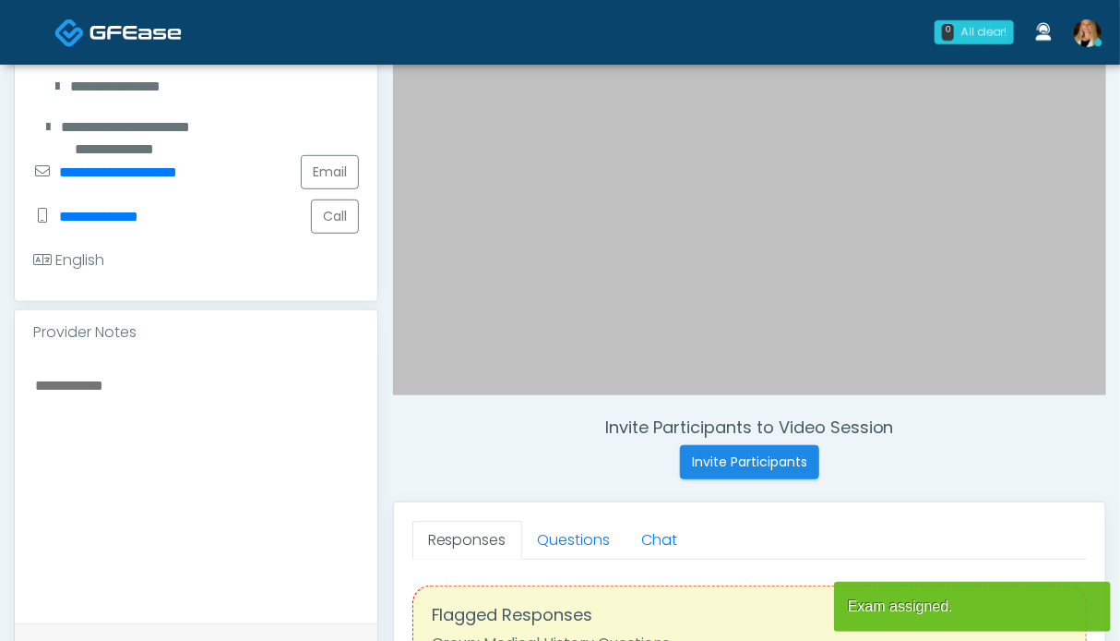
scroll to position [369, 0]
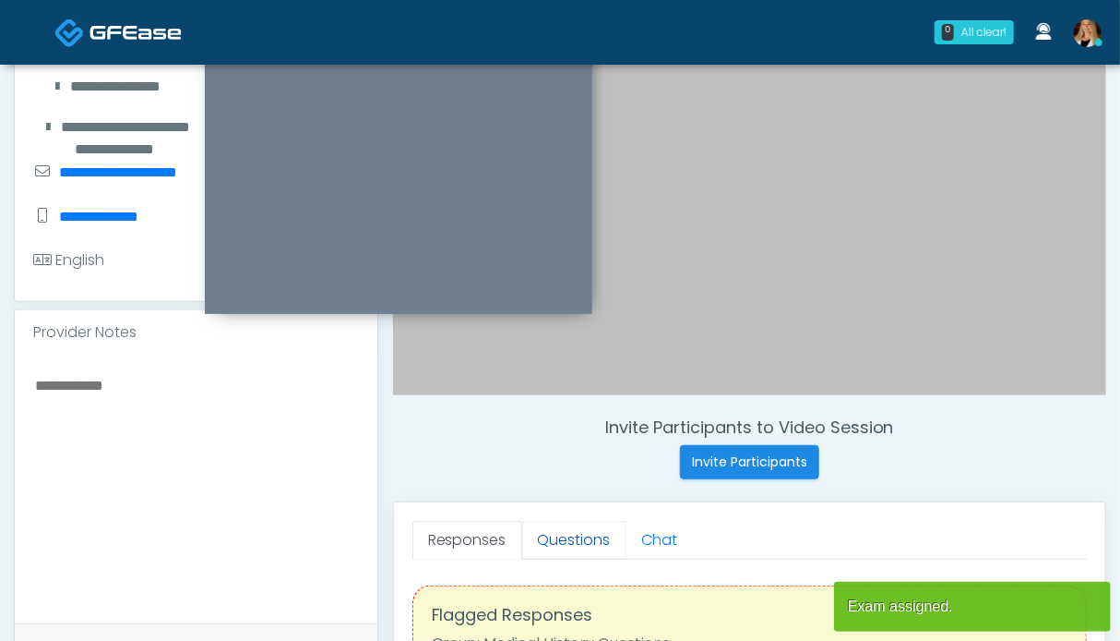
click at [557, 547] on link "Questions" at bounding box center [574, 540] width 104 height 39
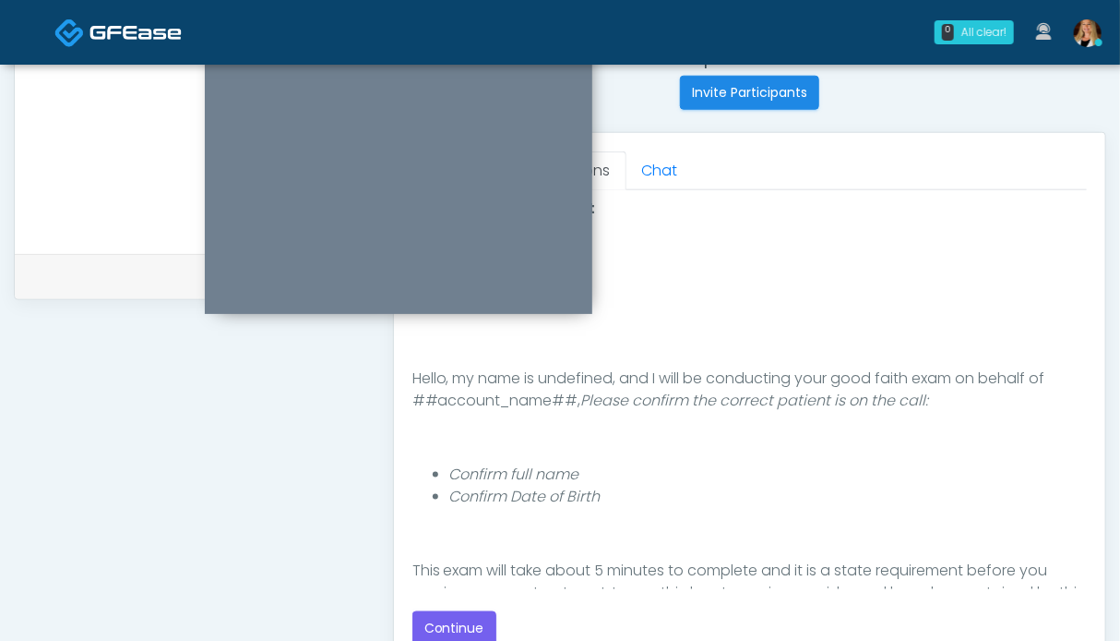
scroll to position [831, 0]
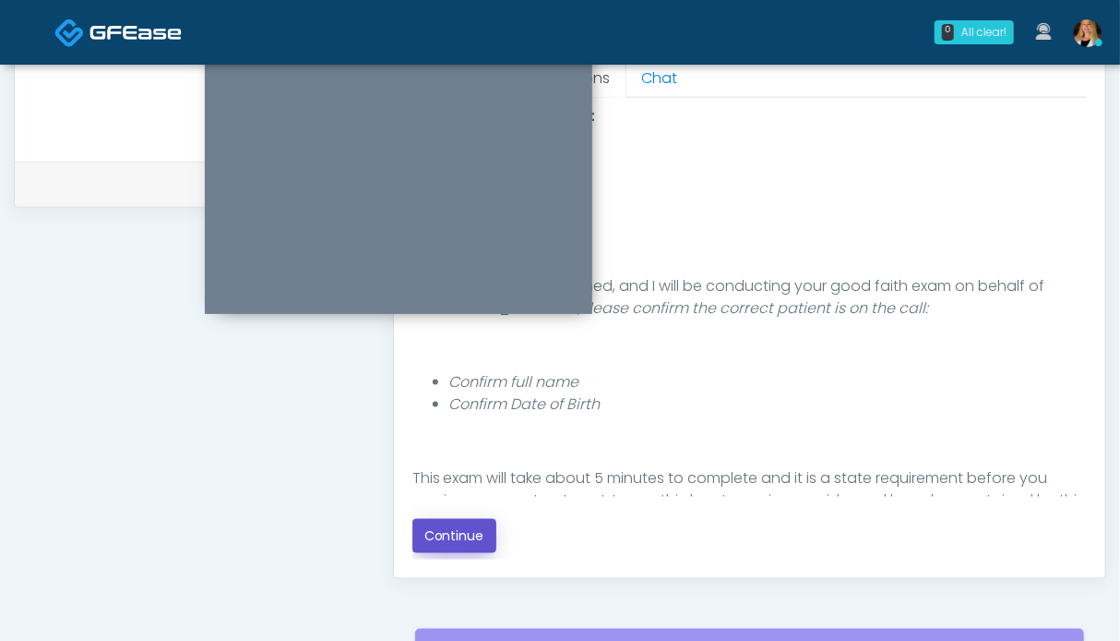
click at [438, 525] on button "Continue" at bounding box center [455, 536] width 84 height 34
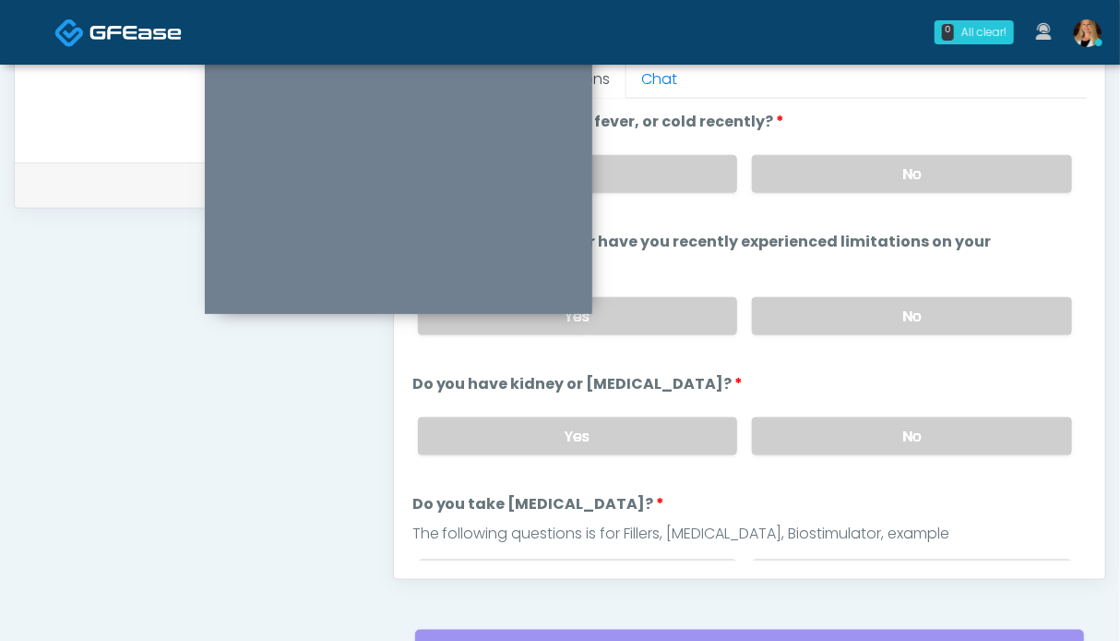
scroll to position [737, 0]
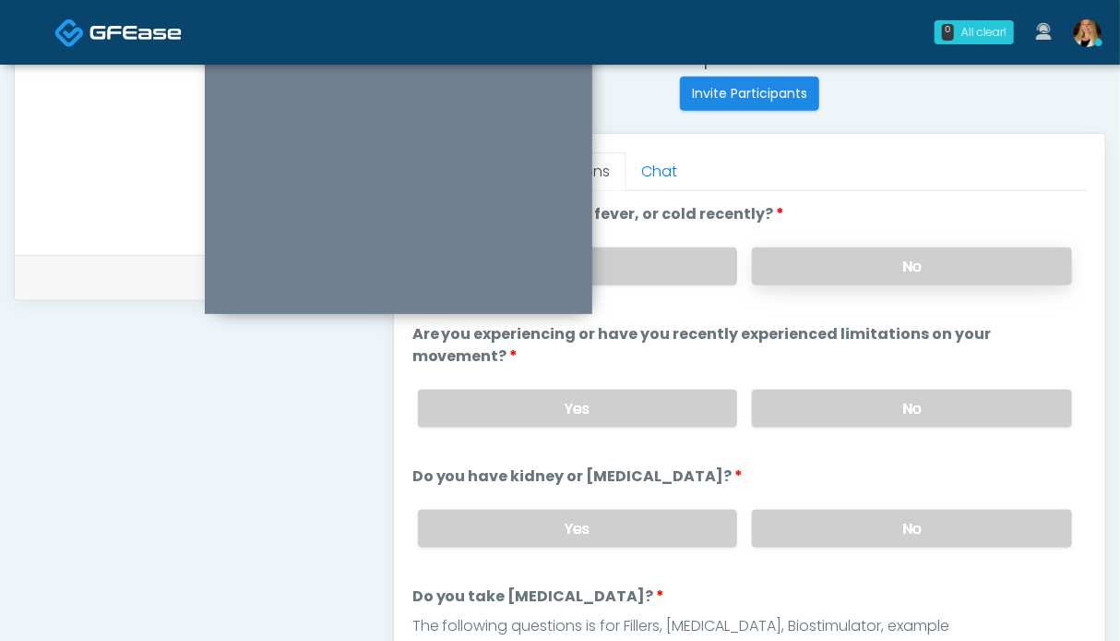
click at [849, 269] on label "No" at bounding box center [912, 266] width 320 height 38
click at [856, 383] on div "Yes No" at bounding box center [745, 408] width 684 height 67
click at [856, 407] on label "No" at bounding box center [912, 408] width 320 height 38
click at [854, 510] on label "No" at bounding box center [912, 528] width 320 height 38
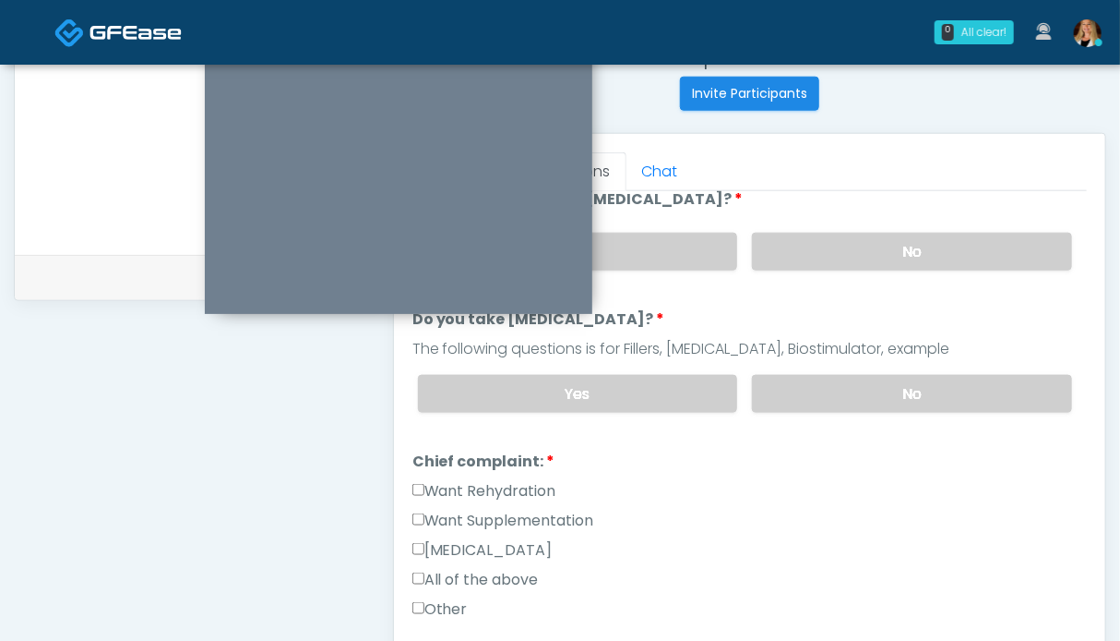
click at [445, 481] on label "Want Rehydration" at bounding box center [485, 491] width 144 height 22
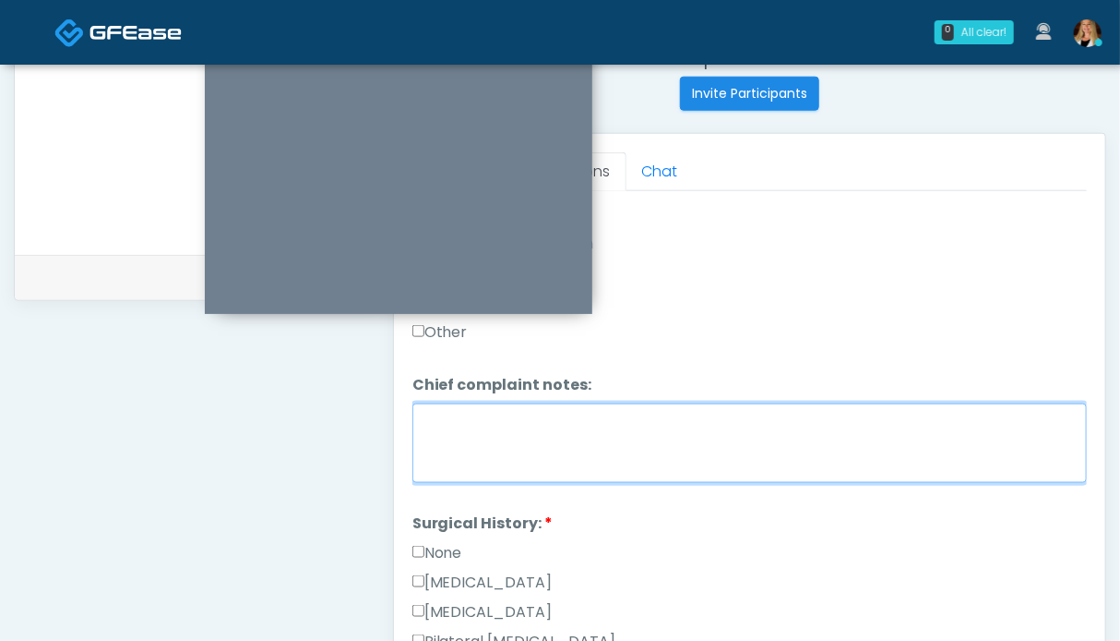
click at [661, 441] on textarea "Chief complaint notes:" at bounding box center [750, 442] width 675 height 79
type textarea "**"
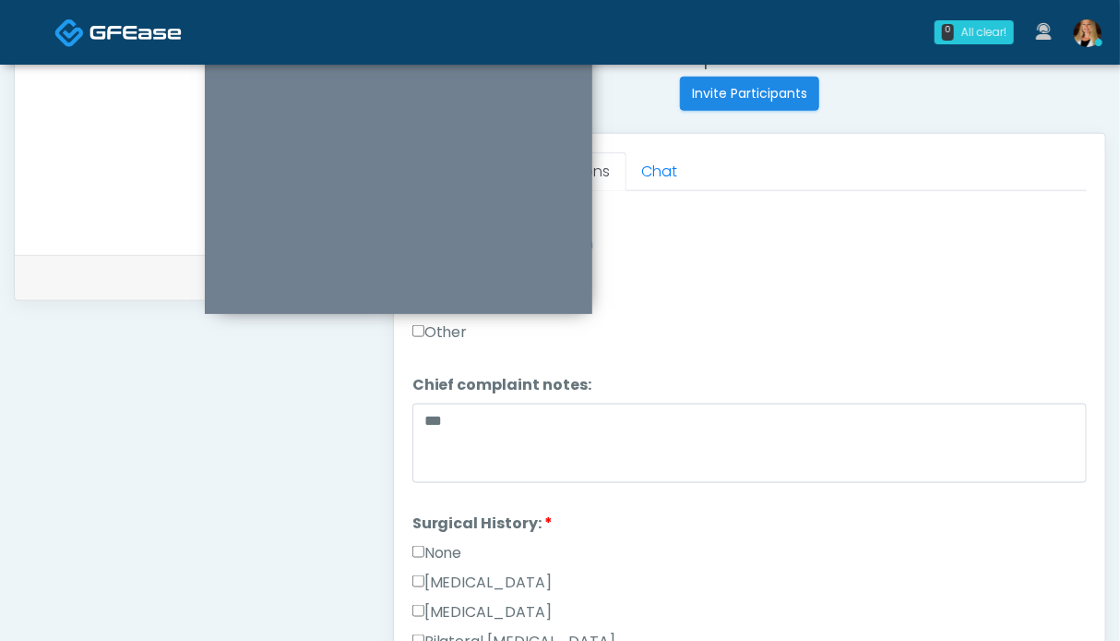
click at [453, 544] on label "None" at bounding box center [438, 553] width 50 height 22
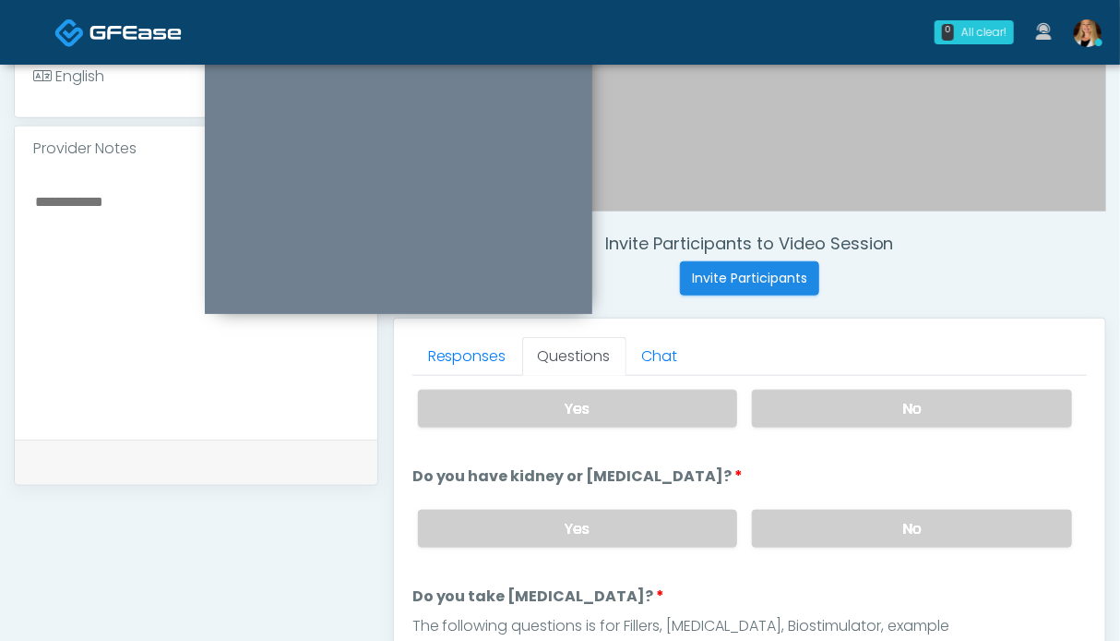
scroll to position [830, 0]
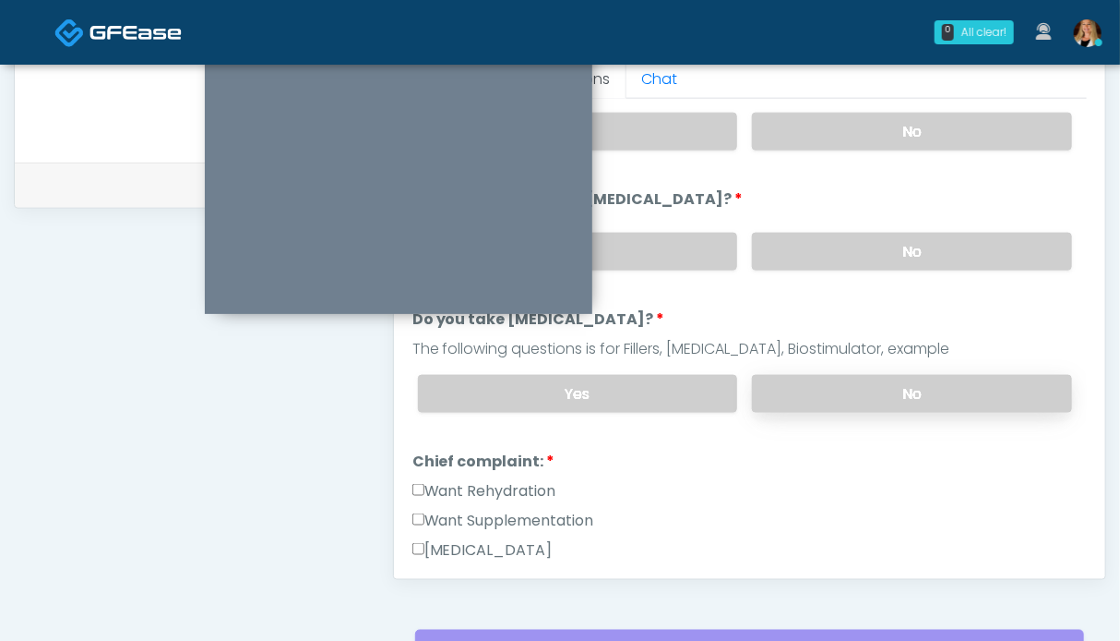
click at [797, 383] on label "No" at bounding box center [912, 394] width 320 height 38
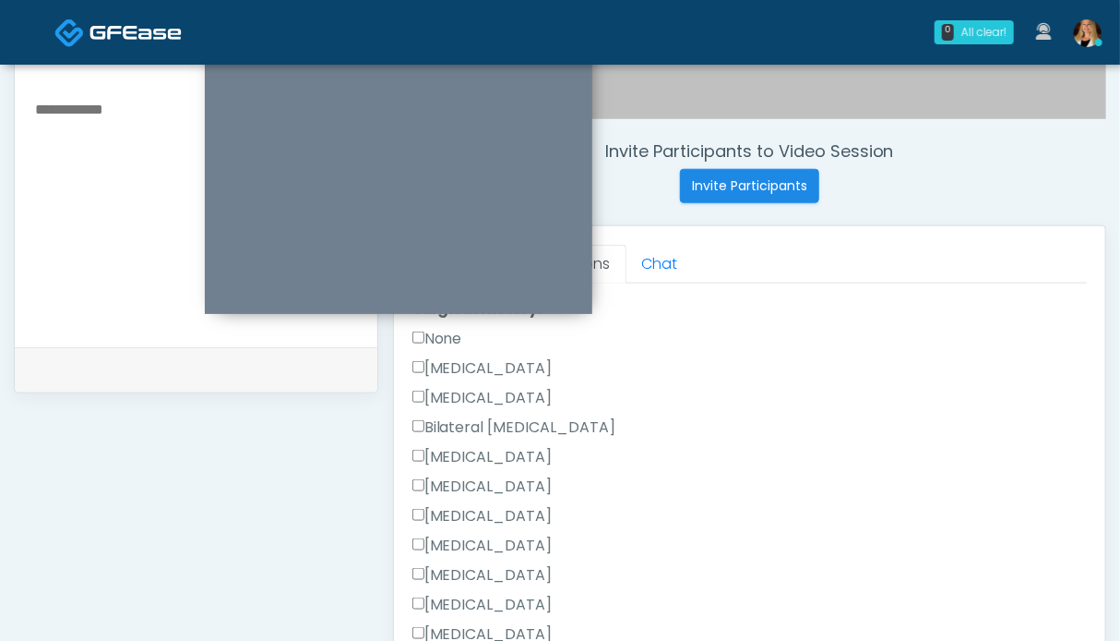
scroll to position [1045, 0]
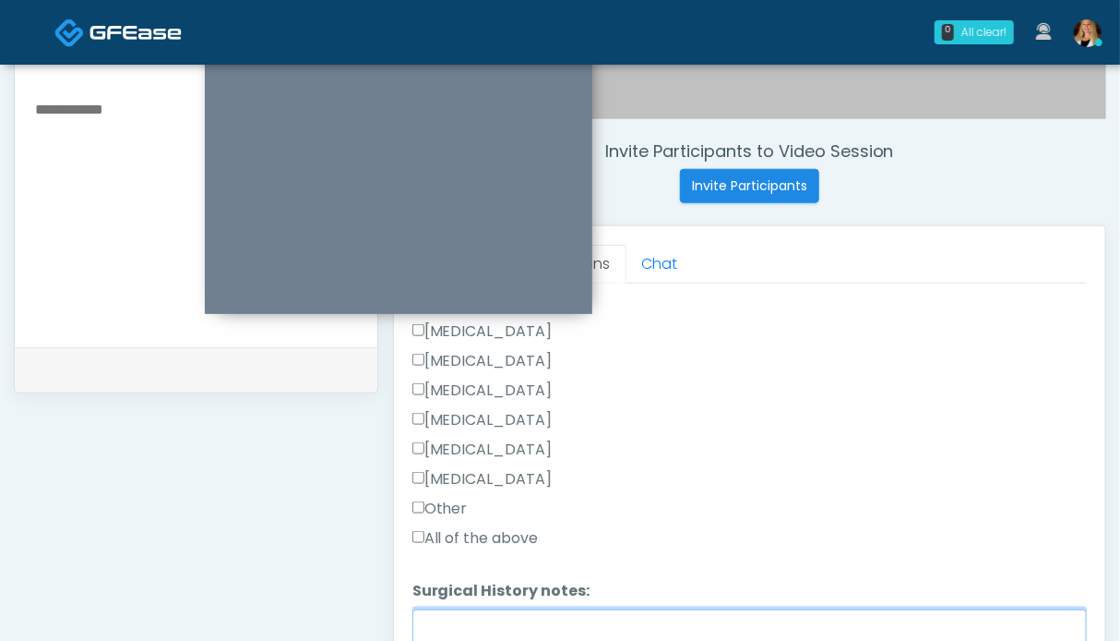
click at [484, 624] on textarea "Surgical History notes:" at bounding box center [750, 648] width 675 height 79
type textarea "**********"
click at [438, 497] on label "Other" at bounding box center [440, 508] width 55 height 22
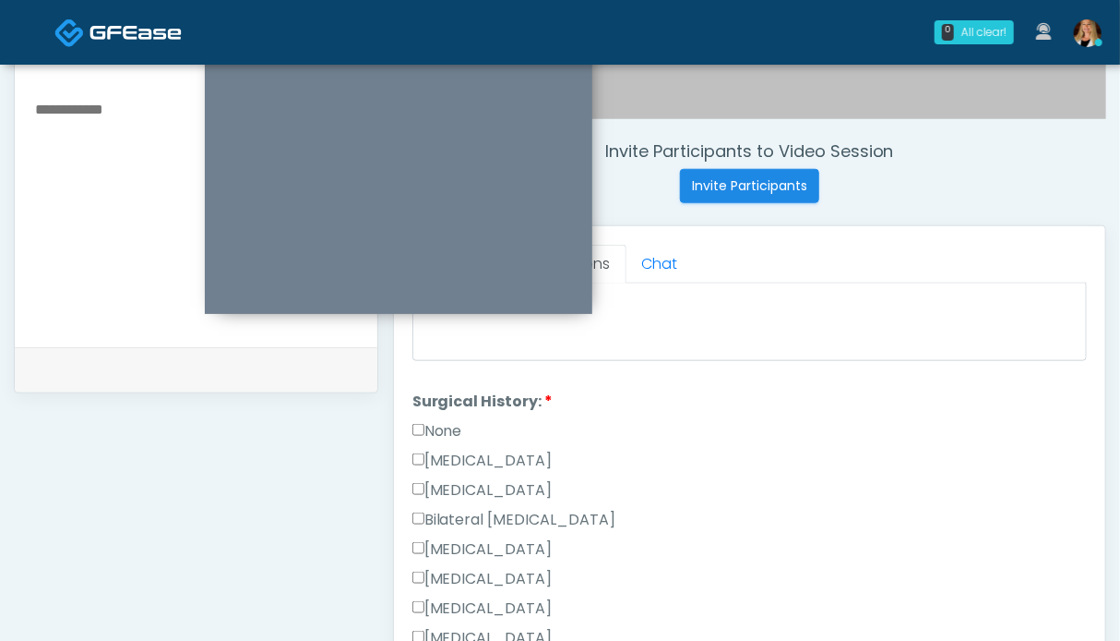
scroll to position [676, 0]
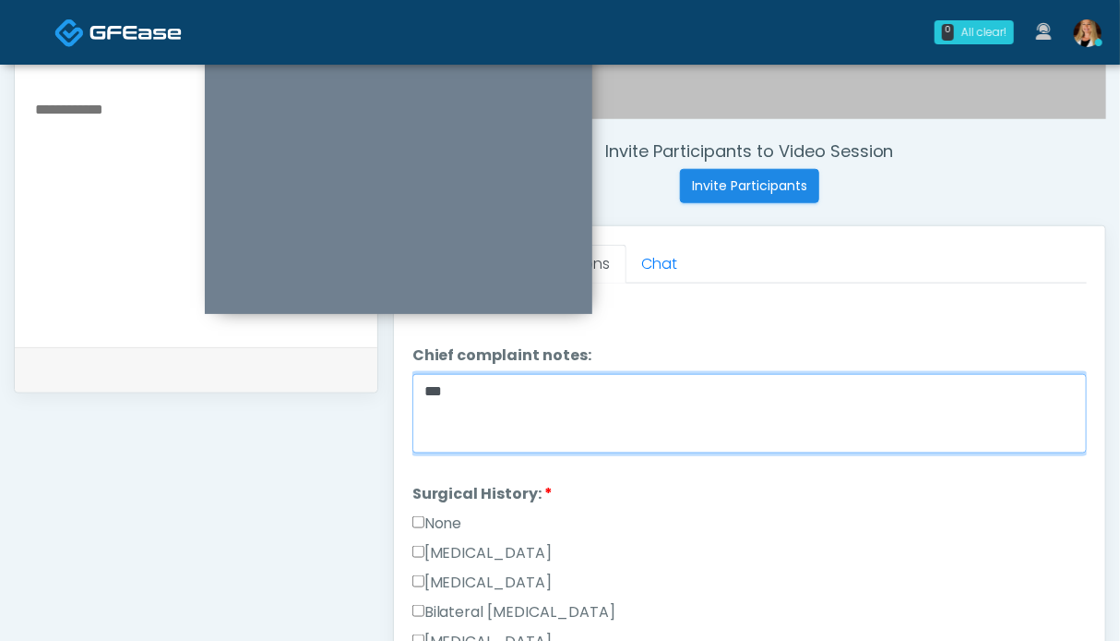
click at [498, 392] on textarea "**" at bounding box center [750, 413] width 675 height 79
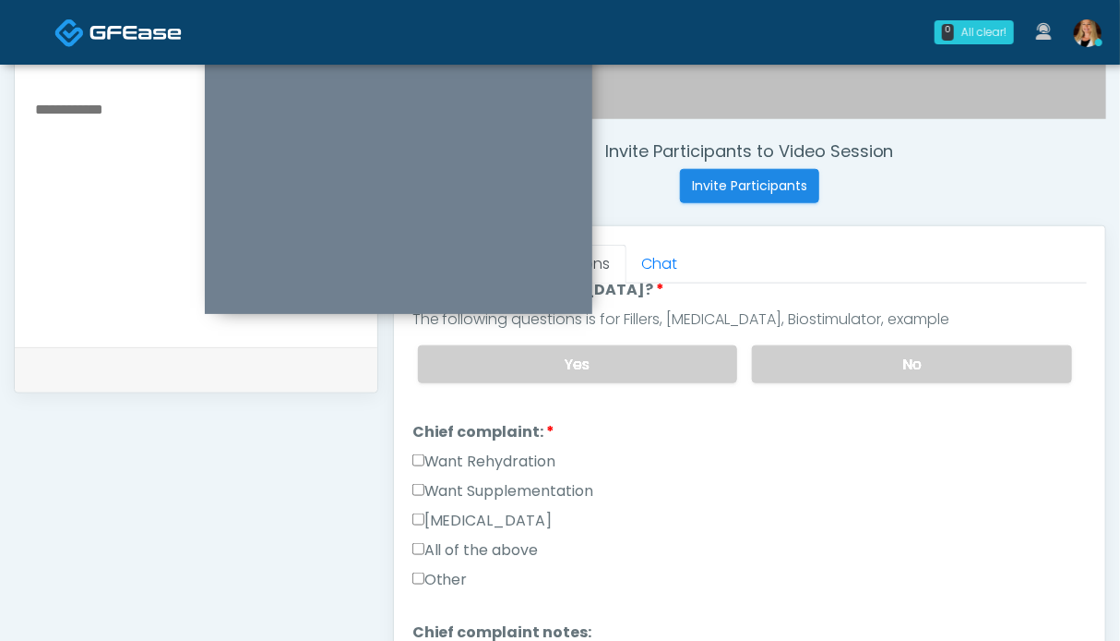
type textarea "**********"
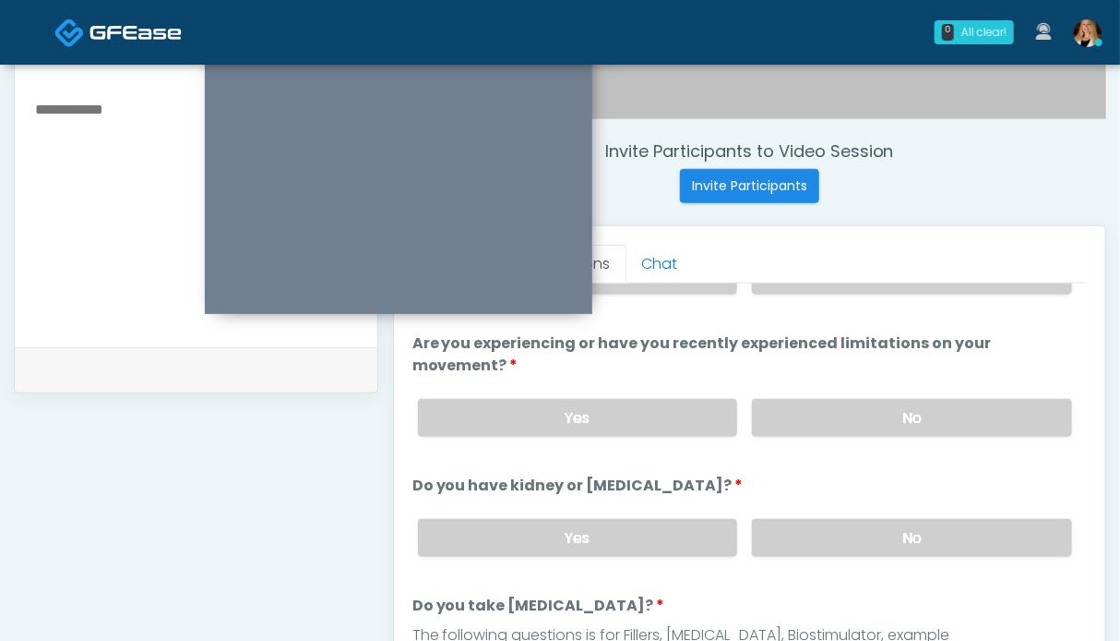
scroll to position [0, 0]
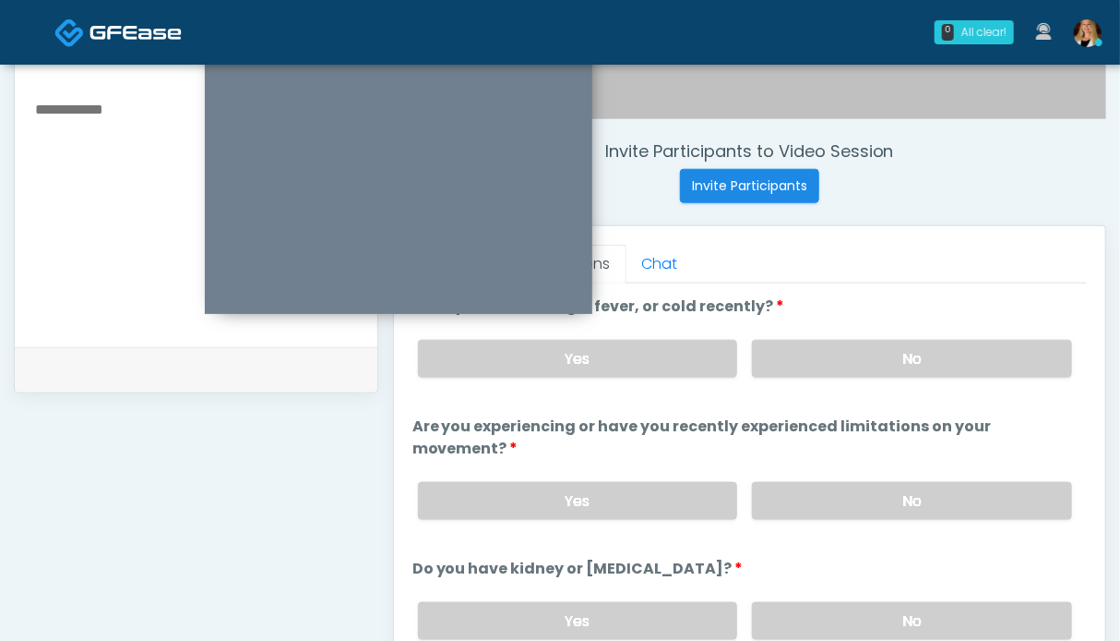
click at [319, 461] on div "**********" at bounding box center [196, 207] width 365 height 1408
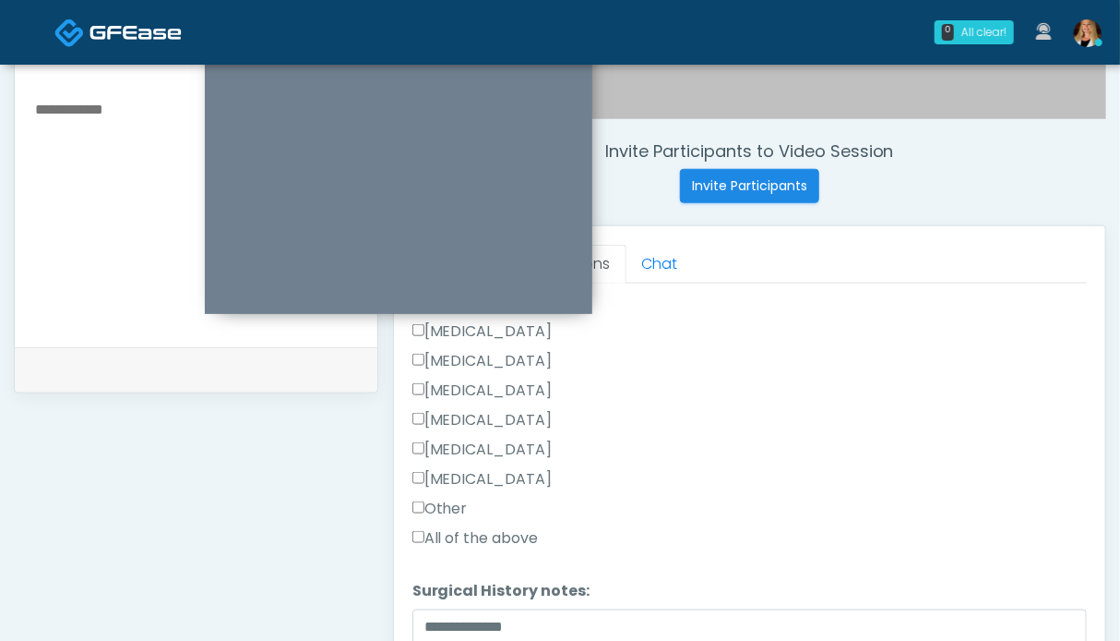
scroll to position [830, 0]
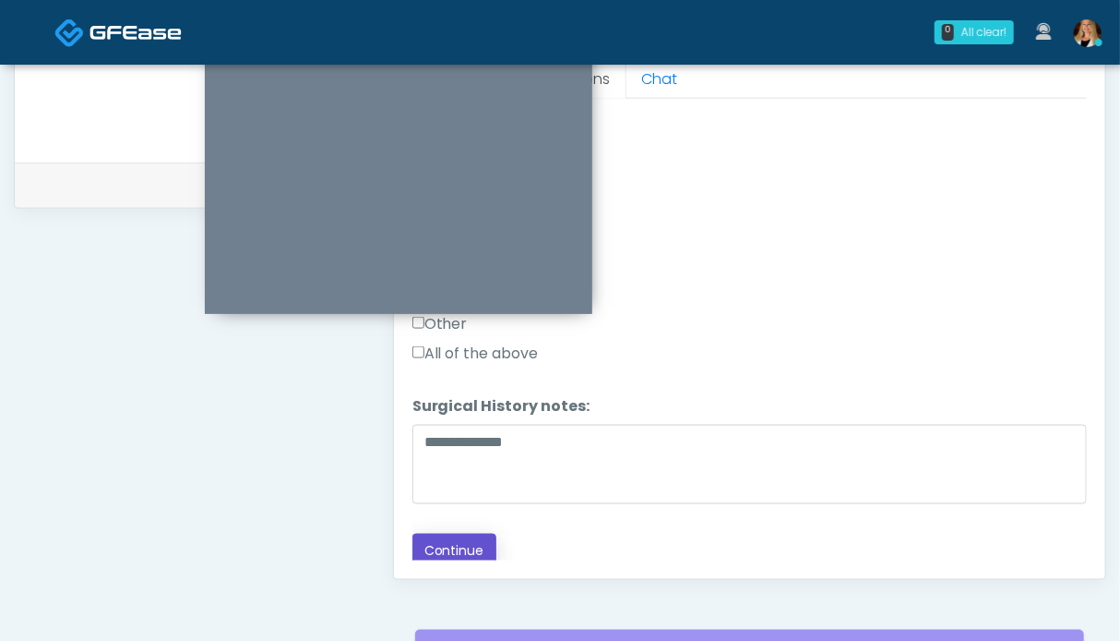
click at [461, 544] on button "Continue" at bounding box center [455, 550] width 84 height 34
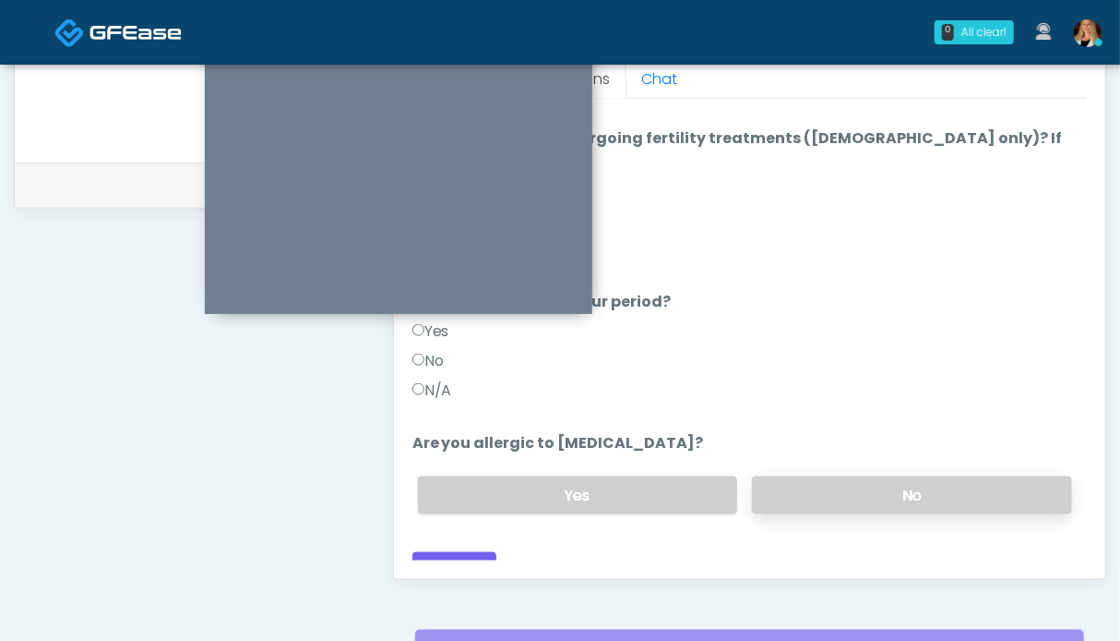
click at [890, 483] on label "No" at bounding box center [912, 495] width 320 height 38
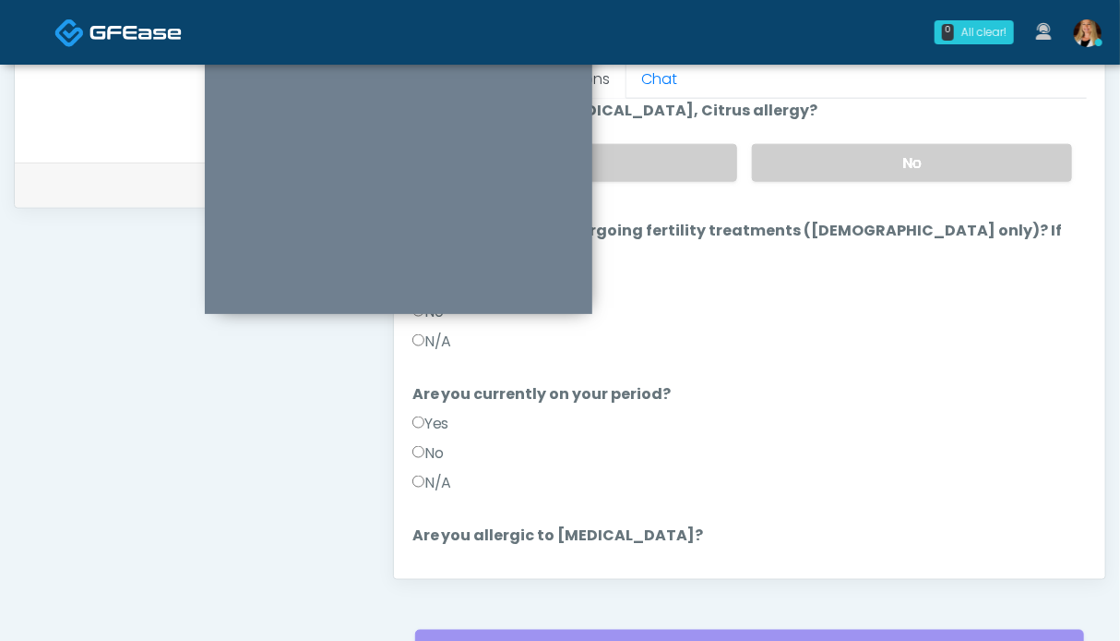
click at [443, 472] on label "N/A" at bounding box center [433, 483] width 40 height 22
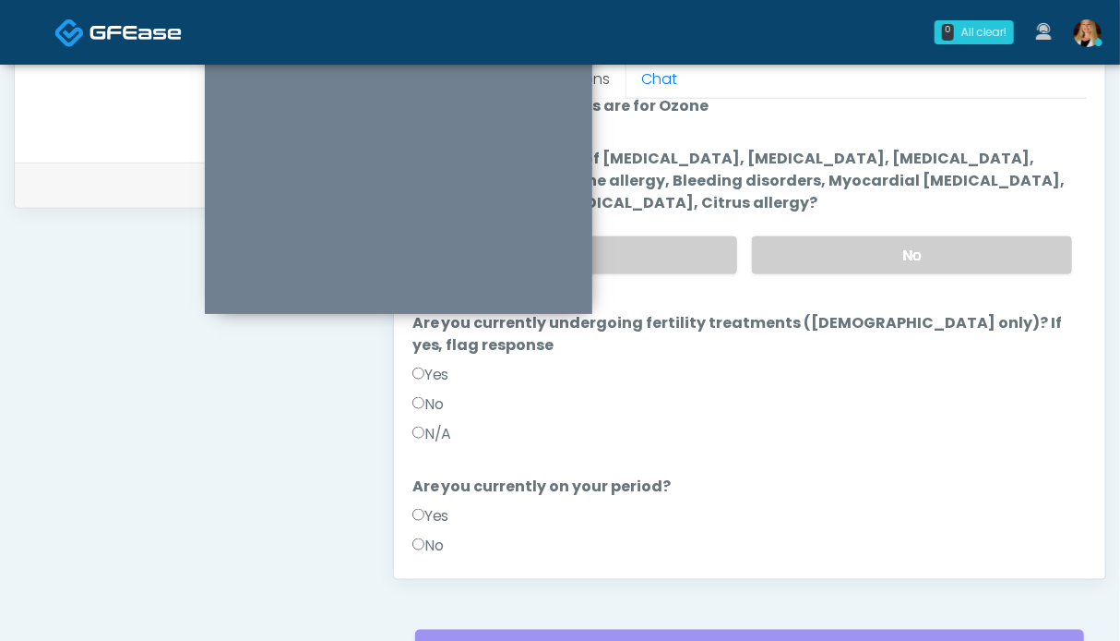
scroll to position [0, 0]
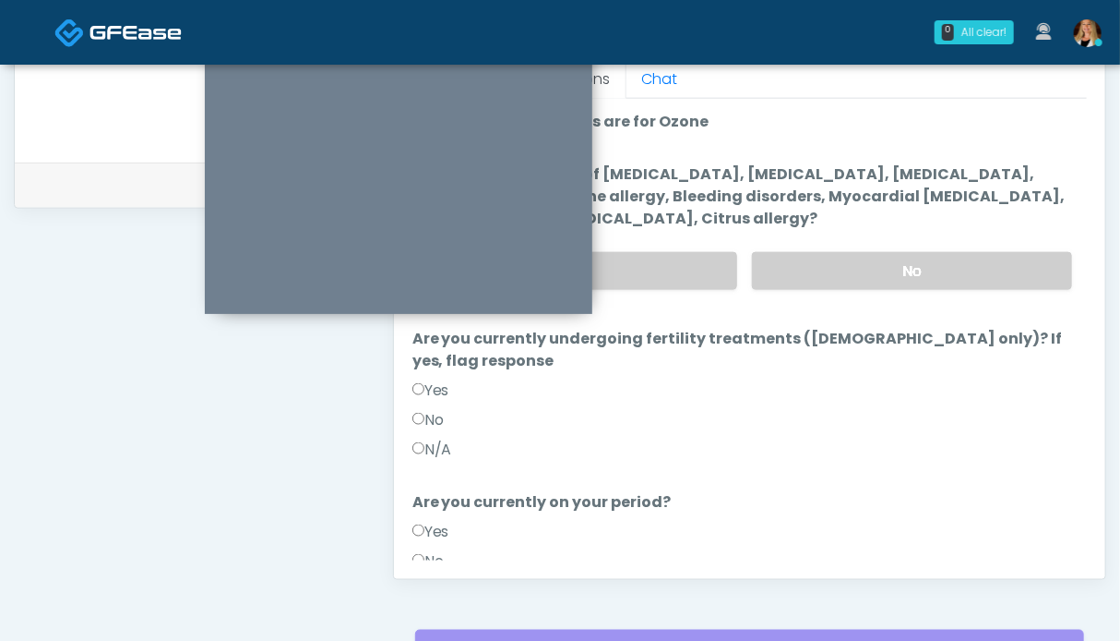
click at [444, 438] on label "N/A" at bounding box center [433, 449] width 40 height 22
click at [909, 263] on label "No" at bounding box center [912, 271] width 320 height 38
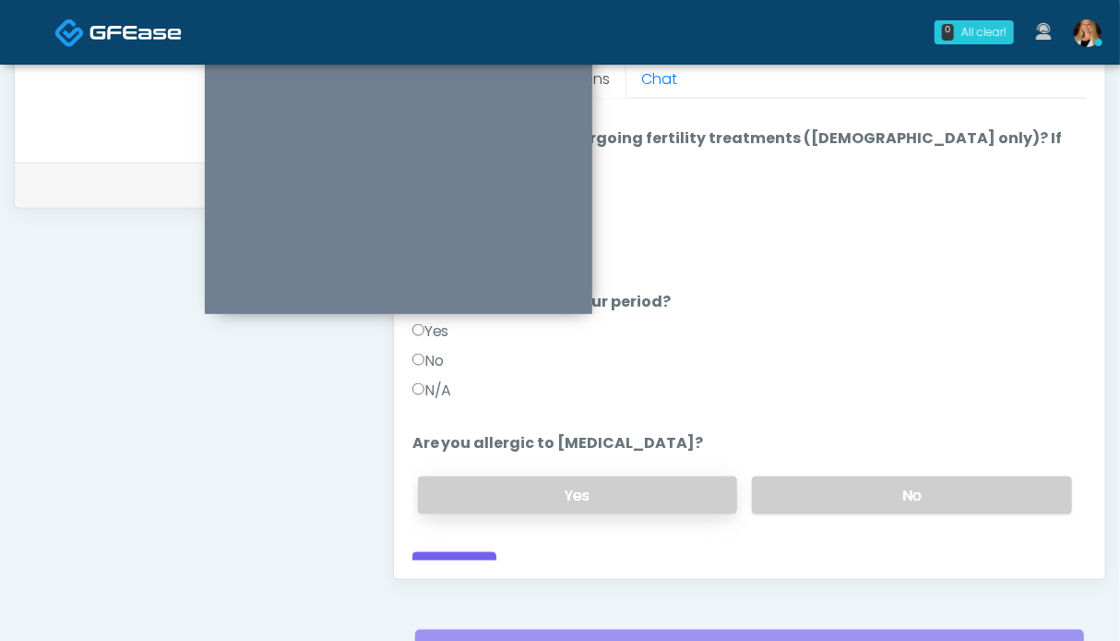
scroll to position [922, 0]
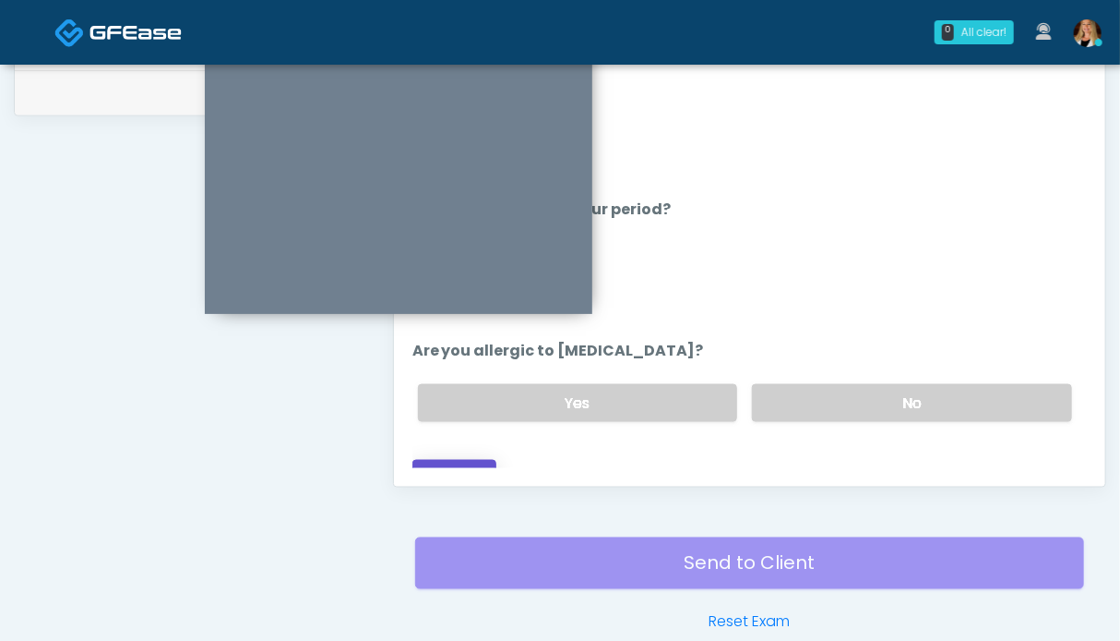
click at [428, 460] on button "Continue" at bounding box center [455, 477] width 84 height 34
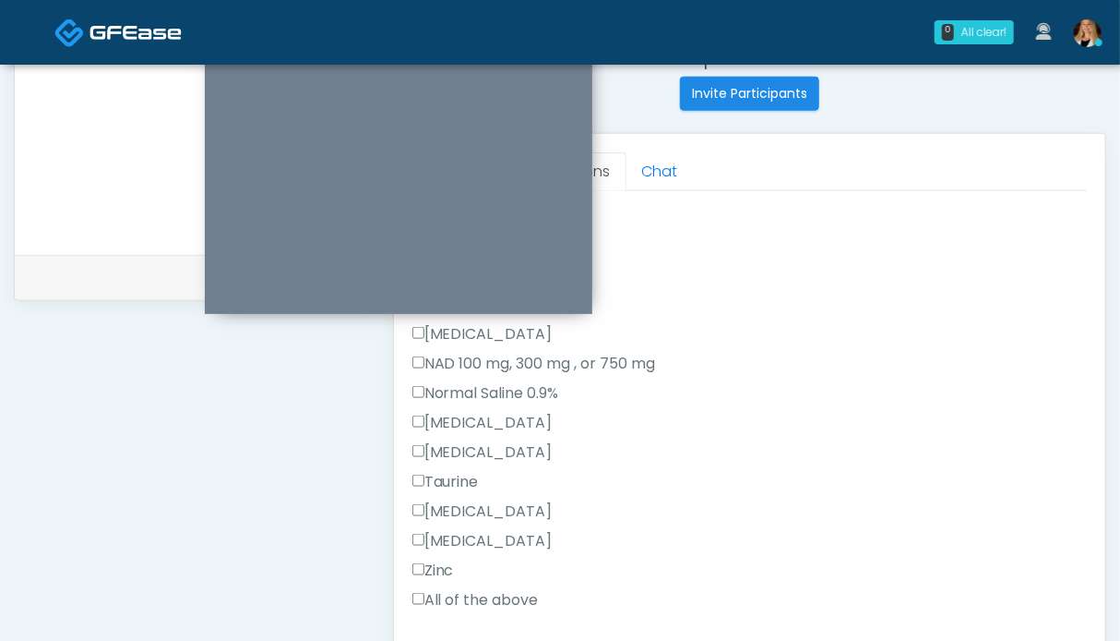
scroll to position [569, 0]
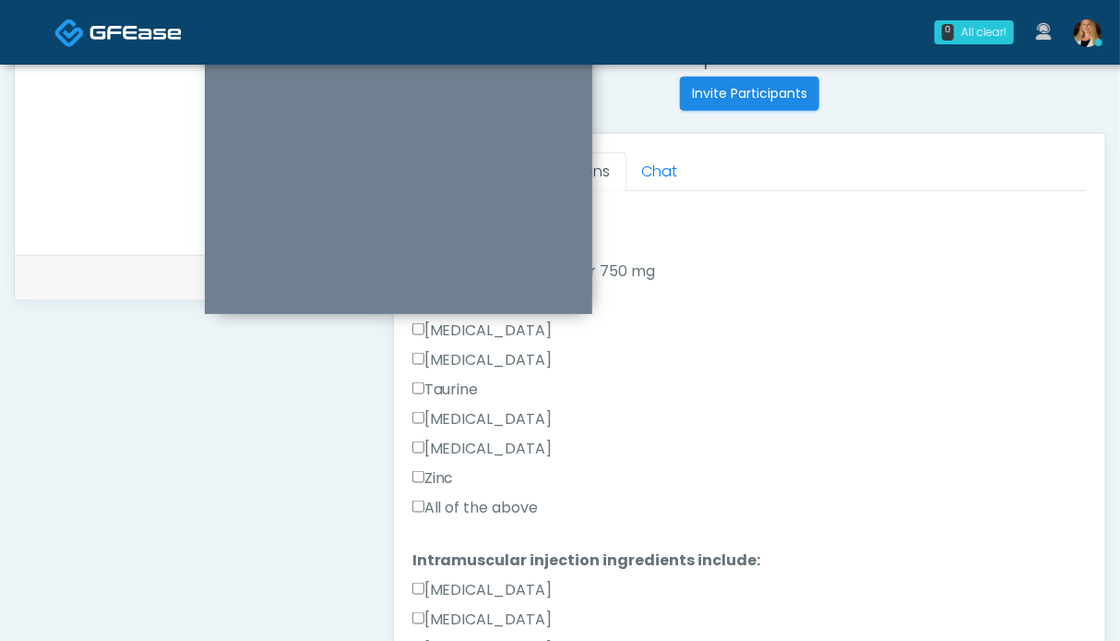
click at [473, 509] on label "All of the above" at bounding box center [476, 508] width 126 height 22
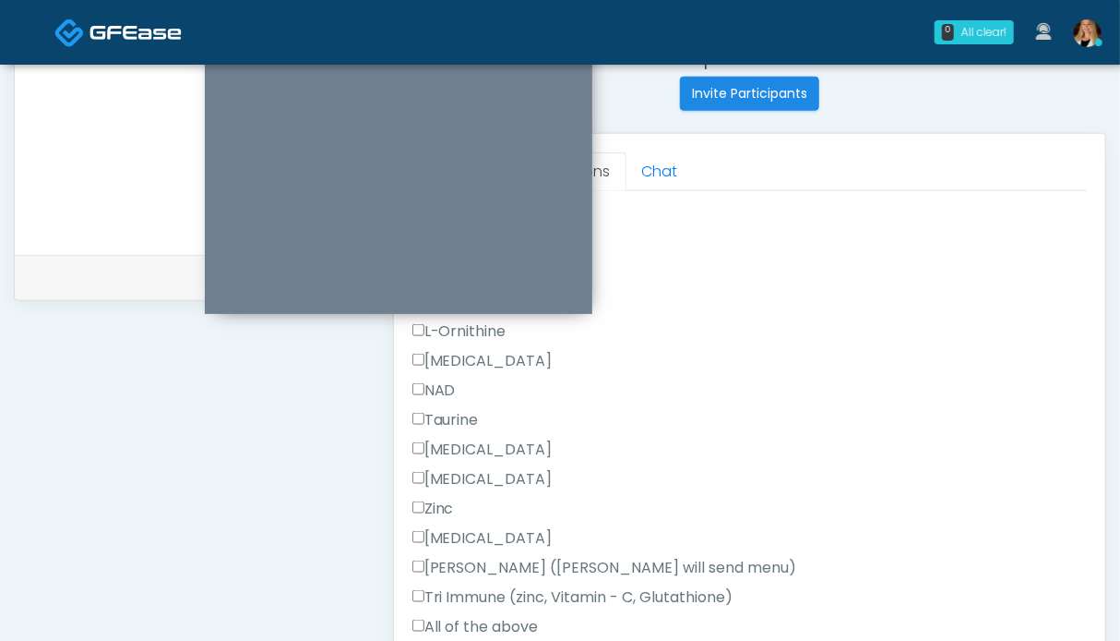
scroll to position [1171, 0]
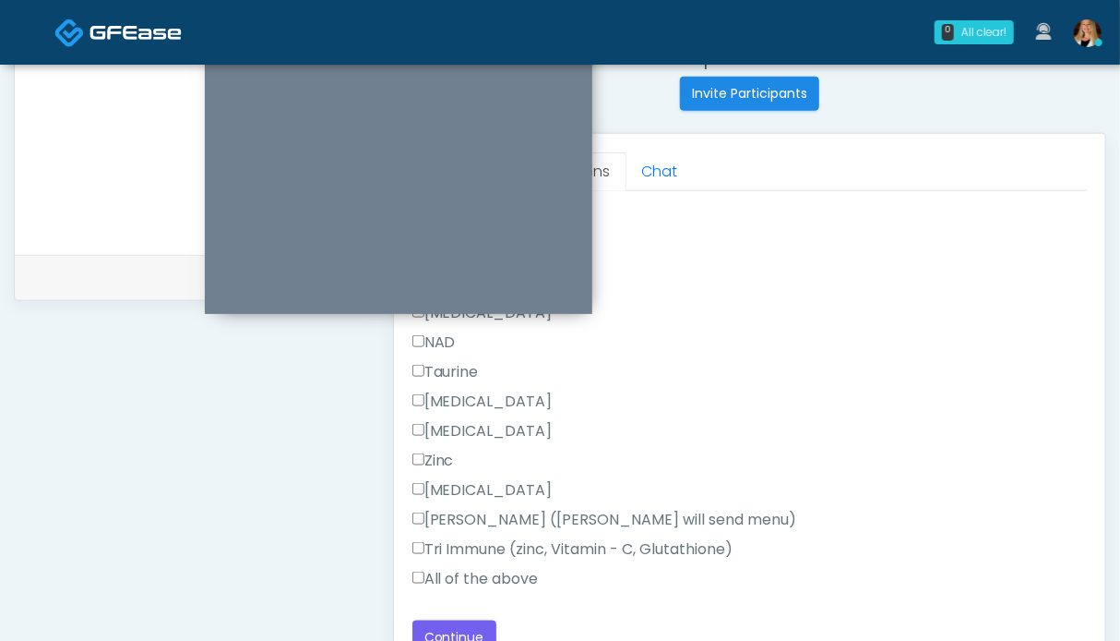
click at [478, 580] on label "All of the above" at bounding box center [476, 579] width 126 height 22
click at [450, 629] on button "Continue" at bounding box center [455, 637] width 84 height 34
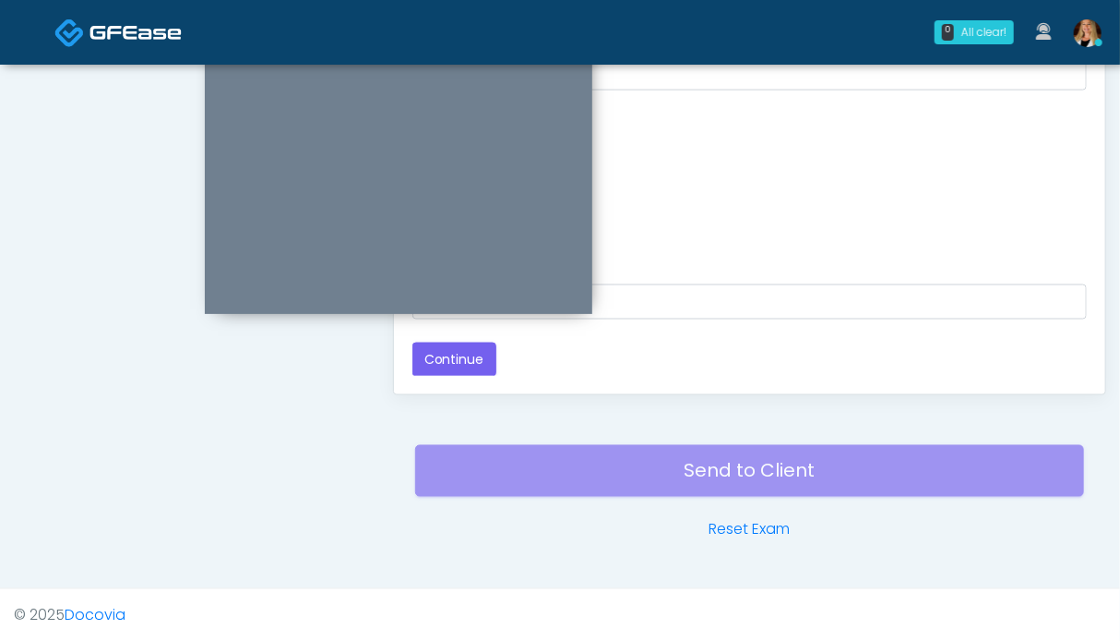
scroll to position [830, 0]
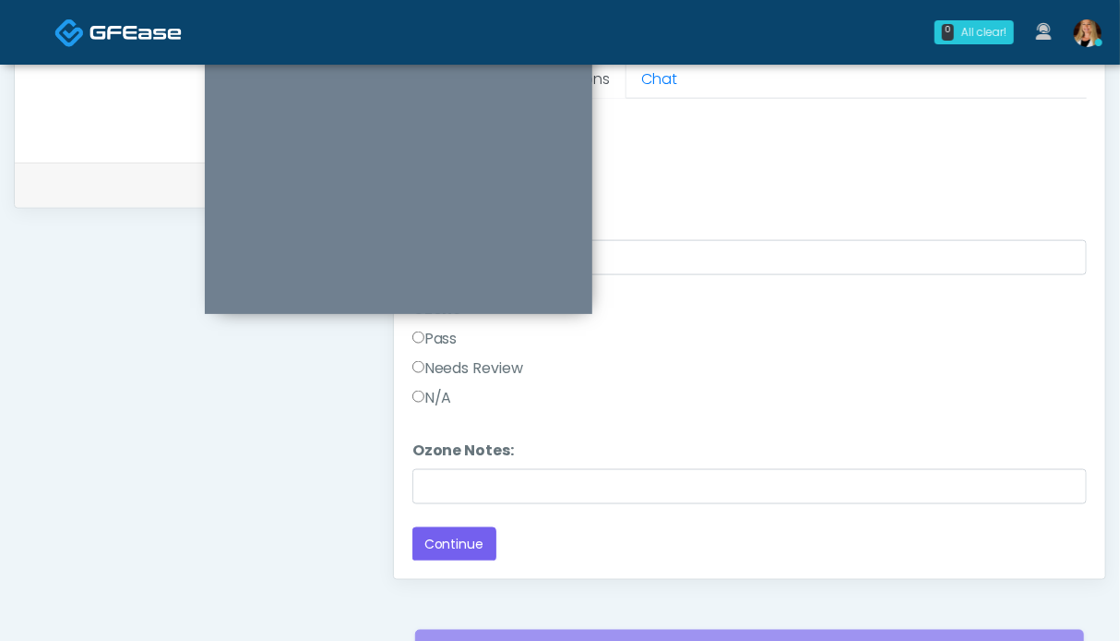
click at [442, 343] on label "Pass" at bounding box center [435, 339] width 45 height 22
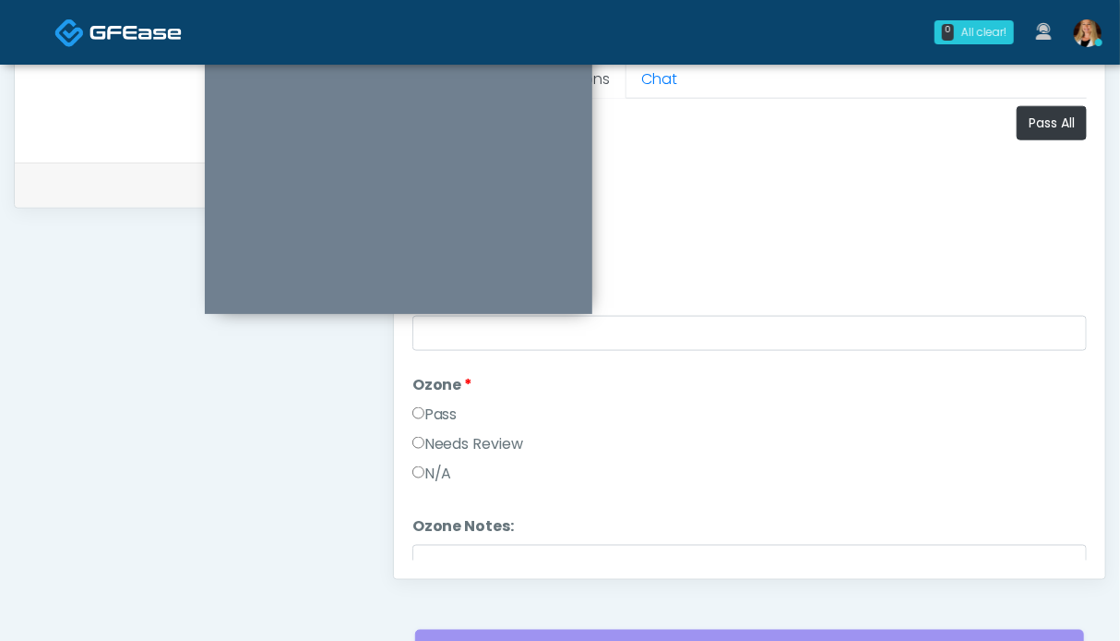
scroll to position [0, 0]
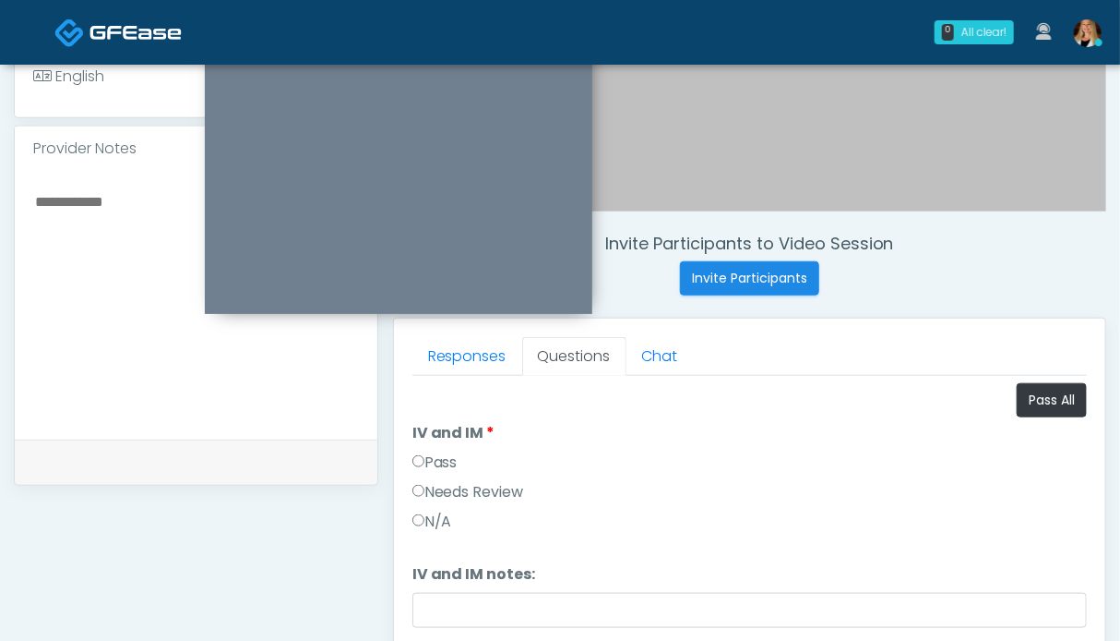
click at [431, 458] on label "Pass" at bounding box center [435, 462] width 45 height 22
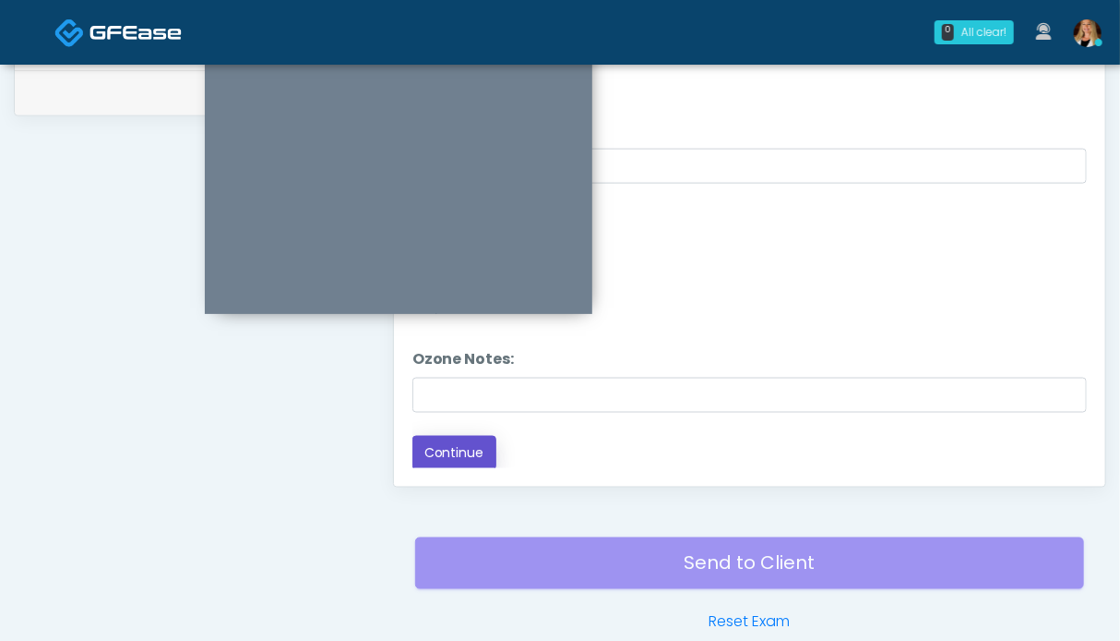
click at [448, 443] on button "Continue" at bounding box center [455, 453] width 84 height 34
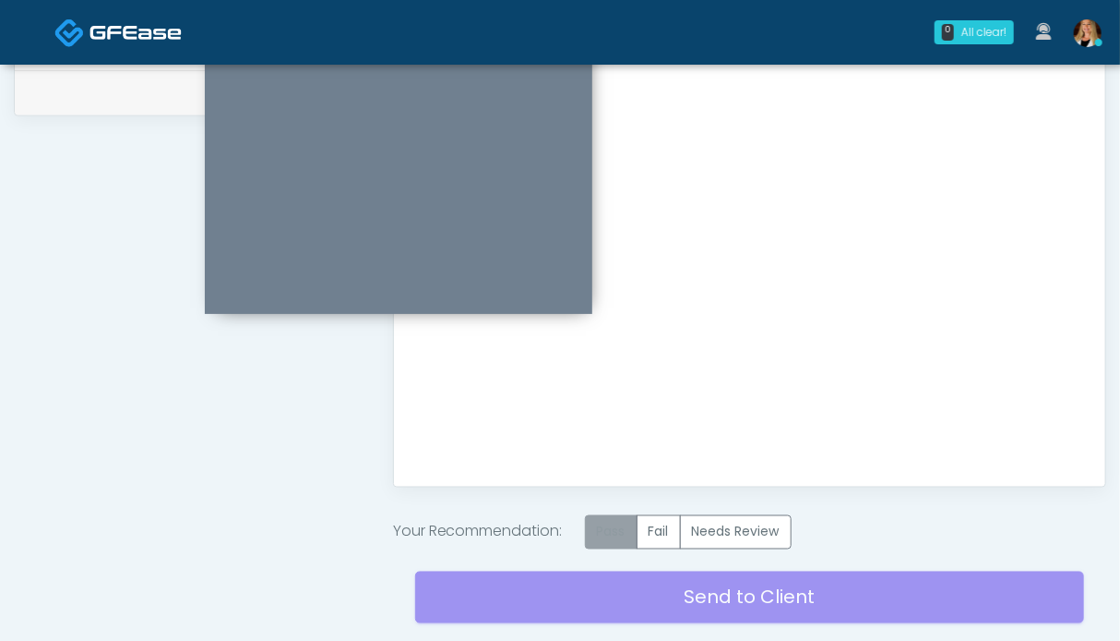
click at [621, 540] on label "Pass" at bounding box center [611, 532] width 53 height 34
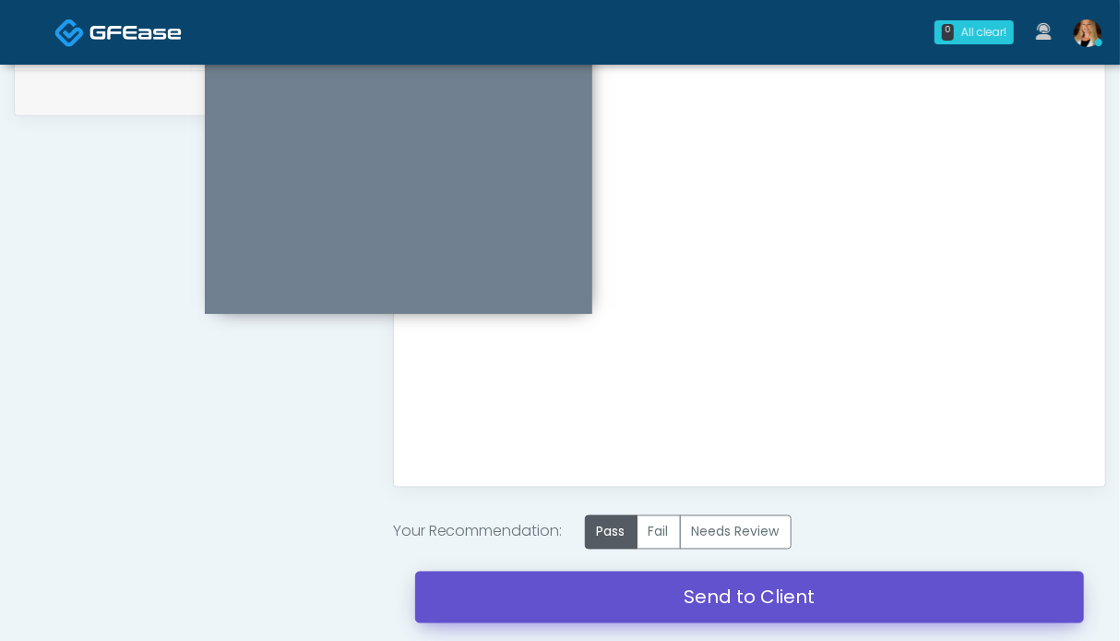
click at [664, 599] on link "Send to Client" at bounding box center [749, 597] width 669 height 52
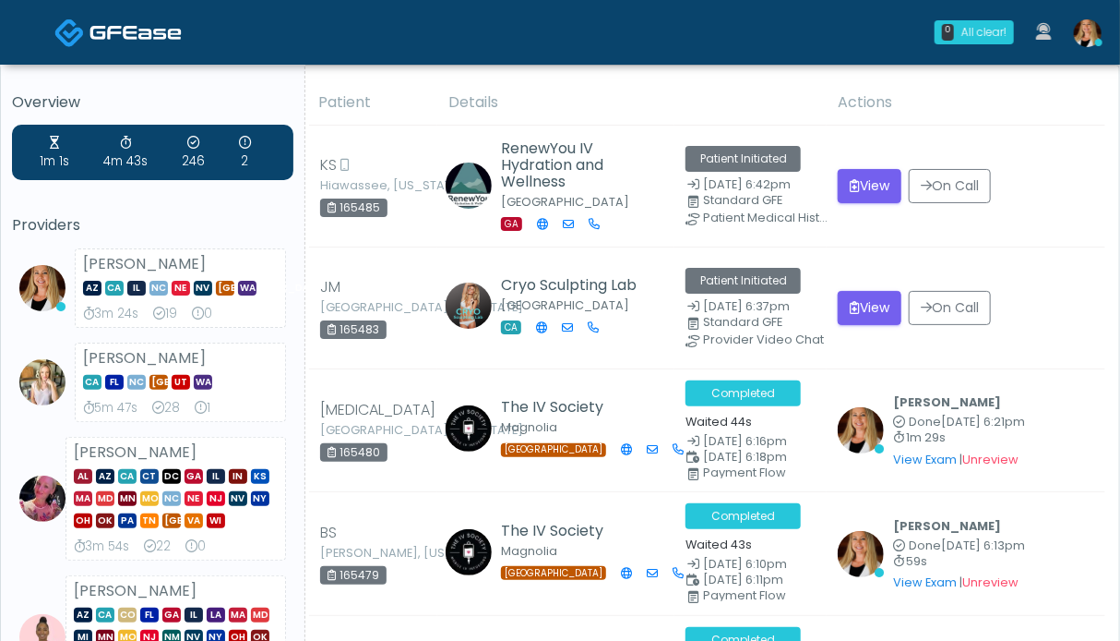
click at [111, 30] on img at bounding box center [136, 32] width 92 height 18
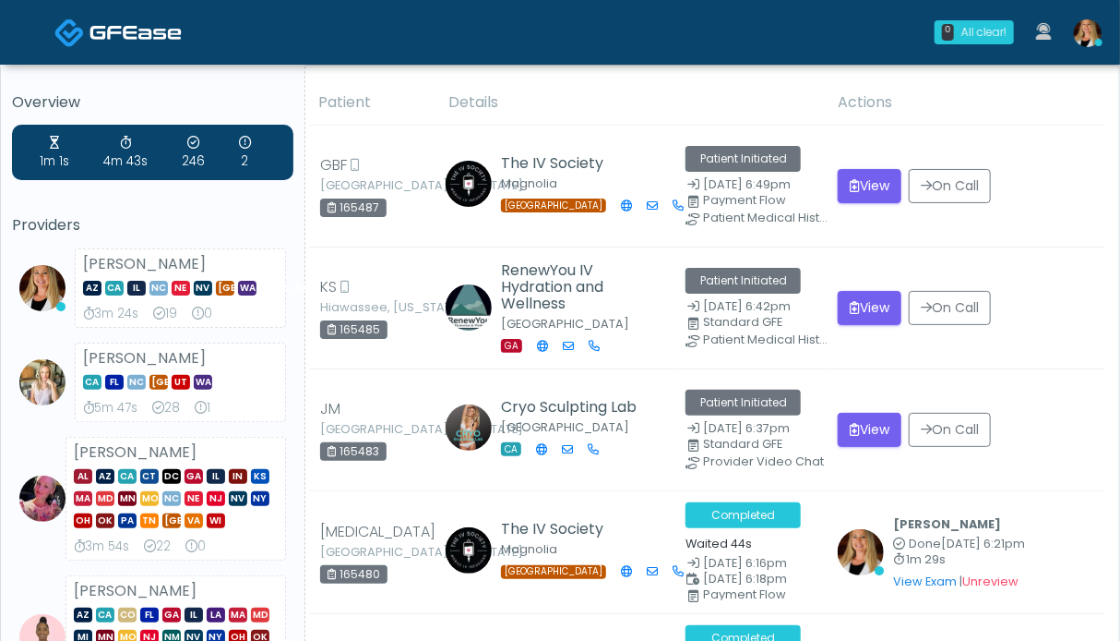
click at [126, 29] on img at bounding box center [136, 32] width 92 height 18
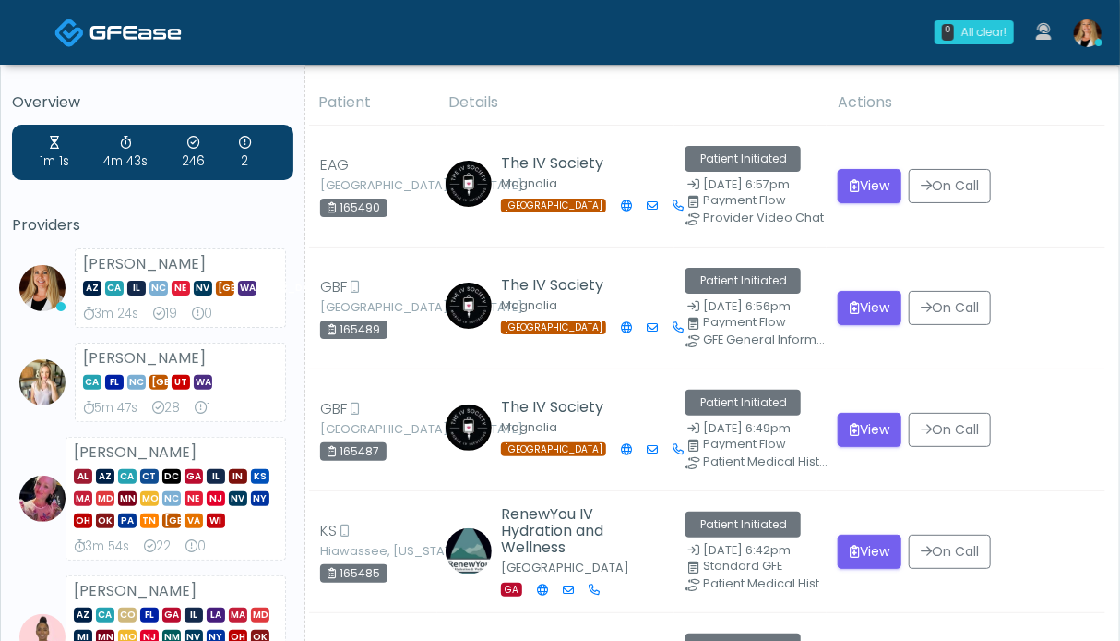
click at [1100, 29] on img at bounding box center [1088, 33] width 28 height 28
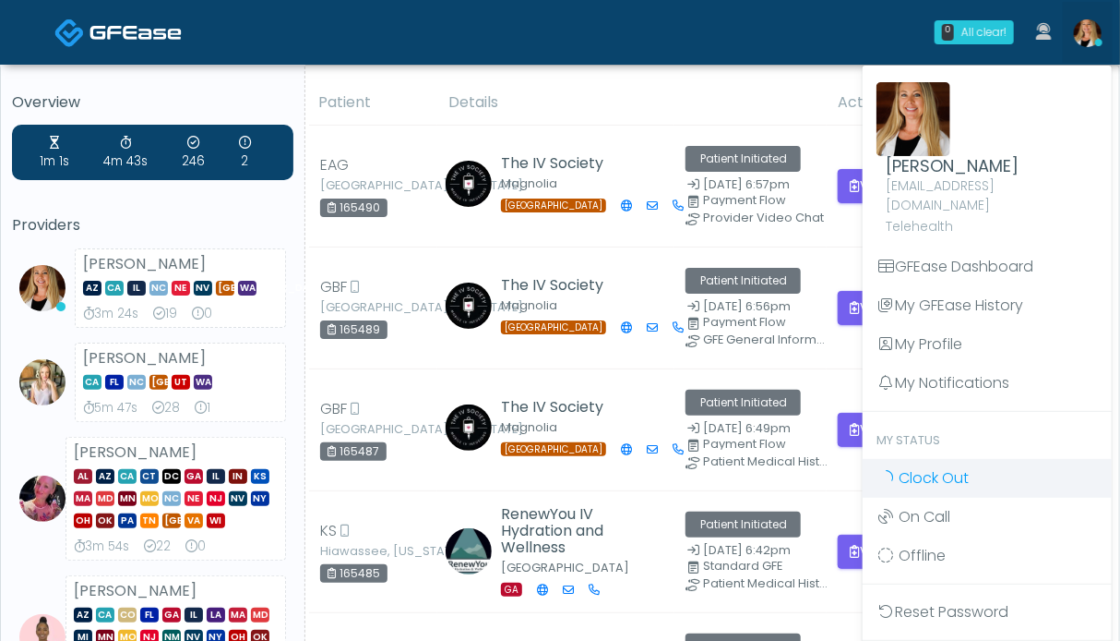
click at [942, 467] on span "Clock Out" at bounding box center [934, 477] width 70 height 21
